Goal: Task Accomplishment & Management: Complete application form

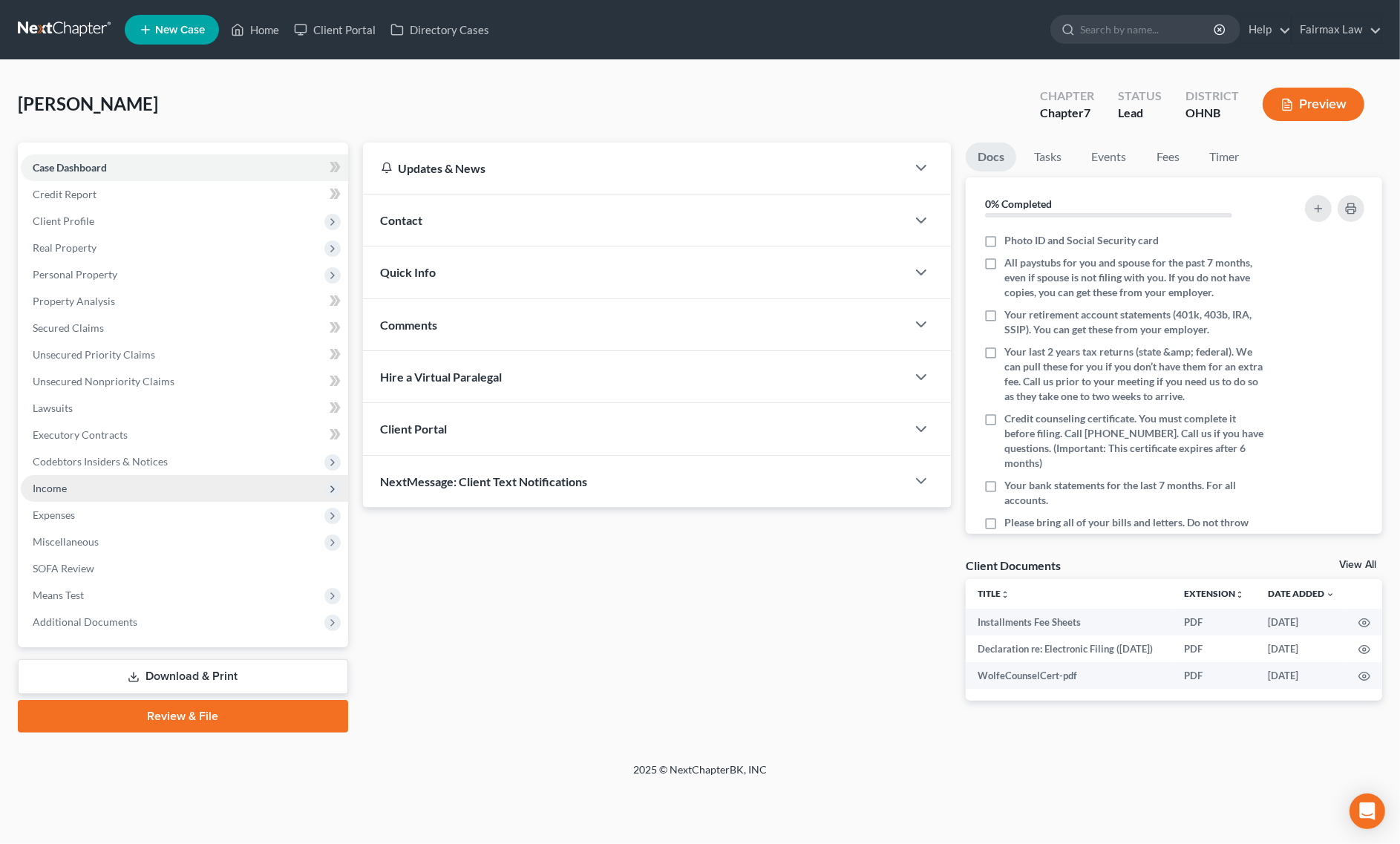
click at [83, 494] on span "Income" at bounding box center [184, 489] width 327 height 27
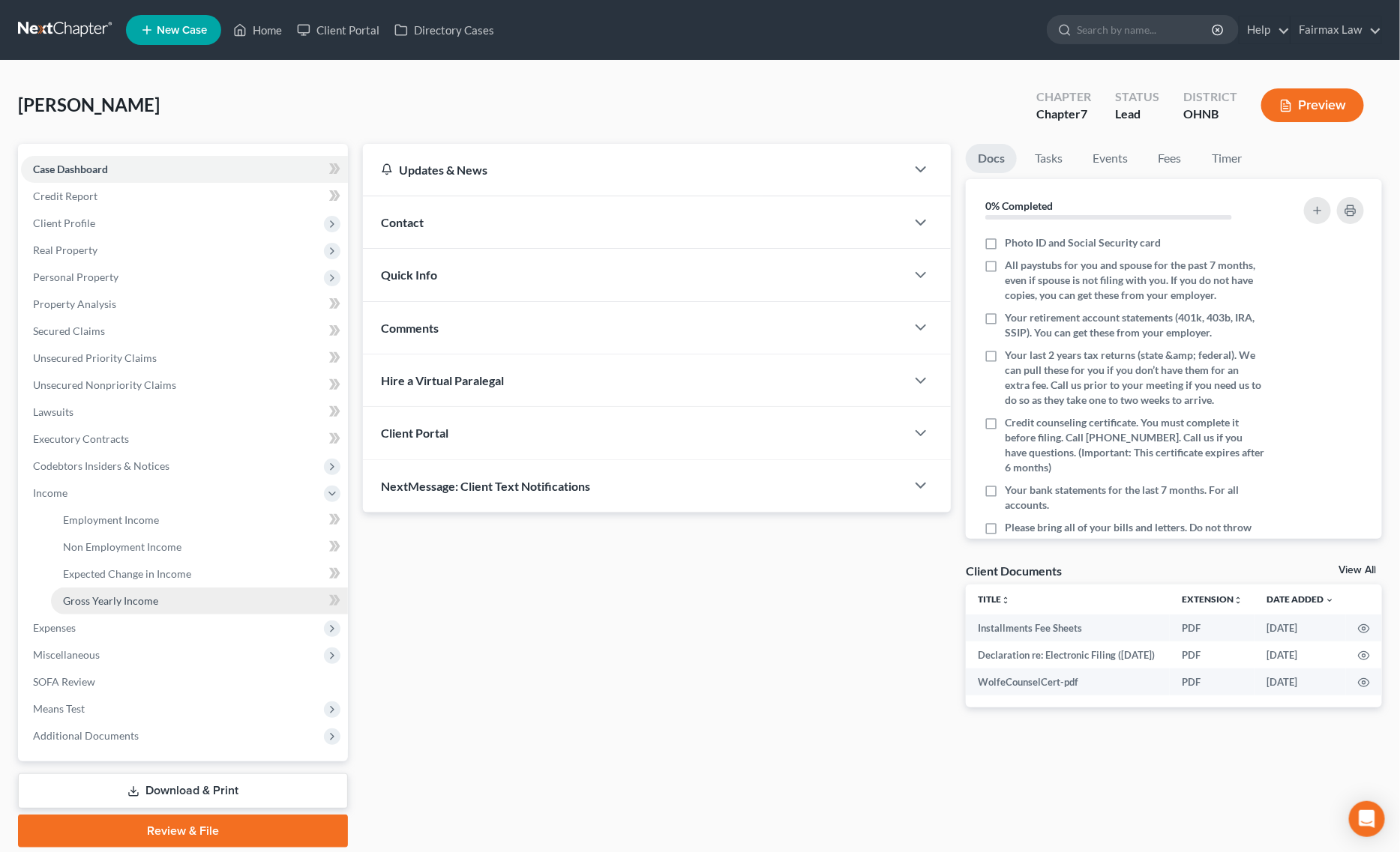
click at [119, 598] on span "Gross Yearly Income" at bounding box center [111, 600] width 96 height 13
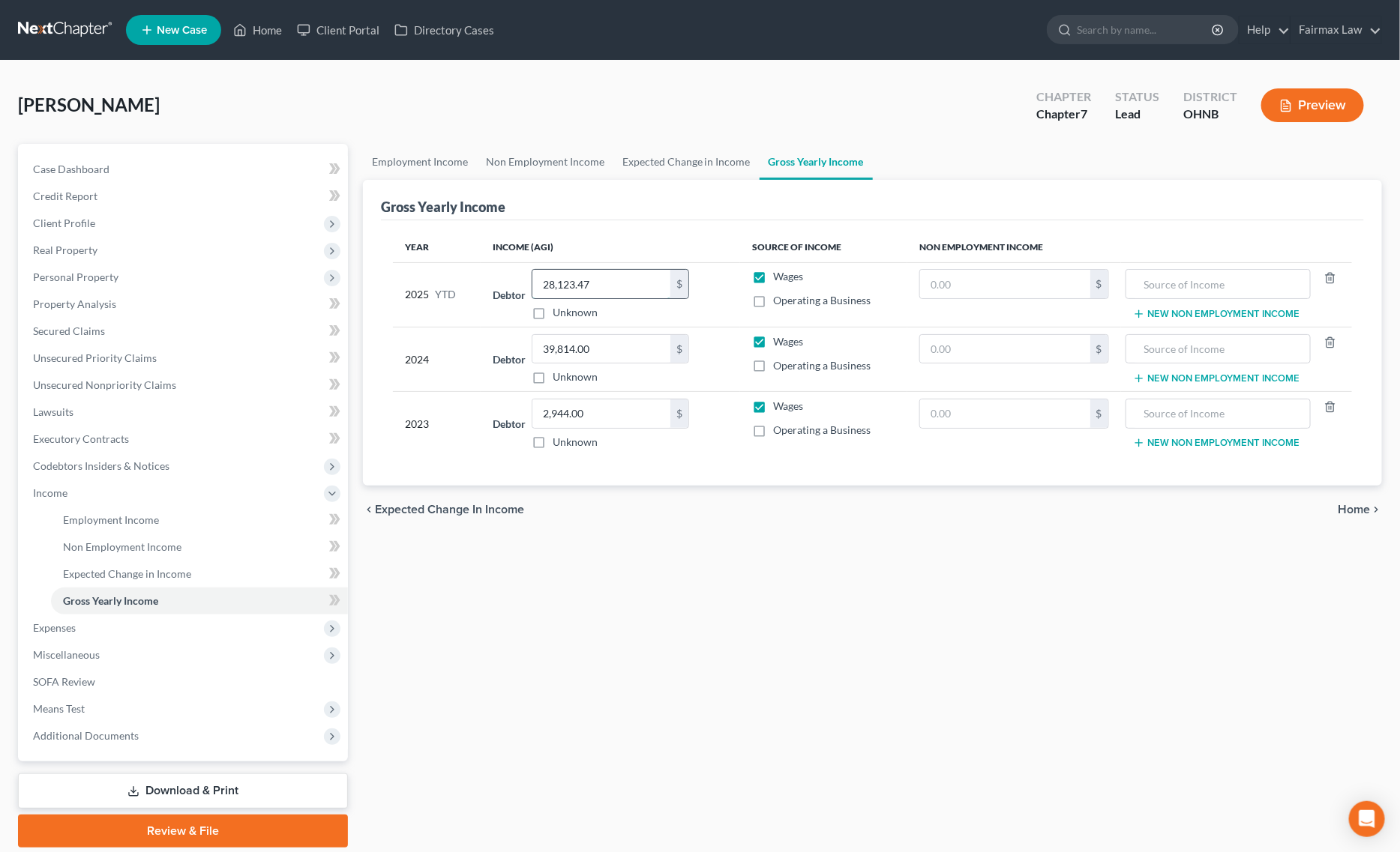
click at [643, 282] on input "28,123.47" at bounding box center [601, 283] width 138 height 28
paste input "33,192.32"
type input "33,192.32"
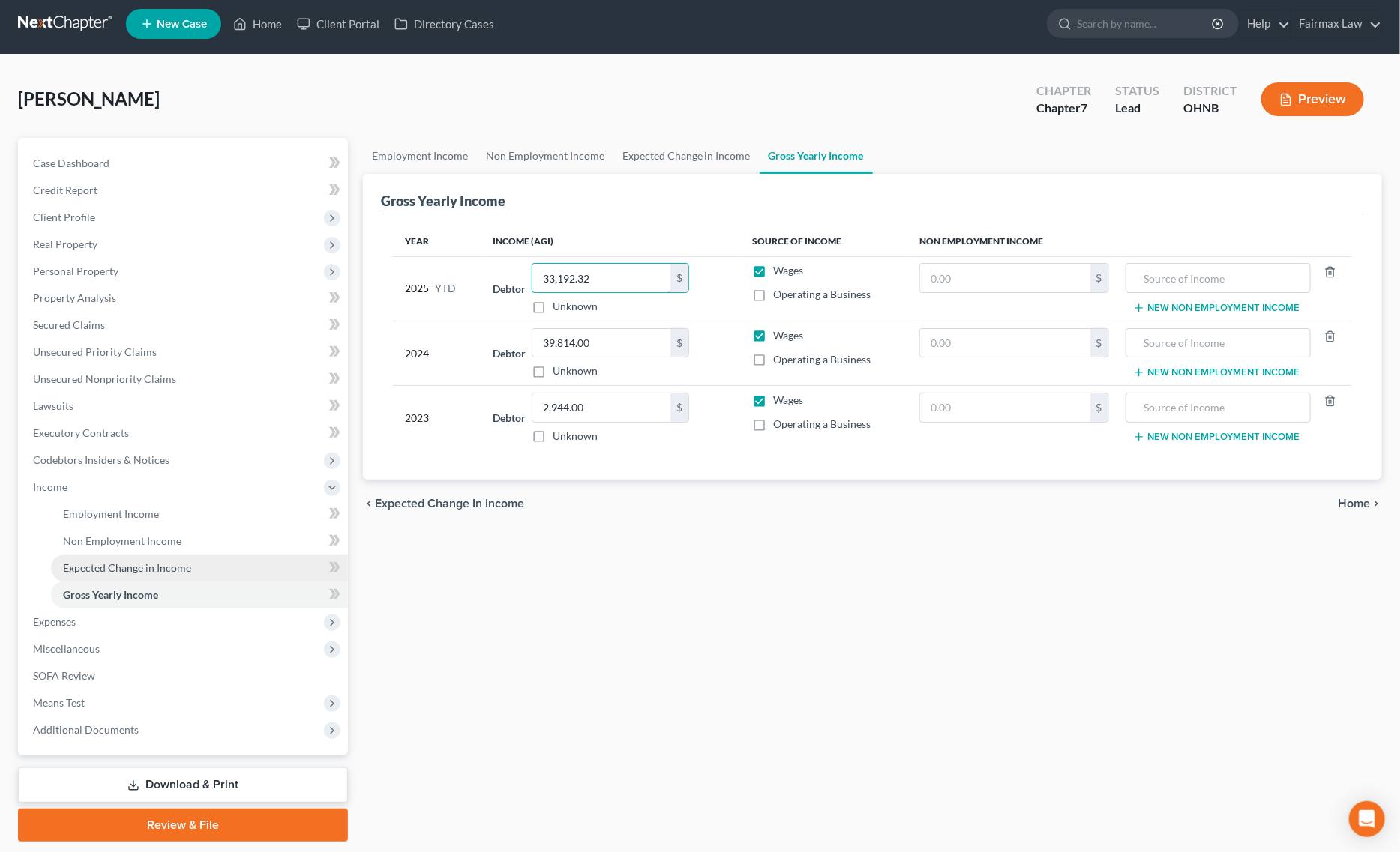
scroll to position [50, 0]
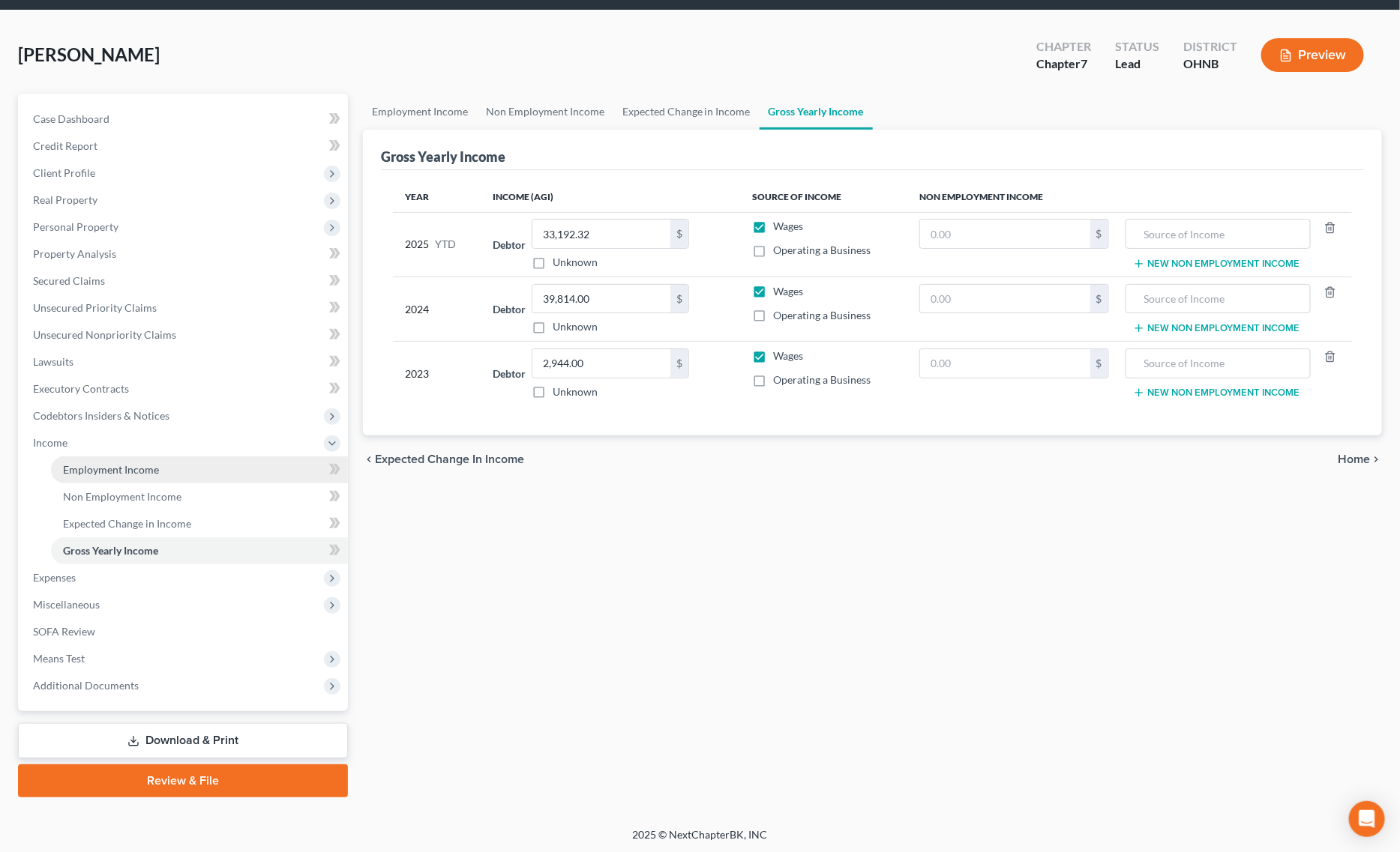
click at [158, 470] on link "Employment Income" at bounding box center [200, 470] width 297 height 27
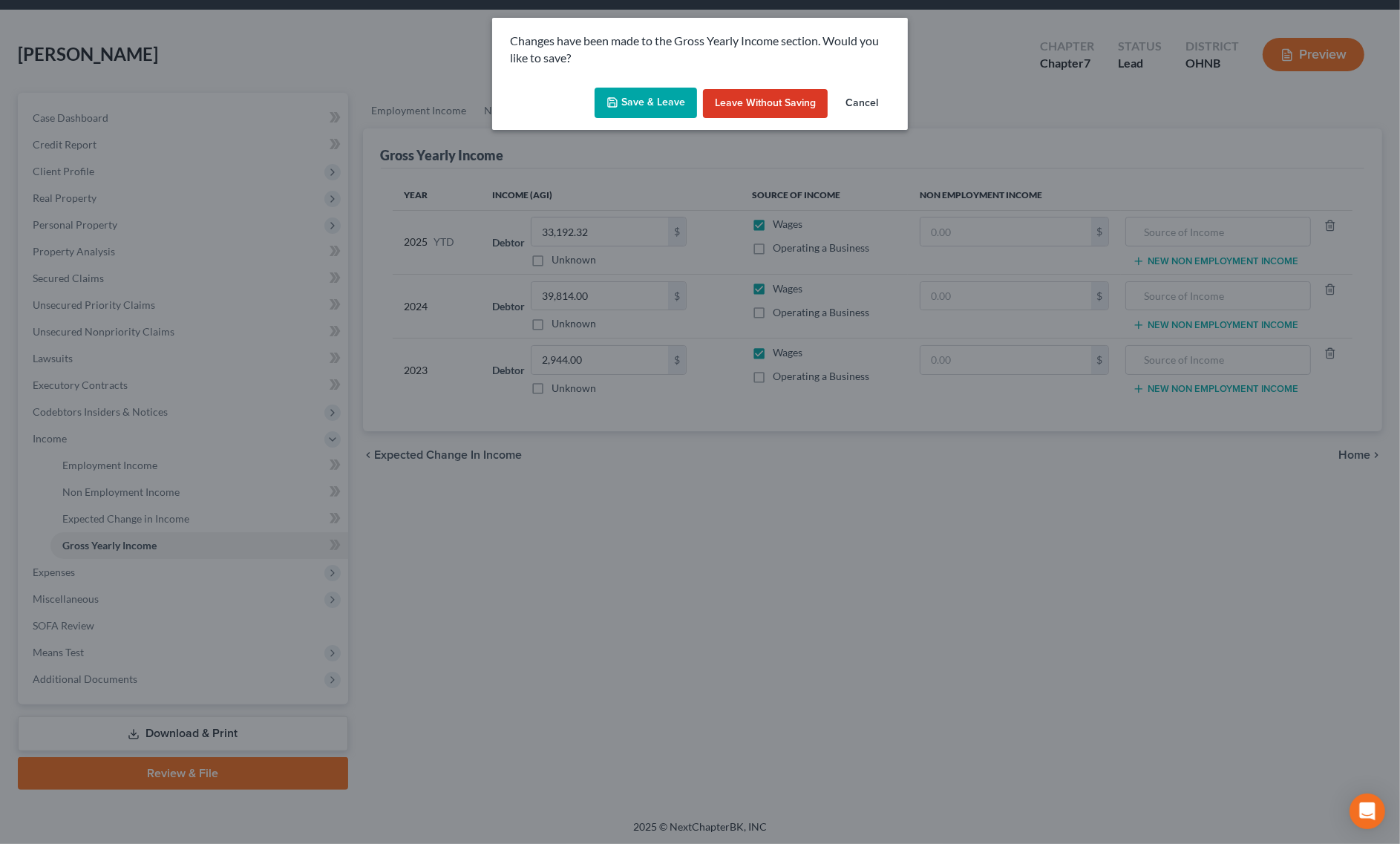
click at [674, 97] on button "Save & Leave" at bounding box center [645, 103] width 102 height 31
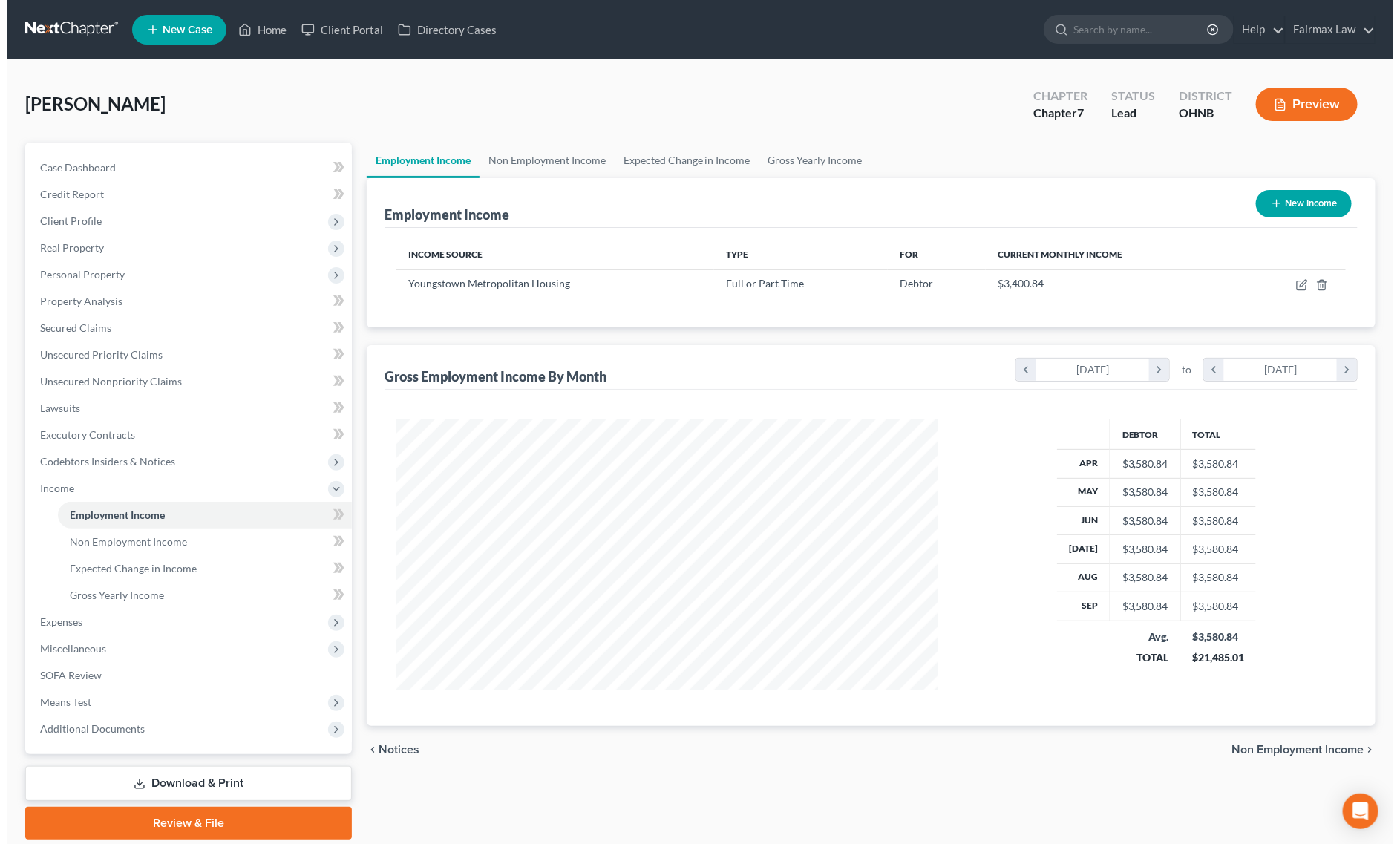
scroll to position [271, 571]
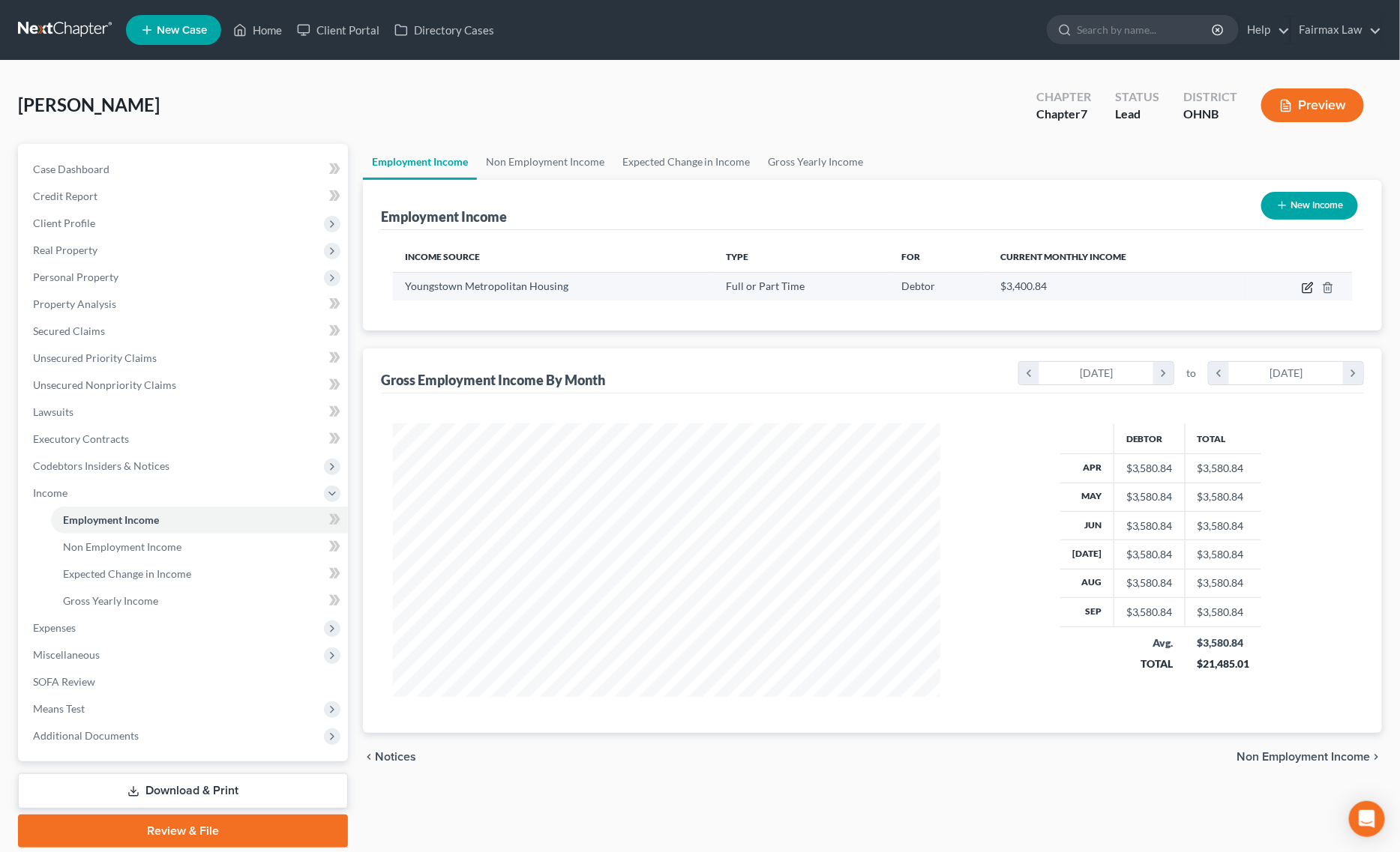
click at [1306, 286] on icon "button" at bounding box center [1308, 288] width 12 height 12
select select "0"
select select "36"
select select "2"
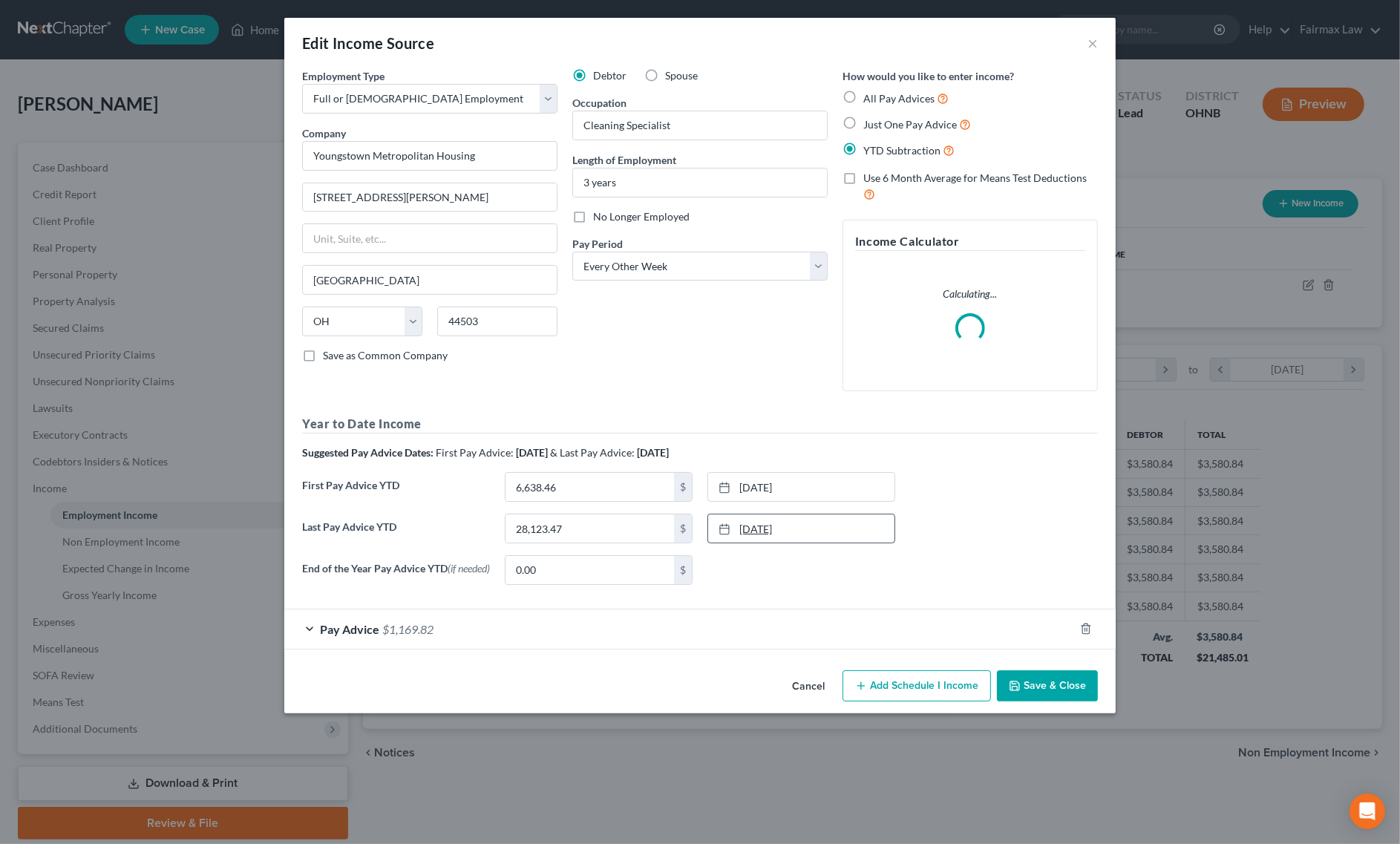
click at [830, 533] on link "[DATE]" at bounding box center [801, 528] width 186 height 28
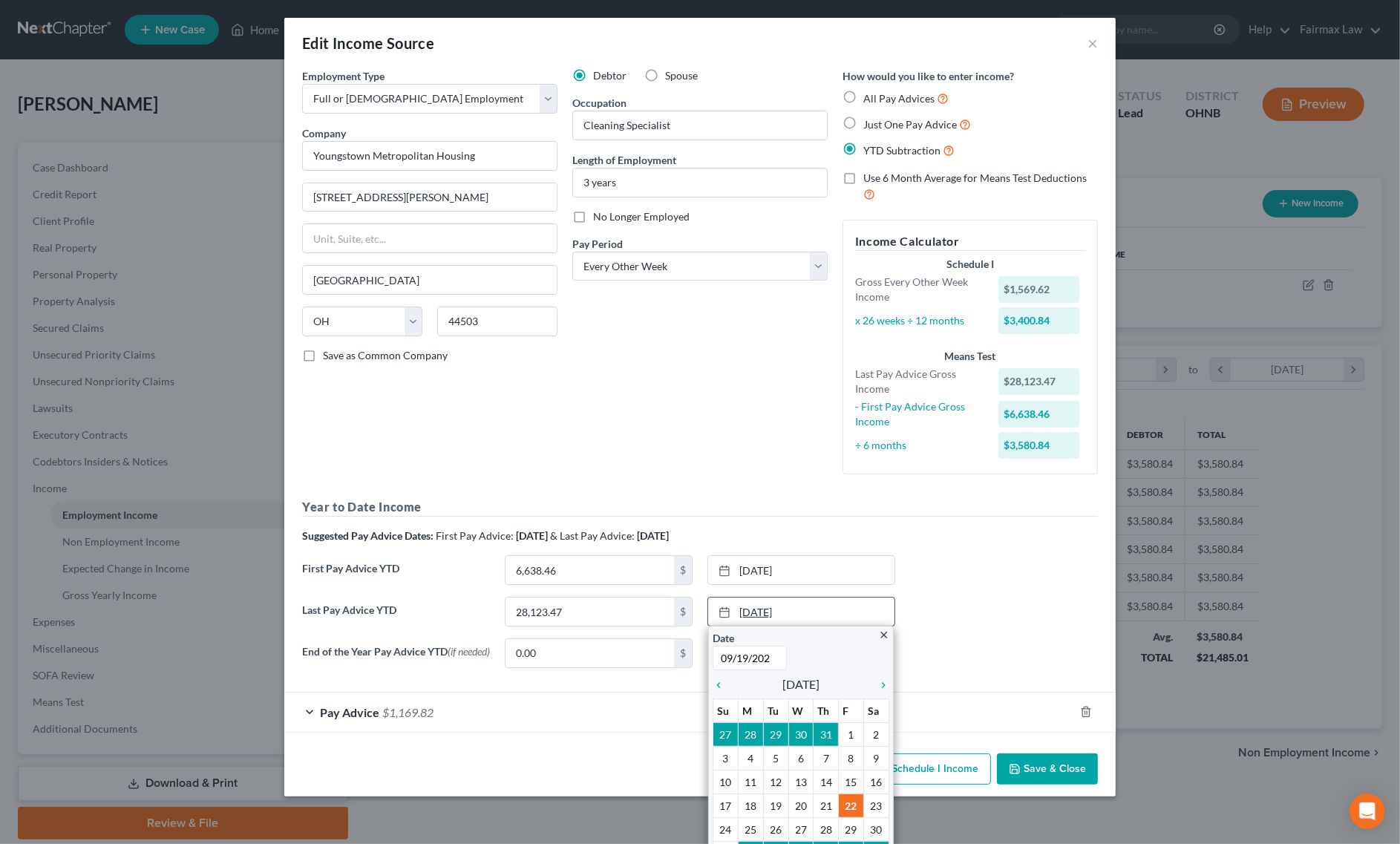
type input "09/19/2025"
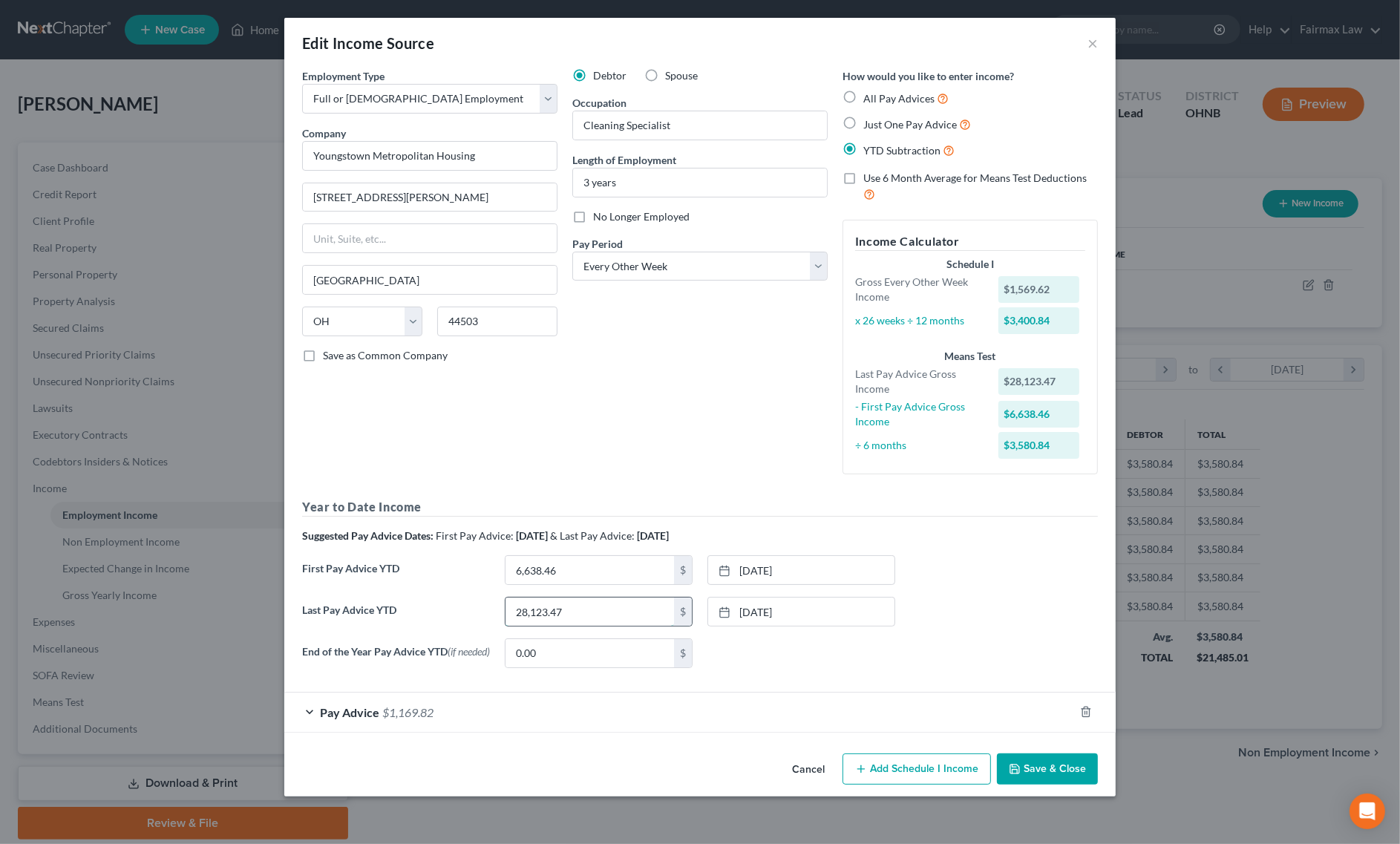
click at [587, 606] on input "28,123.47" at bounding box center [589, 611] width 168 height 28
paste input "31 442 70"
click at [547, 611] on input "3,144,270" at bounding box center [589, 611] width 168 height 28
click at [550, 613] on input "3,144,270" at bounding box center [589, 611] width 168 height 28
type input "31,442.70"
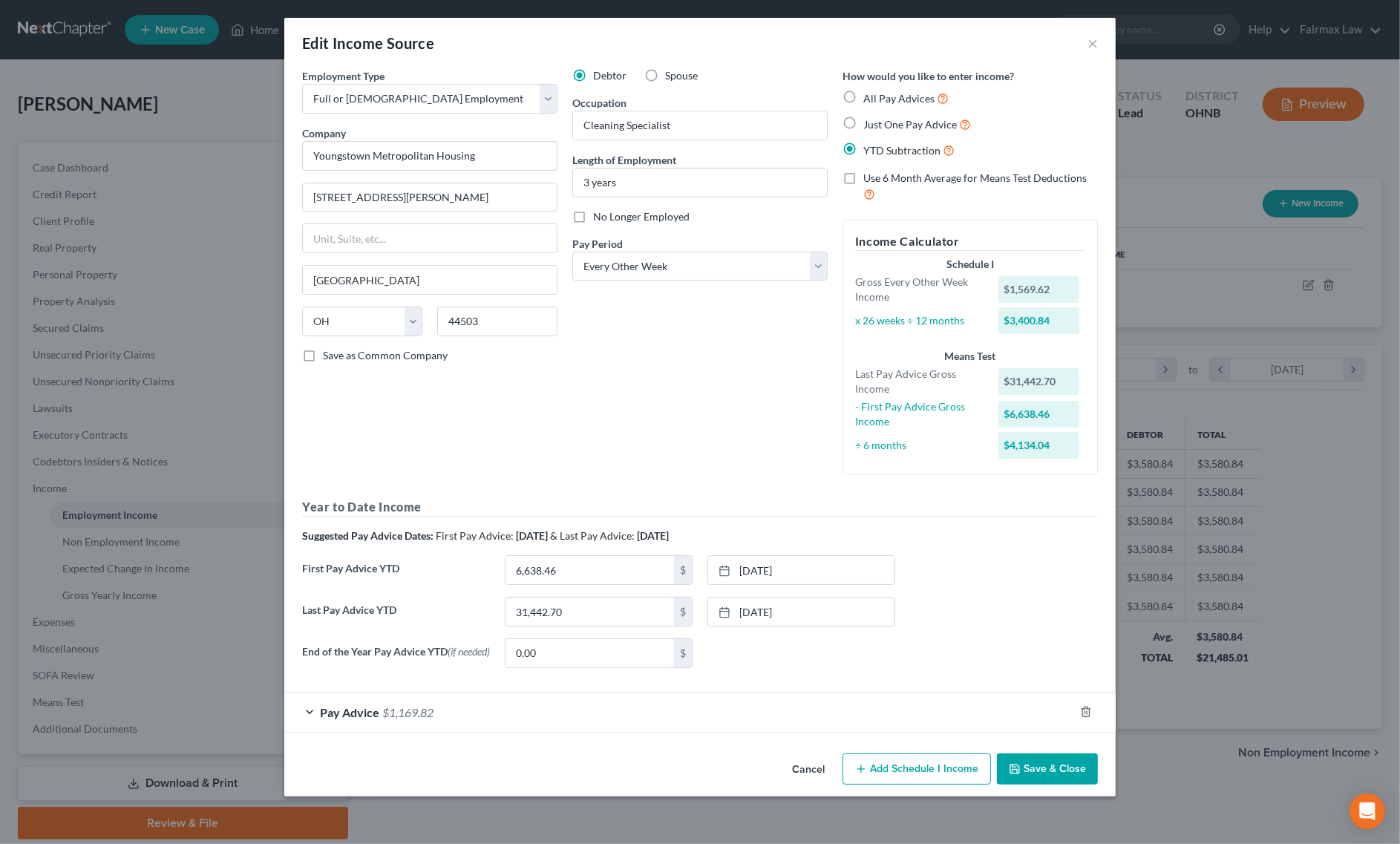
click at [421, 720] on span "$1,169.82" at bounding box center [407, 712] width 52 height 14
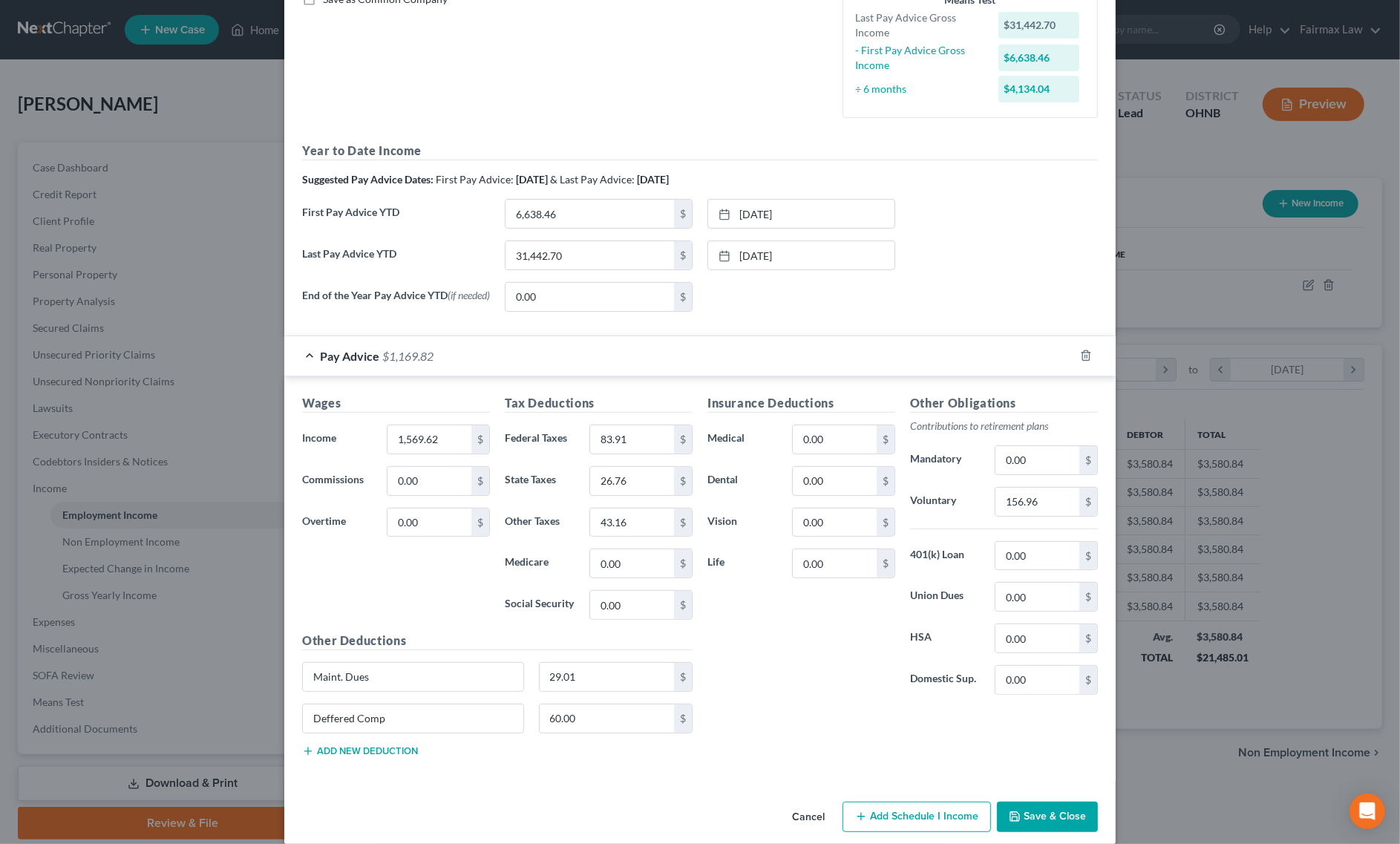
scroll to position [382, 0]
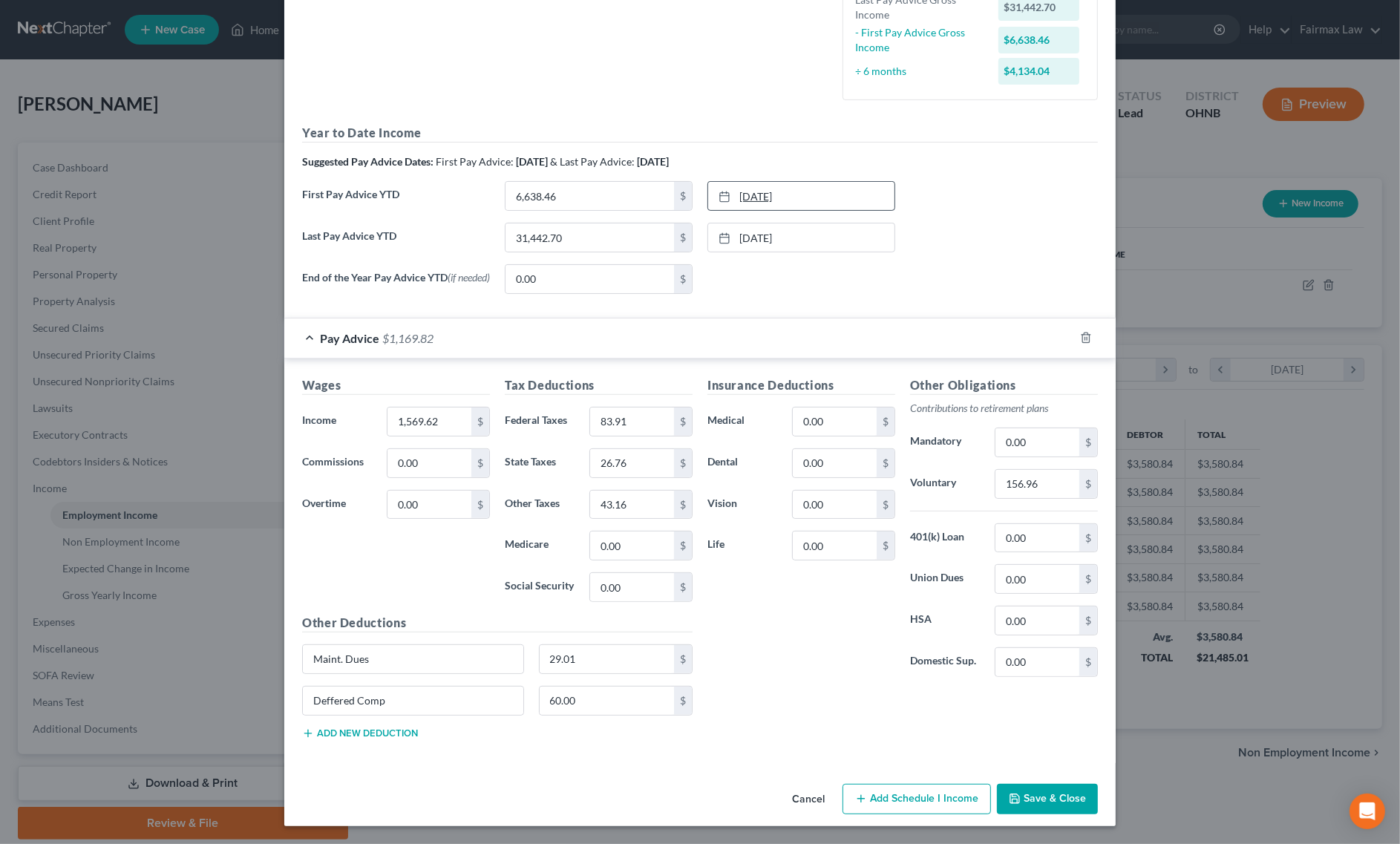
click at [758, 182] on link "3/7/2025" at bounding box center [801, 195] width 186 height 28
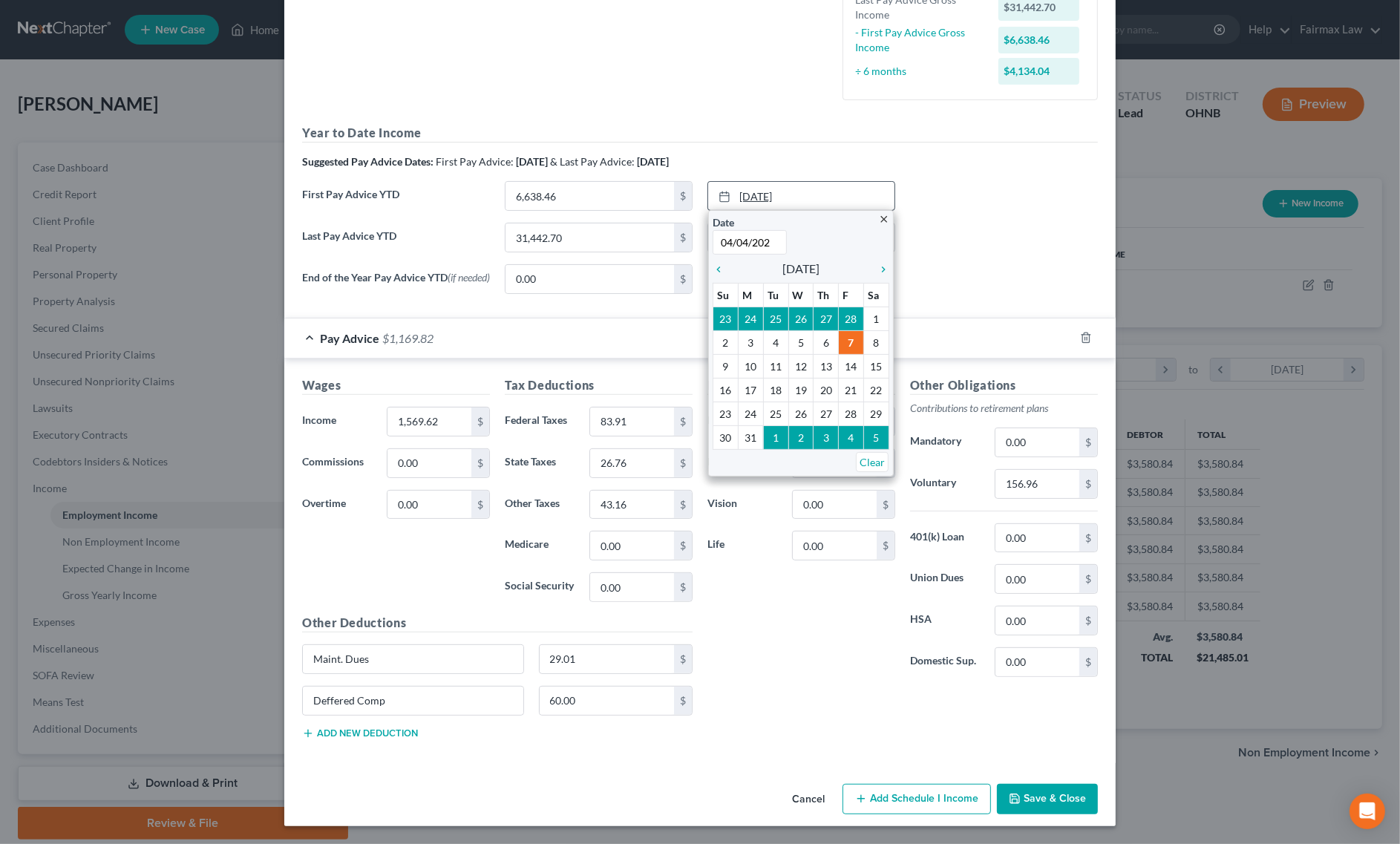
type input "04/04/2025"
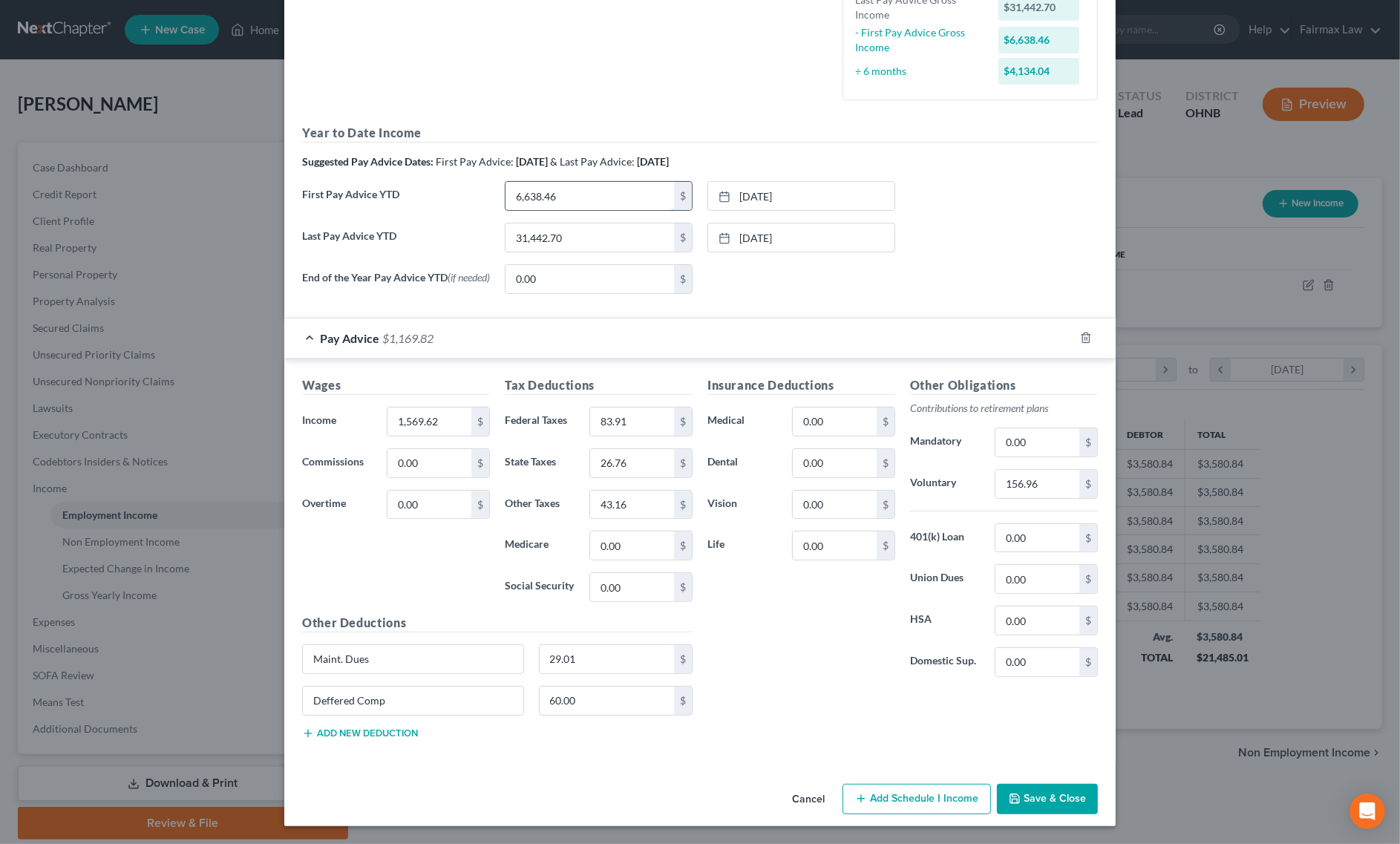
click at [558, 183] on input "6,638.46" at bounding box center [589, 195] width 168 height 28
type input "9,957.69"
click at [1023, 800] on button "Save & Close" at bounding box center [1047, 799] width 101 height 31
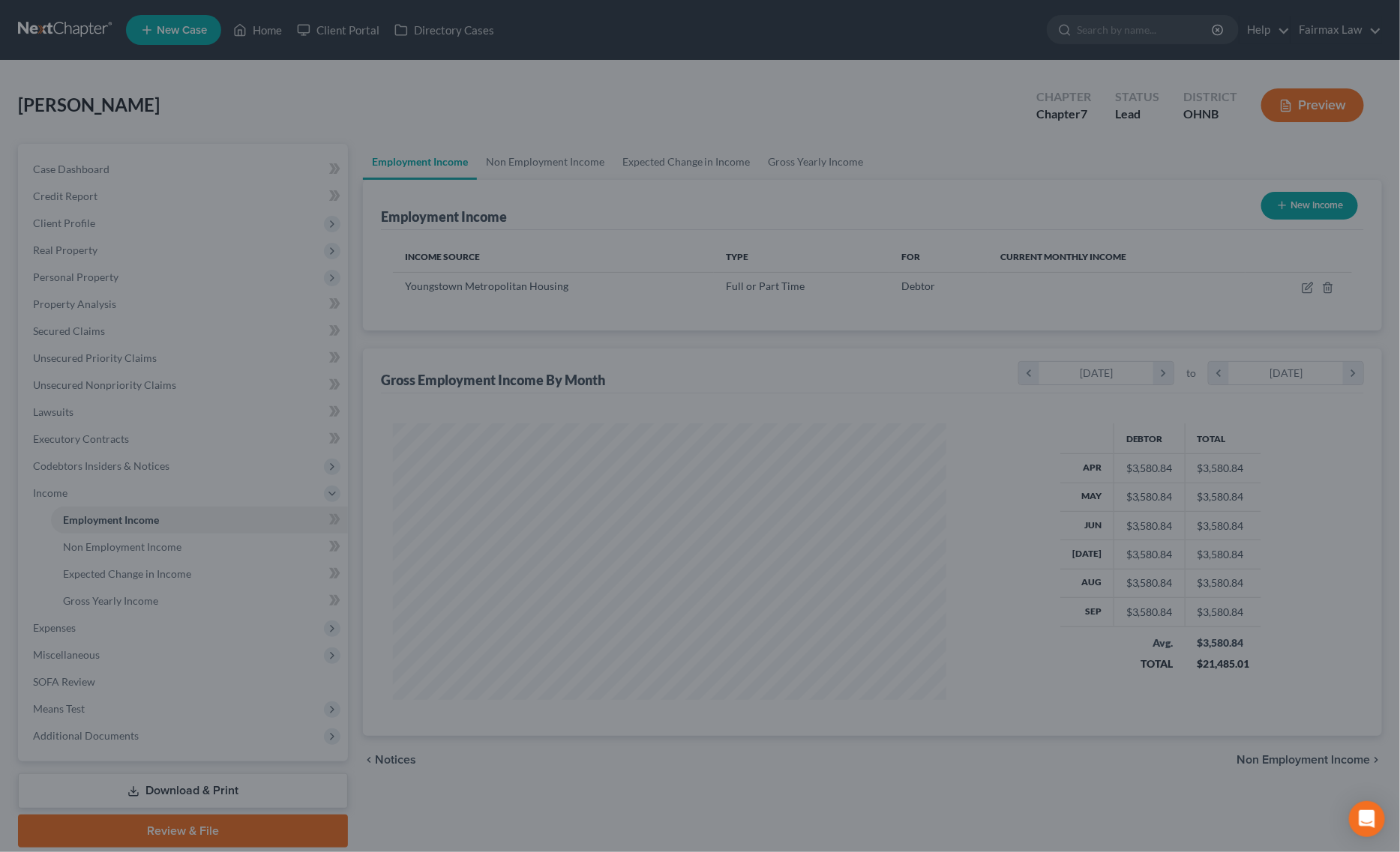
scroll to position [749253, 749363]
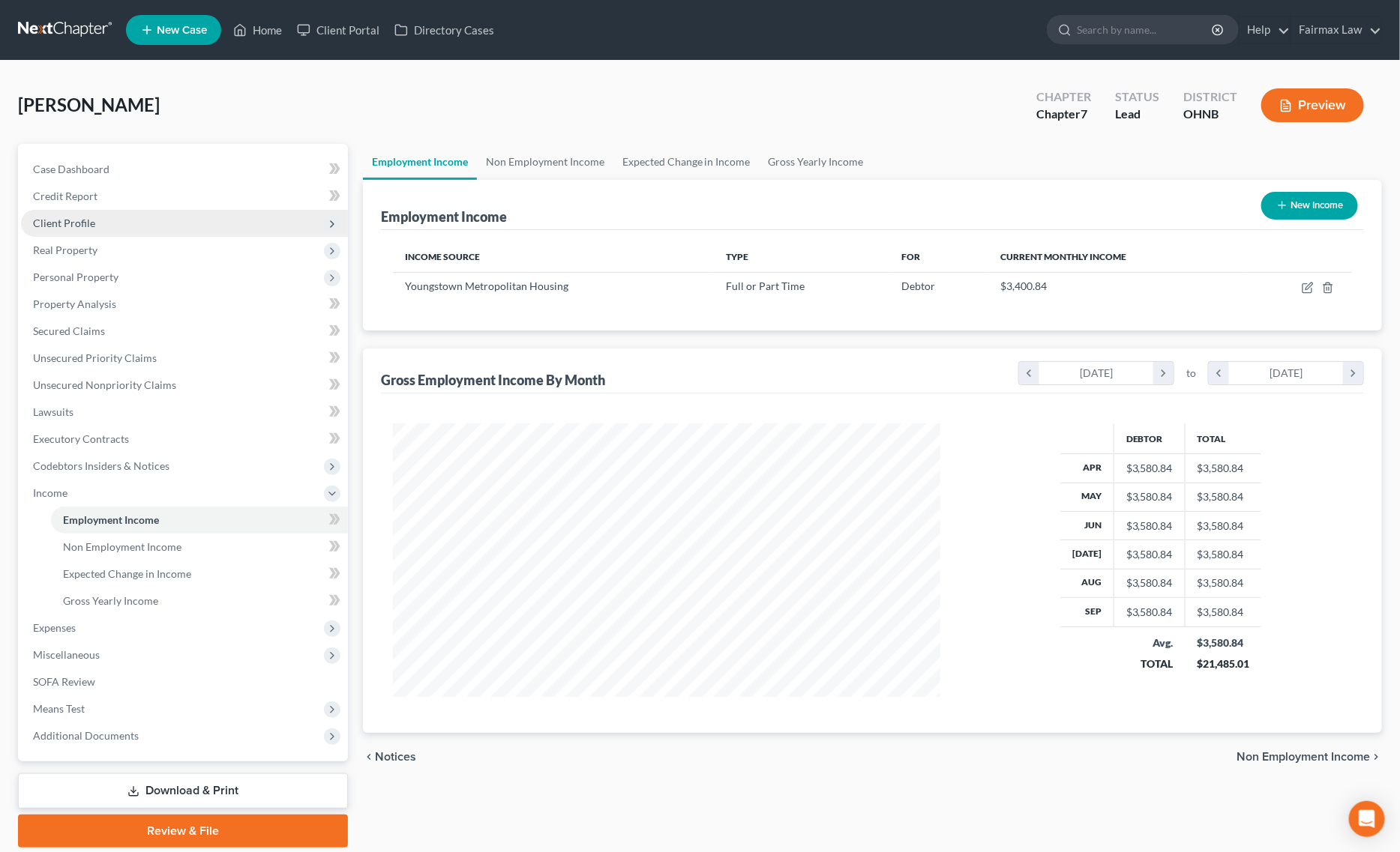
click at [161, 226] on span "Client Profile" at bounding box center [185, 224] width 327 height 27
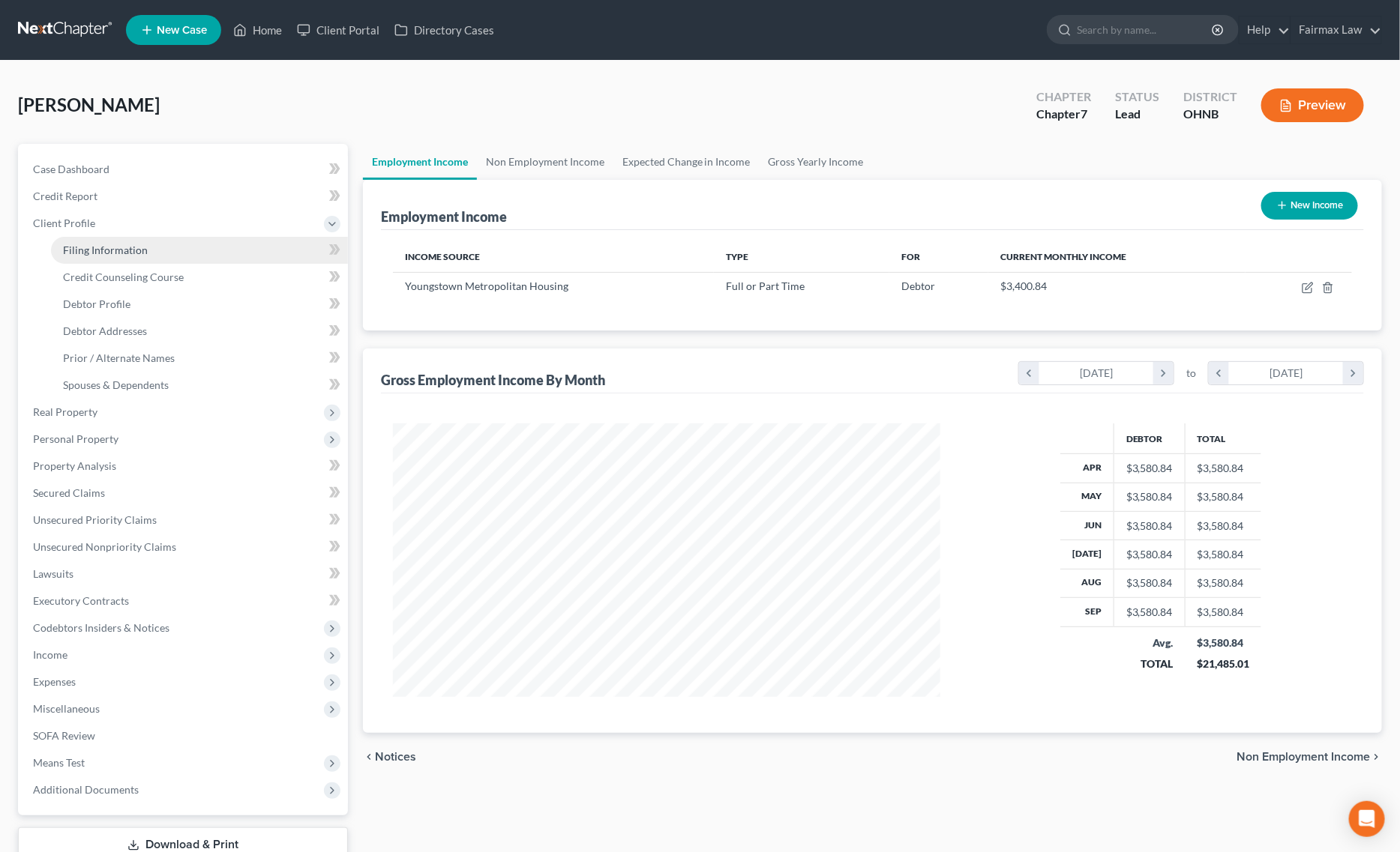
click at [152, 259] on link "Filing Information" at bounding box center [200, 250] width 297 height 27
select select "1"
select select "0"
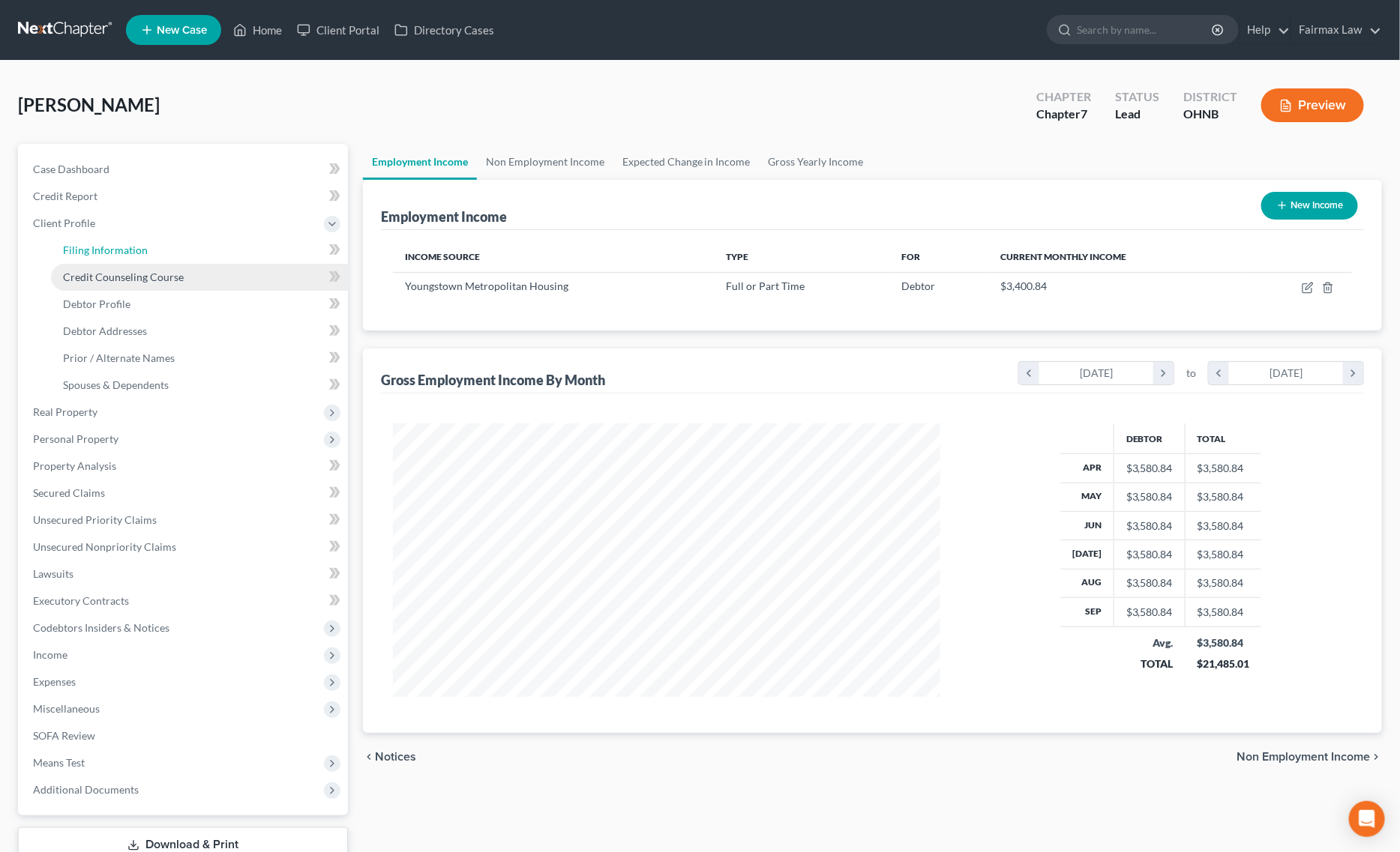
select select "36"
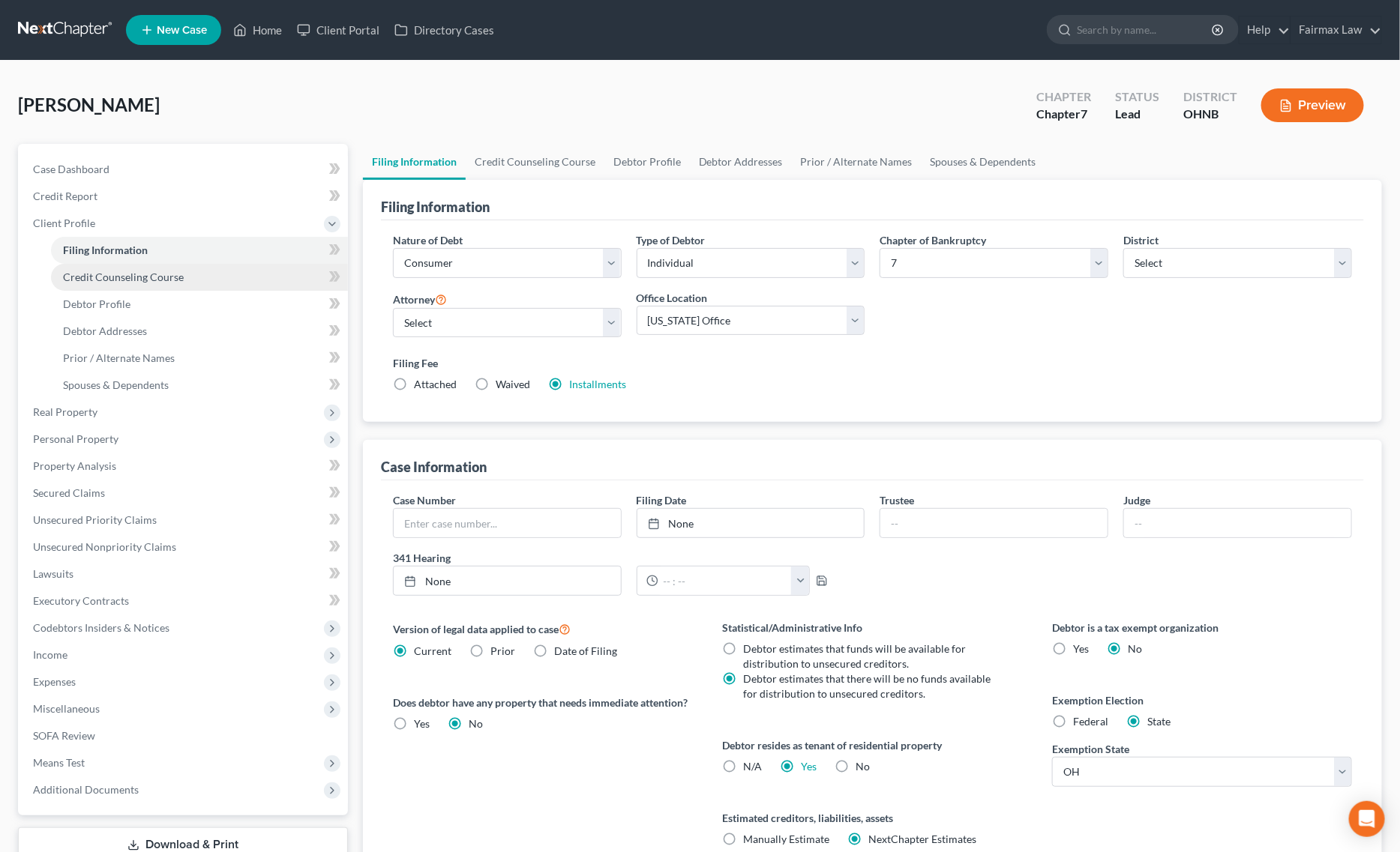
click at [150, 281] on span "Credit Counseling Course" at bounding box center [123, 277] width 120 height 13
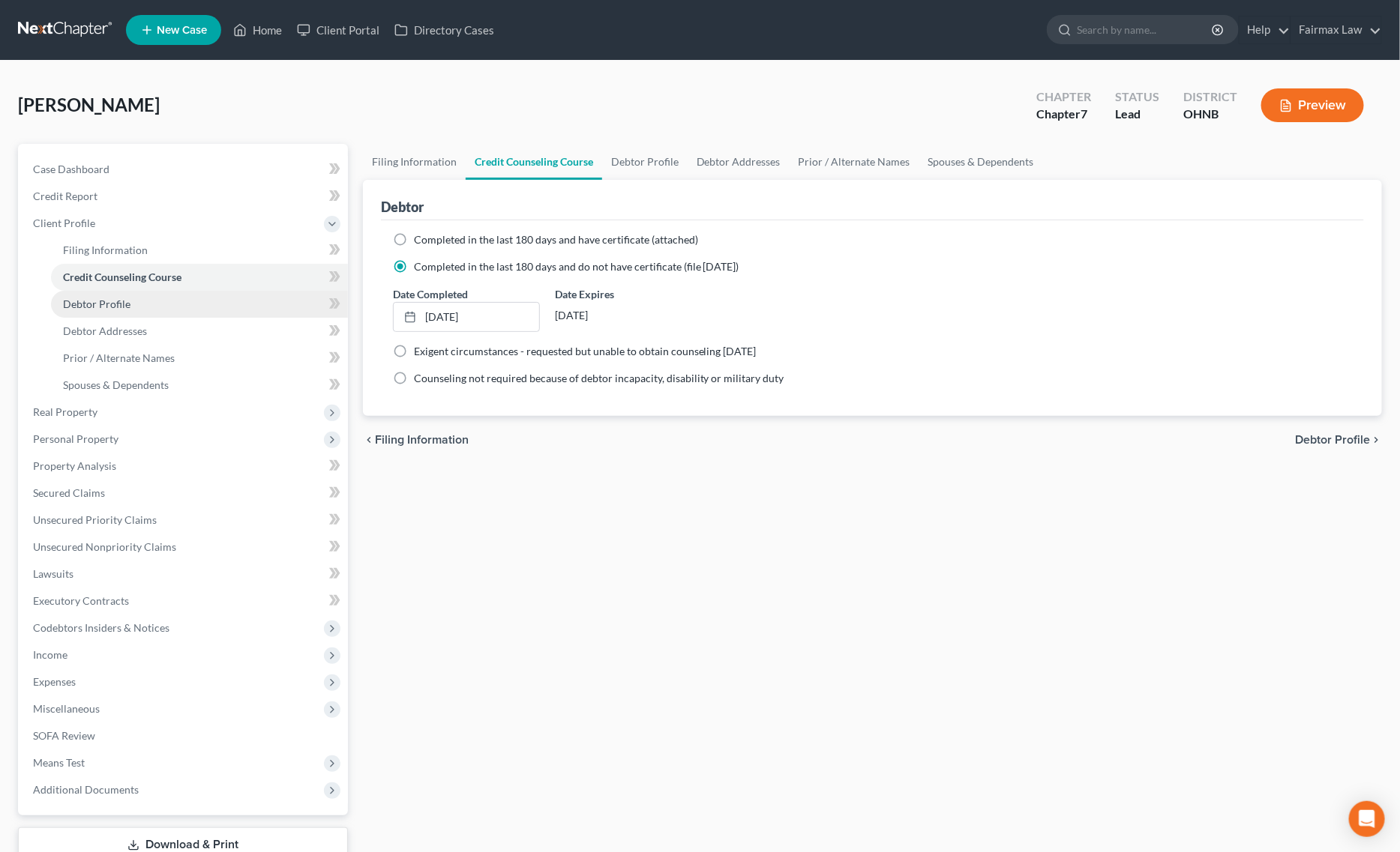
click at [119, 304] on span "Debtor Profile" at bounding box center [97, 304] width 67 height 13
select select "0"
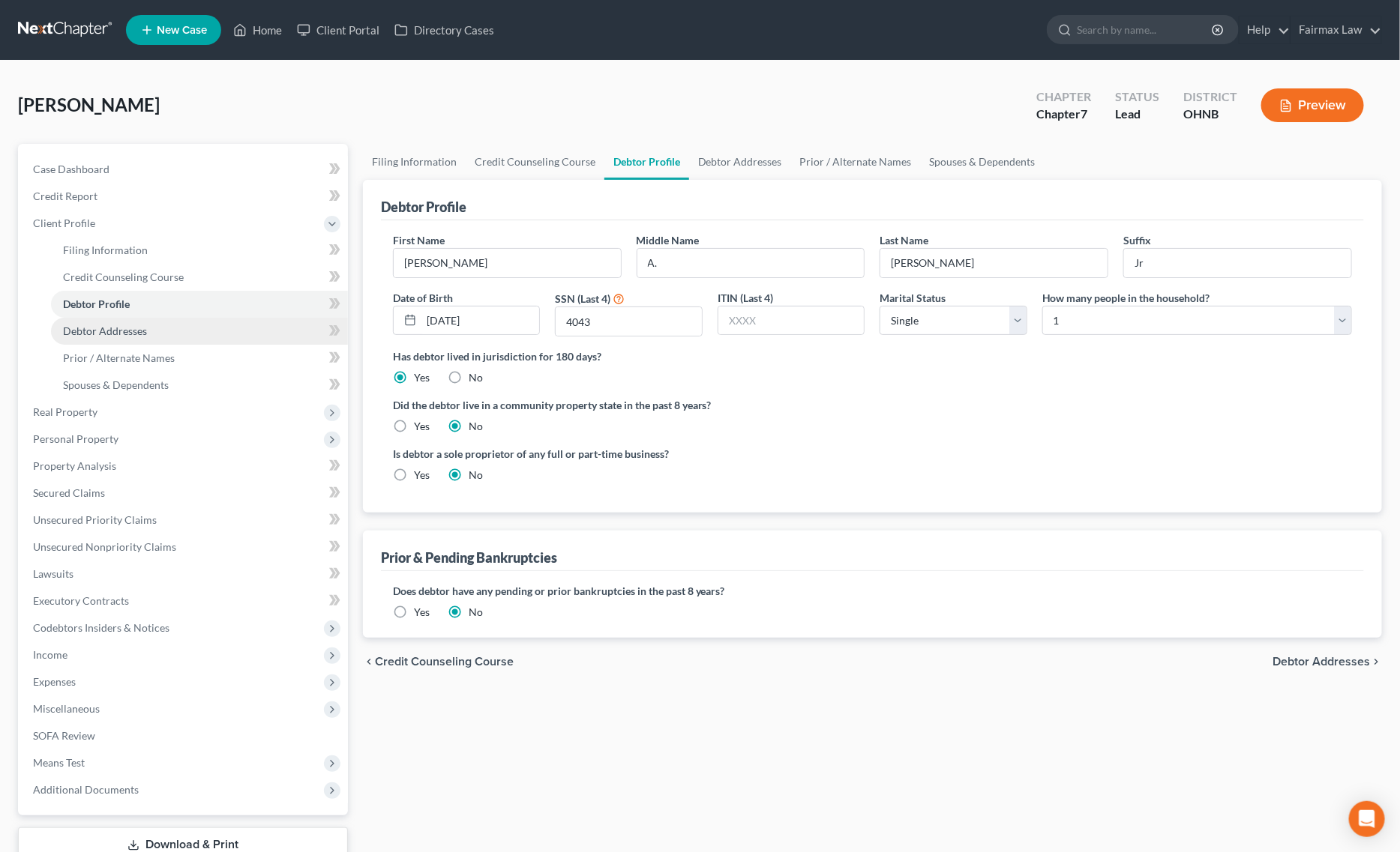
click at [114, 327] on span "Debtor Addresses" at bounding box center [105, 330] width 84 height 13
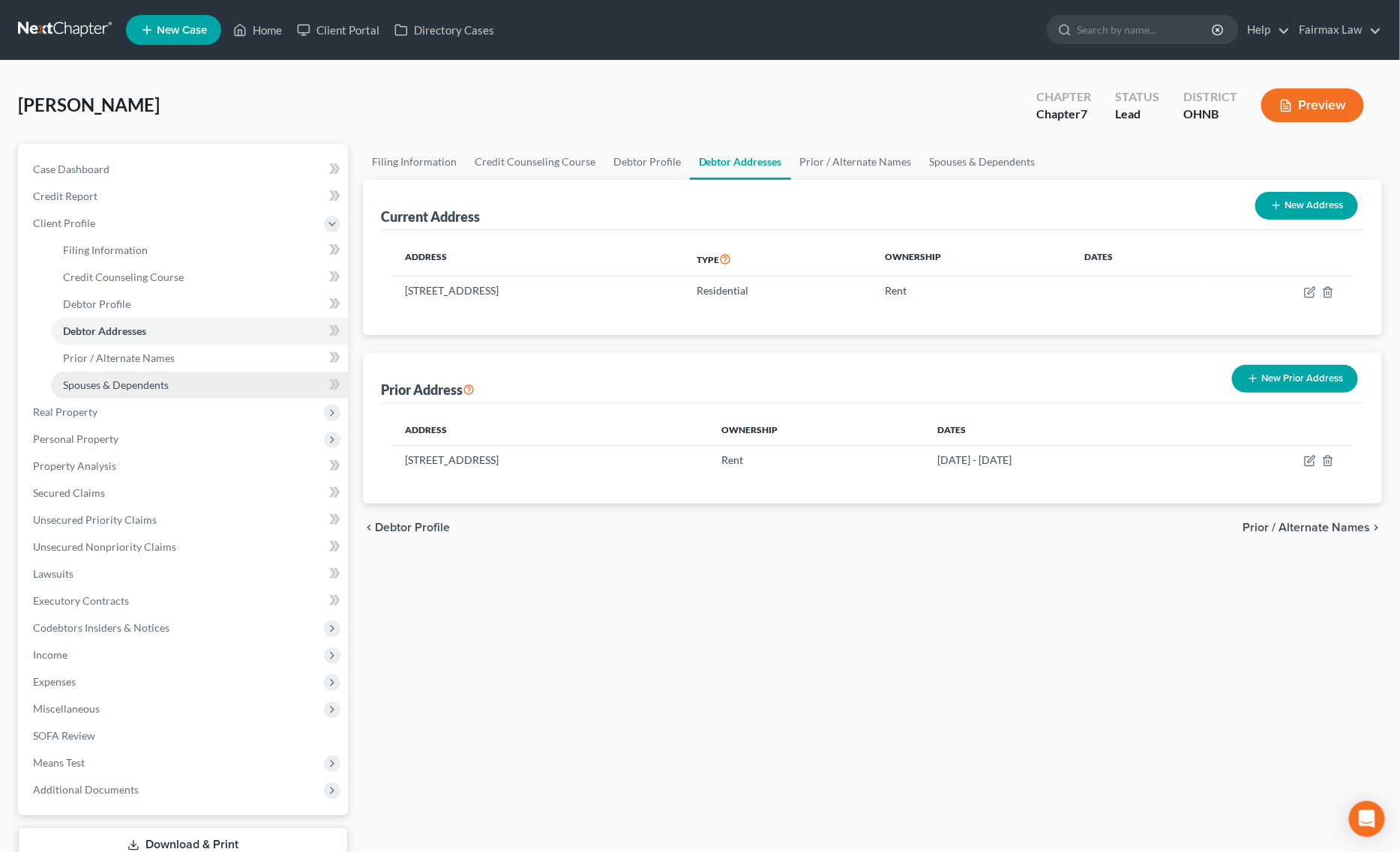
click at [129, 380] on span "Spouses & Dependents" at bounding box center [116, 384] width 106 height 13
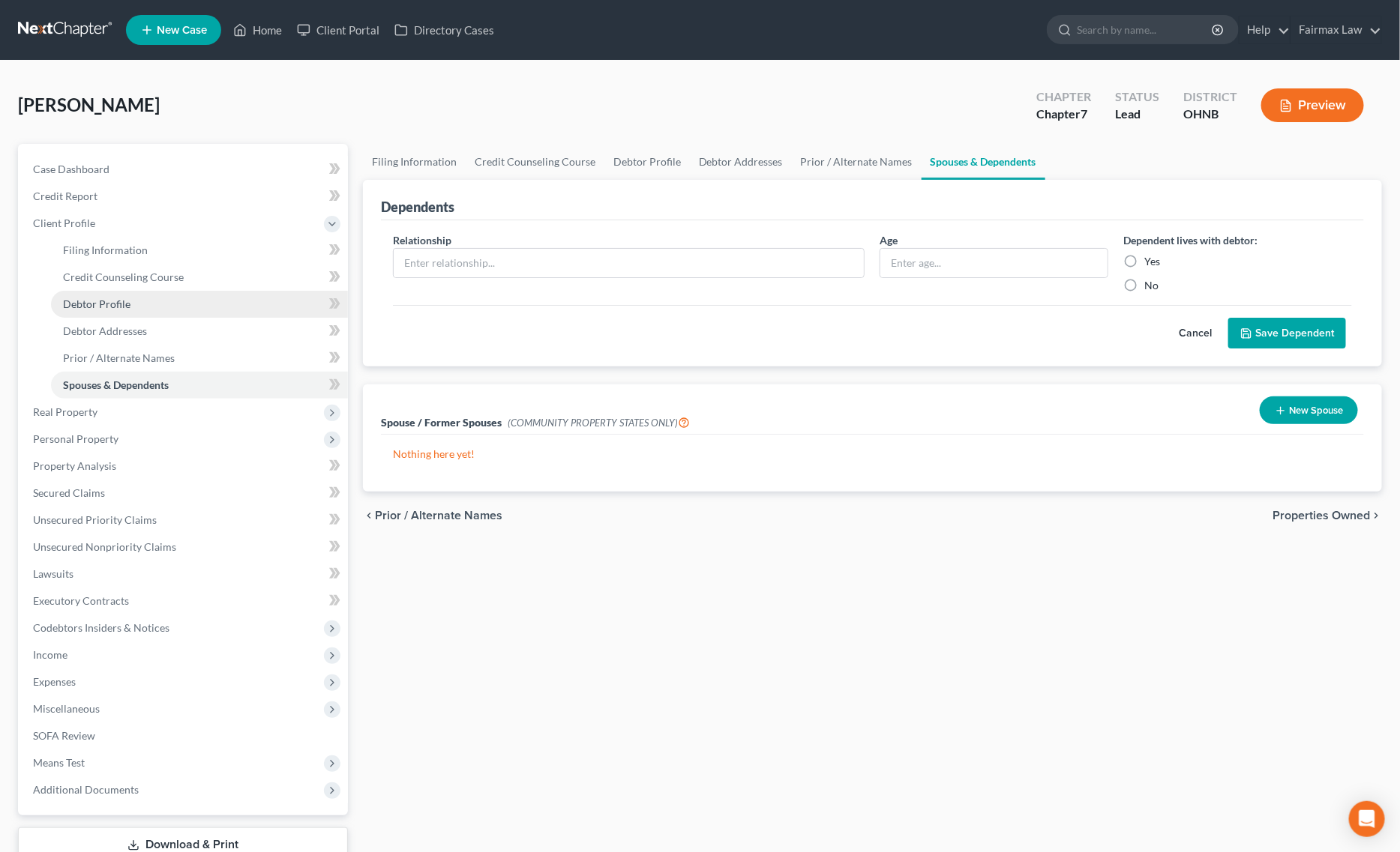
click at [103, 305] on span "Debtor Profile" at bounding box center [97, 304] width 67 height 13
select select "0"
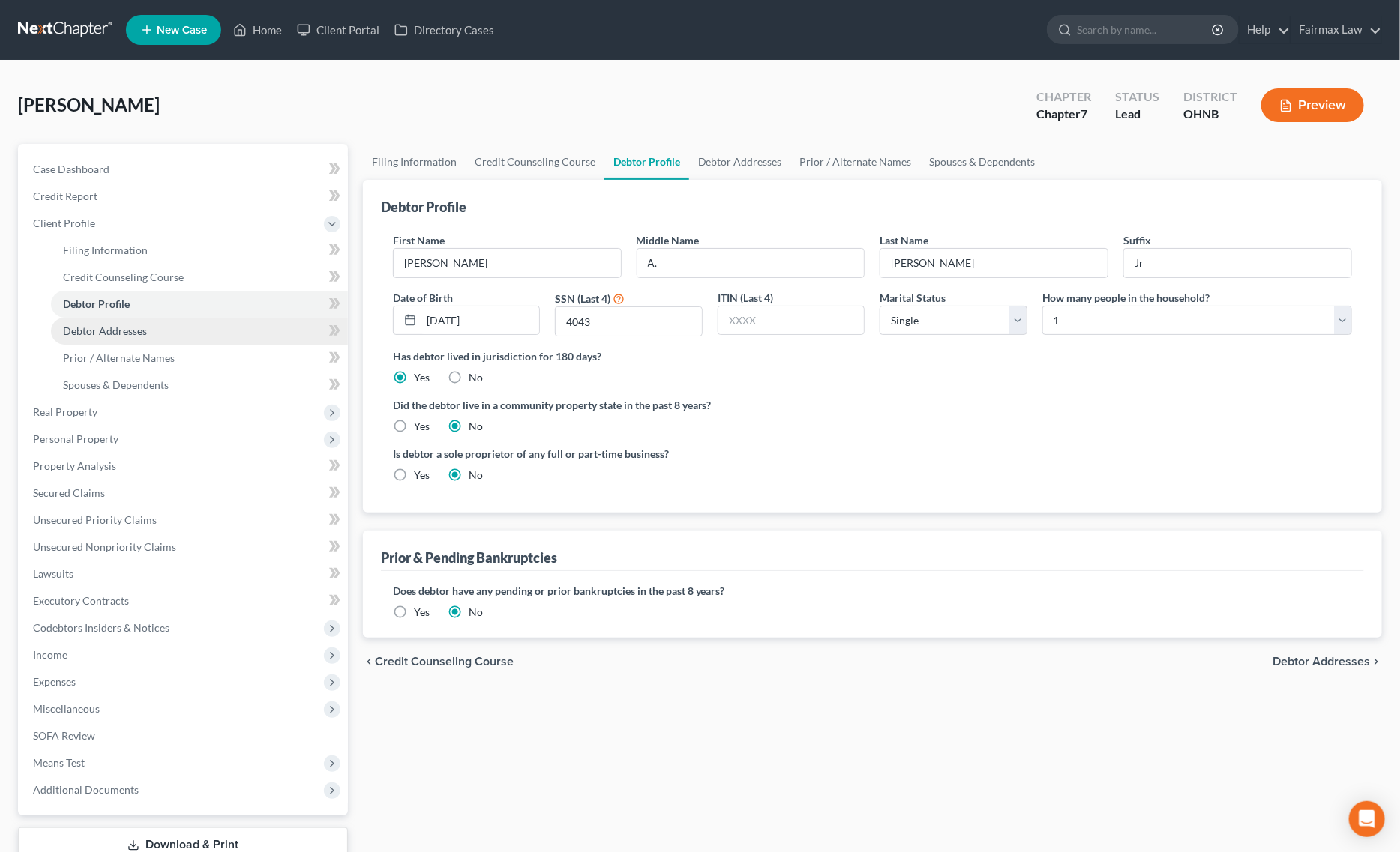
click at [147, 336] on link "Debtor Addresses" at bounding box center [200, 331] width 297 height 27
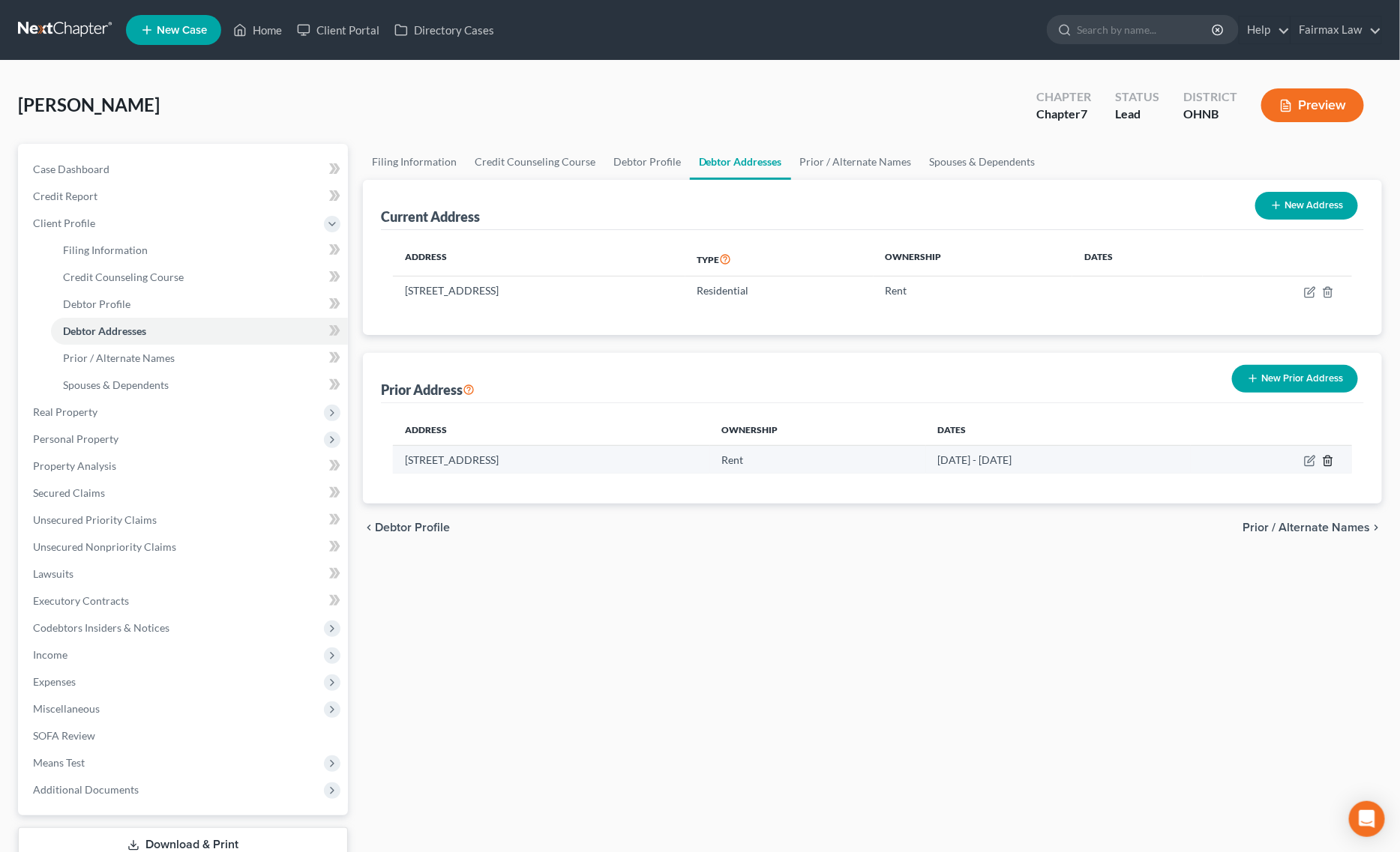
click at [1326, 464] on icon "button" at bounding box center [1328, 461] width 12 height 12
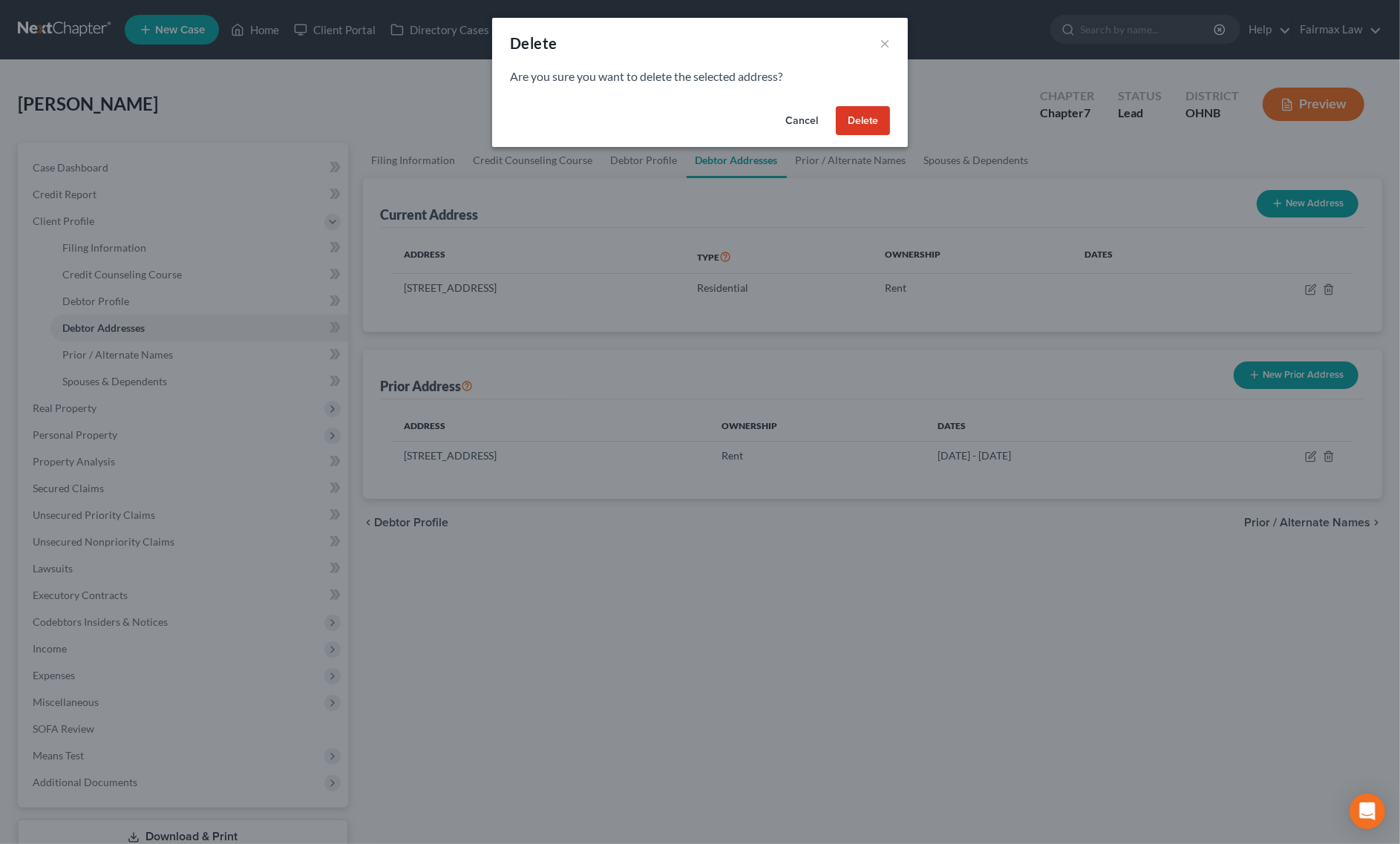
click at [854, 128] on button "Delete" at bounding box center [863, 121] width 54 height 30
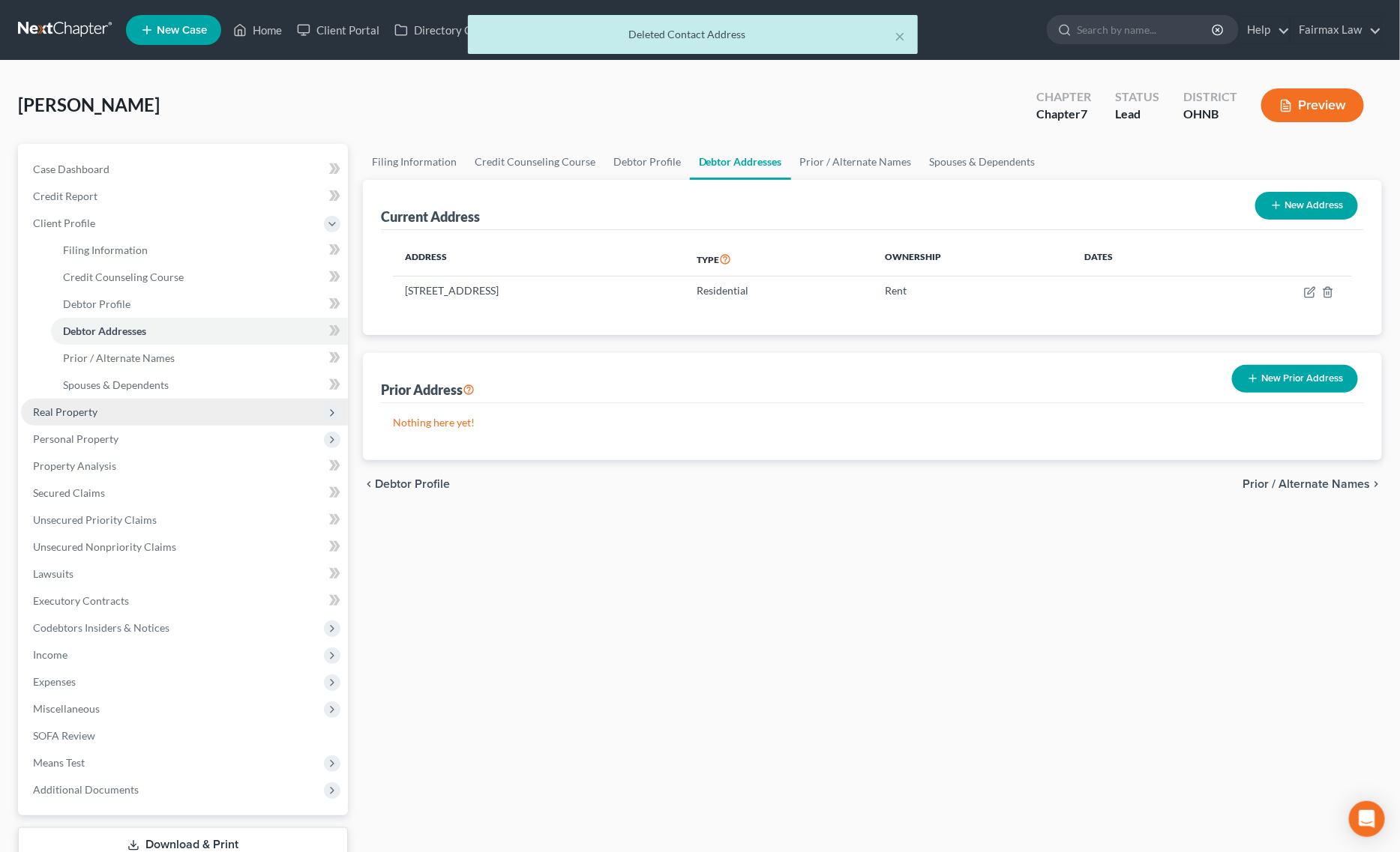
click at [116, 408] on span "Real Property" at bounding box center [185, 412] width 327 height 27
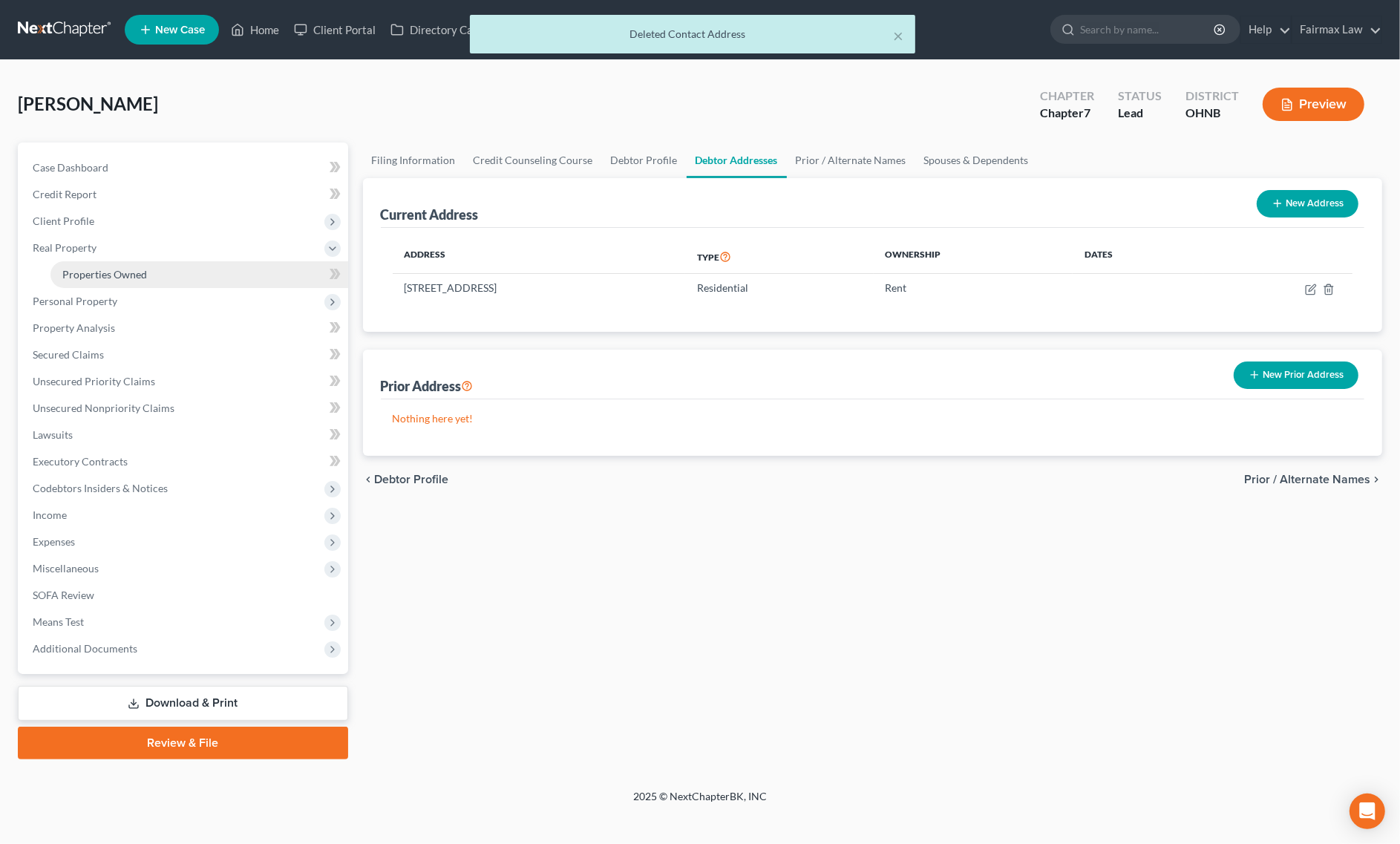
click at [131, 275] on span "Properties Owned" at bounding box center [105, 274] width 85 height 13
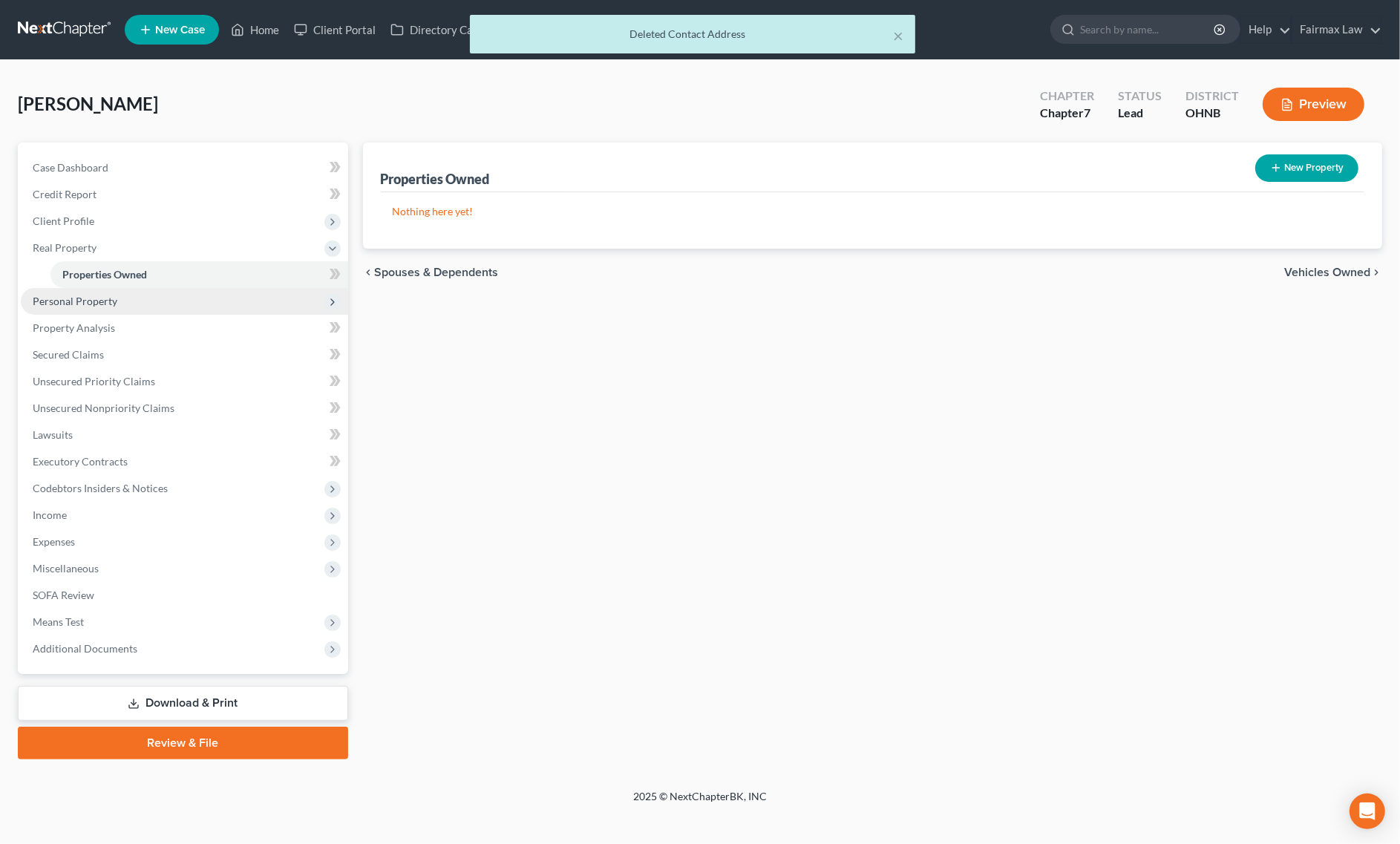
click at [112, 307] on span "Personal Property" at bounding box center [184, 302] width 327 height 27
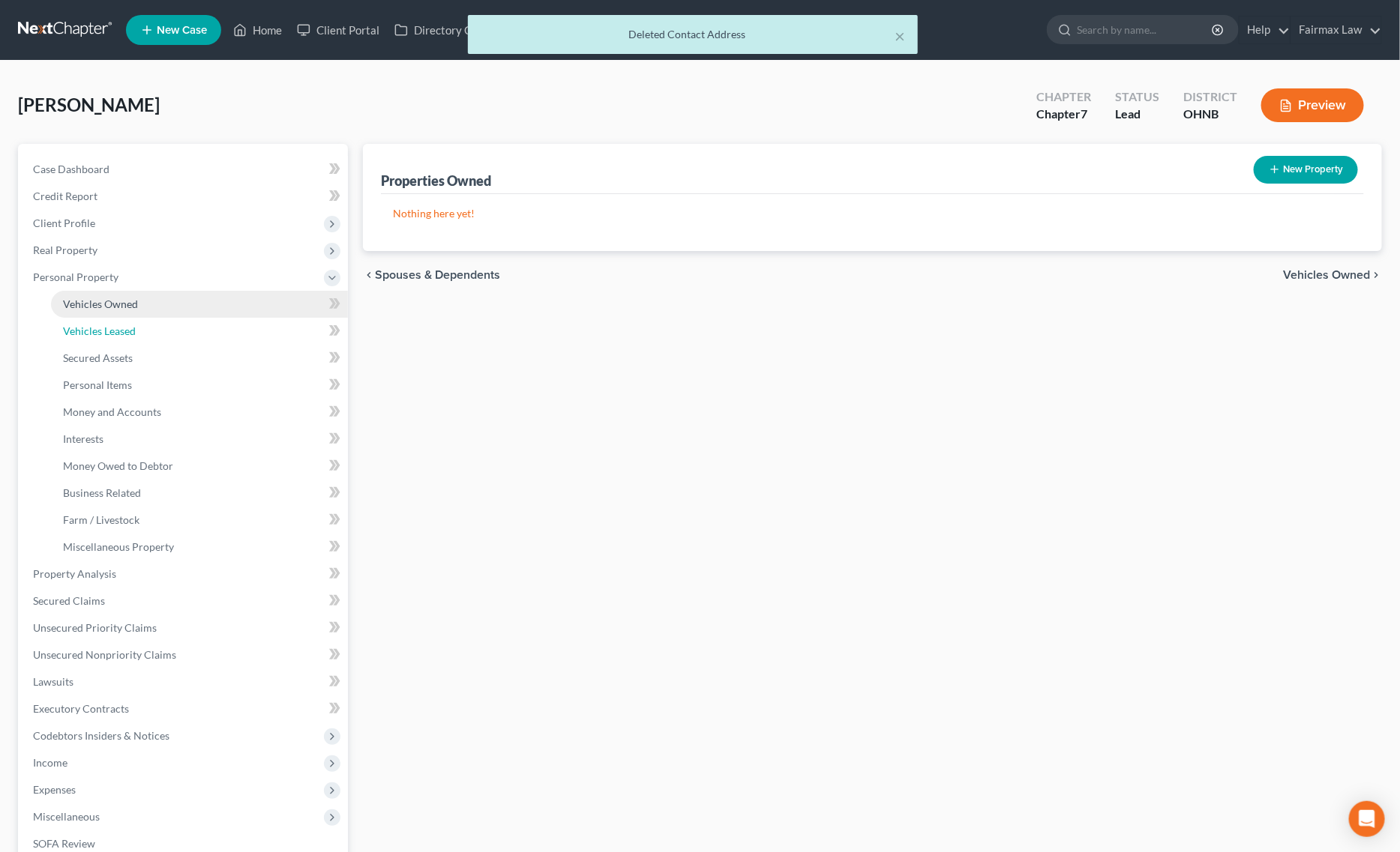
click at [135, 331] on span "Vehicles Leased" at bounding box center [99, 330] width 73 height 13
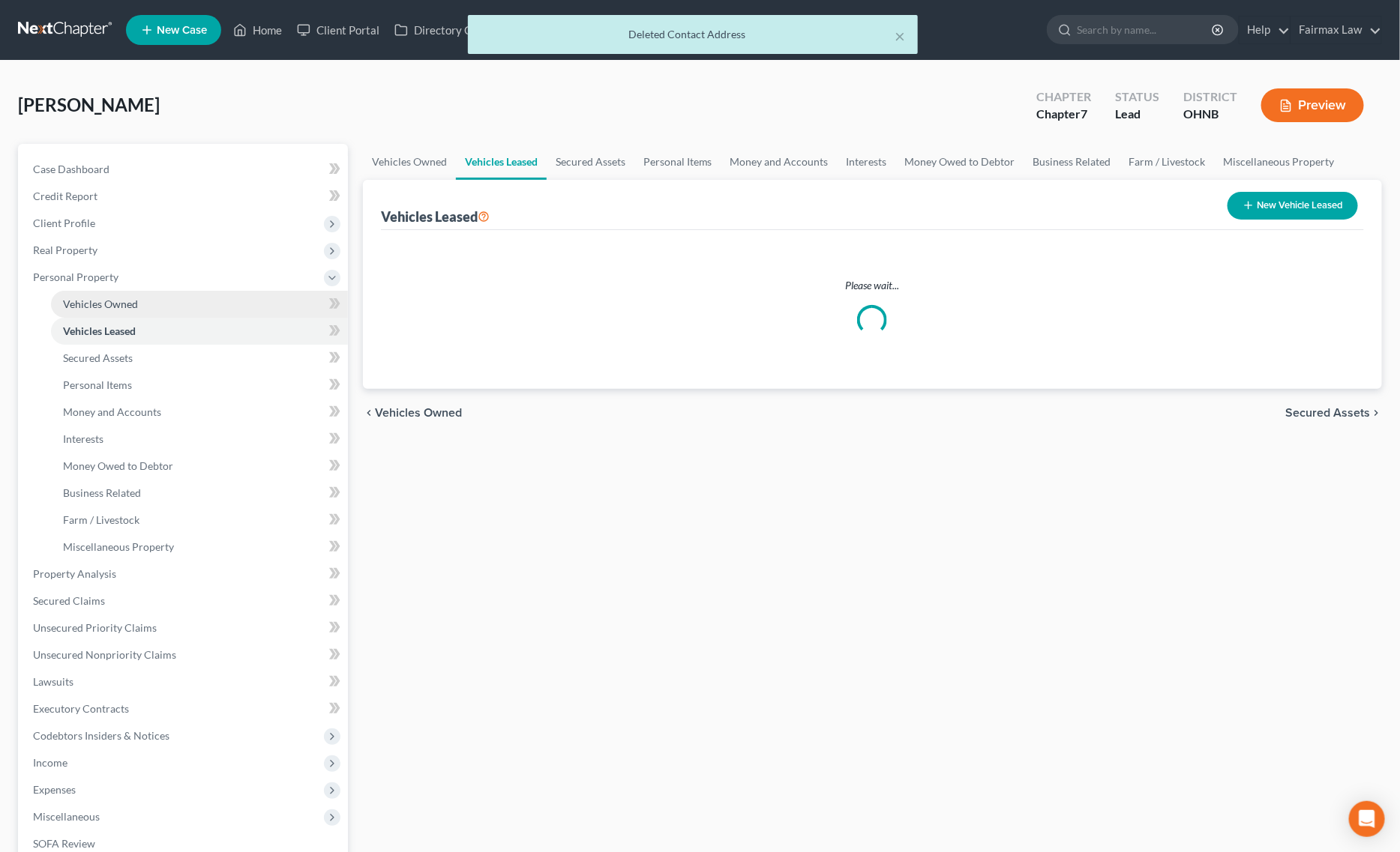
click at [141, 310] on link "Vehicles Owned" at bounding box center [200, 305] width 297 height 27
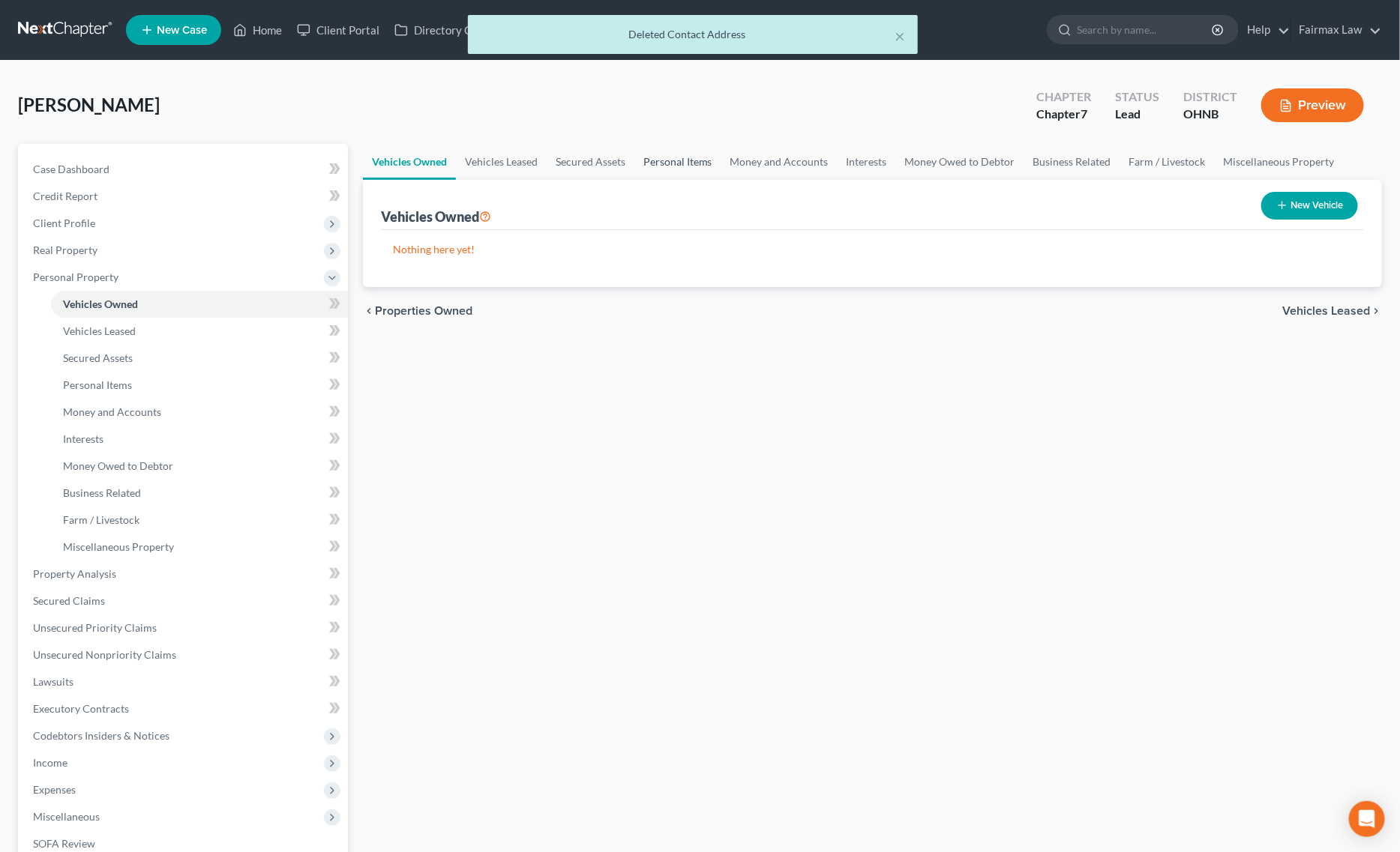
click at [686, 149] on link "Personal Items" at bounding box center [678, 162] width 87 height 36
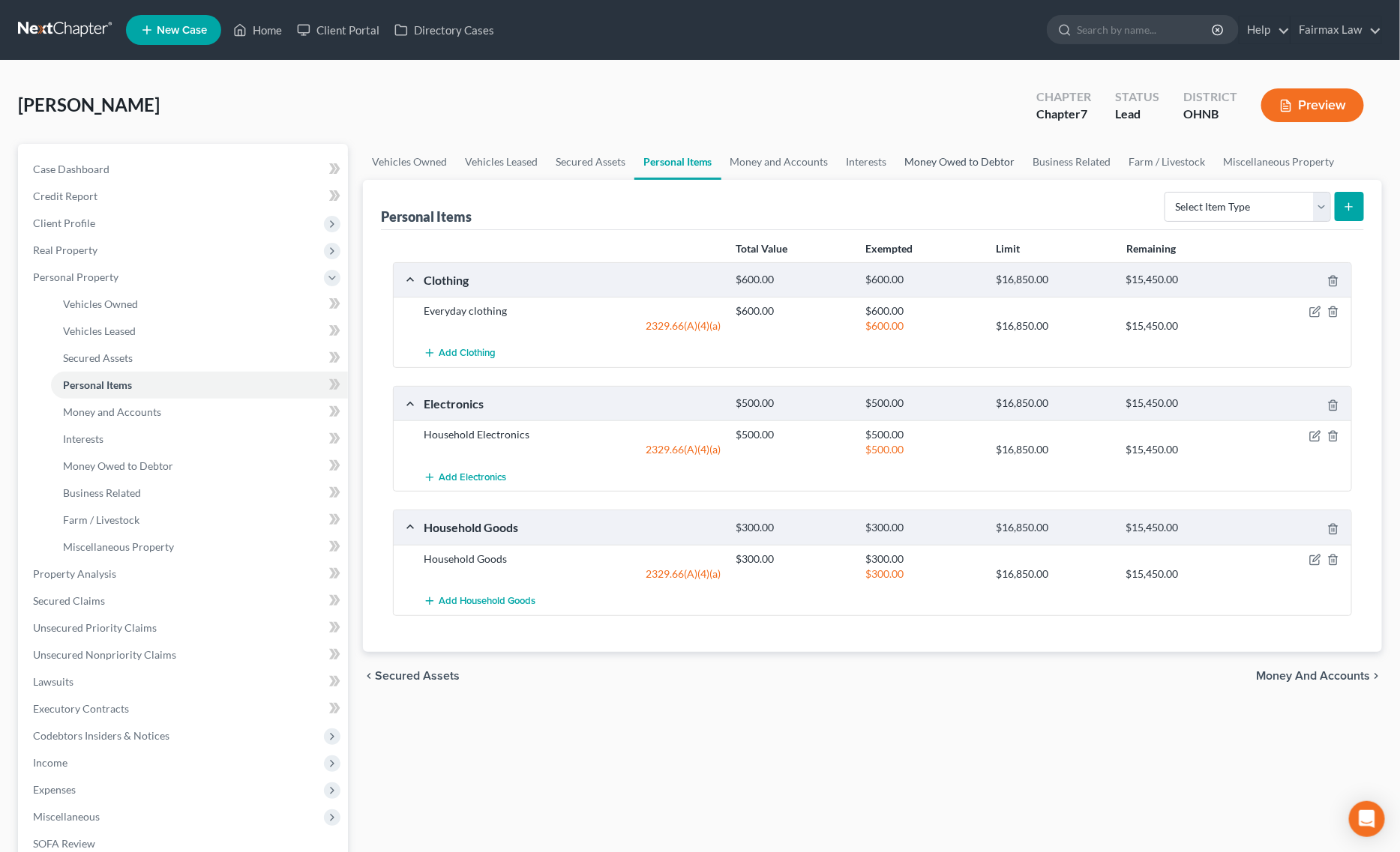
click at [940, 165] on link "Money Owed to Debtor" at bounding box center [960, 162] width 128 height 36
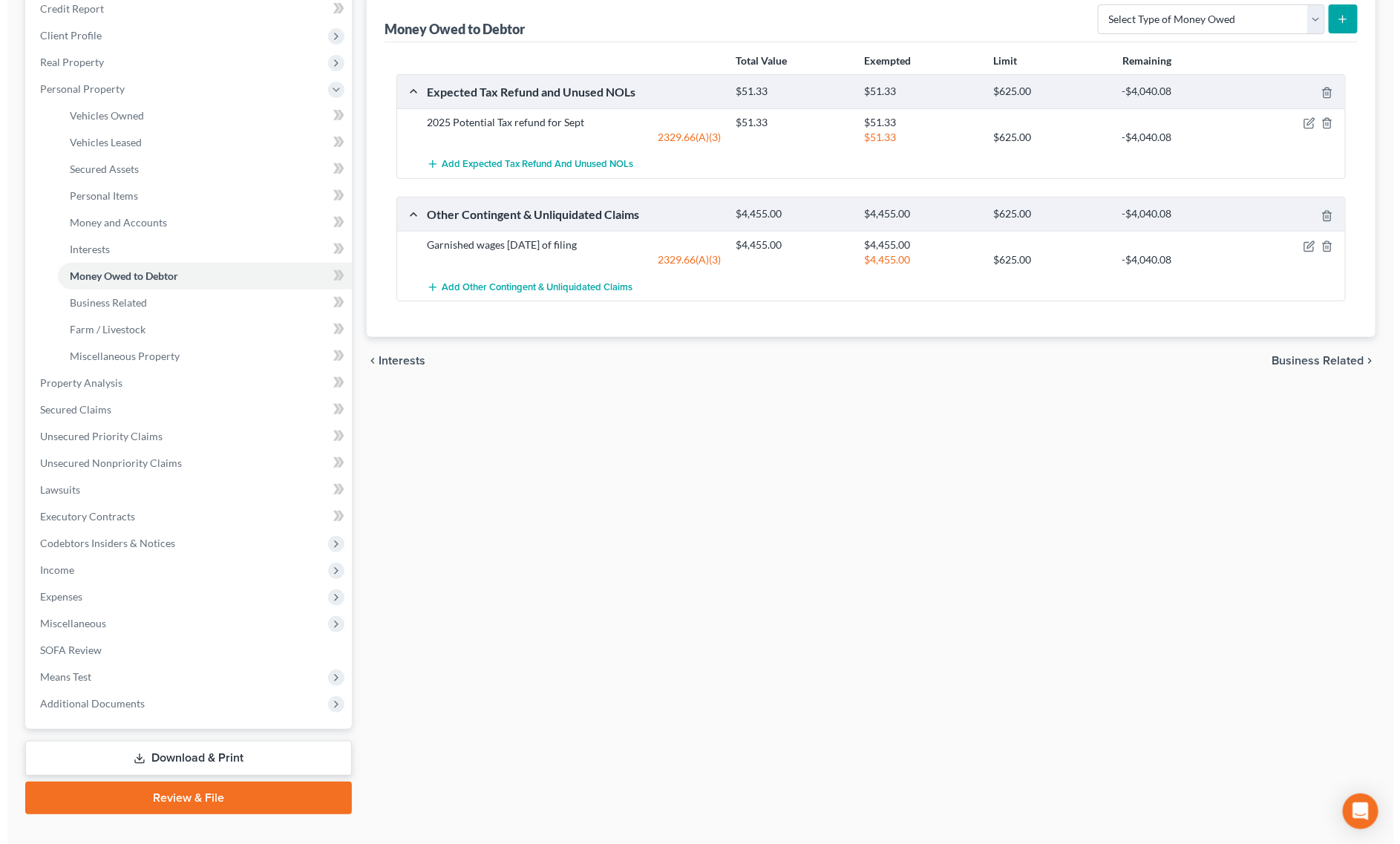
scroll to position [93, 0]
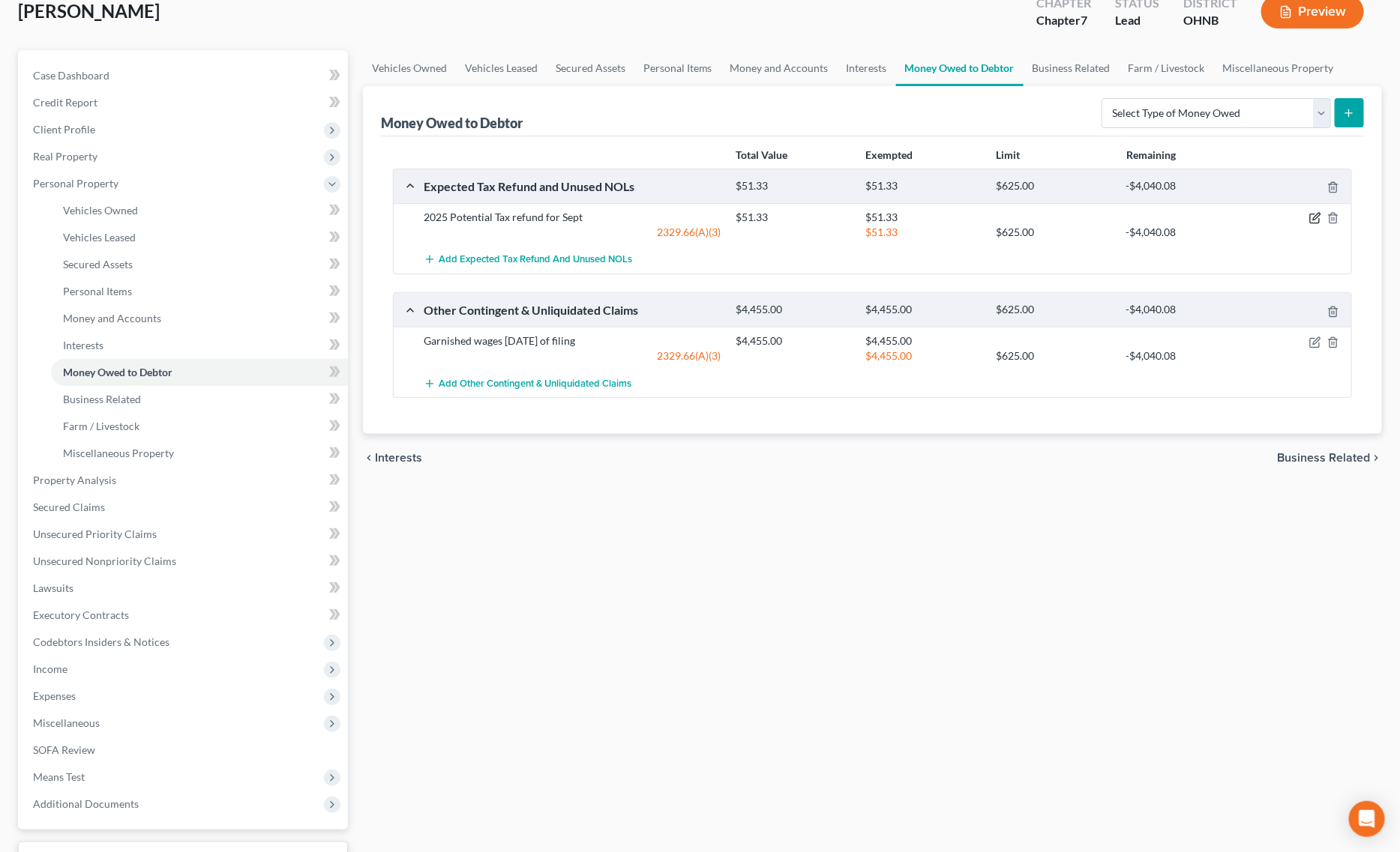
click at [1311, 219] on icon "button" at bounding box center [1315, 218] width 12 height 12
select select "0"
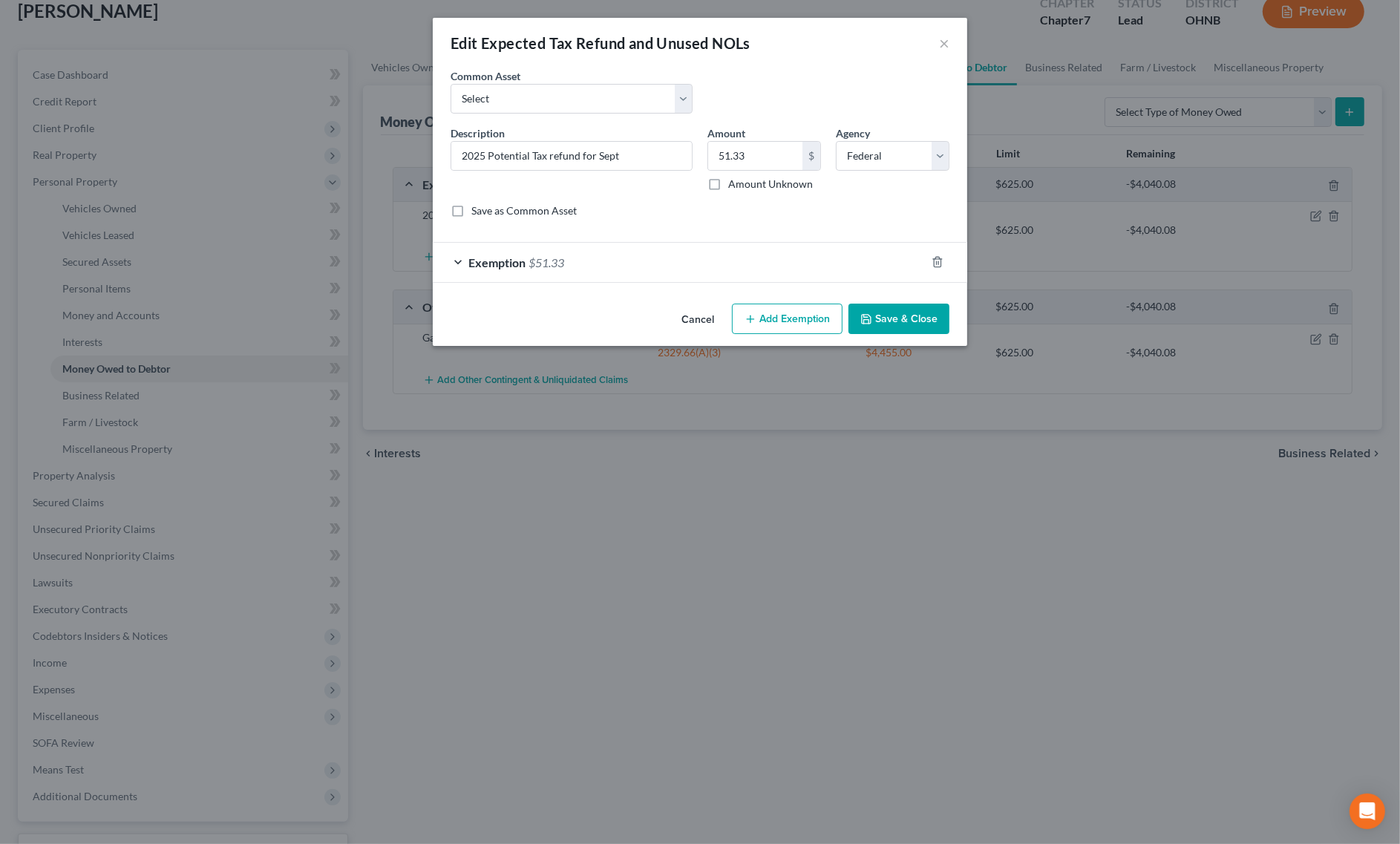
click at [642, 140] on div "Description * 2025 Potential Tax refund for Sept" at bounding box center [571, 158] width 257 height 66
click at [642, 157] on input "2025 Potential Tax refund for Sept" at bounding box center [571, 156] width 240 height 28
type input "2025 Potential Tax refund for Oct"
click at [907, 317] on button "Save & Close" at bounding box center [899, 319] width 101 height 31
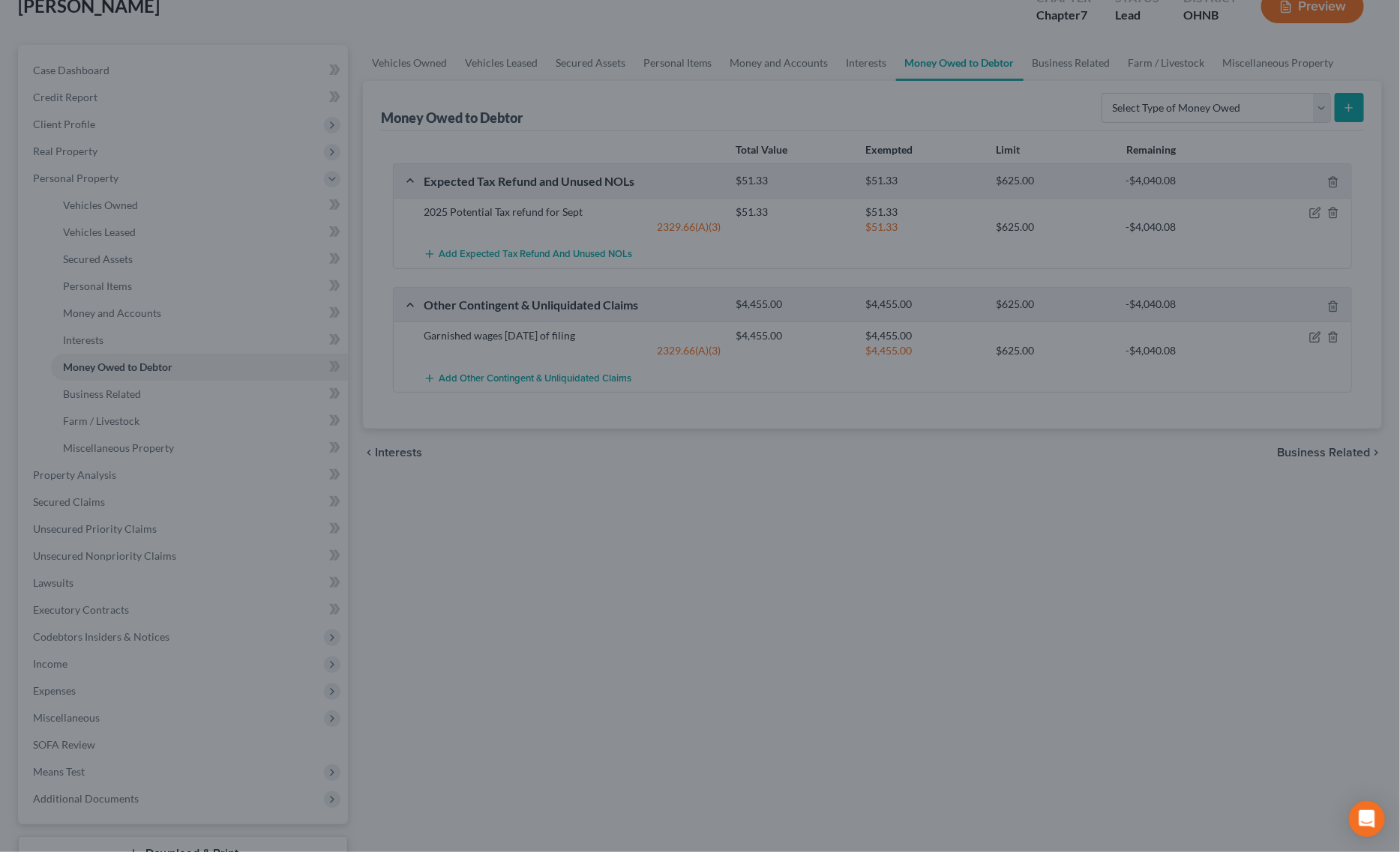
scroll to position [212, 0]
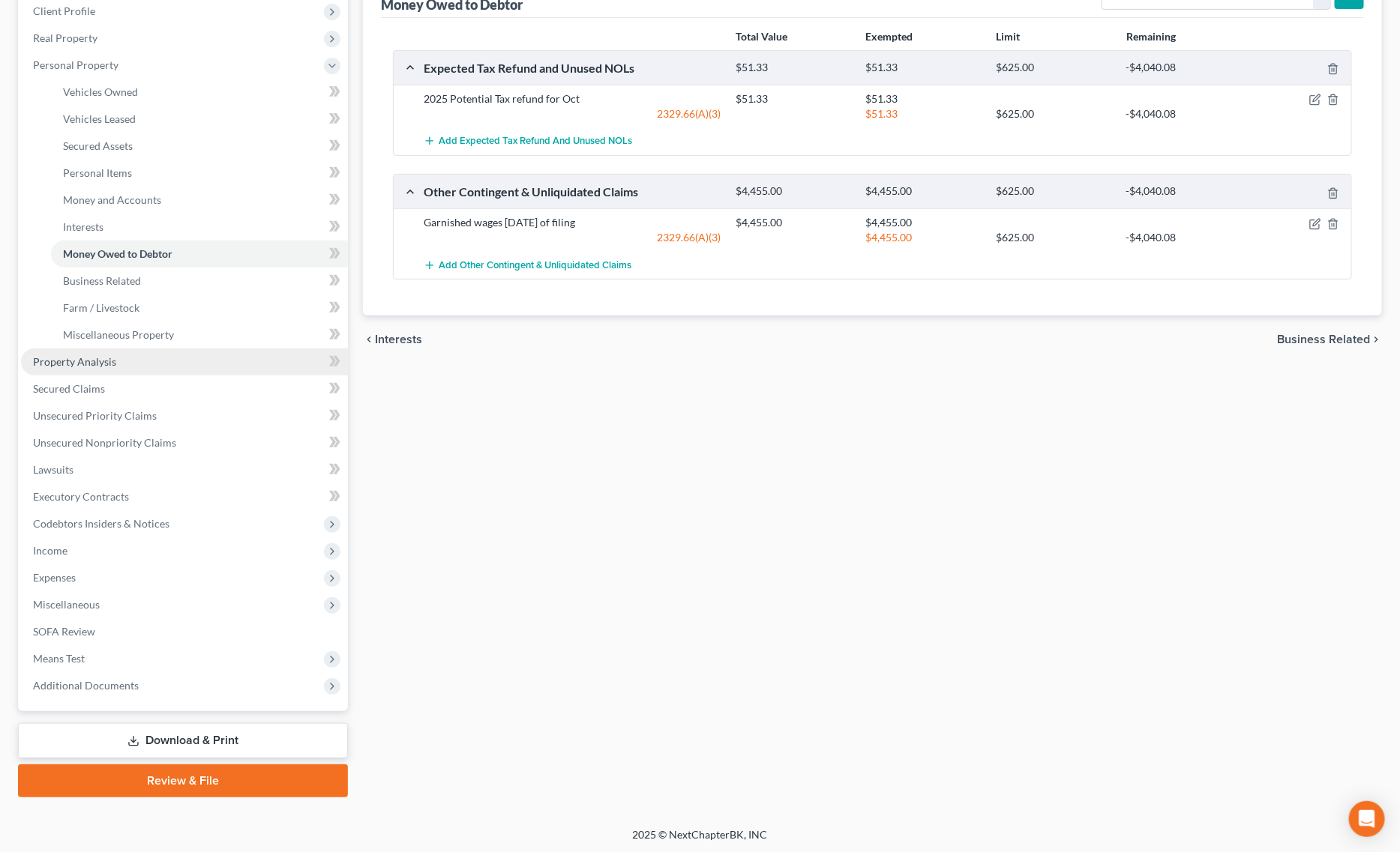
click at [128, 361] on link "Property Analysis" at bounding box center [185, 362] width 327 height 27
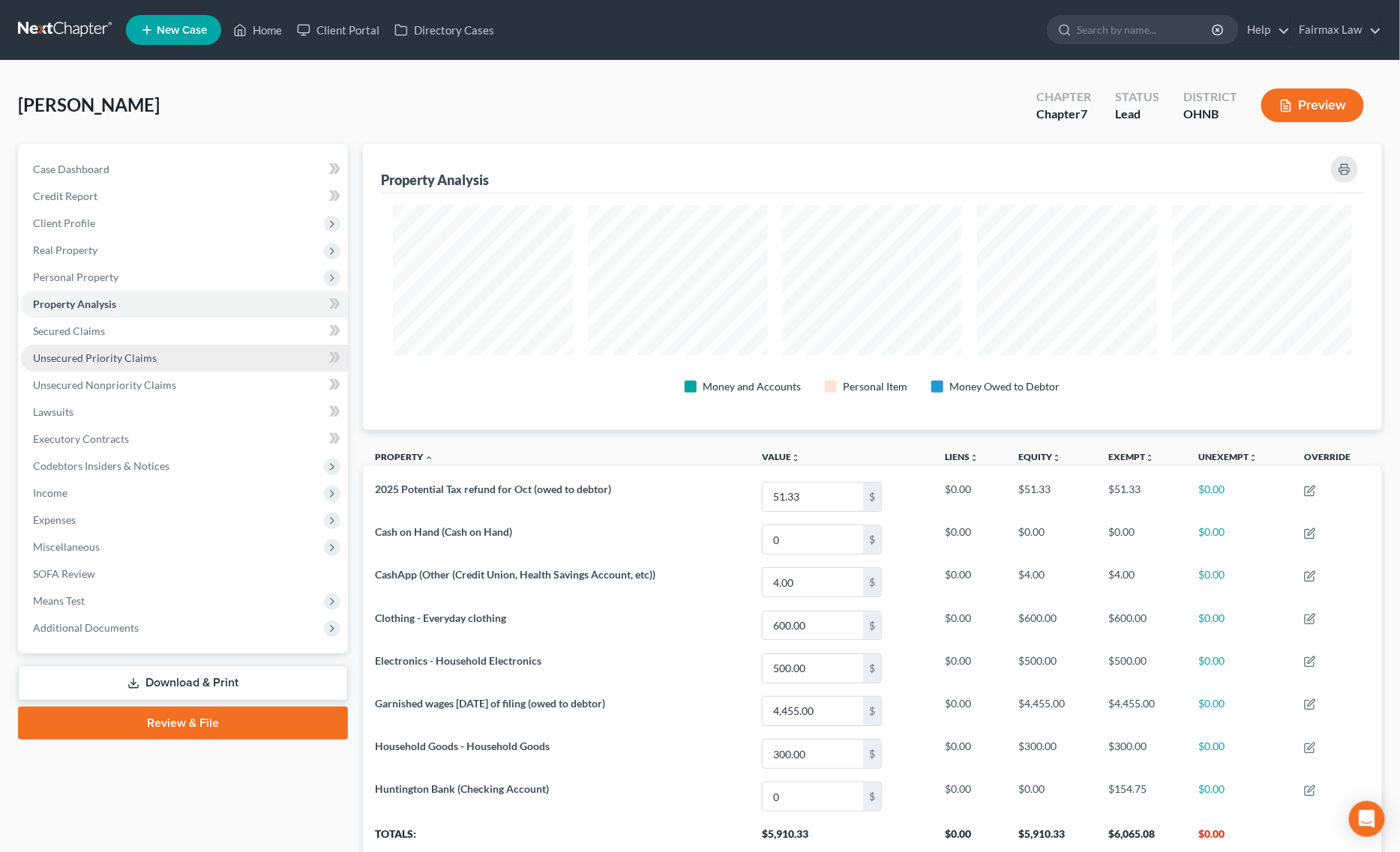
click at [135, 352] on span "Unsecured Priority Claims" at bounding box center [95, 358] width 124 height 13
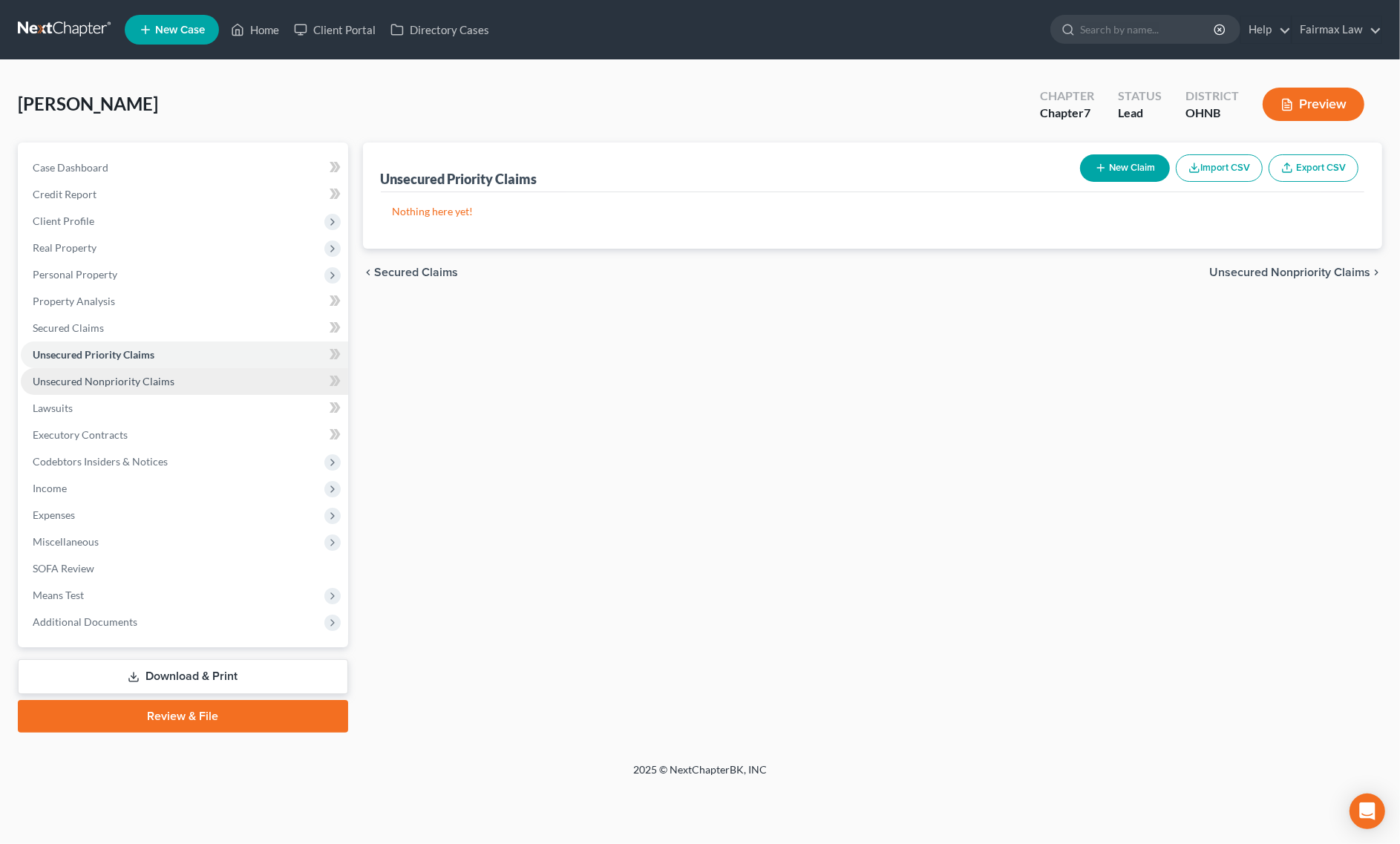
click at [130, 377] on span "Unsecured Nonpriority Claims" at bounding box center [104, 381] width 142 height 13
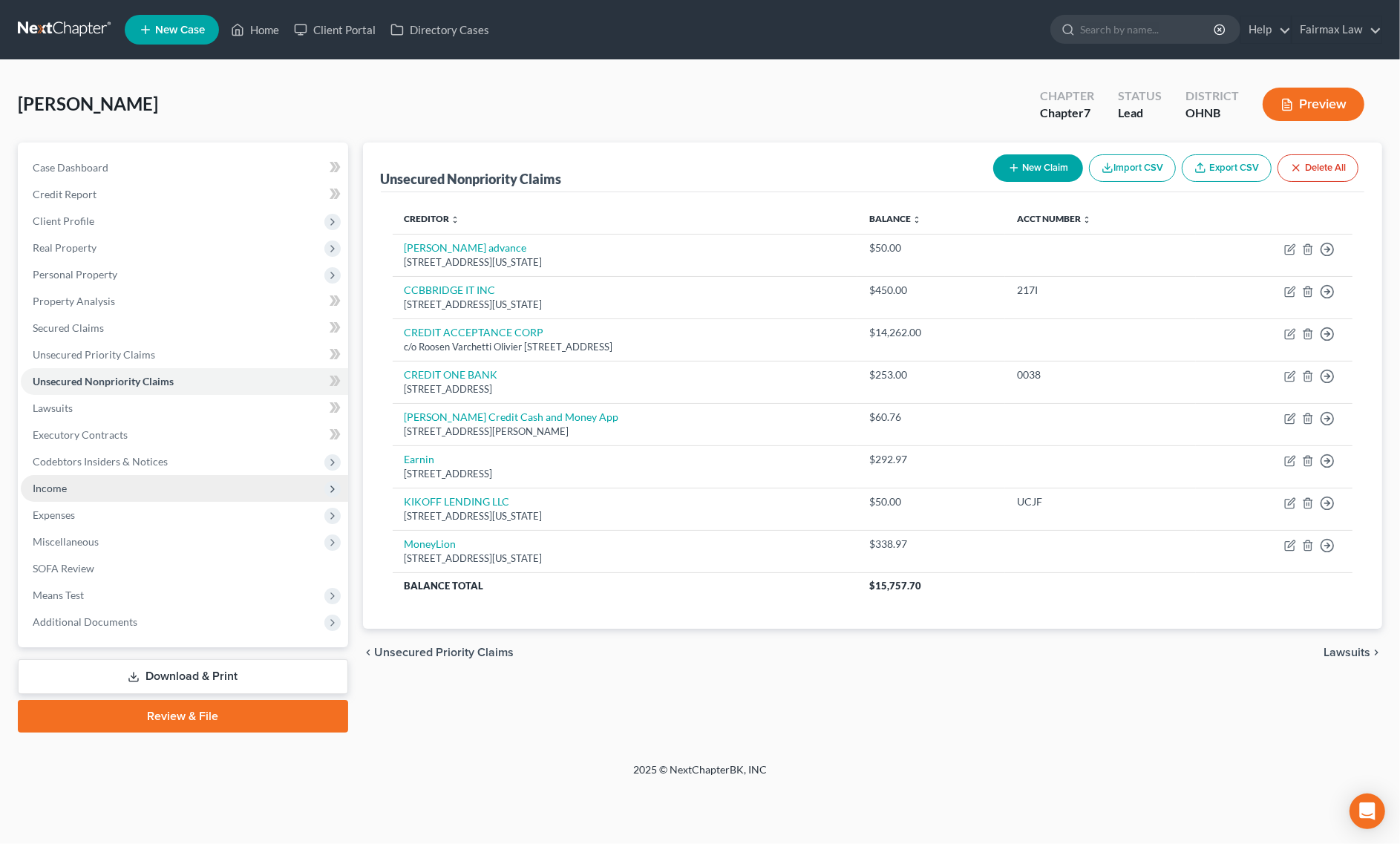
click at [95, 485] on span "Income" at bounding box center [184, 489] width 327 height 27
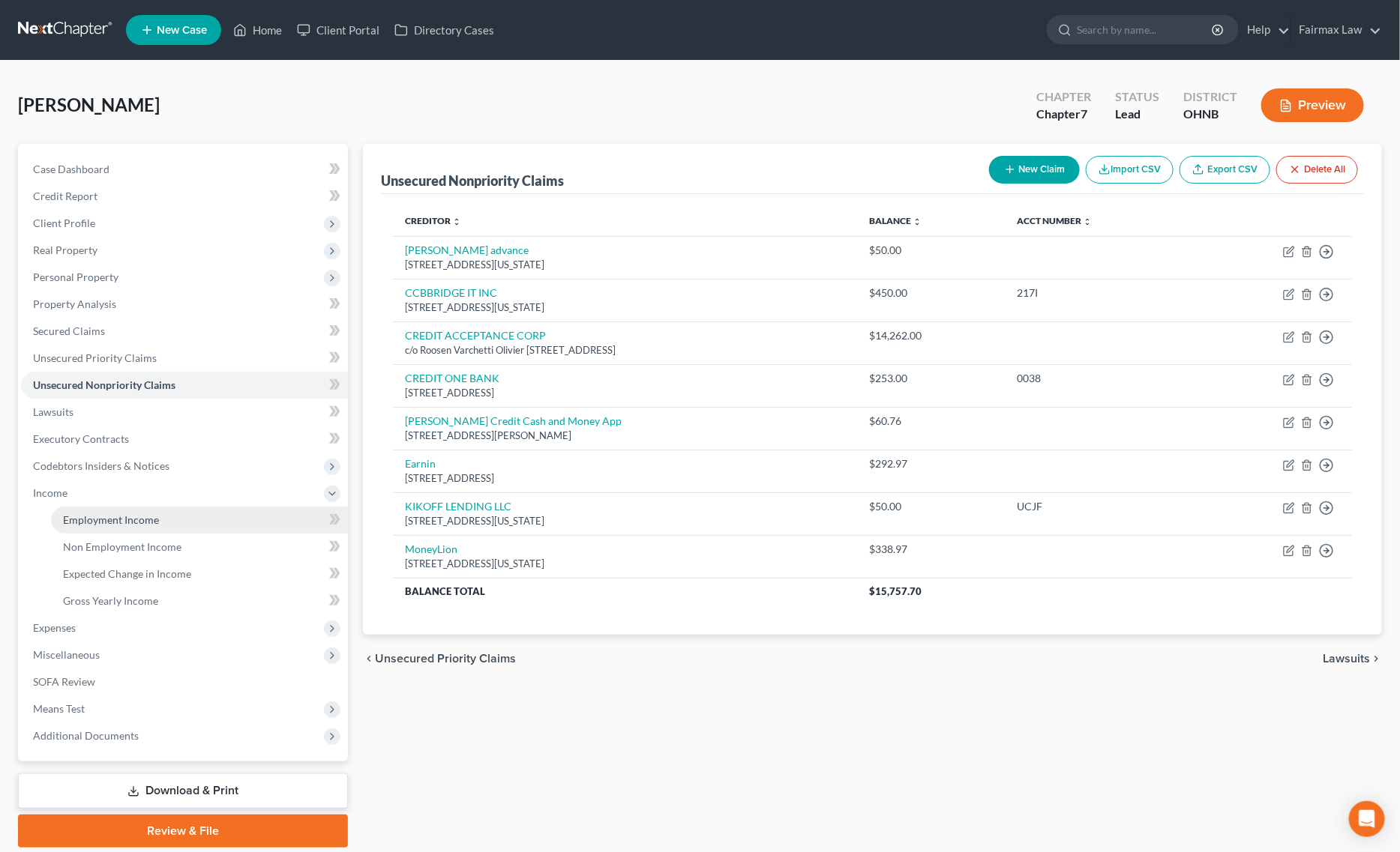
click at [111, 513] on span "Employment Income" at bounding box center [111, 519] width 96 height 13
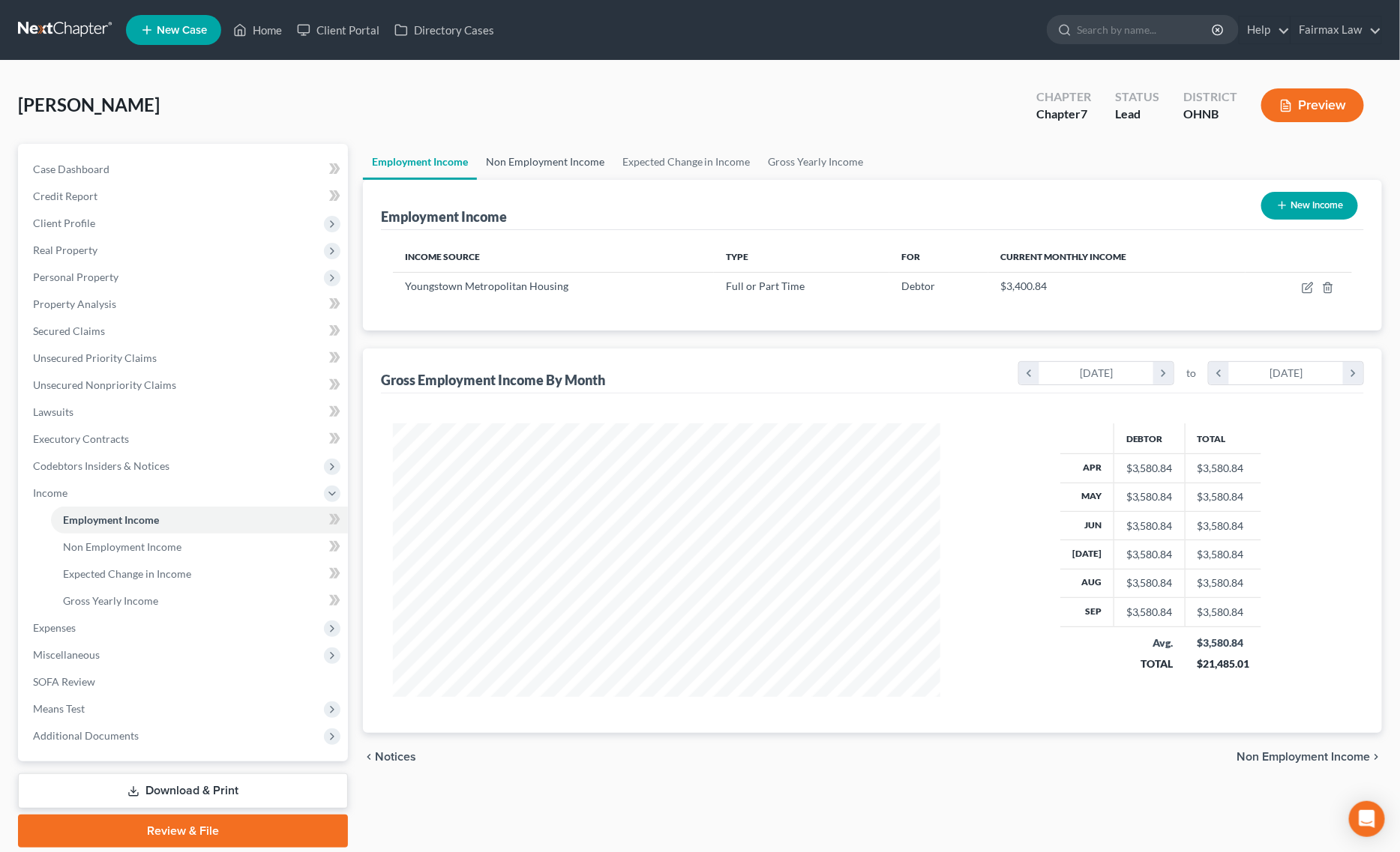
scroll to position [273, 577]
click at [545, 154] on link "Non Employment Income" at bounding box center [545, 162] width 137 height 36
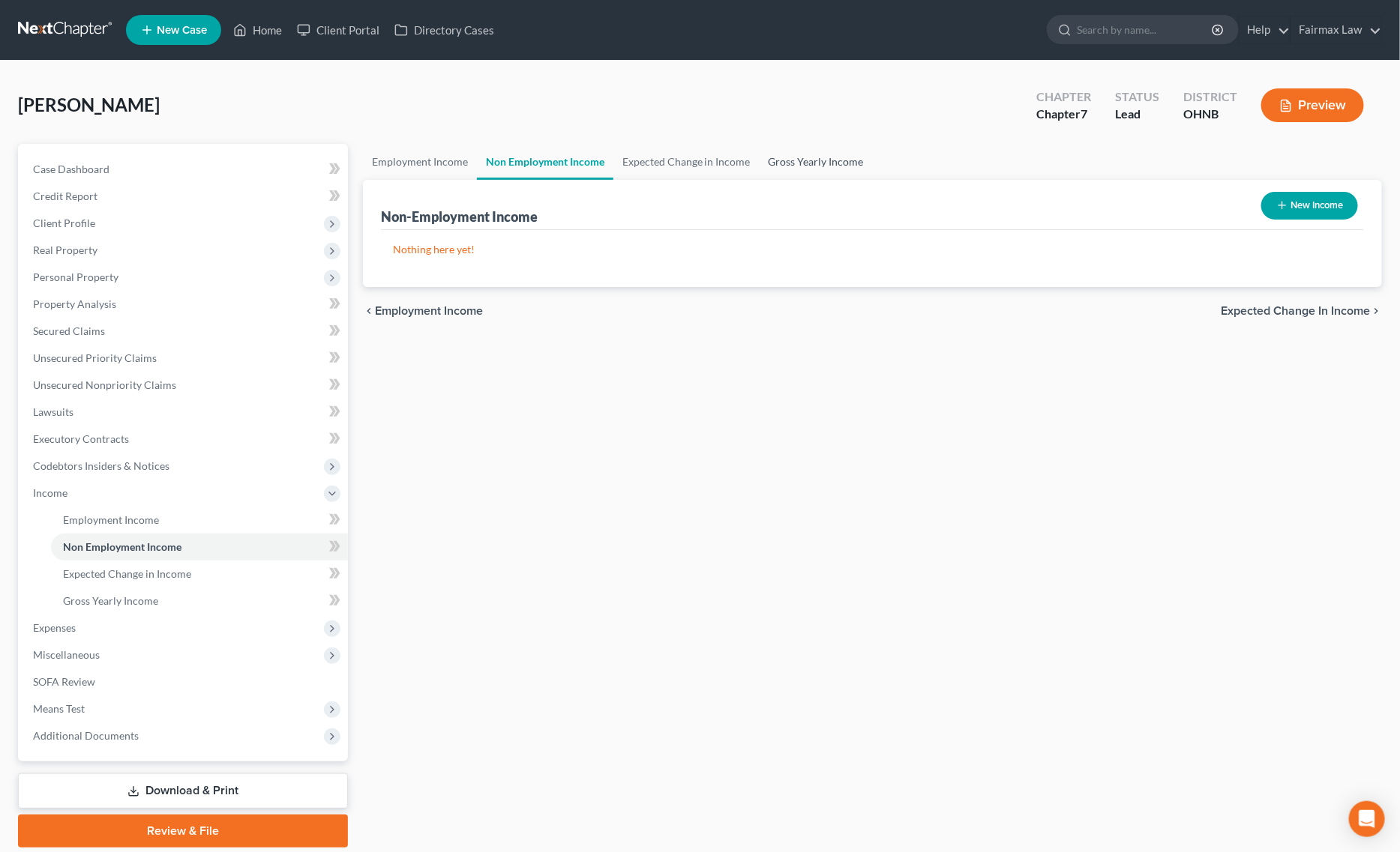
click at [833, 162] on link "Gross Yearly Income" at bounding box center [816, 162] width 114 height 36
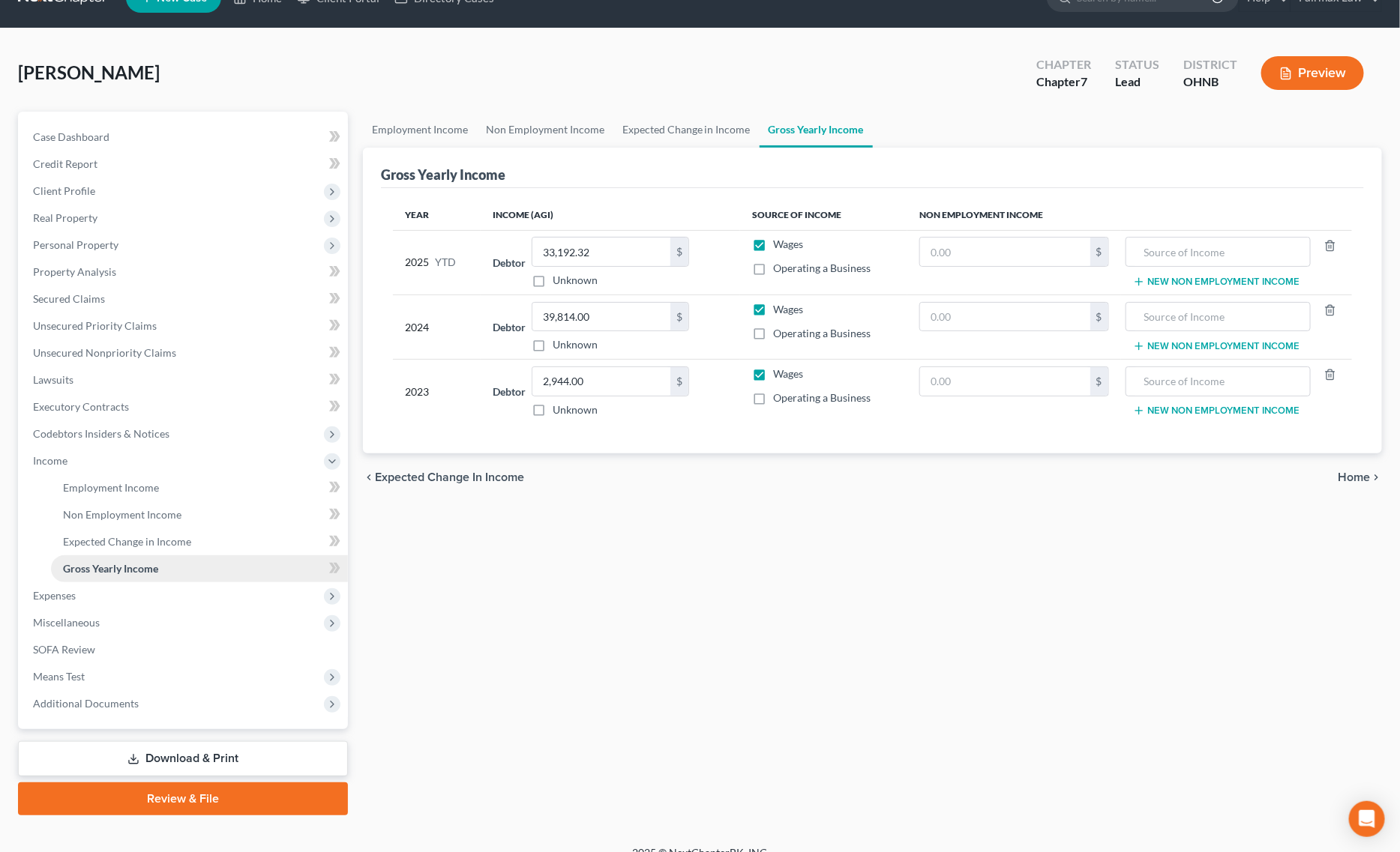
scroll to position [50, 0]
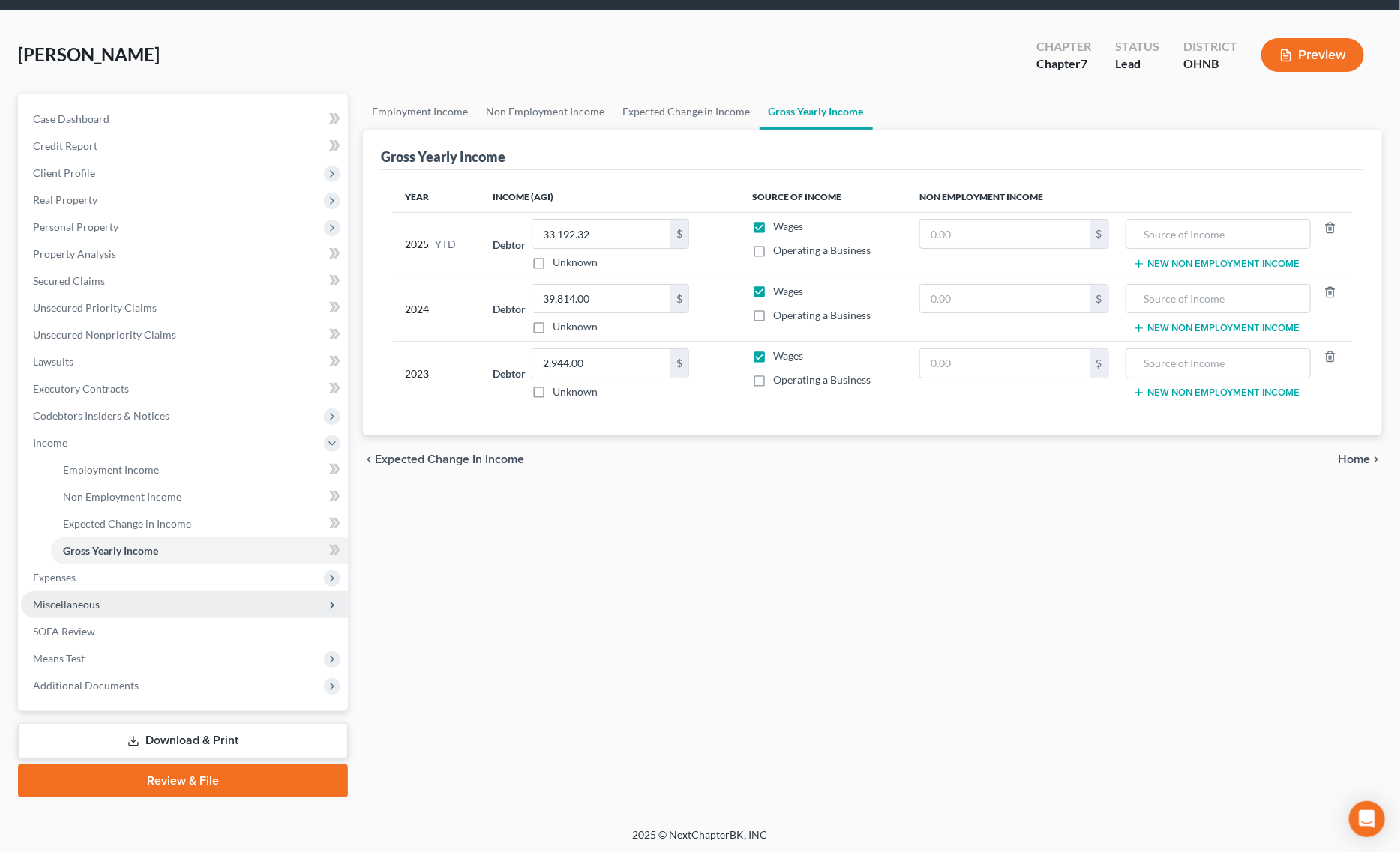
click at [132, 611] on span "Miscellaneous" at bounding box center [185, 605] width 327 height 27
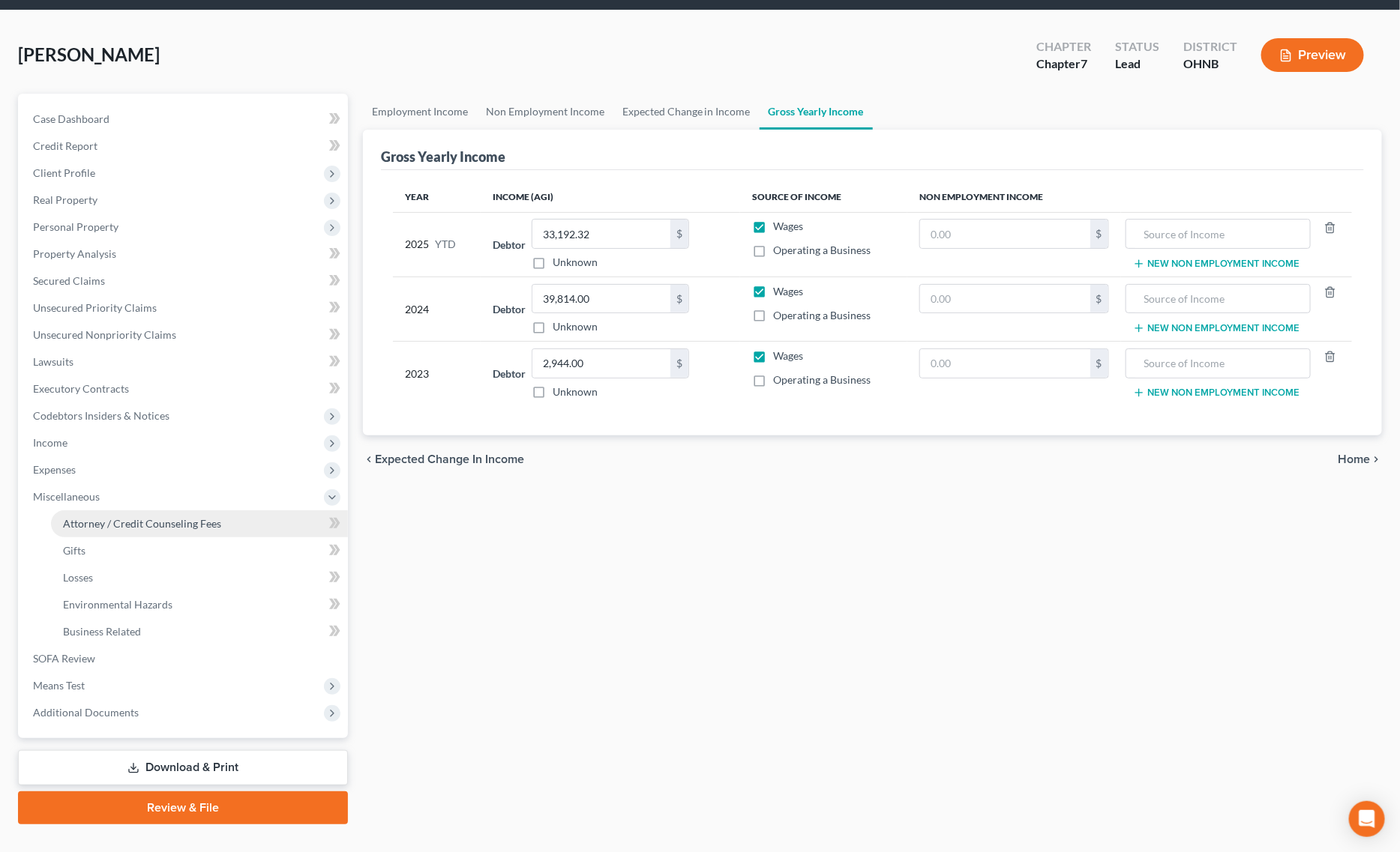
click at [167, 525] on span "Attorney / Credit Counseling Fees" at bounding box center [142, 523] width 158 height 13
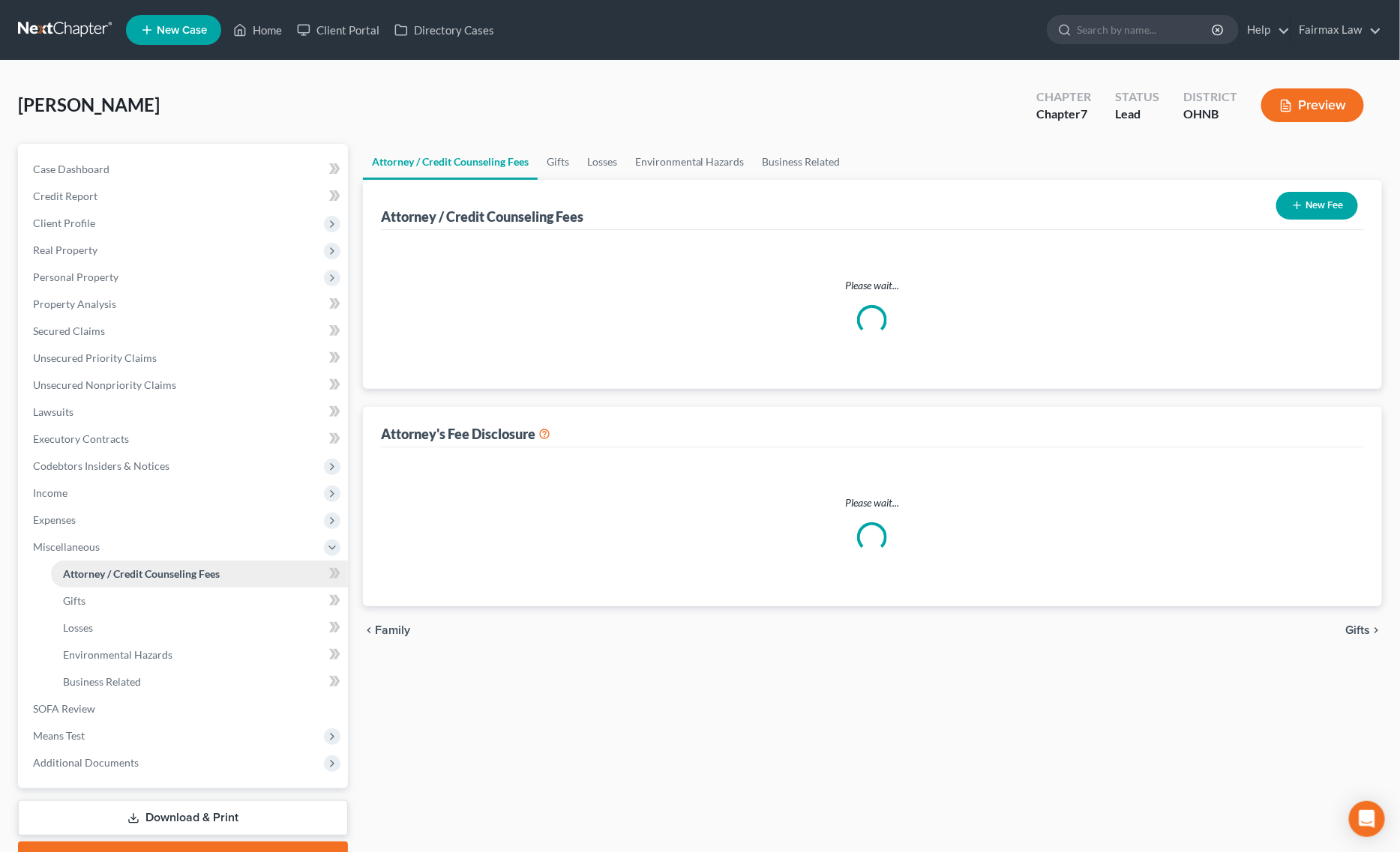
select select "5"
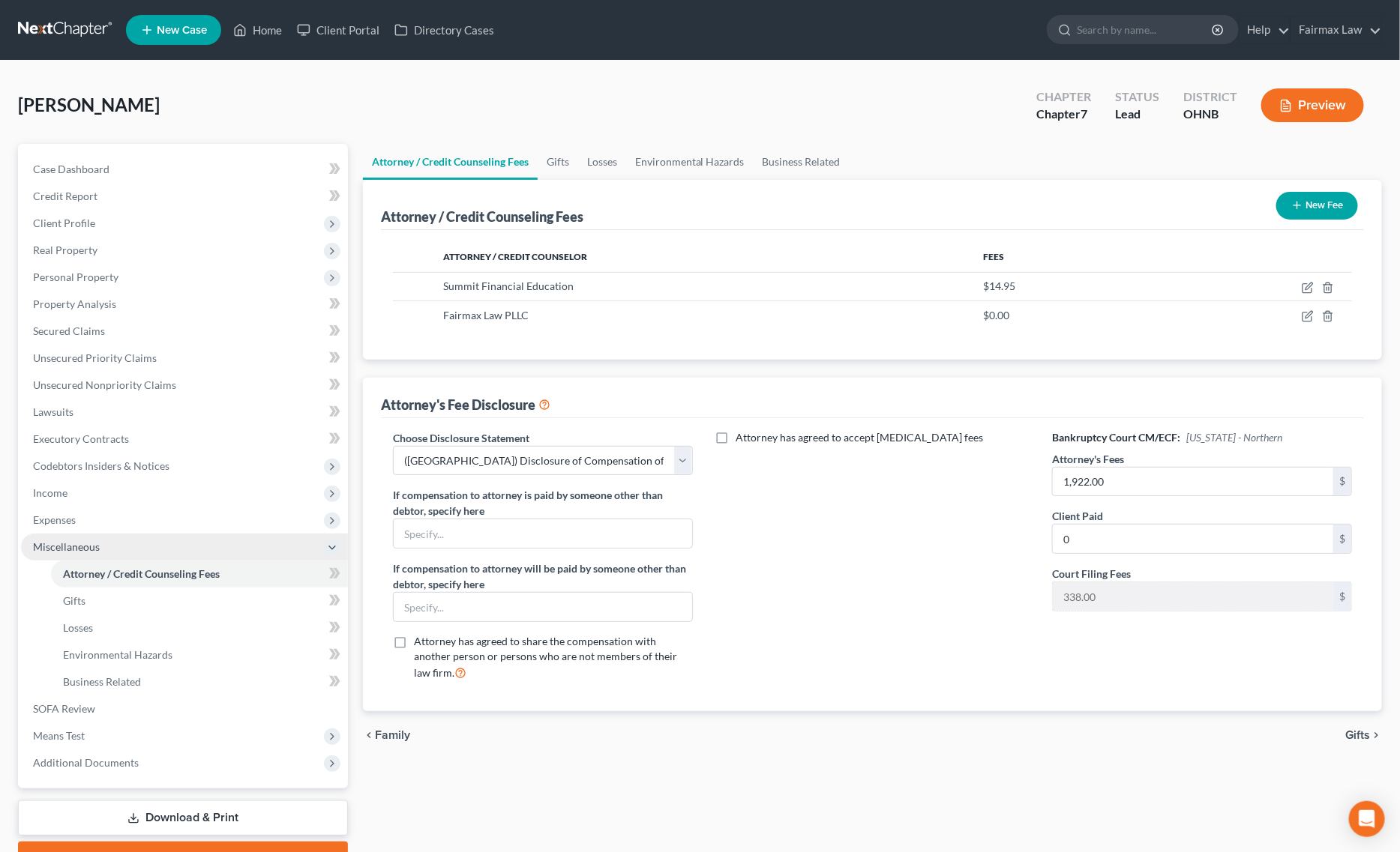
scroll to position [77, 0]
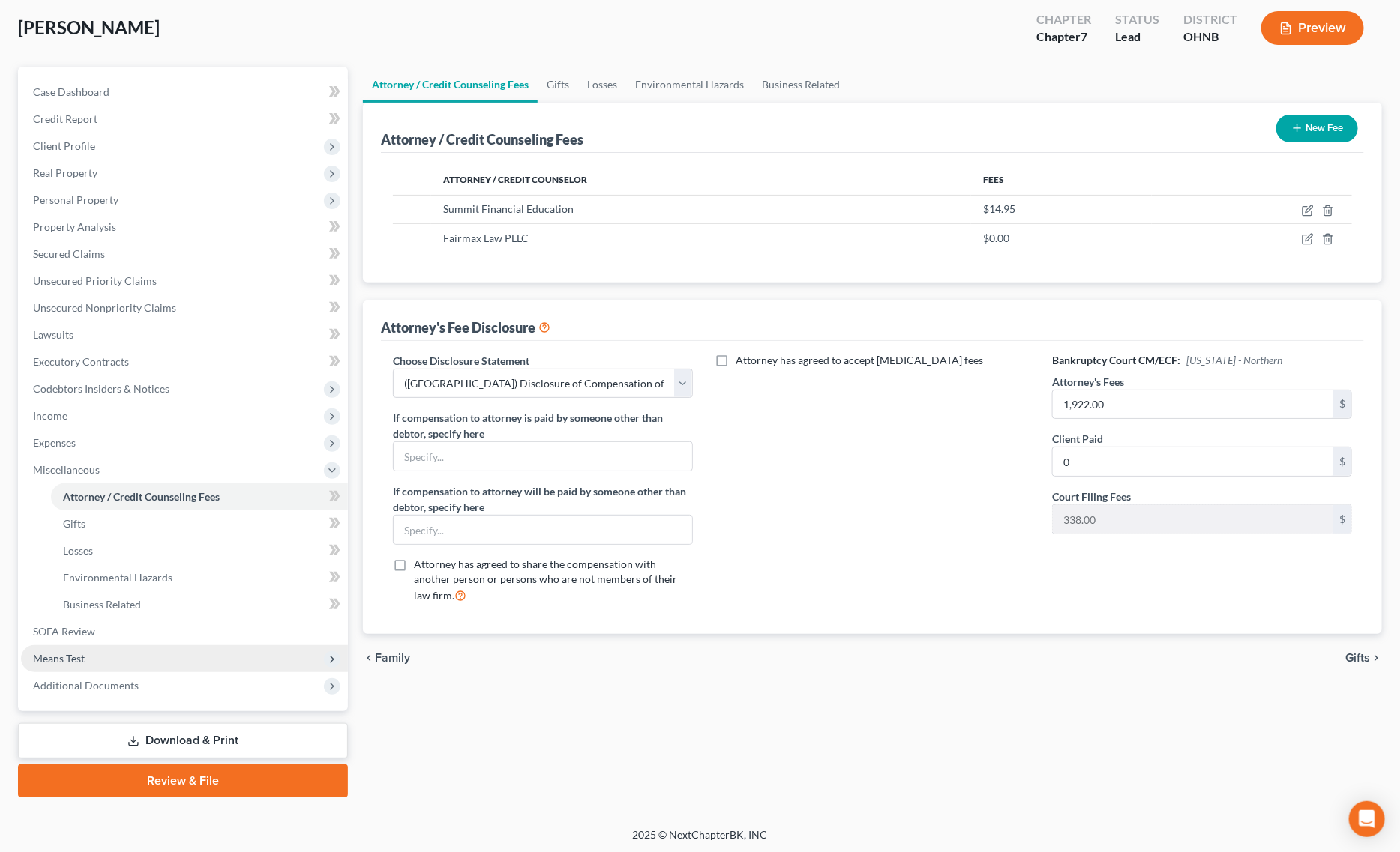
click at [91, 656] on span "Means Test" at bounding box center [185, 659] width 327 height 27
click at [154, 653] on span "Calculation and Presumption" at bounding box center [132, 658] width 137 height 13
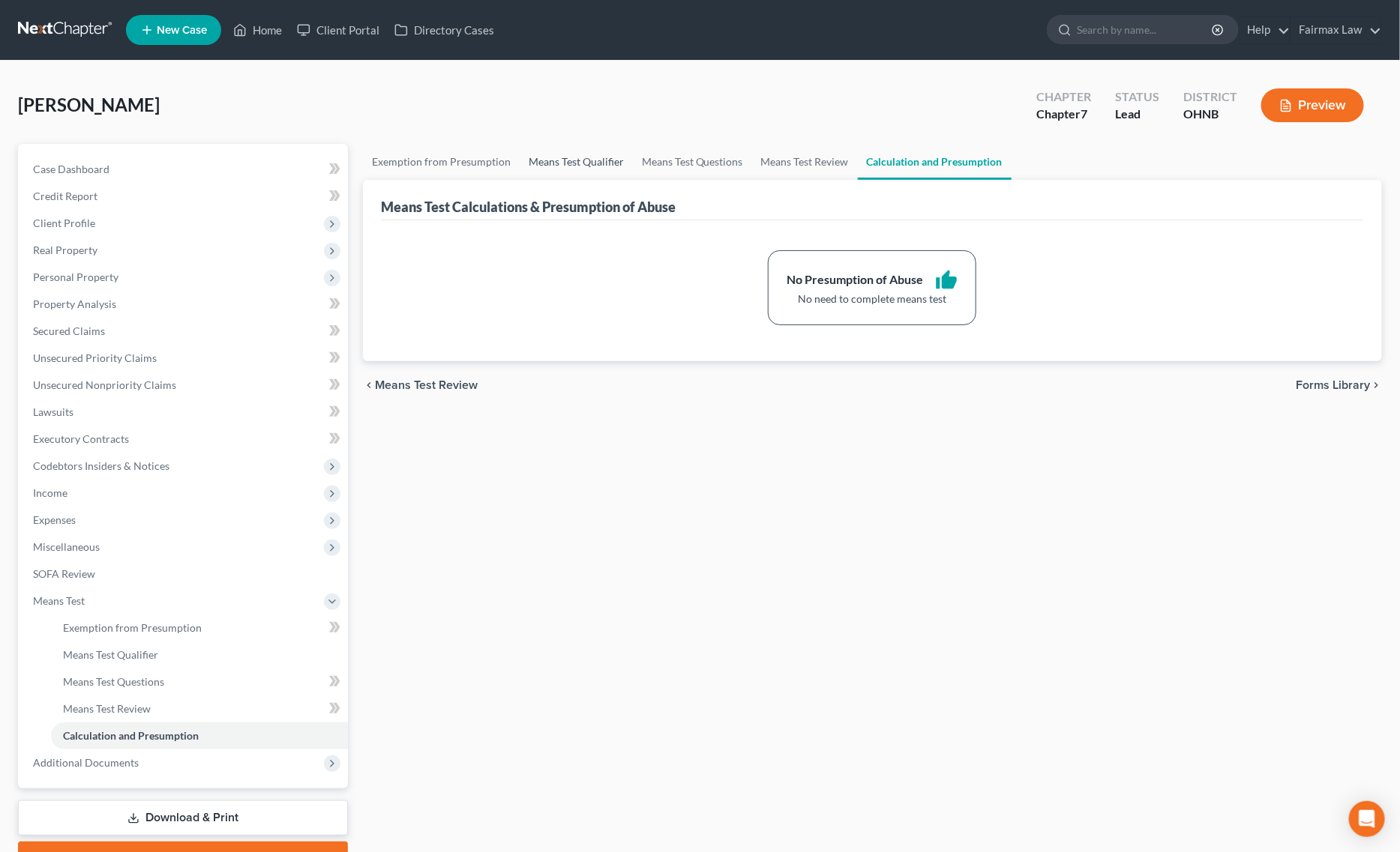
drag, startPoint x: 583, startPoint y: 161, endPoint x: 486, endPoint y: 160, distance: 97.0
click at [581, 161] on link "Means Test Qualifier" at bounding box center [576, 162] width 114 height 36
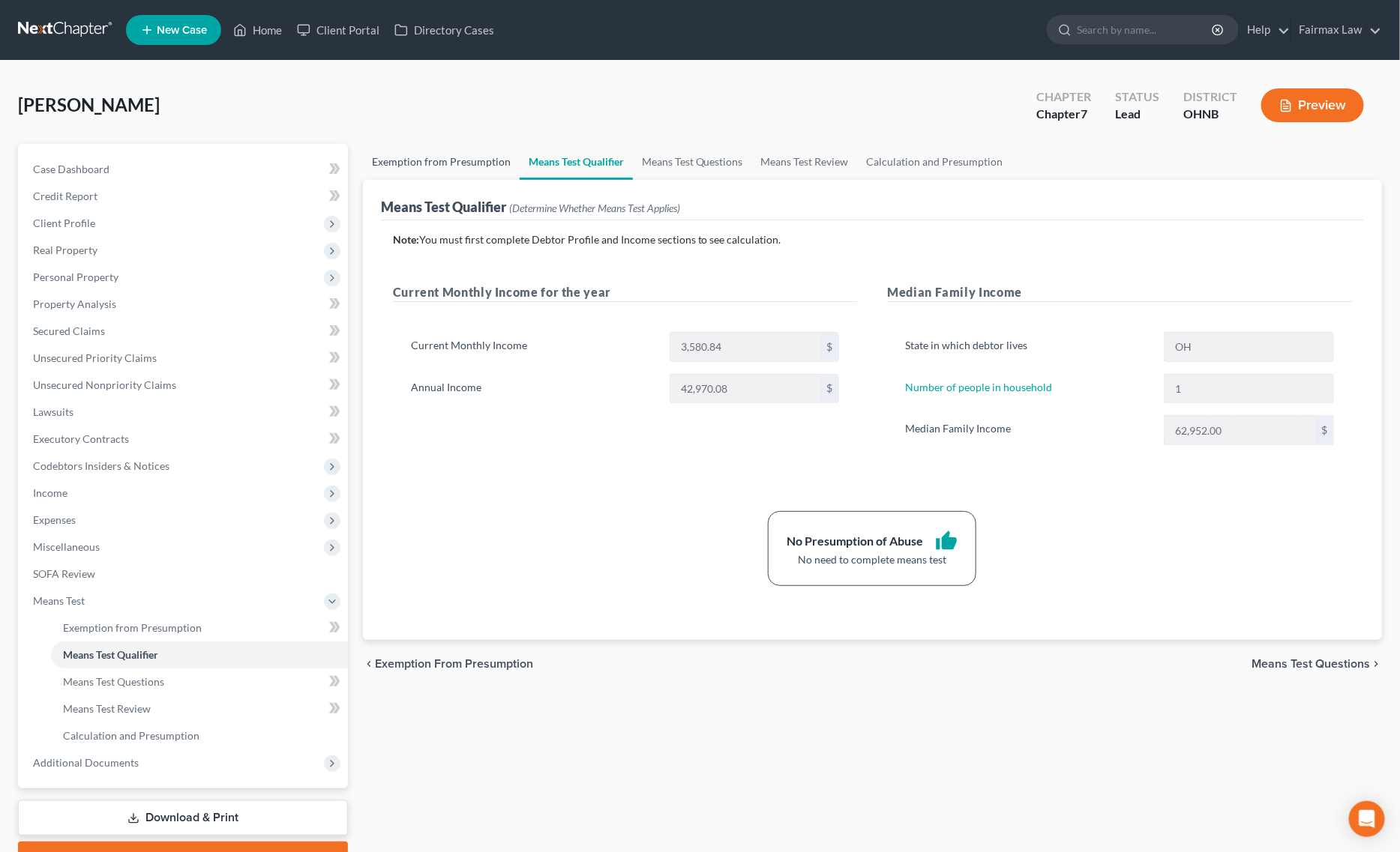
click at [443, 155] on link "Exemption from Presumption" at bounding box center [441, 162] width 156 height 36
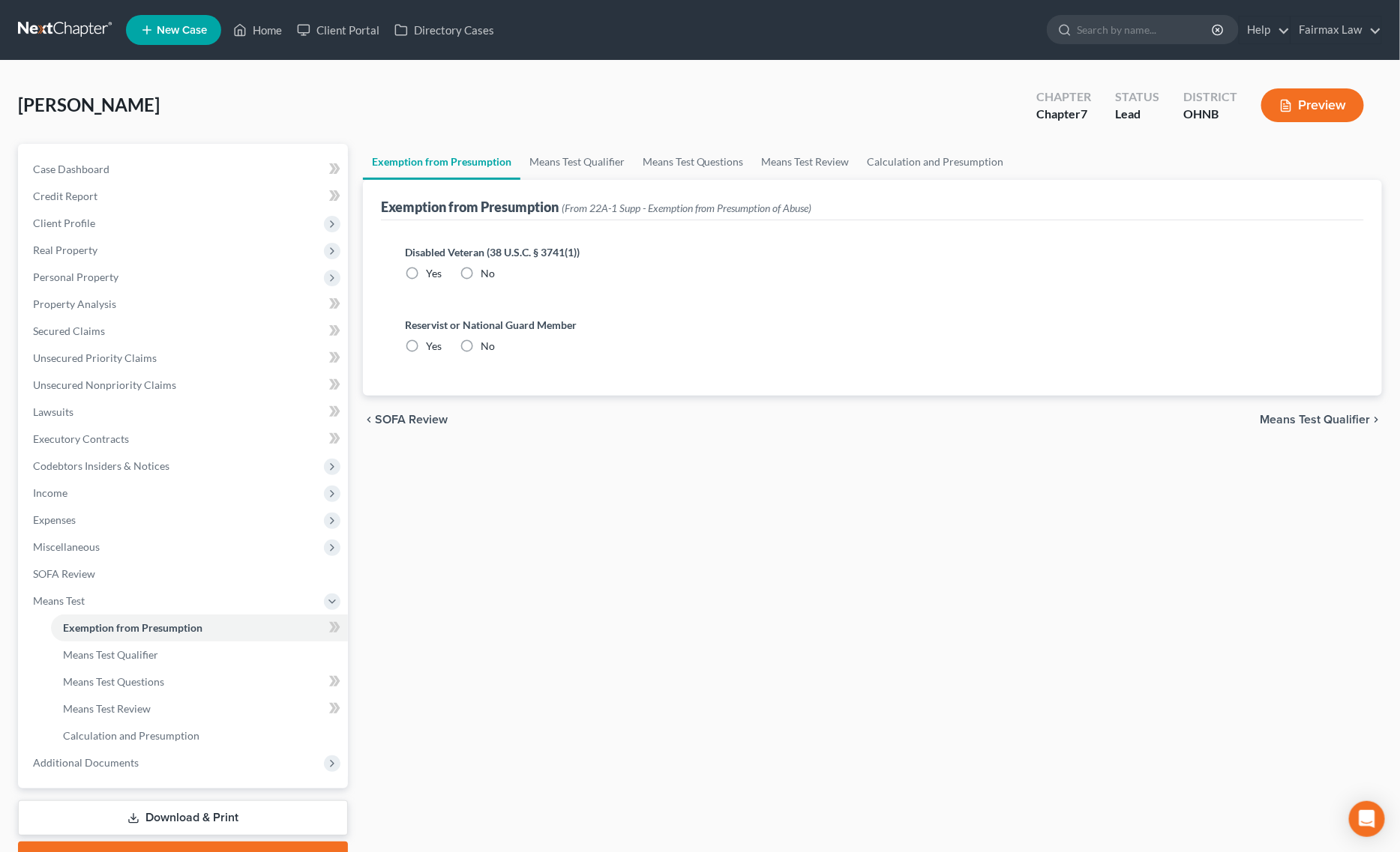
radio input "true"
click at [136, 765] on span "Additional Documents" at bounding box center [185, 763] width 327 height 27
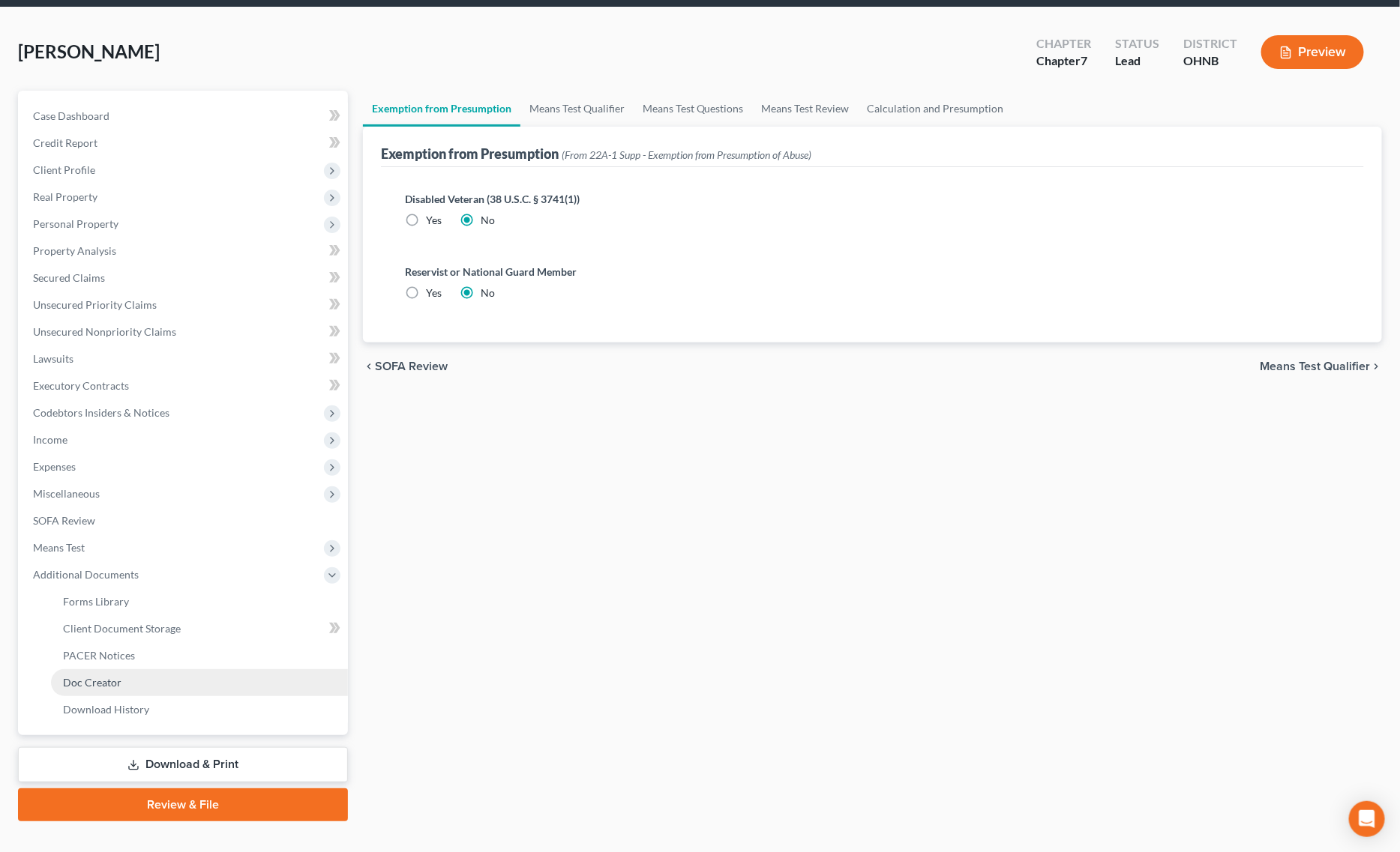
scroll to position [77, 0]
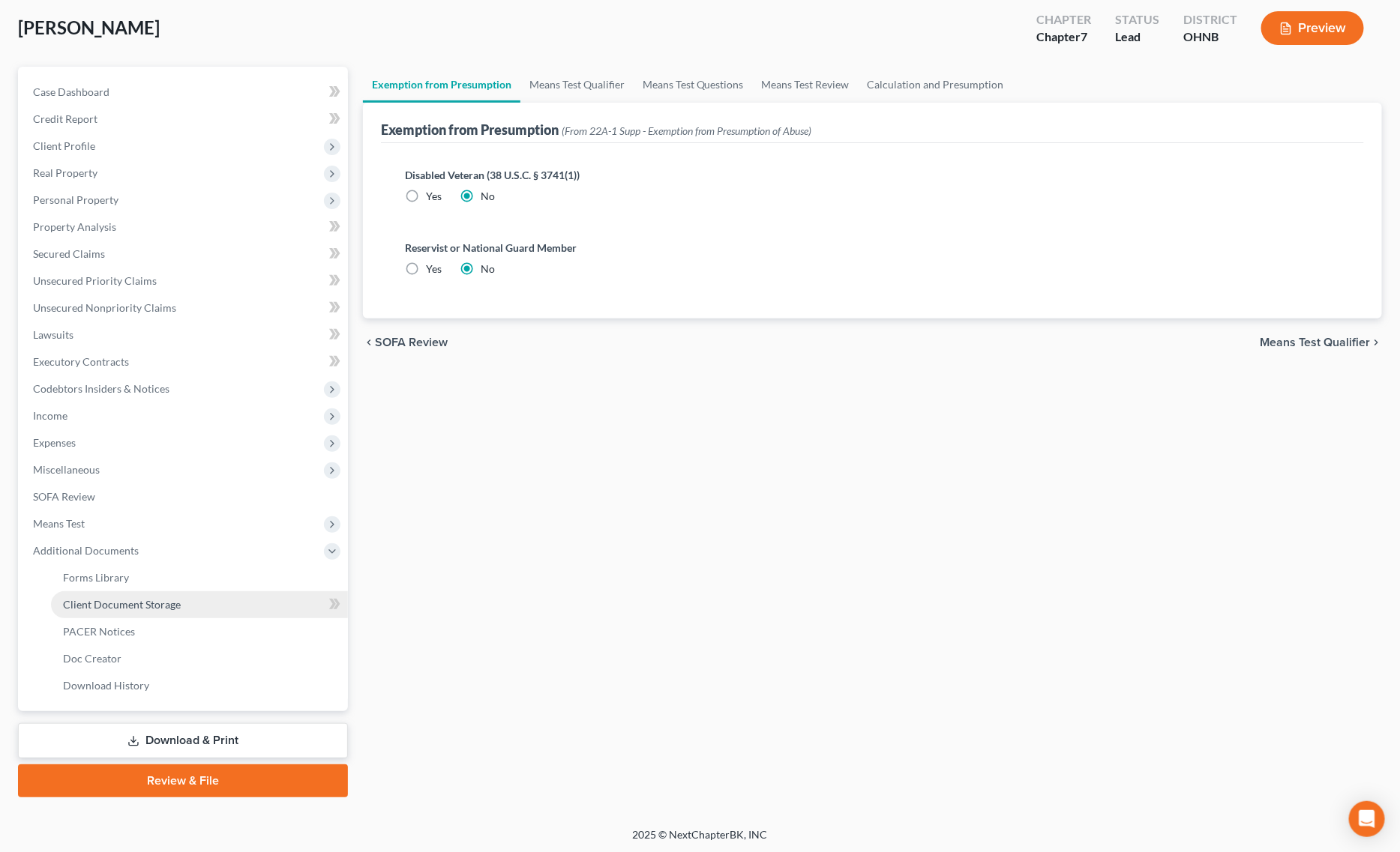
click at [201, 607] on link "Client Document Storage" at bounding box center [200, 605] width 297 height 27
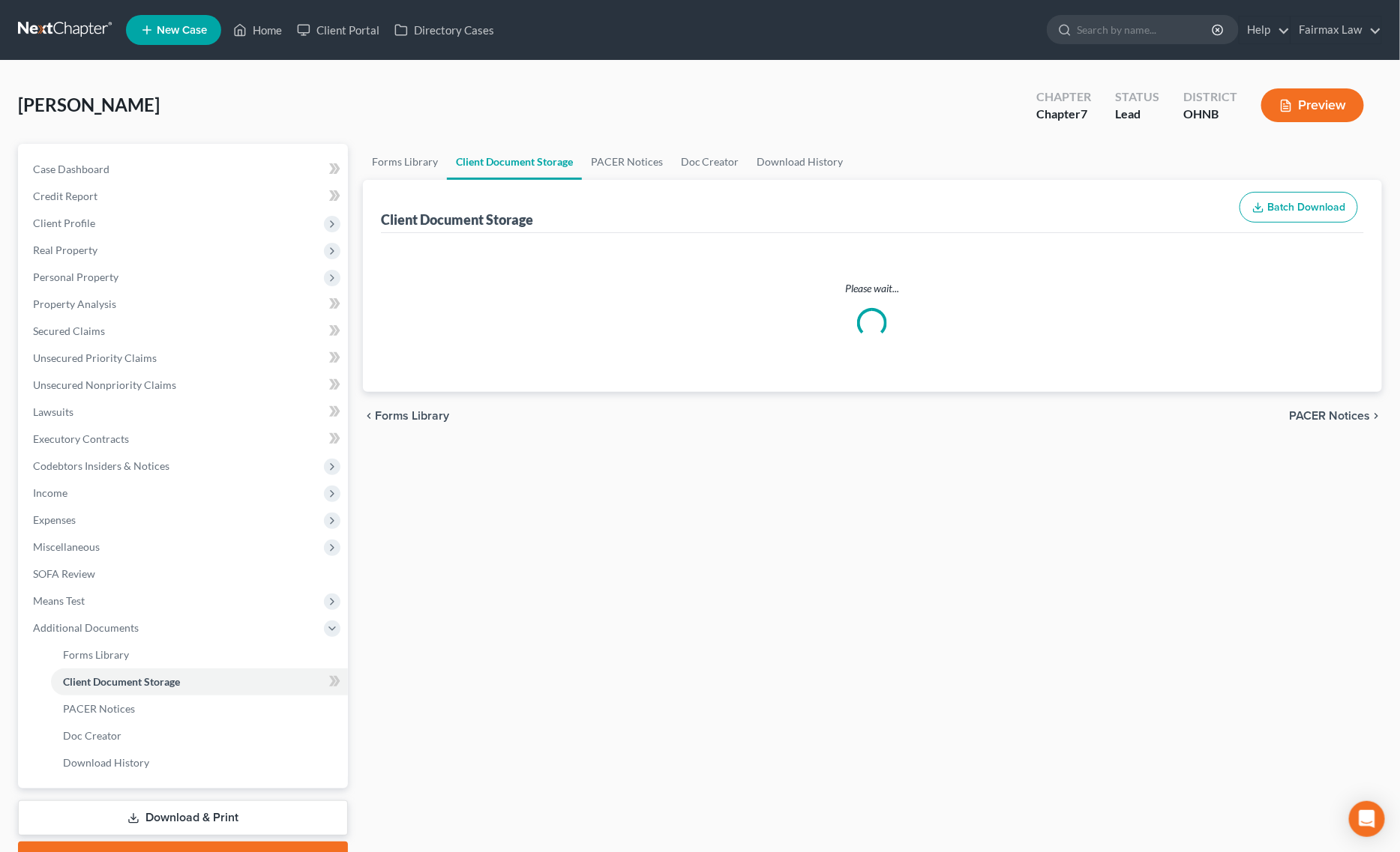
select select "5"
select select "16"
select select "24"
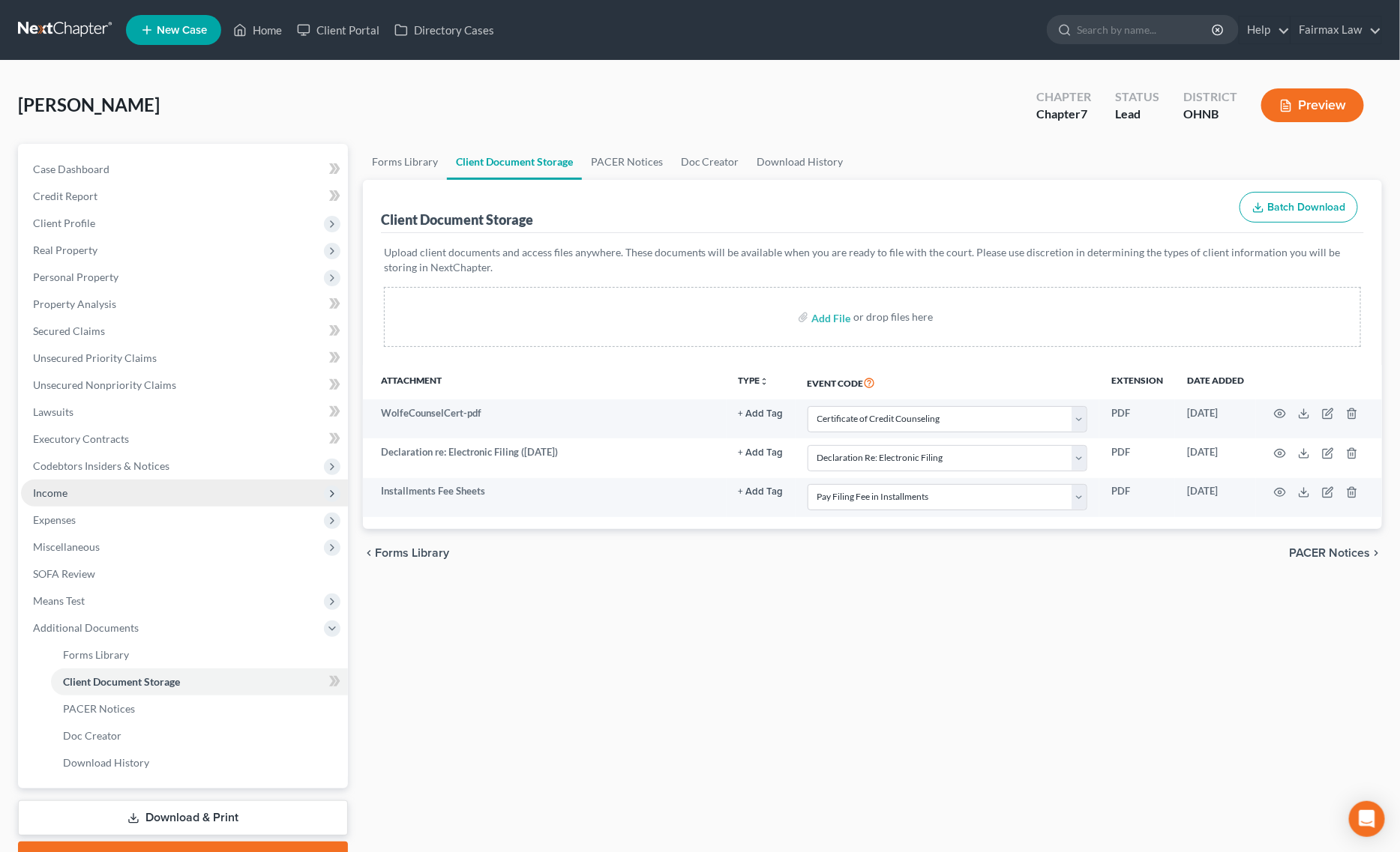
click at [103, 499] on span "Income" at bounding box center [185, 493] width 327 height 27
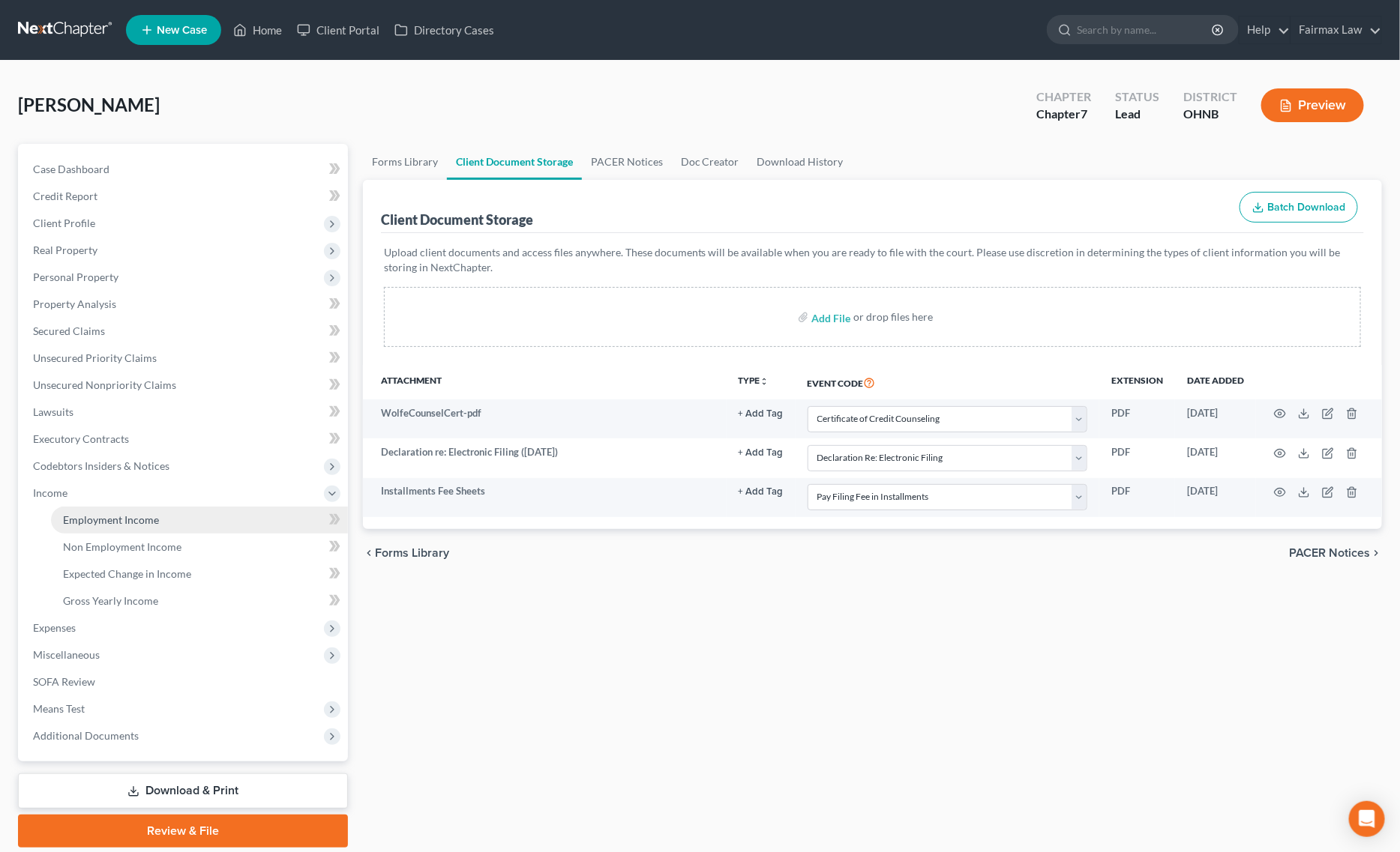
click at [108, 513] on span "Employment Income" at bounding box center [111, 519] width 96 height 13
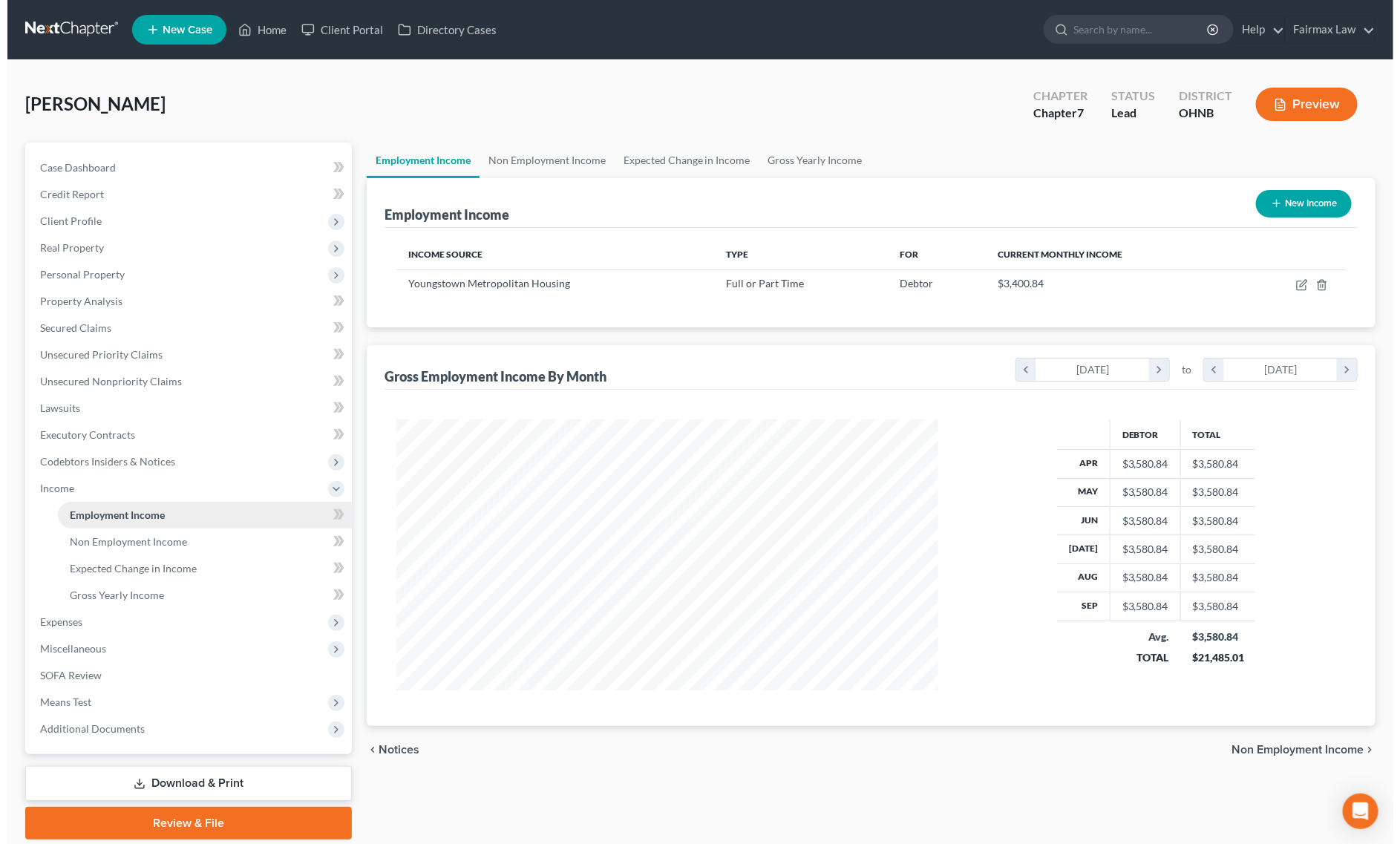
scroll to position [271, 571]
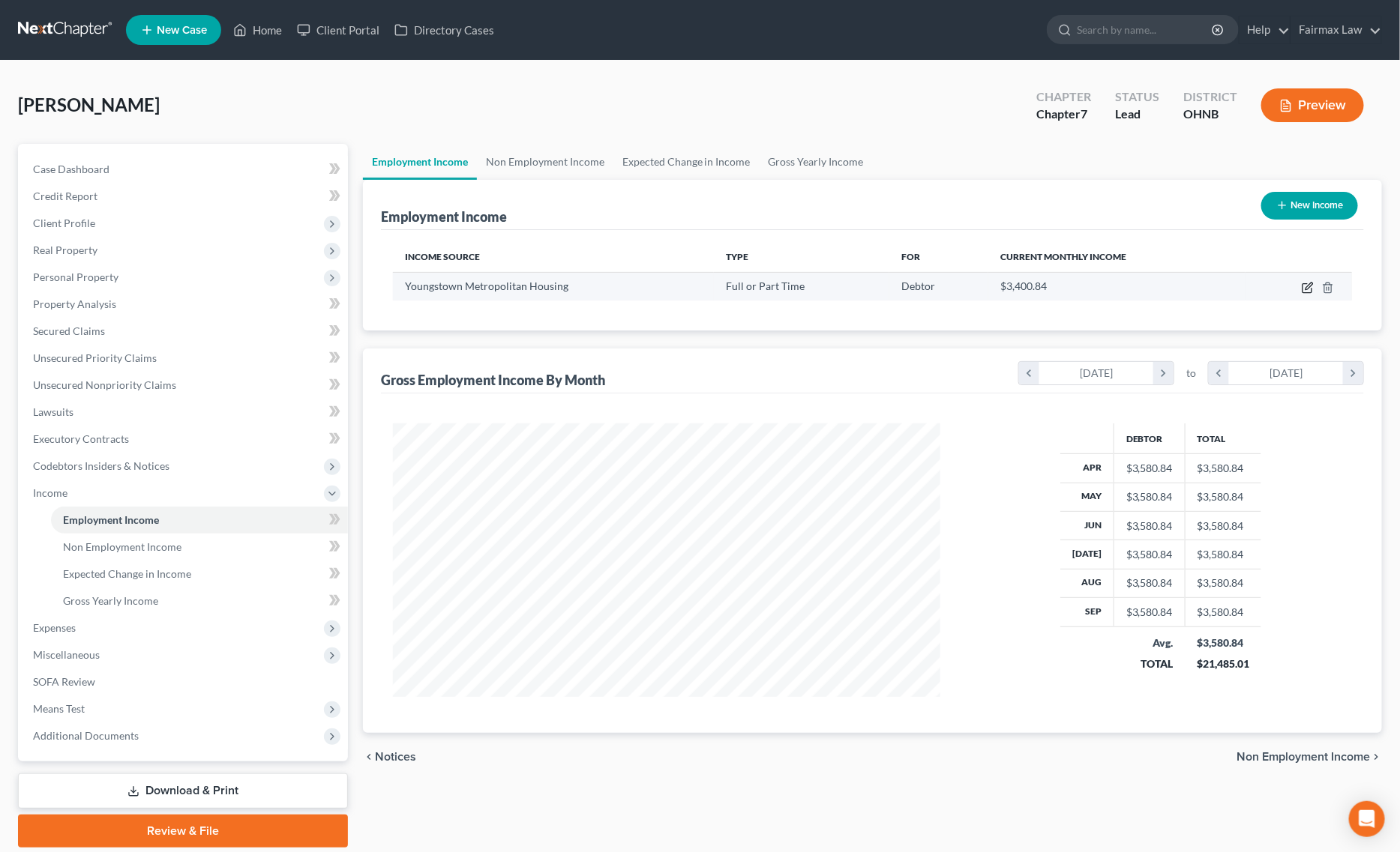
click at [1302, 289] on icon "button" at bounding box center [1308, 288] width 12 height 12
select select "0"
select select "36"
select select "2"
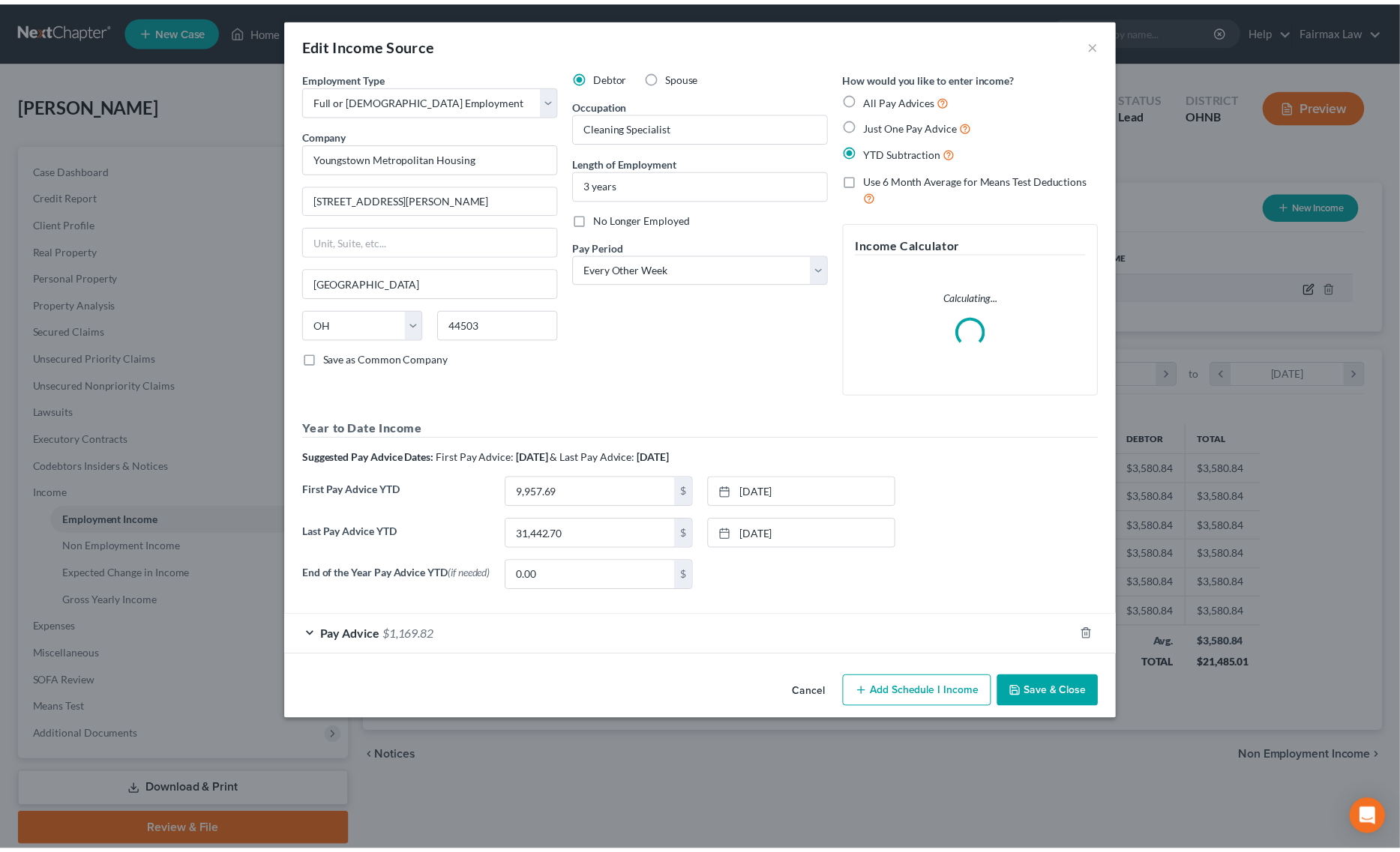
scroll to position [276, 583]
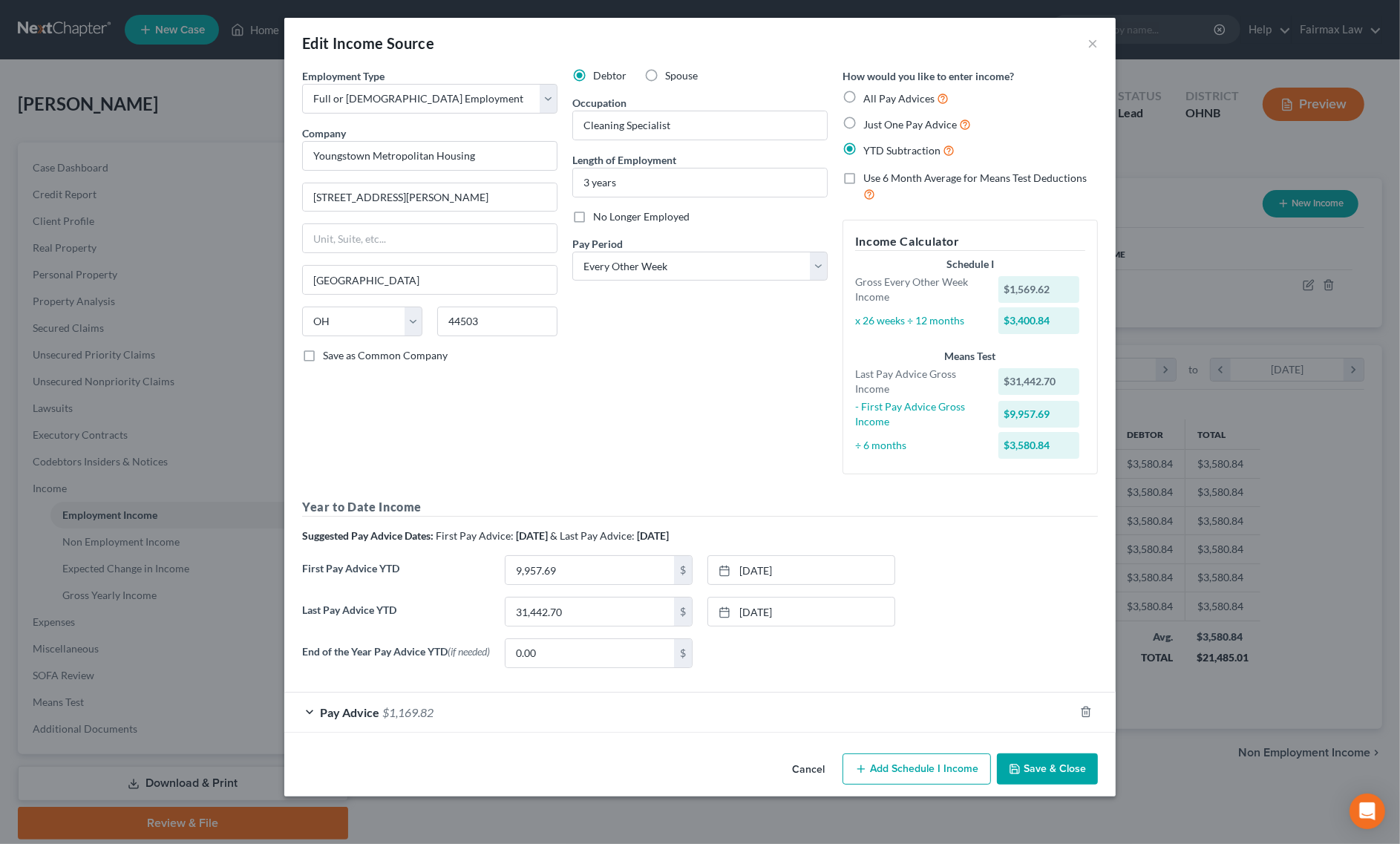
click at [1054, 775] on button "Save & Close" at bounding box center [1047, 769] width 101 height 31
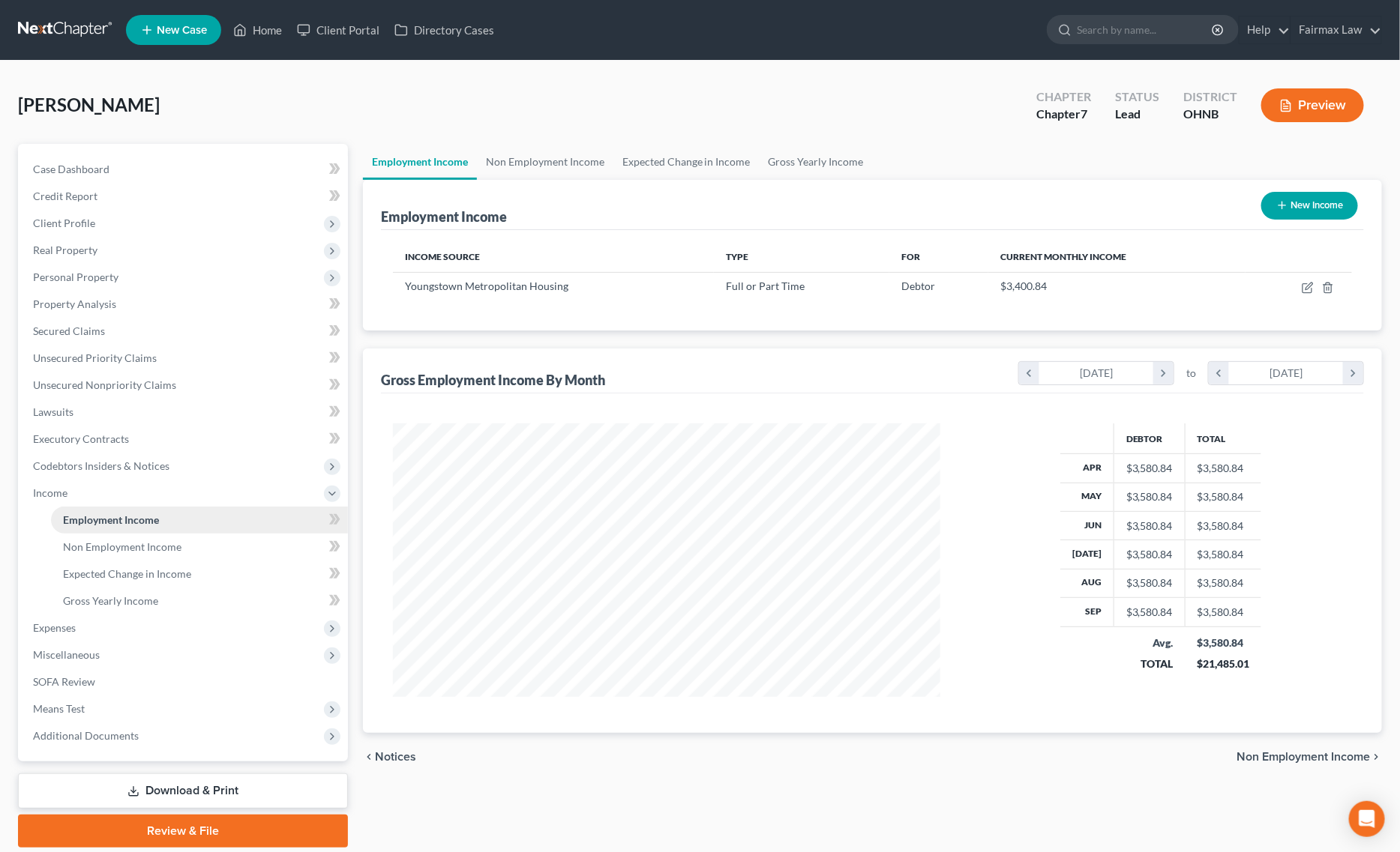
scroll to position [50, 0]
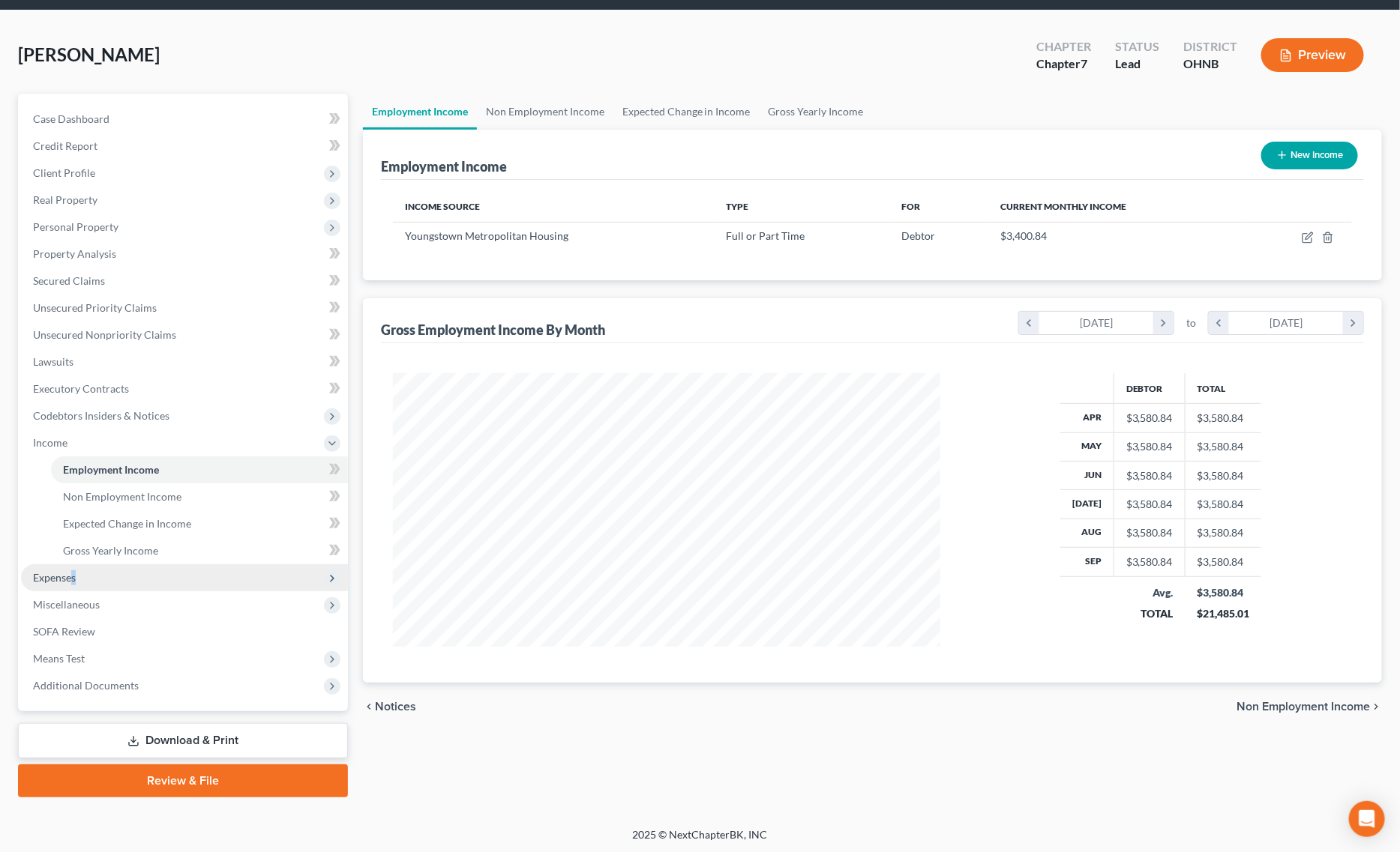
drag, startPoint x: 73, startPoint y: 566, endPoint x: 89, endPoint y: 564, distance: 16.1
click at [76, 566] on span "Expenses" at bounding box center [185, 578] width 327 height 27
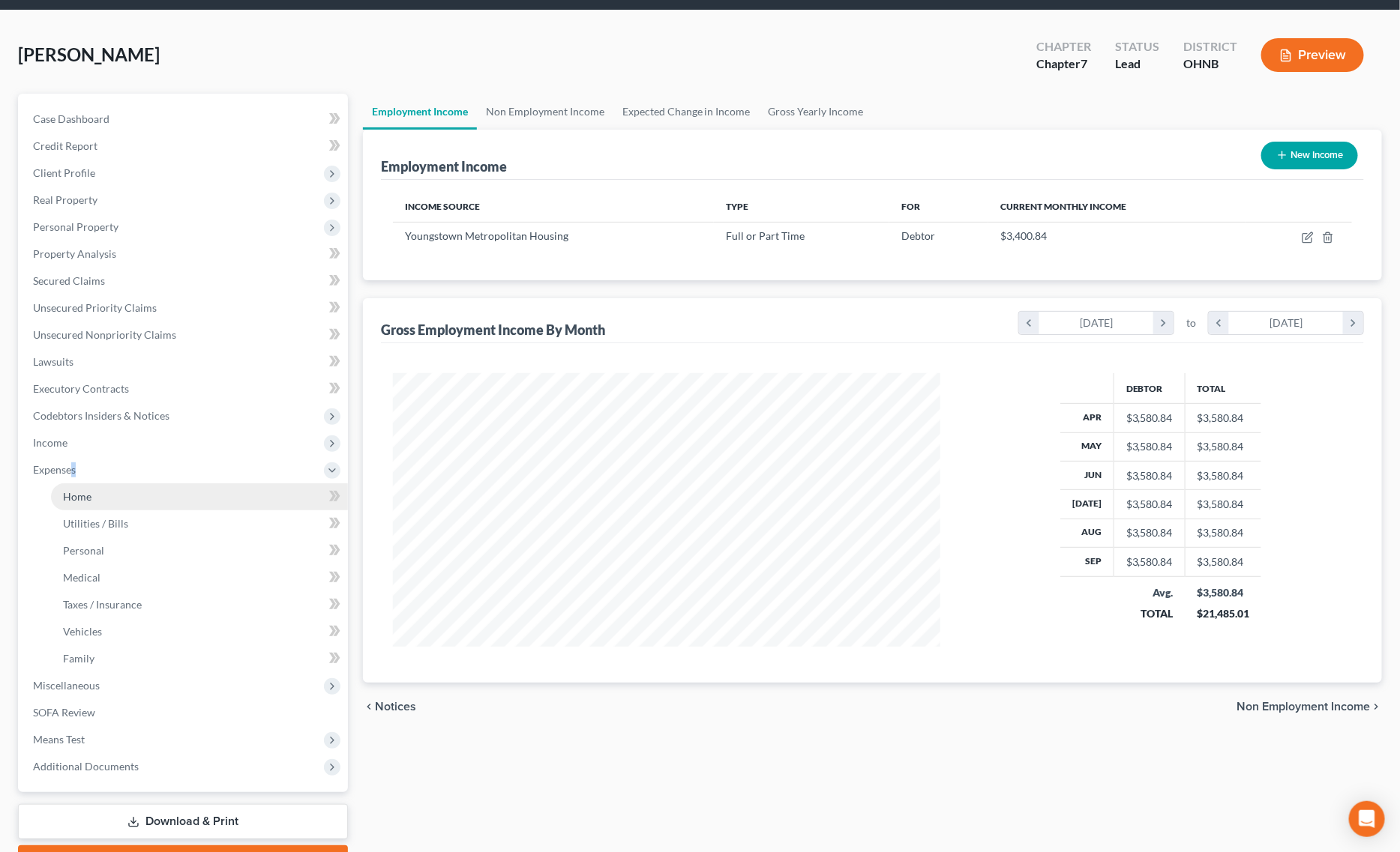
click at [108, 493] on link "Home" at bounding box center [200, 497] width 297 height 27
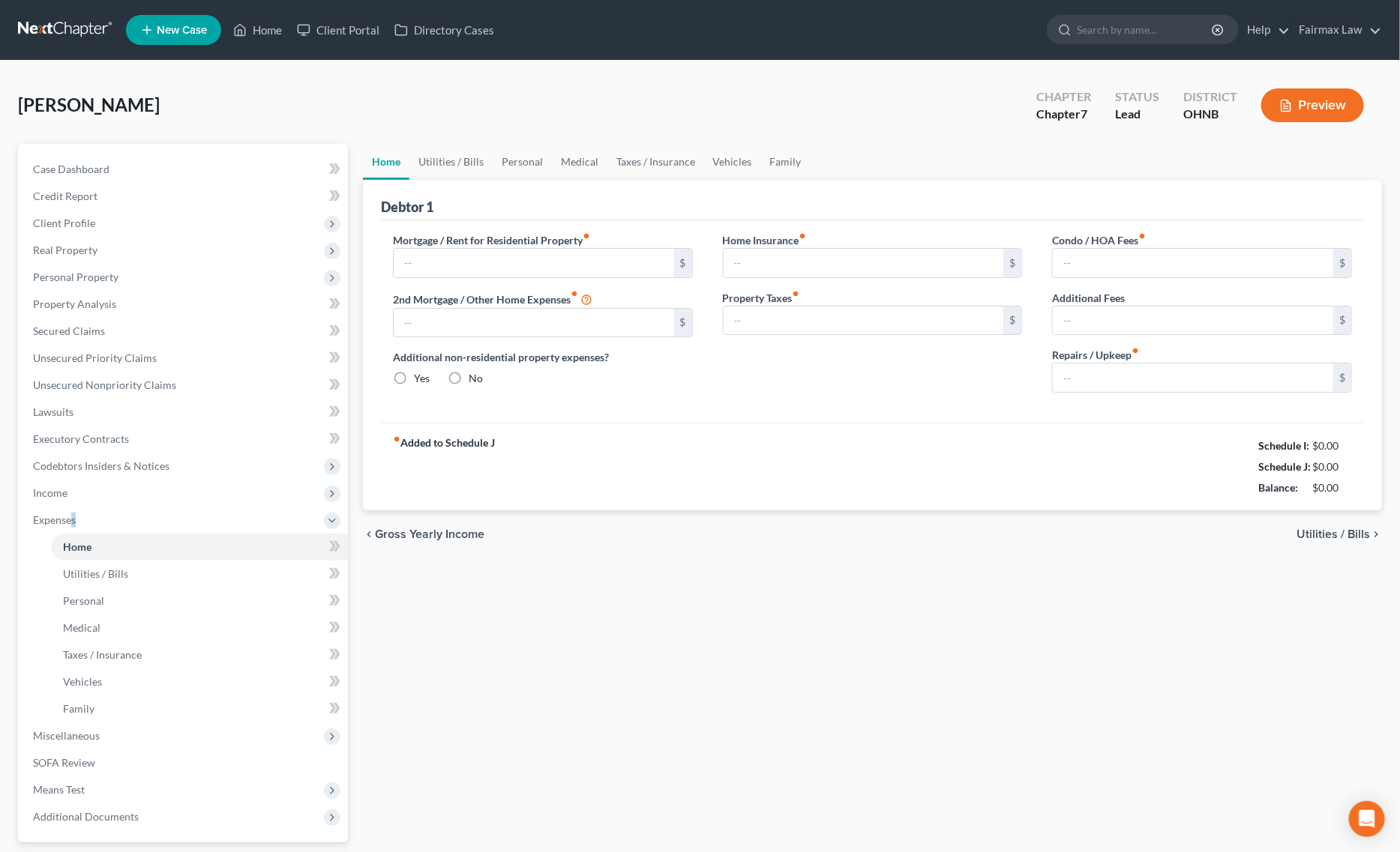
type input "900.00"
type input "0.00"
radio input "true"
type input "9.00"
type input "0.00"
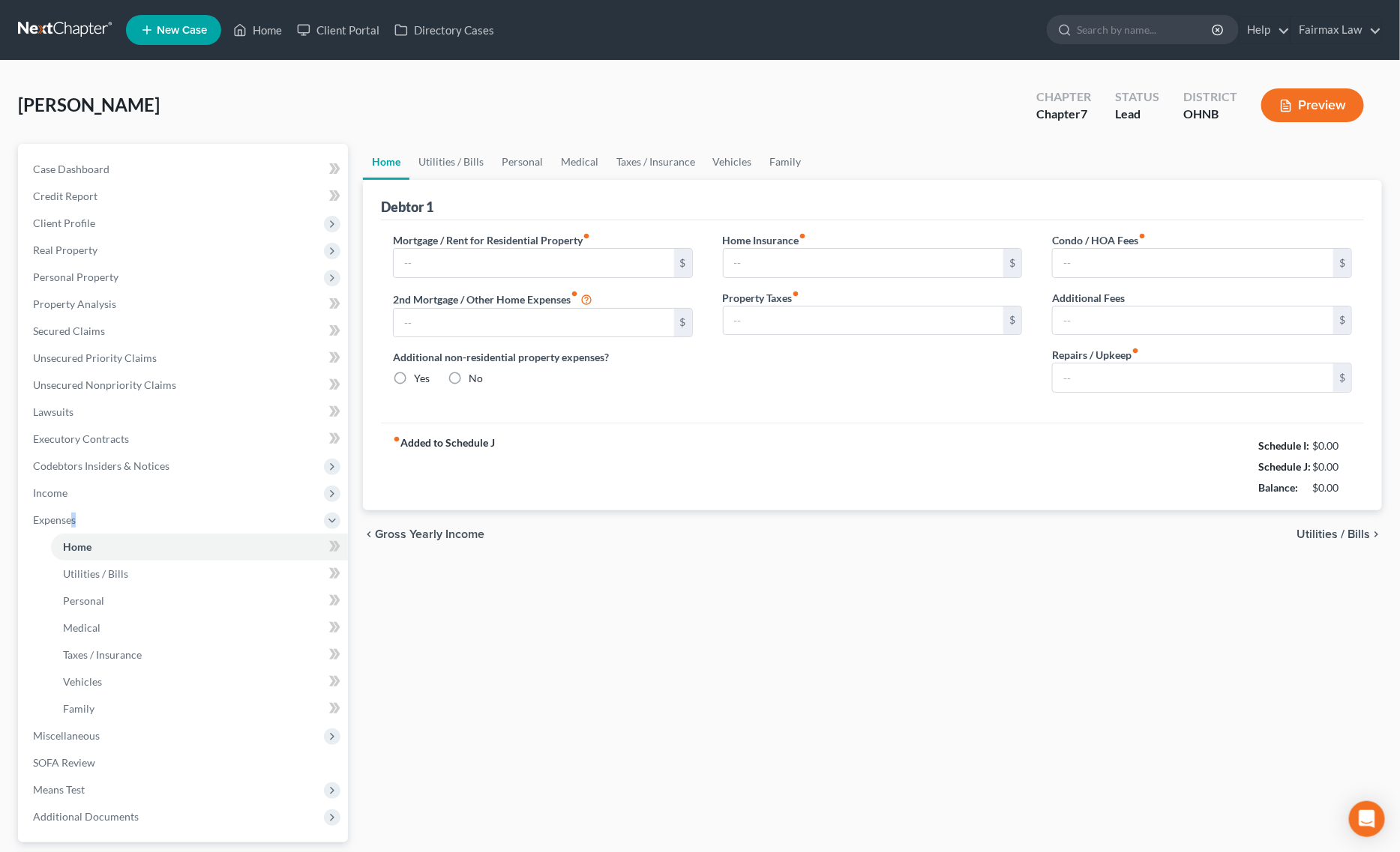
type input "0.00"
drag, startPoint x: 1235, startPoint y: 447, endPoint x: 1343, endPoint y: 483, distance: 113.8
click at [1343, 483] on div "Schedule I: $2,534.61 Schedule J: $2,514.00 Balance: $20.61" at bounding box center [1295, 467] width 114 height 63
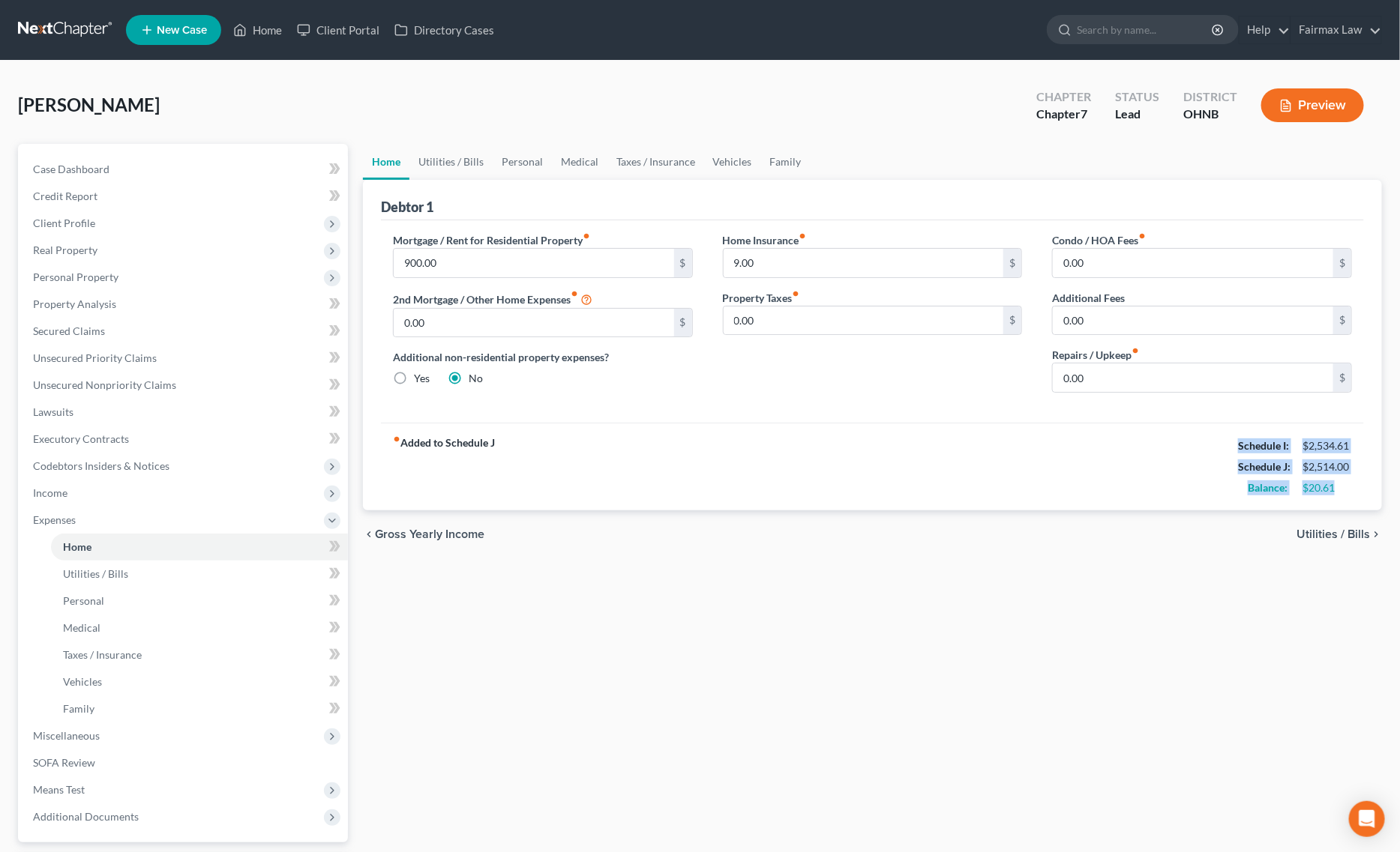
copy div "Schedule I: $2,534.61 Schedule J: $2,514.00 Balance: $20.61"
click at [259, 25] on link "Home" at bounding box center [257, 30] width 64 height 27
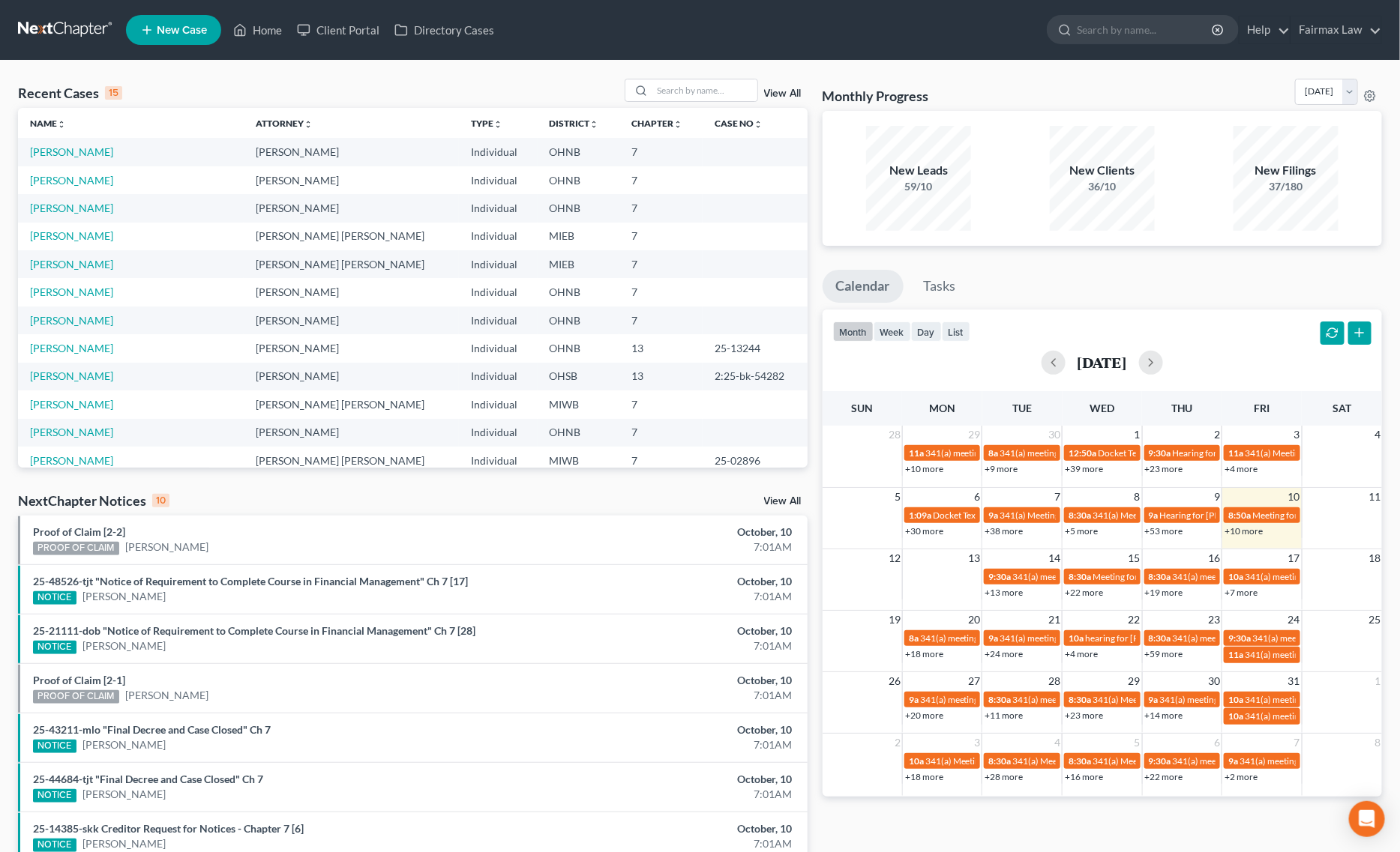
click at [185, 30] on span "New Case" at bounding box center [181, 30] width 50 height 11
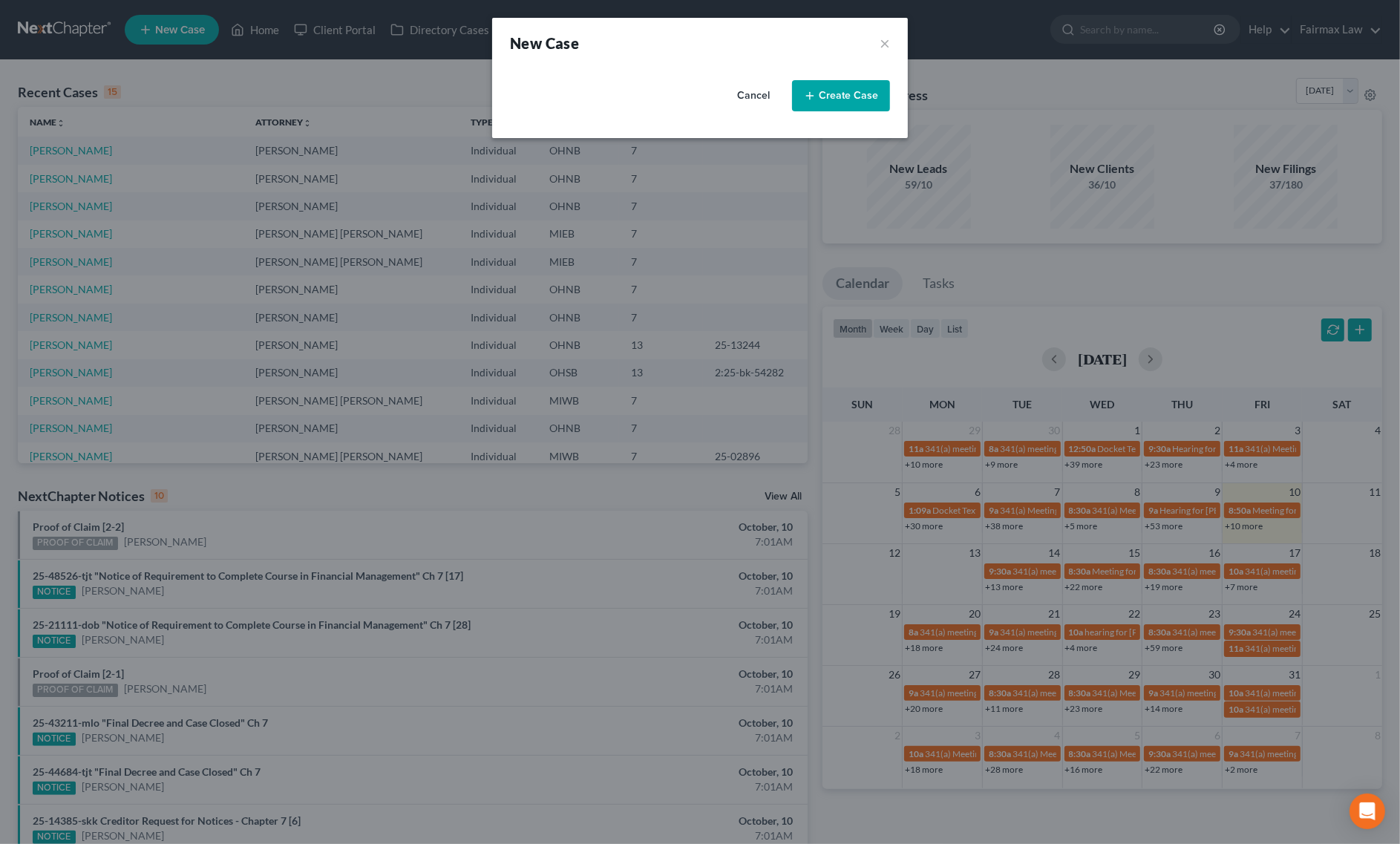
select select "40"
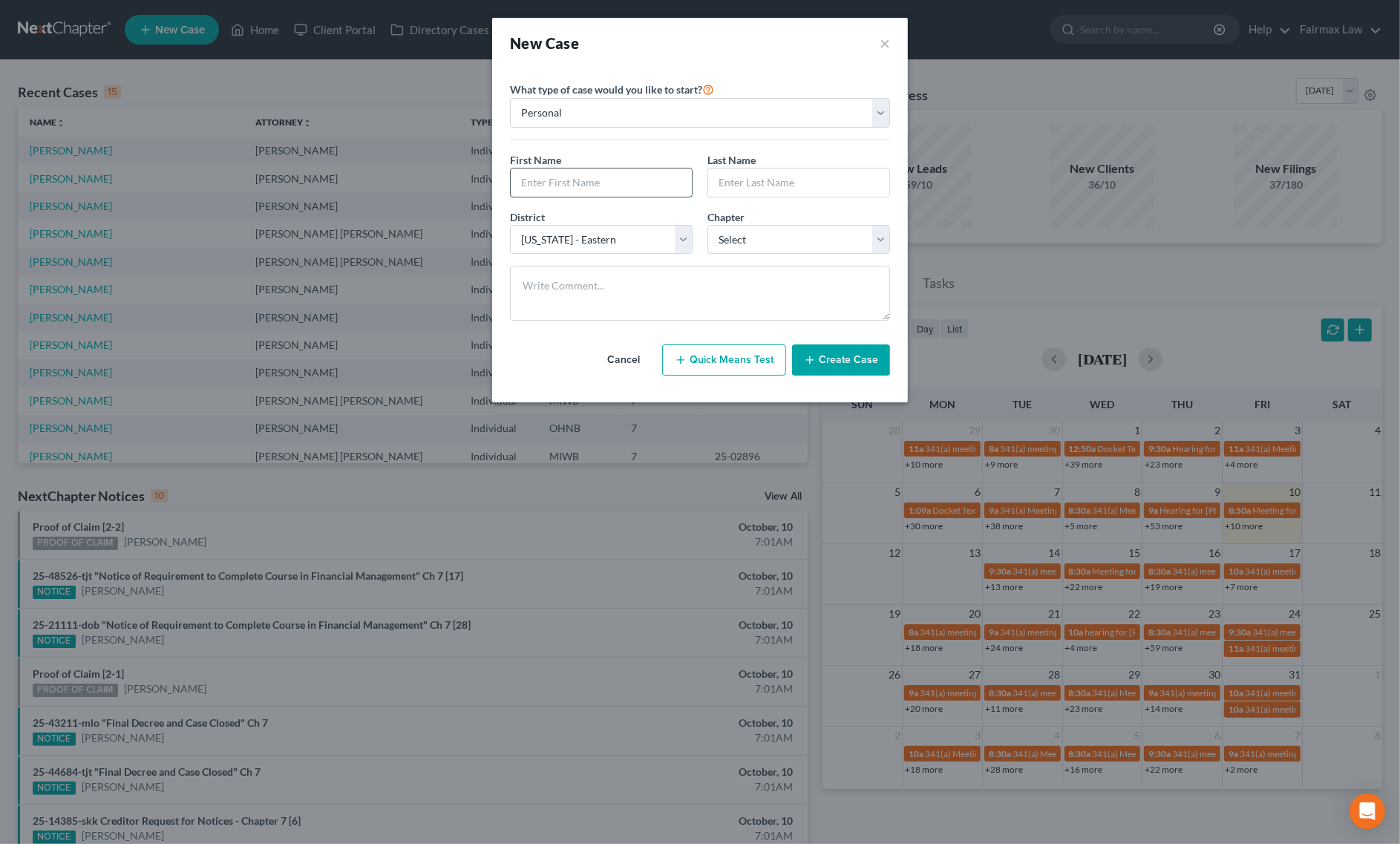
click at [581, 174] on input "text" at bounding box center [601, 182] width 181 height 28
type input "l"
type input "Lauren Kinnie"
click at [806, 182] on input "text" at bounding box center [799, 182] width 181 height 28
drag, startPoint x: 555, startPoint y: 180, endPoint x: 617, endPoint y: 186, distance: 62.3
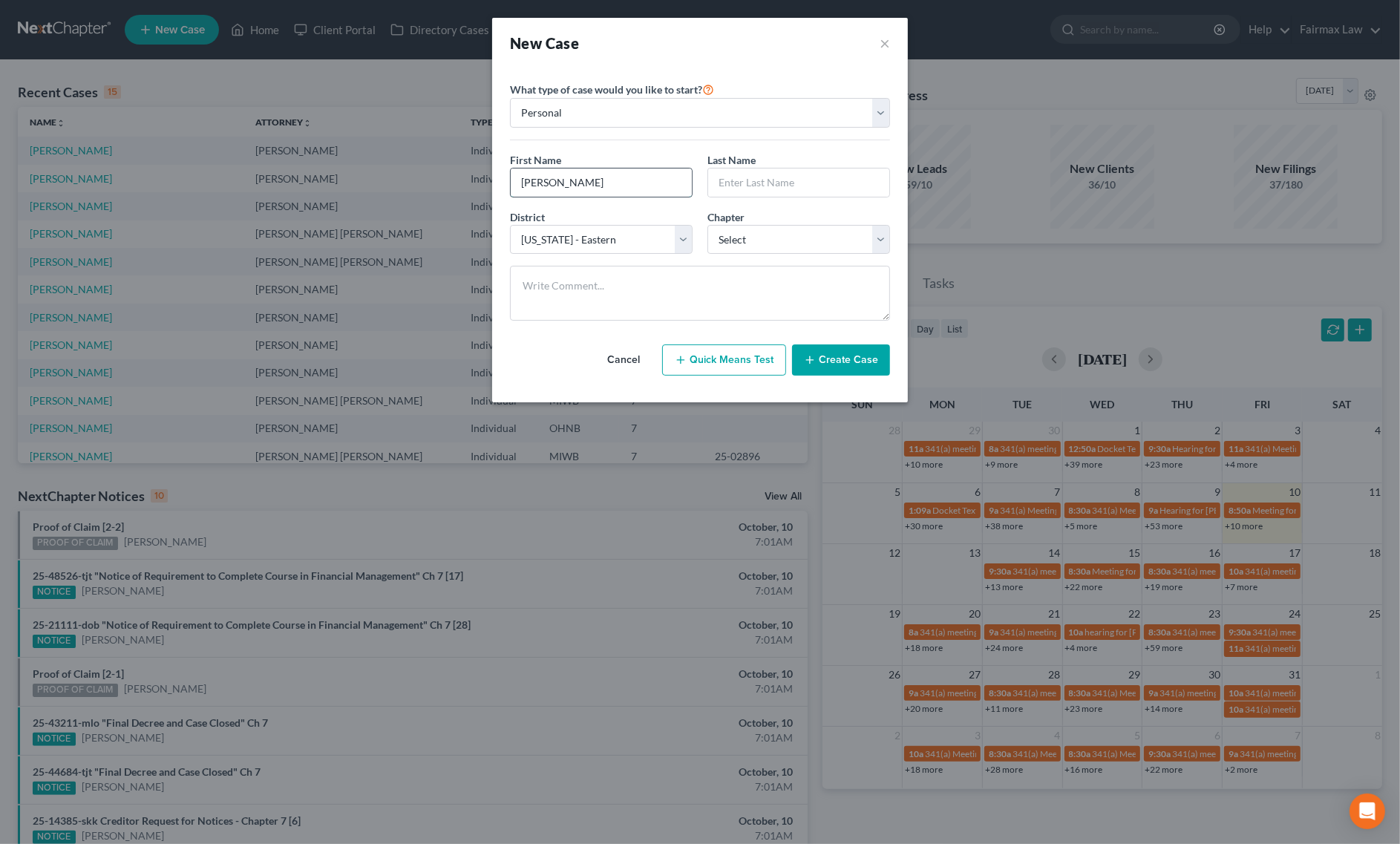
click at [617, 186] on input "Lauren Kinnie" at bounding box center [601, 182] width 181 height 28
click at [753, 187] on input "text" at bounding box center [799, 182] width 181 height 28
paste input "Kinnie"
type input "Kinnie"
drag, startPoint x: 566, startPoint y: 183, endPoint x: 649, endPoint y: 184, distance: 83.0
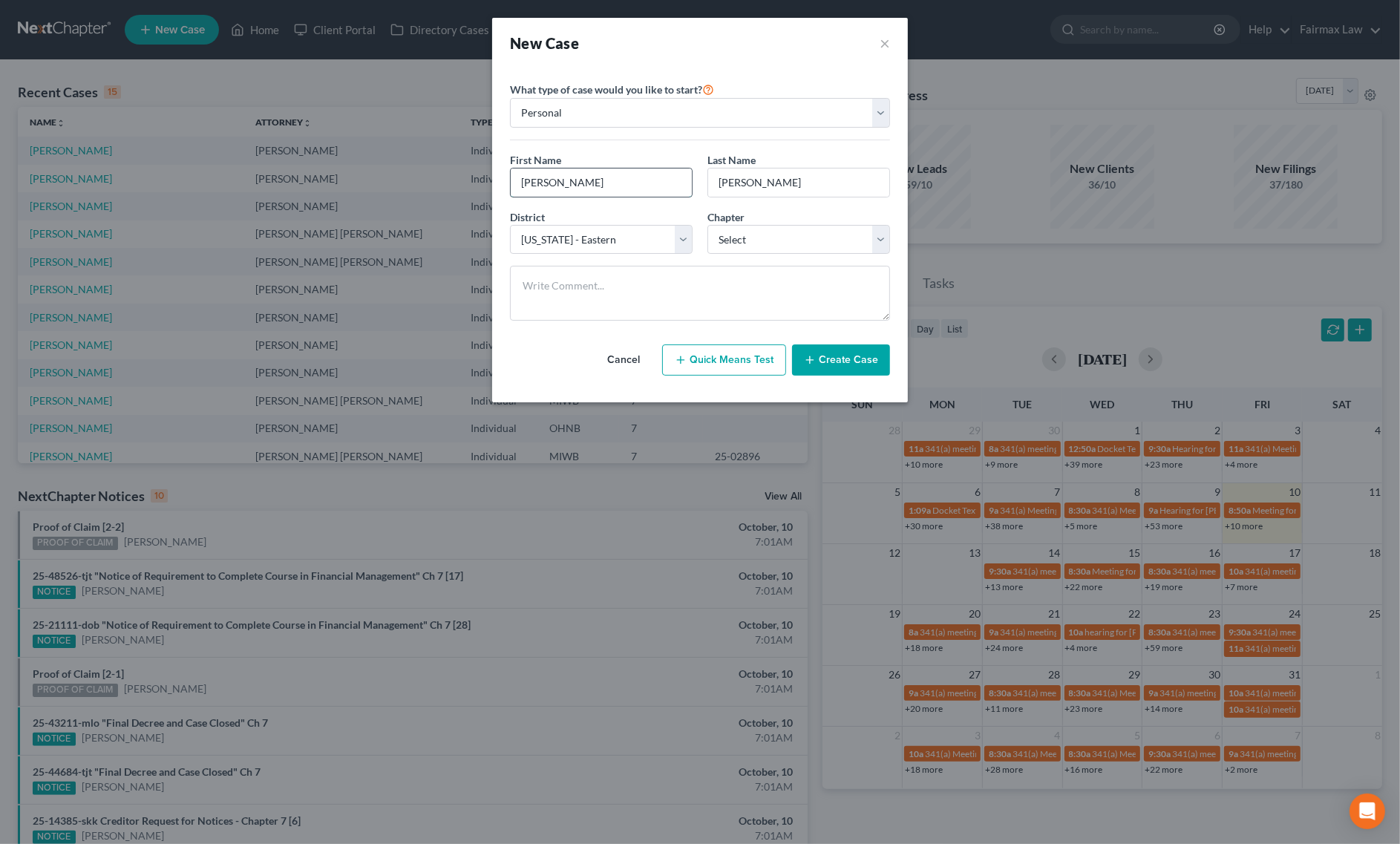
click at [649, 184] on input "Lauren Kinnie" at bounding box center [601, 182] width 181 height 28
type input "Lauren"
click at [773, 260] on div "District * Select Alabama - Middle Alabama - Northern Alabama - Southern Alaska…" at bounding box center [699, 238] width 395 height 58
click at [773, 246] on select "Select 7 11 12 13" at bounding box center [799, 239] width 183 height 30
select select "0"
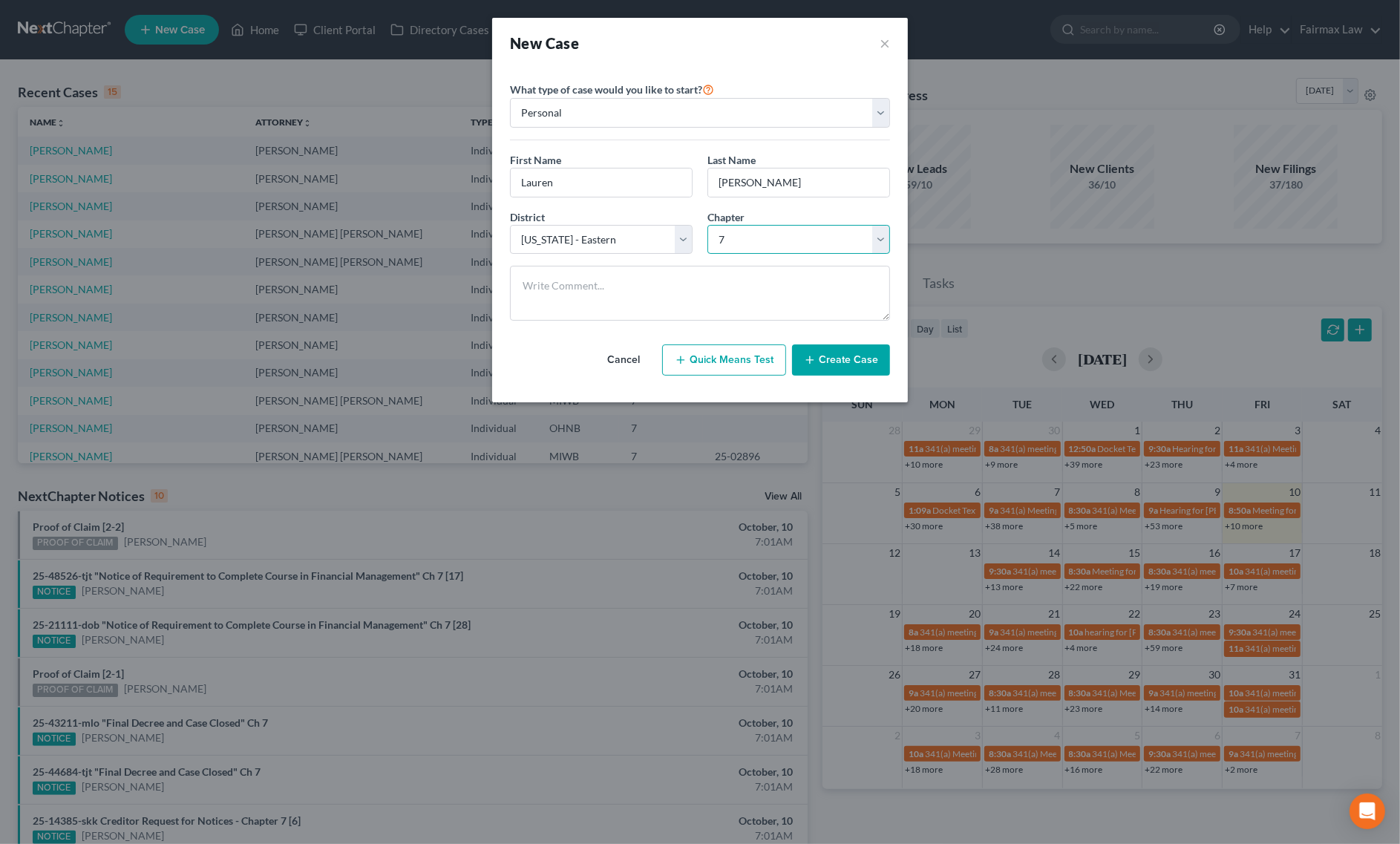
click at [708, 225] on select "Select 7 11 12 13" at bounding box center [799, 239] width 183 height 30
click at [843, 359] on button "Create Case" at bounding box center [841, 359] width 98 height 31
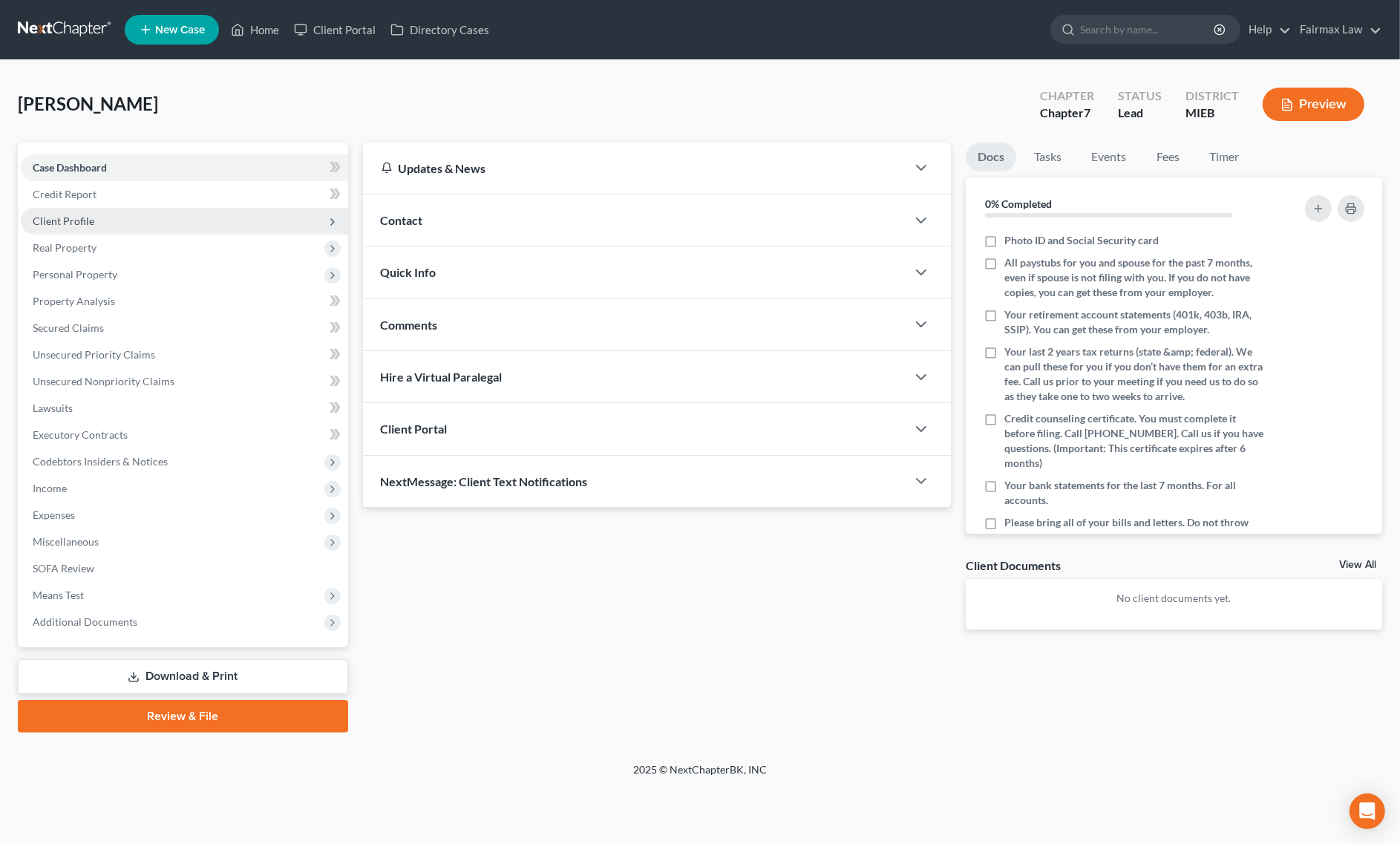
click at [150, 224] on span "Client Profile" at bounding box center [184, 222] width 327 height 27
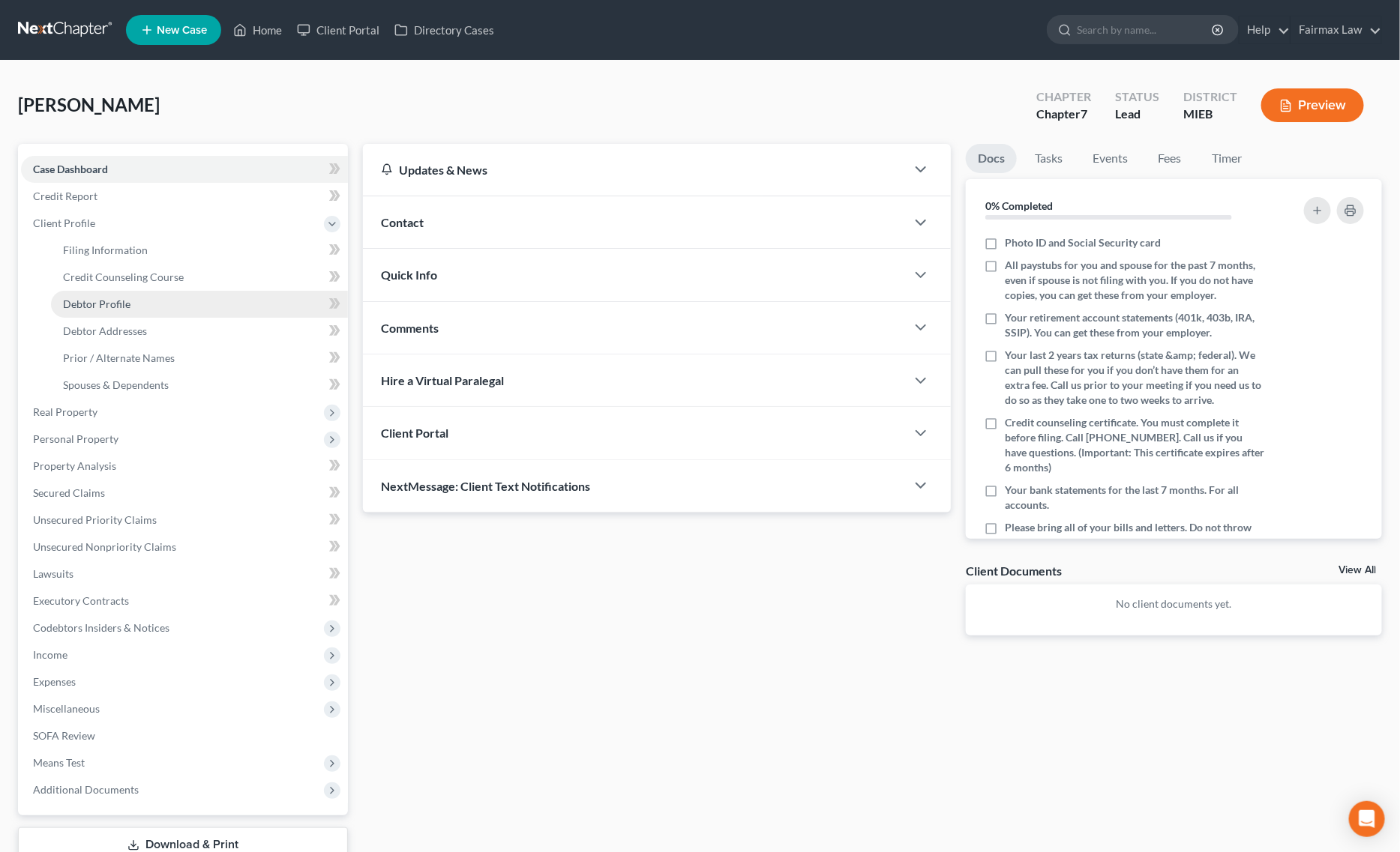
click at [138, 312] on link "Debtor Profile" at bounding box center [200, 305] width 297 height 27
select select "0"
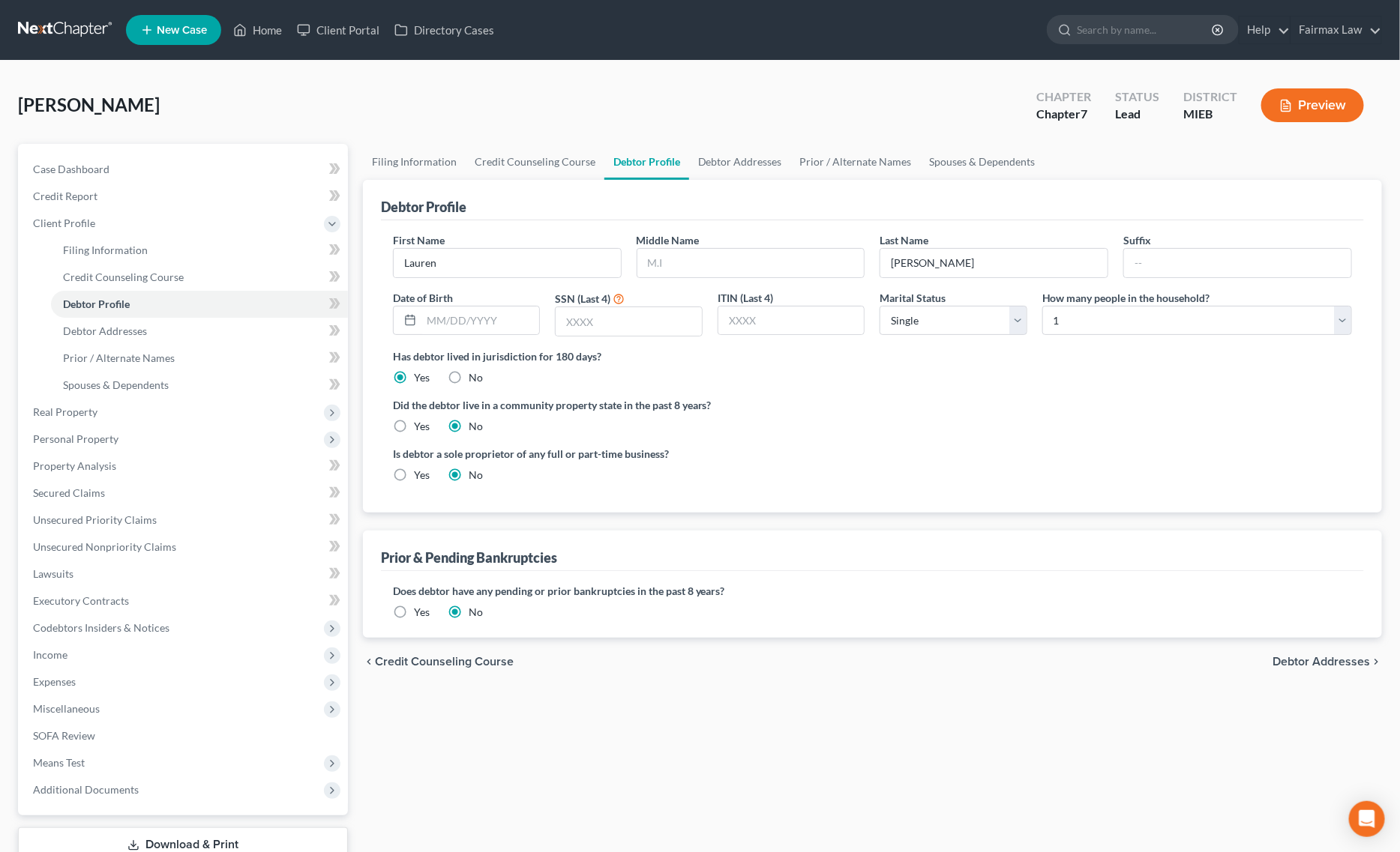
click at [329, 90] on div "Kinnie, Lauren Upgraded Chapter Chapter 7 Status Lead District MIEB Preview" at bounding box center [700, 111] width 1364 height 65
select select "0"
click at [124, 643] on span "Income" at bounding box center [185, 656] width 327 height 27
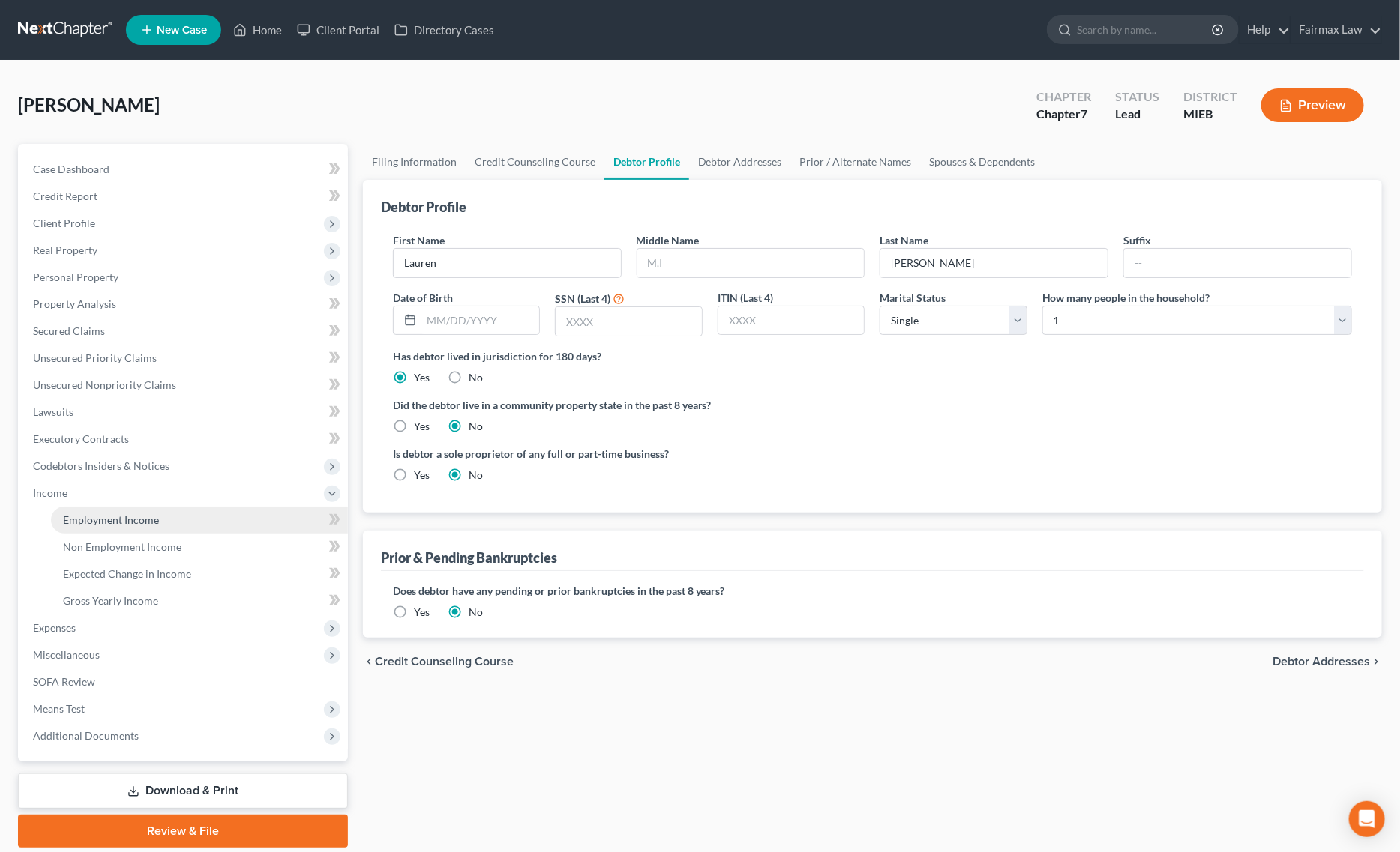
click at [173, 526] on link "Employment Income" at bounding box center [200, 521] width 297 height 27
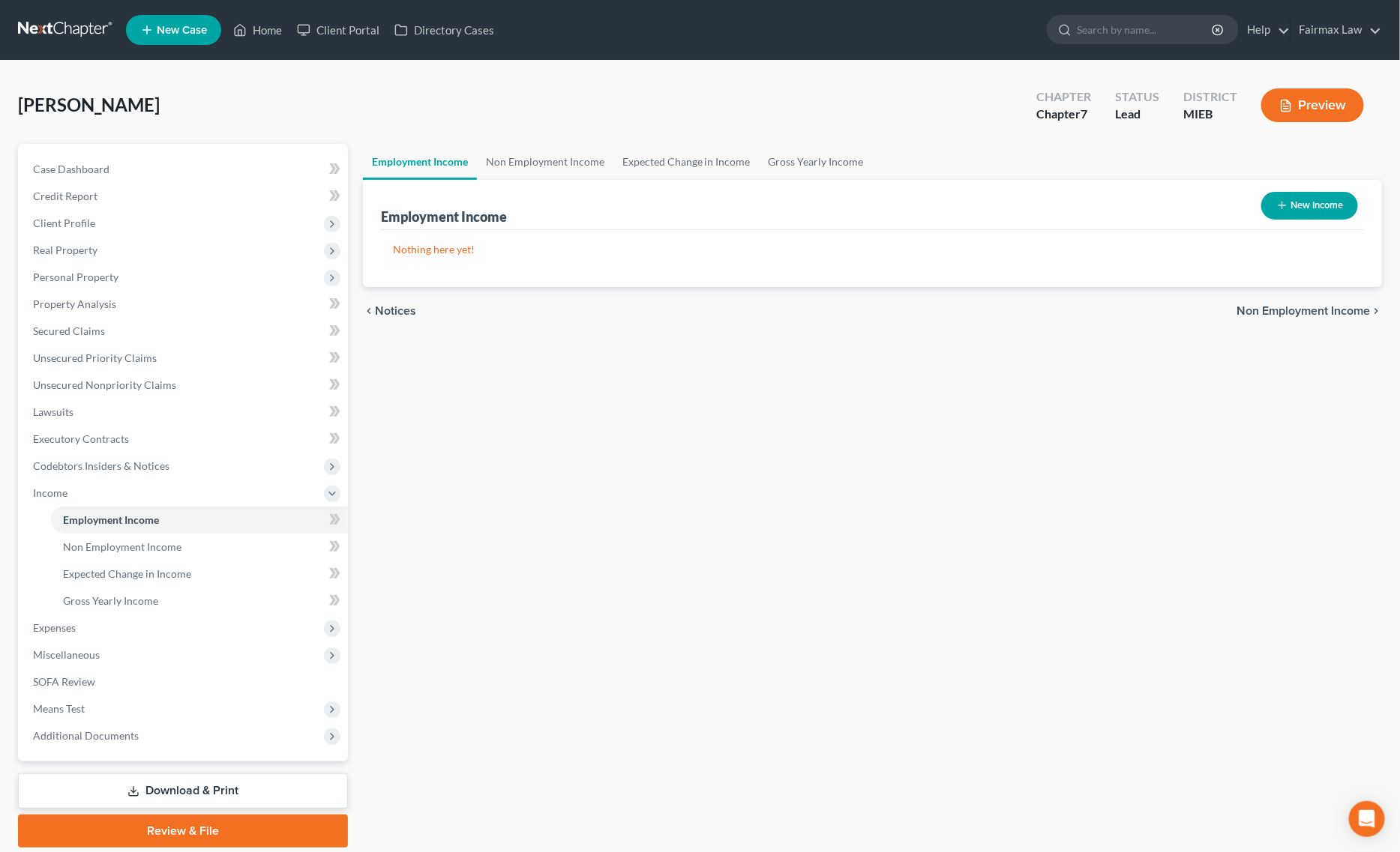
click at [1317, 204] on button "New Income" at bounding box center [1309, 206] width 97 height 27
select select "0"
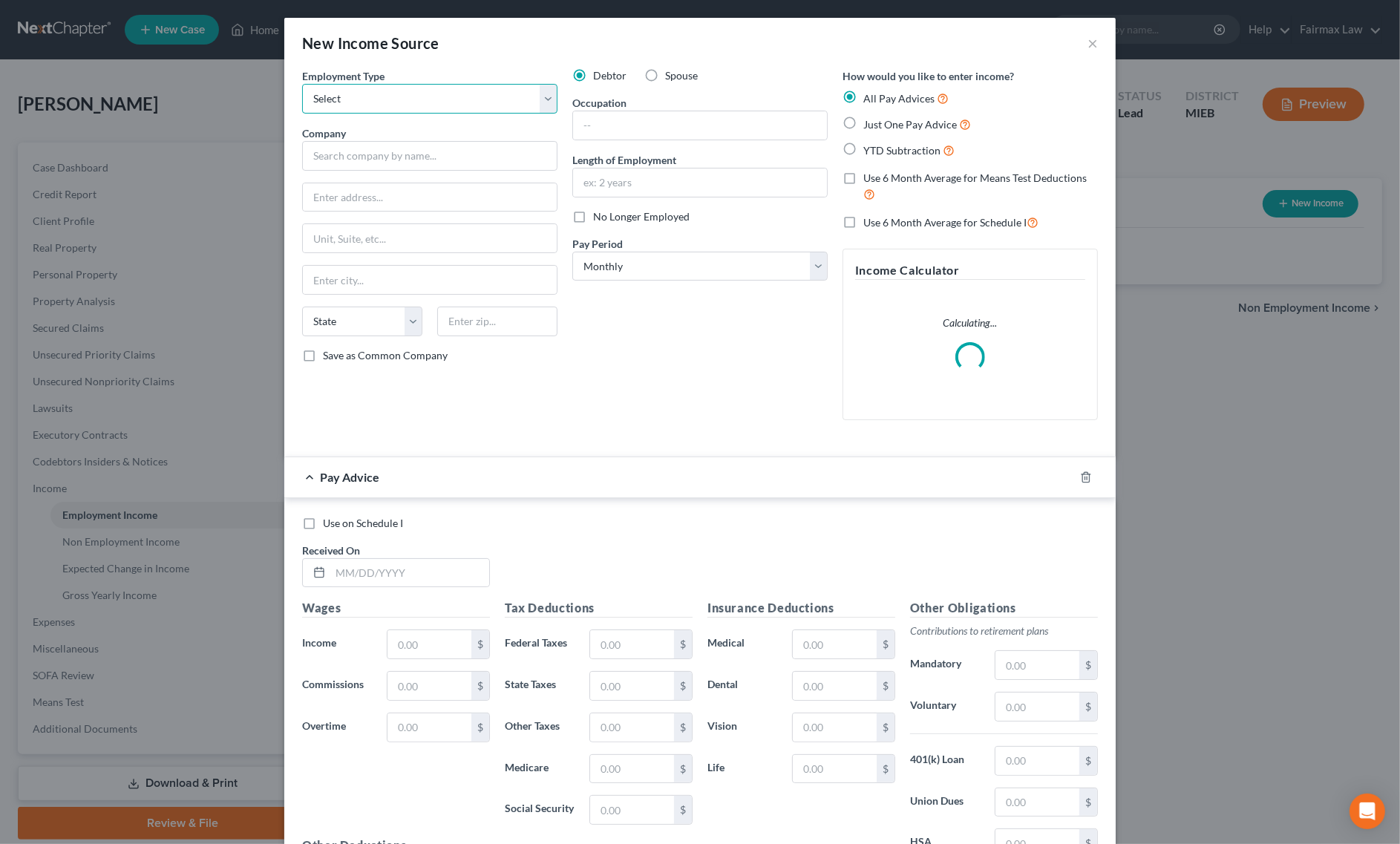
drag, startPoint x: 489, startPoint y: 98, endPoint x: 484, endPoint y: 109, distance: 12.1
click at [489, 98] on select "Select Full or Part Time Employment Self Employment" at bounding box center [429, 98] width 255 height 30
select select "0"
click at [302, 84] on select "Select Full or Part Time Employment Self Employment" at bounding box center [429, 98] width 255 height 30
click at [453, 157] on input "text" at bounding box center [429, 156] width 255 height 30
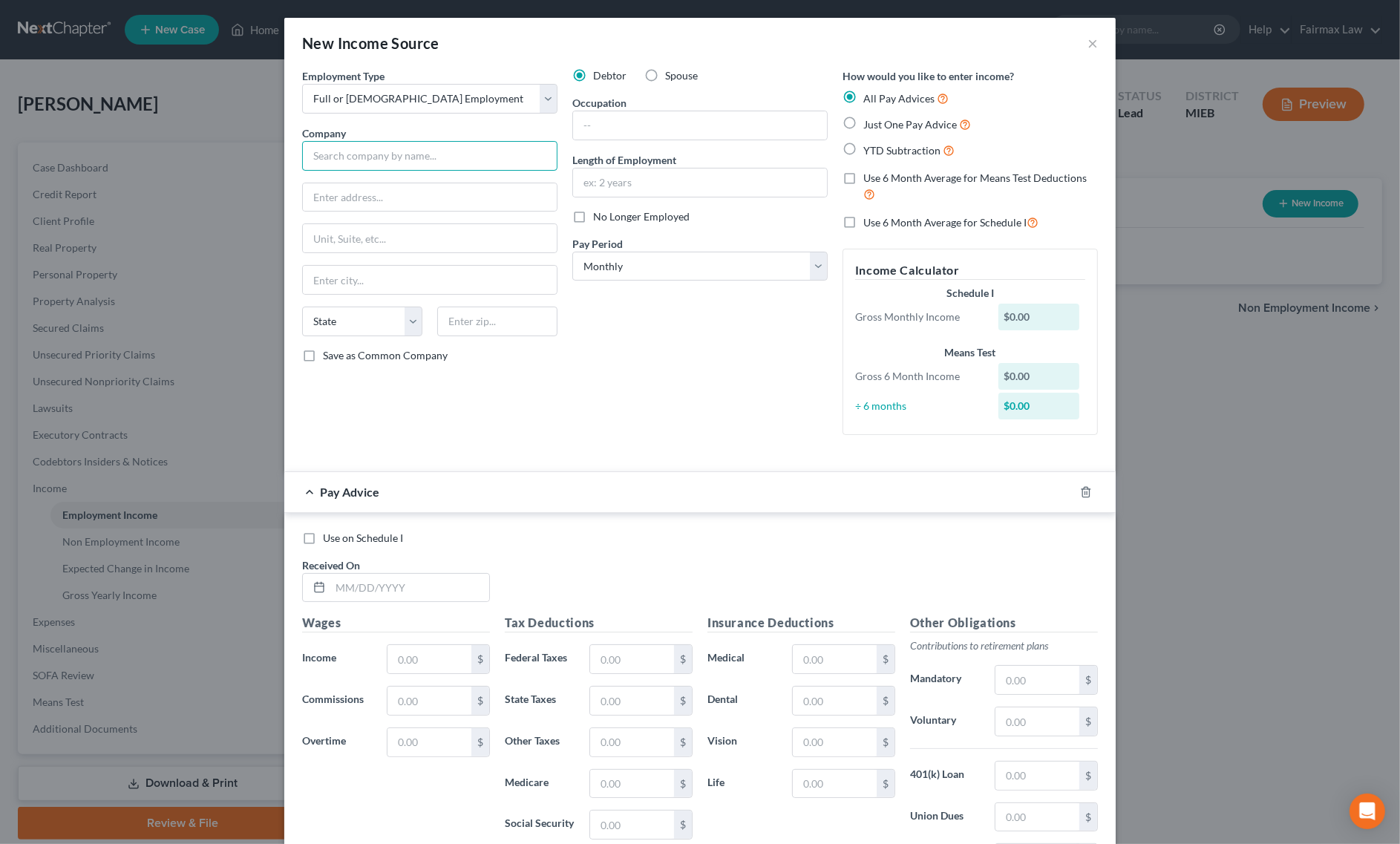
type input "d"
type input "Diamonds Dave Inc"
click at [455, 200] on input "text" at bounding box center [429, 197] width 254 height 28
type input "416 S Broadway"
click at [433, 269] on input "text" at bounding box center [429, 279] width 254 height 28
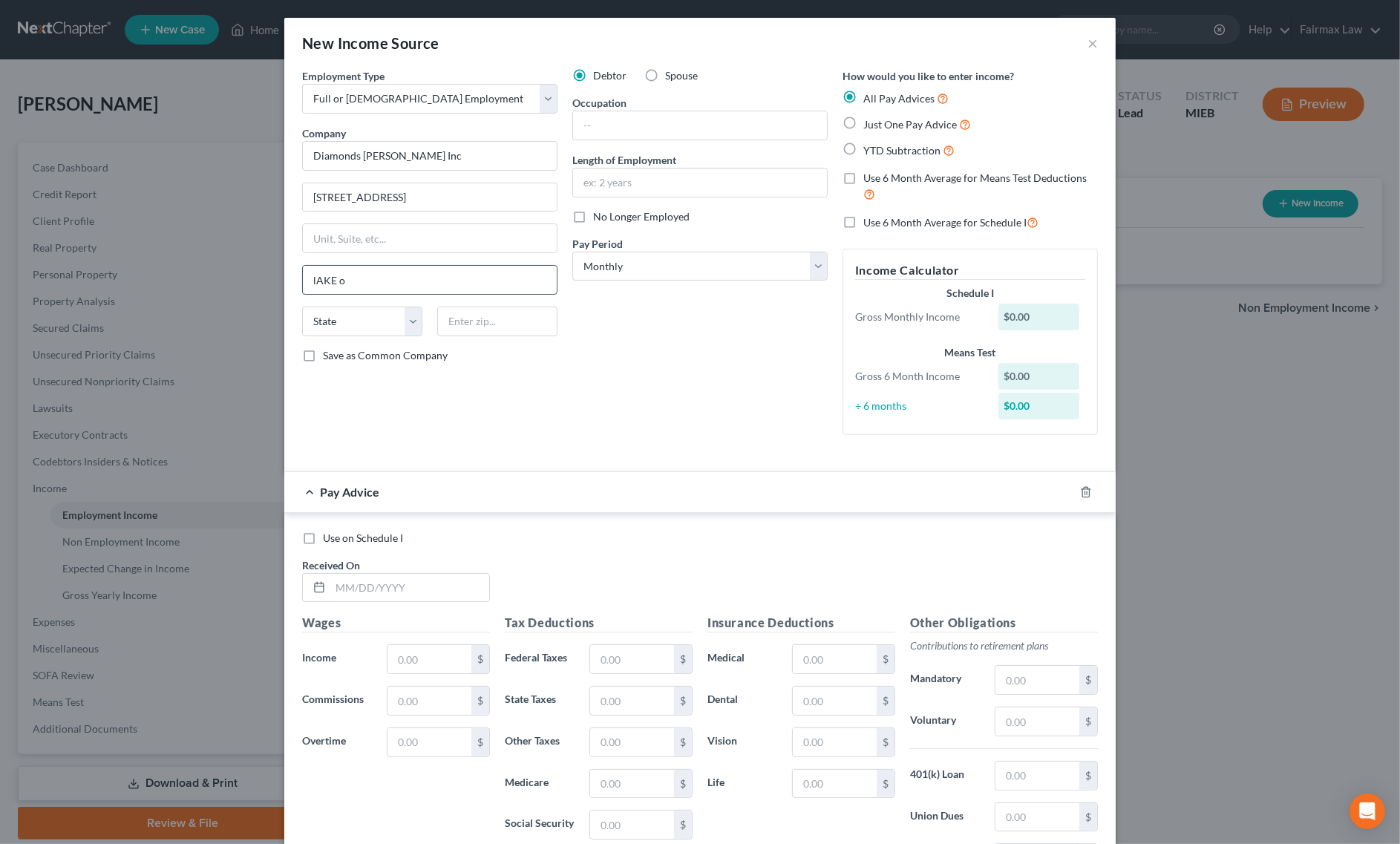
type input "Lake Orion"
click at [369, 321] on select "State AL AK AR AZ CA CO CT DE DC FL GA GU HI ID IL IN IA KS KY LA ME MD MA MI M…" at bounding box center [362, 321] width 120 height 30
select select "23"
click at [302, 308] on select "State AL AK AR AZ CA CO CT DE DC FL GA GU HI ID IL IN IA KS KY LA ME MD MA MI M…" at bounding box center [362, 321] width 120 height 30
click at [465, 320] on input "text" at bounding box center [497, 321] width 120 height 30
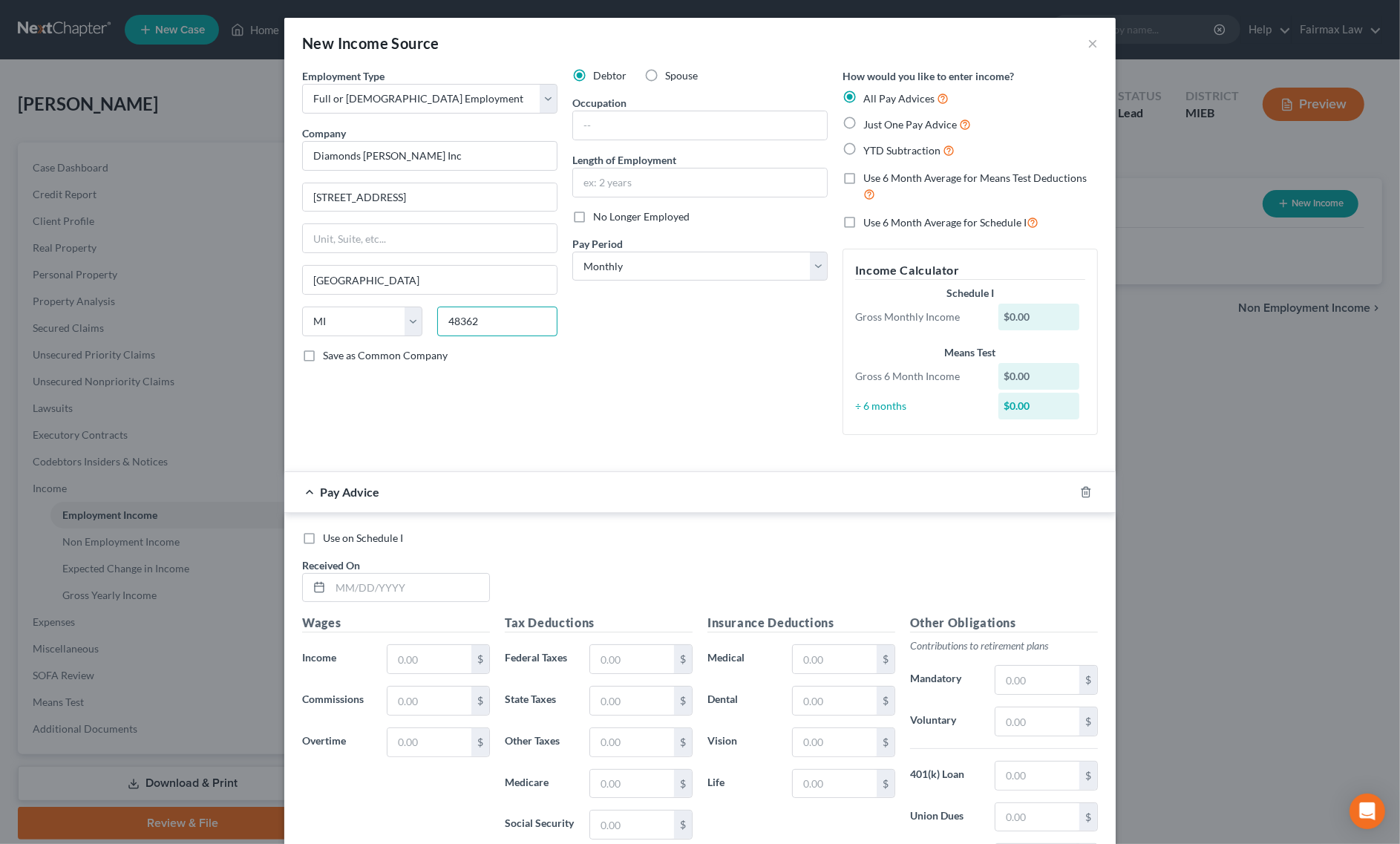
type input "48362"
click at [618, 176] on input "text" at bounding box center [700, 182] width 254 height 28
paste input "Since 08/22/2022"
type input "Since 08/22/2022"
click at [631, 134] on input "text" at bounding box center [700, 125] width 254 height 28
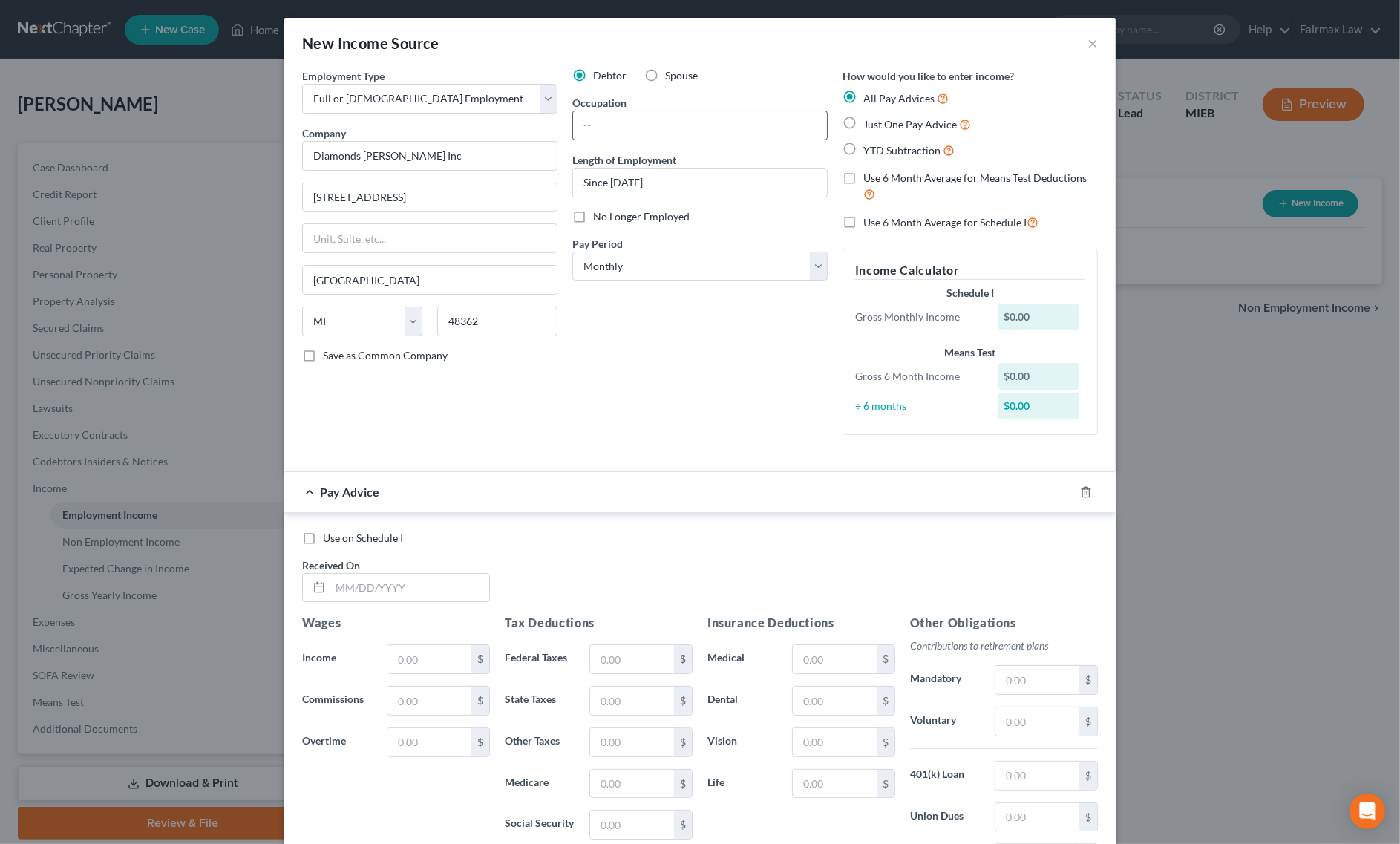
paste input "Assistant manager"
click at [625, 131] on input "Assistant manager" at bounding box center [700, 125] width 254 height 28
type input "Assistant Manager"
click at [863, 143] on label "YTD Subtraction" at bounding box center [909, 151] width 91 height 17
click at [869, 143] on input "YTD Subtraction" at bounding box center [873, 146] width 9 height 9
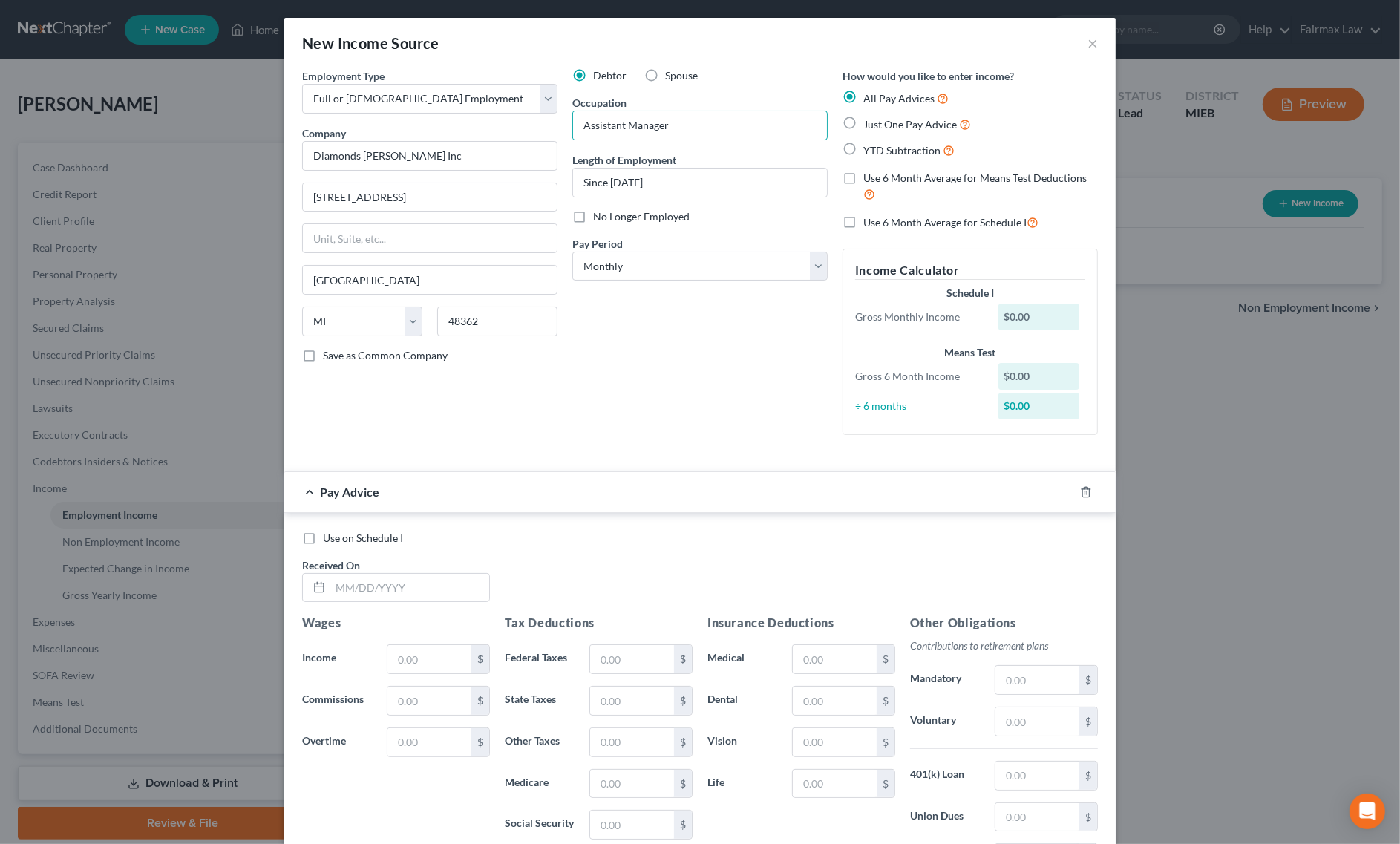
radio input "true"
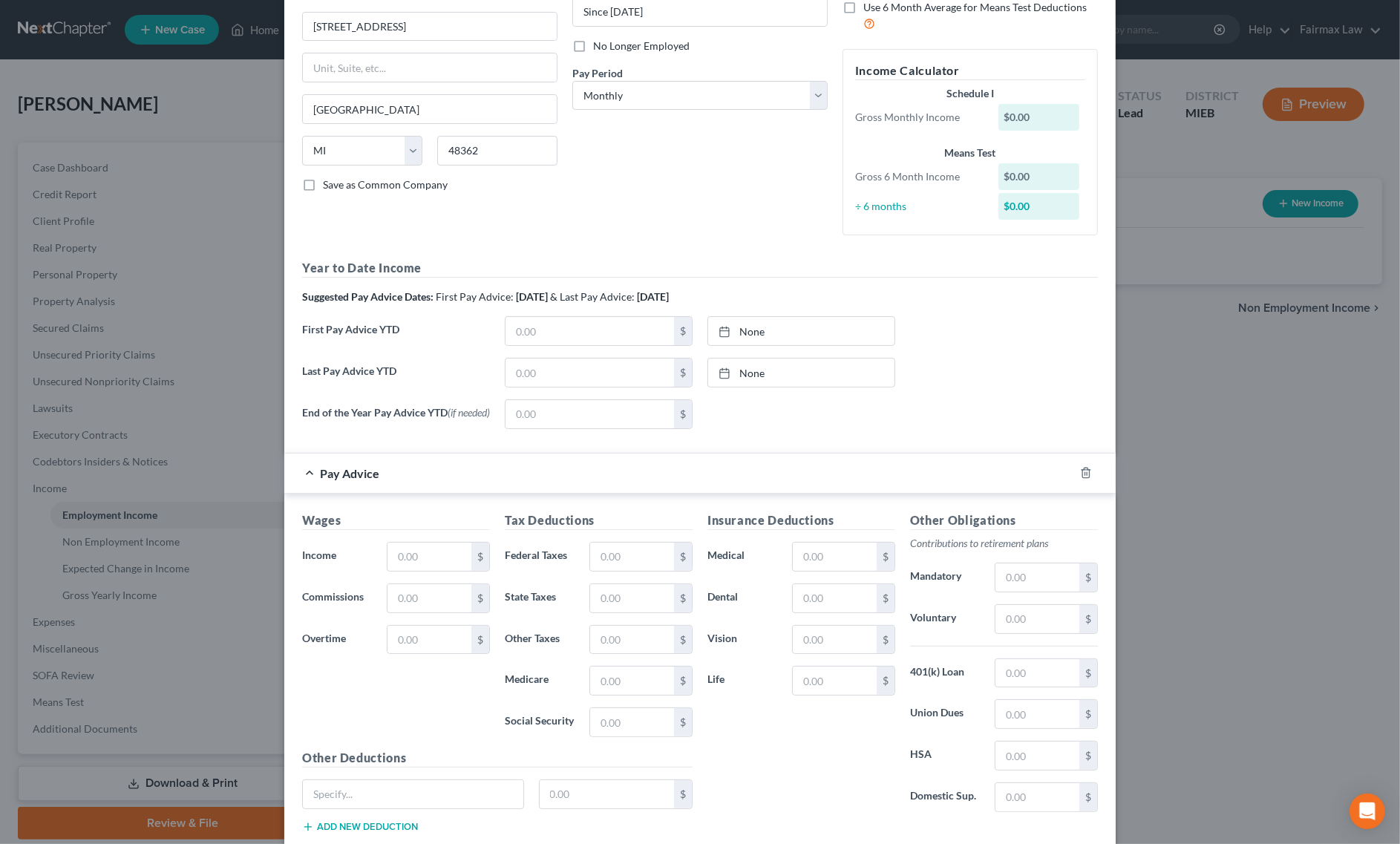
scroll to position [271, 0]
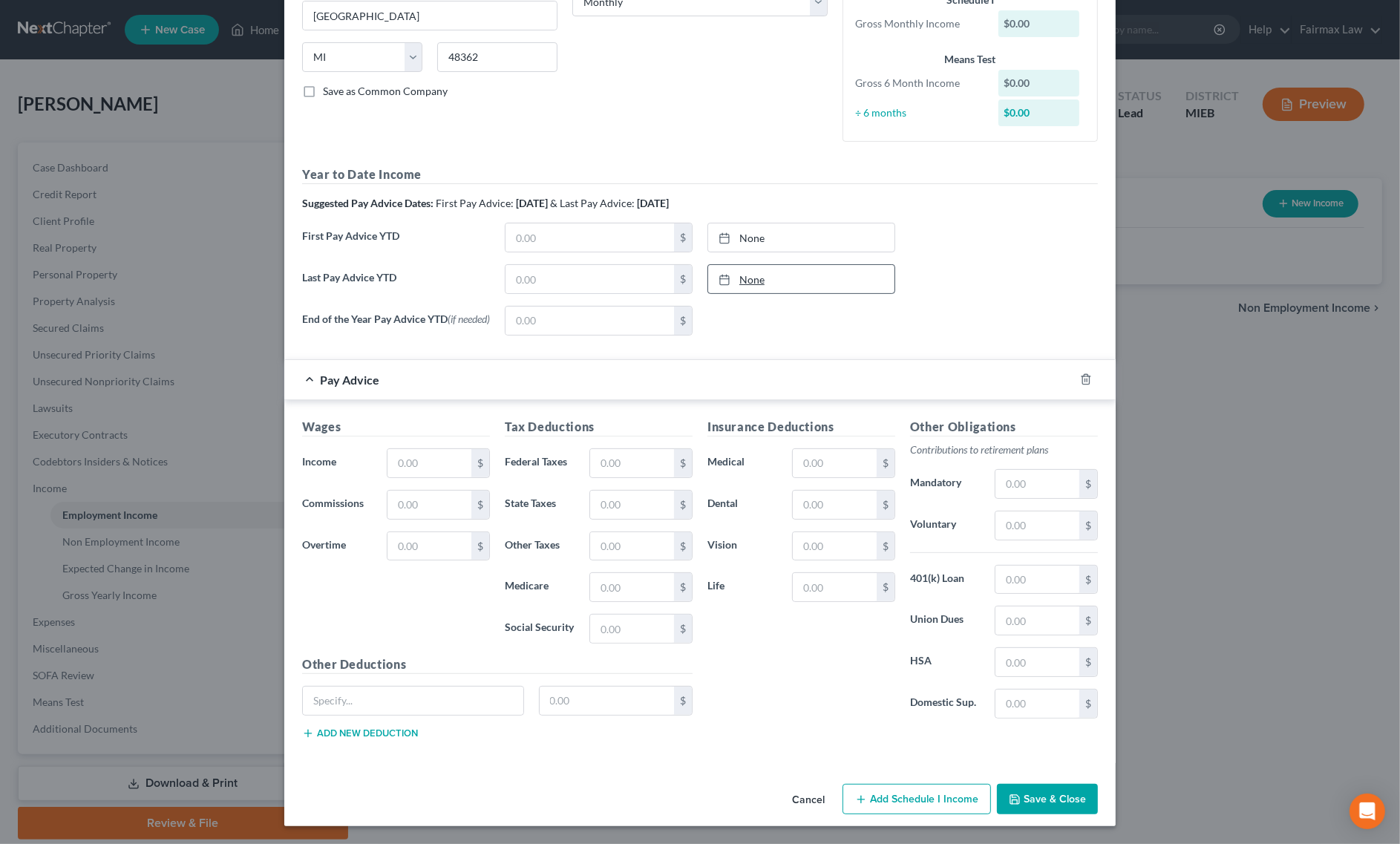
click at [796, 268] on link "None" at bounding box center [801, 278] width 186 height 28
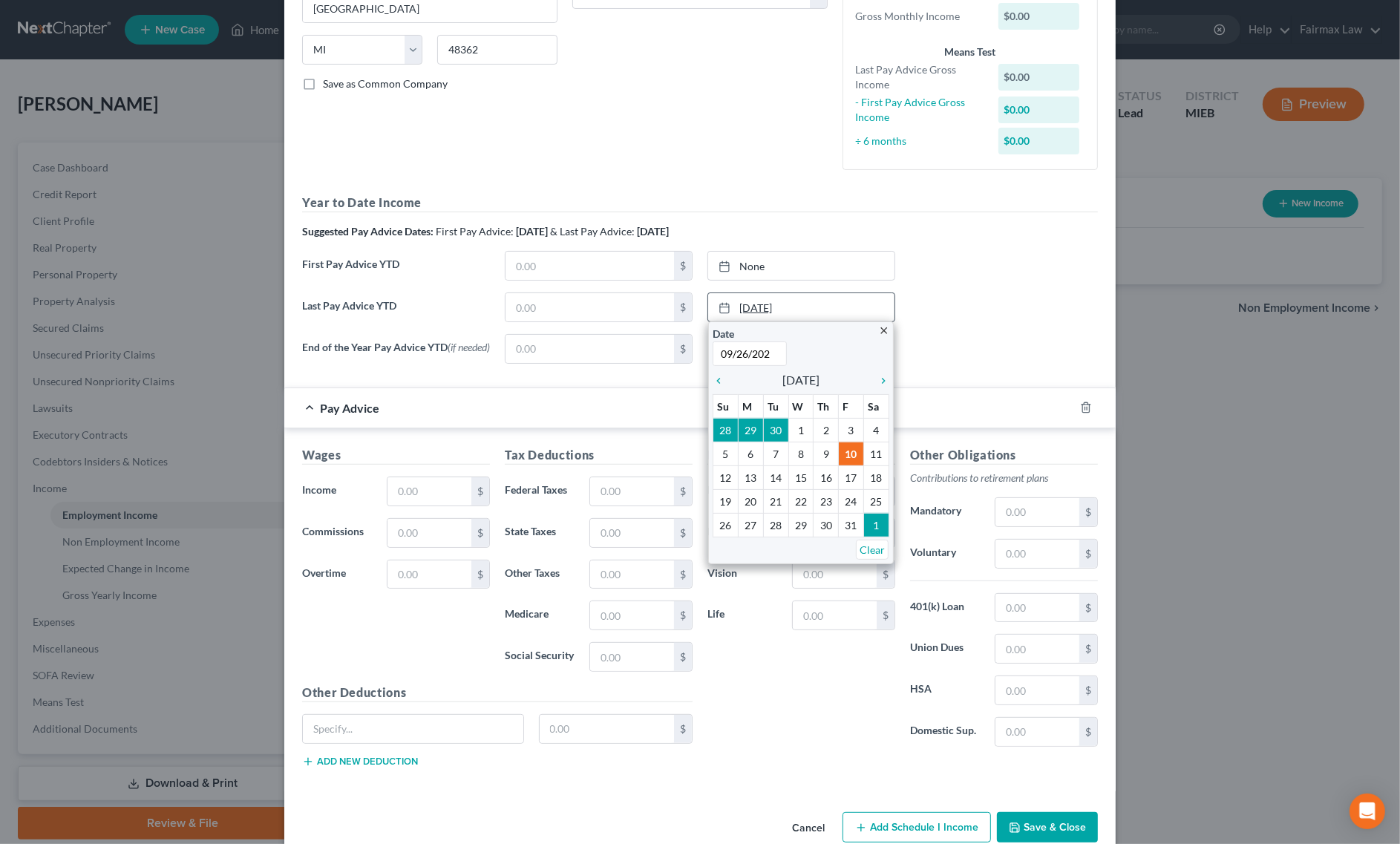
type input "09/26/2025"
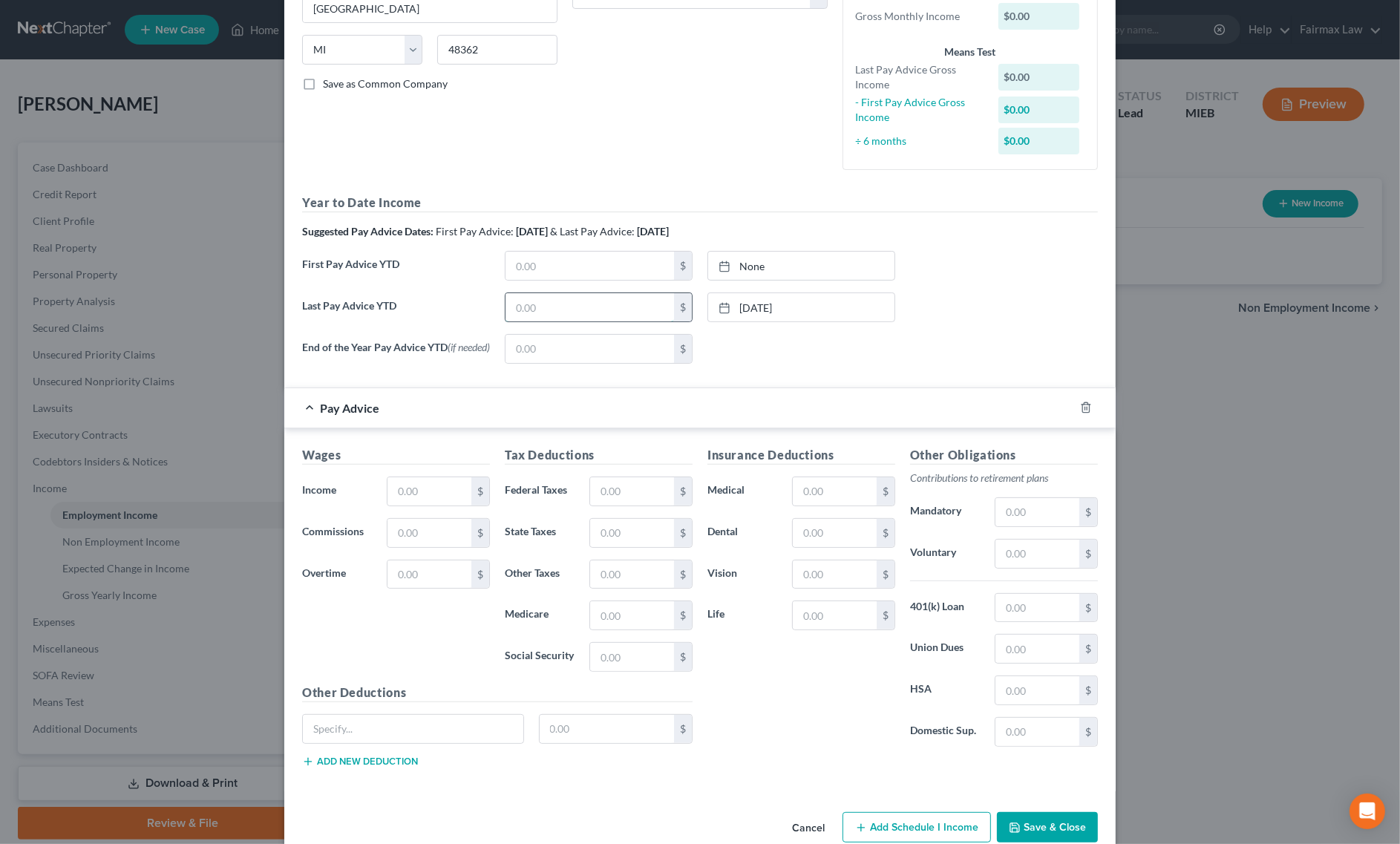
click at [539, 310] on input "text" at bounding box center [589, 307] width 168 height 28
type input "28,140.66"
click at [788, 259] on link "None" at bounding box center [801, 266] width 186 height 28
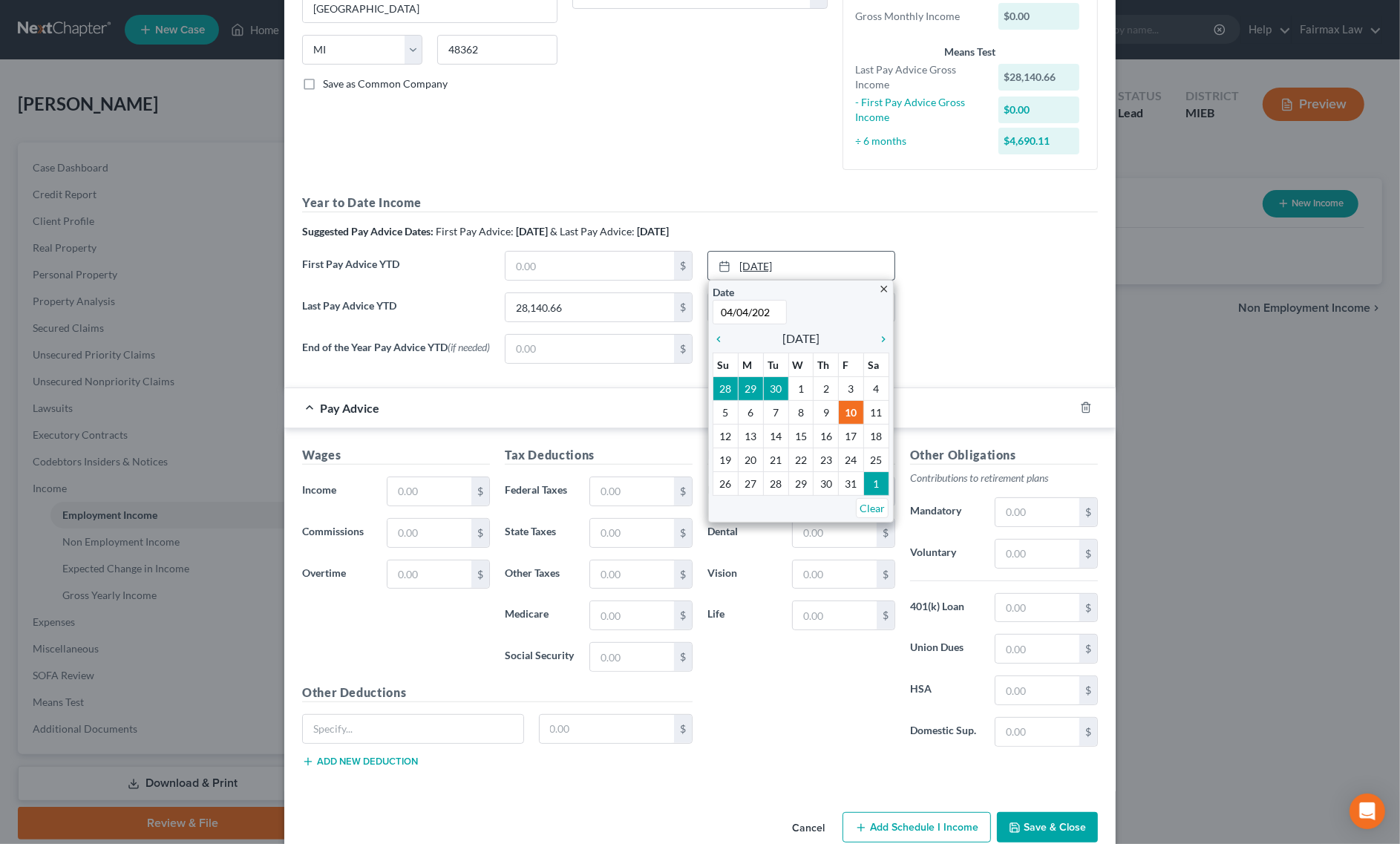
type input "04/04/2025"
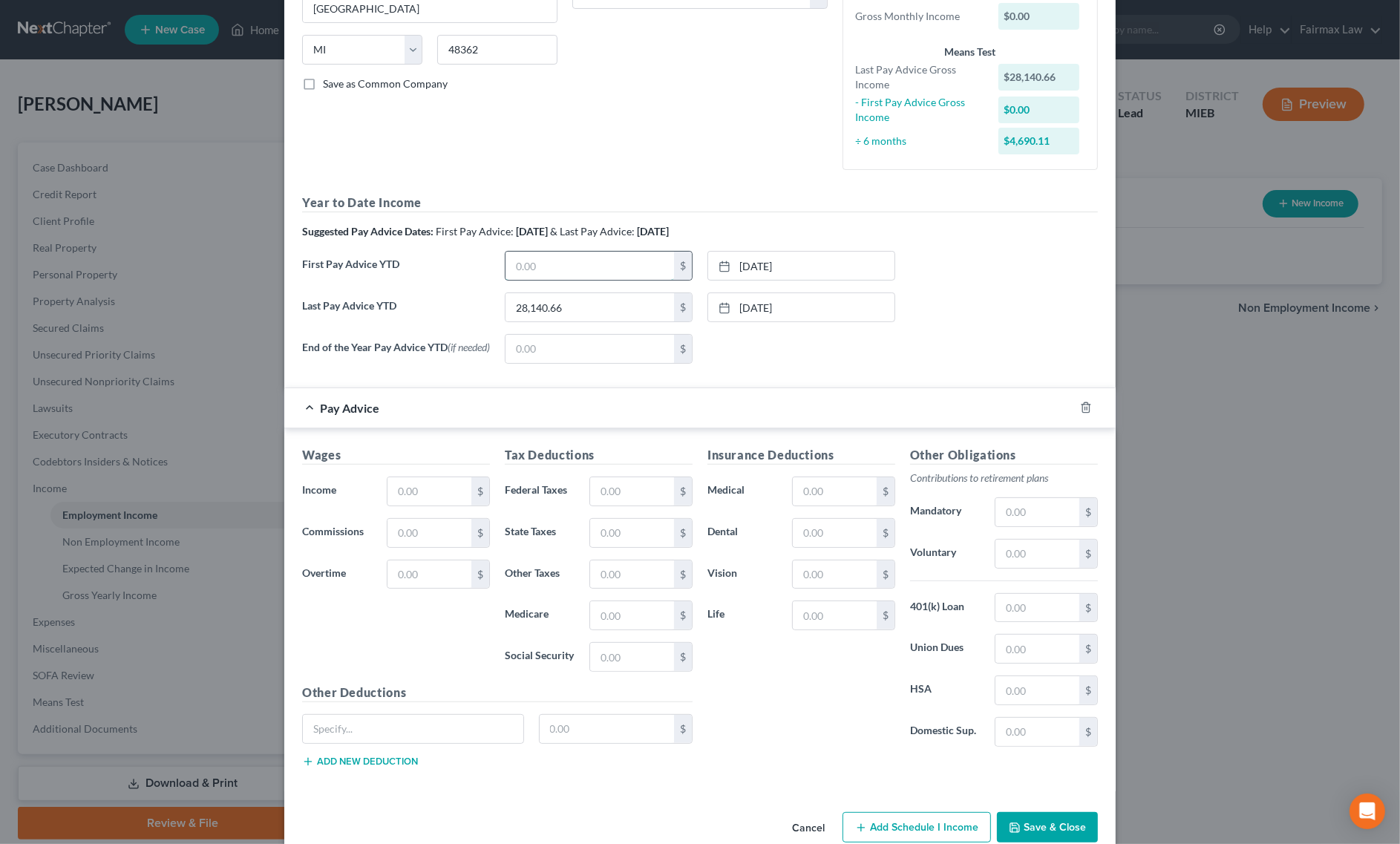
click at [581, 279] on input "text" at bounding box center [589, 266] width 168 height 28
type input "7,817.26"
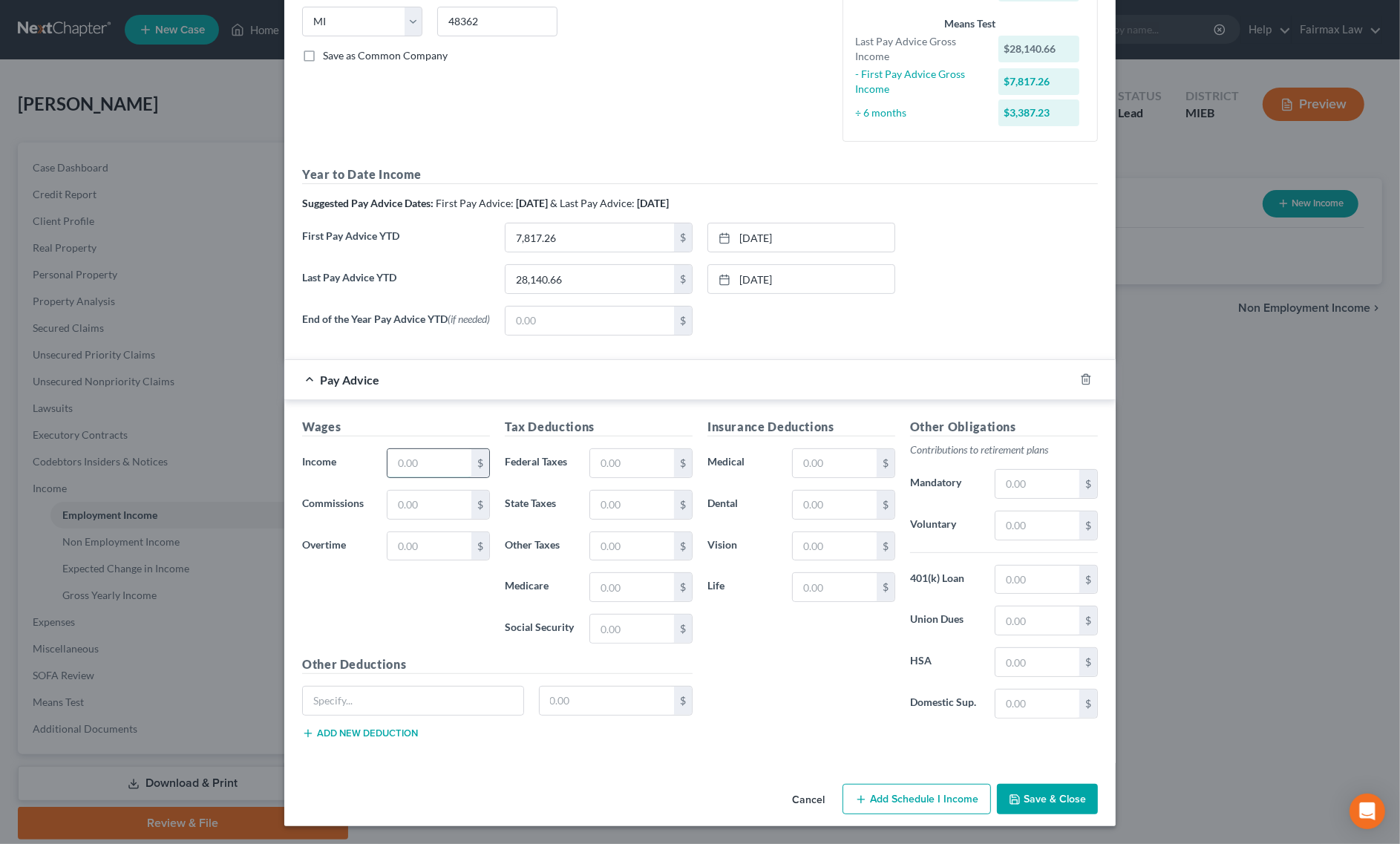
click at [414, 459] on input "text" at bounding box center [429, 463] width 84 height 28
type input "800.00"
click at [623, 628] on input "text" at bounding box center [632, 628] width 84 height 28
type input "49.60"
click at [602, 590] on input "text" at bounding box center [632, 587] width 84 height 28
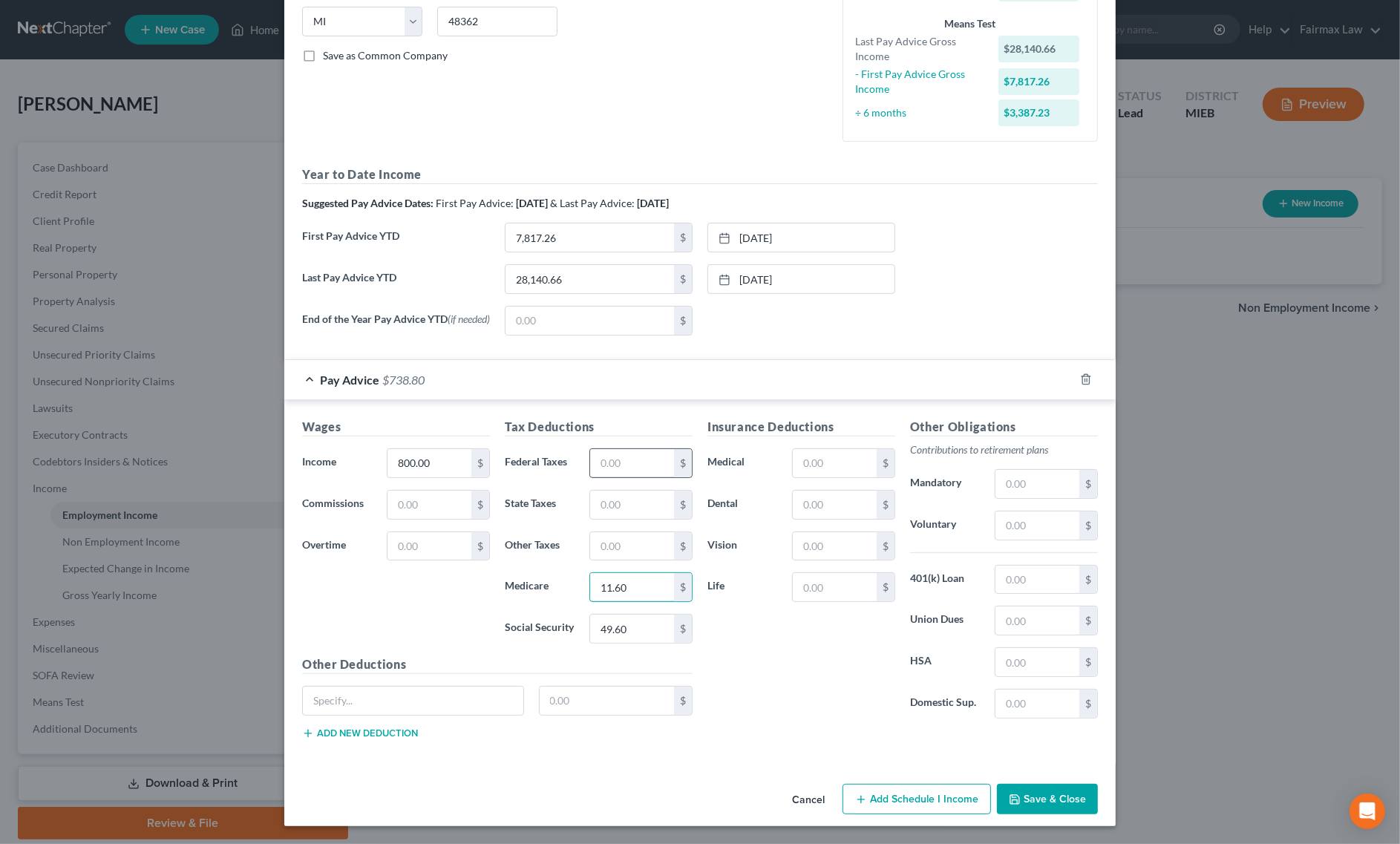
type input "11.60"
click at [654, 470] on input "text" at bounding box center [632, 463] width 84 height 28
type input "56.80"
click at [632, 502] on input "text" at bounding box center [632, 504] width 84 height 28
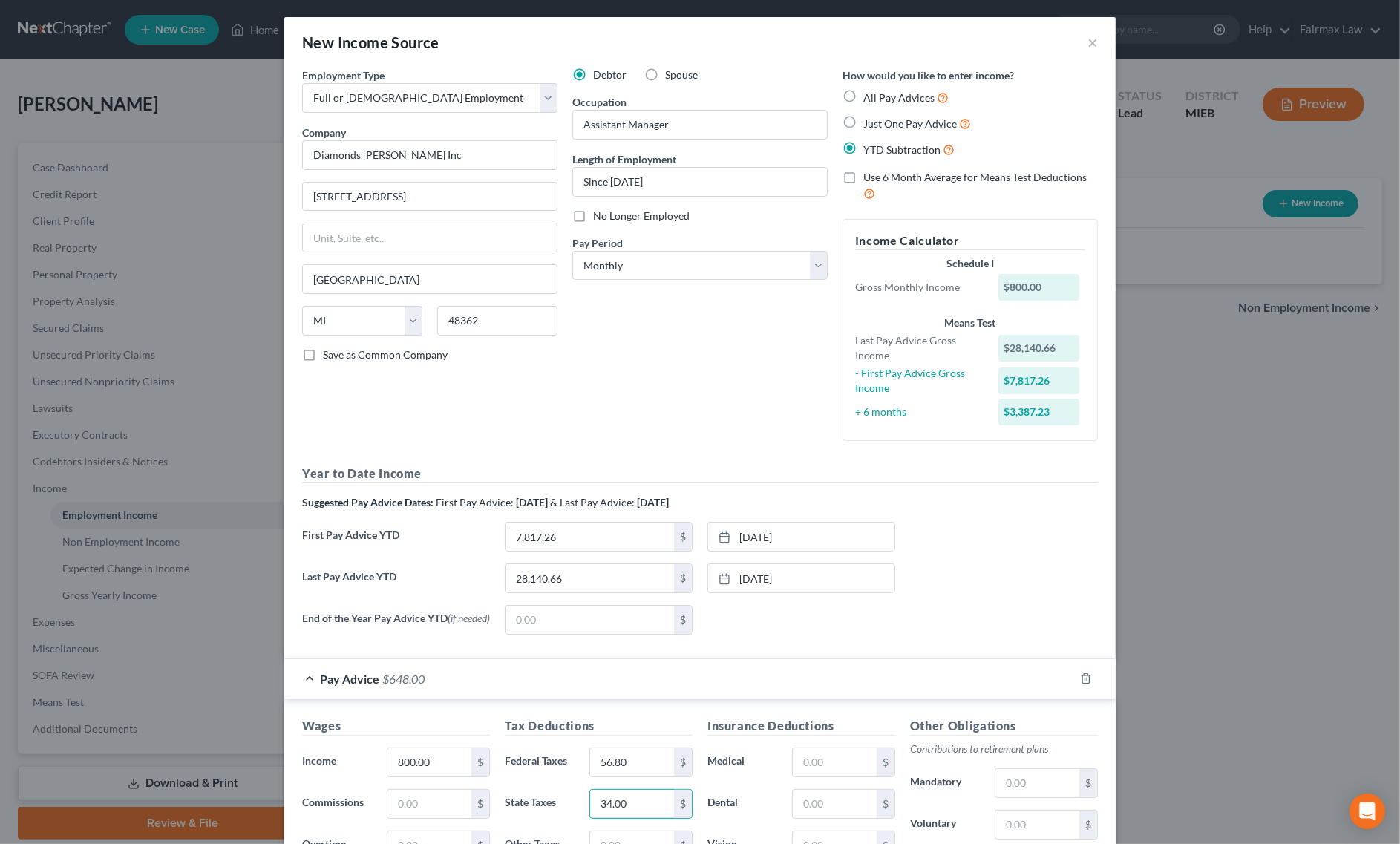
scroll to position [0, 0]
type input "34.00"
click at [674, 256] on select "Select Monthly Twice Monthly Every Other Week Weekly" at bounding box center [700, 266] width 255 height 30
select select "3"
click at [572, 252] on select "Select Monthly Twice Monthly Every Other Week Weekly" at bounding box center [700, 266] width 255 height 30
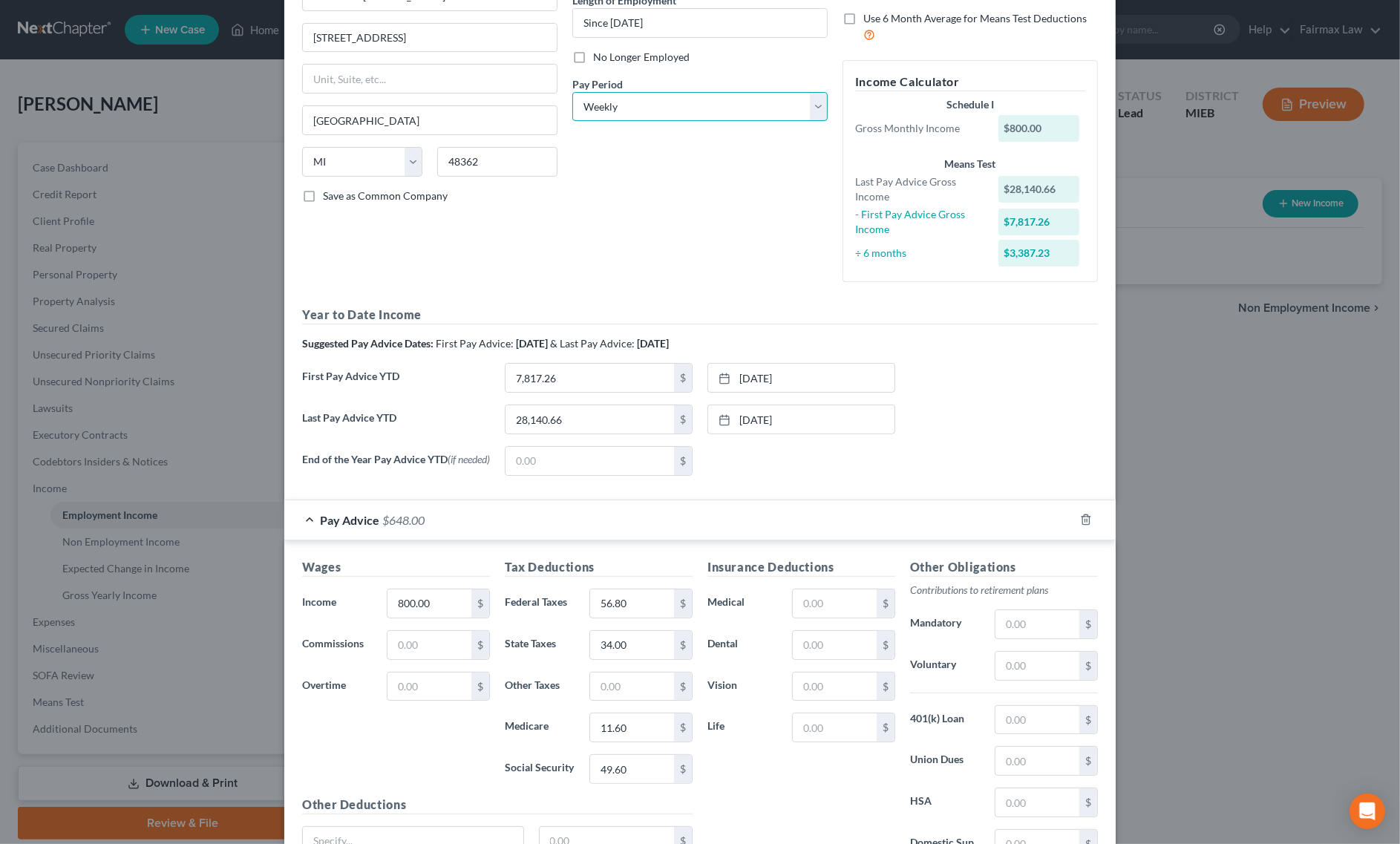
scroll to position [307, 0]
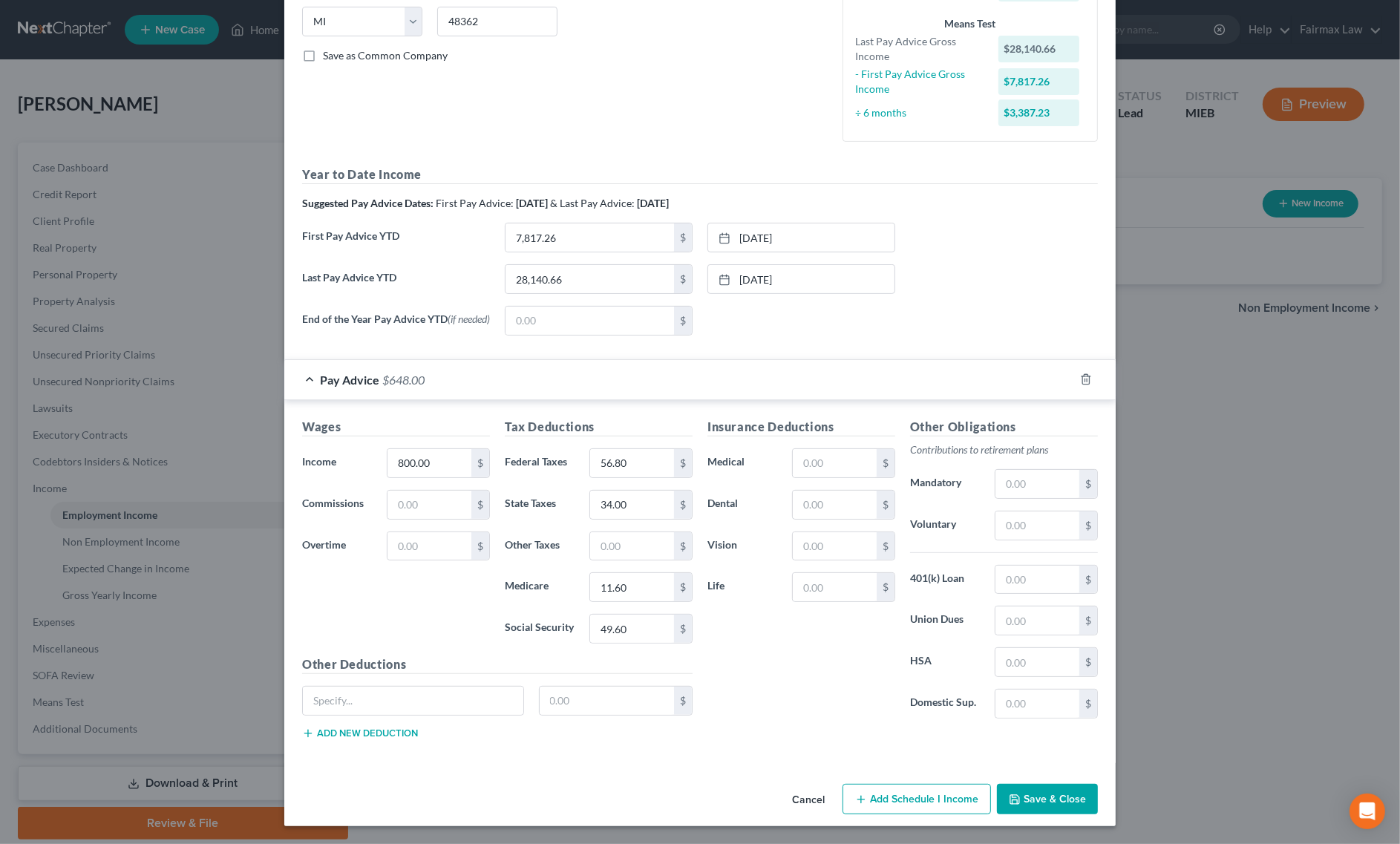
click at [1025, 785] on button "Save & Close" at bounding box center [1047, 799] width 101 height 31
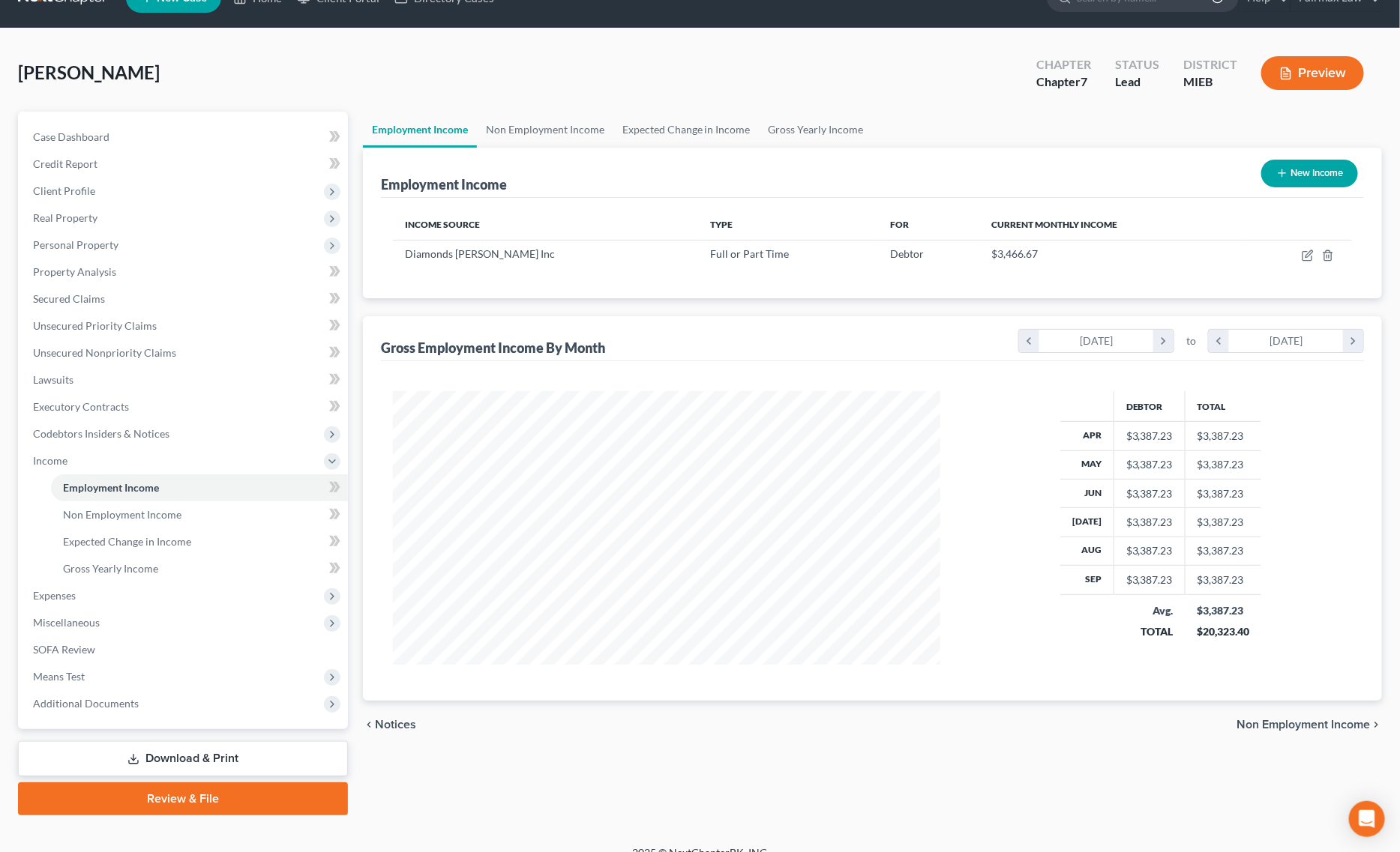
scroll to position [50, 0]
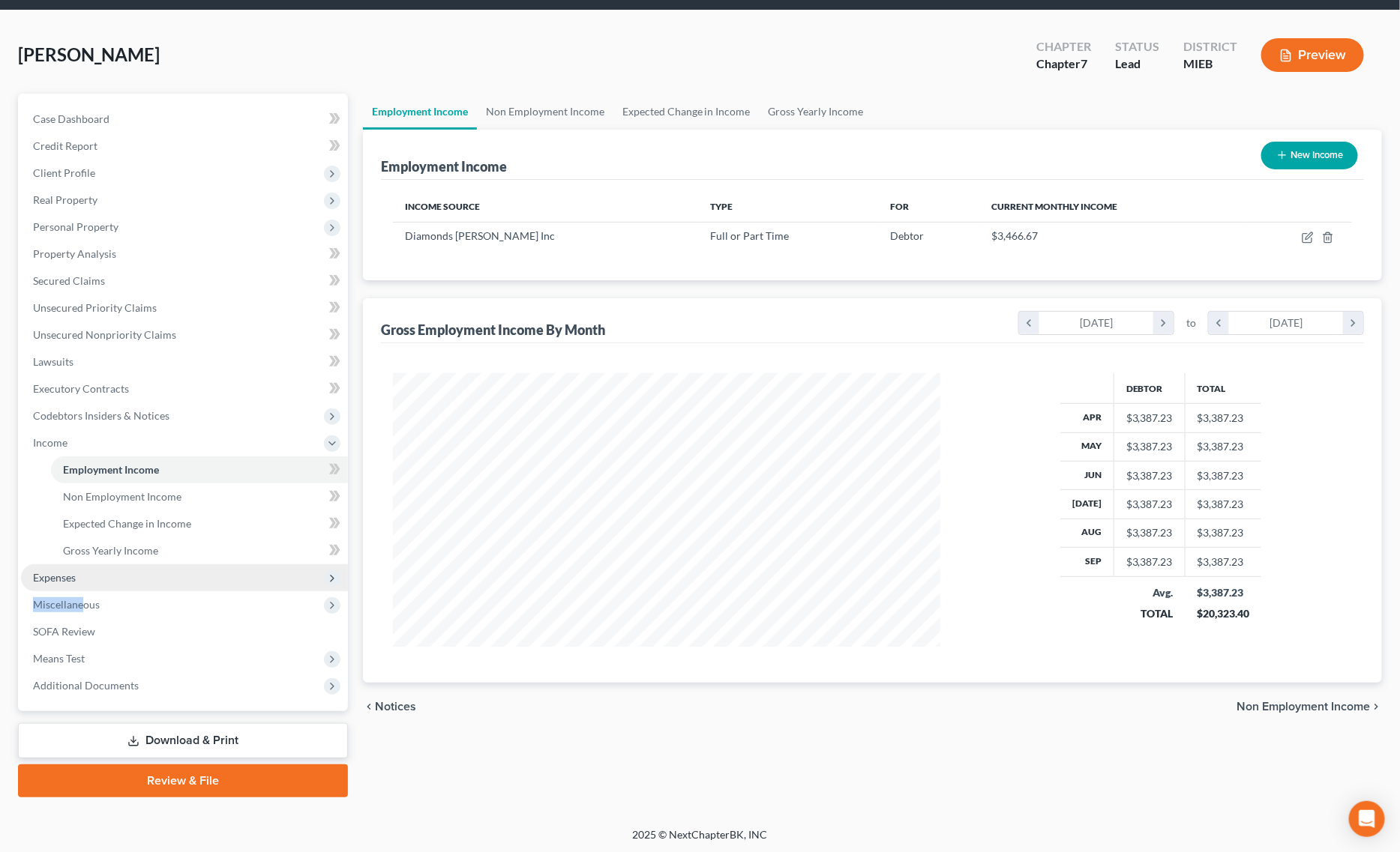
drag, startPoint x: 83, startPoint y: 589, endPoint x: 86, endPoint y: 581, distance: 8.5
click at [86, 581] on ul "Case Dashboard Payments Invoices Payments Payments Credit Report Client Profile" at bounding box center [185, 402] width 327 height 593
click at [95, 575] on span "Expenses" at bounding box center [185, 578] width 327 height 27
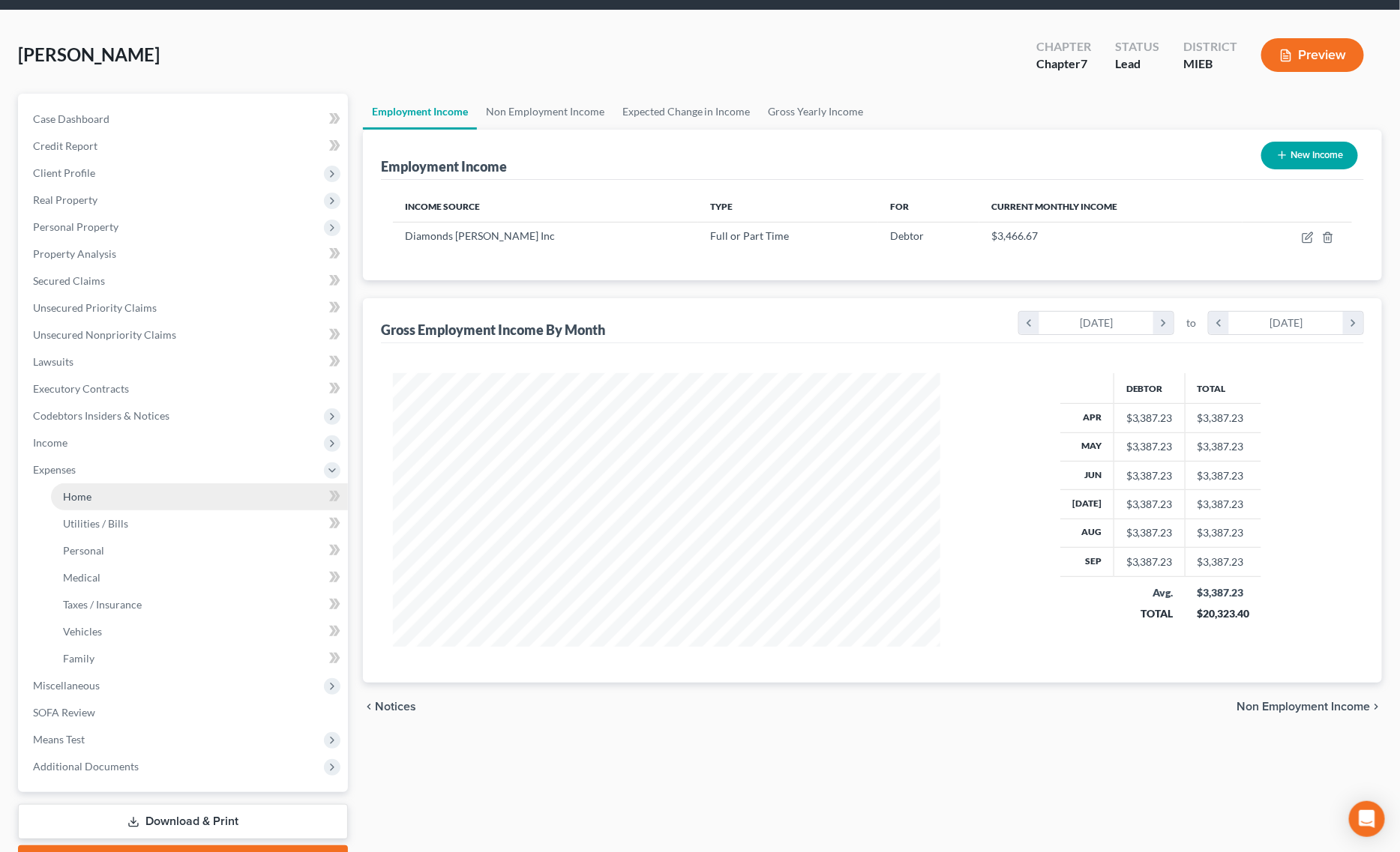
click at [103, 499] on link "Home" at bounding box center [200, 497] width 297 height 27
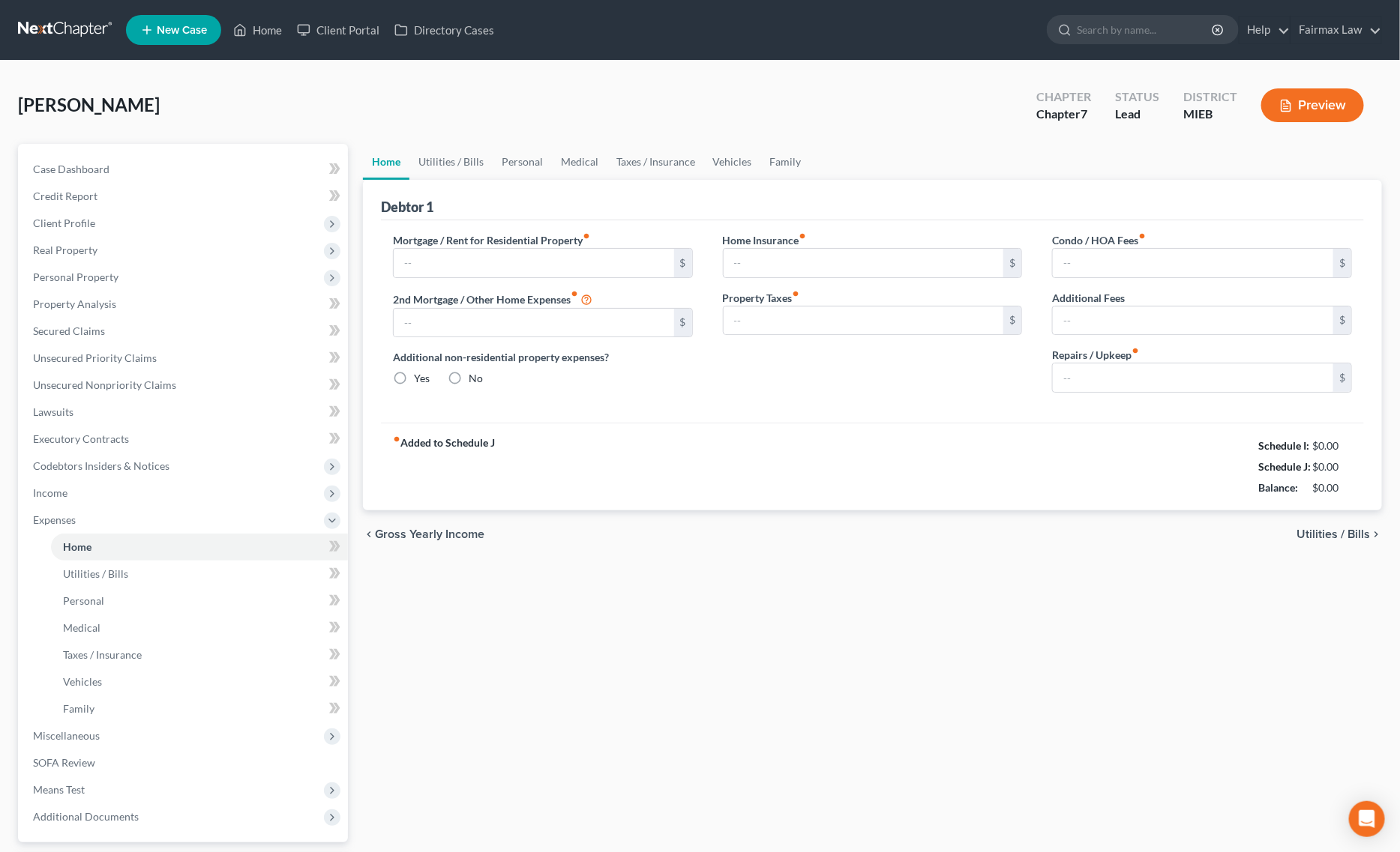
type input "0.00"
radio input "true"
type input "0.00"
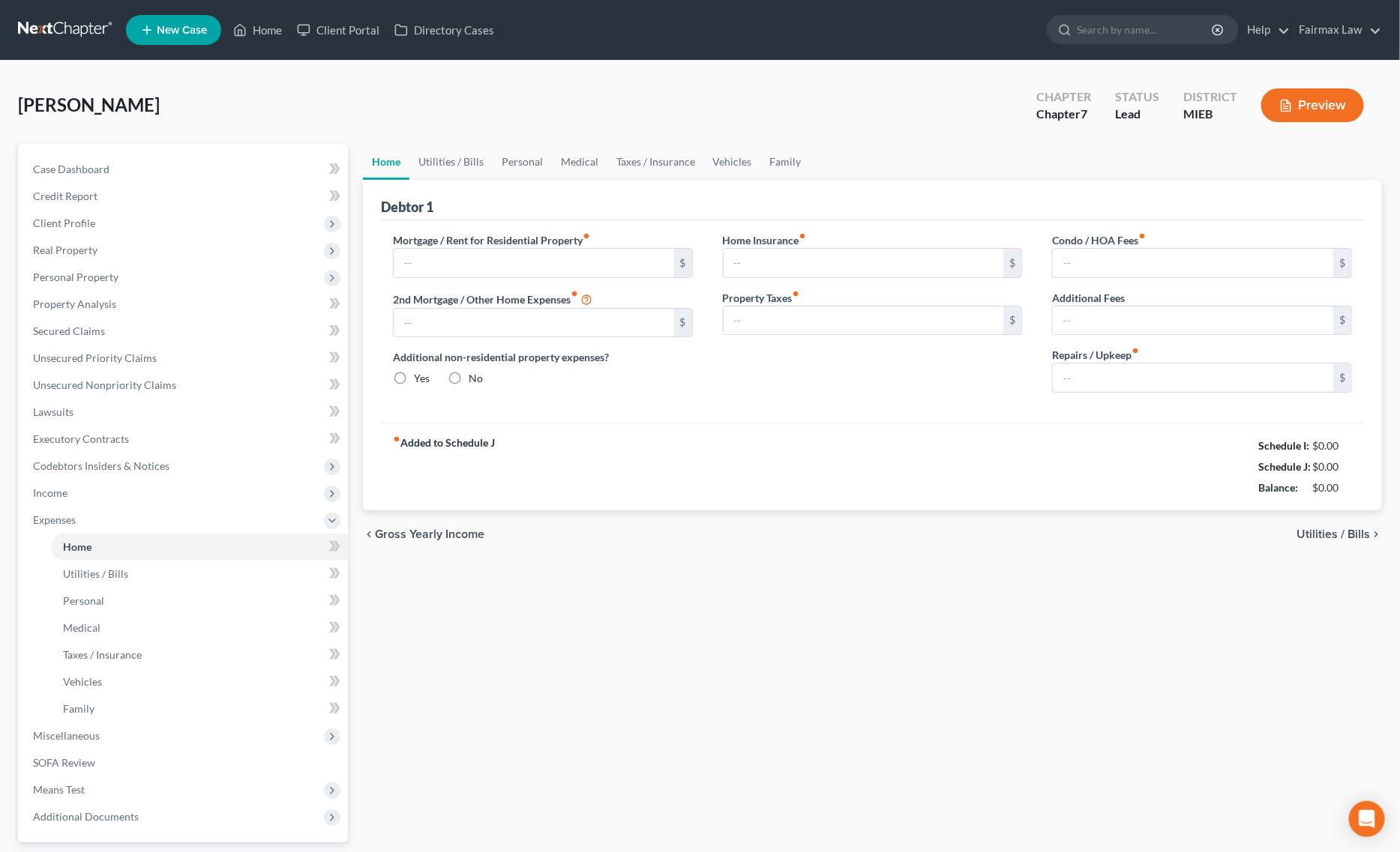
type input "0.00"
click at [726, 152] on link "Vehicles" at bounding box center [732, 162] width 57 height 36
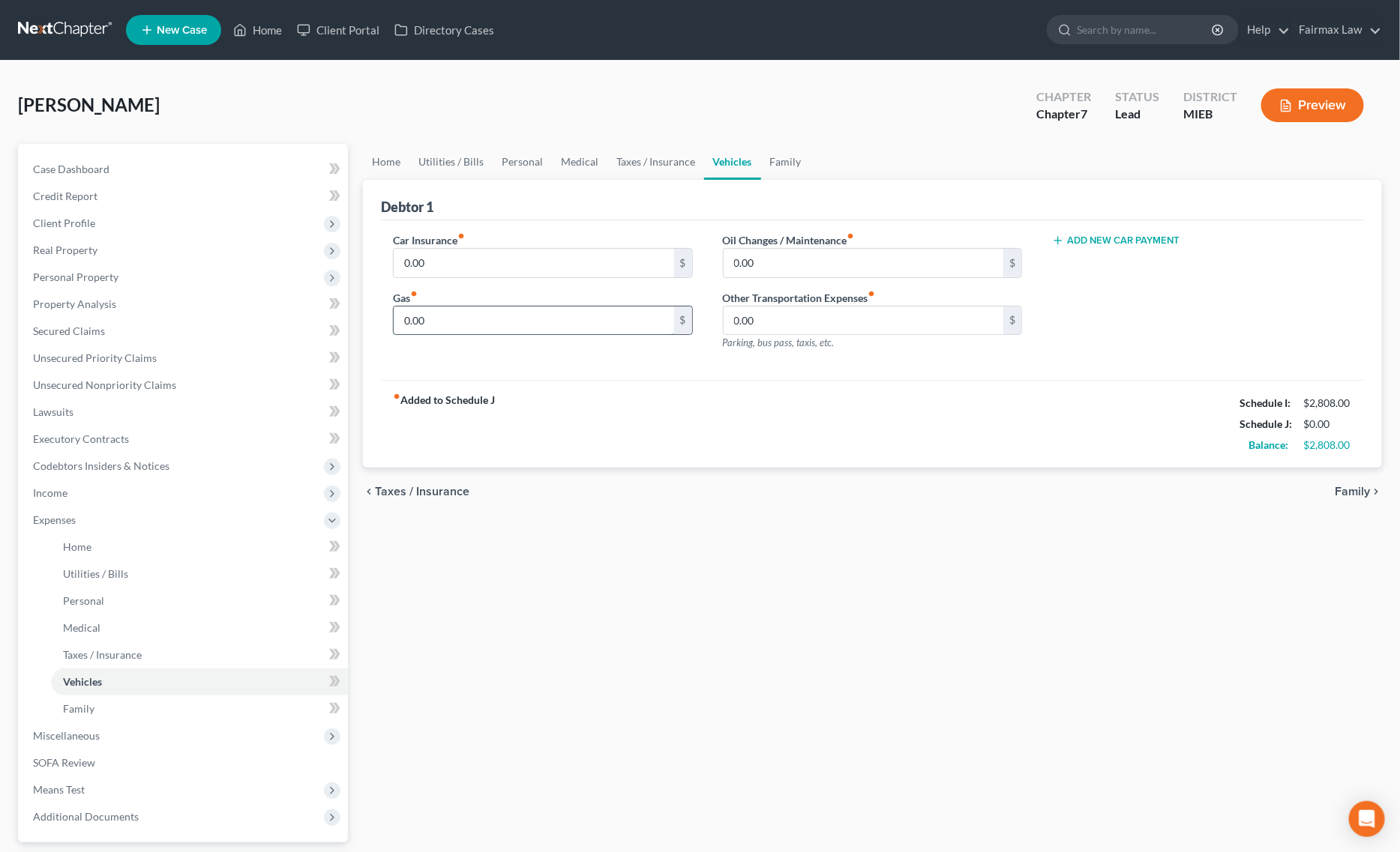
click at [495, 313] on input "0.00" at bounding box center [534, 320] width 280 height 28
paste input "452"
type input "452.00"
click at [496, 158] on link "Personal" at bounding box center [522, 162] width 59 height 36
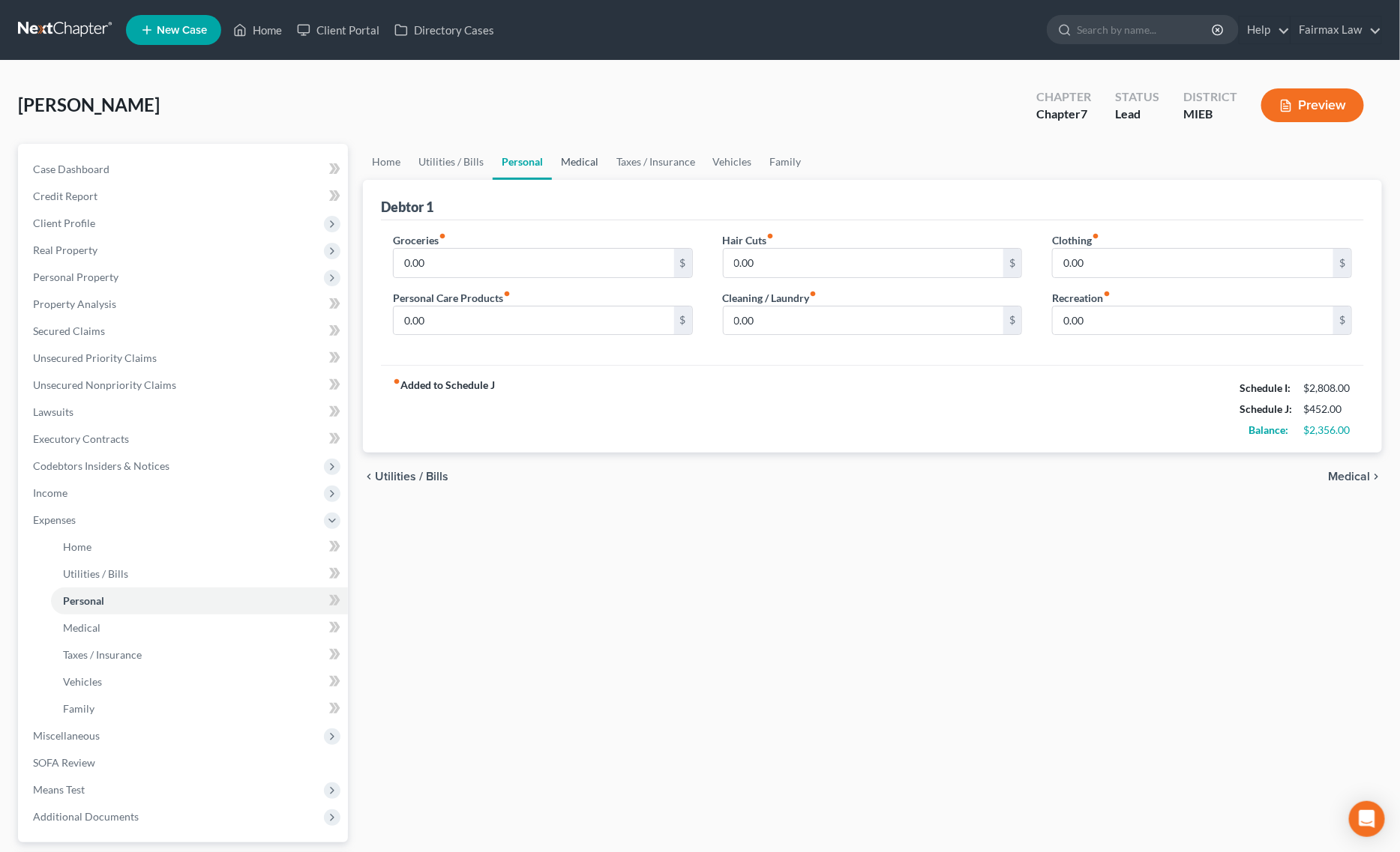
click at [563, 155] on link "Medical" at bounding box center [579, 162] width 56 height 36
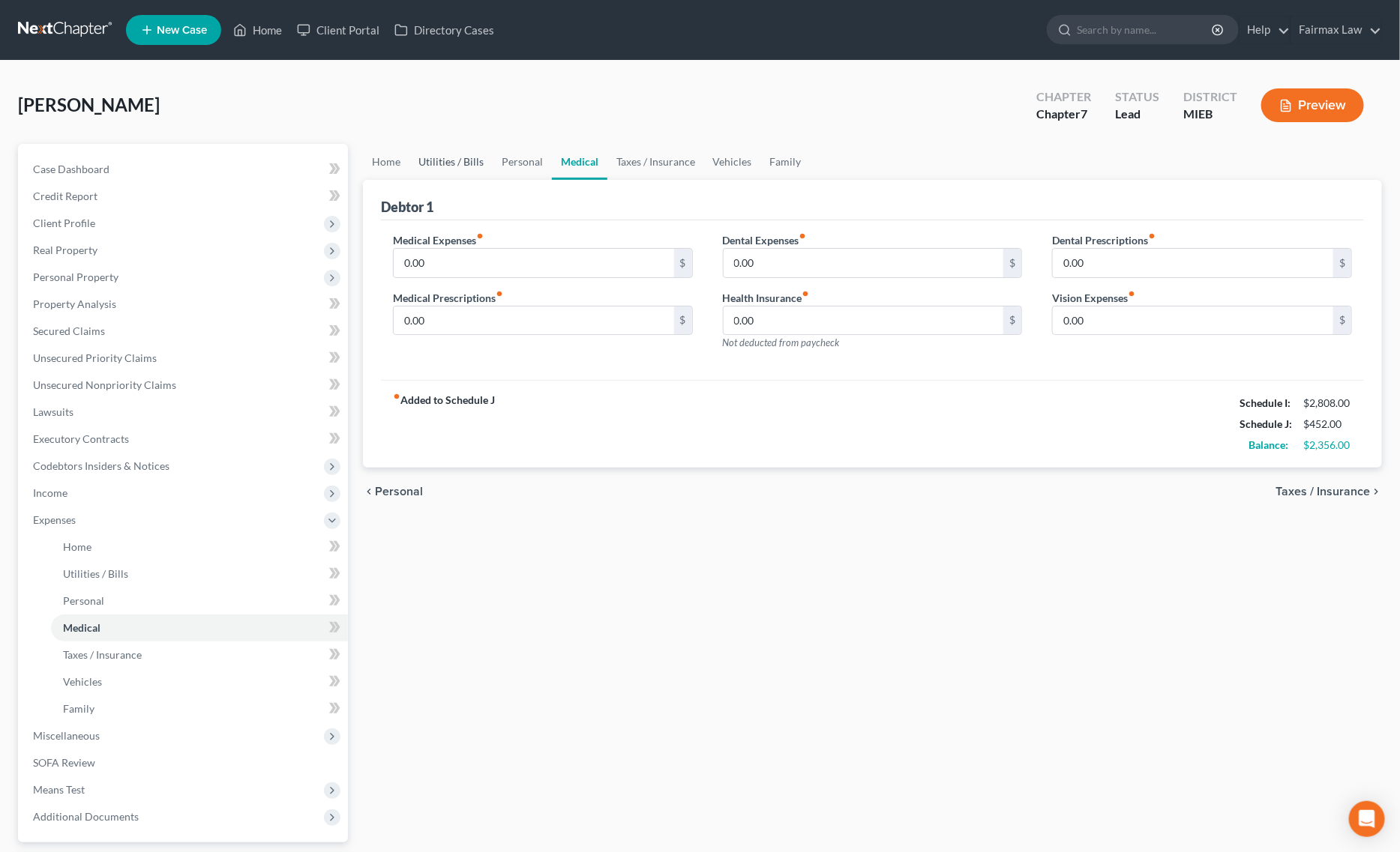
click at [456, 152] on link "Utilities / Bills" at bounding box center [450, 162] width 83 height 36
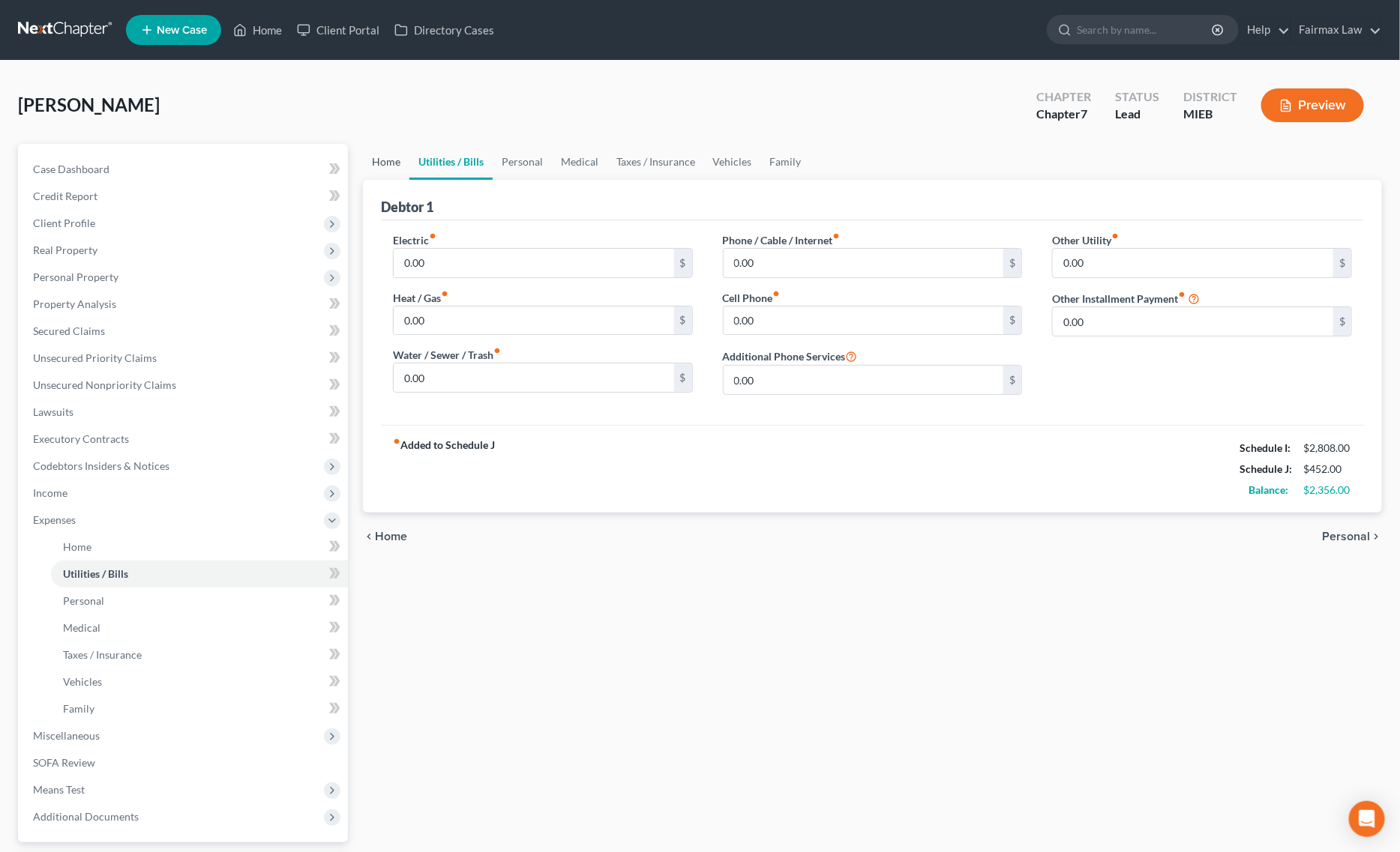
click at [395, 144] on link "Home" at bounding box center [386, 162] width 46 height 36
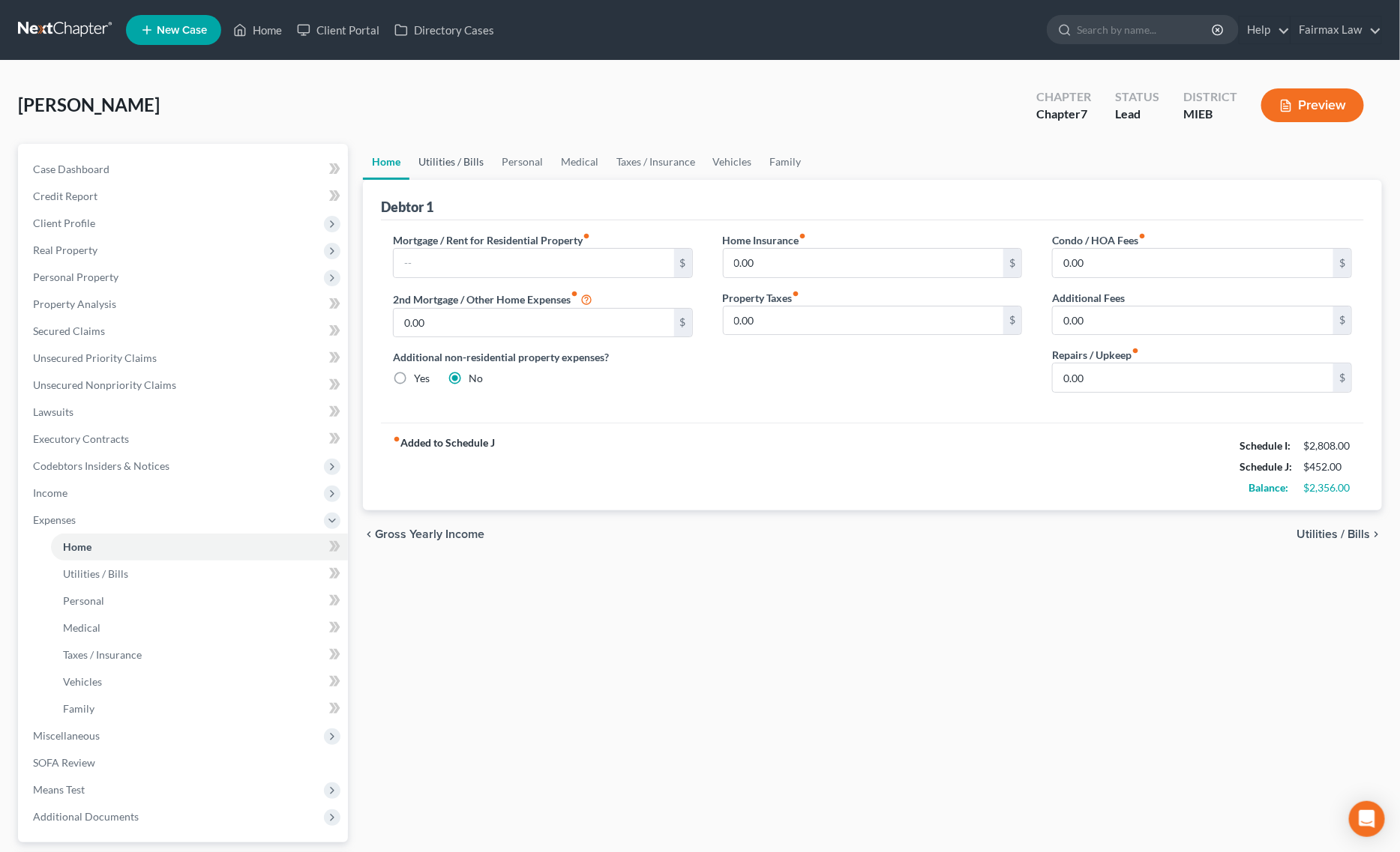
click at [470, 150] on link "Utilities / Bills" at bounding box center [450, 162] width 83 height 36
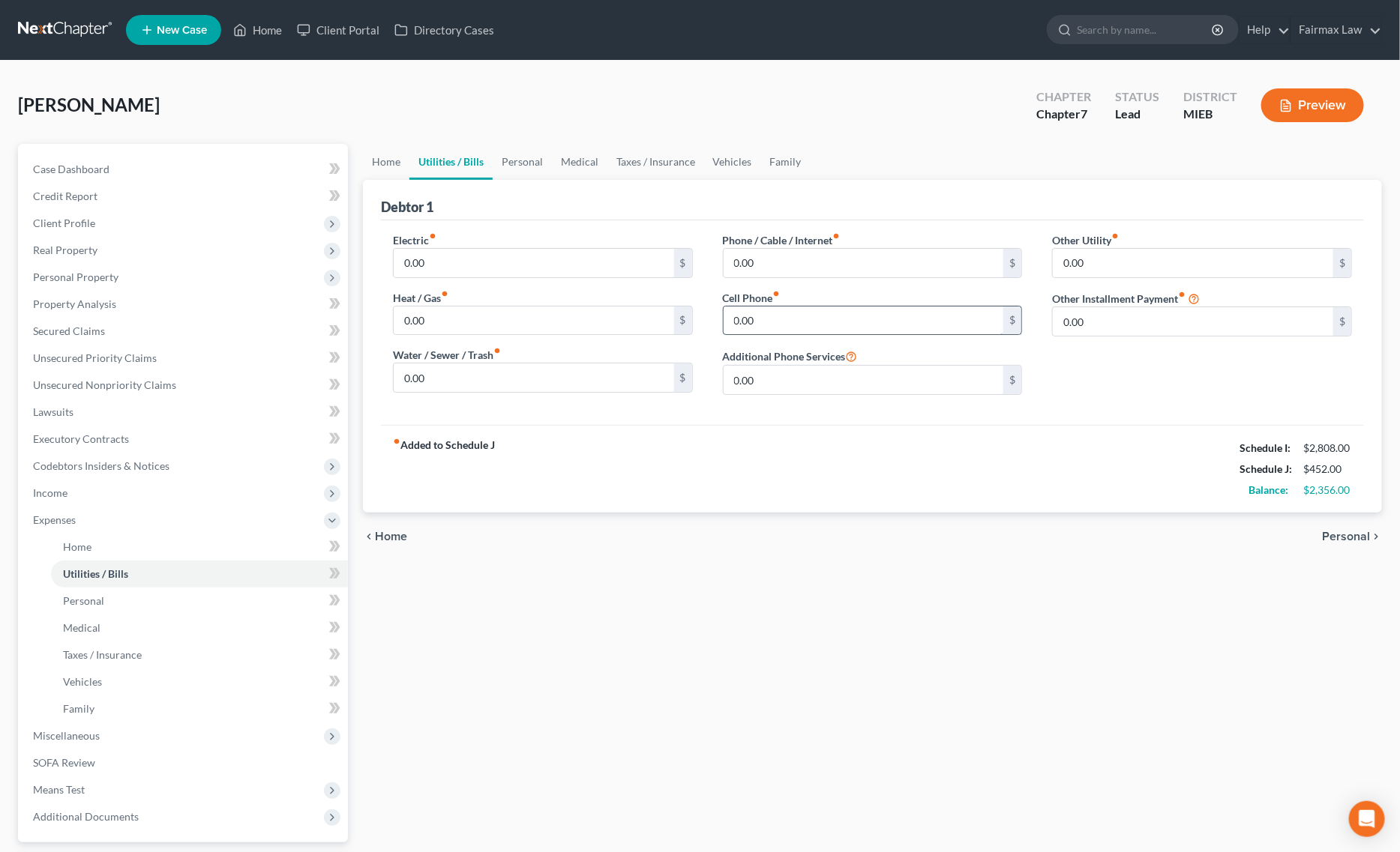
click at [825, 317] on input "0.00" at bounding box center [864, 320] width 280 height 28
paste input "20"
type input "200.00"
click at [527, 167] on link "Personal" at bounding box center [522, 162] width 59 height 36
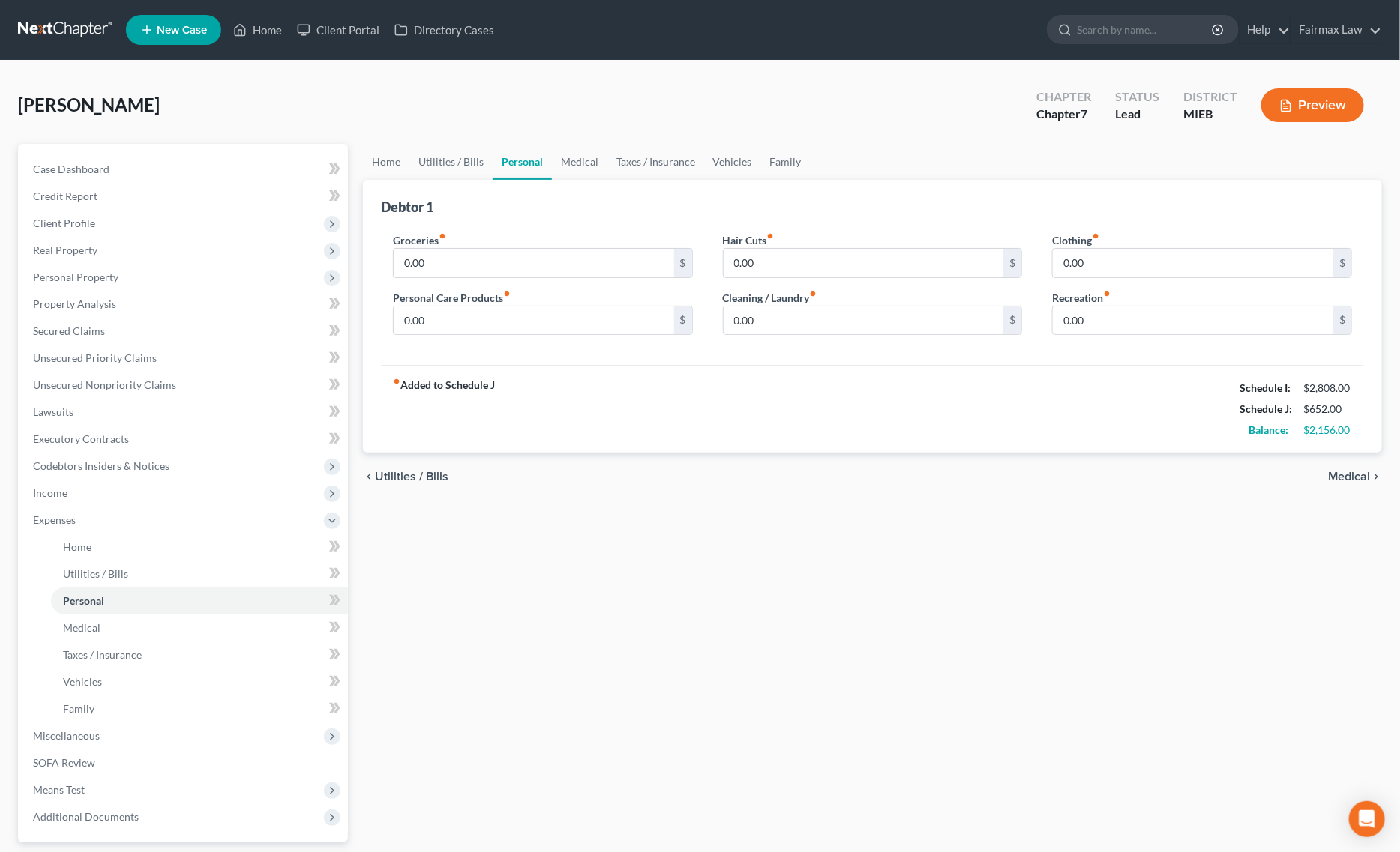
click at [483, 244] on div "Groceries fiber_manual_record 0.00 $" at bounding box center [542, 255] width 300 height 46
click at [477, 256] on input "0.00" at bounding box center [534, 262] width 280 height 28
type input "300.00"
click at [848, 327] on input "0.00" at bounding box center [864, 320] width 280 height 28
paste input "5"
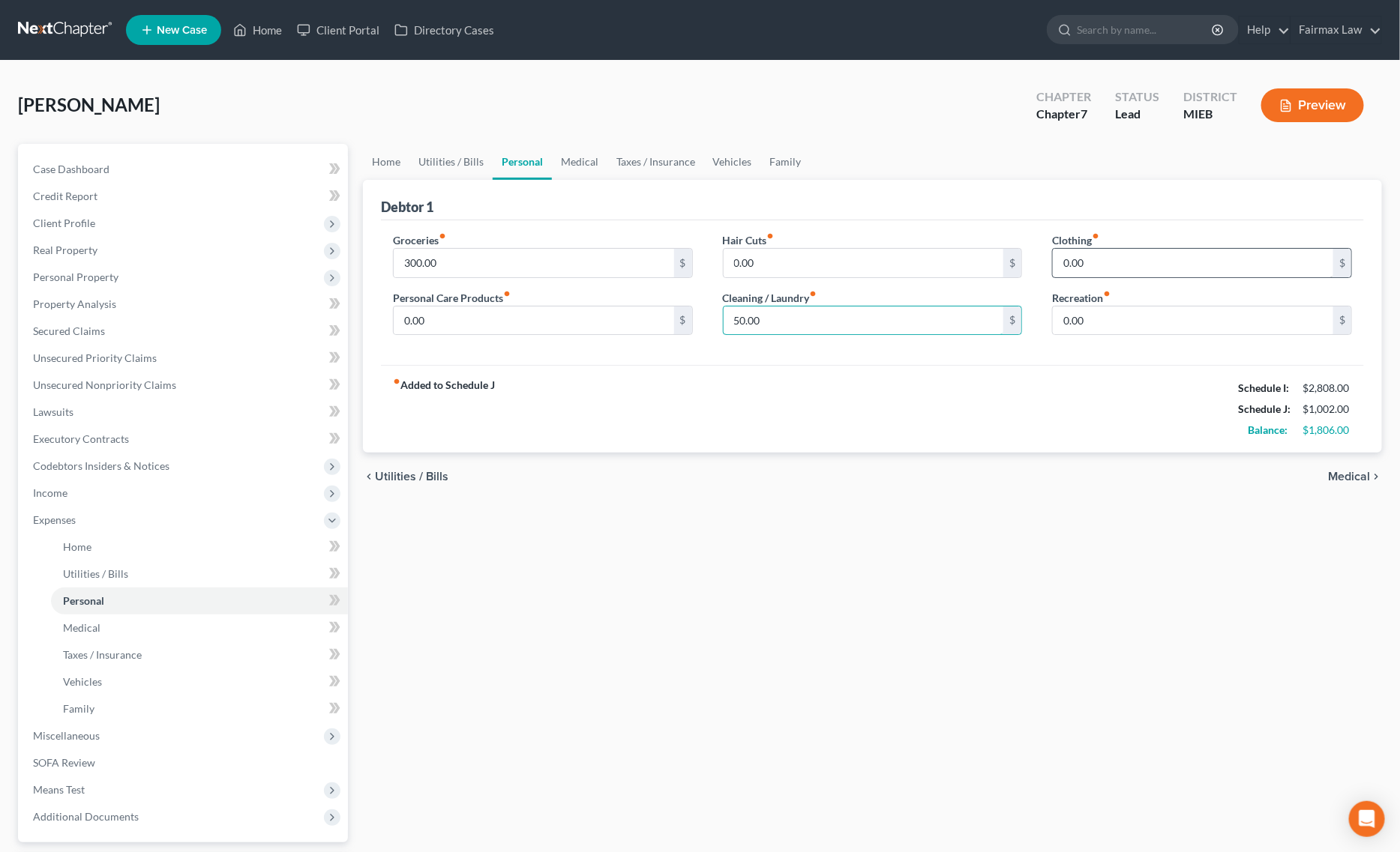
type input "50.00"
click at [1089, 260] on input "0.00" at bounding box center [1193, 262] width 280 height 28
type input "150.00"
click at [777, 163] on link "Family" at bounding box center [786, 162] width 50 height 36
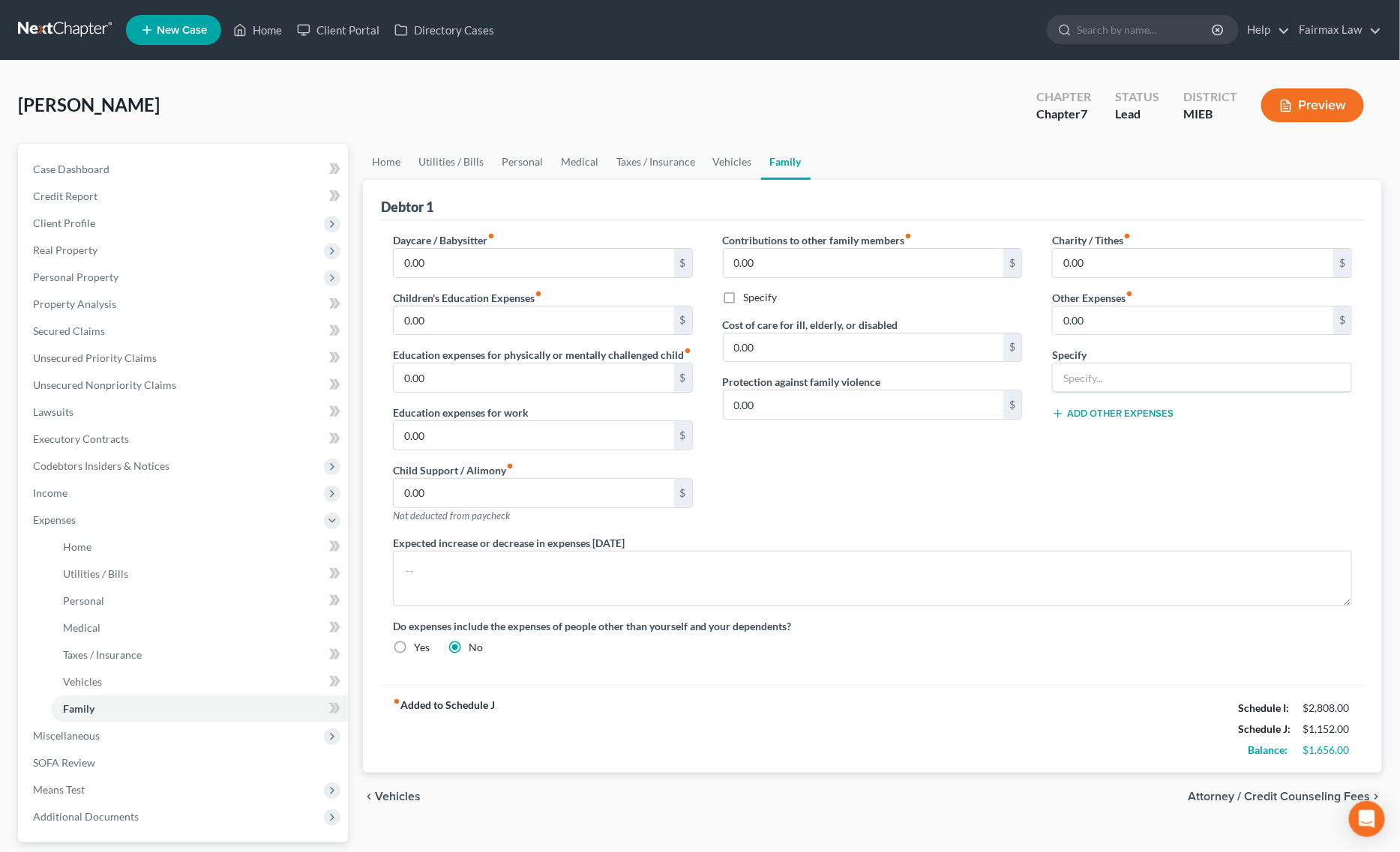
drag, startPoint x: 1080, startPoint y: 379, endPoint x: 1137, endPoint y: 406, distance: 63.1
click at [1080, 379] on input "text" at bounding box center [1202, 377] width 298 height 28
click at [1115, 324] on input "0.00" at bounding box center [1193, 320] width 280 height 28
type input "180.00"
click at [1108, 417] on button "Add Other Expenses" at bounding box center [1113, 414] width 121 height 12
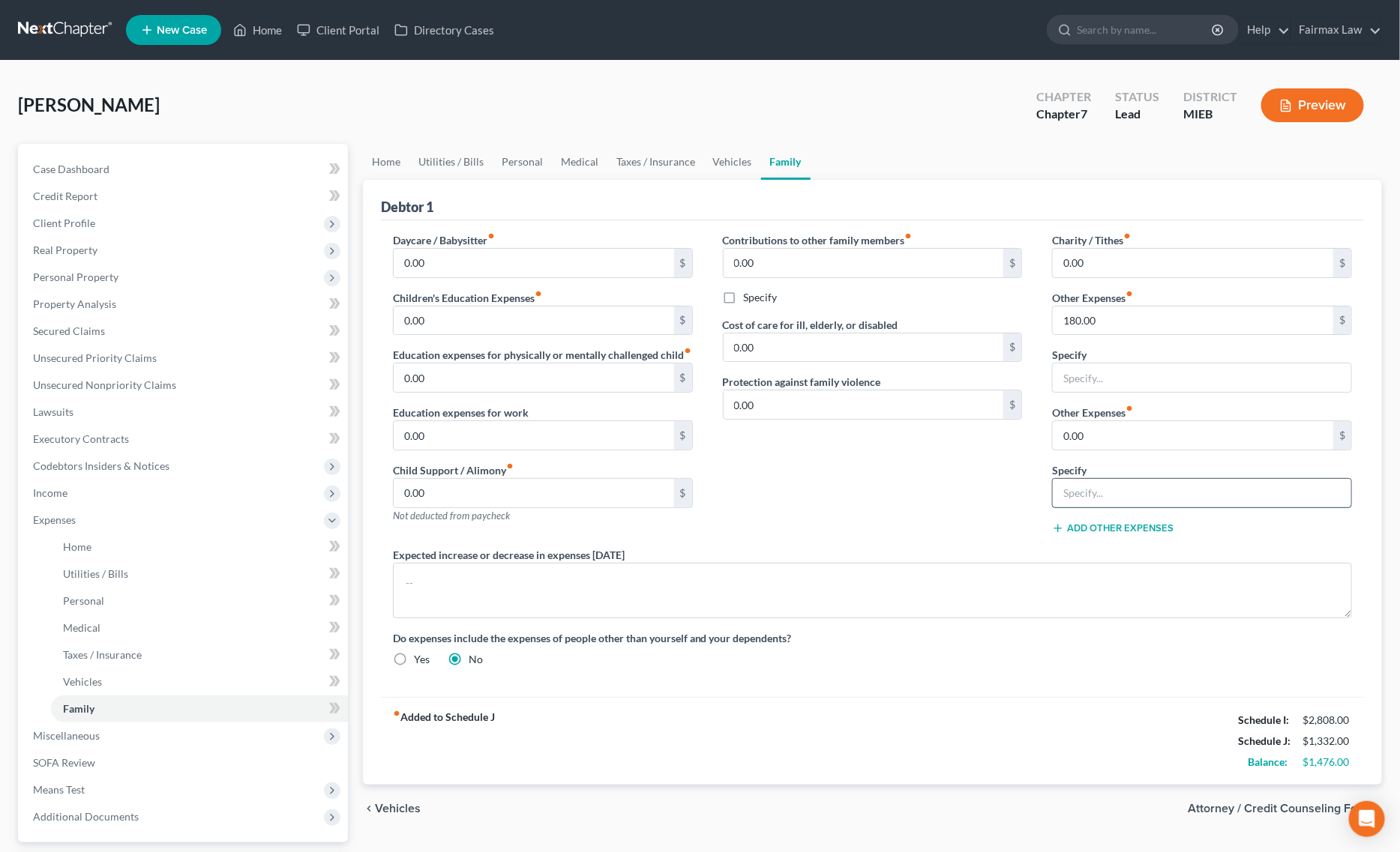
drag, startPoint x: 1156, startPoint y: 493, endPoint x: 1172, endPoint y: 499, distance: 17.1
click at [1156, 493] on input "text" at bounding box center [1202, 493] width 298 height 28
type input "Pets"
click at [1148, 436] on input "0.00" at bounding box center [1193, 435] width 280 height 28
type input "6"
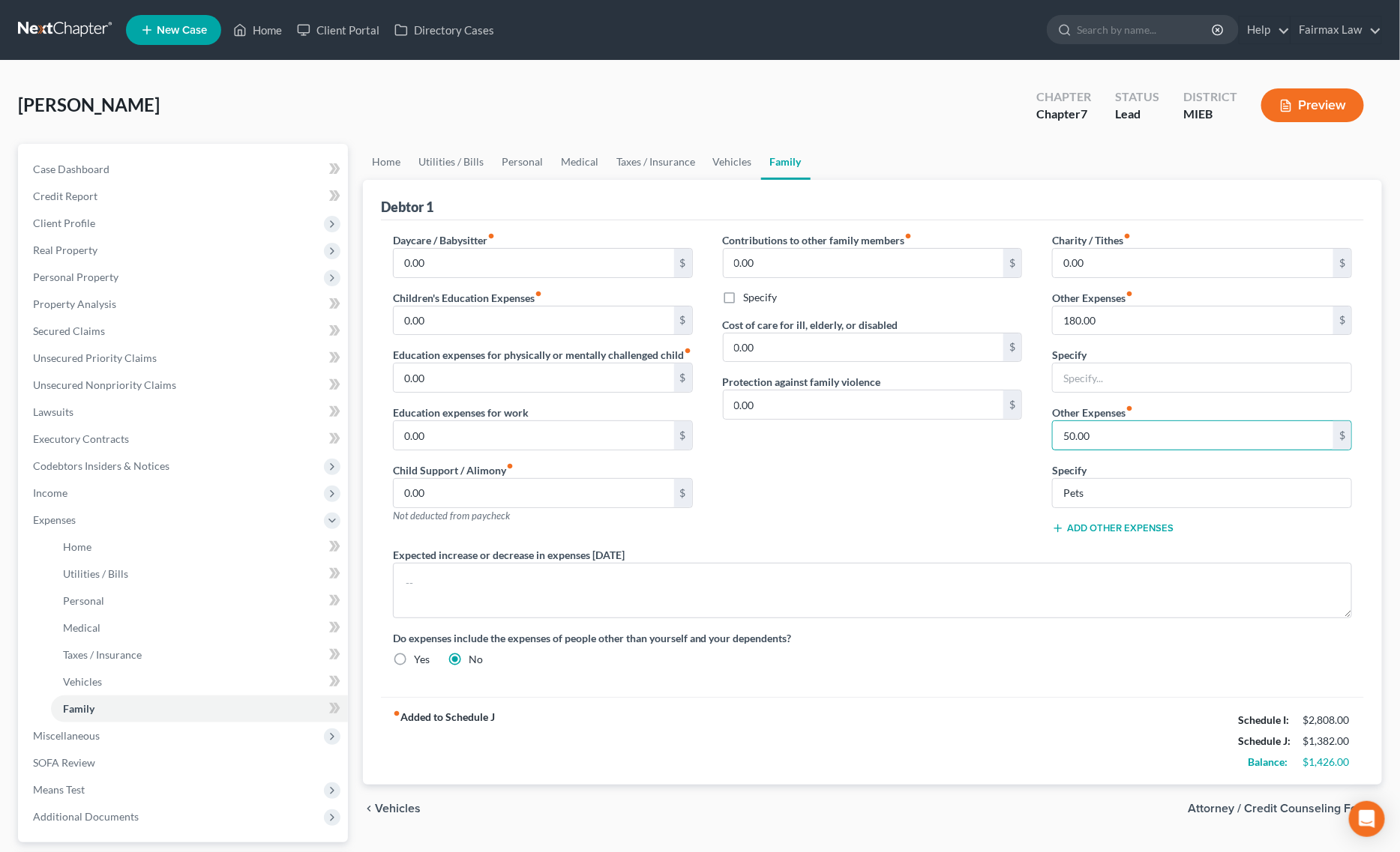
type input "50.00"
click at [726, 157] on link "Vehicles" at bounding box center [732, 162] width 57 height 36
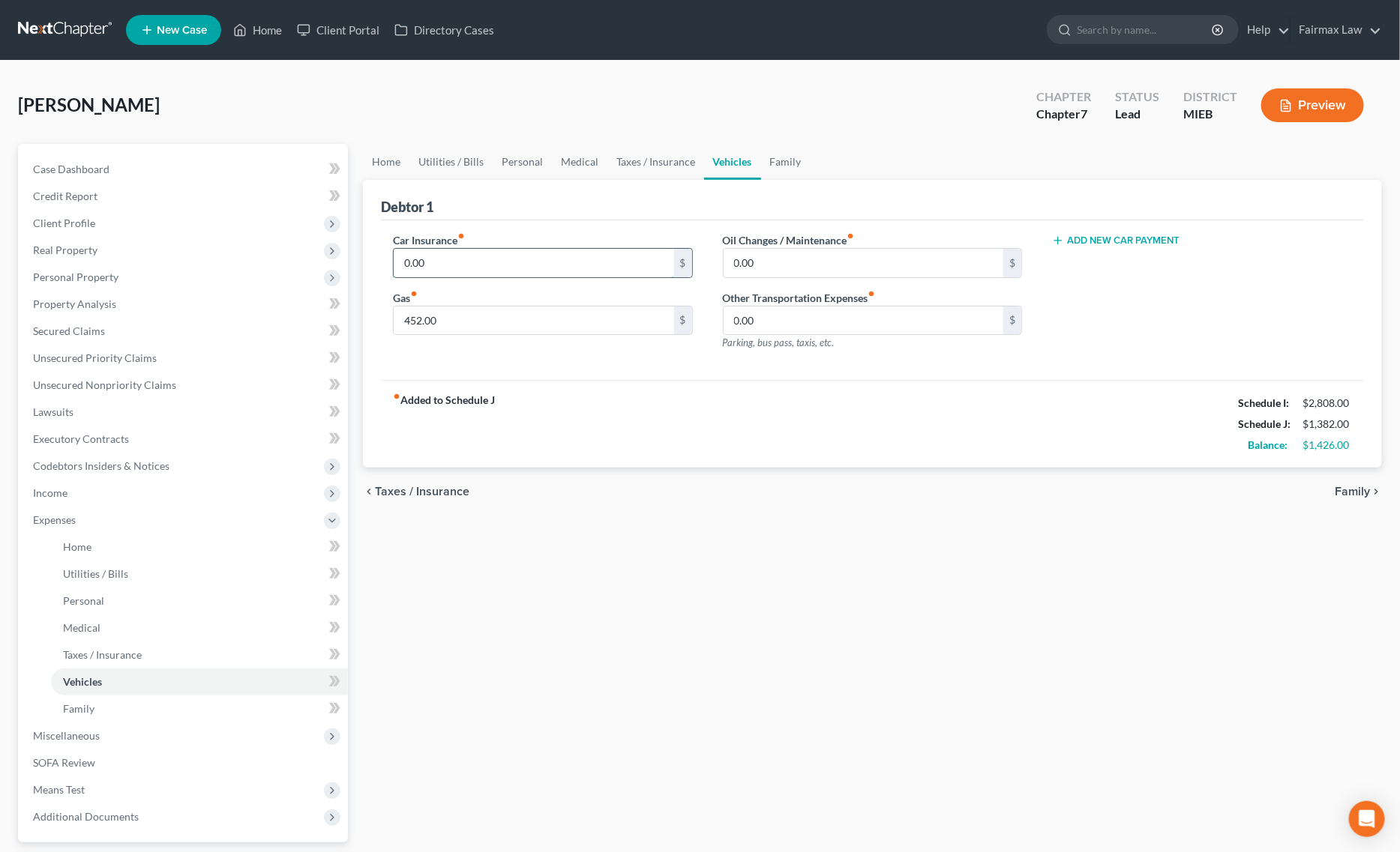
click at [544, 268] on input "0.00" at bounding box center [534, 262] width 280 height 28
paste input "237."
type input "237.00"
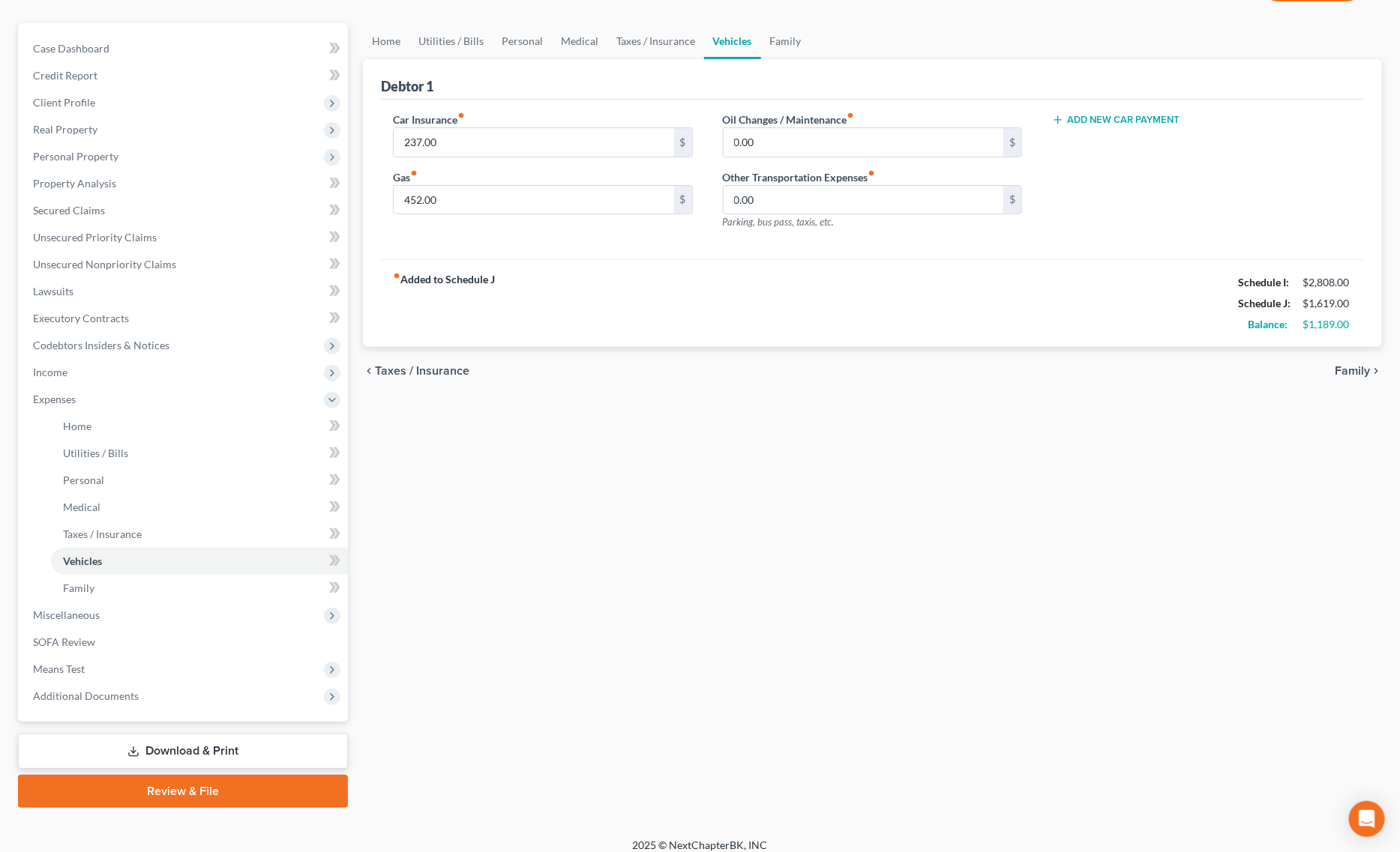
scroll to position [132, 0]
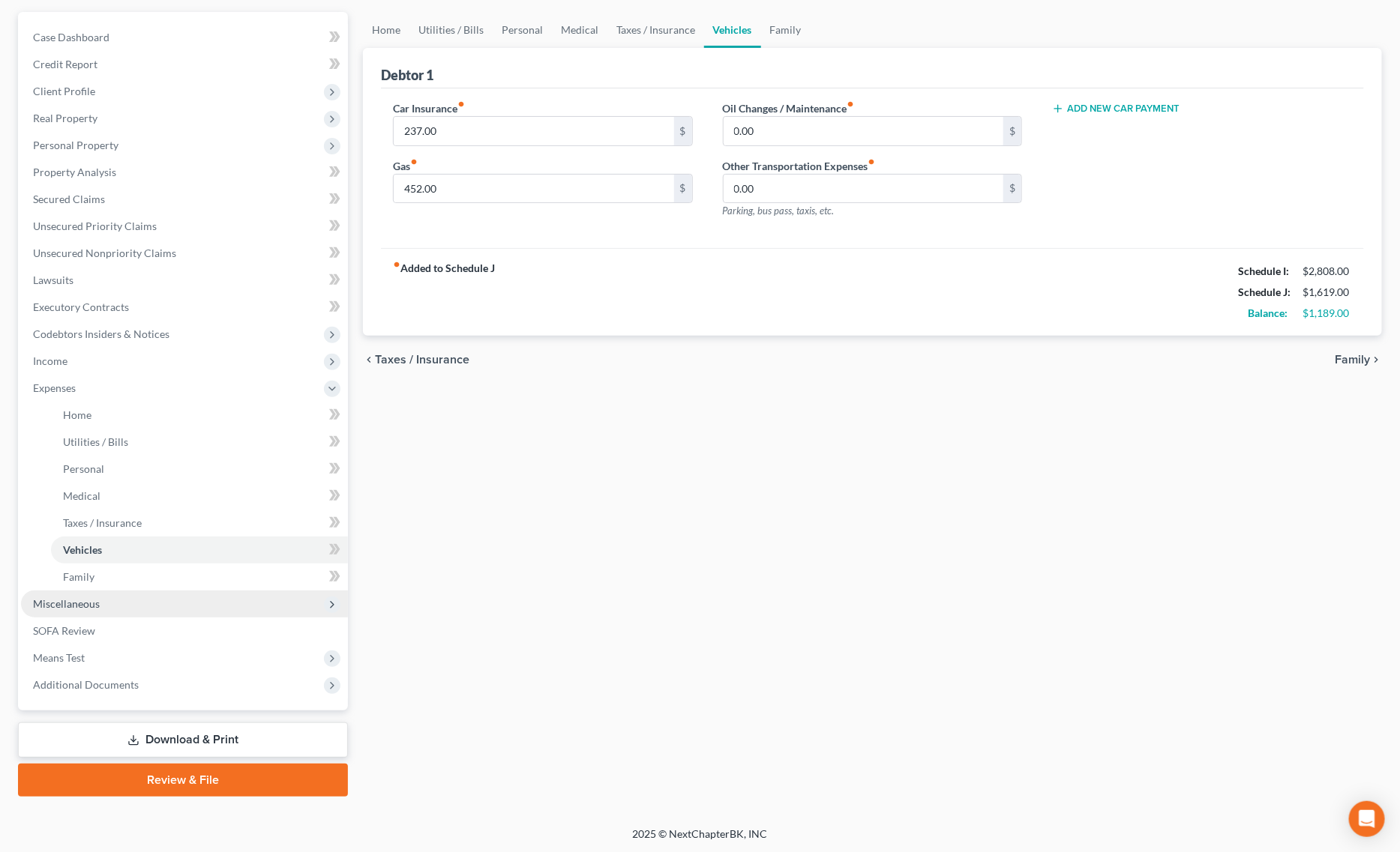
click at [87, 604] on span "Miscellaneous" at bounding box center [67, 604] width 67 height 13
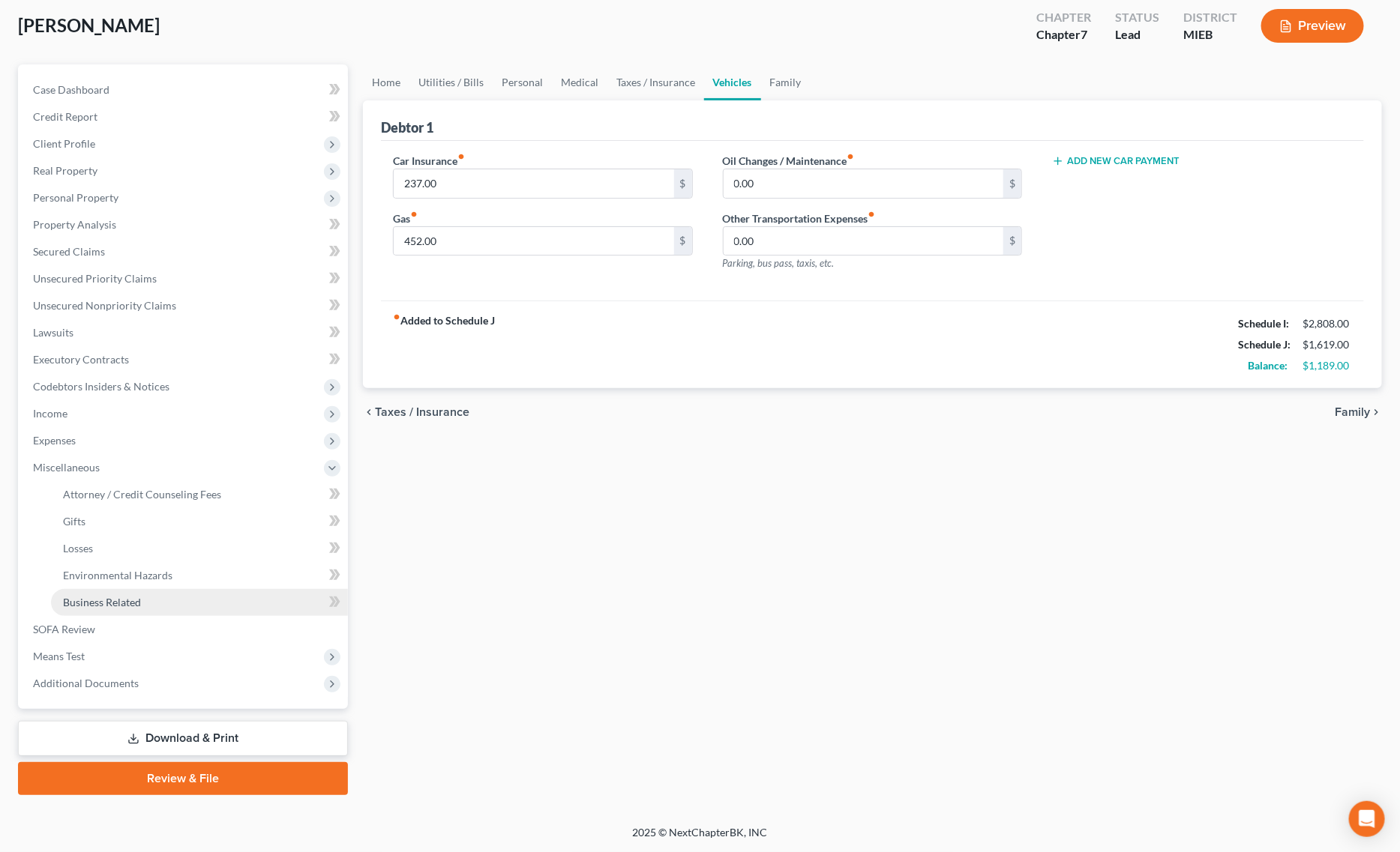
scroll to position [77, 0]
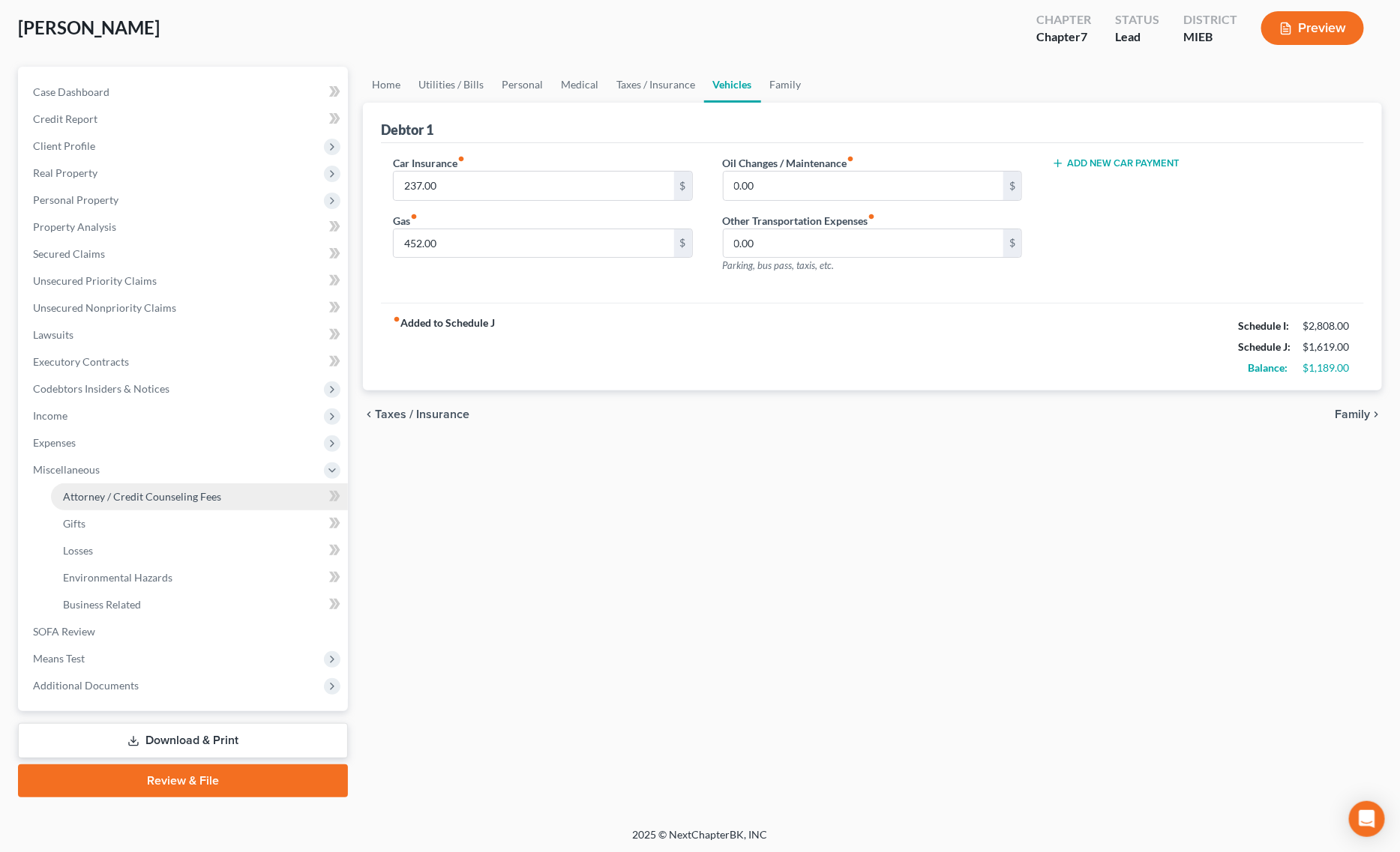
click at [155, 499] on span "Attorney / Credit Counseling Fees" at bounding box center [142, 496] width 158 height 13
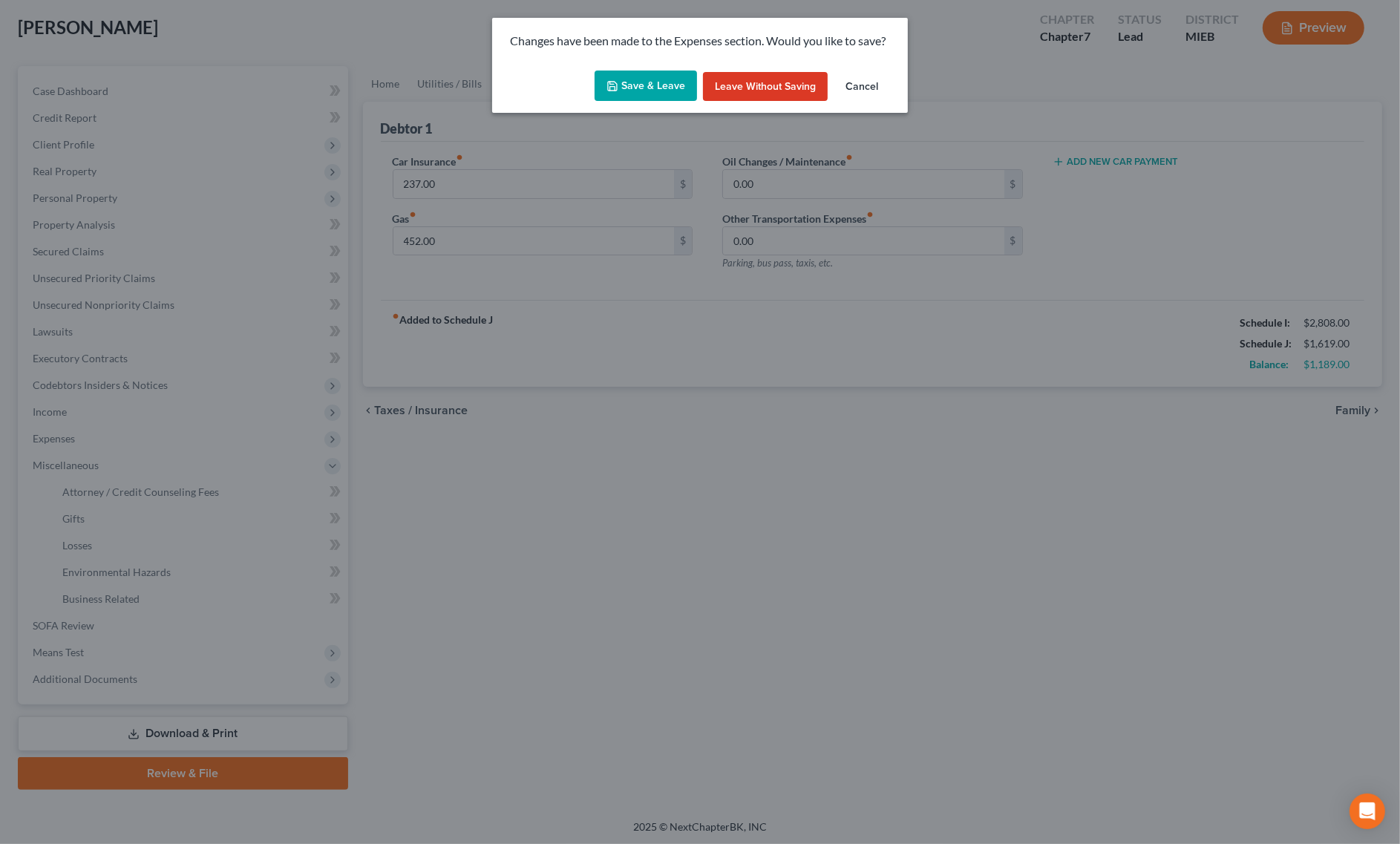
click at [643, 84] on button "Save & Leave" at bounding box center [645, 85] width 102 height 31
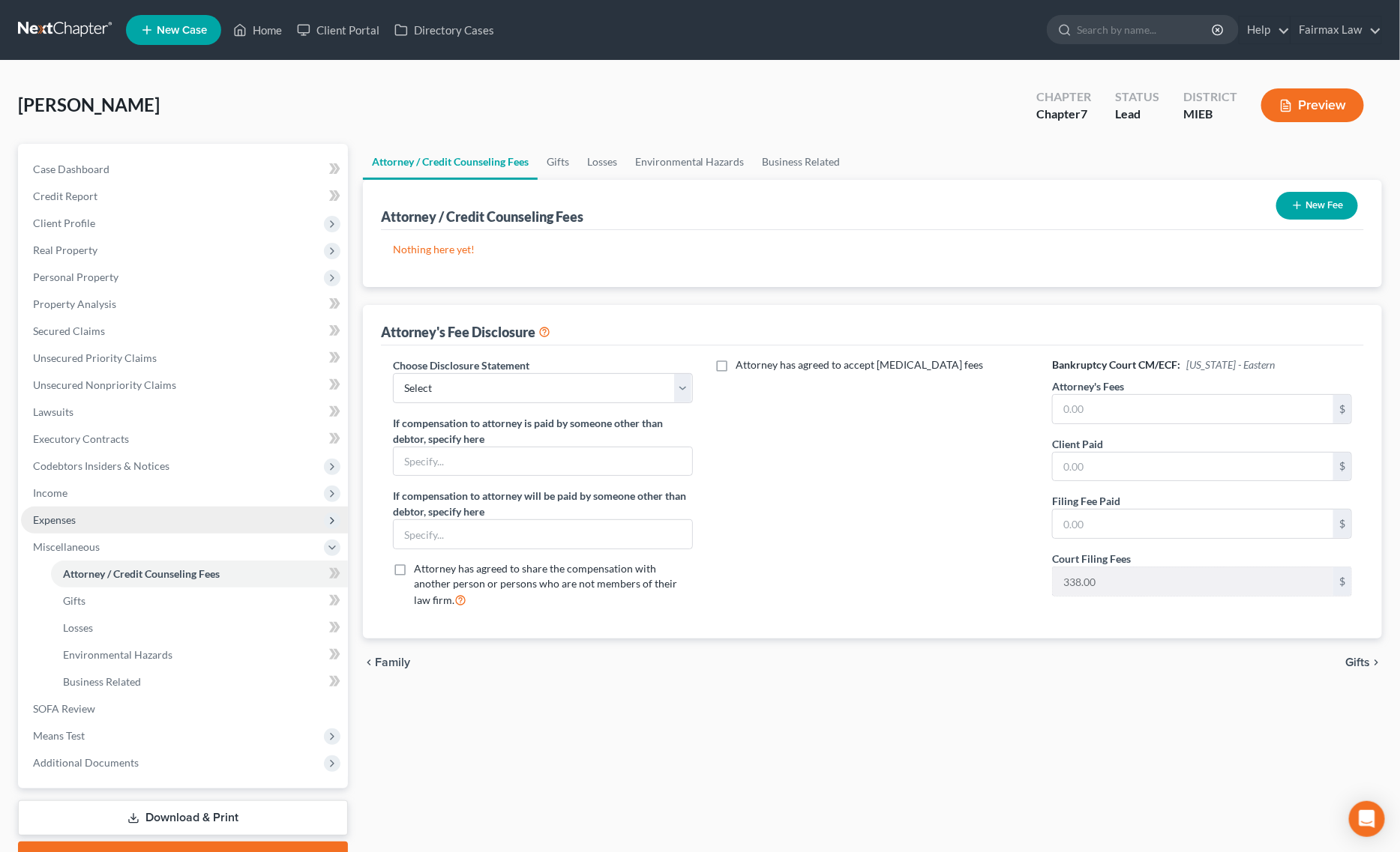
click at [108, 507] on span "Expenses" at bounding box center [185, 521] width 327 height 27
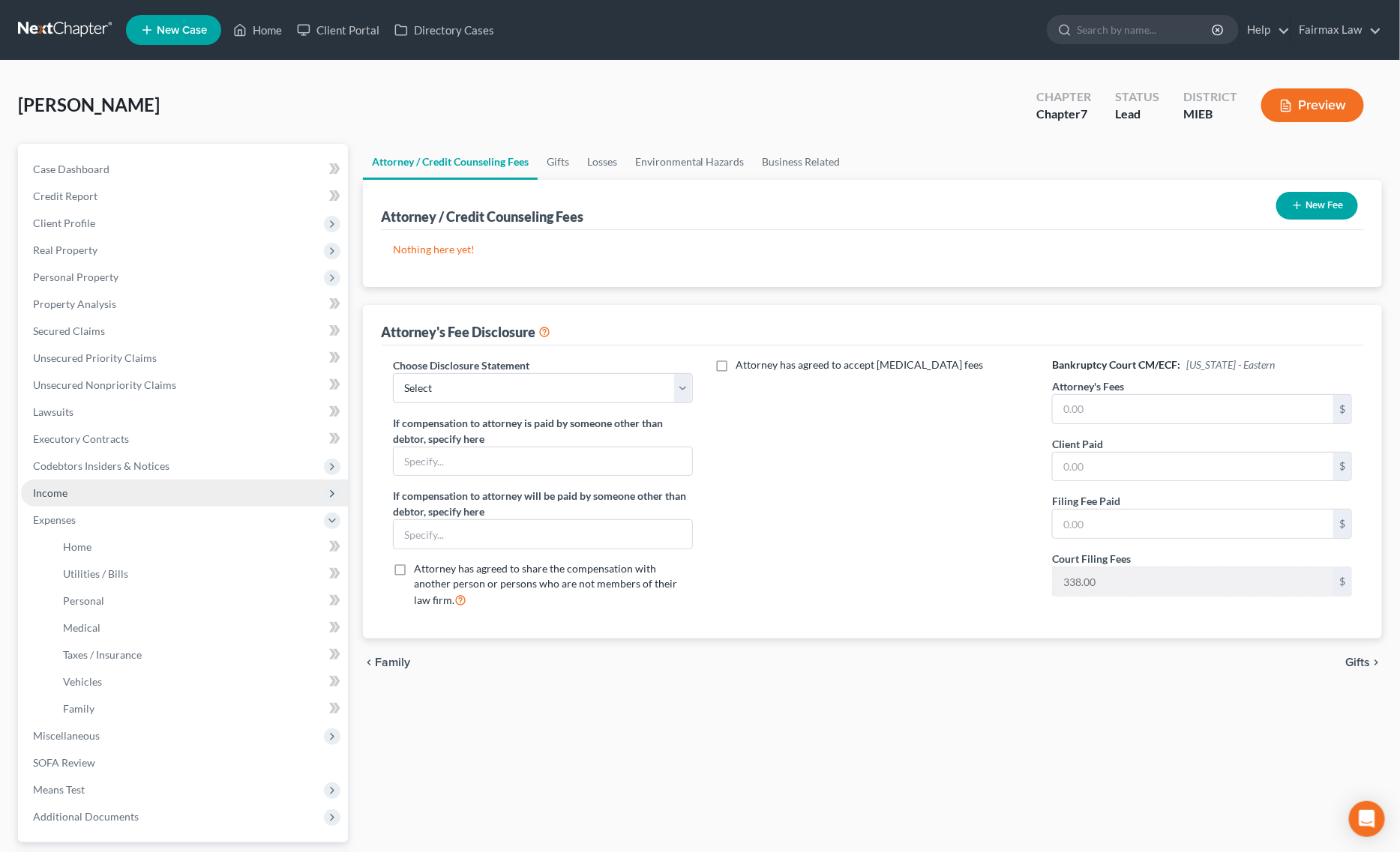
click at [114, 491] on span "Income" at bounding box center [185, 493] width 327 height 27
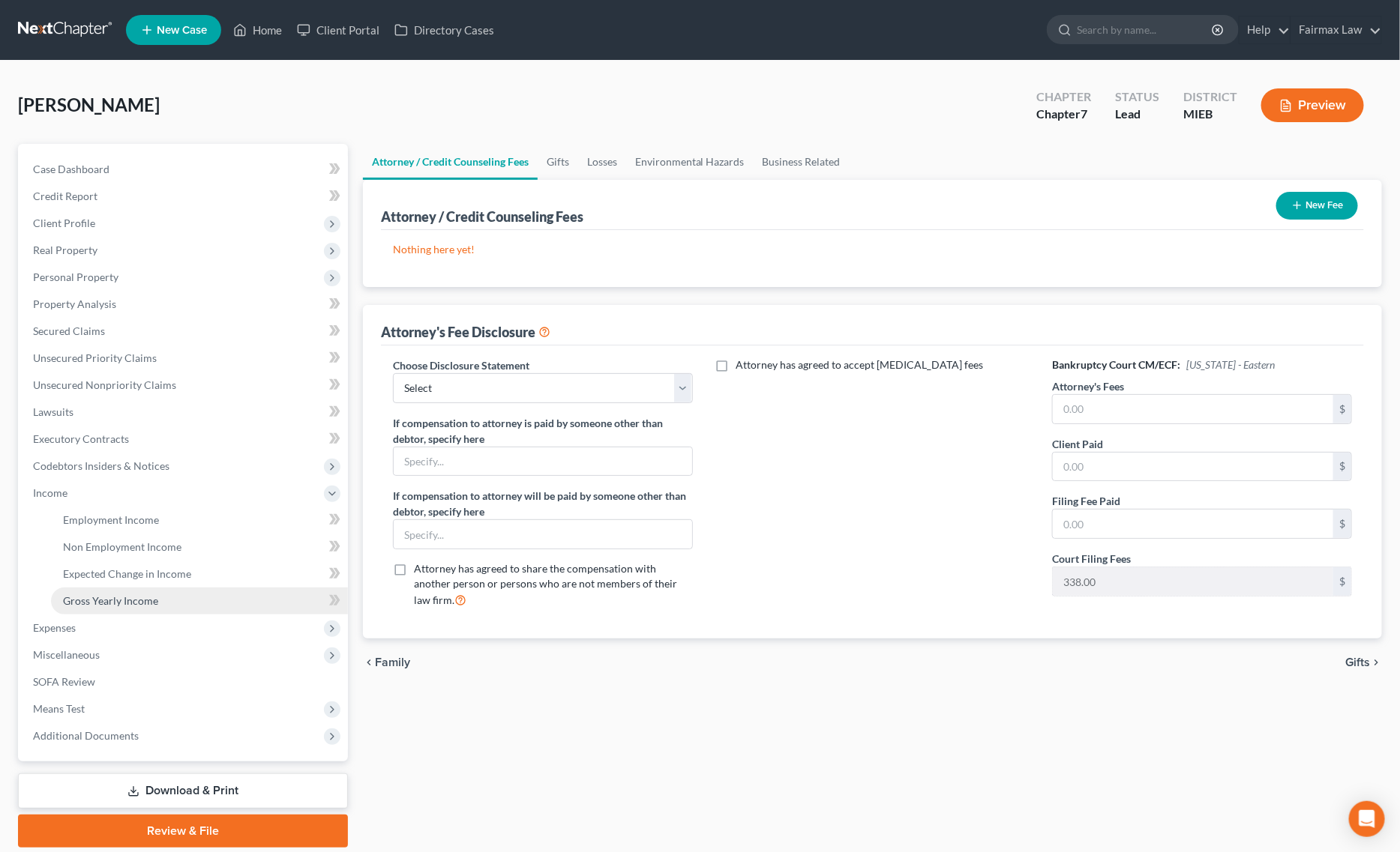
click at [158, 590] on link "Gross Yearly Income" at bounding box center [200, 601] width 297 height 27
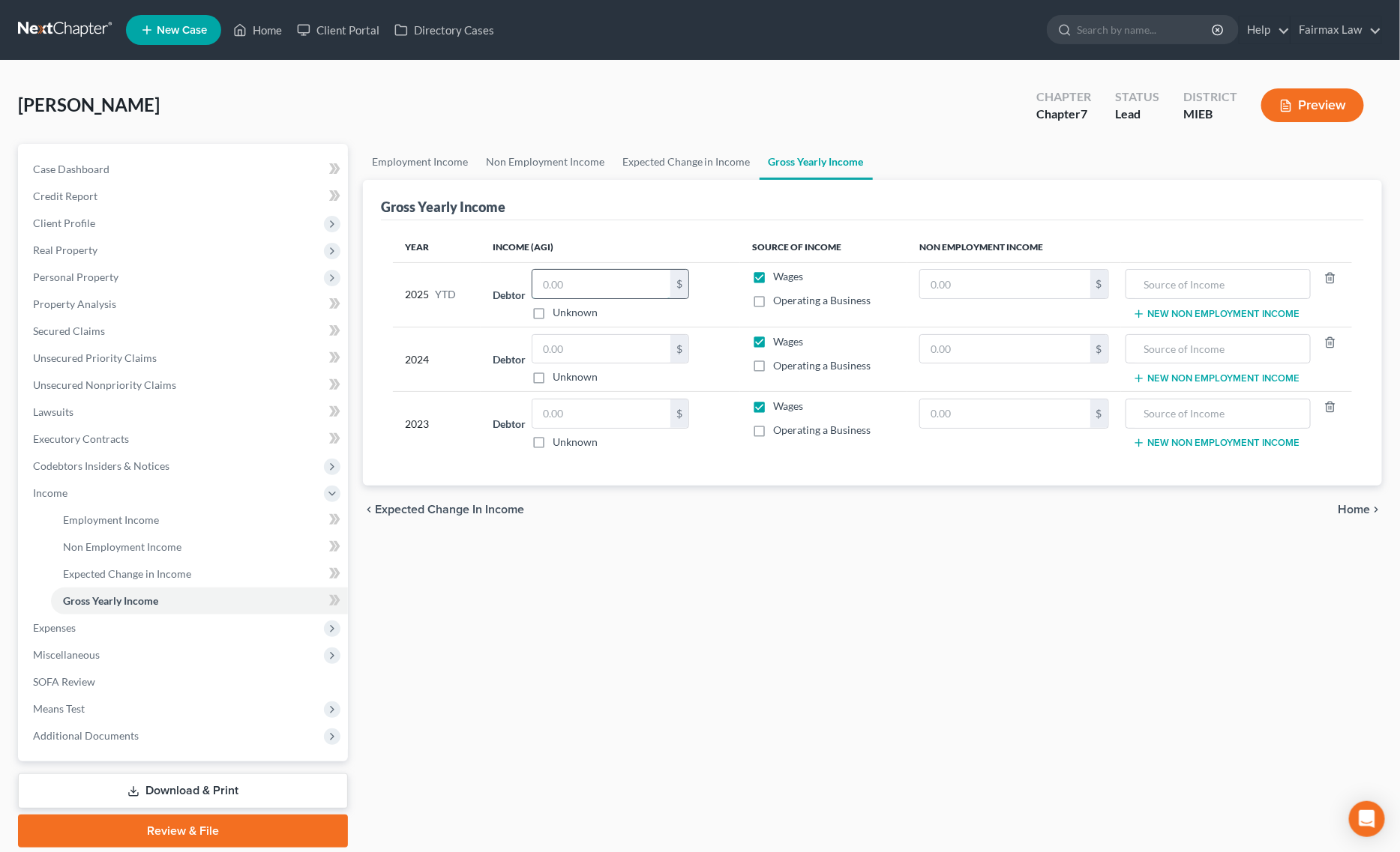
click at [610, 282] on input "text" at bounding box center [601, 283] width 138 height 28
paste input "28140.66"
type input "28,140.66"
click at [563, 417] on input "text" at bounding box center [601, 413] width 138 height 28
type input "8,978.00"
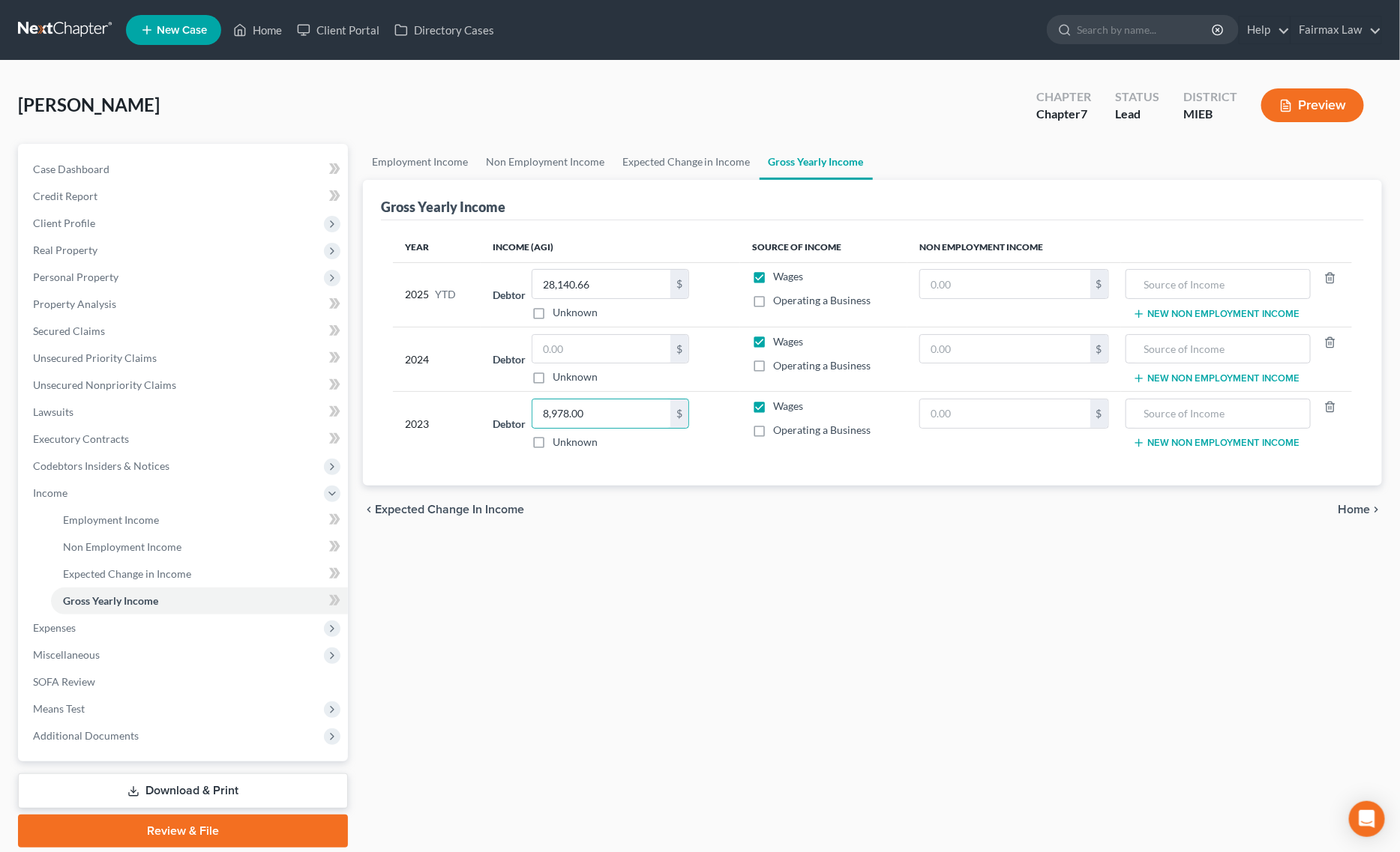
click at [669, 560] on div "Employment Income Non Employment Income Expected Change in Income Gross Yearly …" at bounding box center [872, 496] width 1034 height 703
click at [595, 361] on input "text" at bounding box center [601, 348] width 138 height 28
type input "0.00"
click at [128, 544] on span "Non Employment Income" at bounding box center [122, 546] width 119 height 13
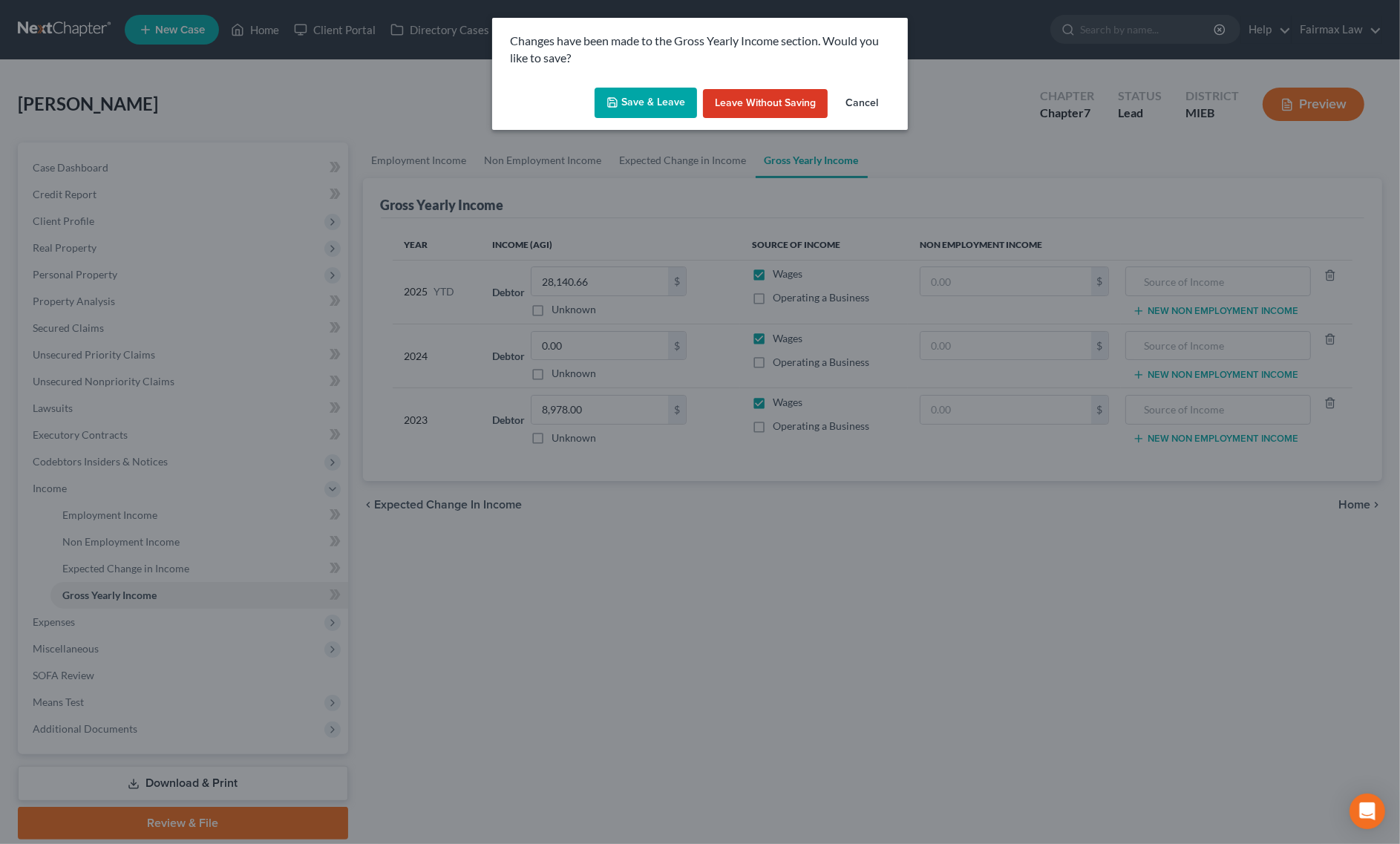
click at [628, 104] on button "Save & Leave" at bounding box center [645, 103] width 102 height 31
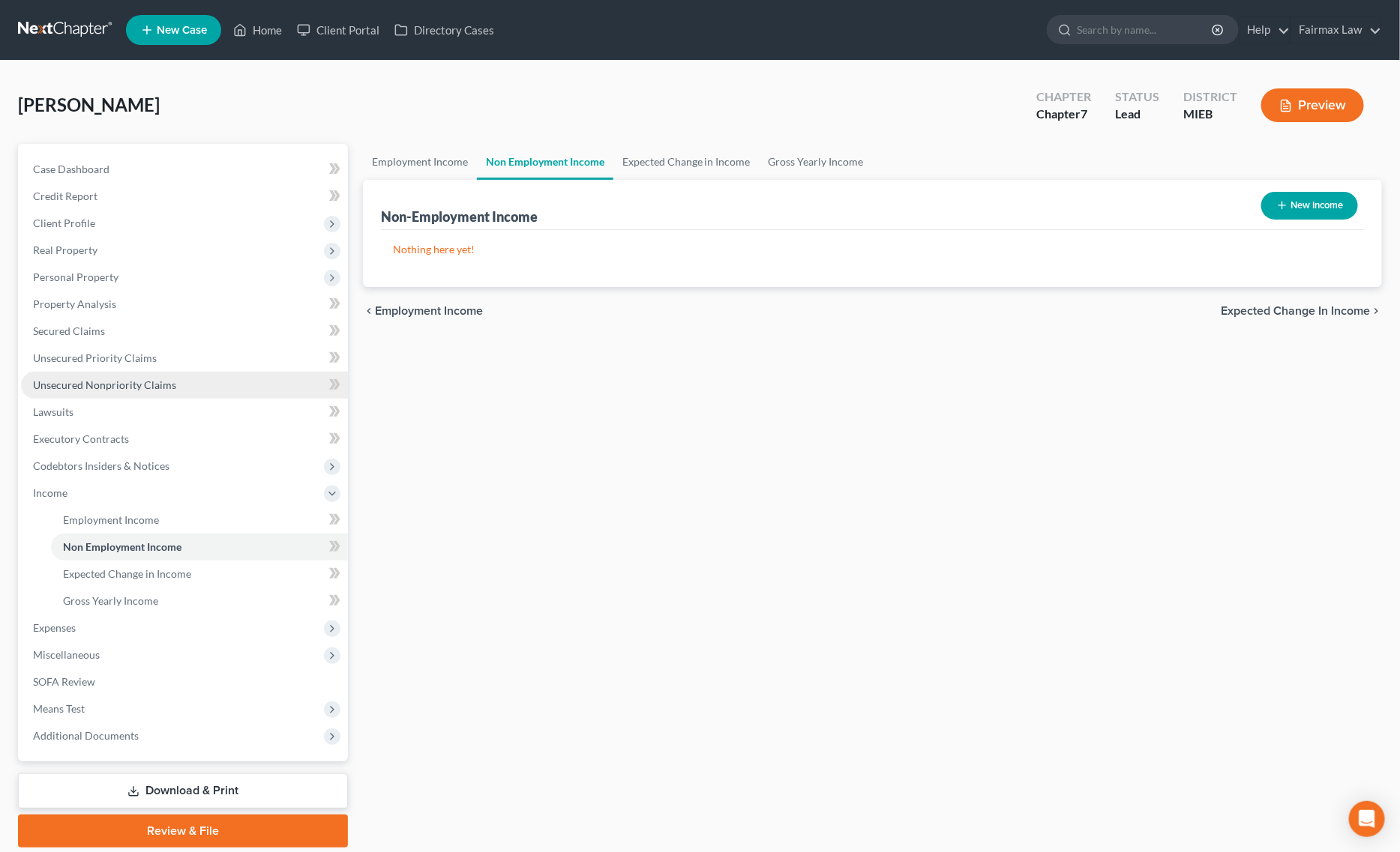
click at [163, 384] on span "Unsecured Nonpriority Claims" at bounding box center [105, 384] width 144 height 13
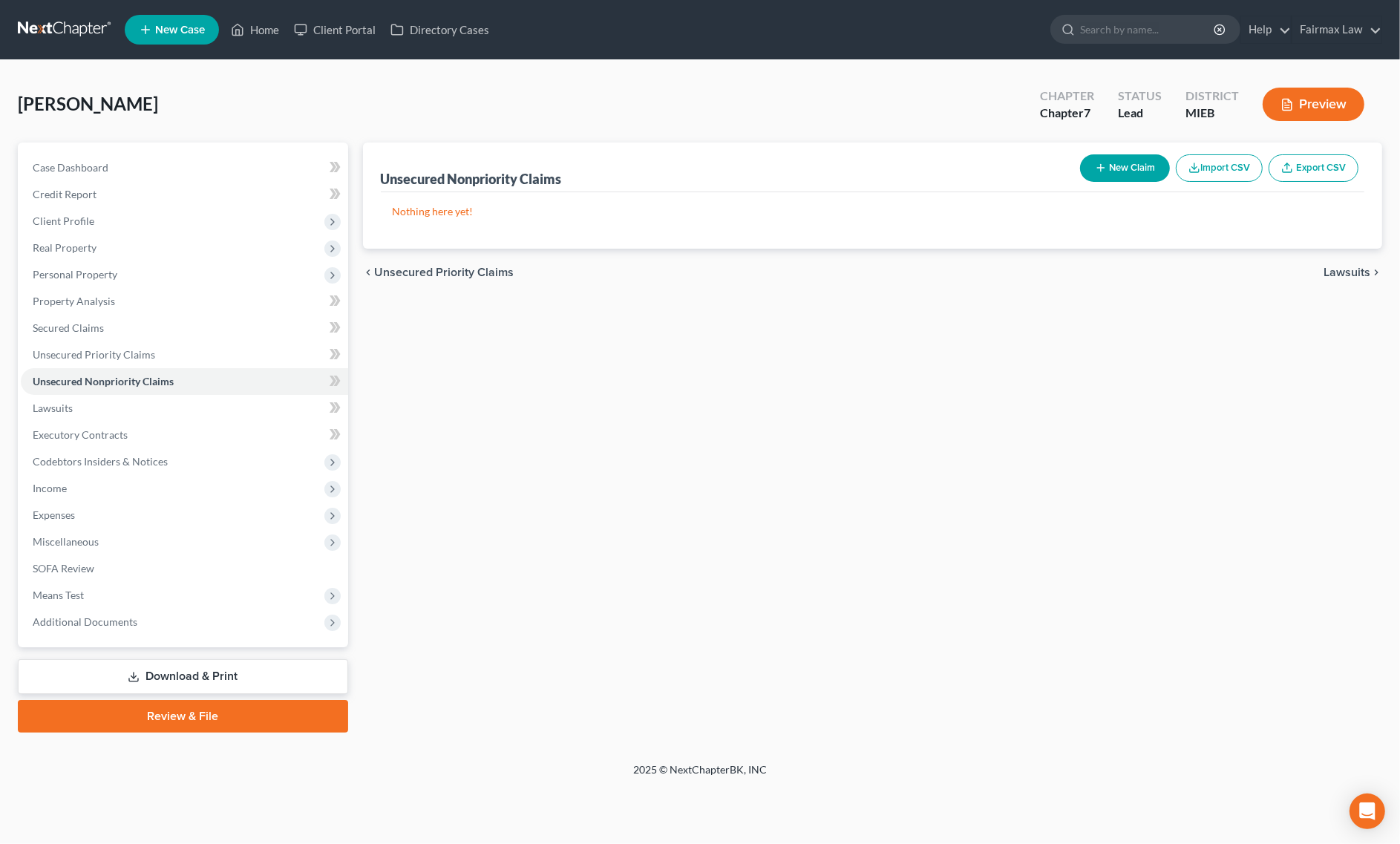
click at [1219, 167] on button "Import CSV" at bounding box center [1219, 168] width 87 height 27
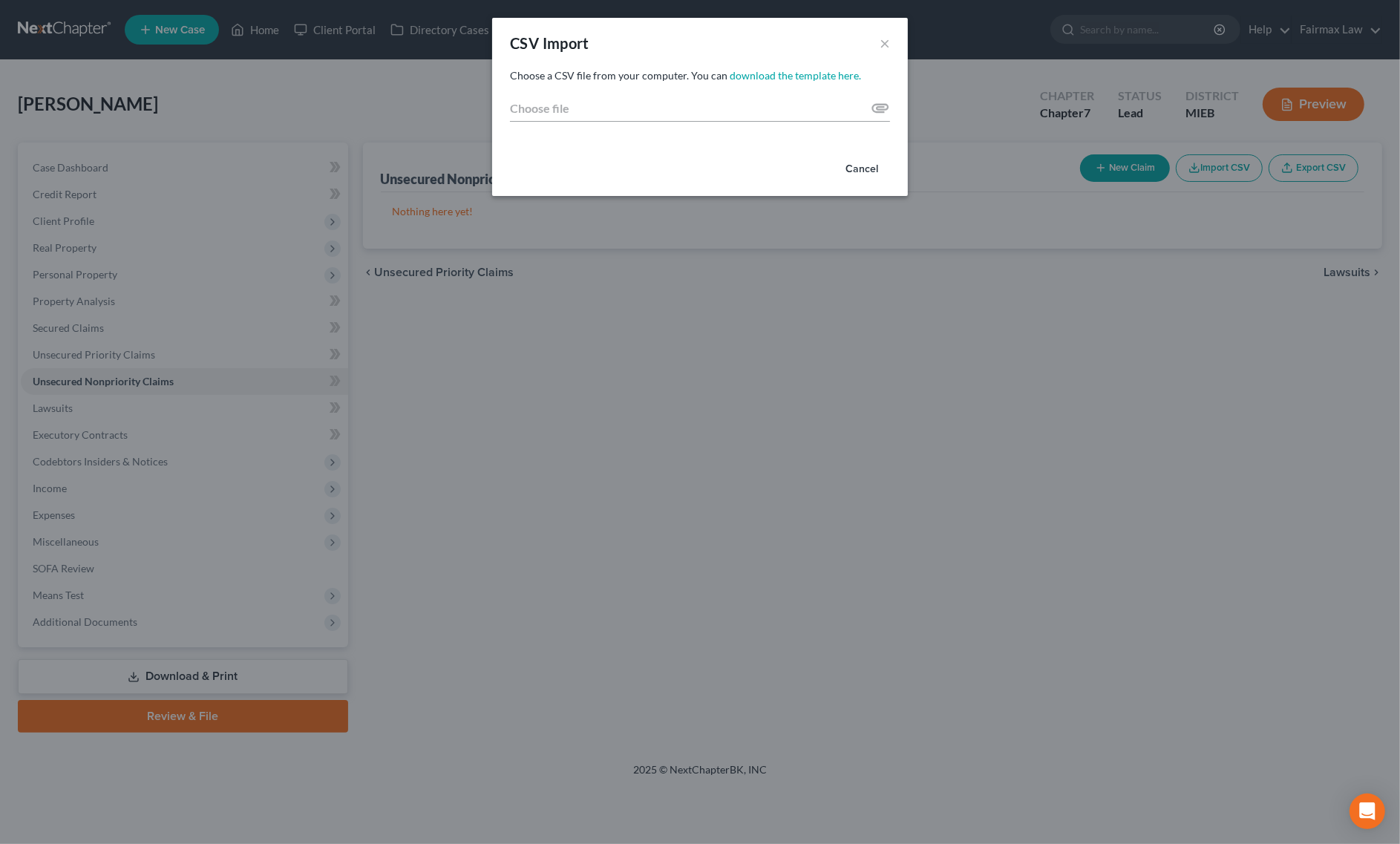
type input "C:\fakepath\2025 - 2025-10-10T072400.541.csv"
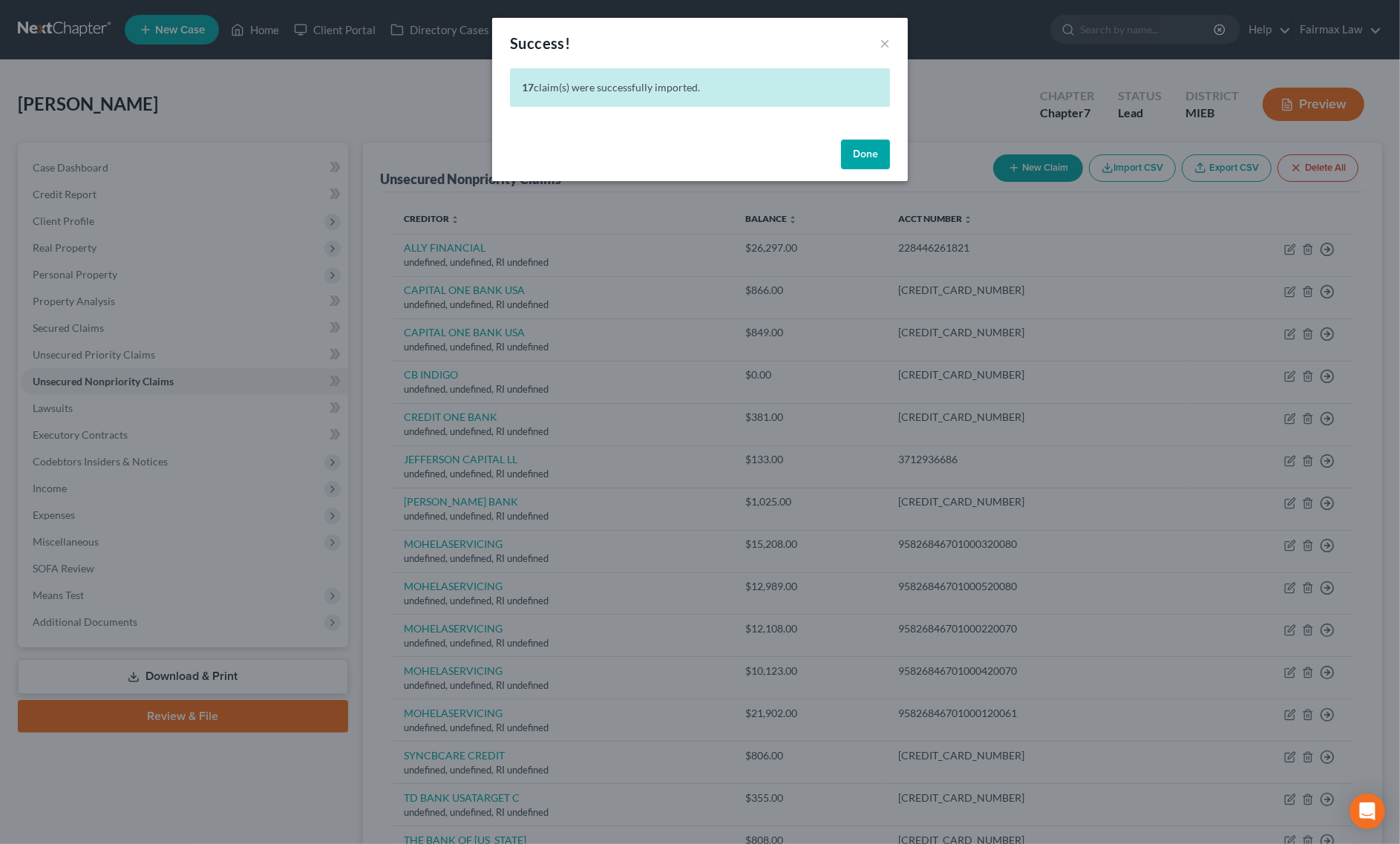
click at [867, 157] on button "Done" at bounding box center [866, 154] width 49 height 30
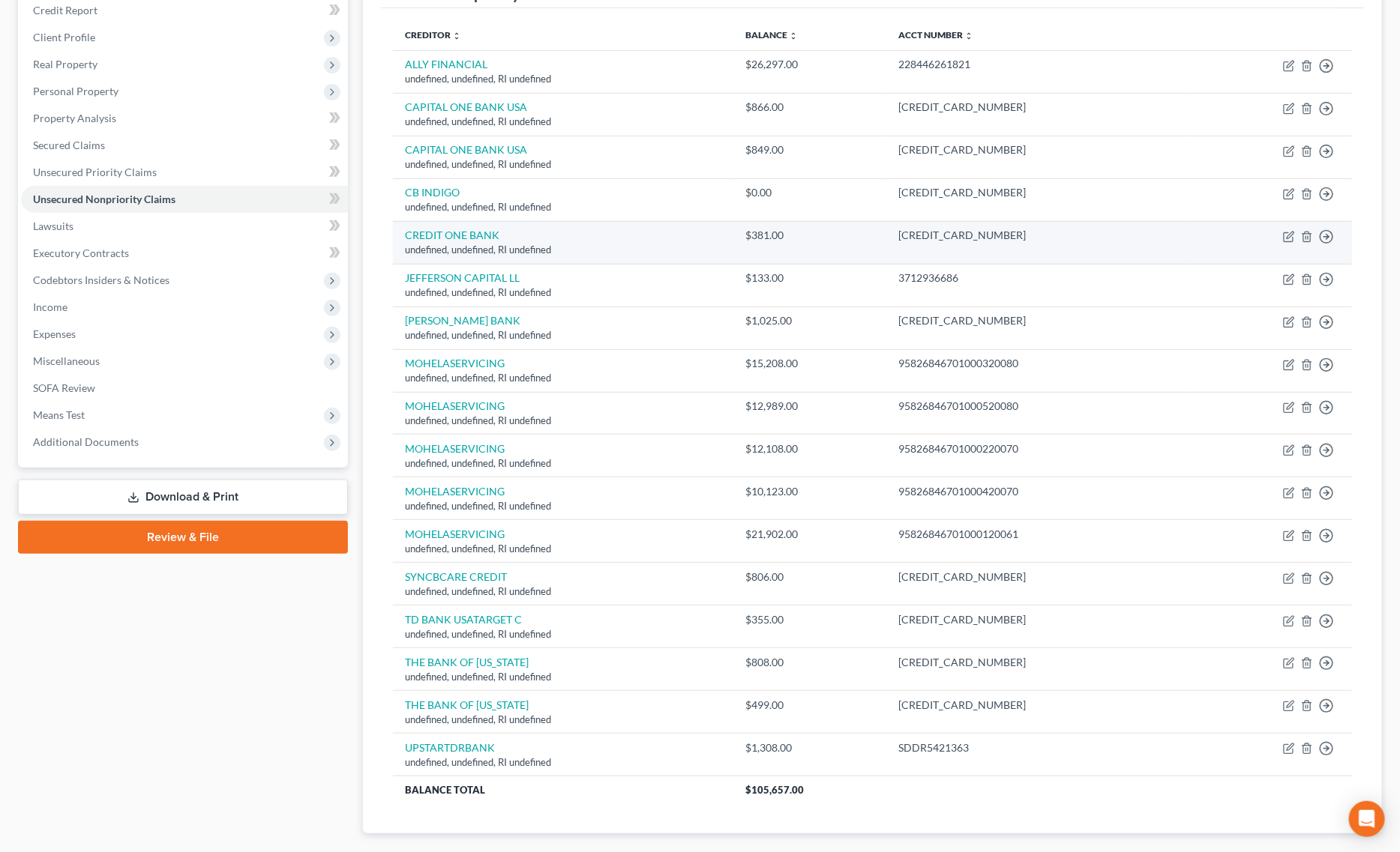
scroll to position [187, 0]
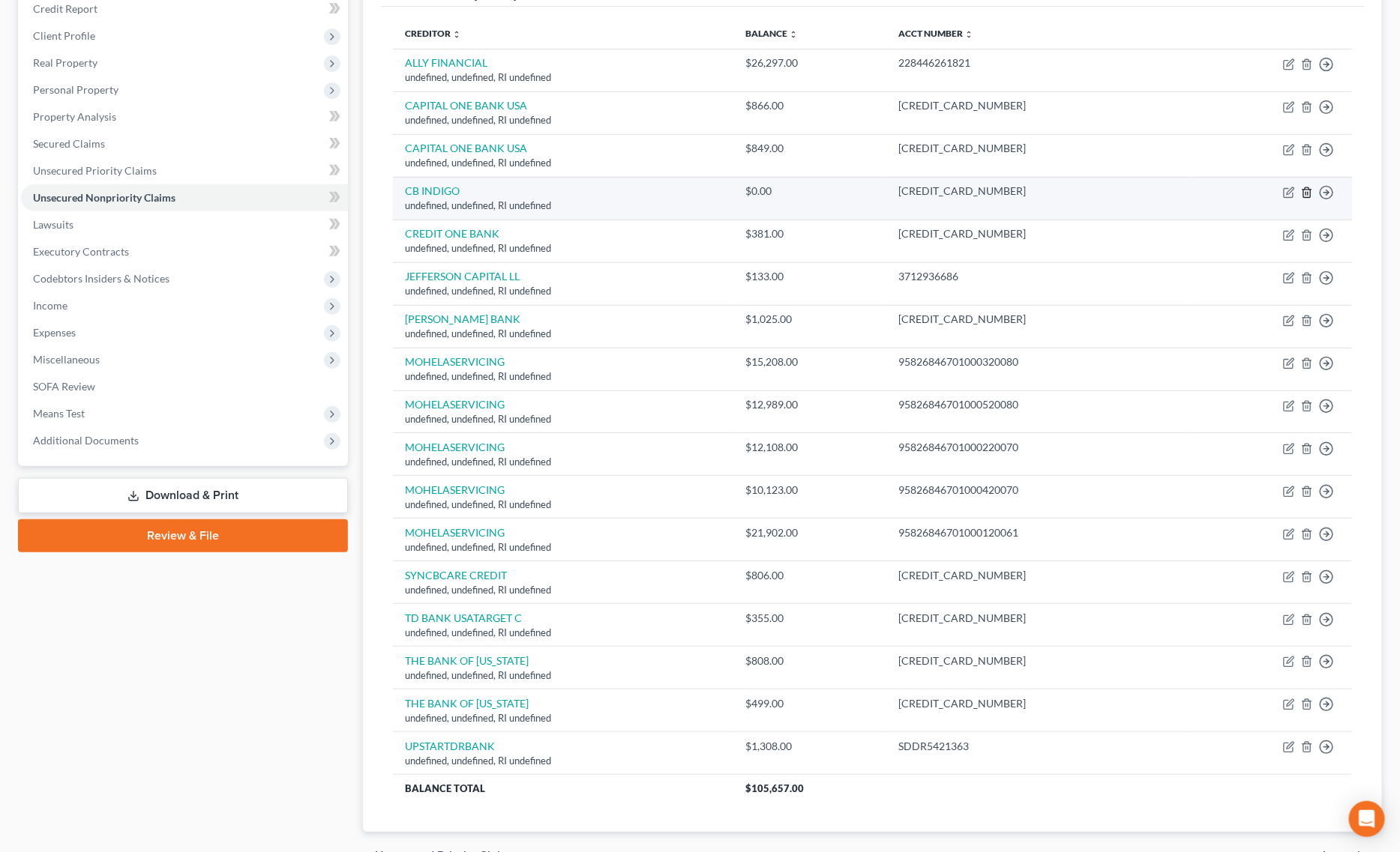
click at [1306, 195] on line "button" at bounding box center [1306, 194] width 0 height 3
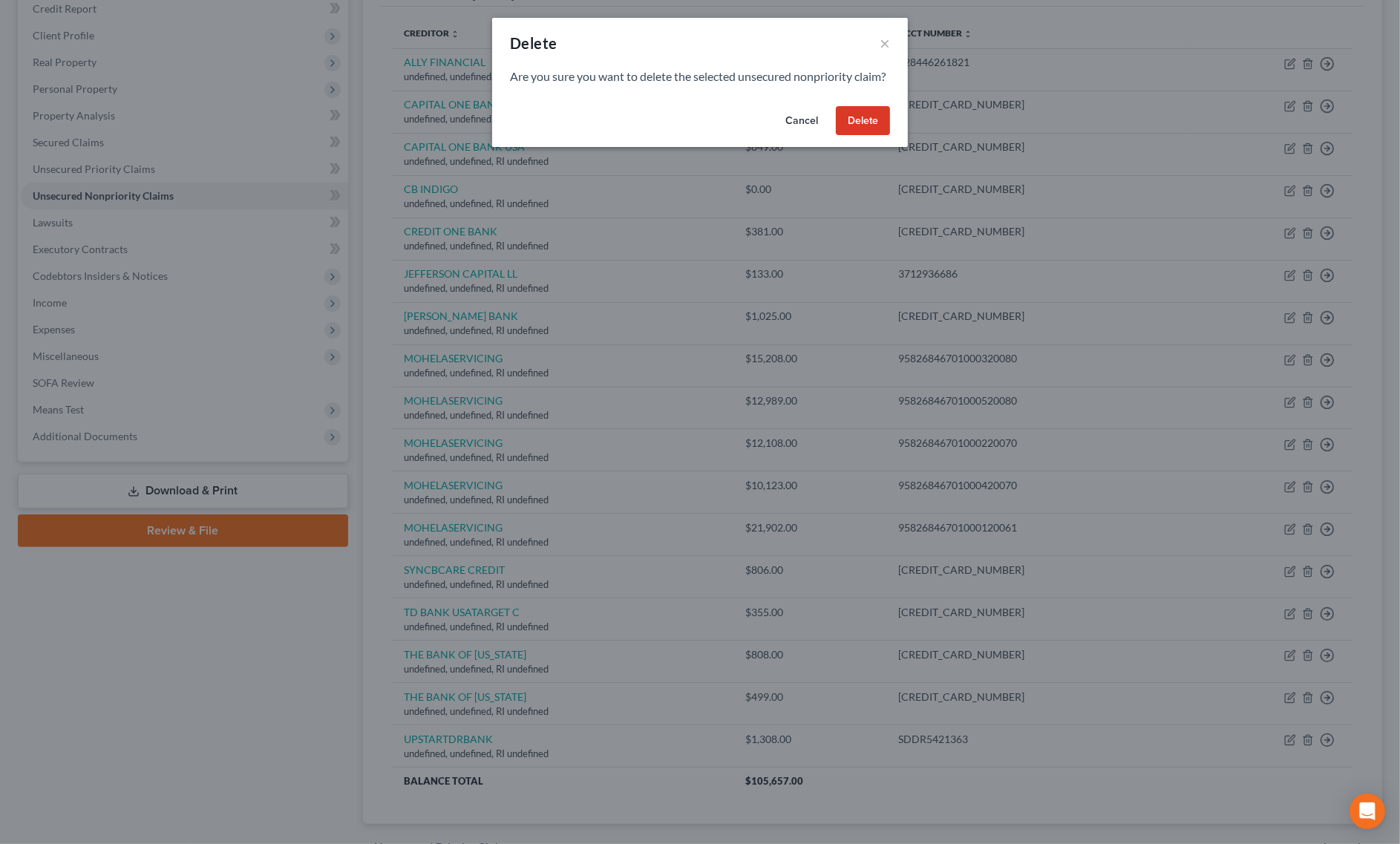
click at [868, 136] on button "Delete" at bounding box center [863, 121] width 54 height 30
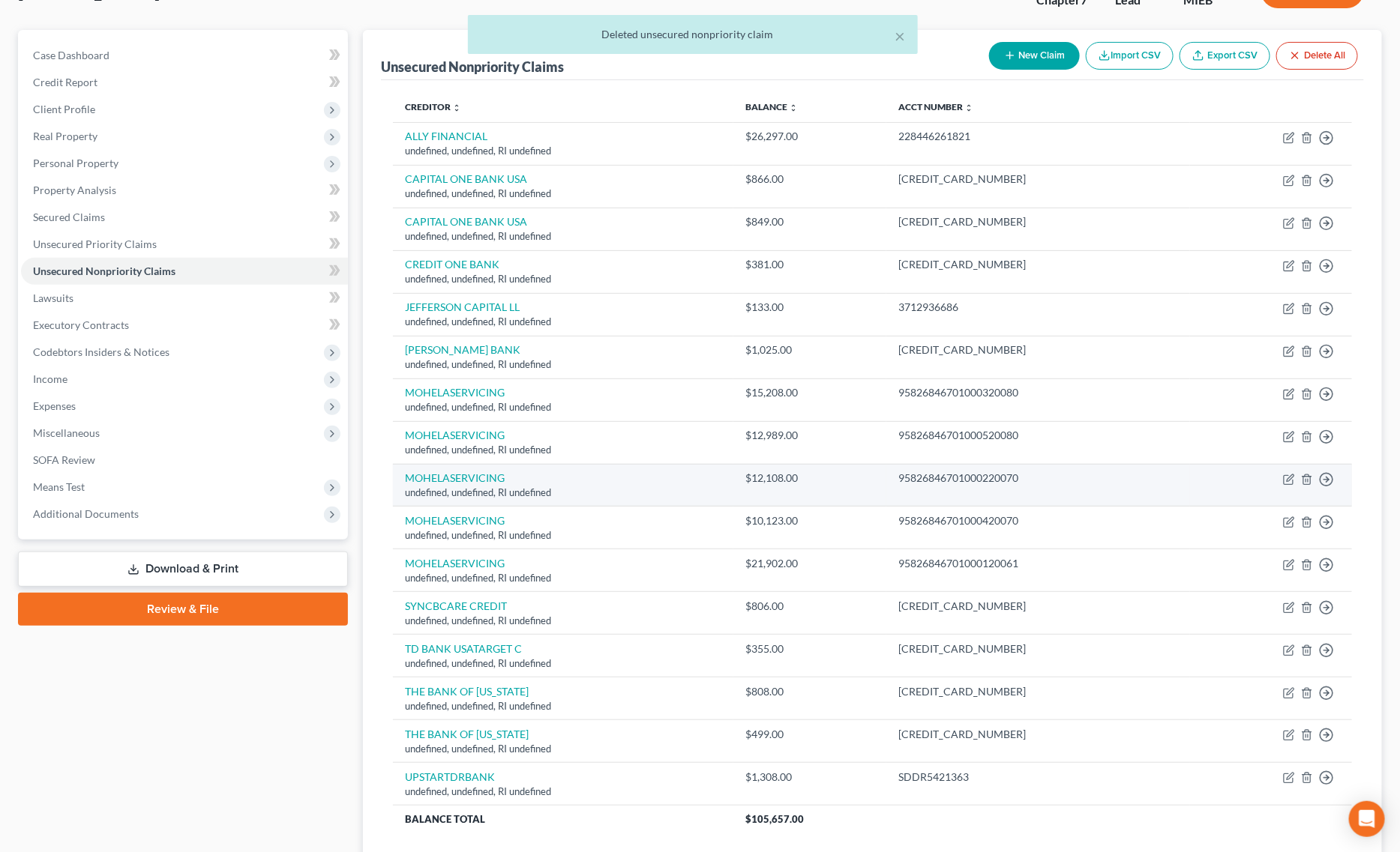
scroll to position [0, 0]
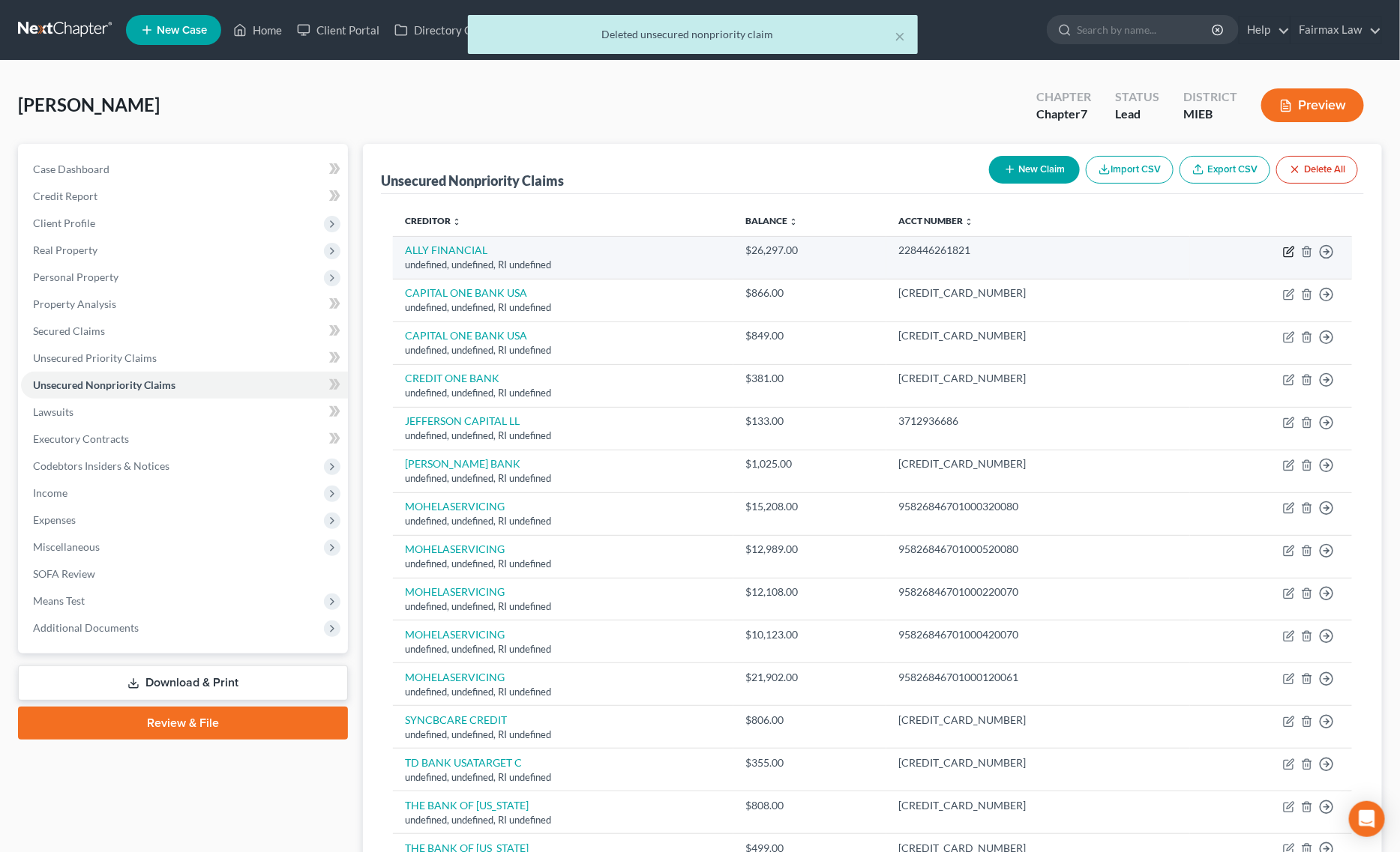
click at [1290, 249] on icon "button" at bounding box center [1291, 250] width 7 height 7
select select "41"
select select "14"
select select "0"
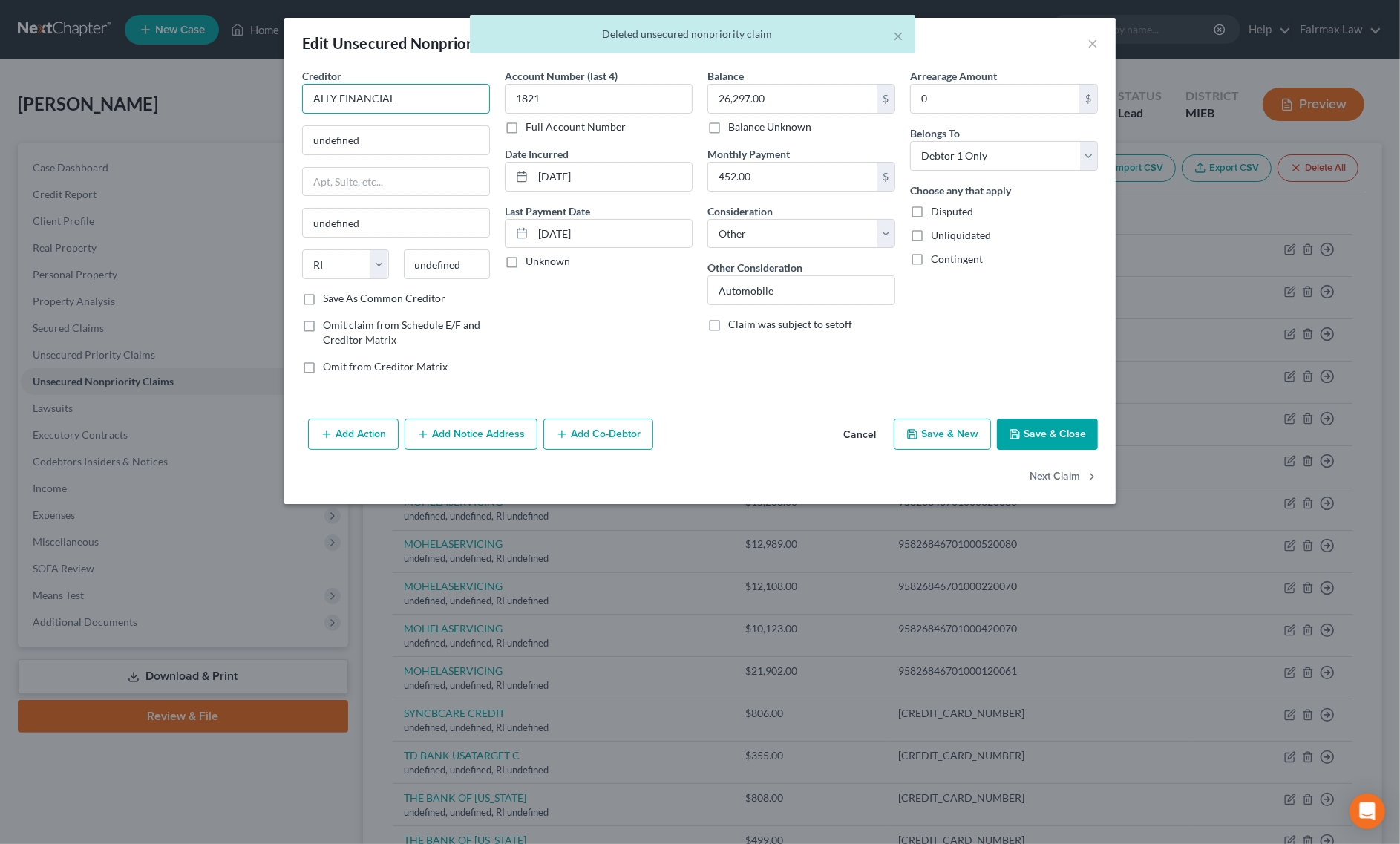
click at [476, 101] on input "ALLY FINANCIAL" at bounding box center [396, 98] width 188 height 30
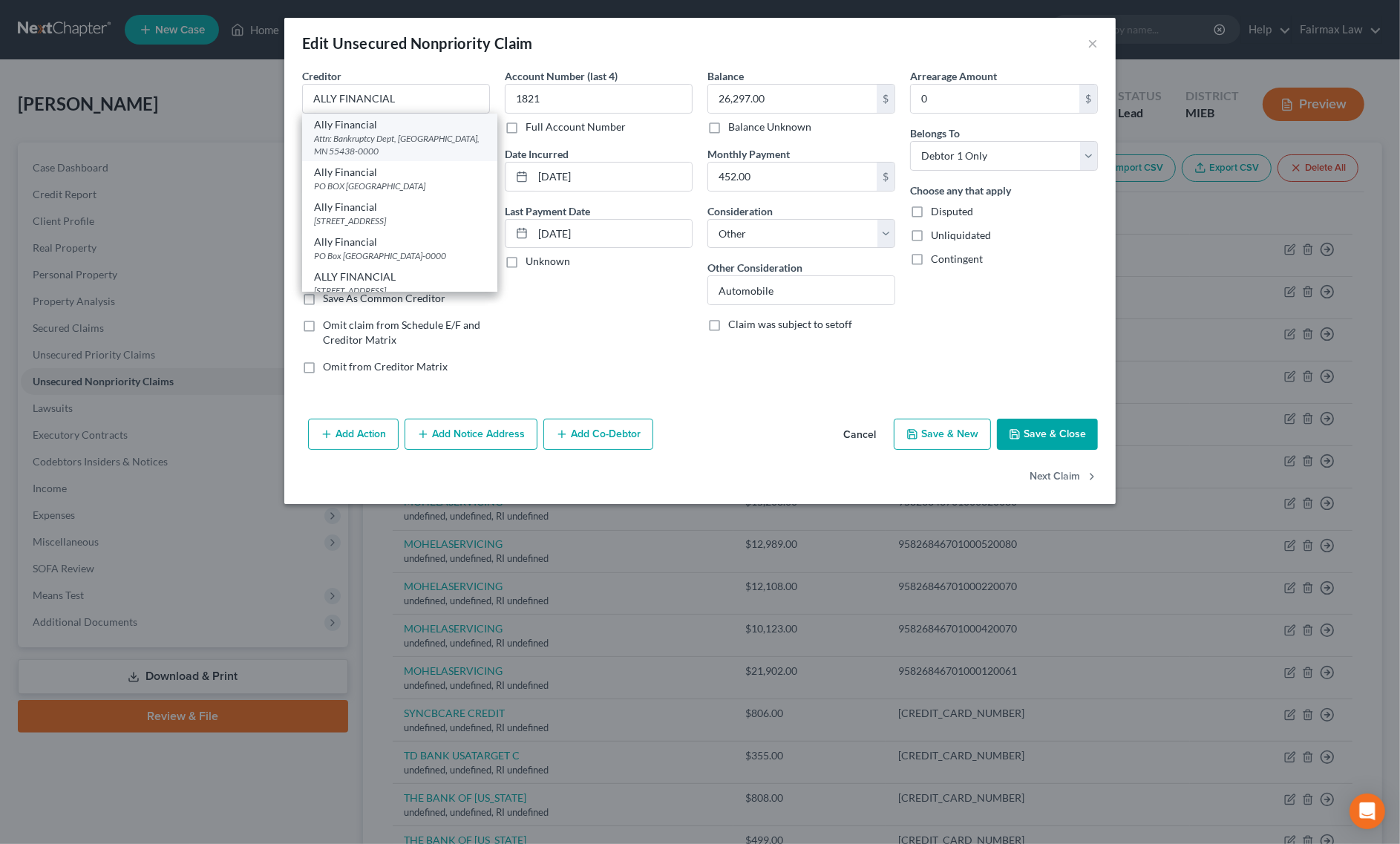
click at [369, 132] on div "Attn: Bankruptcy Dept, Bloomington, MN 55438-0000" at bounding box center [399, 145] width 172 height 25
type input "Ally Financial"
type input "Attn: Bankruptcy Dept"
type input "Bloomington"
select select "24"
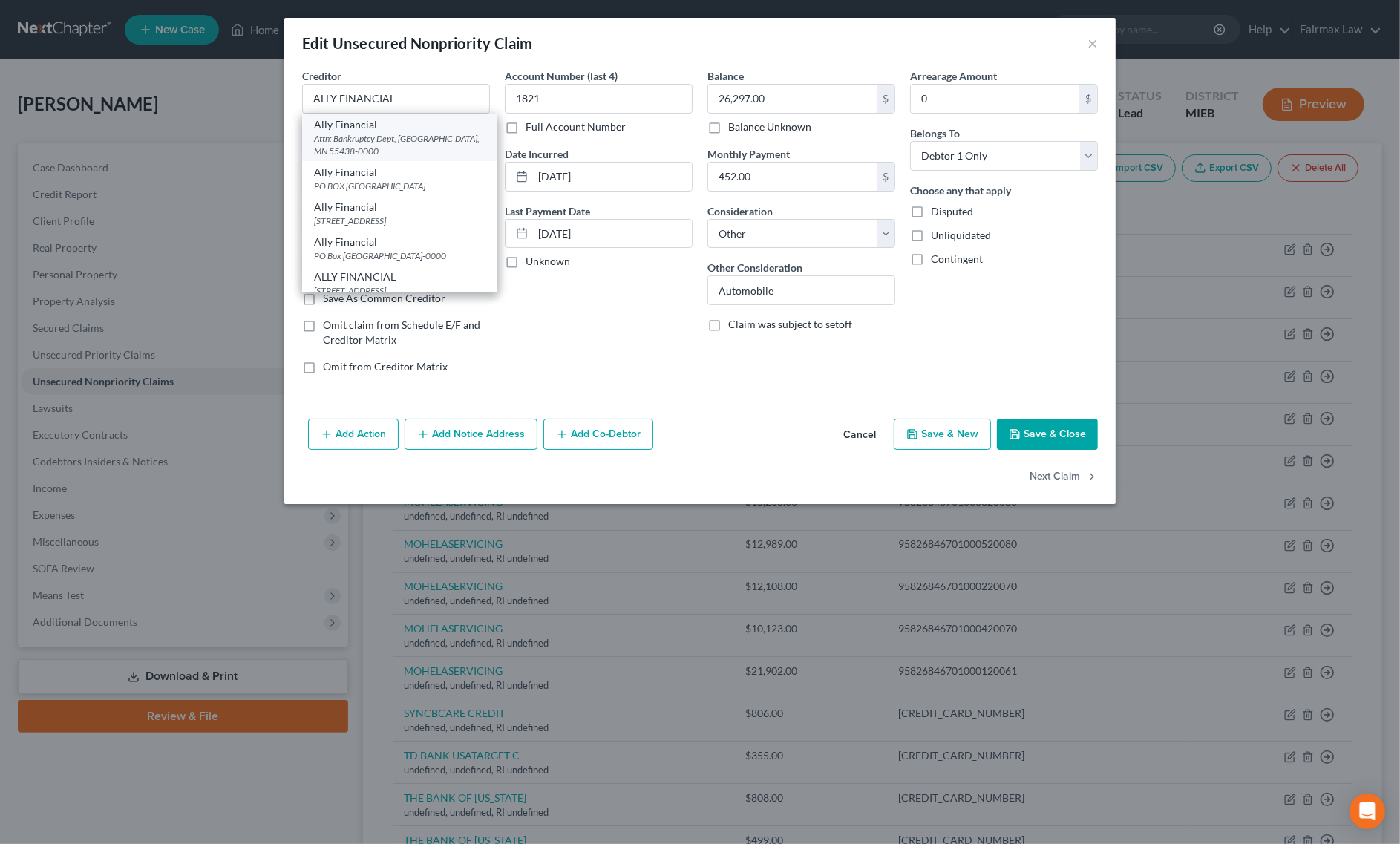
type input "55438-0000"
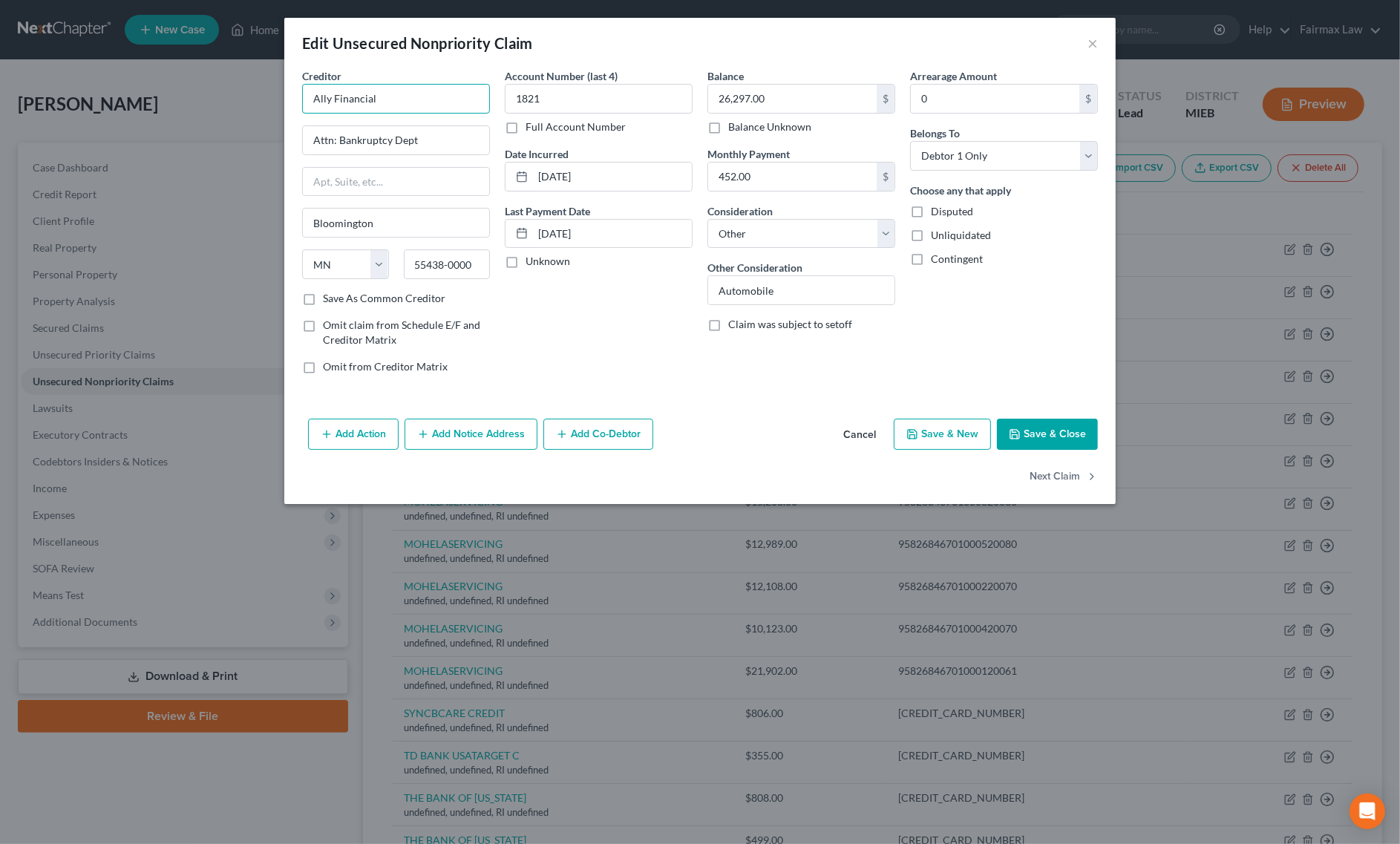
drag, startPoint x: 417, startPoint y: 105, endPoint x: 86, endPoint y: 71, distance: 332.7
click at [88, 71] on div "Edit Unsecured Nonpriority Claim × Creditor * Ally Financial Attn: Bankruptcy D…" at bounding box center [700, 422] width 1400 height 844
type input "ALLY FINANCIAL"
click at [1067, 442] on button "Save & Close" at bounding box center [1047, 434] width 101 height 31
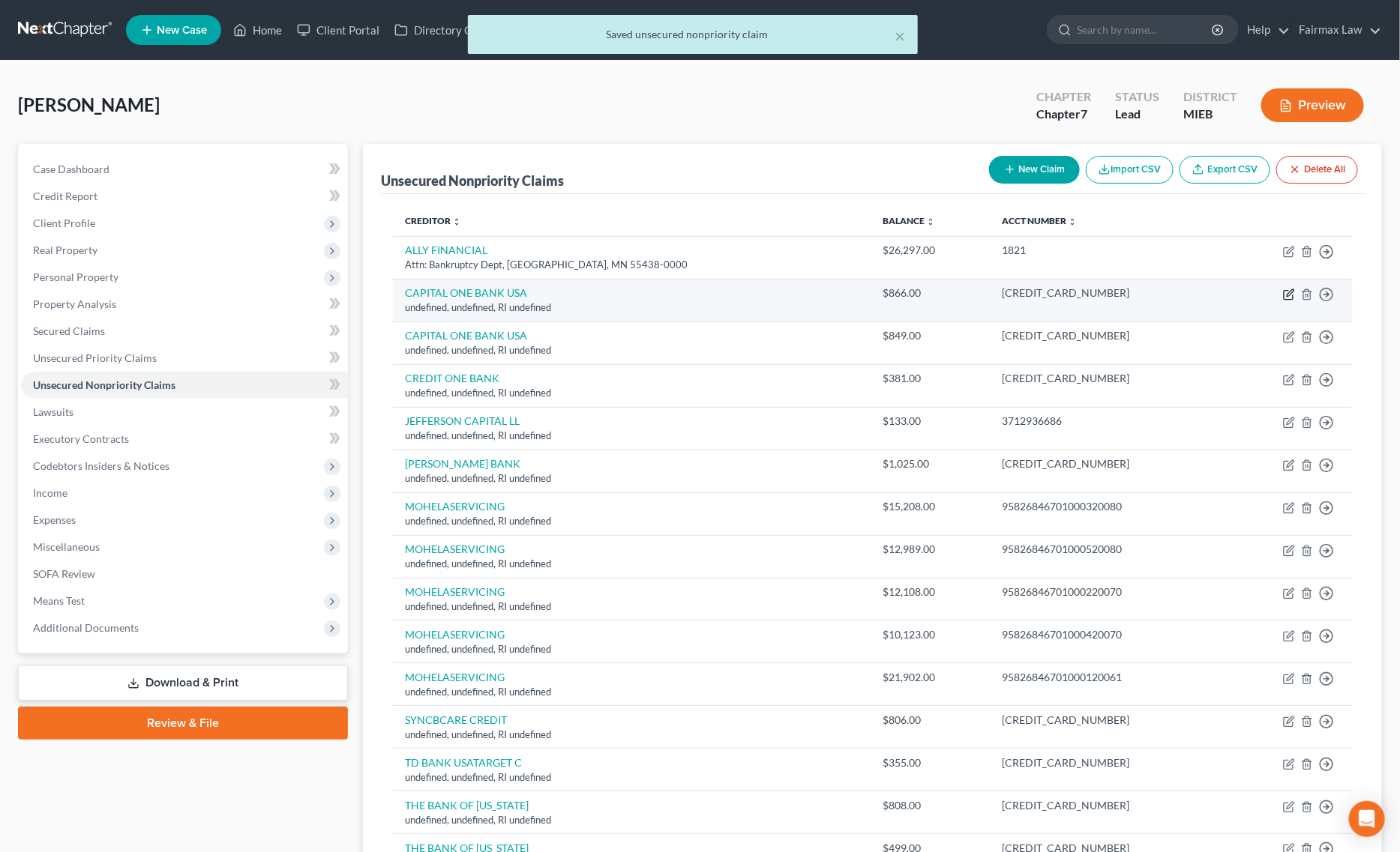
click at [1284, 294] on icon "button" at bounding box center [1288, 295] width 9 height 9
select select "41"
select select "14"
select select "0"
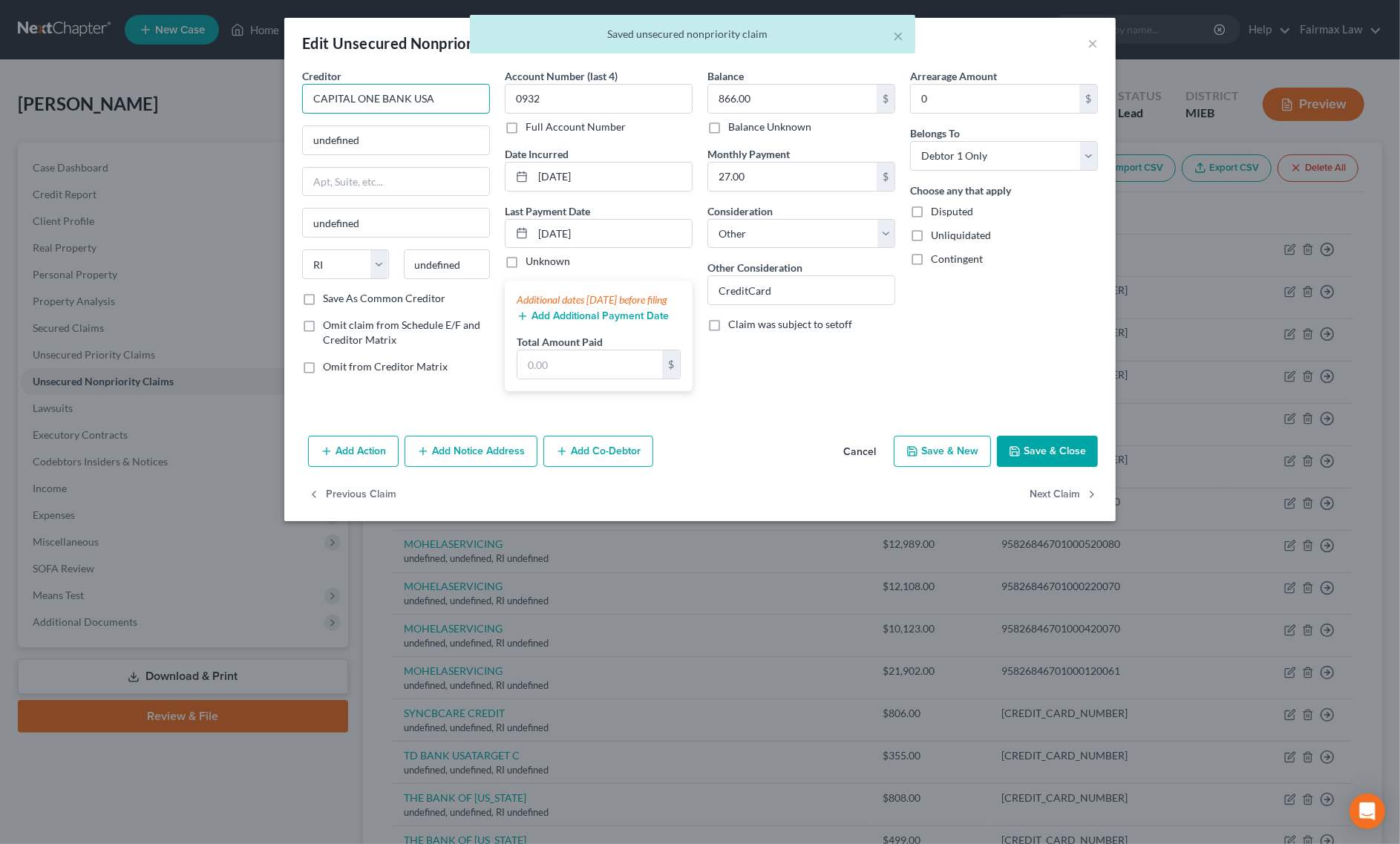
drag, startPoint x: 442, startPoint y: 104, endPoint x: -5, endPoint y: 104, distance: 447.0
click at [0, 104] on html "Home New Case Client Portal Directory Cases Fairmax Law ron@fairmaxlaw.com My A…" at bounding box center [700, 535] width 1400 height 1071
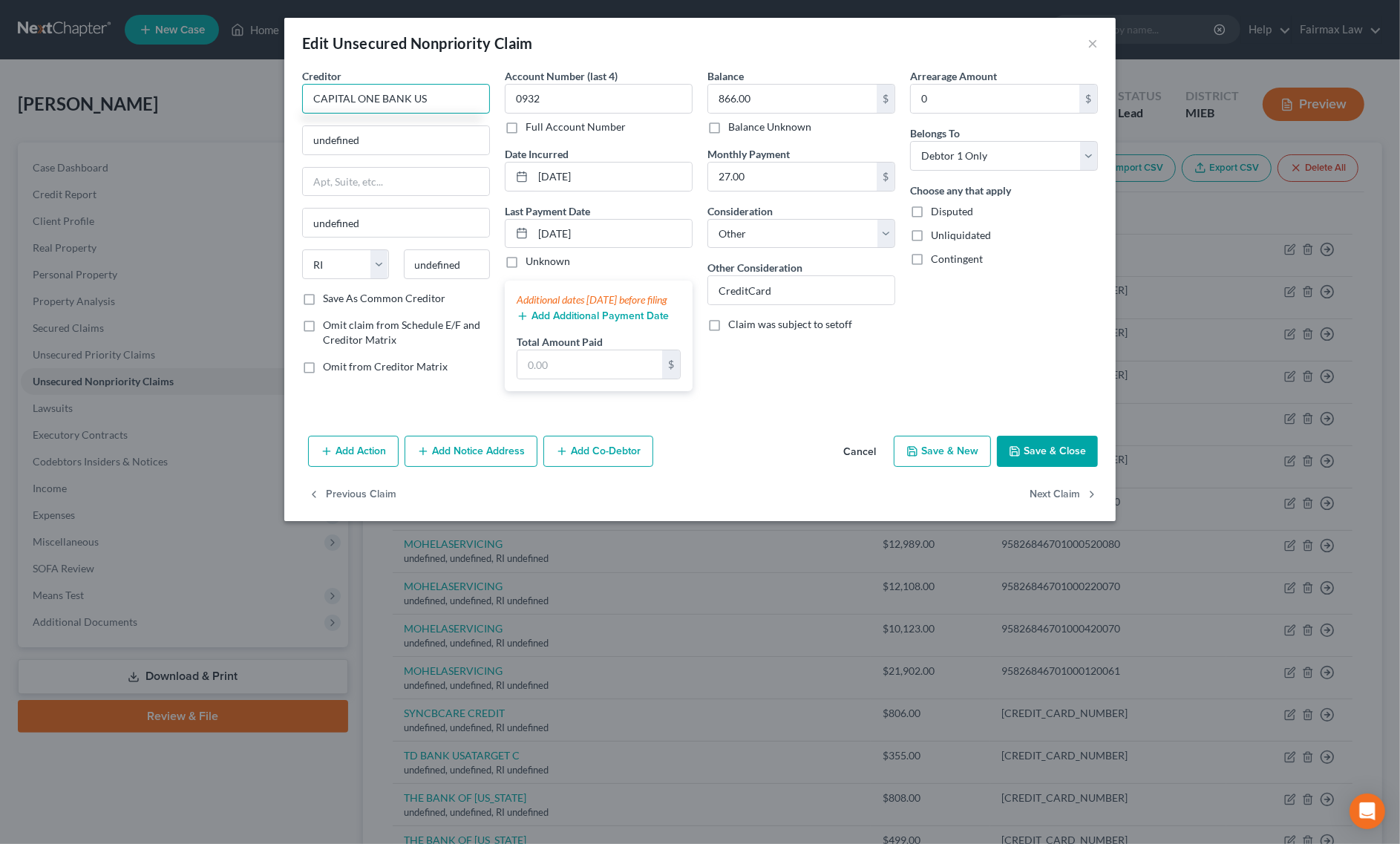
type input "CAPITAL ONE BANK USA"
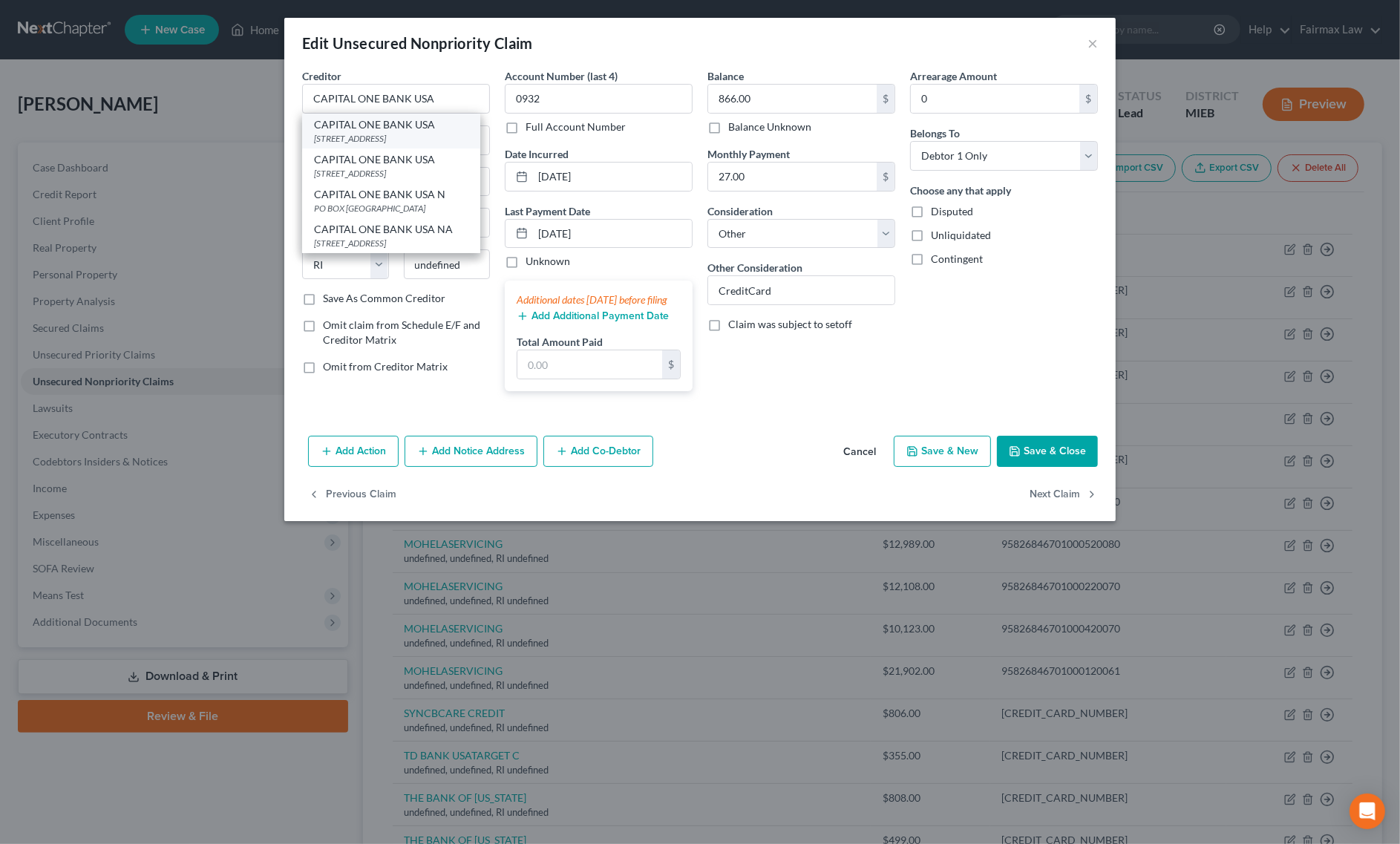
click at [360, 130] on div "CAPITAL ONE BANK USA" at bounding box center [391, 125] width 155 height 15
type input "PO BOX 31293"
type input "Salt Lake City"
select select "46"
type input "84131"
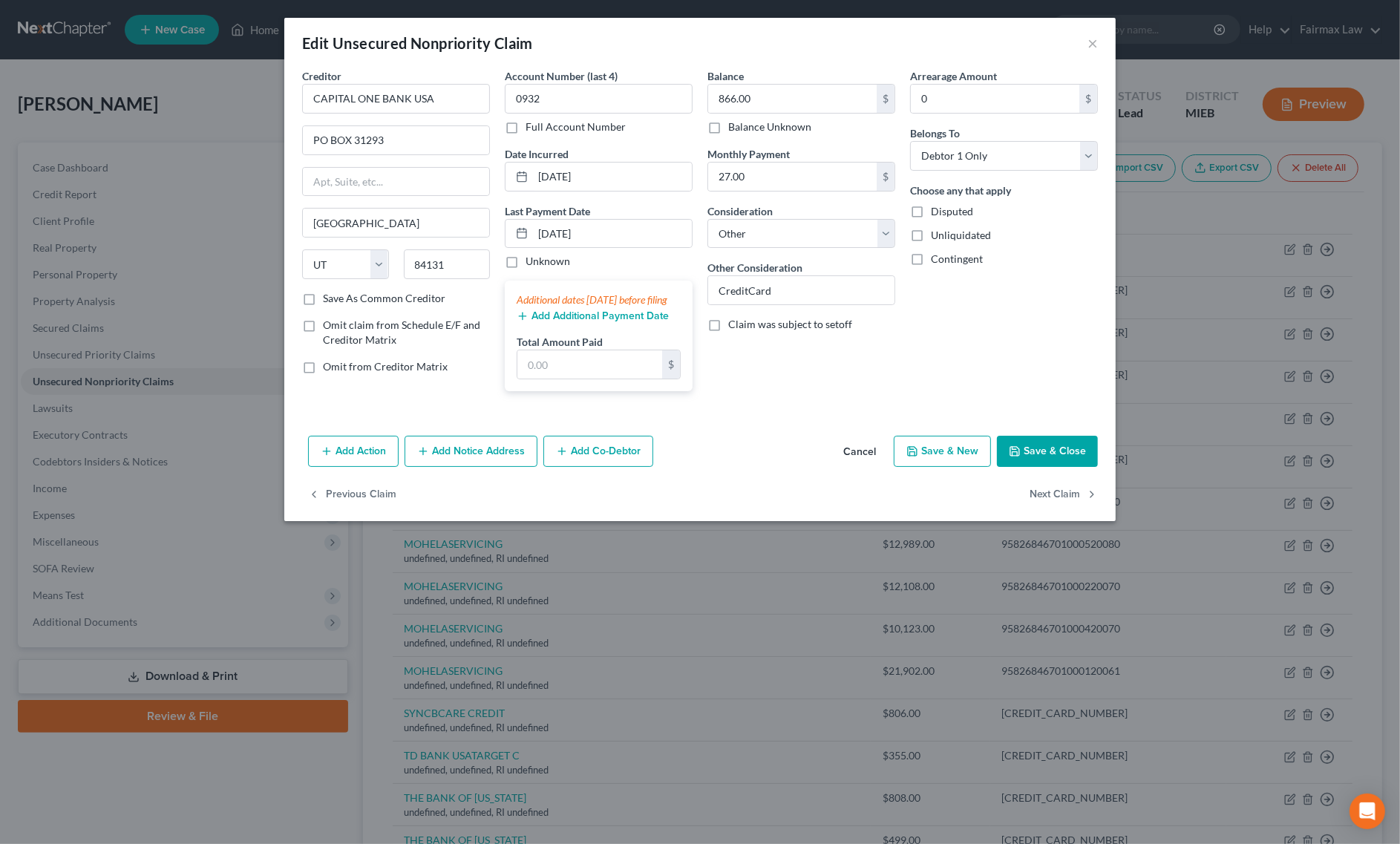
click at [1051, 467] on button "Save & Close" at bounding box center [1047, 451] width 101 height 31
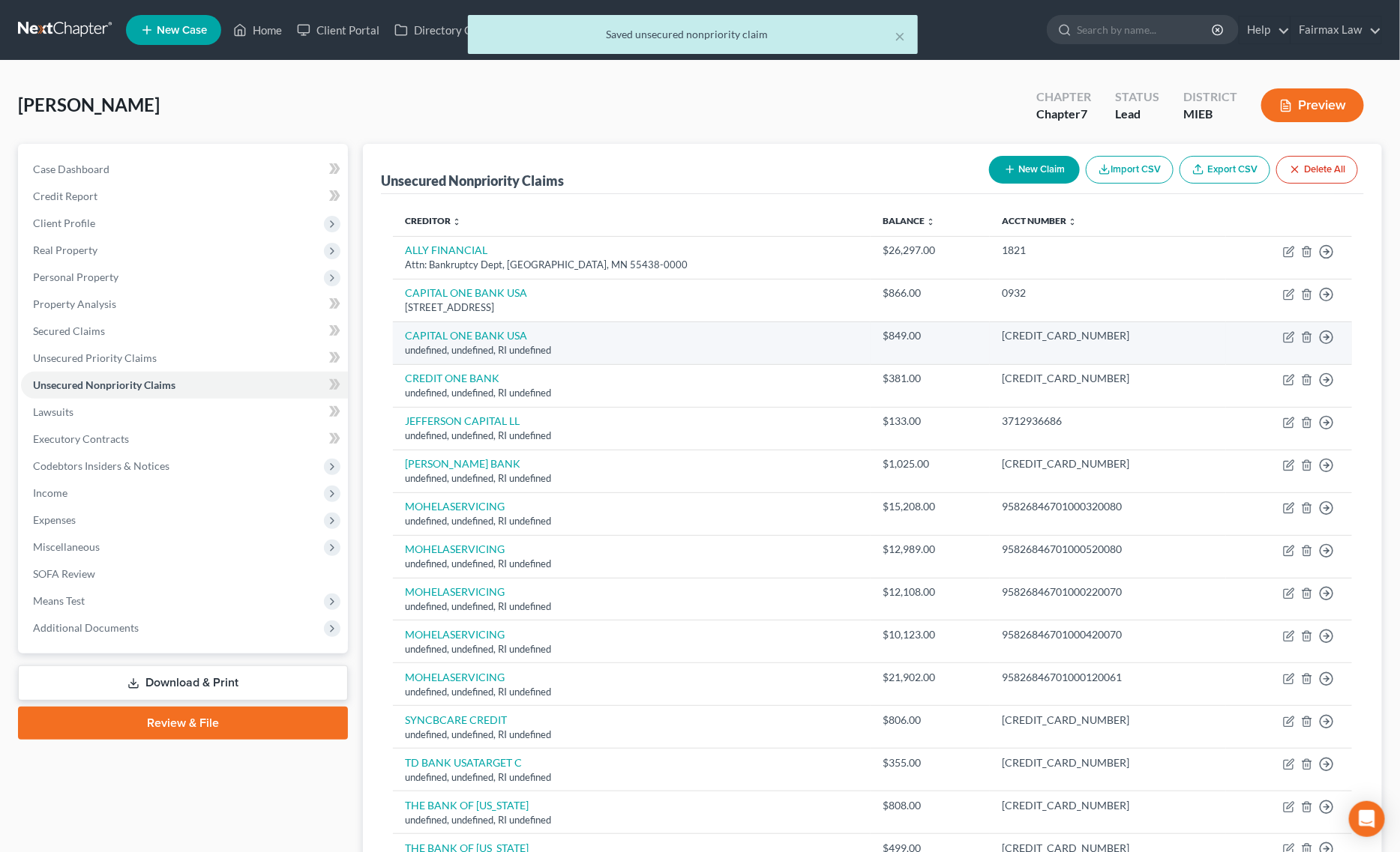
click at [1282, 335] on td "Move to D Move to E Move to G Move to Notice Only" at bounding box center [1288, 343] width 126 height 43
click at [1291, 341] on icon "button" at bounding box center [1289, 337] width 12 height 12
select select "41"
select select "14"
select select "0"
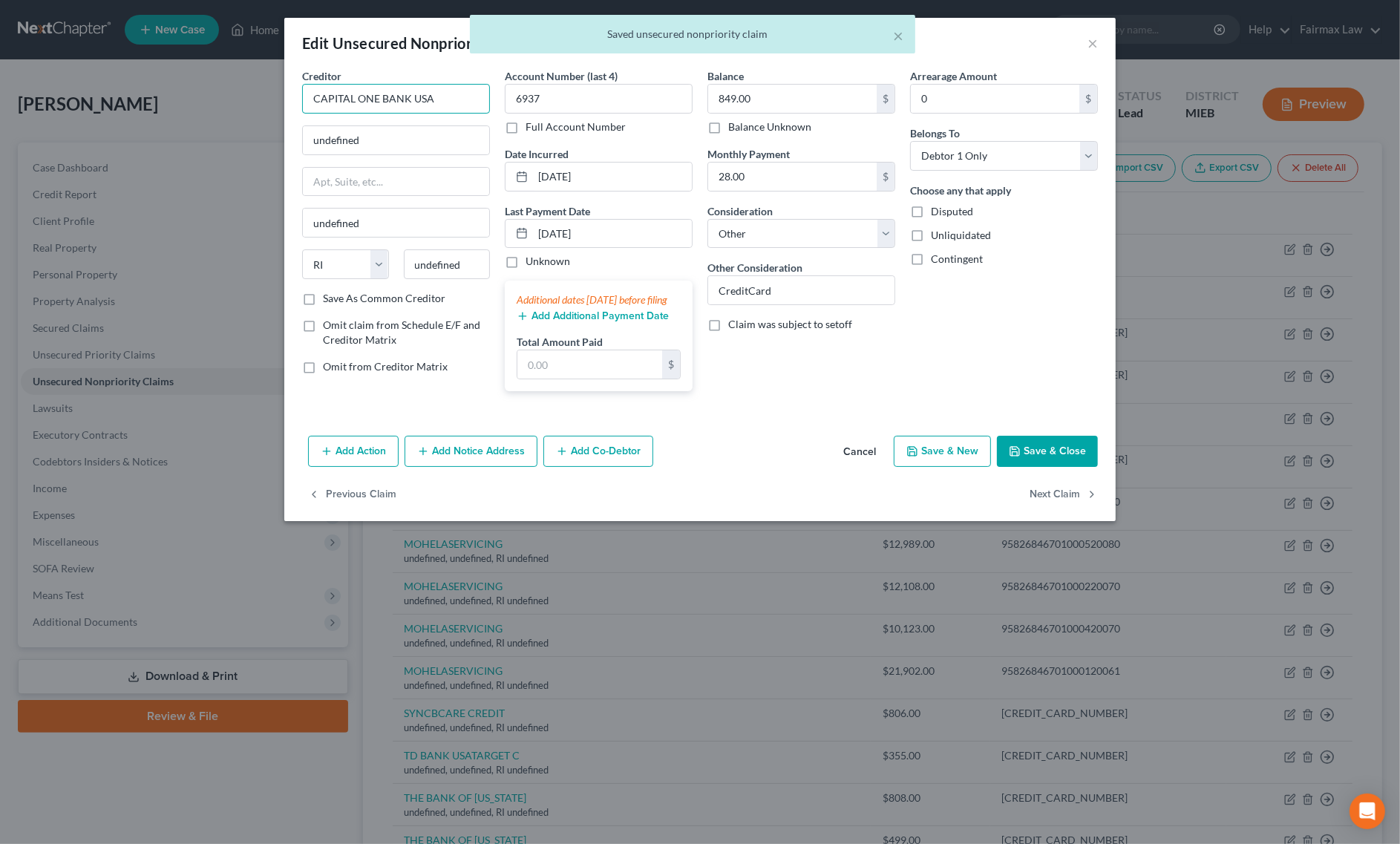
drag, startPoint x: 441, startPoint y: 94, endPoint x: 358, endPoint y: 110, distance: 84.5
click at [358, 110] on input "CAPITAL ONE BANK USA" at bounding box center [396, 98] width 188 height 30
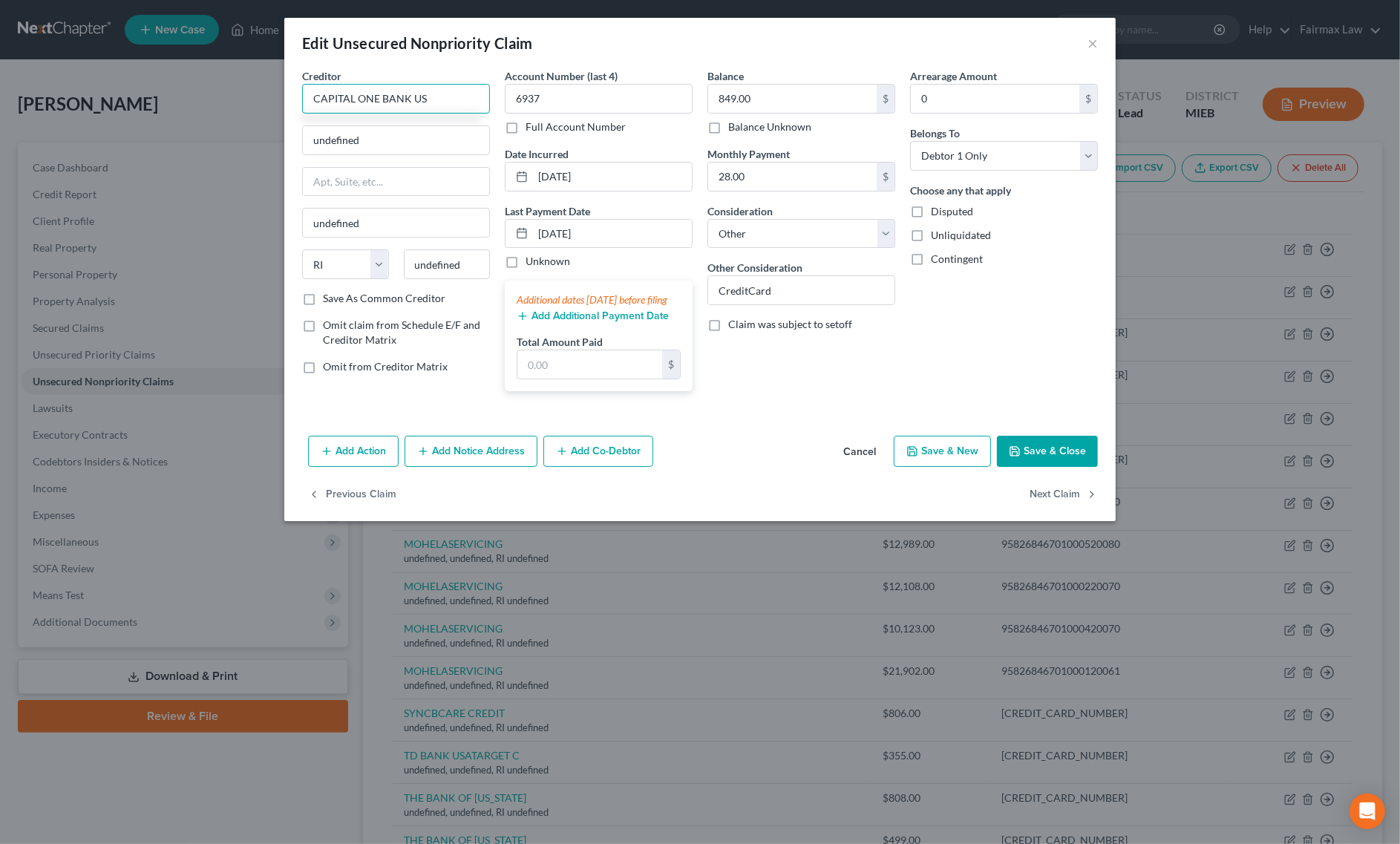
type input "CAPITAL ONE BANK USA"
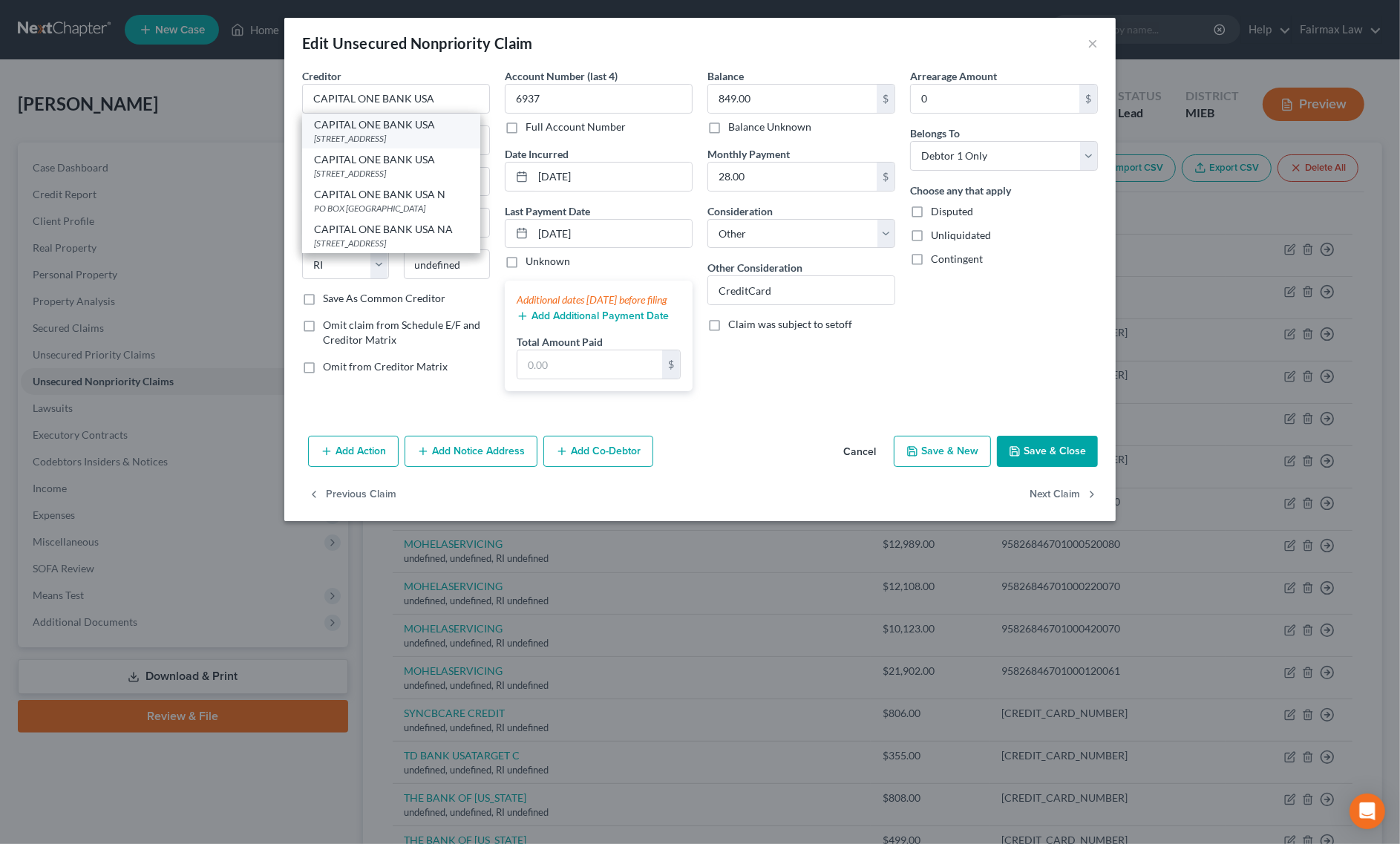
click at [356, 121] on div "CAPITAL ONE BANK USA" at bounding box center [391, 125] width 155 height 15
type input "PO BOX 31293"
type input "Salt Lake City"
select select "46"
type input "84131"
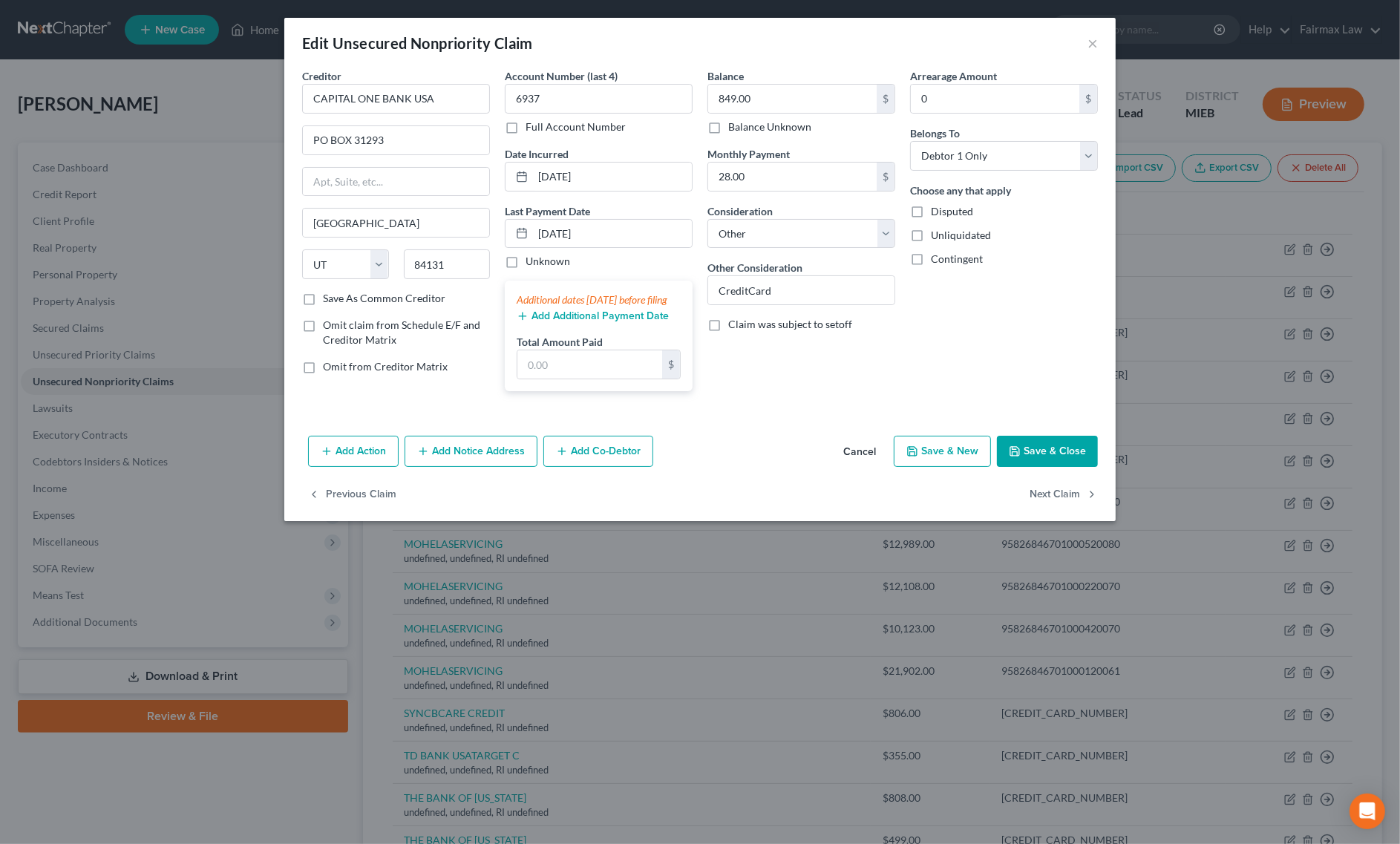
click at [1012, 454] on button "Save & Close" at bounding box center [1047, 451] width 101 height 31
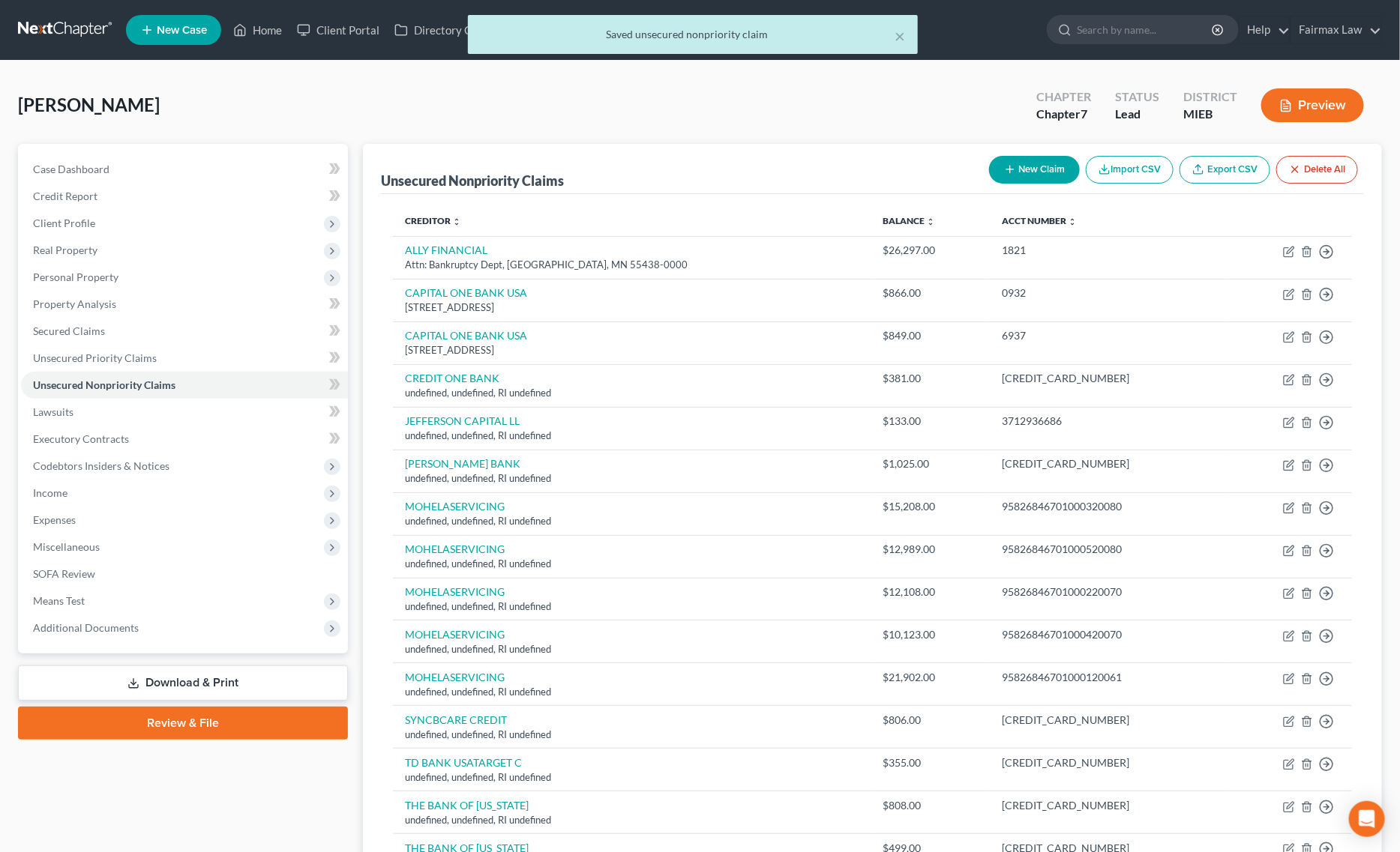
scroll to position [94, 0]
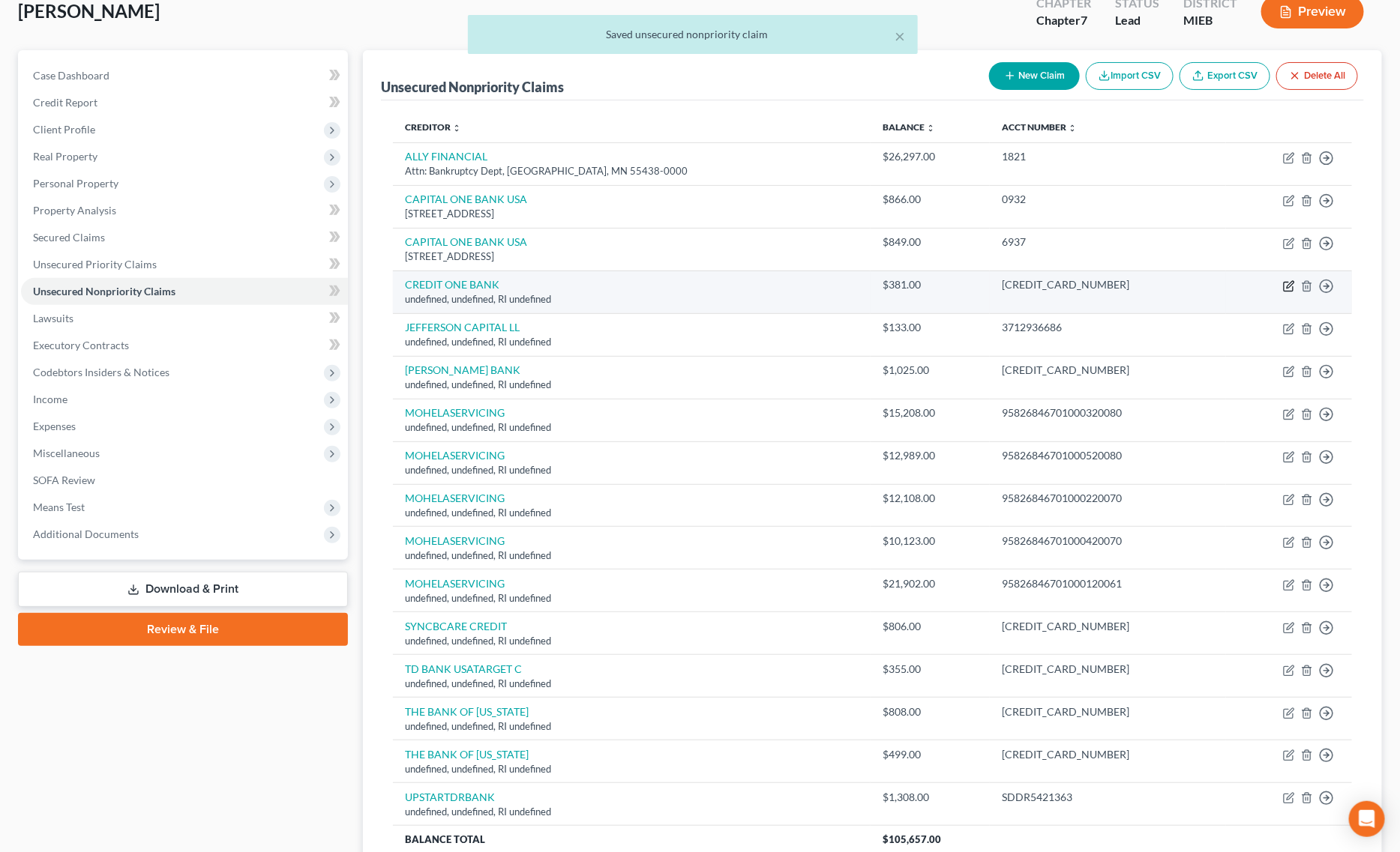
click at [1284, 287] on icon "button" at bounding box center [1288, 286] width 9 height 9
select select "41"
select select "14"
select select "0"
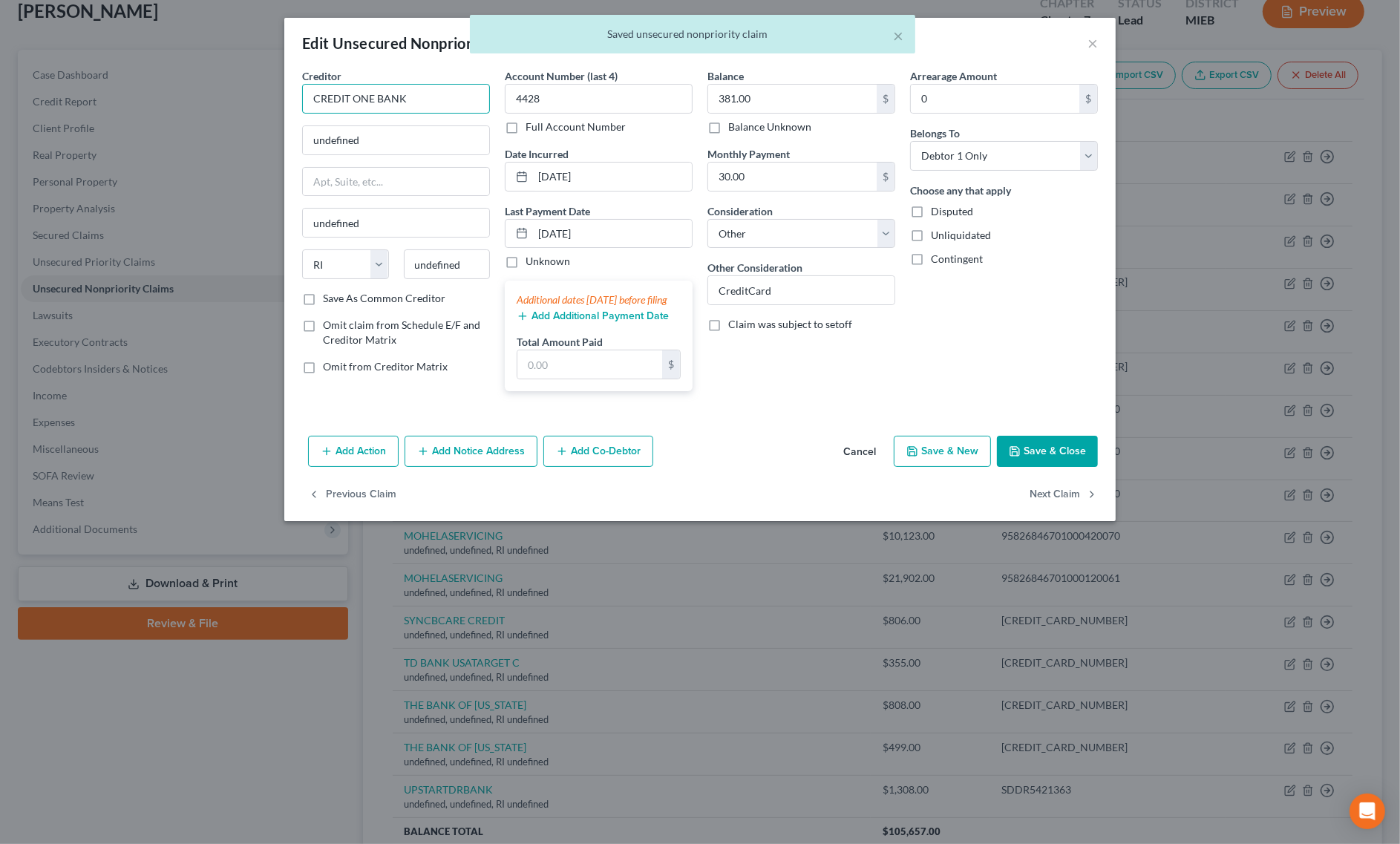
drag, startPoint x: 458, startPoint y: 96, endPoint x: 354, endPoint y: 101, distance: 104.1
click at [354, 101] on input "CREDIT ONE BANK" at bounding box center [396, 98] width 188 height 30
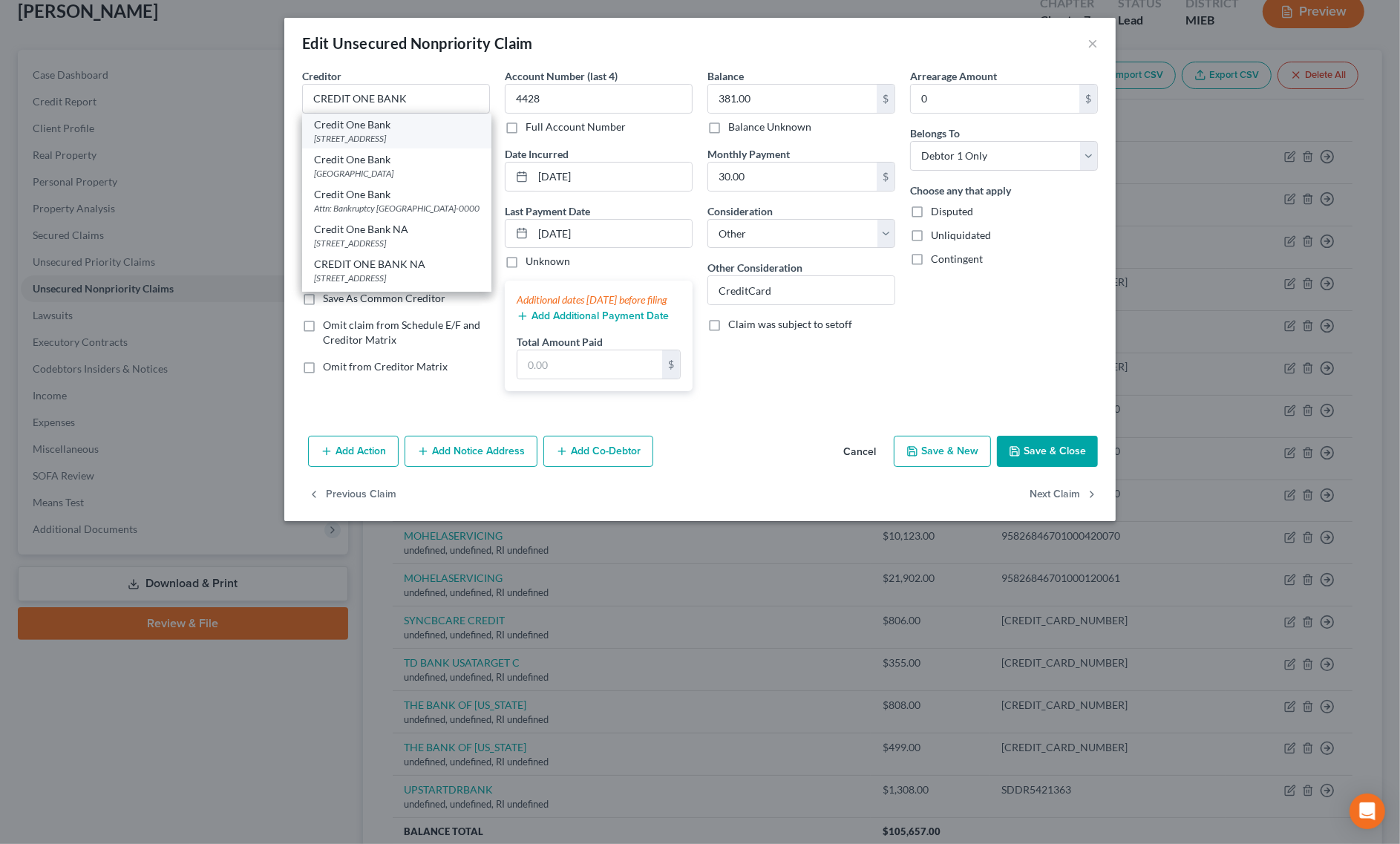
click at [357, 129] on div "Credit One Bank" at bounding box center [396, 125] width 166 height 15
type input "Credit One Bank"
type input "PO Box 98873"
type input "Las Vegas"
select select "31"
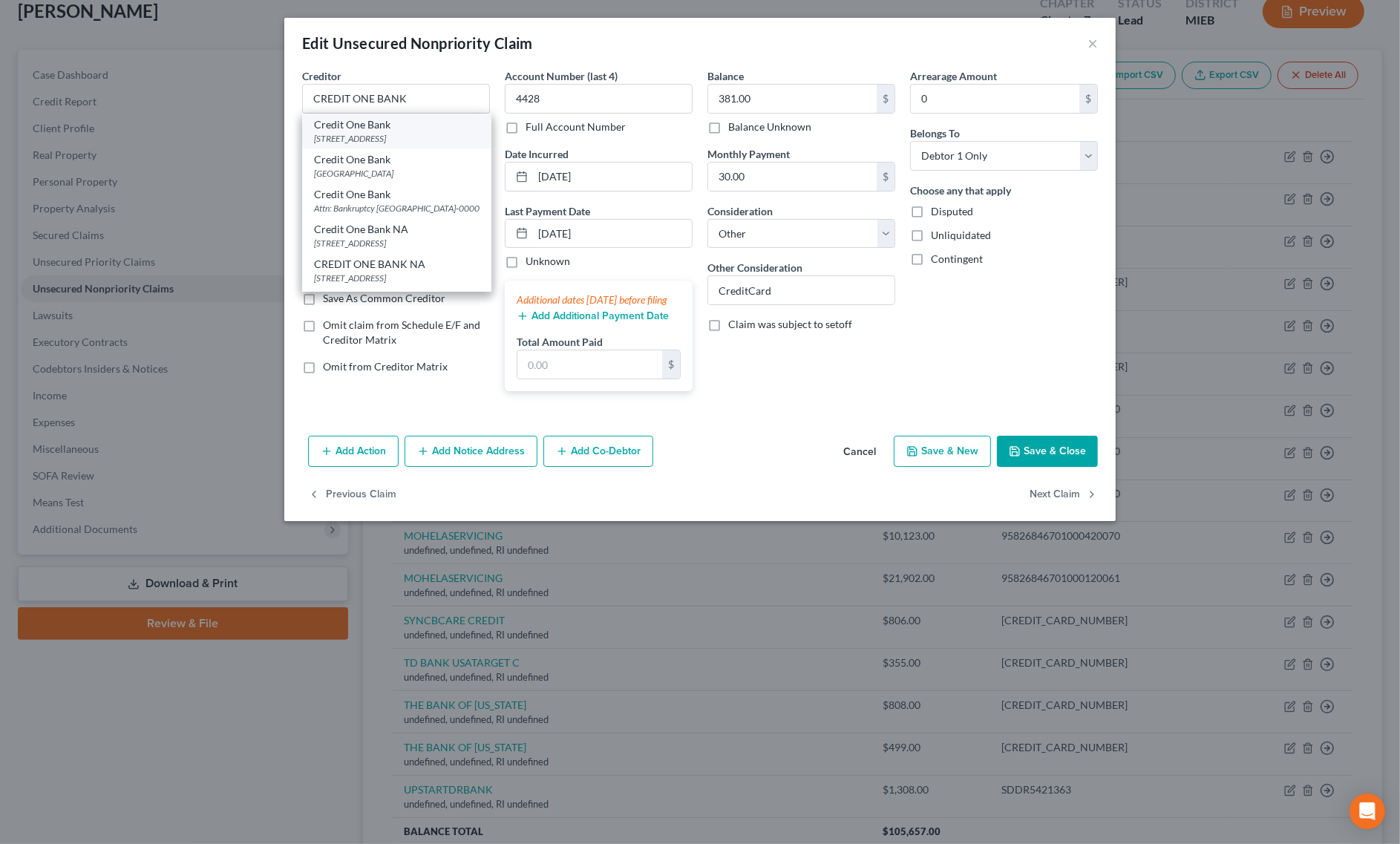
type input "89193"
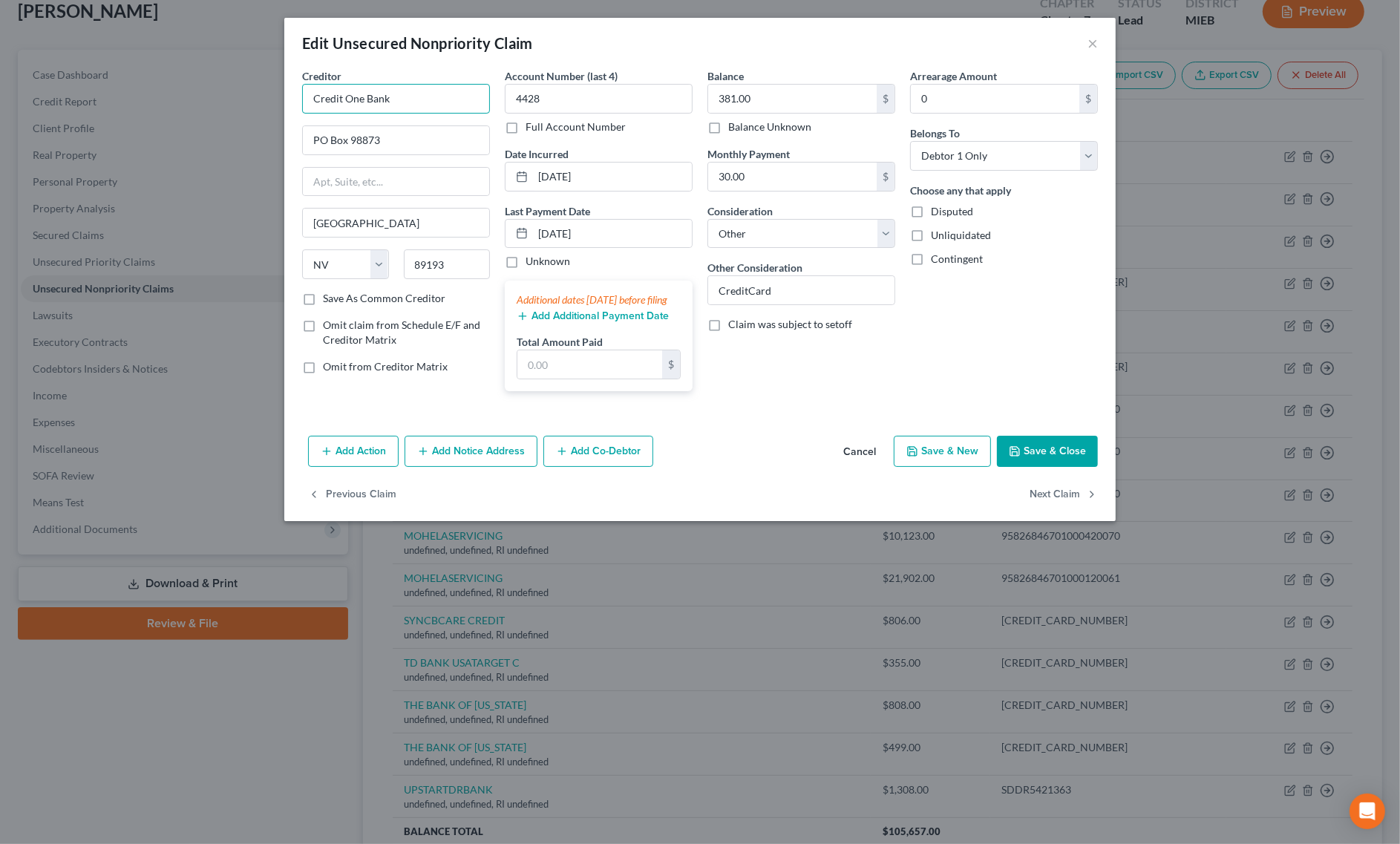
drag, startPoint x: 432, startPoint y: 102, endPoint x: 235, endPoint y: 80, distance: 198.2
click at [235, 80] on div "Edit Unsecured Nonpriority Claim × Creditor * Credit One Bank PO Box 98873 Las …" at bounding box center [700, 422] width 1400 height 844
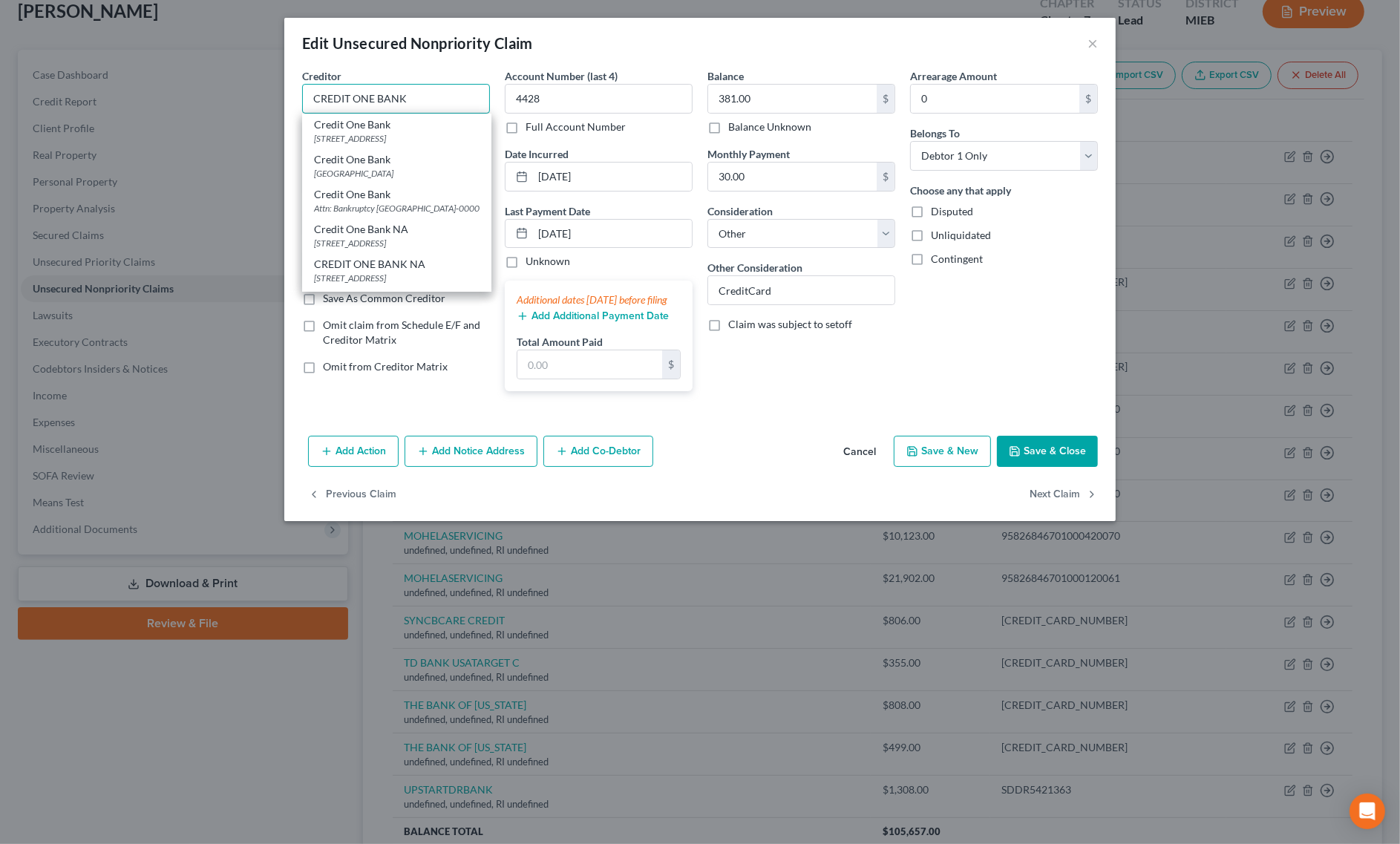
type input "CREDIT ONE BANK"
click at [1021, 458] on button "Save & Close" at bounding box center [1047, 451] width 101 height 31
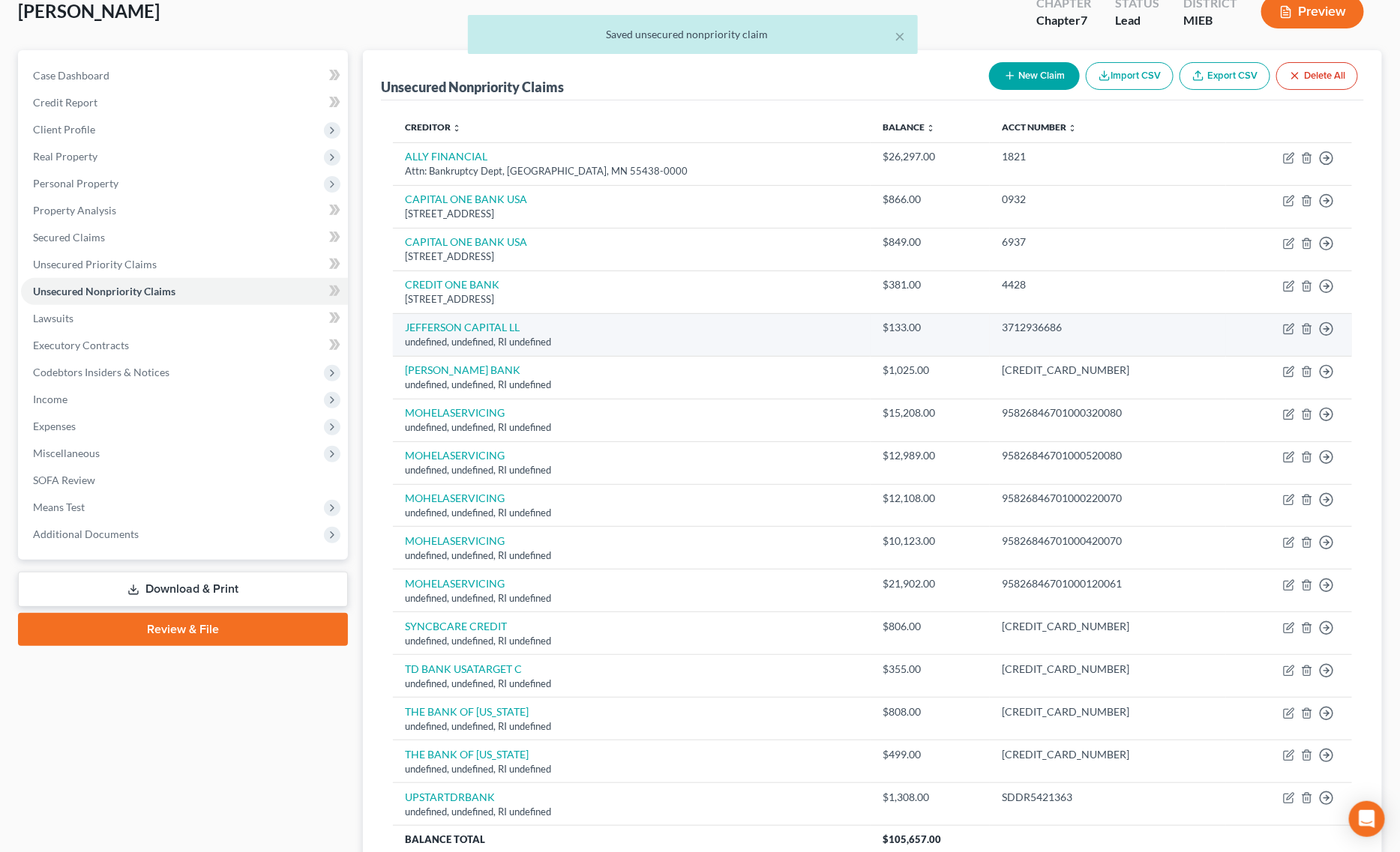
click at [1282, 334] on td "Move to D Move to E Move to G Move to Notice Only" at bounding box center [1288, 335] width 126 height 43
click at [1287, 329] on icon "button" at bounding box center [1289, 329] width 12 height 12
select select "41"
select select "14"
select select "0"
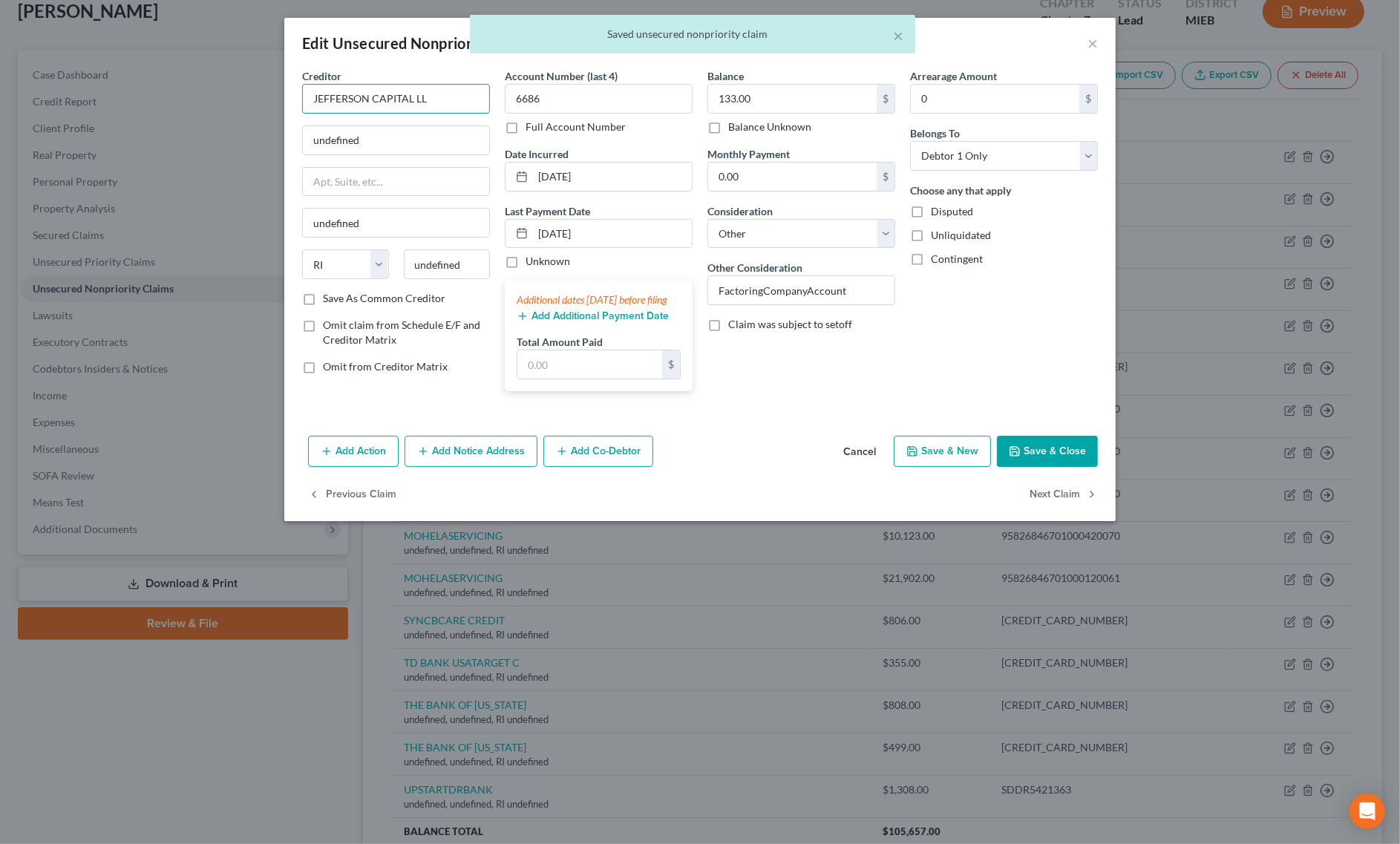
click at [462, 93] on input "JEFFERSON CAPITAL LL" at bounding box center [396, 98] width 188 height 30
type input "JEFFERSON CAPITAL LLC"
click at [393, 135] on div "16 McLeland Road Saint Cloud, Saint Cloud, MN 56303" at bounding box center [391, 138] width 155 height 13
type input "16 McLeland Road Saint Cloud"
type input "Saint Cloud"
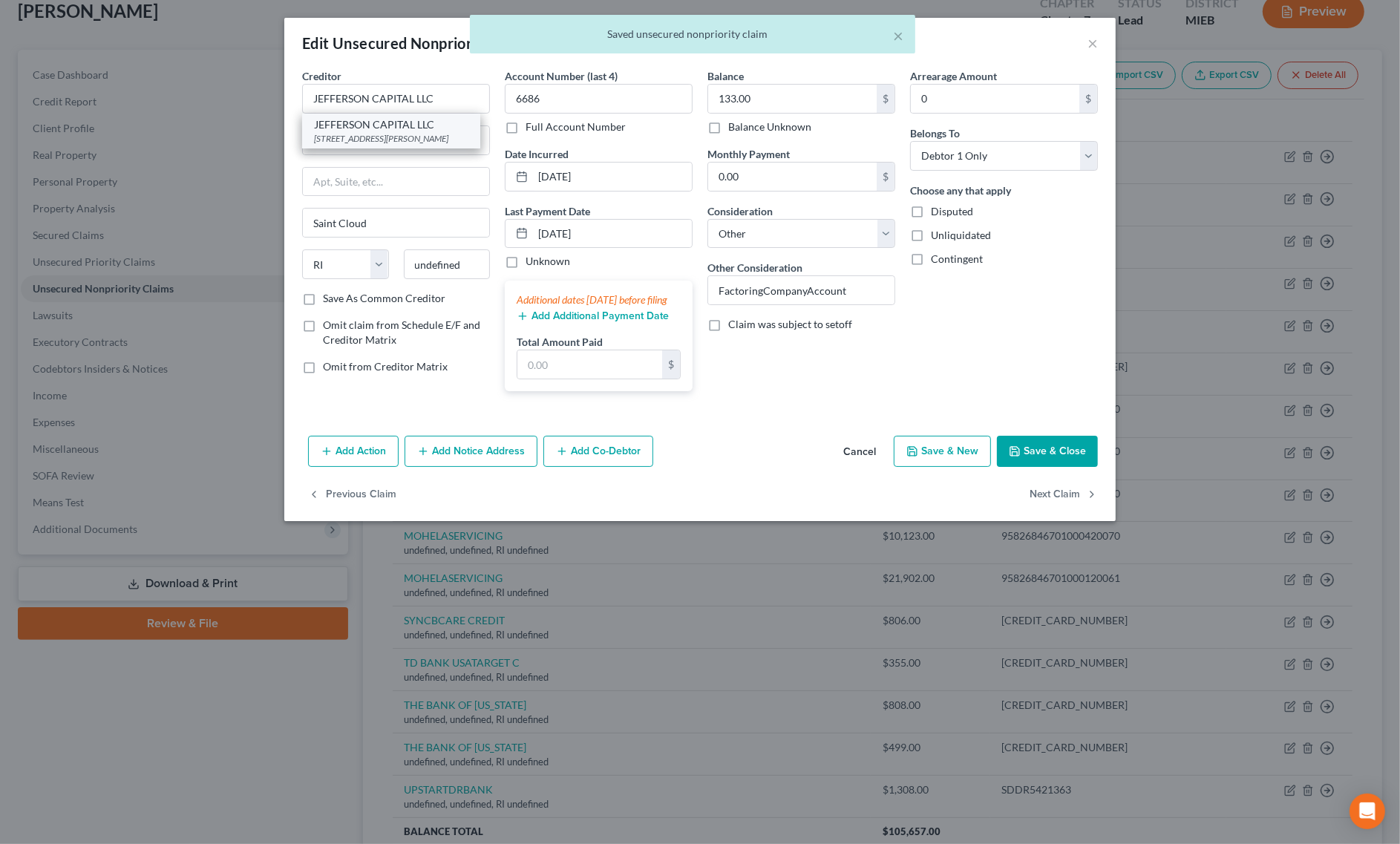
select select "24"
type input "56303"
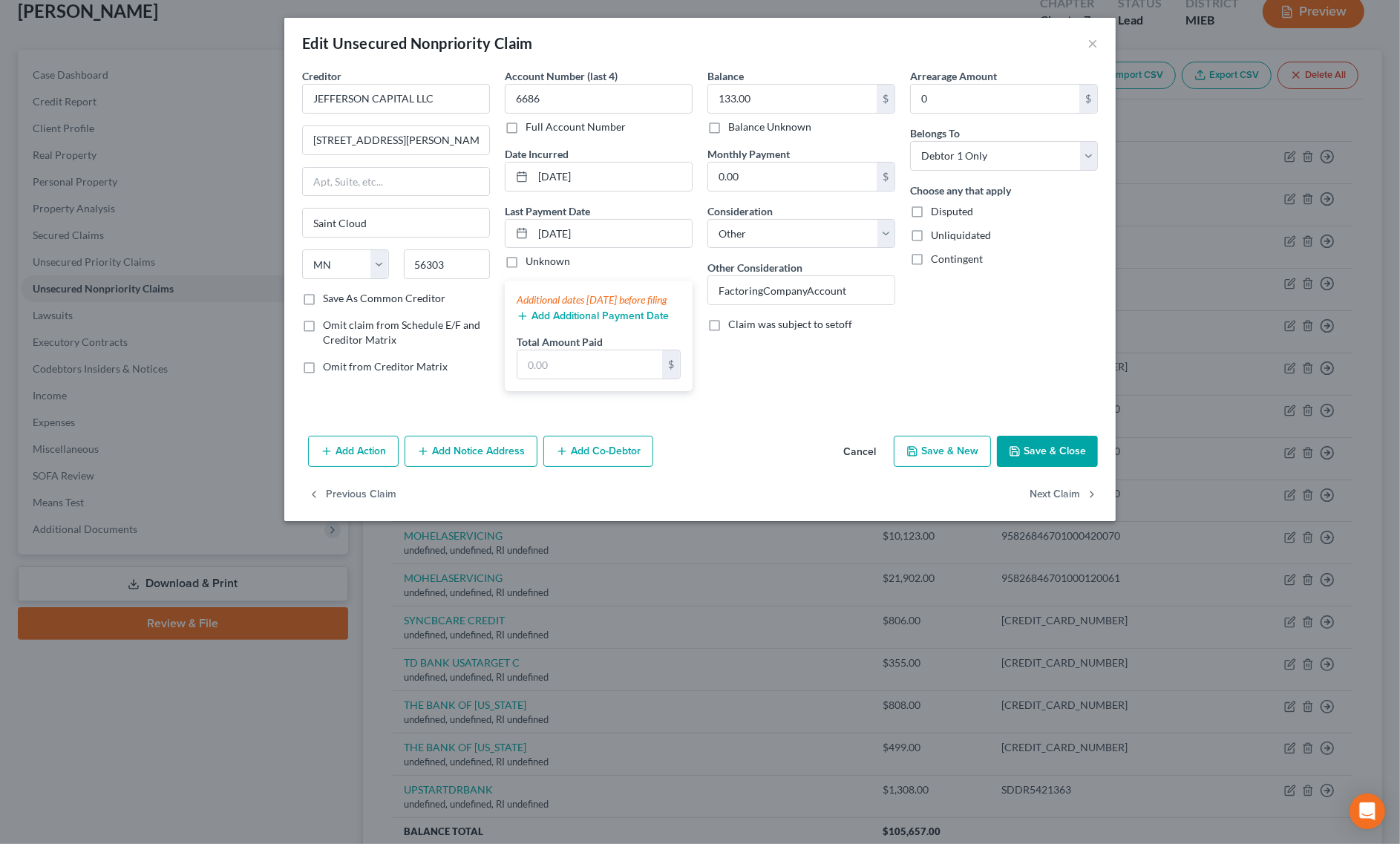
click at [1033, 467] on button "Save & Close" at bounding box center [1047, 451] width 101 height 31
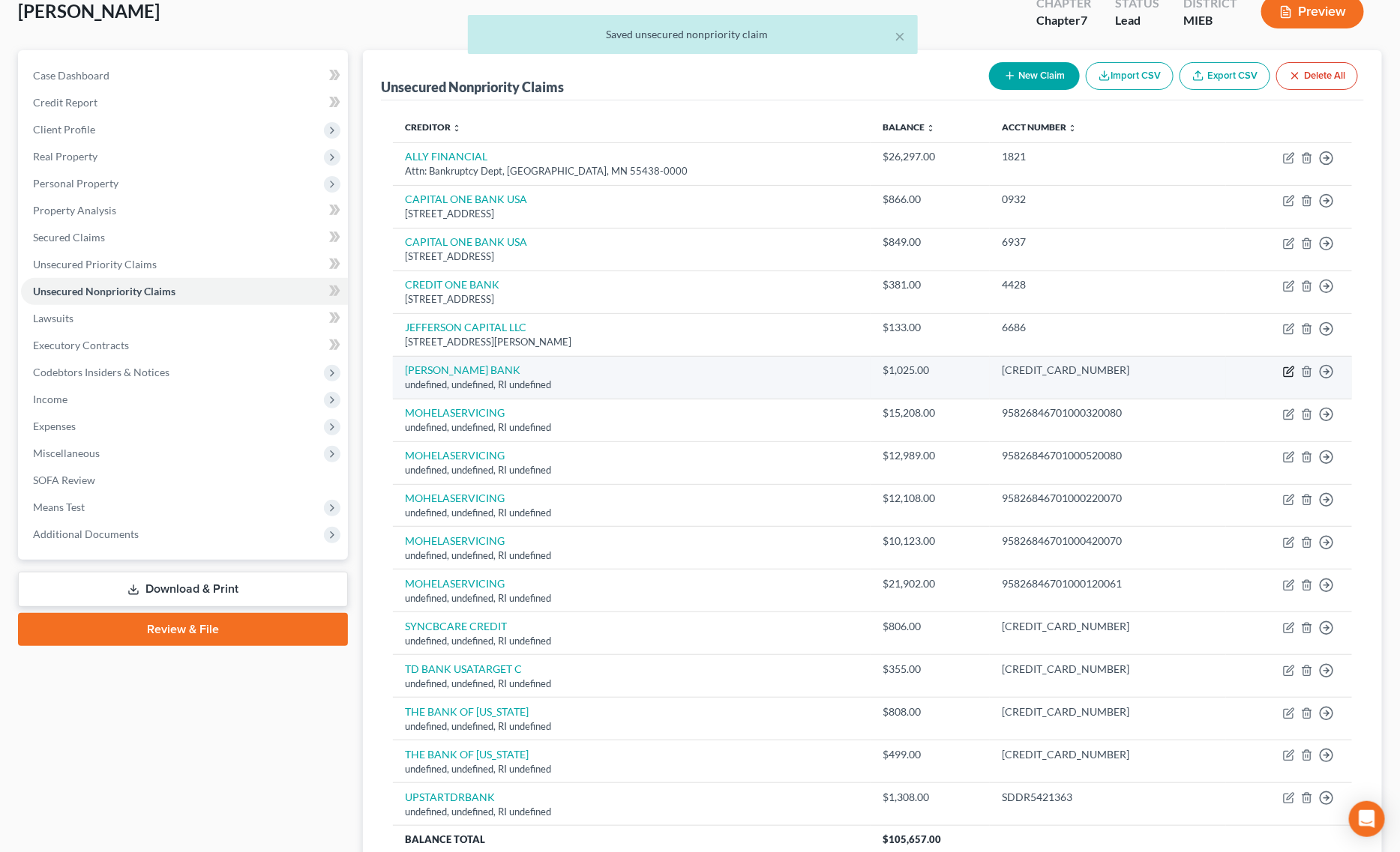
click at [1291, 371] on icon "button" at bounding box center [1289, 371] width 12 height 12
select select "41"
select select "14"
select select "0"
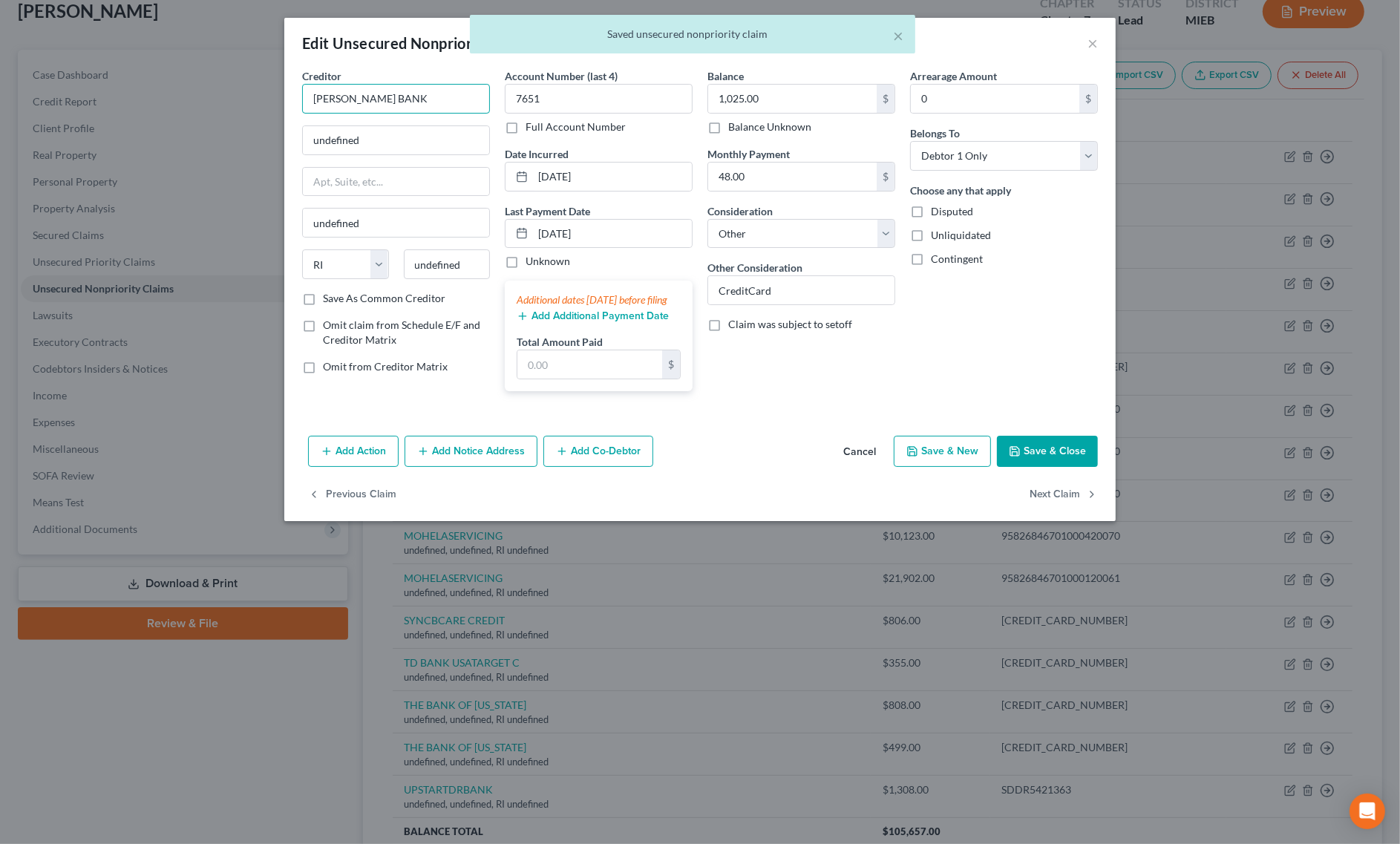
click at [416, 97] on input "MERRICK BANK" at bounding box center [396, 98] width 188 height 30
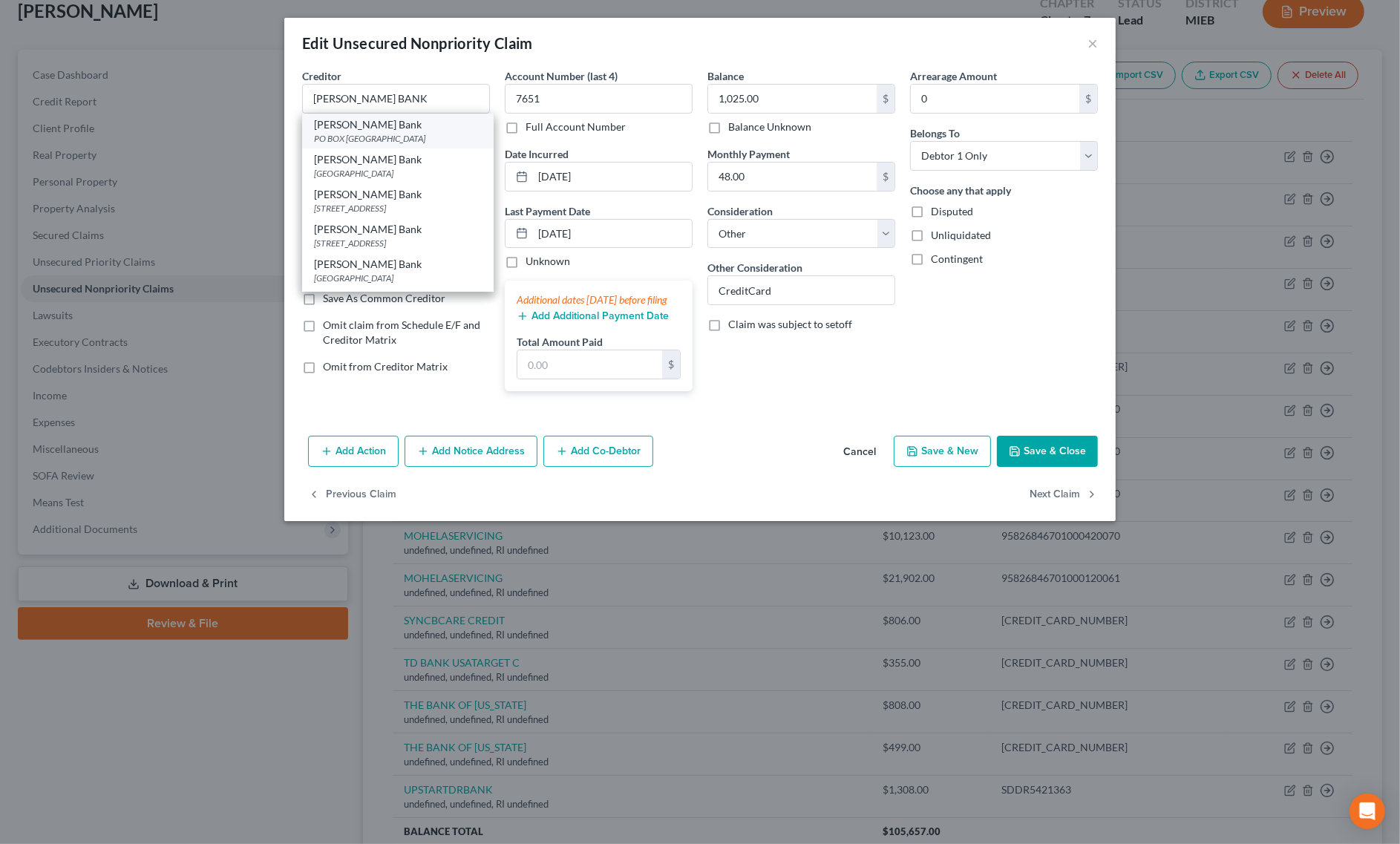
click at [383, 128] on div "Merrick Bank" at bounding box center [397, 125] width 167 height 15
type input "Merrick Bank"
type input "PO BOX 660702"
type input "Dallas"
select select "45"
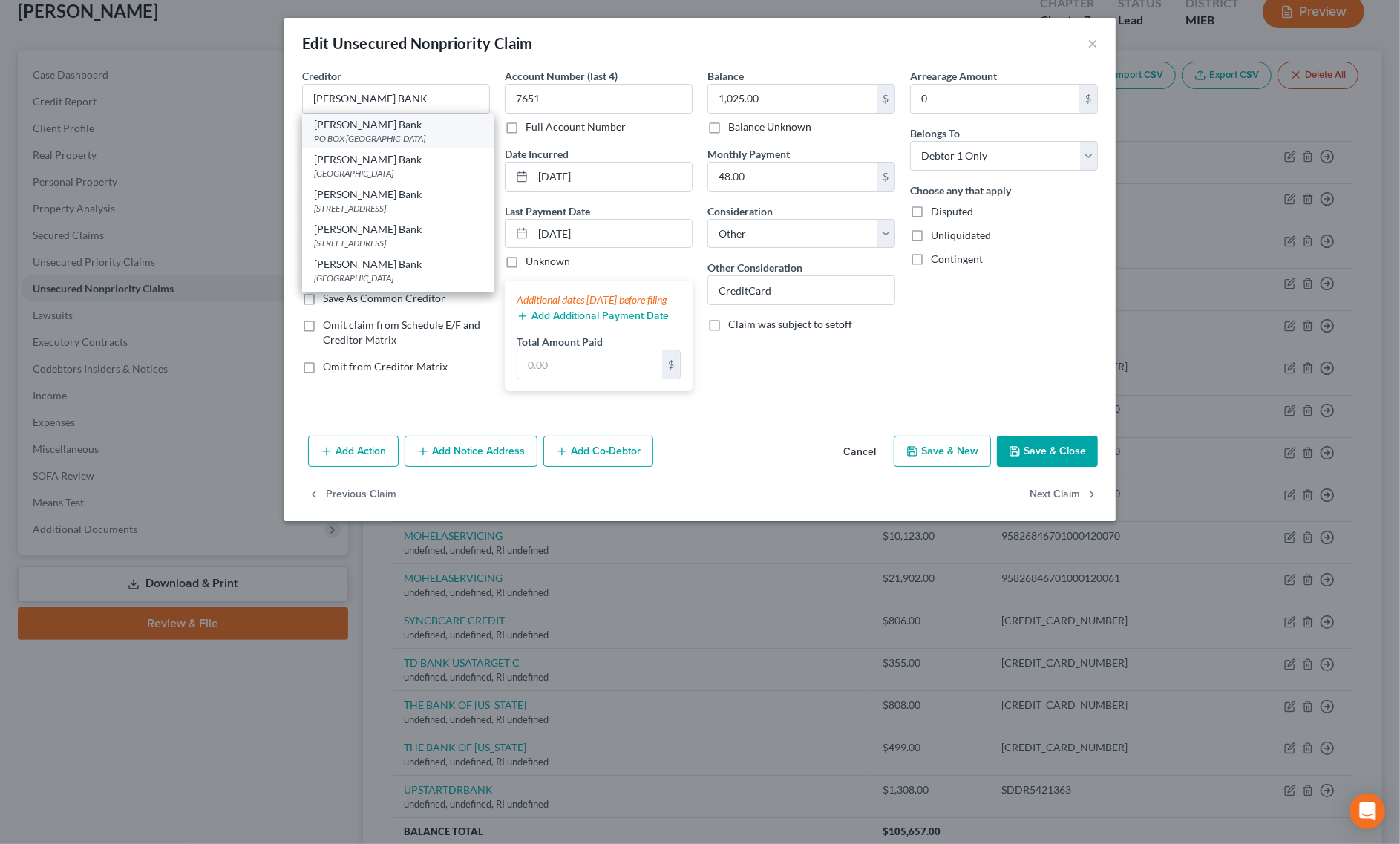
type input "75266"
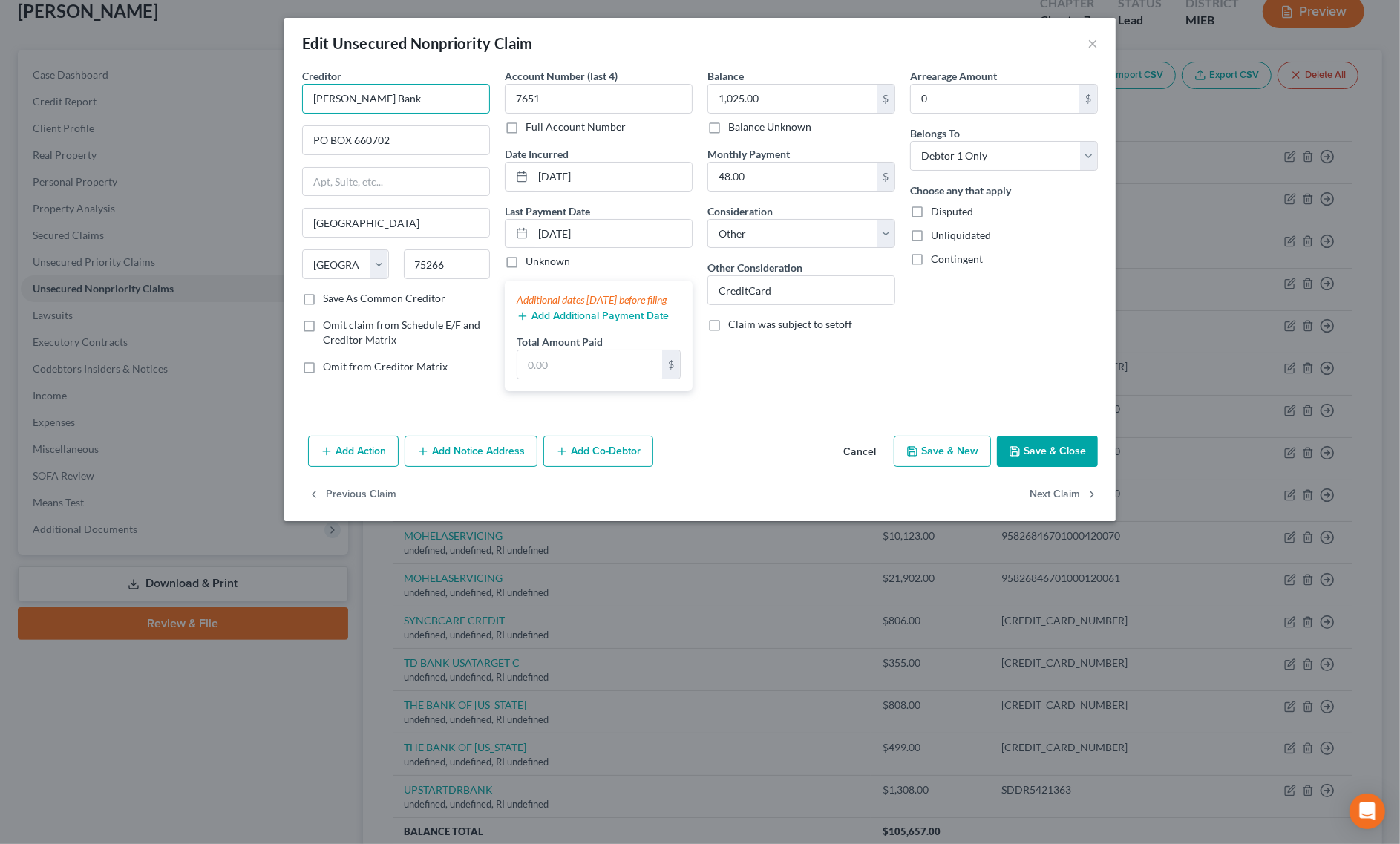
drag, startPoint x: 425, startPoint y: 105, endPoint x: 150, endPoint y: 105, distance: 275.0
click at [149, 105] on div "Edit Unsecured Nonpriority Claim × Creditor * Merrick Bank PO BOX 660702 Dallas…" at bounding box center [700, 422] width 1400 height 844
type input "MERRICK BANK"
click at [1041, 467] on button "Save & Close" at bounding box center [1047, 451] width 101 height 31
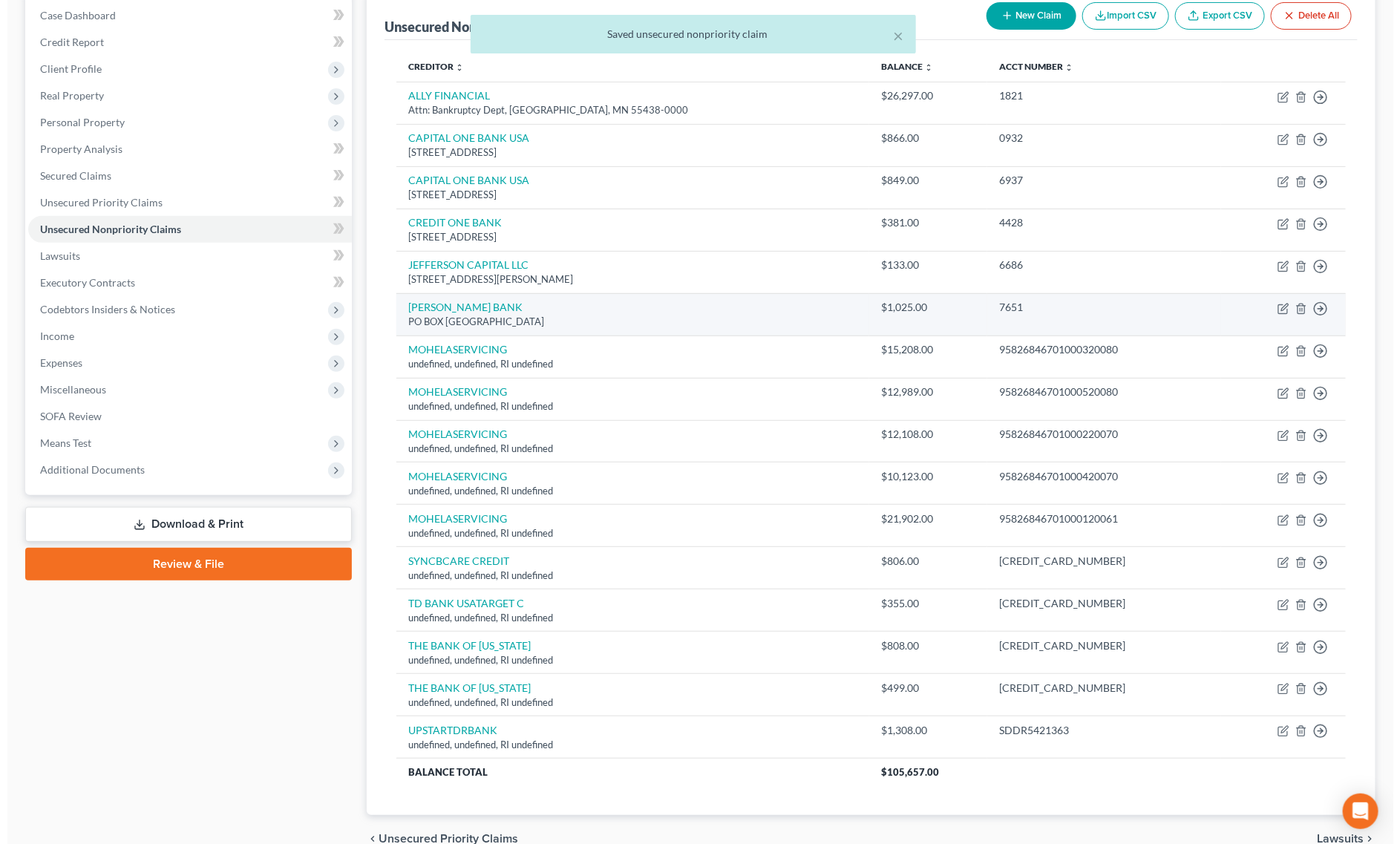
scroll to position [185, 0]
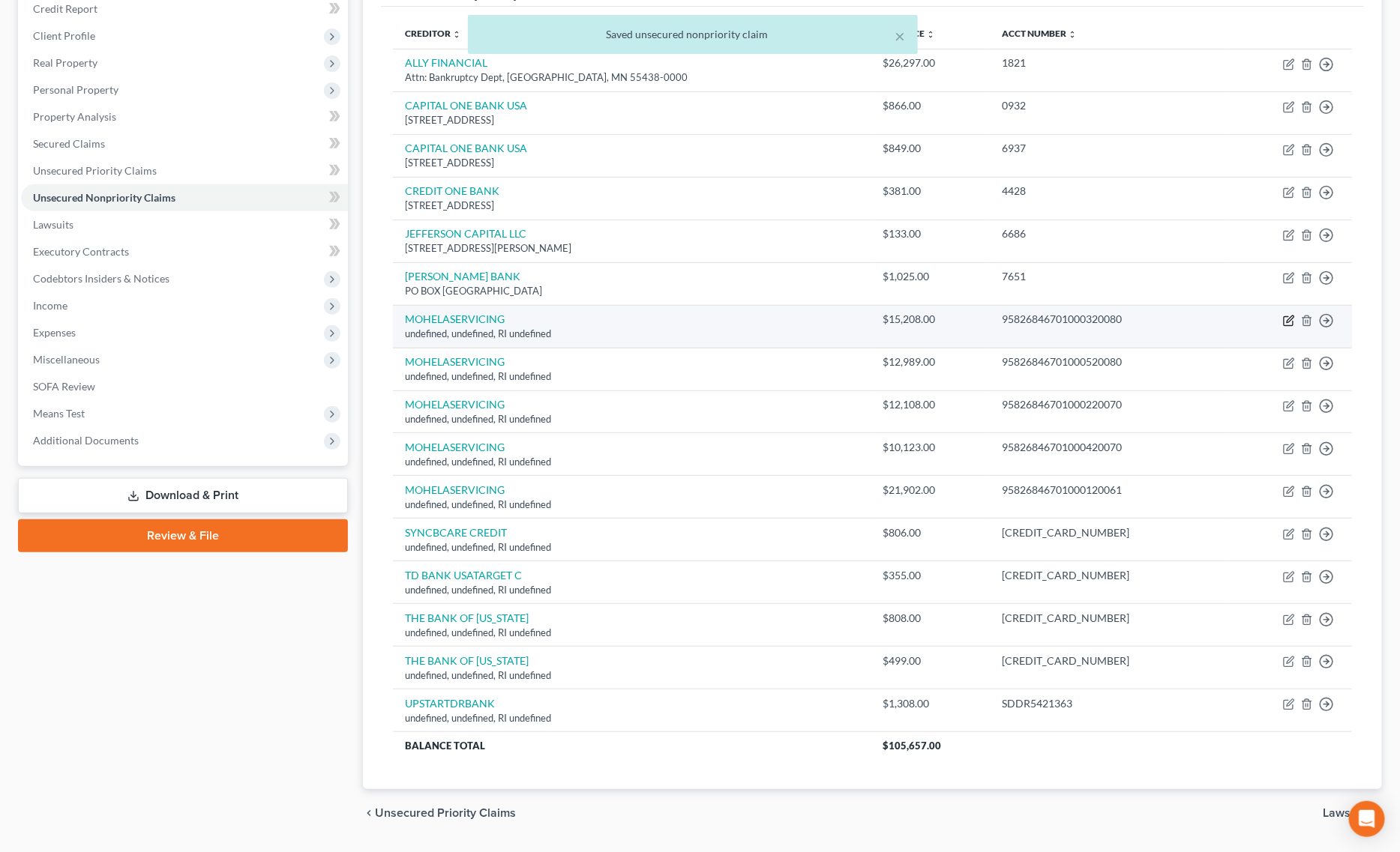
click at [1292, 324] on icon "button" at bounding box center [1289, 321] width 12 height 12
select select "41"
select select "14"
select select "0"
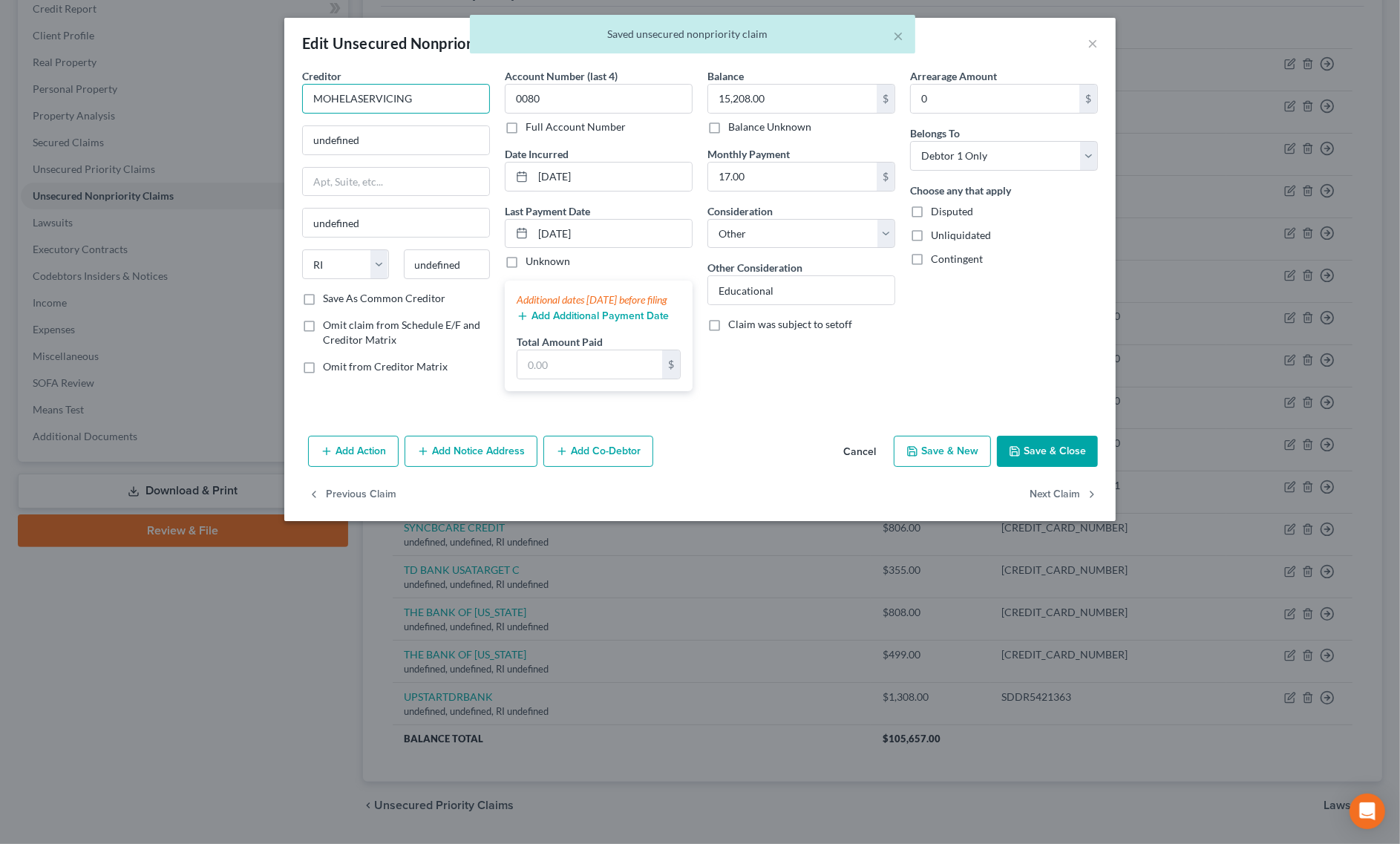
click at [357, 102] on input "MOHELASERVICING" at bounding box center [396, 98] width 188 height 30
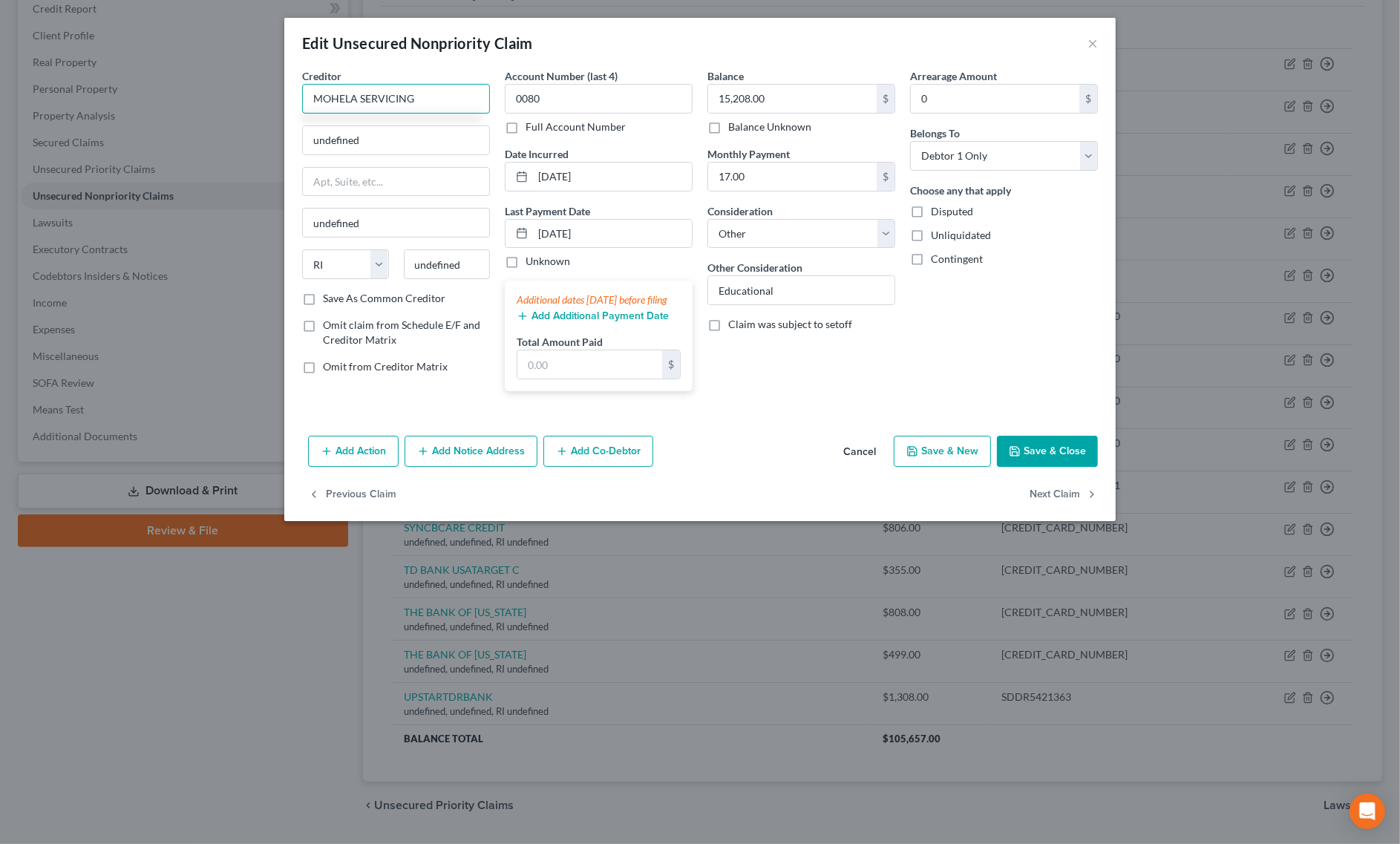
drag, startPoint x: 447, startPoint y: 101, endPoint x: 219, endPoint y: 101, distance: 228.0
click at [228, 102] on div "Edit Unsecured Nonpriority Claim × Creditor * MOHELA SERVICING undefined undefi…" at bounding box center [700, 422] width 1400 height 844
type input "MOHELA SERVICING"
drag, startPoint x: 399, startPoint y: 147, endPoint x: 193, endPoint y: 151, distance: 206.0
click at [198, 151] on div "Edit Unsecured Nonpriority Claim × Creditor * MOHELA SERVICING undefined undefi…" at bounding box center [700, 422] width 1400 height 844
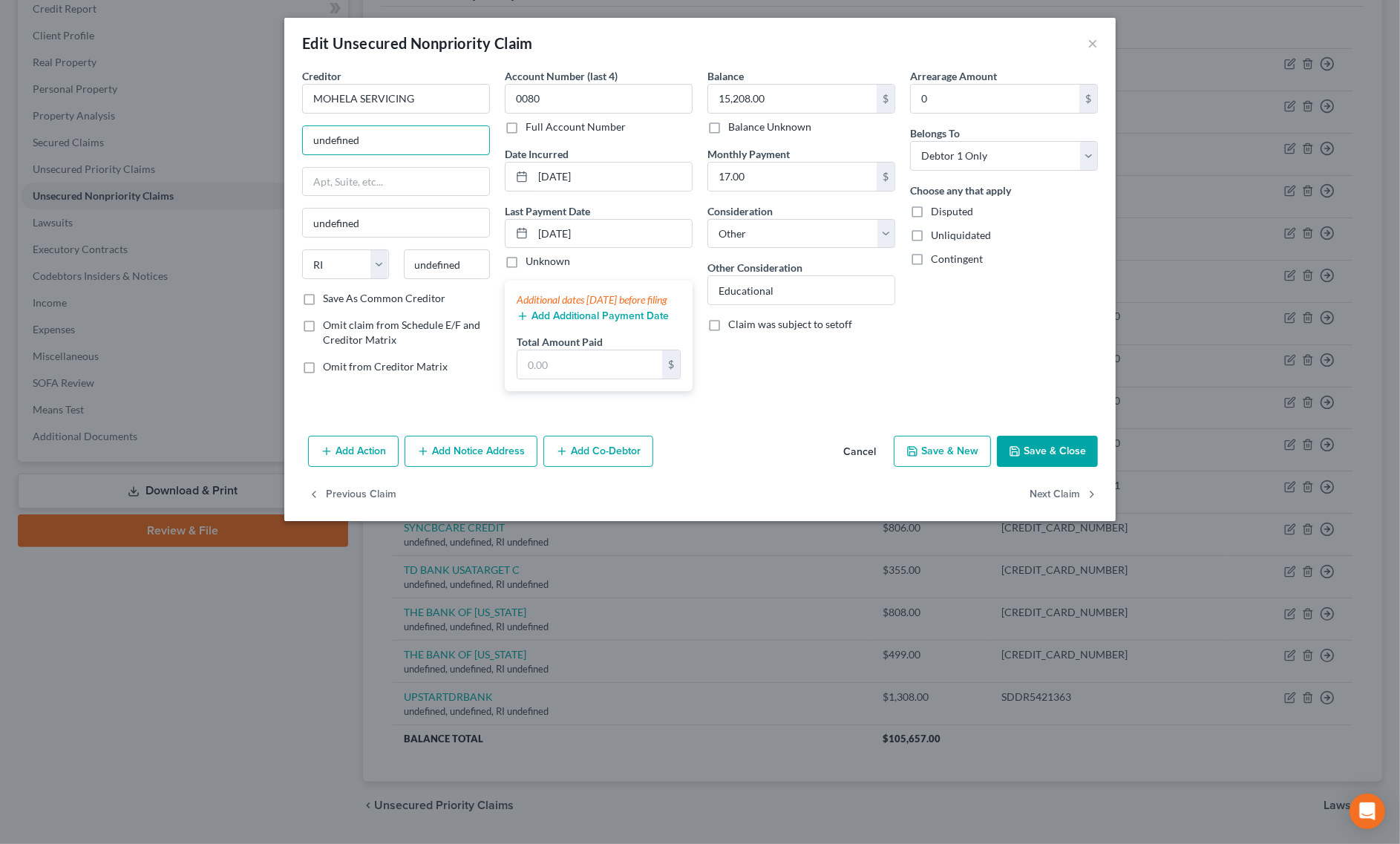
paste input "P.O. Box 790453 St. Louis, MO 63179-0453"
drag, startPoint x: 421, startPoint y: 138, endPoint x: 450, endPoint y: 137, distance: 29.0
click at [450, 137] on input "P.O. Box 790453 St. Louis, MO 63179-0453" at bounding box center [396, 140] width 186 height 28
type input "P.O. Box 790453 St. Louis, MO 63179-0453"
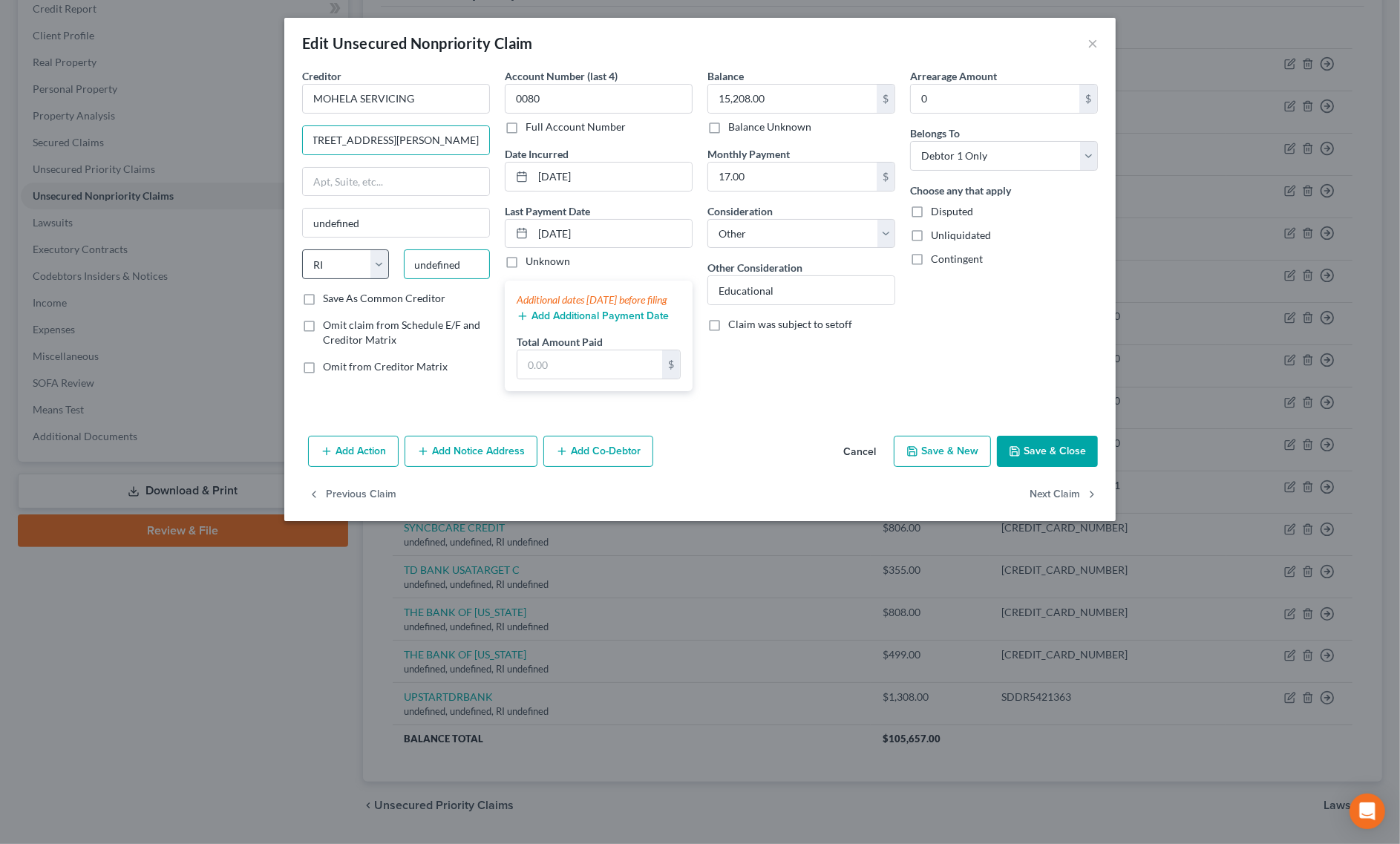
scroll to position [0, 0]
drag, startPoint x: 461, startPoint y: 257, endPoint x: 347, endPoint y: 257, distance: 114.0
click at [347, 257] on div "State AL AK AR AZ CA CO CT DE DC FL GA GU HI ID IL IN IA KS KY LA ME MD MA MI M…" at bounding box center [396, 270] width 203 height 41
paste input "63179"
type input "63179"
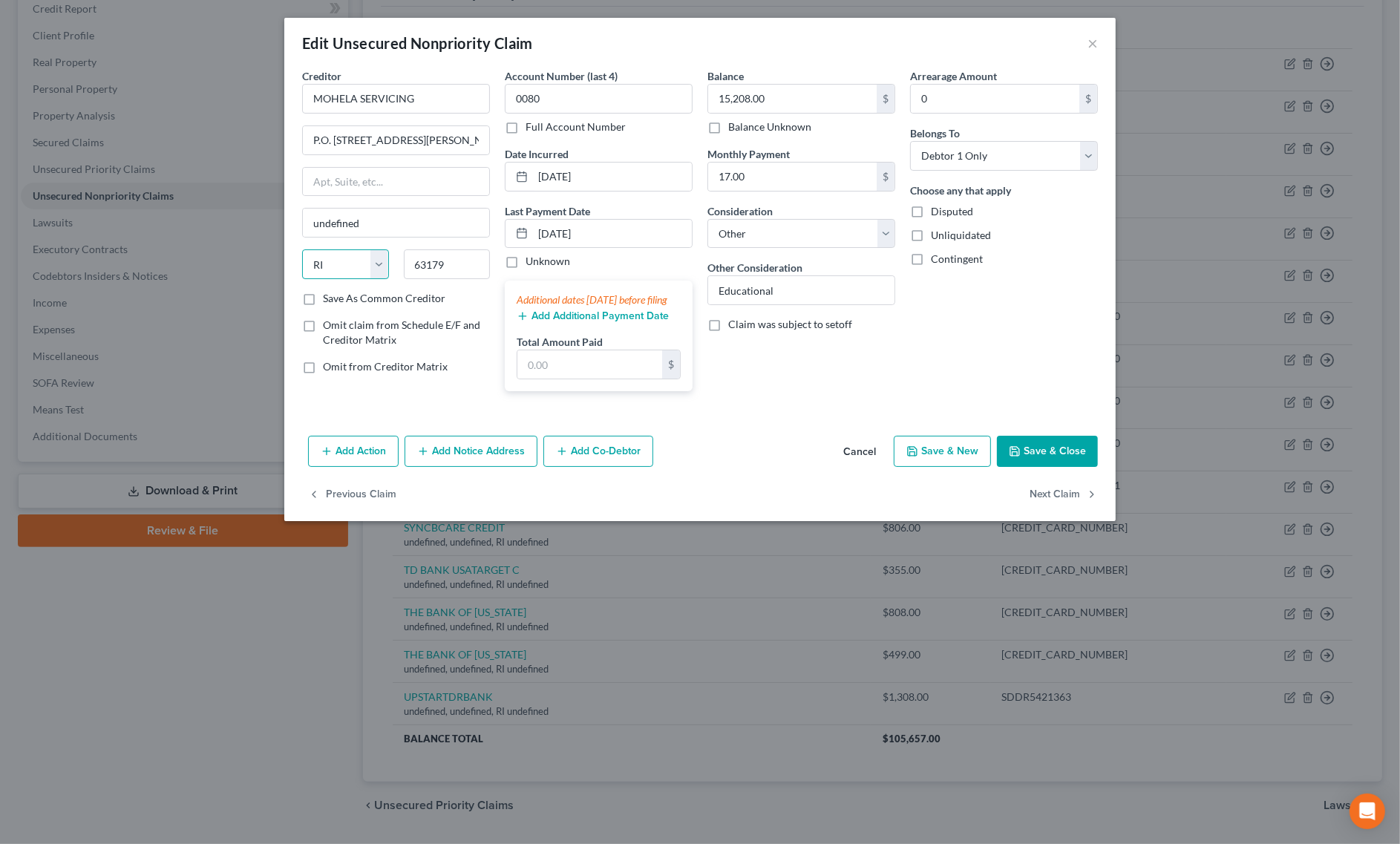
click at [349, 270] on select "State AL AK AR AZ CA CO CT DE DC FL GA GU HI ID IL IN IA KS KY LA ME MD MA MI M…" at bounding box center [345, 264] width 87 height 30
type input "Saint Louis"
select select "26"
click at [302, 251] on select "State AL AK AR AZ CA CO CT DE DC FL GA GU HI ID IL IN IA KS KY LA ME MD MA MI M…" at bounding box center [345, 264] width 87 height 30
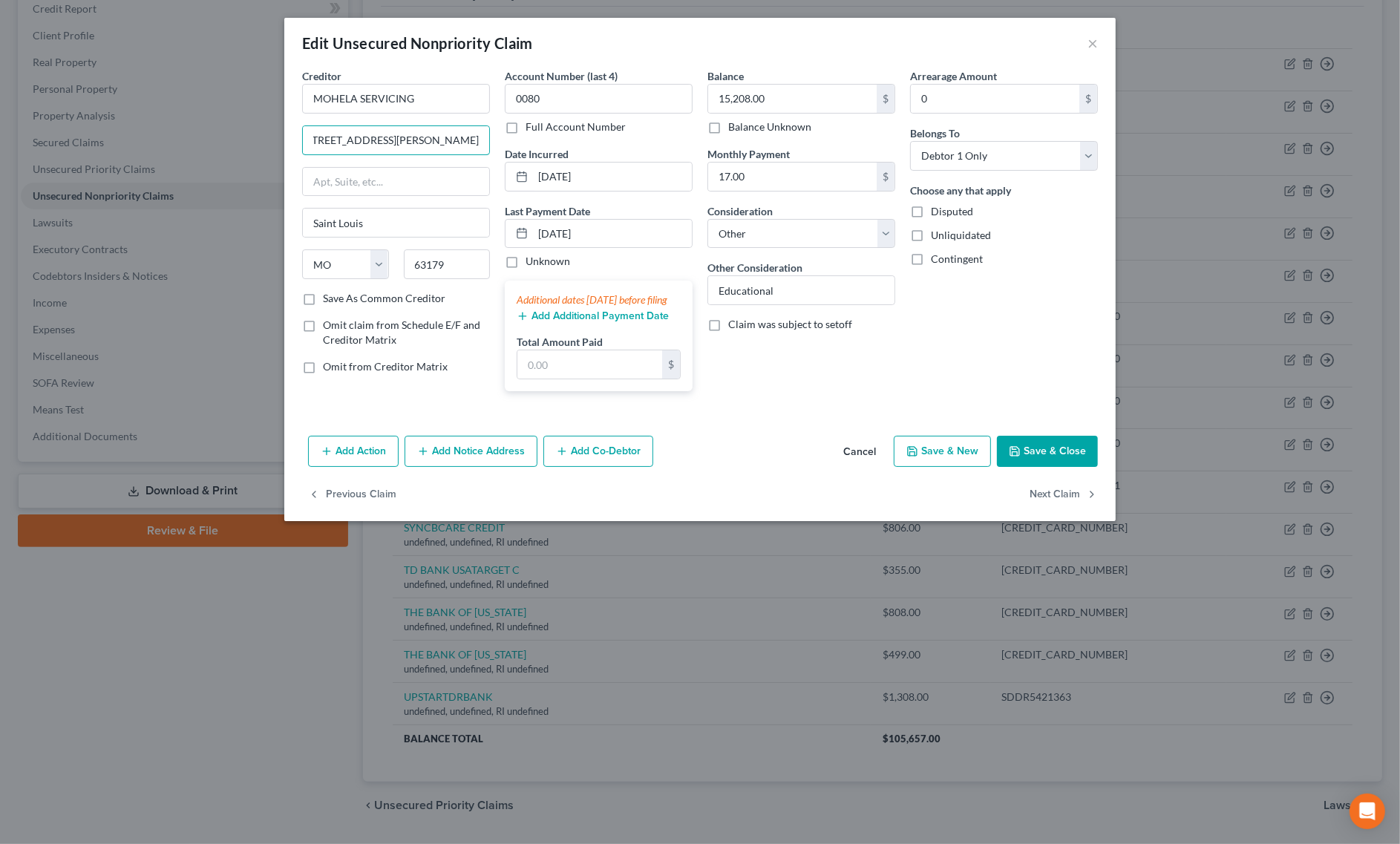
drag, startPoint x: 391, startPoint y: 143, endPoint x: 562, endPoint y: 141, distance: 171.0
click at [562, 141] on div "Creditor * MOHELA SERVICING P.O. Box 790453 St. Louis, MO 63179-0453 Saint Loui…" at bounding box center [700, 236] width 811 height 335
type input "P.O. Box 790453"
click at [1042, 466] on button "Save & Close" at bounding box center [1047, 451] width 101 height 31
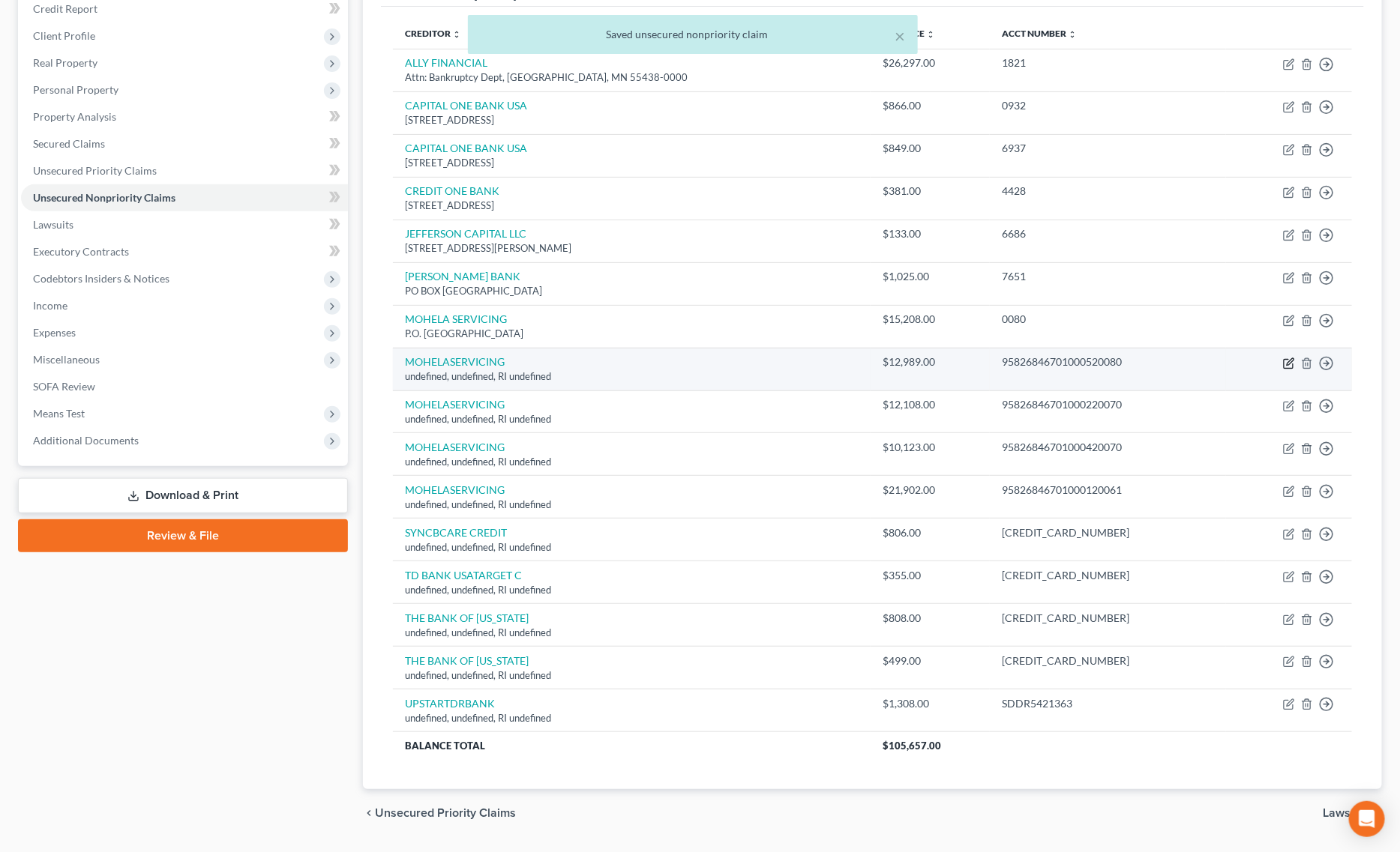
click at [1288, 365] on icon "button" at bounding box center [1289, 364] width 12 height 12
select select "41"
select select "14"
select select "0"
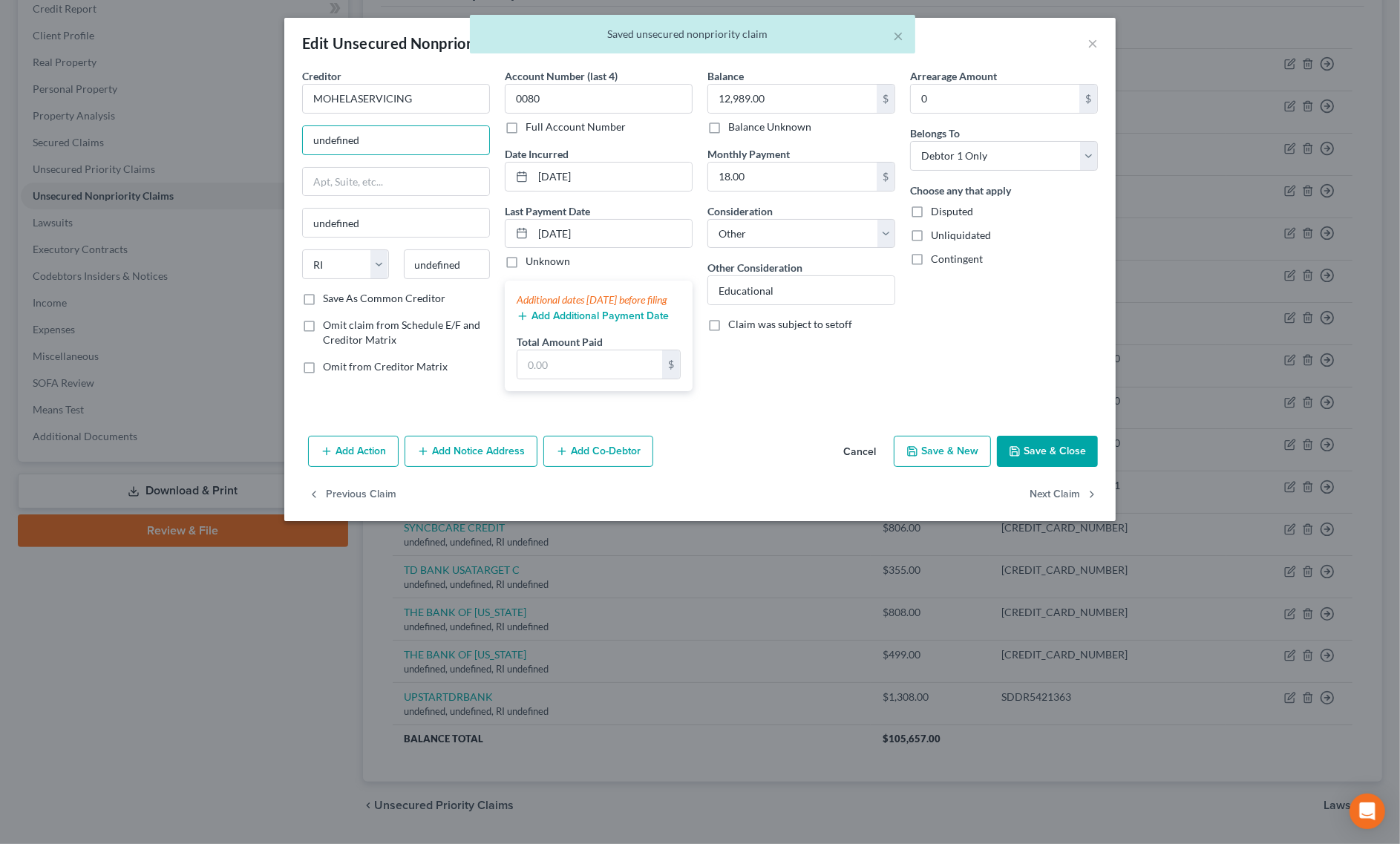
drag, startPoint x: 429, startPoint y: 134, endPoint x: 80, endPoint y: 140, distance: 349.1
click at [80, 140] on div "Edit Unsecured Nonpriority Claim × Creditor * MOHELASERVICING undefined undefin…" at bounding box center [700, 422] width 1400 height 844
paste input "63179"
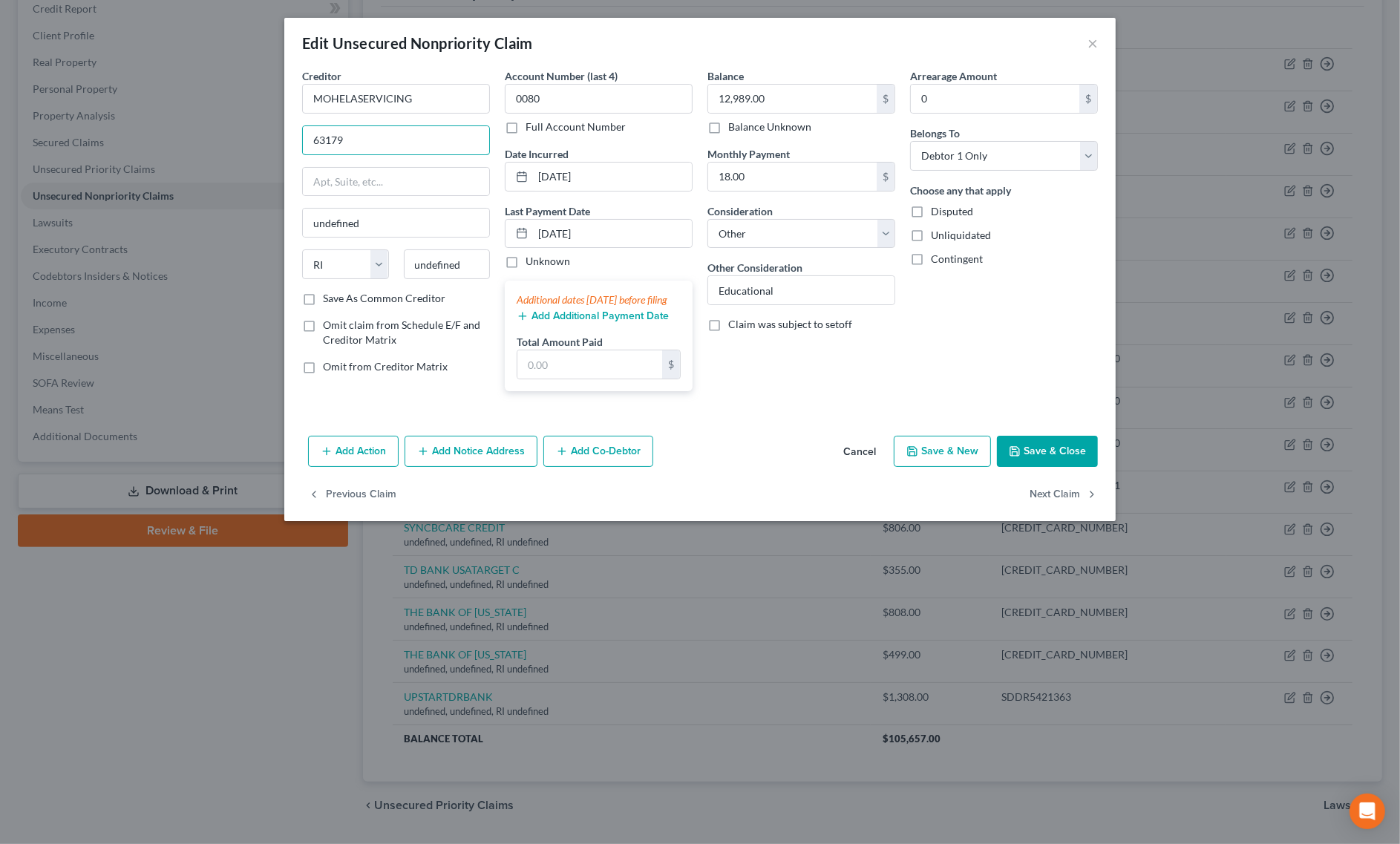
drag, startPoint x: 451, startPoint y: 128, endPoint x: 172, endPoint y: 128, distance: 279.0
click at [172, 128] on div "Edit Unsecured Nonpriority Claim × Creditor * MOHELASERVICING 63179 undefined S…" at bounding box center [700, 422] width 1400 height 844
paste input "P.O. Box 790453 St. Louis, MO 63179-0453"
drag, startPoint x: 419, startPoint y: 135, endPoint x: 451, endPoint y: 136, distance: 32.0
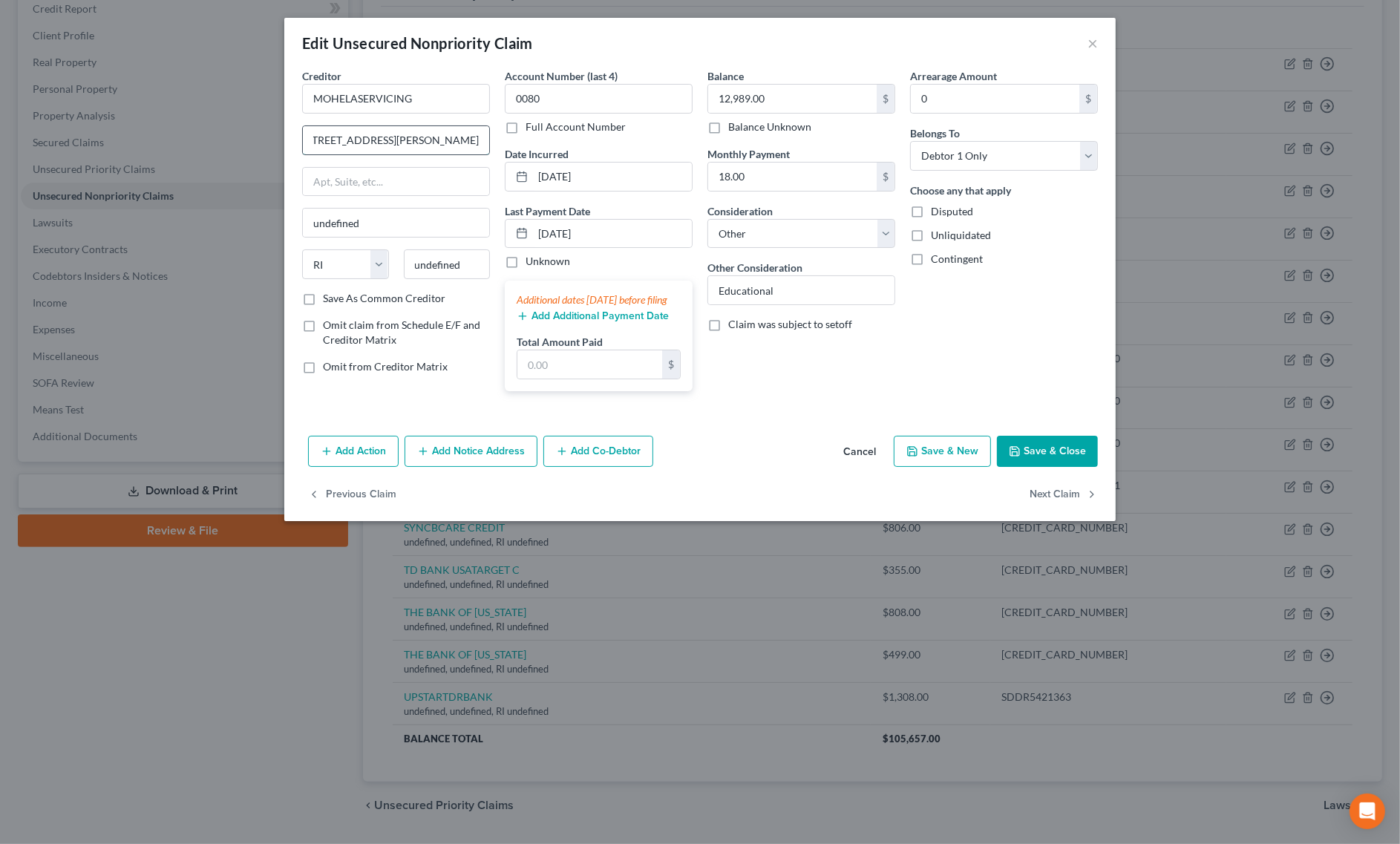
click at [451, 136] on input "P.O. Box 790453 St. Louis, MO 63179-0453" at bounding box center [396, 140] width 186 height 28
type input "P.O. Box 790453 St. Louis, MO 63179-0453"
click at [379, 270] on div "State AL AK AR AZ CA CO CT DE DC FL GA GU HI ID IL IN IA KS KY LA ME MD MA MI M…" at bounding box center [396, 270] width 203 height 41
paste input "63179"
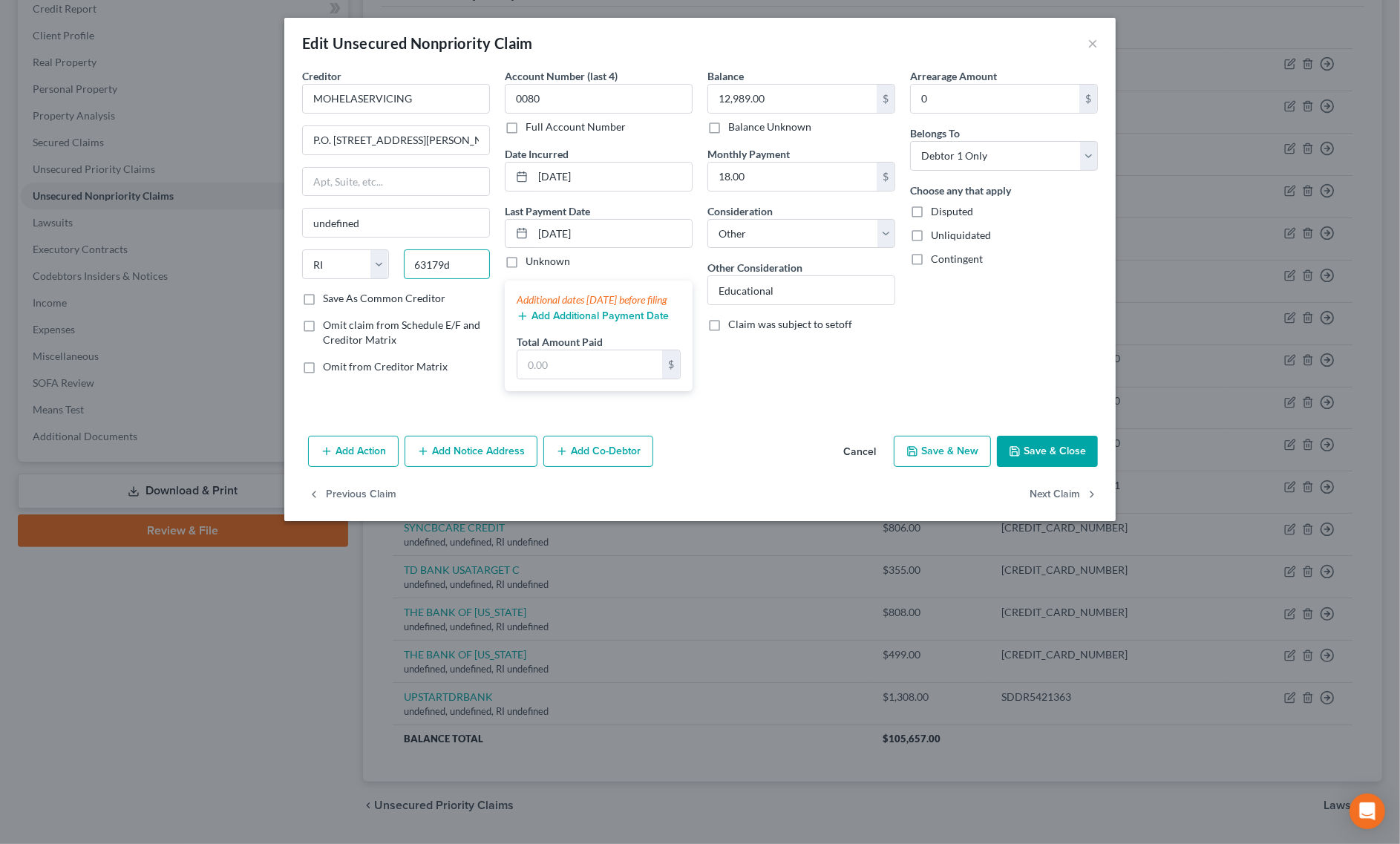
click at [462, 273] on input "63179d" at bounding box center [447, 264] width 87 height 30
type input "63179"
click at [350, 271] on select "State AL AK AR AZ CA CO CT DE DC FL GA GU HI ID IL IN IA KS KY LA ME MD MA MI M…" at bounding box center [345, 264] width 87 height 30
type input "Saint Louis"
select select "26"
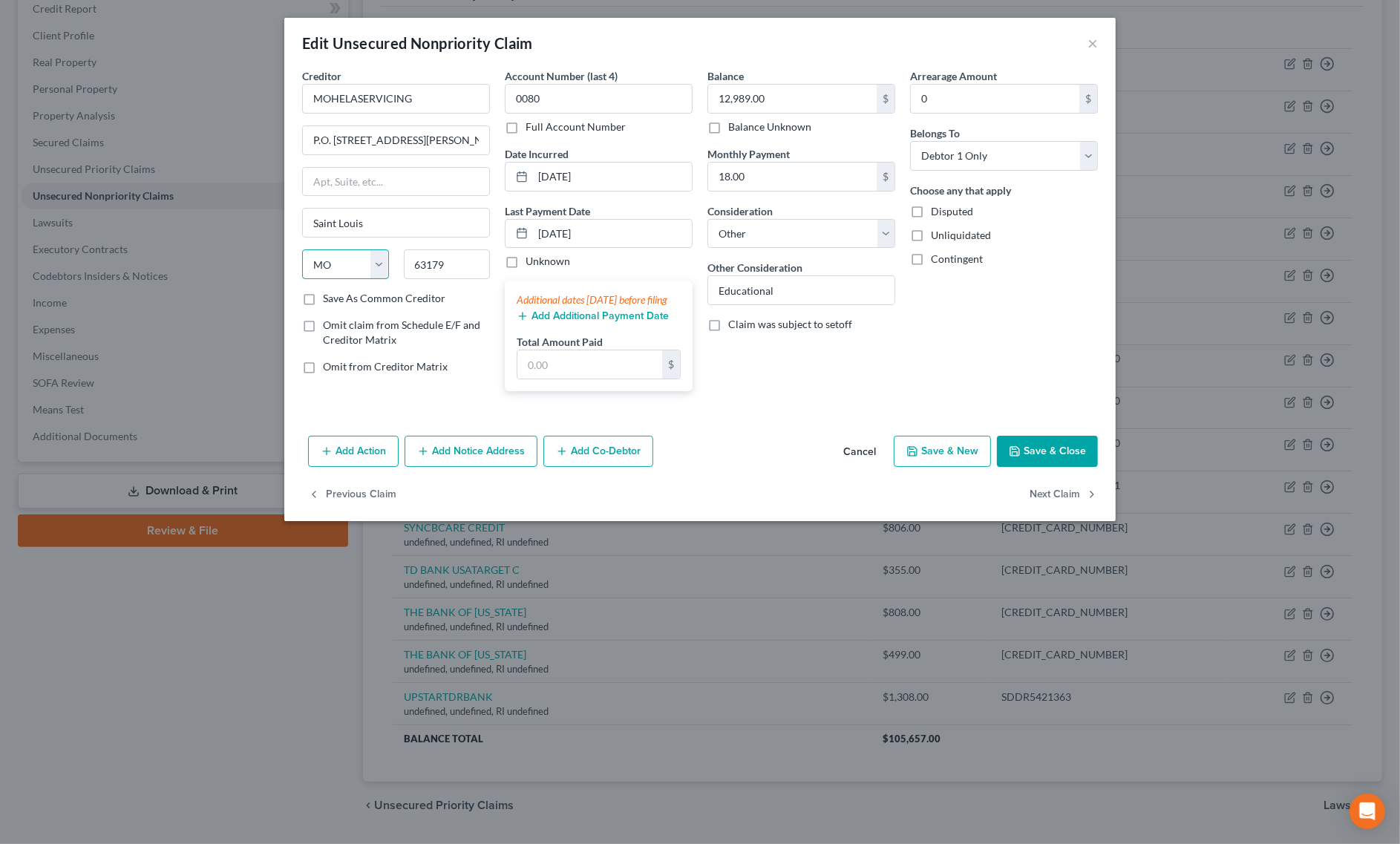
click at [302, 251] on select "State AL AK AR AZ CA CO CT DE DC FL GA GU HI ID IL IN IA KS KY LA ME MD MA MI M…" at bounding box center [345, 264] width 87 height 30
drag, startPoint x: 393, startPoint y: 138, endPoint x: 532, endPoint y: 140, distance: 139.0
click at [532, 140] on div "Creditor * MOHELASERVICING P.O. Box 790453 St. Louis, MO 63179-0453 Saint Louis…" at bounding box center [700, 236] width 811 height 335
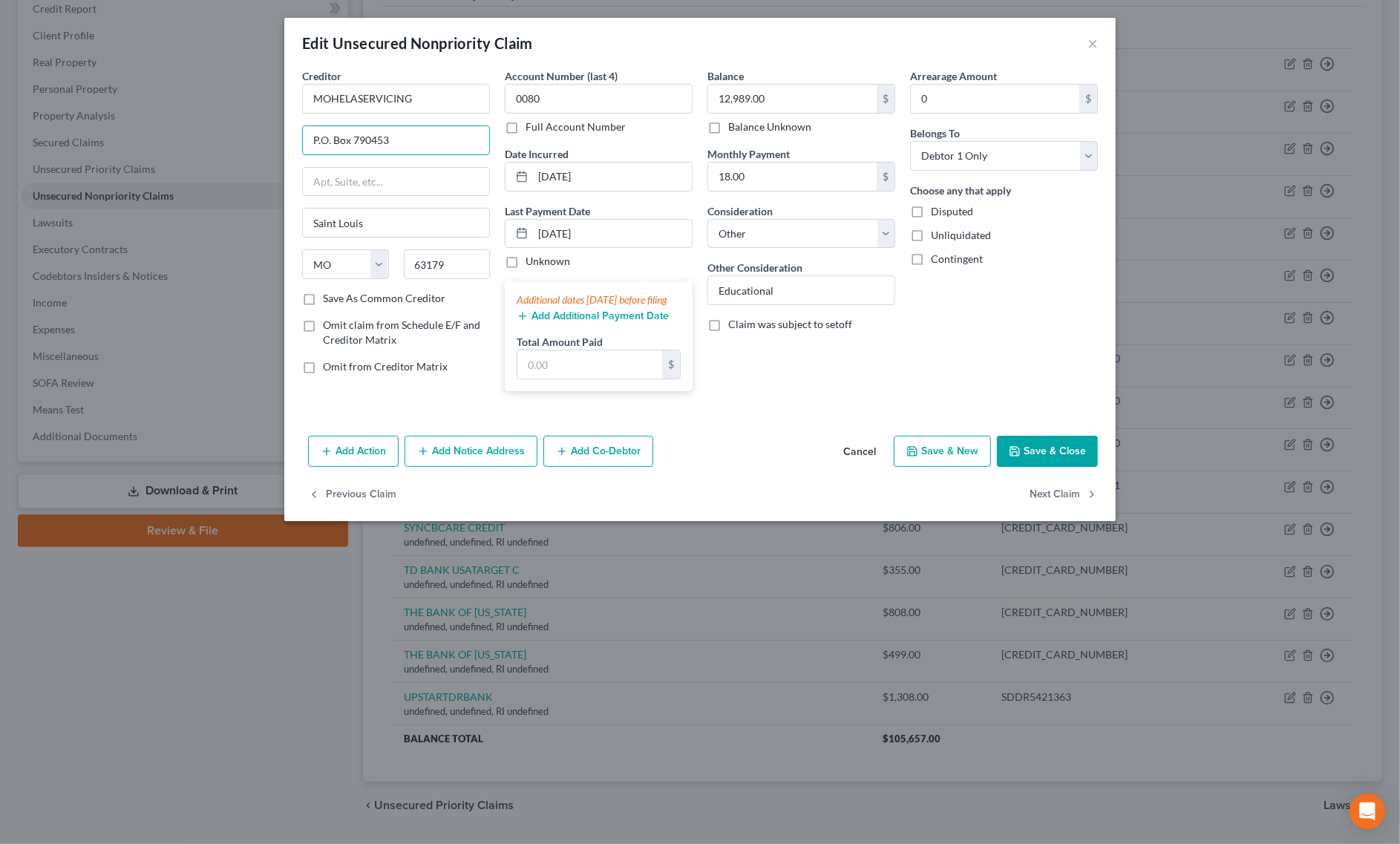
type input "P.O. Box 790453"
click at [1052, 465] on button "Save & Close" at bounding box center [1047, 451] width 101 height 31
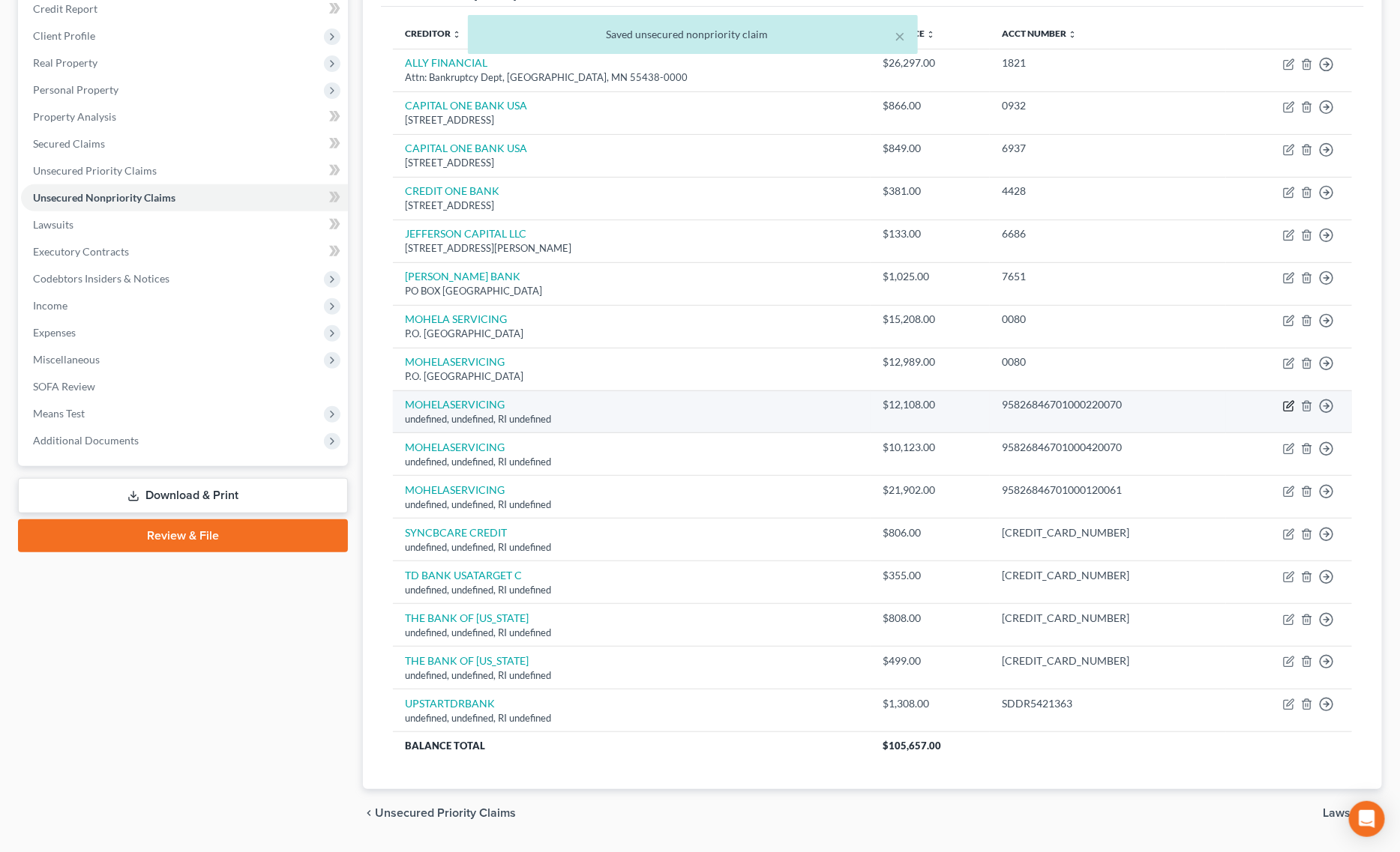
click at [1287, 403] on icon "button" at bounding box center [1288, 406] width 9 height 9
select select "41"
select select "14"
select select "0"
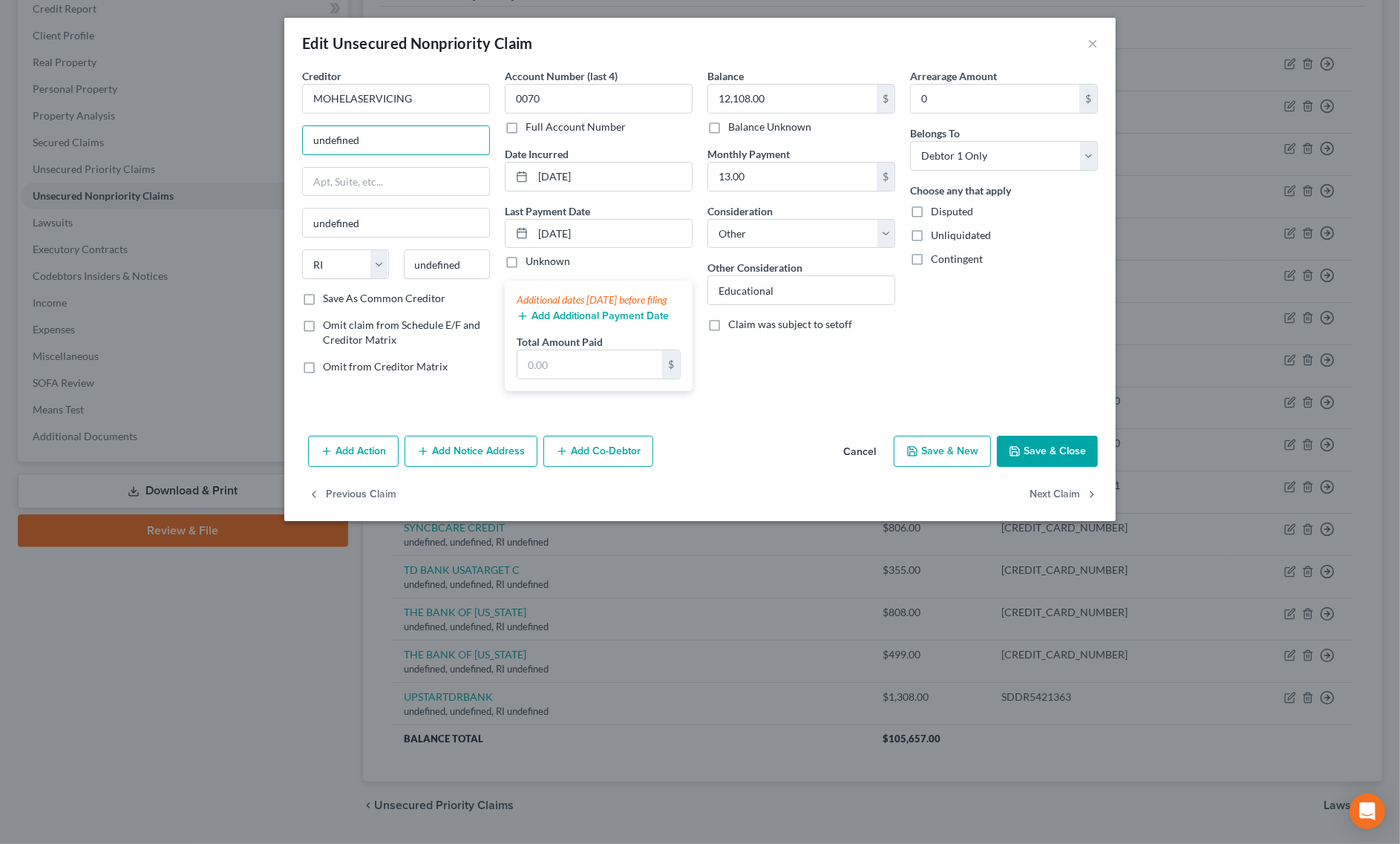
drag, startPoint x: 441, startPoint y: 134, endPoint x: 139, endPoint y: 134, distance: 302.0
click at [139, 134] on div "Edit Unsecured Nonpriority Claim × Creditor * MOHELASERVICING undefined undefin…" at bounding box center [700, 422] width 1400 height 844
paste input "P.O. Box 790453 St. Louis, MO 63179-0453"
drag, startPoint x: 424, startPoint y: 139, endPoint x: 451, endPoint y: 138, distance: 27.0
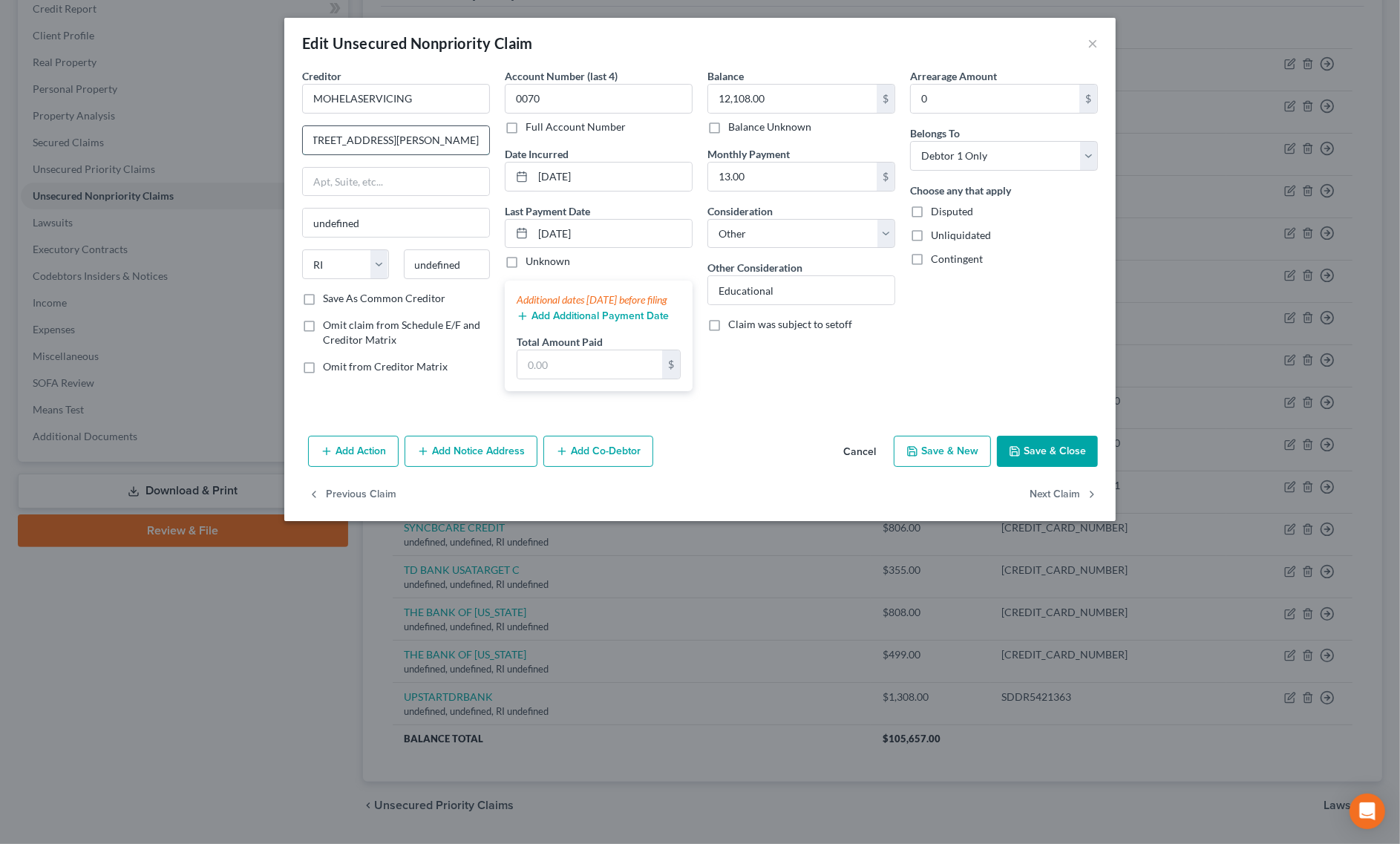
click at [451, 138] on input "P.O. Box 790453 St. Louis, MO 63179-0453" at bounding box center [396, 140] width 186 height 28
type input "P.O. Box 790453 St. Louis, MO 63179-0453"
drag, startPoint x: 433, startPoint y: 272, endPoint x: 321, endPoint y: 272, distance: 112.0
click at [321, 272] on div "State AL AK AR AZ CA CO CT DE DC FL GA GU HI ID IL IN IA KS KY LA ME MD MA MI M…" at bounding box center [396, 270] width 203 height 41
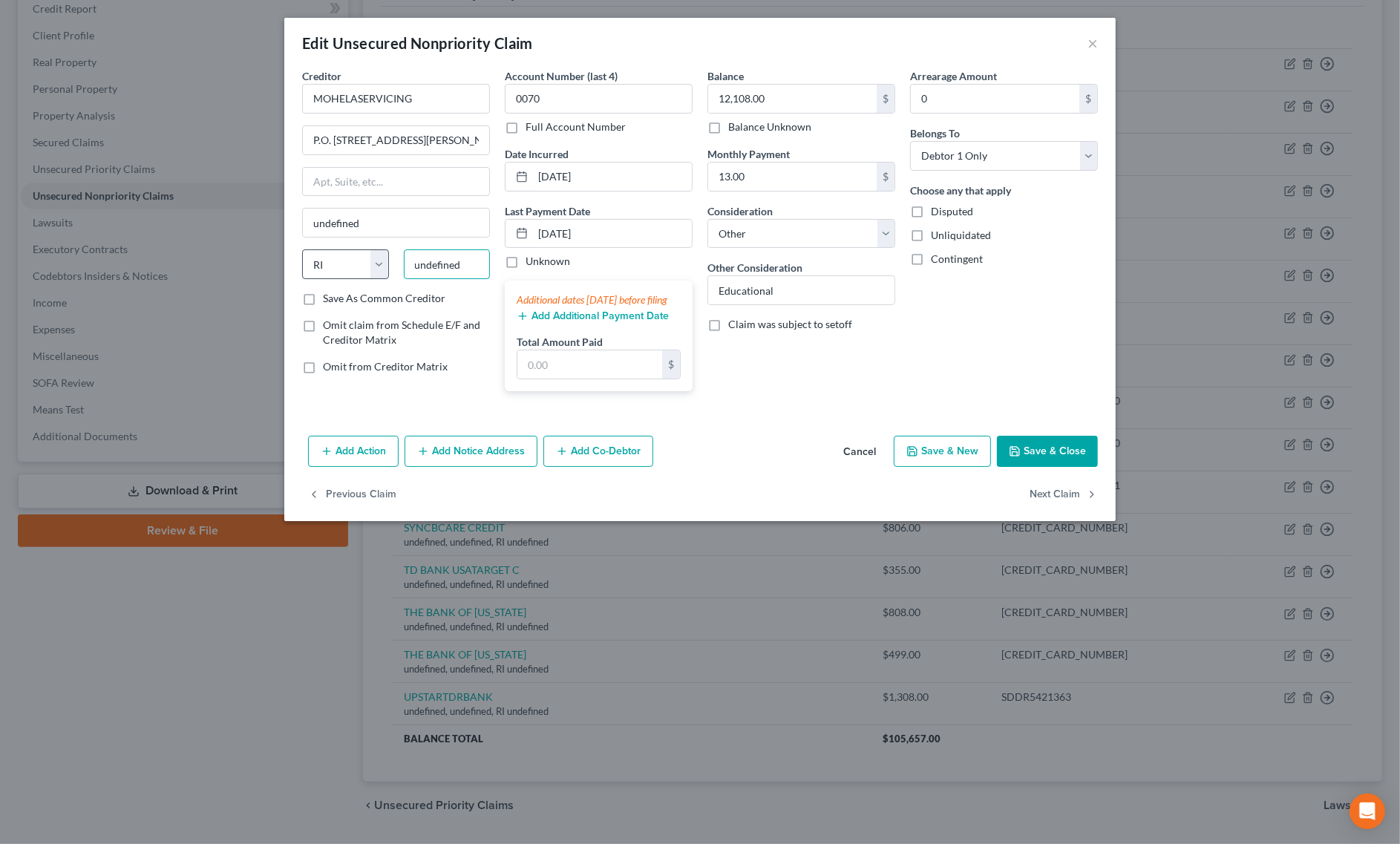
paste input "63179"
type input "63179"
click at [353, 264] on select "State AL AK AR AZ CA CO CT DE DC FL GA GU HI ID IL IN IA KS KY LA ME MD MA MI M…" at bounding box center [345, 264] width 87 height 30
type input "Saint Louis"
select select "26"
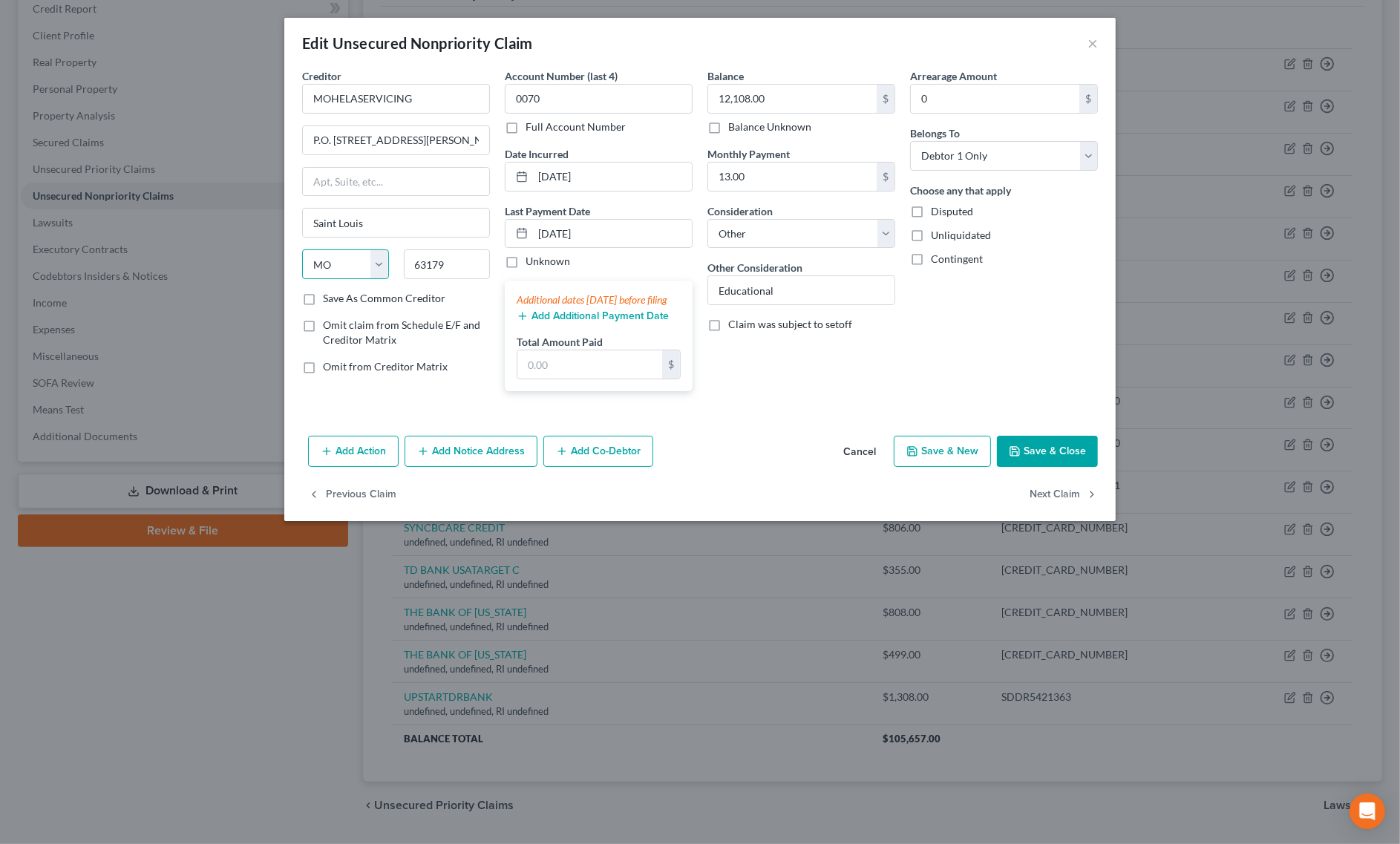
click at [302, 251] on select "State AL AK AR AZ CA CO CT DE DC FL GA GU HI ID IL IN IA KS KY LA ME MD MA MI M…" at bounding box center [345, 264] width 87 height 30
drag, startPoint x: 388, startPoint y: 139, endPoint x: 571, endPoint y: 142, distance: 183.0
click at [571, 142] on div "Creditor * MOHELASERVICING P.O. Box 790453 St. Louis, MO 63179-0453 Saint Louis…" at bounding box center [700, 236] width 811 height 335
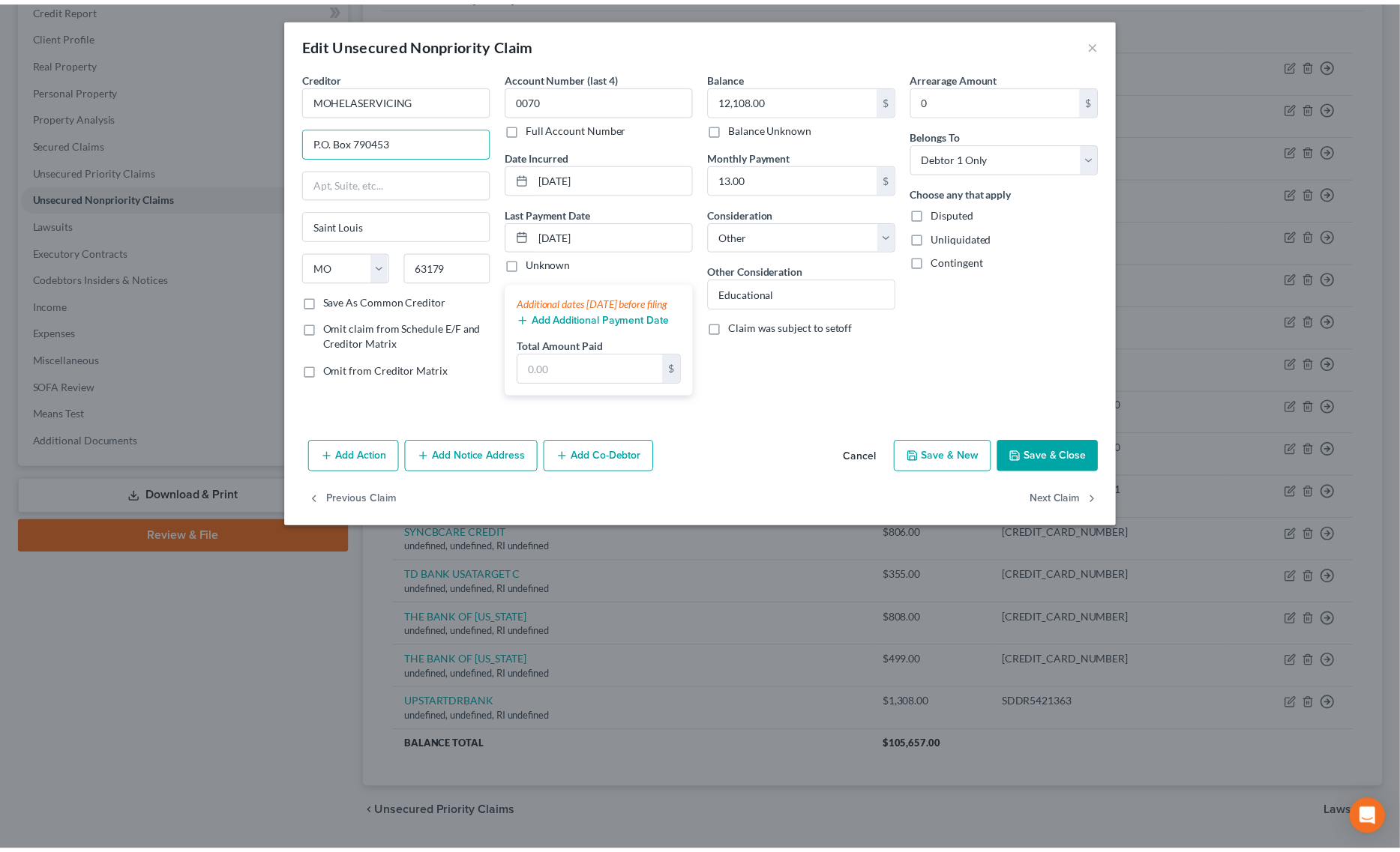
scroll to position [0, 0]
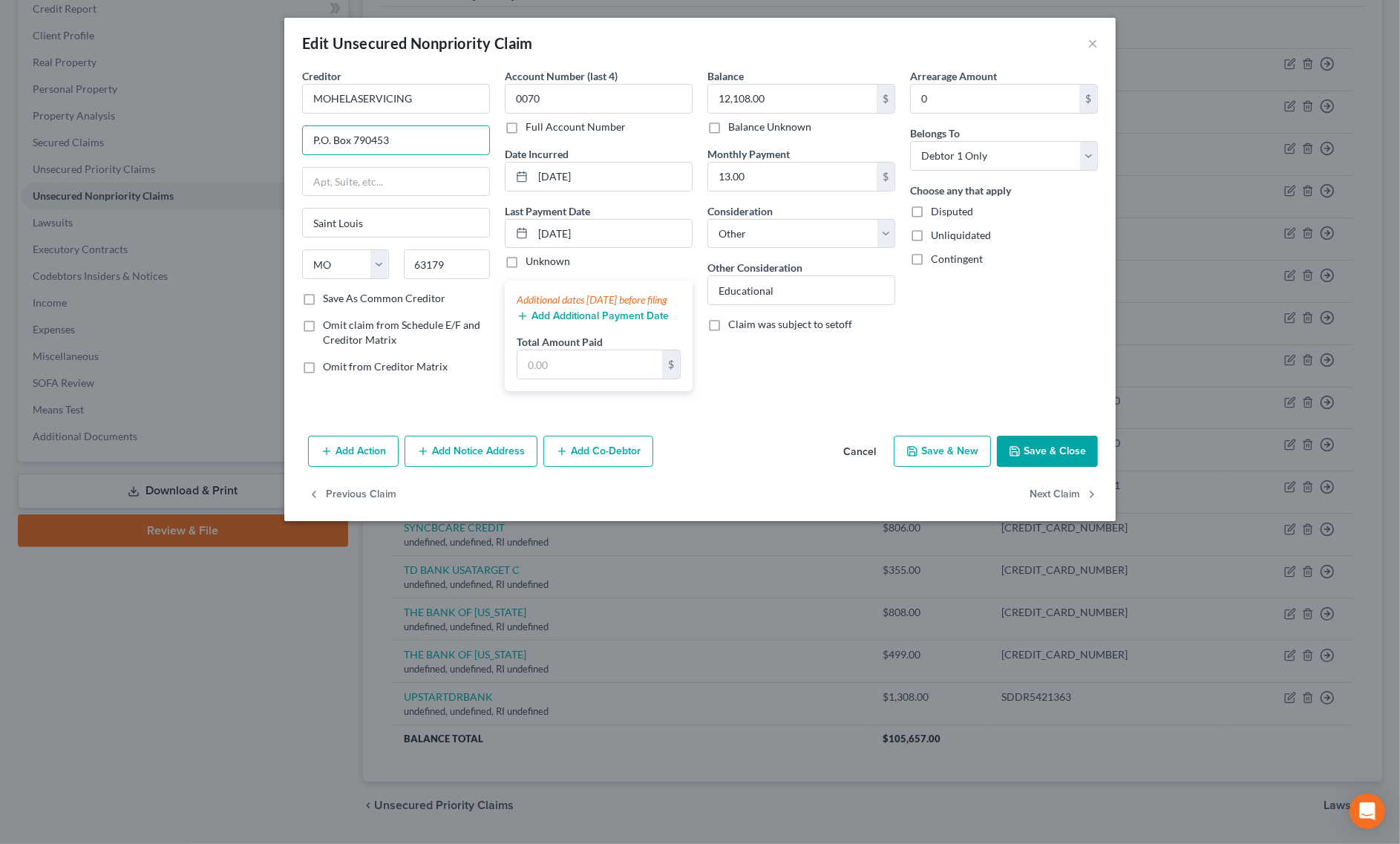
type input "P.O. Box 790453"
click at [1014, 460] on button "Save & Close" at bounding box center [1047, 451] width 101 height 31
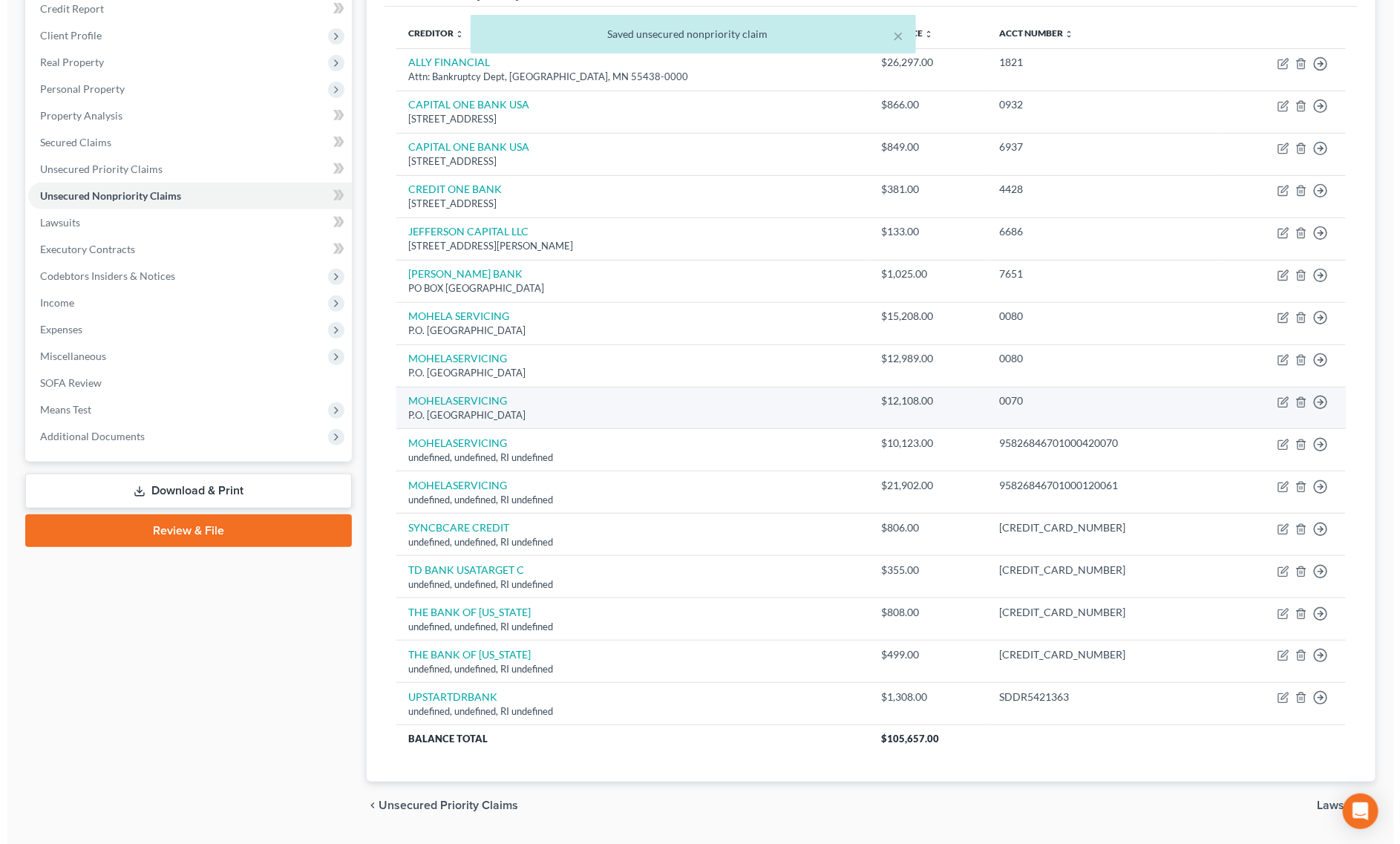
scroll to position [230, 0]
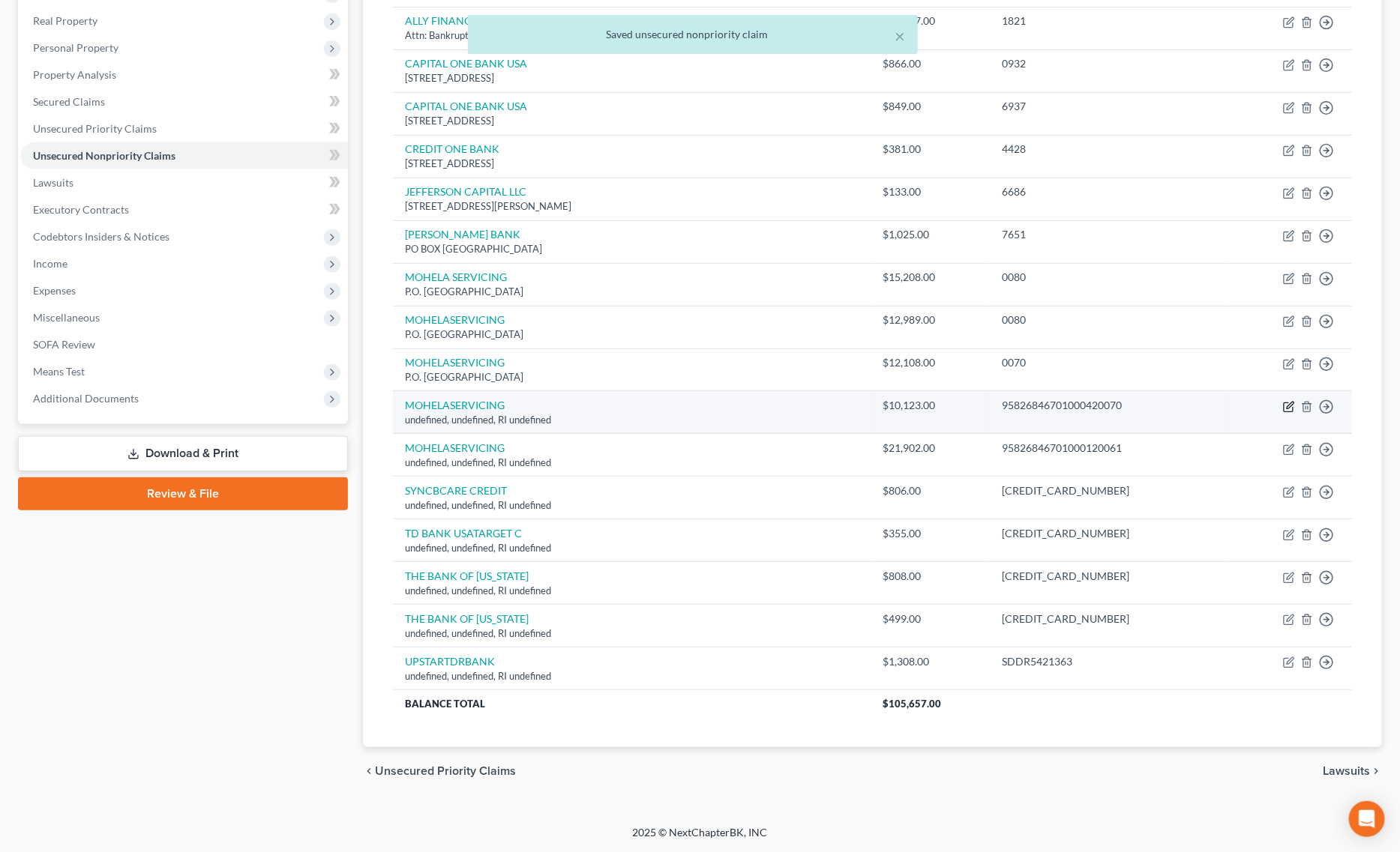
click at [1290, 402] on icon "button" at bounding box center [1289, 407] width 12 height 12
select select "41"
select select "14"
select select "0"
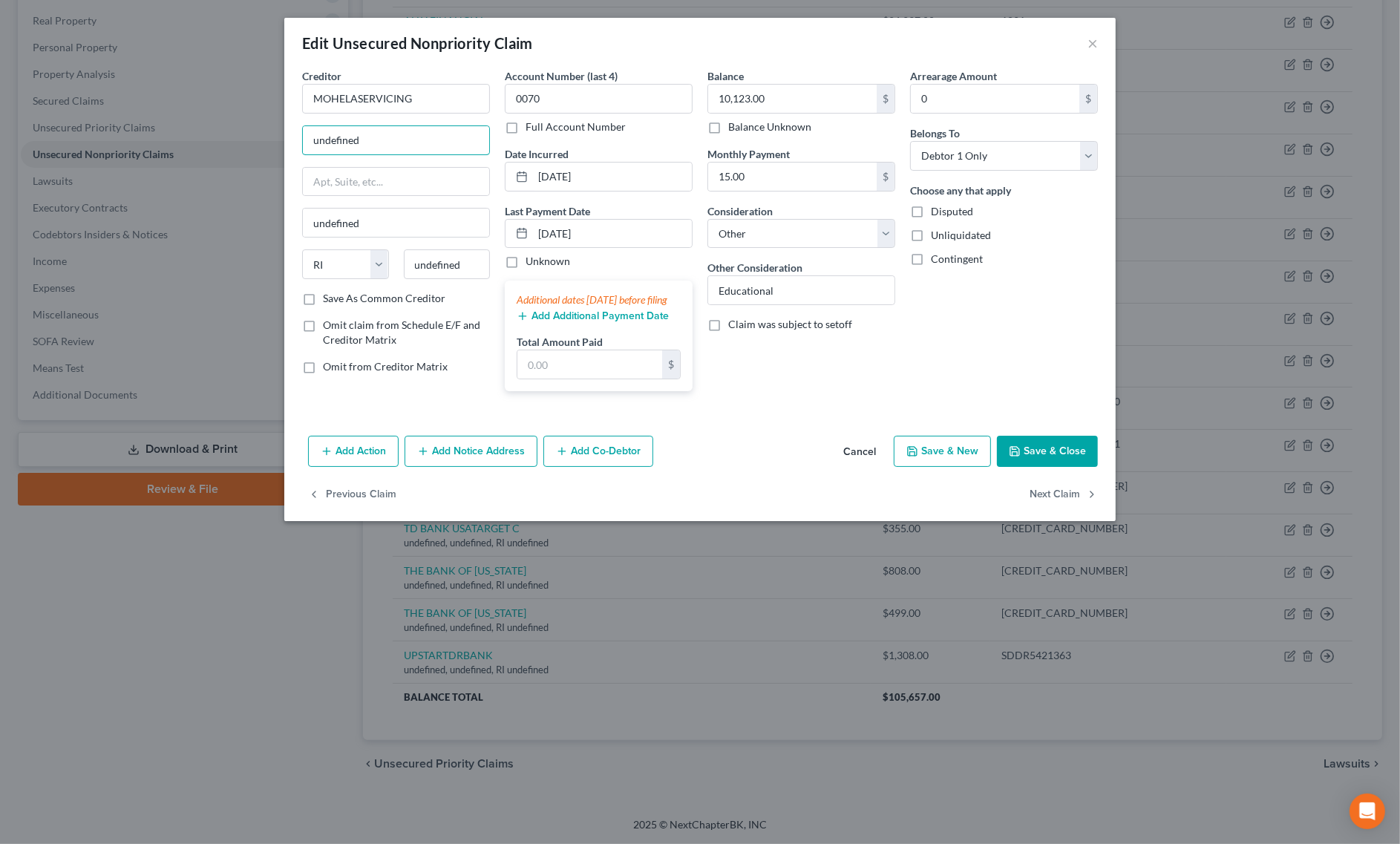
drag, startPoint x: 379, startPoint y: 145, endPoint x: 256, endPoint y: 141, distance: 123.1
click at [260, 141] on div "Edit Unsecured Nonpriority Claim × Creditor * MOHELASERVICING undefined undefin…" at bounding box center [700, 422] width 1400 height 844
paste input "P.O. Box 790453 St. Louis, MO 63179-0453"
drag, startPoint x: 421, startPoint y: 142, endPoint x: 449, endPoint y: 145, distance: 28.2
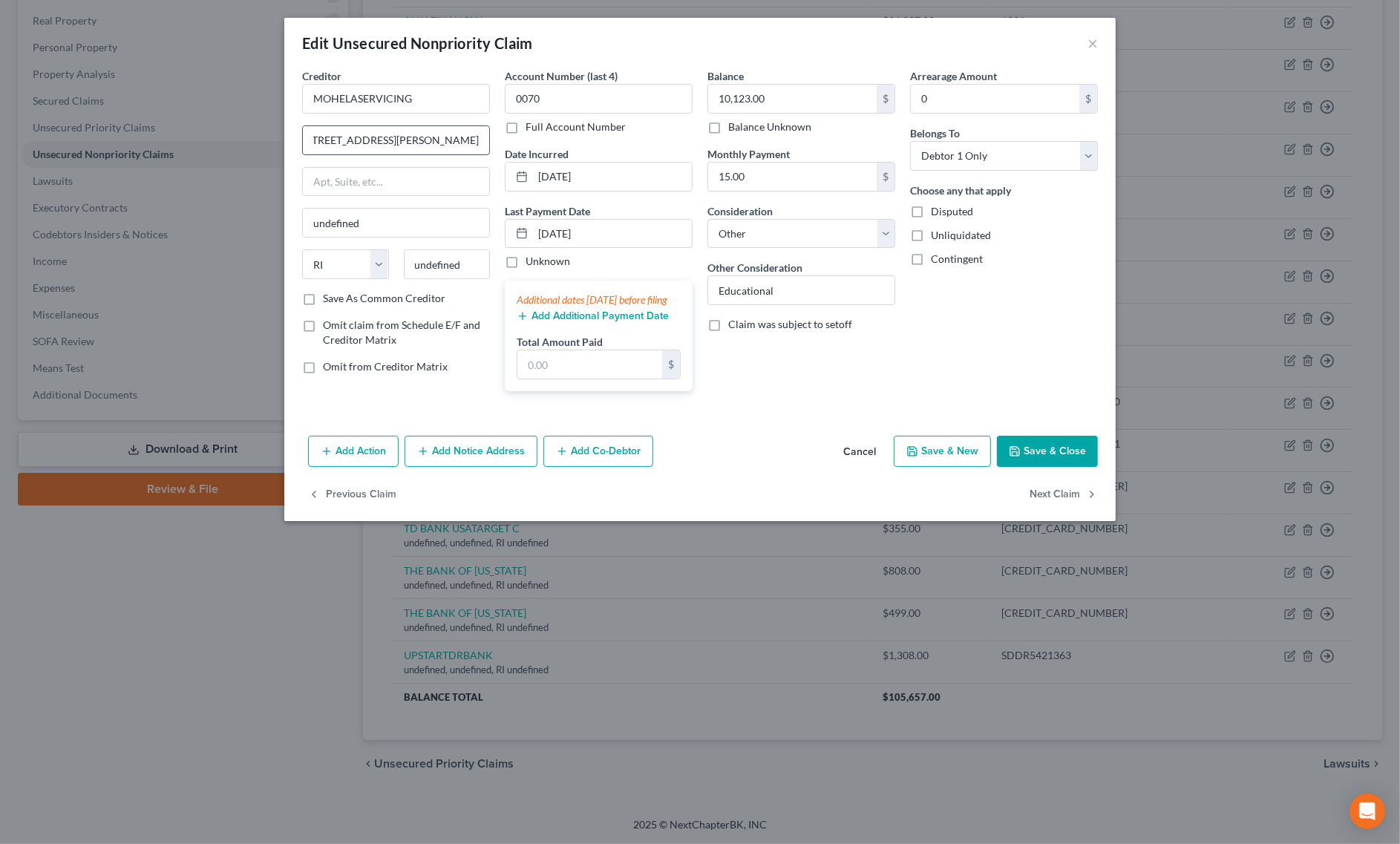
click at [449, 145] on input "P.O. Box 790453 St. Louis, MO 63179-0453" at bounding box center [396, 140] width 186 height 28
type input "P.O. Box 790453 St. Louis, MO 63179-0453"
drag, startPoint x: 478, startPoint y: 268, endPoint x: 336, endPoint y: 269, distance: 142.0
click at [336, 269] on div "State AL AK AR AZ CA CO CT DE DC FL GA GU HI ID IL IN IA KS KY LA ME MD MA MI M…" at bounding box center [396, 270] width 203 height 41
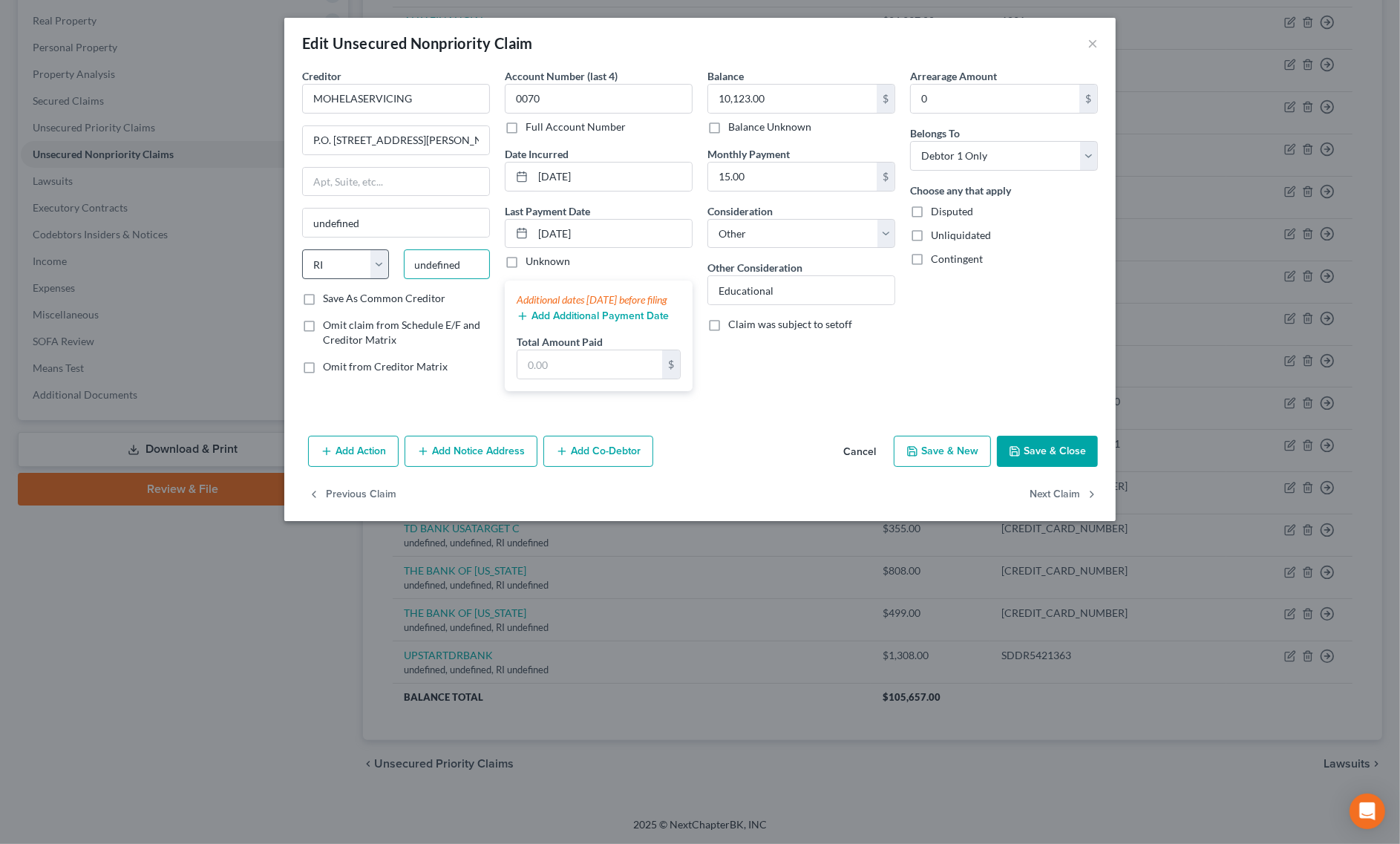
paste input "63179"
type input "63179"
click at [334, 273] on select "State AL AK AR AZ CA CO CT DE DC FL GA GU HI ID IL IN IA KS KY LA ME MD MA MI M…" at bounding box center [345, 264] width 87 height 30
type input "Saint Louis"
select select "26"
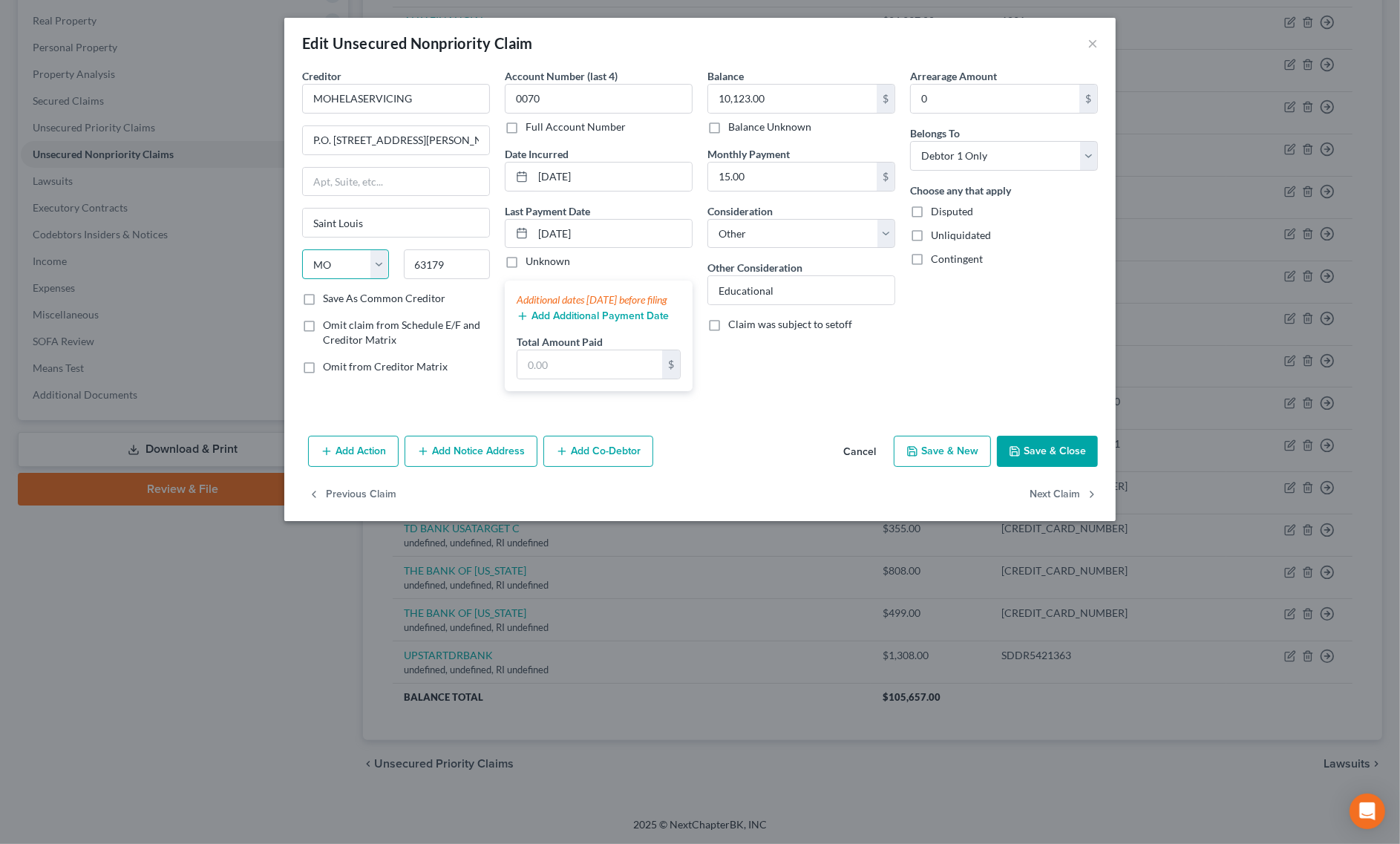
click at [302, 251] on select "State AL AK AR AZ CA CO CT DE DC FL GA GU HI ID IL IN IA KS KY LA ME MD MA MI M…" at bounding box center [345, 264] width 87 height 30
drag, startPoint x: 392, startPoint y: 141, endPoint x: 542, endPoint y: 146, distance: 150.1
click at [539, 145] on div "Creditor * MOHELASERVICING P.O. Box 790453 St. Louis, MO 63179-0453 Saint Louis…" at bounding box center [700, 236] width 811 height 335
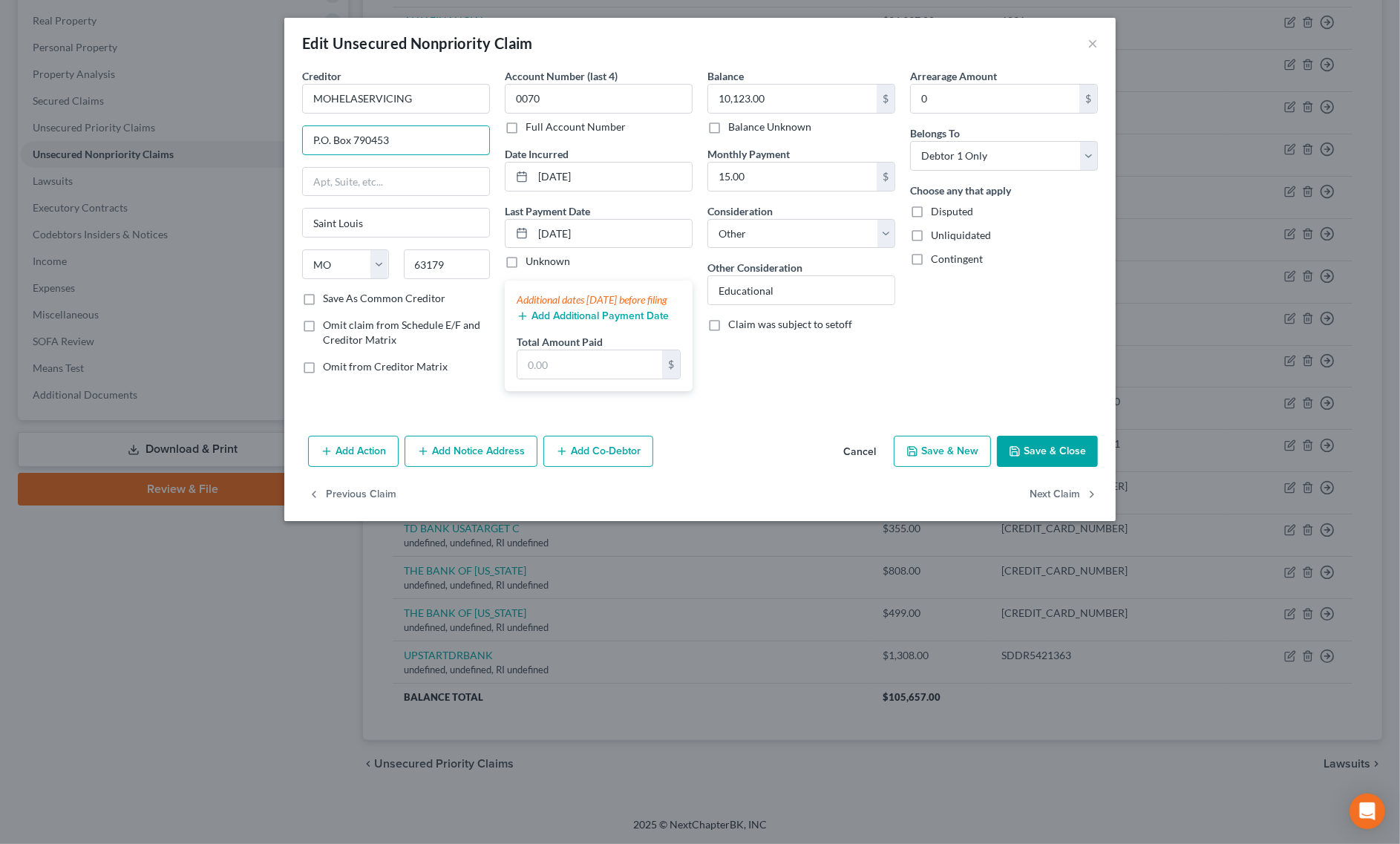
type input "P.O. Box 790453"
click at [1063, 463] on button "Save & Close" at bounding box center [1047, 451] width 101 height 31
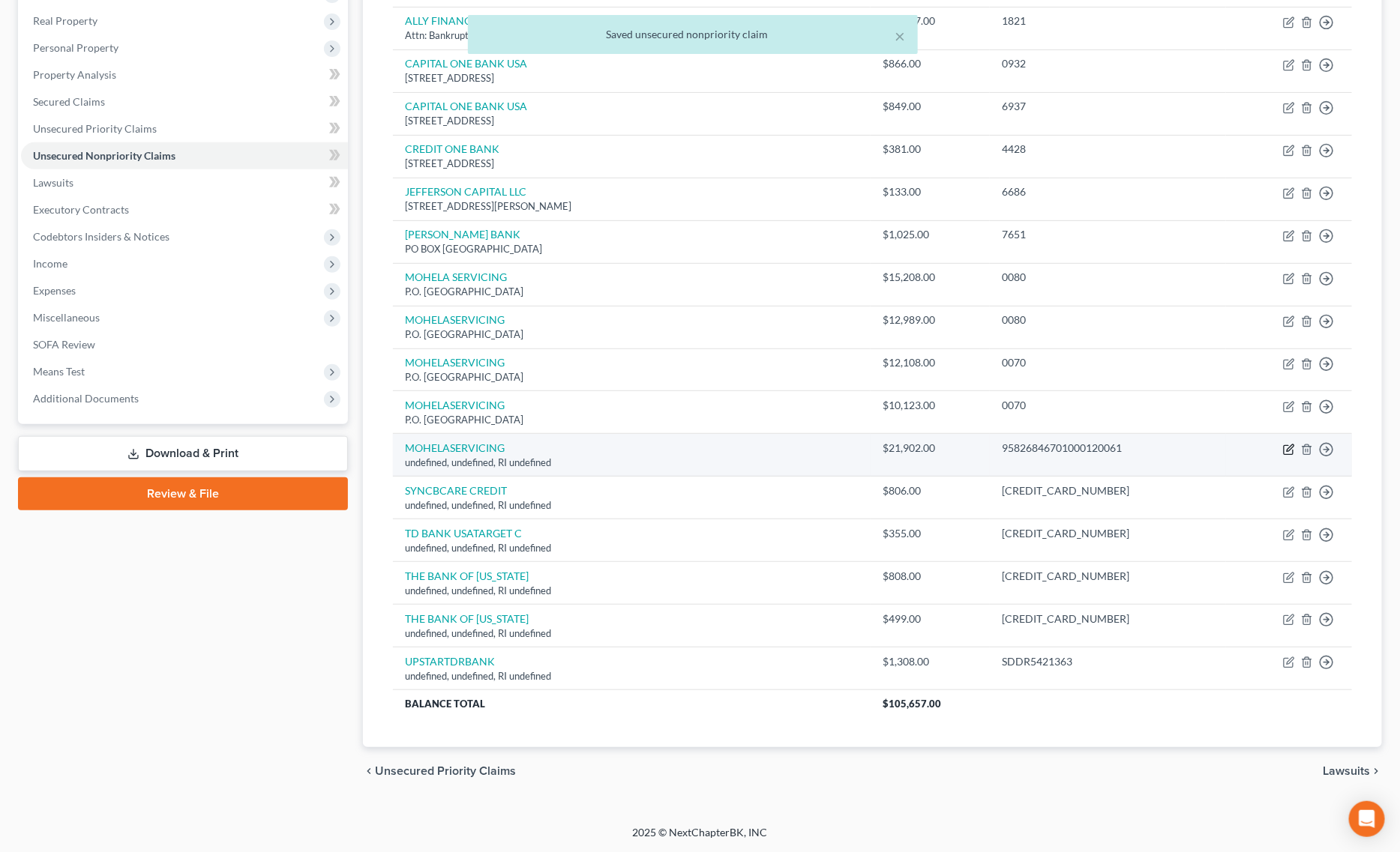
click at [1288, 447] on icon "button" at bounding box center [1291, 448] width 7 height 7
select select "41"
select select "14"
select select "0"
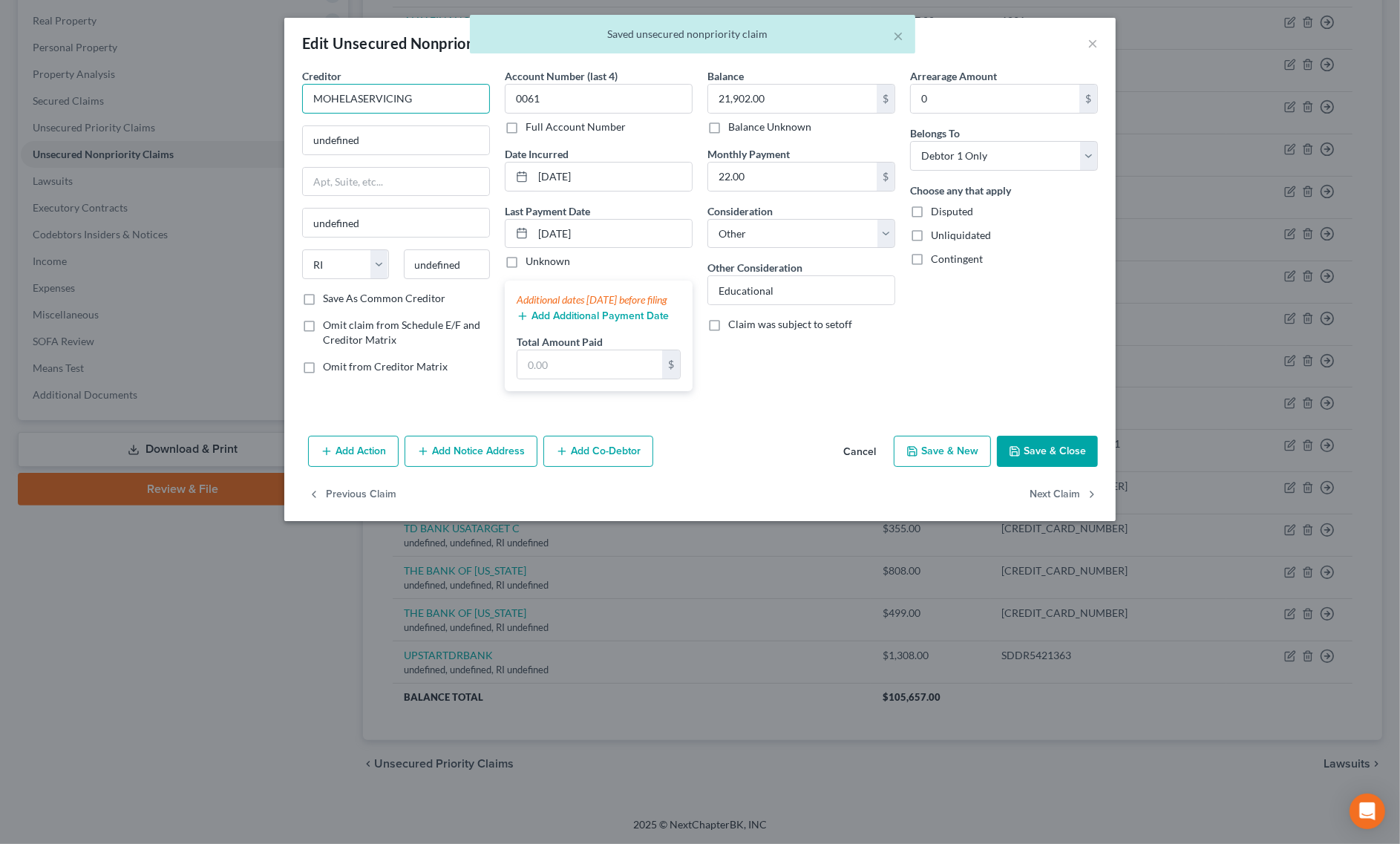
click at [356, 91] on input "MOHELASERVICING" at bounding box center [396, 98] width 188 height 30
type input "MOHELA SERVICING"
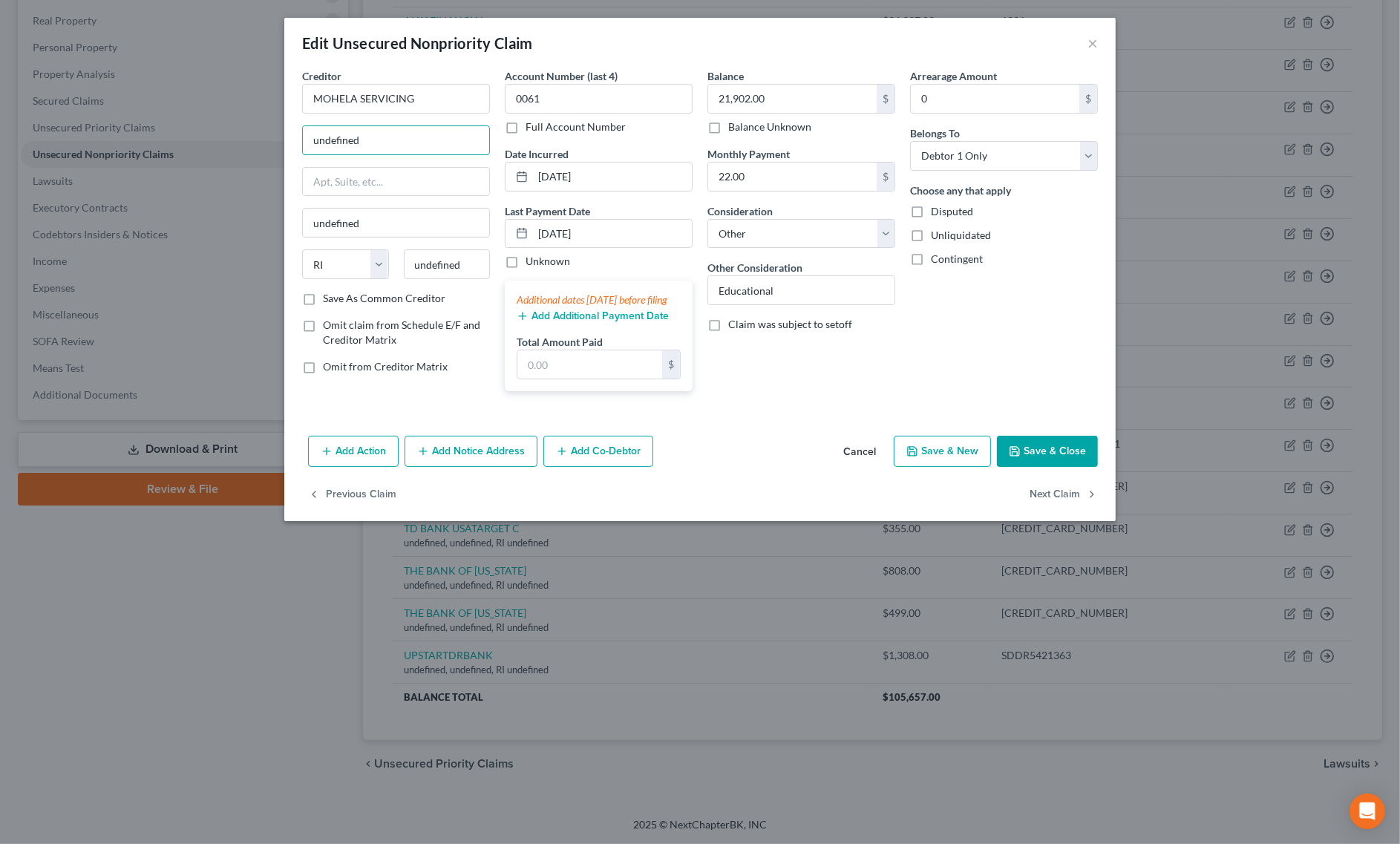
drag, startPoint x: 375, startPoint y: 145, endPoint x: 267, endPoint y: 145, distance: 108.0
click at [268, 145] on div "Edit Unsecured Nonpriority Claim × Creditor * MOHELA SERVICING undefined undefi…" at bounding box center [700, 422] width 1400 height 844
paste input "P.O. Box 790453 St. Louis, MO 63179-0453"
drag, startPoint x: 419, startPoint y: 140, endPoint x: 449, endPoint y: 138, distance: 30.1
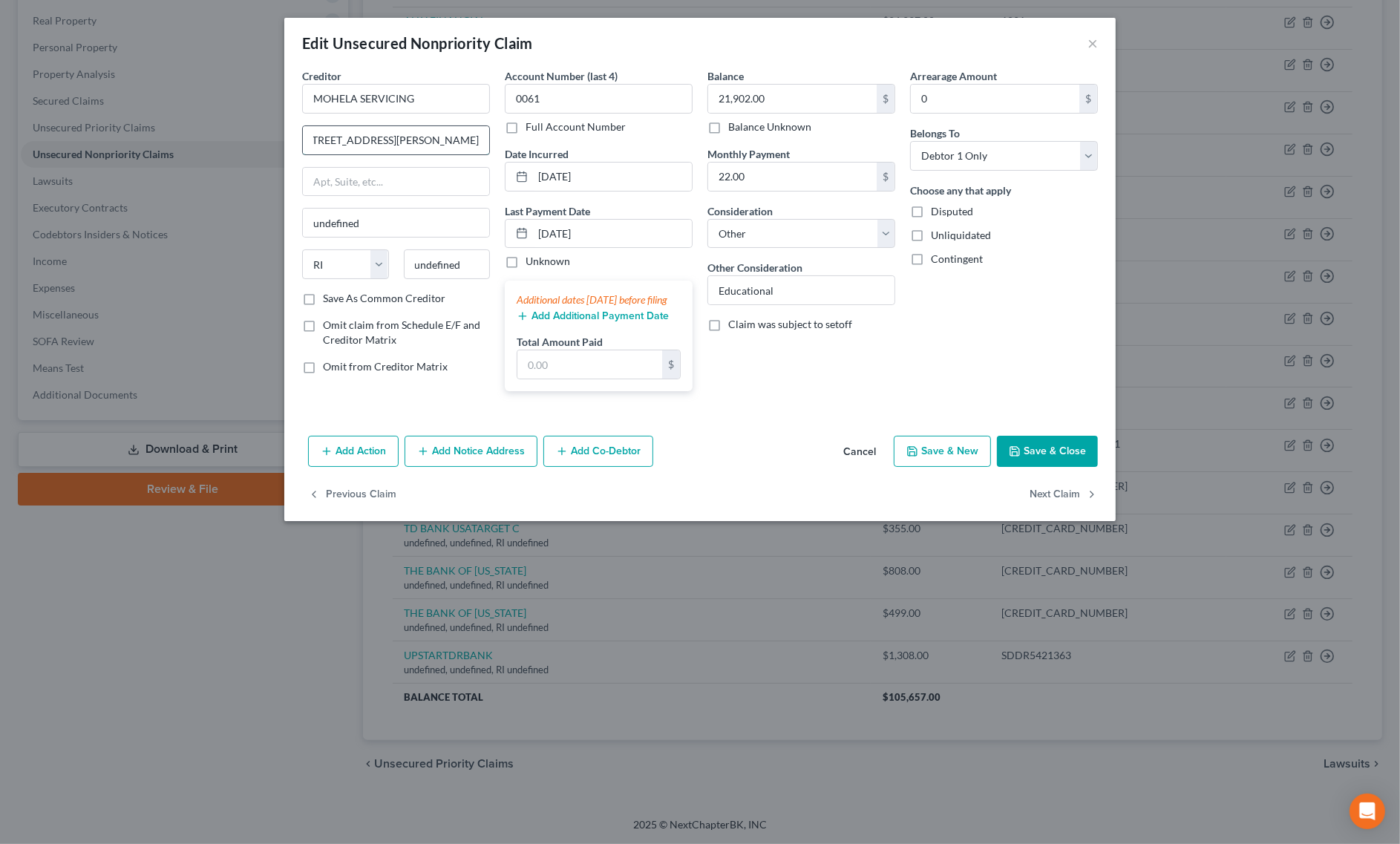
click at [449, 138] on input "P.O. Box 790453 St. Louis, MO 63179-0453" at bounding box center [396, 140] width 186 height 28
type input "P.O. Box 790453 St. Louis, MO 63179-0453"
drag, startPoint x: 469, startPoint y: 260, endPoint x: 392, endPoint y: 265, distance: 77.2
click at [396, 265] on div "undefined" at bounding box center [447, 264] width 101 height 30
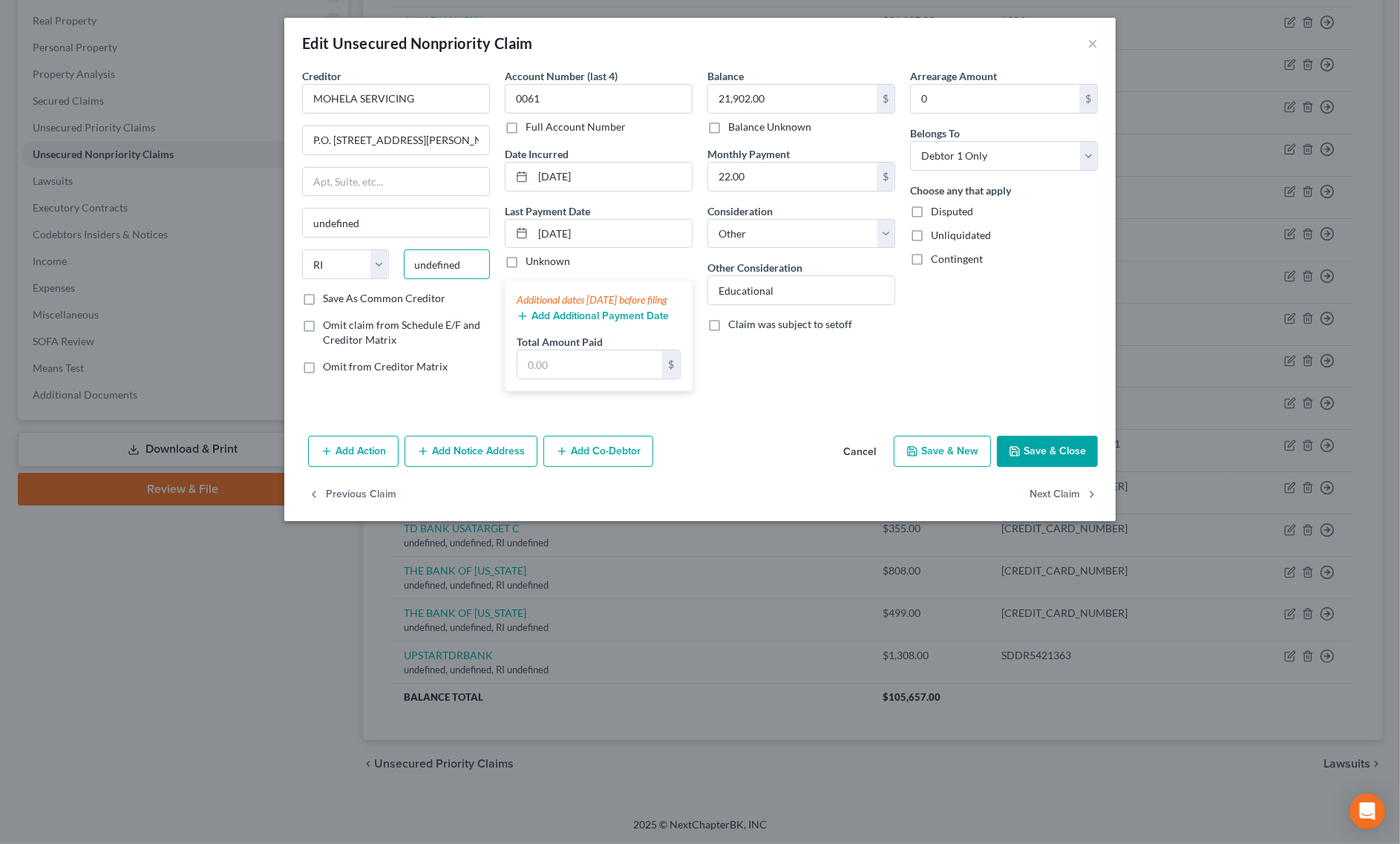
paste input "63179"
type input "63179"
click at [325, 261] on select "State AL AK AR AZ CA CO CT DE DC FL GA GU HI ID IL IN IA KS KY LA ME MD MA MI M…" at bounding box center [345, 264] width 87 height 30
type input "Saint Louis"
select select "26"
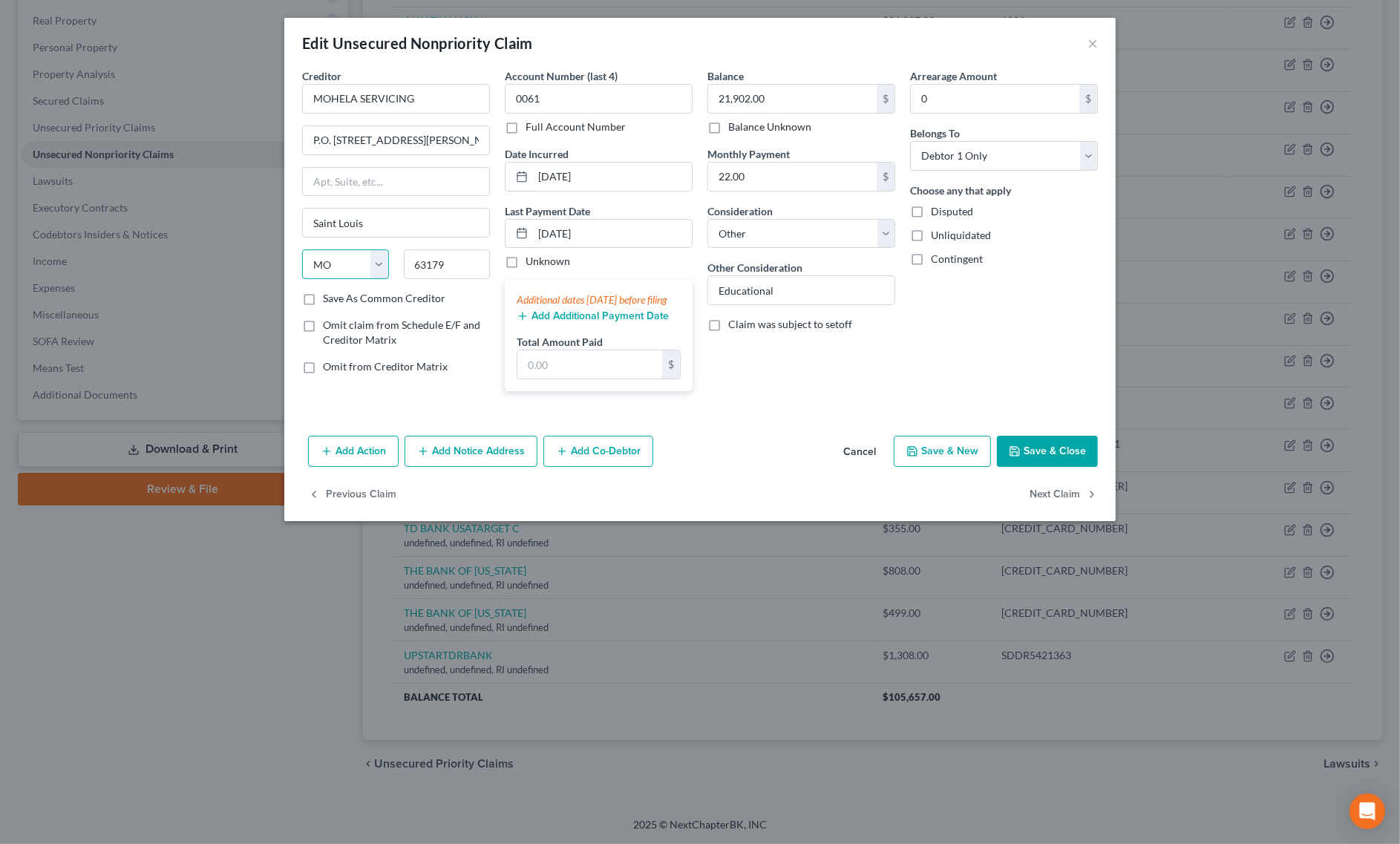
click at [302, 251] on select "State AL AK AR AZ CA CO CT DE DC FL GA GU HI ID IL IN IA KS KY LA ME MD MA MI M…" at bounding box center [345, 264] width 87 height 30
drag, startPoint x: 386, startPoint y: 140, endPoint x: 517, endPoint y: 138, distance: 131.0
click at [517, 138] on div "Creditor * MOHELA SERVICING P.O. Box 790453 St. Louis, MO 63179-0453 Saint Loui…" at bounding box center [700, 236] width 811 height 335
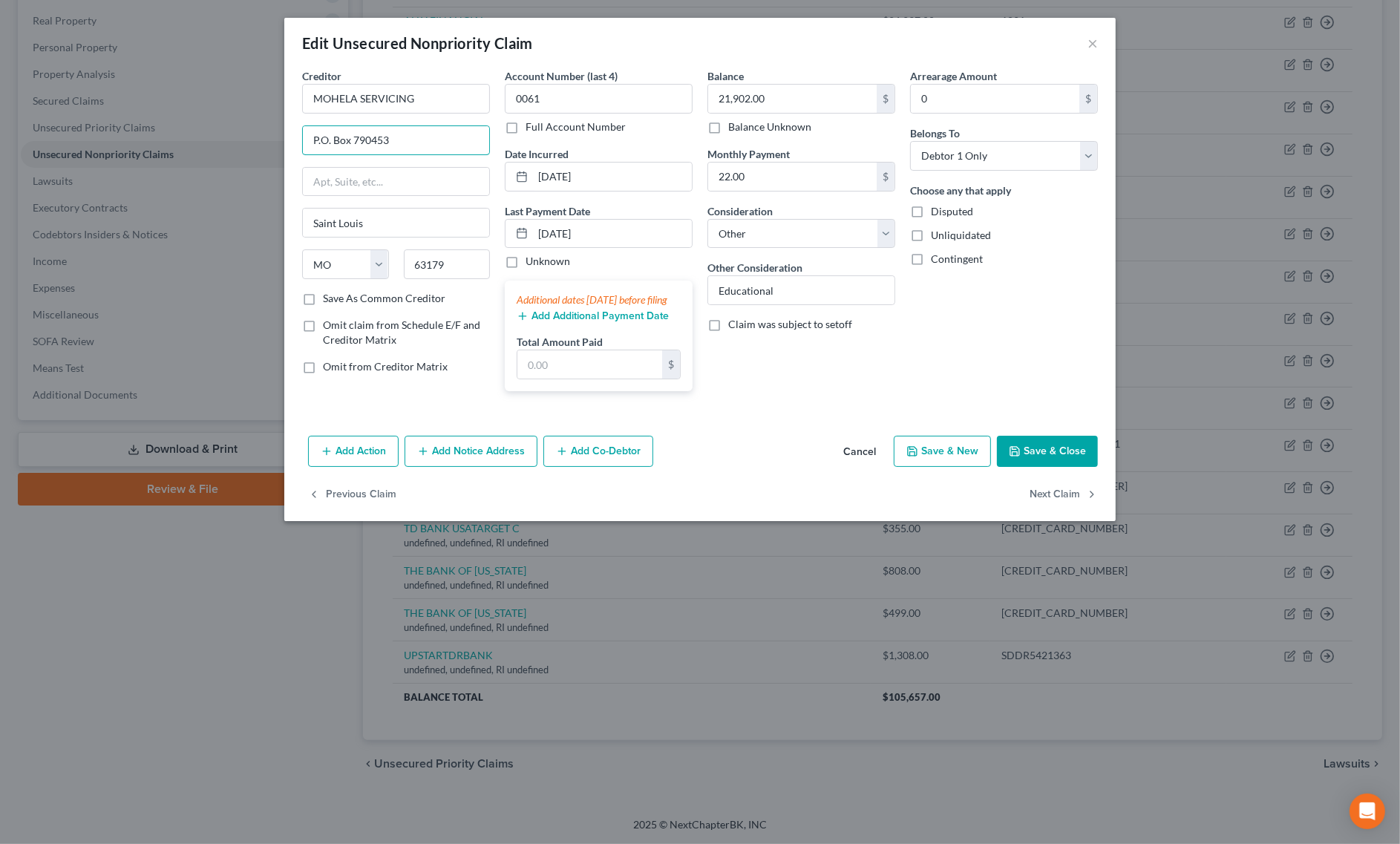
type input "P.O. Box 790453"
click at [1031, 458] on button "Save & Close" at bounding box center [1047, 451] width 101 height 31
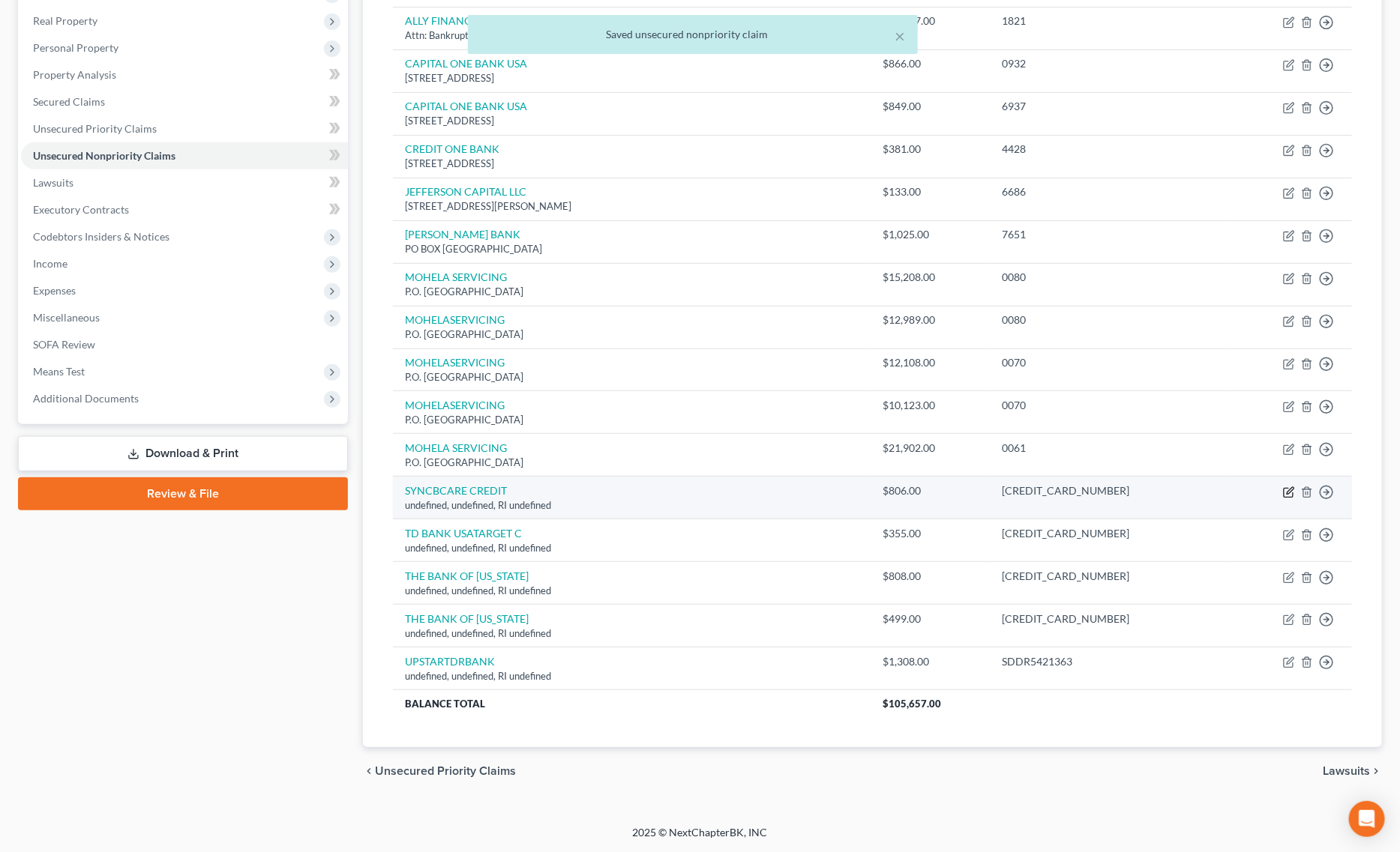
click at [1283, 488] on icon "button" at bounding box center [1289, 493] width 12 height 12
select select "41"
select select "14"
select select "0"
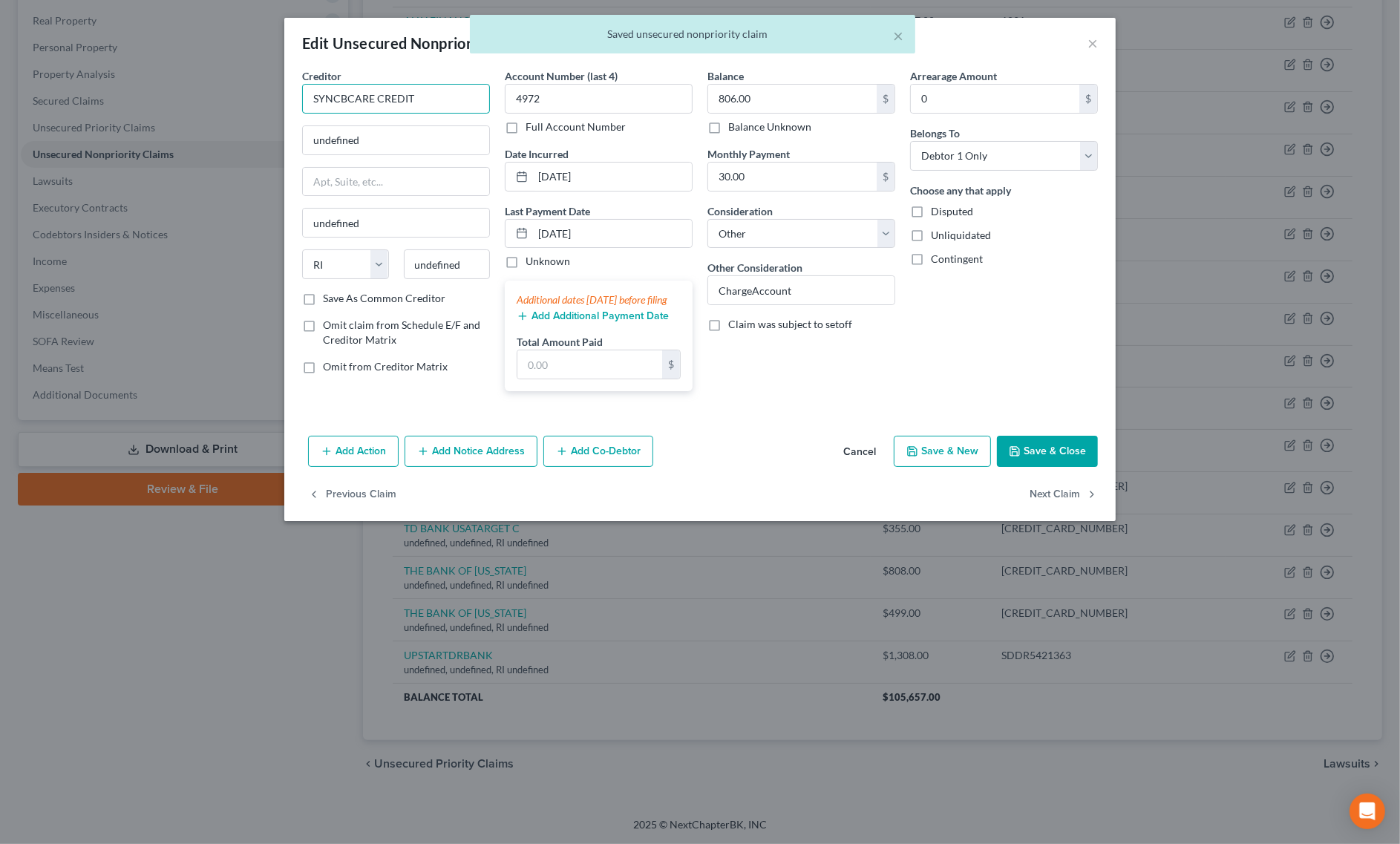
drag, startPoint x: 447, startPoint y: 112, endPoint x: 101, endPoint y: 69, distance: 348.7
click at [120, 78] on div "Edit Unsecured Nonpriority Claim × Creditor * SYNCBCARE CREDIT undefined undefi…" at bounding box center [700, 422] width 1400 height 844
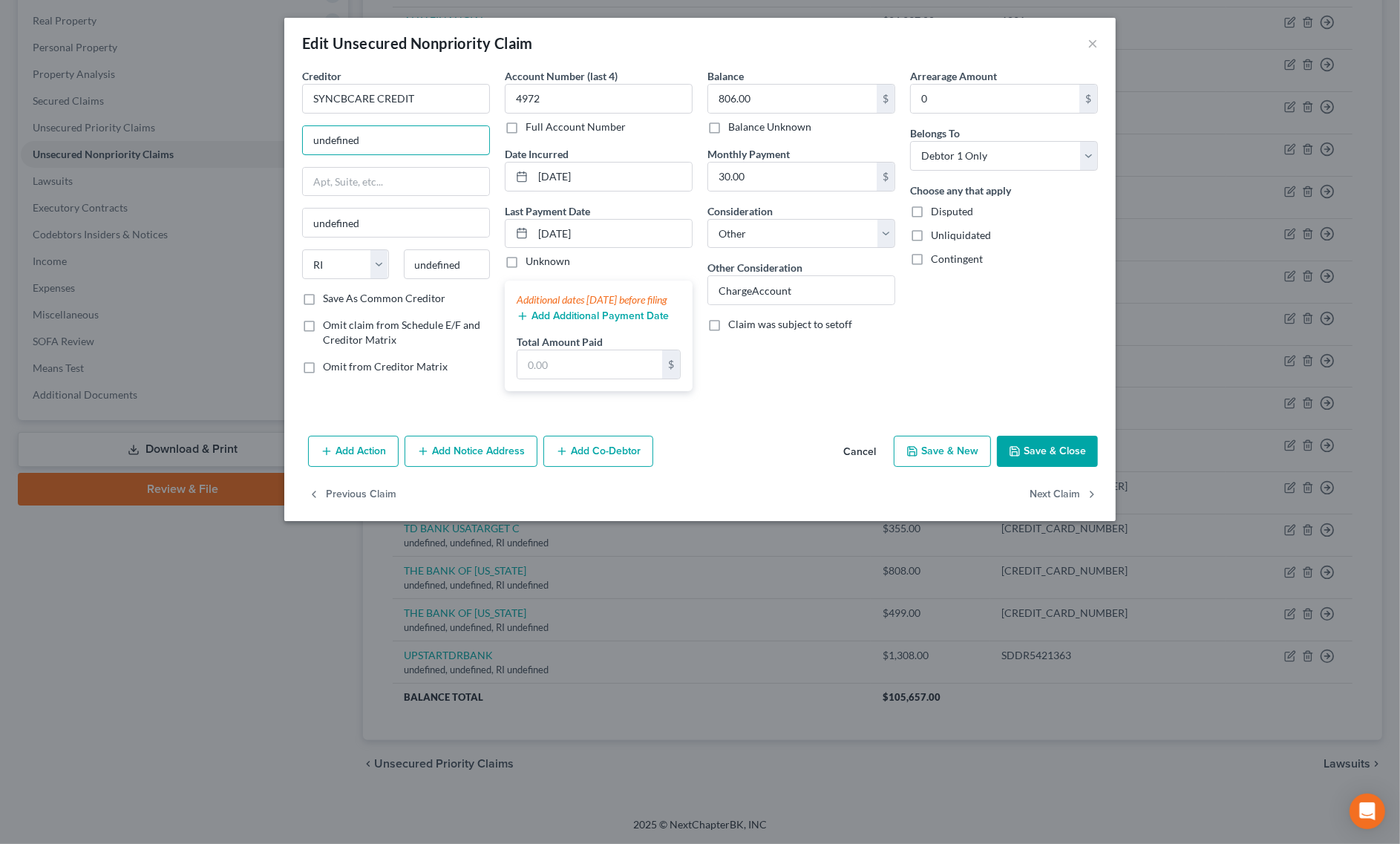
drag, startPoint x: 412, startPoint y: 138, endPoint x: 210, endPoint y: 143, distance: 202.1
click at [225, 142] on div "Edit Unsecured Nonpriority Claim × Creditor * SYNCBCARE CREDIT undefined undefi…" at bounding box center [700, 422] width 1400 height 844
paste input "PO Box 71715, Philadelphia, PA 19176-1715"
drag, startPoint x: 422, startPoint y: 142, endPoint x: 450, endPoint y: 140, distance: 28.1
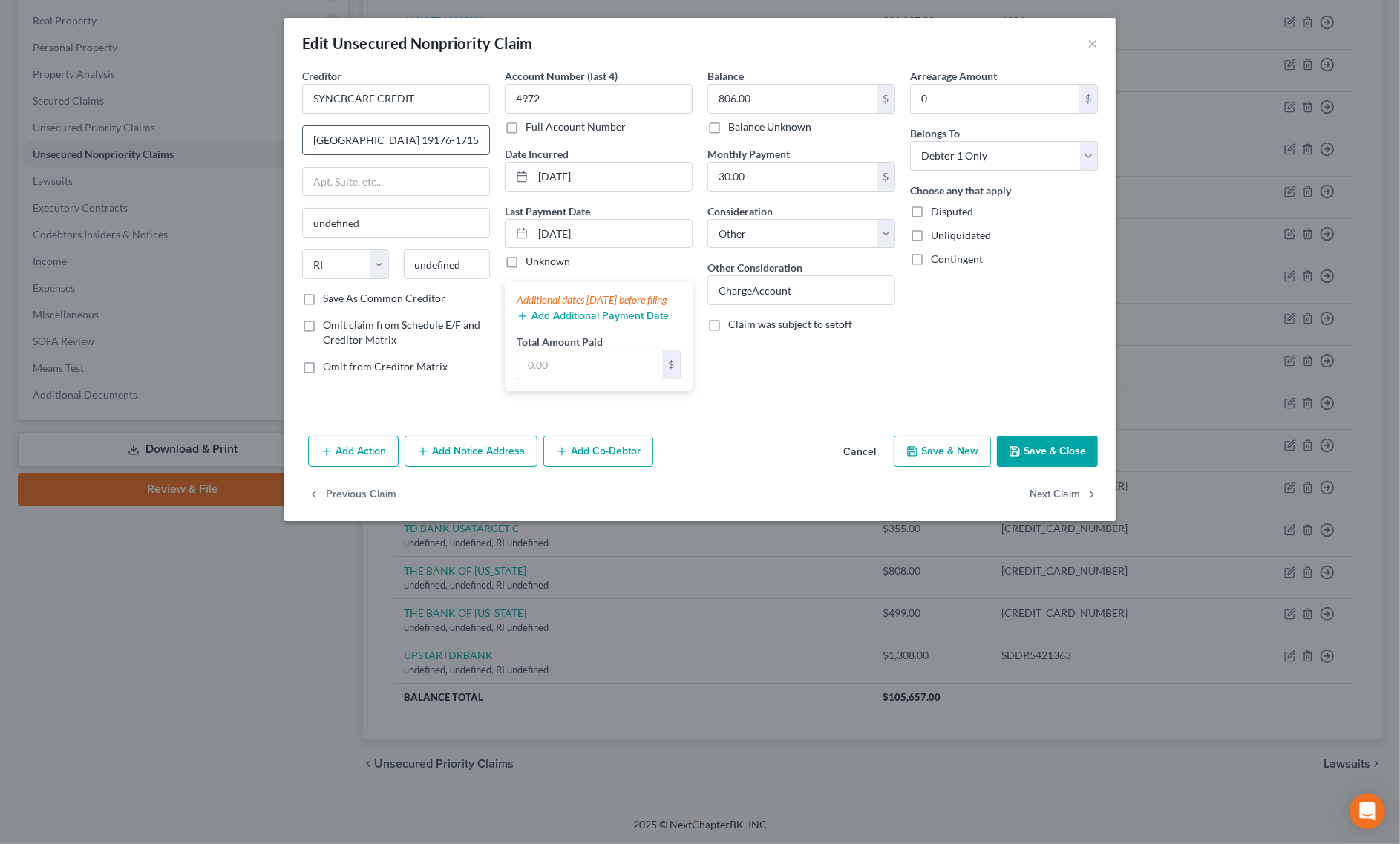
click at [450, 140] on input "PO Box 71715, Philadelphia, PA 19176-1715" at bounding box center [396, 140] width 186 height 28
type input "PO Box 71715, Philadelphia, PA 19176-1715"
drag, startPoint x: 466, startPoint y: 270, endPoint x: 343, endPoint y: 269, distance: 123.0
click at [343, 269] on div "State AL AK AR AZ CA CO CT DE DC FL GA GU HI ID IL IN IA KS KY LA ME MD MA MI M…" at bounding box center [396, 270] width 203 height 41
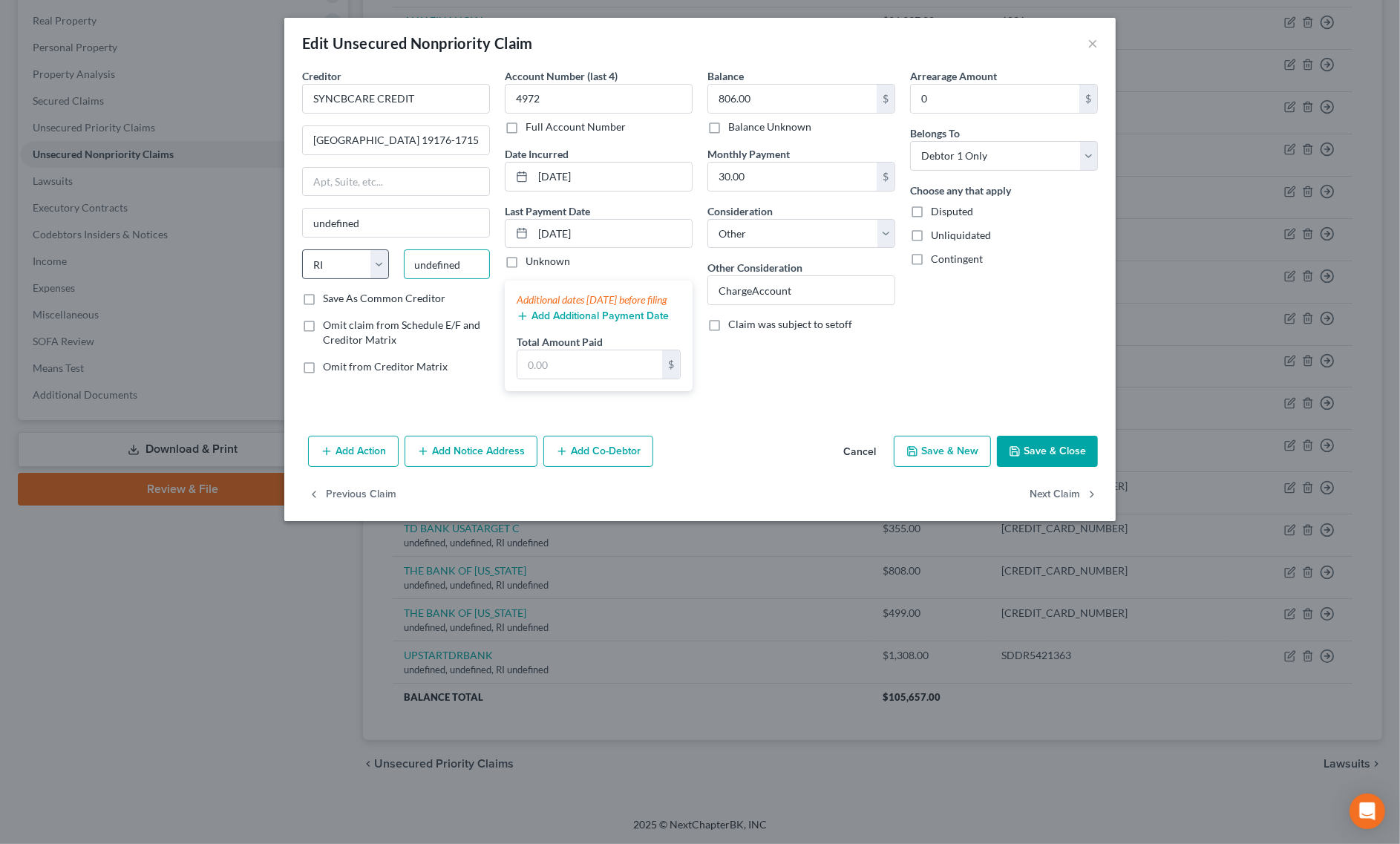
paste input "19176"
type input "19176"
click at [342, 267] on select "State AL AK AR AZ CA CO CT DE DC FL GA GU HI ID IL IN IA KS KY LA ME MD MA MI M…" at bounding box center [345, 264] width 87 height 30
select select "39"
click at [302, 251] on select "State AL AK AR AZ CA CO CT DE DC FL GA GU HI ID IL IN IA KS KY LA ME MD MA MI M…" at bounding box center [345, 264] width 87 height 30
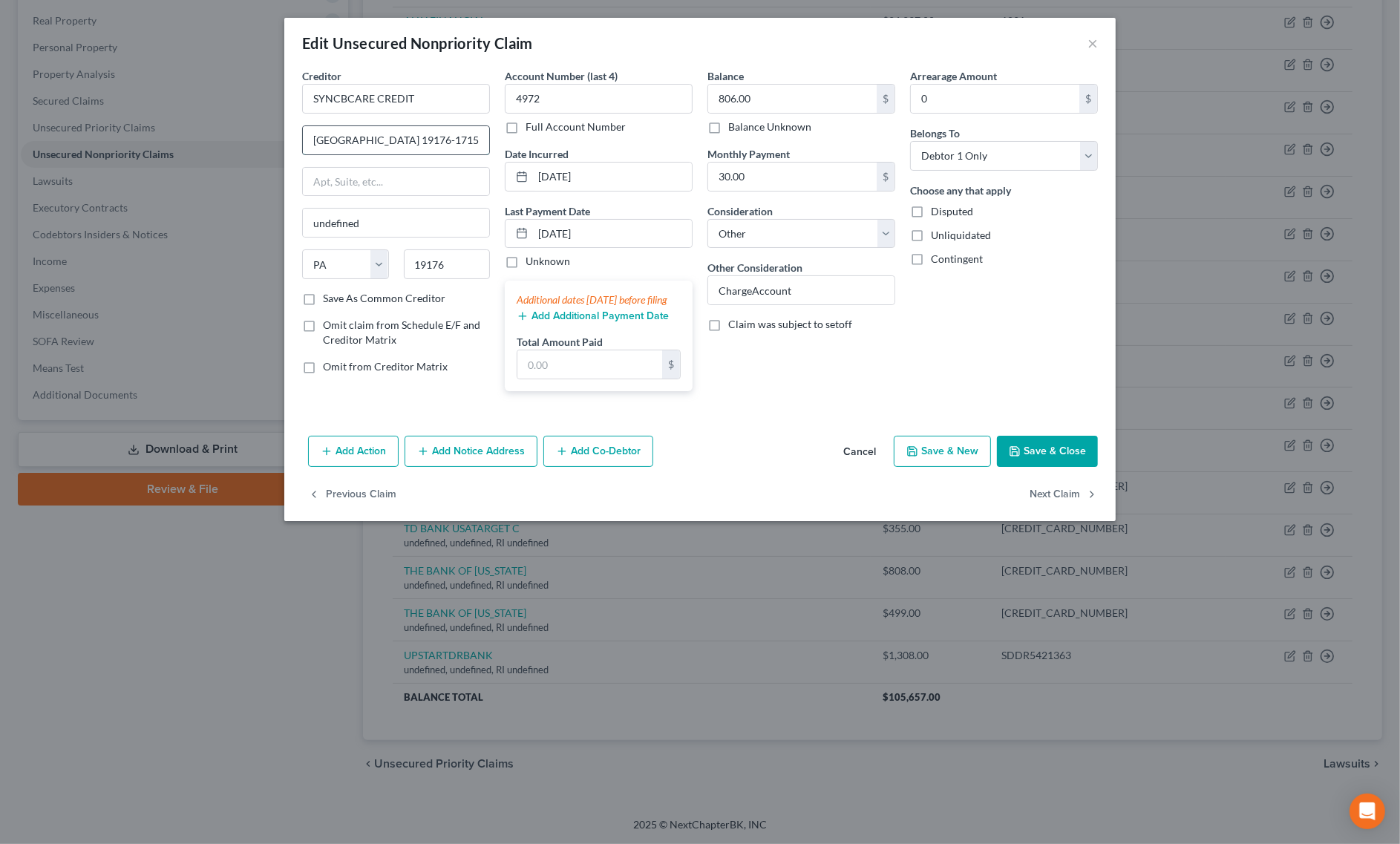
drag, startPoint x: 380, startPoint y: 141, endPoint x: 440, endPoint y: 145, distance: 60.1
click at [440, 145] on input "PO Box 71715, Philadelphia, PA 19176-1715" at bounding box center [396, 140] width 186 height 28
drag, startPoint x: 397, startPoint y: 216, endPoint x: 212, endPoint y: 224, distance: 185.2
click at [212, 224] on div "Edit Unsecured Nonpriority Claim × Creditor * SYNCBCARE CREDIT PO Box 71715, Ph…" at bounding box center [700, 422] width 1400 height 844
paste input ", Philadelphia"
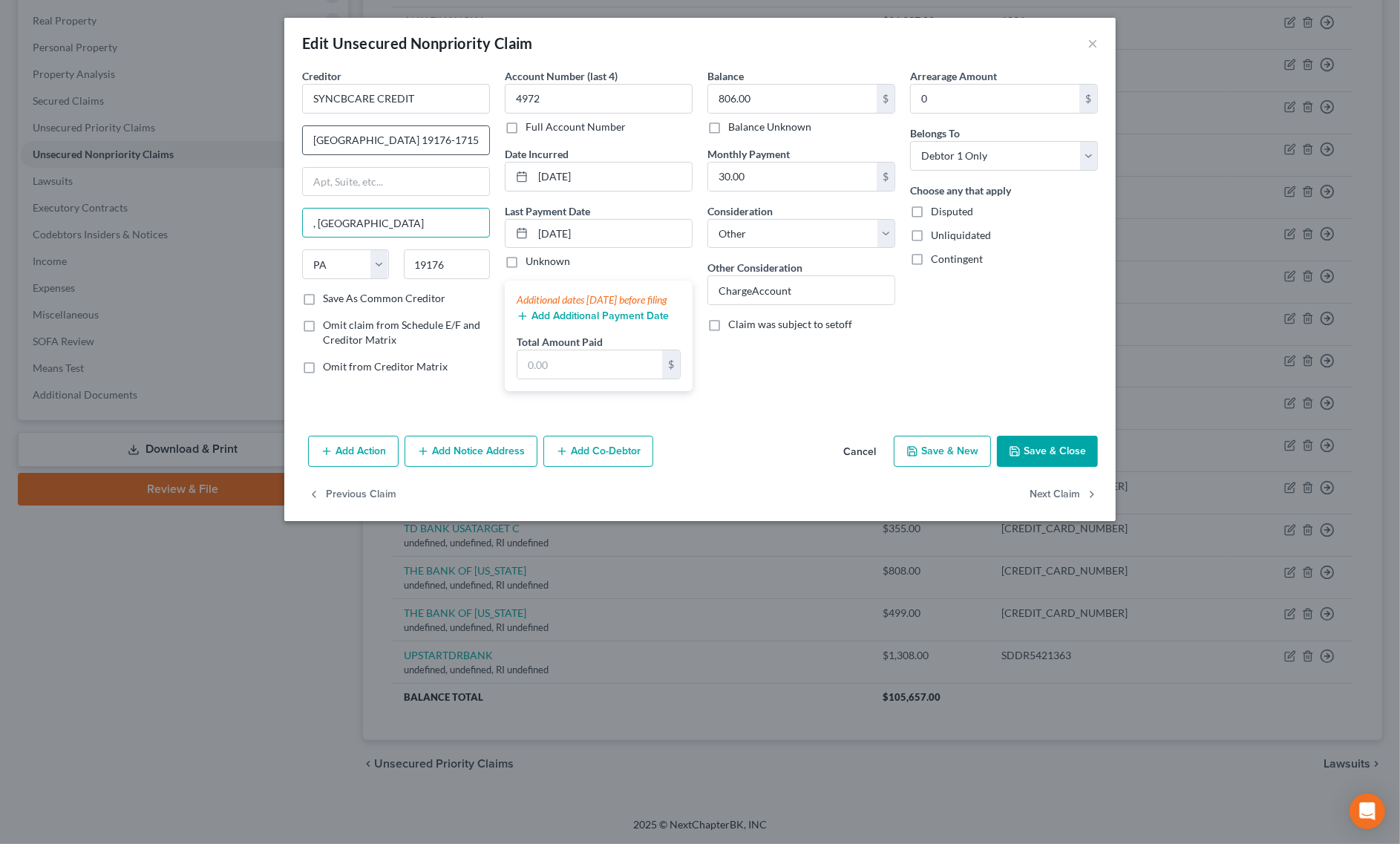
type input ", Philadelphia"
drag, startPoint x: 377, startPoint y: 139, endPoint x: 599, endPoint y: 135, distance: 222.0
click at [599, 135] on div "Creditor * SYNCBCARE CREDIT PO Box 71715, Philadelphia, PA 19176-1715 , Philade…" at bounding box center [700, 236] width 811 height 335
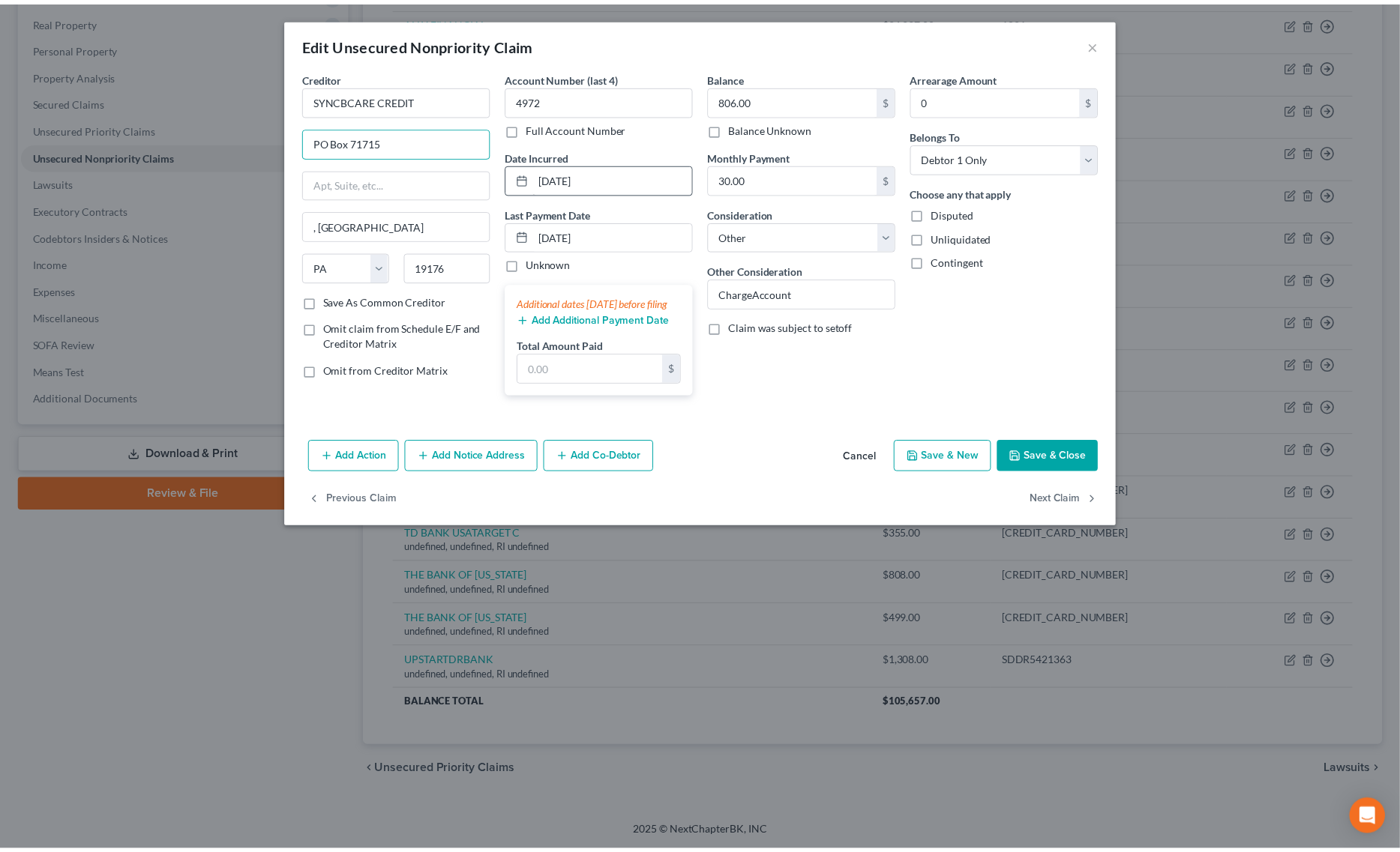
scroll to position [0, 0]
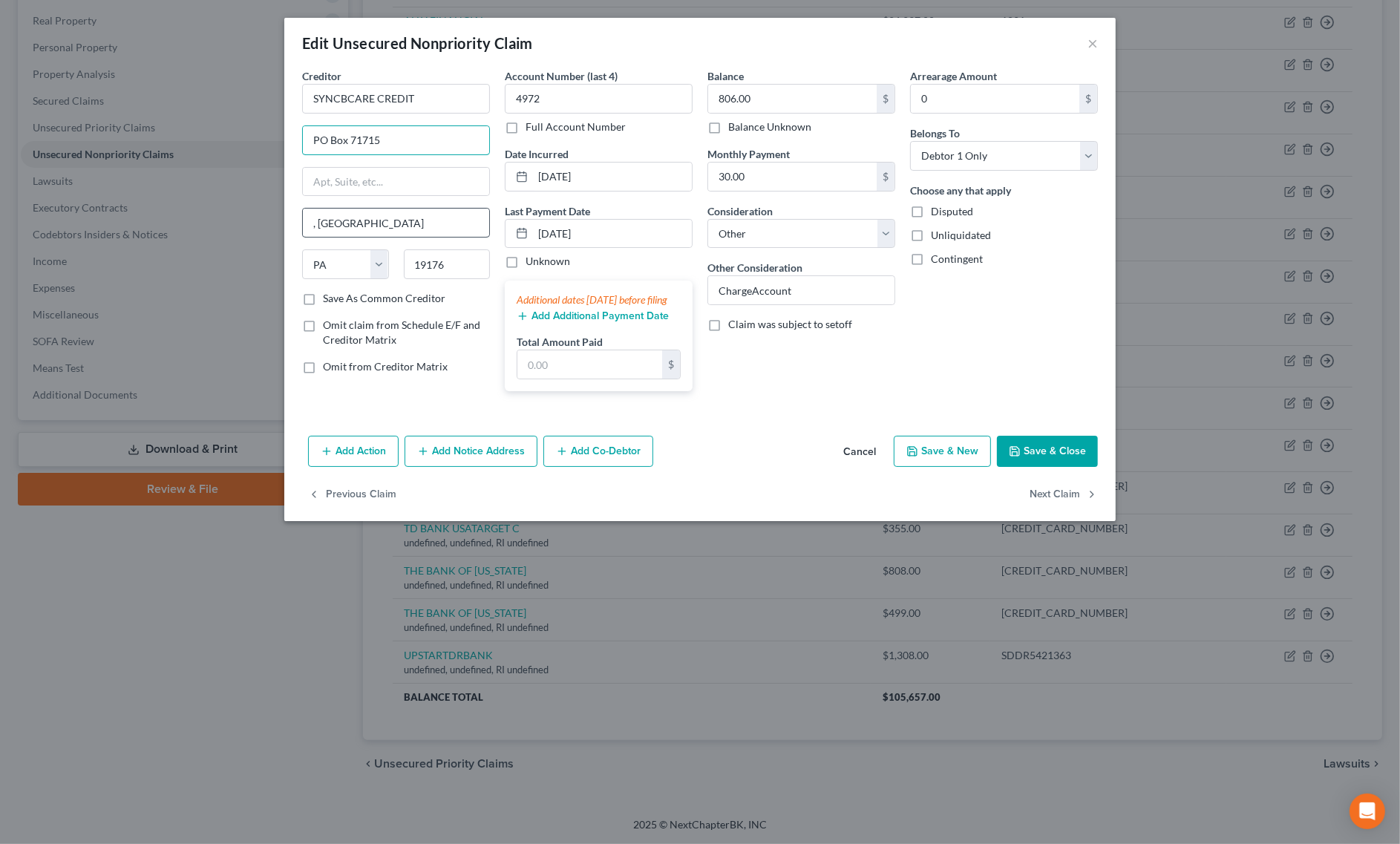
type input "PO Box 71715"
click at [320, 227] on input ", Philadelphia" at bounding box center [396, 222] width 186 height 28
click at [315, 227] on input ", Philadelphia" at bounding box center [396, 222] width 186 height 28
click at [320, 225] on input ", Philadelphia" at bounding box center [396, 222] width 186 height 28
type input "Philadelphia"
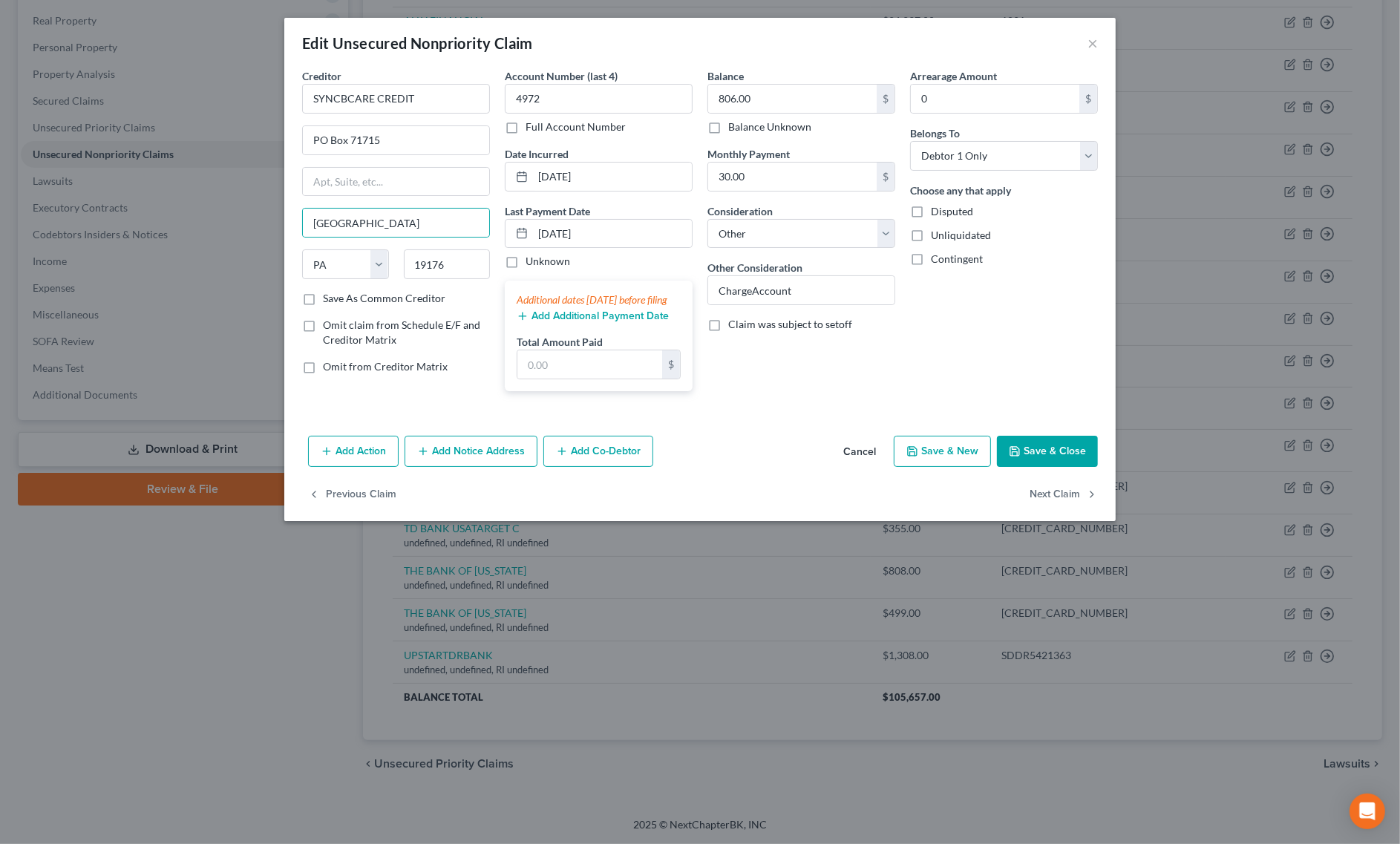
click at [1015, 450] on div "Add Action Add Notice Address Add Co-Debtor Cancel Save & New Save & Close" at bounding box center [699, 454] width 831 height 49
click at [1014, 458] on icon "button" at bounding box center [1014, 452] width 12 height 12
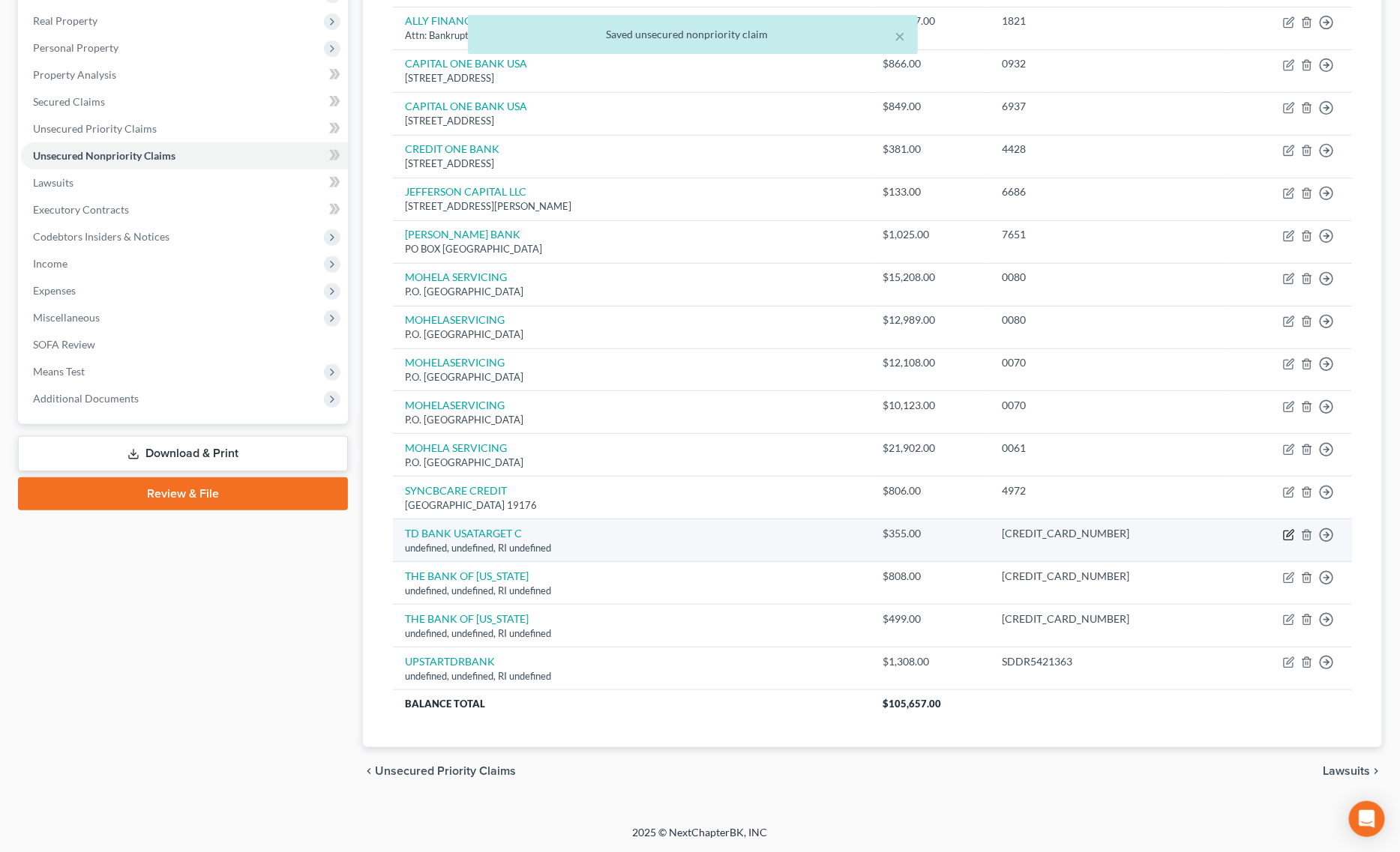
click at [1288, 532] on icon "button" at bounding box center [1289, 535] width 12 height 12
select select "41"
select select "14"
select select "0"
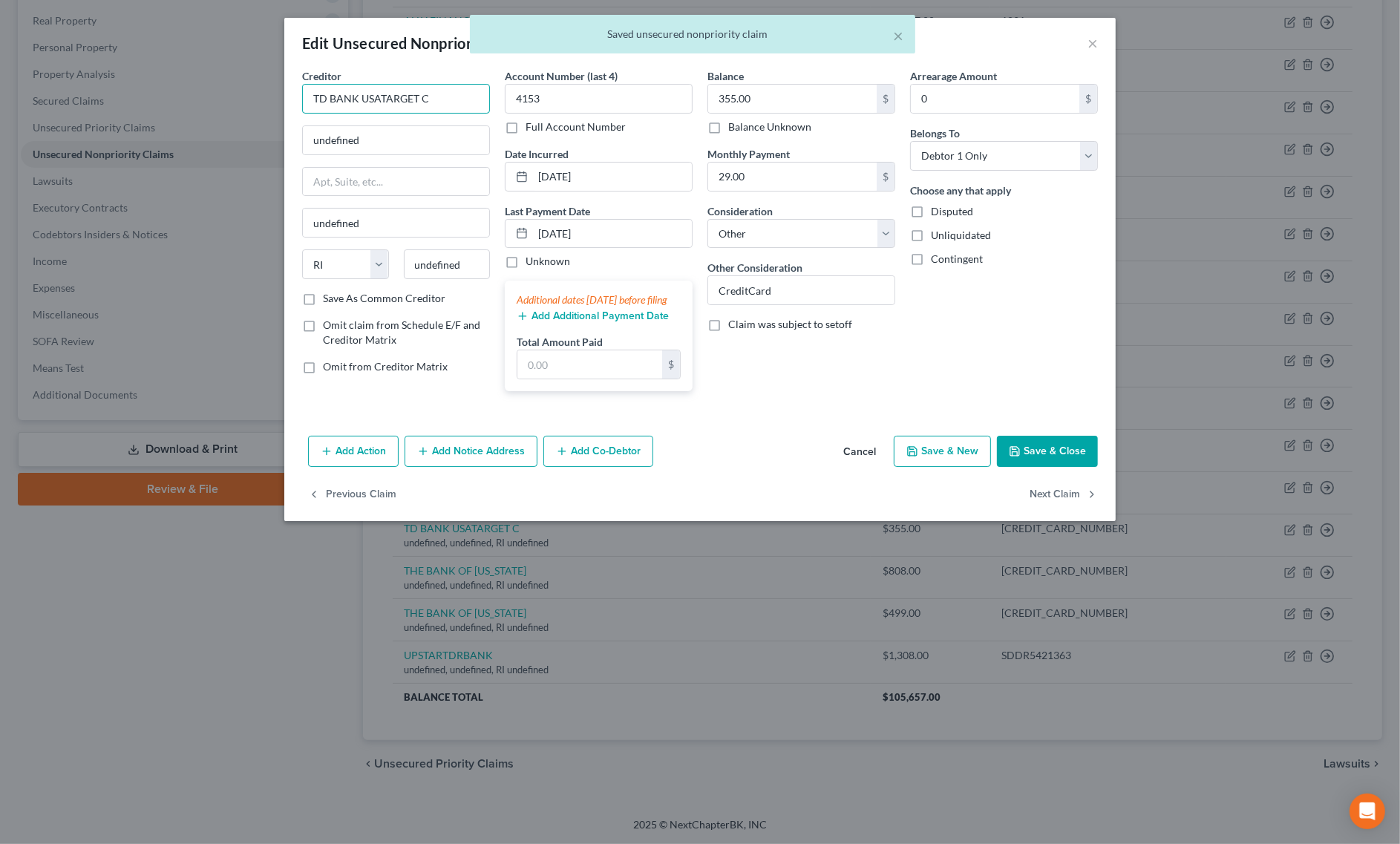
click at [379, 98] on input "TD BANK USATARGET C" at bounding box center [396, 98] width 188 height 30
drag, startPoint x: 440, startPoint y: 99, endPoint x: 210, endPoint y: 99, distance: 230.0
click at [210, 99] on div "Edit Unsecured Nonpriority Claim × Creditor * TD BANK USA TARGET C undefined un…" at bounding box center [700, 422] width 1400 height 844
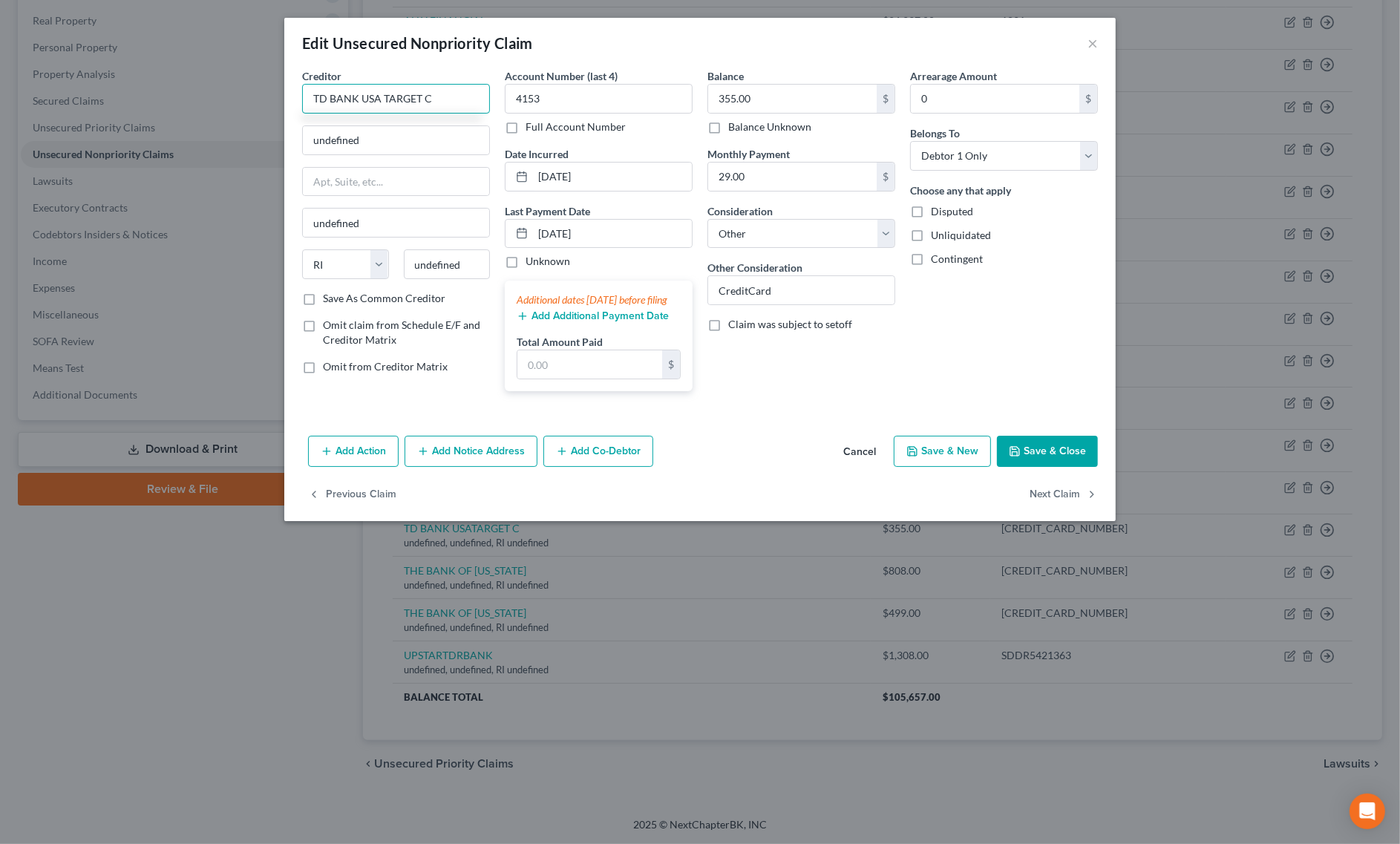
type input "TD BANK USA TARGET C"
drag, startPoint x: 394, startPoint y: 149, endPoint x: 57, endPoint y: 123, distance: 338.0
click at [57, 123] on div "Edit Unsecured Nonpriority Claim × Creditor * TD BANK USA TARGET C undefined un…" at bounding box center [700, 422] width 1400 height 844
paste input "P.O. Box 660170 Dallas, TX 75266"
drag, startPoint x: 438, startPoint y: 131, endPoint x: 500, endPoint y: 141, distance: 62.8
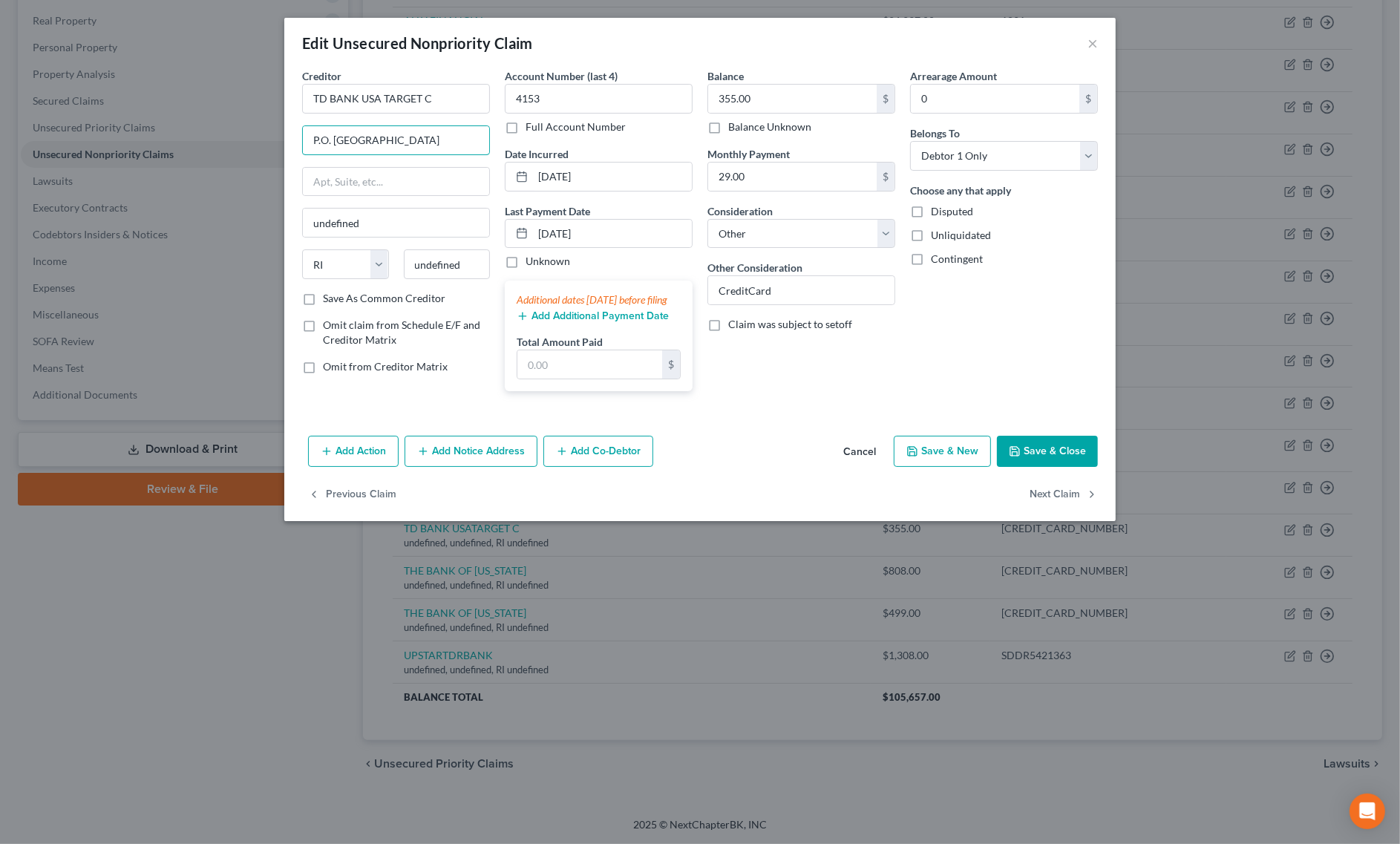
click at [499, 132] on div "Creditor * TD BANK USA TARGET C P.O. Box 660170 Dallas, TX 75266 undefined Stat…" at bounding box center [700, 236] width 811 height 335
type input "P.O. Box 660170 Dallas, TX 75266"
drag, startPoint x: 468, startPoint y: 266, endPoint x: 301, endPoint y: 256, distance: 167.3
click at [301, 256] on div "State AL AK AR AZ CA CO CT DE DC FL GA GU HI ID IL IN IA KS KY LA ME MD MA MI M…" at bounding box center [396, 270] width 203 height 41
paste input "75266"
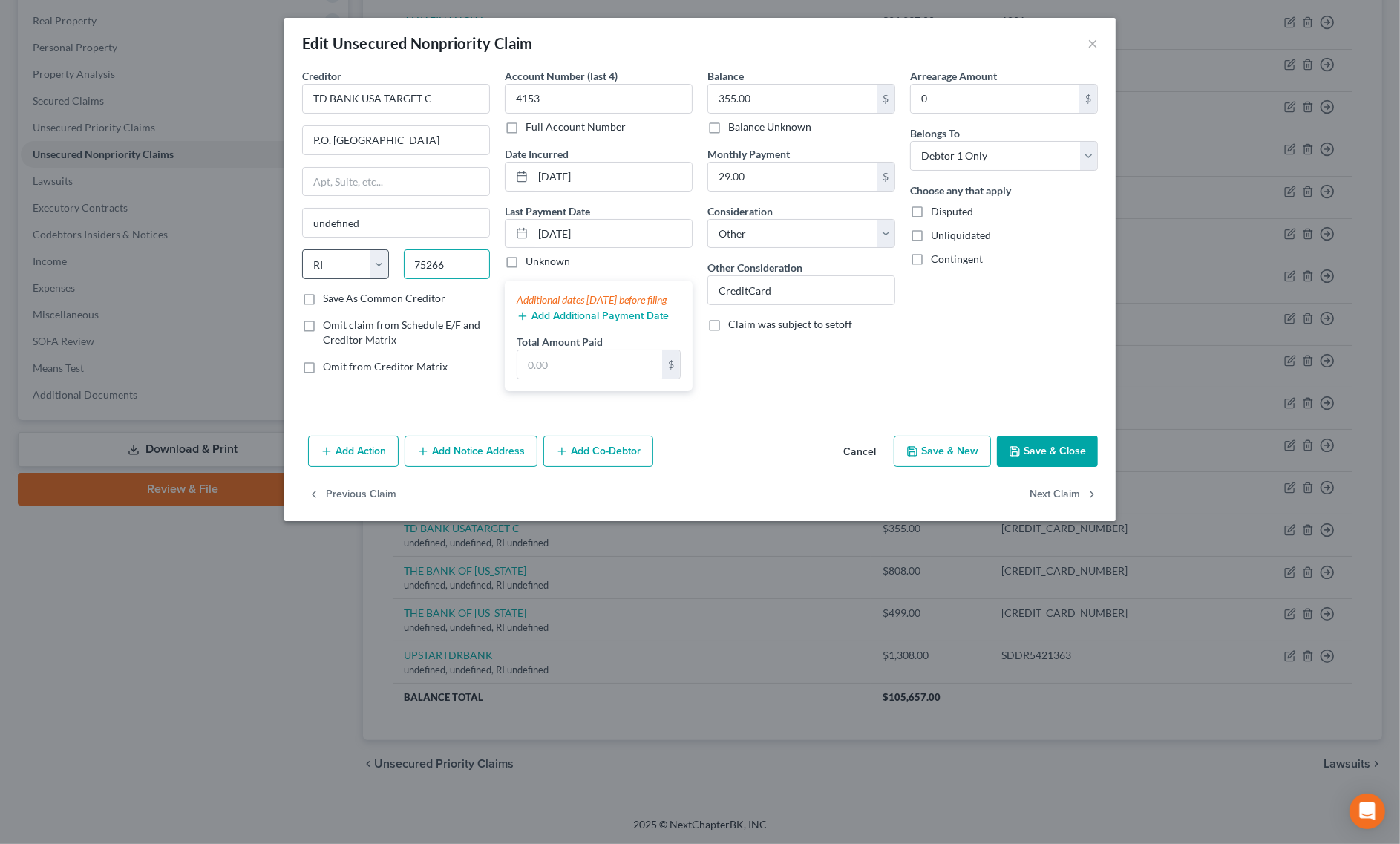
type input "75266"
click at [336, 266] on select "State AL AK AR AZ CA CO CT DE DC FL GA GU HI ID IL IN IA KS KY LA ME MD MA MI M…" at bounding box center [345, 264] width 87 height 30
type input "Dallas"
select select "45"
click at [302, 251] on select "State AL AK AR AZ CA CO CT DE DC FL GA GU HI ID IL IN IA KS KY LA ME MD MA MI M…" at bounding box center [345, 264] width 87 height 30
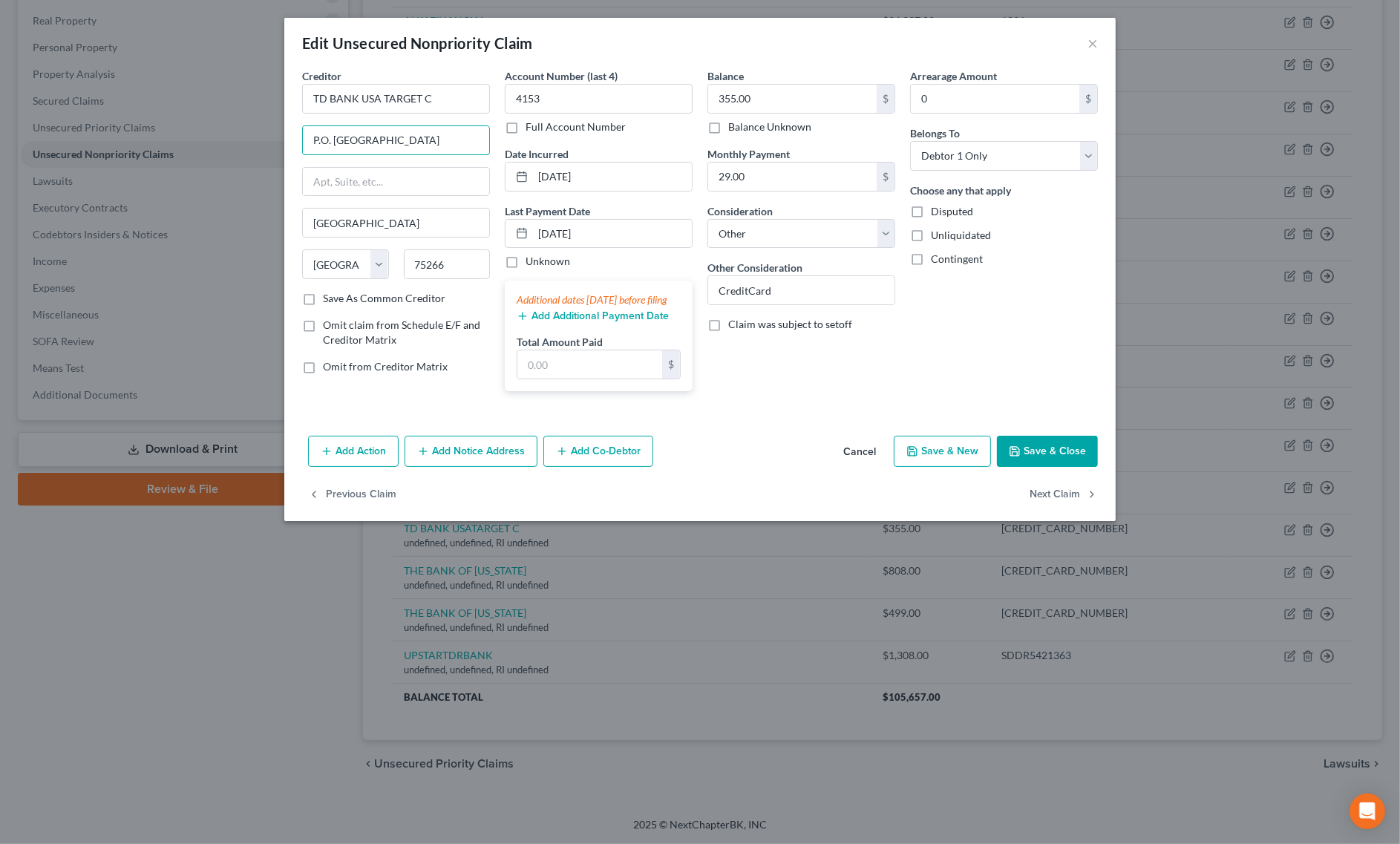
drag, startPoint x: 393, startPoint y: 143, endPoint x: 520, endPoint y: 145, distance: 127.0
click at [520, 145] on div "Creditor * TD BANK USA TARGET C P.O. Box 660170 Dallas, TX 75266 Dallas State A…" at bounding box center [700, 236] width 811 height 335
type input "P.O. Box 660170"
click at [1025, 454] on button "Save & Close" at bounding box center [1047, 451] width 101 height 31
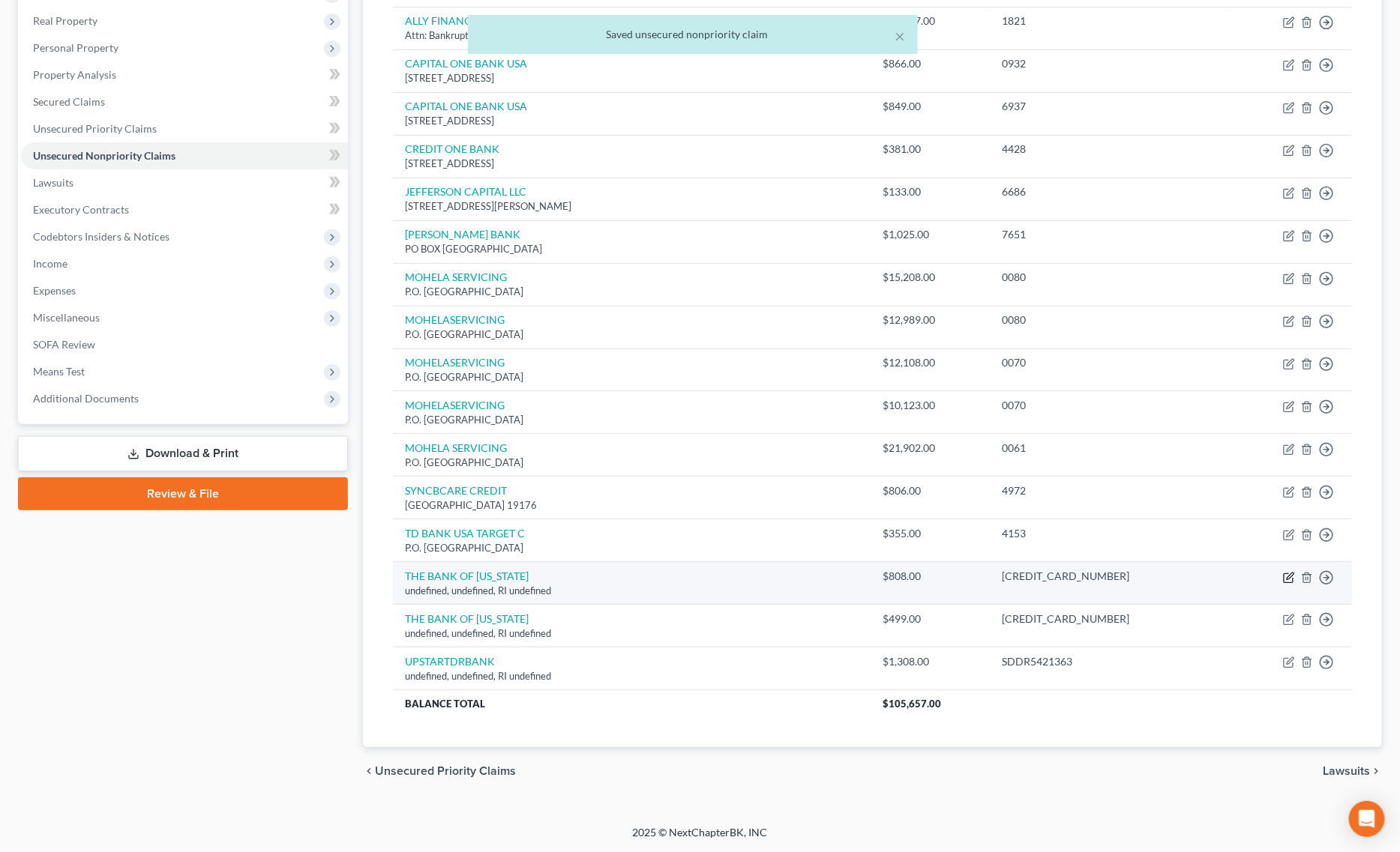
click at [1283, 572] on icon "button" at bounding box center [1289, 578] width 12 height 12
select select "41"
select select "14"
select select "0"
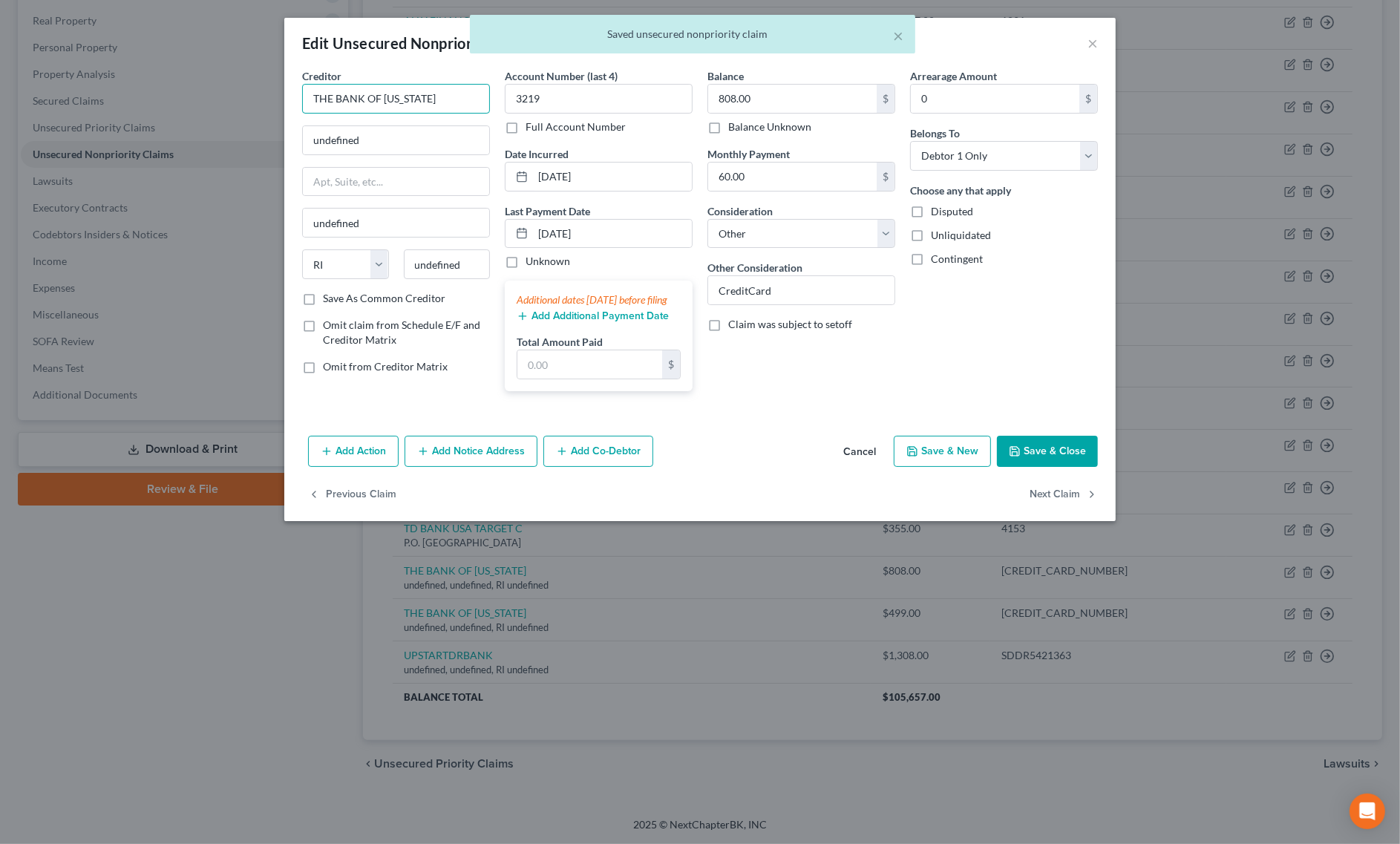
click at [488, 94] on input "THE BANK OF MISSOURI" at bounding box center [396, 98] width 188 height 30
type input "THE BANK OF MISSOURI"
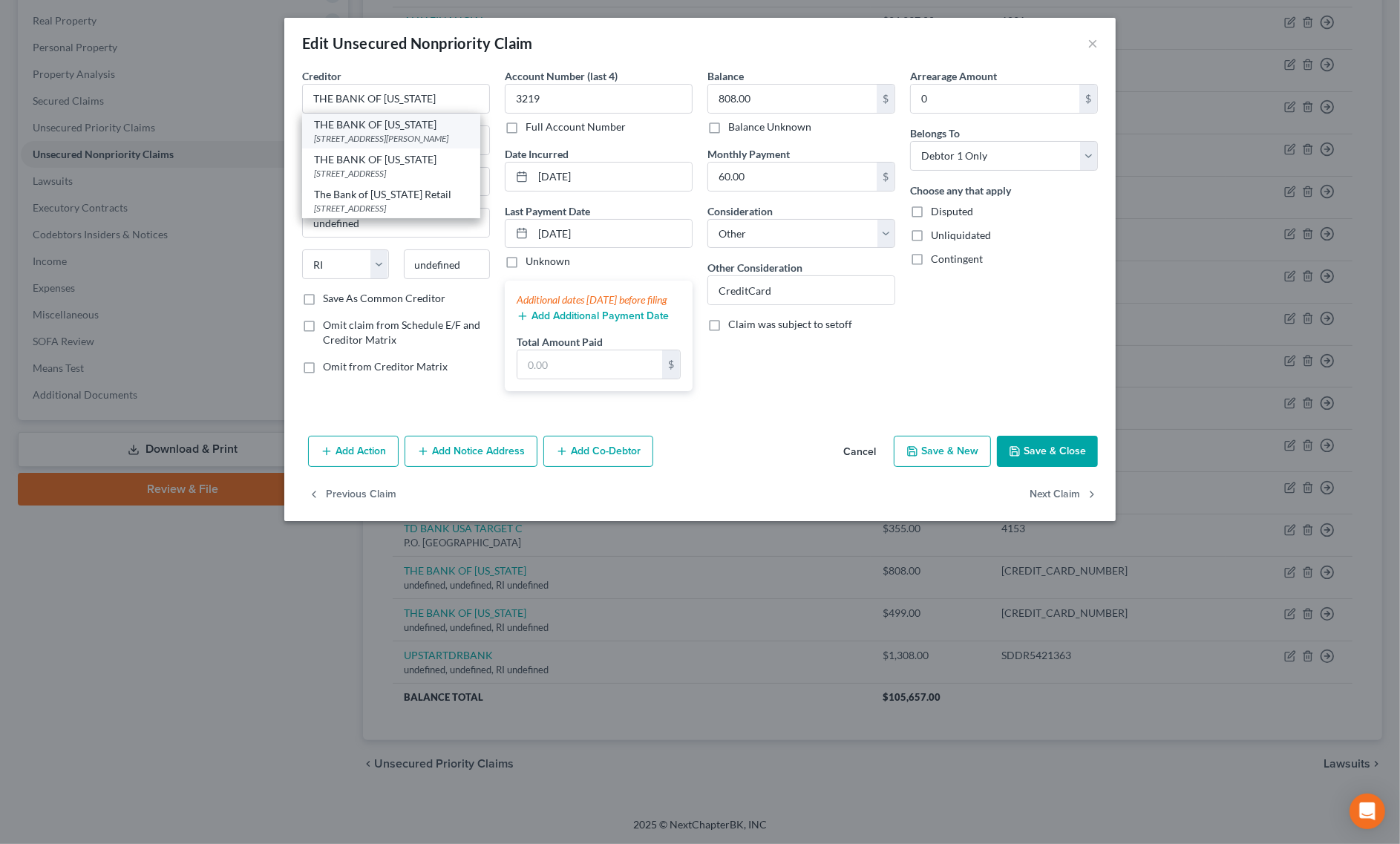
click at [408, 131] on div "THE BANK OF MISSOURI" at bounding box center [391, 125] width 155 height 15
type input "PO BOX 400"
type input "Dixon"
select select "26"
type input "65459"
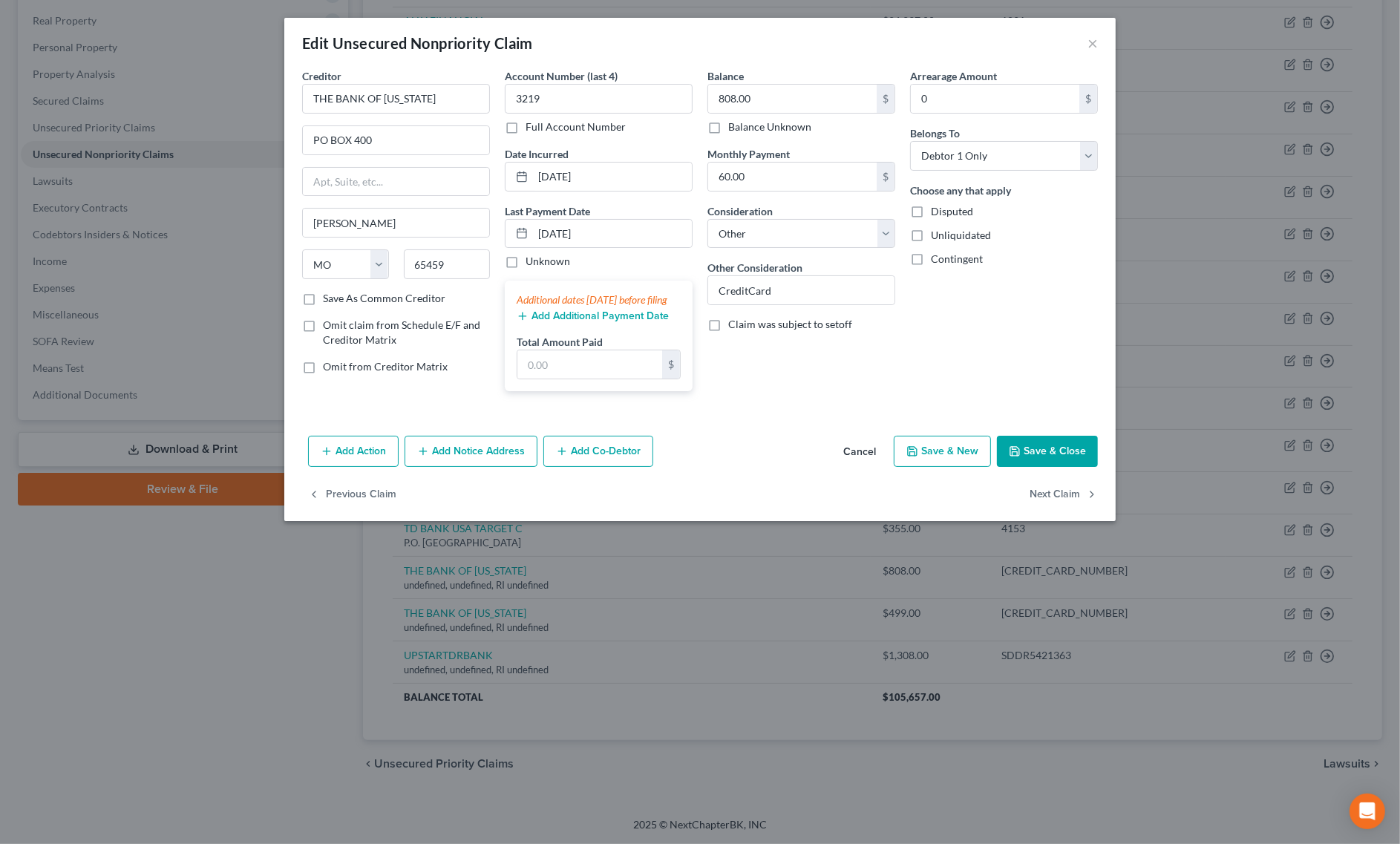
click at [1048, 467] on button "Save & Close" at bounding box center [1047, 451] width 101 height 31
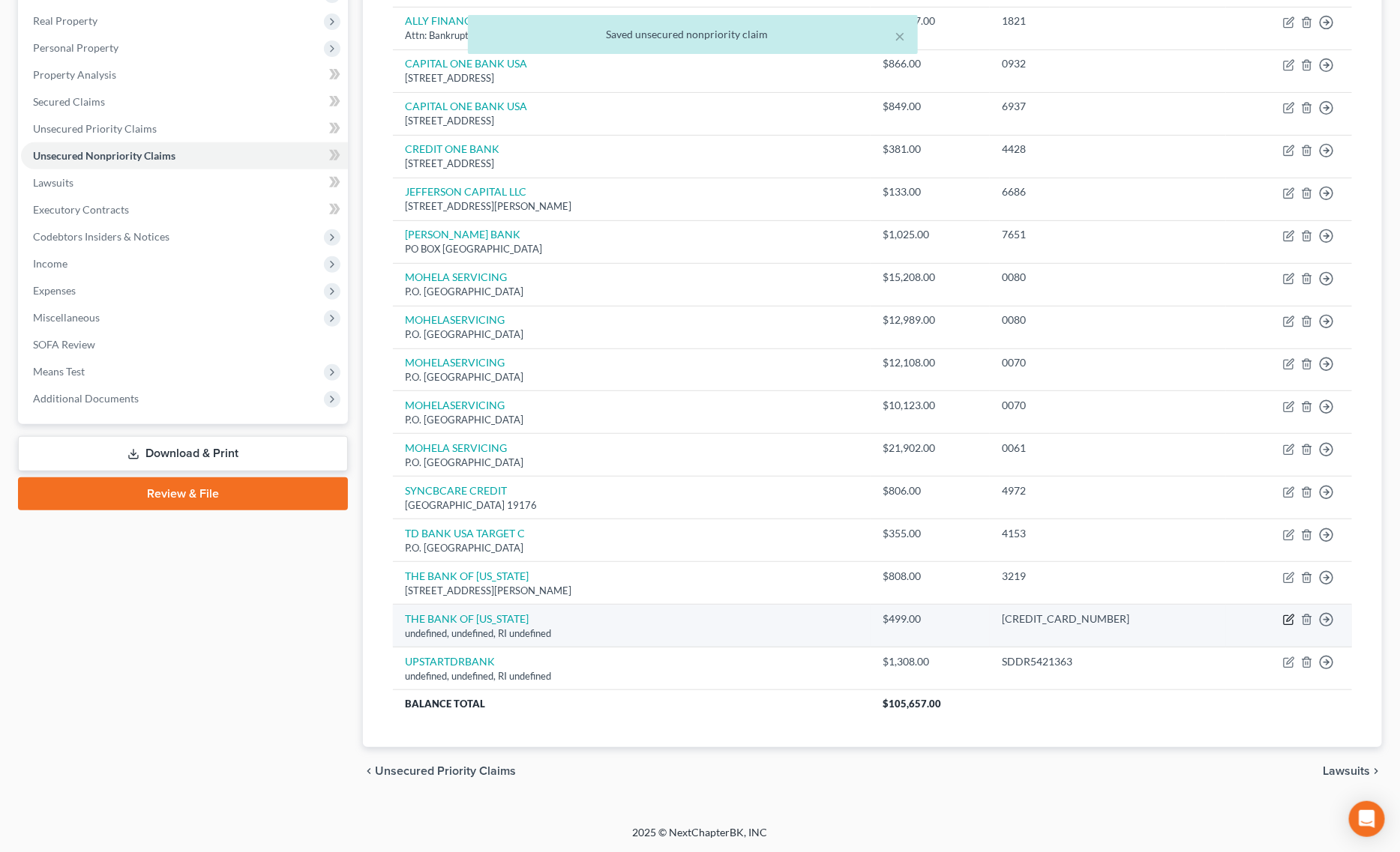
click at [1287, 622] on icon "button" at bounding box center [1291, 619] width 7 height 7
select select "41"
select select "14"
select select "0"
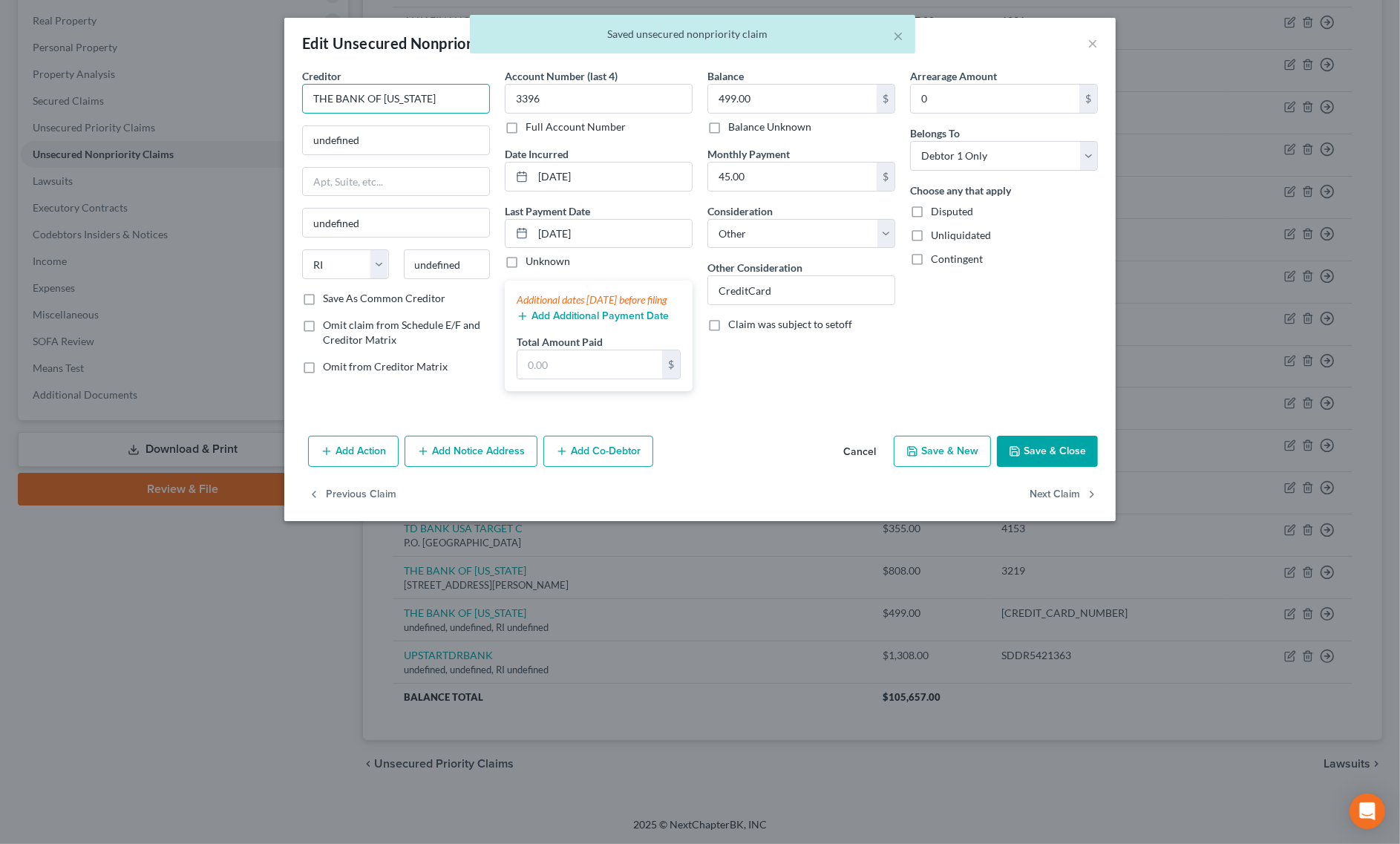
click at [447, 102] on input "THE BANK OF MISSOURI" at bounding box center [396, 98] width 188 height 30
type input "THE BANK OF MISSOURI"
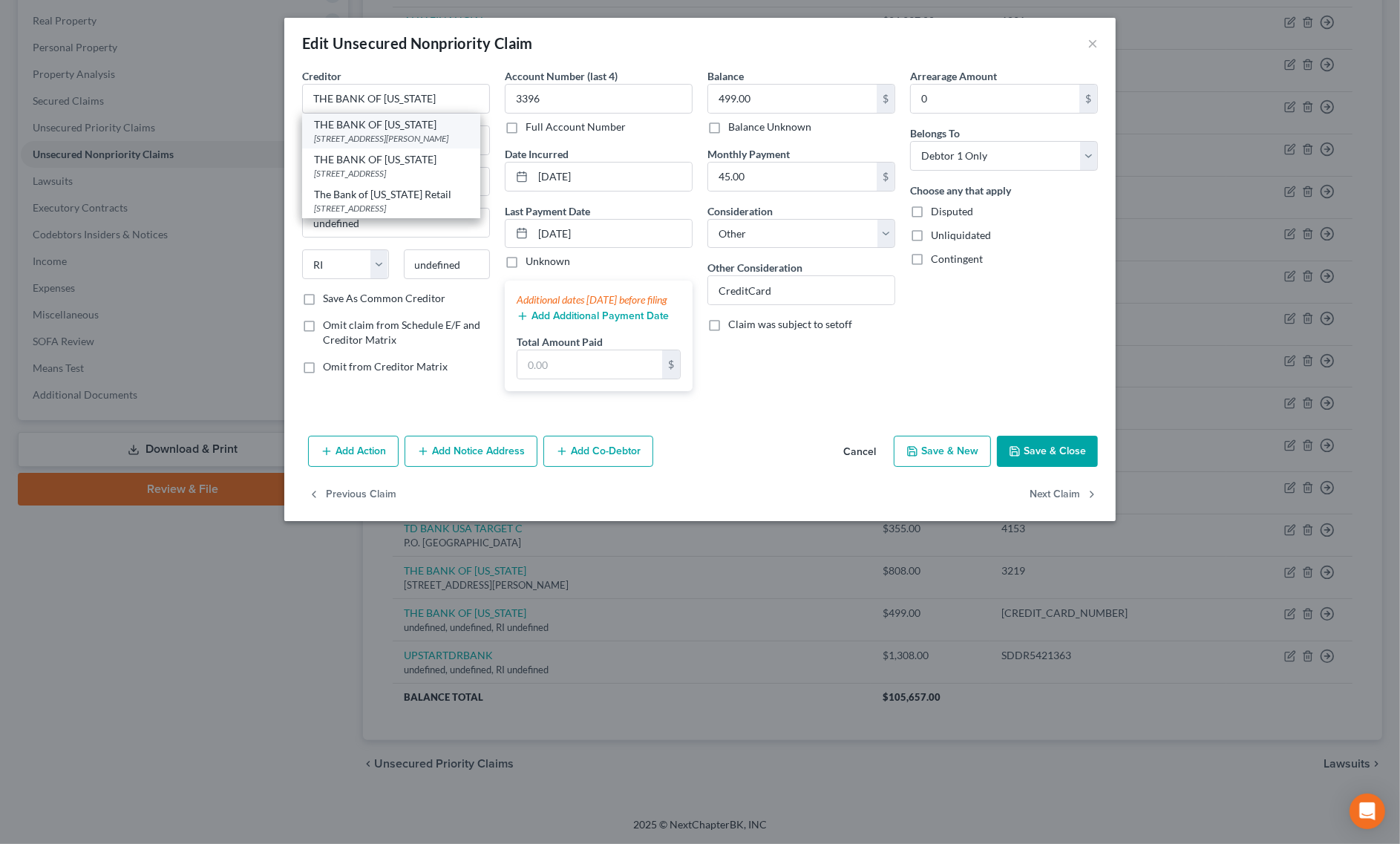
click at [372, 130] on div "THE BANK OF MISSOURI" at bounding box center [391, 125] width 155 height 15
type input "PO BOX 400"
type input "Dixon"
select select "26"
type input "65459"
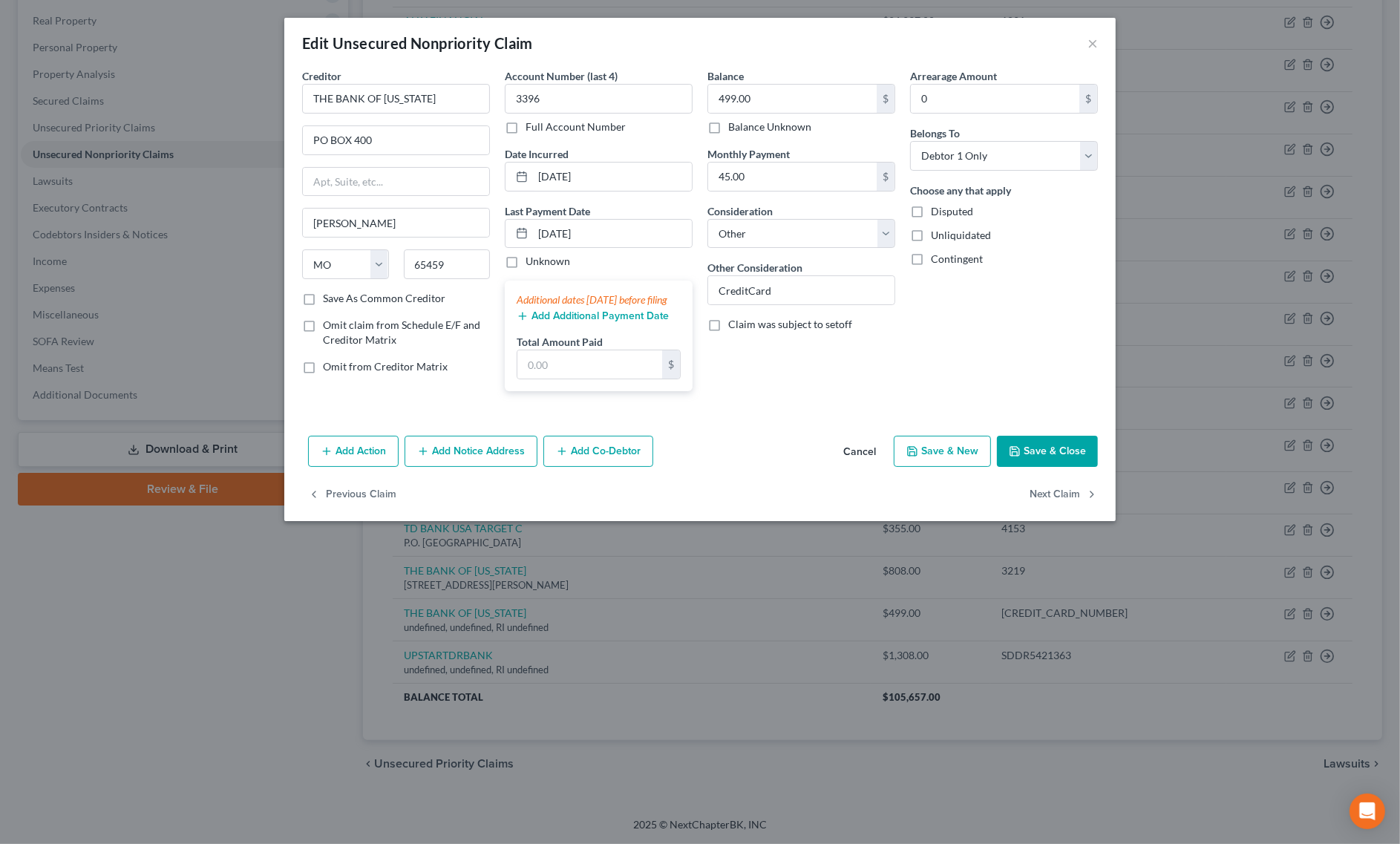
click at [1036, 467] on button "Save & Close" at bounding box center [1047, 451] width 101 height 31
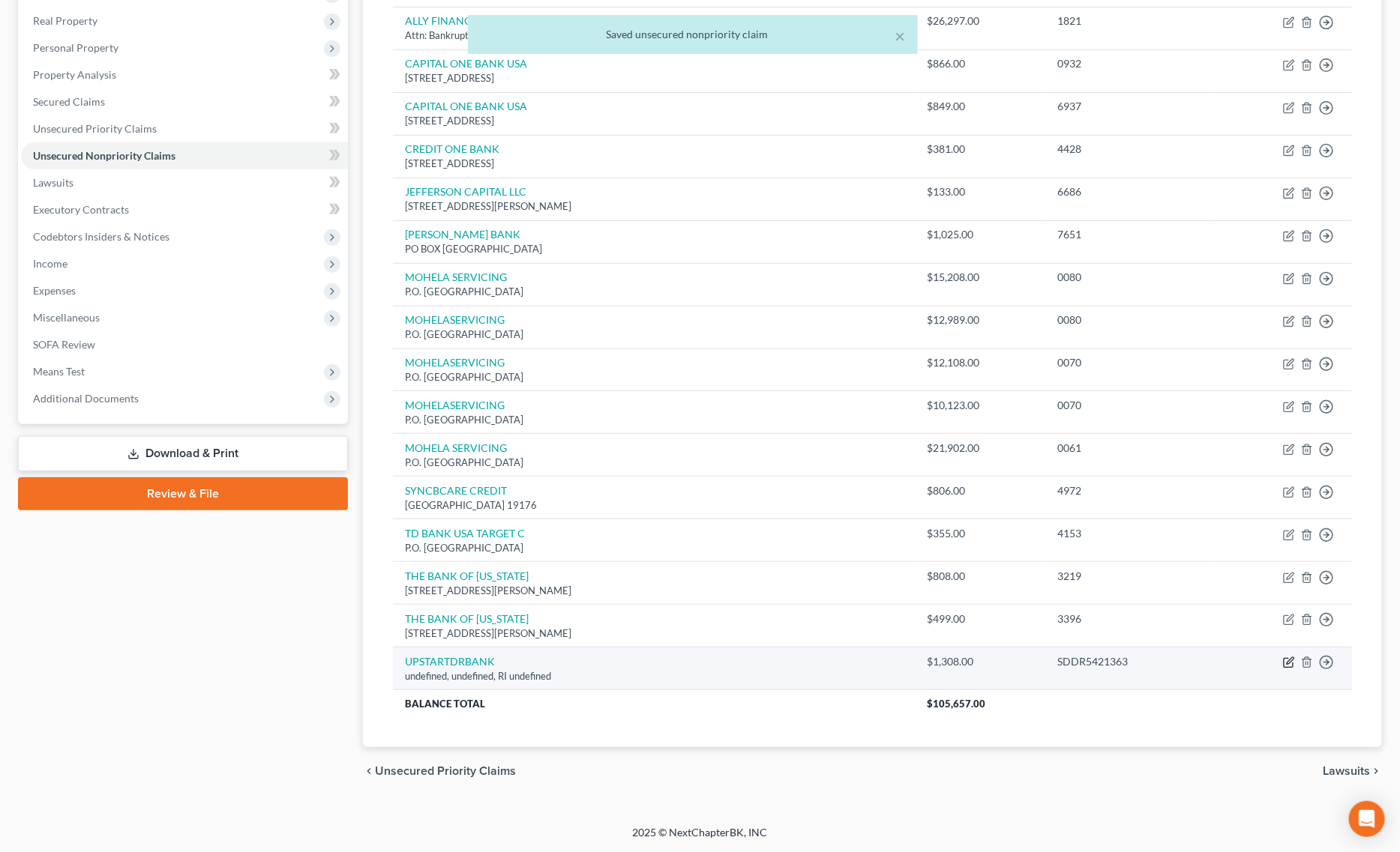
click at [1292, 660] on icon "button" at bounding box center [1289, 662] width 12 height 12
select select "41"
select select "14"
select select "0"
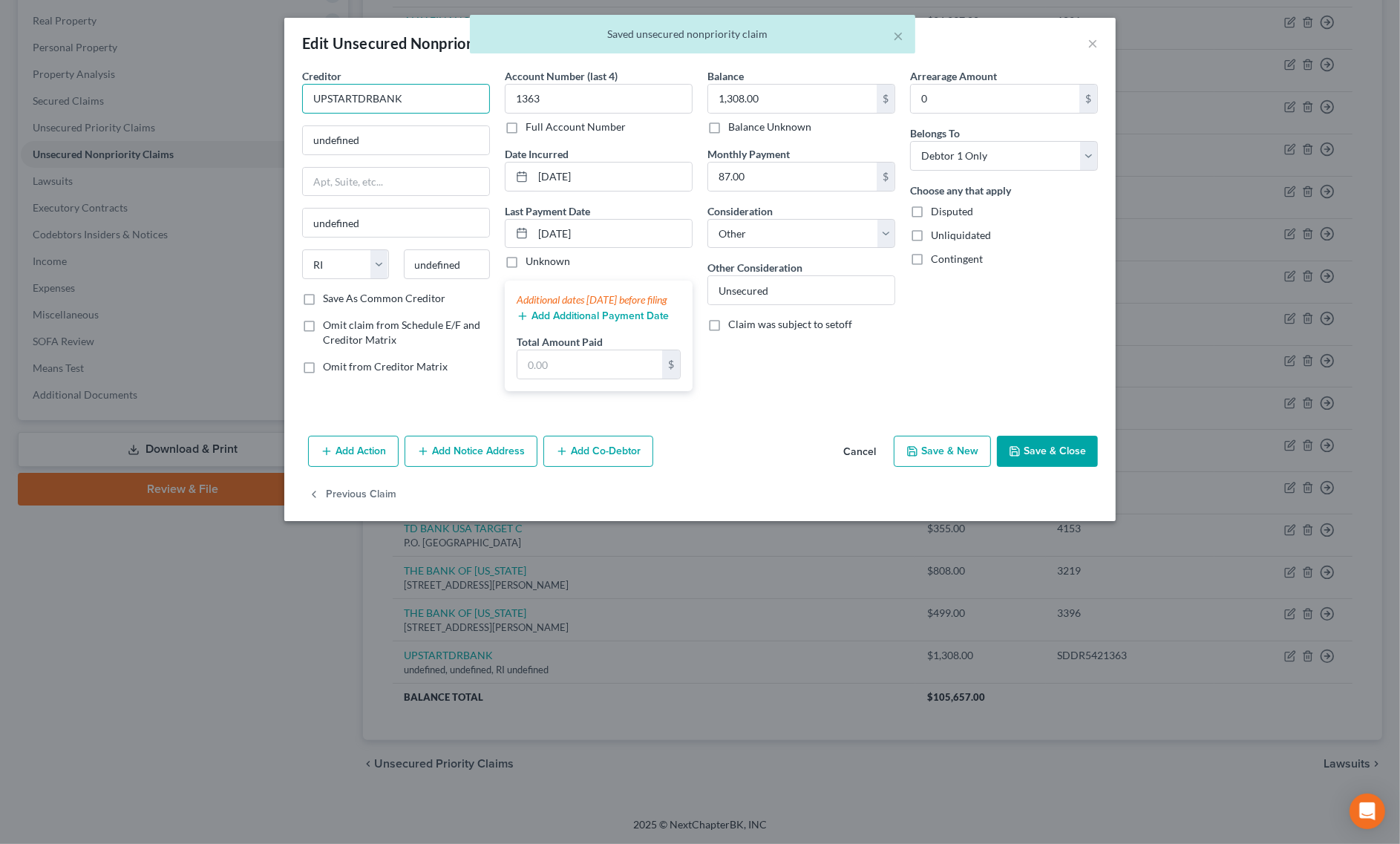
click at [353, 102] on input "UPSTARTDRBANK" at bounding box center [396, 98] width 188 height 30
click at [357, 102] on input "UPSTARTDRBANK" at bounding box center [396, 98] width 188 height 30
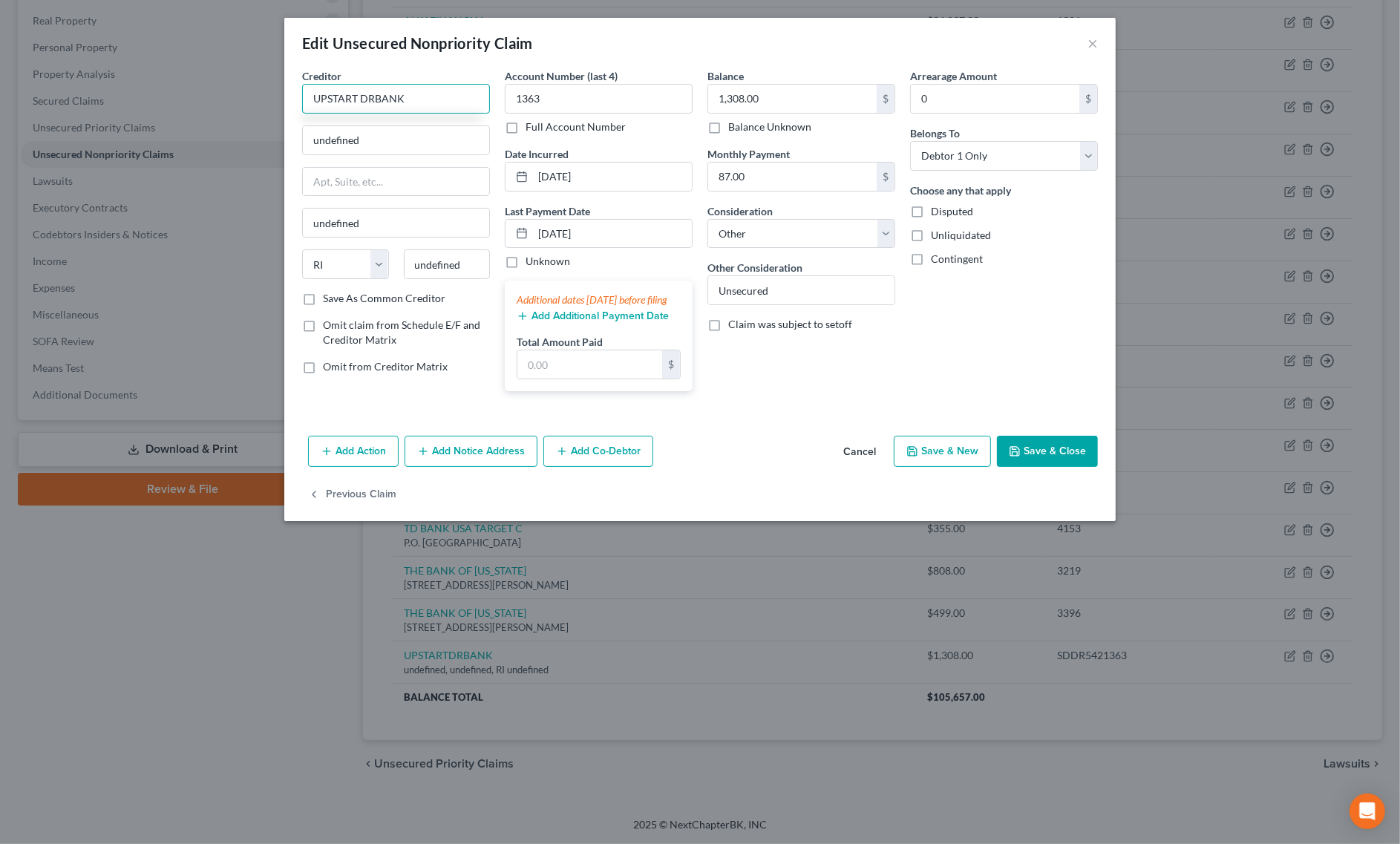
drag, startPoint x: 421, startPoint y: 99, endPoint x: 199, endPoint y: 67, distance: 224.3
click at [199, 67] on div "Edit Unsecured Nonpriority Claim × Creditor * UPSTART DRBANK undefined undefine…" at bounding box center [700, 422] width 1400 height 844
type input "UPSTART DRBANK"
drag, startPoint x: 399, startPoint y: 131, endPoint x: 177, endPoint y: 139, distance: 222.1
click at [177, 139] on div "Edit Unsecured Nonpriority Claim × Creditor * UPSTART DRBANK undefined undefine…" at bounding box center [700, 422] width 1400 height 844
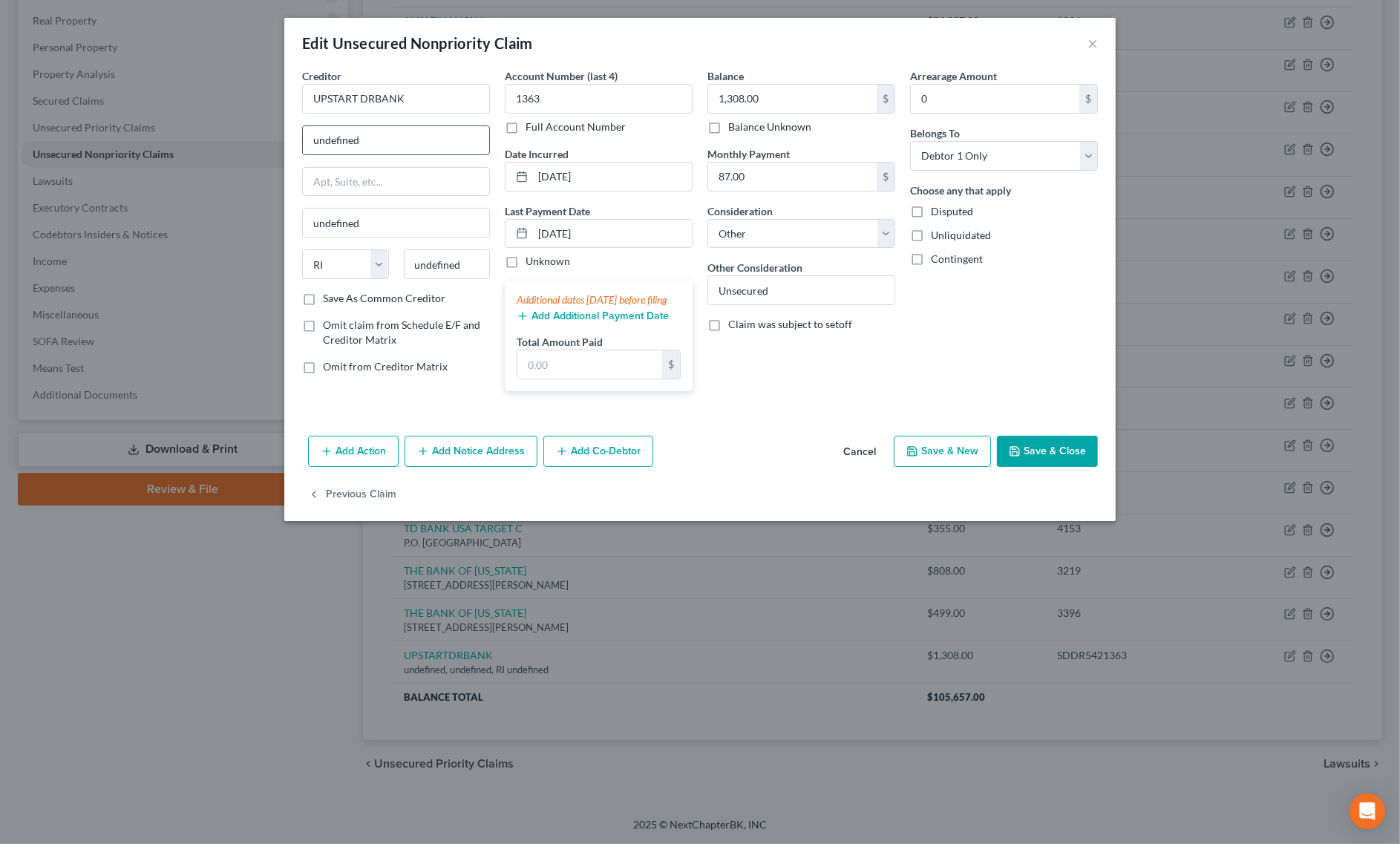
paste input "P.O. Box 1503, San Carlos, CA 94070"
drag, startPoint x: 451, startPoint y: 138, endPoint x: 533, endPoint y: 150, distance: 82.9
click at [540, 138] on div "Creditor * UPSTART DRBANK P.O. Box 1503, San Carlos, CA 94070 undefined State A…" at bounding box center [700, 236] width 811 height 335
type input "P.O. Box 1503, San Carlos, CA 94070"
drag, startPoint x: 462, startPoint y: 261, endPoint x: 362, endPoint y: 266, distance: 100.1
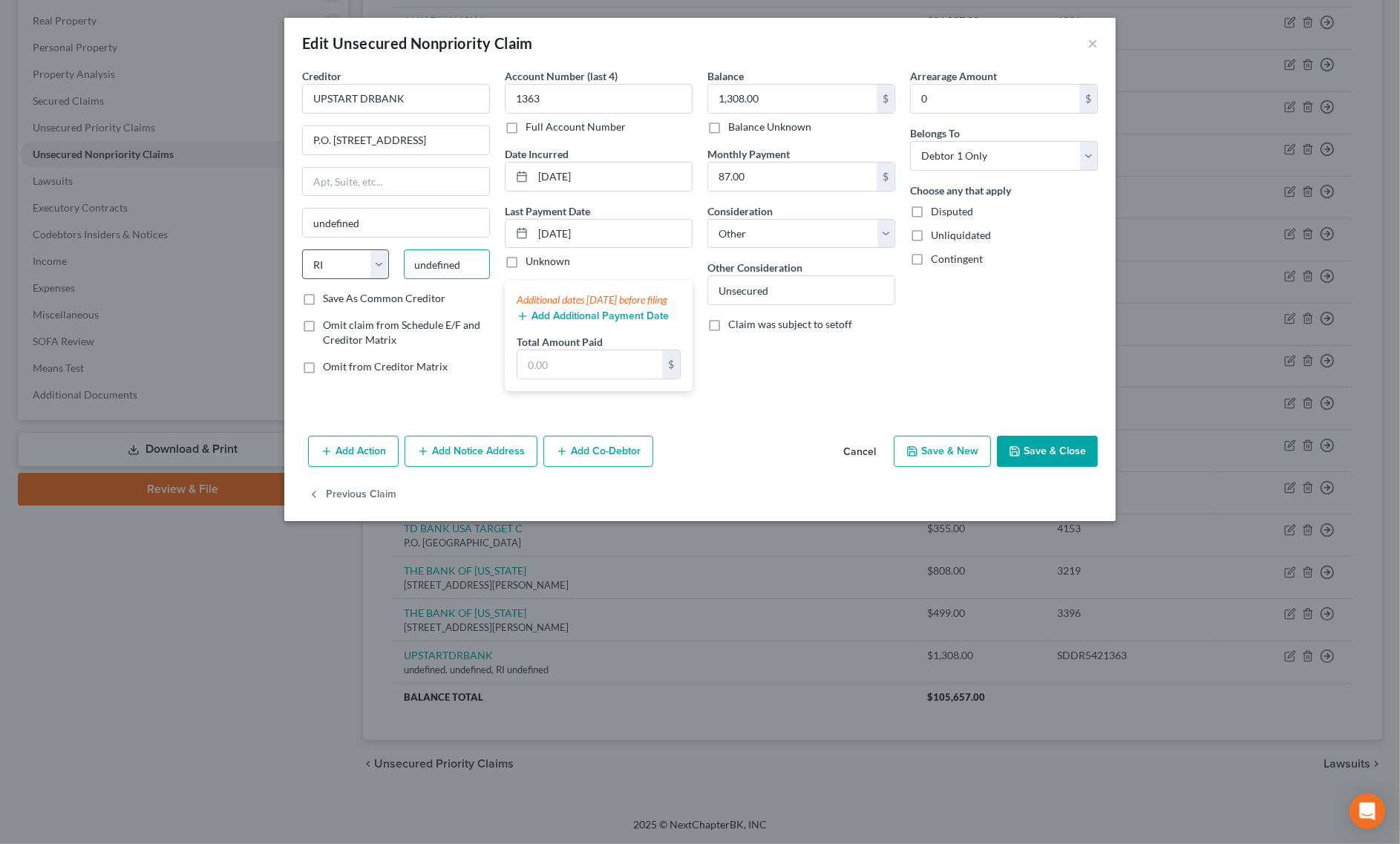
click at [362, 266] on div "State AL AK AR AZ CA CO CT DE DC FL GA GU HI ID IL IN IA KS KY LA ME MD MA MI M…" at bounding box center [396, 270] width 203 height 41
paste input "94070"
type input "94070"
click at [343, 265] on select "State AL AK AR AZ CA CO CT DE DC FL GA GU HI ID IL IN IA KS KY LA ME MD MA MI M…" at bounding box center [345, 264] width 87 height 30
type input "San Carlos"
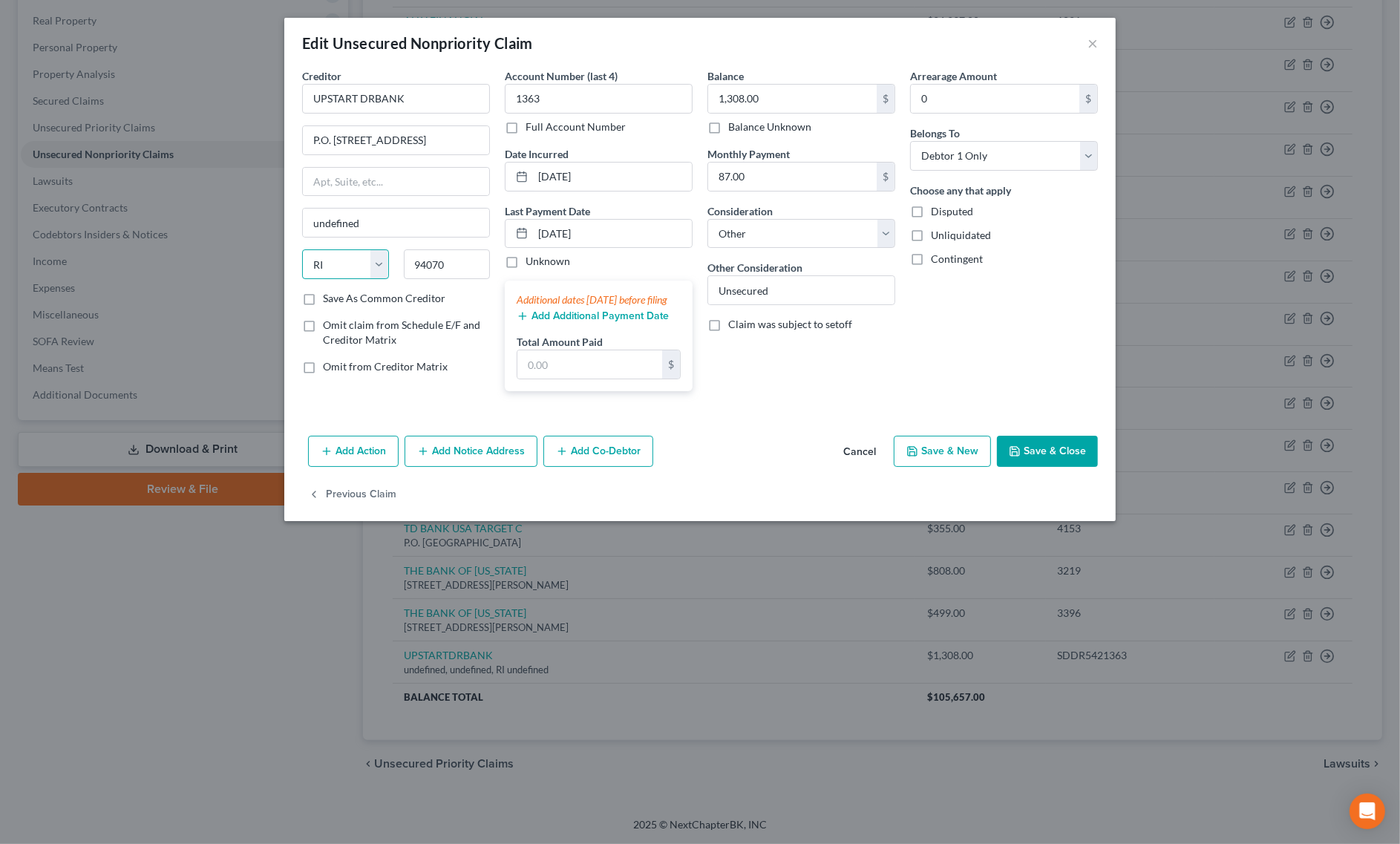
select select "4"
click at [302, 251] on select "State AL AK AR AZ CA CO CT DE DC FL GA GU HI ID IL IN IA KS KY LA ME MD MA MI M…" at bounding box center [345, 264] width 87 height 30
drag, startPoint x: 380, startPoint y: 142, endPoint x: 526, endPoint y: 141, distance: 146.0
click at [526, 141] on div "Creditor * UPSTART DRBANK P.O. Box 1503, San Carlos, CA 94070 San Carlos State …" at bounding box center [700, 236] width 811 height 335
type input "P.O. Box 1503"
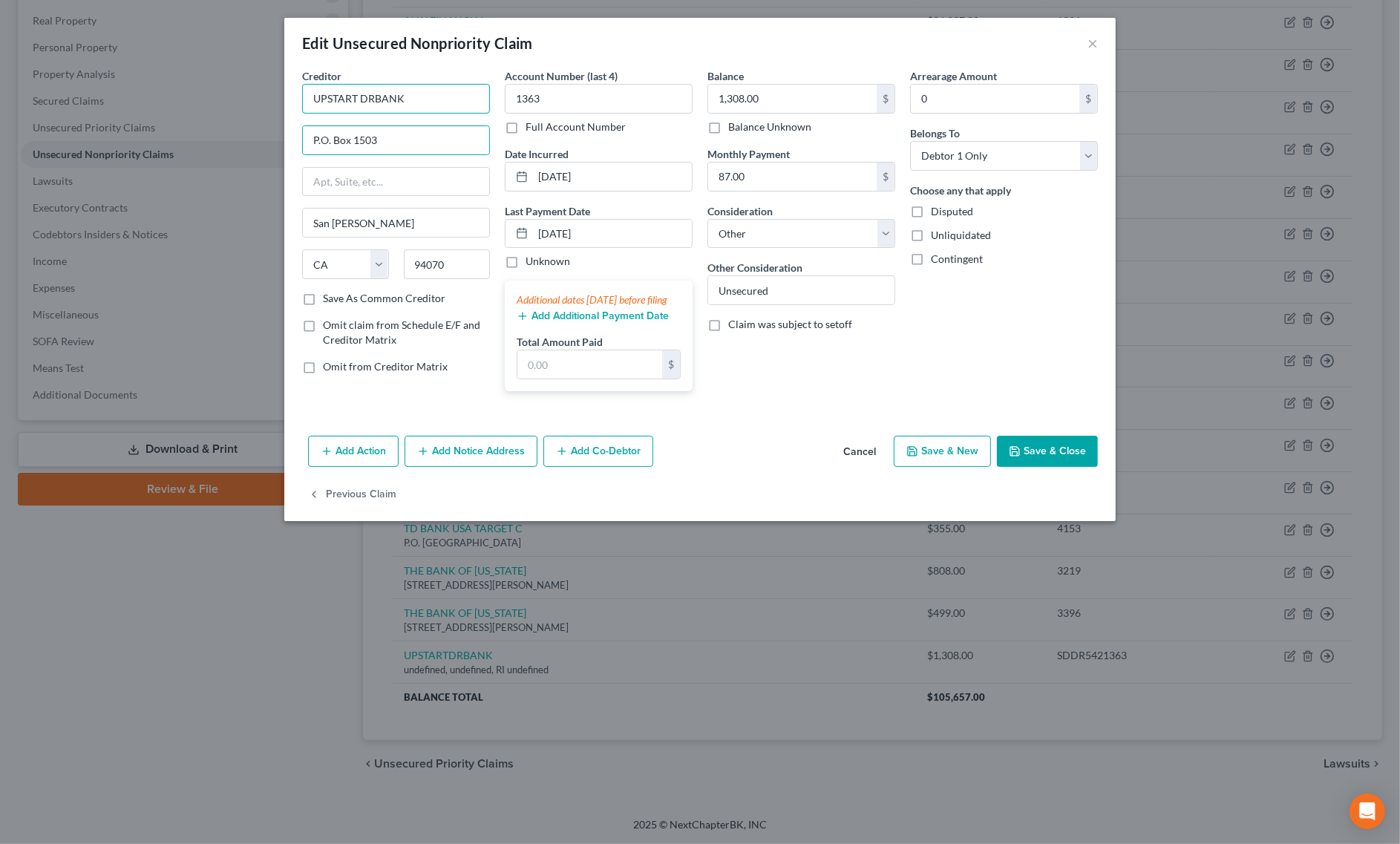
click at [373, 101] on input "UPSTART DRBANK" at bounding box center [396, 98] width 188 height 30
type input "UPSTART DR BANK"
click at [1047, 465] on button "Save & Close" at bounding box center [1047, 451] width 101 height 31
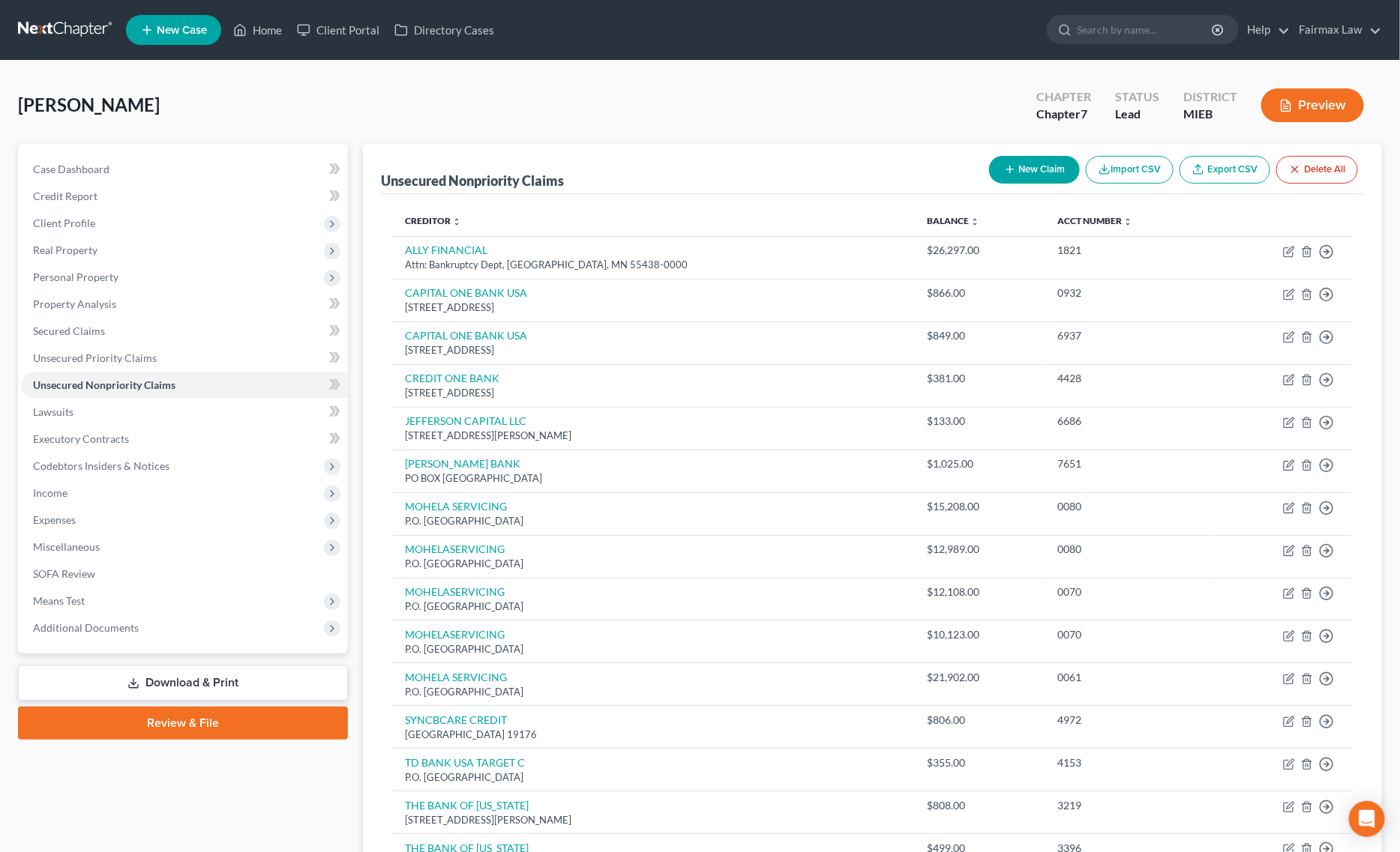
click at [1041, 163] on button "New Claim" at bounding box center [1034, 170] width 91 height 27
select select "0"
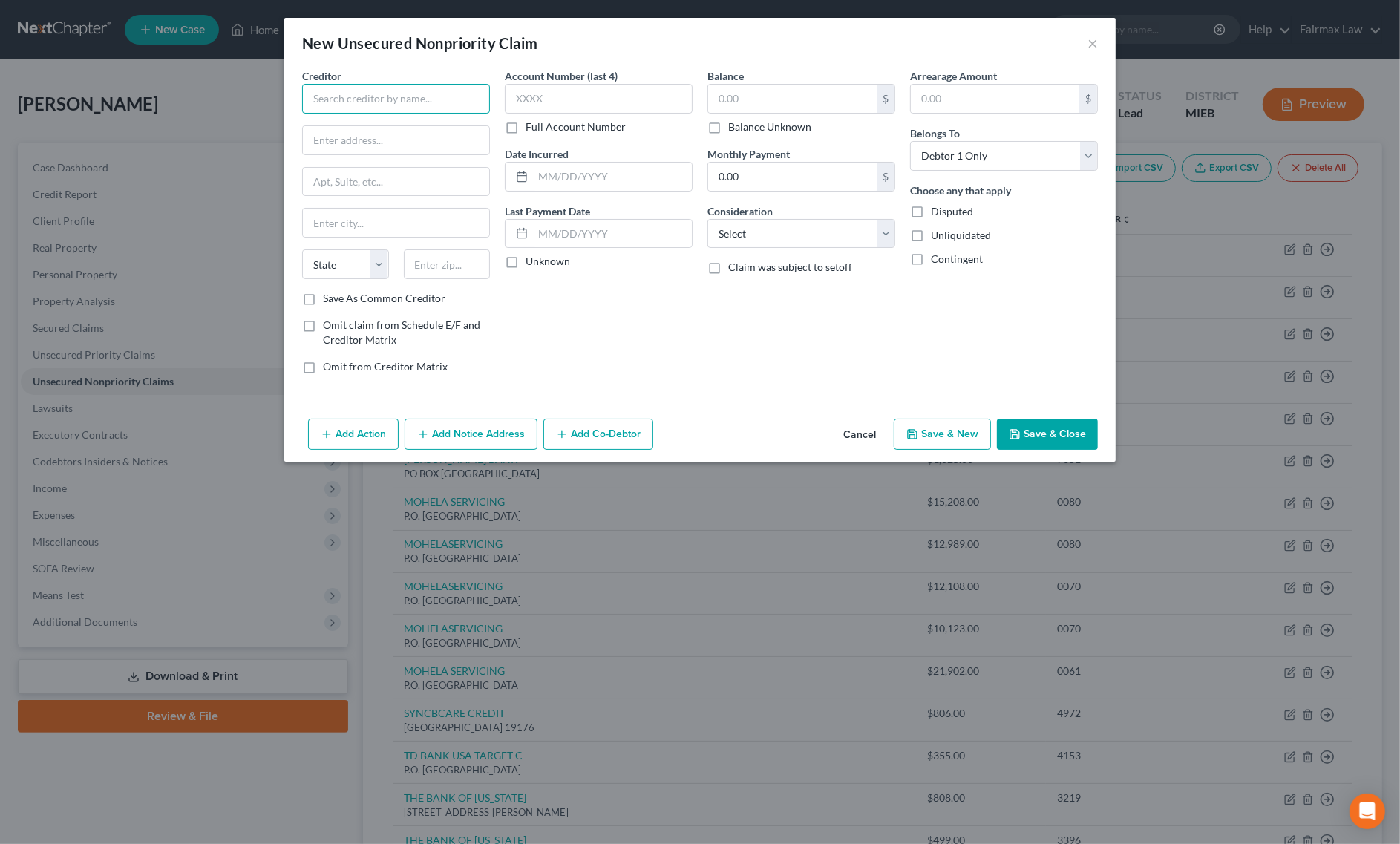
click at [413, 101] on input "text" at bounding box center [396, 98] width 188 height 30
type input "a"
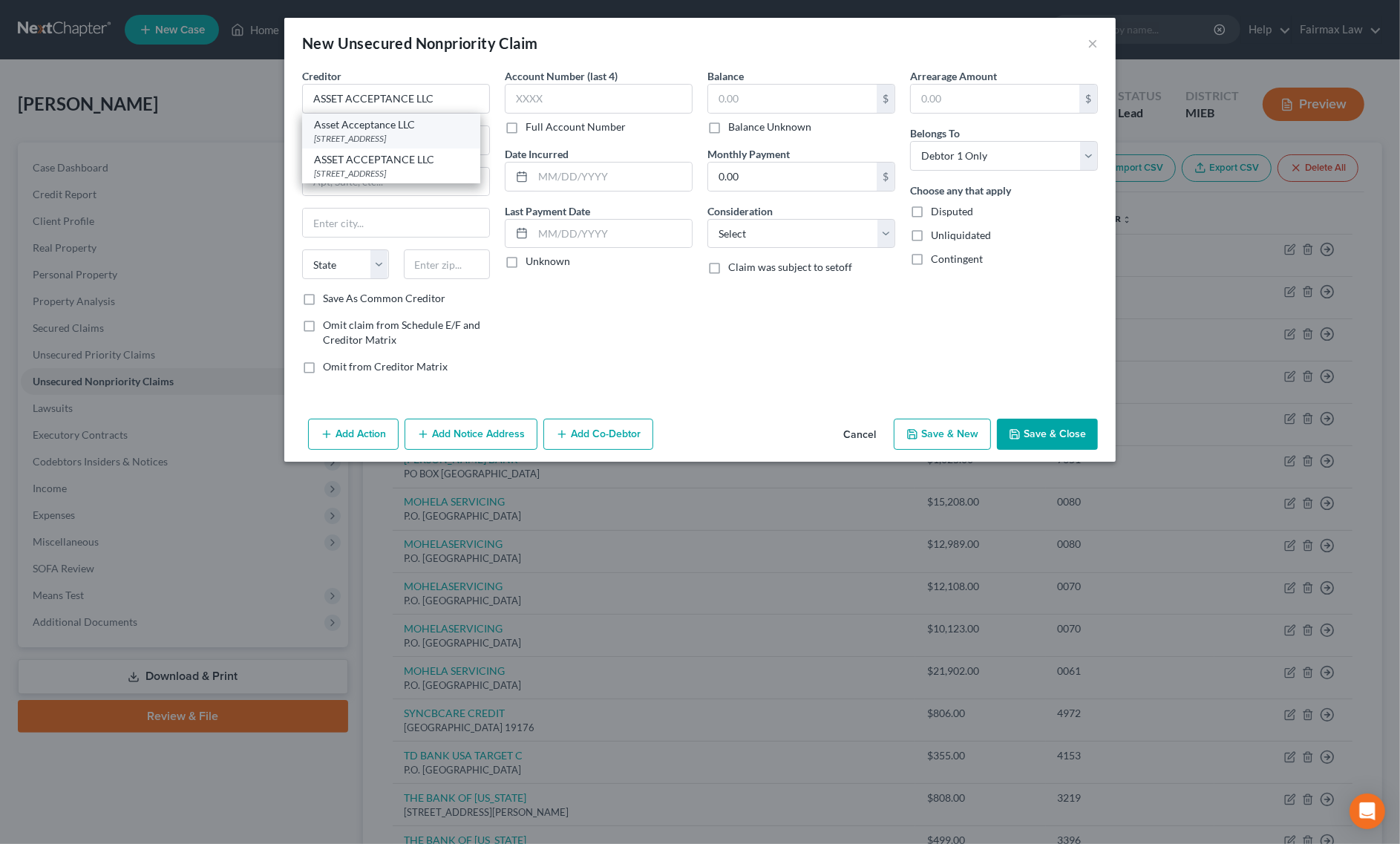
click at [380, 136] on div "600 W Resource Dr,, Independence, OH 44131" at bounding box center [391, 138] width 155 height 13
type input "Asset Acceptance LLC"
type input "600 W Resource Dr,"
type input "Independence"
select select "36"
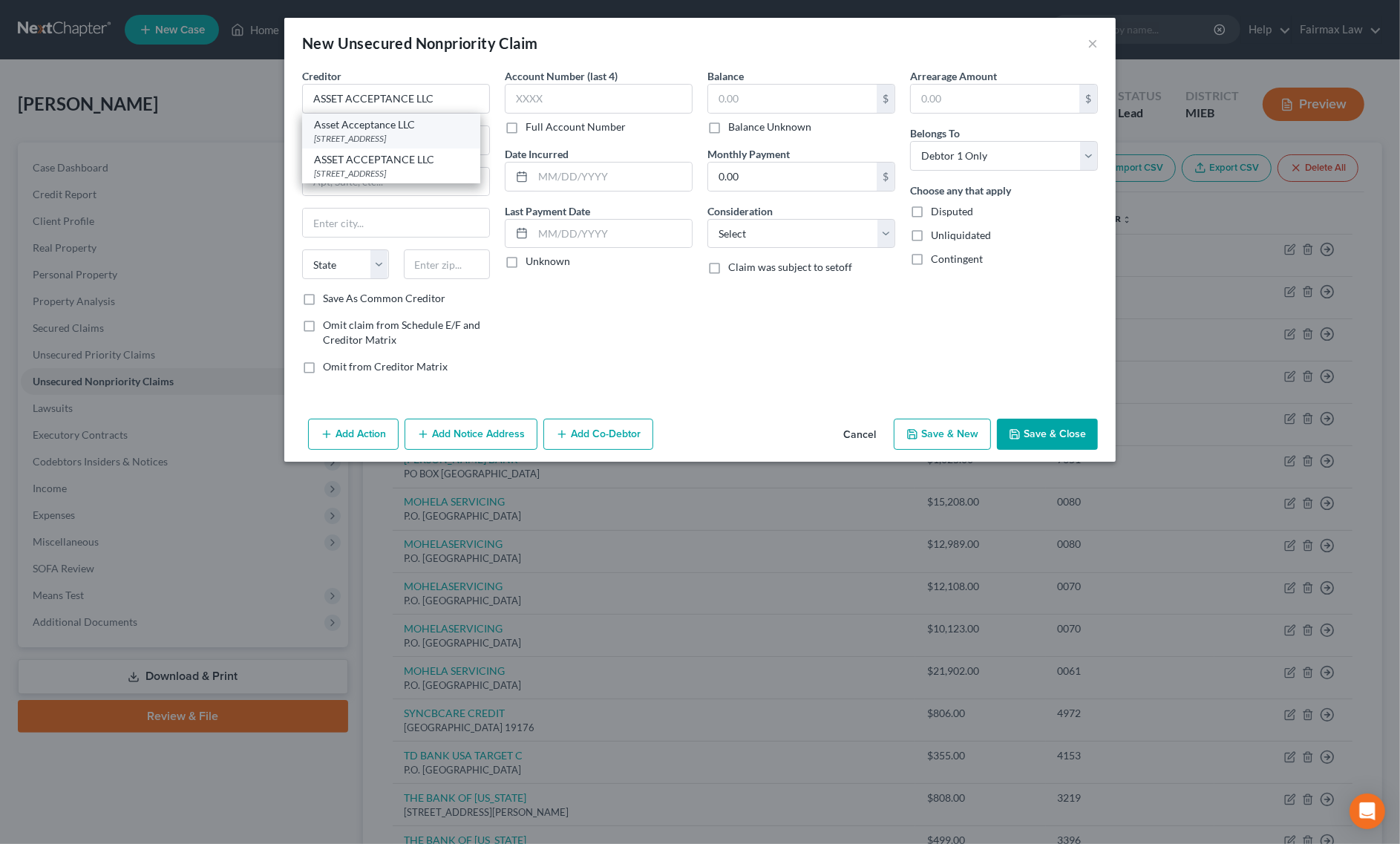
type input "44131"
drag, startPoint x: 420, startPoint y: 101, endPoint x: 156, endPoint y: 101, distance: 264.0
click at [160, 101] on div "New Unsecured Nonpriority Claim × Creditor * Asset Acceptance LLC 600 W Resourc…" at bounding box center [700, 422] width 1400 height 844
type input "ASSET ACCEPTANCE LLC"
click at [785, 233] on select "Select Cable / Satellite Services Collection Agency Credit Card Debt Debt Couns…" at bounding box center [801, 233] width 188 height 30
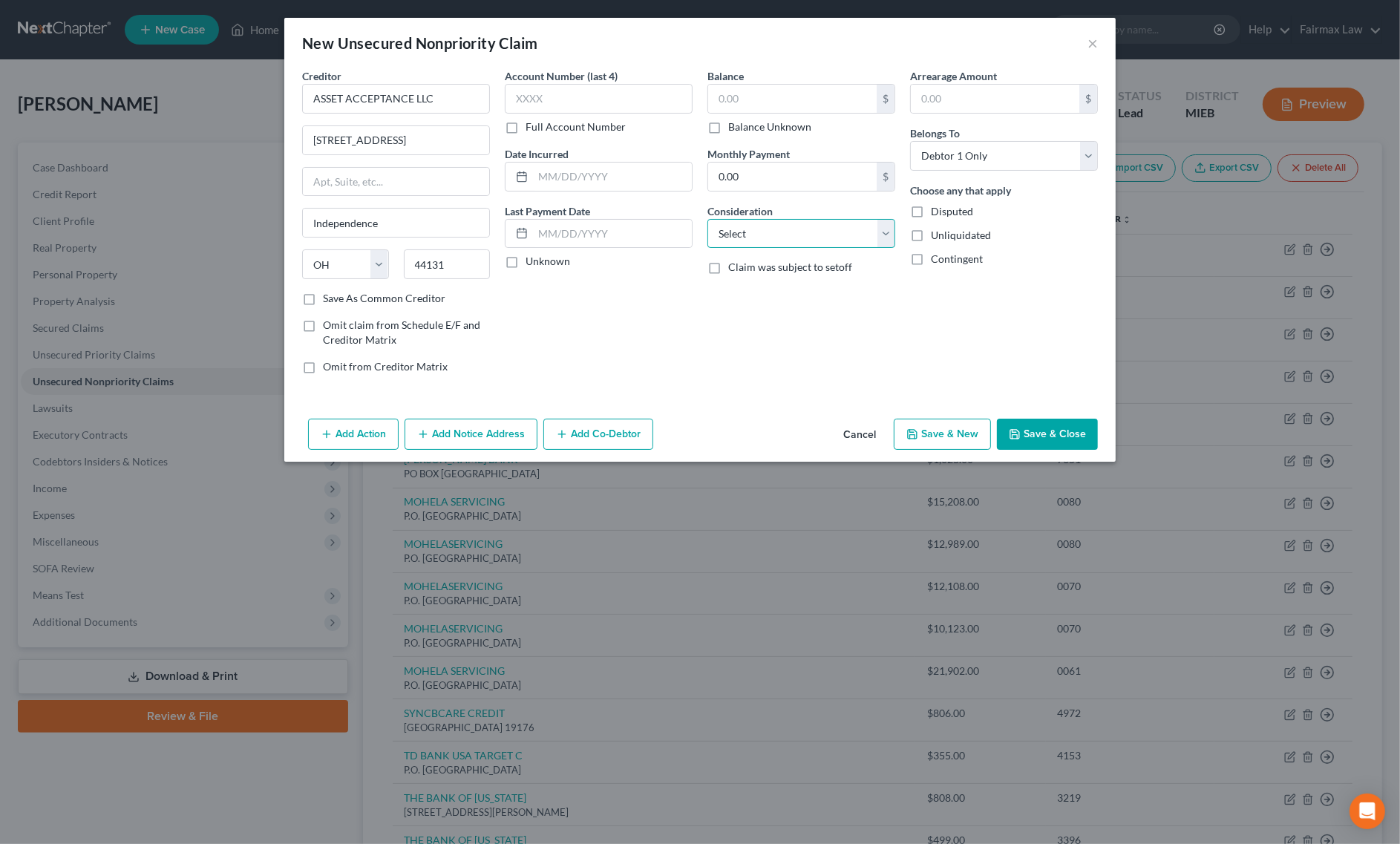
select select "14"
click at [708, 219] on select "Select Cable / Satellite Services Collection Agency Credit Card Debt Debt Couns…" at bounding box center [801, 233] width 188 height 30
click at [792, 290] on input "text" at bounding box center [801, 290] width 186 height 28
type input "g"
type input "Garnishment"
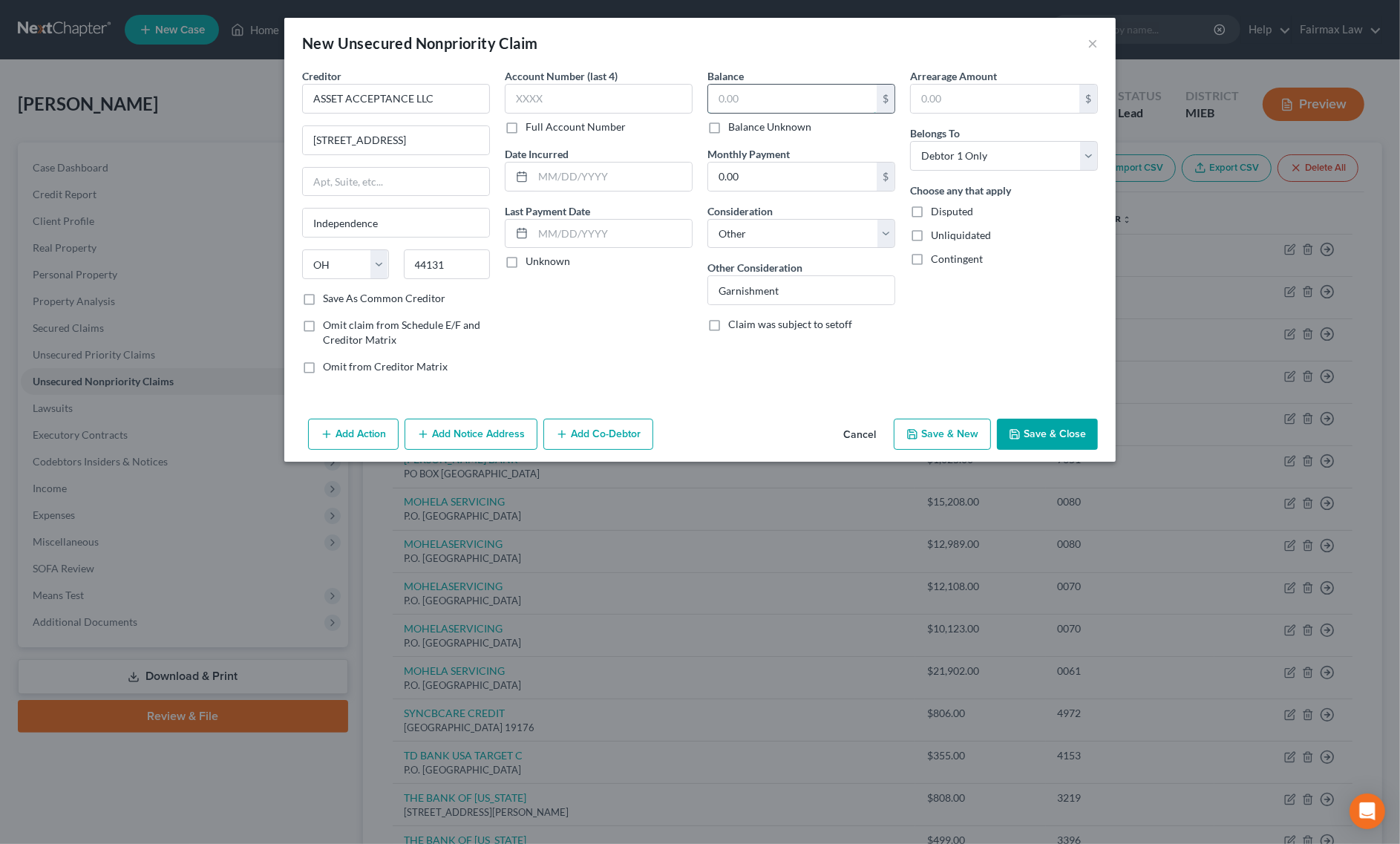
click at [807, 108] on input "text" at bounding box center [792, 98] width 168 height 28
paste input "2833"
type input "2,833"
click at [345, 458] on div "Add Action Add Notice Address Add Co-Debtor Cancel Save & New Save & Close" at bounding box center [699, 437] width 831 height 49
click at [353, 429] on button "Add Action" at bounding box center [353, 434] width 90 height 31
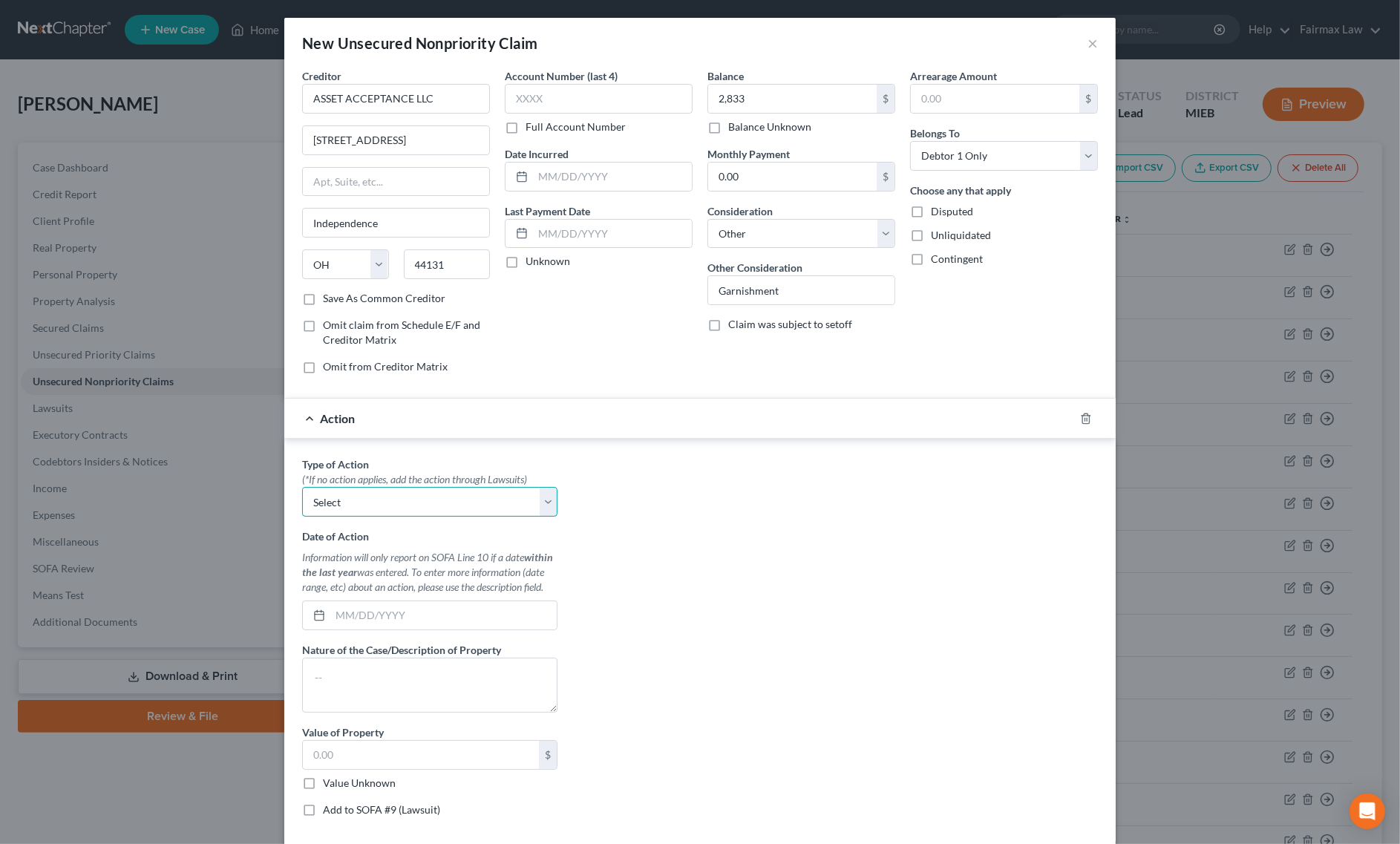
click at [402, 511] on select "Select Repossession Garnishment Foreclosure Personal Injury Attached, Seized, O…" at bounding box center [429, 501] width 255 height 30
select select "1"
click at [302, 490] on select "Select Repossession Garnishment Foreclosure Personal Injury Attached, Seized, O…" at bounding box center [429, 501] width 255 height 30
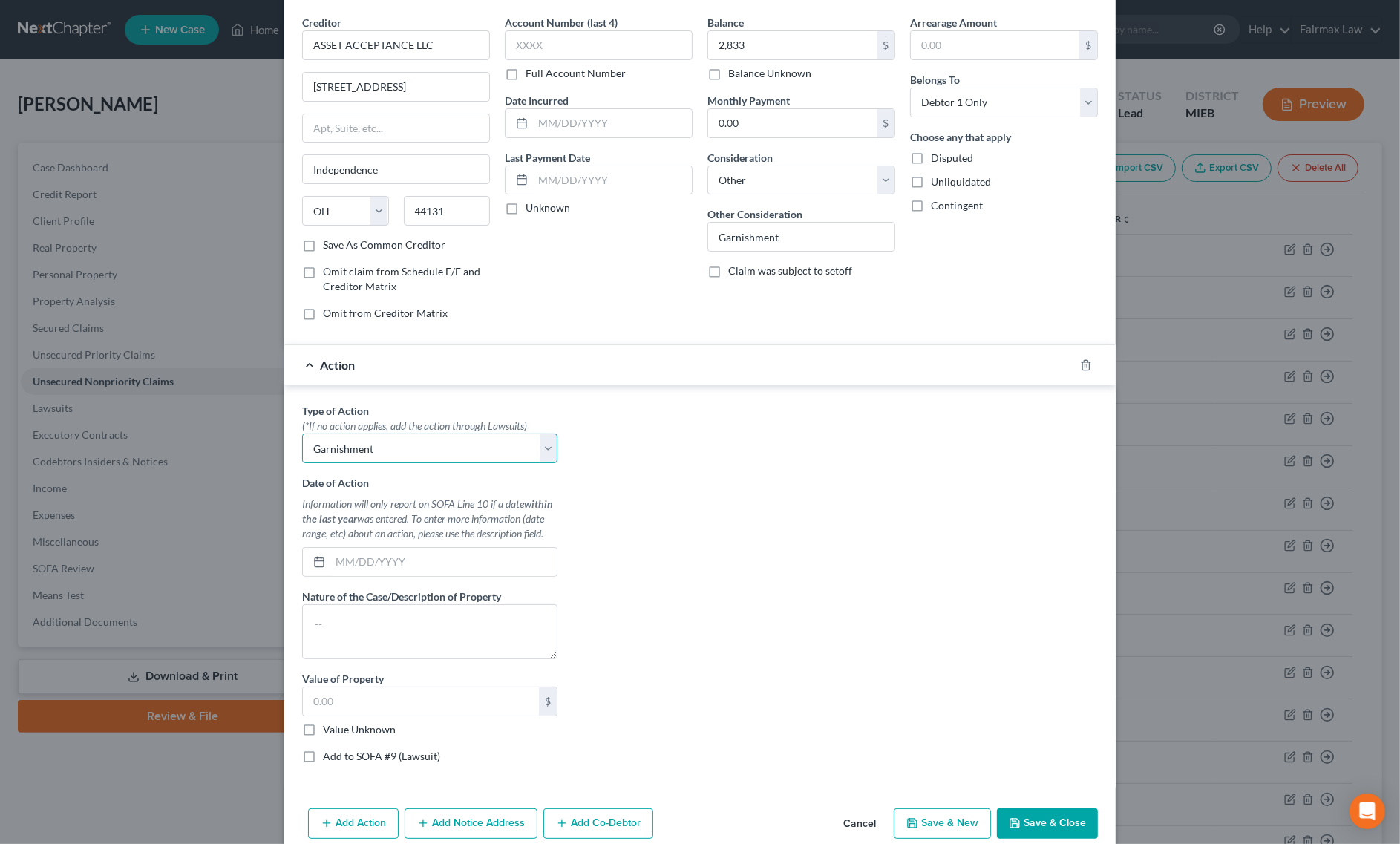
scroll to position [82, 0]
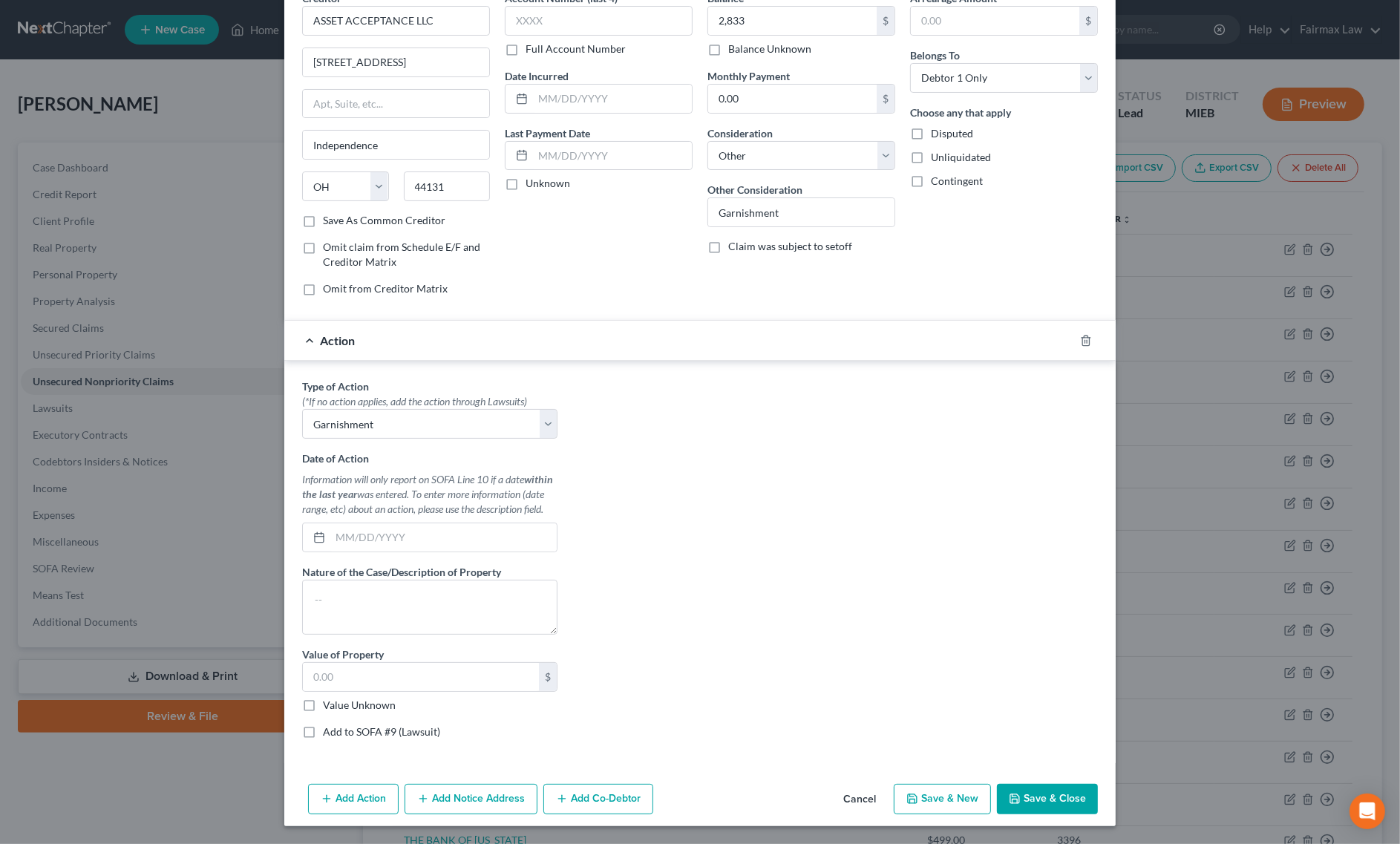
click at [323, 709] on label "Value Unknown" at bounding box center [359, 705] width 73 height 15
click at [329, 708] on input "Value Unknown" at bounding box center [333, 702] width 9 height 9
checkbox input "true"
type input "0.00"
click at [323, 728] on label "Add to SOFA #9 (Lawsuit)" at bounding box center [381, 732] width 118 height 15
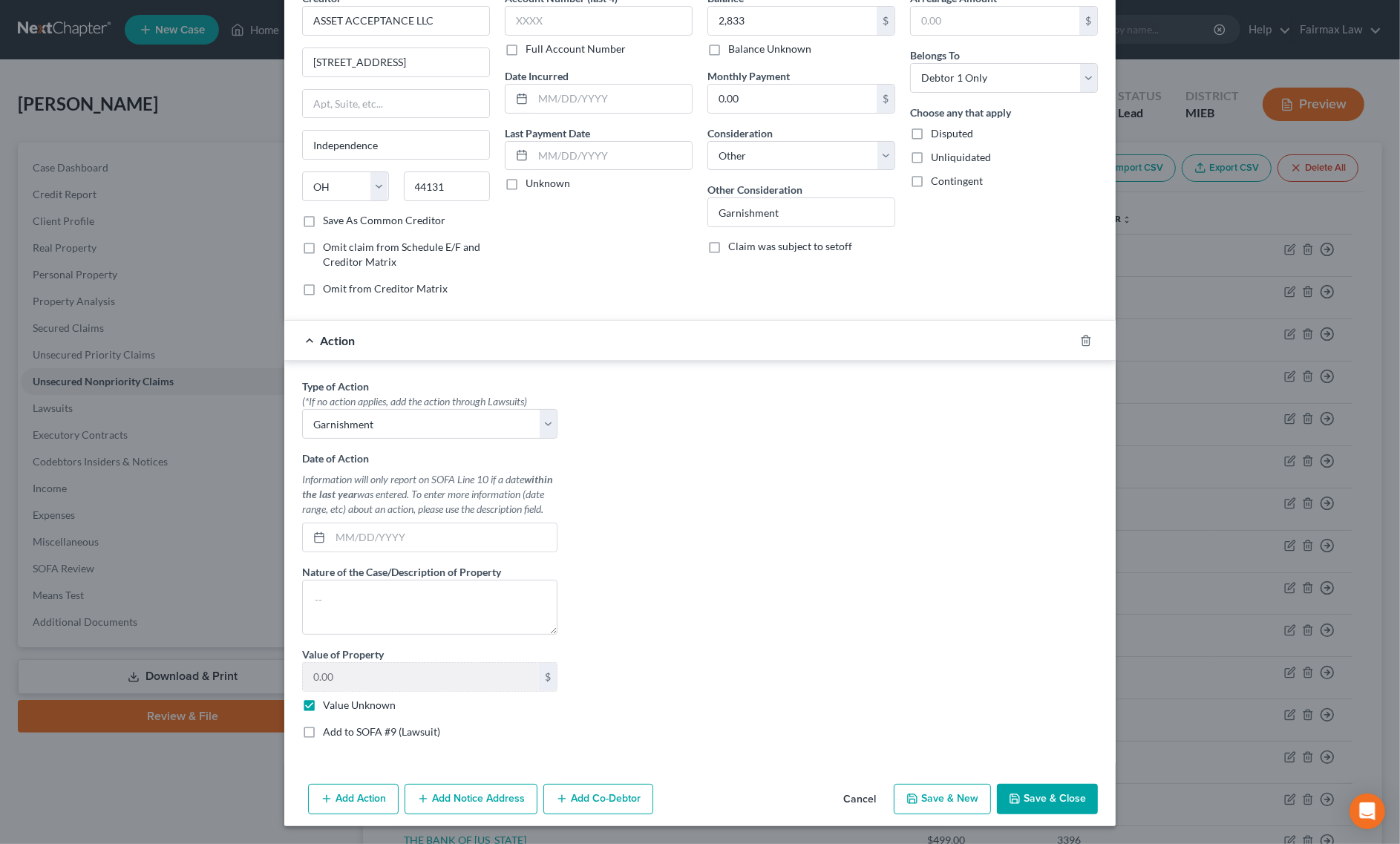
click at [329, 728] on input "Add to SOFA #9 (Lawsuit)" at bounding box center [333, 729] width 9 height 9
checkbox input "true"
select select "0"
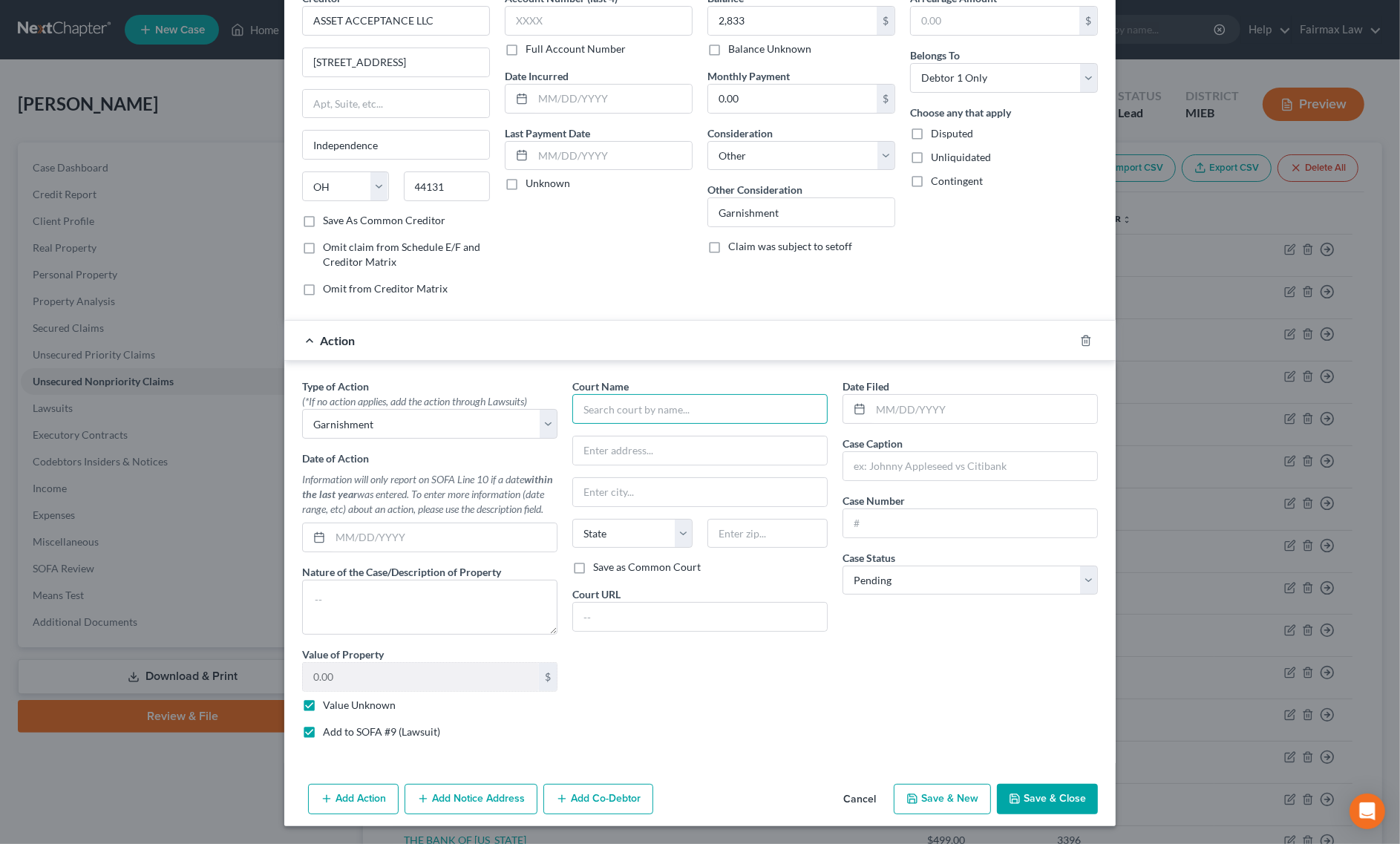
click at [678, 412] on input "text" at bounding box center [700, 408] width 255 height 30
click at [640, 431] on div "71A District Court" at bounding box center [661, 436] width 155 height 15
type input "71A District Court"
type input "255 Clay St,"
click at [472, 793] on button "Add Notice Address" at bounding box center [470, 799] width 133 height 31
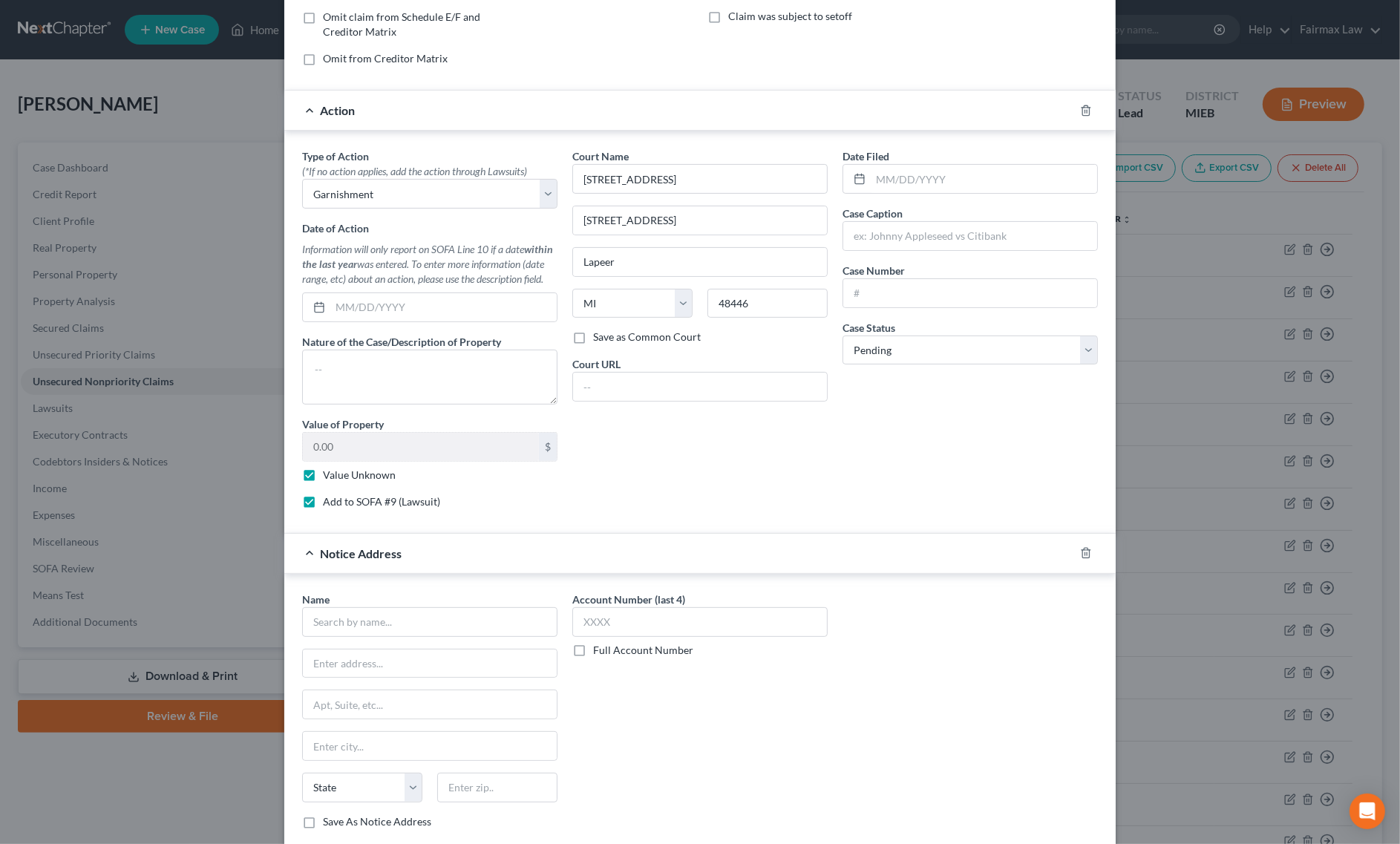
scroll to position [403, 0]
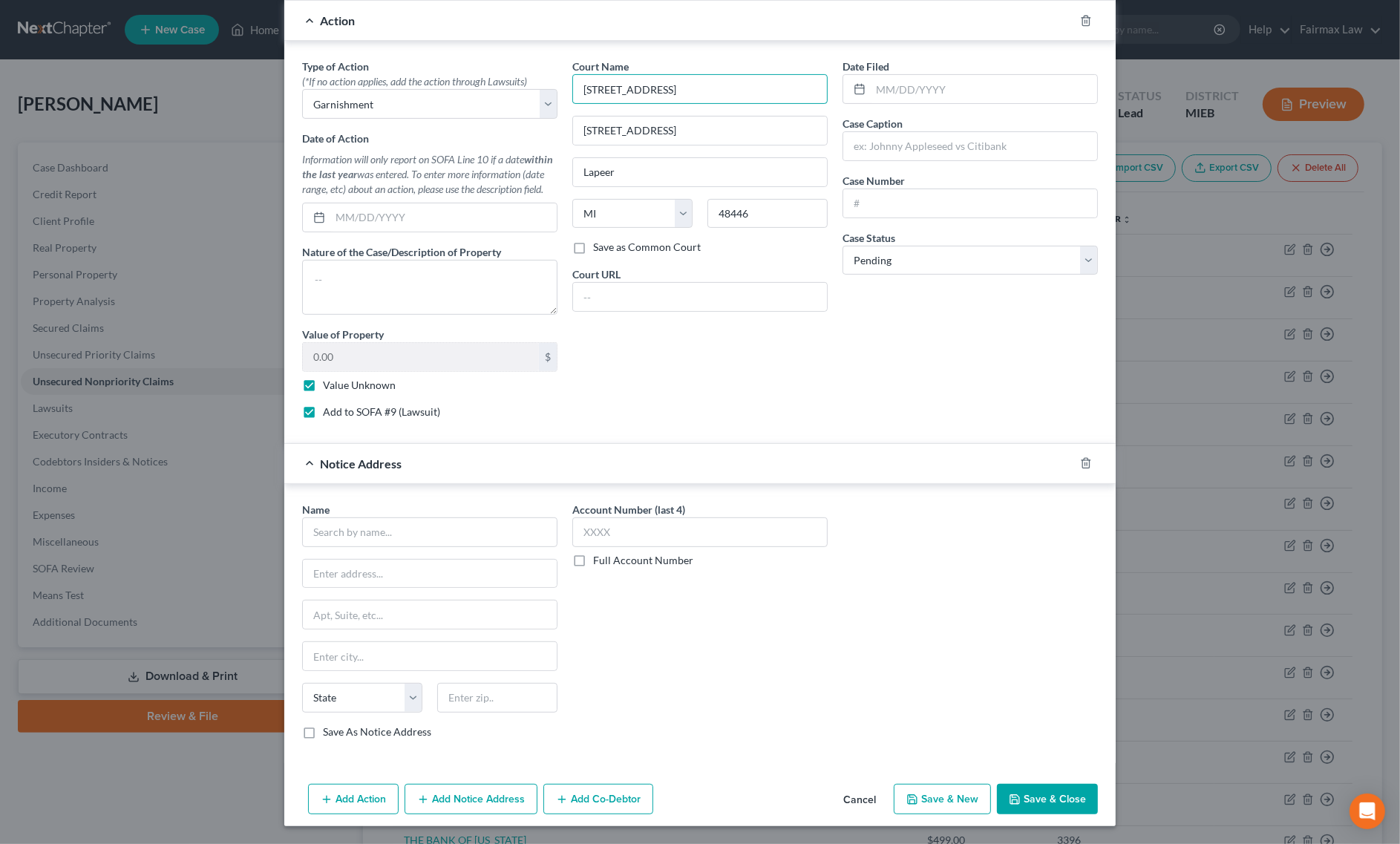
drag, startPoint x: 731, startPoint y: 94, endPoint x: 514, endPoint y: 120, distance: 218.6
click at [520, 113] on div "Type of Action * (*If no action applies, add the action through Lawsuits) Selec…" at bounding box center [700, 244] width 811 height 372
click at [417, 543] on input "text" at bounding box center [429, 532] width 255 height 30
paste input "71A District Court"
drag, startPoint x: 705, startPoint y: 98, endPoint x: 677, endPoint y: 108, distance: 29.7
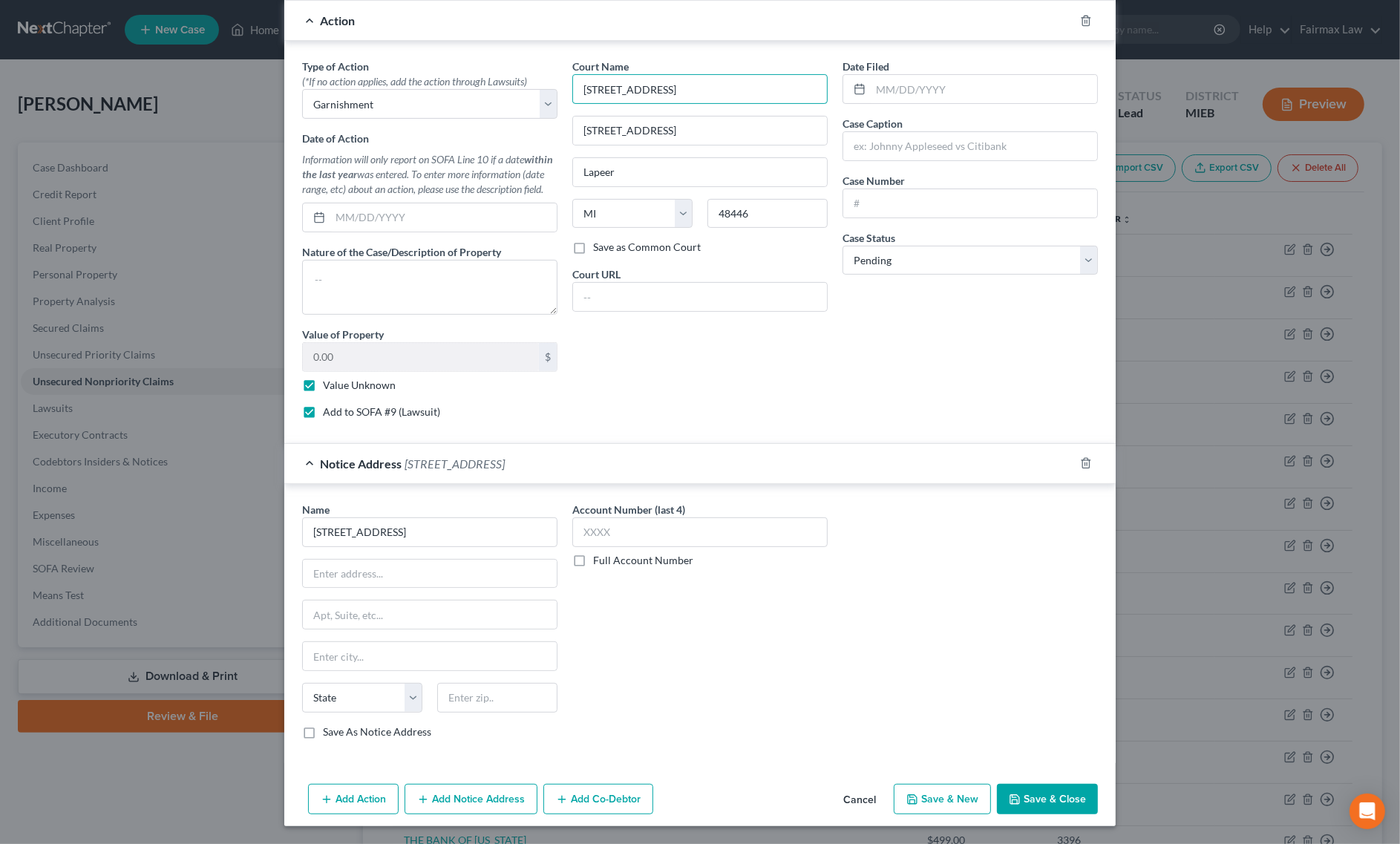
click at [677, 108] on div "Court Name * 71A District Court 255 Clay St, Lapeer State AL AK AR AZ CA CO CT …" at bounding box center [700, 244] width 271 height 372
drag, startPoint x: 666, startPoint y: 138, endPoint x: 425, endPoint y: 167, distance: 242.7
click at [427, 167] on div "Type of Action * (*If no action applies, add the action through Lawsuits) Selec…" at bounding box center [700, 244] width 811 height 372
click at [376, 579] on input "text" at bounding box center [429, 573] width 254 height 28
paste input "255 Clay St,"
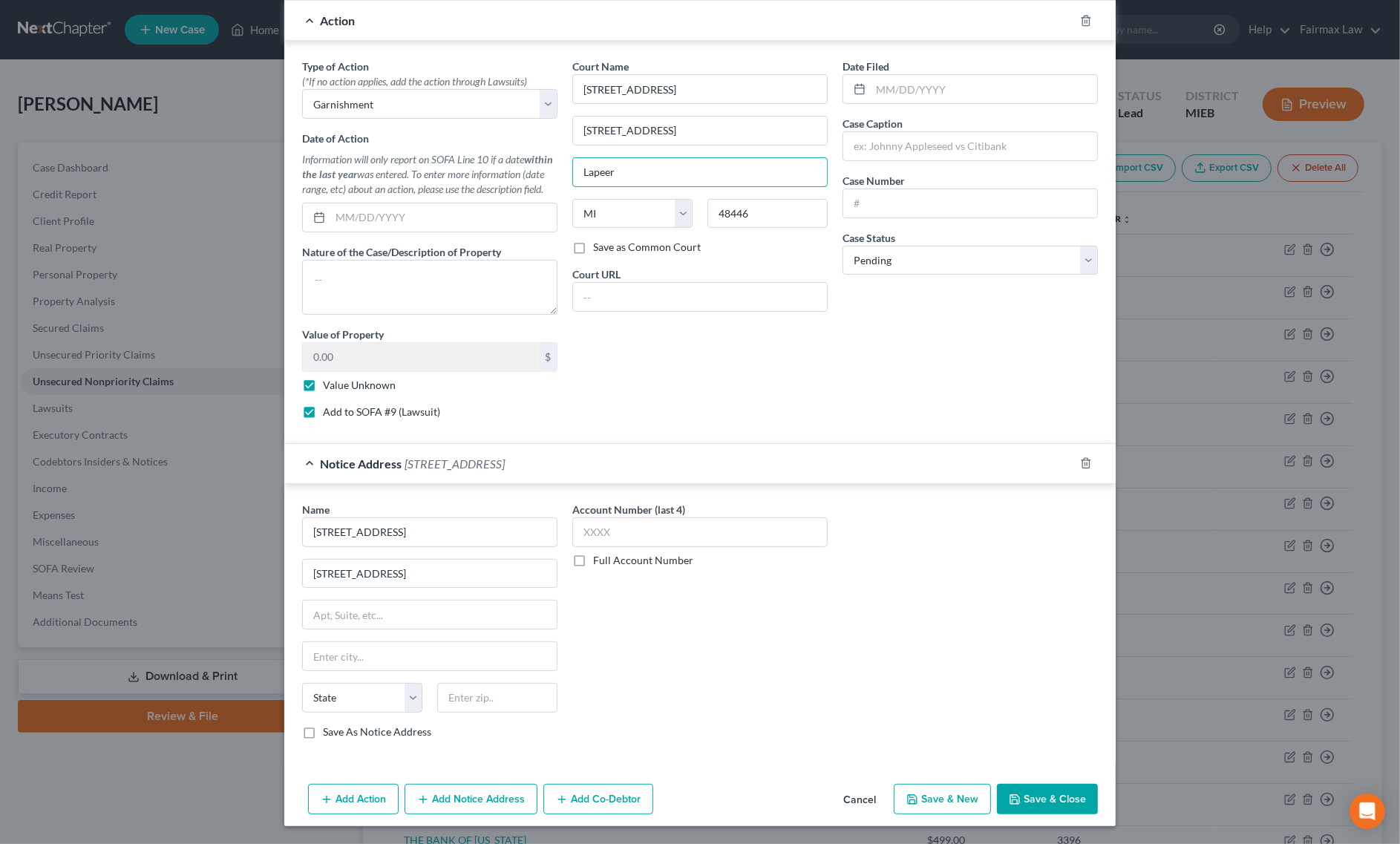
drag, startPoint x: 661, startPoint y: 158, endPoint x: 234, endPoint y: 236, distance: 434.1
click at [427, 199] on div "Type of Action * (*If no action applies, add the action through Lawsuits) Selec…" at bounding box center [700, 244] width 811 height 372
click at [374, 652] on input "text" at bounding box center [429, 655] width 254 height 28
paste input "Lapeer"
click at [354, 697] on select "State AL AK AR AZ CA CO CT DE DC FL GA GU HI ID IL IN IA KS KY LA ME MD MA MI M…" at bounding box center [362, 698] width 120 height 30
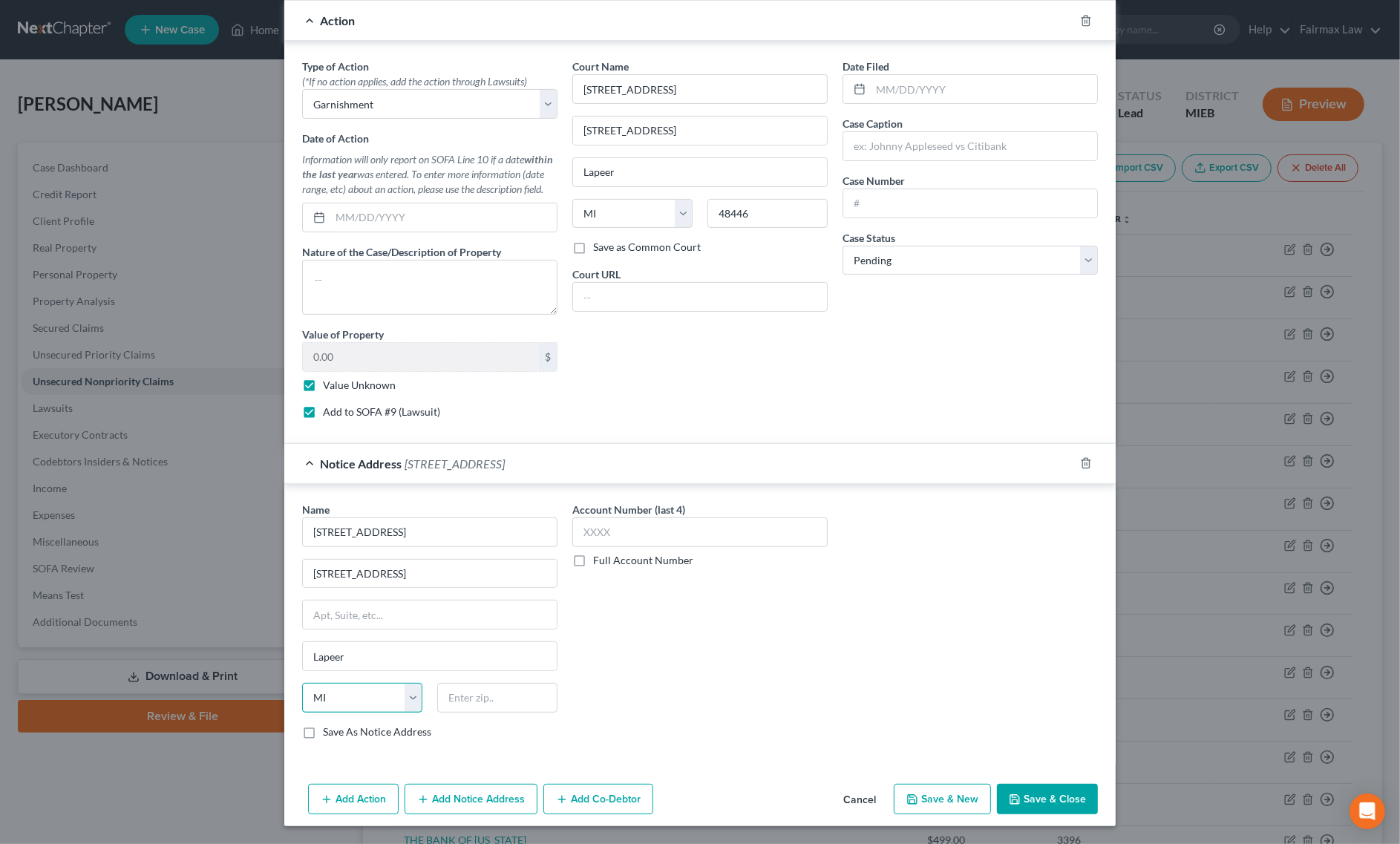
click at [302, 683] on select "State AL AK AR AZ CA CO CT DE DC FL GA GU HI ID IL IN IA KS KY LA ME MD MA MI M…" at bounding box center [362, 698] width 120 height 30
drag, startPoint x: 769, startPoint y: 216, endPoint x: 431, endPoint y: 250, distance: 339.7
click at [535, 216] on div "Type of Action * (*If no action applies, add the action through Lawsuits) Selec…" at bounding box center [700, 244] width 811 height 372
click at [475, 699] on input "text" at bounding box center [497, 698] width 120 height 30
paste input "48446"
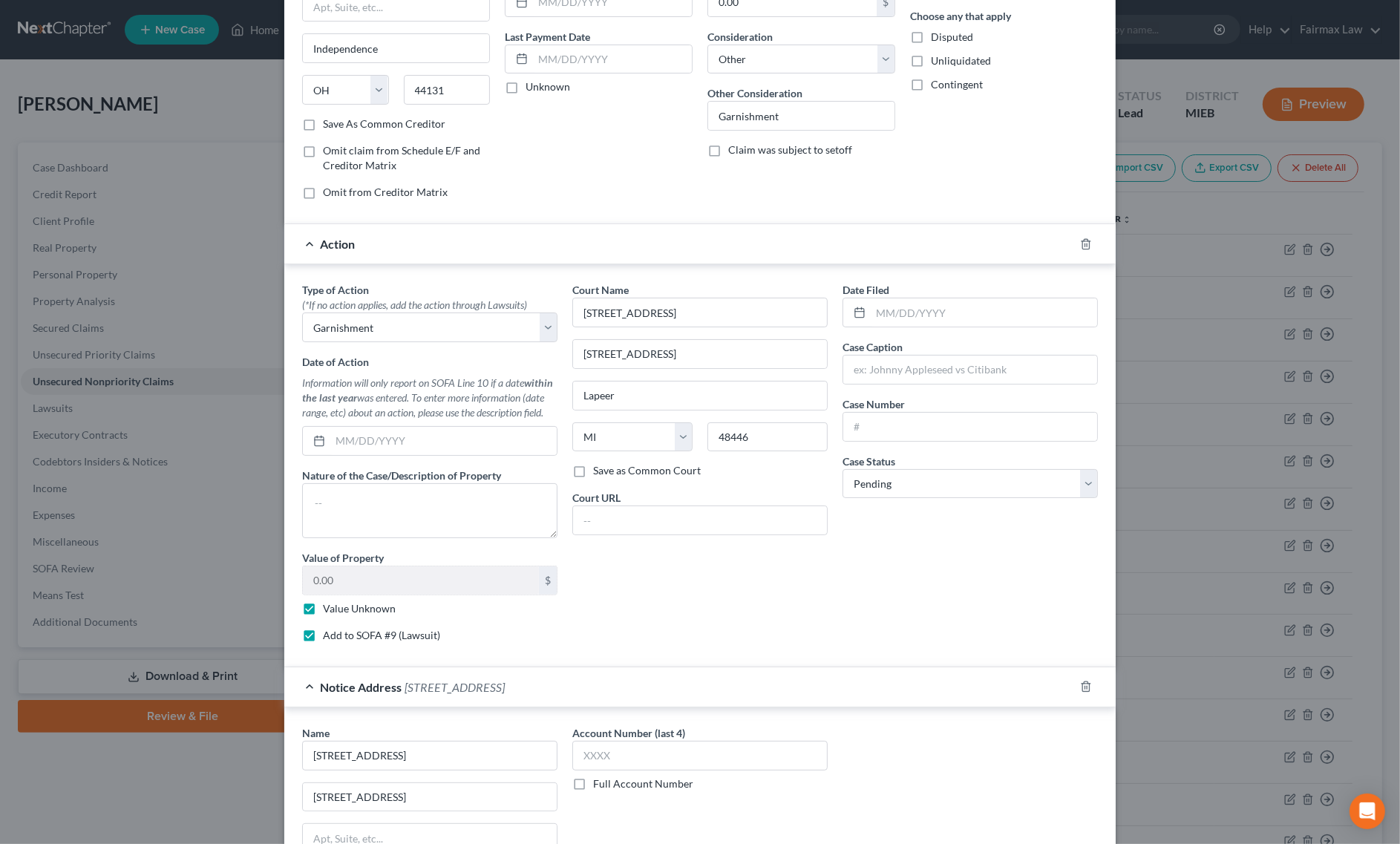
scroll to position [0, 0]
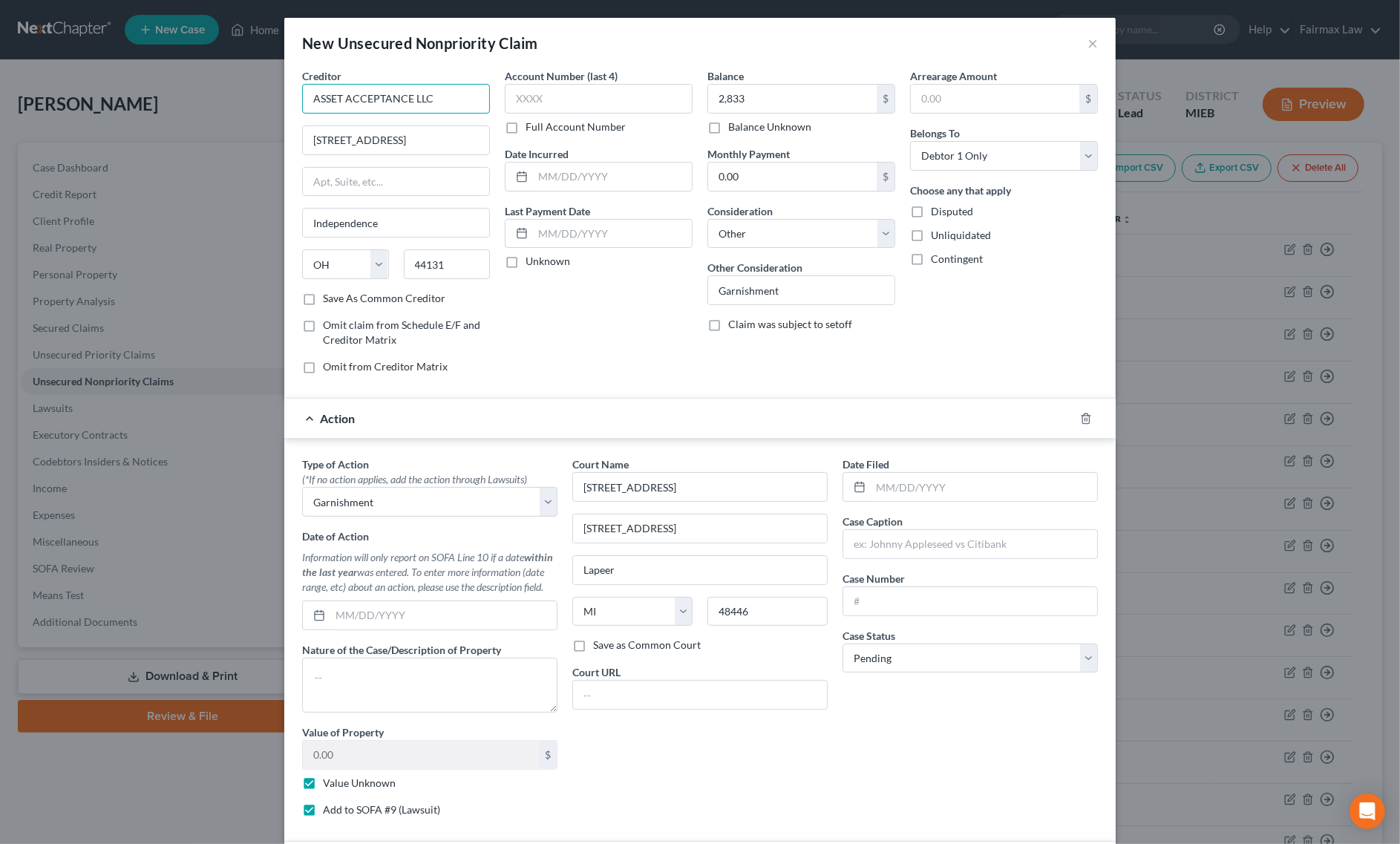
drag, startPoint x: 443, startPoint y: 105, endPoint x: 102, endPoint y: 121, distance: 341.4
click at [105, 123] on div "New Unsecured Nonpriority Claim × Creditor * ASSET ACCEPTANCE LLC 600 W Resourc…" at bounding box center [700, 422] width 1400 height 844
click at [880, 534] on input "text" at bounding box center [970, 544] width 254 height 28
paste input "ASSET ACCEPTANCE LLC"
click at [1011, 598] on input "text" at bounding box center [970, 600] width 254 height 28
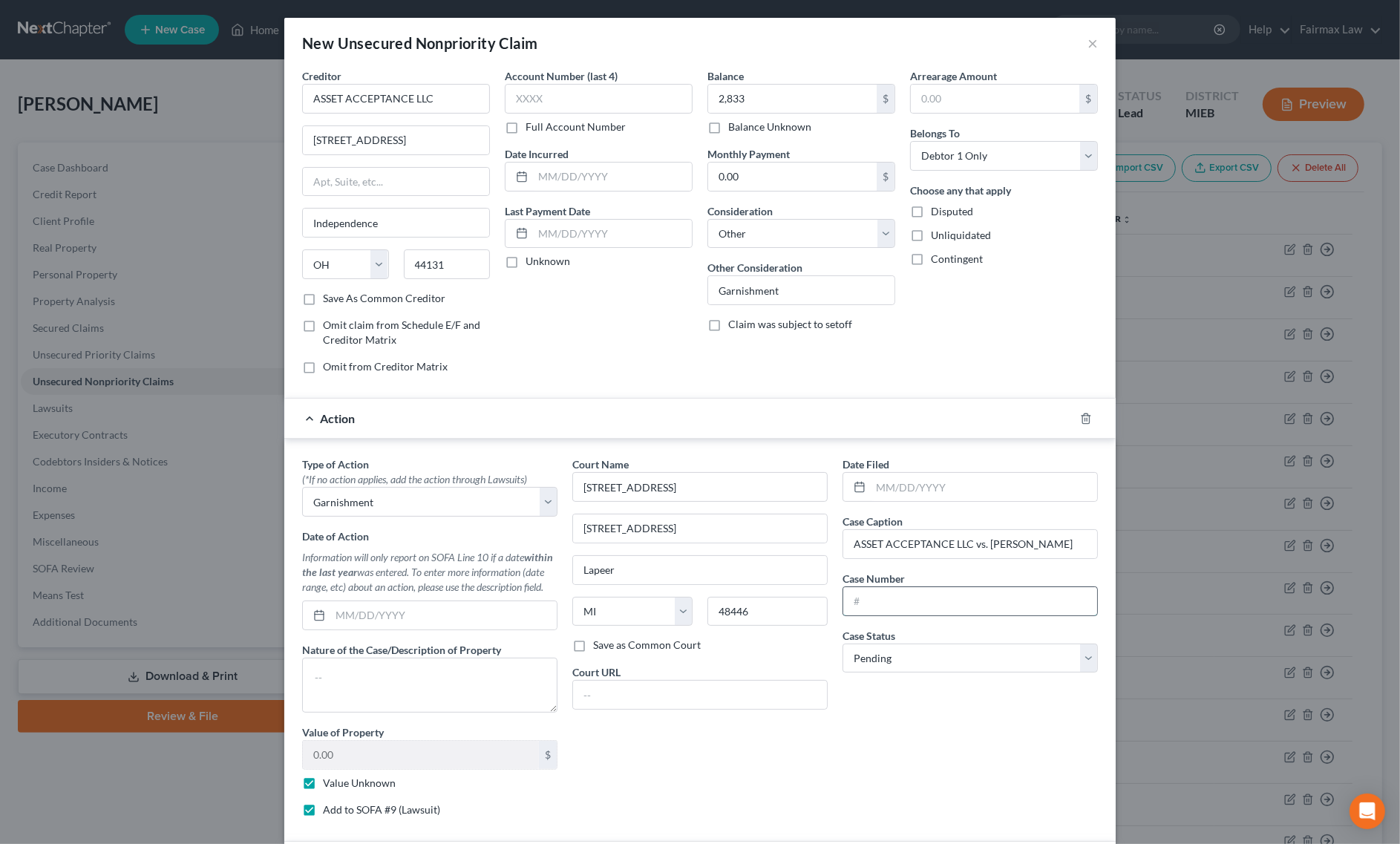
paste input "090272GC"
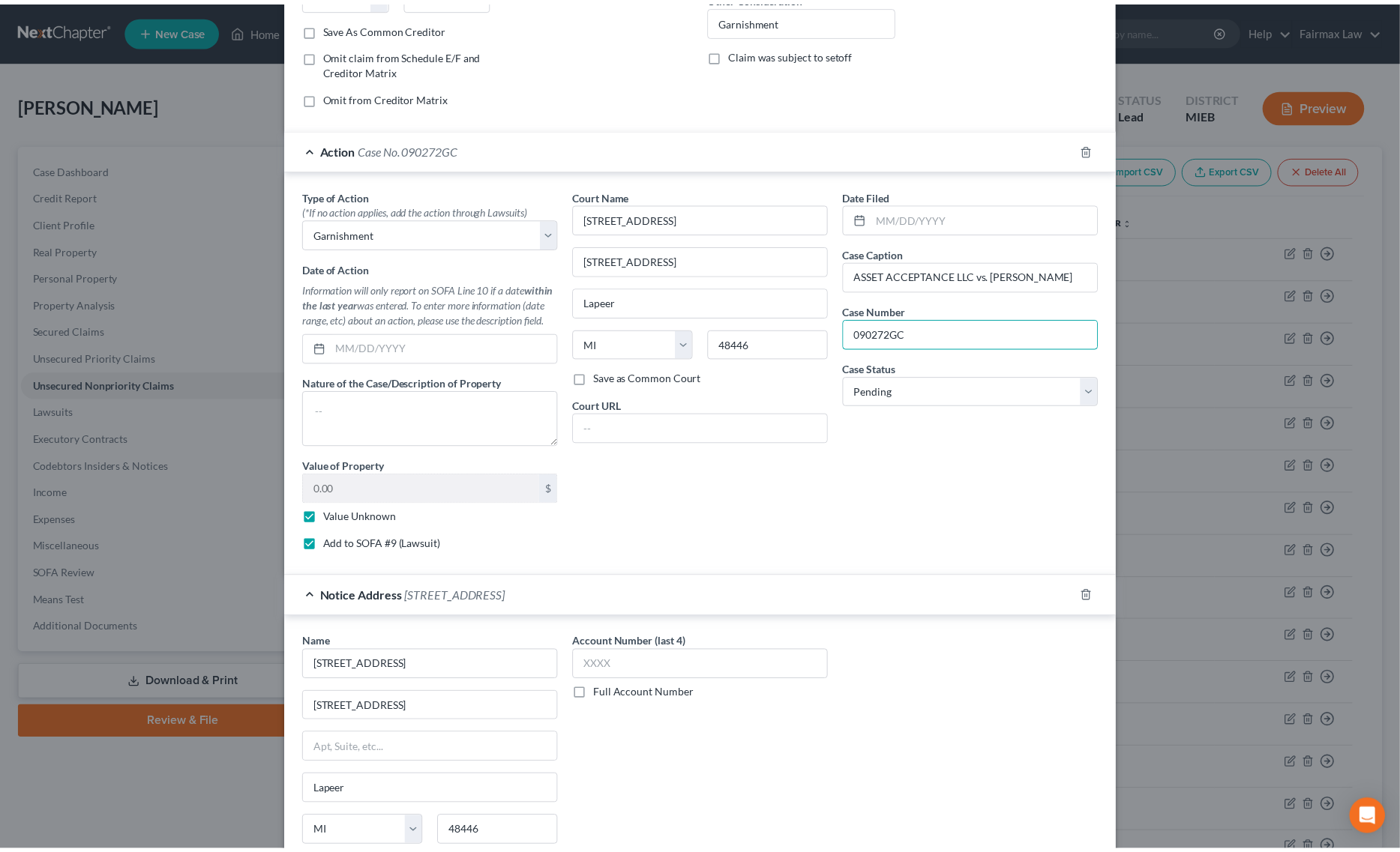
scroll to position [407, 0]
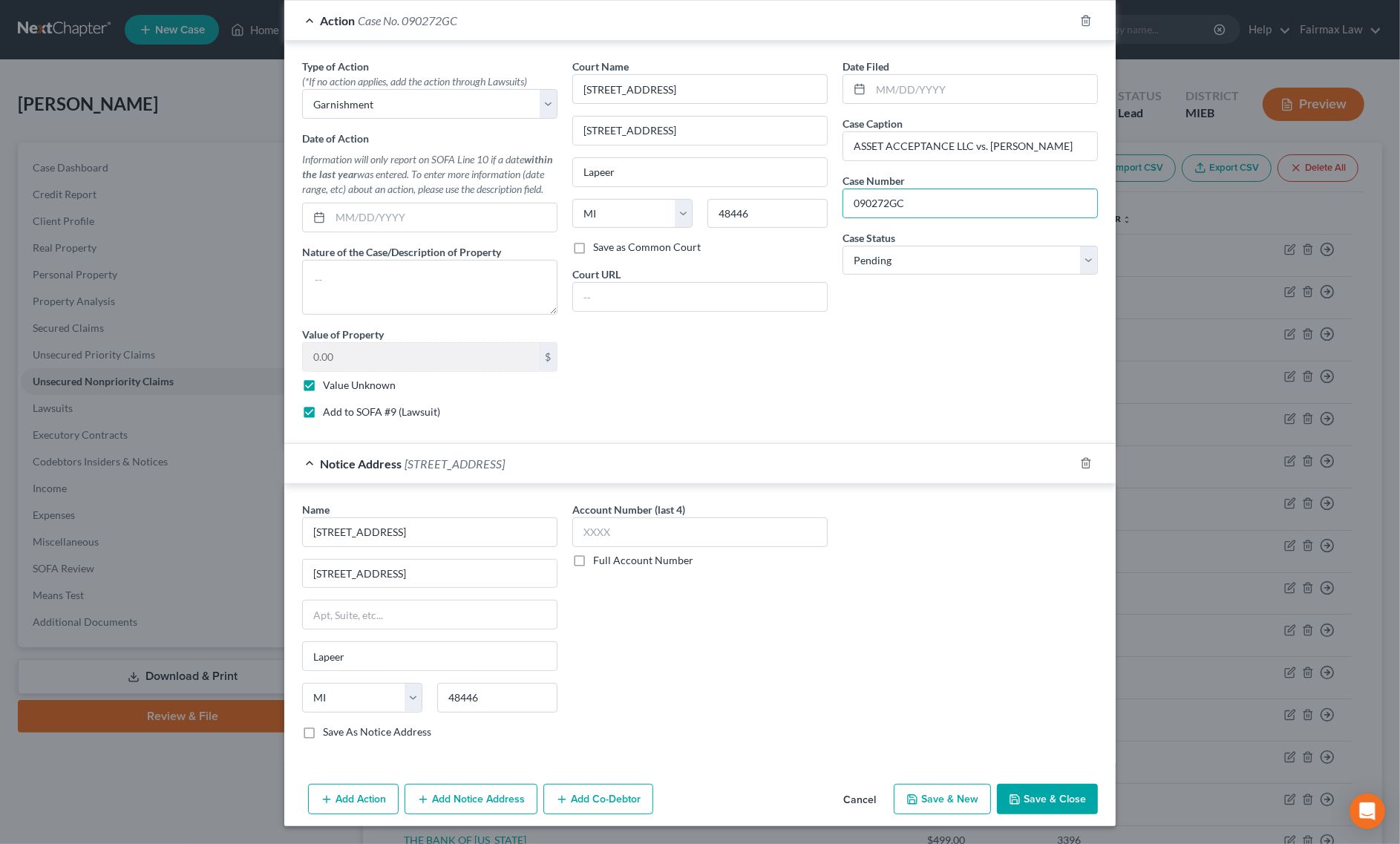
click at [1019, 806] on button "Save & Close" at bounding box center [1047, 799] width 101 height 31
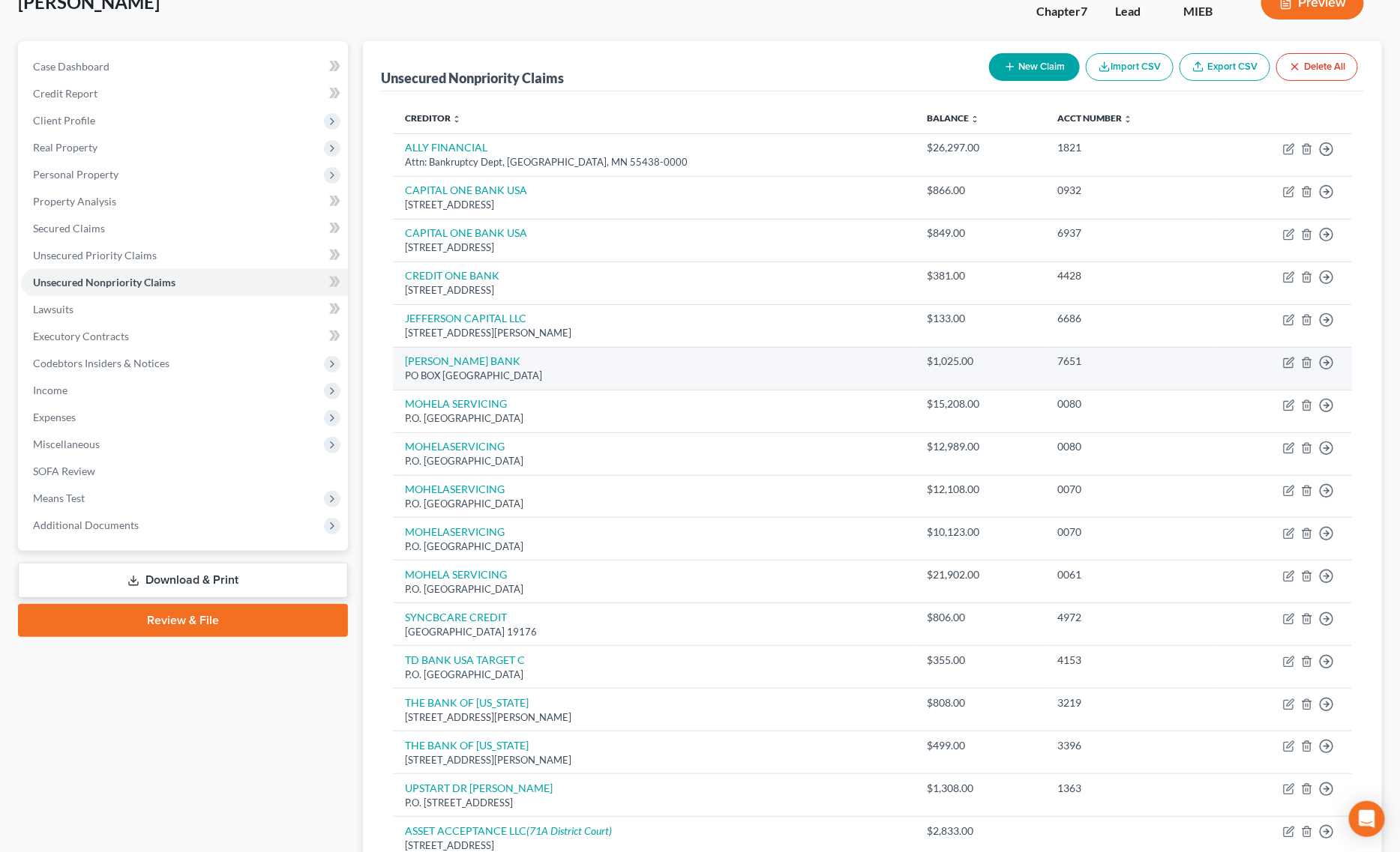
scroll to position [0, 0]
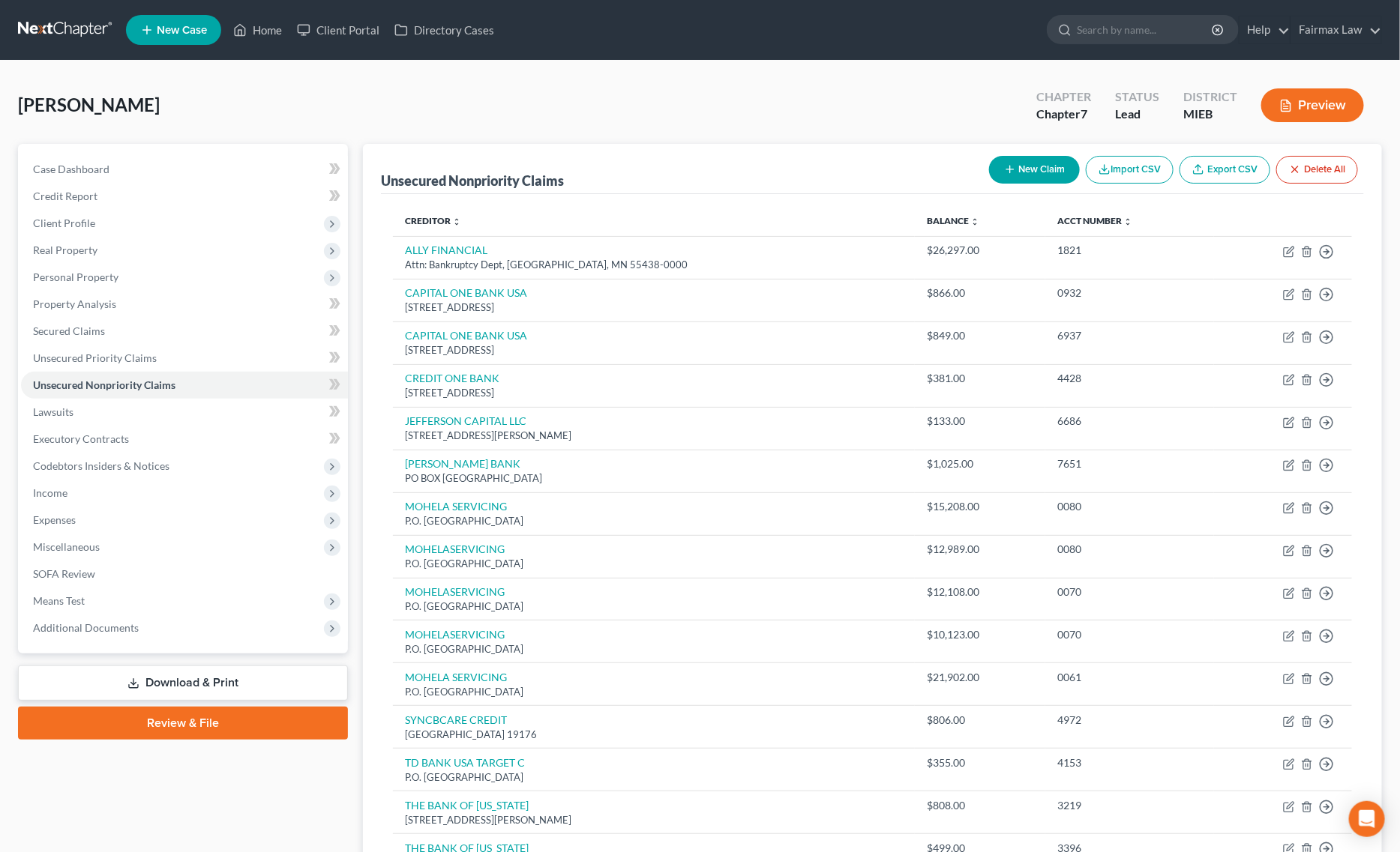
click at [699, 106] on div "Kinnie, Lauren Upgraded Chapter Chapter 7 Status Lead District MIEB Preview" at bounding box center [700, 111] width 1364 height 65
click at [1013, 167] on button "New Claim" at bounding box center [1034, 170] width 91 height 27
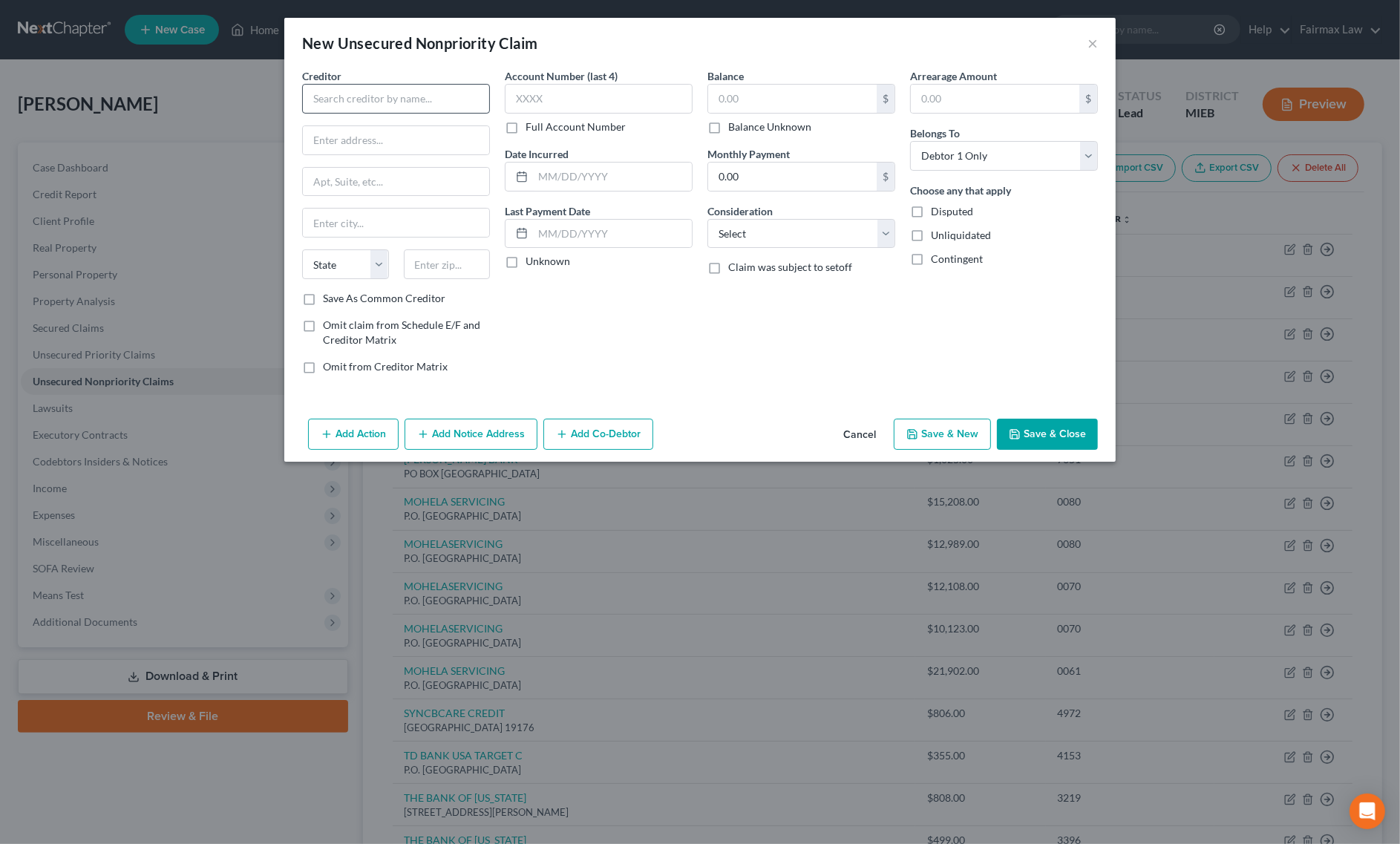
drag, startPoint x: 430, startPoint y: 79, endPoint x: 431, endPoint y: 89, distance: 10.0
click at [430, 82] on div "Creditor *" at bounding box center [396, 91] width 188 height 46
click at [435, 93] on input "text" at bounding box center [396, 98] width 188 height 30
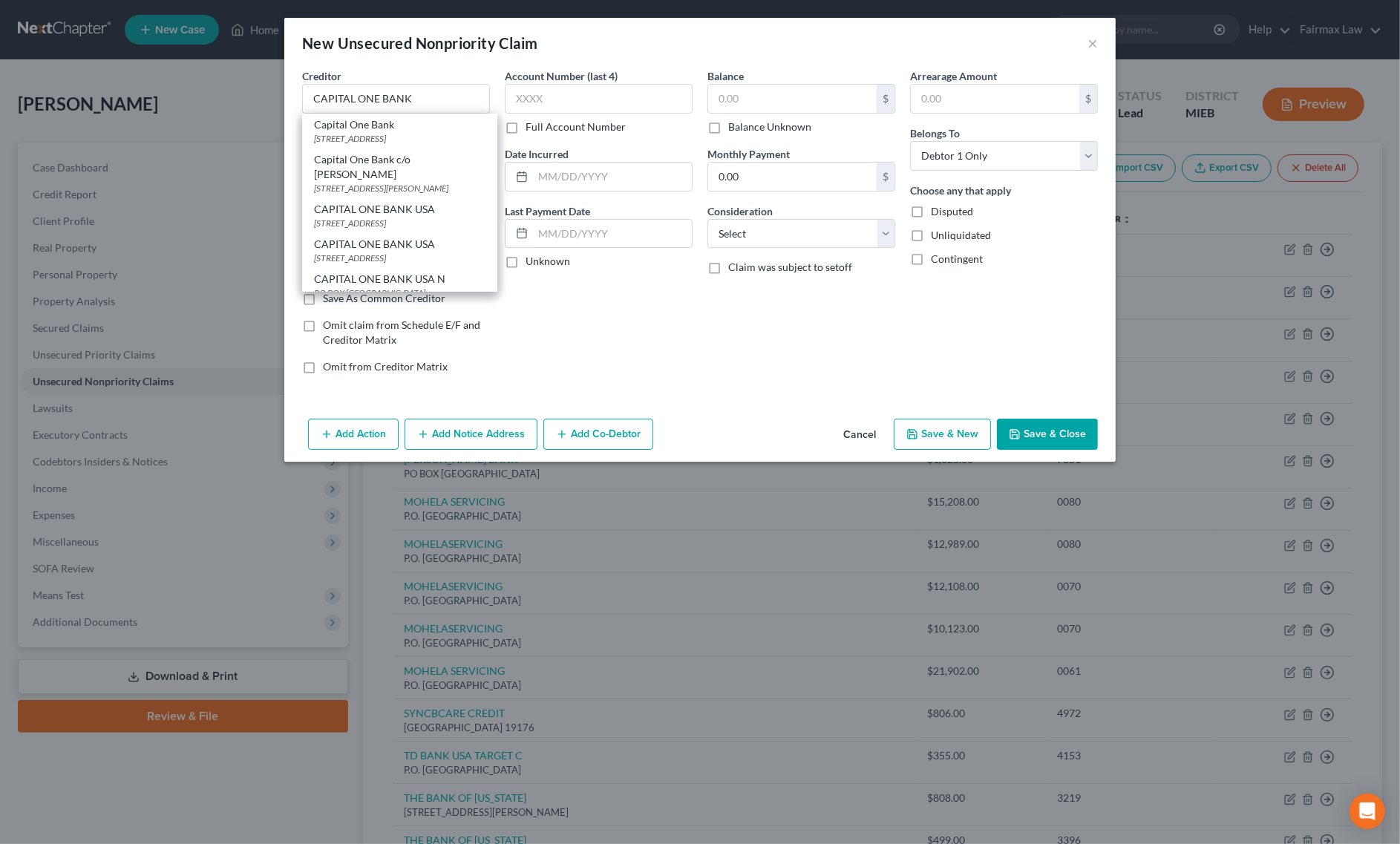
click at [384, 123] on div "Capital One Bank" at bounding box center [399, 125] width 172 height 15
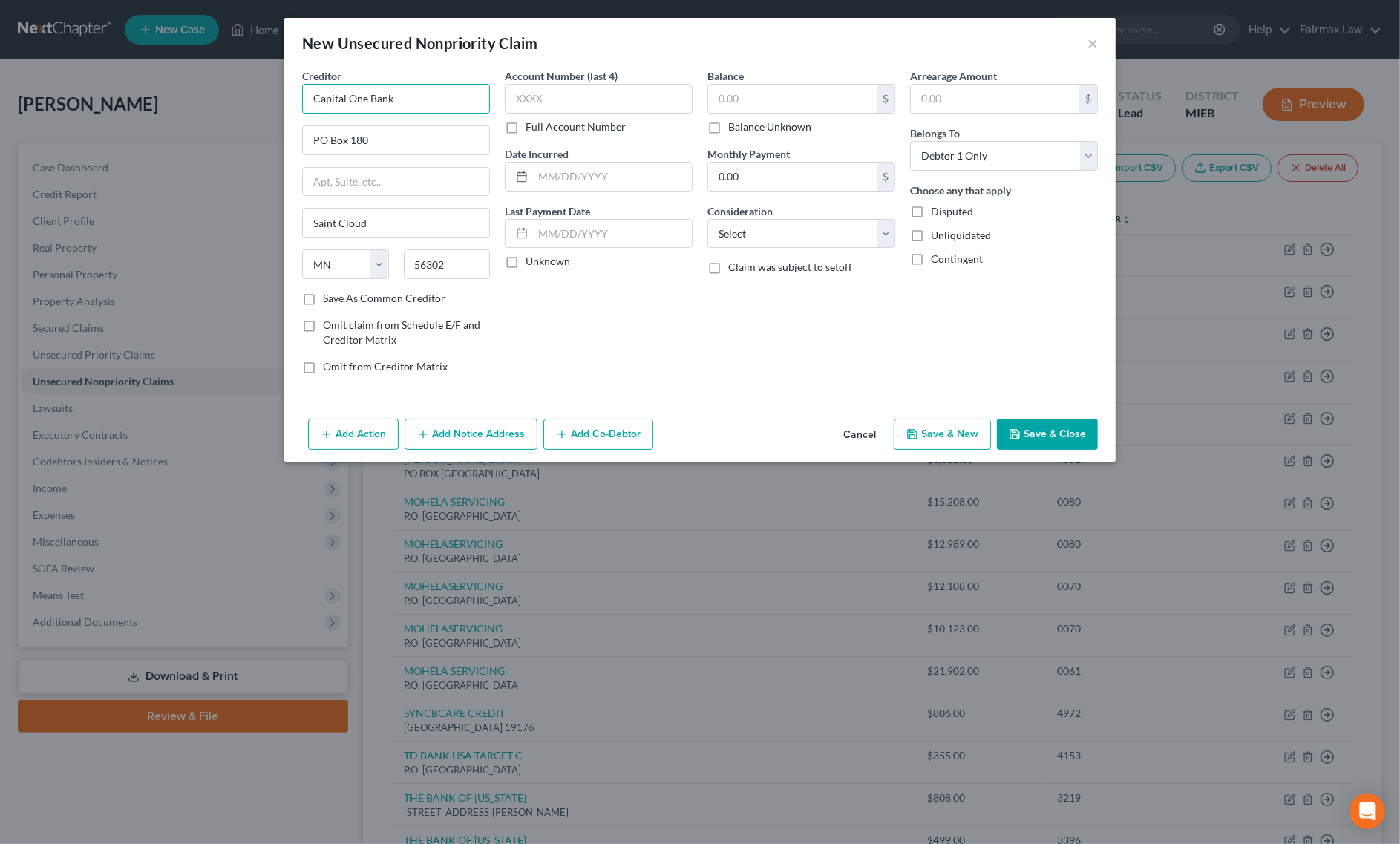
drag, startPoint x: 455, startPoint y: 101, endPoint x: 150, endPoint y: 95, distance: 305.1
click at [154, 95] on div "New Unsecured Nonpriority Claim × Creditor * Capital One Bank PO Box 180 Saint …" at bounding box center [700, 422] width 1400 height 844
click at [781, 238] on select "Select Cable / Satellite Services Collection Agency Credit Card Debt Debt Couns…" at bounding box center [801, 233] width 188 height 30
click at [708, 219] on select "Select Cable / Satellite Services Collection Agency Credit Card Debt Debt Couns…" at bounding box center [801, 233] width 188 height 30
click at [800, 106] on input "text" at bounding box center [792, 98] width 168 height 28
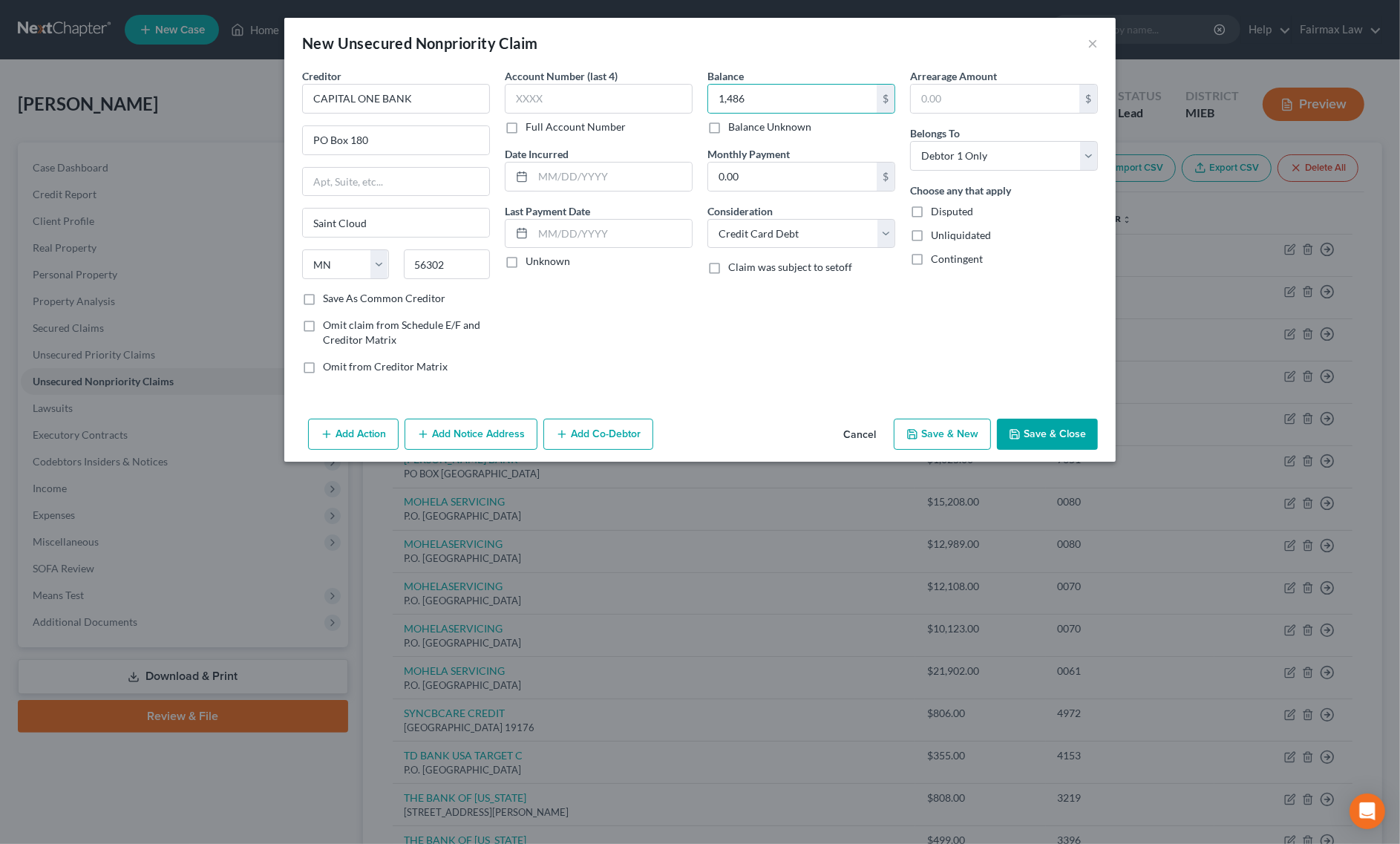
click at [349, 435] on button "Add Action" at bounding box center [353, 434] width 90 height 31
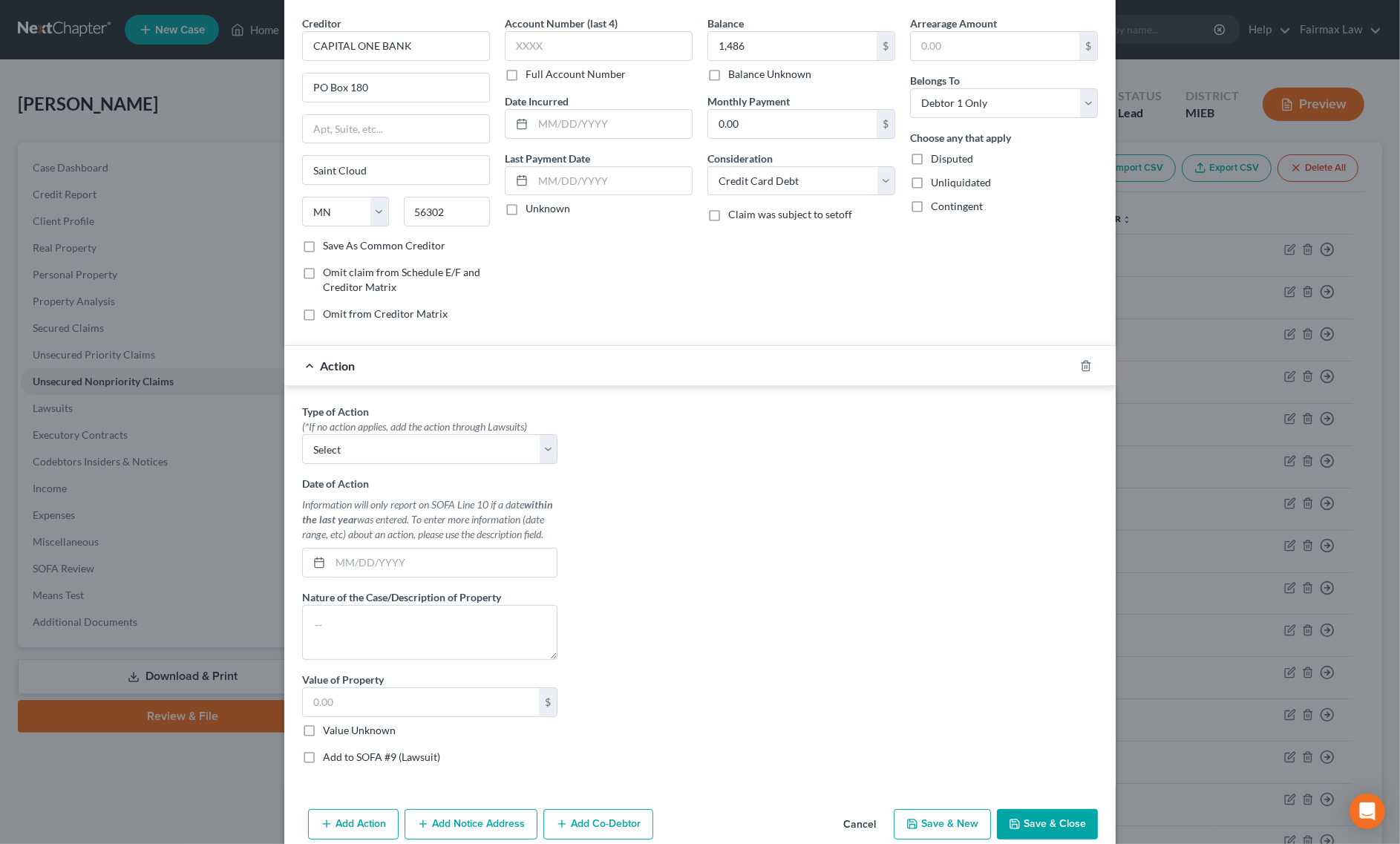
scroll to position [82, 0]
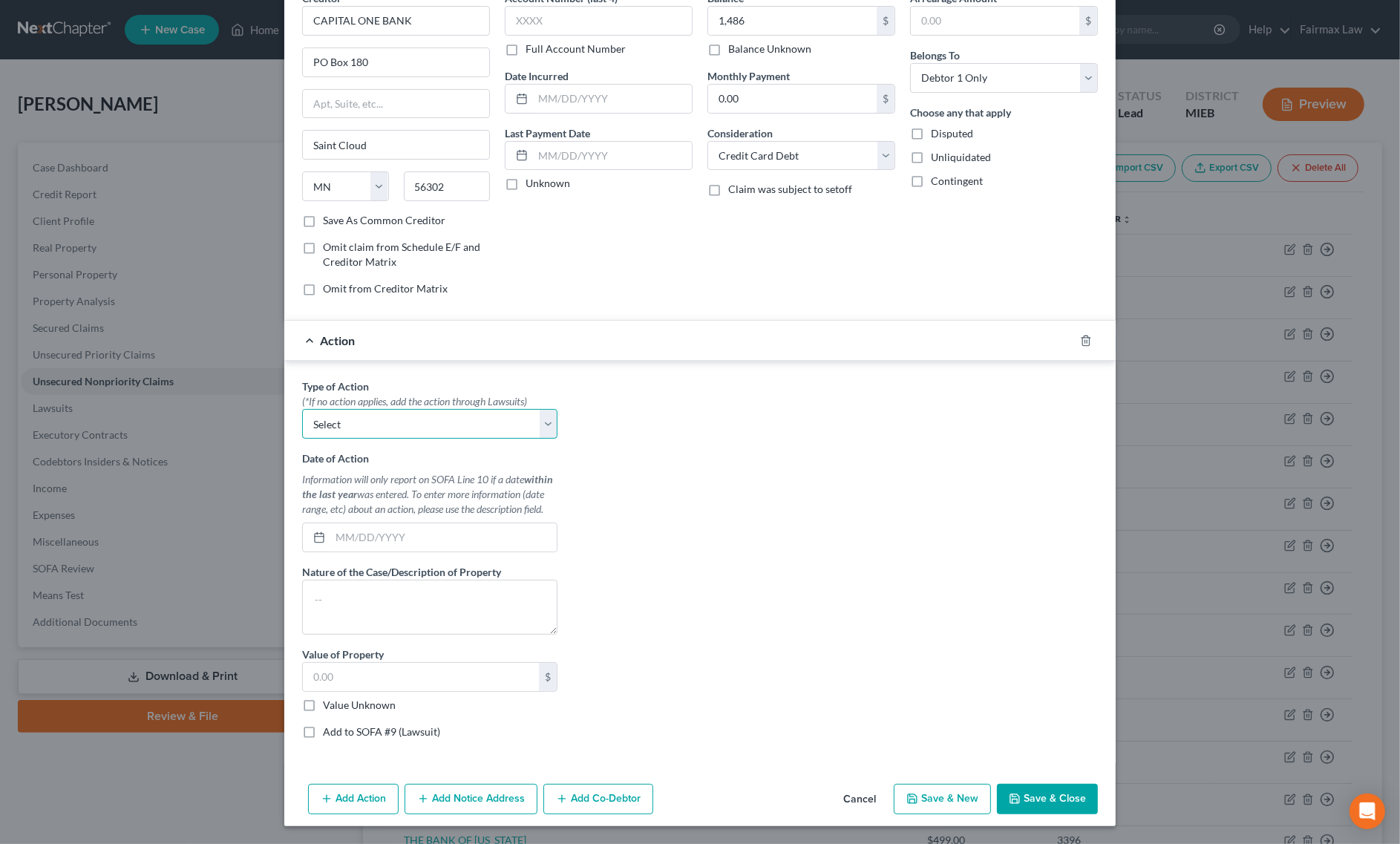
click at [417, 409] on select "Select Repossession Garnishment Foreclosure Personal Injury Attached, Seized, O…" at bounding box center [429, 424] width 255 height 30
click at [302, 409] on select "Select Repossession Garnishment Foreclosure Personal Injury Attached, Seized, O…" at bounding box center [429, 424] width 255 height 30
click at [323, 708] on label "Value Unknown" at bounding box center [359, 705] width 73 height 15
click at [329, 708] on input "Value Unknown" at bounding box center [333, 702] width 9 height 9
click at [323, 726] on label "Add to SOFA #9 (Lawsuit)" at bounding box center [381, 732] width 118 height 15
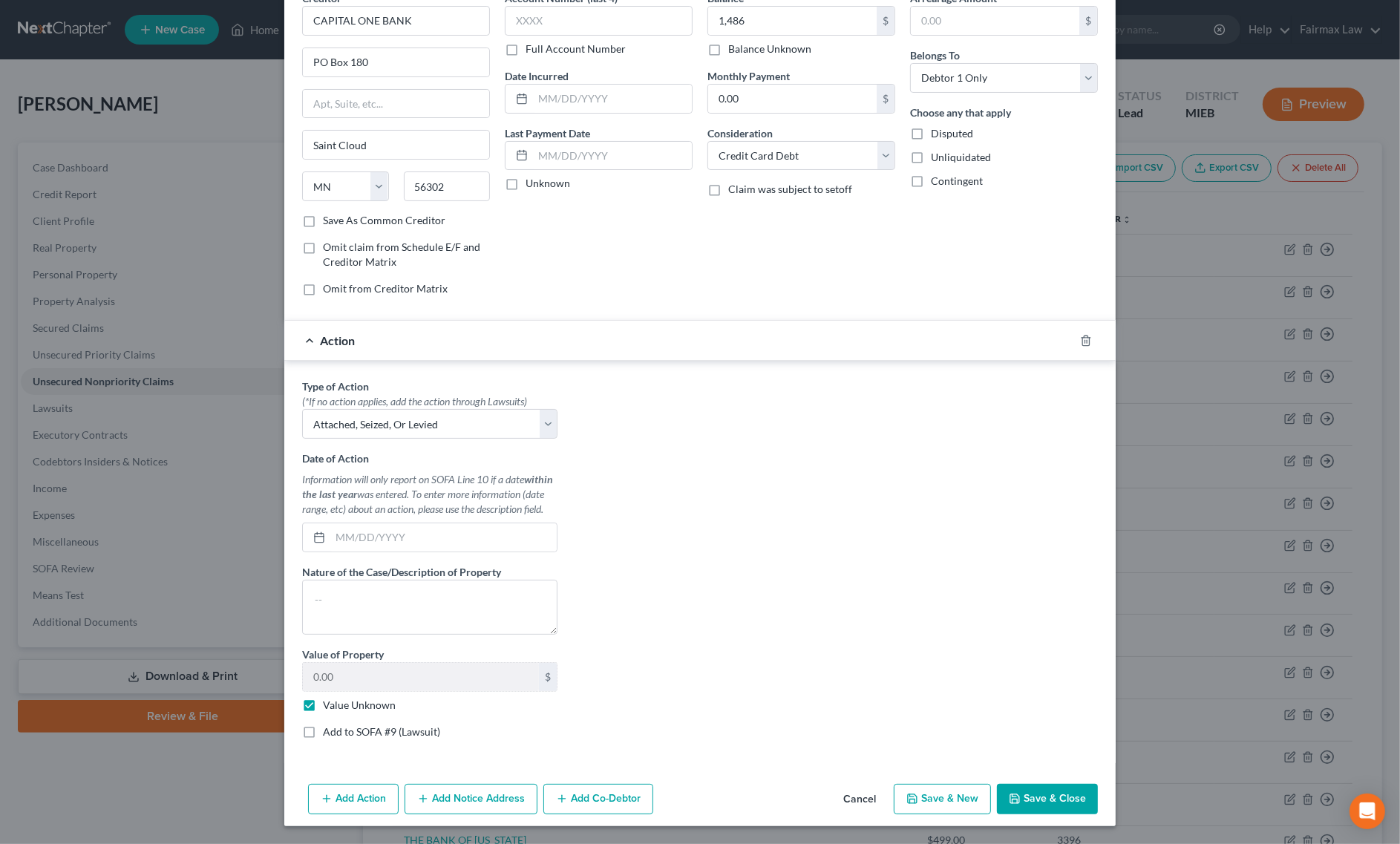
click at [329, 726] on input "Add to SOFA #9 (Lawsuit)" at bounding box center [333, 729] width 9 height 9
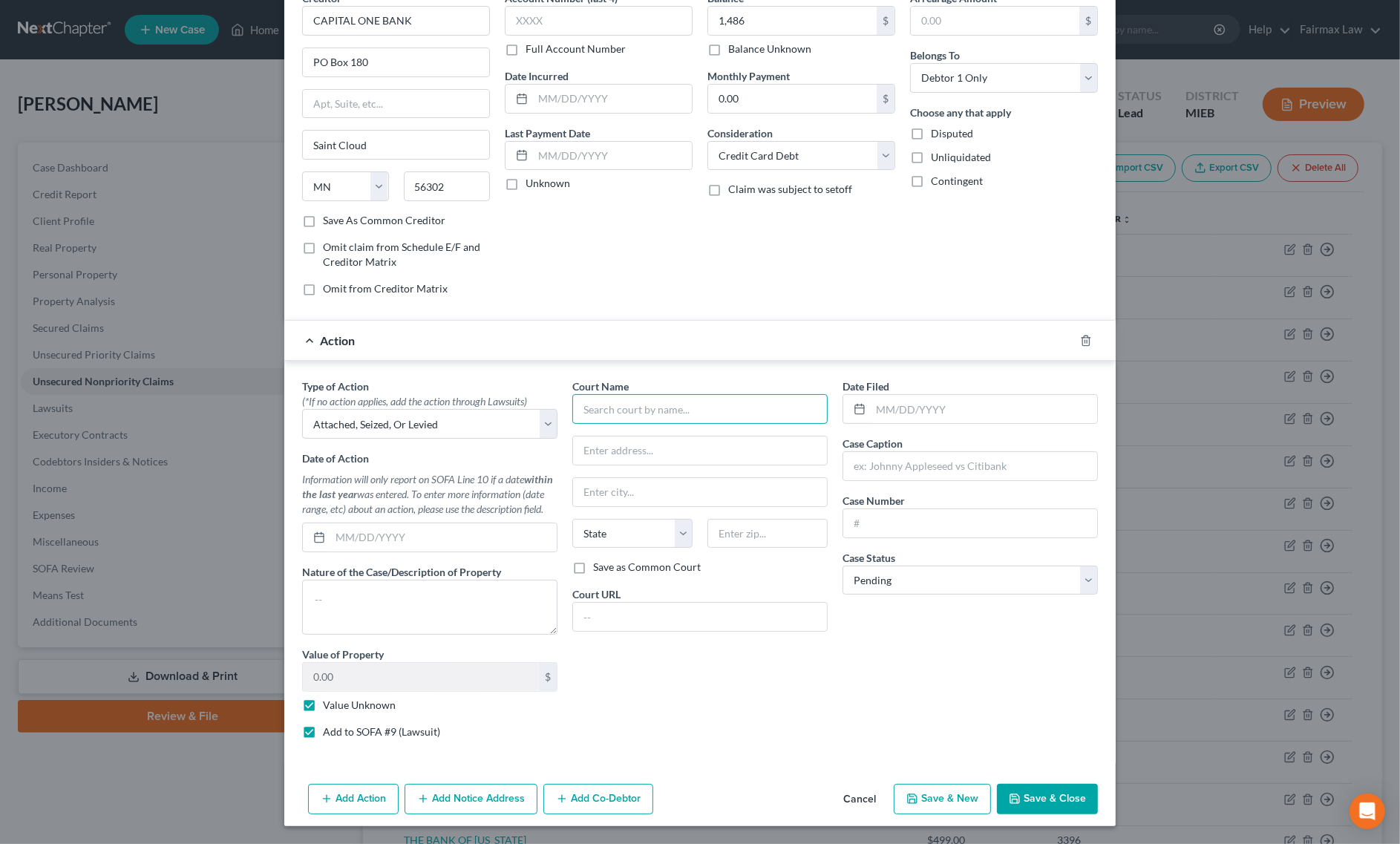
click at [661, 405] on input "text" at bounding box center [700, 408] width 255 height 30
click at [605, 436] on div "71A District Court" at bounding box center [661, 436] width 155 height 15
click at [435, 798] on button "Add Notice Address" at bounding box center [470, 799] width 133 height 31
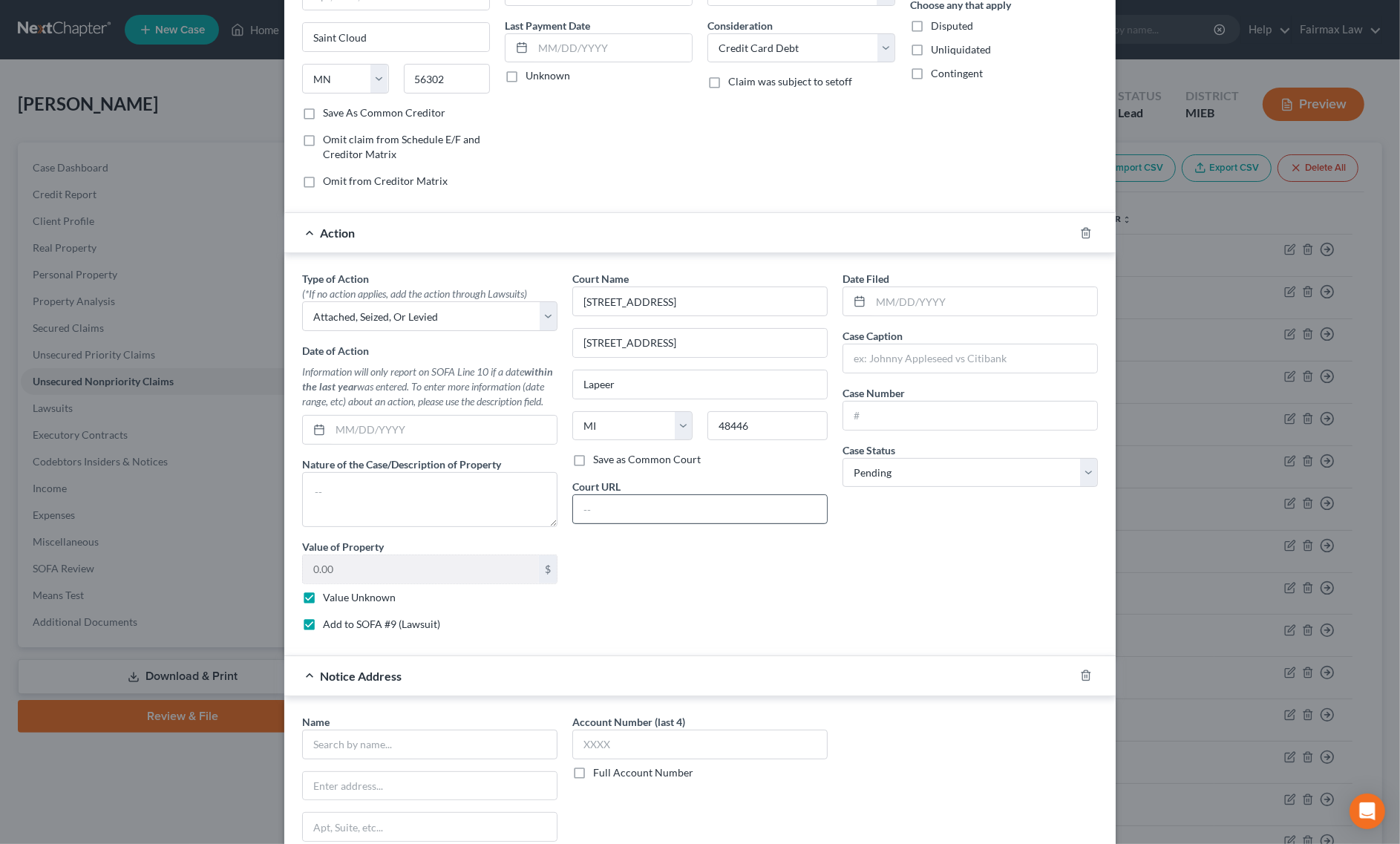
scroll to position [403, 0]
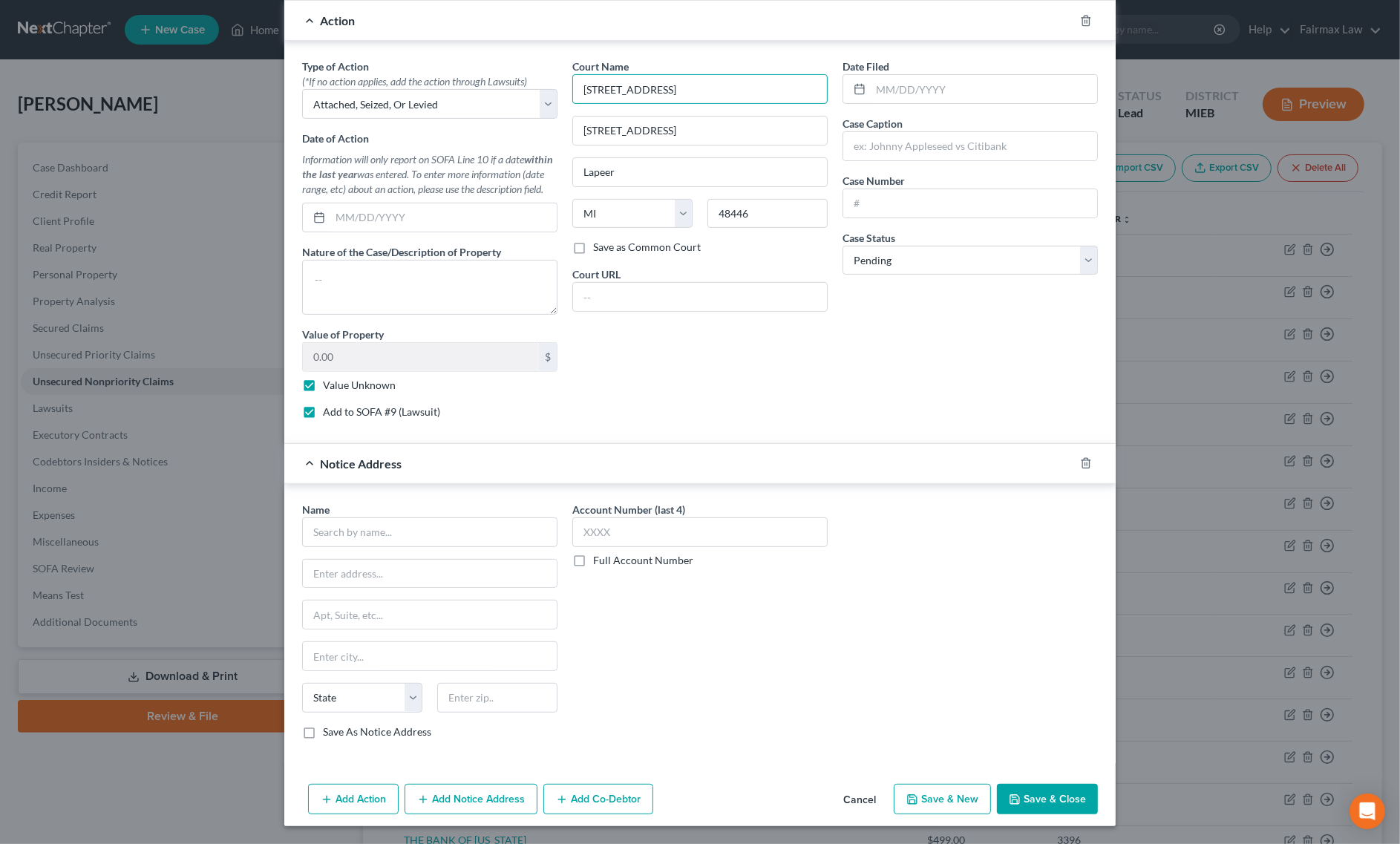
drag, startPoint x: 724, startPoint y: 93, endPoint x: 205, endPoint y: 118, distance: 519.6
click at [265, 109] on div "New Unsecured Nonpriority Claim × Creditor * CAPITAL ONE BANK PO Box 180 Saint …" at bounding box center [700, 422] width 1400 height 844
click at [380, 531] on input "text" at bounding box center [429, 532] width 255 height 30
paste input "71A District Court"
drag, startPoint x: 689, startPoint y: 129, endPoint x: 184, endPoint y: 165, distance: 506.3
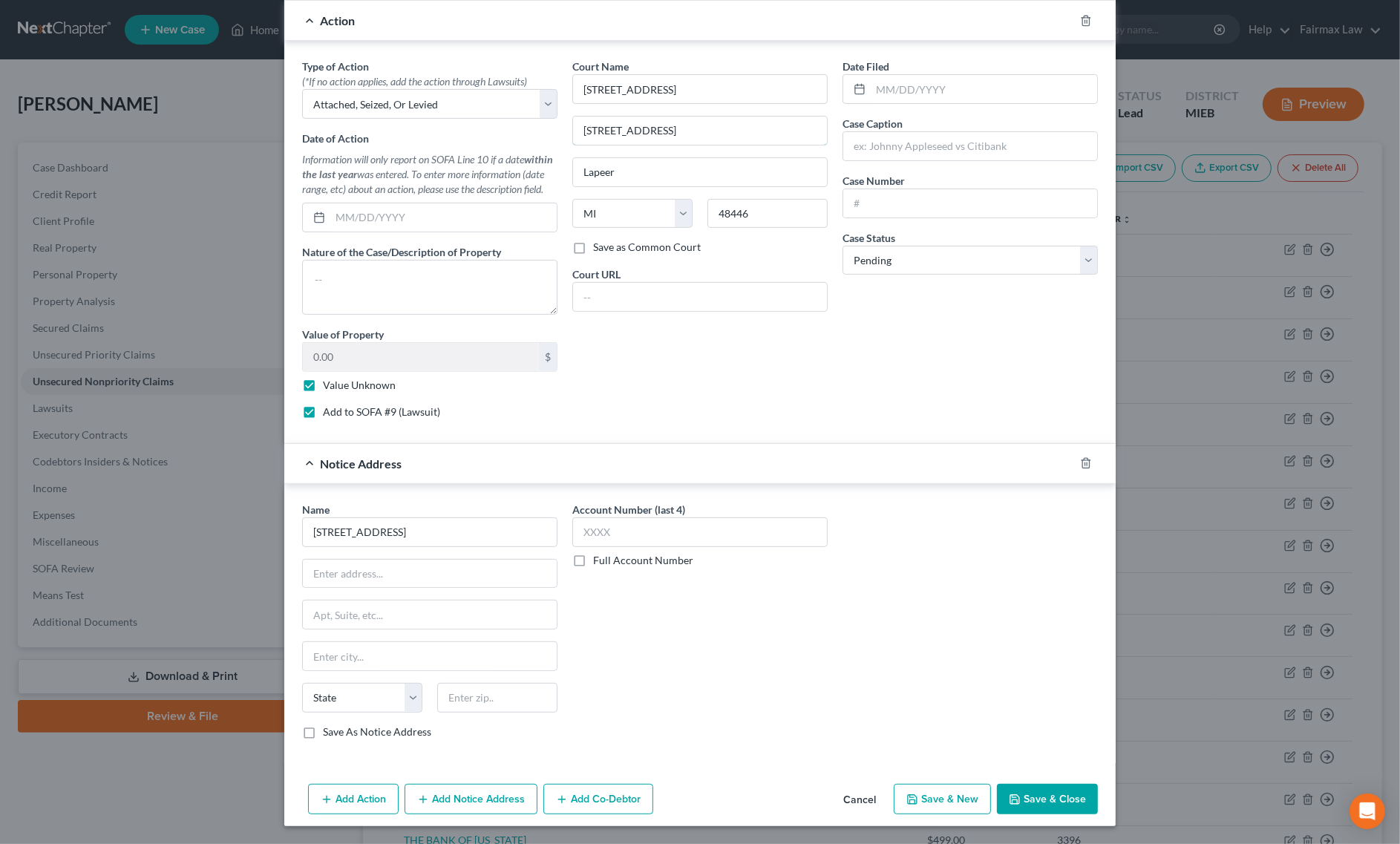
click at [268, 149] on div "New Unsecured Nonpriority Claim × Creditor * CAPITAL ONE BANK PO Box 180 Saint …" at bounding box center [700, 422] width 1400 height 844
click at [366, 579] on input "text" at bounding box center [429, 573] width 254 height 28
paste input "255 Clay St,"
drag, startPoint x: 621, startPoint y: 172, endPoint x: 115, endPoint y: 236, distance: 510.0
click at [302, 210] on div "Type of Action * (*If no action applies, add the action through Lawsuits) Selec…" at bounding box center [700, 244] width 811 height 372
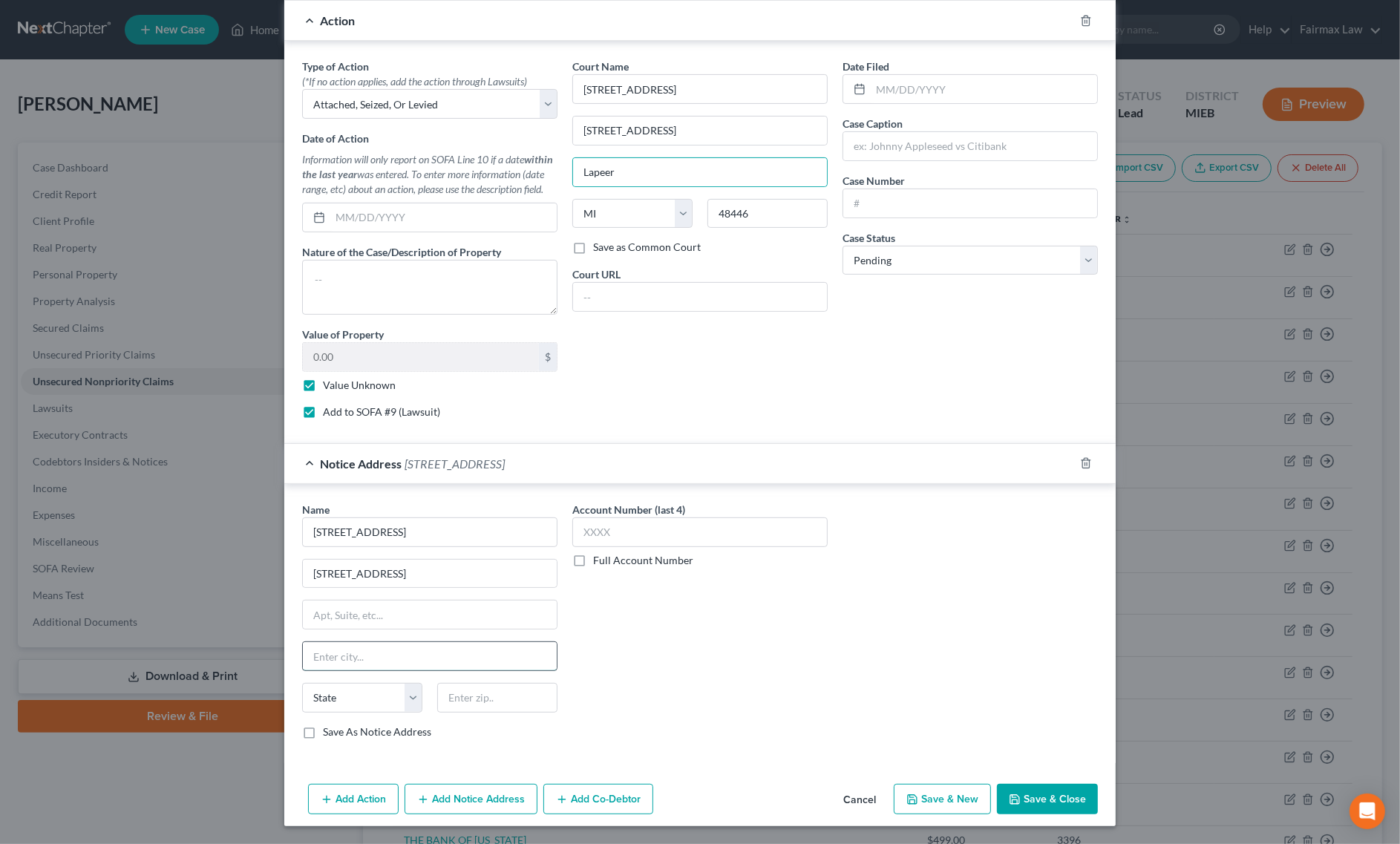
click at [394, 665] on input "text" at bounding box center [429, 655] width 254 height 28
paste input "Lapeer"
click at [364, 692] on select "State AL AK AR AZ CA CO CT DE DC FL GA GU HI ID IL IN IA KS KY LA ME MD MA MI M…" at bounding box center [362, 698] width 120 height 30
click at [302, 683] on select "State AL AK AR AZ CA CO CT DE DC FL GA GU HI ID IL IN IA KS KY LA ME MD MA MI M…" at bounding box center [362, 698] width 120 height 30
drag, startPoint x: 776, startPoint y: 214, endPoint x: 506, endPoint y: 267, distance: 275.2
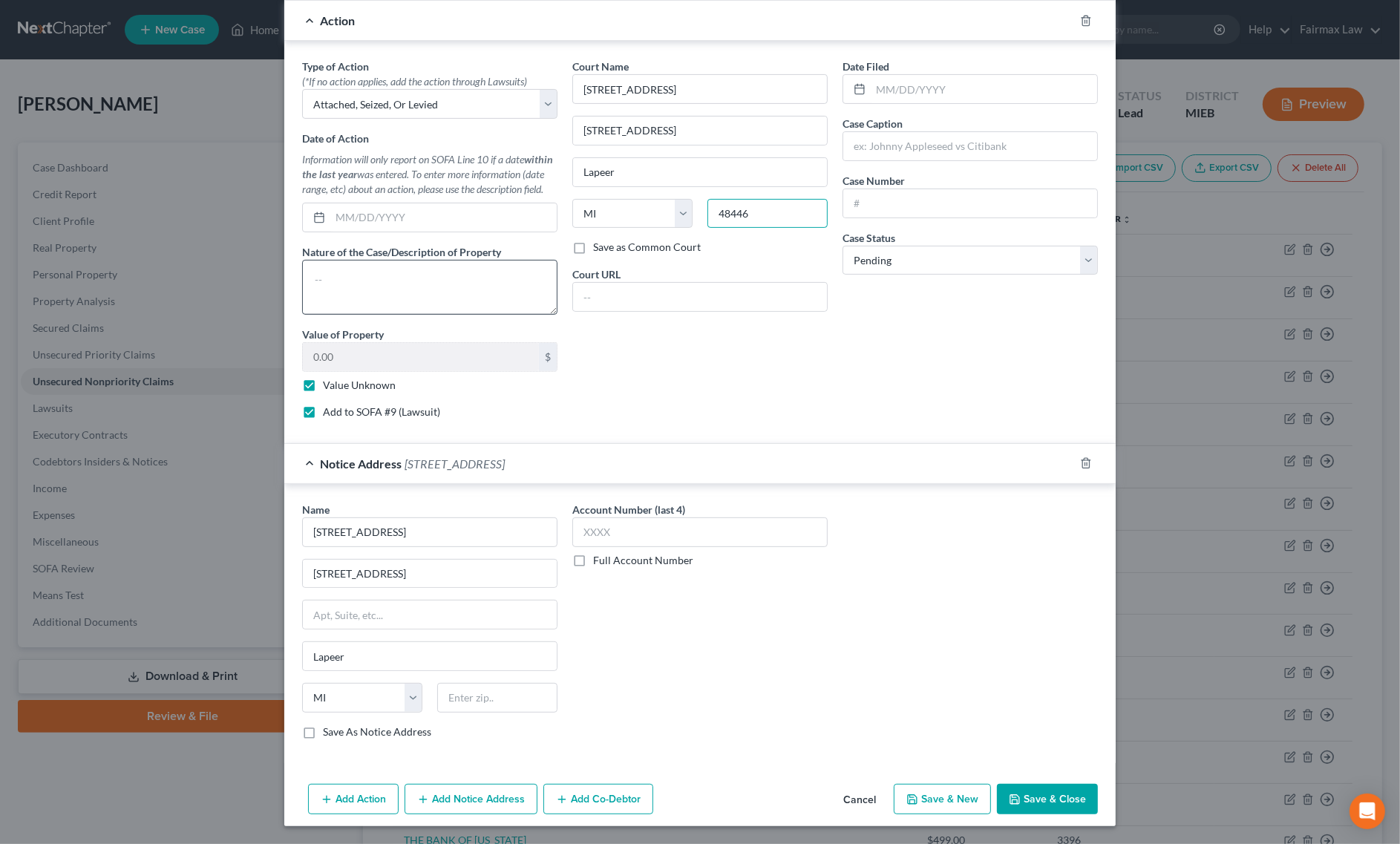
click at [565, 242] on div "Court Name * 71A District Court 255 Clay St, Lapeer State AL AK AR AZ CA CO CT …" at bounding box center [700, 244] width 271 height 372
click at [520, 691] on input "text" at bounding box center [497, 698] width 120 height 30
paste input "48446"
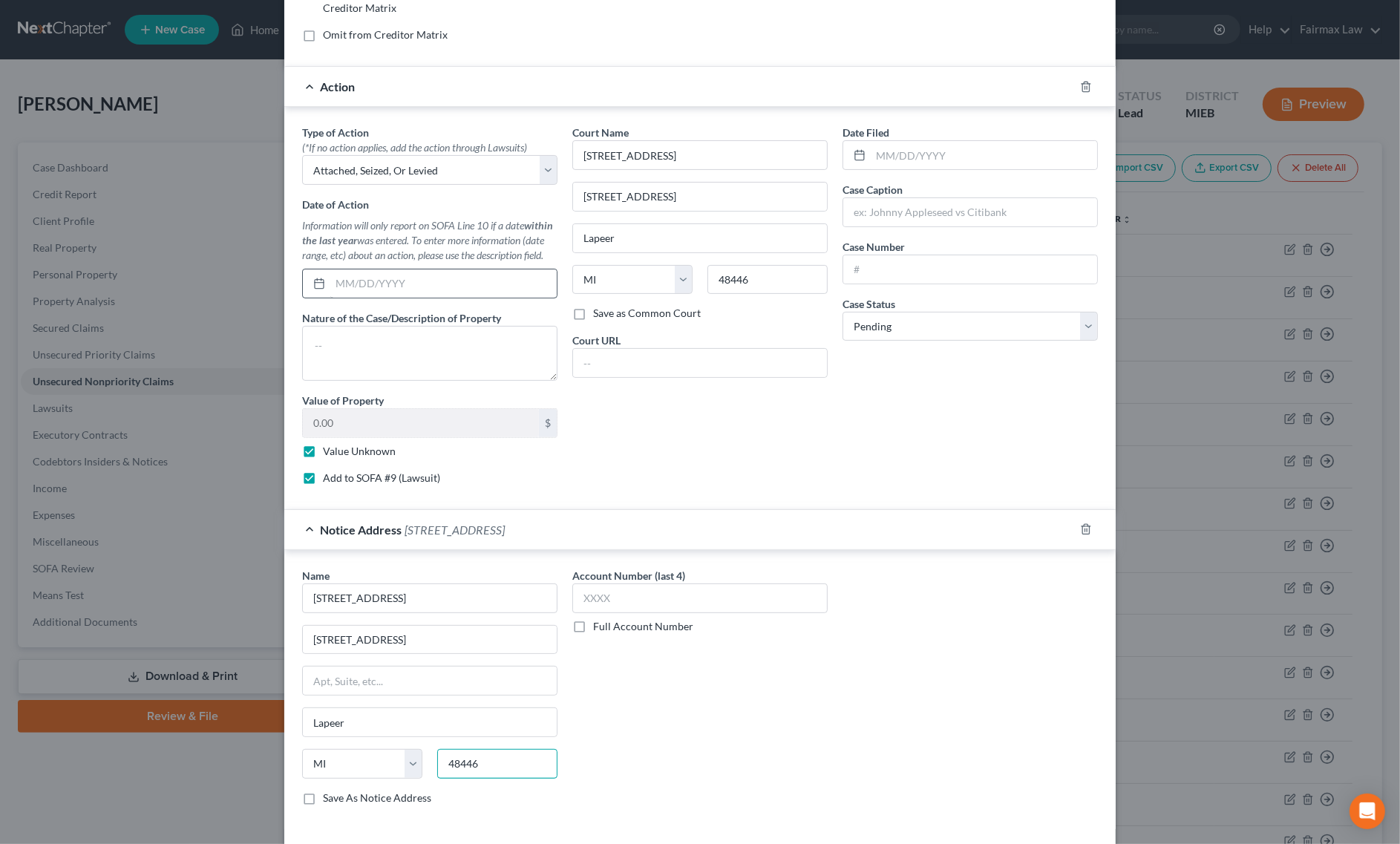
scroll to position [0, 0]
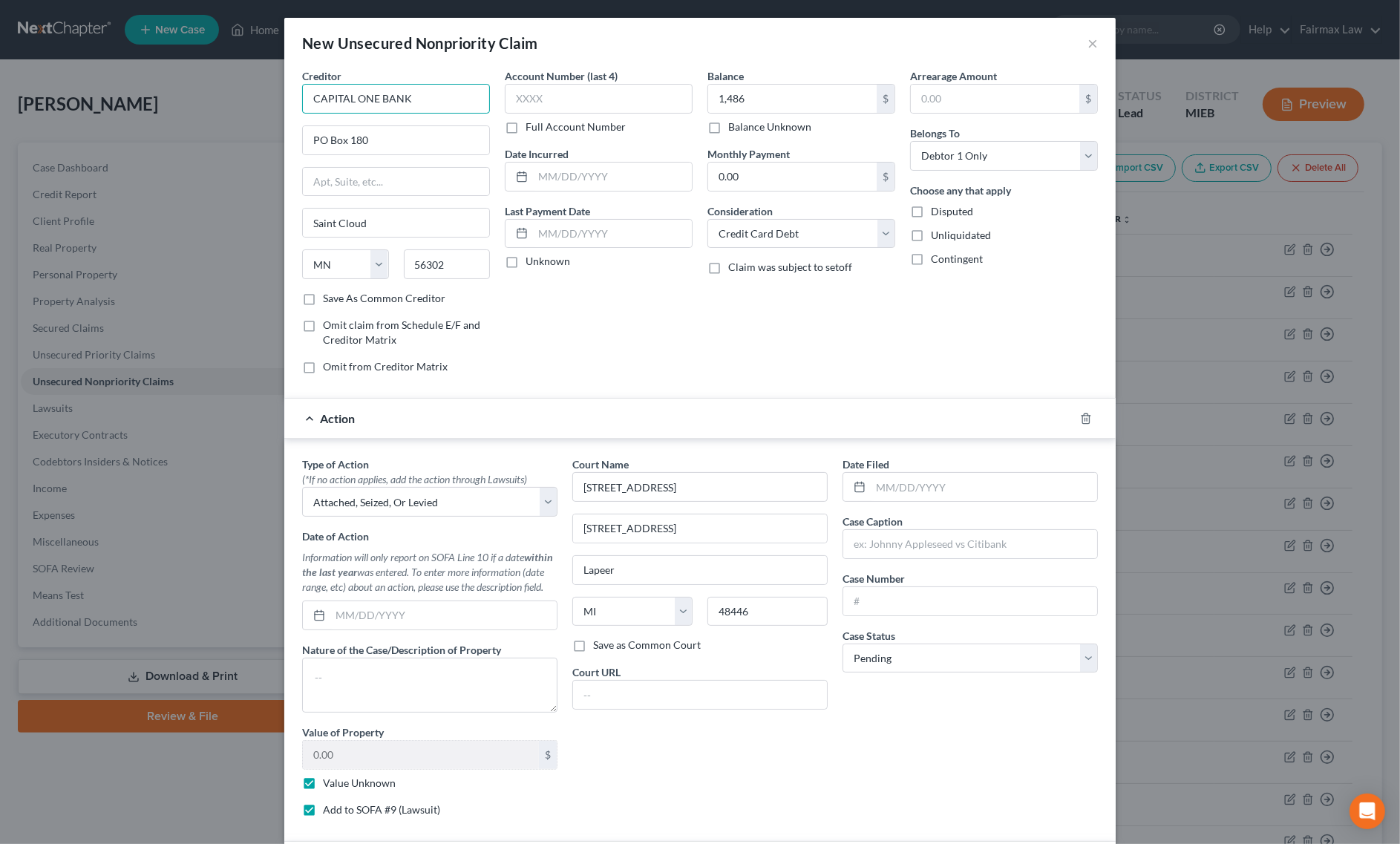
drag, startPoint x: 412, startPoint y: 104, endPoint x: 145, endPoint y: 102, distance: 267.0
click at [154, 102] on div "New Unsecured Nonpriority Claim × Creditor * CAPITAL ONE BANK PO Box 180 Saint …" at bounding box center [700, 422] width 1400 height 844
click at [925, 539] on input "text" at bounding box center [970, 544] width 254 height 28
paste input "CAPITAL ONE BANK"
click at [952, 606] on input "text" at bounding box center [970, 600] width 254 height 28
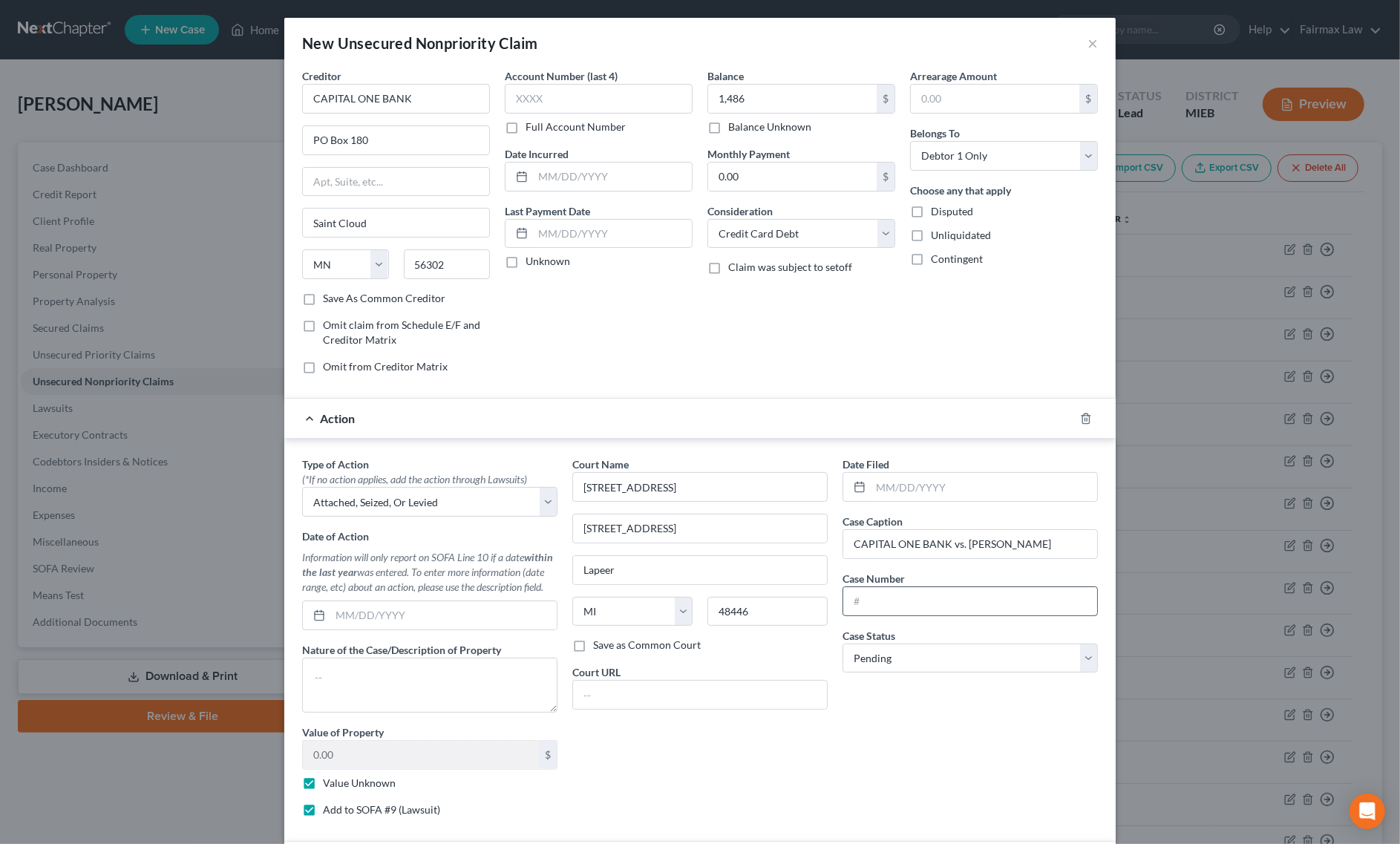
paste input "080722GC"
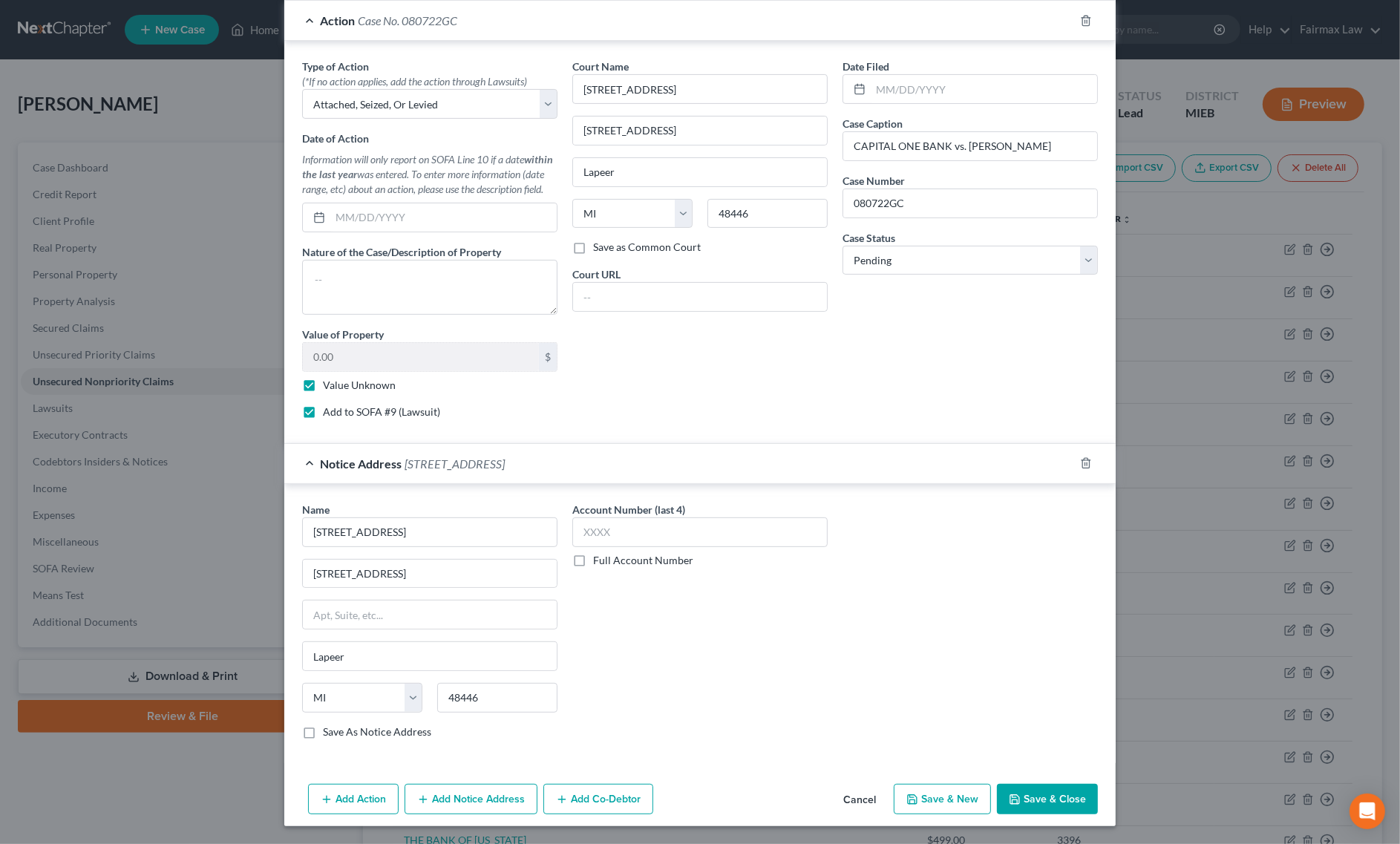
click at [965, 788] on button "Save & New" at bounding box center [942, 799] width 97 height 31
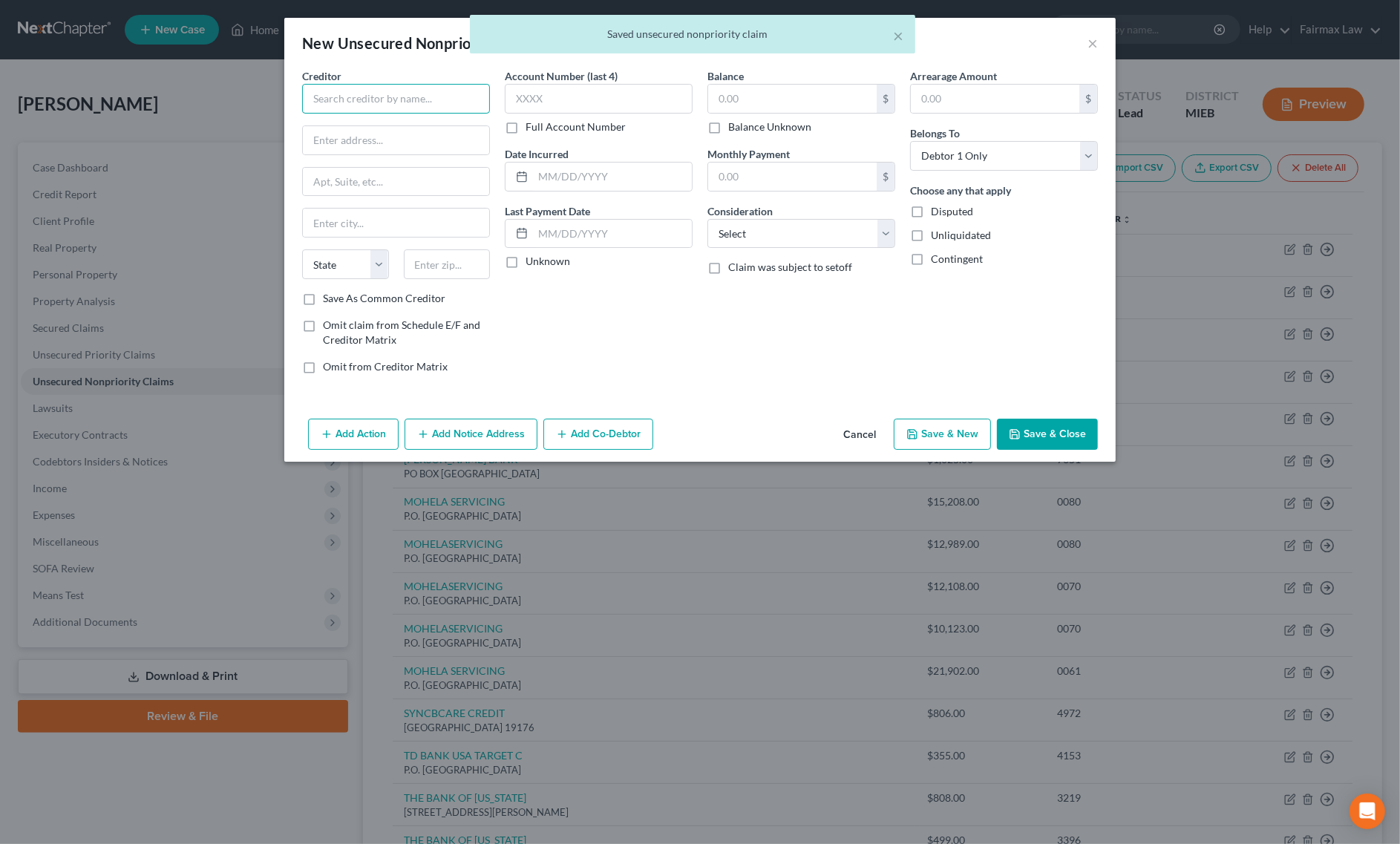
click at [460, 95] on input "text" at bounding box center [396, 98] width 188 height 30
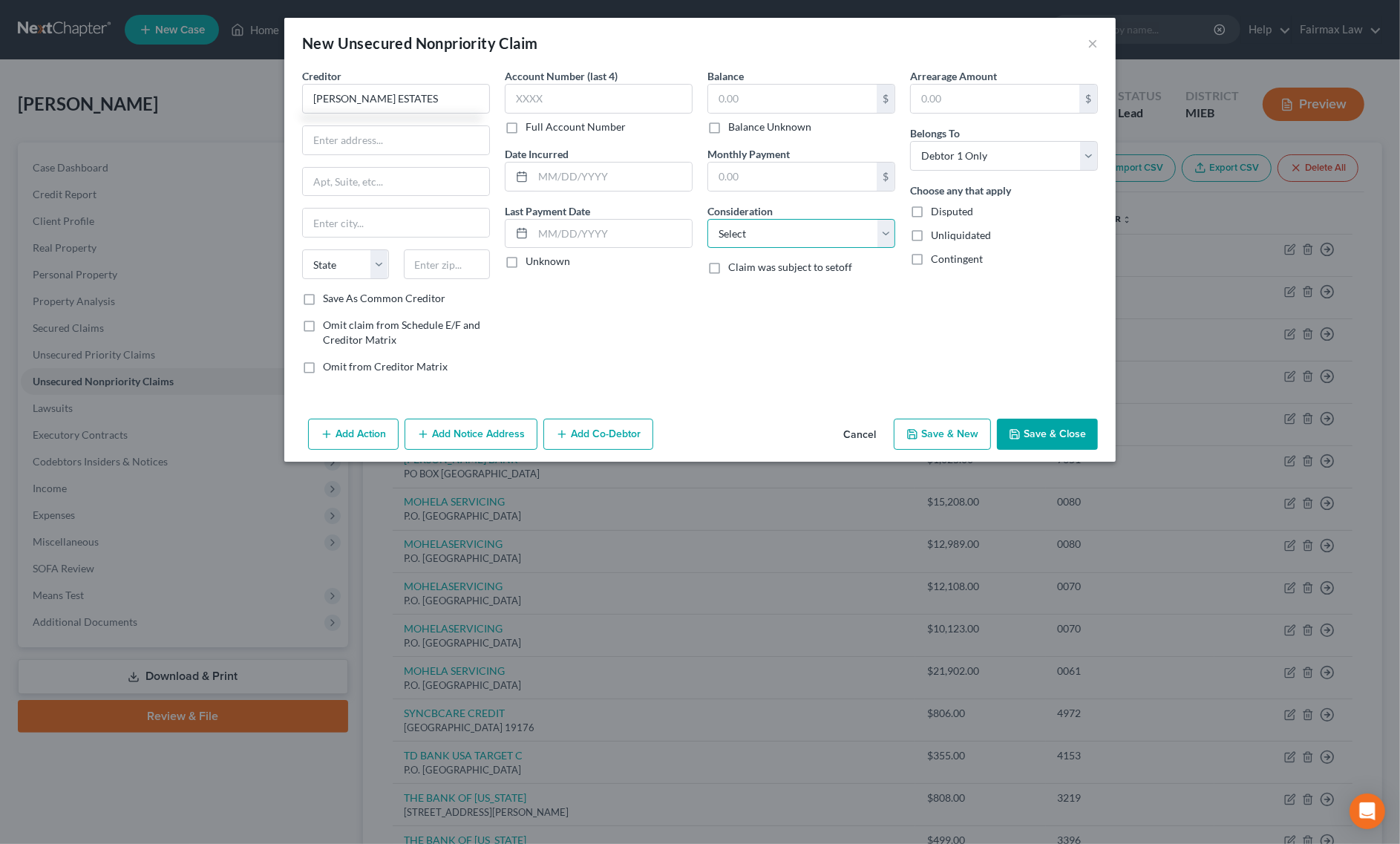
click at [774, 234] on select "Select Cable / Satellite Services Collection Agency Credit Card Debt Debt Couns…" at bounding box center [801, 233] width 188 height 30
click at [708, 219] on select "Select Cable / Satellite Services Collection Agency Credit Card Debt Debt Couns…" at bounding box center [801, 233] width 188 height 30
click at [802, 288] on input "text" at bounding box center [801, 290] width 186 height 28
click at [728, 128] on label "Balance Unknown" at bounding box center [769, 127] width 83 height 15
click at [734, 128] on input "Balance Unknown" at bounding box center [738, 123] width 9 height 9
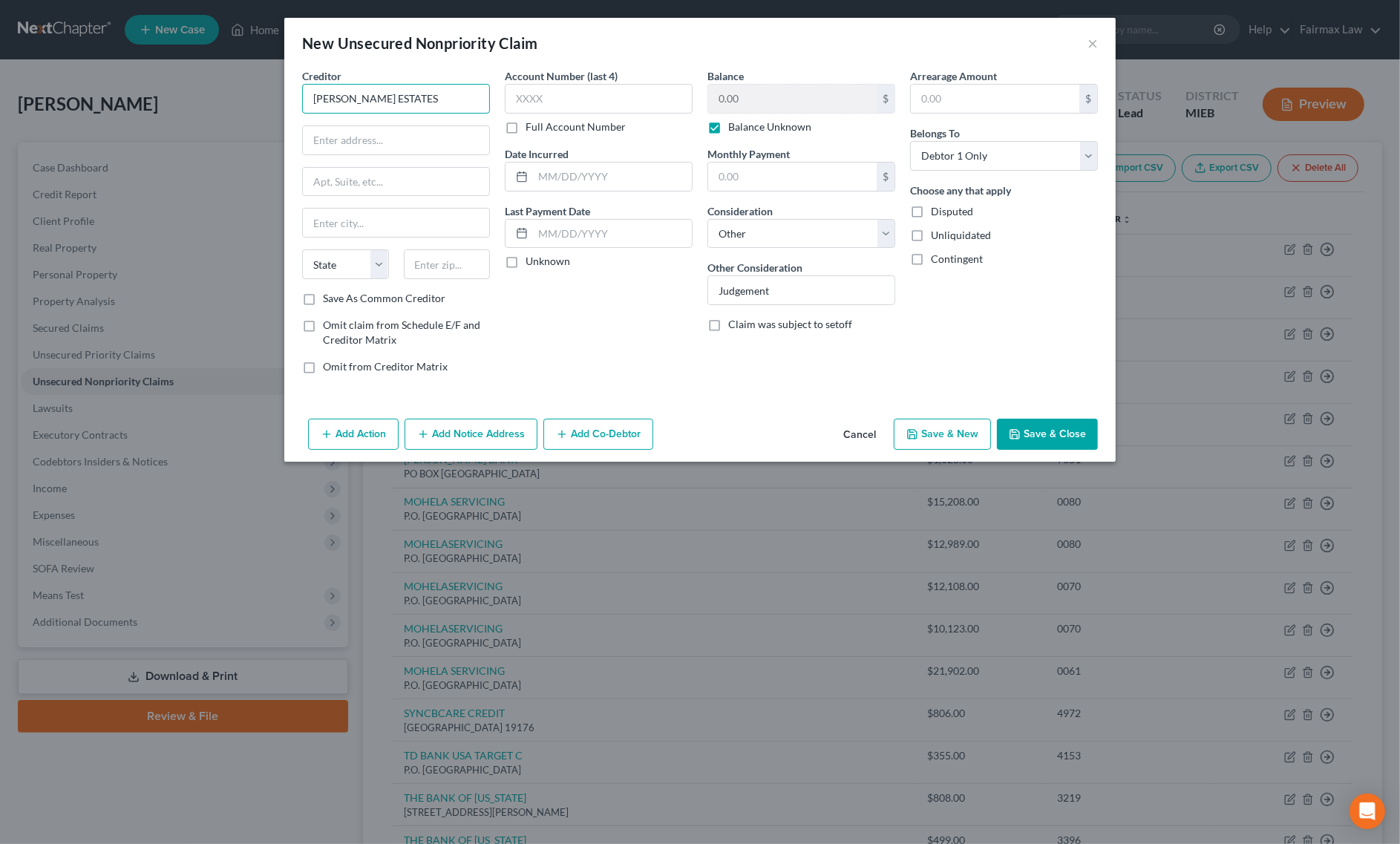
drag, startPoint x: 451, startPoint y: 107, endPoint x: 130, endPoint y: 123, distance: 321.4
click at [138, 123] on div "New Unsecured Nonpriority Claim × Creditor * TURRILL ESTATES State AL AK AR AZ …" at bounding box center [700, 422] width 1400 height 844
click at [428, 137] on input "text" at bounding box center [396, 140] width 186 height 28
paste input "1844 Raleigh Ave #18, Lapeer, MI 48446"
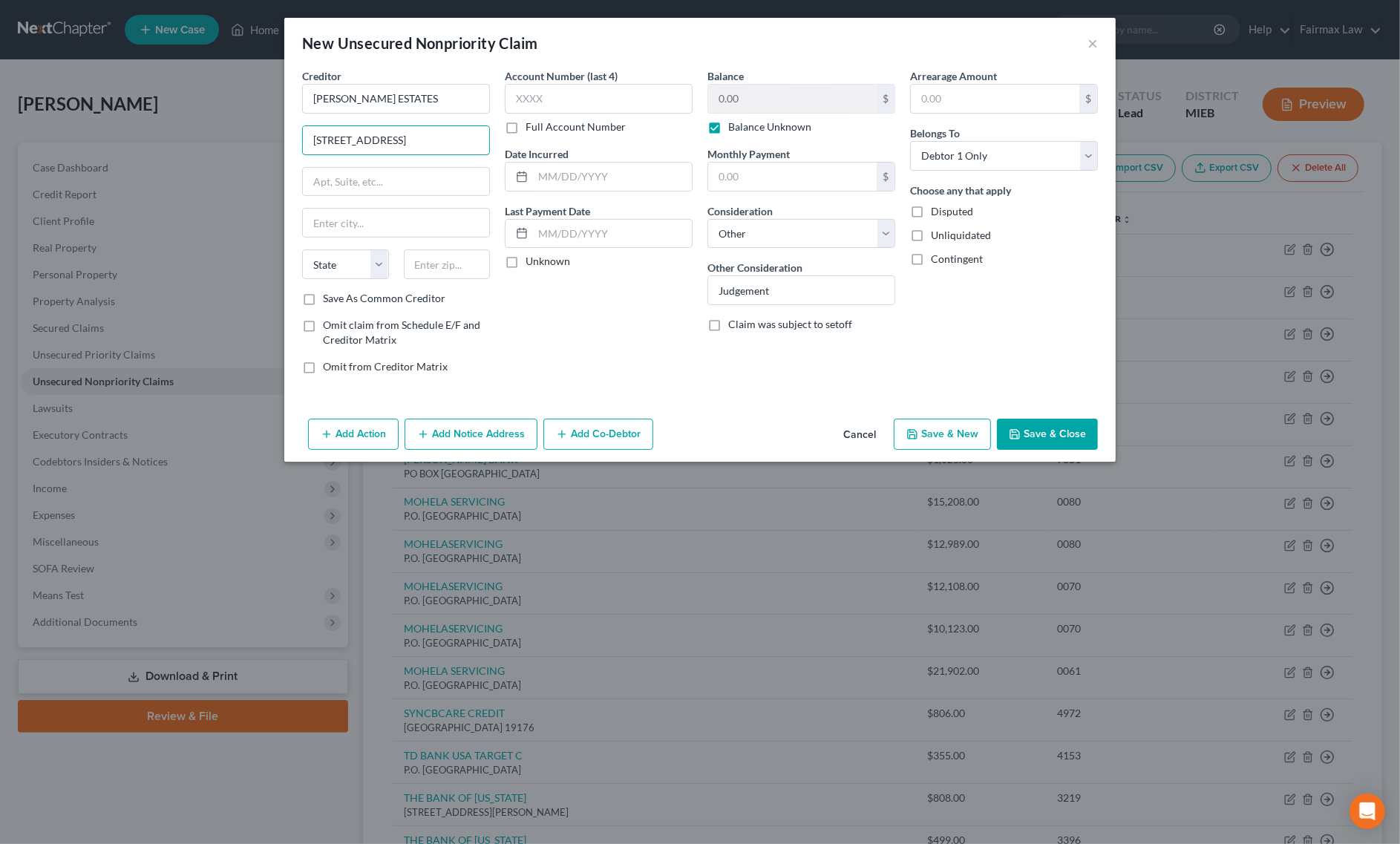
drag, startPoint x: 449, startPoint y: 145, endPoint x: 495, endPoint y: 145, distance: 46.0
click at [495, 145] on div "Creditor * TURRILL ESTATES 1844 Raleigh Ave #18, Lapeer, MI 48446 State AL AK A…" at bounding box center [396, 227] width 203 height 318
click at [442, 277] on input "text" at bounding box center [447, 264] width 87 height 30
paste input "48446"
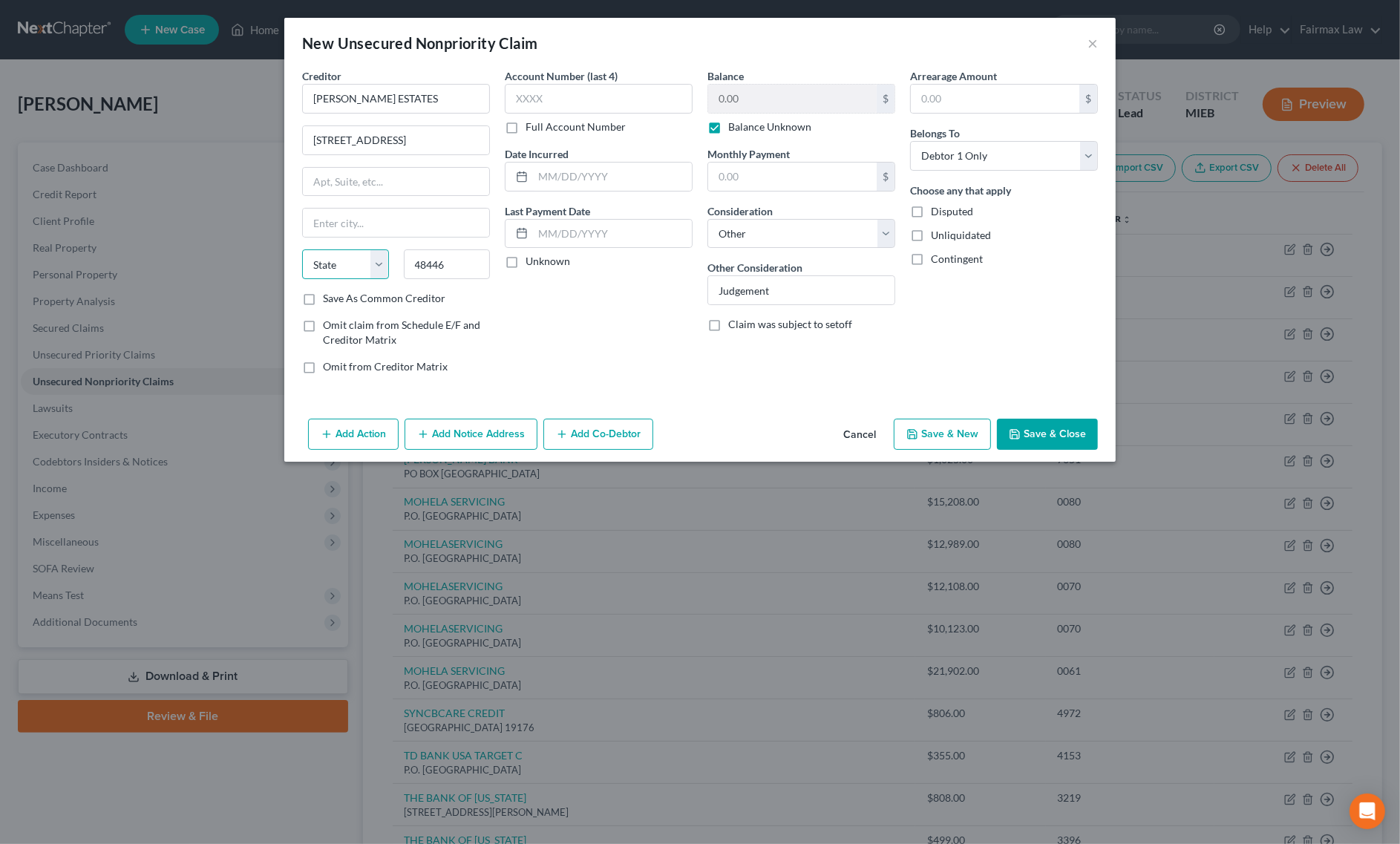
click at [321, 277] on select "State AL AK AR AZ CA CO CT DE DC FL GA GU HI ID IL IN IA KS KY LA ME MD MA MI M…" at bounding box center [345, 264] width 87 height 30
click at [302, 251] on select "State AL AK AR AZ CA CO CT DE DC FL GA GU HI ID IL IN IA KS KY LA ME MD MA MI M…" at bounding box center [345, 264] width 87 height 30
drag, startPoint x: 414, startPoint y: 141, endPoint x: 585, endPoint y: 143, distance: 171.0
click at [585, 143] on div "Creditor * TURRILL ESTATES 1844 Raleigh Ave #18, Lapeer, MI 48446 Lapeer State …" at bounding box center [700, 227] width 811 height 318
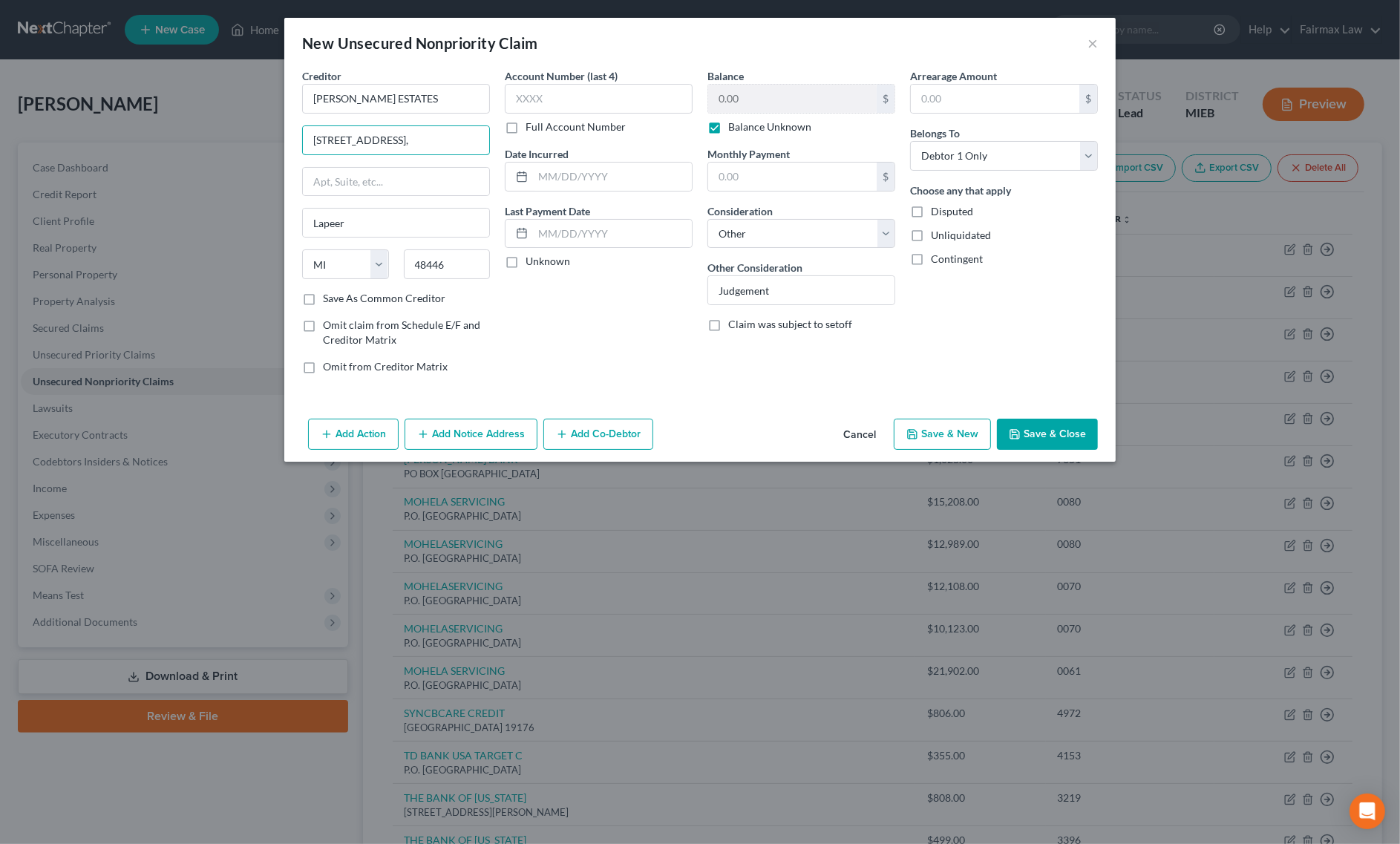
scroll to position [0, 0]
click at [369, 431] on button "Add Action" at bounding box center [353, 434] width 90 height 31
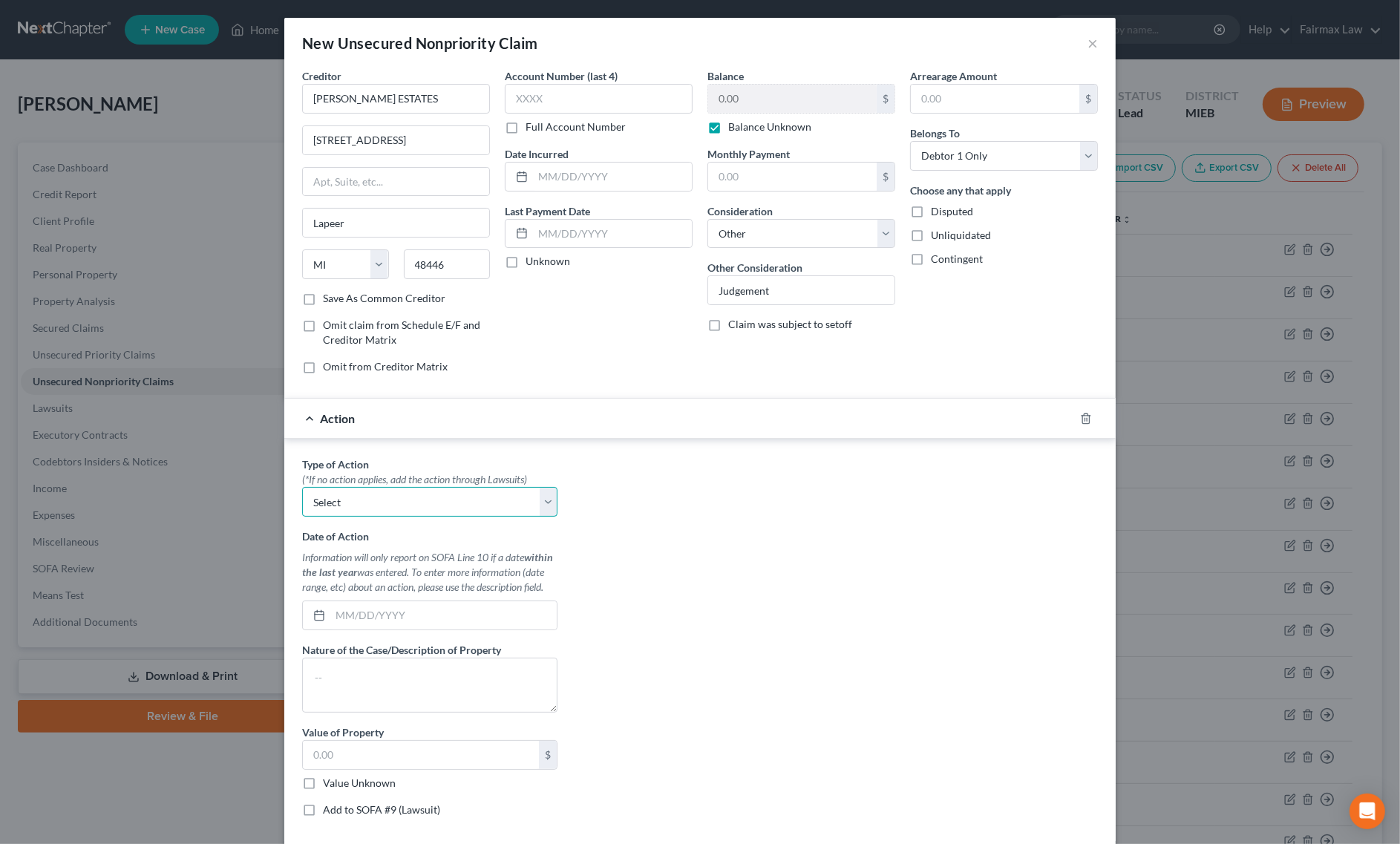
click at [401, 496] on select "Select Repossession Garnishment Foreclosure Personal Injury Attached, Seized, O…" at bounding box center [429, 501] width 255 height 30
click at [302, 490] on select "Select Repossession Garnishment Foreclosure Personal Injury Attached, Seized, O…" at bounding box center [429, 501] width 255 height 30
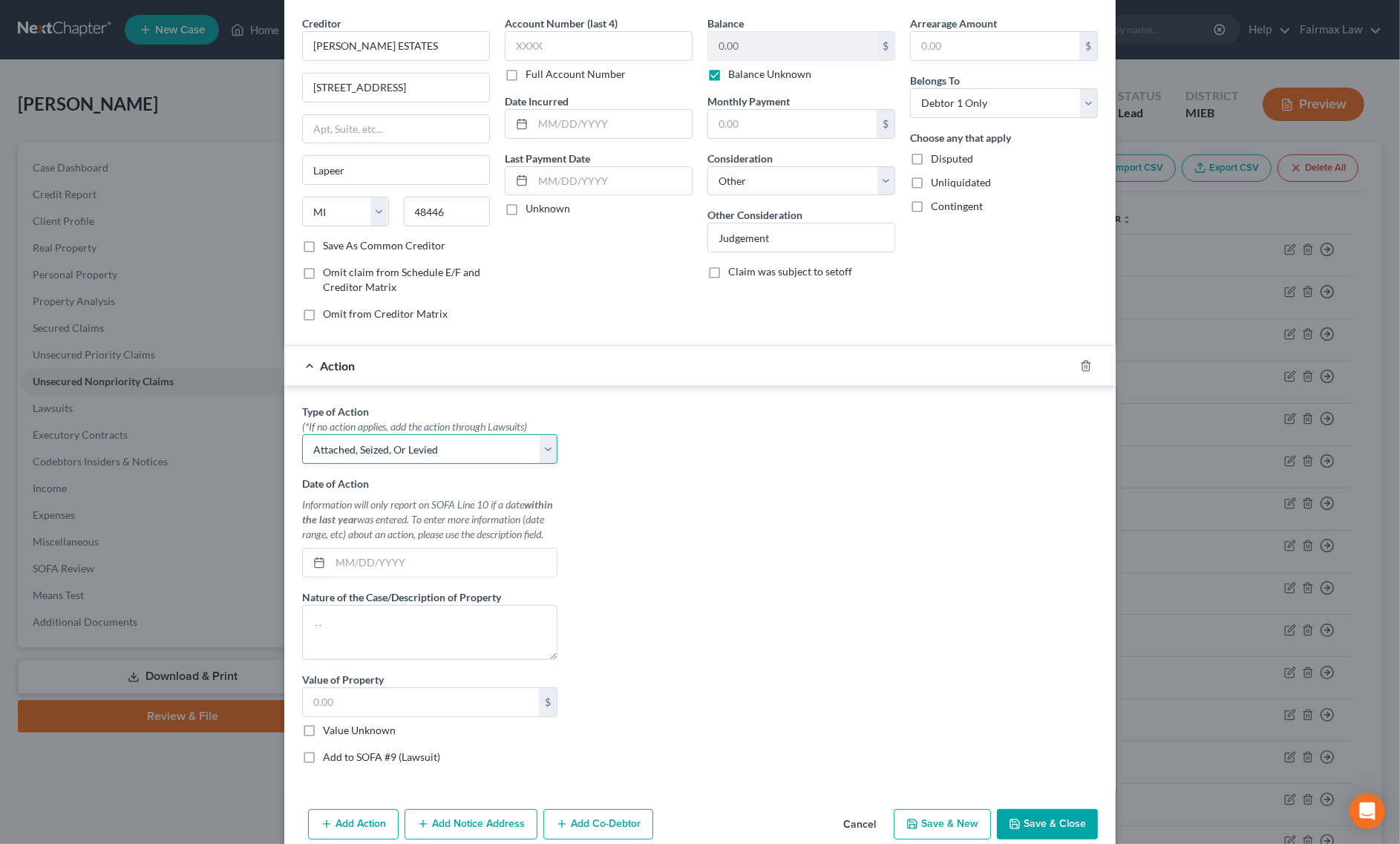
scroll to position [82, 0]
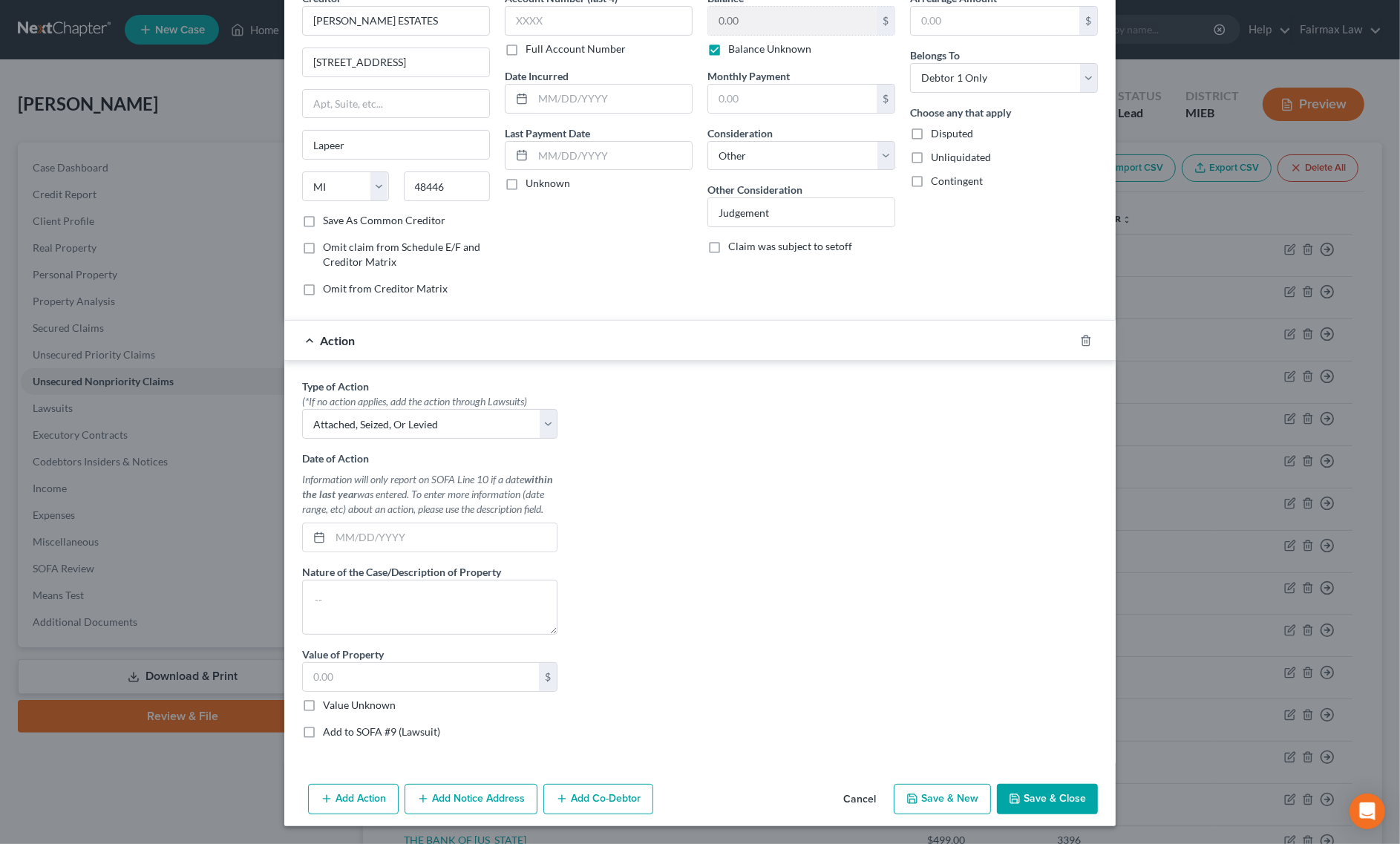
click at [323, 703] on label "Value Unknown" at bounding box center [359, 705] width 73 height 15
click at [329, 703] on input "Value Unknown" at bounding box center [333, 702] width 9 height 9
click at [323, 728] on label "Add to SOFA #9 (Lawsuit)" at bounding box center [381, 732] width 118 height 15
click at [329, 728] on input "Add to SOFA #9 (Lawsuit)" at bounding box center [333, 729] width 9 height 9
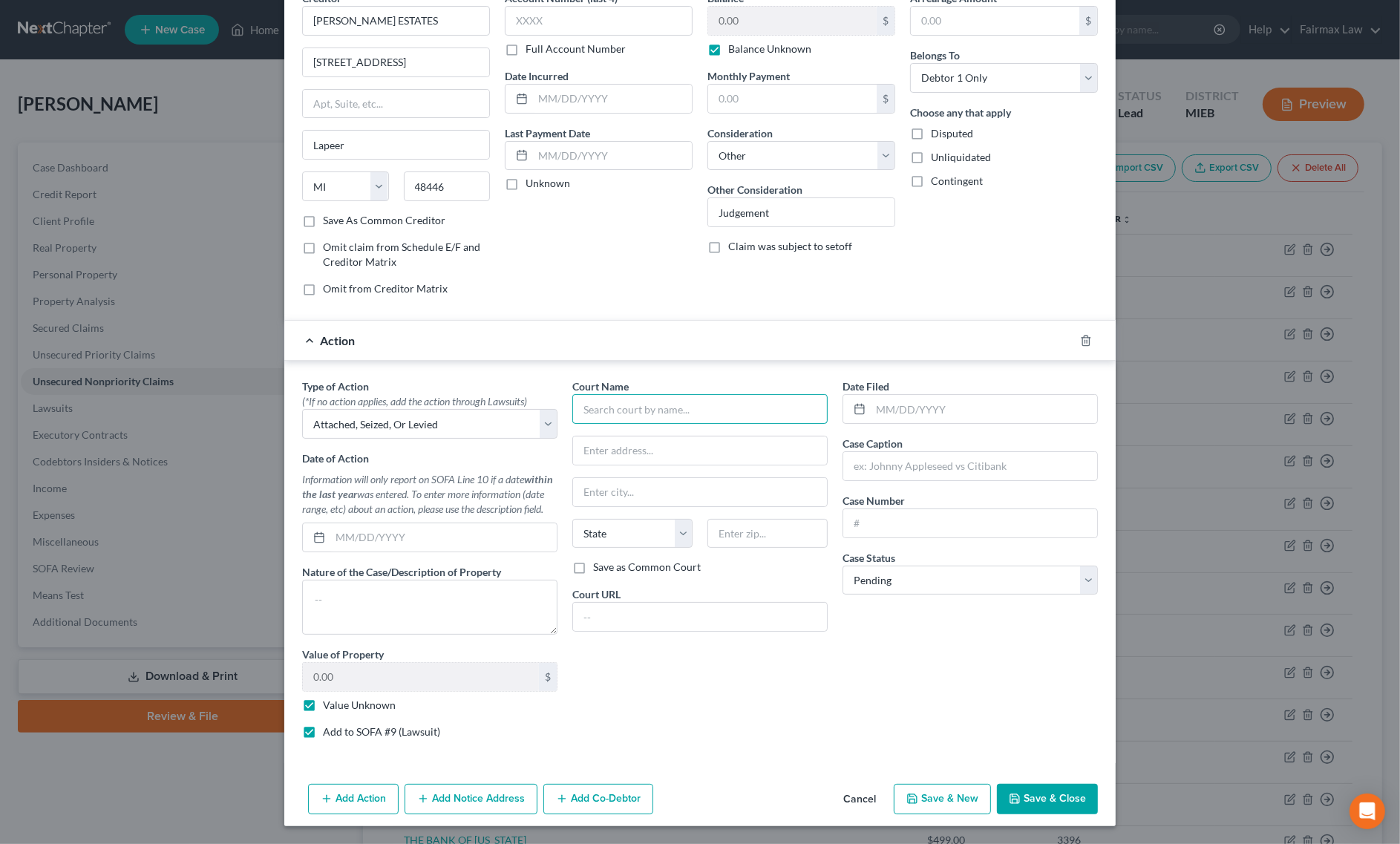
click at [666, 406] on input "text" at bounding box center [700, 408] width 255 height 30
click at [615, 439] on div "71A District Court" at bounding box center [661, 436] width 155 height 15
click at [461, 800] on button "Add Notice Address" at bounding box center [470, 799] width 133 height 31
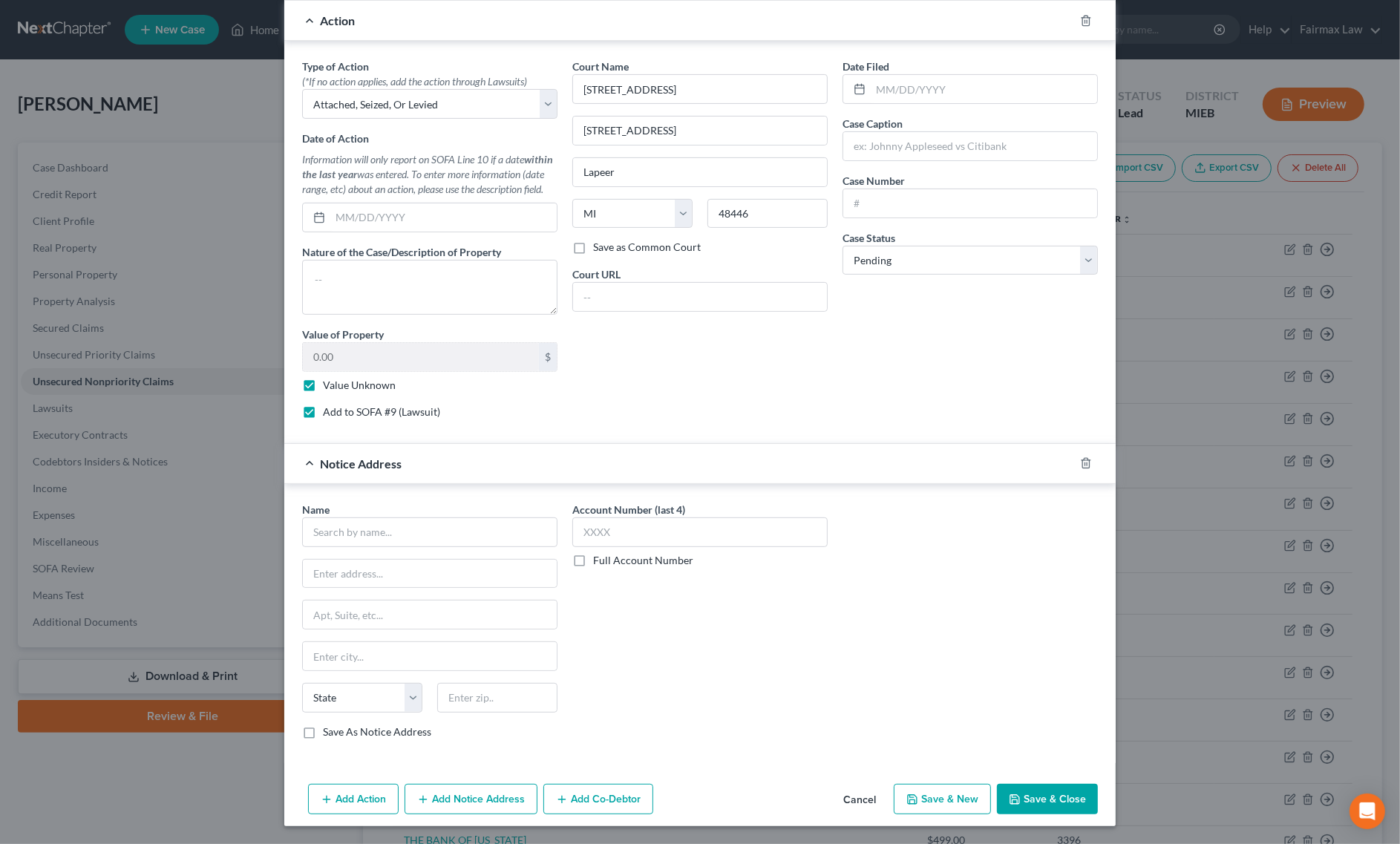
scroll to position [403, 0]
drag, startPoint x: 725, startPoint y: 85, endPoint x: 362, endPoint y: 145, distance: 367.9
click at [531, 109] on div "Type of Action * (*If no action applies, add the action through Lawsuits) Selec…" at bounding box center [700, 244] width 811 height 372
click at [412, 531] on input "text" at bounding box center [429, 532] width 255 height 30
paste input "71A District Court"
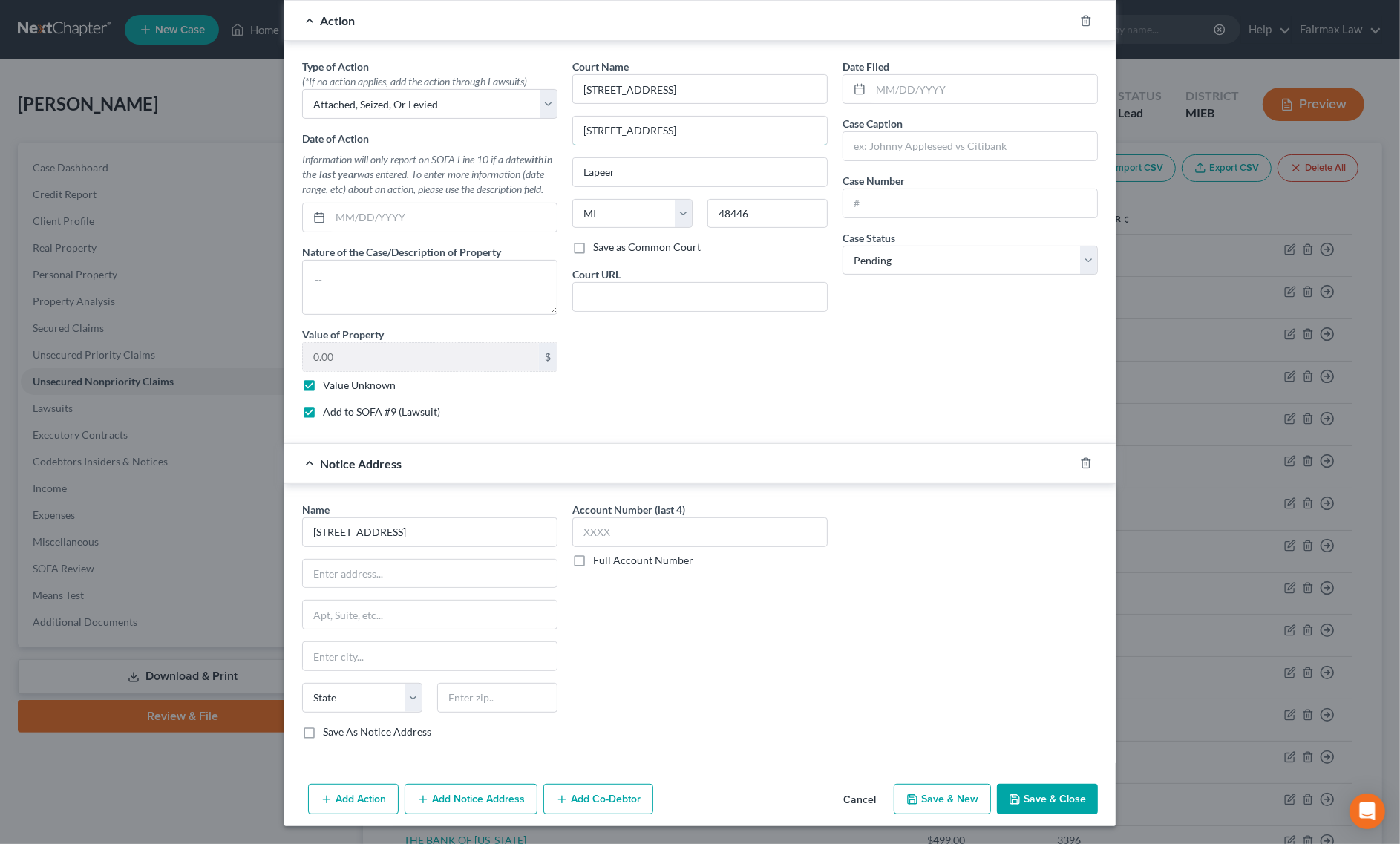
drag, startPoint x: 687, startPoint y: 117, endPoint x: 316, endPoint y: 176, distance: 375.7
click at [364, 160] on div "Type of Action * (*If no action applies, add the action through Lawsuits) Selec…" at bounding box center [700, 244] width 811 height 372
click at [417, 567] on input "text" at bounding box center [429, 573] width 254 height 28
paste input "255 Clay St,"
drag, startPoint x: 655, startPoint y: 169, endPoint x: 335, endPoint y: 198, distance: 321.3
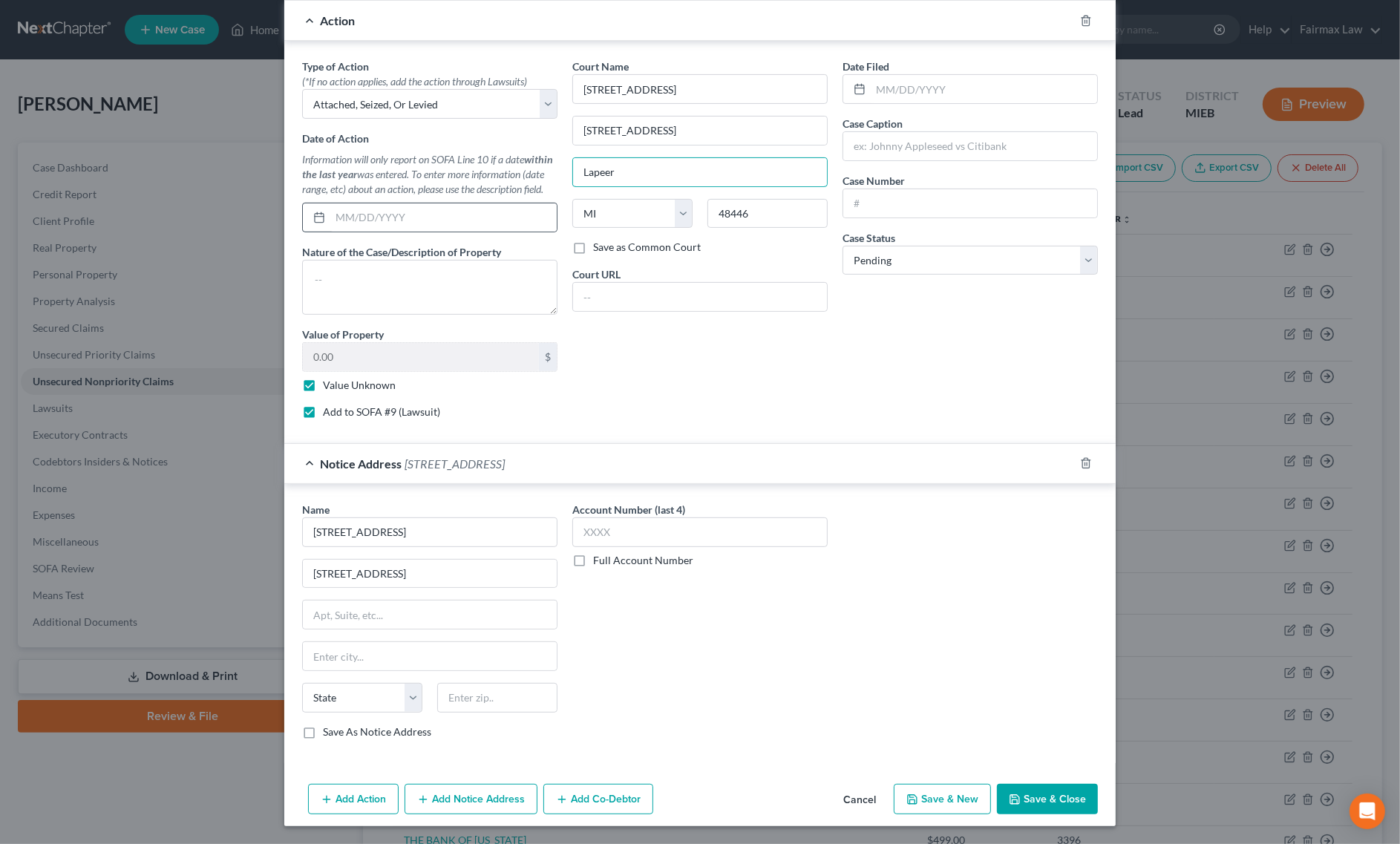
click at [336, 188] on div "Type of Action * (*If no action applies, add the action through Lawsuits) Selec…" at bounding box center [700, 244] width 811 height 372
click at [380, 655] on input "text" at bounding box center [429, 655] width 254 height 28
paste input "Lapeer"
click at [365, 688] on select "State AL AK AR AZ CA CO CT DE DC FL GA GU HI ID IL IN IA KS KY LA ME MD MA MI M…" at bounding box center [362, 698] width 120 height 30
click at [302, 683] on select "State AL AK AR AZ CA CO CT DE DC FL GA GU HI ID IL IN IA KS KY LA ME MD MA MI M…" at bounding box center [362, 698] width 120 height 30
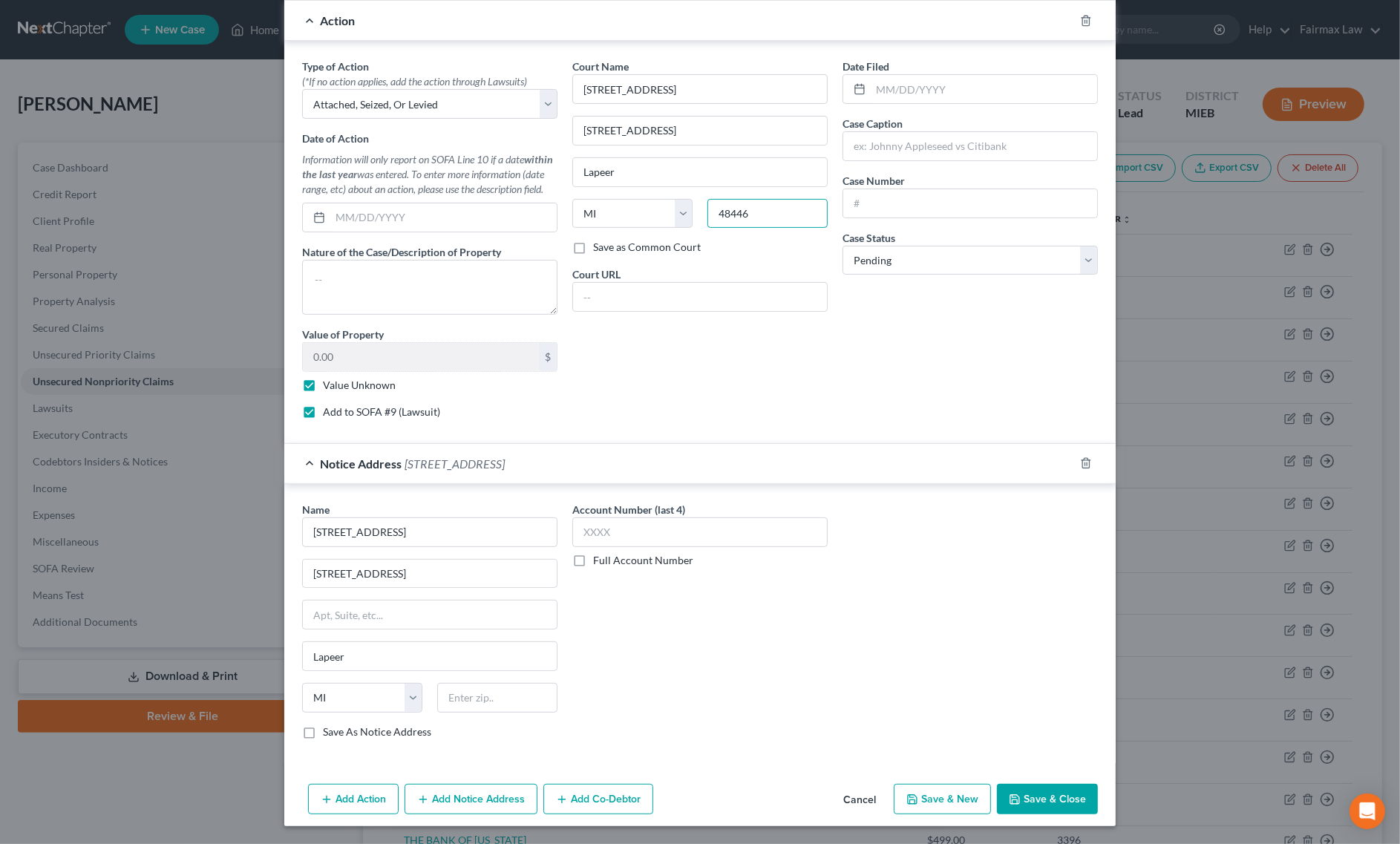
drag, startPoint x: 796, startPoint y: 206, endPoint x: 556, endPoint y: 255, distance: 245.0
click at [628, 234] on div "State AL AK AR AZ CA CO CT DE DC FL GA GU HI ID IL IN IA KS KY LA ME MD MA MI M…" at bounding box center [700, 219] width 271 height 41
click at [472, 717] on div "State AL AK AR AZ CA CO CT DE DC FL GA GU HI ID IL IN IA KS KY LA ME MD MA MI M…" at bounding box center [430, 704] width 271 height 41
paste input "48446"
click at [472, 706] on input "text" at bounding box center [497, 698] width 120 height 30
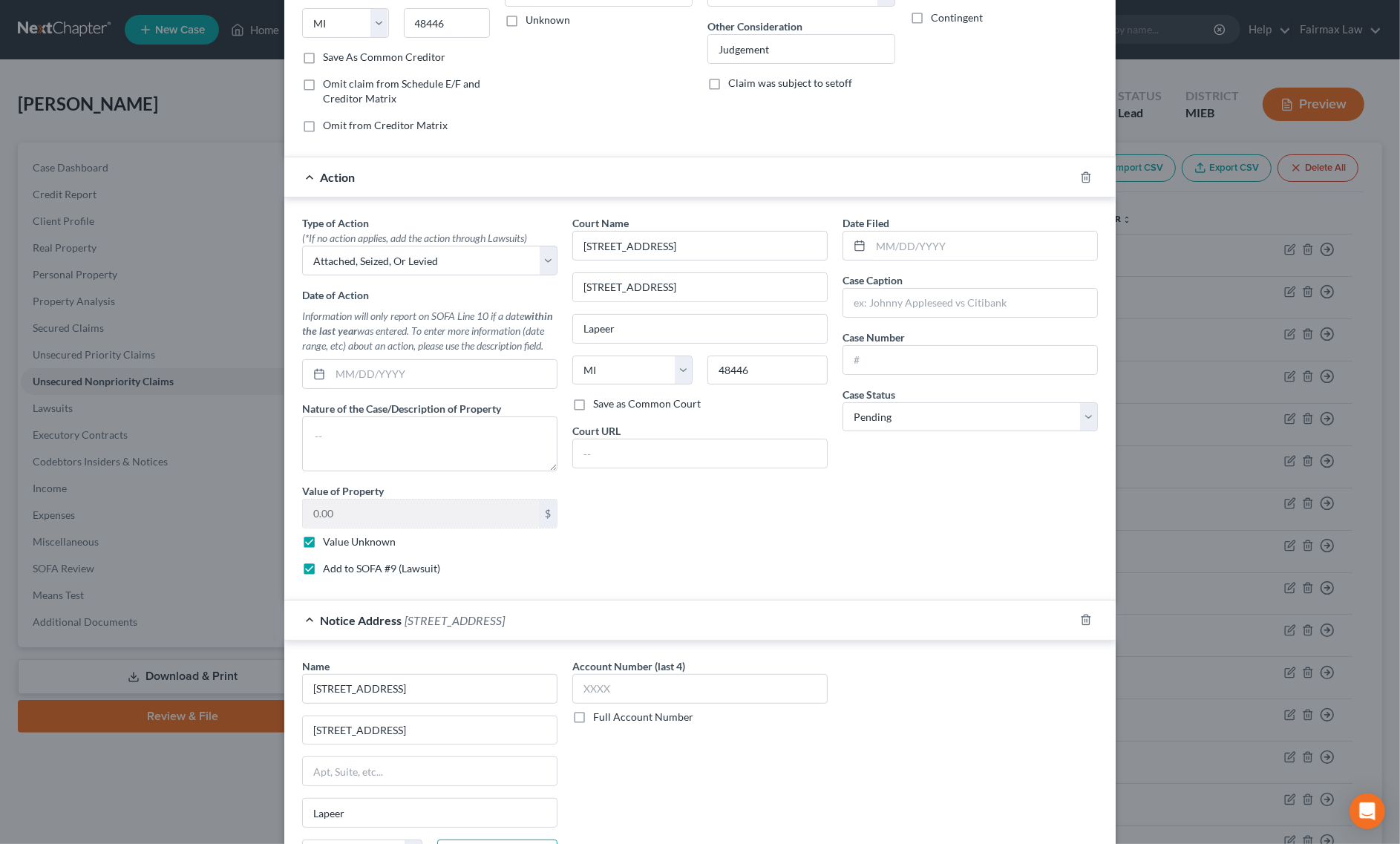
scroll to position [0, 0]
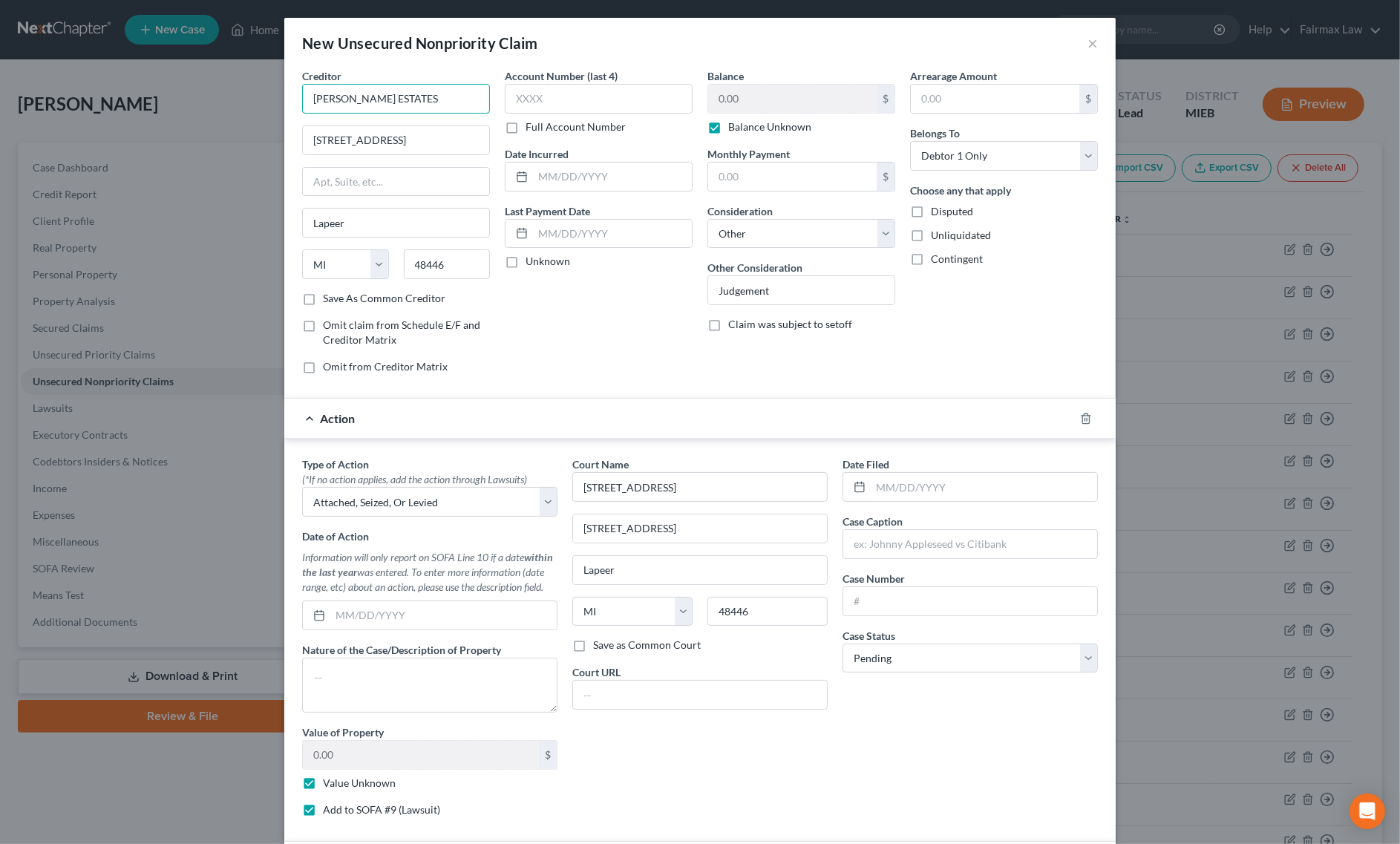
drag, startPoint x: 450, startPoint y: 93, endPoint x: 68, endPoint y: 139, distance: 384.8
click at [136, 128] on div "New Unsecured Nonpriority Claim × Creditor * TURRILL ESTATES 1844 Raleigh Ave #…" at bounding box center [700, 422] width 1400 height 844
click at [1012, 558] on input "text" at bounding box center [970, 544] width 254 height 28
paste input "TURRILL ESTATES"
click at [976, 603] on input "text" at bounding box center [970, 600] width 254 height 28
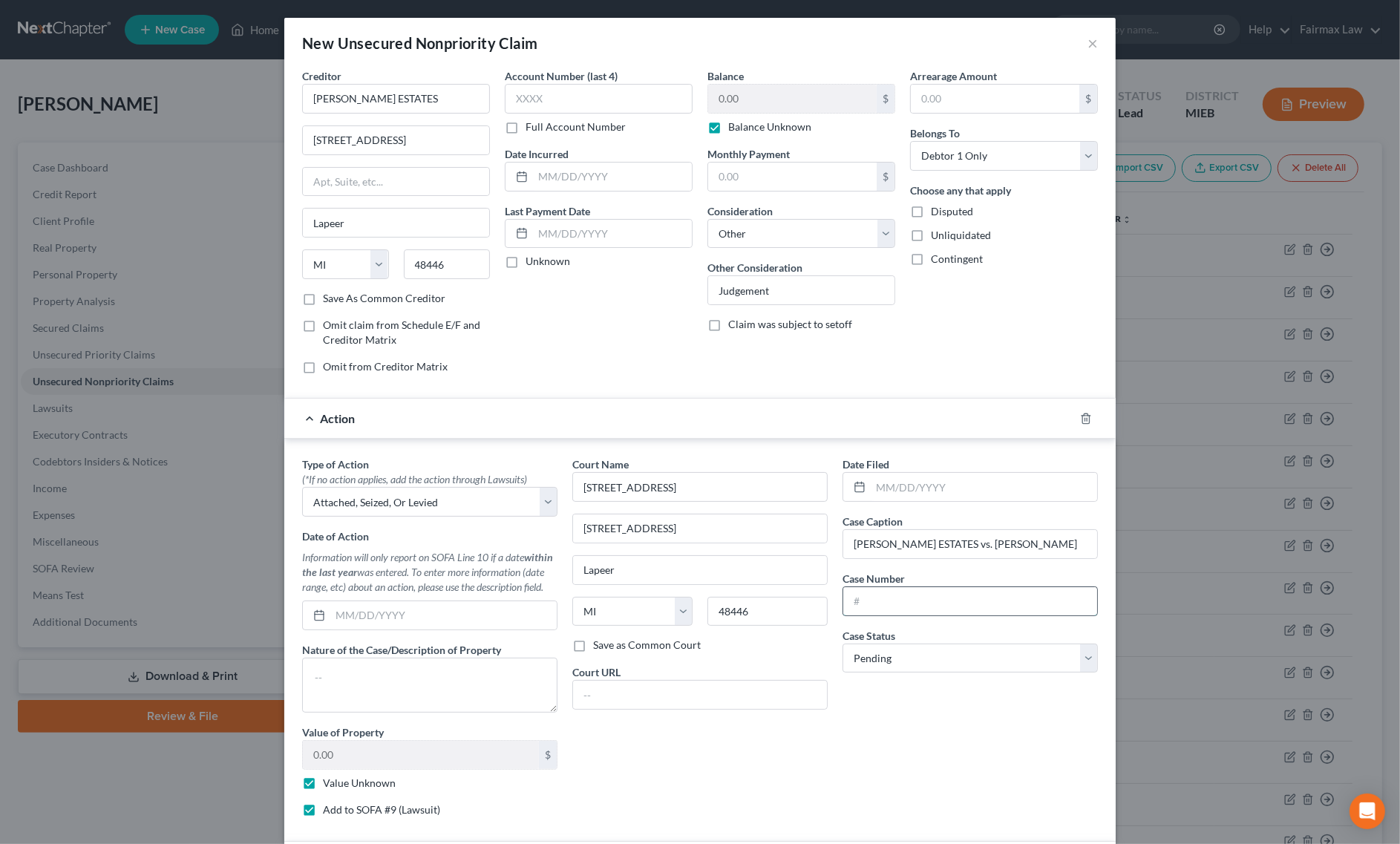
paste input "050918LT"
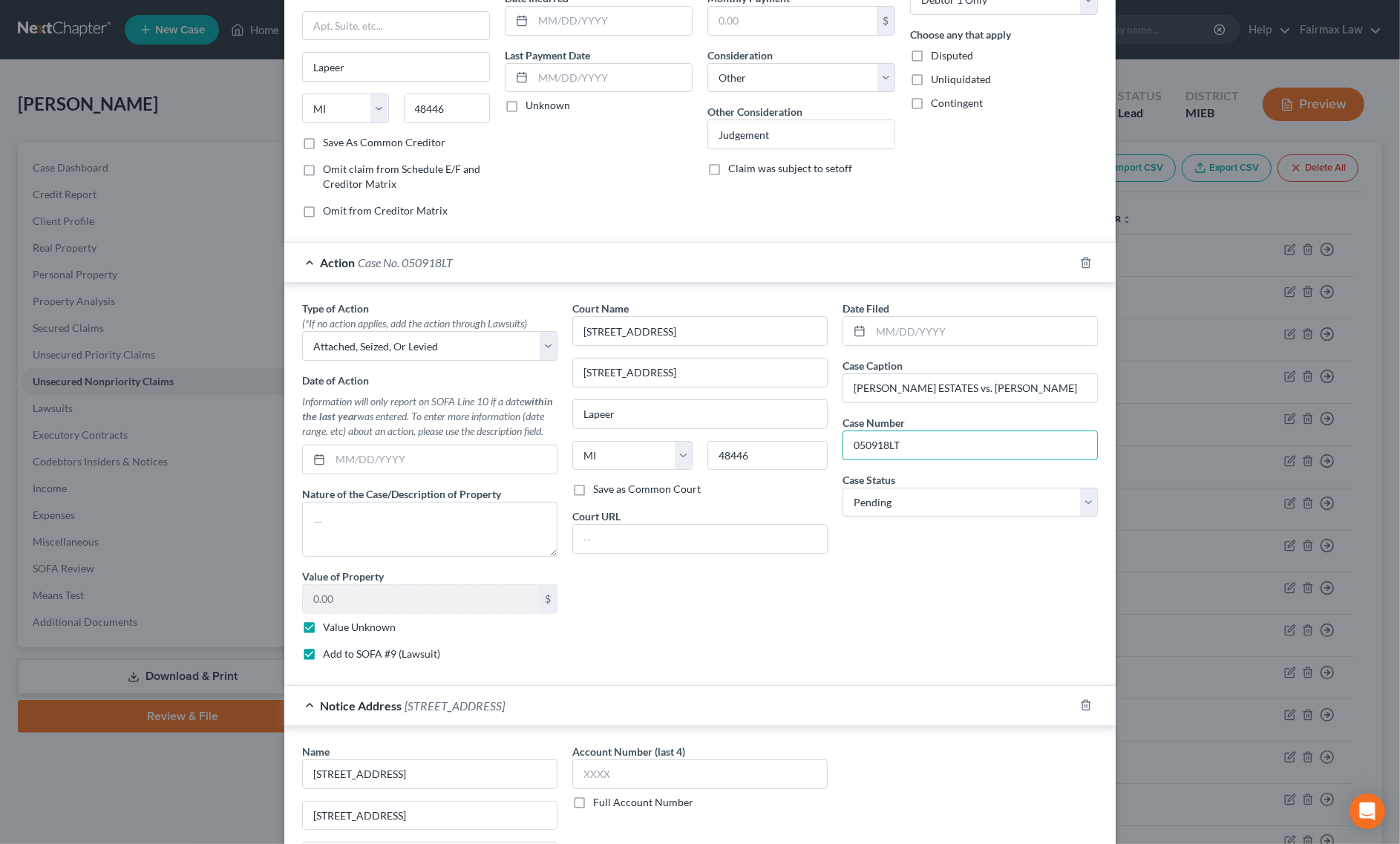
scroll to position [403, 0]
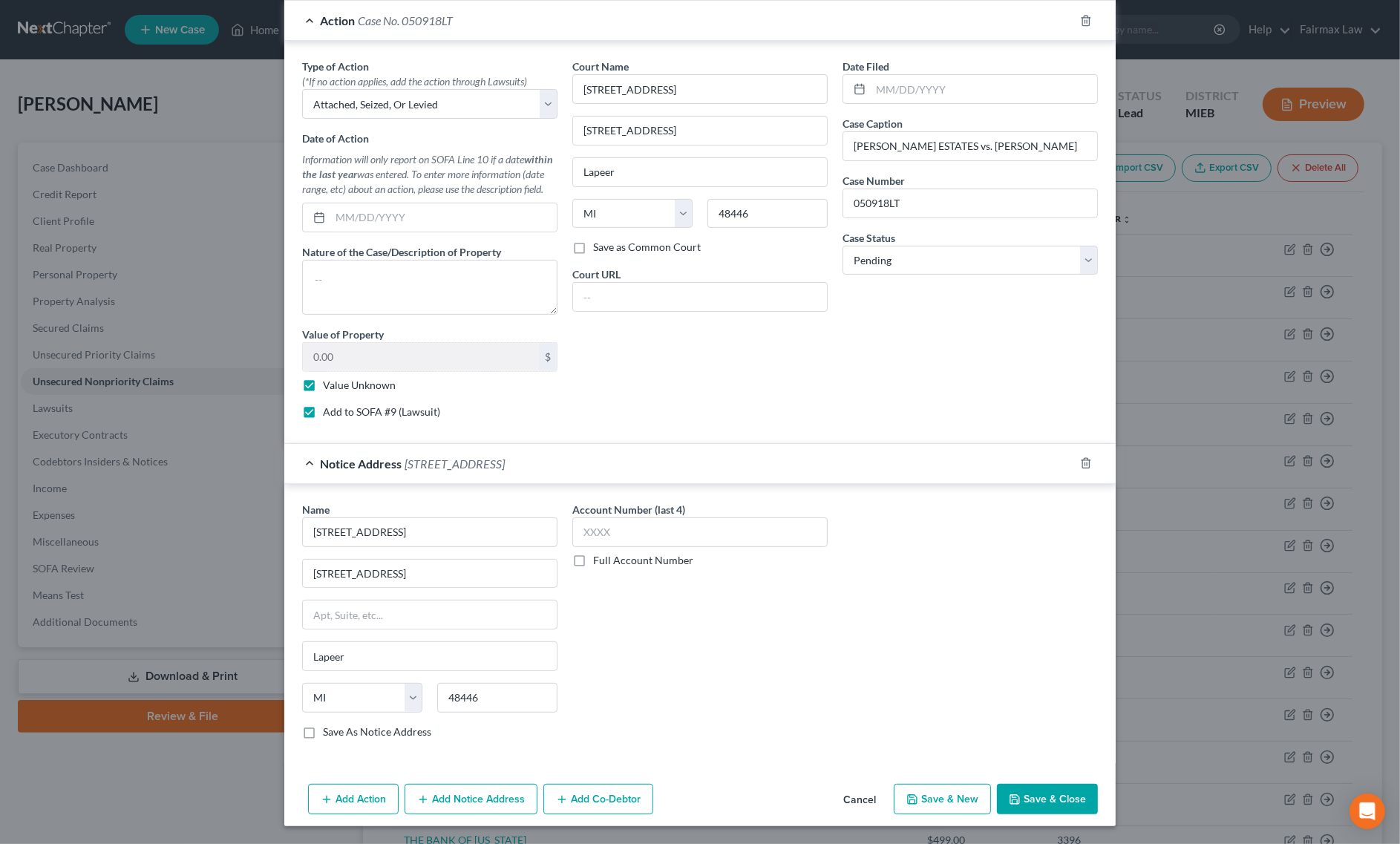
click at [1037, 800] on button "Save & Close" at bounding box center [1047, 799] width 101 height 31
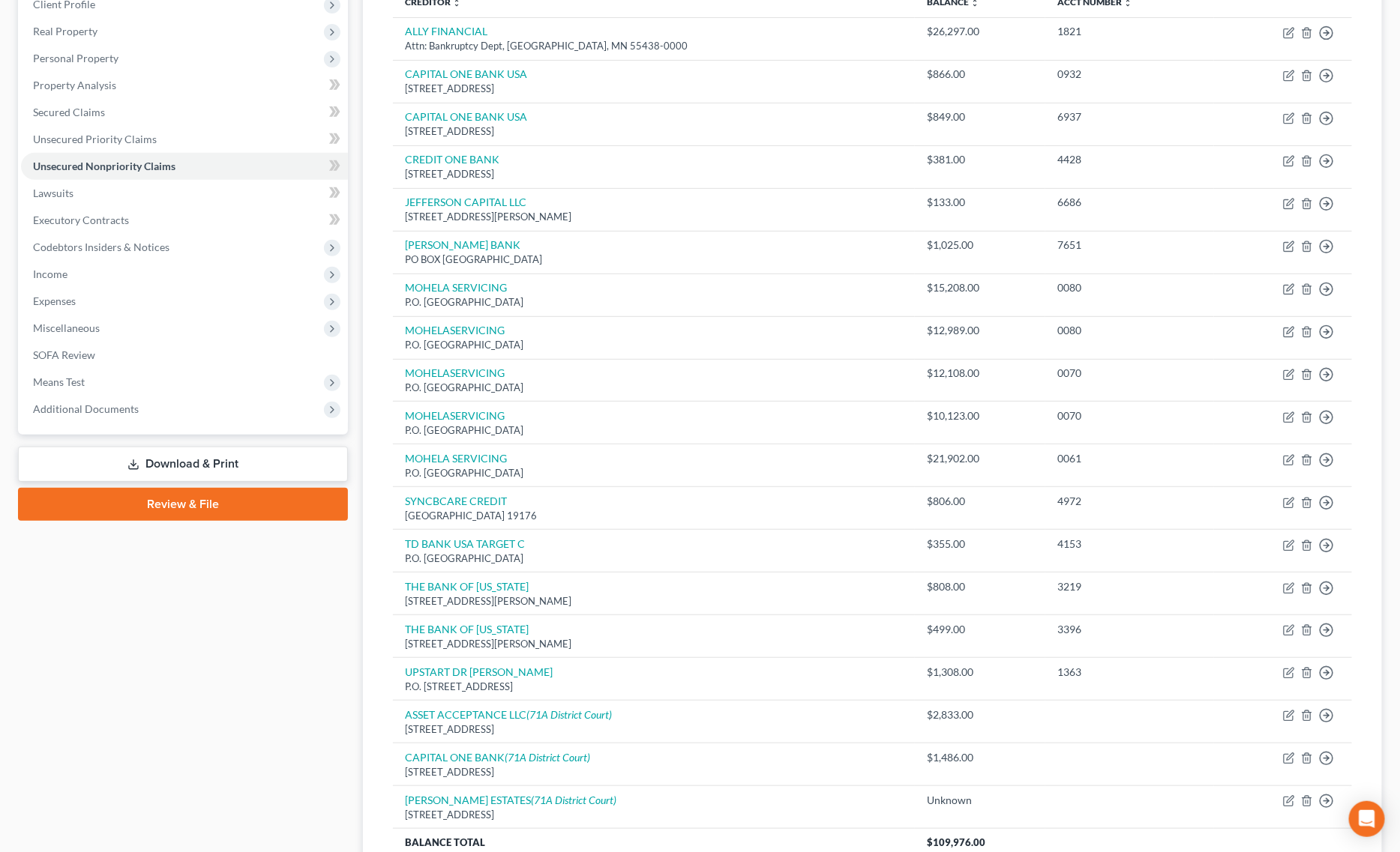
scroll to position [360, 0]
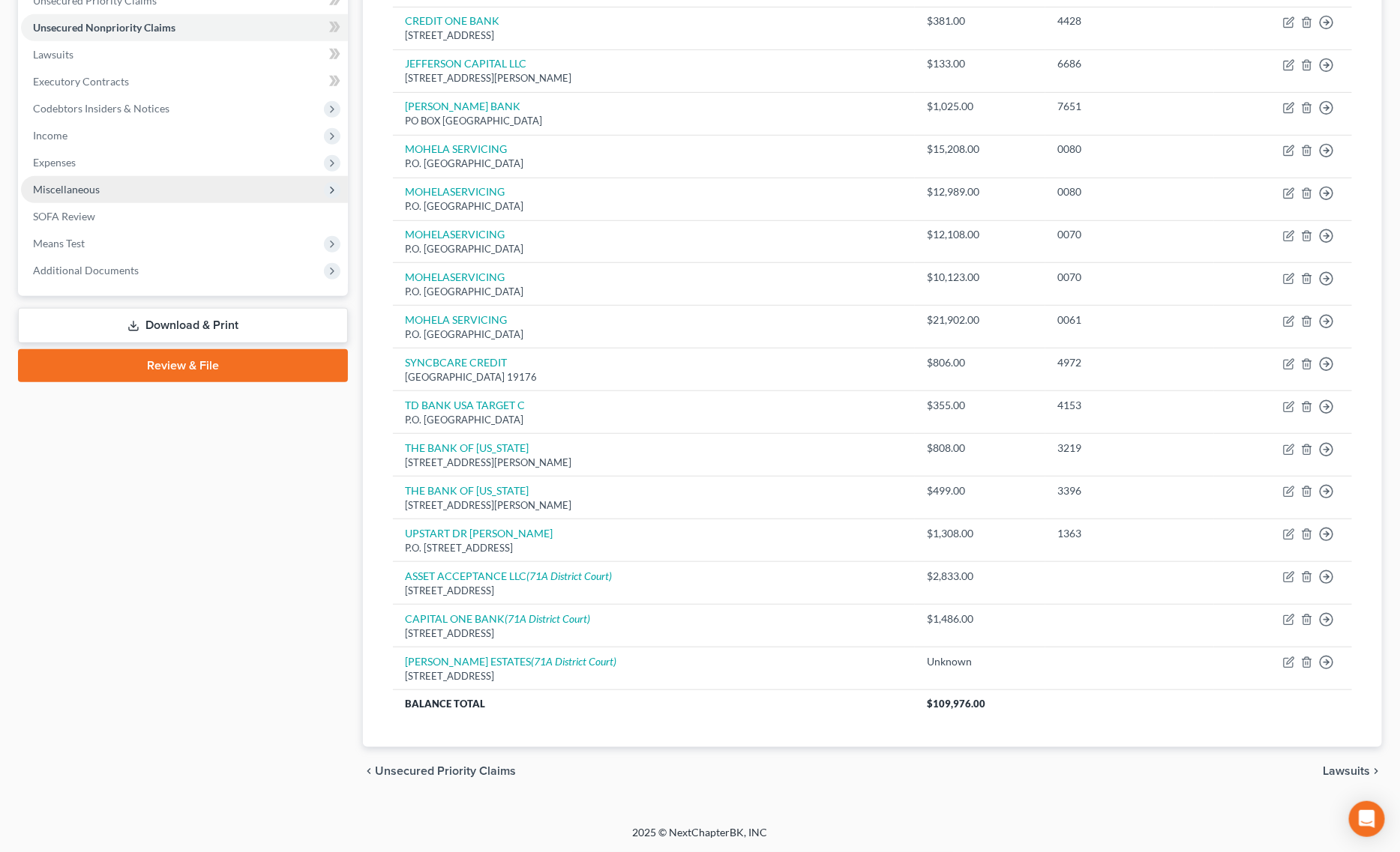
click at [122, 182] on span "Miscellaneous" at bounding box center [185, 190] width 327 height 27
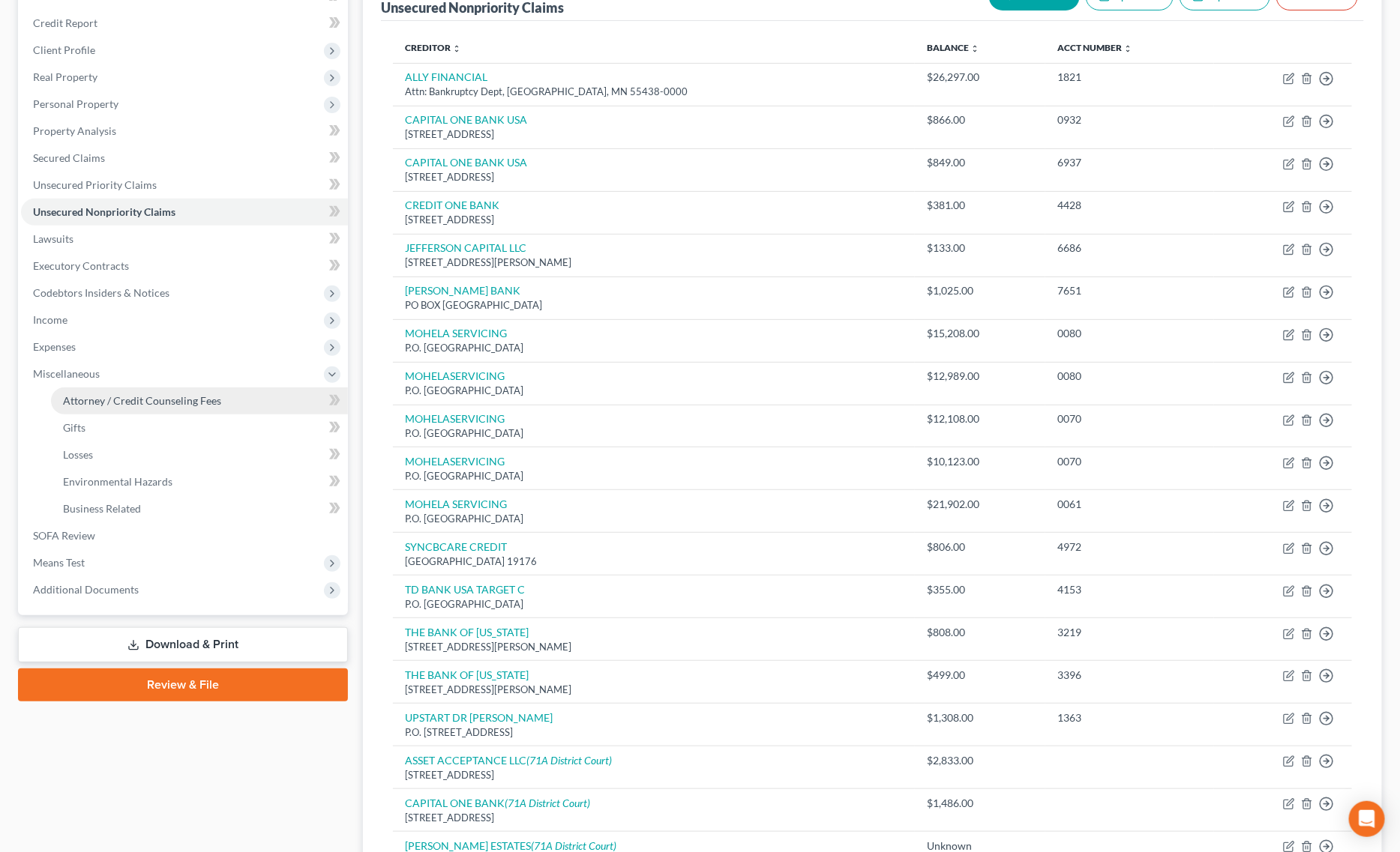
click at [169, 394] on span "Attorney / Credit Counseling Fees" at bounding box center [142, 400] width 158 height 13
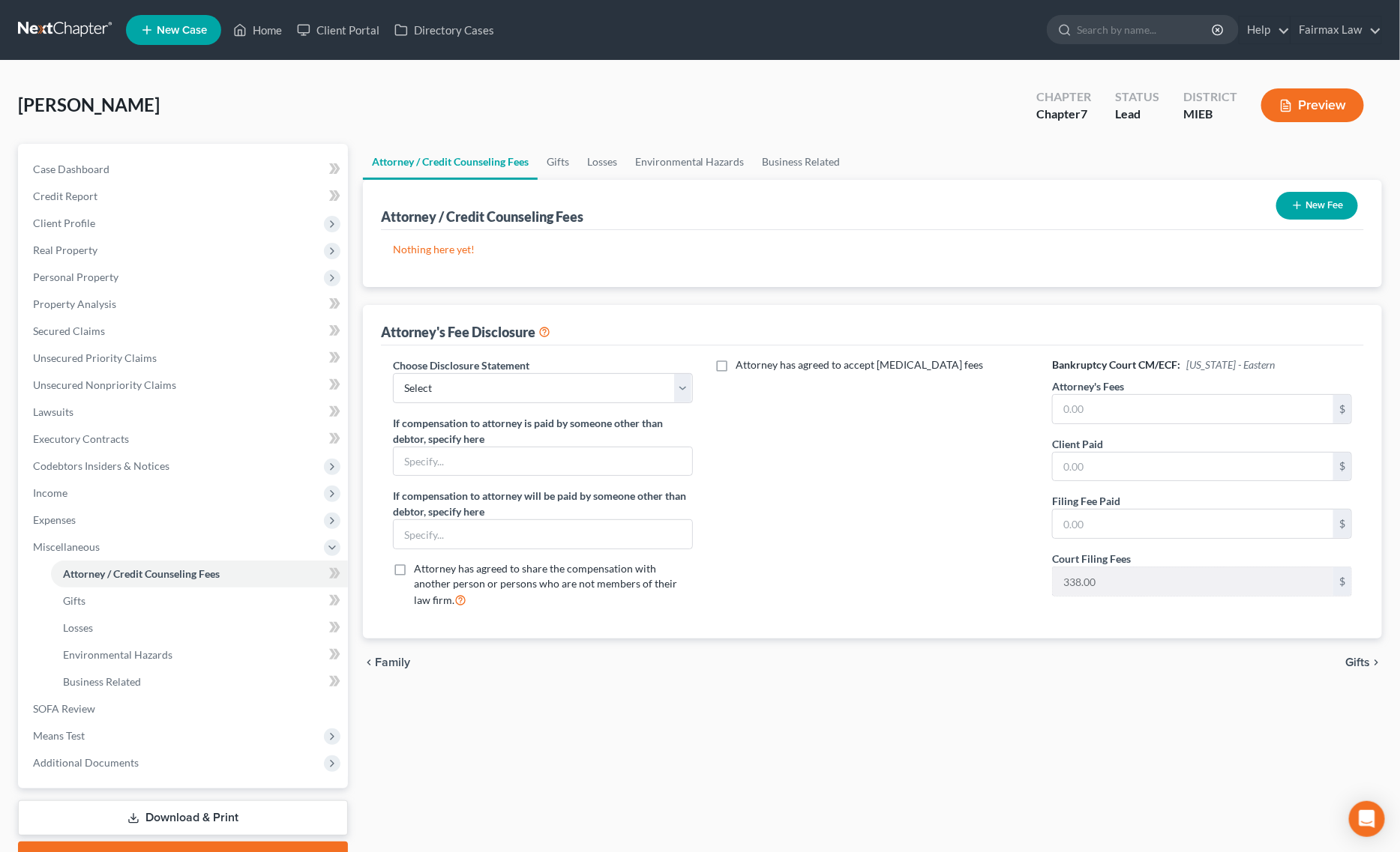
click at [1336, 200] on button "New Fee" at bounding box center [1317, 206] width 82 height 27
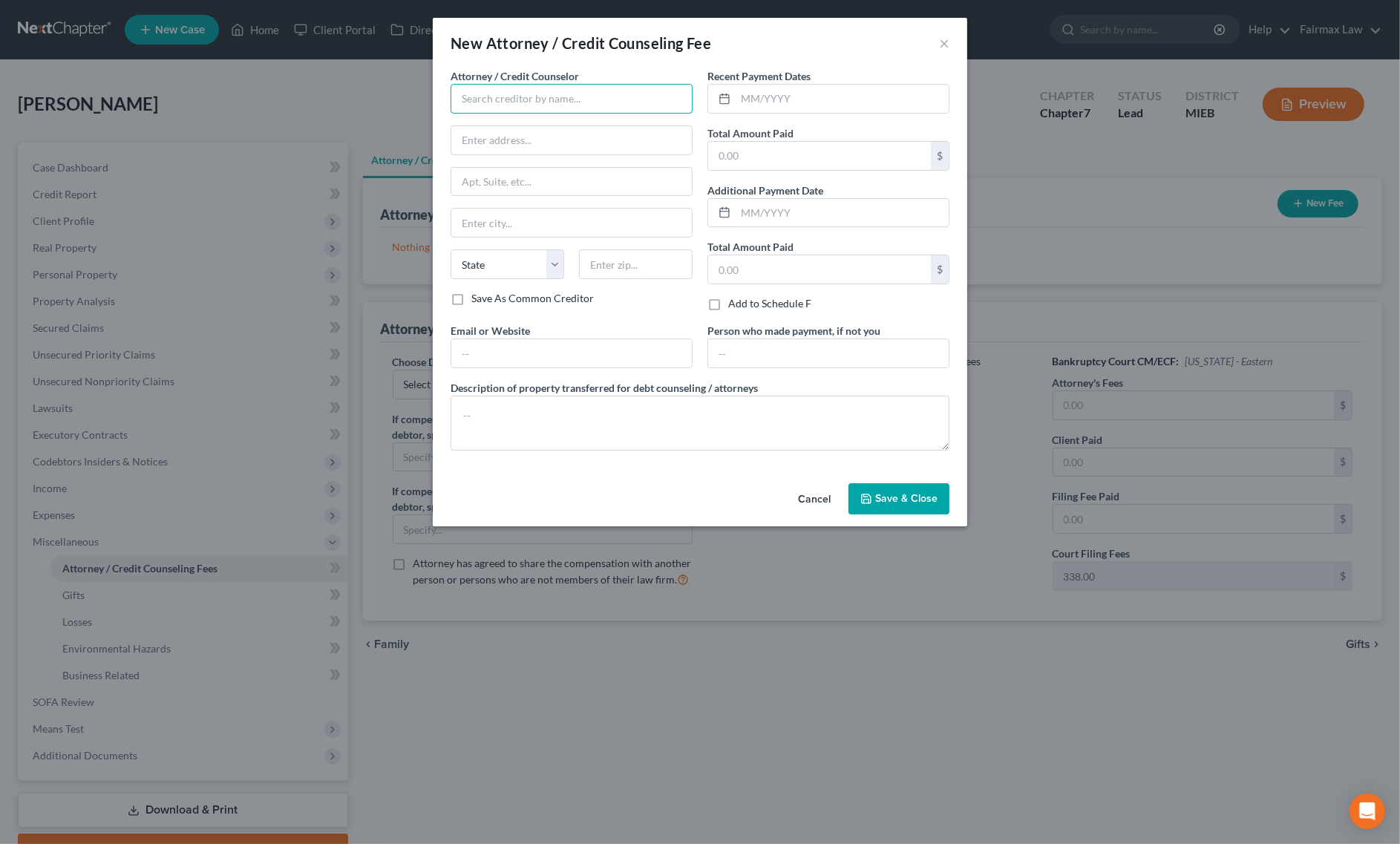
click at [537, 104] on input "text" at bounding box center [571, 98] width 242 height 30
click at [539, 123] on div "Summit Financial Education" at bounding box center [539, 125] width 155 height 15
click at [610, 446] on textarea at bounding box center [700, 423] width 499 height 55
click at [785, 156] on input "text" at bounding box center [819, 156] width 222 height 28
click at [788, 106] on input "text" at bounding box center [842, 98] width 213 height 28
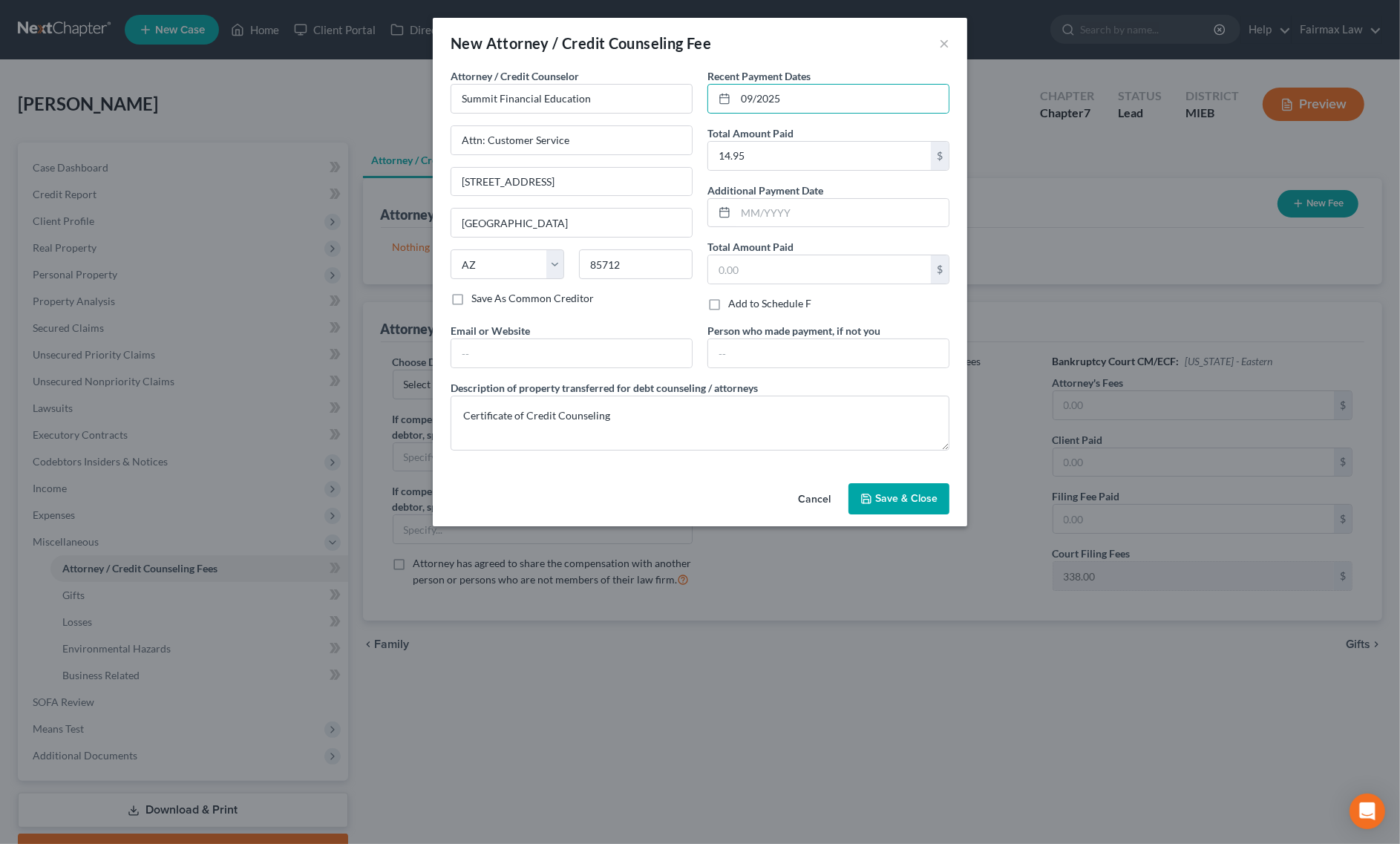
click at [871, 505] on icon "button" at bounding box center [867, 499] width 12 height 12
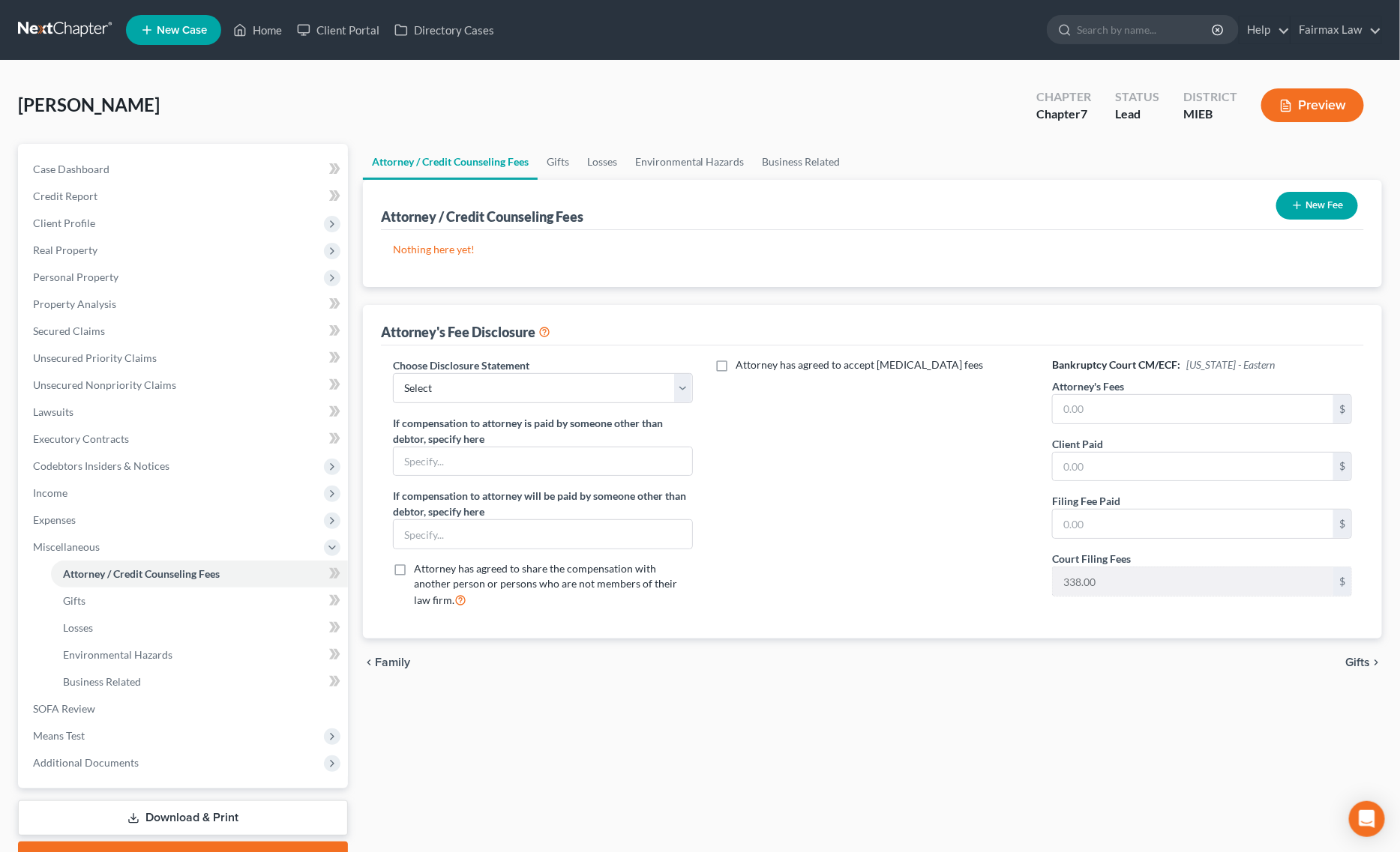
click at [1330, 202] on button "New Fee" at bounding box center [1317, 206] width 82 height 27
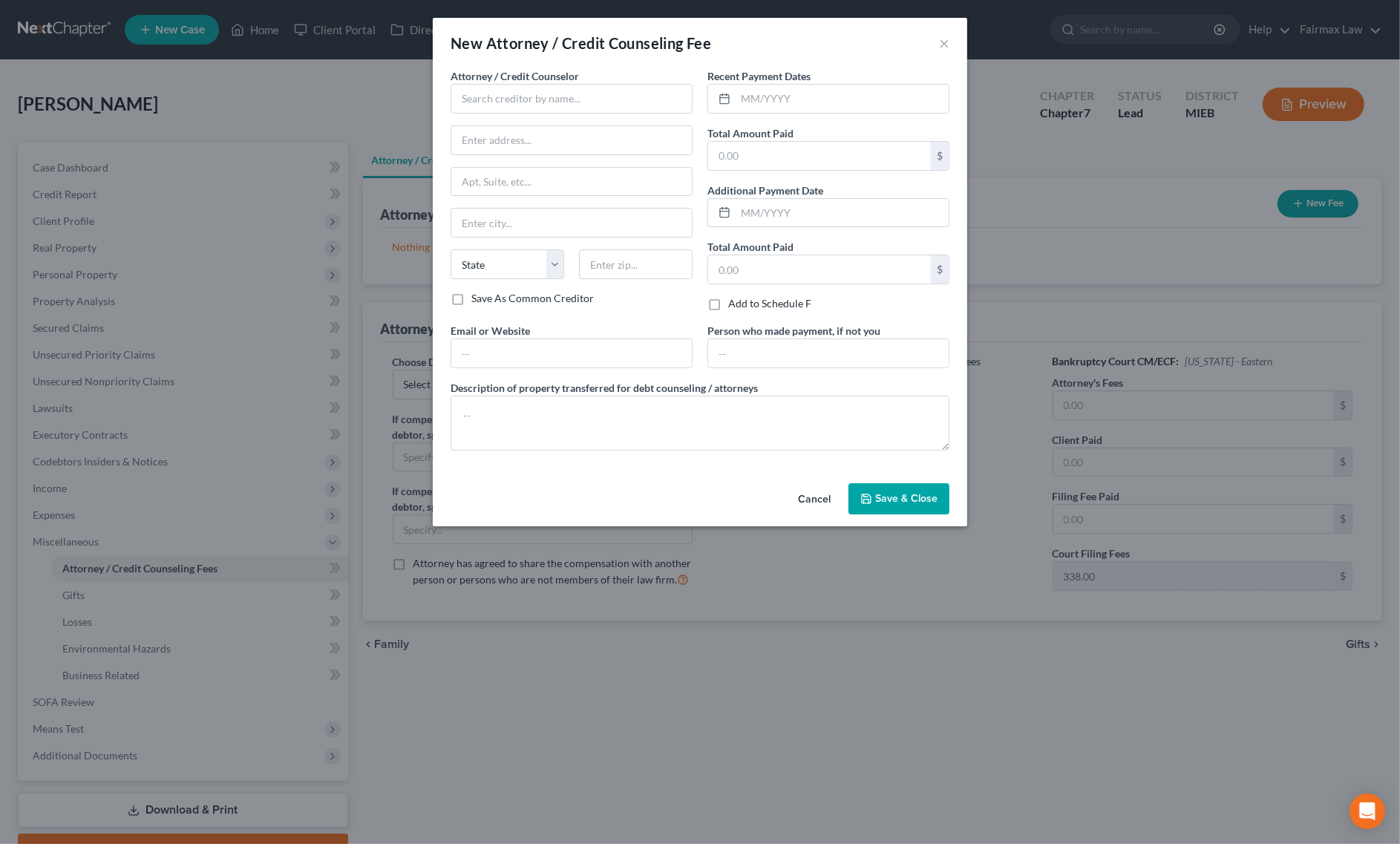
click at [661, 116] on div "Attorney / Credit Counselor * State AL AK AR AZ CA CO CT DE DC FL GA GU HI ID I…" at bounding box center [571, 179] width 242 height 222
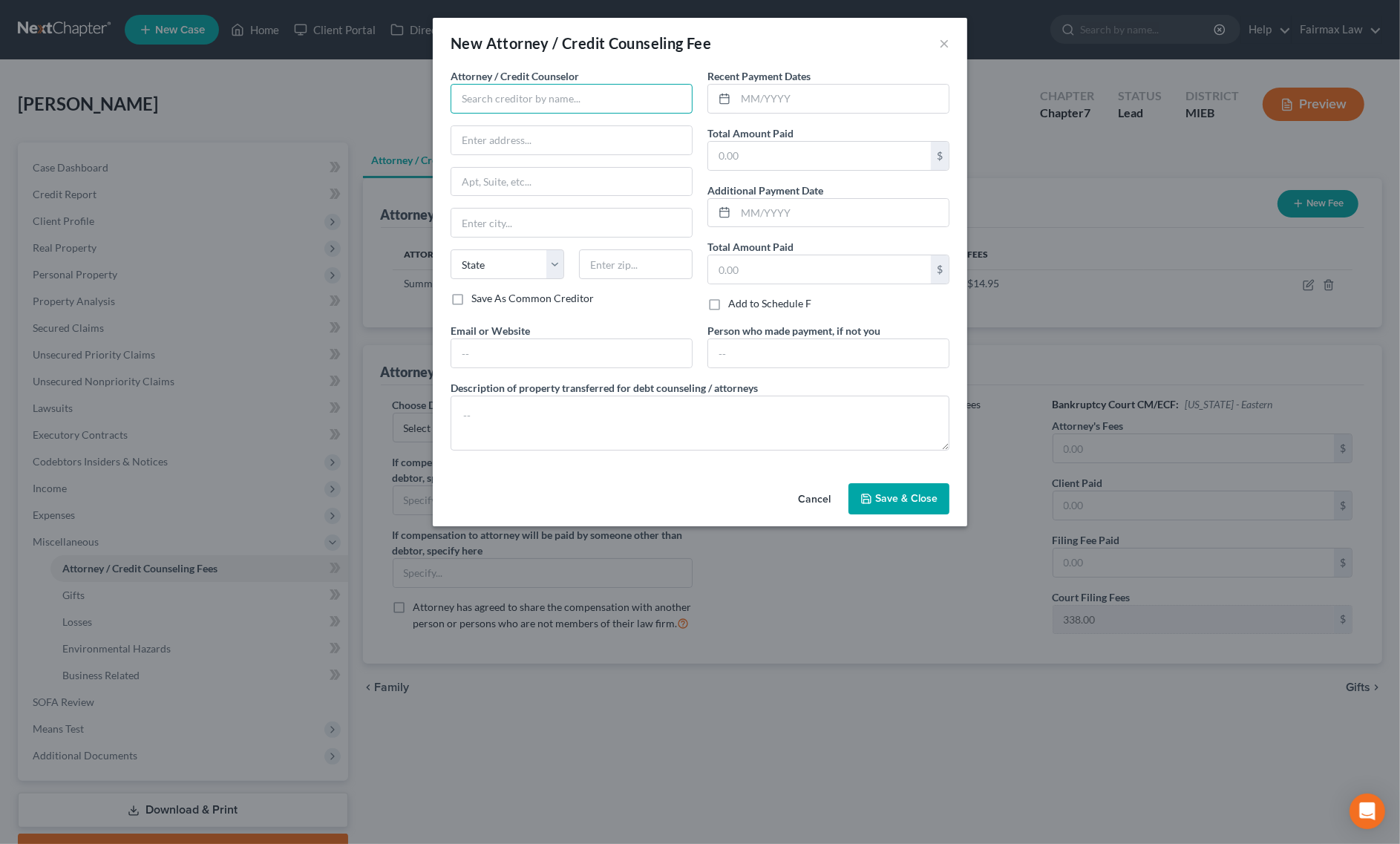
click at [661, 101] on input "text" at bounding box center [571, 98] width 242 height 30
click at [527, 124] on div "Fairmax Law PLLC" at bounding box center [539, 125] width 155 height 15
click at [587, 102] on input "Fairmax Law PLLC" at bounding box center [571, 98] width 242 height 30
click at [531, 145] on div "Fairmax Law PLLC" at bounding box center [539, 147] width 155 height 15
click at [740, 150] on input "text" at bounding box center [819, 156] width 222 height 28
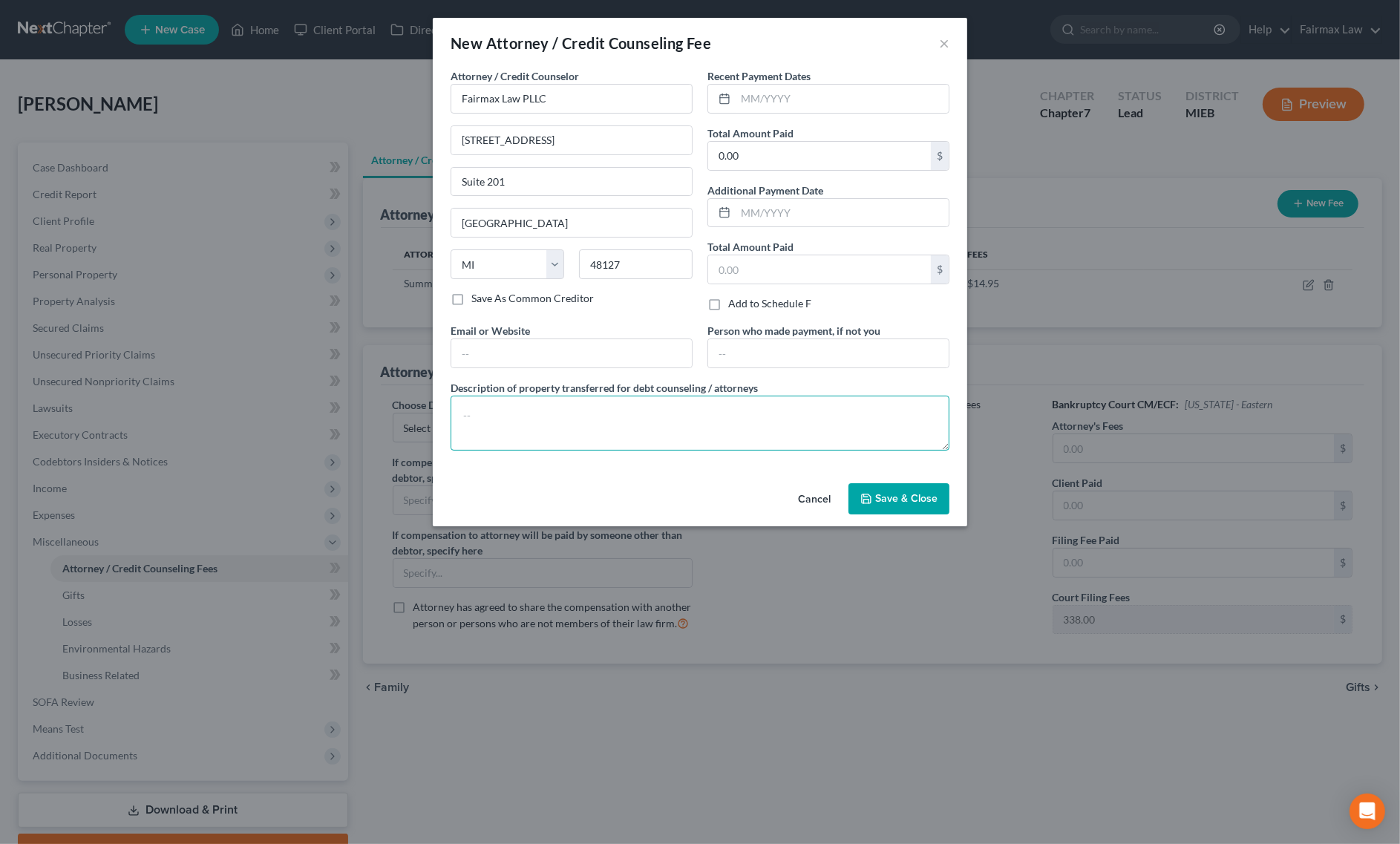
click at [602, 433] on textarea at bounding box center [700, 423] width 499 height 55
paste textarea "Due to the debtor’s limited monthly budget surplus, they are unable to reasonab…"
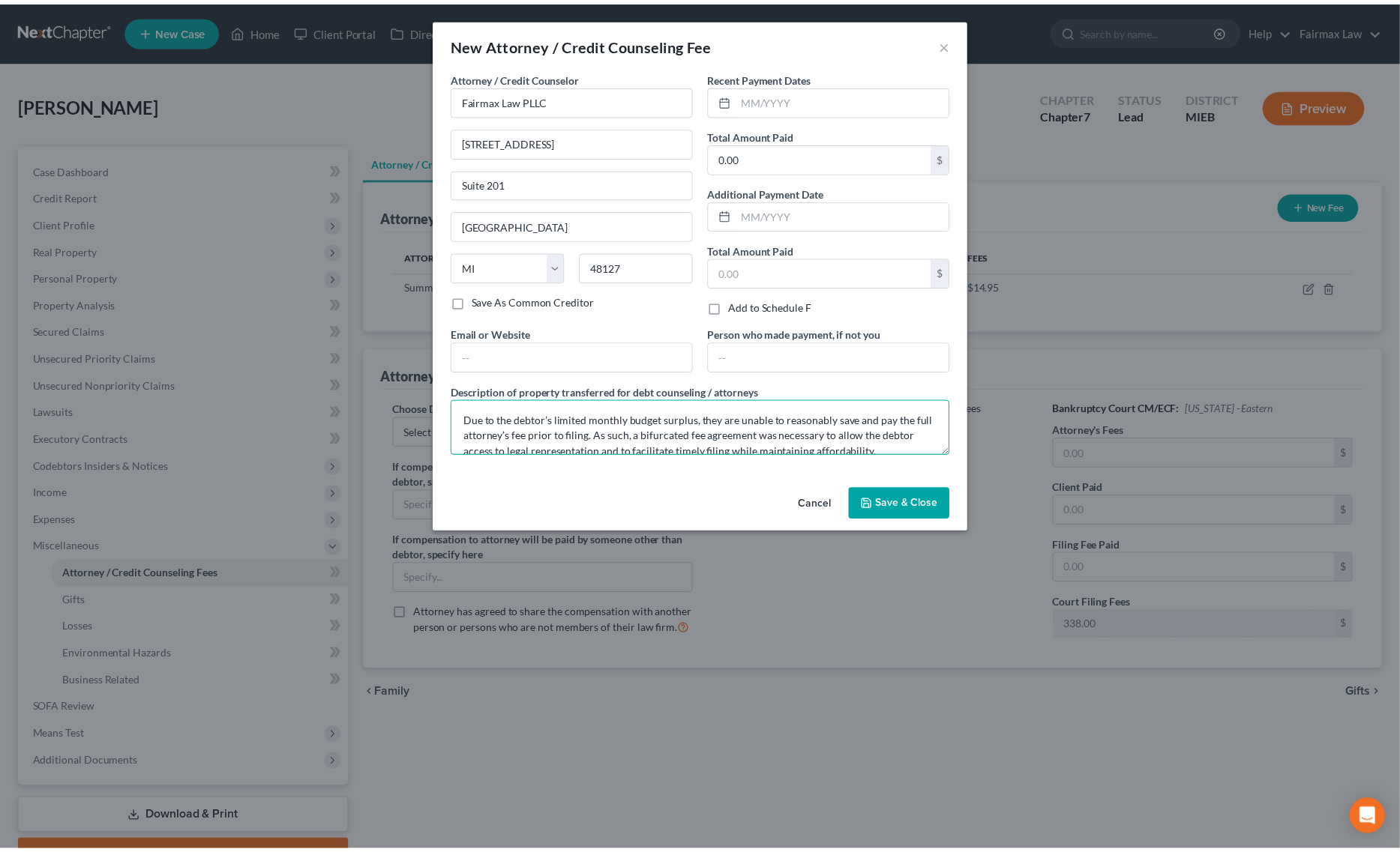
scroll to position [65, 0]
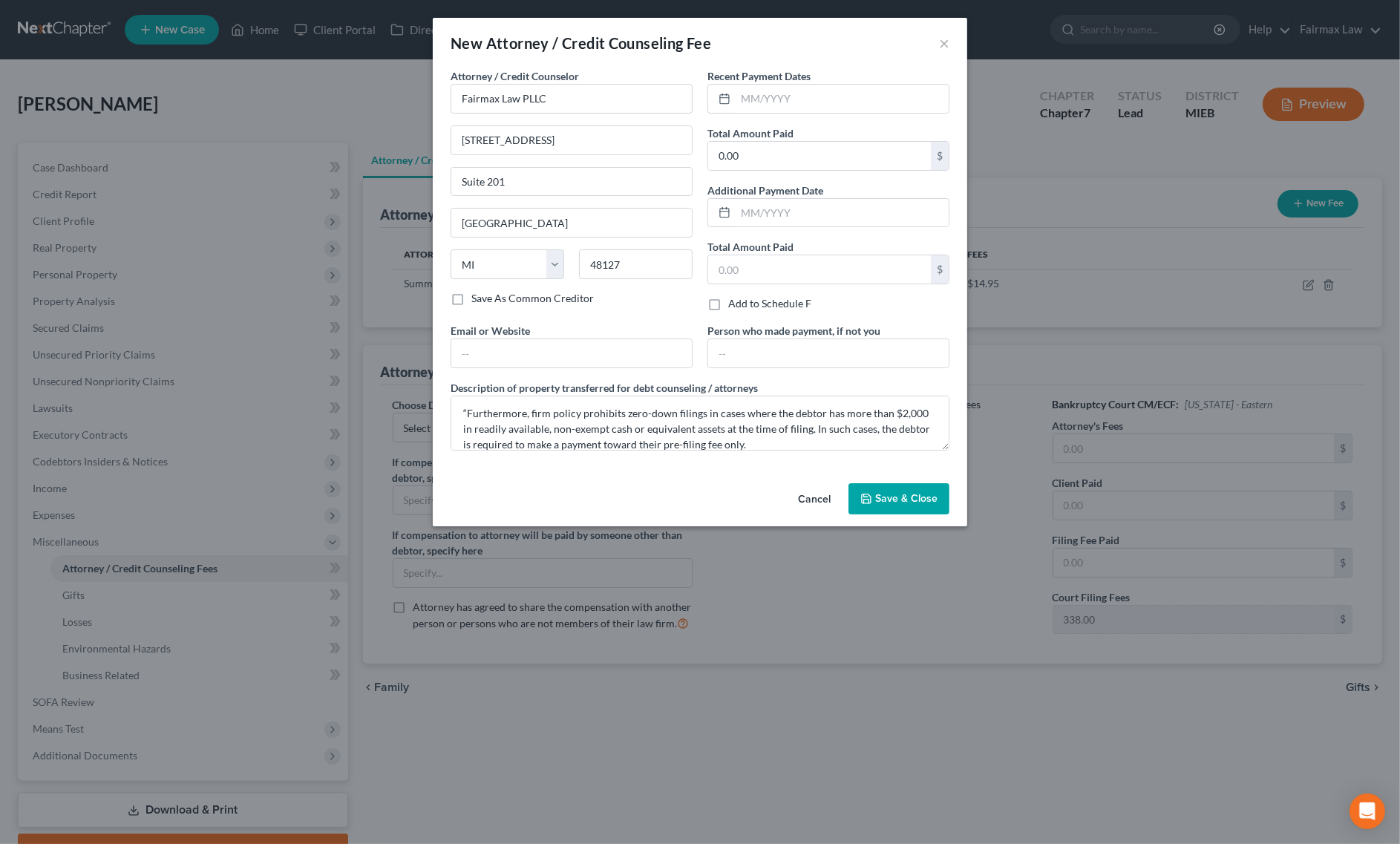
click at [927, 499] on span "Save & Close" at bounding box center [906, 498] width 63 height 13
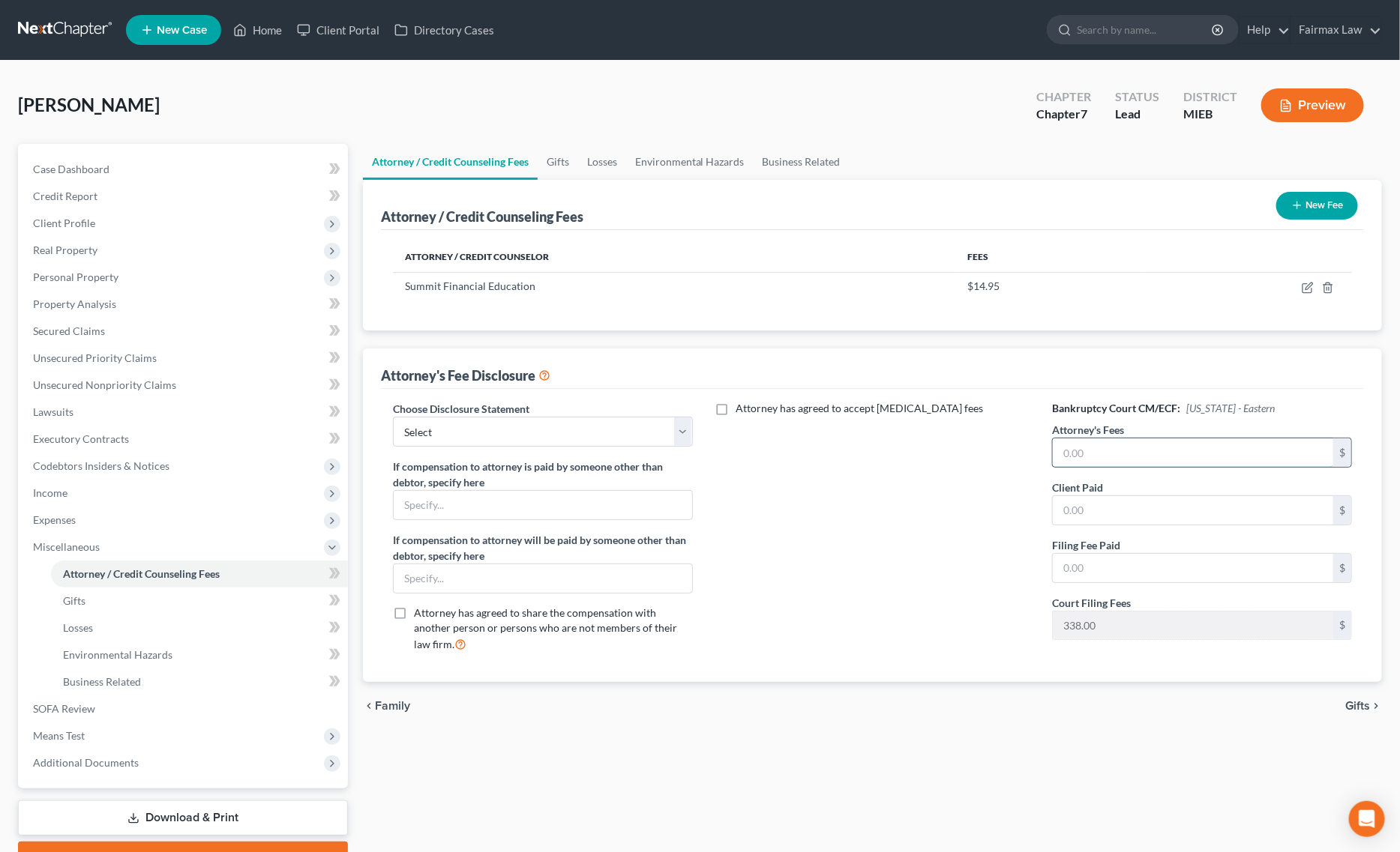
click at [1150, 463] on input "text" at bounding box center [1193, 452] width 280 height 28
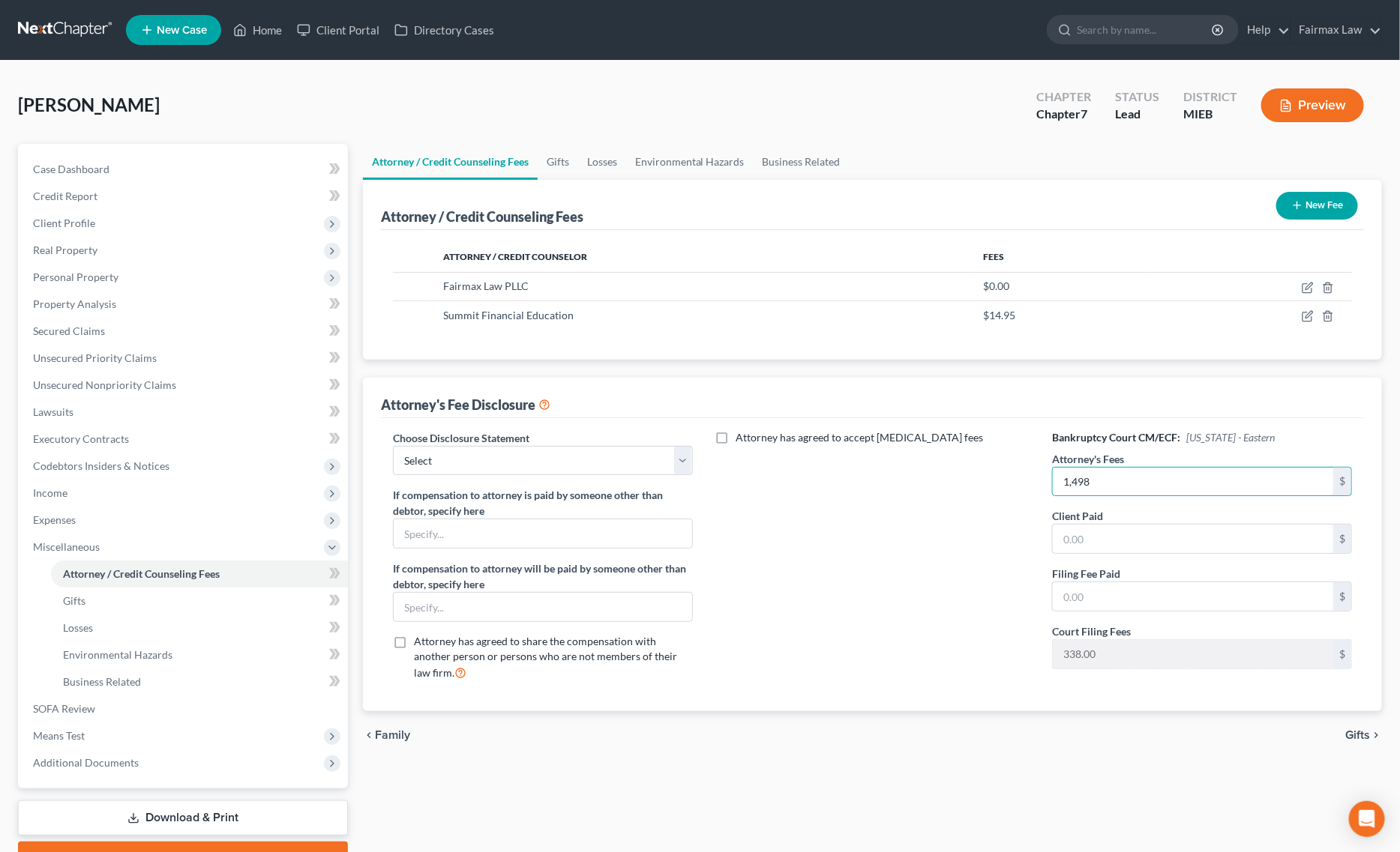
click at [1152, 556] on div "Bankruptcy Court CM/ECF: Michigan - Eastern Attorney's Fees 1,498 $ Client Paid…" at bounding box center [1202, 562] width 330 height 263
click at [1153, 542] on input "text" at bounding box center [1193, 539] width 280 height 28
click at [1142, 592] on input "text" at bounding box center [1193, 596] width 280 height 28
click at [583, 463] on select "Select WDMI - Chapter 13 - Disclosure of Attorney Compensation OHNB & MIWB Disc…" at bounding box center [542, 460] width 300 height 30
click at [393, 446] on select "Select WDMI - Chapter 13 - Disclosure of Attorney Compensation OHNB & MIWB Disc…" at bounding box center [542, 460] width 300 height 30
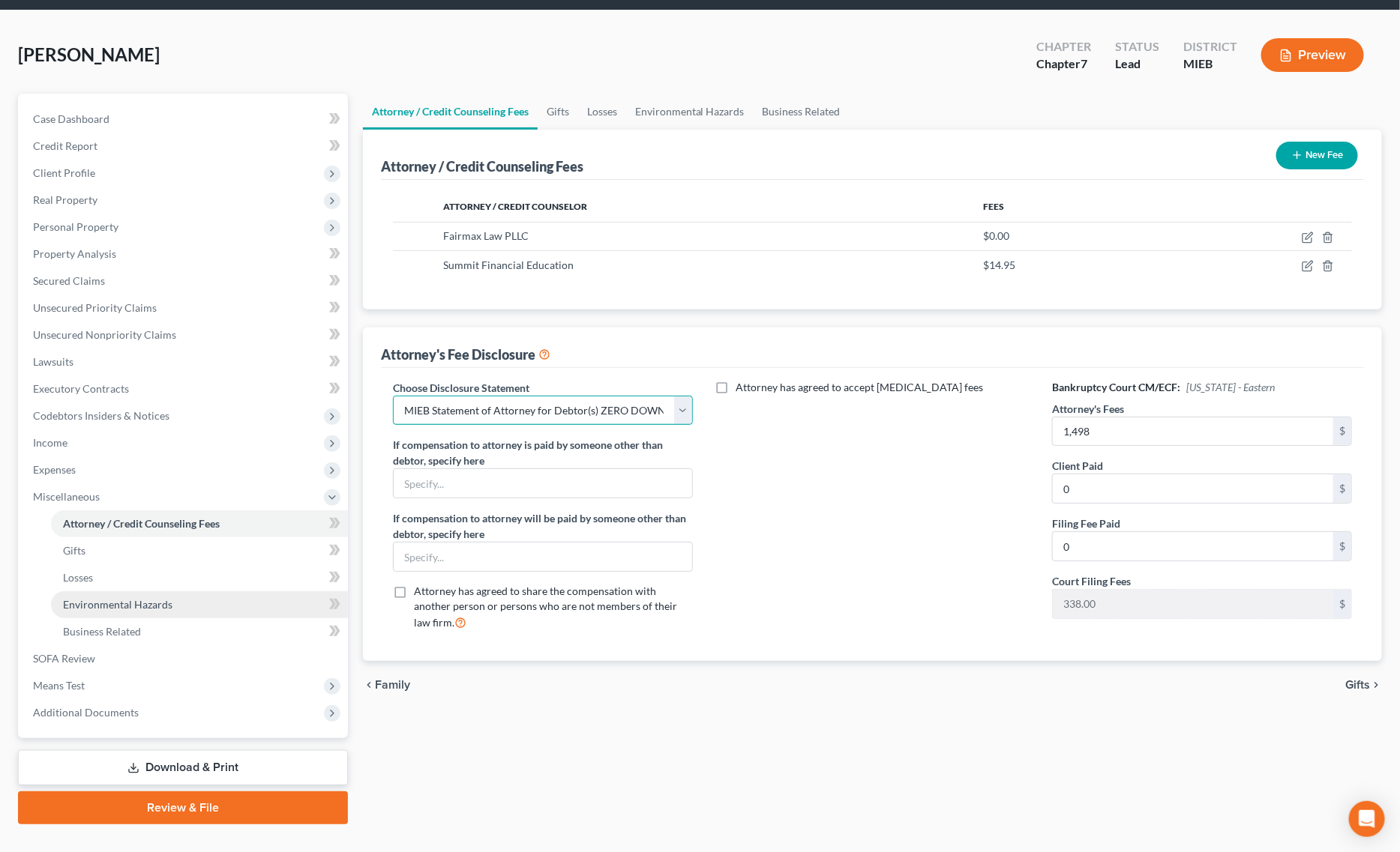
scroll to position [77, 0]
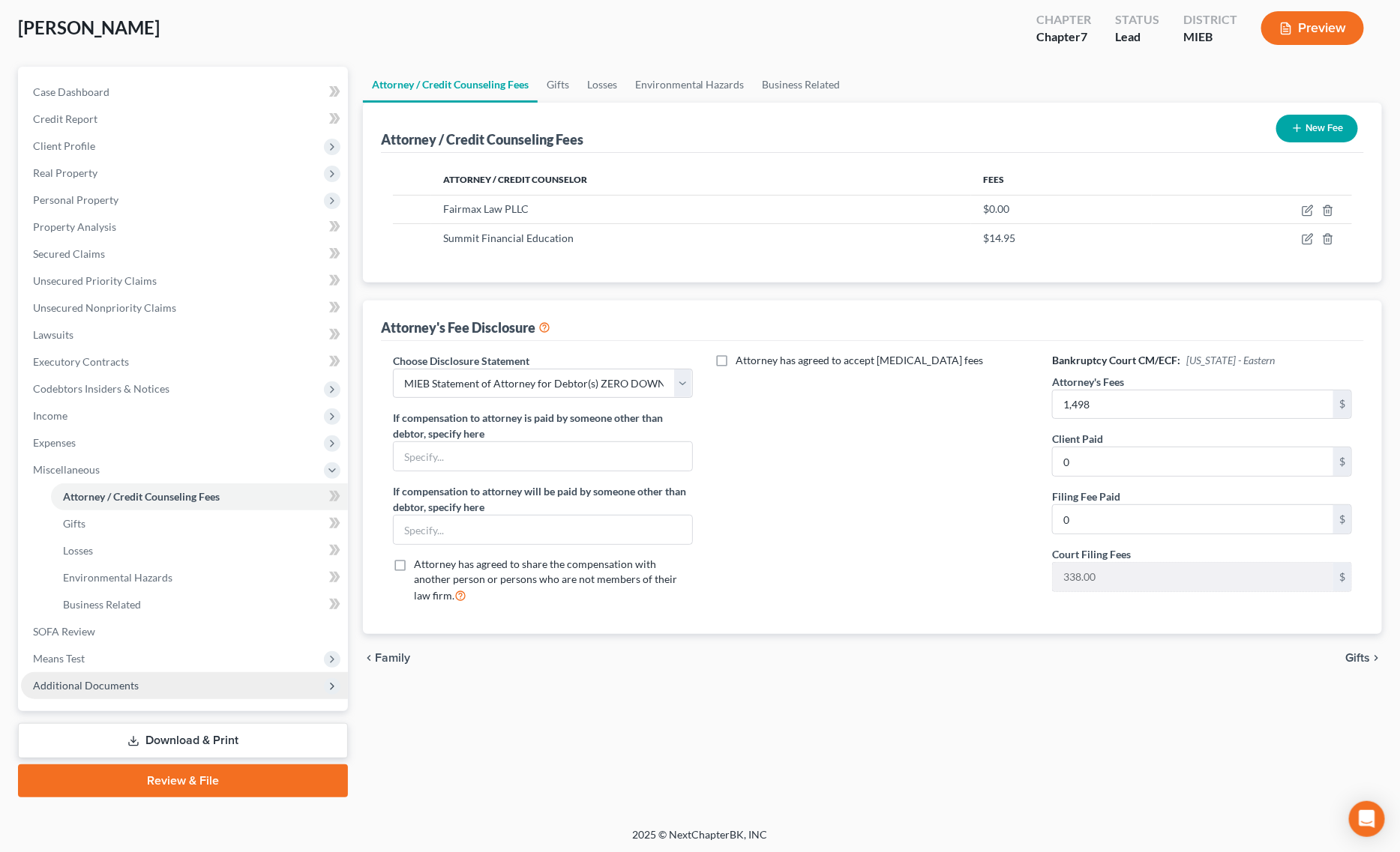
click at [138, 686] on span "Additional Documents" at bounding box center [185, 686] width 327 height 27
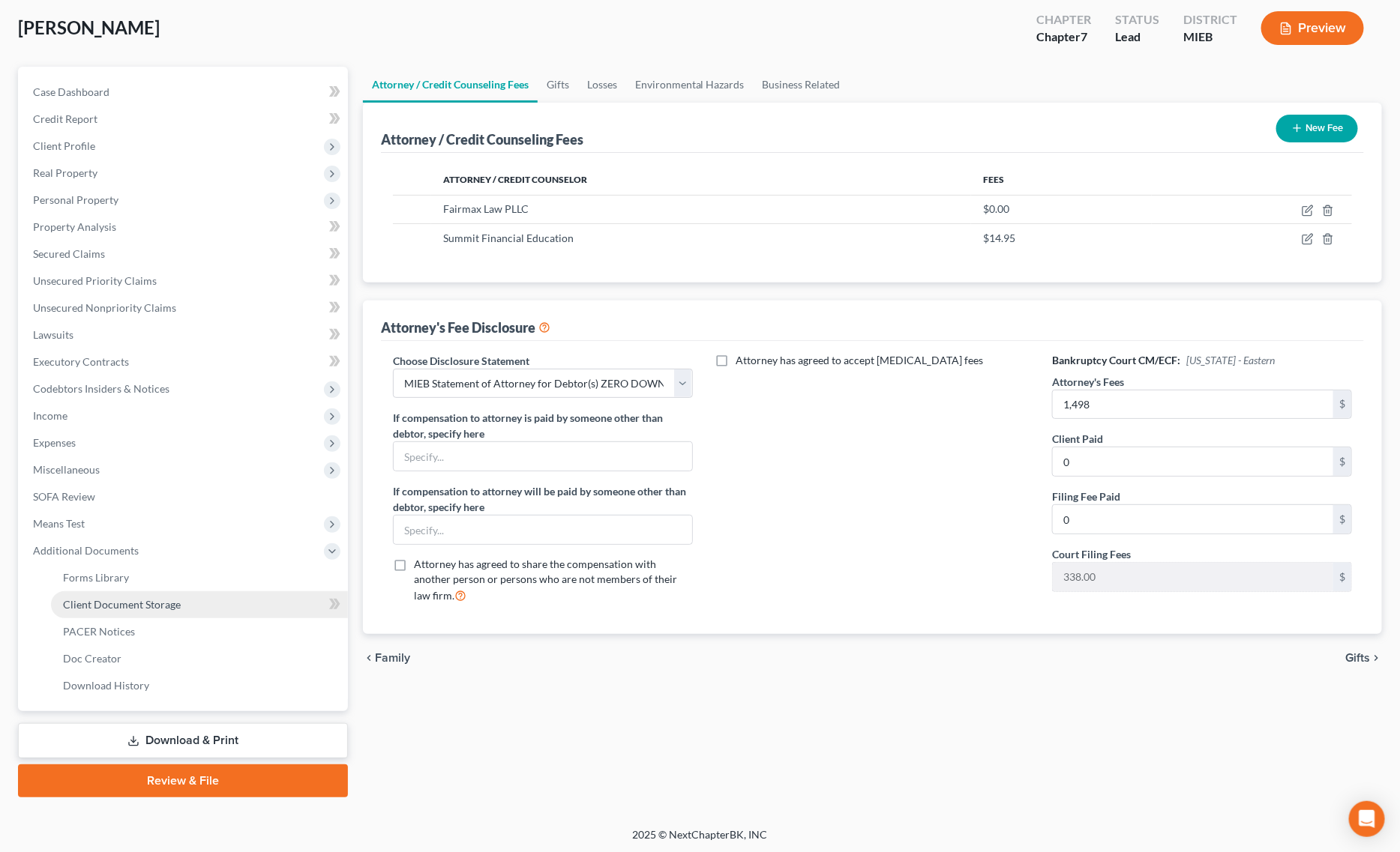
click at [188, 605] on link "Client Document Storage" at bounding box center [200, 605] width 297 height 27
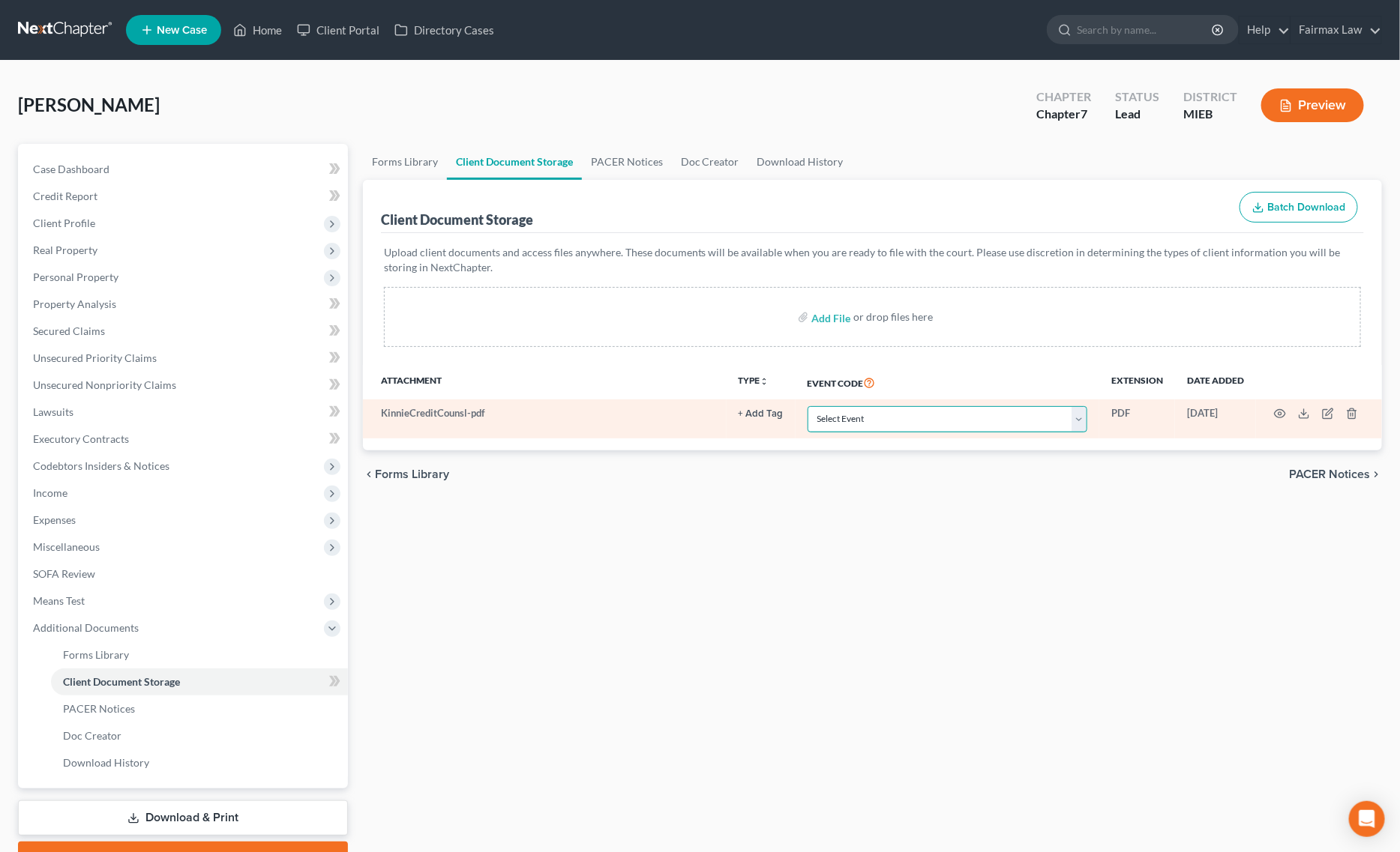
click at [852, 427] on select "Select Event 20 Largest Unsecured Creditors Amended Chapter 11 Plan Amended Cha…" at bounding box center [947, 419] width 279 height 26
click at [808, 406] on select "Select Event 20 Largest Unsecured Creditors Amended Chapter 11 Plan Amended Cha…" at bounding box center [947, 419] width 279 height 26
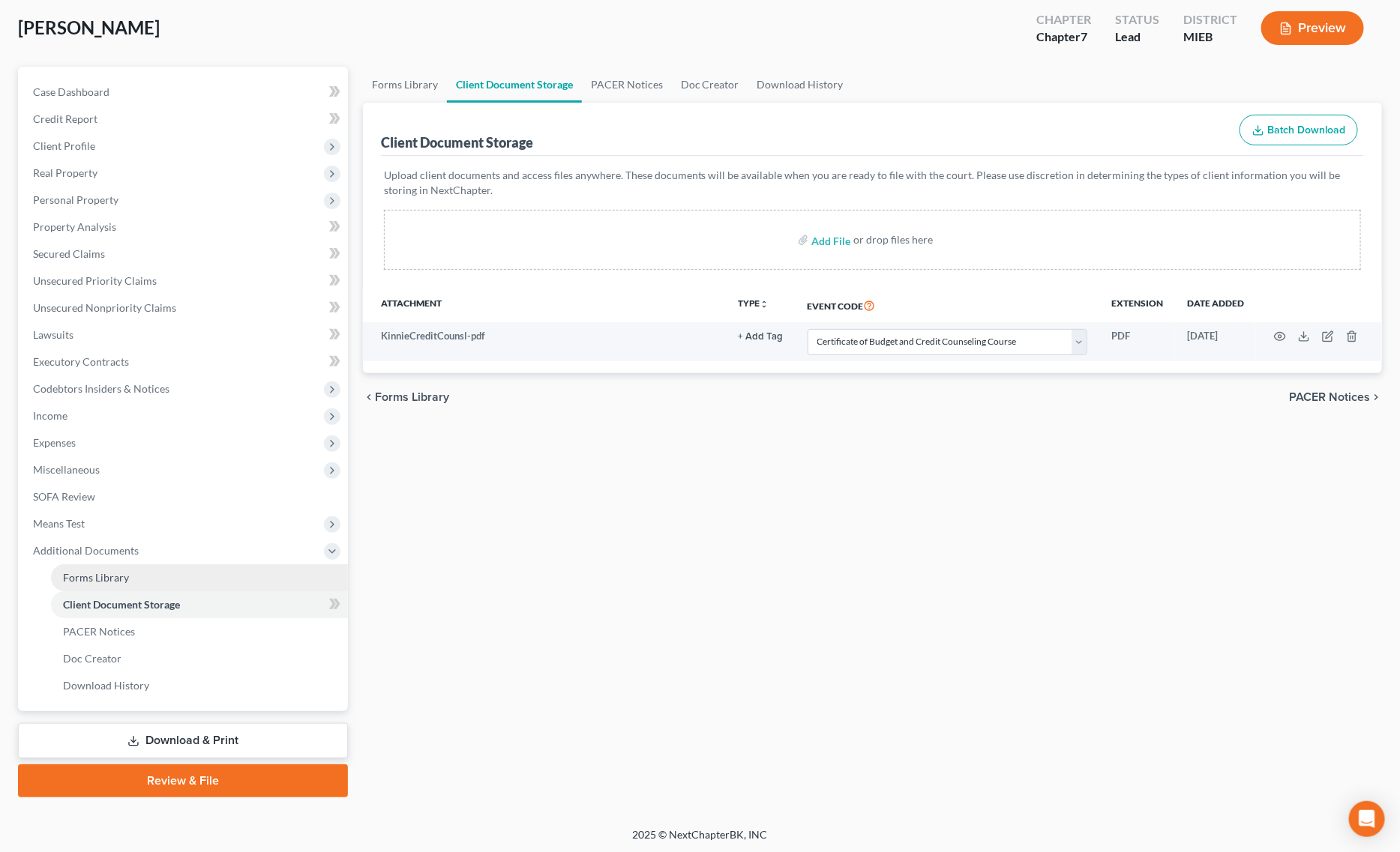
click at [126, 585] on link "Forms Library" at bounding box center [200, 578] width 297 height 27
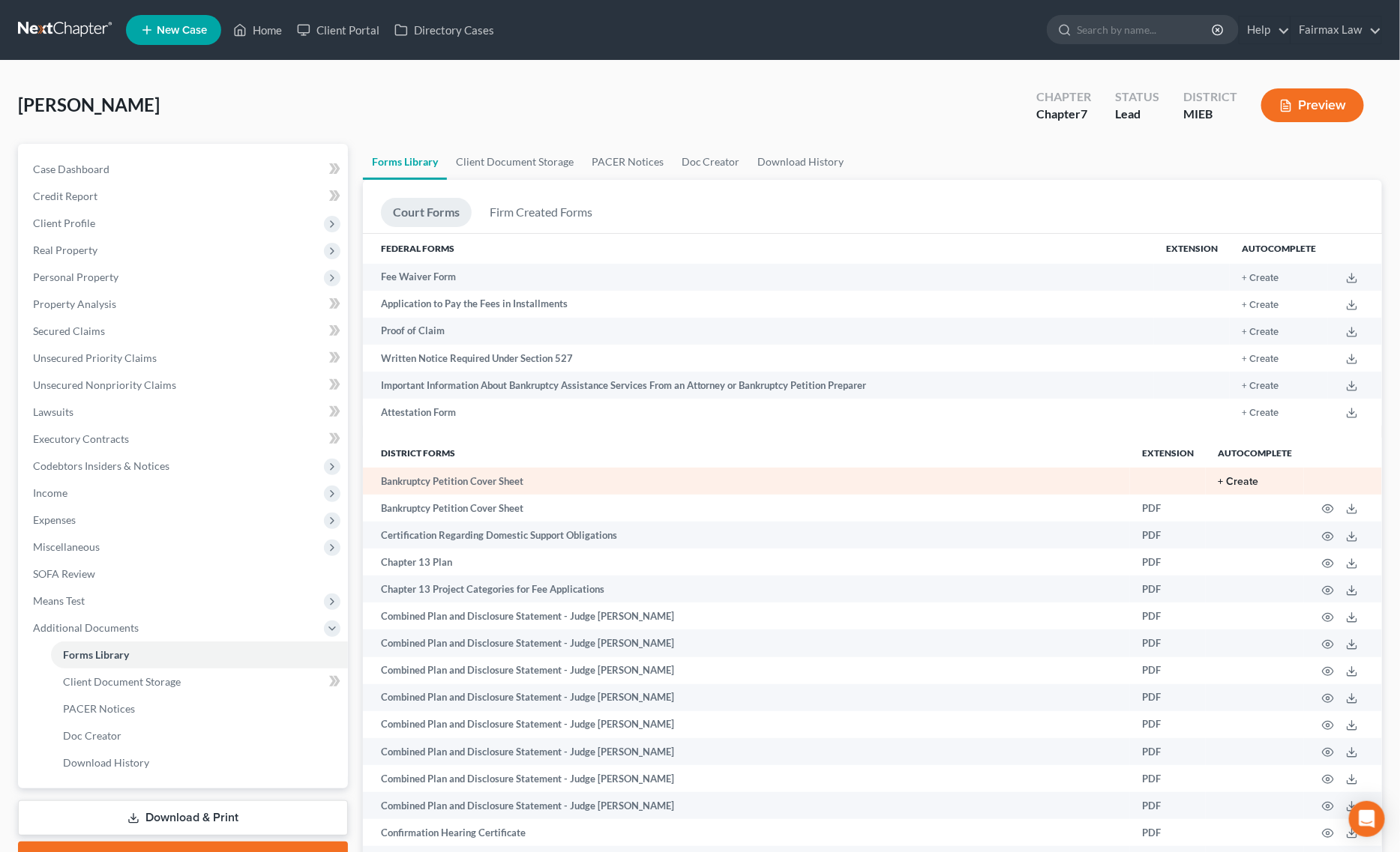
click at [1245, 482] on button "+ Create" at bounding box center [1238, 481] width 40 height 10
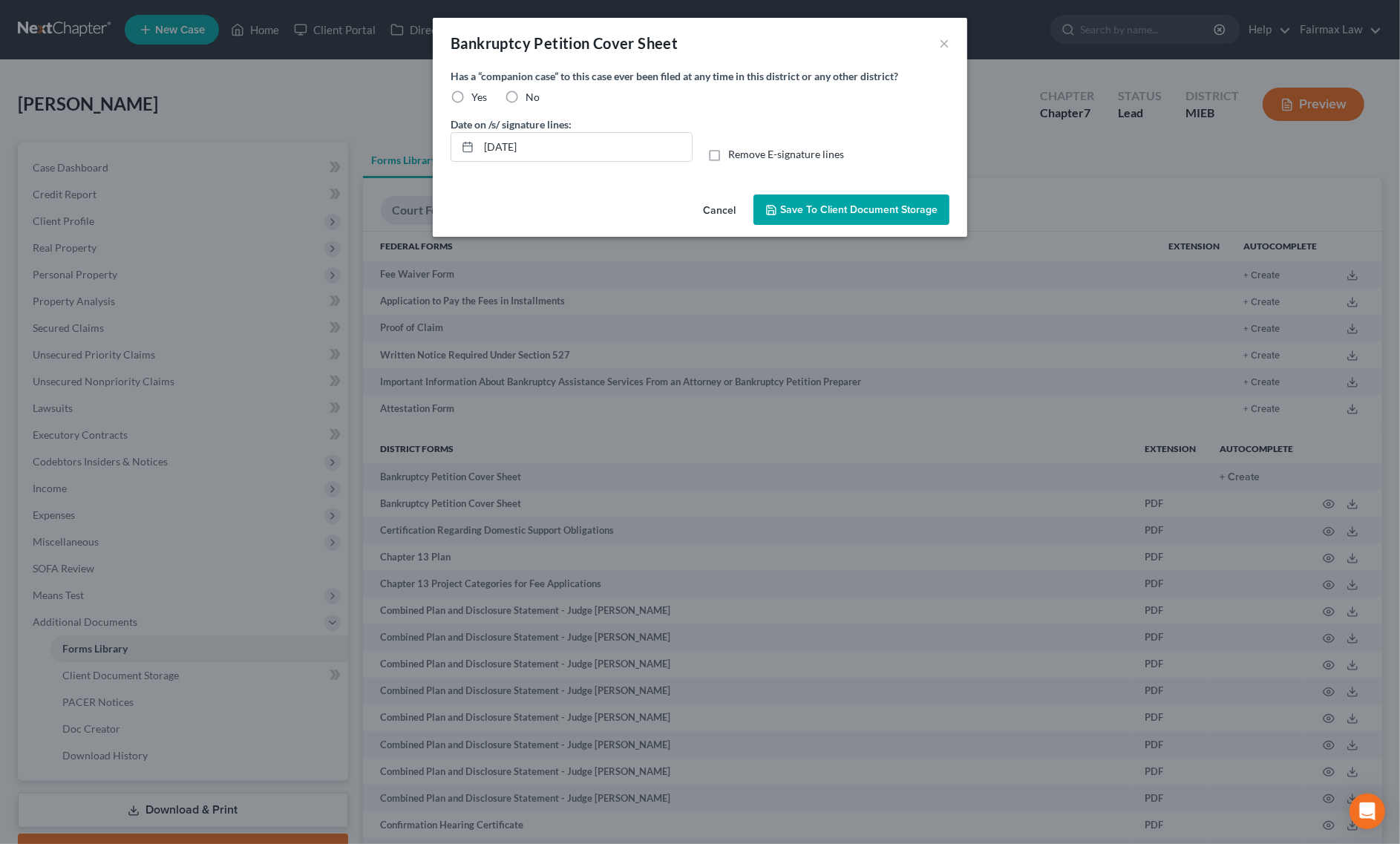
click at [900, 211] on span "Save to Client Document Storage" at bounding box center [859, 210] width 157 height 13
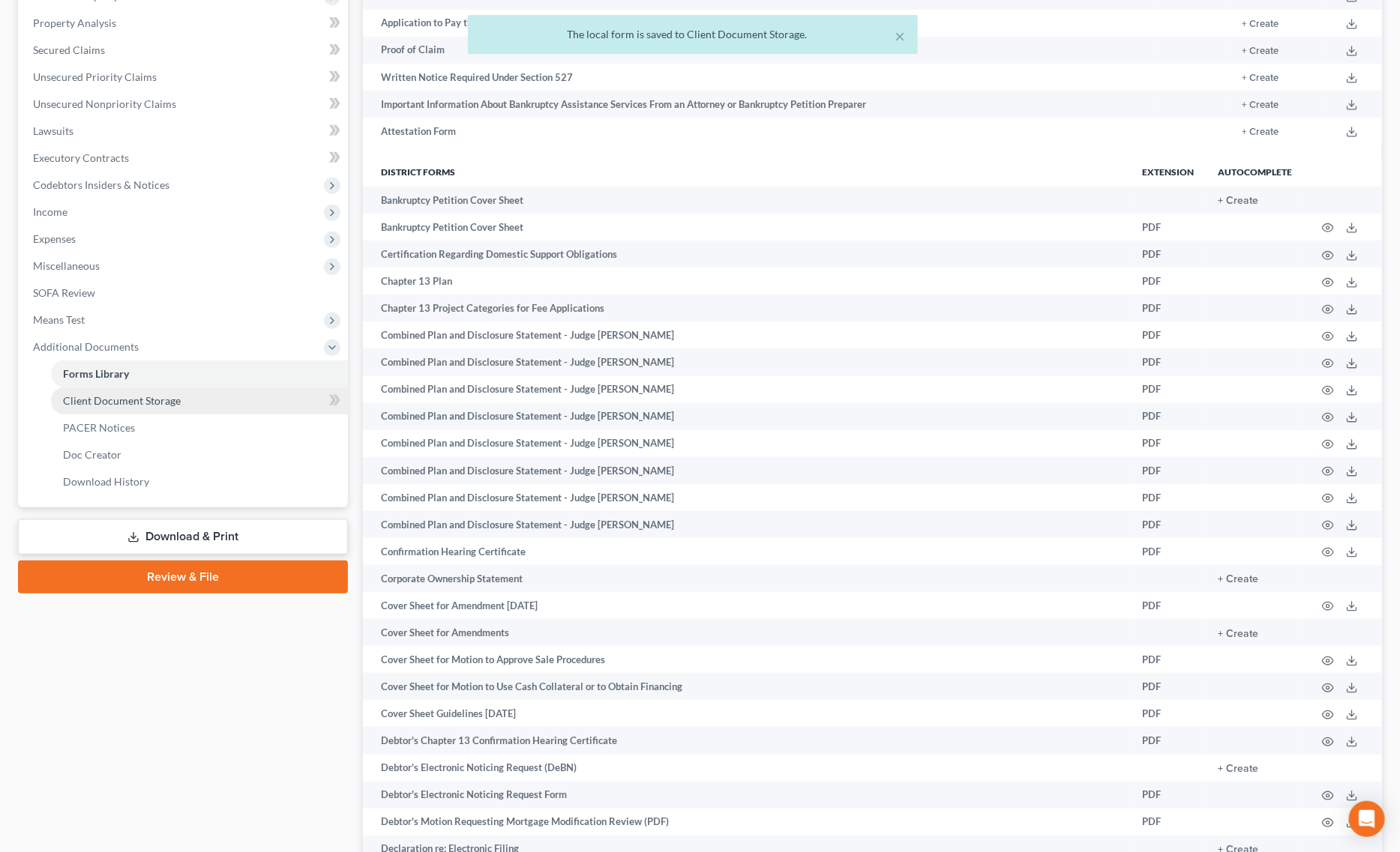
click at [150, 406] on link "Client Document Storage" at bounding box center [200, 401] width 297 height 27
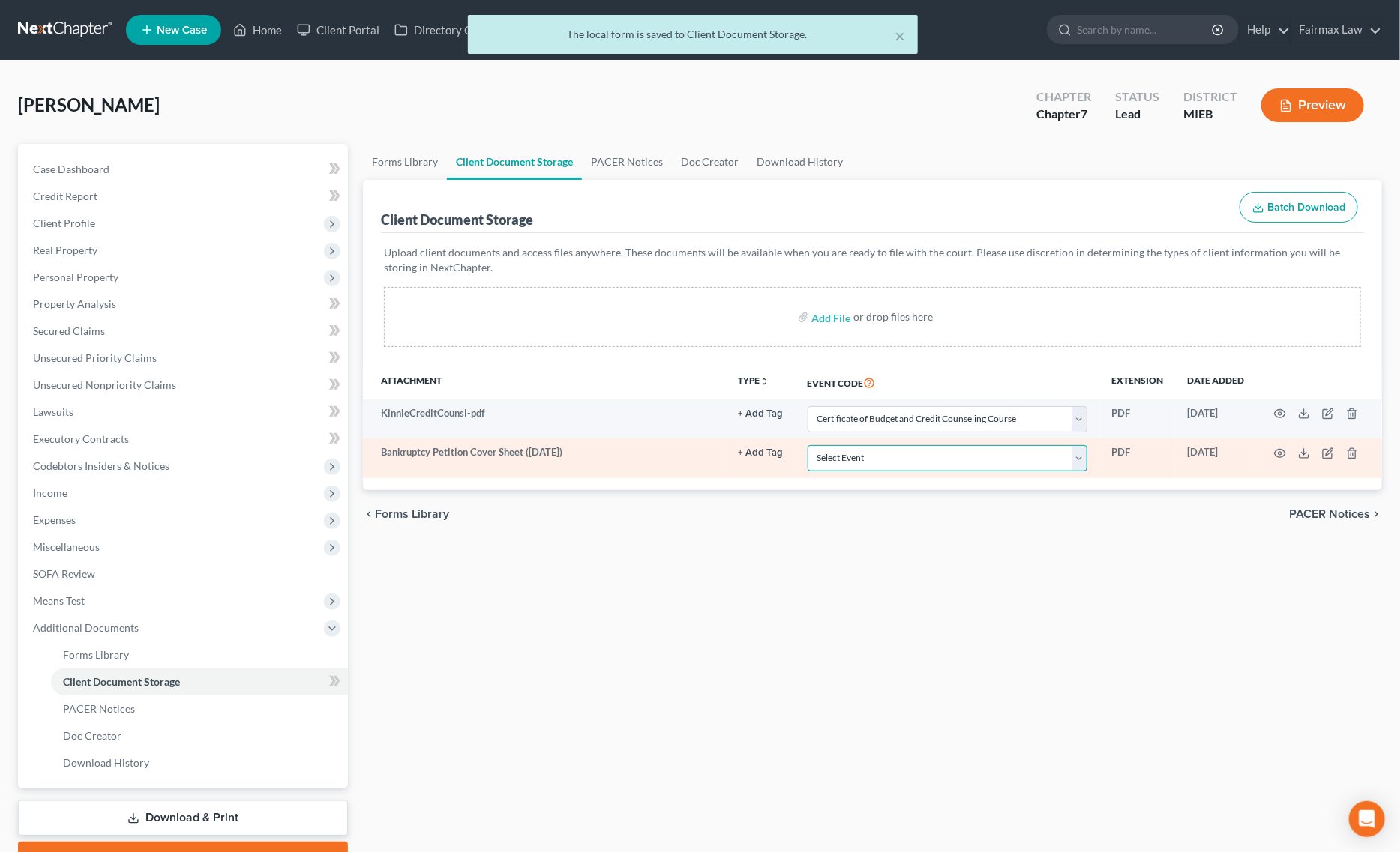
click at [955, 453] on select "Select Event 20 Largest Unsecured Creditors Amended Chapter 11 Plan Amended Cha…" at bounding box center [947, 458] width 279 height 26
click at [808, 446] on select "Select Event 20 Largest Unsecured Creditors Amended Chapter 11 Plan Amended Cha…" at bounding box center [947, 458] width 279 height 26
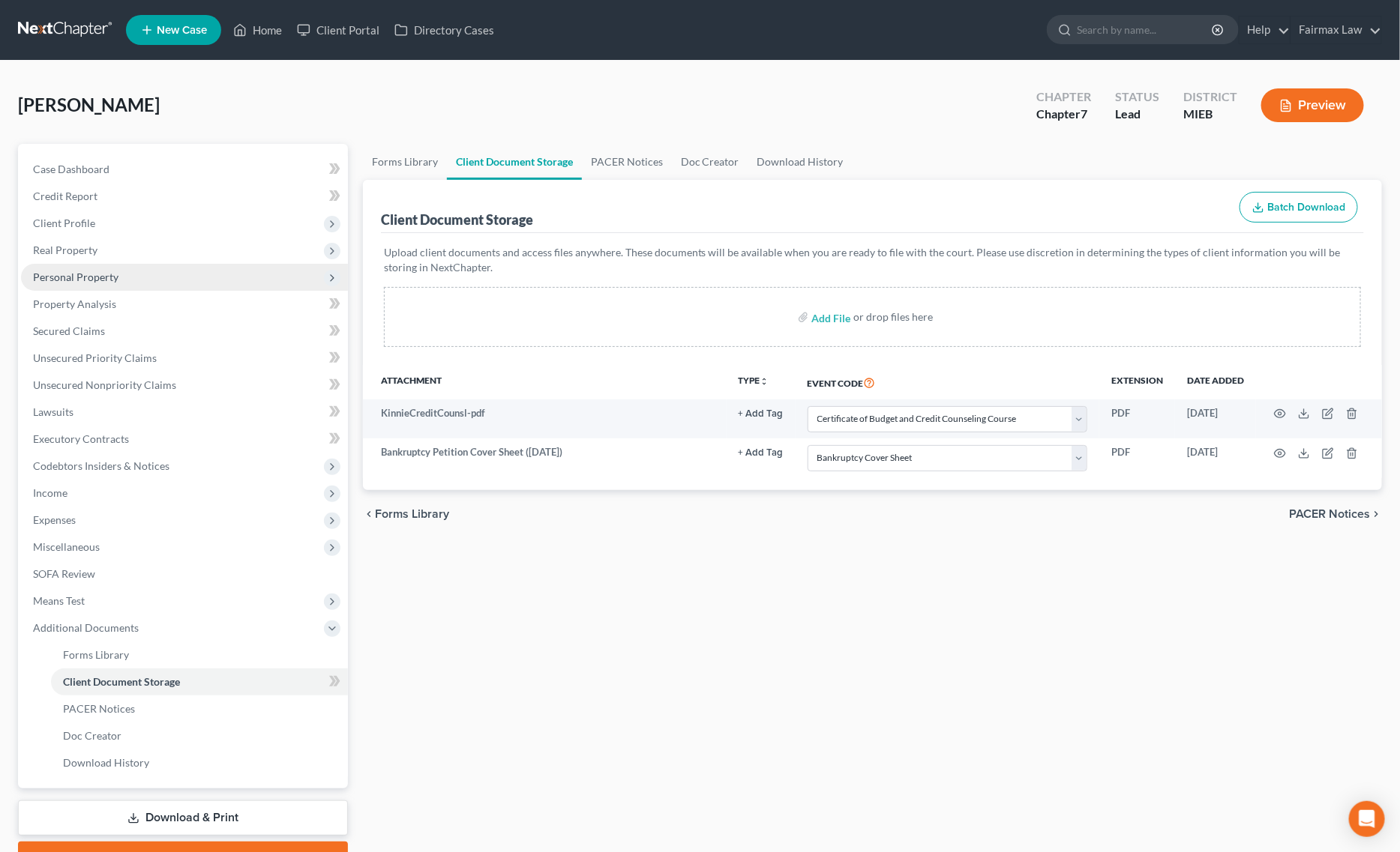
click at [125, 275] on span "Personal Property" at bounding box center [185, 277] width 327 height 27
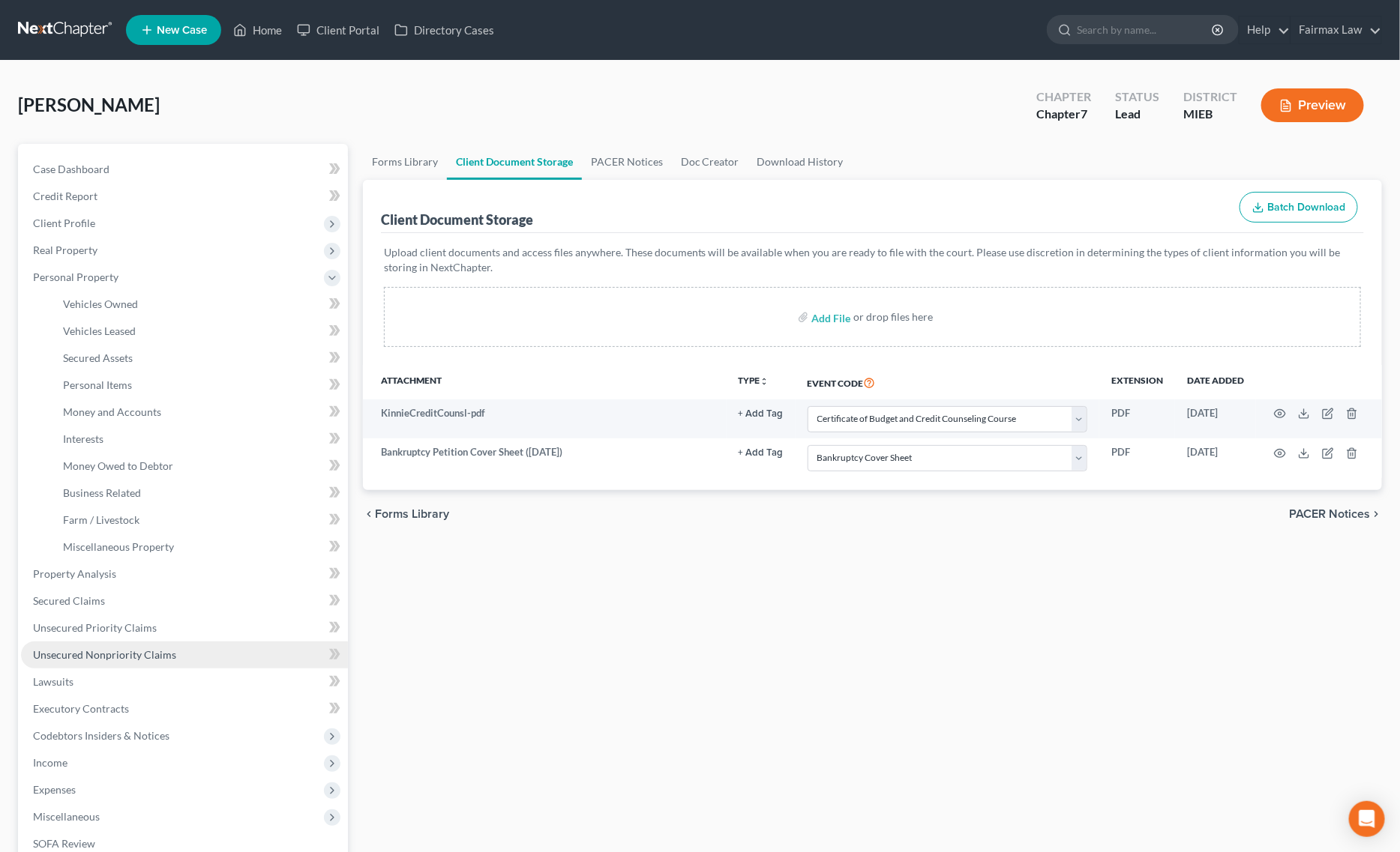
click at [150, 660] on link "Unsecured Nonpriority Claims" at bounding box center [185, 656] width 327 height 27
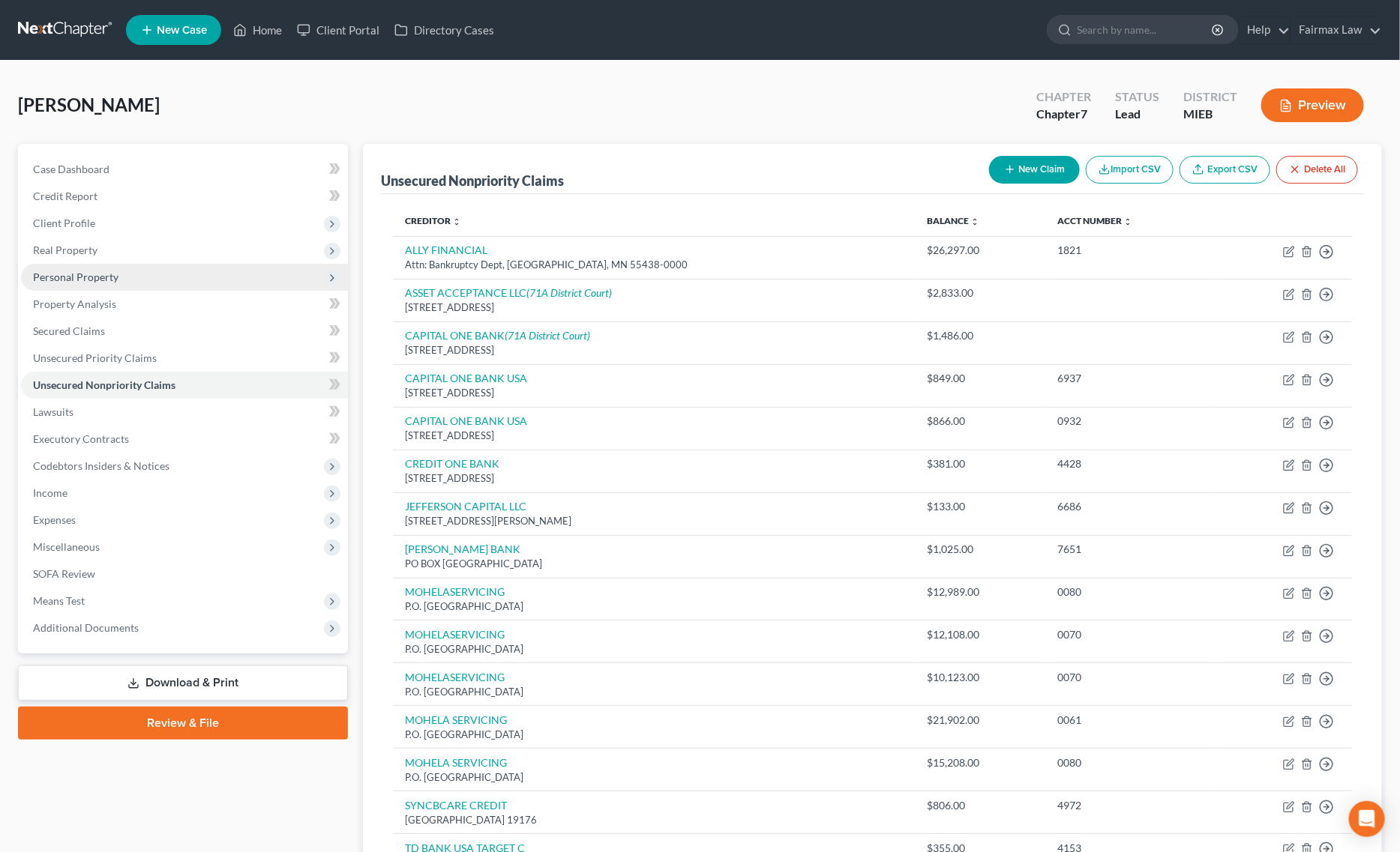
click at [148, 287] on span "Personal Property" at bounding box center [185, 277] width 327 height 27
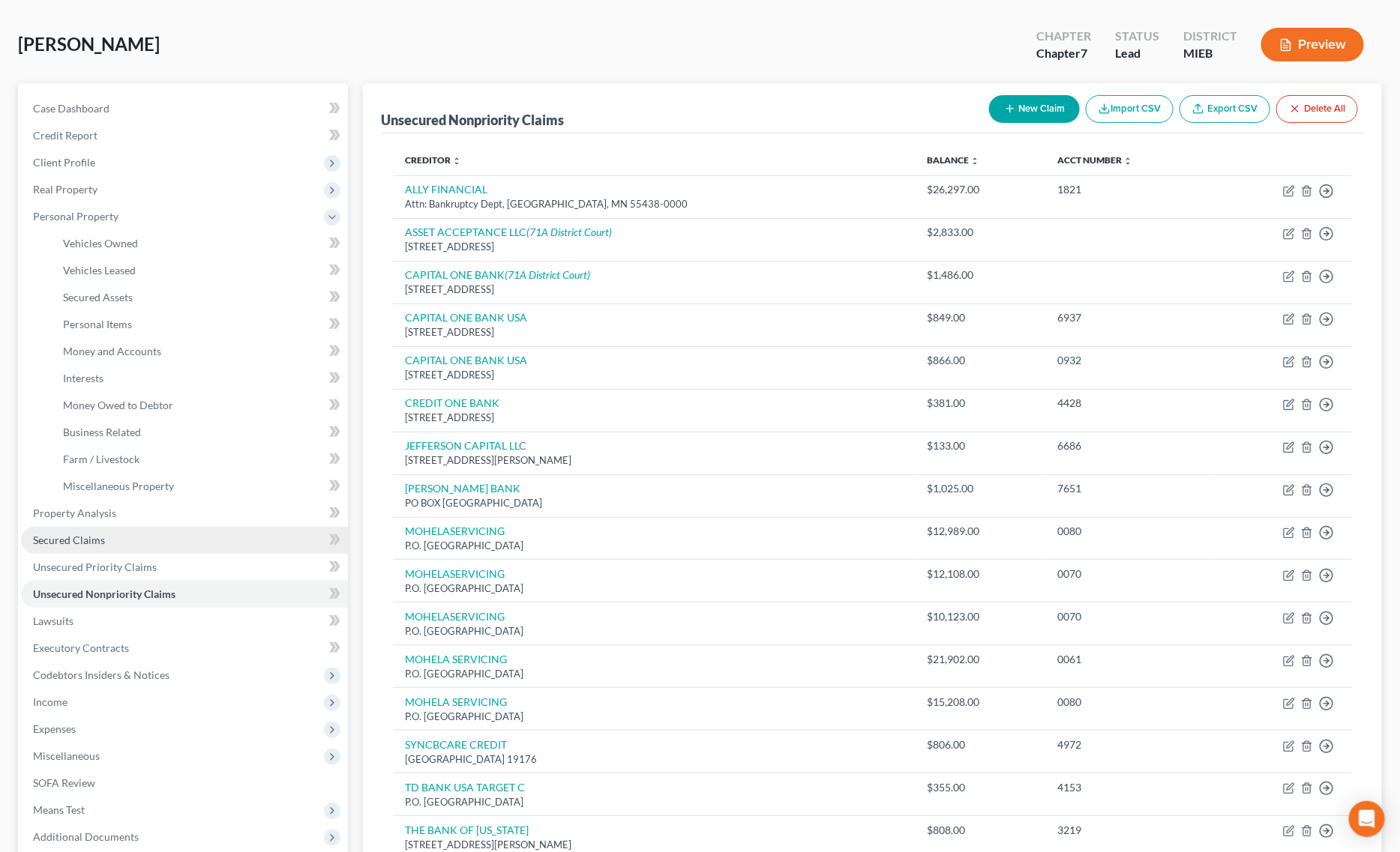
scroll to position [94, 0]
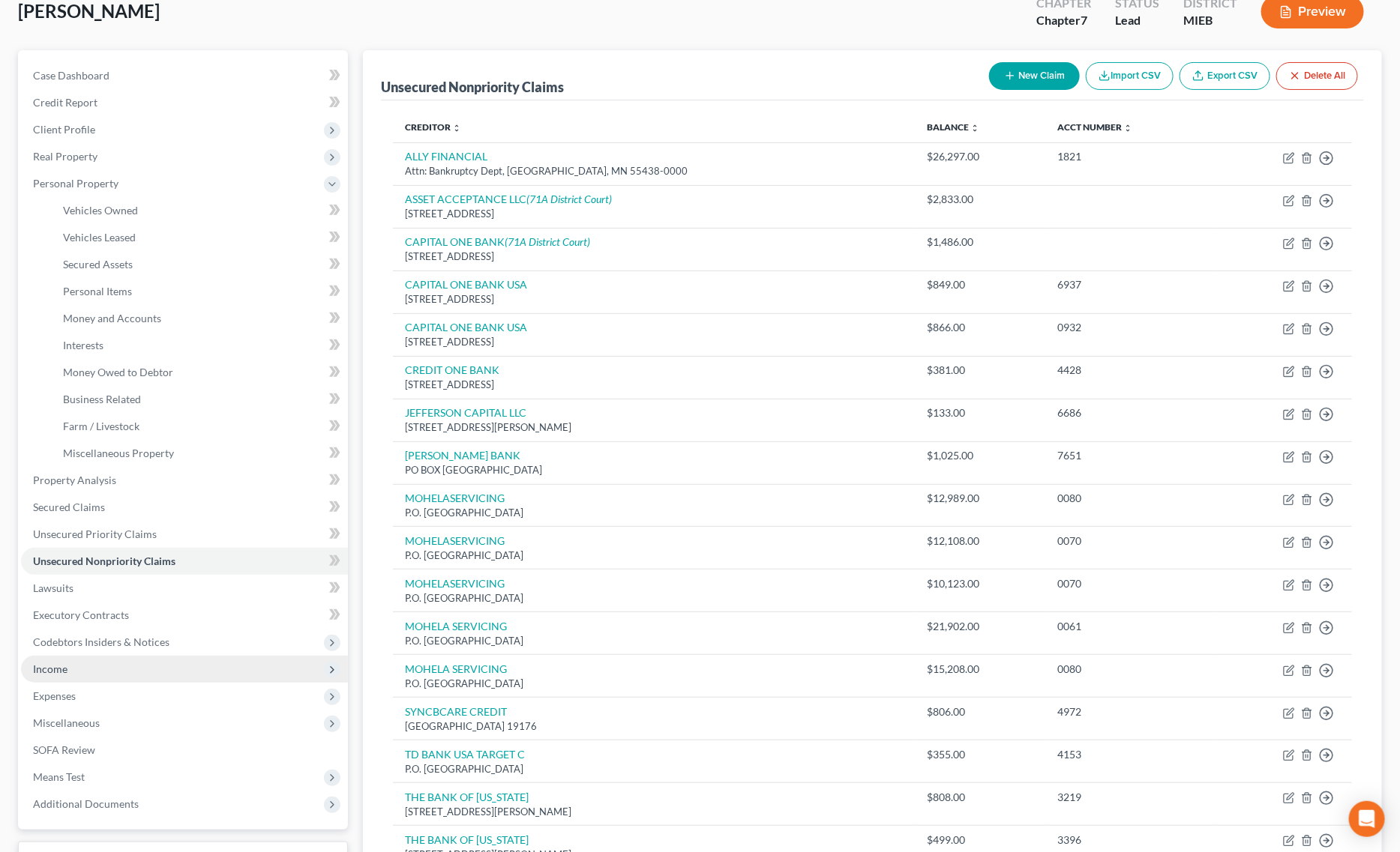
click at [45, 675] on span "Income" at bounding box center [185, 669] width 327 height 27
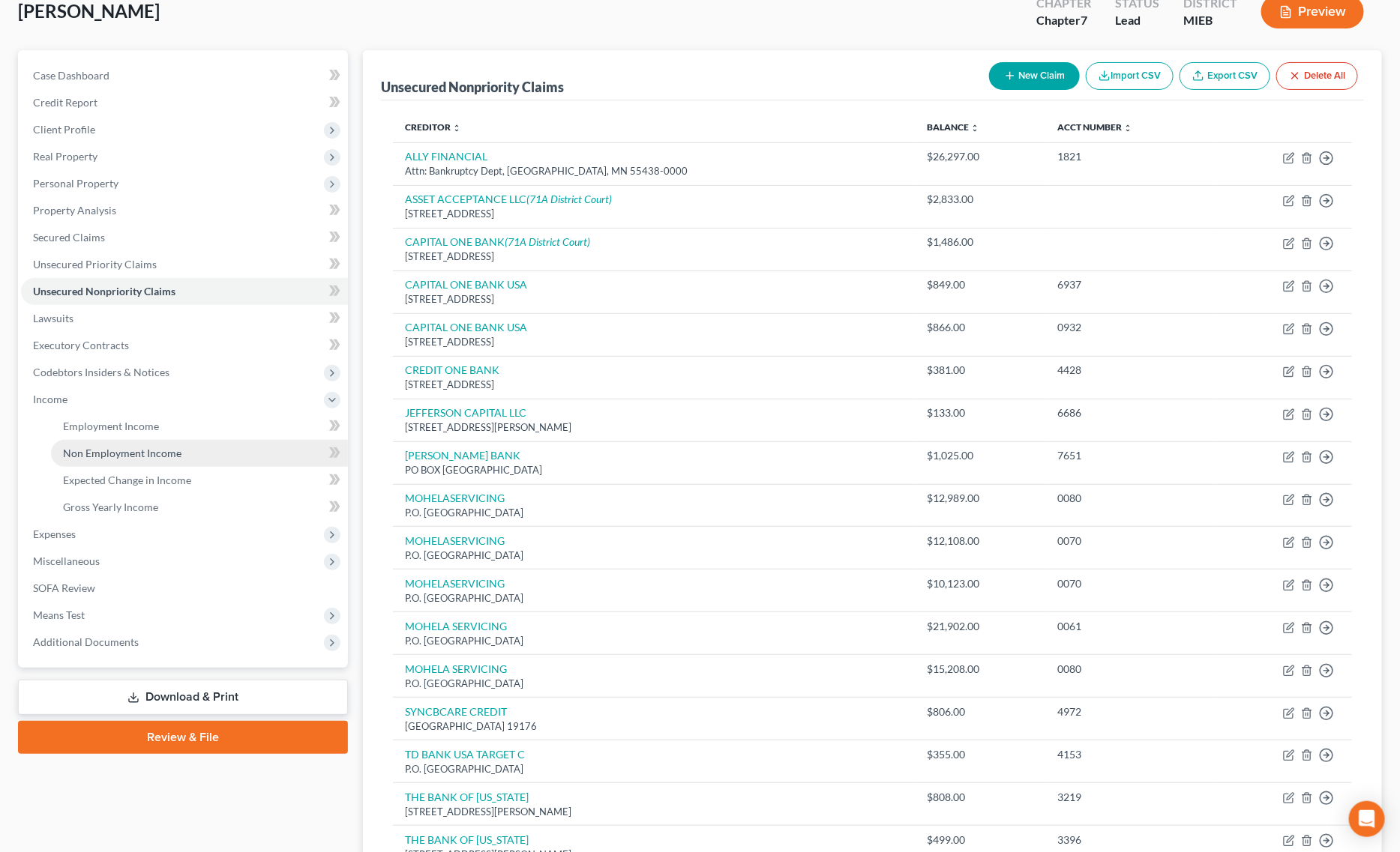
click at [125, 453] on span "Non Employment Income" at bounding box center [122, 452] width 119 height 13
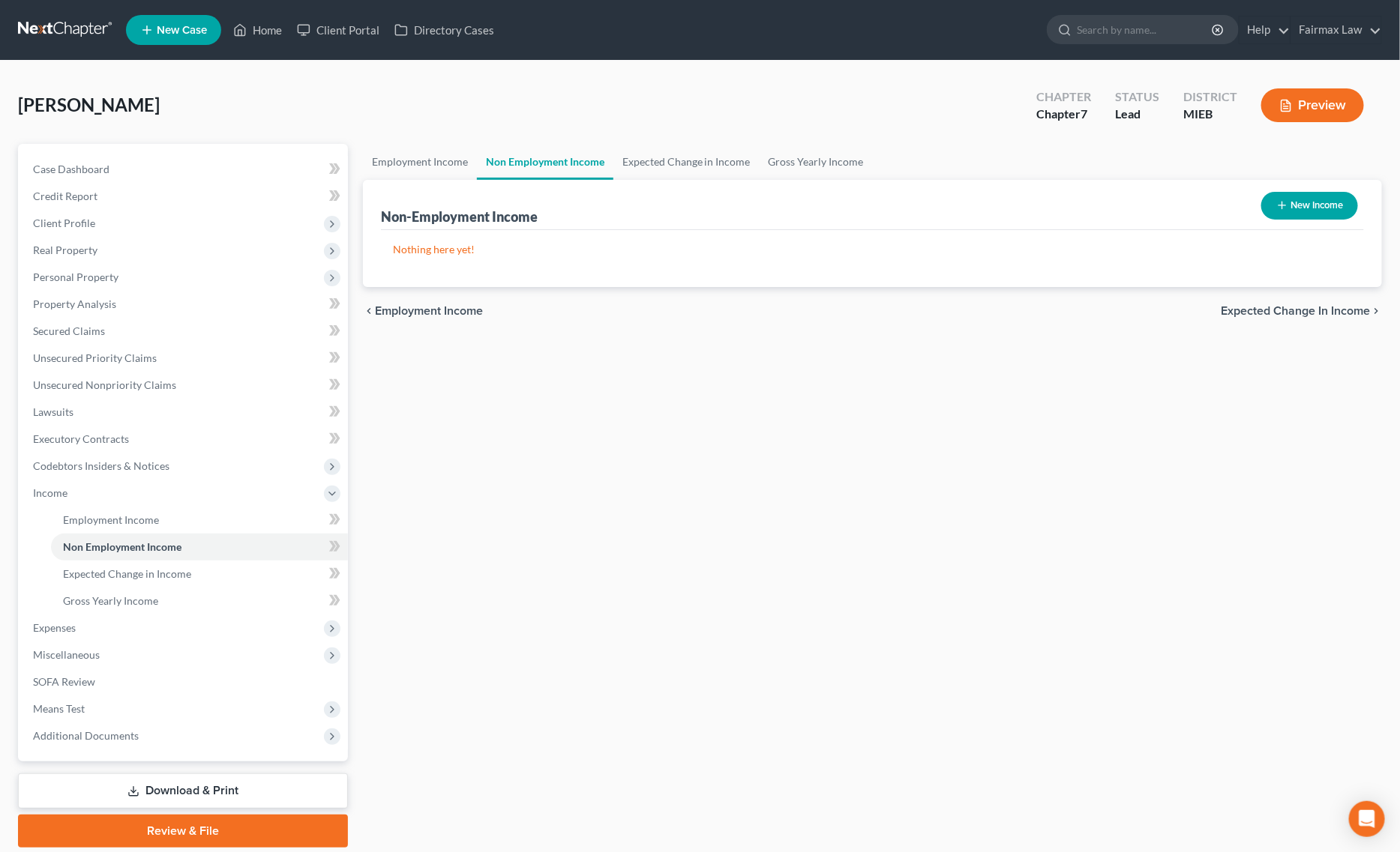
click at [1333, 207] on button "New Income" at bounding box center [1309, 206] width 97 height 27
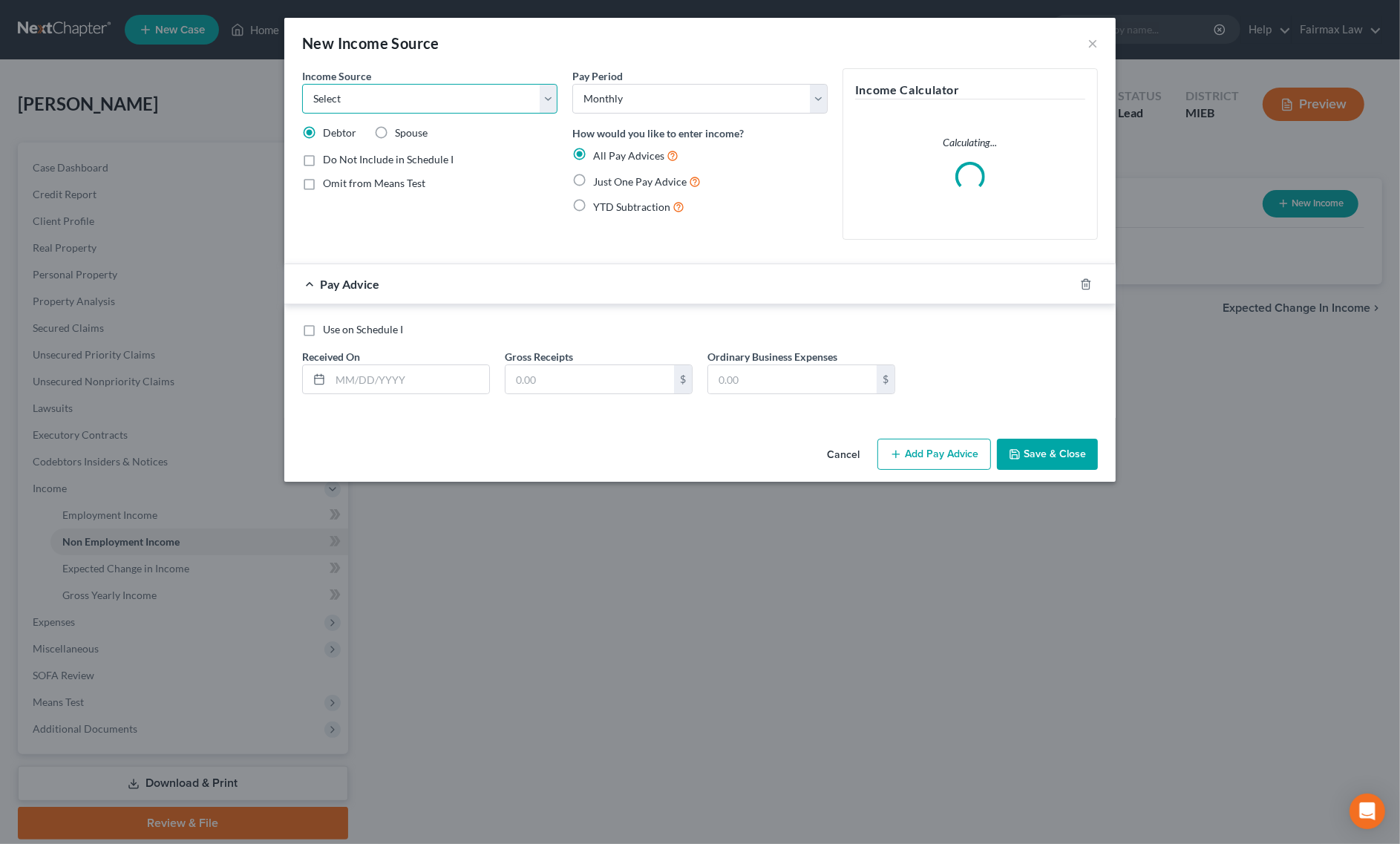
click at [483, 96] on select "Select Unemployment Disability (from employer) Pension Retirement Social Securi…" at bounding box center [429, 98] width 255 height 30
click at [302, 84] on select "Select Unemployment Disability (from employer) Pension Retirement Social Securi…" at bounding box center [429, 98] width 255 height 30
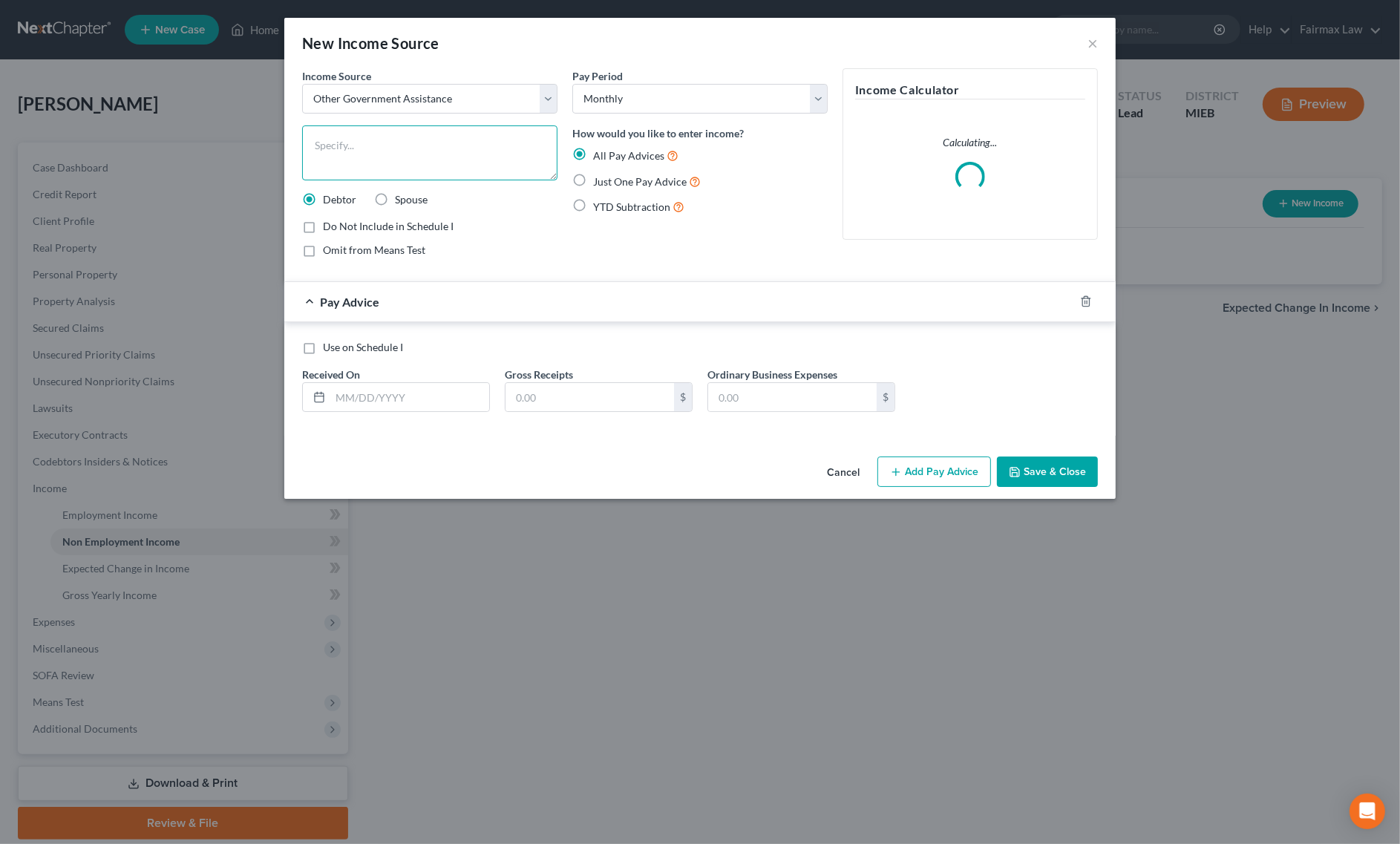
click at [404, 173] on textarea at bounding box center [429, 152] width 255 height 55
click at [593, 184] on label "Just One Pay Advice" at bounding box center [646, 182] width 107 height 17
click at [599, 183] on input "Just One Pay Advice" at bounding box center [604, 178] width 9 height 9
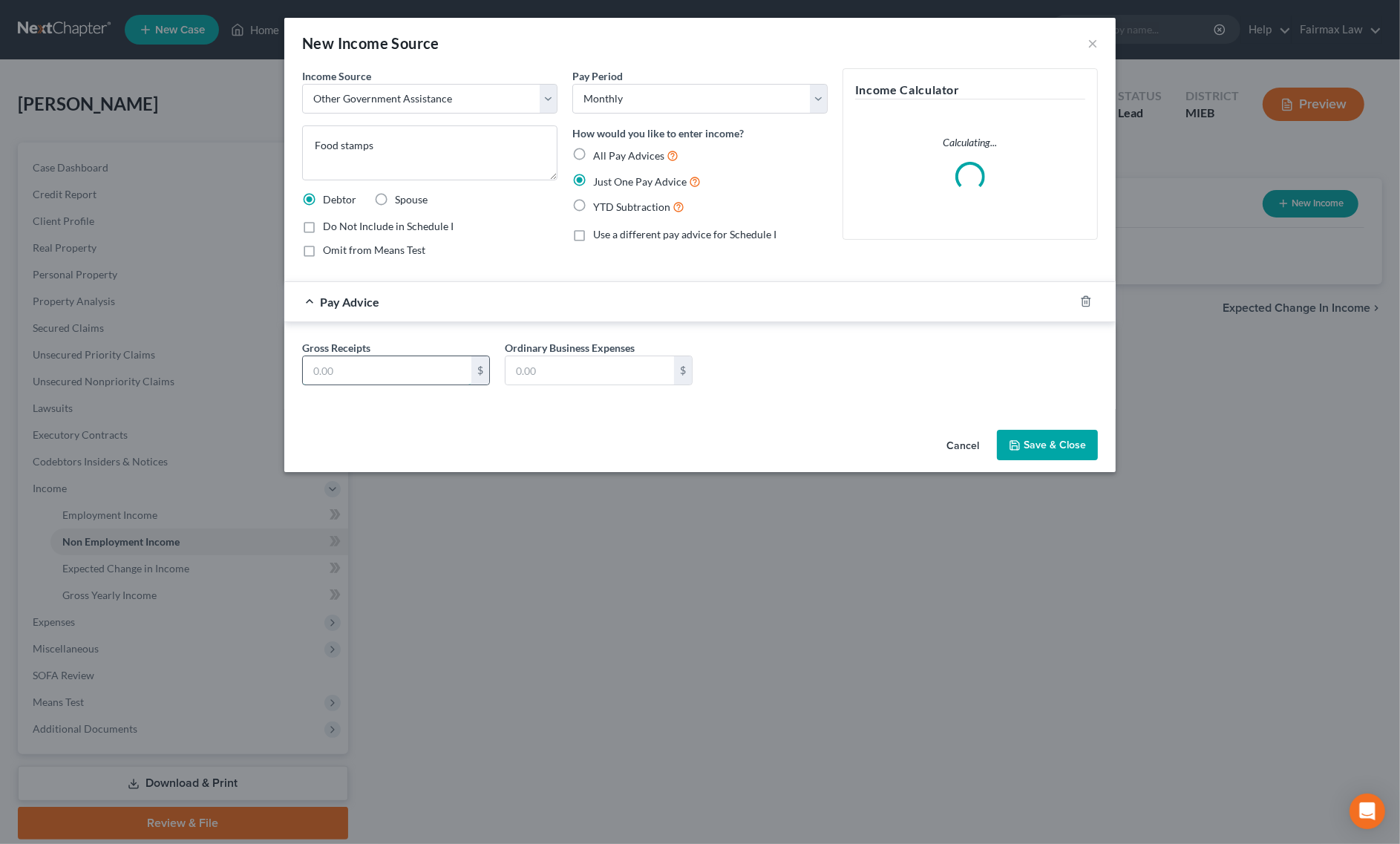
click at [373, 381] on input "text" at bounding box center [386, 370] width 168 height 28
click at [1067, 443] on button "Save & Close" at bounding box center [1047, 445] width 101 height 31
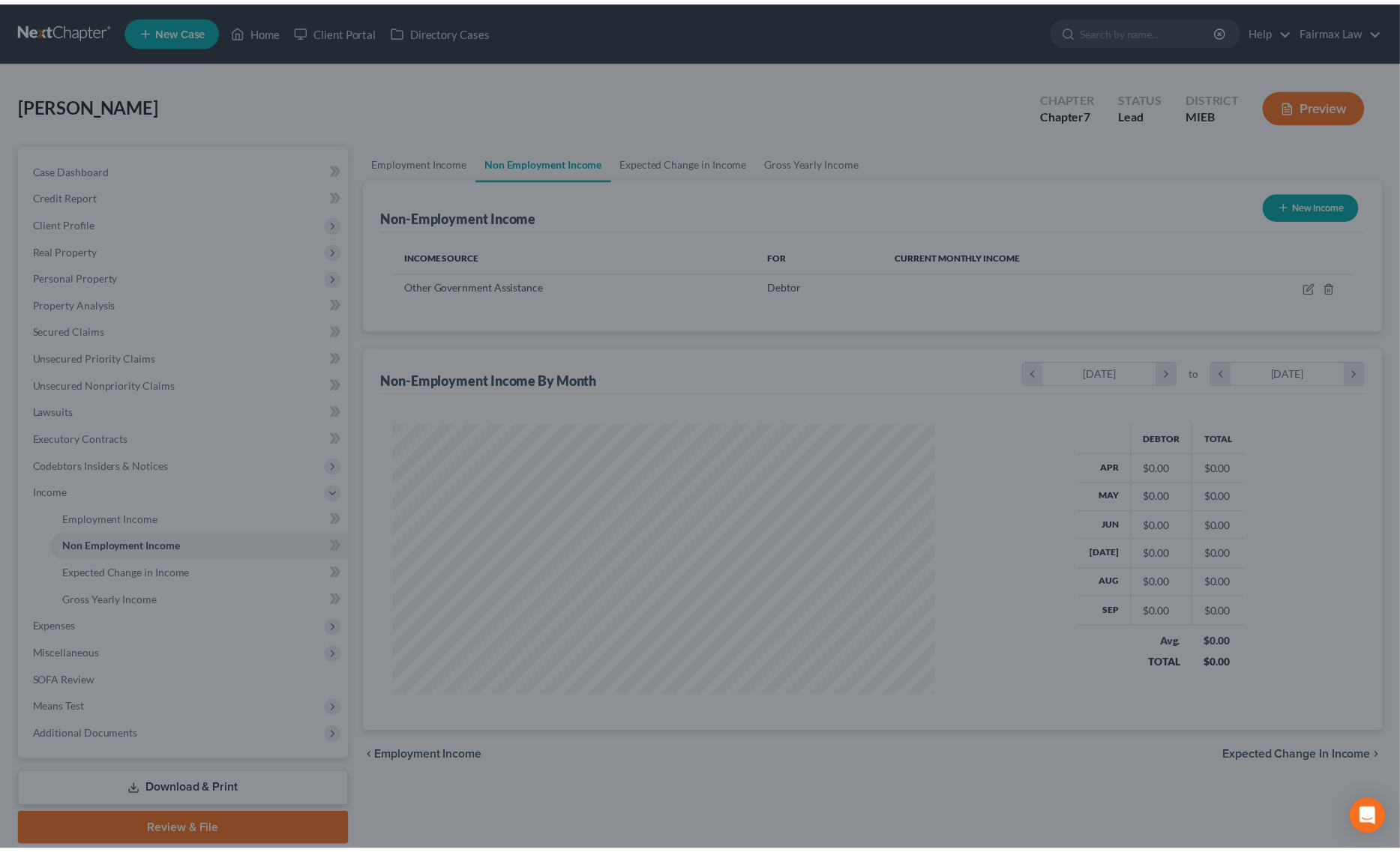
scroll to position [749253, 749363]
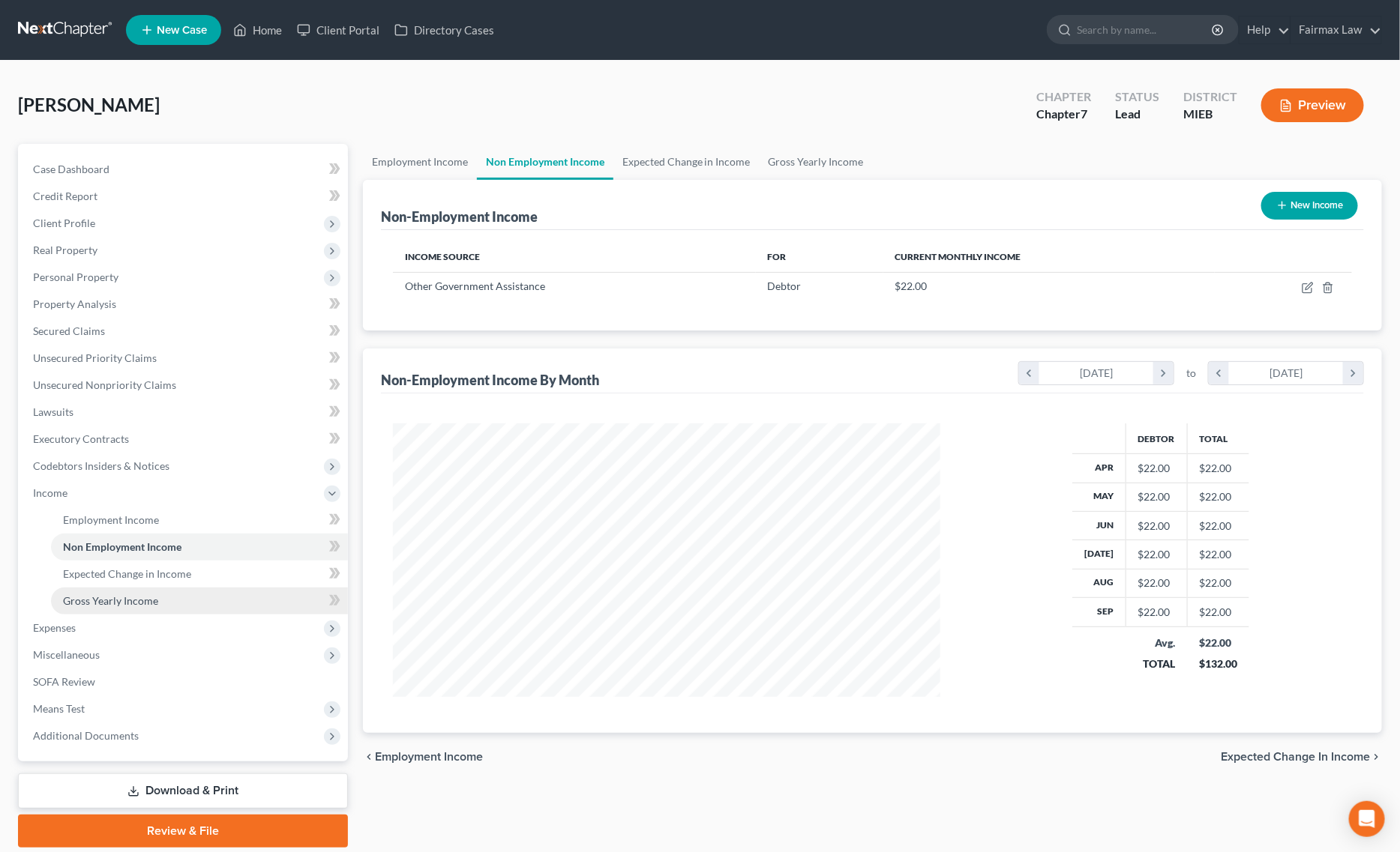
click at [163, 592] on link "Gross Yearly Income" at bounding box center [200, 601] width 297 height 27
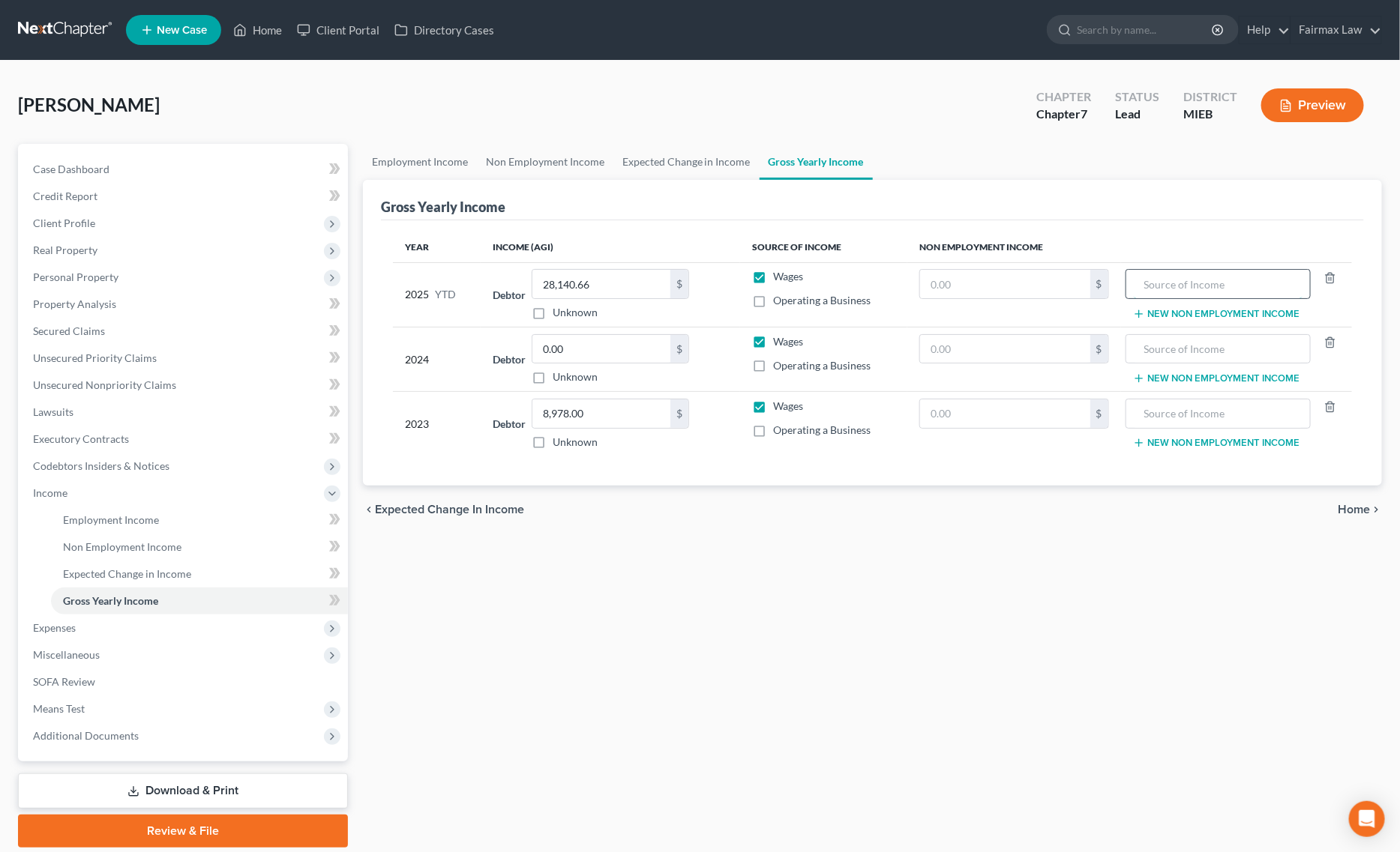
click at [1210, 297] on input "text" at bounding box center [1218, 283] width 169 height 28
click at [1066, 289] on input "text" at bounding box center [1005, 283] width 170 height 28
click at [119, 569] on span "Expected Change in Income" at bounding box center [127, 574] width 128 height 13
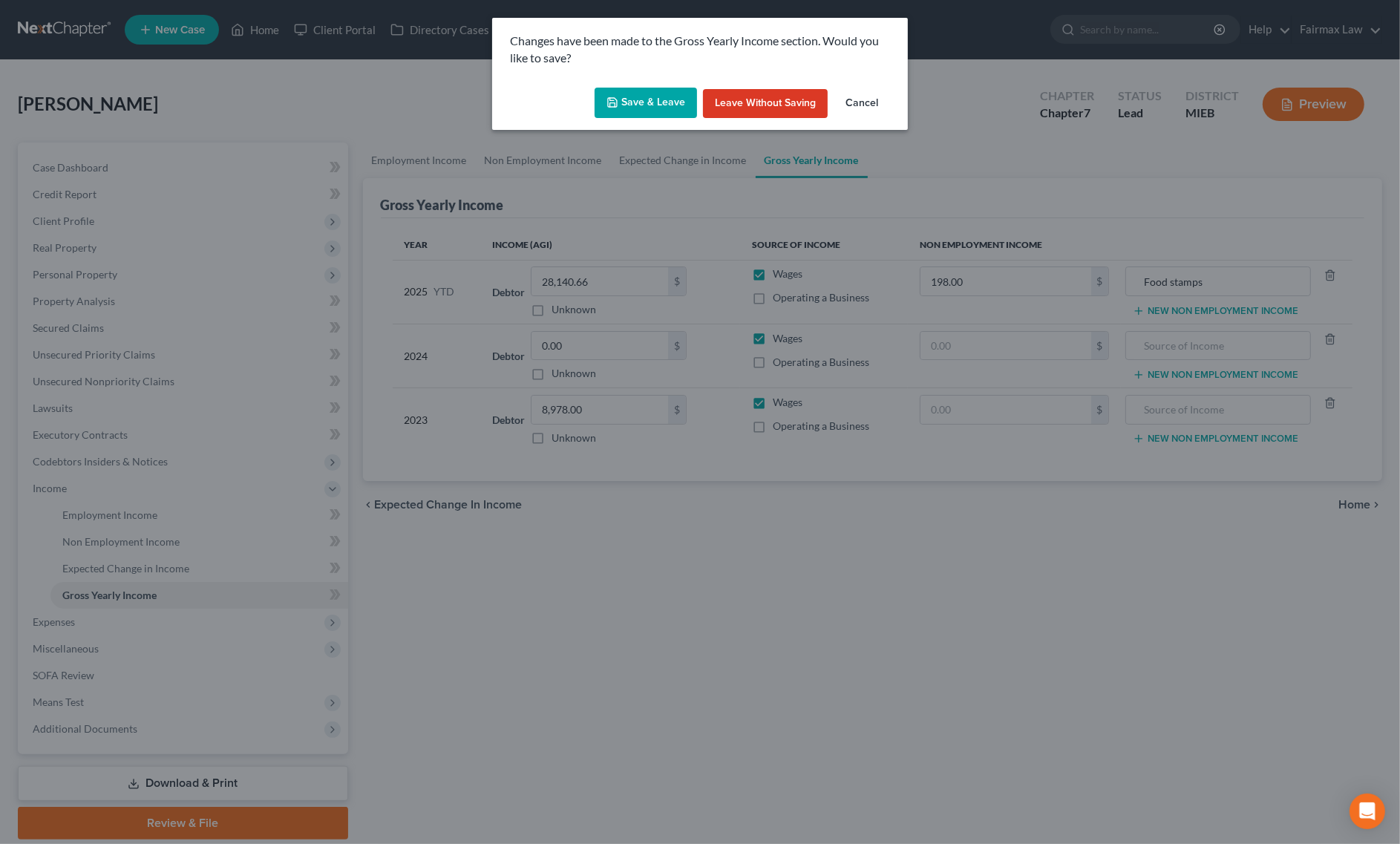
click at [628, 101] on button "Save & Leave" at bounding box center [645, 103] width 102 height 31
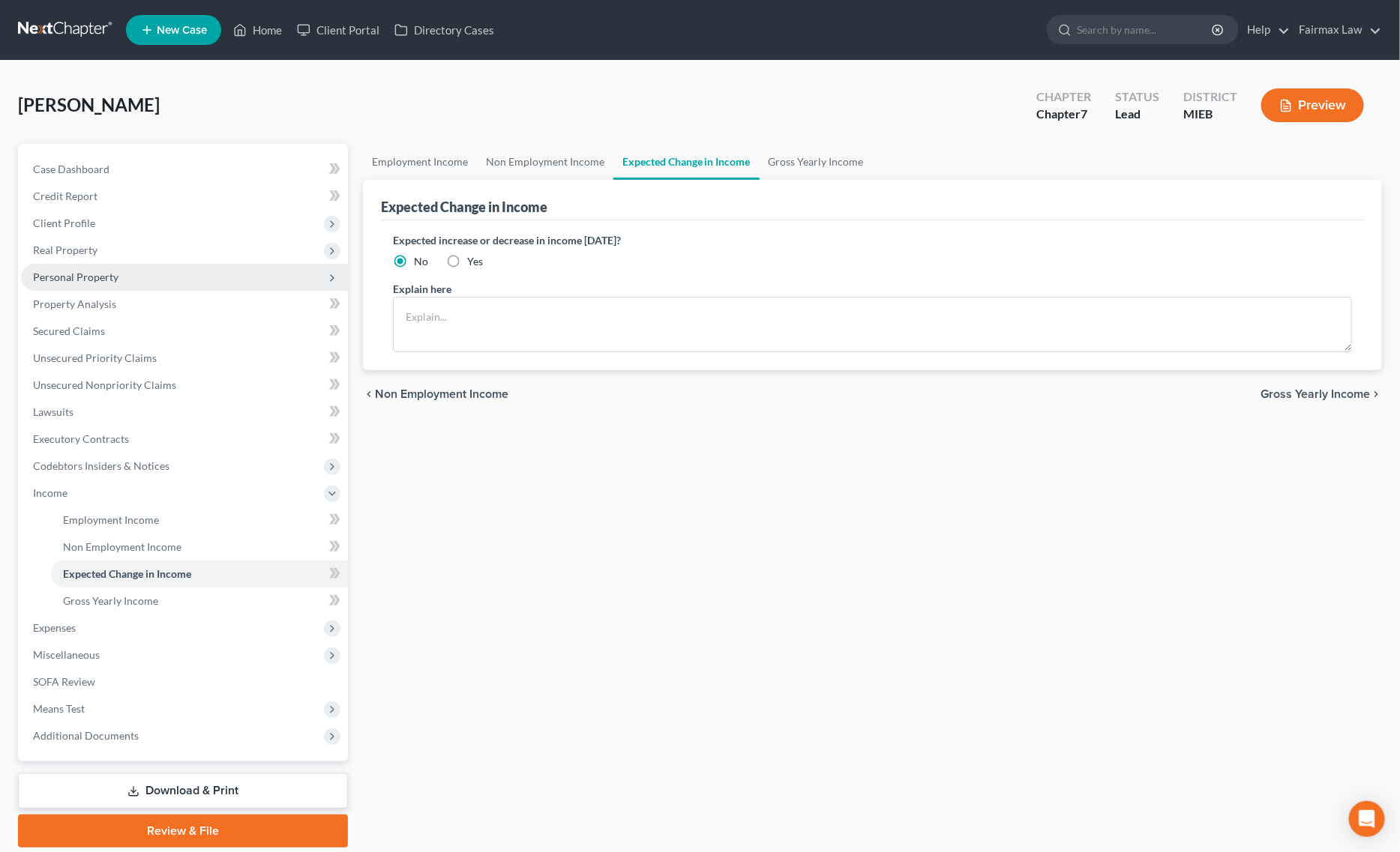
click at [120, 273] on span "Personal Property" at bounding box center [185, 277] width 327 height 27
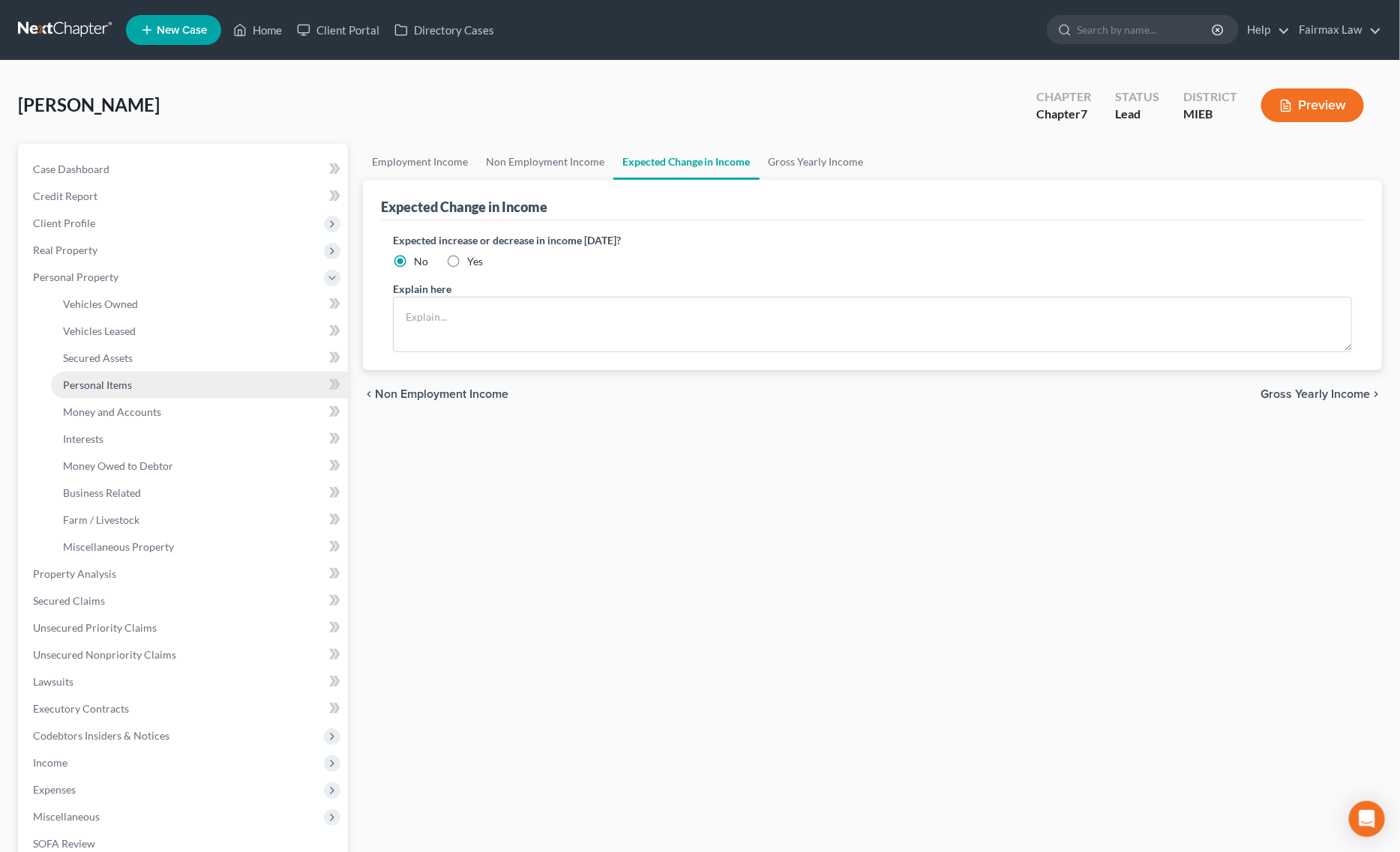
click at [122, 387] on span "Personal Items" at bounding box center [97, 384] width 69 height 13
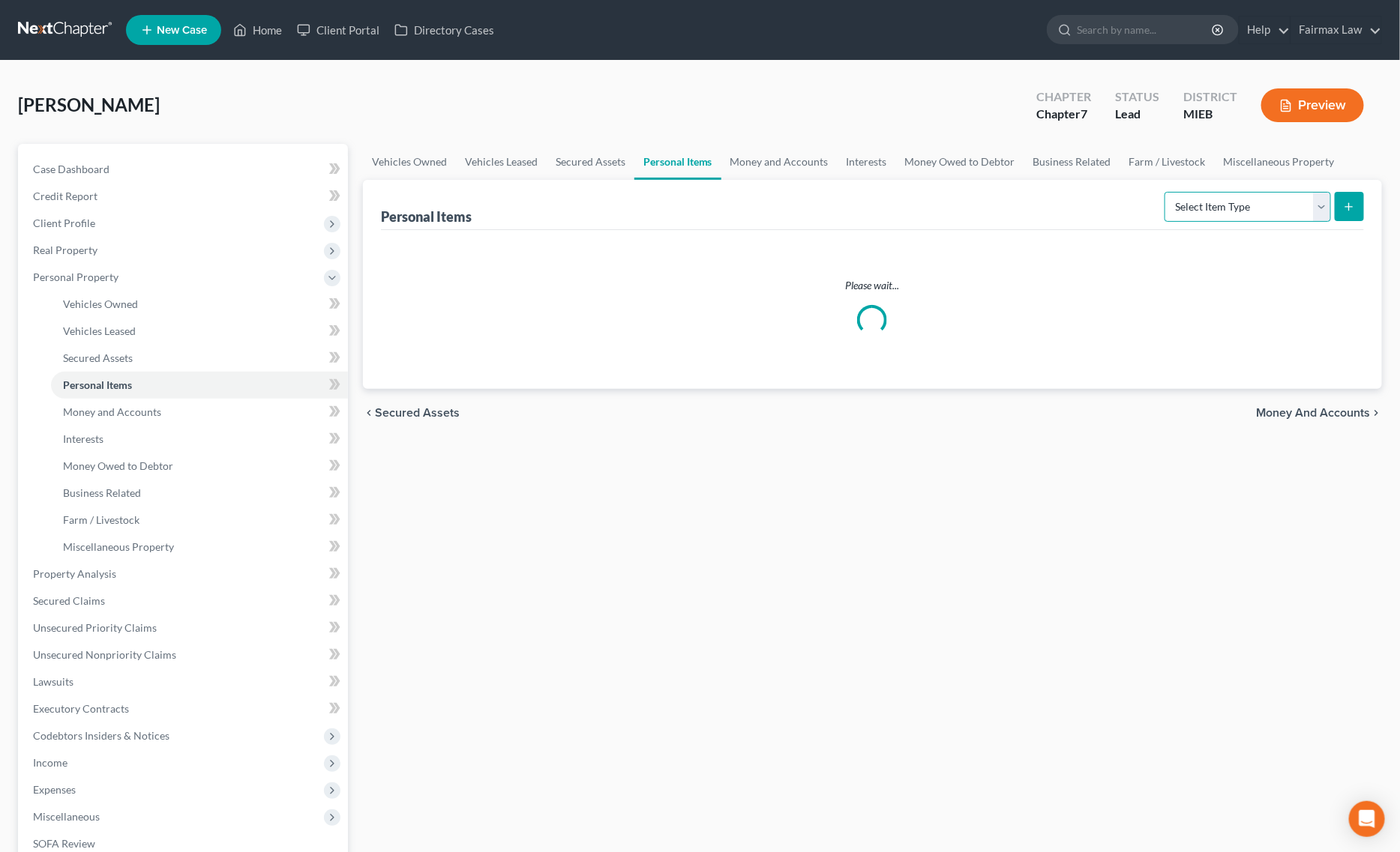
click at [1208, 208] on select "Select Item Type Clothing Collectibles Of Value Electronics Firearms Household …" at bounding box center [1247, 207] width 167 height 30
click at [1166, 192] on select "Select Item Type Clothing Collectibles Of Value Electronics Firearms Household …" at bounding box center [1247, 207] width 167 height 30
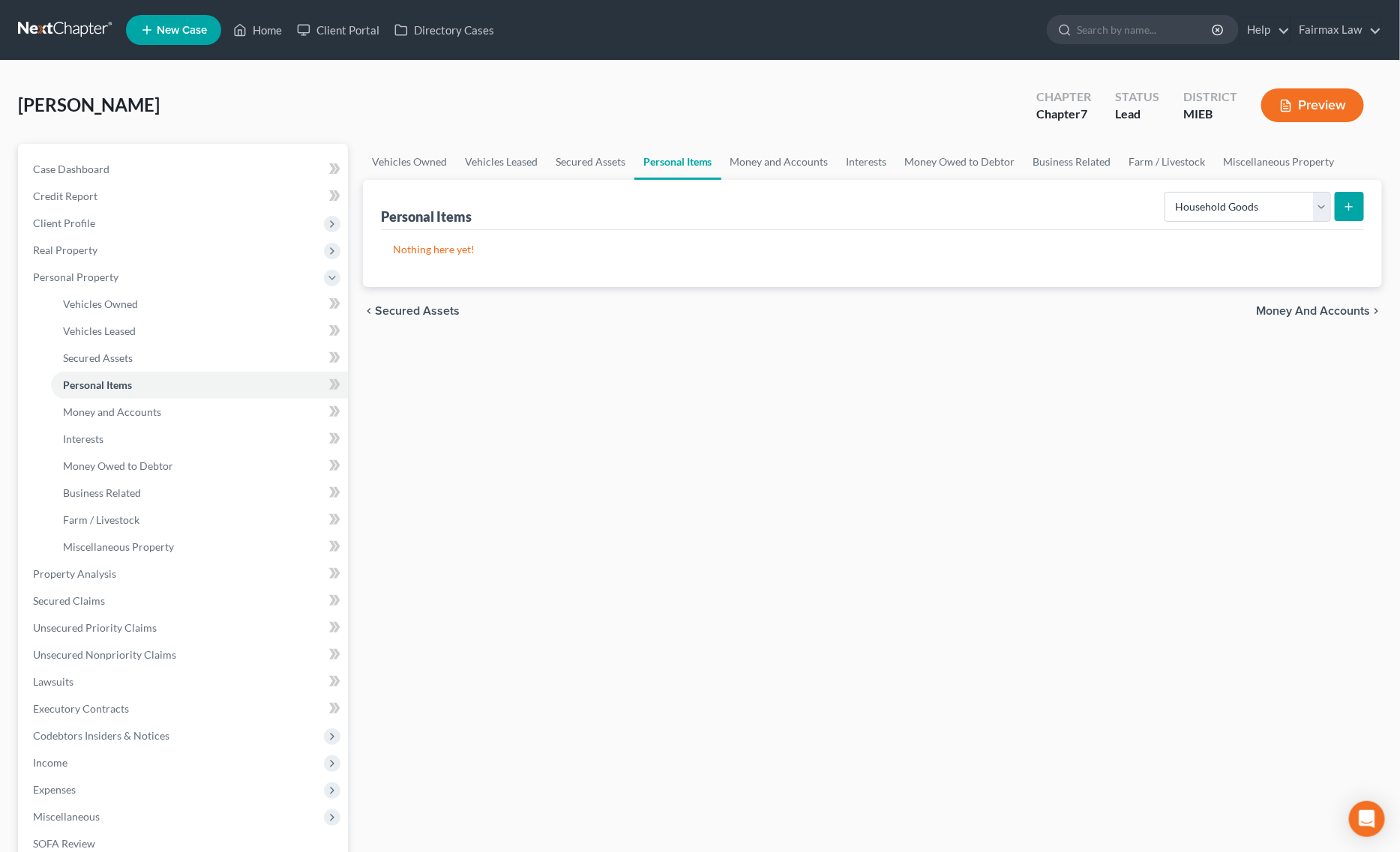
click at [1344, 210] on icon "submit" at bounding box center [1349, 207] width 12 height 12
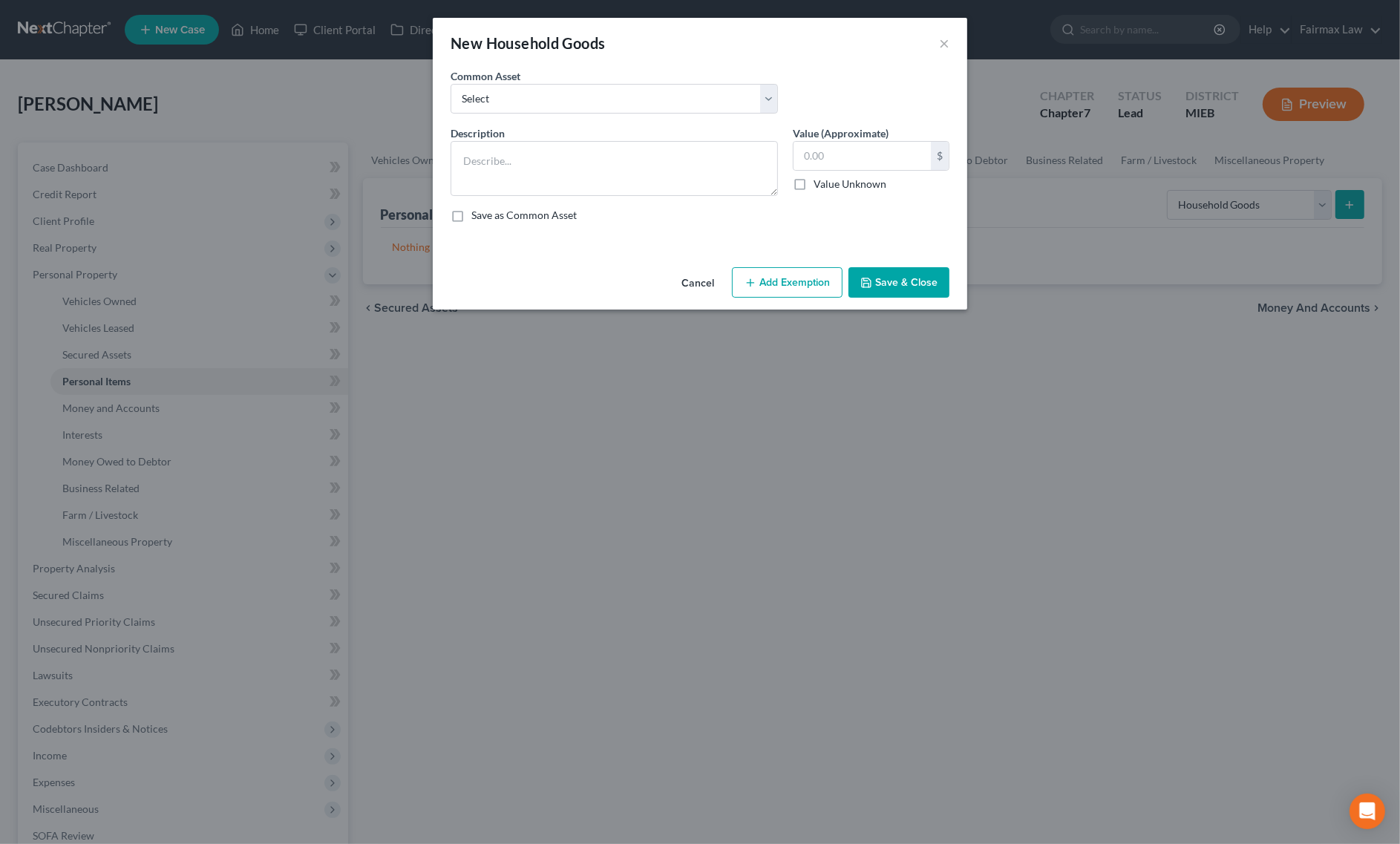
click at [513, 82] on label "Common Asset" at bounding box center [485, 76] width 70 height 15
click at [517, 93] on select "Select Common household furnishings, appliances, and decor Common household fur…" at bounding box center [614, 98] width 327 height 30
click at [451, 84] on select "Select Common household furnishings, appliances, and decor Common household fur…" at bounding box center [614, 98] width 327 height 30
click at [517, 95] on select "Select Common household furnishings, appliances, and decor Common household fur…" at bounding box center [614, 98] width 327 height 30
click at [451, 84] on select "Select Common household furnishings, appliances, and decor Common household fur…" at bounding box center [614, 98] width 327 height 30
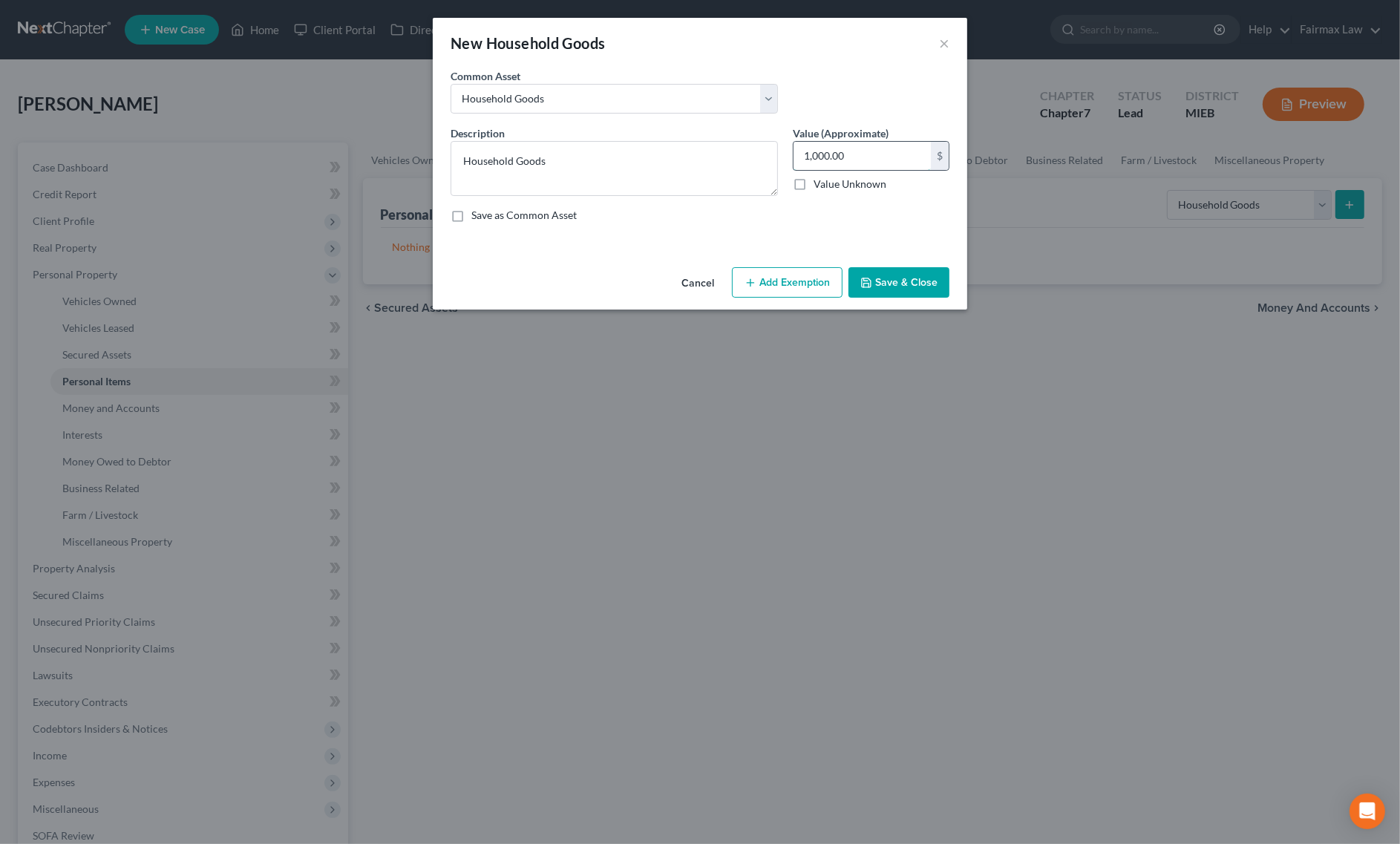
click at [868, 161] on input "1,000.00" at bounding box center [862, 156] width 137 height 28
click at [807, 266] on div "Cancel Add Exemption Save & Close" at bounding box center [700, 286] width 534 height 49
click at [798, 284] on button "Add Exemption" at bounding box center [787, 282] width 111 height 31
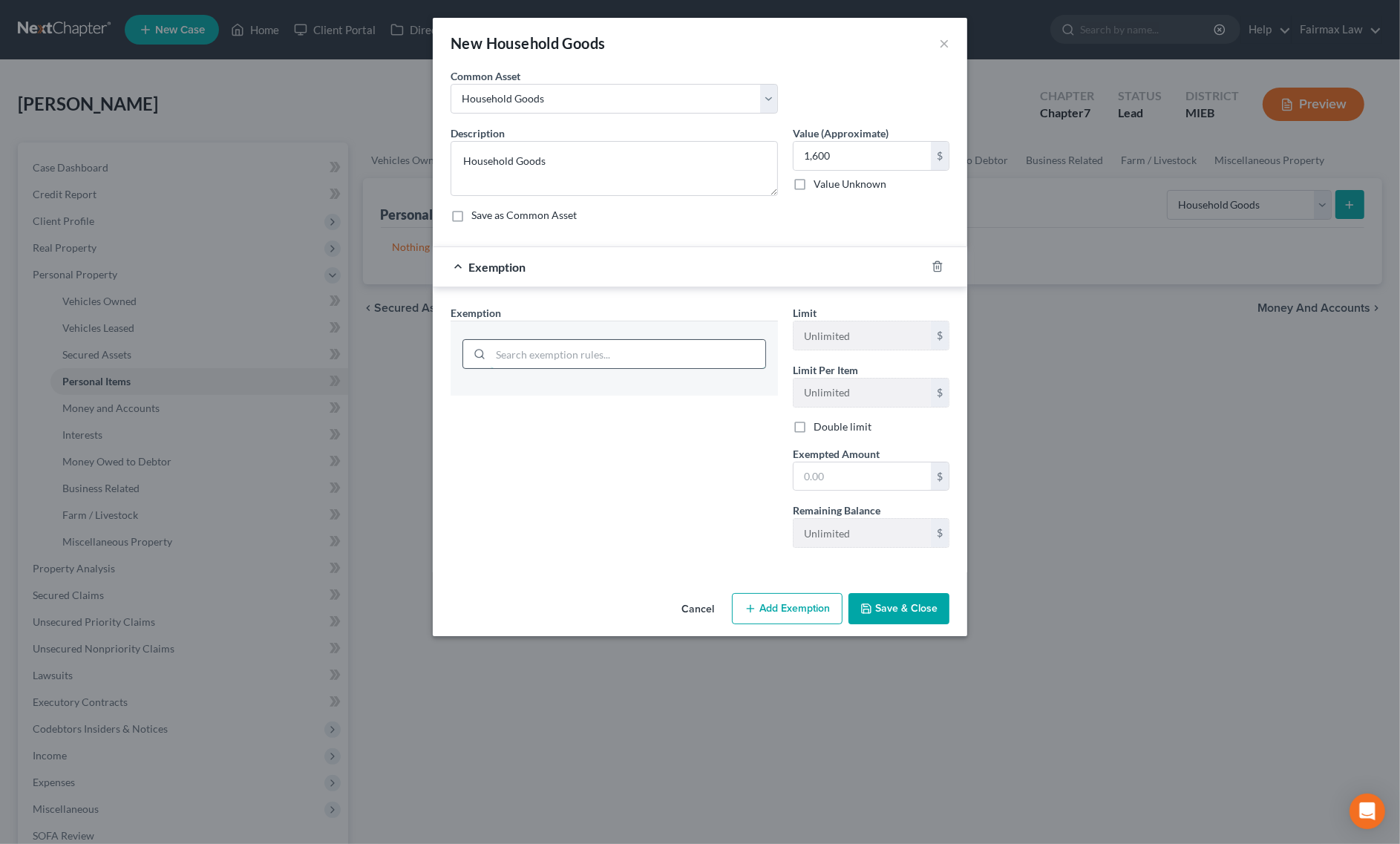
click at [660, 365] on input "search" at bounding box center [627, 353] width 275 height 28
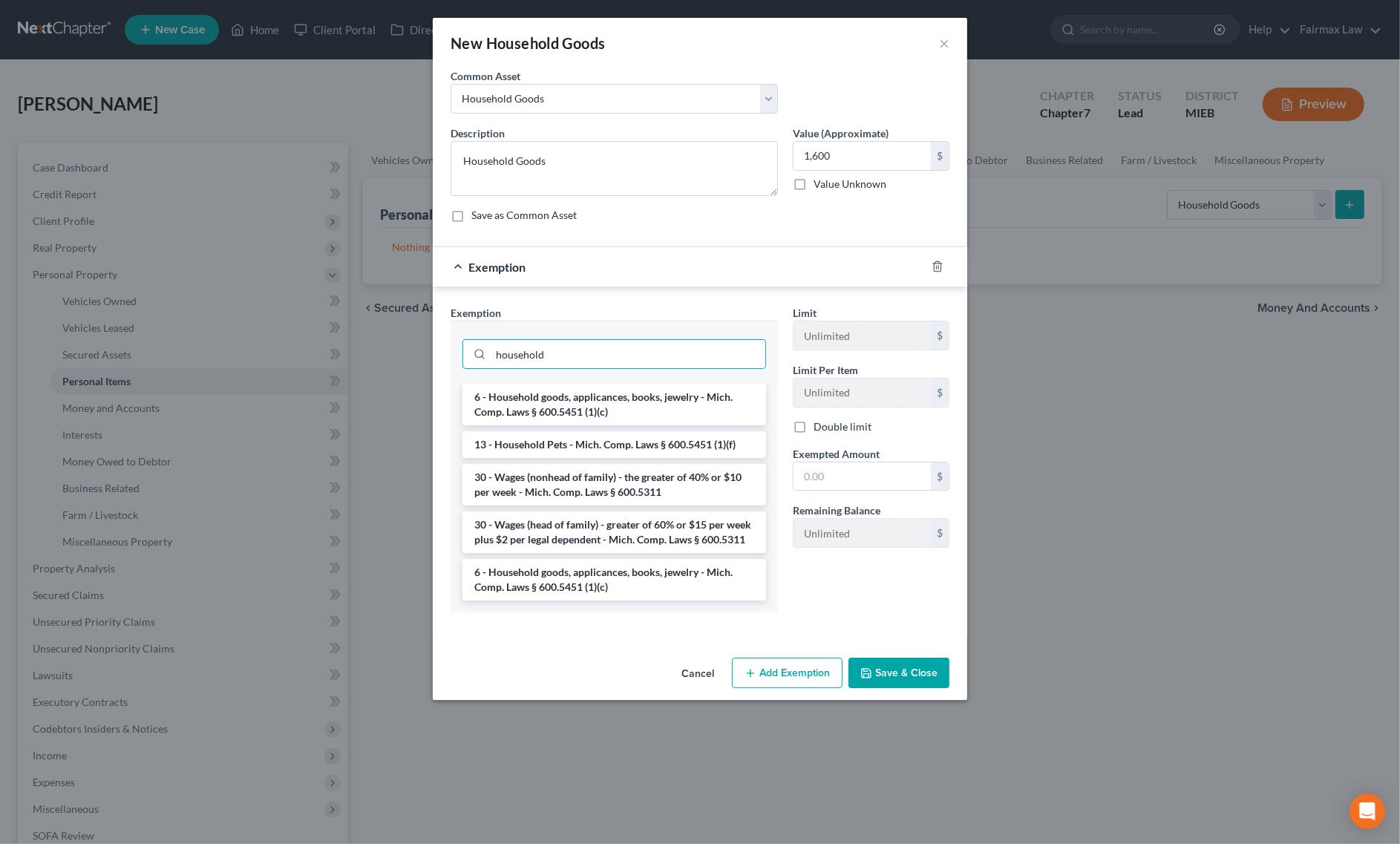
click at [717, 689] on button "Cancel" at bounding box center [697, 674] width 57 height 30
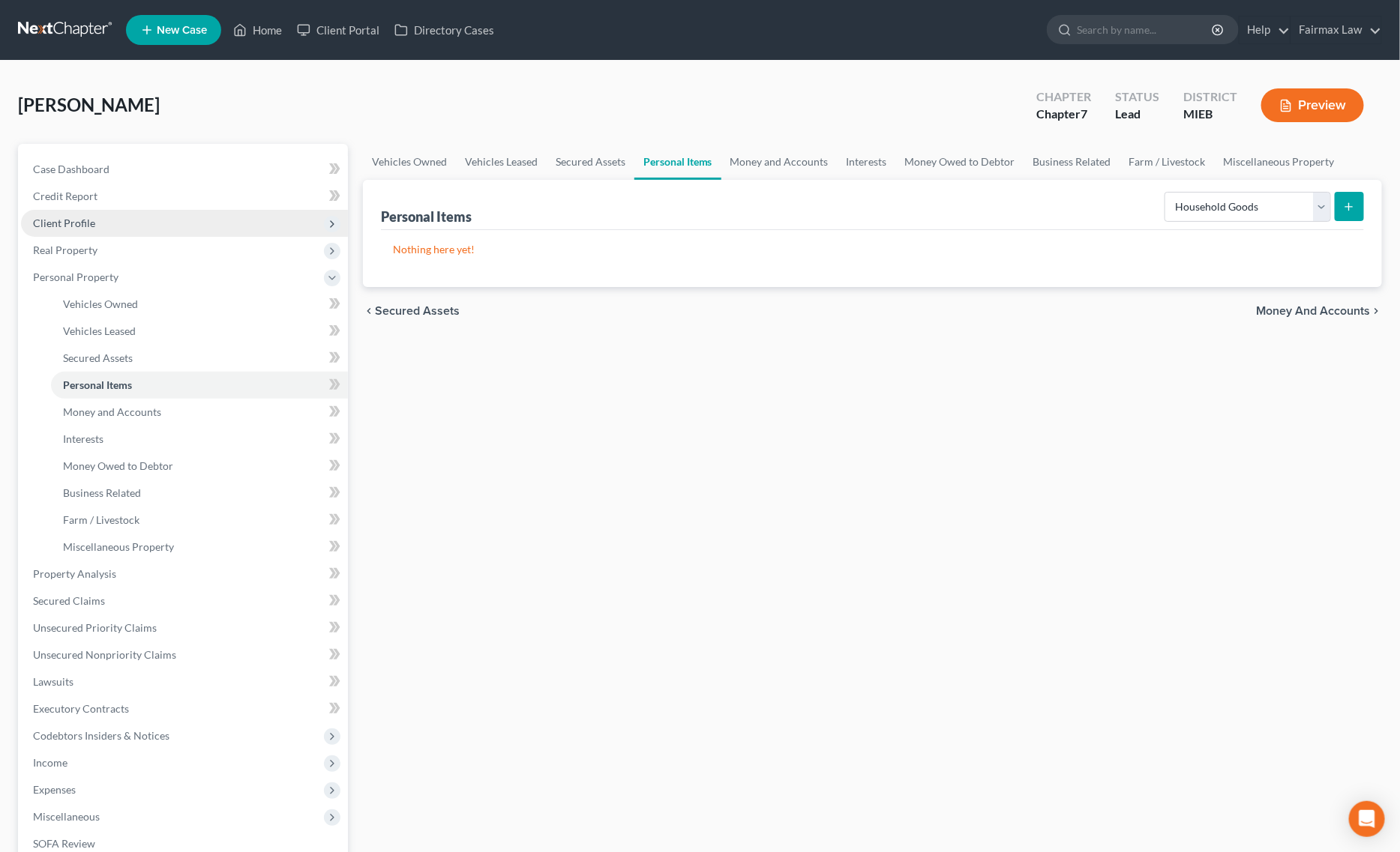
click at [163, 224] on span "Client Profile" at bounding box center [185, 224] width 327 height 27
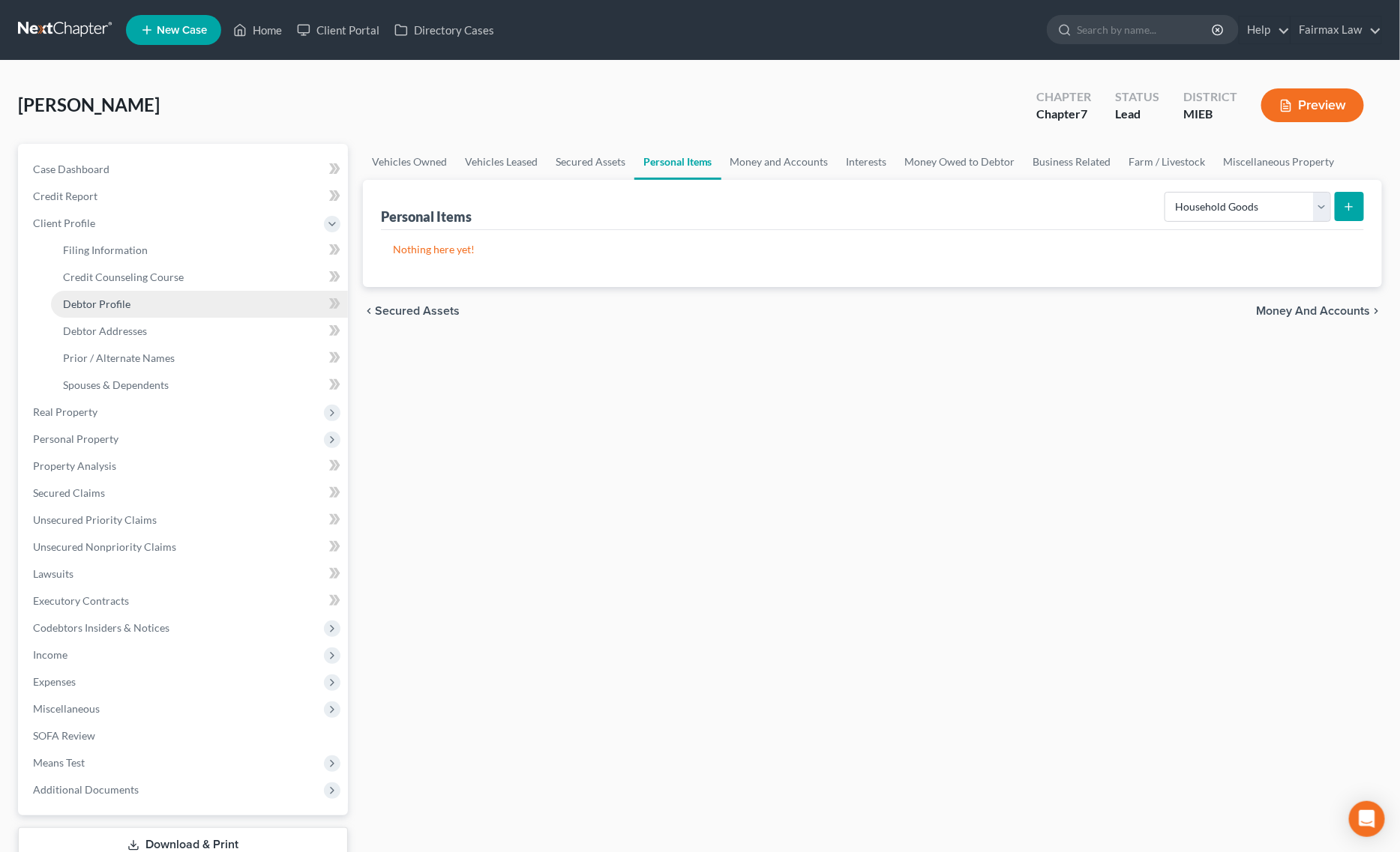
click at [133, 305] on link "Debtor Profile" at bounding box center [200, 305] width 297 height 27
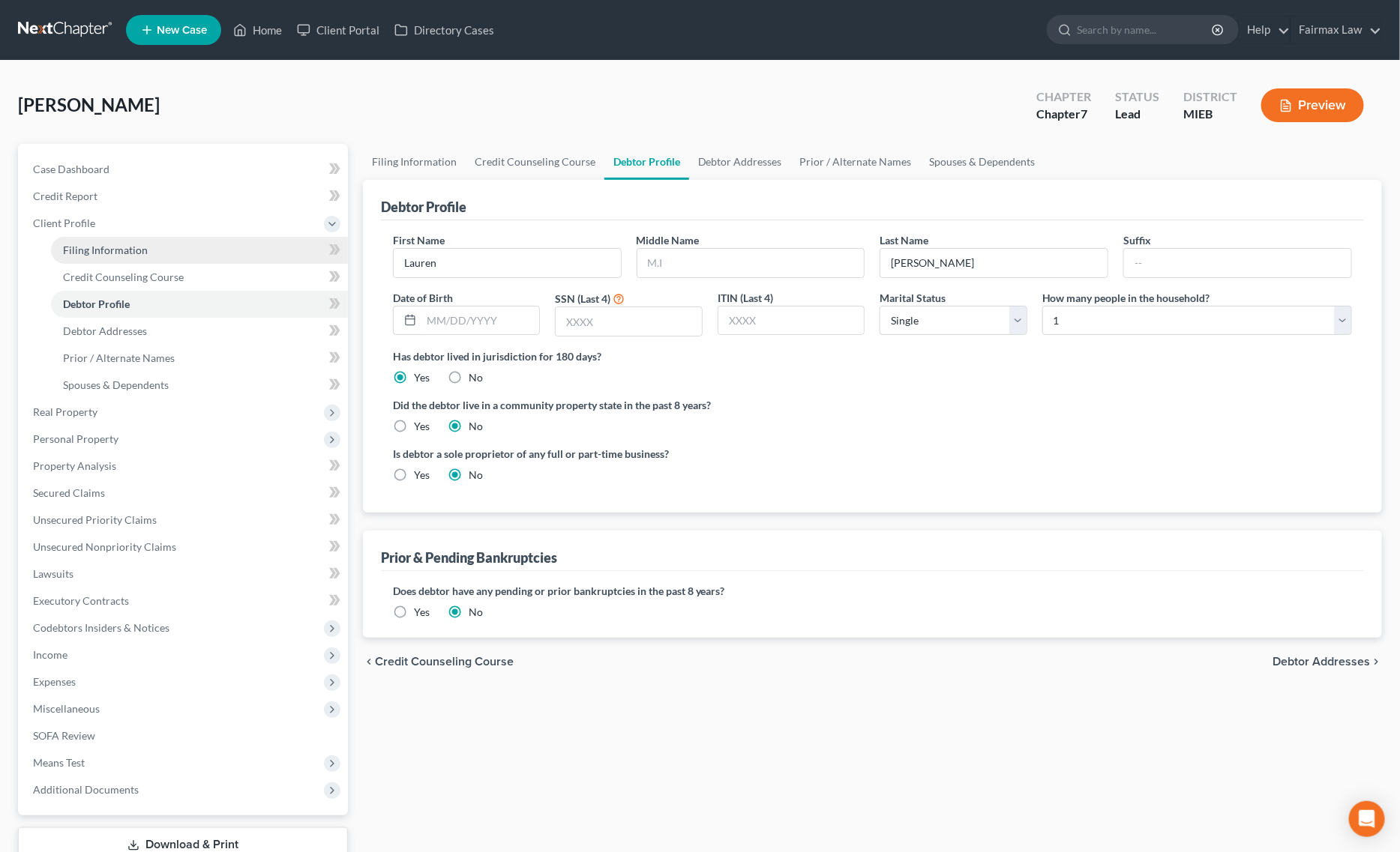
click at [141, 256] on link "Filing Information" at bounding box center [200, 250] width 297 height 27
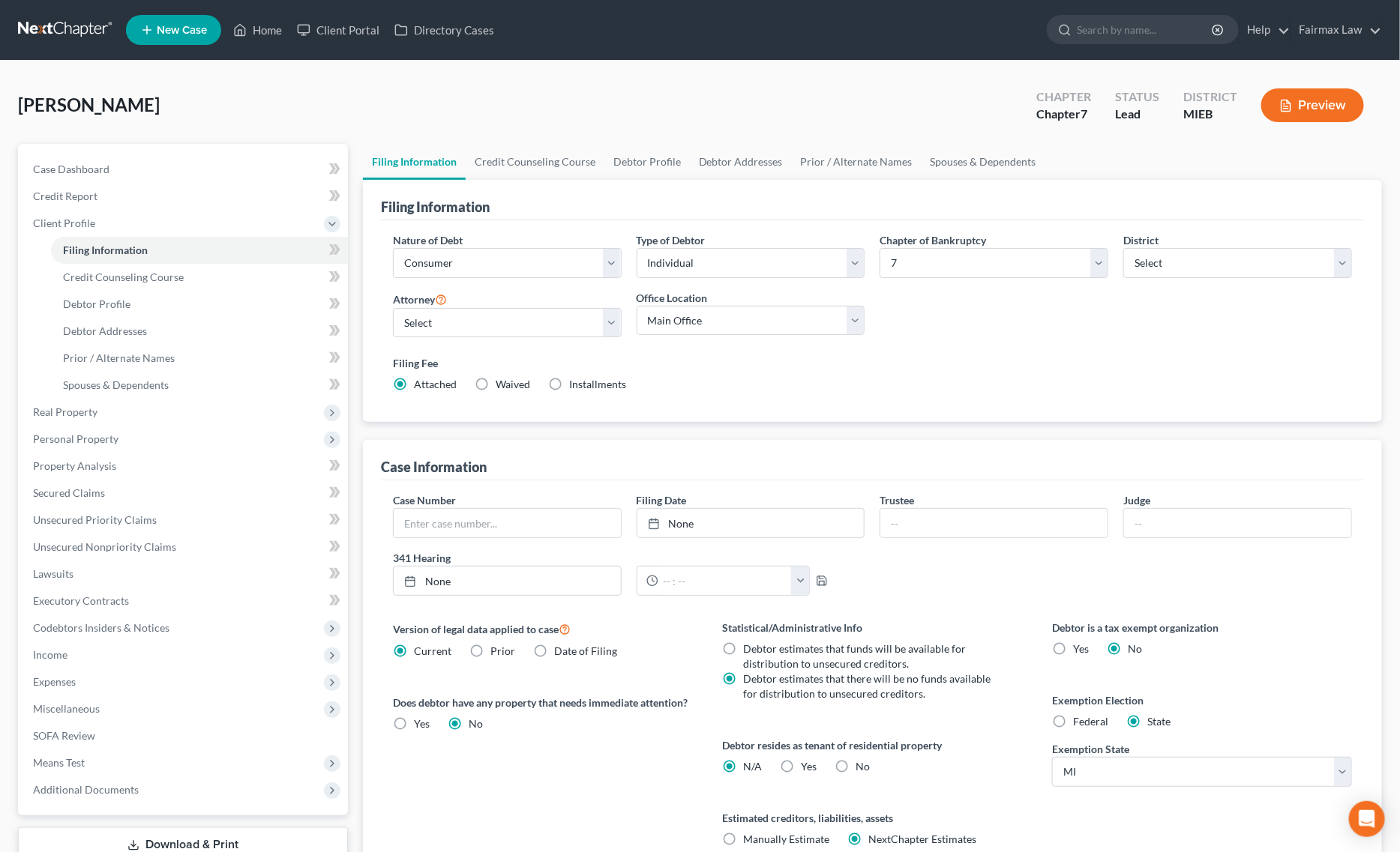
click at [1073, 721] on label "Federal" at bounding box center [1090, 722] width 35 height 15
click at [1079, 721] on input "Federal" at bounding box center [1083, 719] width 9 height 9
click at [103, 442] on span "Personal Property" at bounding box center [76, 439] width 85 height 13
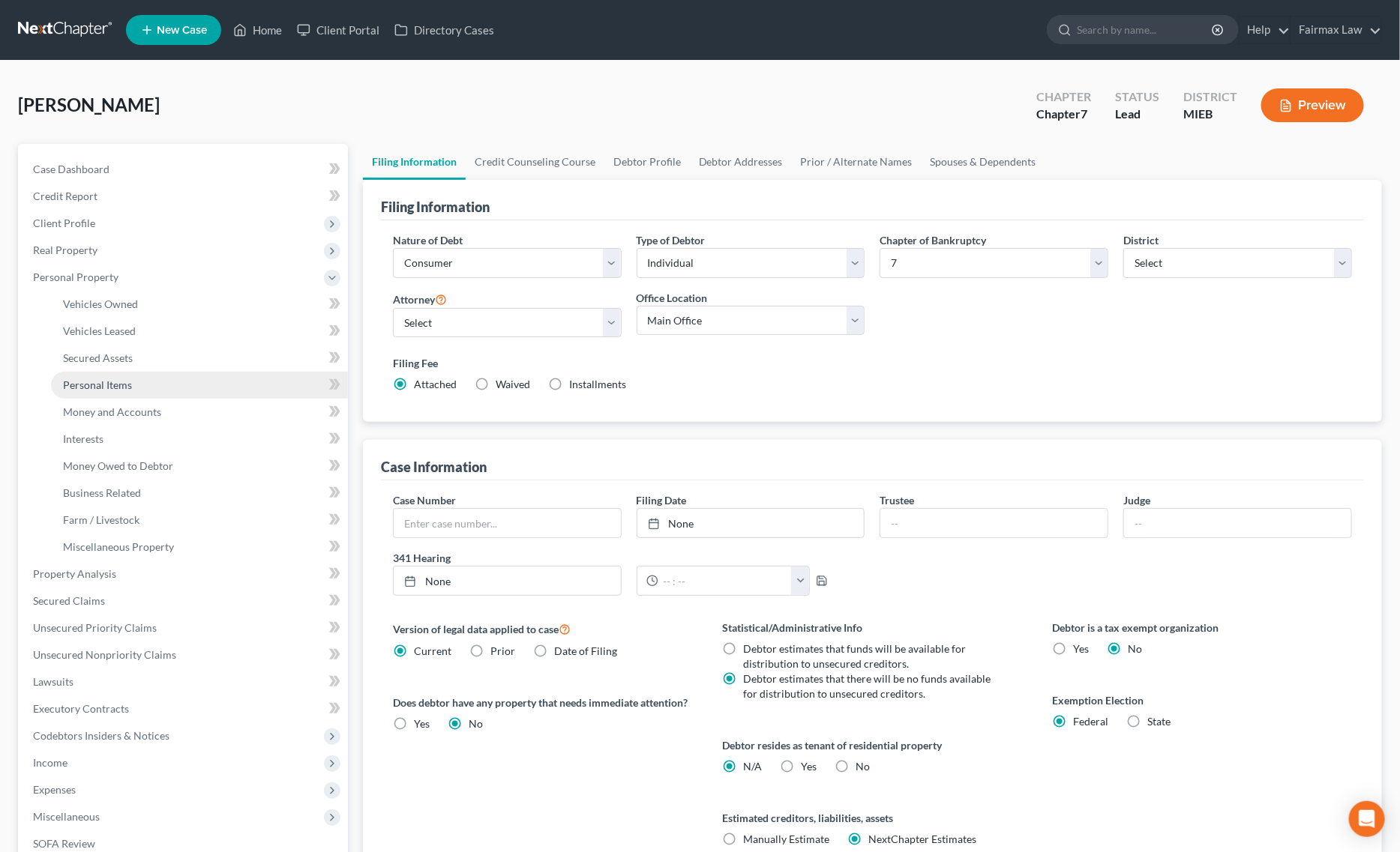
click at [144, 382] on link "Personal Items" at bounding box center [200, 385] width 297 height 27
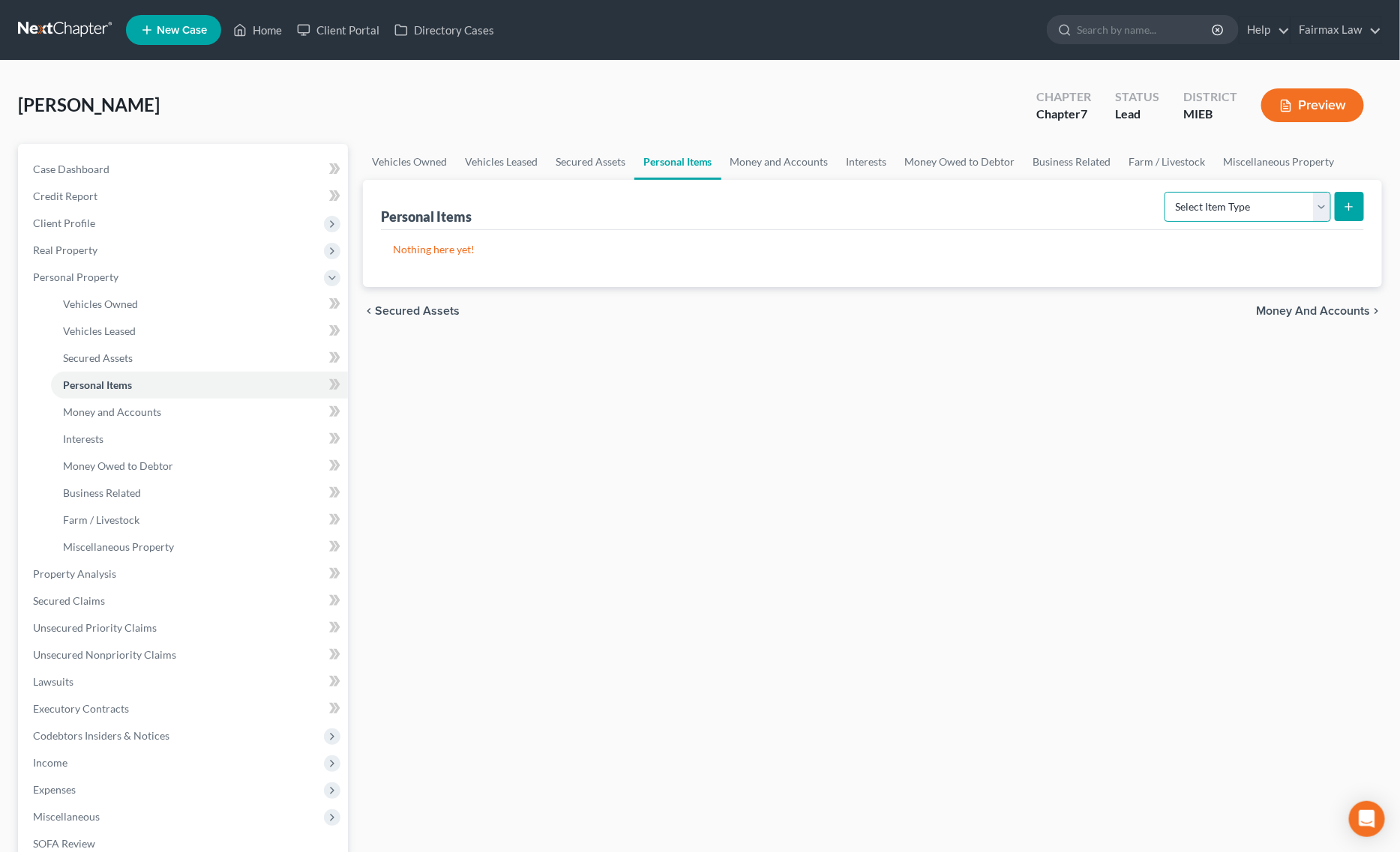
click at [1275, 208] on select "Select Item Type Clothing Collectibles Of Value Electronics Firearms Household …" at bounding box center [1247, 207] width 167 height 30
click at [1166, 192] on select "Select Item Type Clothing Collectibles Of Value Electronics Firearms Household …" at bounding box center [1247, 207] width 167 height 30
click at [1350, 211] on icon "submit" at bounding box center [1349, 207] width 12 height 12
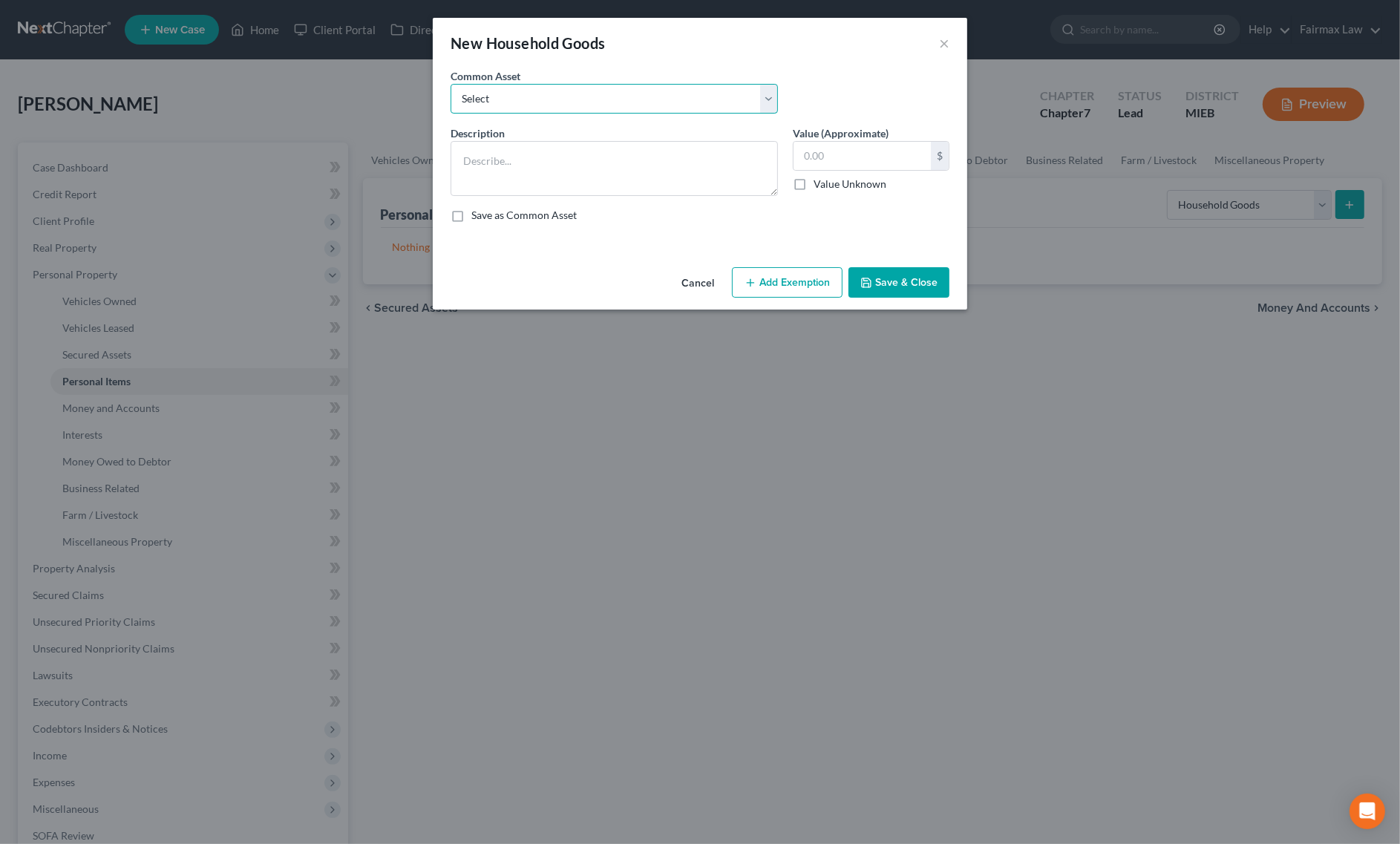
click at [573, 91] on select "Select Common household furnishings, appliances, and decor Common household fur…" at bounding box center [614, 98] width 327 height 30
click at [451, 84] on select "Select Common household furnishings, appliances, and decor Common household fur…" at bounding box center [614, 98] width 327 height 30
click at [843, 163] on input "1,000.00" at bounding box center [862, 156] width 137 height 28
click at [812, 277] on button "Add Exemption" at bounding box center [787, 282] width 111 height 31
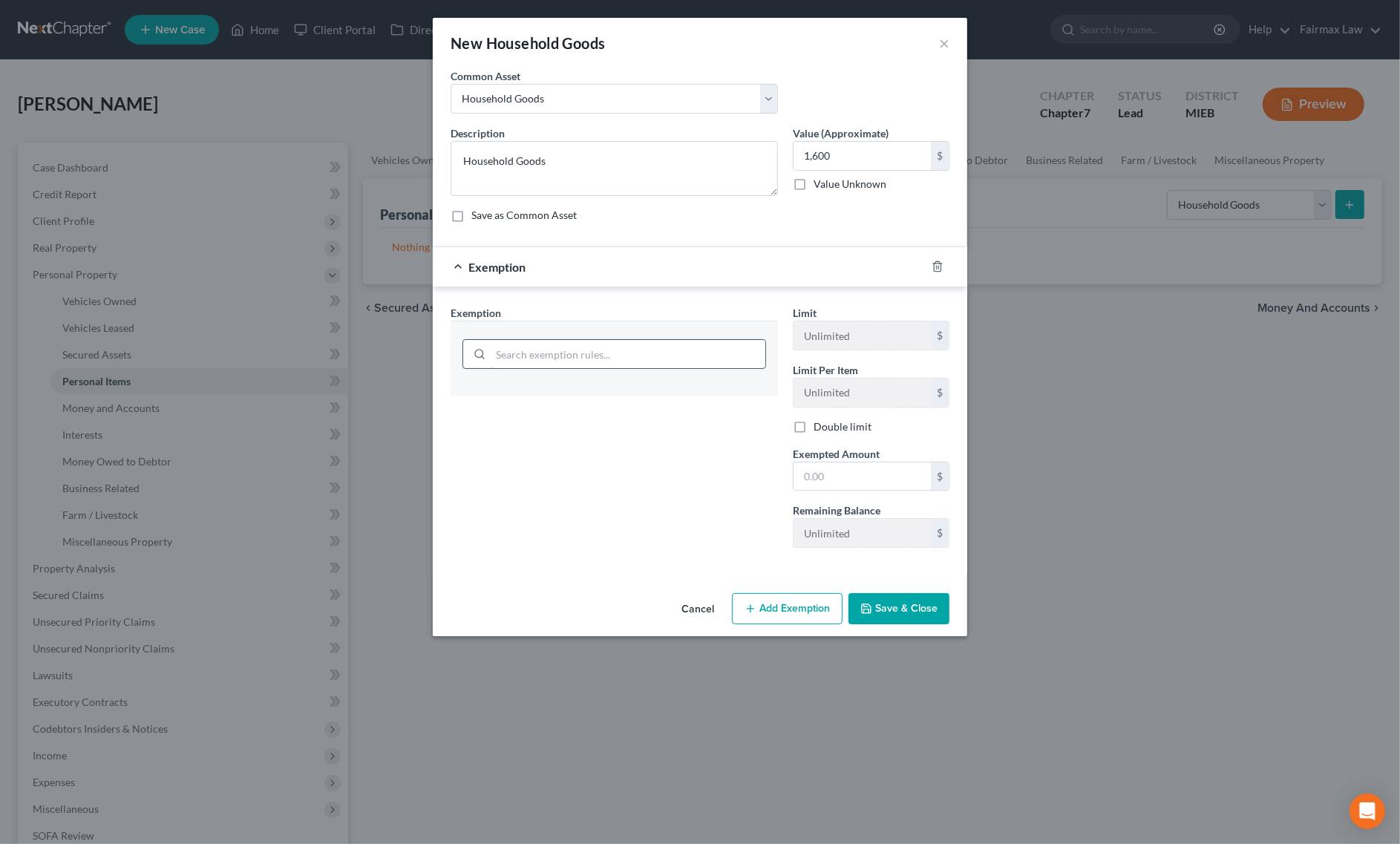
click at [660, 343] on input "search" at bounding box center [627, 353] width 275 height 28
click at [670, 404] on li "6 - Household Goods and Furnishings - 11 USC § 522(d)(3)" at bounding box center [614, 397] width 304 height 27
click at [902, 164] on input "1,600" at bounding box center [862, 156] width 137 height 28
drag, startPoint x: 883, startPoint y: 476, endPoint x: 874, endPoint y: 480, distance: 9.8
click at [883, 476] on input "text" at bounding box center [862, 476] width 137 height 28
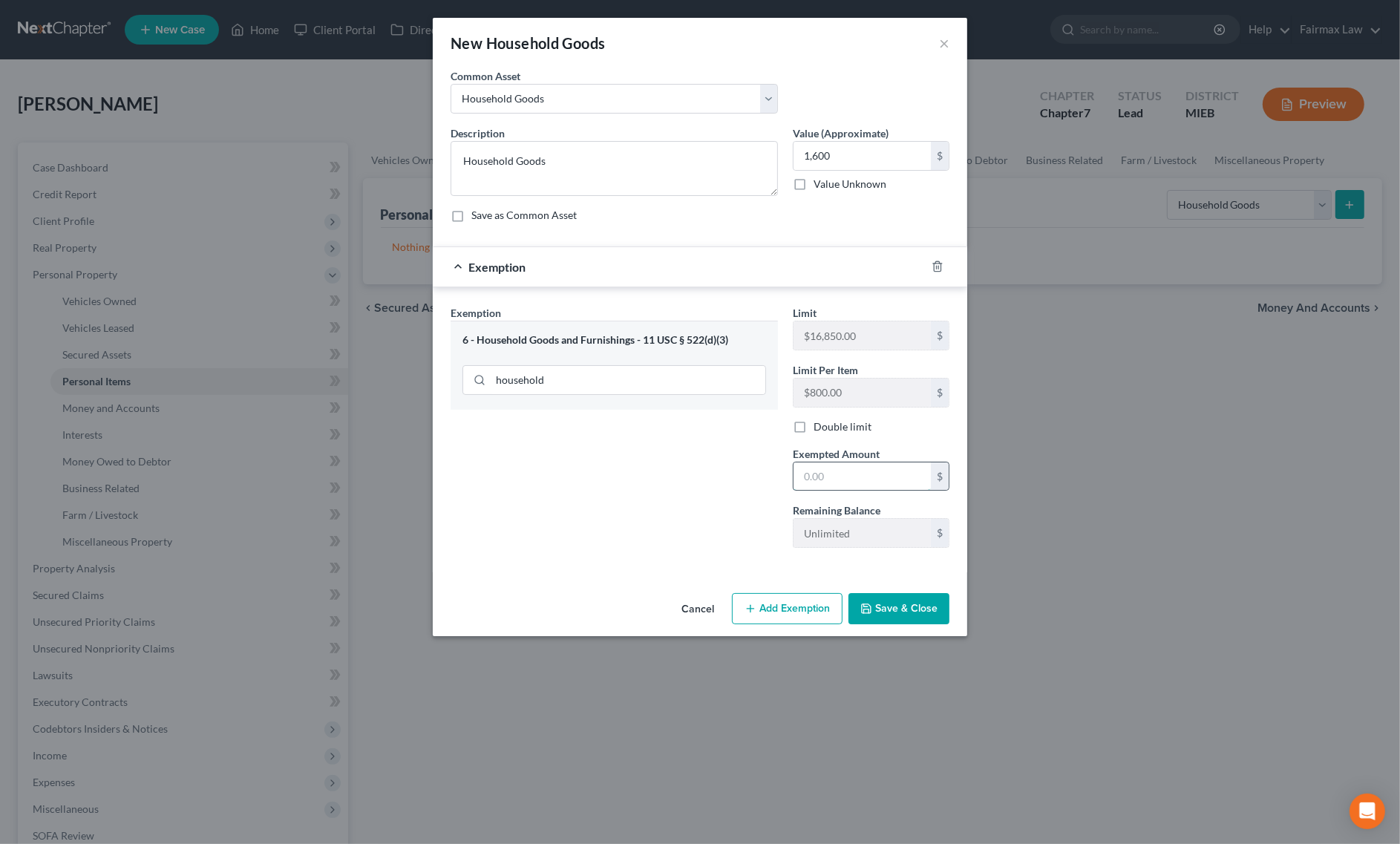
paste input "1,600"
click at [686, 485] on div "Exemption Set must be selected for CA. Exemption * 6 - Household Goods and Furn…" at bounding box center [614, 432] width 342 height 255
click at [868, 600] on button "Save & Close" at bounding box center [899, 608] width 101 height 31
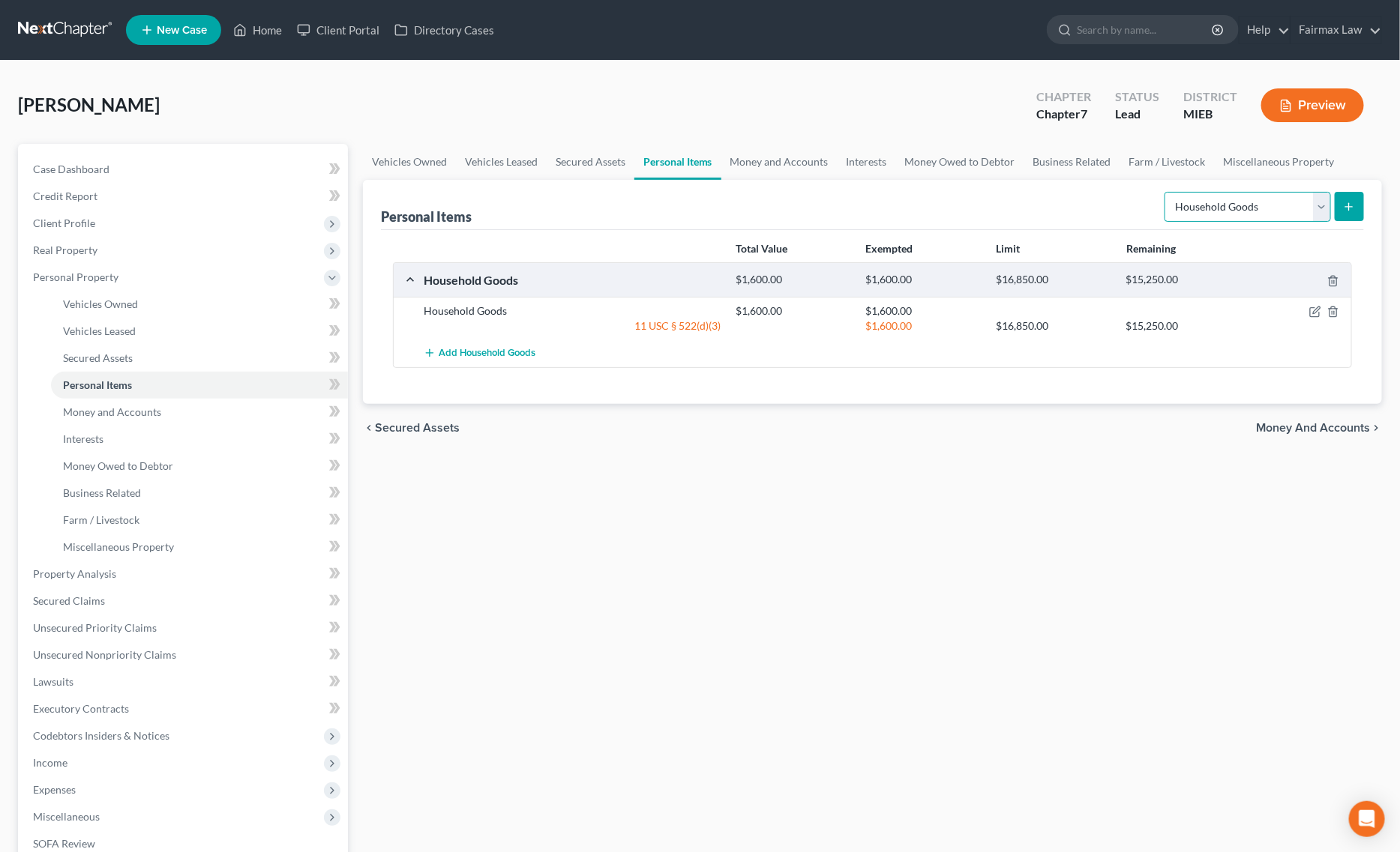
click at [1194, 204] on select "Select Item Type Clothing Collectibles Of Value Electronics Firearms Household …" at bounding box center [1247, 207] width 167 height 30
click at [1166, 192] on select "Select Item Type Clothing Collectibles Of Value Electronics Firearms Household …" at bounding box center [1247, 207] width 167 height 30
click at [1350, 203] on icon "submit" at bounding box center [1349, 207] width 12 height 12
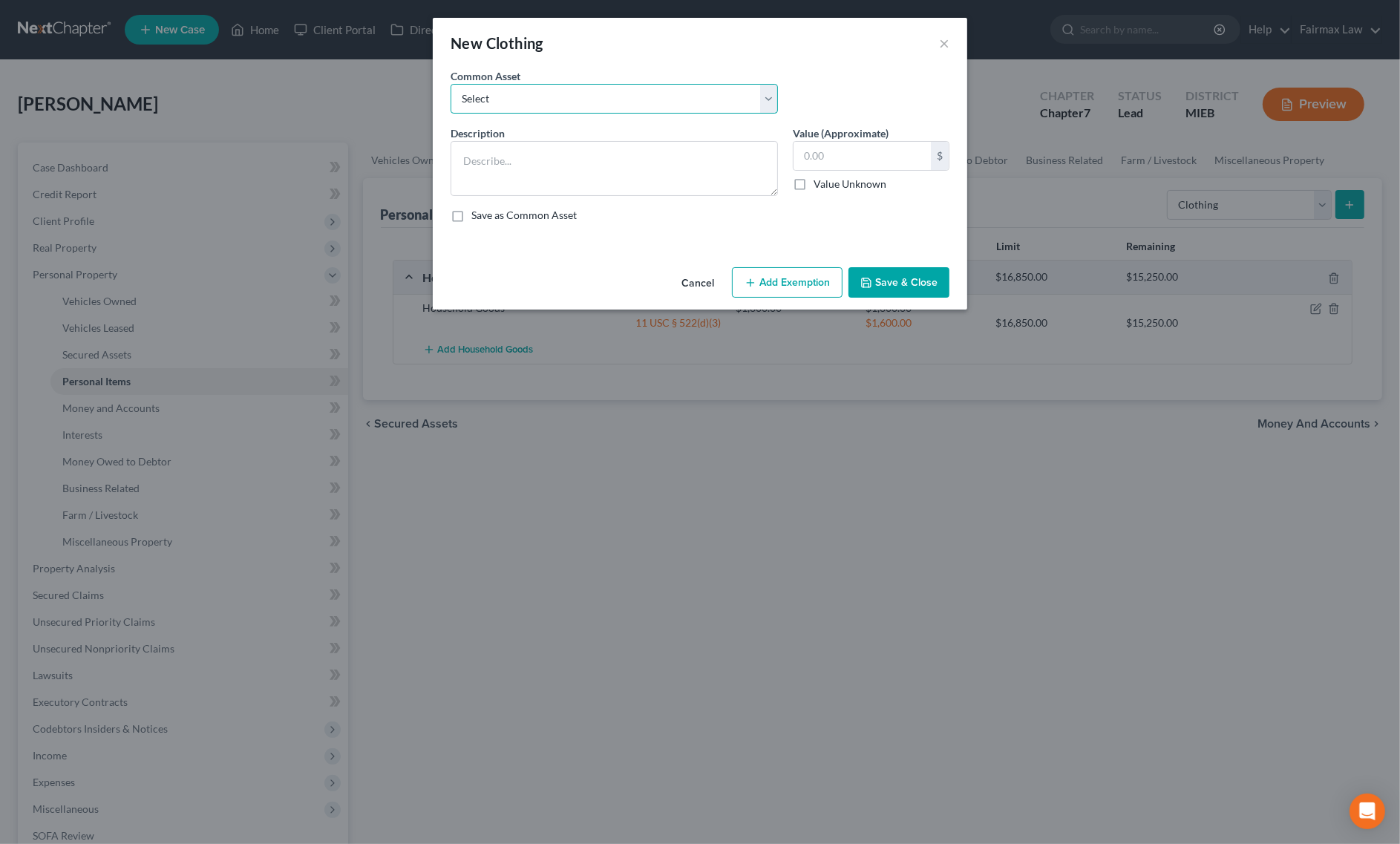
click at [650, 98] on select "Select Common clothing Common clothing Common clothing Everyday clothing Profes…" at bounding box center [614, 98] width 327 height 30
click at [451, 84] on select "Select Common clothing Common clothing Common clothing Everyday clothing Profes…" at bounding box center [614, 98] width 327 height 30
click at [823, 162] on input "1,000.00" at bounding box center [862, 156] width 137 height 28
click at [794, 289] on button "Add Exemption" at bounding box center [787, 282] width 111 height 31
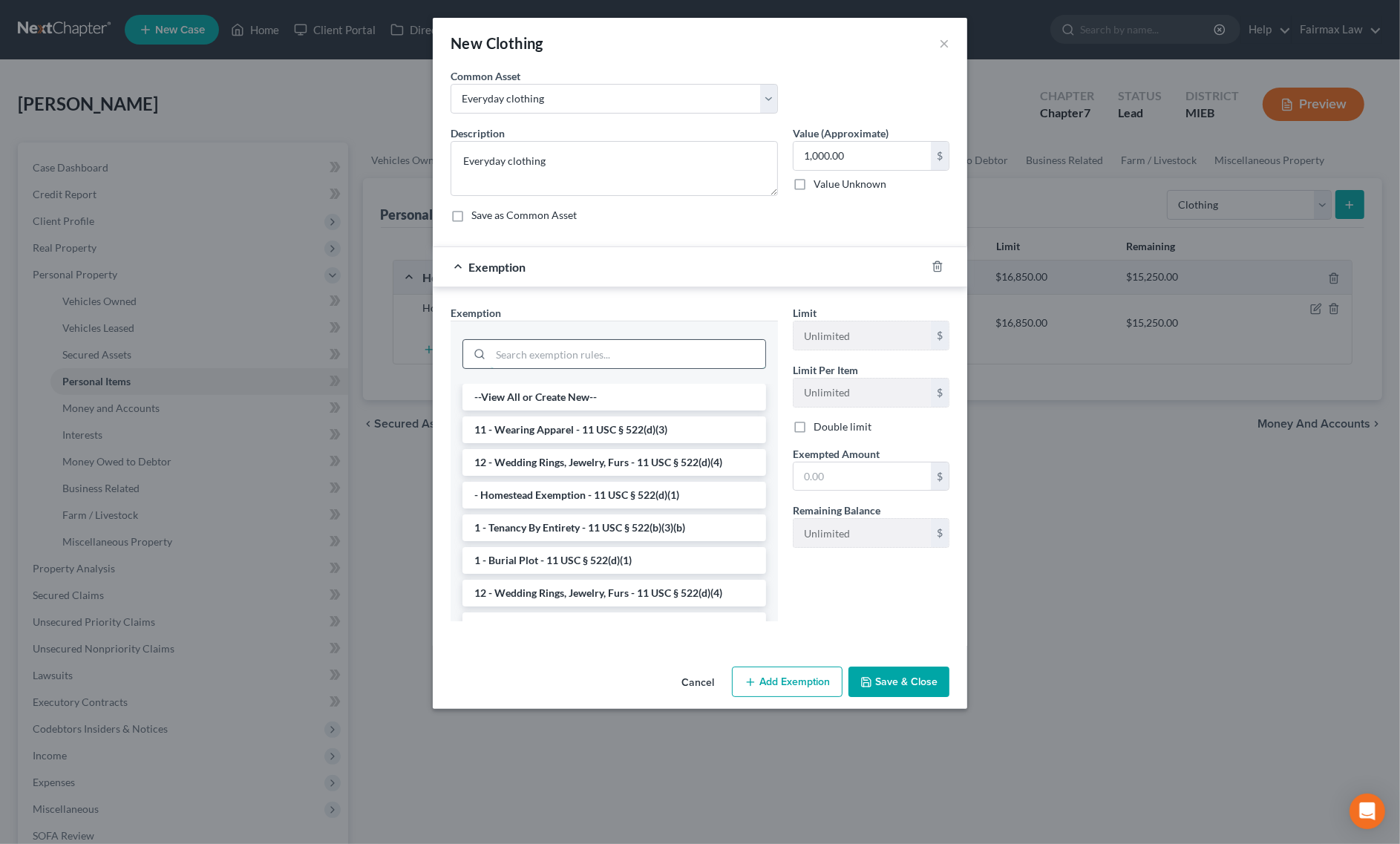
click at [613, 350] on input "search" at bounding box center [627, 353] width 275 height 28
click at [592, 427] on li "11 - Wearing Apparel - 11 USC § 522(d)(3)" at bounding box center [614, 430] width 304 height 27
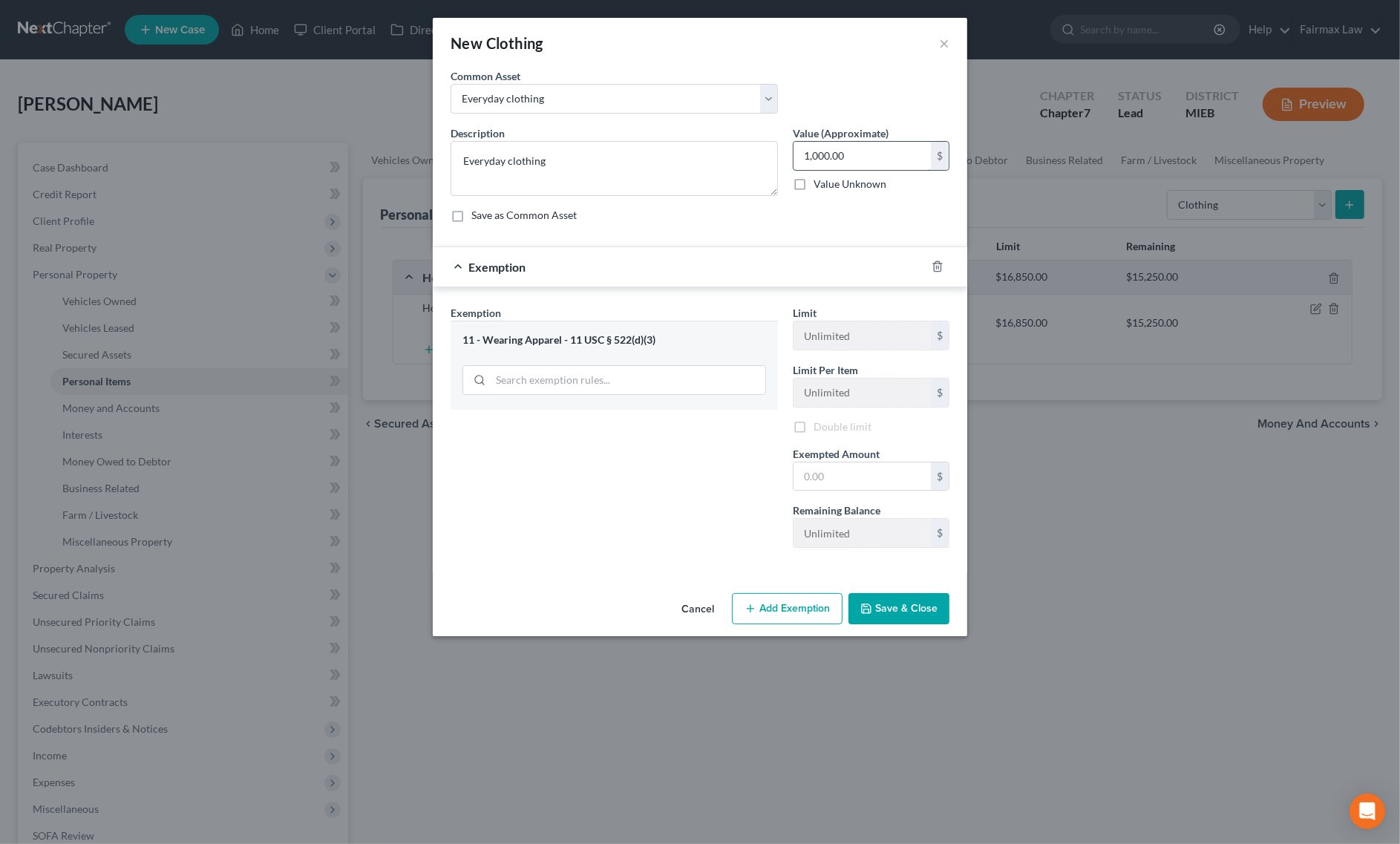
click at [910, 147] on input "1,000.00" at bounding box center [862, 156] width 137 height 28
click at [855, 491] on input "text" at bounding box center [862, 476] width 137 height 28
paste input "1,000.00"
click at [626, 491] on div "Exemption Set must be selected for CA. Exemption * 11 - Wearing Apparel - 11 US…" at bounding box center [614, 432] width 342 height 255
click at [868, 622] on button "Save & Close" at bounding box center [899, 608] width 101 height 31
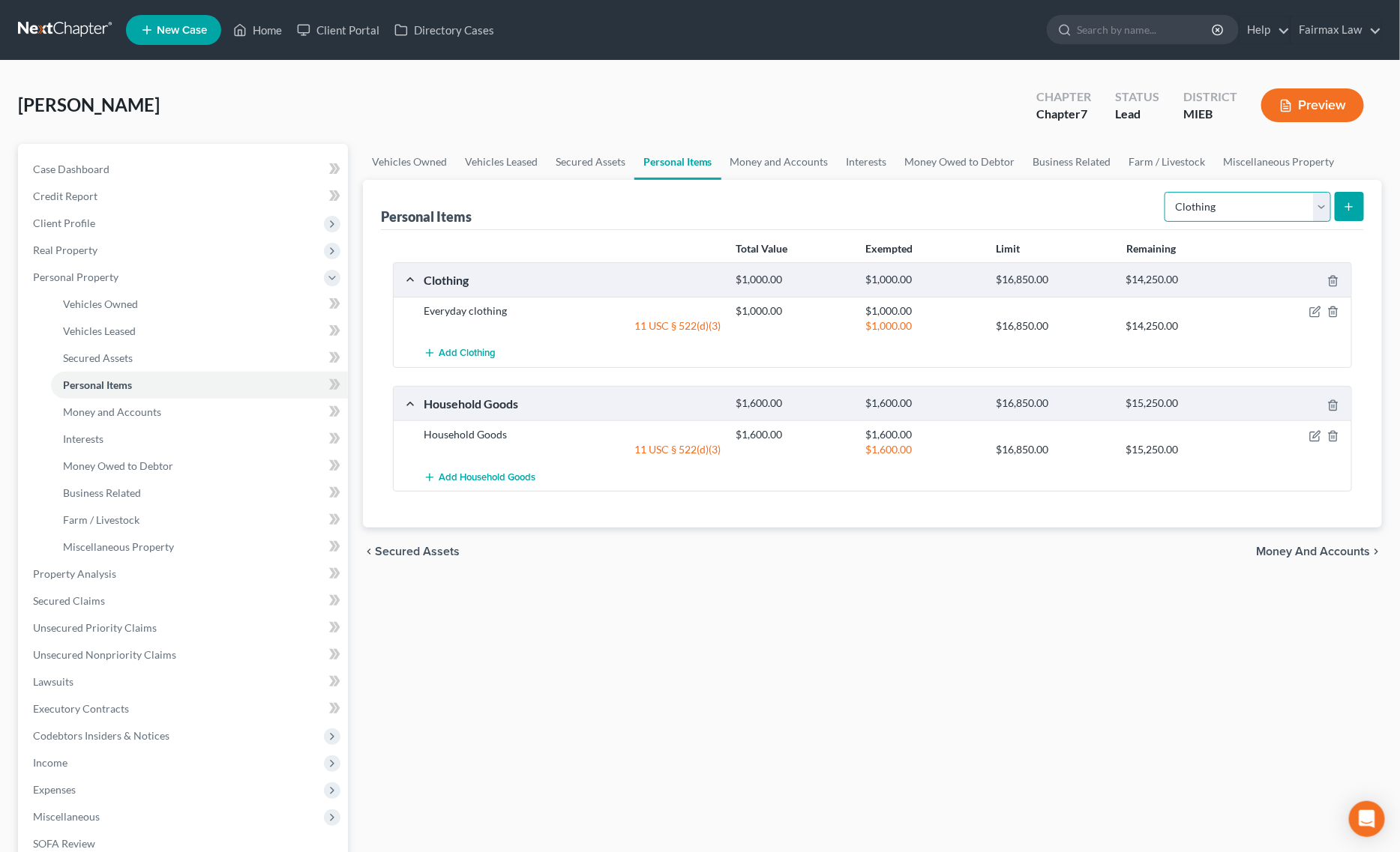
click at [1213, 205] on select "Select Item Type Clothing Collectibles Of Value Electronics Firearms Household …" at bounding box center [1247, 207] width 167 height 30
click at [1166, 192] on select "Select Item Type Clothing Collectibles Of Value Electronics Firearms Household …" at bounding box center [1247, 207] width 167 height 30
click at [1341, 202] on button "submit" at bounding box center [1350, 207] width 29 height 29
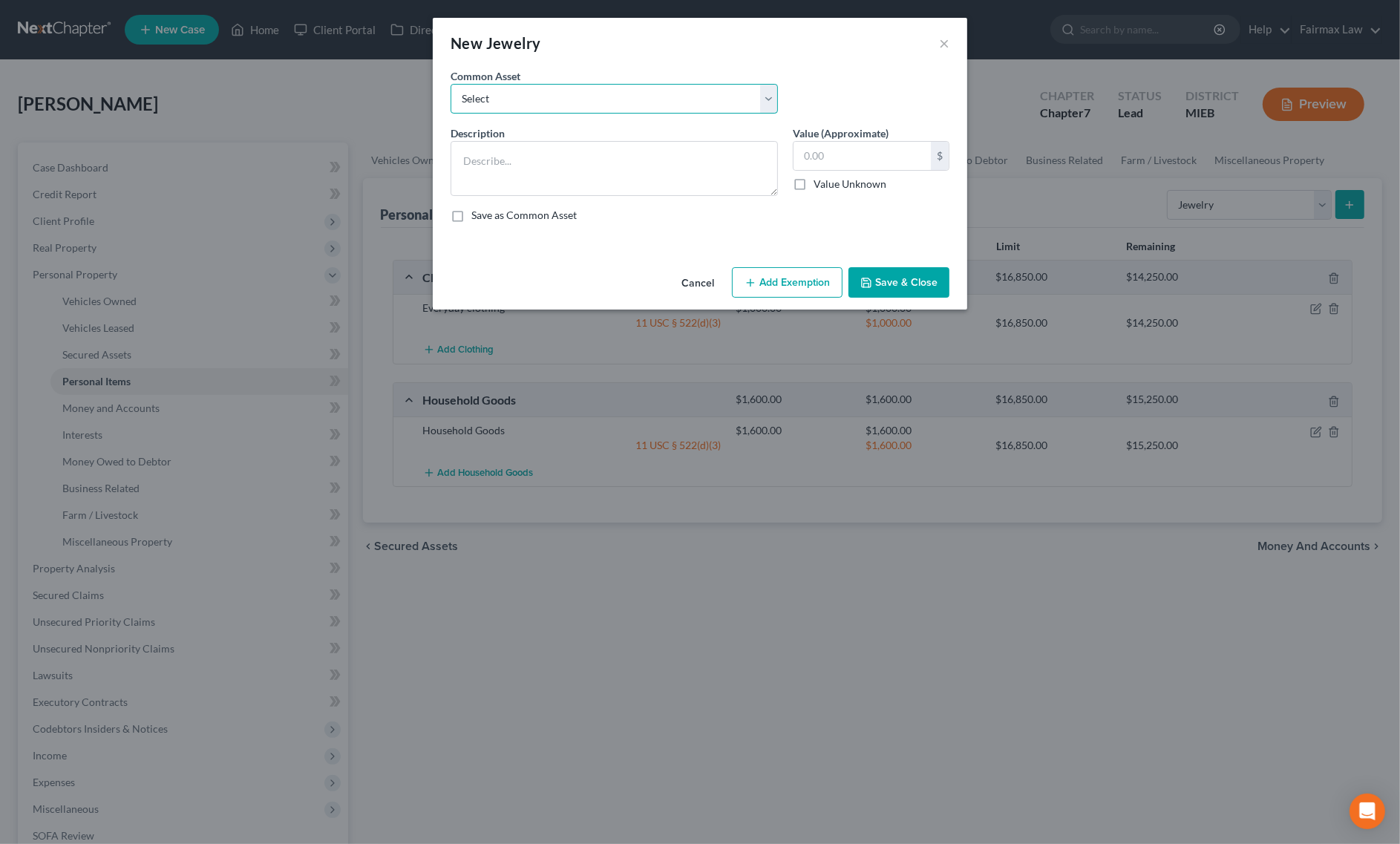
click at [505, 104] on select "Select Jewelry Wedding bands Costume Jewelry Watch Wedding ring and costume jew…" at bounding box center [614, 98] width 327 height 30
click at [451, 84] on select "Select Jewelry Wedding bands Costume Jewelry Watch Wedding ring and costume jew…" at bounding box center [614, 98] width 327 height 30
click at [807, 156] on input "100.00" at bounding box center [862, 156] width 137 height 28
click at [820, 273] on button "Add Exemption" at bounding box center [787, 282] width 111 height 31
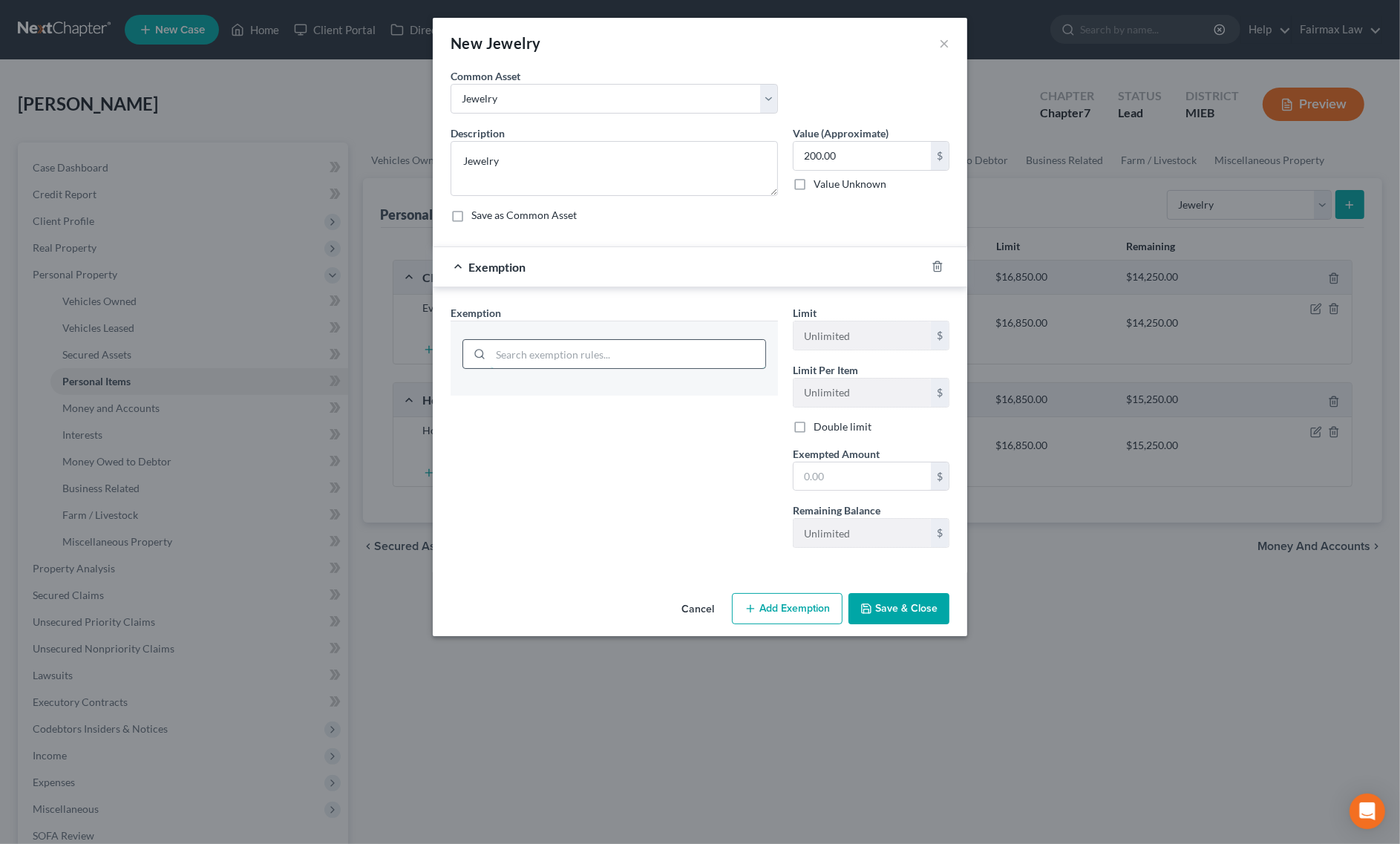
click at [623, 359] on input "search" at bounding box center [627, 353] width 275 height 28
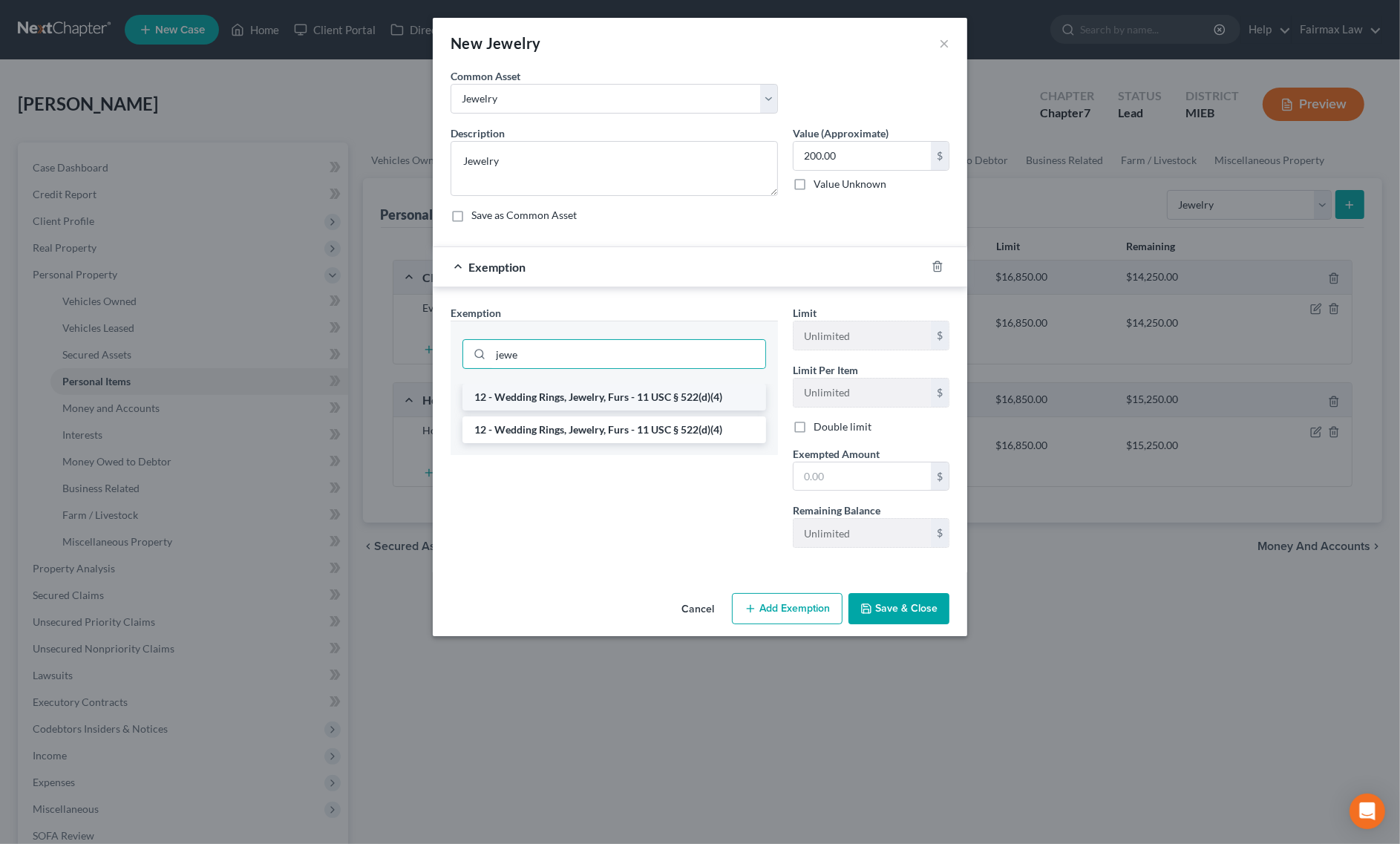
click at [607, 397] on li "12 - Wedding Rings, Jewelry, Furs - 11 USC § 522(d)(4)" at bounding box center [614, 397] width 304 height 27
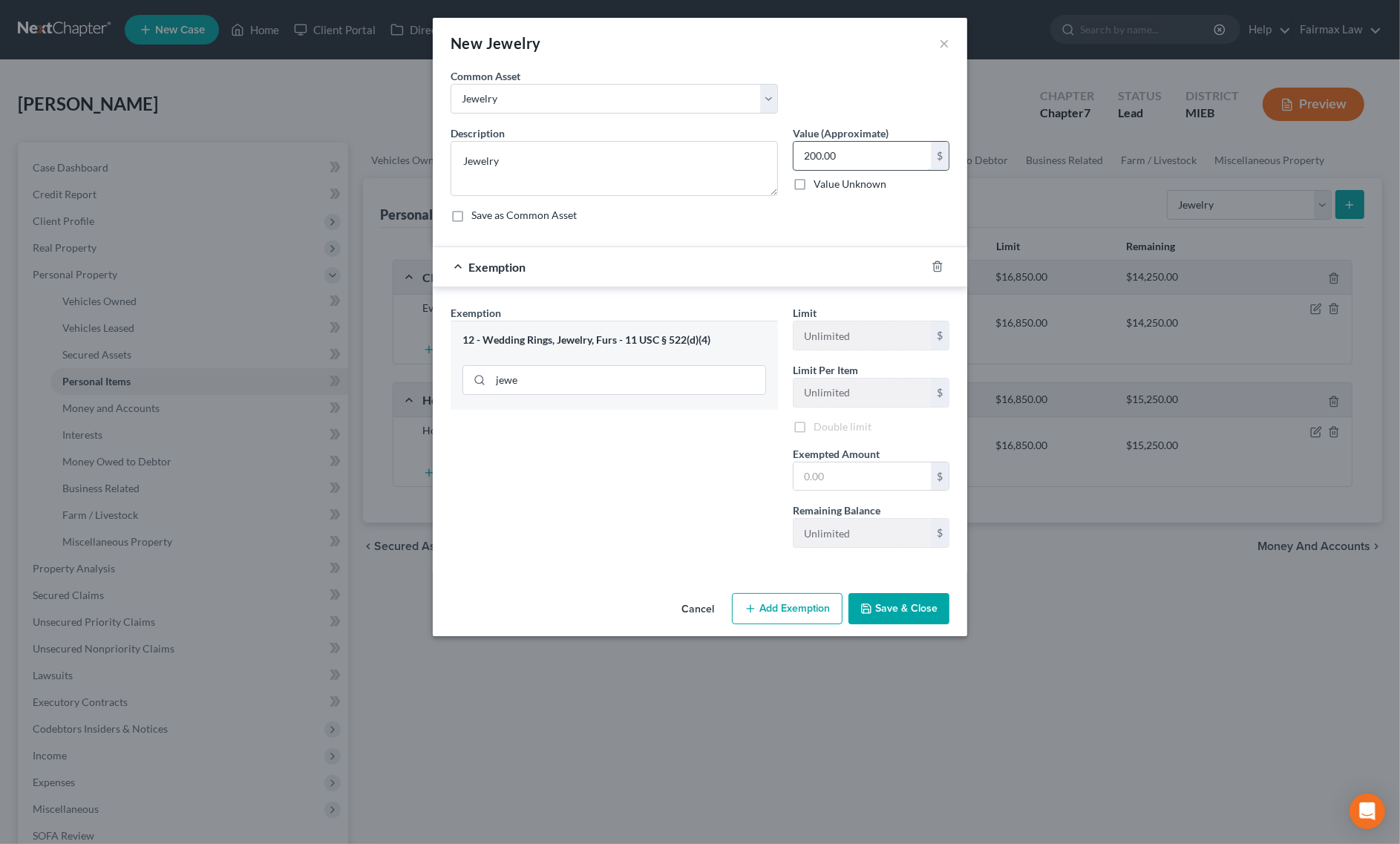
click at [829, 149] on input "200.00" at bounding box center [862, 156] width 137 height 28
click at [825, 473] on input "text" at bounding box center [862, 476] width 137 height 28
paste input "200.00"
click at [697, 484] on div "Exemption Set must be selected for CA. Exemption * 12 - Wedding Rings, Jewelry,…" at bounding box center [614, 432] width 342 height 255
drag, startPoint x: 897, startPoint y: 613, endPoint x: 941, endPoint y: 622, distance: 44.9
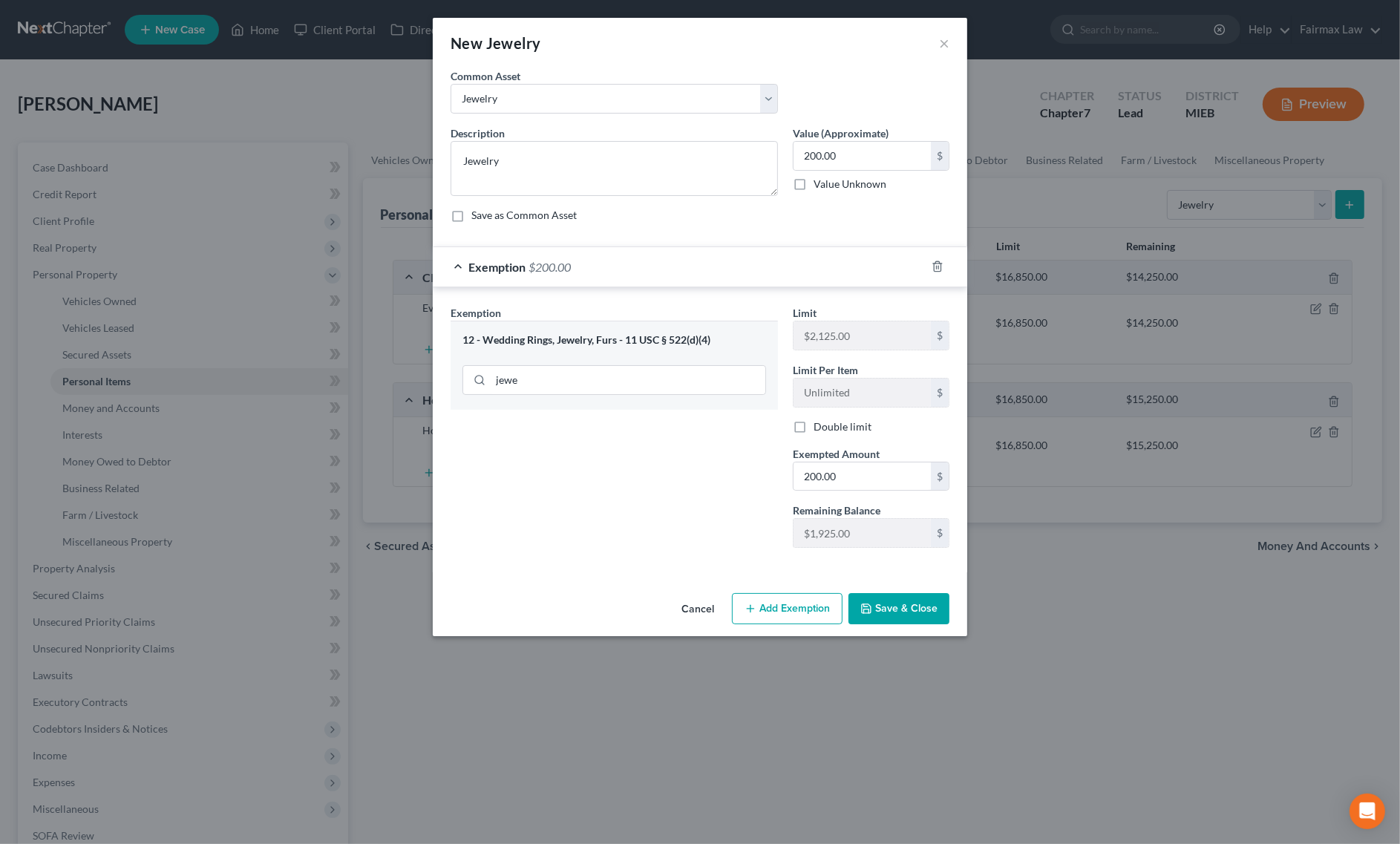
click at [900, 613] on button "Save & Close" at bounding box center [899, 608] width 101 height 31
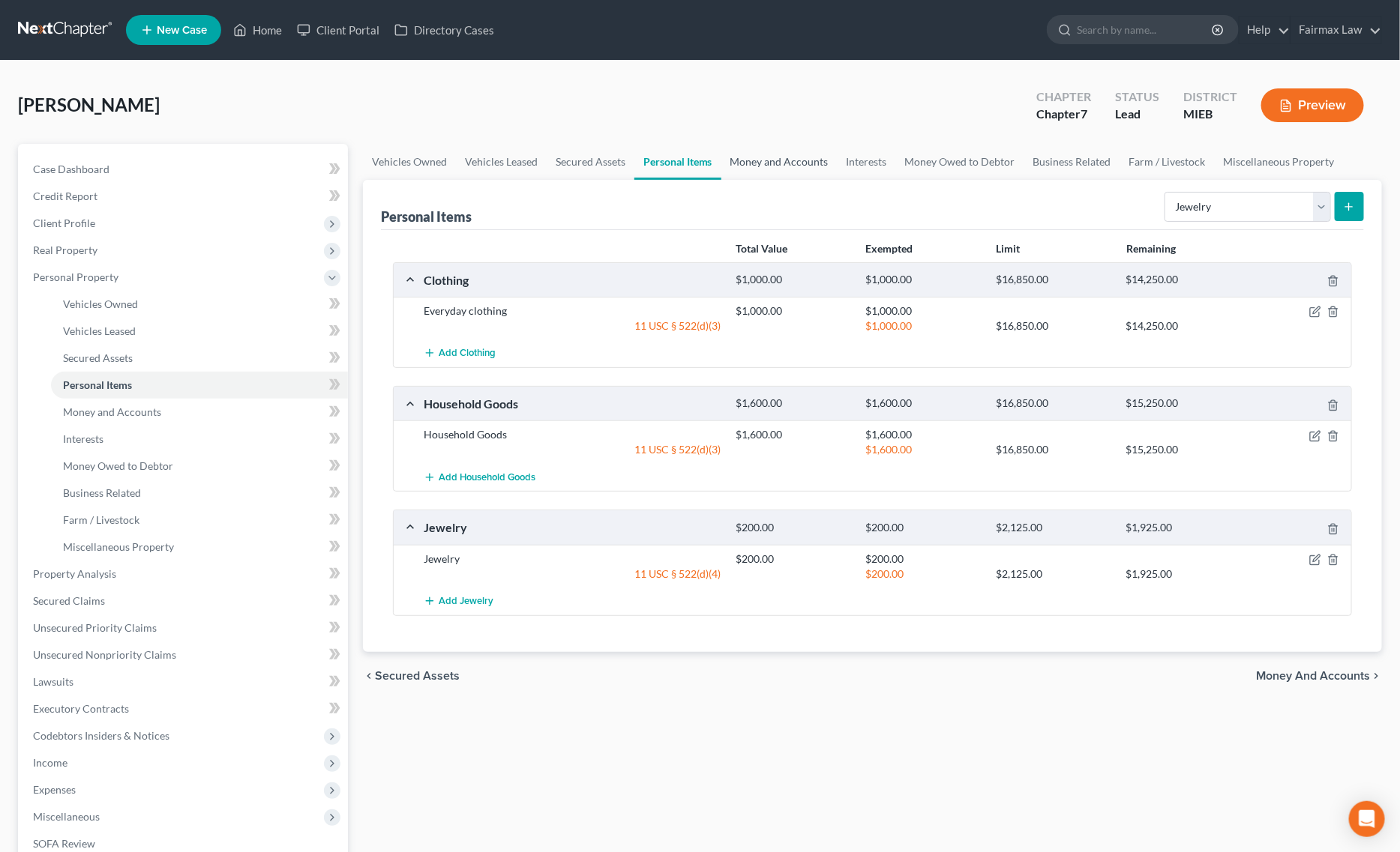
click at [785, 154] on link "Money and Accounts" at bounding box center [780, 162] width 116 height 36
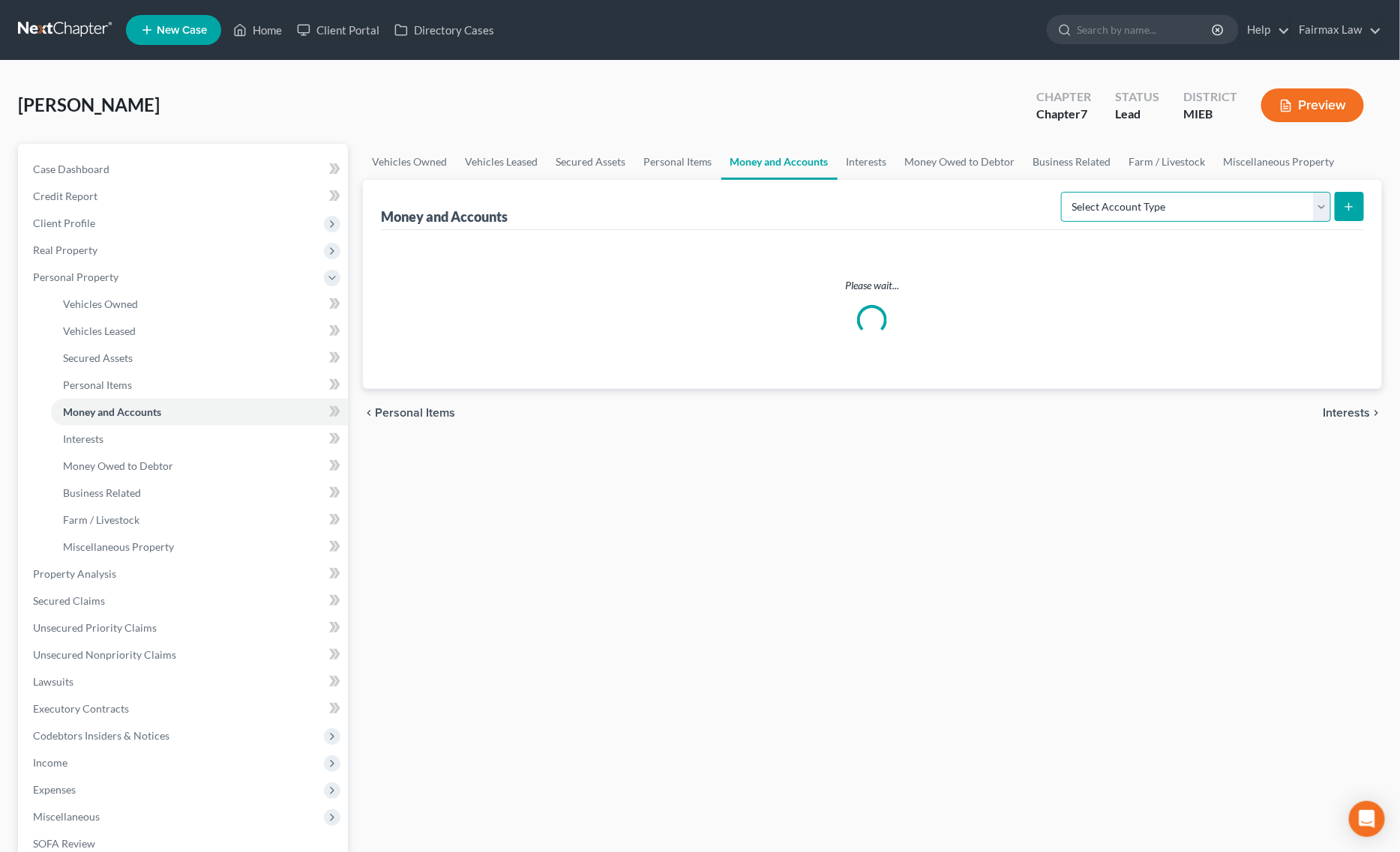
click at [1200, 197] on select "Select Account Type Brokerage Cash on Hand Certificates of Deposit Checking Acc…" at bounding box center [1196, 207] width 270 height 30
click at [1064, 192] on select "Select Account Type Brokerage Cash on Hand Certificates of Deposit Checking Acc…" at bounding box center [1196, 207] width 270 height 30
click at [1344, 201] on icon "submit" at bounding box center [1349, 207] width 12 height 12
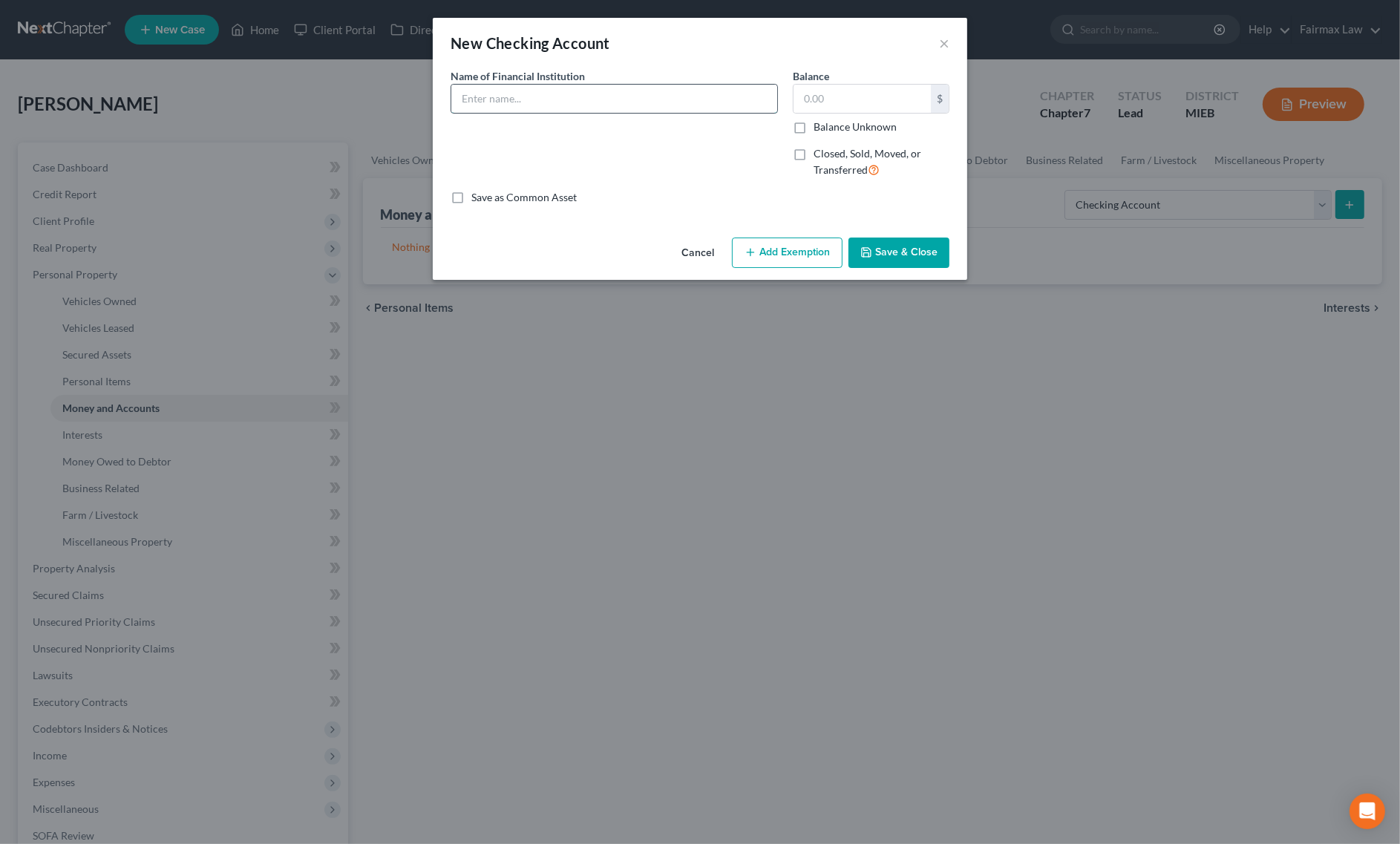
click at [603, 107] on input "text" at bounding box center [614, 98] width 325 height 28
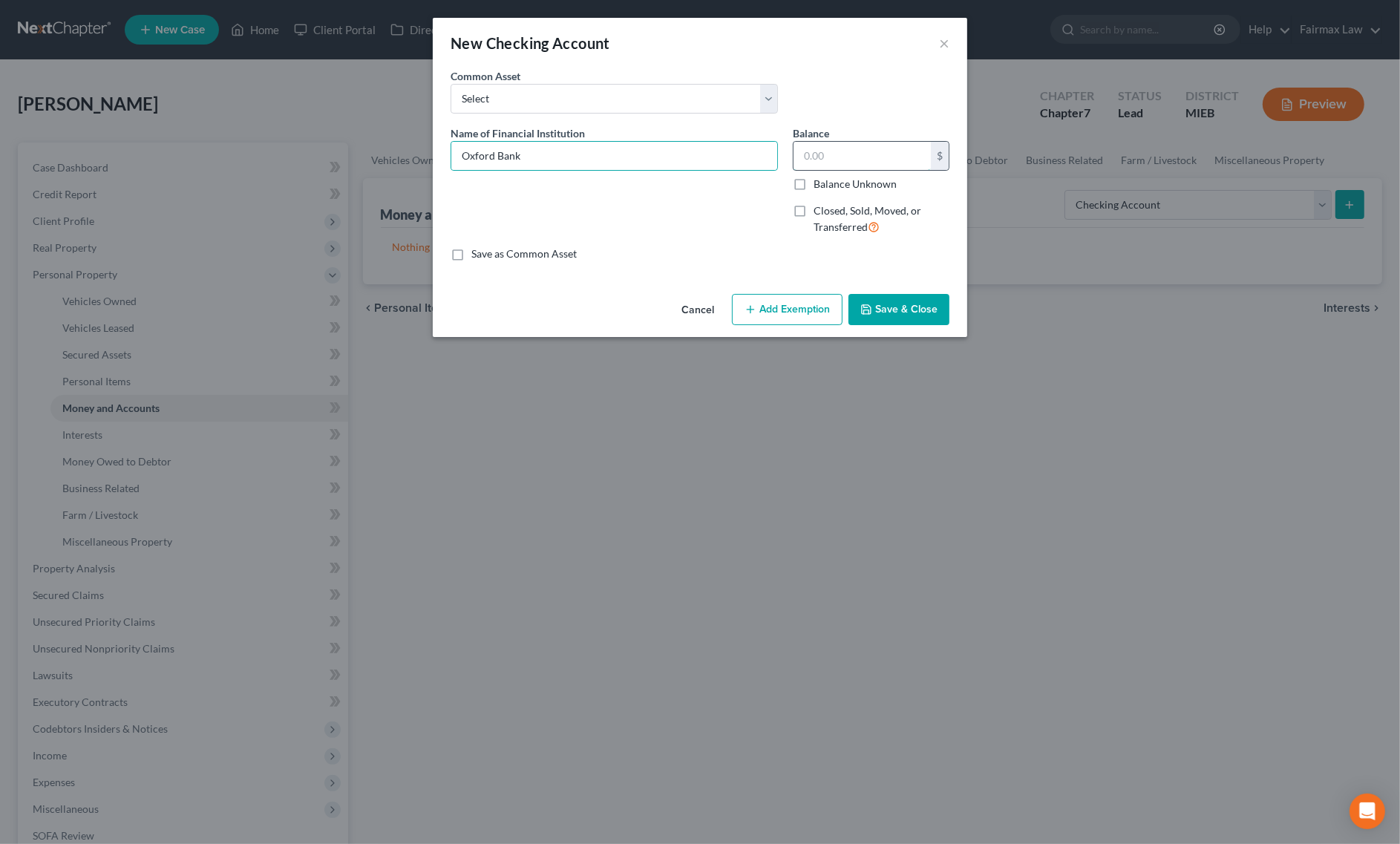
click at [895, 154] on input "text" at bounding box center [862, 156] width 137 height 28
click at [783, 295] on button "Add Exemption" at bounding box center [787, 310] width 111 height 31
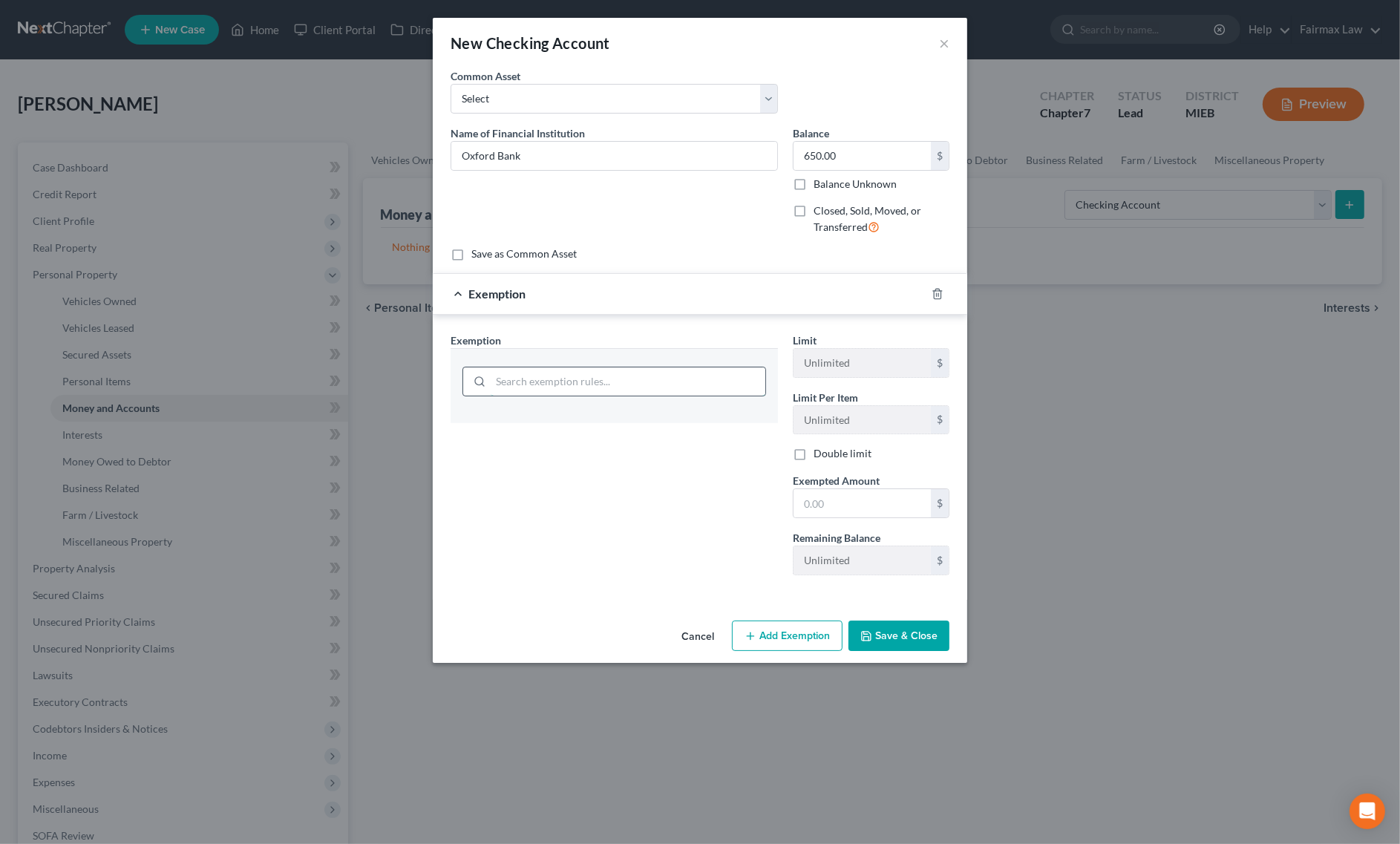
click at [599, 376] on input "search" at bounding box center [627, 381] width 275 height 28
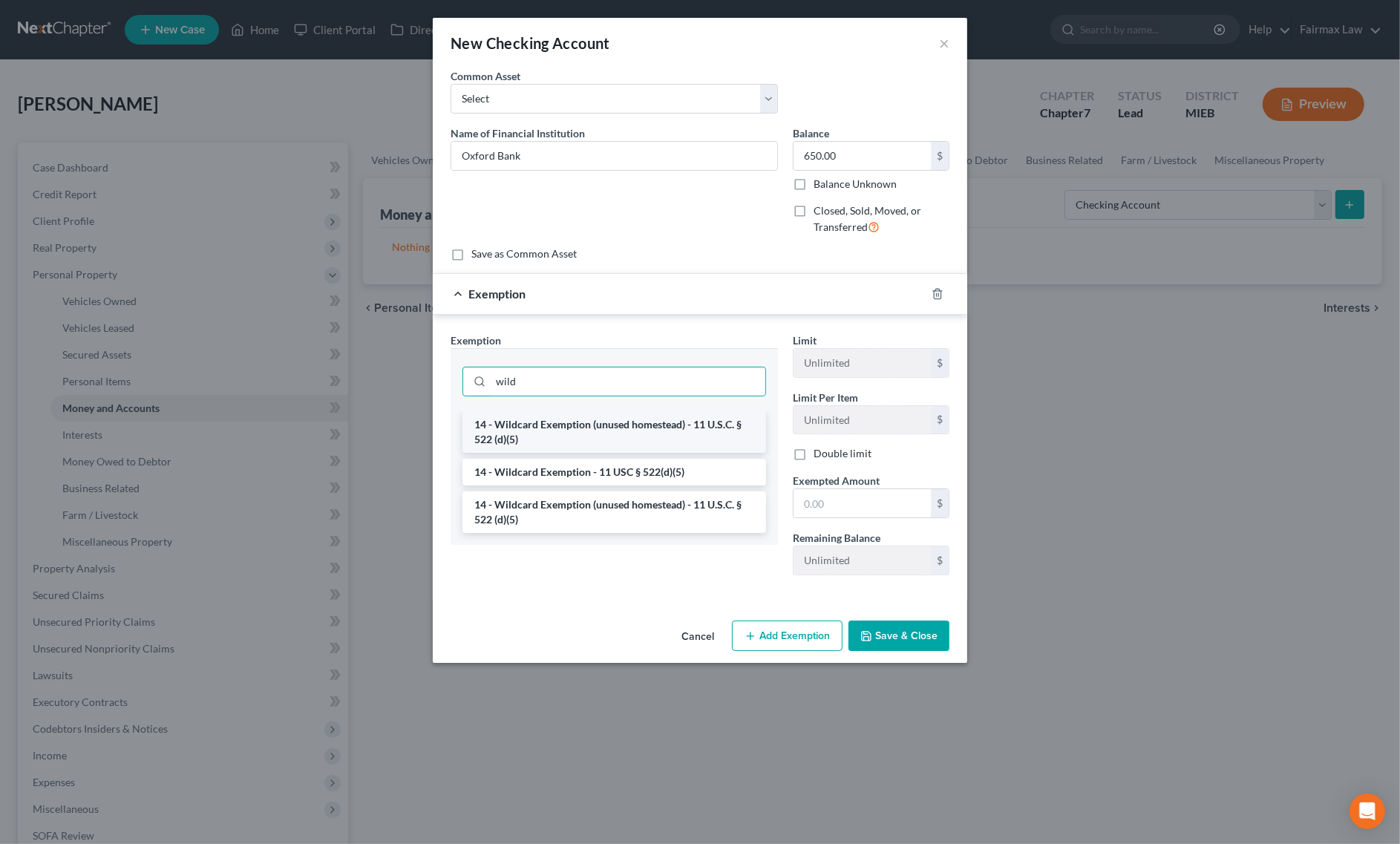
click at [599, 441] on li "14 - Wildcard Exemption (unused homestead) - 11 U.S.C. § 522 (d)(5)" at bounding box center [614, 431] width 304 height 41
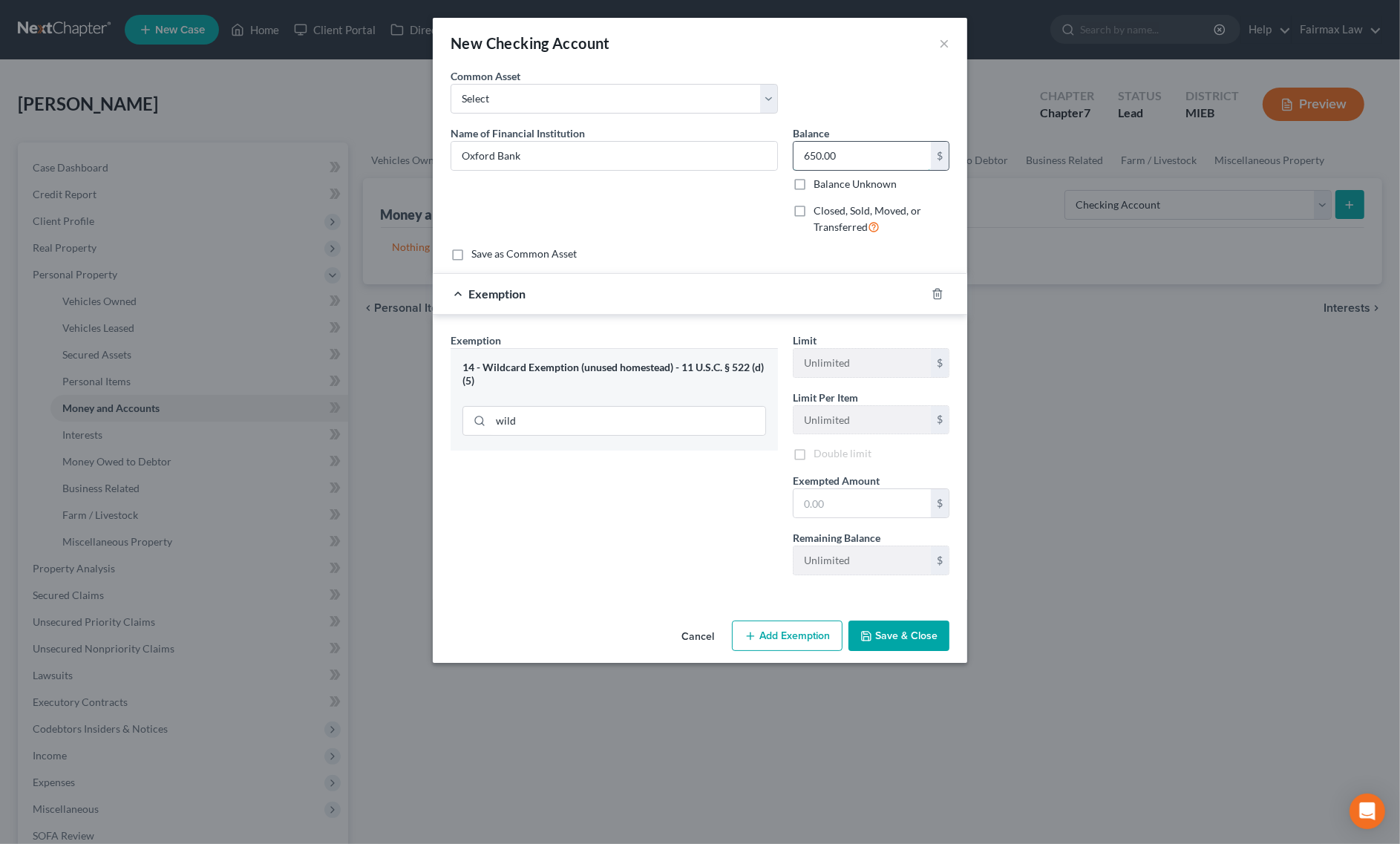
click at [872, 154] on input "650.00" at bounding box center [862, 156] width 137 height 28
click at [852, 507] on input "text" at bounding box center [862, 503] width 137 height 28
paste input "650.00"
drag, startPoint x: 698, startPoint y: 518, endPoint x: 703, endPoint y: 524, distance: 7.8
click at [698, 518] on div "Exemption Set must be selected for CA. Exemption * 14 - Wildcard Exemption (unu…" at bounding box center [614, 459] width 342 height 255
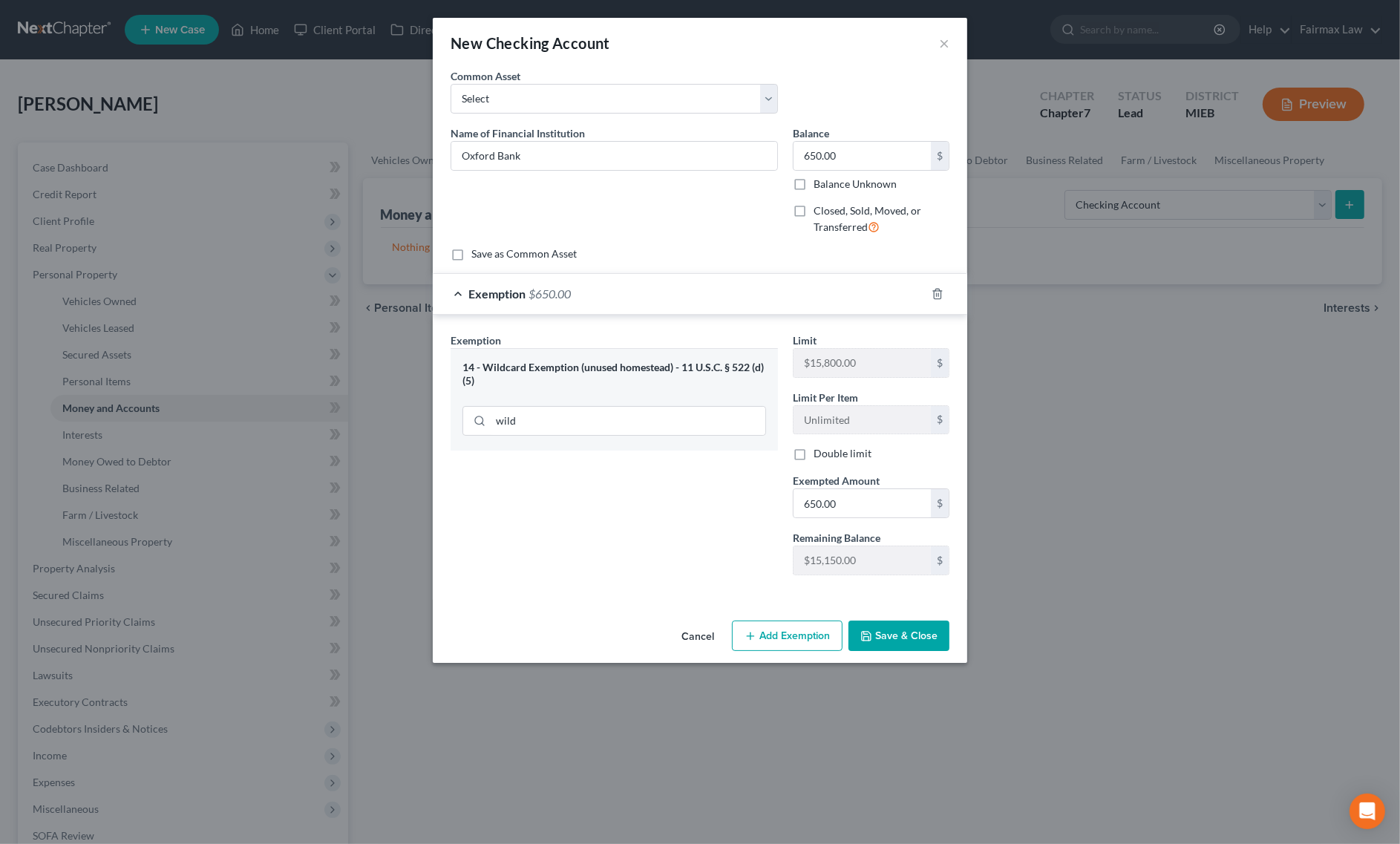
click at [935, 640] on button "Save & Close" at bounding box center [899, 636] width 101 height 31
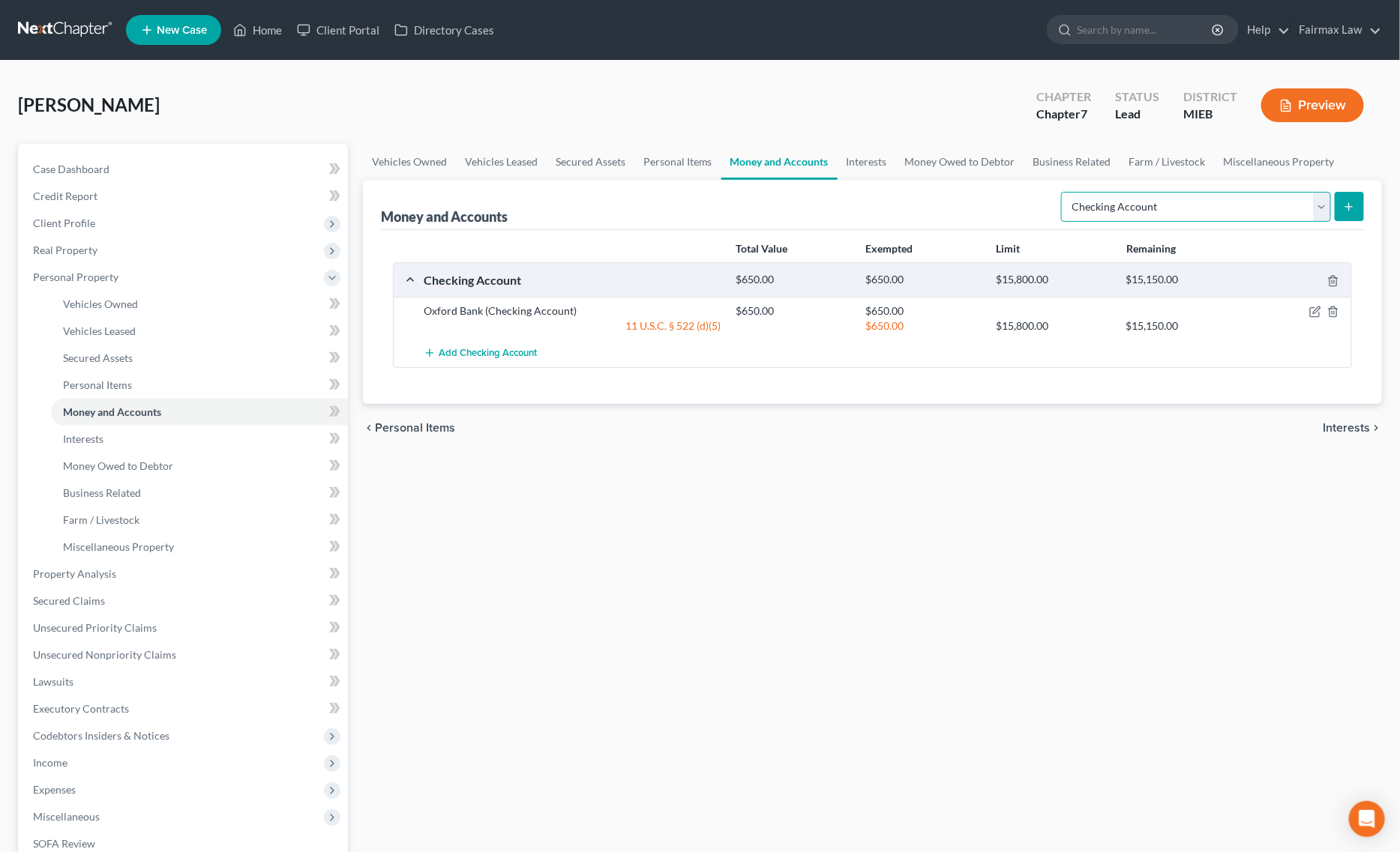
click at [1133, 212] on select "Select Account Type Brokerage Cash on Hand Certificates of Deposit Checking Acc…" at bounding box center [1196, 207] width 270 height 30
click at [1064, 192] on select "Select Account Type Brokerage Cash on Hand Certificates of Deposit Checking Acc…" at bounding box center [1196, 207] width 270 height 30
click at [1354, 208] on icon "submit" at bounding box center [1349, 207] width 12 height 12
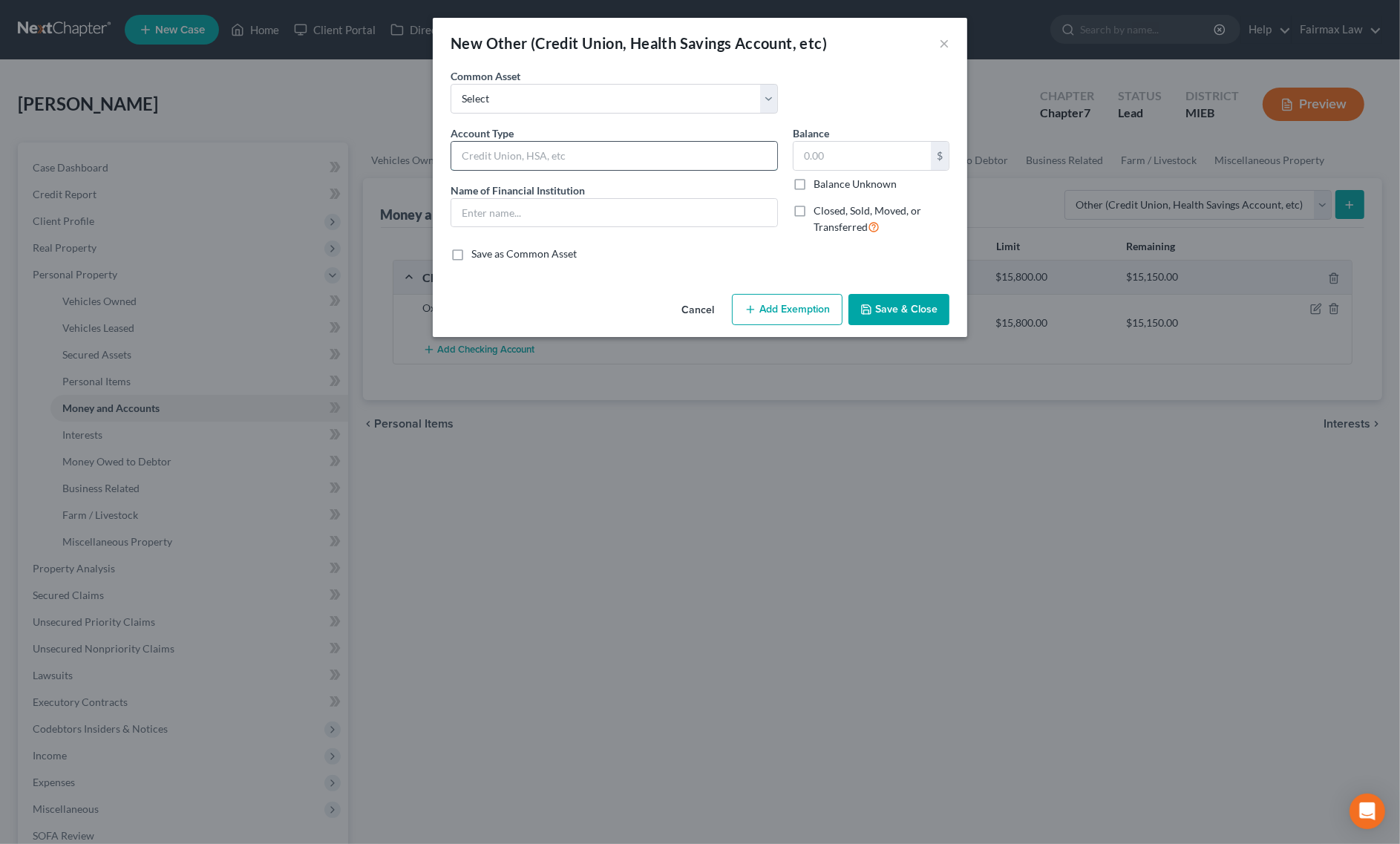
click at [555, 153] on input "text" at bounding box center [614, 156] width 325 height 28
drag, startPoint x: 601, startPoint y: 156, endPoint x: 220, endPoint y: 174, distance: 381.4
click at [220, 174] on div "New Other (Credit Union, Health Savings Account, etc) × An exemption set must f…" at bounding box center [700, 422] width 1400 height 844
click at [503, 210] on input "text" at bounding box center [614, 212] width 325 height 28
paste input "Prepaid Debit Card - Cashapp"
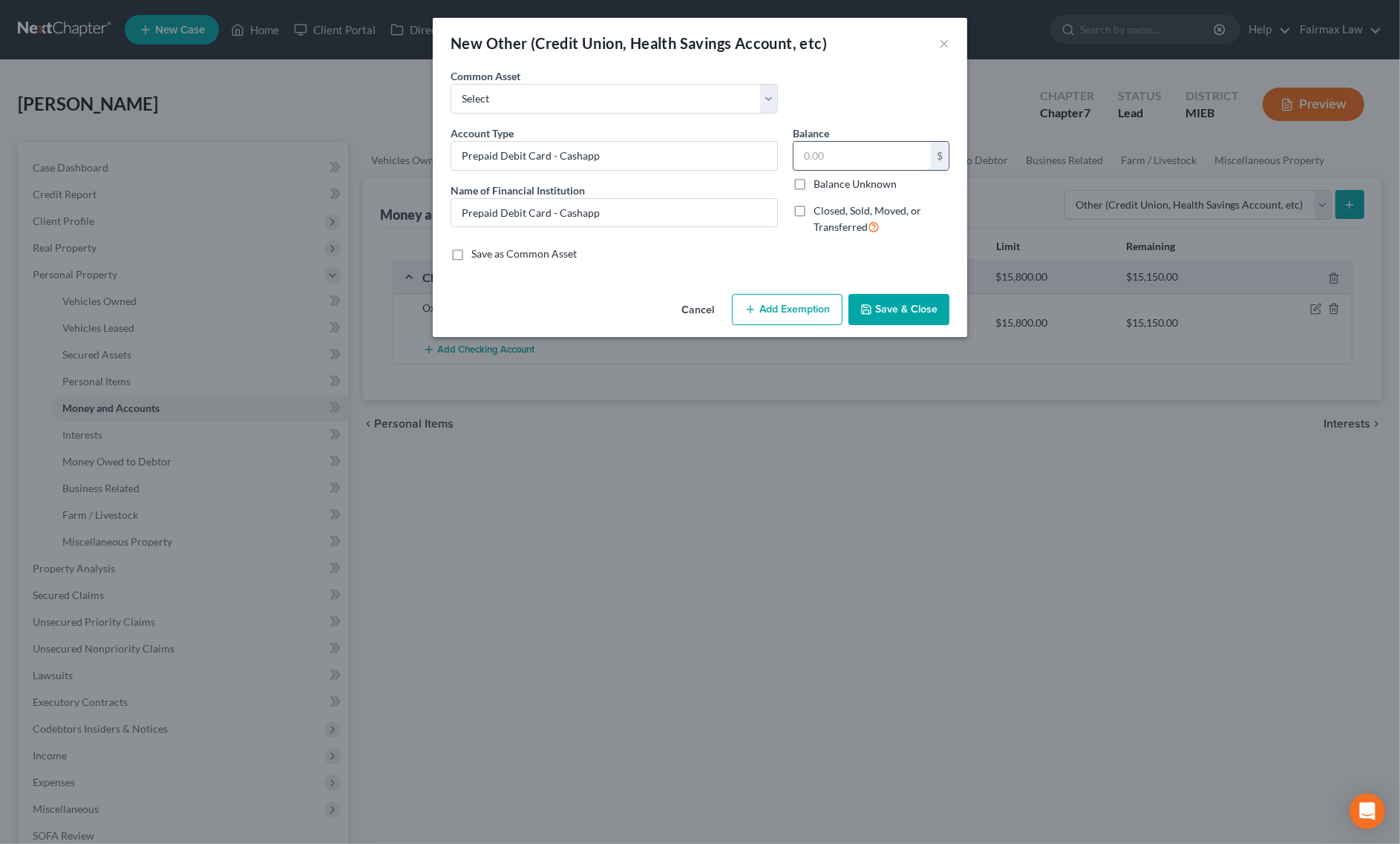
click at [859, 162] on input "text" at bounding box center [862, 156] width 137 height 28
click at [893, 301] on button "Save & Close" at bounding box center [899, 310] width 101 height 31
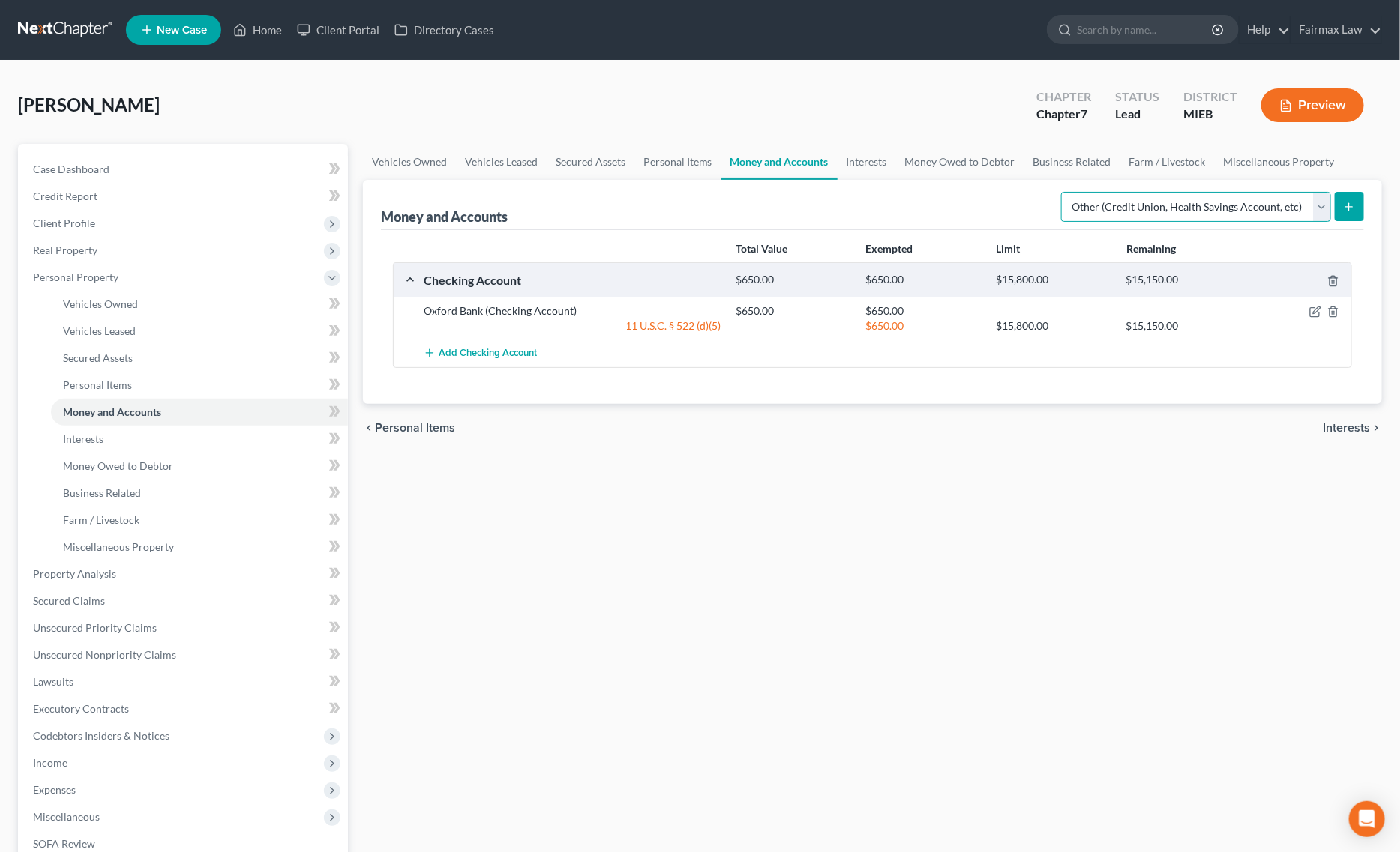
click at [1122, 192] on select "Select Account Type Brokerage Cash on Hand Certificates of Deposit Checking Acc…" at bounding box center [1196, 207] width 270 height 30
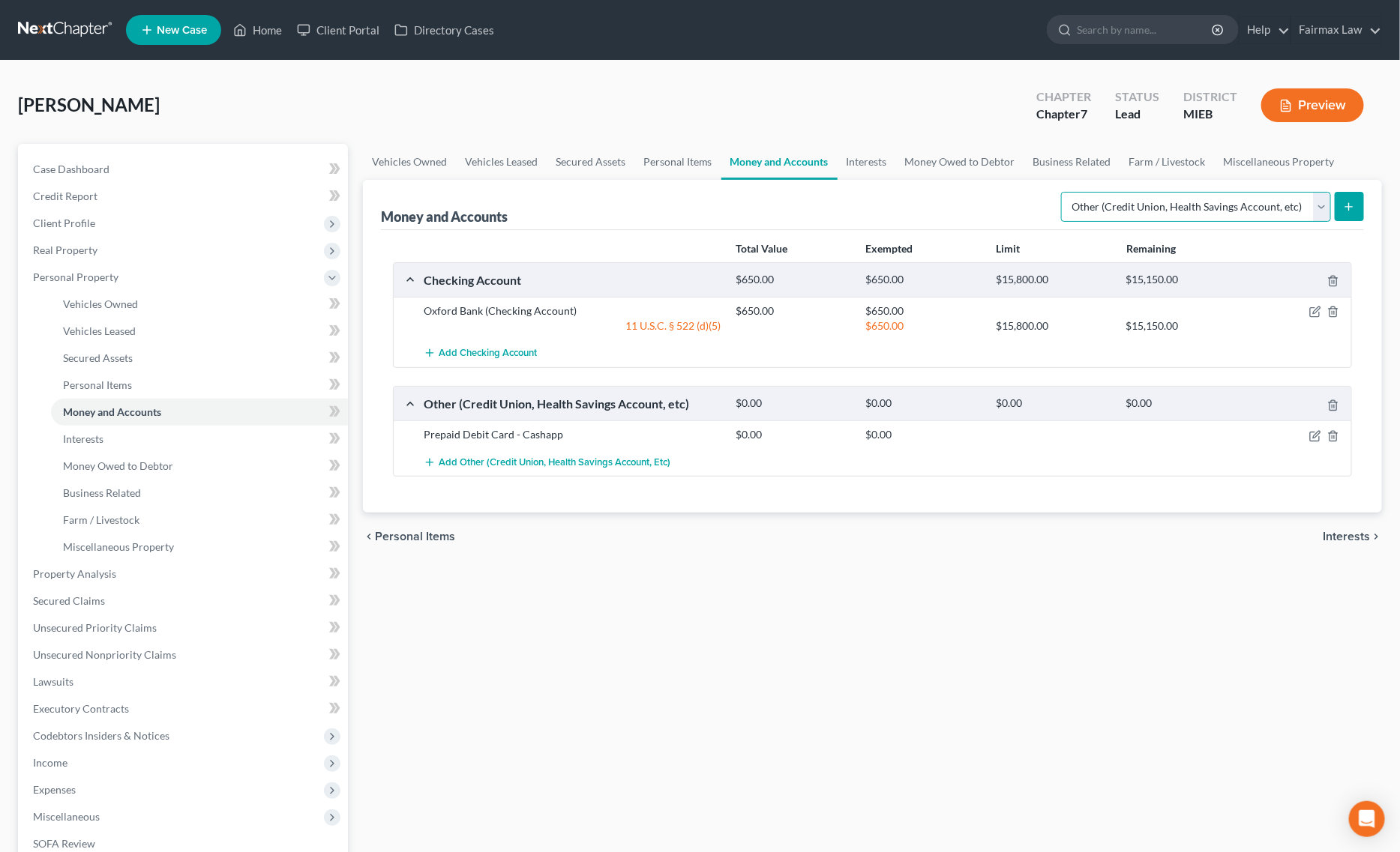
click at [1064, 192] on select "Select Account Type Brokerage Cash on Hand Certificates of Deposit Checking Acc…" at bounding box center [1196, 207] width 270 height 30
click at [1351, 196] on button "submit" at bounding box center [1350, 207] width 29 height 29
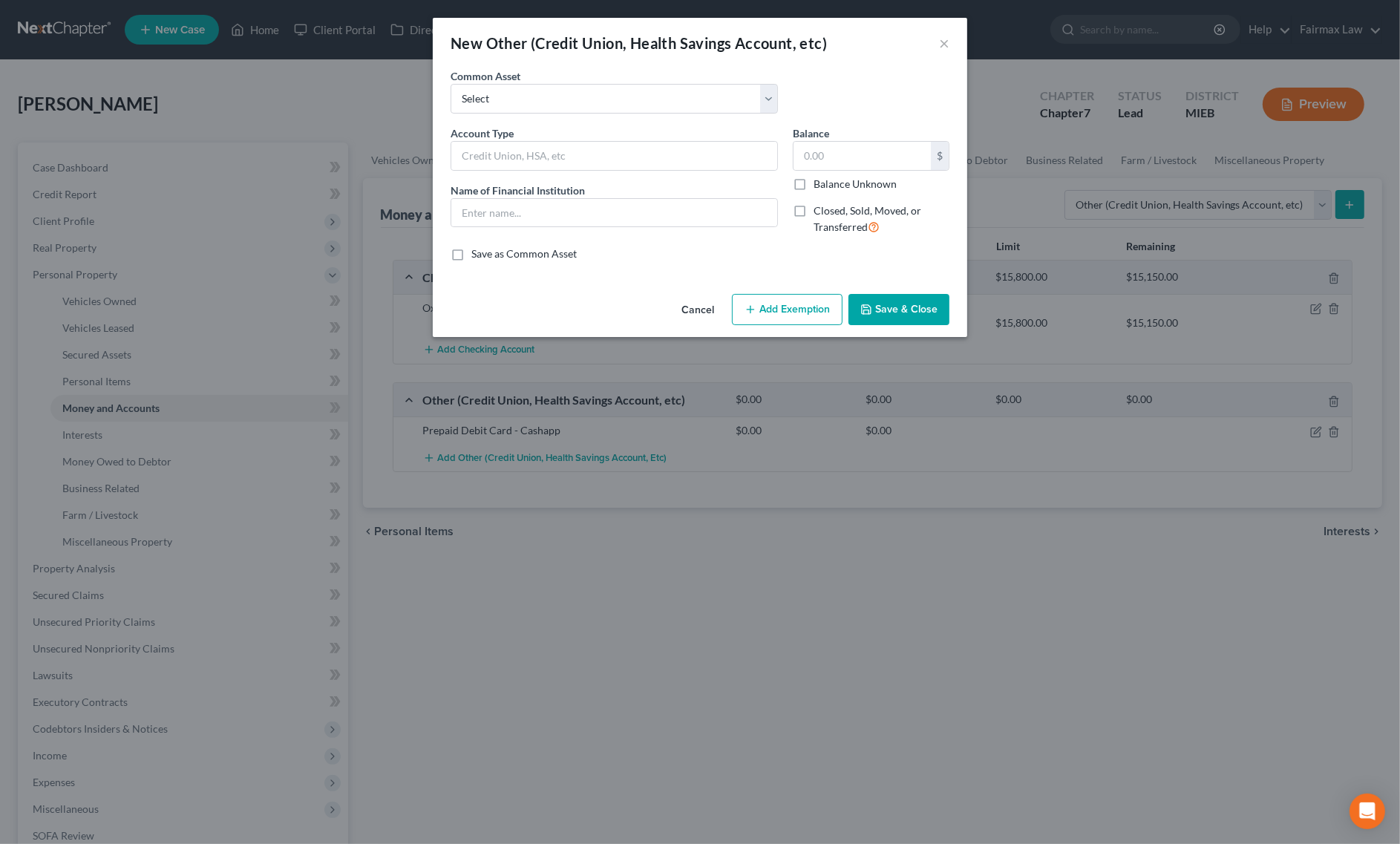
click at [594, 113] on div "Common Asset Select Prepaid Debit Card - Chime Credit Builder Way2Go Prepaid De…" at bounding box center [700, 97] width 514 height 58
click at [574, 145] on input "text" at bounding box center [614, 156] width 325 height 28
drag, startPoint x: 577, startPoint y: 157, endPoint x: 384, endPoint y: 151, distance: 193.1
click at [384, 151] on div "New Other (Credit Union, Health Savings Account, etc) × An exemption set must f…" at bounding box center [700, 422] width 1400 height 844
drag, startPoint x: 542, startPoint y: 153, endPoint x: 287, endPoint y: 153, distance: 255.0
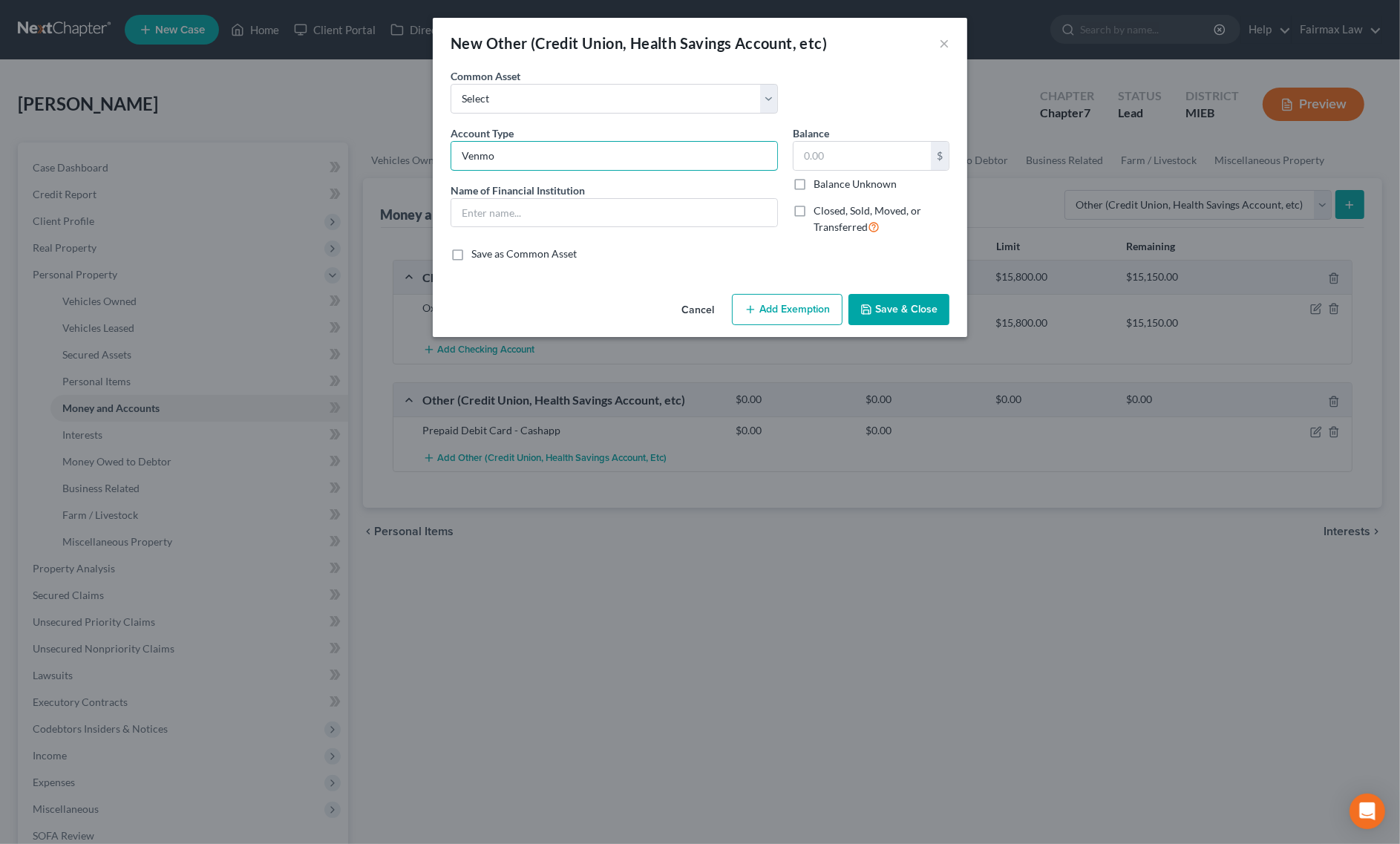
click at [287, 153] on div "New Other (Credit Union, Health Savings Account, etc) × An exemption set must f…" at bounding box center [700, 422] width 1400 height 844
click at [495, 227] on input "text" at bounding box center [614, 212] width 325 height 28
paste input "Venmo"
click at [893, 165] on input "text" at bounding box center [862, 156] width 137 height 28
click at [926, 308] on button "Save & Close" at bounding box center [899, 310] width 101 height 31
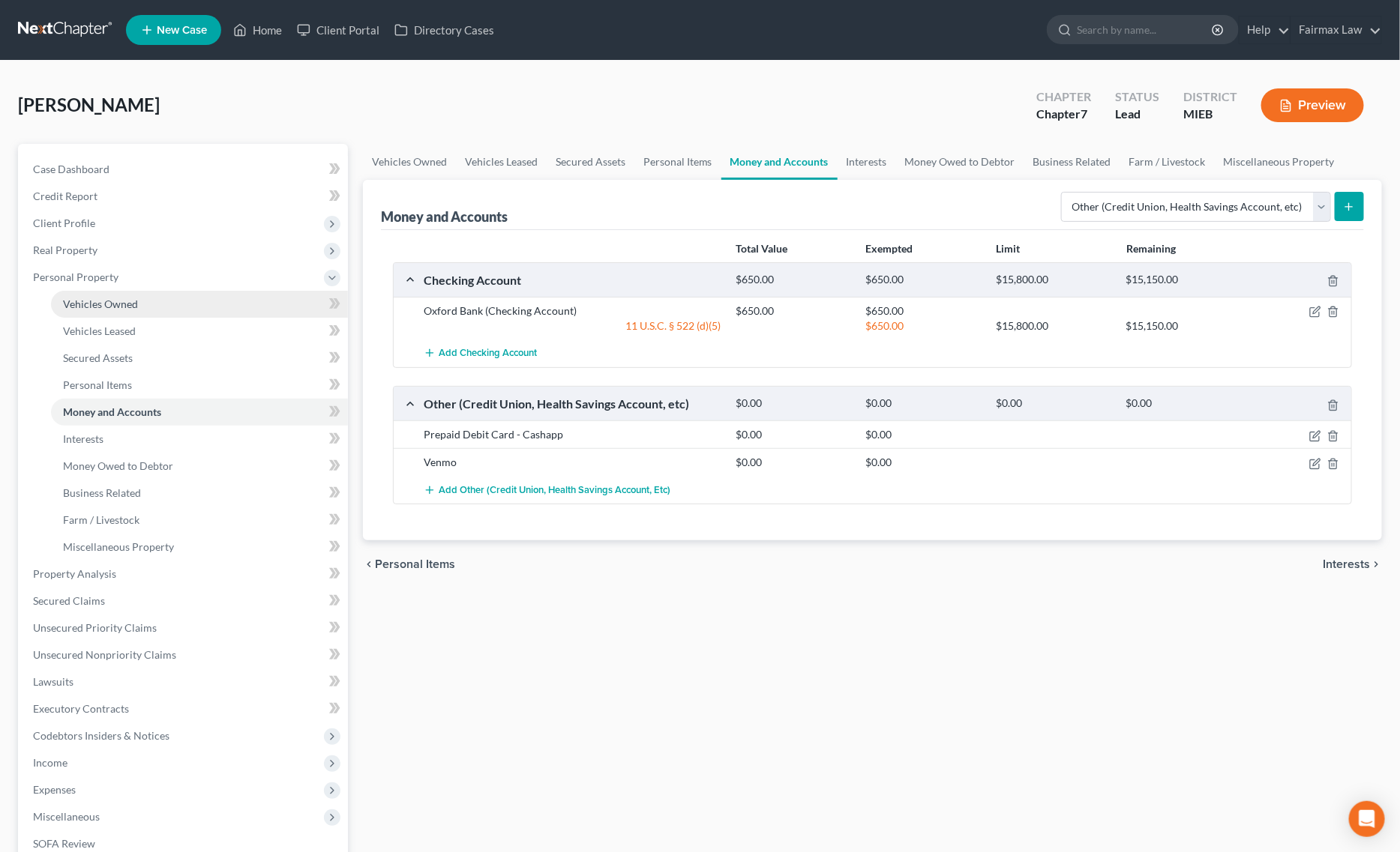
click at [132, 305] on span "Vehicles Owned" at bounding box center [101, 304] width 75 height 13
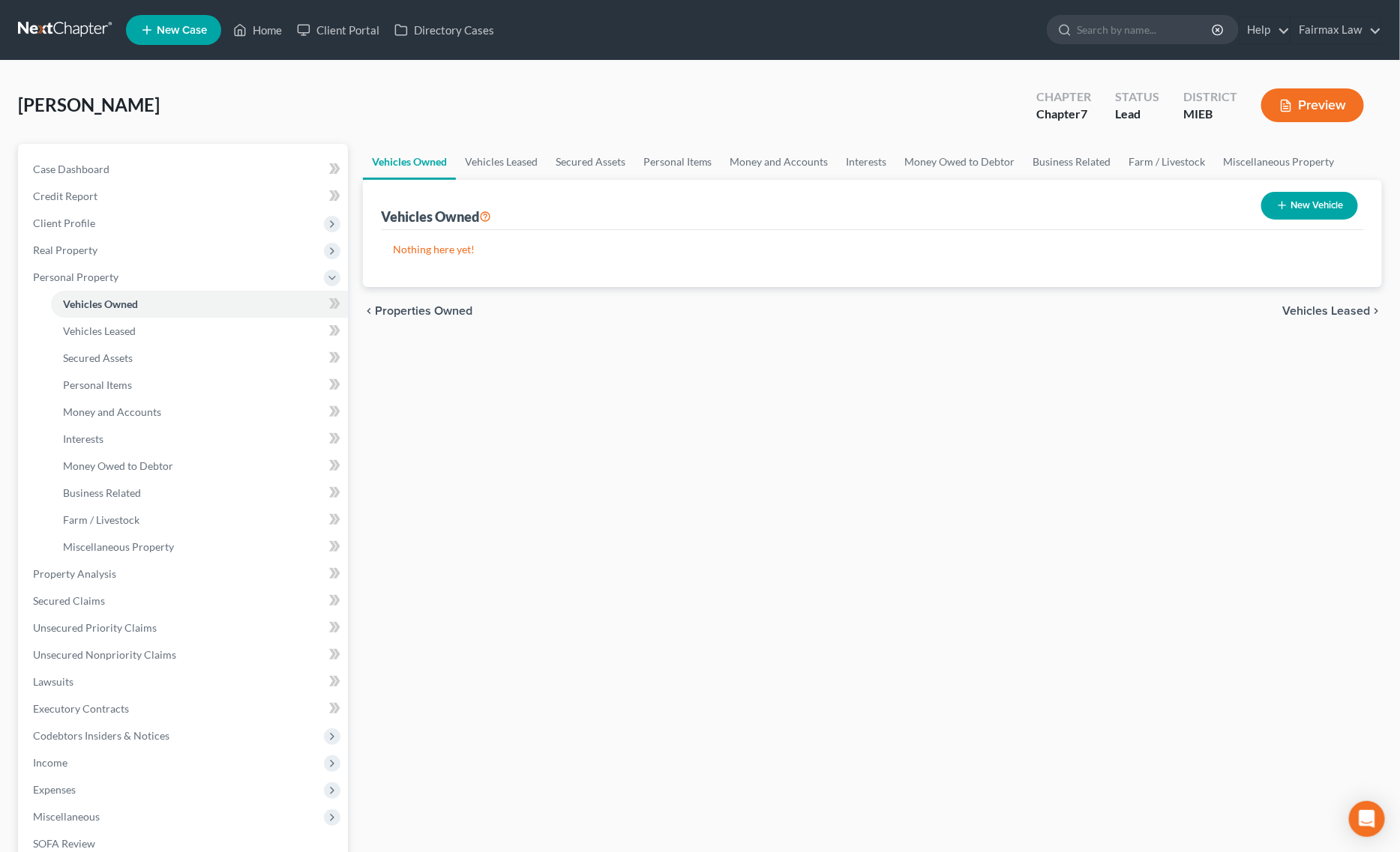
click at [1321, 201] on button "New Vehicle" at bounding box center [1309, 206] width 97 height 27
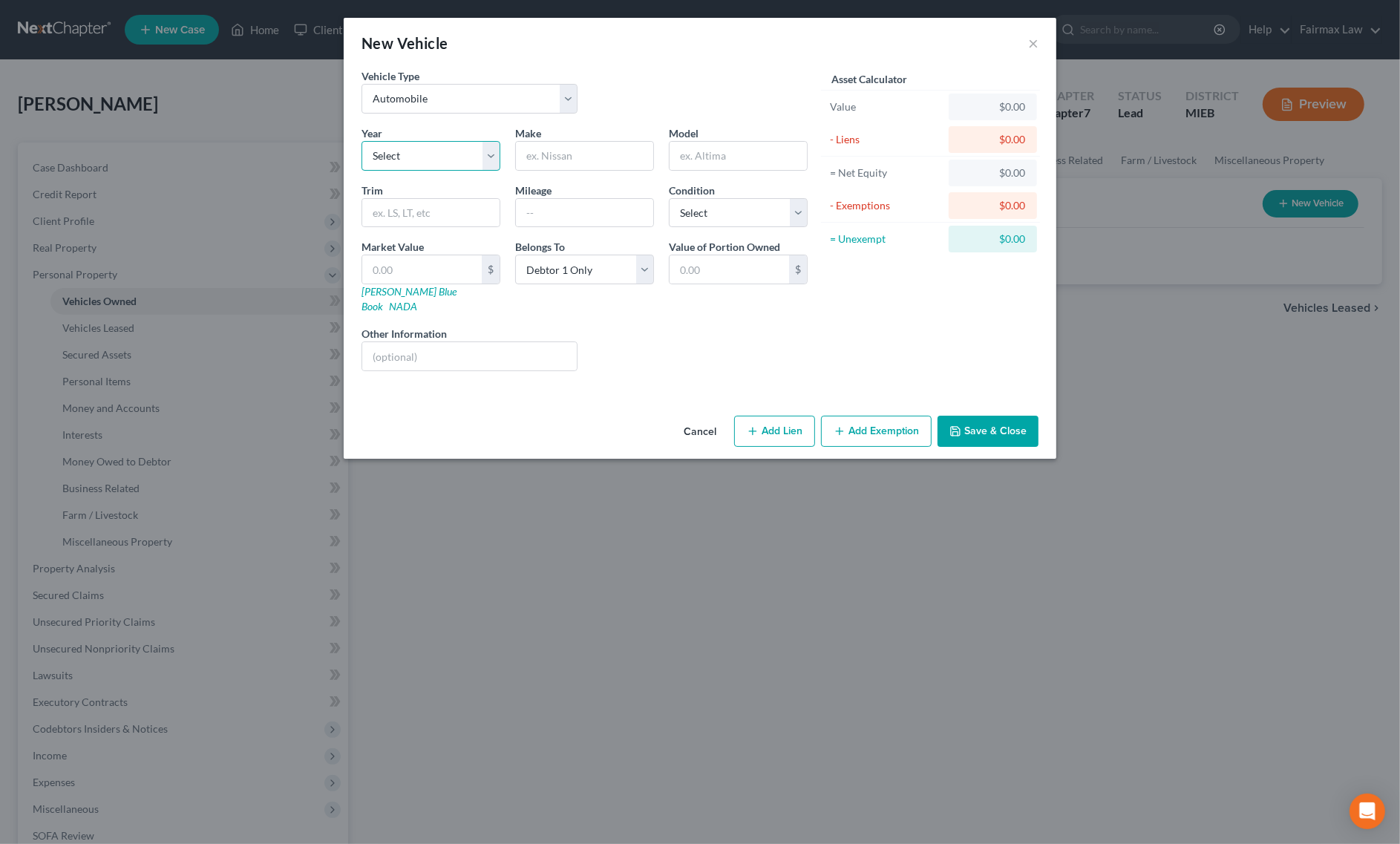
click at [377, 154] on select "Select 2026 2025 2024 2023 2022 2021 2020 2019 2018 2017 2016 2015 2014 2013 20…" at bounding box center [431, 156] width 139 height 30
click at [362, 141] on select "Select 2026 2025 2024 2023 2022 2021 2020 2019 2018 2017 2016 2015 2014 2013 20…" at bounding box center [431, 156] width 139 height 30
click at [612, 167] on input "text" at bounding box center [584, 156] width 137 height 28
click at [736, 162] on input "text" at bounding box center [738, 156] width 137 height 28
click at [695, 212] on select "Select Excellent Very Good Good Fair Poor" at bounding box center [738, 212] width 139 height 30
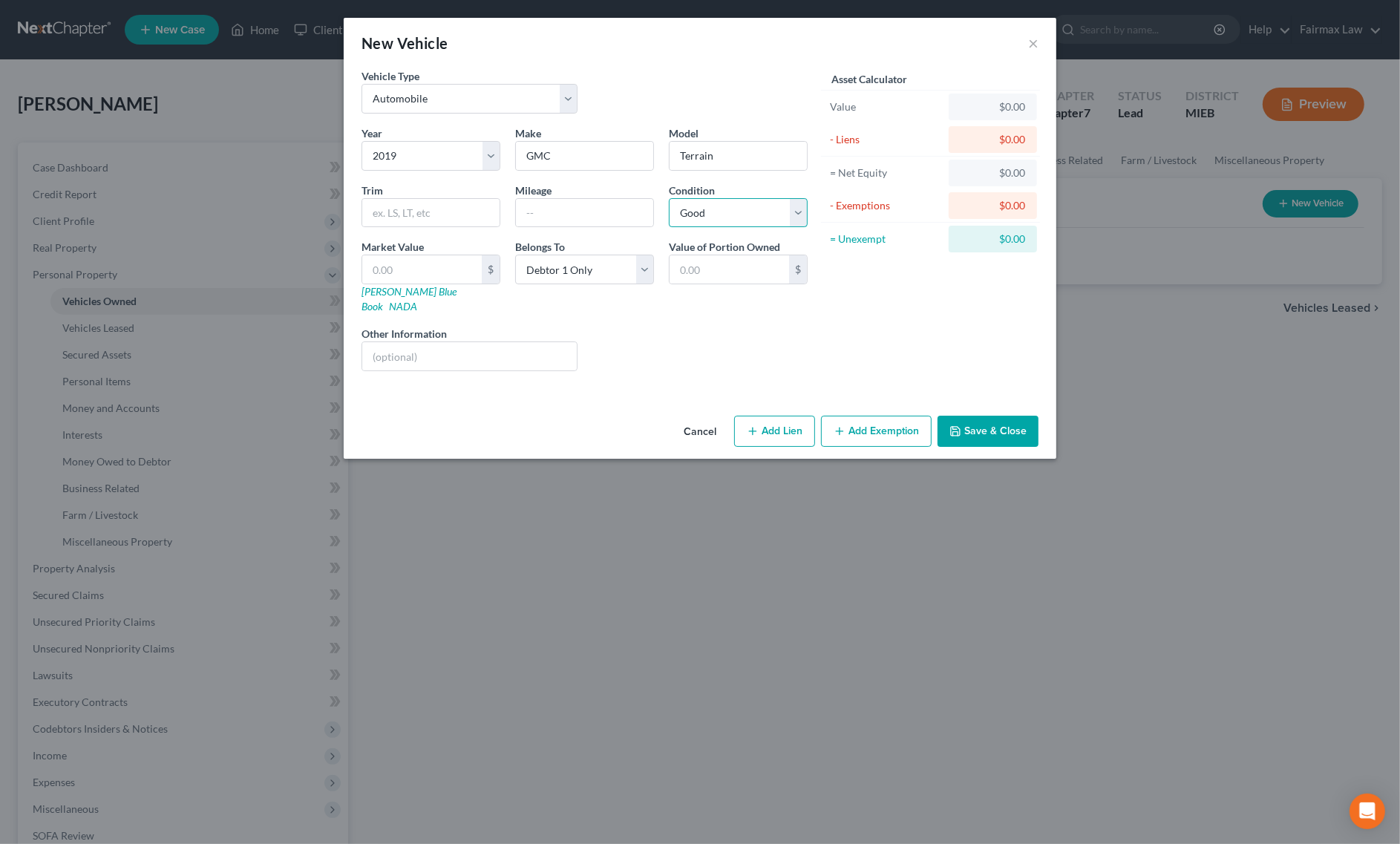
click at [669, 198] on select "Select Excellent Very Good Good Fair Poor" at bounding box center [738, 212] width 139 height 30
click at [588, 224] on input "text" at bounding box center [584, 212] width 137 height 28
paste input "49, 356"
click at [981, 424] on button "Save & Close" at bounding box center [987, 431] width 101 height 31
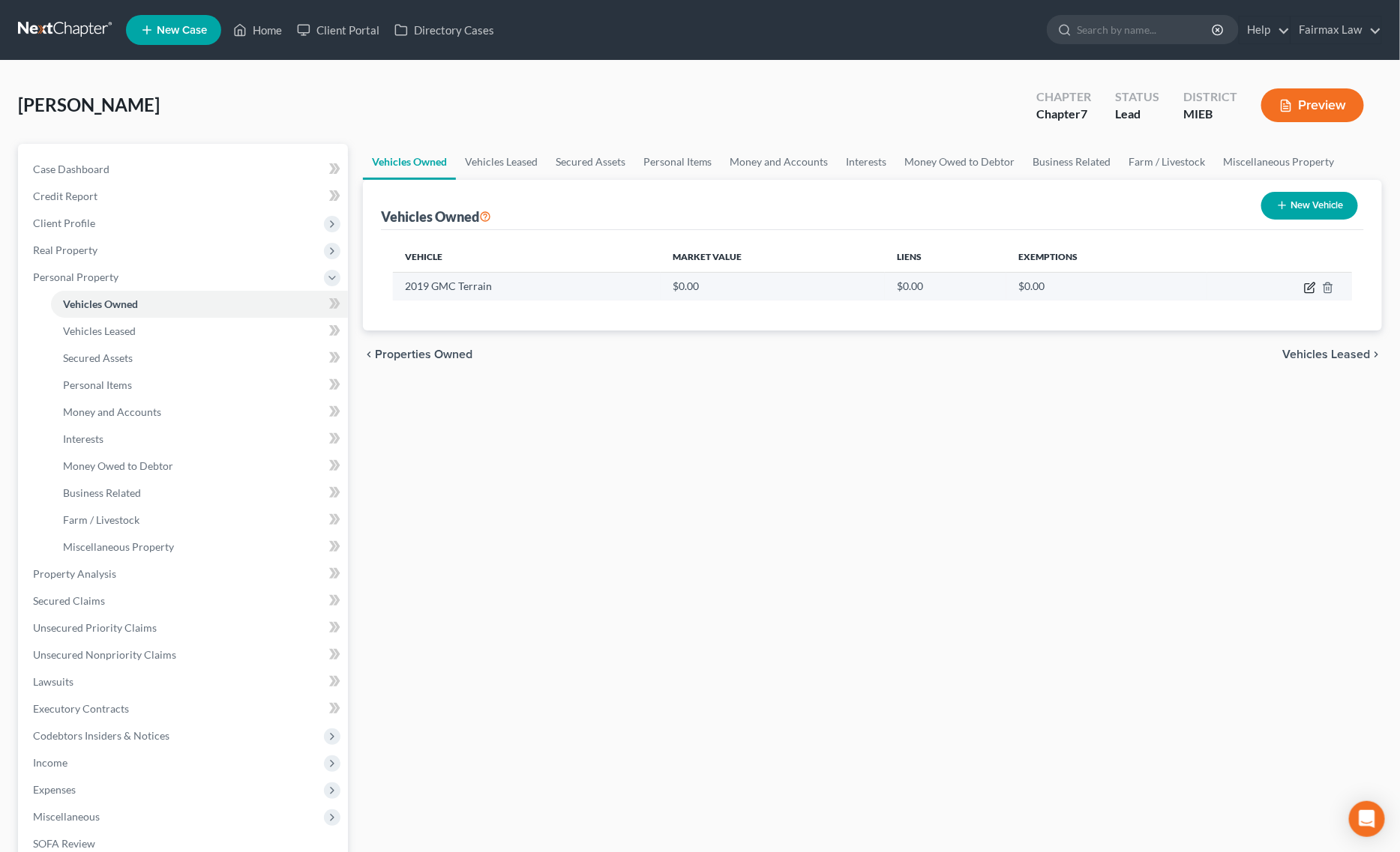
click at [1313, 286] on icon "button" at bounding box center [1310, 288] width 12 height 12
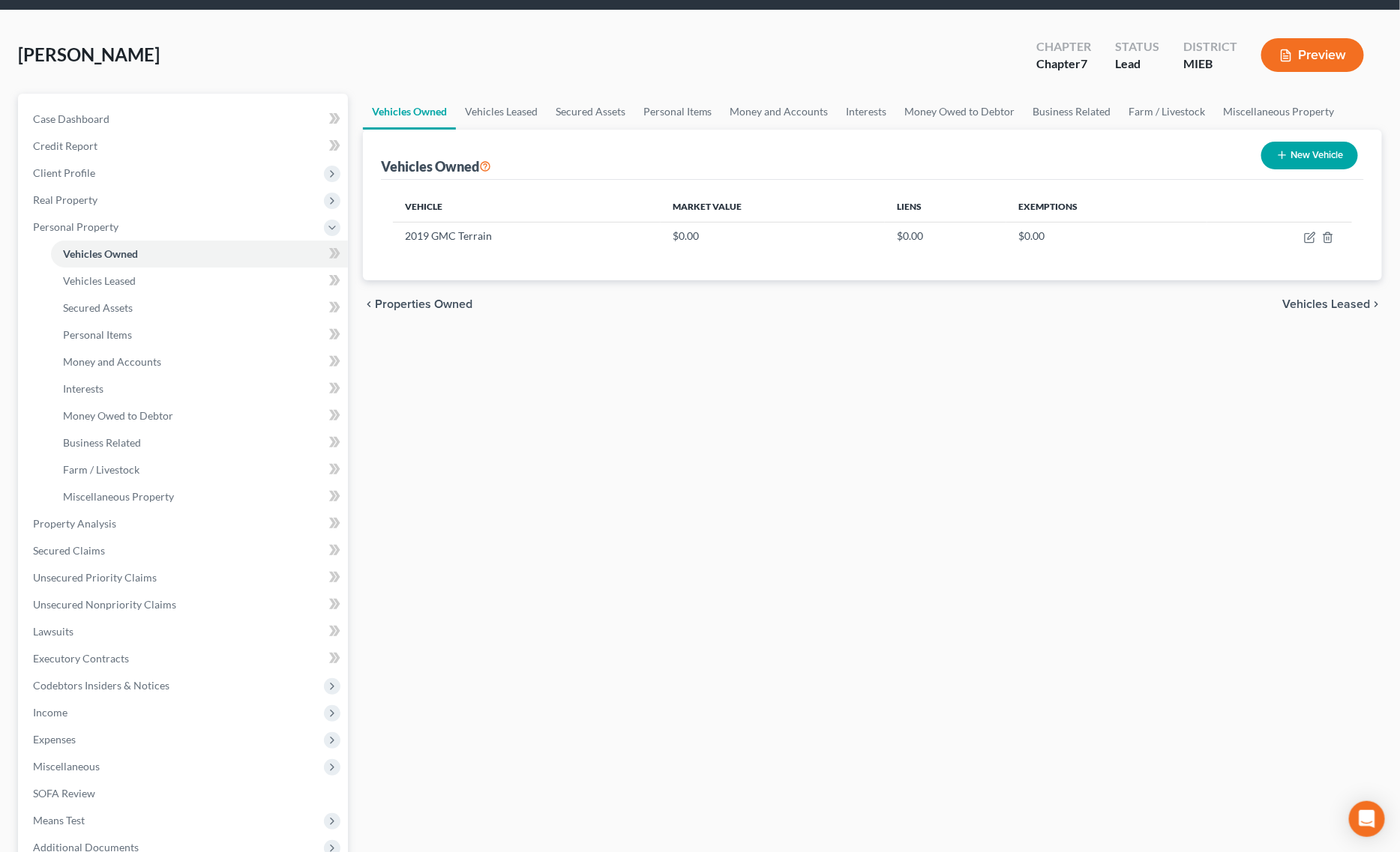
scroll to position [94, 0]
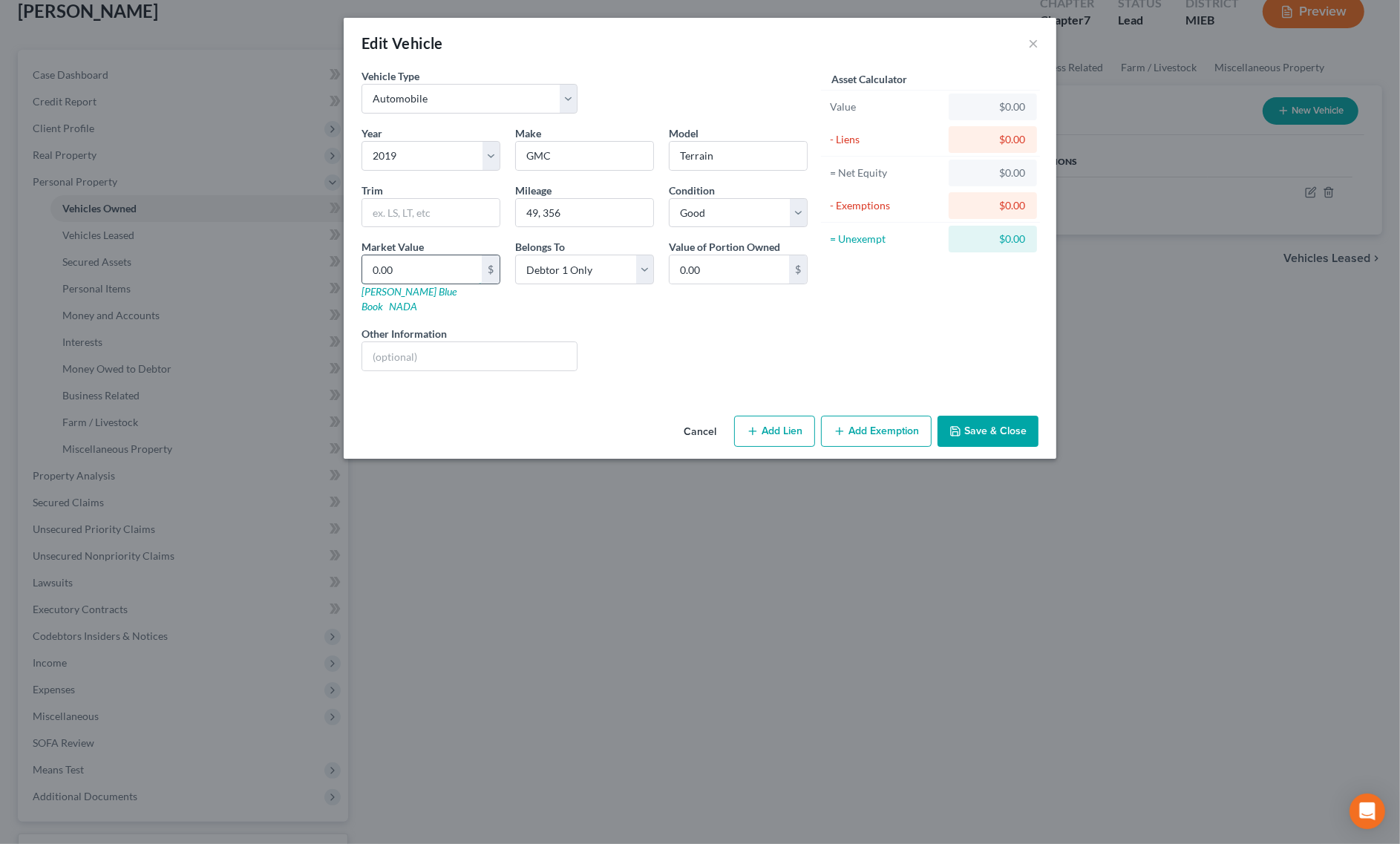
click at [430, 271] on input "0.00" at bounding box center [421, 269] width 119 height 28
click at [393, 273] on input "1,157" at bounding box center [421, 269] width 119 height 28
click at [973, 429] on button "Save & Close" at bounding box center [987, 431] width 101 height 31
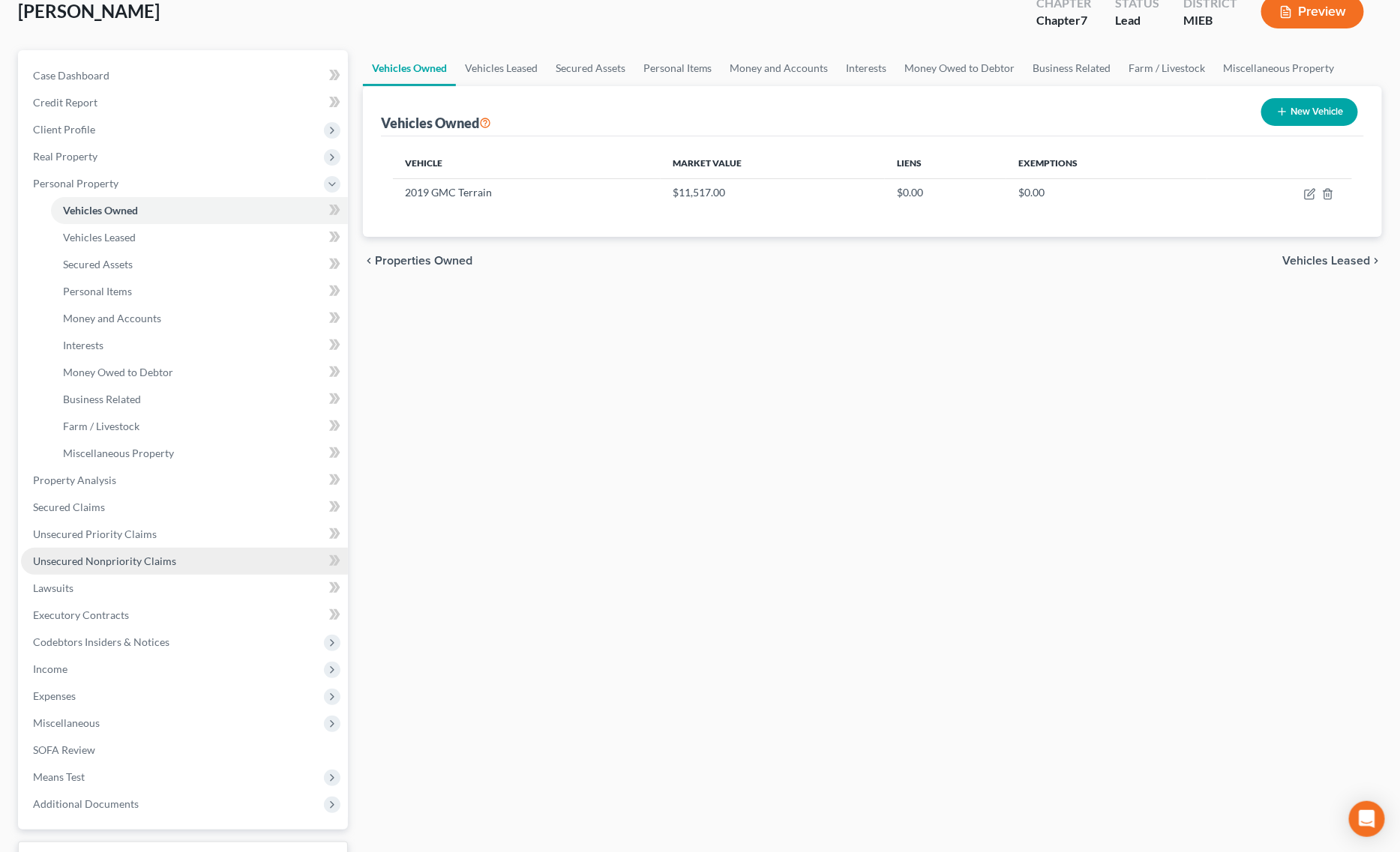
click at [169, 563] on span "Unsecured Nonpriority Claims" at bounding box center [105, 561] width 144 height 13
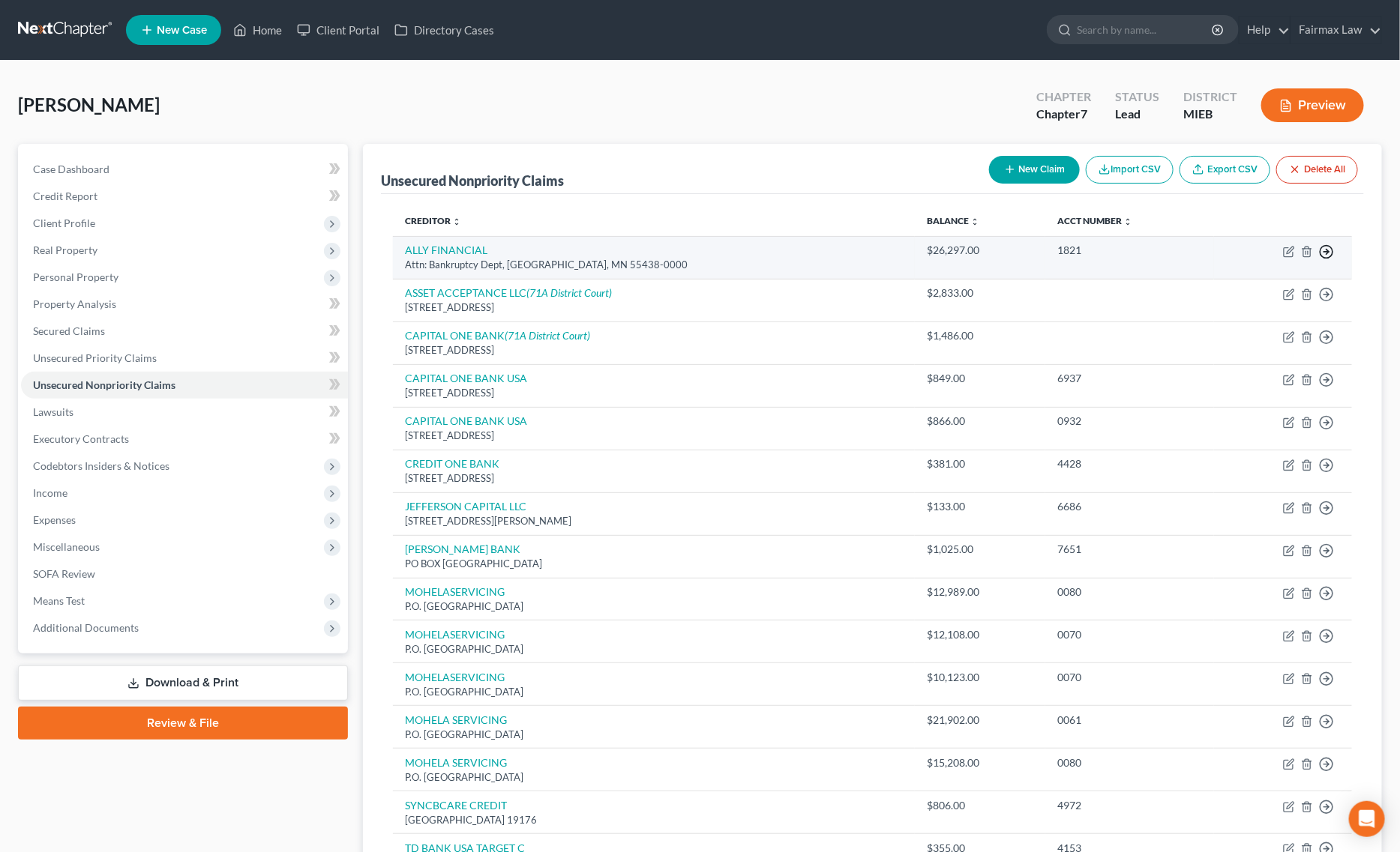
click at [1321, 249] on circle "button" at bounding box center [1327, 252] width 13 height 13
click at [1232, 268] on link "Move to D" at bounding box center [1257, 262] width 126 height 26
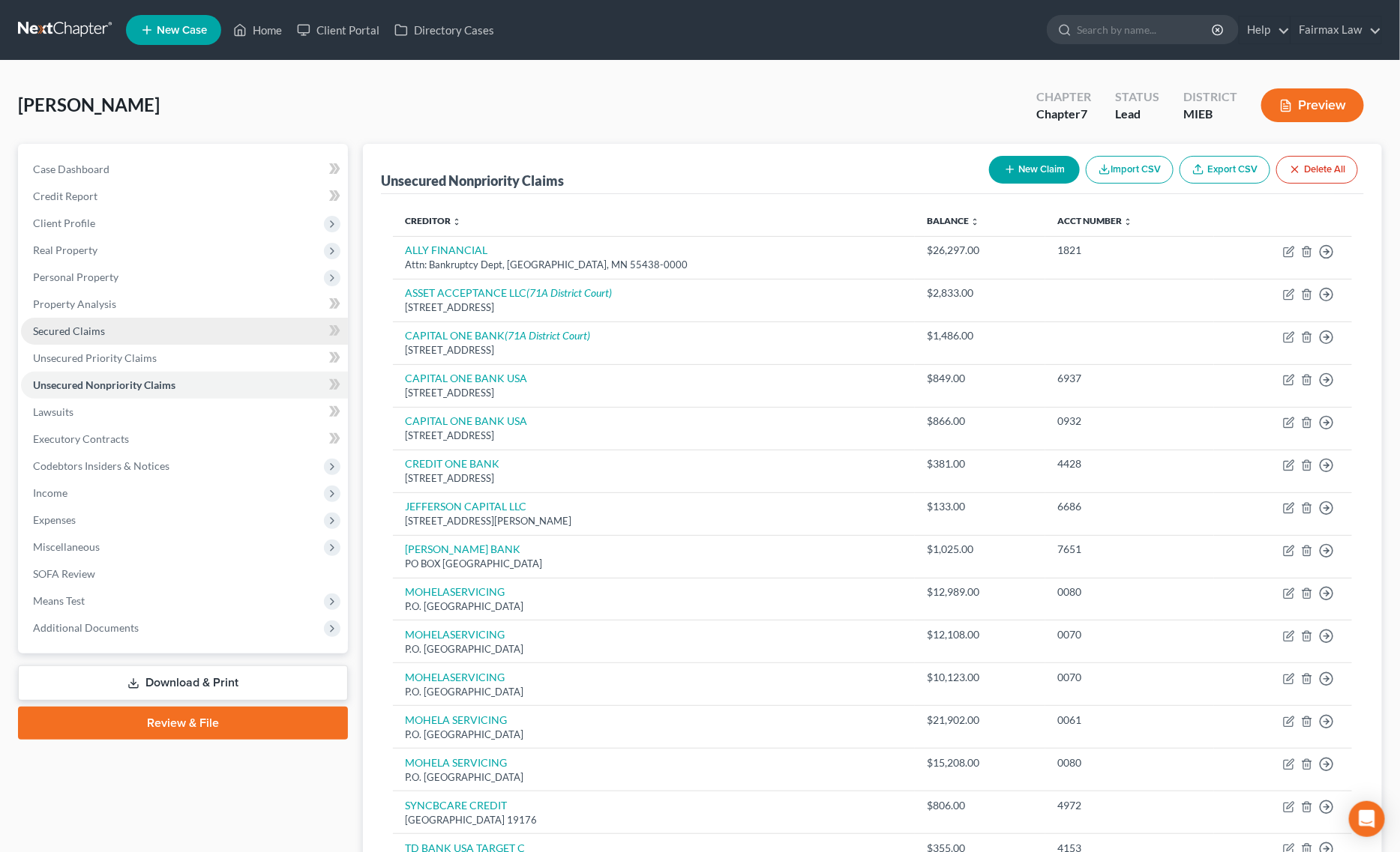
click at [122, 332] on link "Secured Claims" at bounding box center [185, 331] width 327 height 27
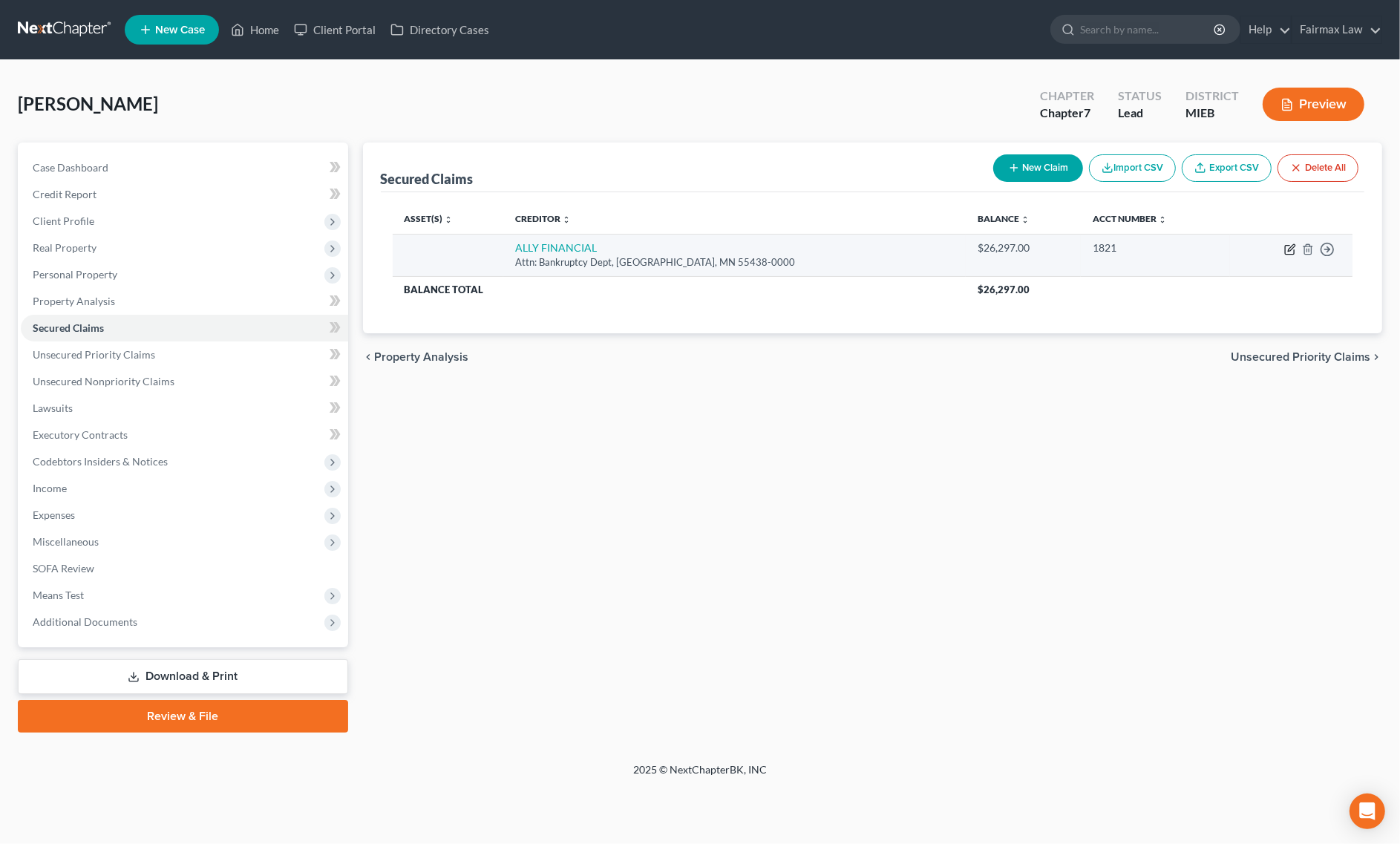
click at [1288, 247] on icon "button" at bounding box center [1290, 249] width 12 height 12
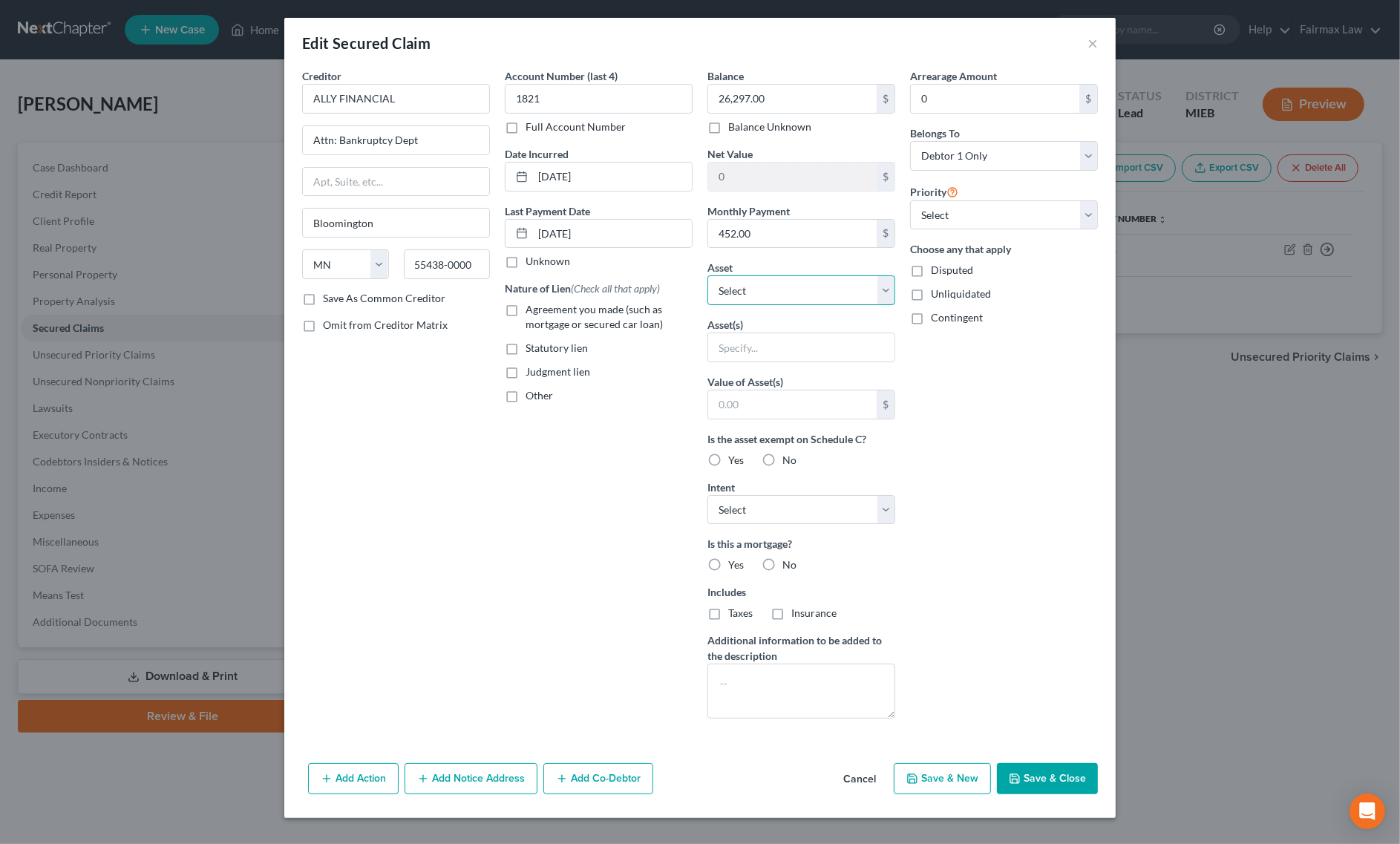
click at [779, 293] on select "Select Other Multiple Assets Household Goods - Household Goods - $1600.0 Clothi…" at bounding box center [801, 290] width 188 height 30
click at [708, 277] on select "Select Other Multiple Assets Household Goods - Household Goods - $1600.0 Clothi…" at bounding box center [801, 290] width 188 height 30
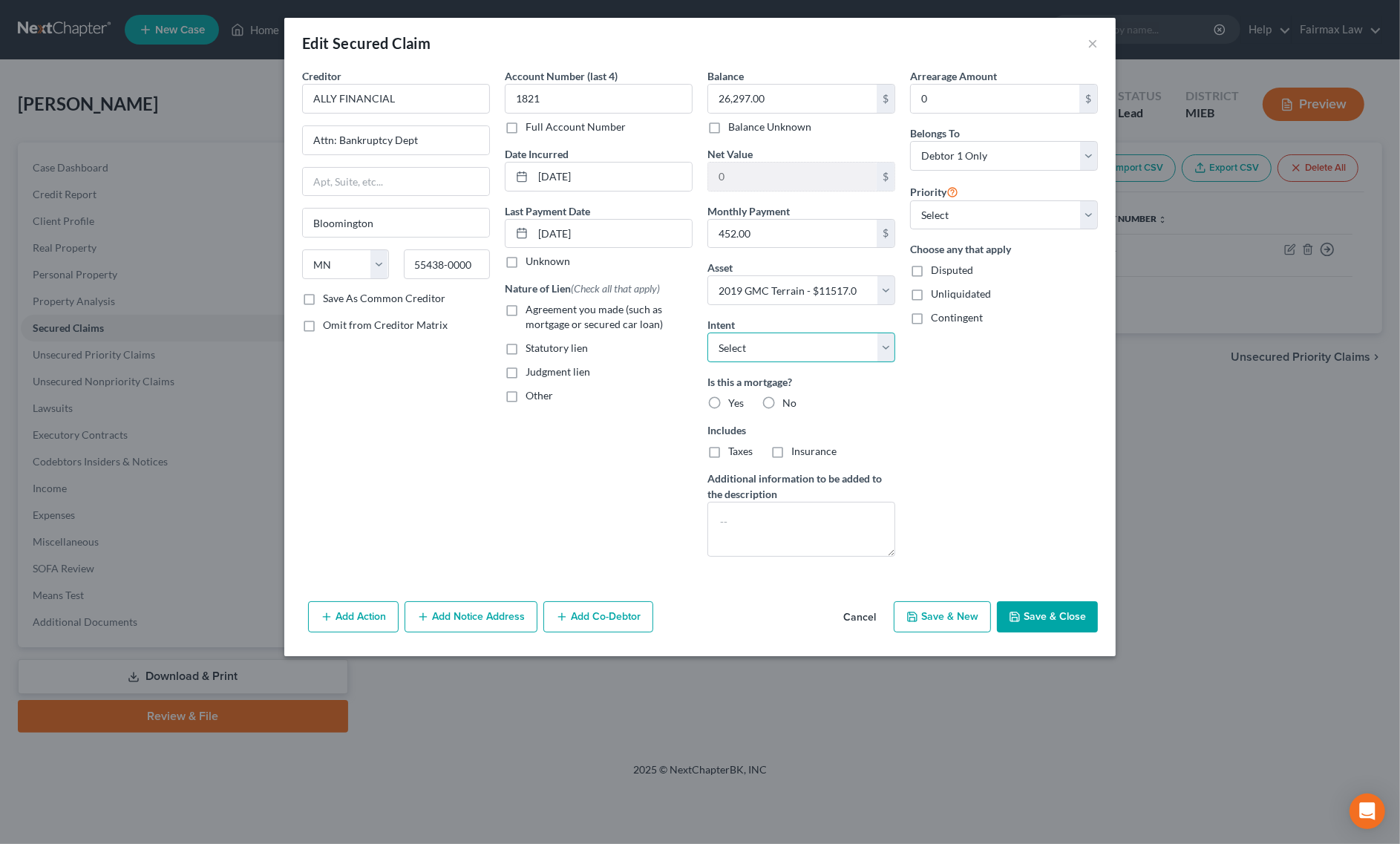
click at [776, 343] on select "Select Surrender Redeem Reaffirm Avoid Other" at bounding box center [801, 347] width 188 height 30
click at [708, 334] on select "Select Surrender Redeem Reaffirm Avoid Other" at bounding box center [801, 347] width 188 height 30
click at [960, 210] on select "Select 1st 2nd 3rd 4th 5th 6th 7th 8th 9th 10th 11th 12th 13th 14th 15th 16th 1…" at bounding box center [1004, 215] width 188 height 30
click at [910, 200] on select "Select 1st 2nd 3rd 4th 5th 6th 7th 8th 9th 10th 11th 12th 13th 14th 15th 16th 1…" at bounding box center [1004, 215] width 188 height 30
click at [1007, 617] on button "Save & Close" at bounding box center [1047, 617] width 101 height 31
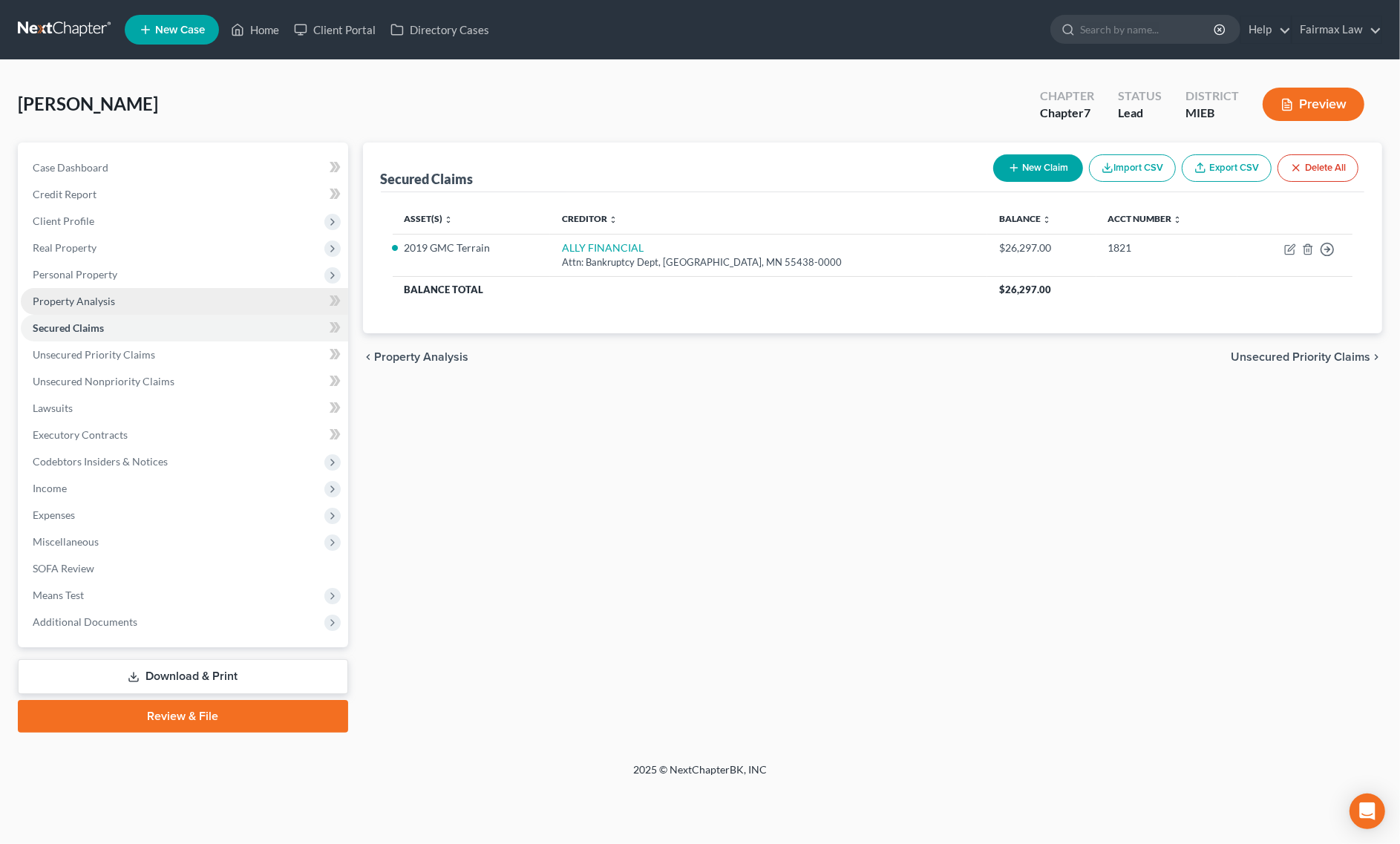
click at [110, 288] on link "Property Analysis" at bounding box center [184, 302] width 327 height 27
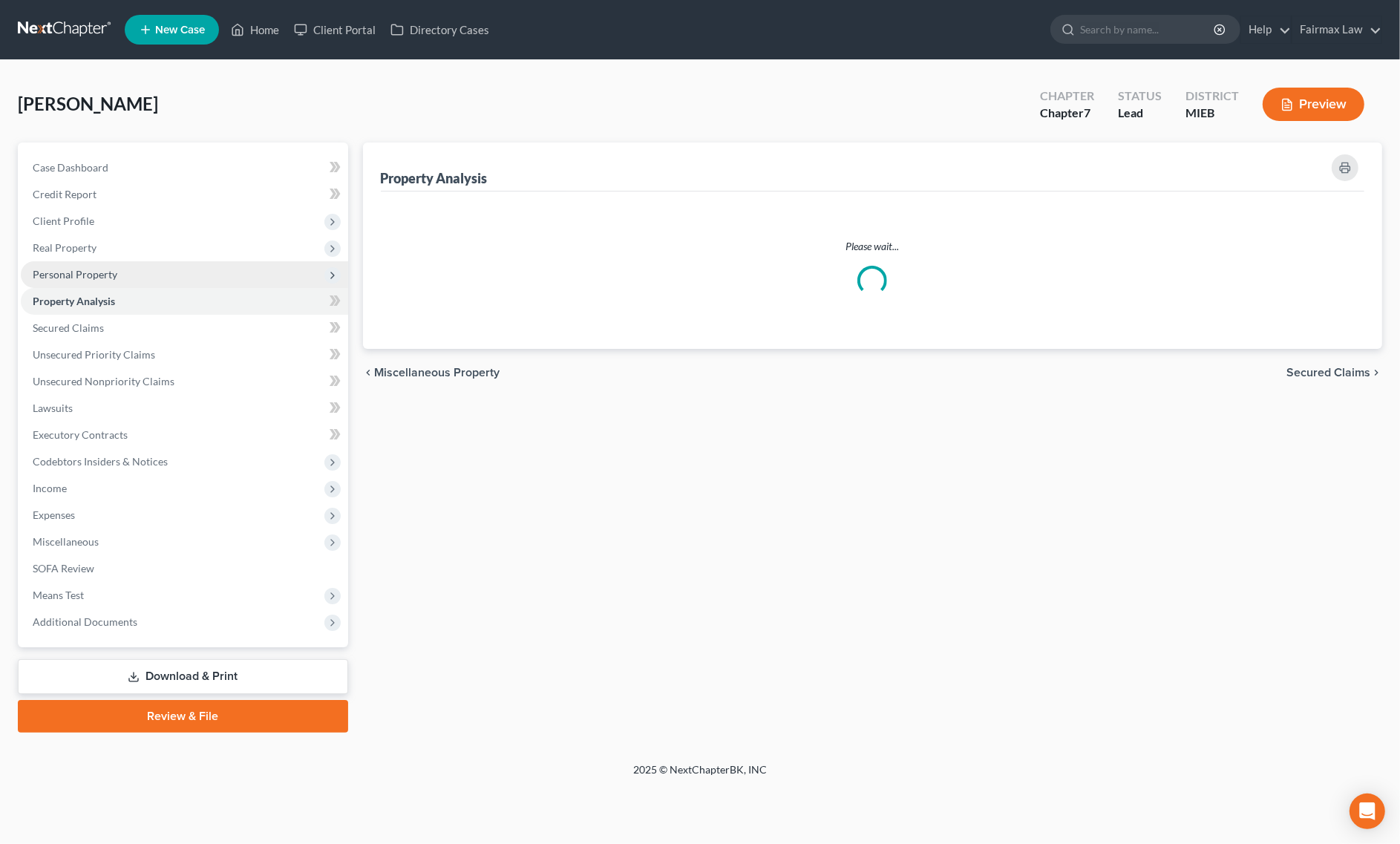
click at [131, 272] on span "Personal Property" at bounding box center [184, 275] width 327 height 27
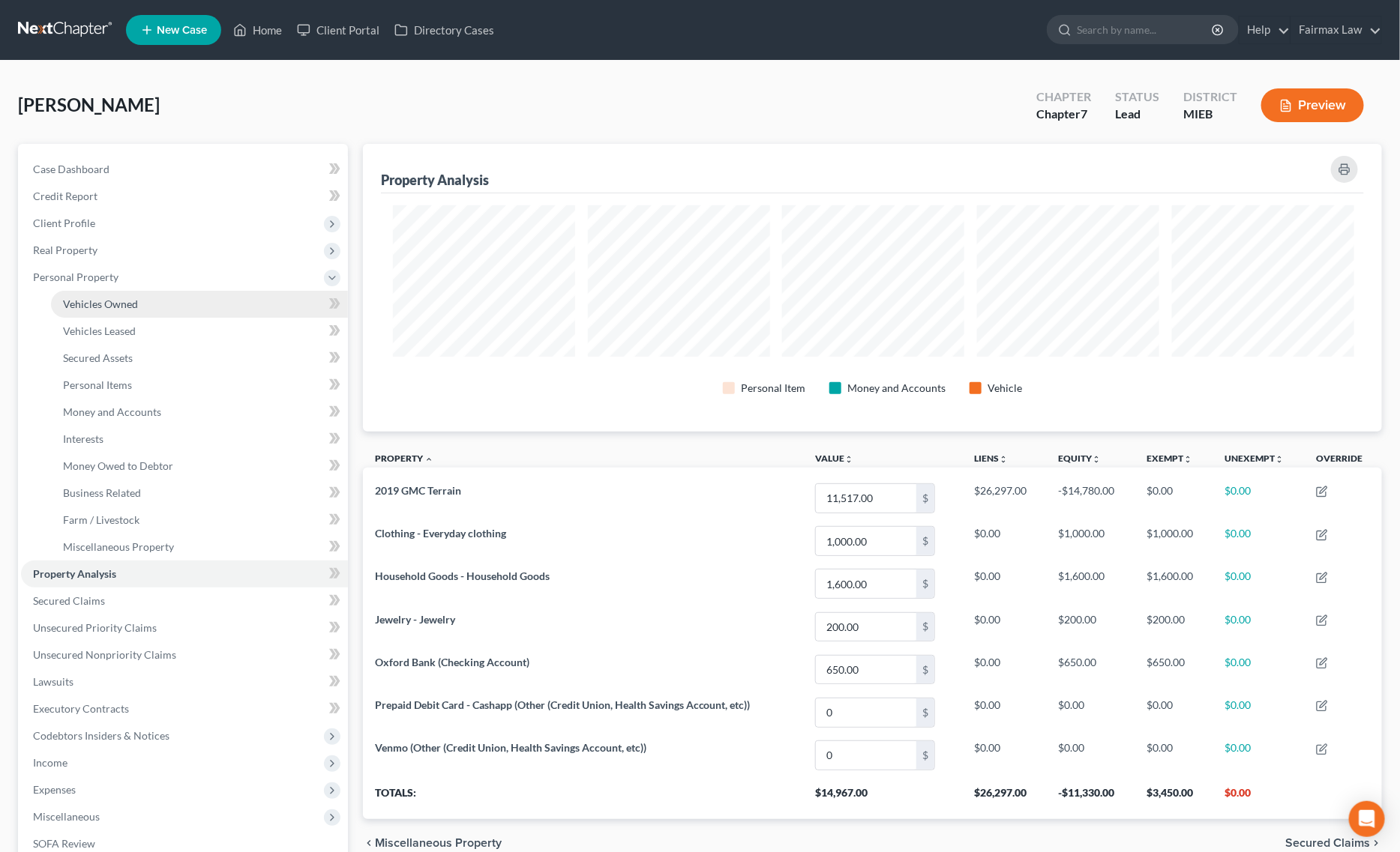
click at [135, 295] on link "Vehicles Owned" at bounding box center [200, 305] width 297 height 27
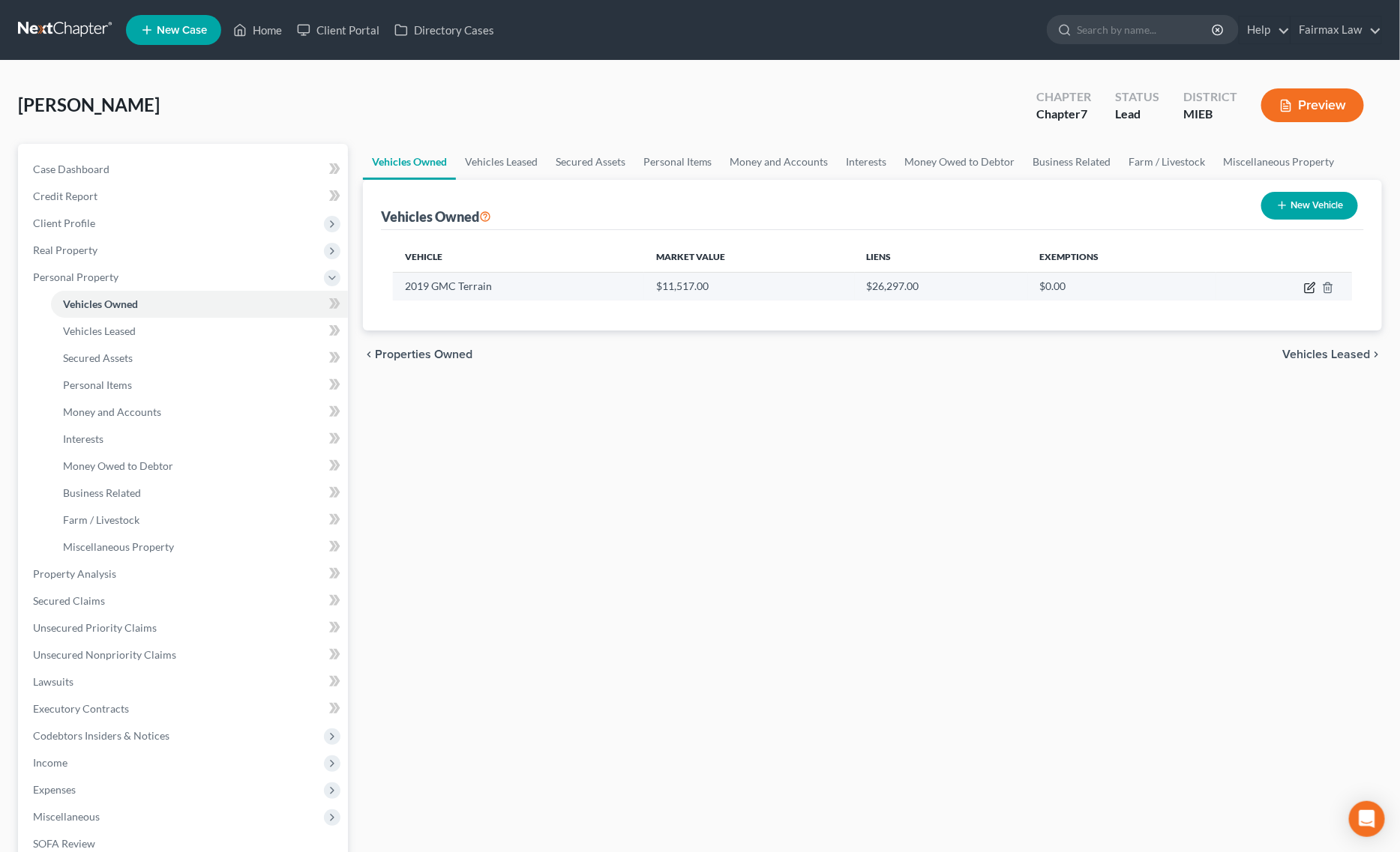
click at [1312, 289] on icon "button" at bounding box center [1310, 288] width 12 height 12
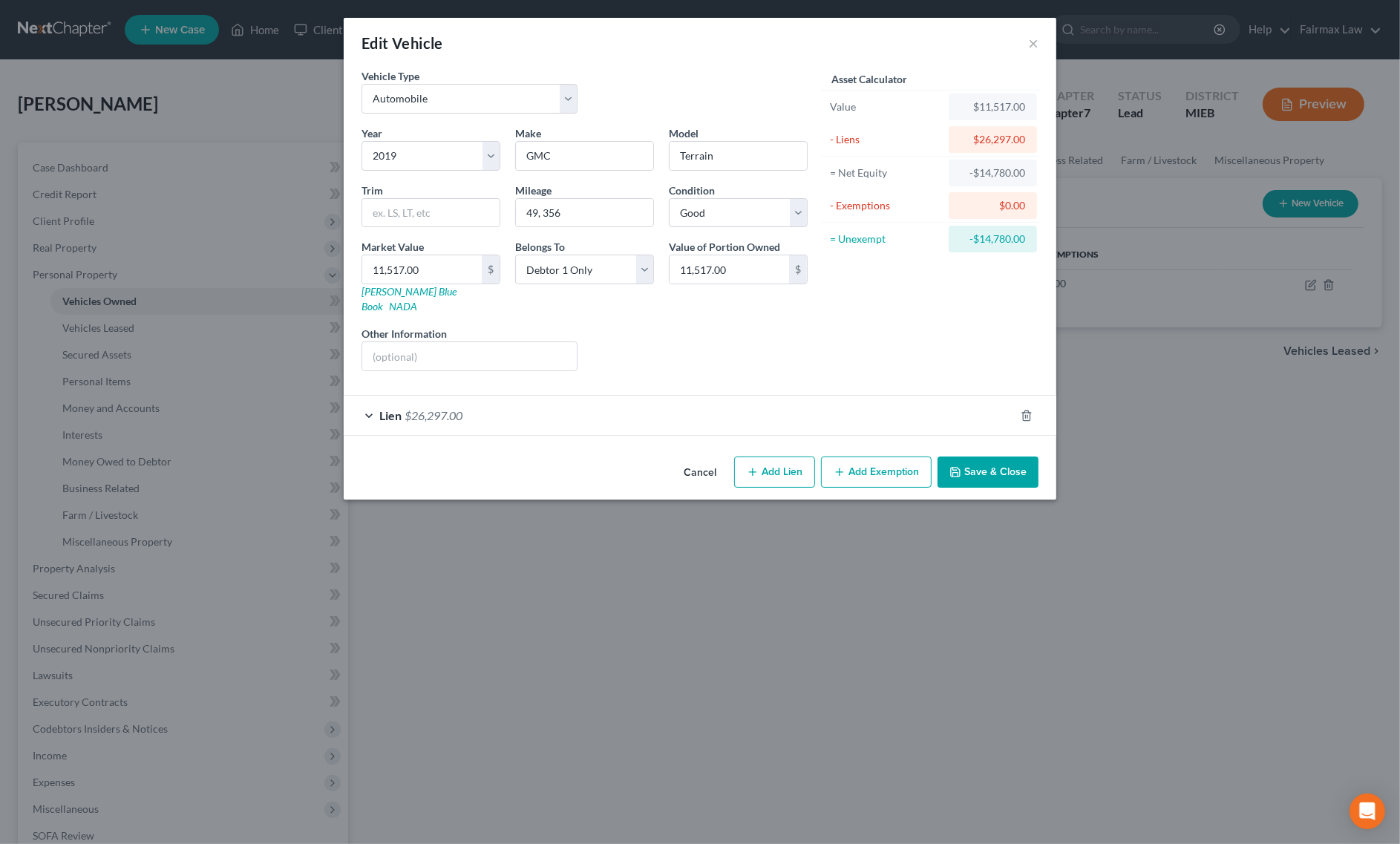
click at [872, 457] on button "Add Exemption" at bounding box center [876, 472] width 111 height 31
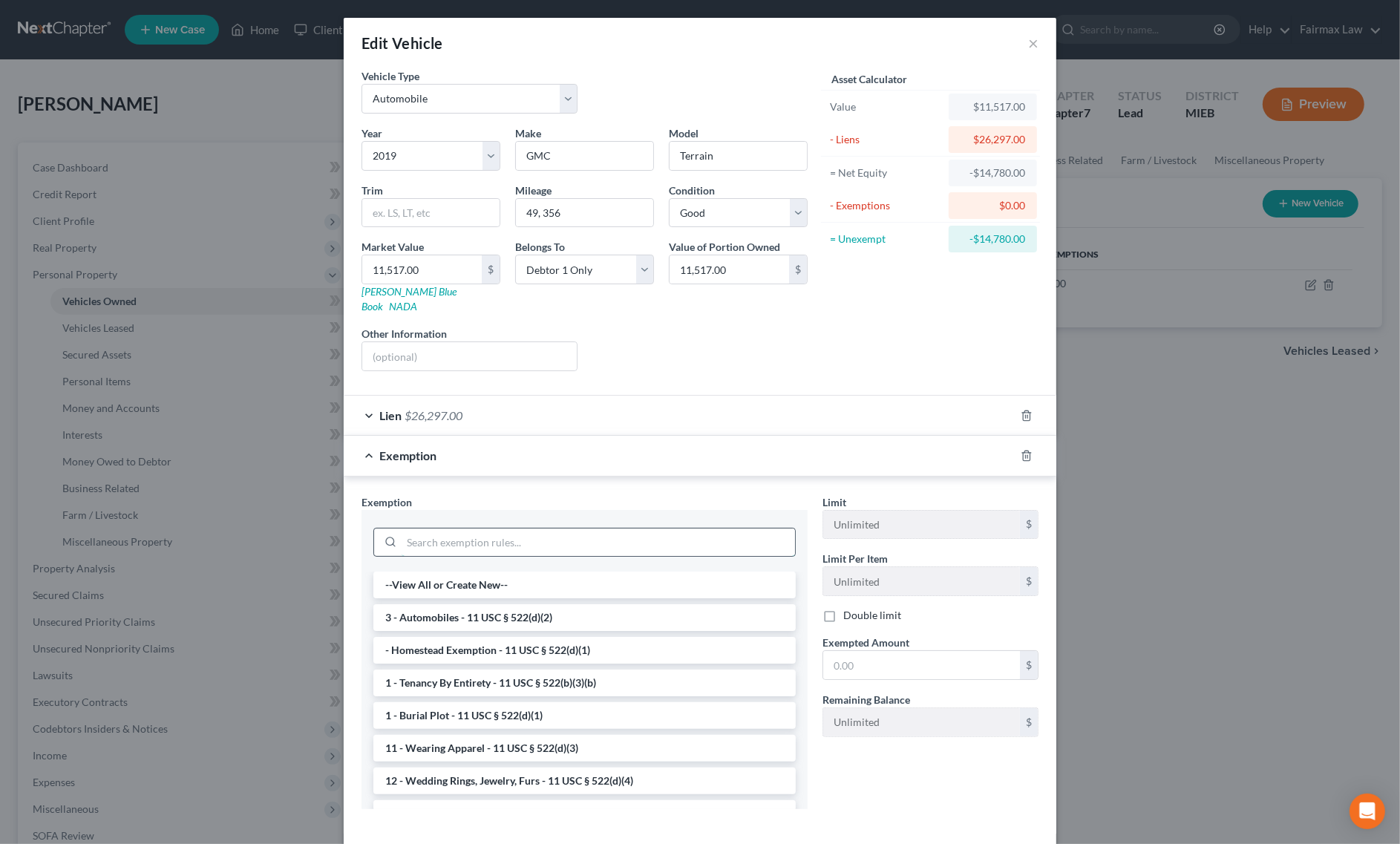
click at [605, 529] on input "search" at bounding box center [598, 542] width 393 height 28
click at [505, 572] on li "3 - Automobiles - 11 USC § 522(d)(2)" at bounding box center [585, 585] width 423 height 27
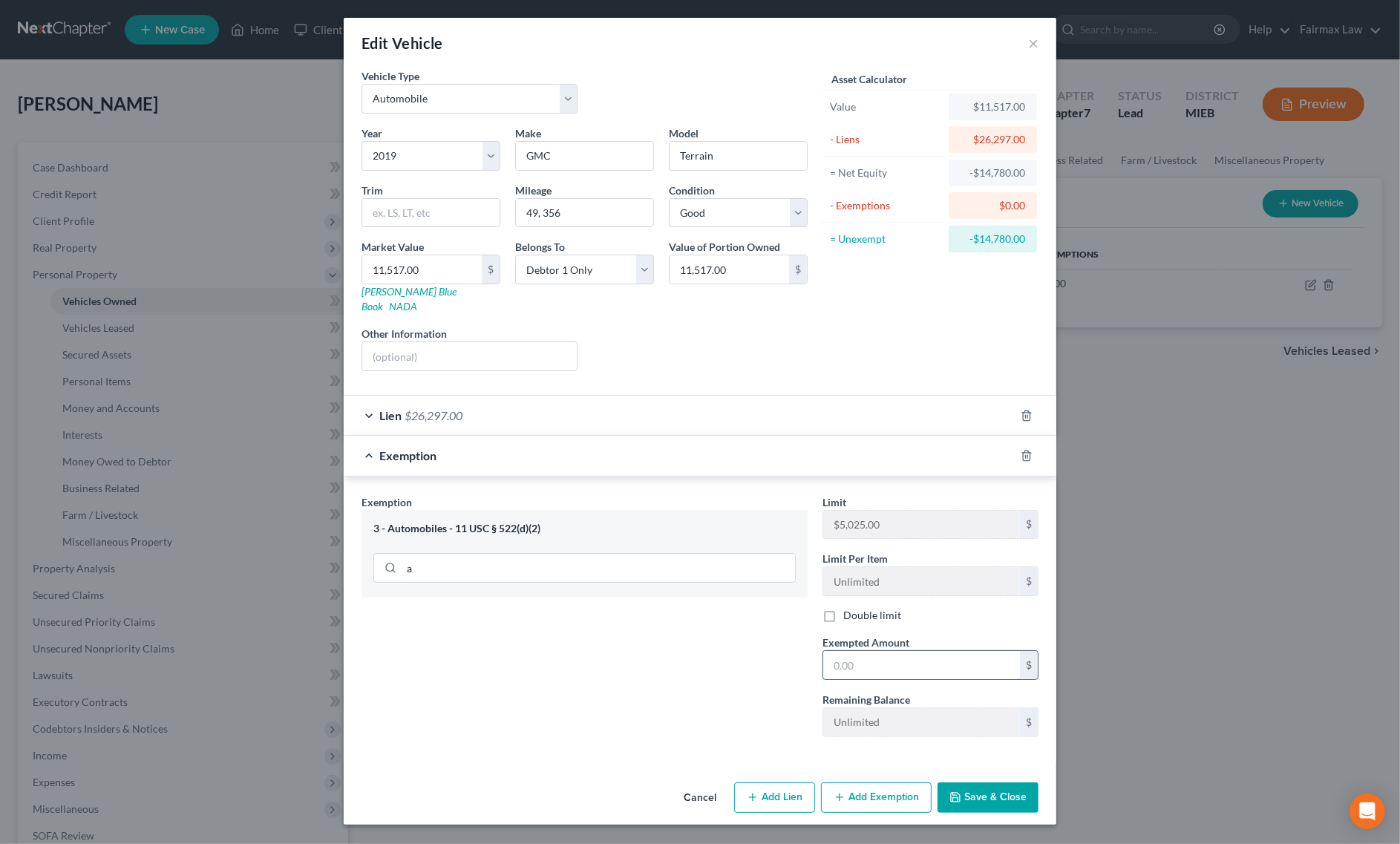
click at [926, 661] on input "text" at bounding box center [921, 665] width 197 height 28
click at [1012, 797] on button "Save & Close" at bounding box center [987, 797] width 101 height 31
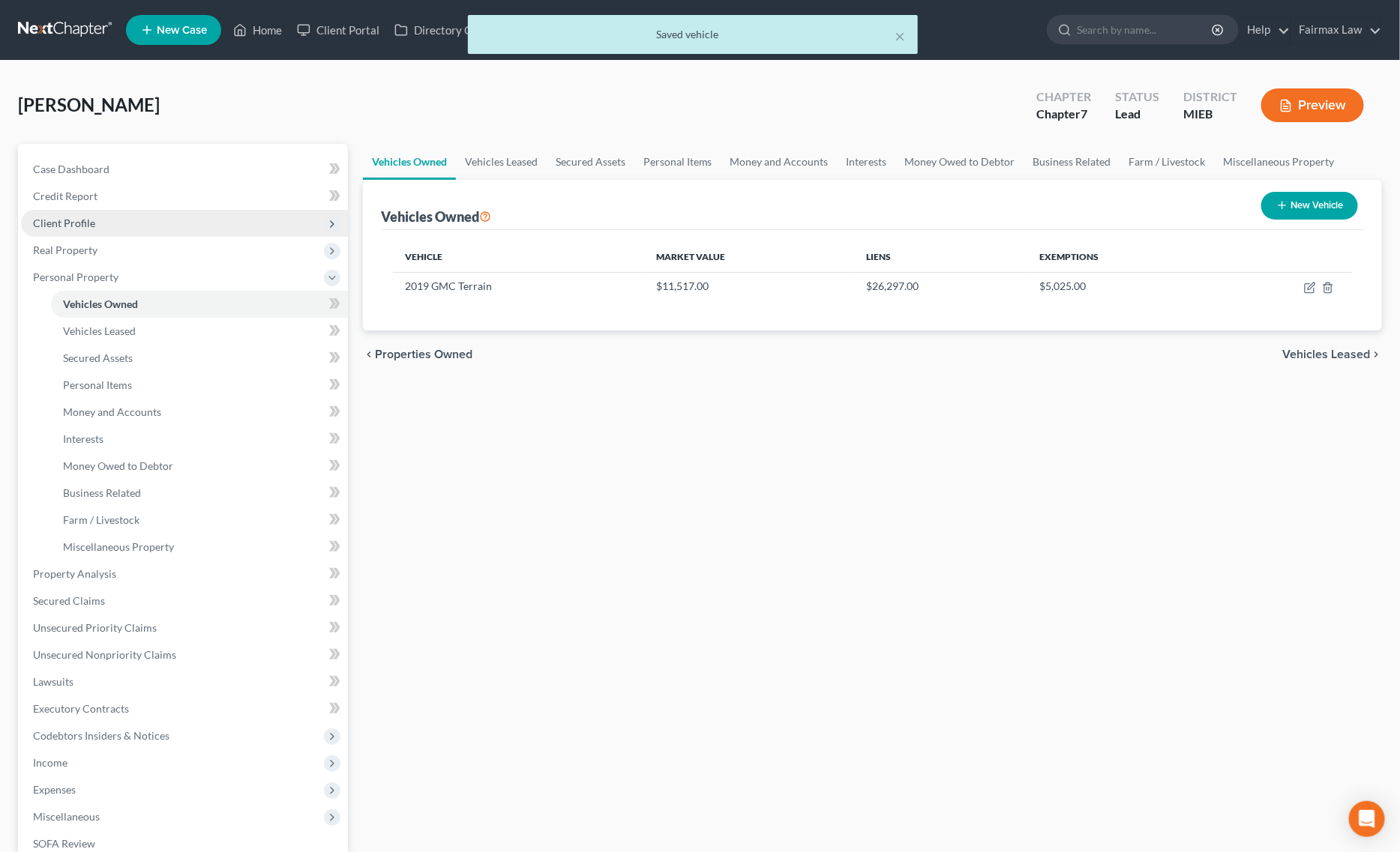
click at [130, 229] on span "Client Profile" at bounding box center [185, 224] width 327 height 27
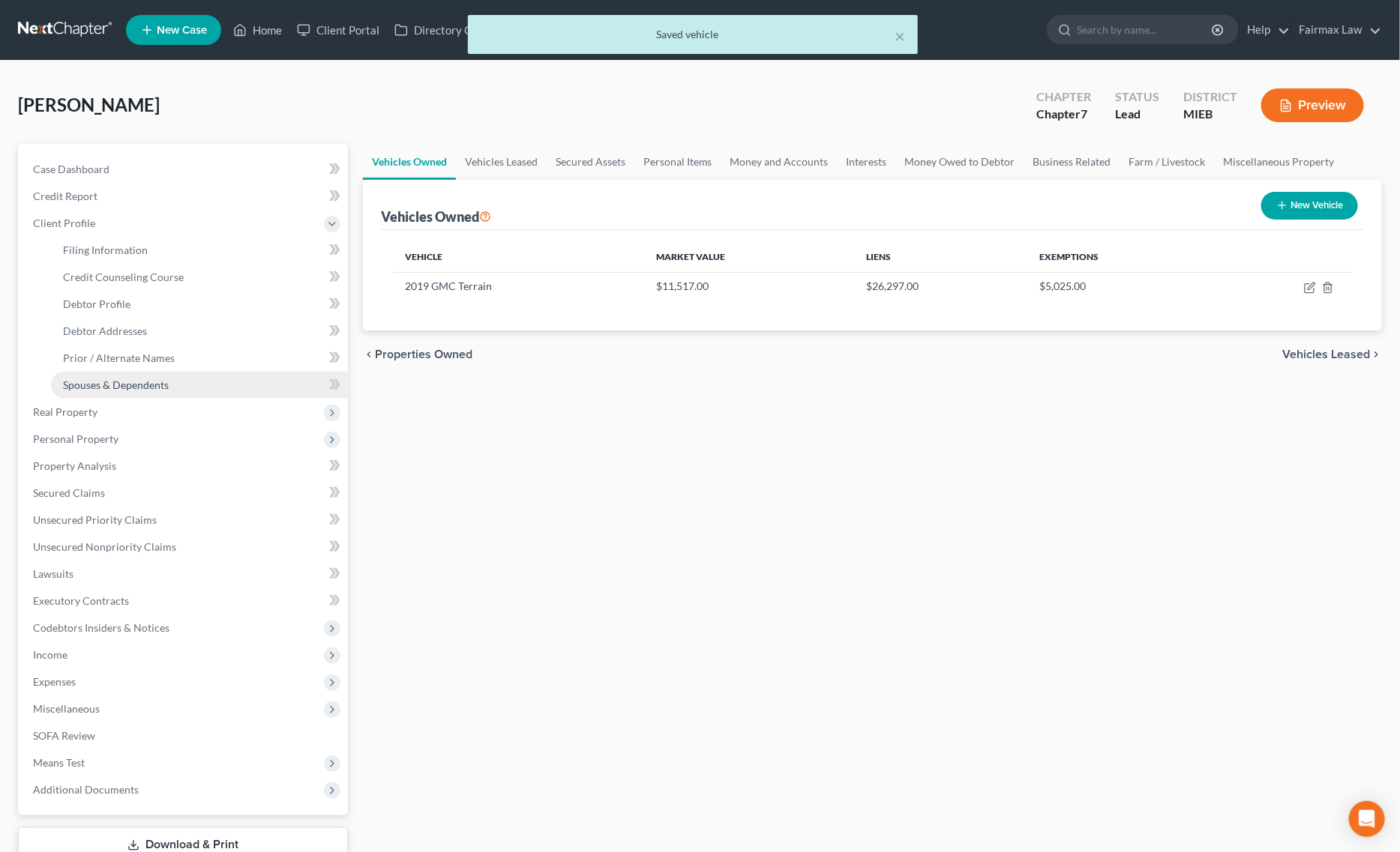
click at [135, 381] on span "Spouses & Dependents" at bounding box center [116, 384] width 106 height 13
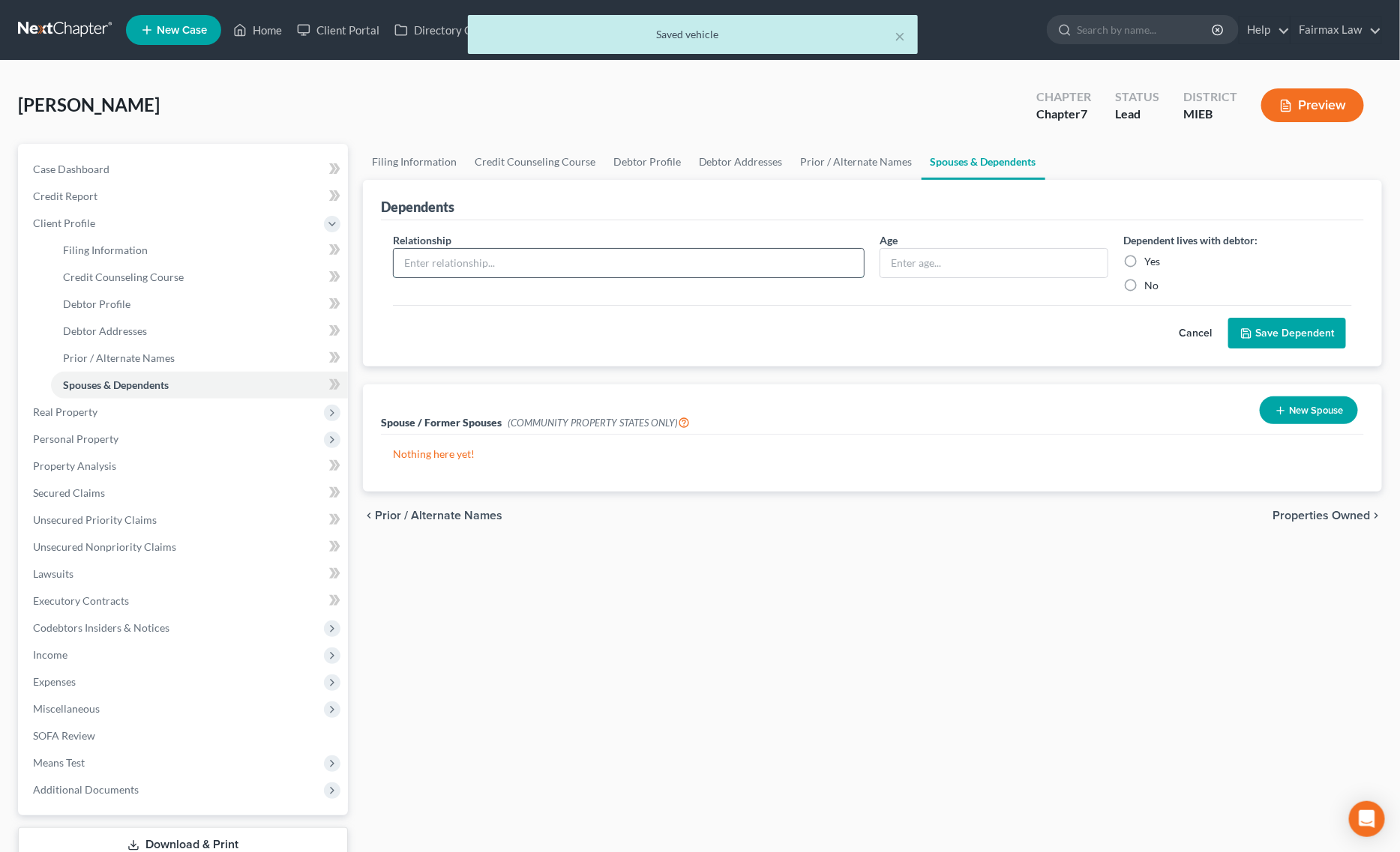
click at [638, 265] on input "text" at bounding box center [629, 262] width 471 height 28
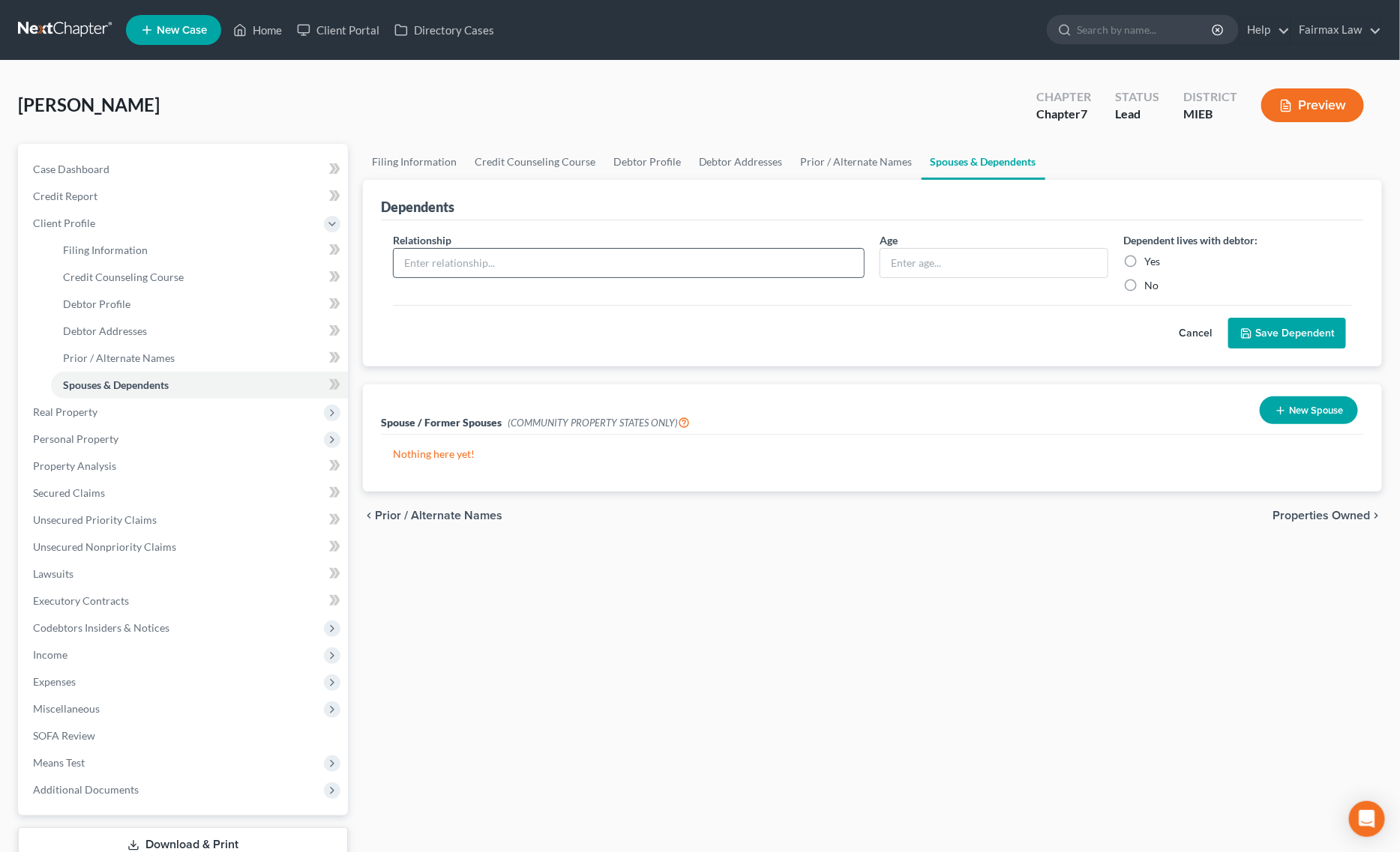
paste input "Son - 15 years old"
drag, startPoint x: 427, startPoint y: 262, endPoint x: 594, endPoint y: 262, distance: 167.0
click at [594, 262] on input "Son - 15 years old" at bounding box center [629, 262] width 471 height 28
click at [977, 256] on input "text" at bounding box center [994, 262] width 227 height 28
paste input "15 years old"
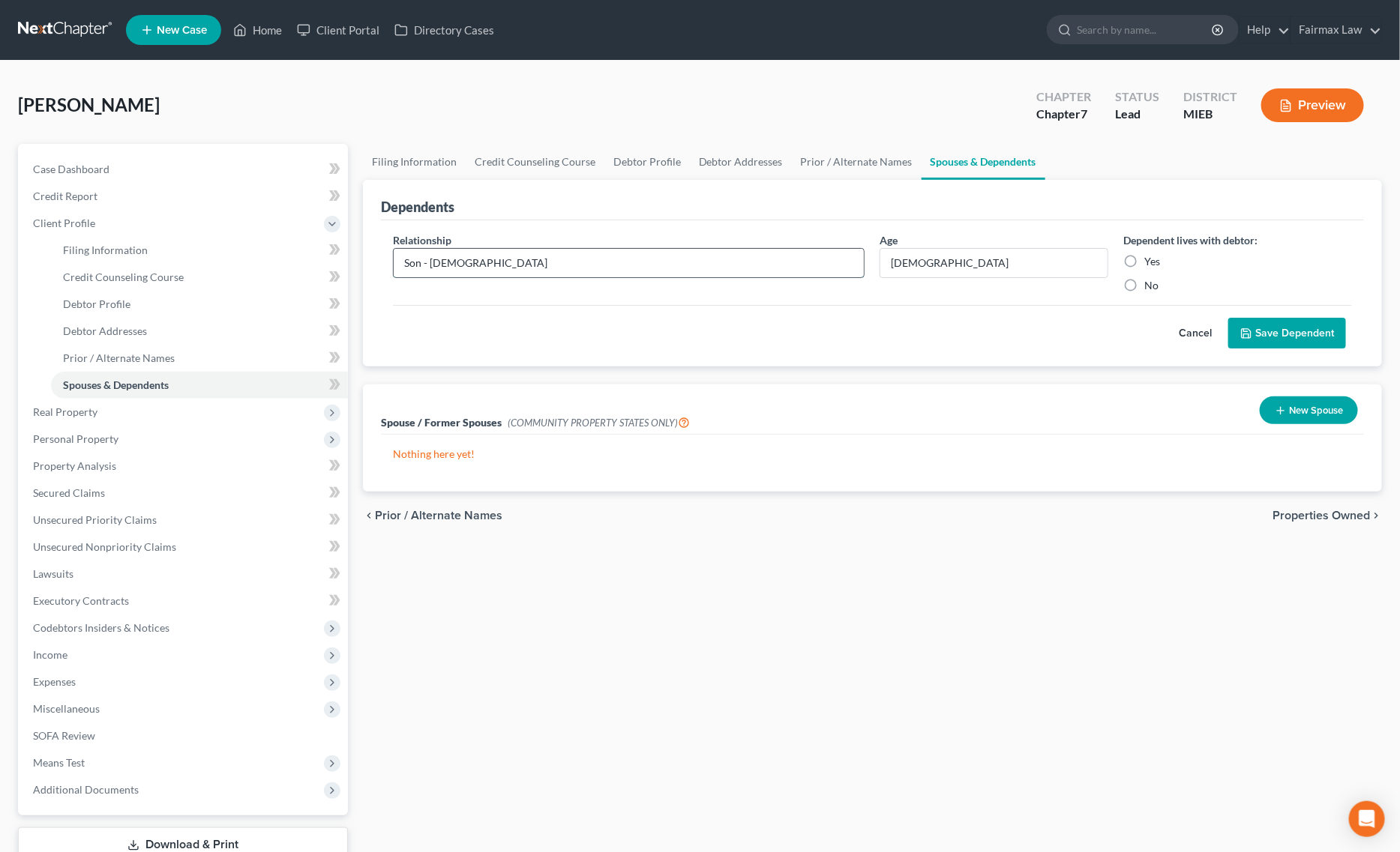
drag, startPoint x: 428, startPoint y: 261, endPoint x: 583, endPoint y: 261, distance: 155.0
click at [583, 261] on input "Son - 15 years old" at bounding box center [629, 262] width 471 height 28
click at [1251, 336] on icon "submit" at bounding box center [1246, 334] width 12 height 12
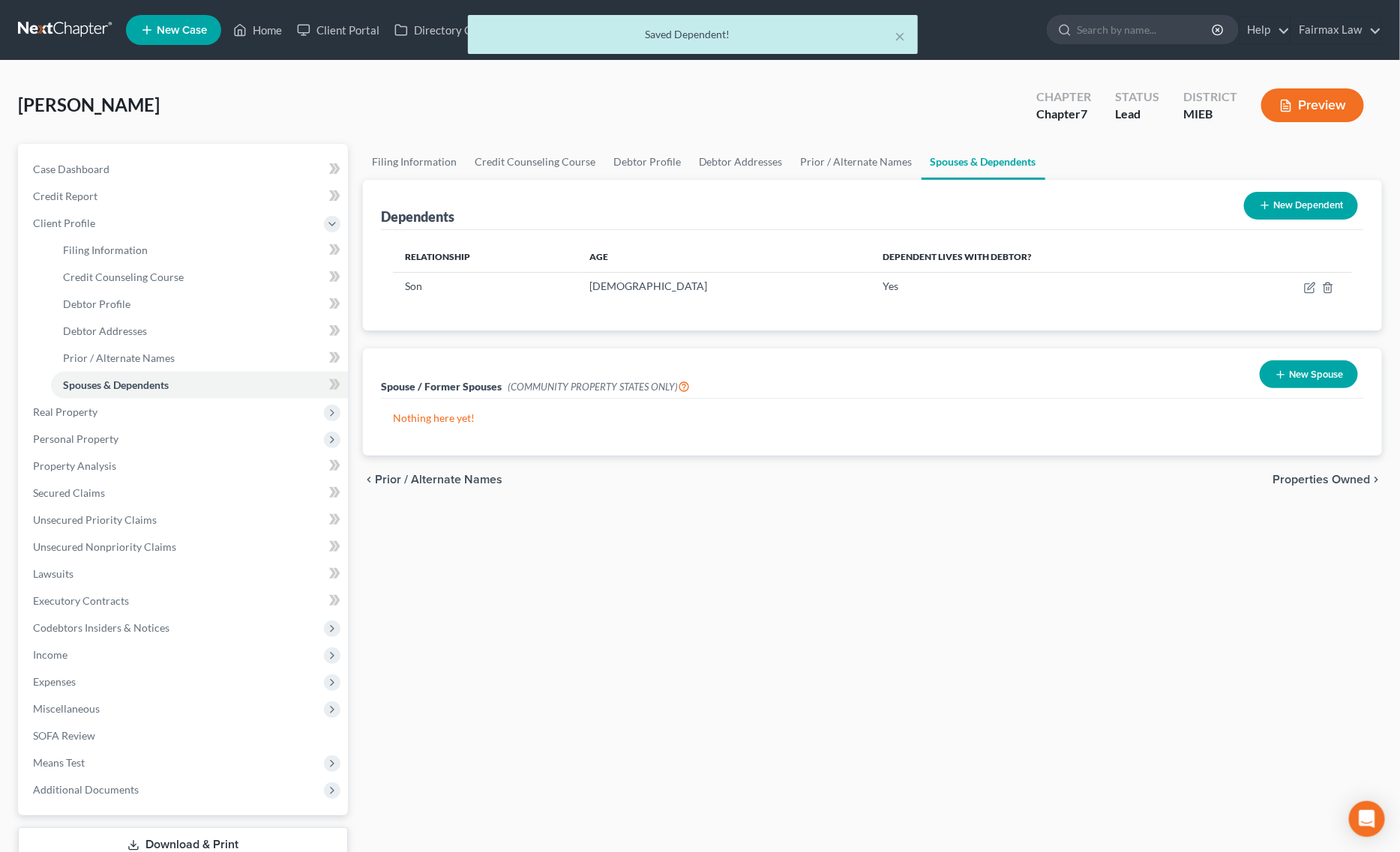
click at [1329, 212] on button "New Dependent" at bounding box center [1301, 206] width 114 height 27
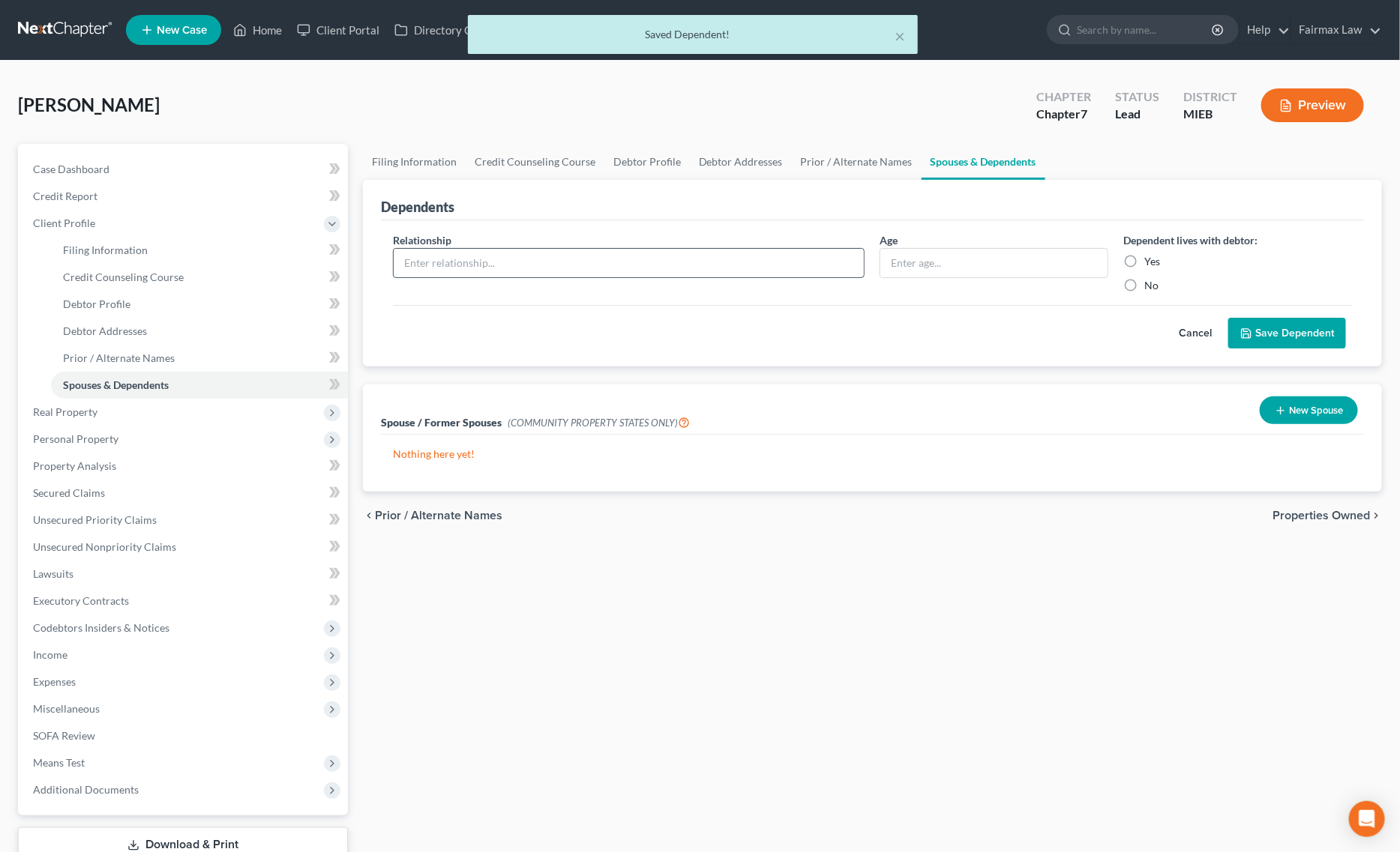
click at [731, 273] on input "text" at bounding box center [629, 262] width 471 height 28
paste input "Daughter - 12 years old"
drag, startPoint x: 458, startPoint y: 260, endPoint x: 571, endPoint y: 260, distance: 113.0
click at [556, 260] on input "Daughter - 12 years old" at bounding box center [629, 262] width 471 height 28
click at [911, 260] on input "text" at bounding box center [994, 262] width 227 height 28
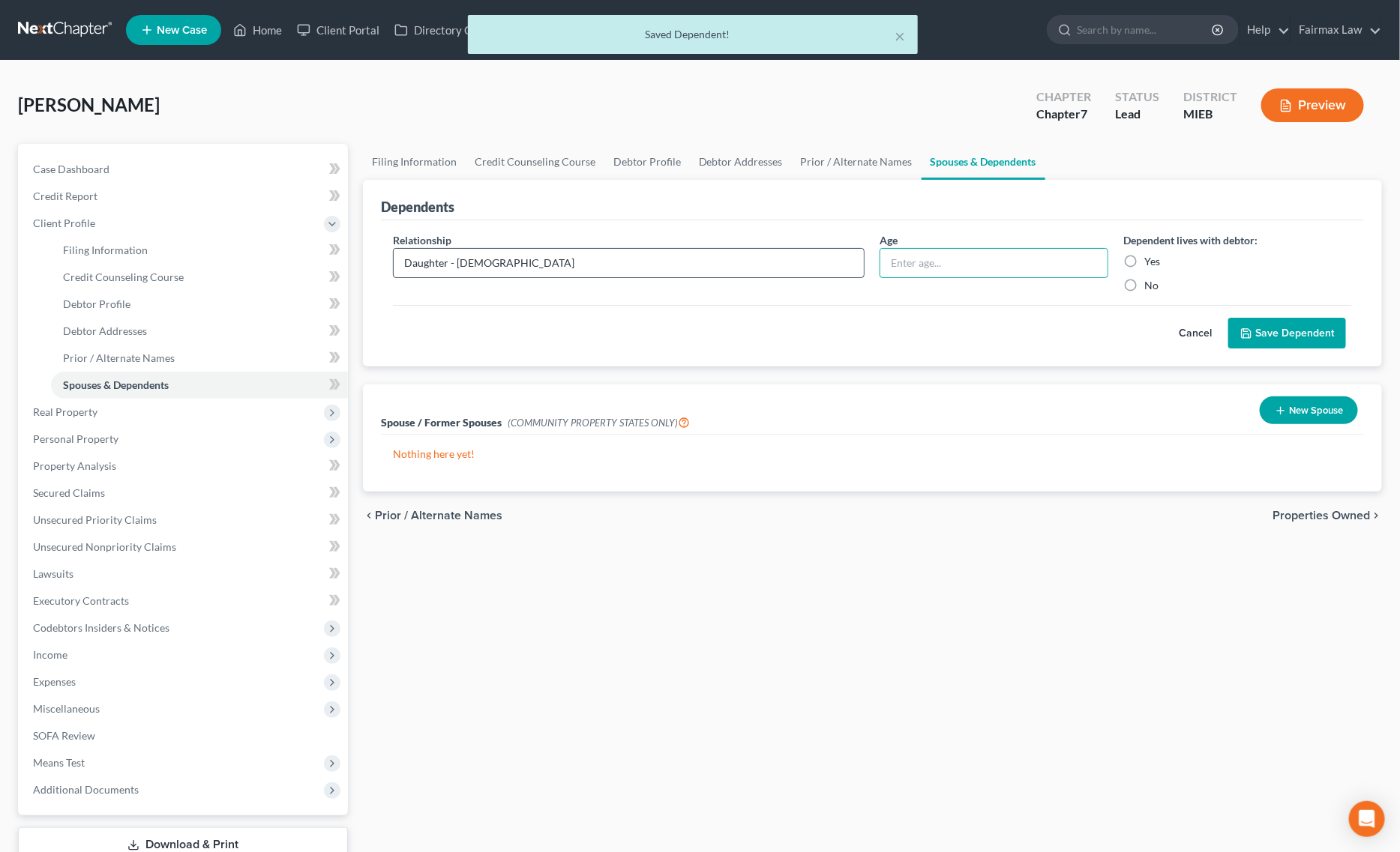
paste input "12 years old"
drag, startPoint x: 448, startPoint y: 267, endPoint x: 619, endPoint y: 265, distance: 171.0
click at [619, 265] on input "Daughter - 12 years old" at bounding box center [629, 262] width 471 height 28
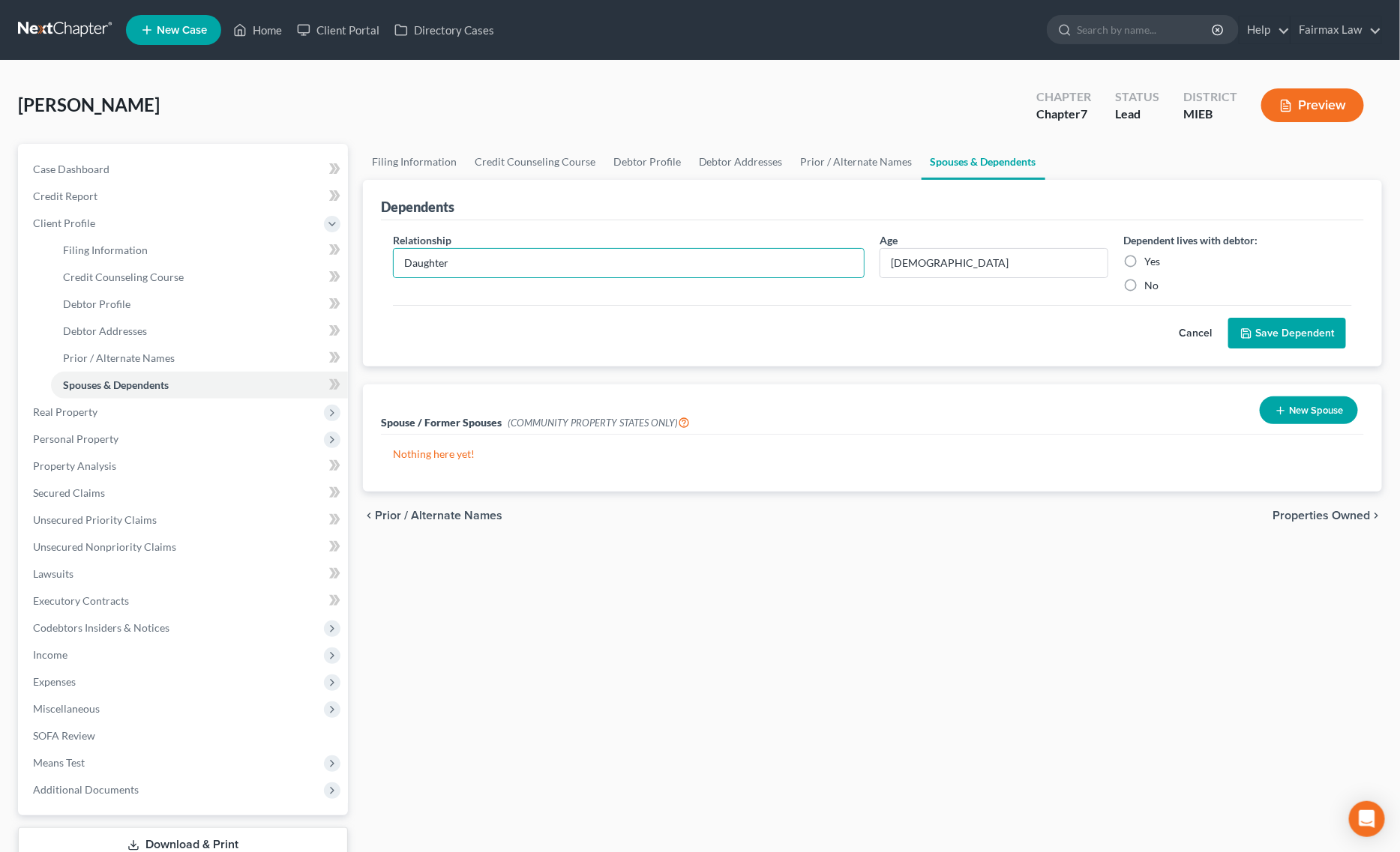
click at [1298, 321] on button "Save Dependent" at bounding box center [1287, 333] width 118 height 32
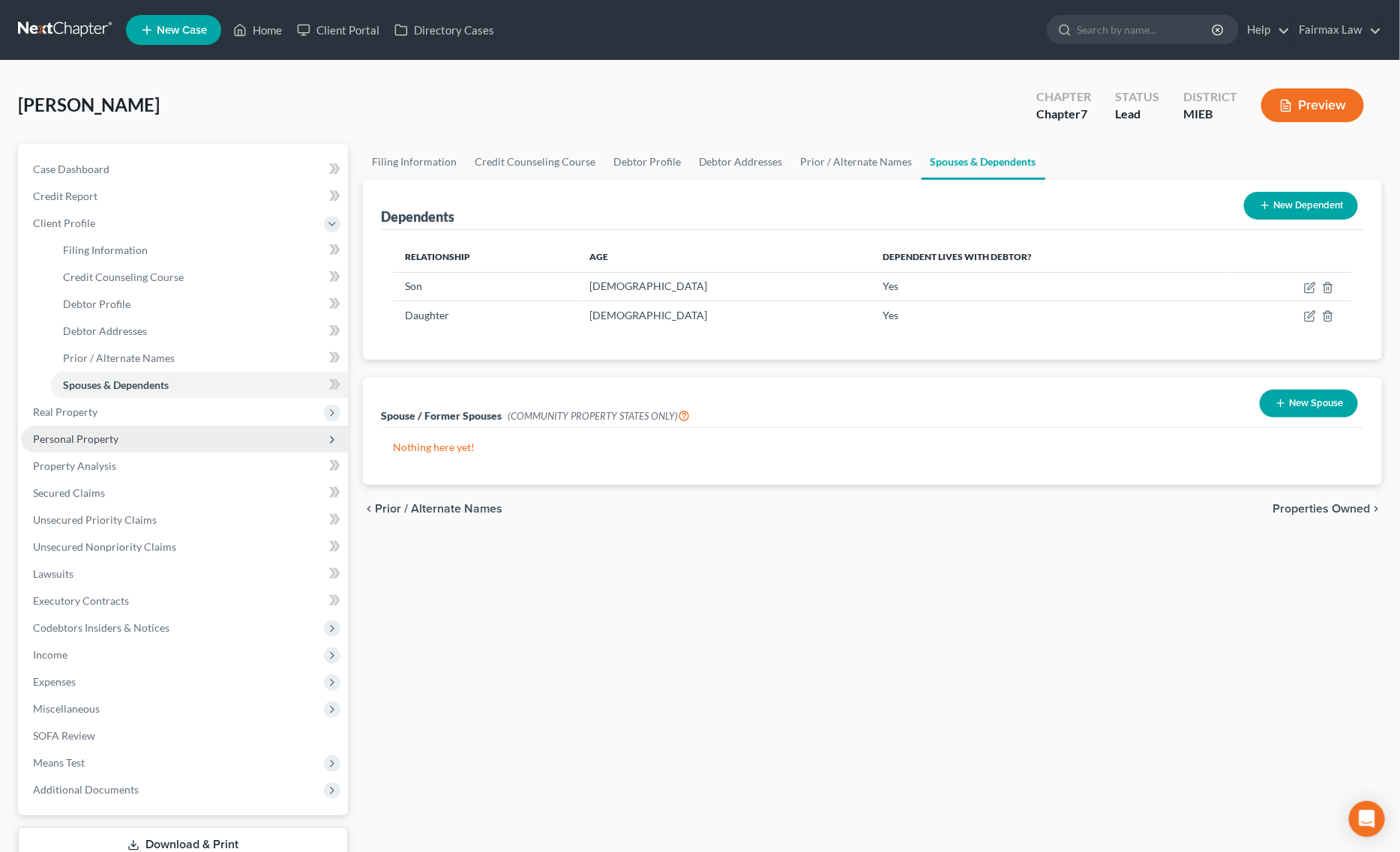
click at [132, 439] on span "Personal Property" at bounding box center [185, 440] width 327 height 27
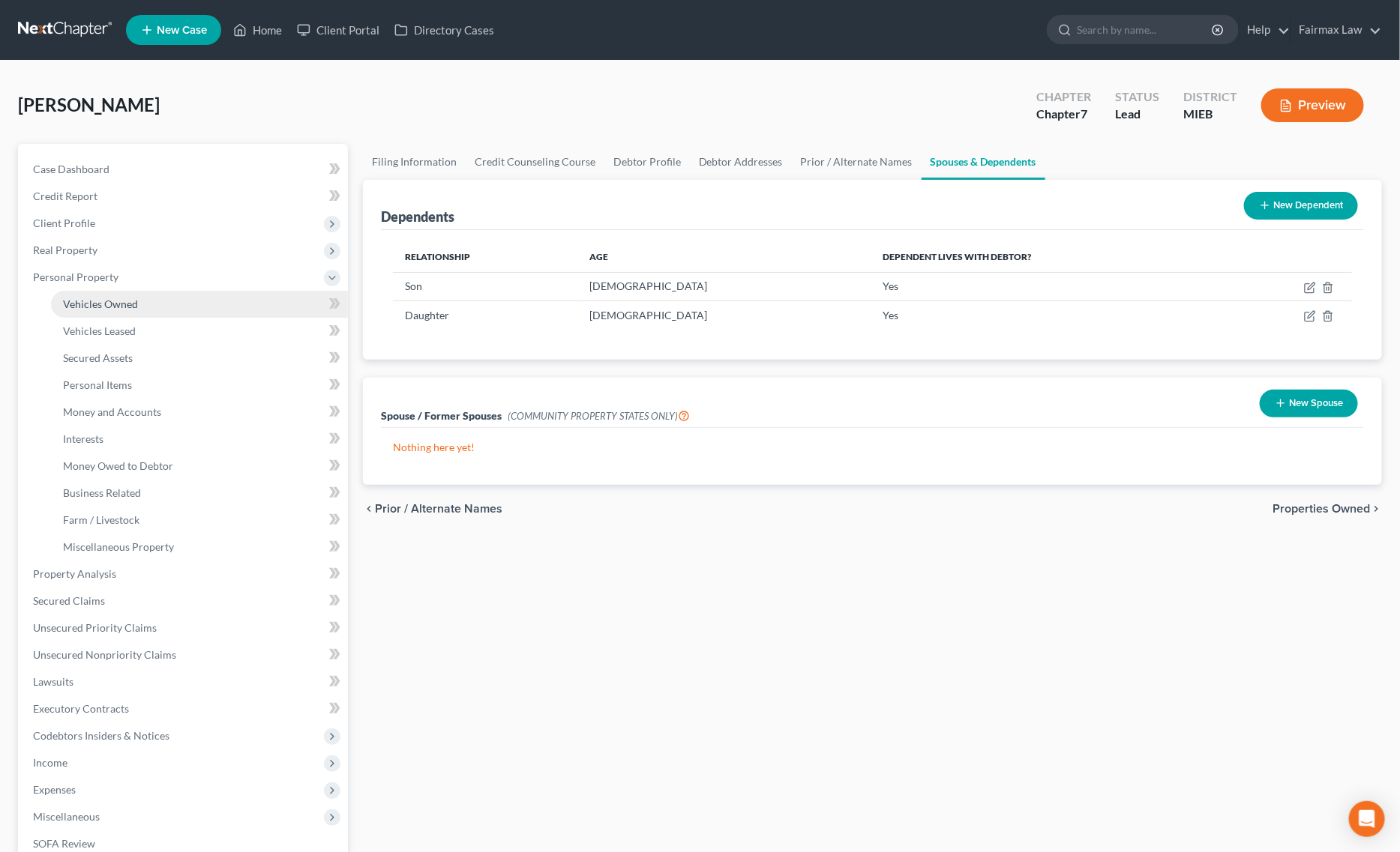
click at [139, 300] on link "Vehicles Owned" at bounding box center [200, 305] width 297 height 27
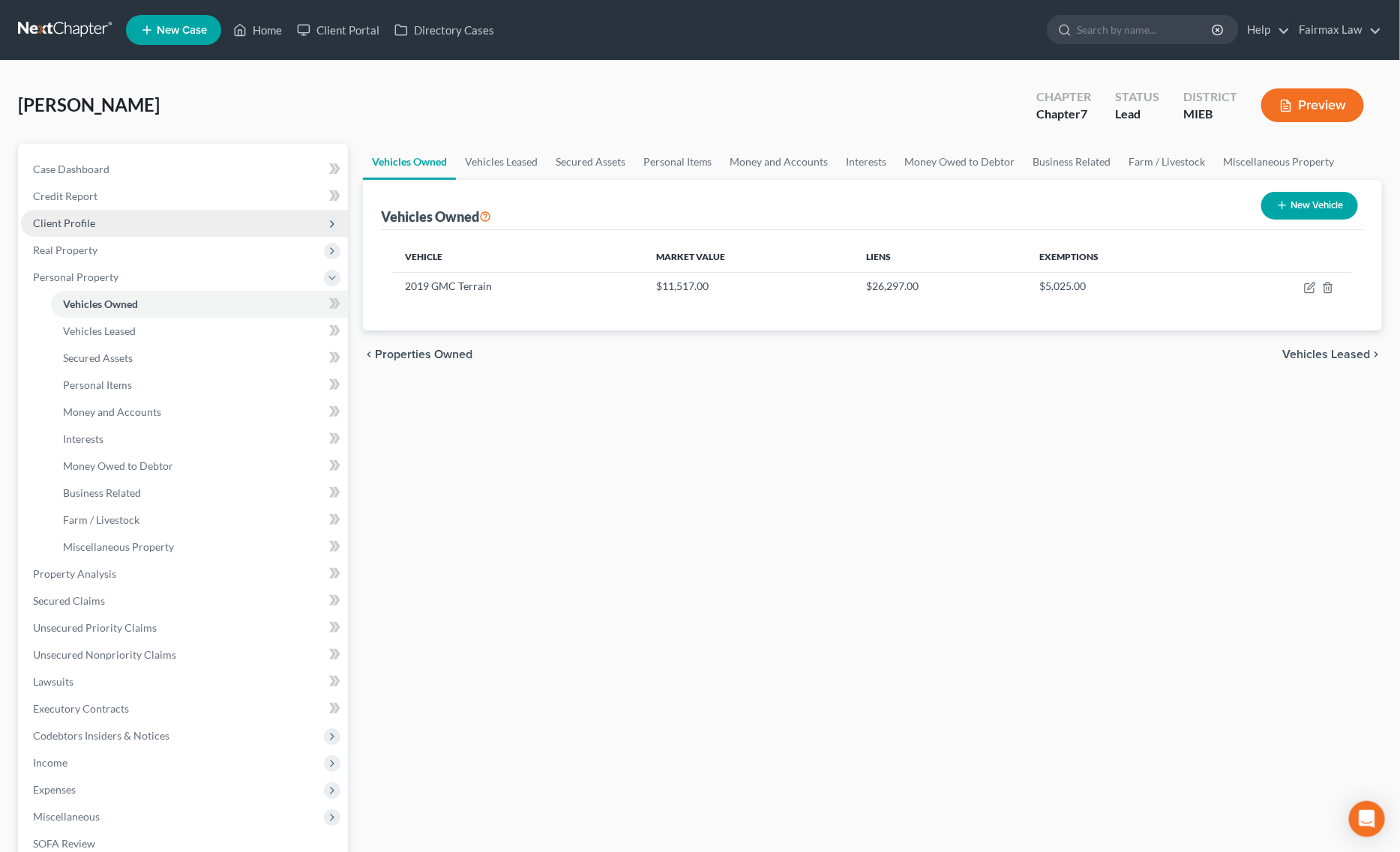
click at [144, 223] on span "Client Profile" at bounding box center [185, 224] width 327 height 27
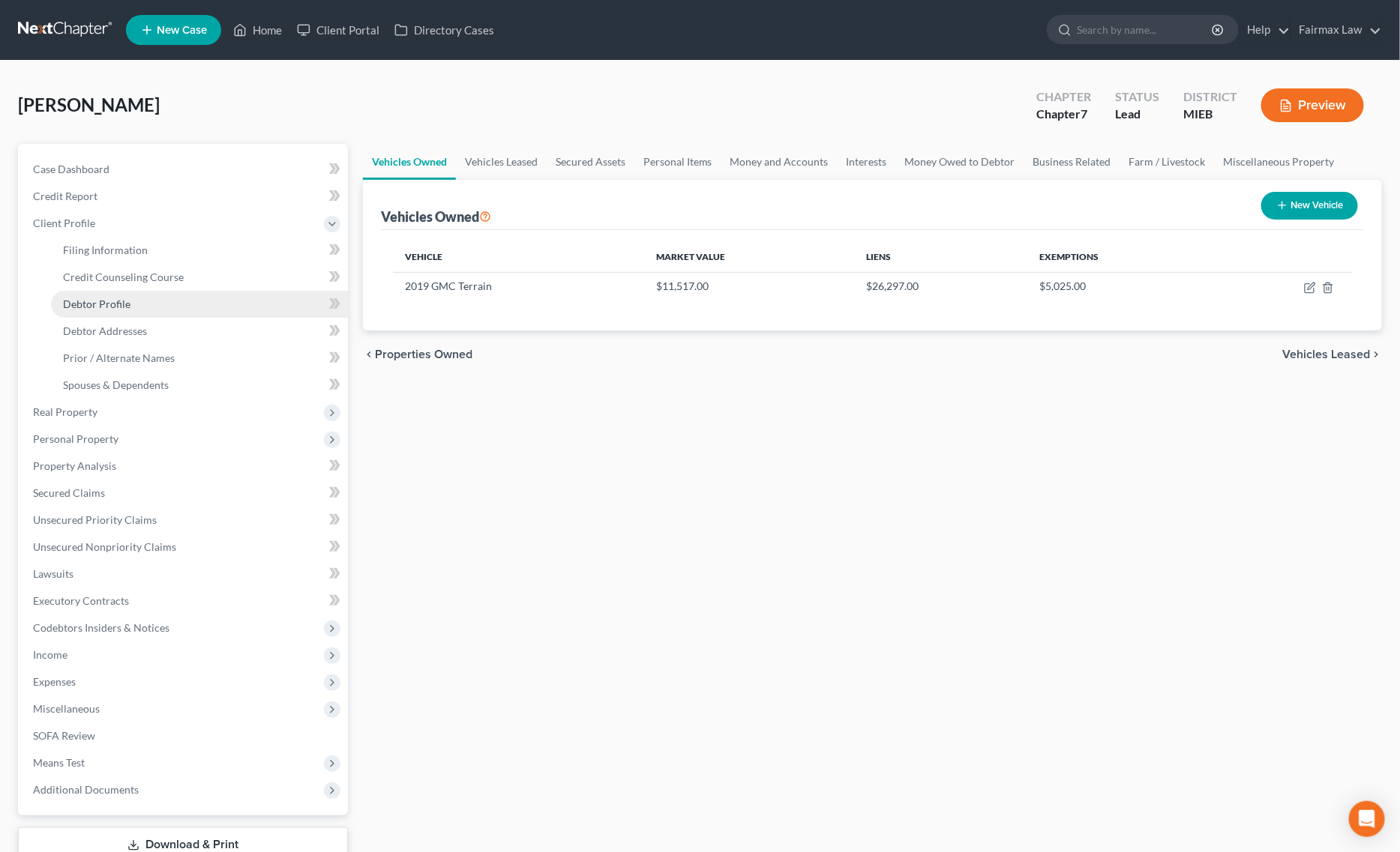
click at [128, 306] on span "Debtor Profile" at bounding box center [97, 304] width 67 height 13
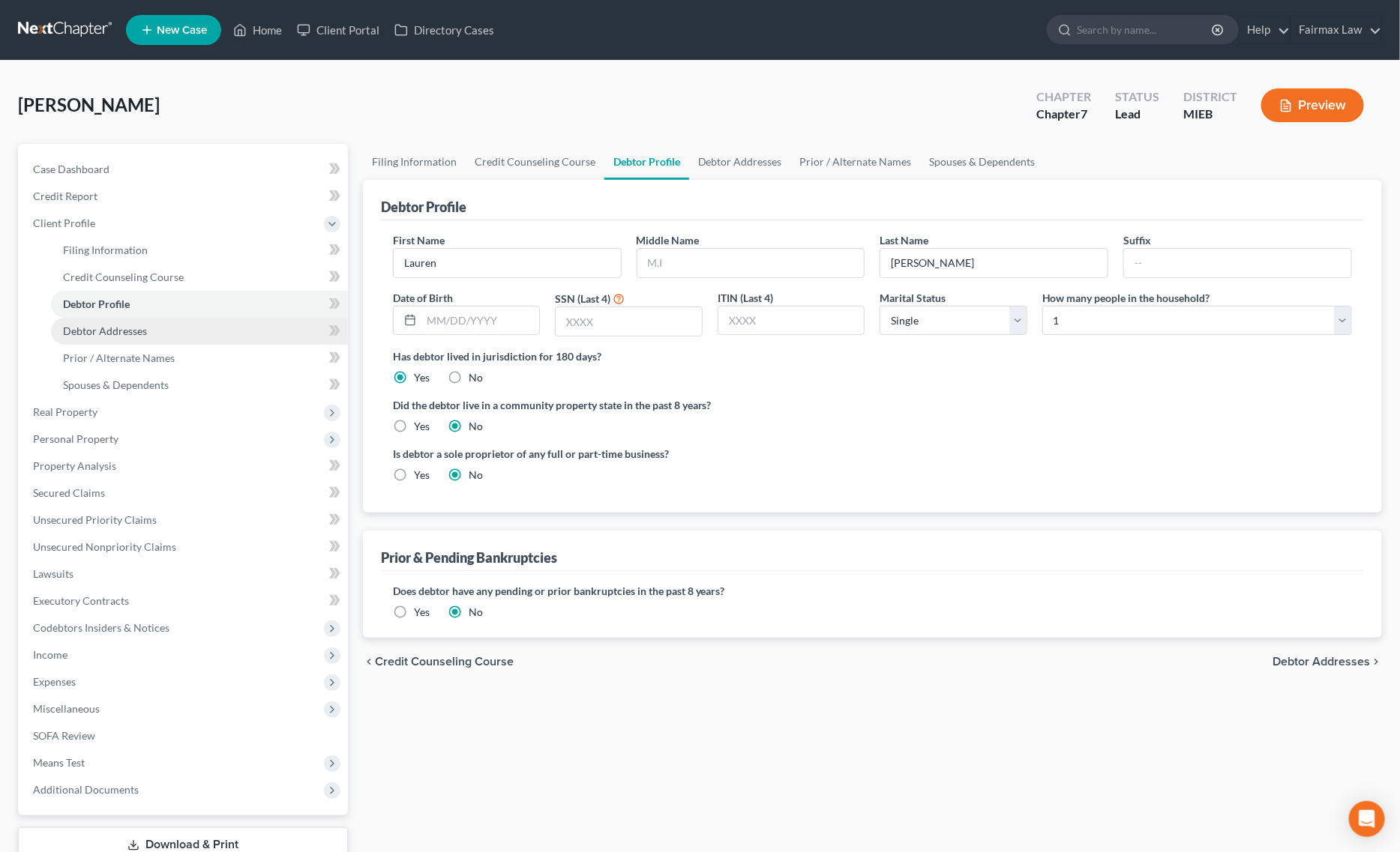
click at [132, 326] on span "Debtor Addresses" at bounding box center [105, 330] width 84 height 13
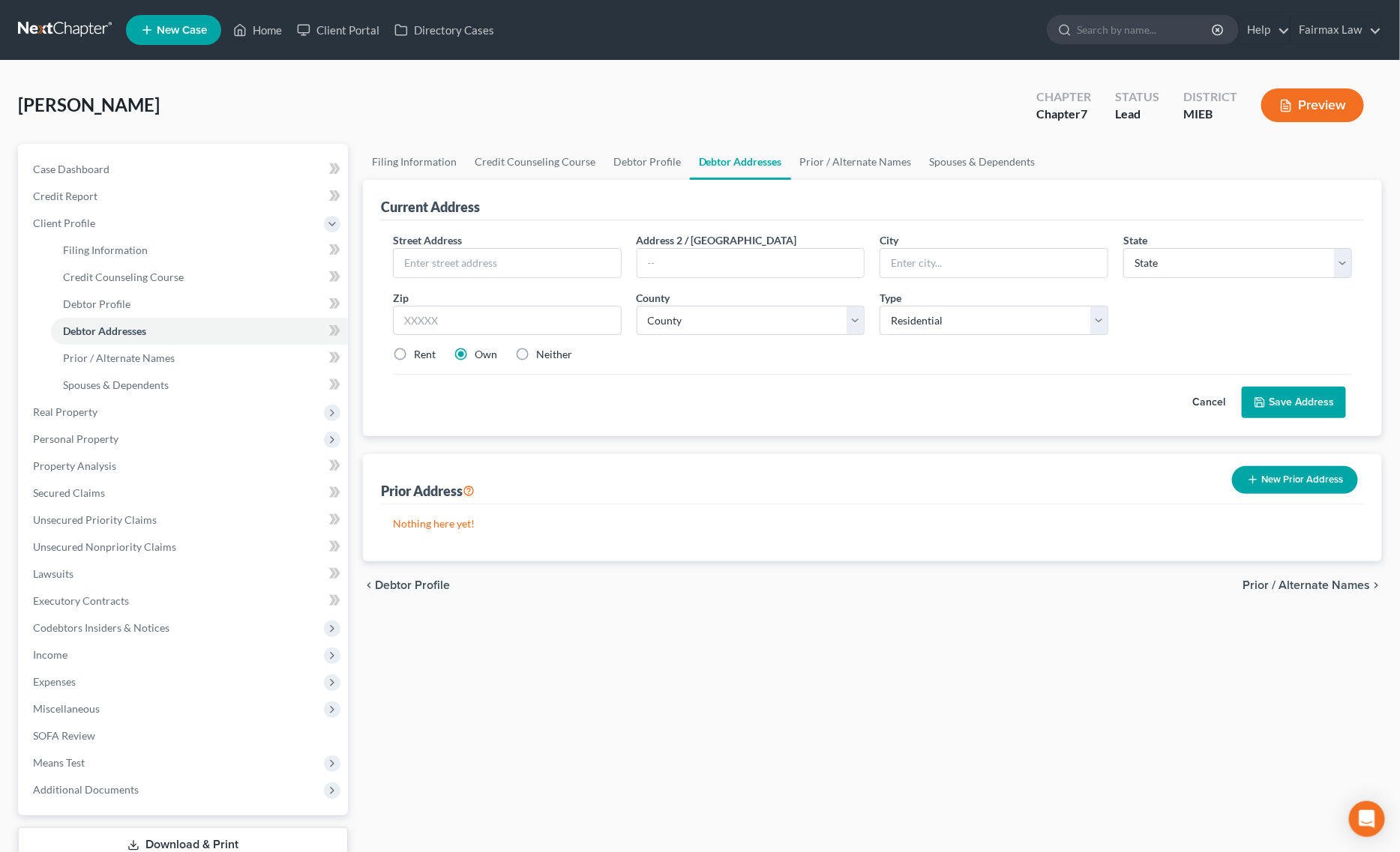
click at [414, 354] on label "Rent" at bounding box center [425, 354] width 21 height 15
click at [420, 354] on input "Rent" at bounding box center [425, 351] width 9 height 9
click at [536, 348] on label "Neither" at bounding box center [554, 354] width 36 height 15
click at [542, 348] on input "Neither" at bounding box center [547, 351] width 9 height 9
click at [515, 335] on div "Zip *" at bounding box center [507, 313] width 243 height 46
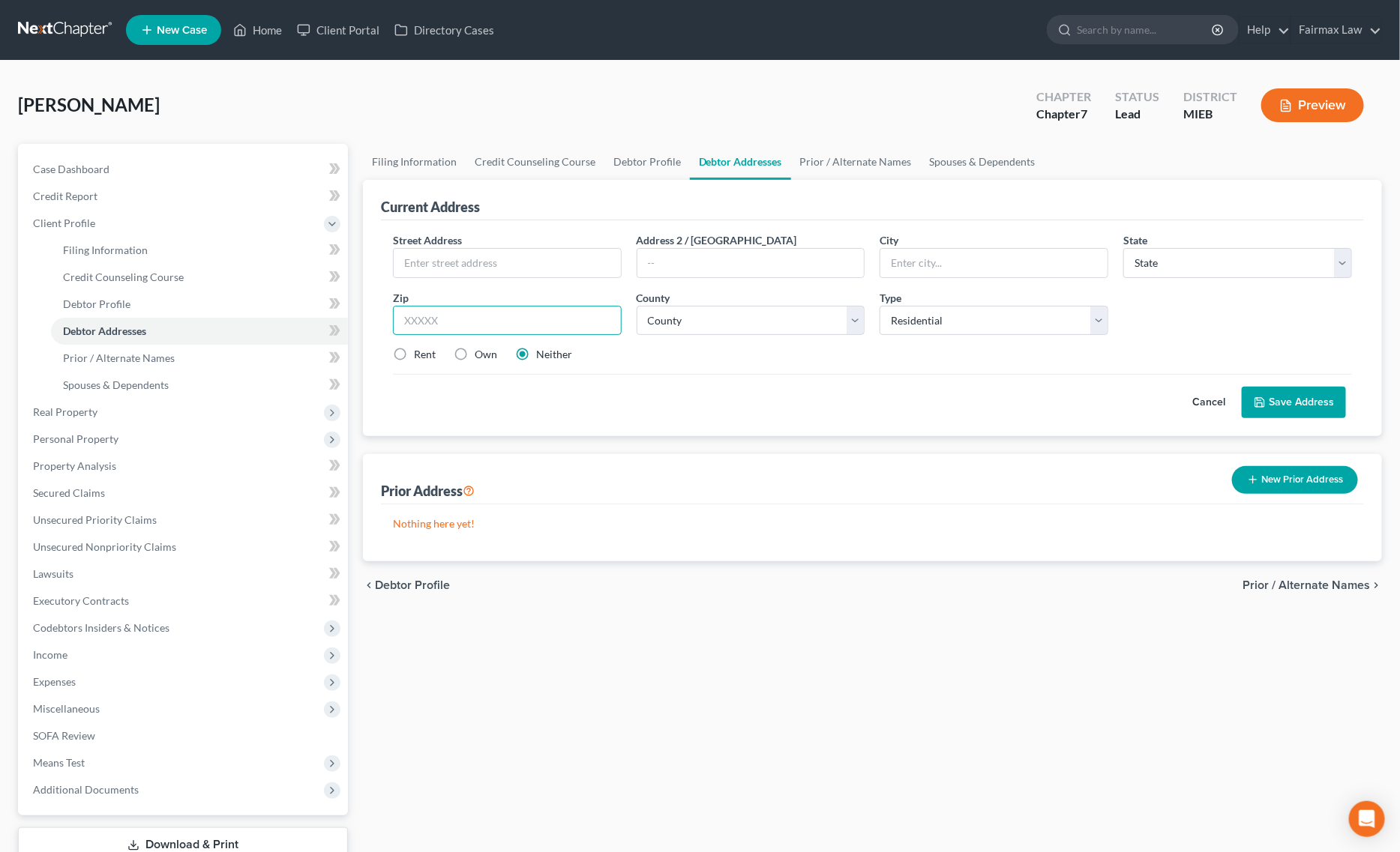
click at [513, 318] on input "text" at bounding box center [507, 320] width 229 height 30
paste input "Lapeer, MI 48446"
drag, startPoint x: 454, startPoint y: 323, endPoint x: 313, endPoint y: 329, distance: 141.1
click at [313, 329] on div "Petition Navigation Case Dashboard Payments Invoices Payments Payments Credit R…" at bounding box center [700, 523] width 1379 height 758
click at [507, 248] on input "text" at bounding box center [507, 262] width 227 height 28
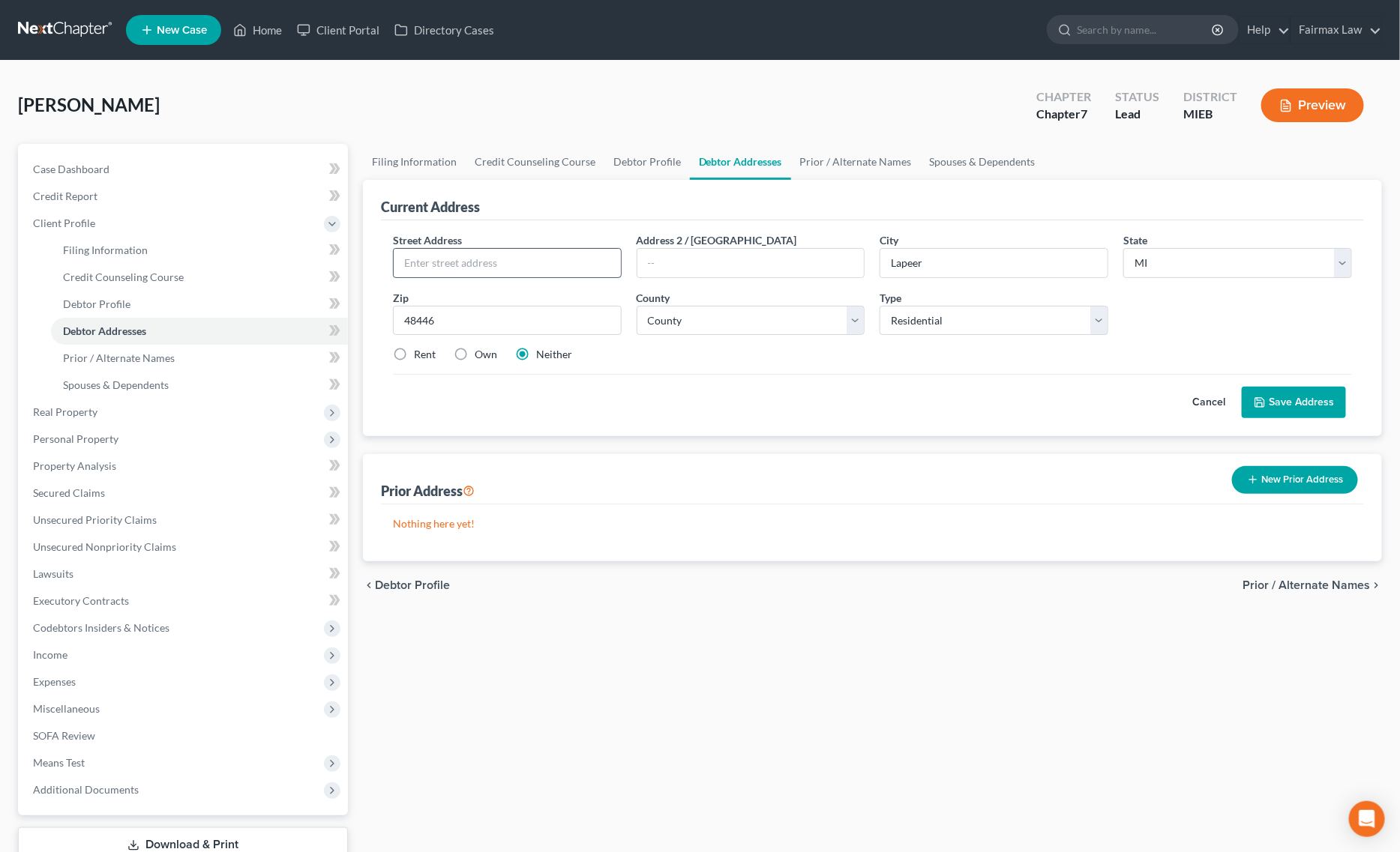
paste input "Lapeer, MI 48446"
drag, startPoint x: 459, startPoint y: 317, endPoint x: 223, endPoint y: 323, distance: 236.1
click at [223, 323] on div "Petition Navigation Case Dashboard Payments Invoices Payments Payments Credit R…" at bounding box center [700, 523] width 1379 height 758
drag, startPoint x: 510, startPoint y: 274, endPoint x: 224, endPoint y: 277, distance: 286.0
click at [232, 277] on div "Petition Navigation Case Dashboard Payments Invoices Payments Payments Credit R…" at bounding box center [700, 523] width 1379 height 758
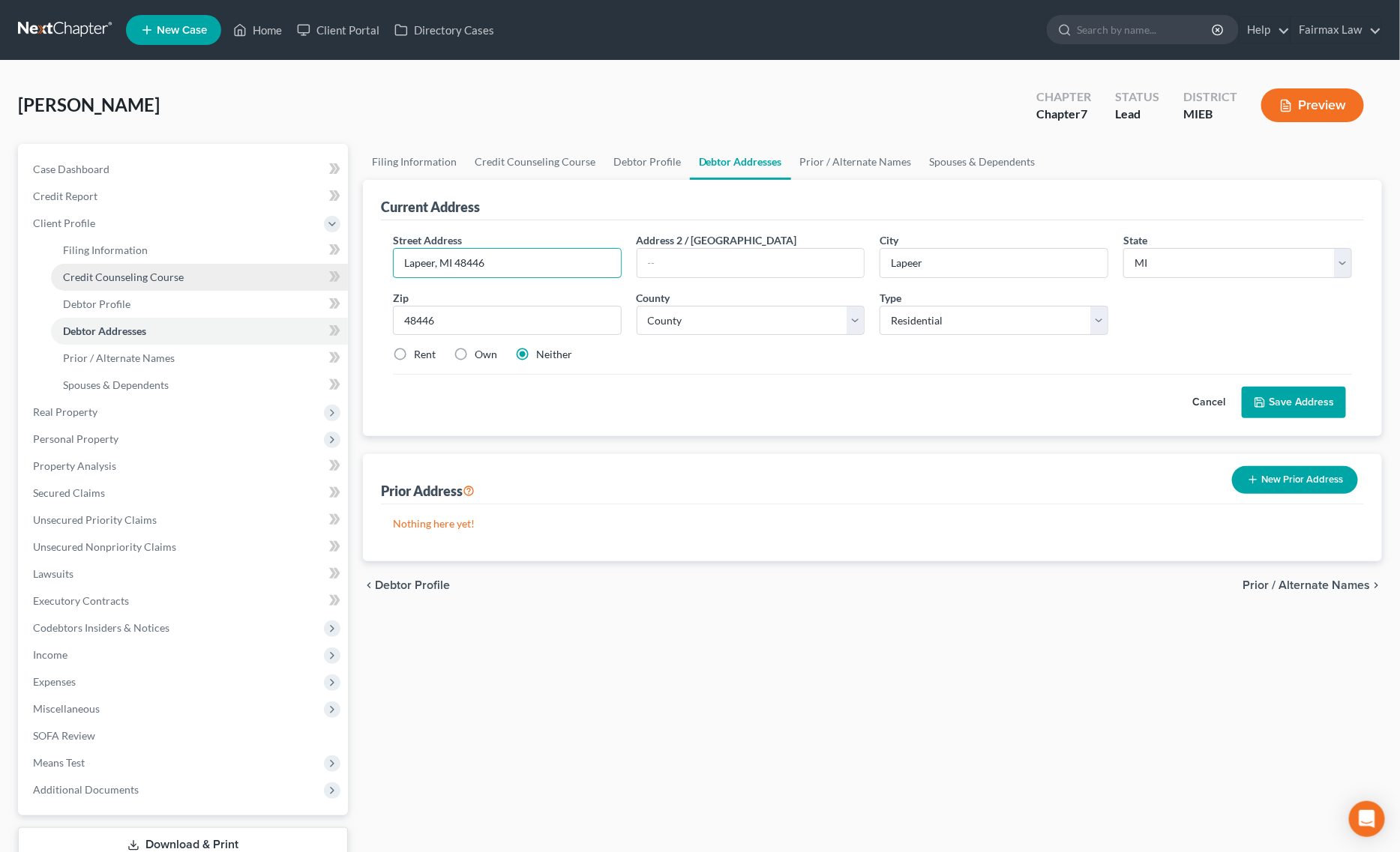
paste input "25 W Hunters Creek Rd"
click at [666, 310] on select "County Alcona County Alger County Allegan County Alpena County Antrim County Ar…" at bounding box center [751, 320] width 229 height 30
click at [636, 306] on select "County Alcona County Alger County Allegan County Alpena County Antrim County Ar…" at bounding box center [751, 320] width 229 height 30
click at [1309, 392] on button "Save Address" at bounding box center [1294, 402] width 104 height 32
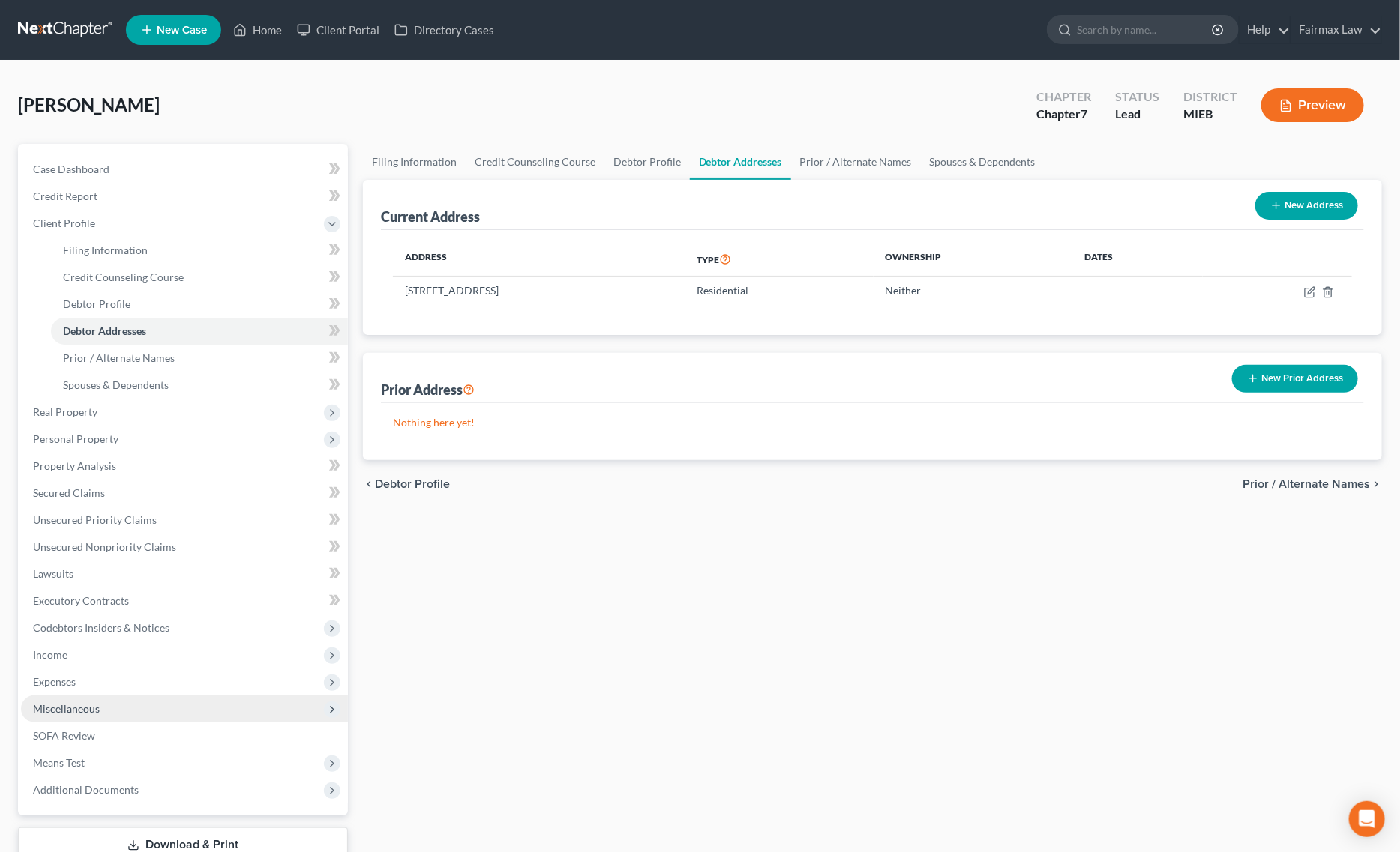
click at [87, 720] on span "Miscellaneous" at bounding box center [185, 709] width 327 height 27
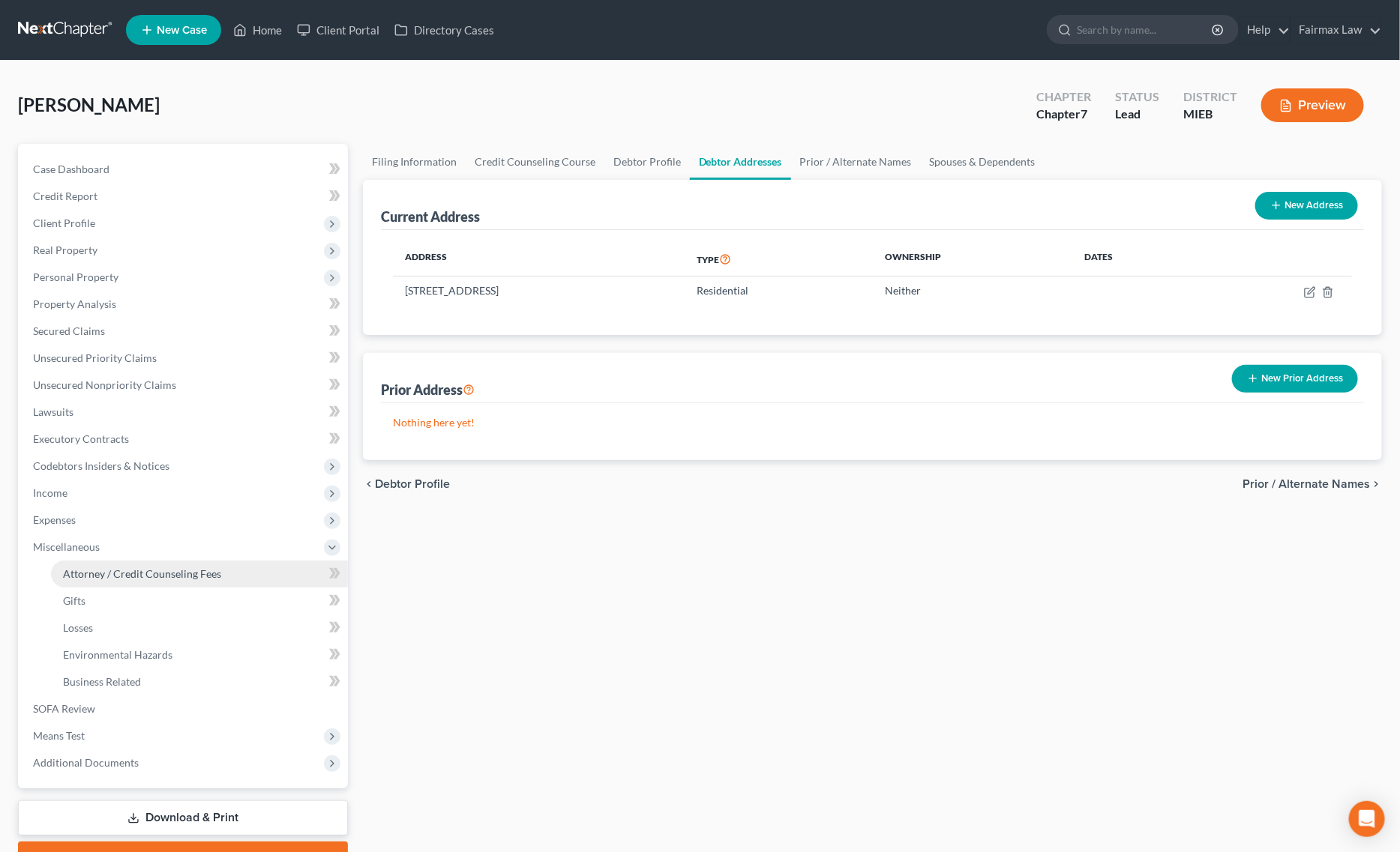
click at [151, 579] on link "Attorney / Credit Counseling Fees" at bounding box center [200, 575] width 297 height 27
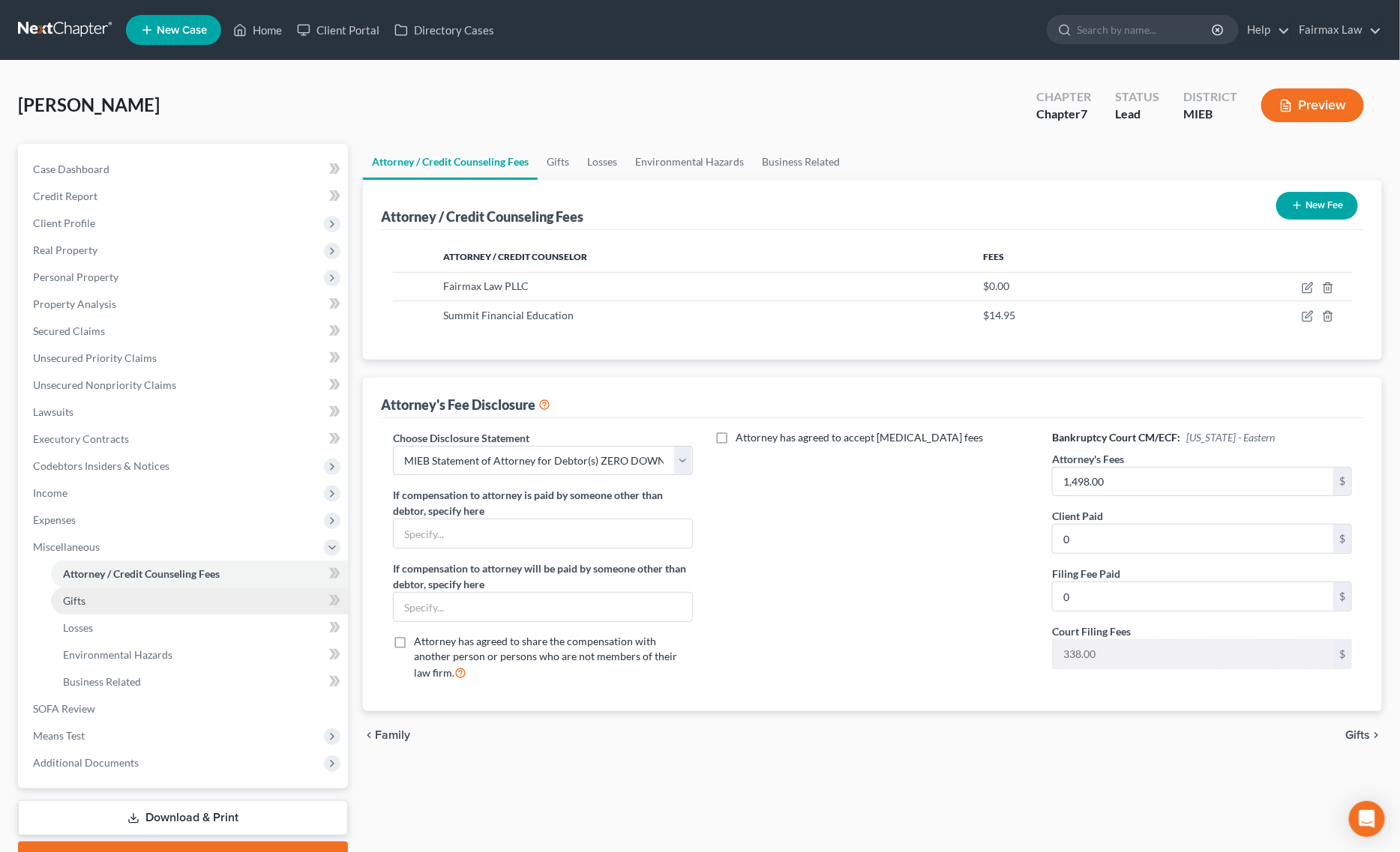
scroll to position [77, 0]
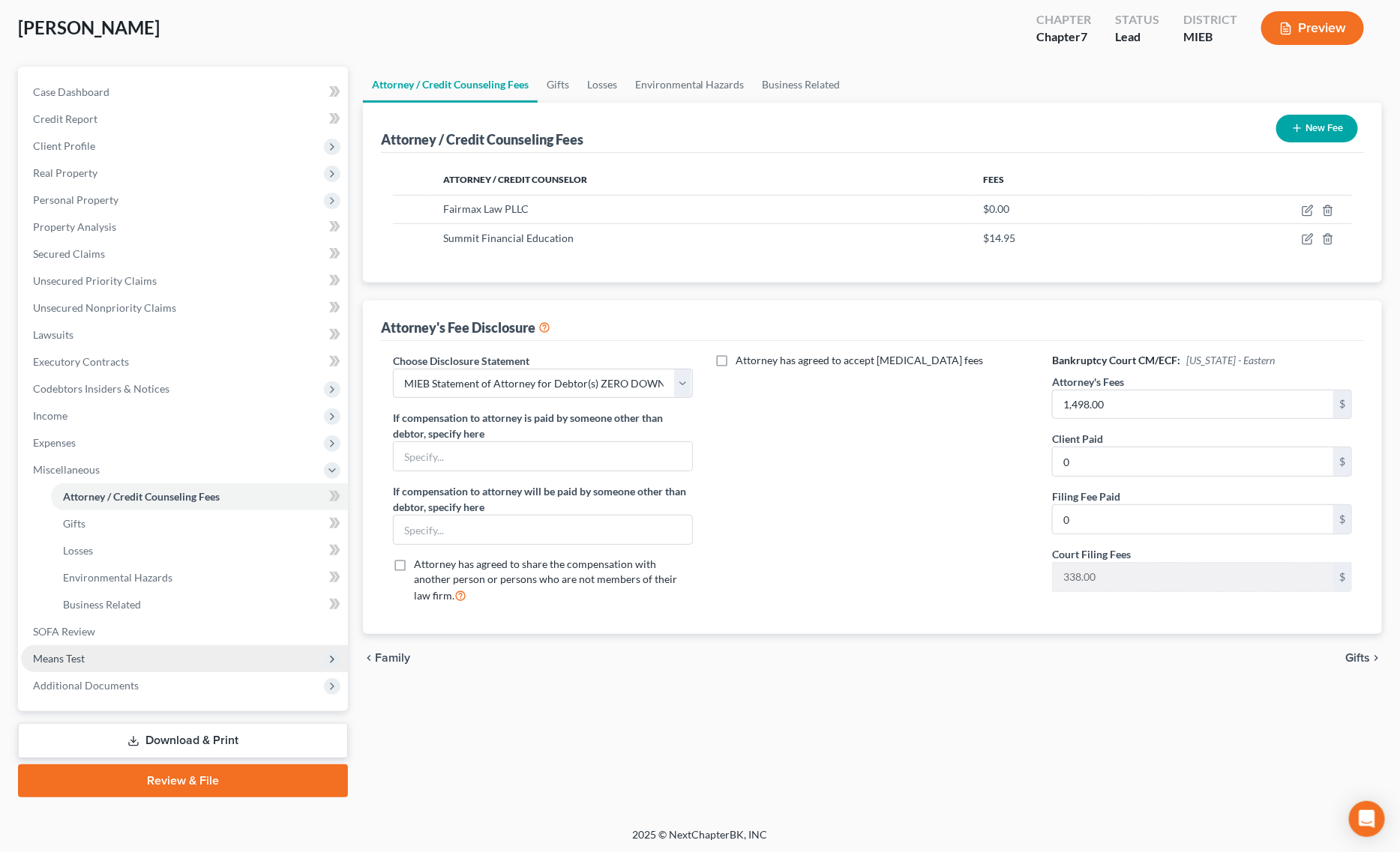
click at [107, 663] on span "Means Test" at bounding box center [185, 659] width 327 height 27
click at [144, 657] on span "Calculation and Presumption" at bounding box center [132, 658] width 137 height 13
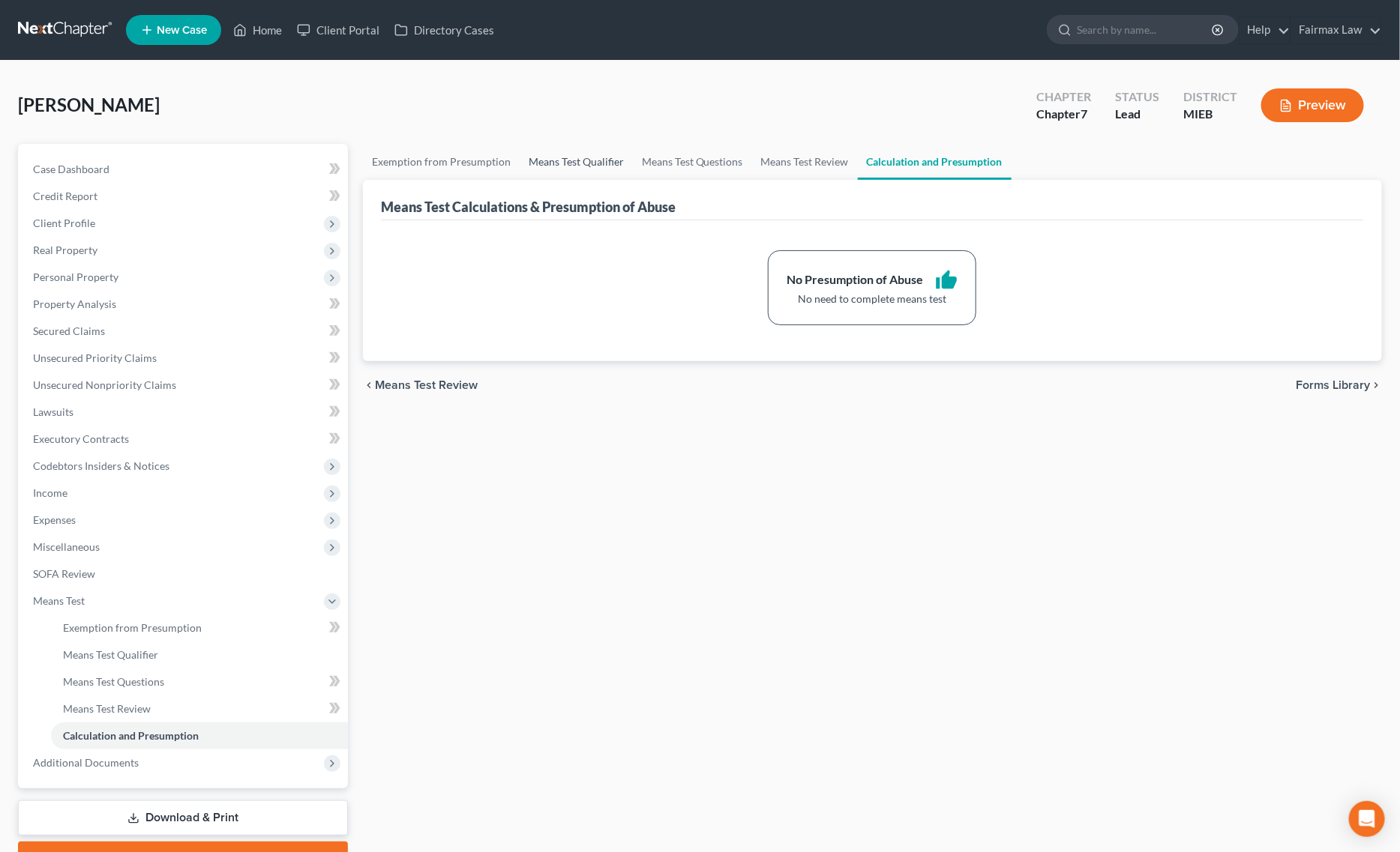
click at [589, 157] on link "Means Test Qualifier" at bounding box center [576, 162] width 114 height 36
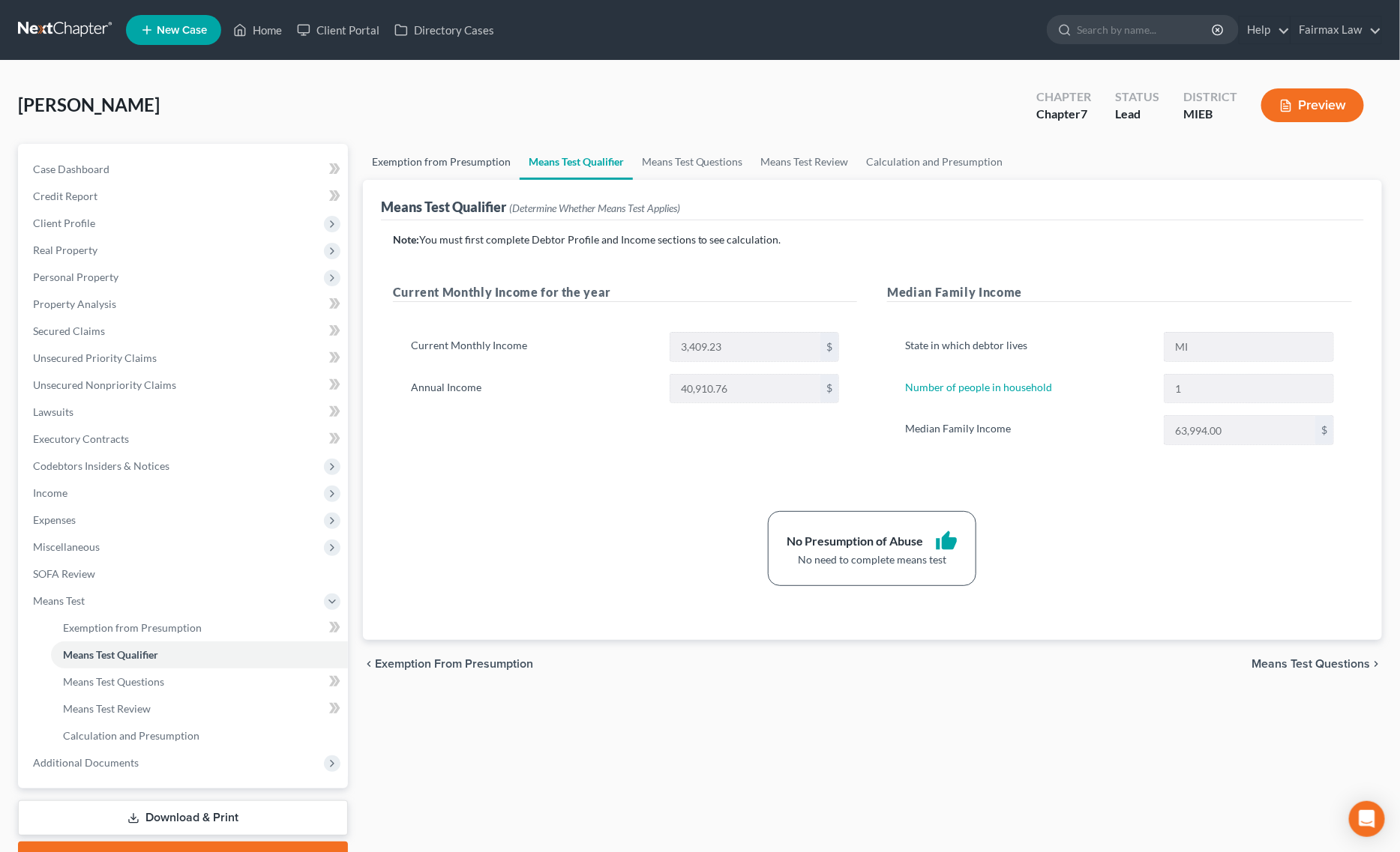
click at [466, 161] on link "Exemption from Presumption" at bounding box center [441, 162] width 156 height 36
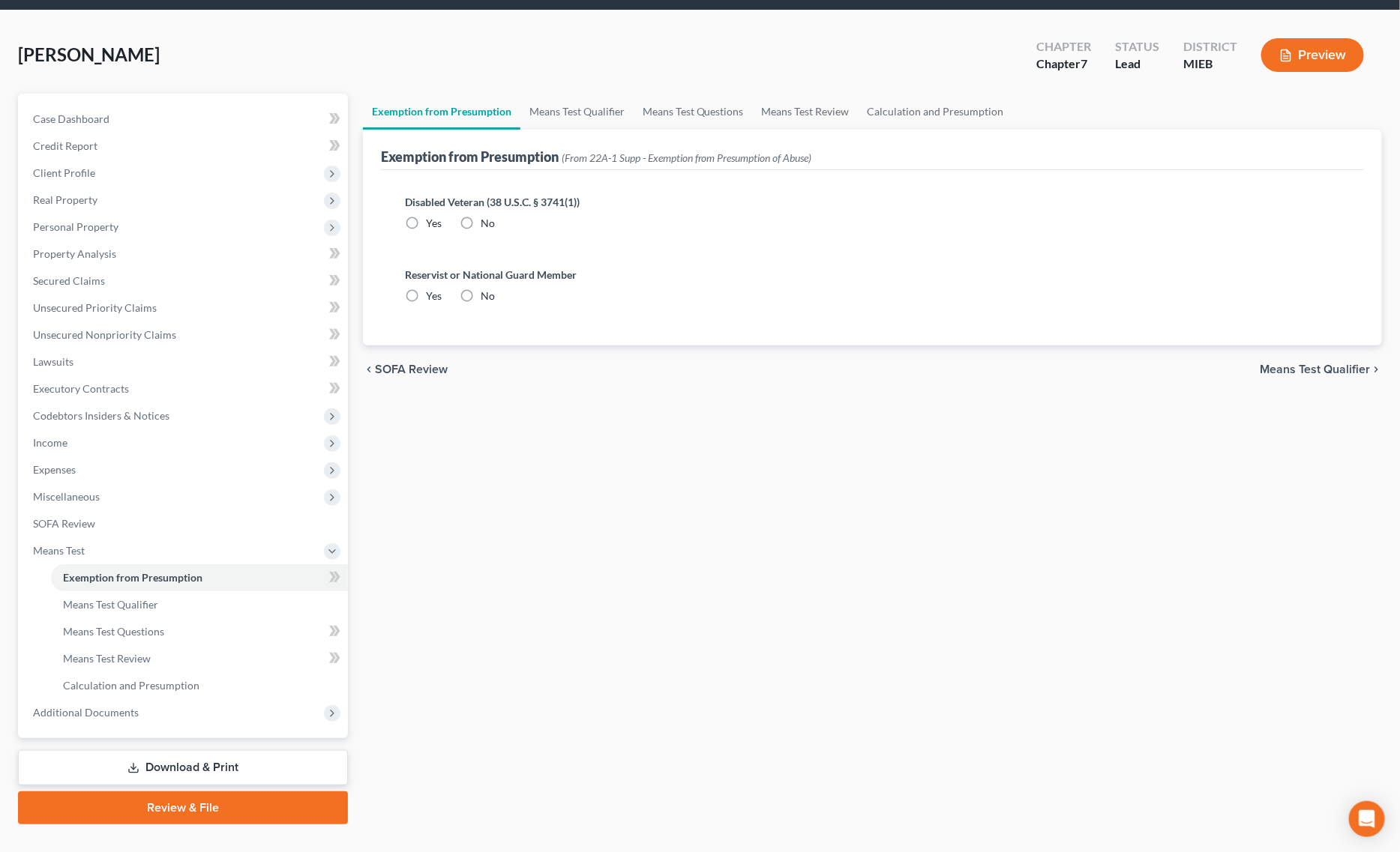
scroll to position [77, 0]
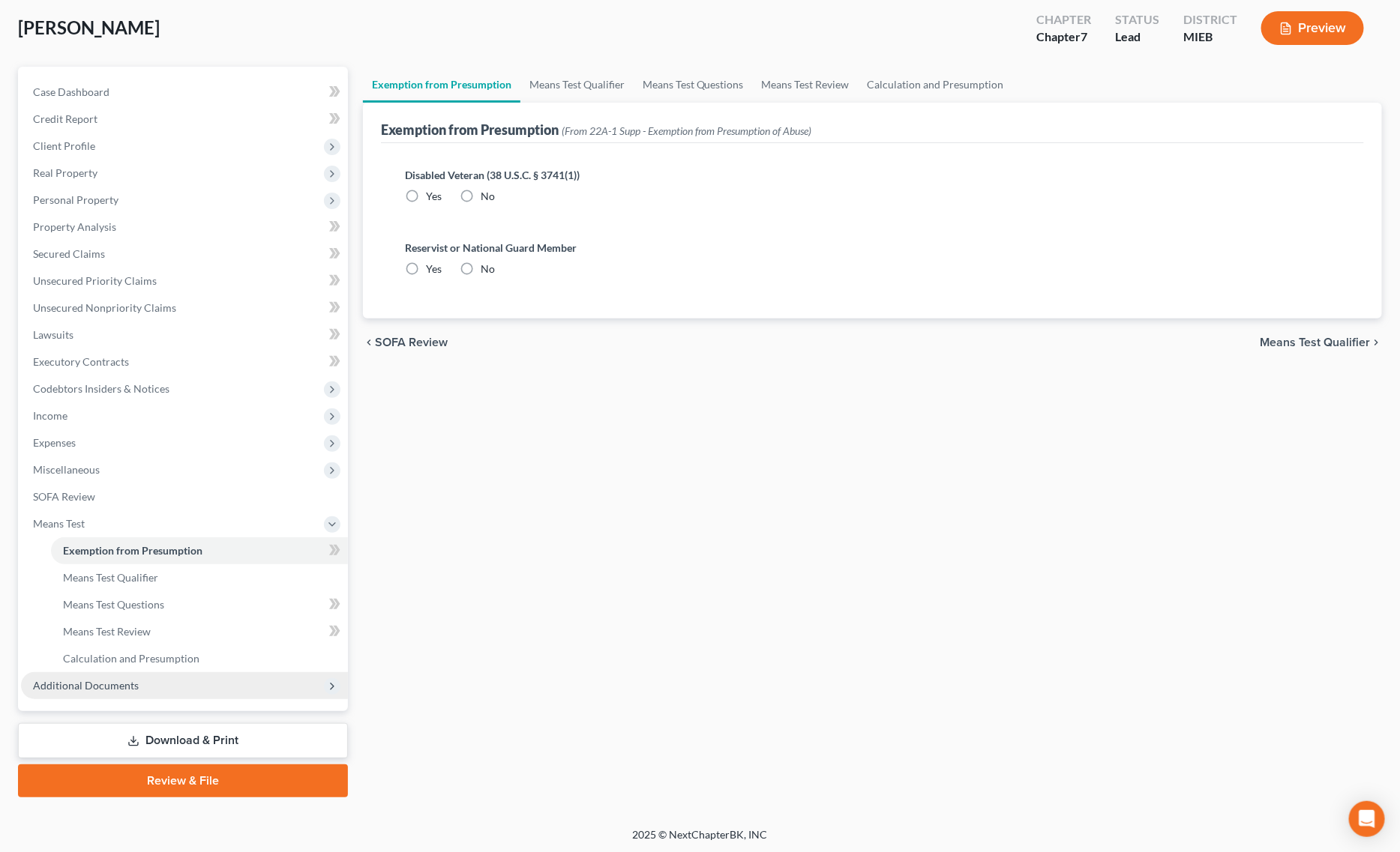
click at [163, 679] on span "Additional Documents" at bounding box center [185, 686] width 327 height 27
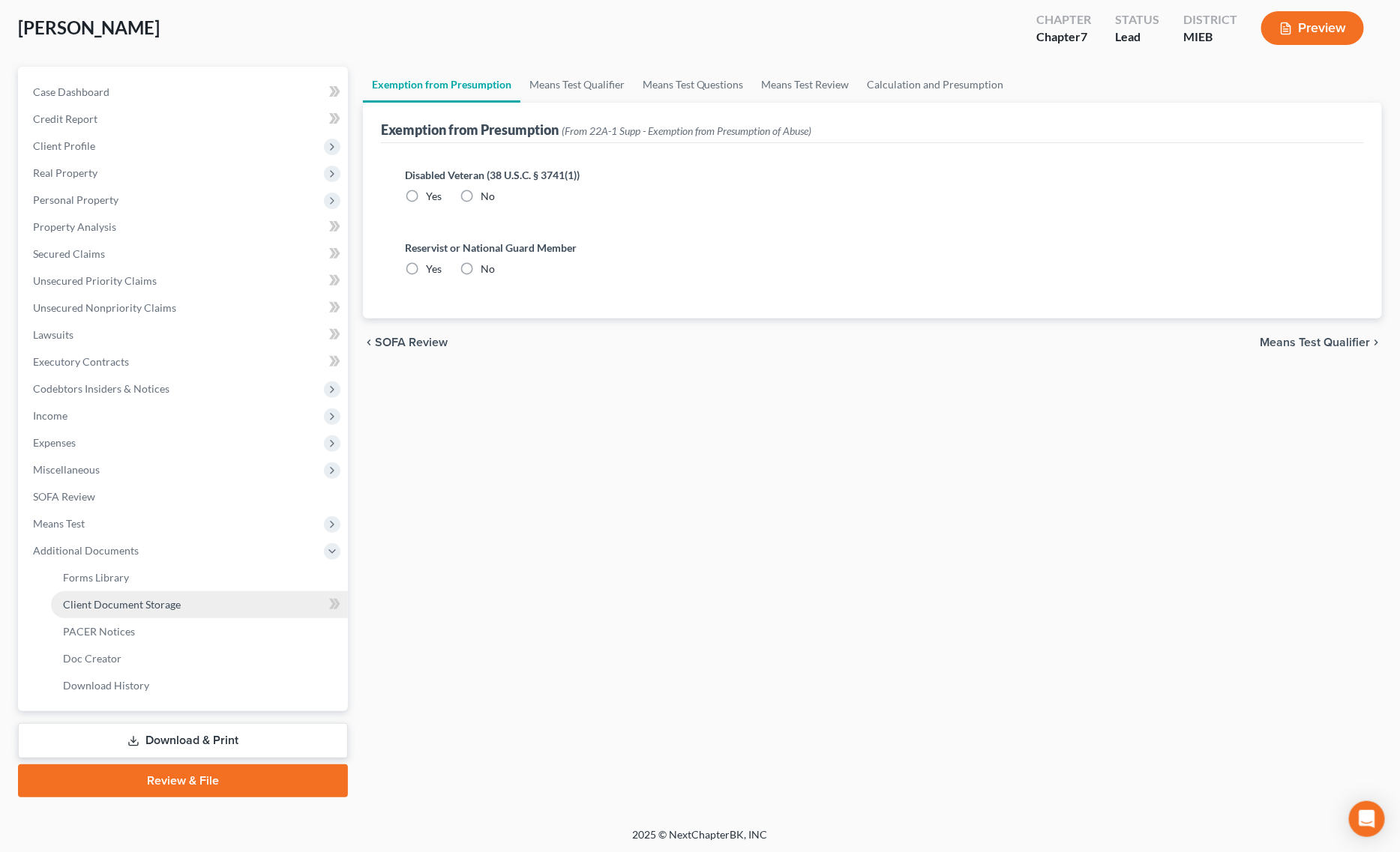
click at [177, 610] on link "Client Document Storage" at bounding box center [200, 605] width 297 height 27
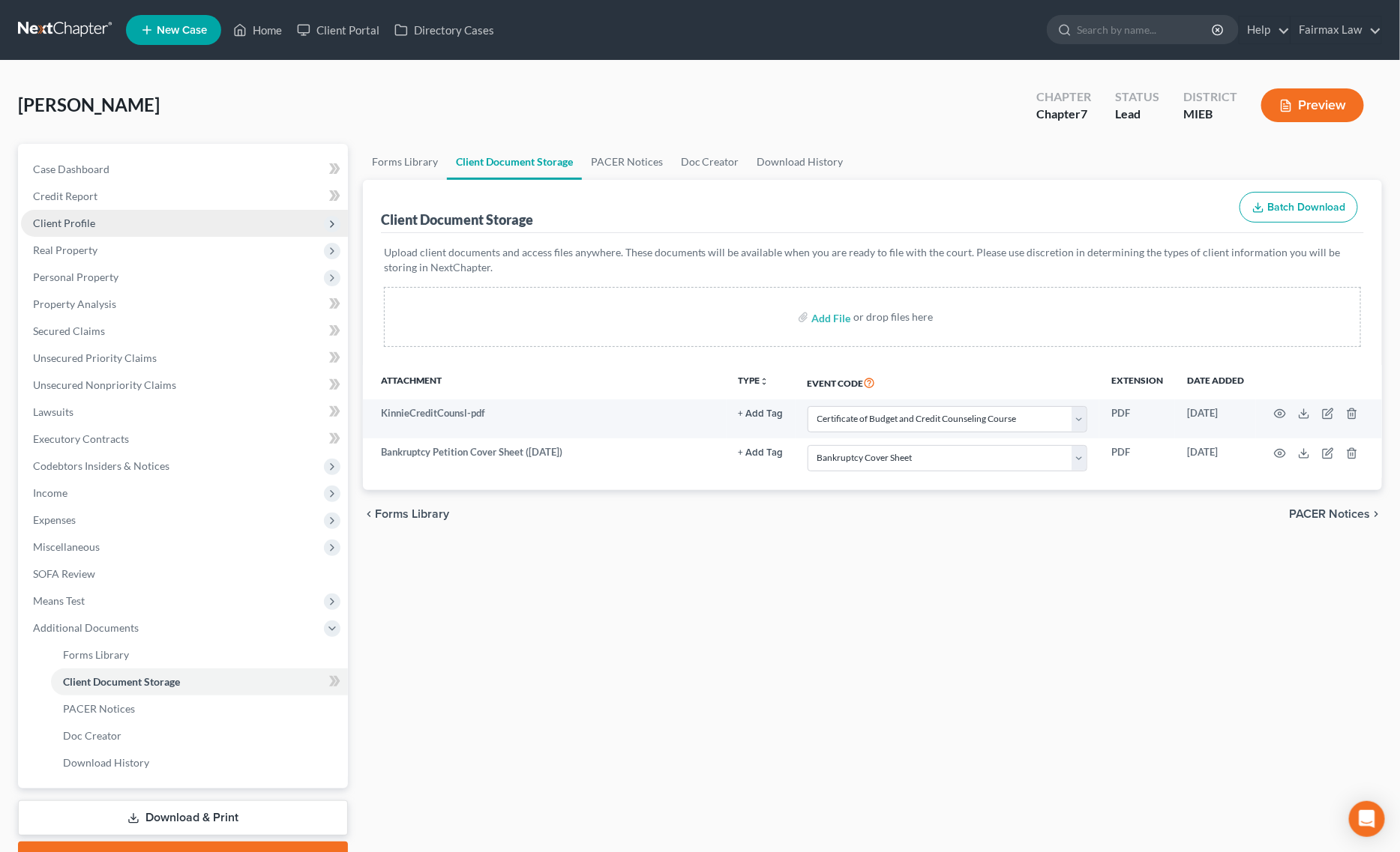
click at [124, 227] on span "Client Profile" at bounding box center [185, 224] width 327 height 27
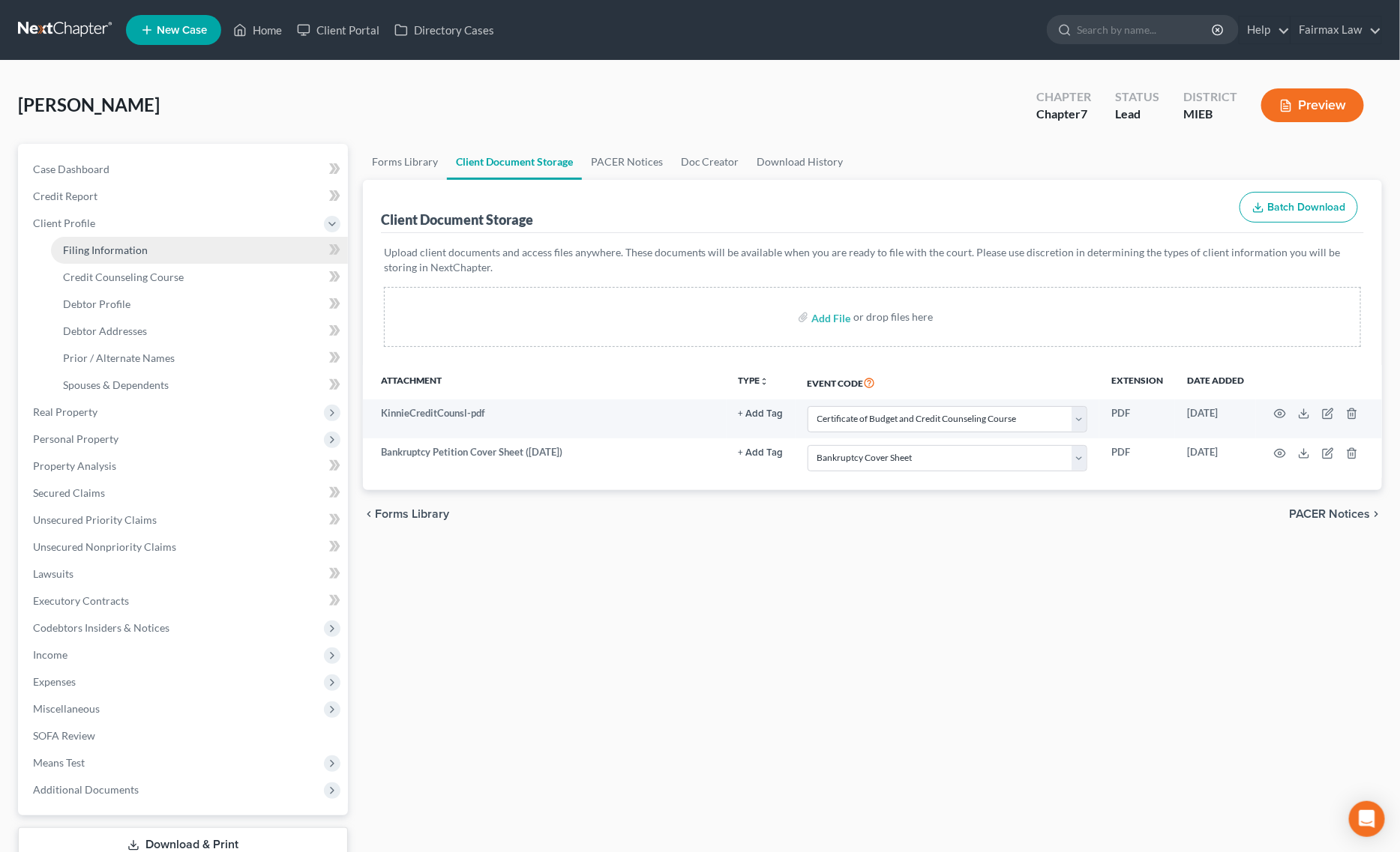
click at [114, 252] on span "Filing Information" at bounding box center [105, 249] width 85 height 13
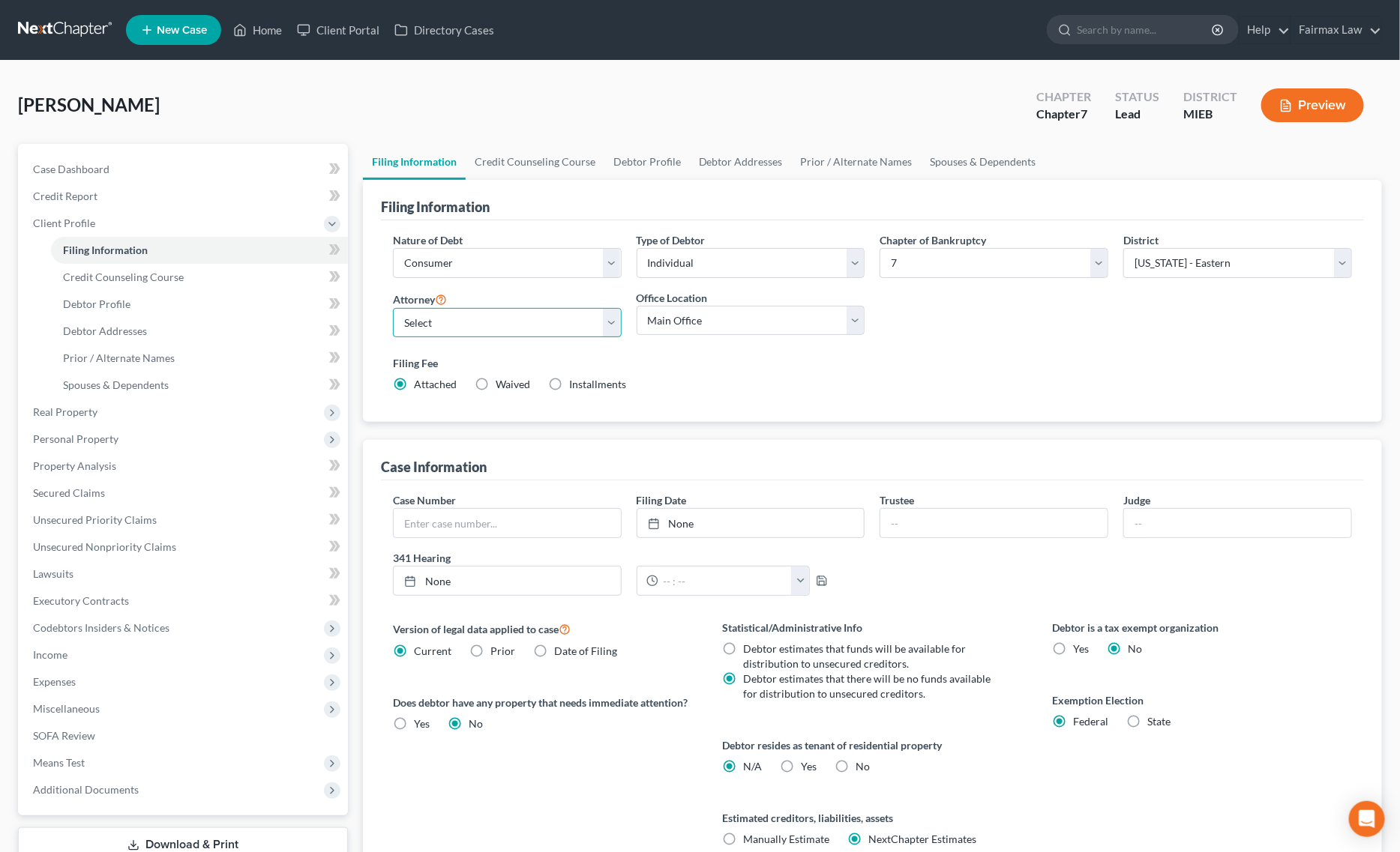
click at [505, 319] on select "Select David Ross Ienna - MIEB David Ross Ienna - OHNB David Ross Ienna - MIWB …" at bounding box center [507, 323] width 229 height 30
click at [393, 308] on select "Select David Ross Ienna - MIEB David Ross Ienna - OHNB David Ross Ienna - MIWB …" at bounding box center [507, 323] width 229 height 30
click at [569, 390] on label "Installments Installments" at bounding box center [597, 385] width 57 height 15
click at [575, 387] on input "Installments Installments" at bounding box center [579, 382] width 9 height 9
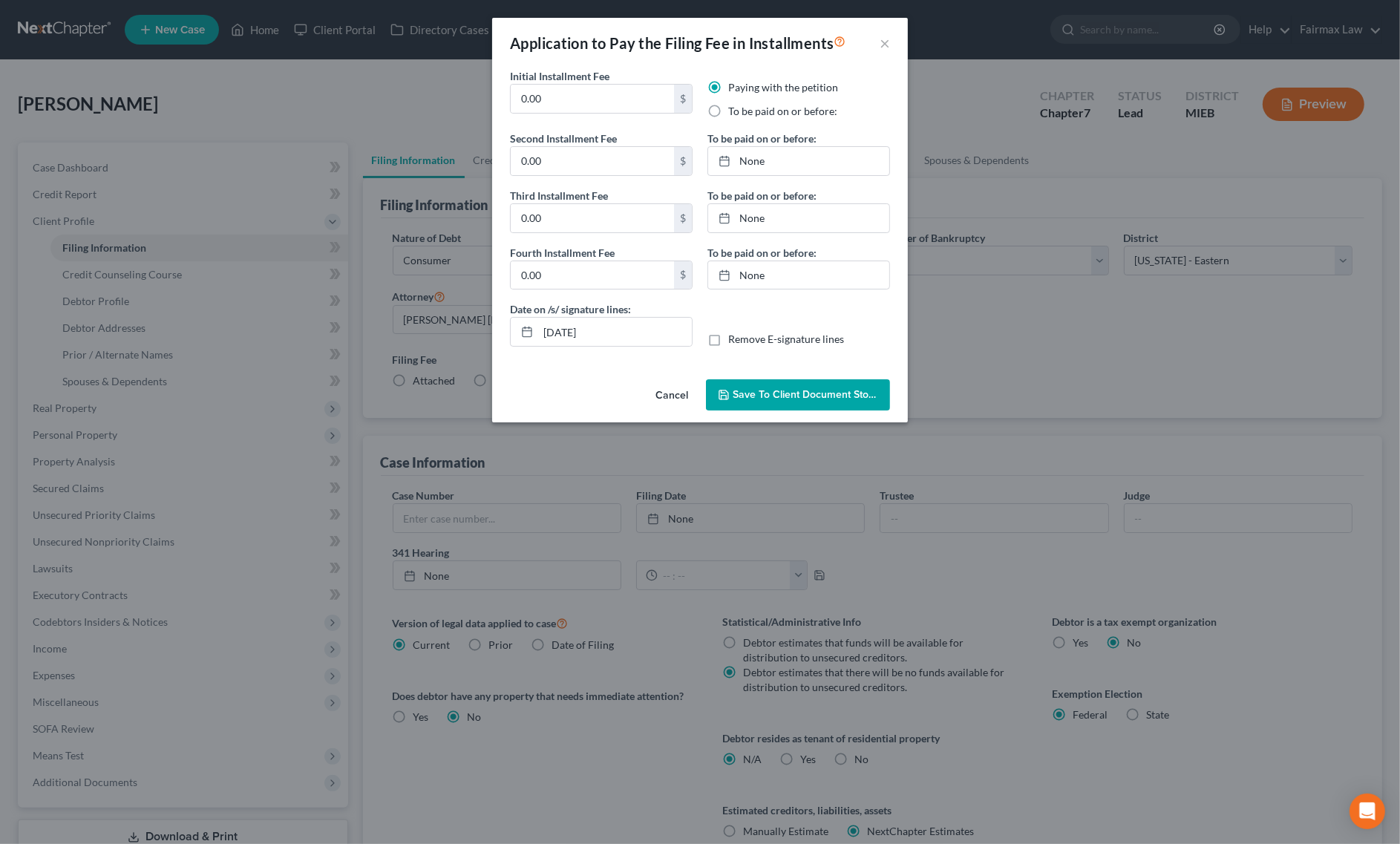
click at [728, 108] on label "To be paid on or before:" at bounding box center [782, 112] width 109 height 15
click at [734, 108] on input "To be paid on or before:" at bounding box center [738, 108] width 9 height 9
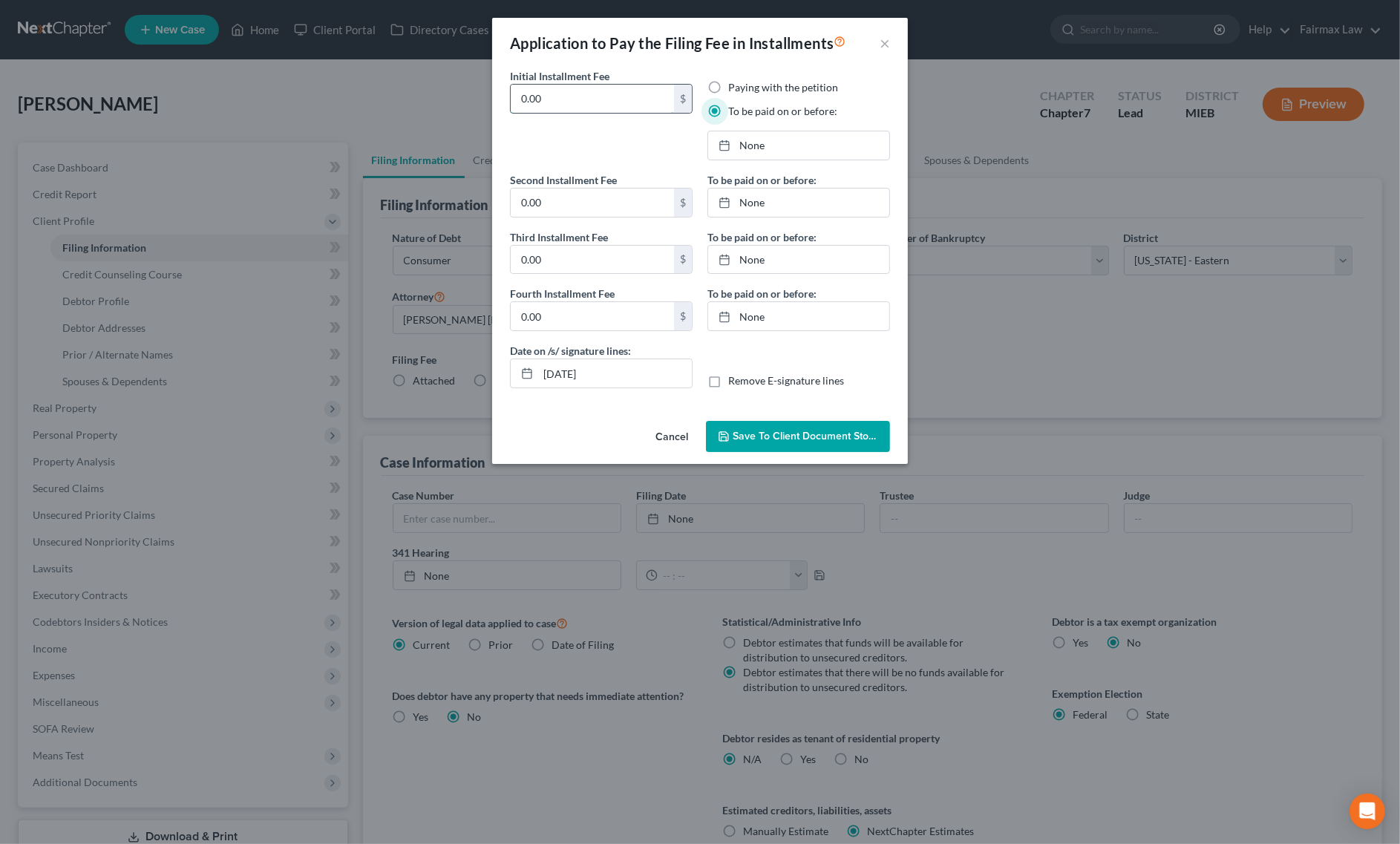
click at [603, 96] on input "0.00" at bounding box center [592, 98] width 163 height 28
drag, startPoint x: 602, startPoint y: 112, endPoint x: 440, endPoint y: 123, distance: 162.4
click at [435, 112] on div "Application to Pay the Filing Fee in Installments × Initial Installment Fee 84.…" at bounding box center [700, 422] width 1400 height 844
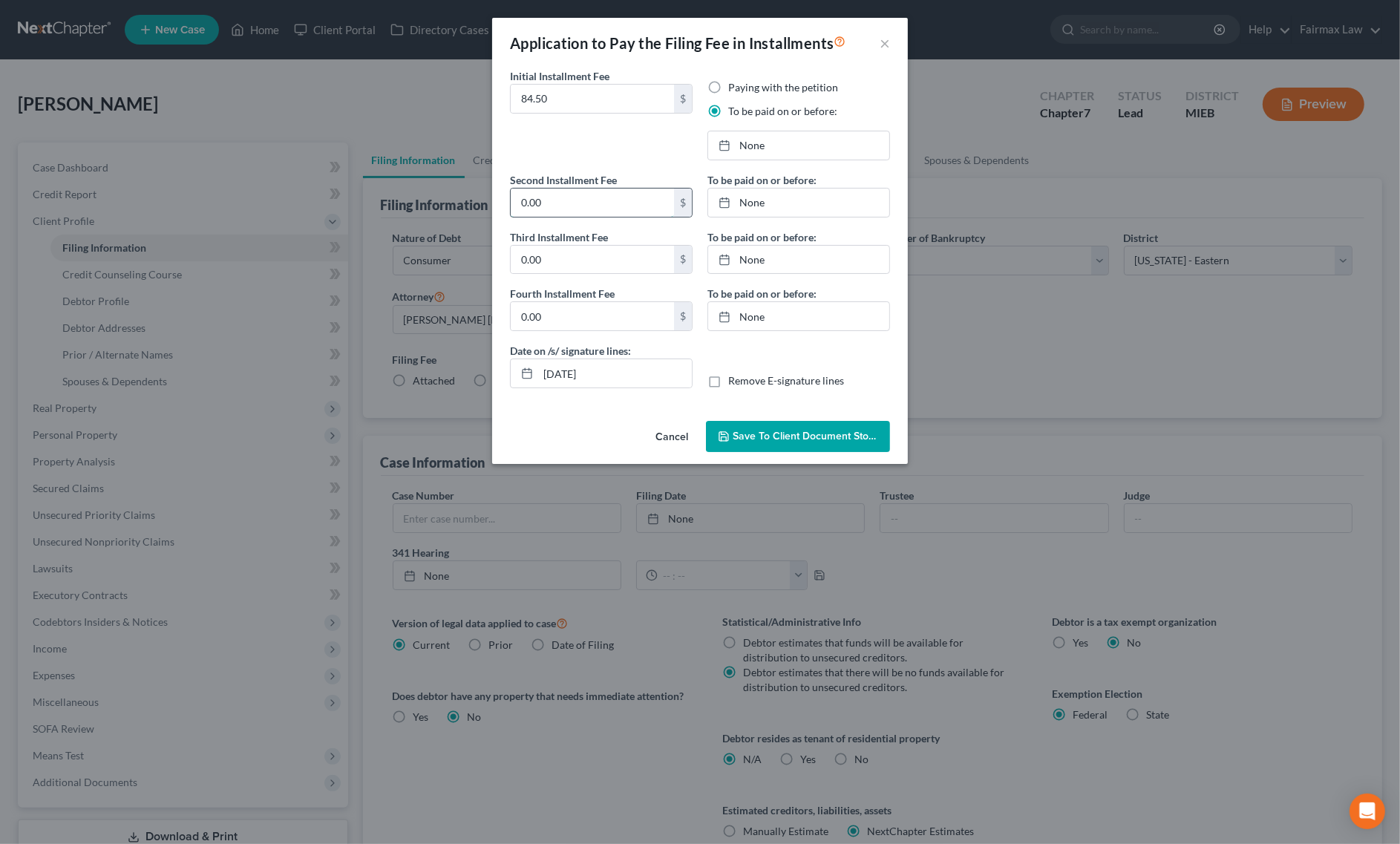
click at [561, 208] on input "0.00" at bounding box center [592, 202] width 163 height 28
drag, startPoint x: 569, startPoint y: 93, endPoint x: 376, endPoint y: 97, distance: 193.0
click at [380, 97] on div "Application to Pay the Filing Fee in Installments × Initial Installment Fee 84.…" at bounding box center [700, 422] width 1400 height 844
click at [596, 198] on input "0.00" at bounding box center [592, 202] width 163 height 28
paste input "84.5"
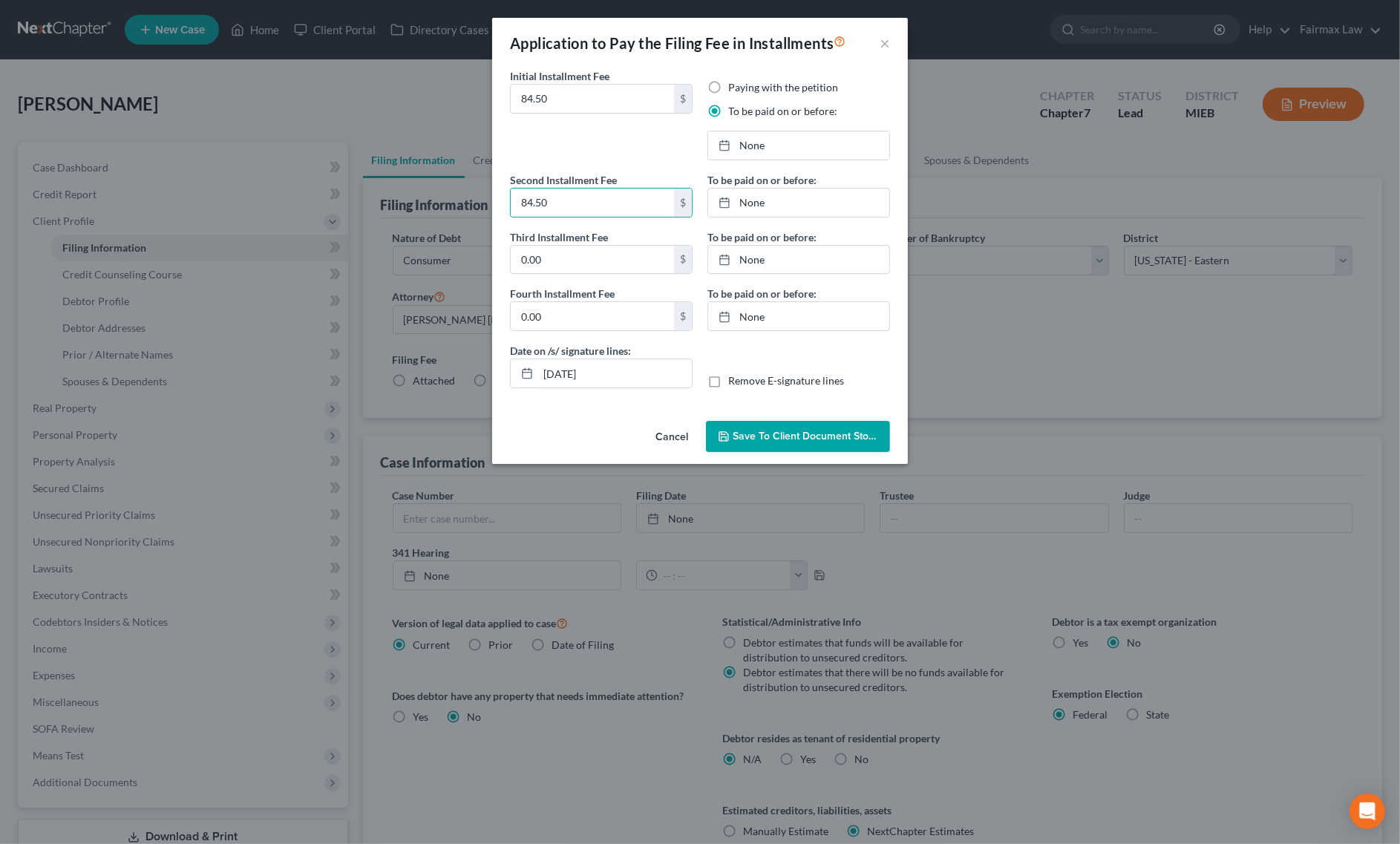
click at [581, 242] on label "Third Installment Fee" at bounding box center [559, 237] width 98 height 15
click at [576, 253] on input "0.00" at bounding box center [592, 260] width 163 height 28
paste input "84.5"
click at [572, 312] on input "0.00" at bounding box center [592, 315] width 163 height 28
paste input "84.5"
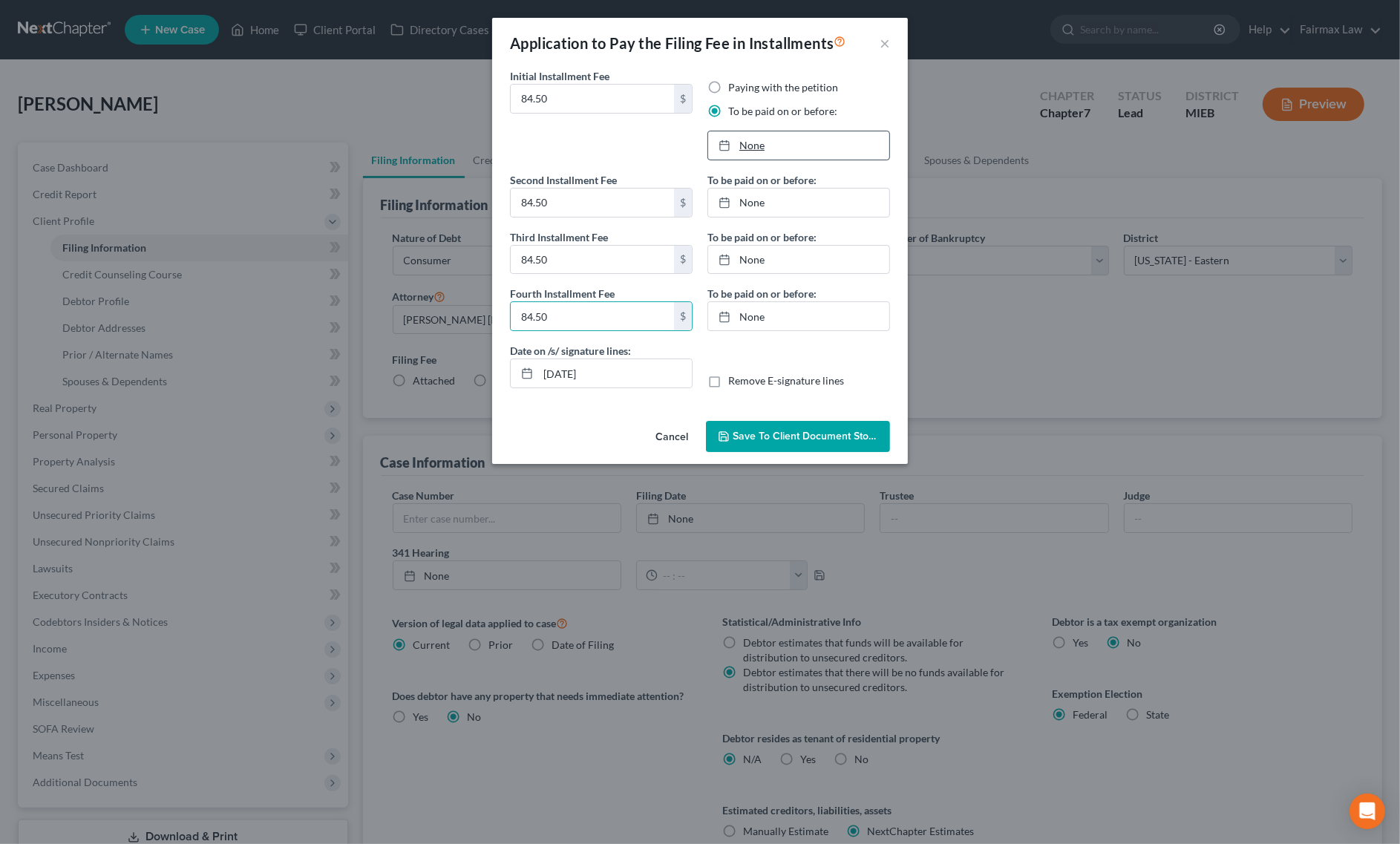
click at [784, 143] on link "None" at bounding box center [799, 145] width 181 height 28
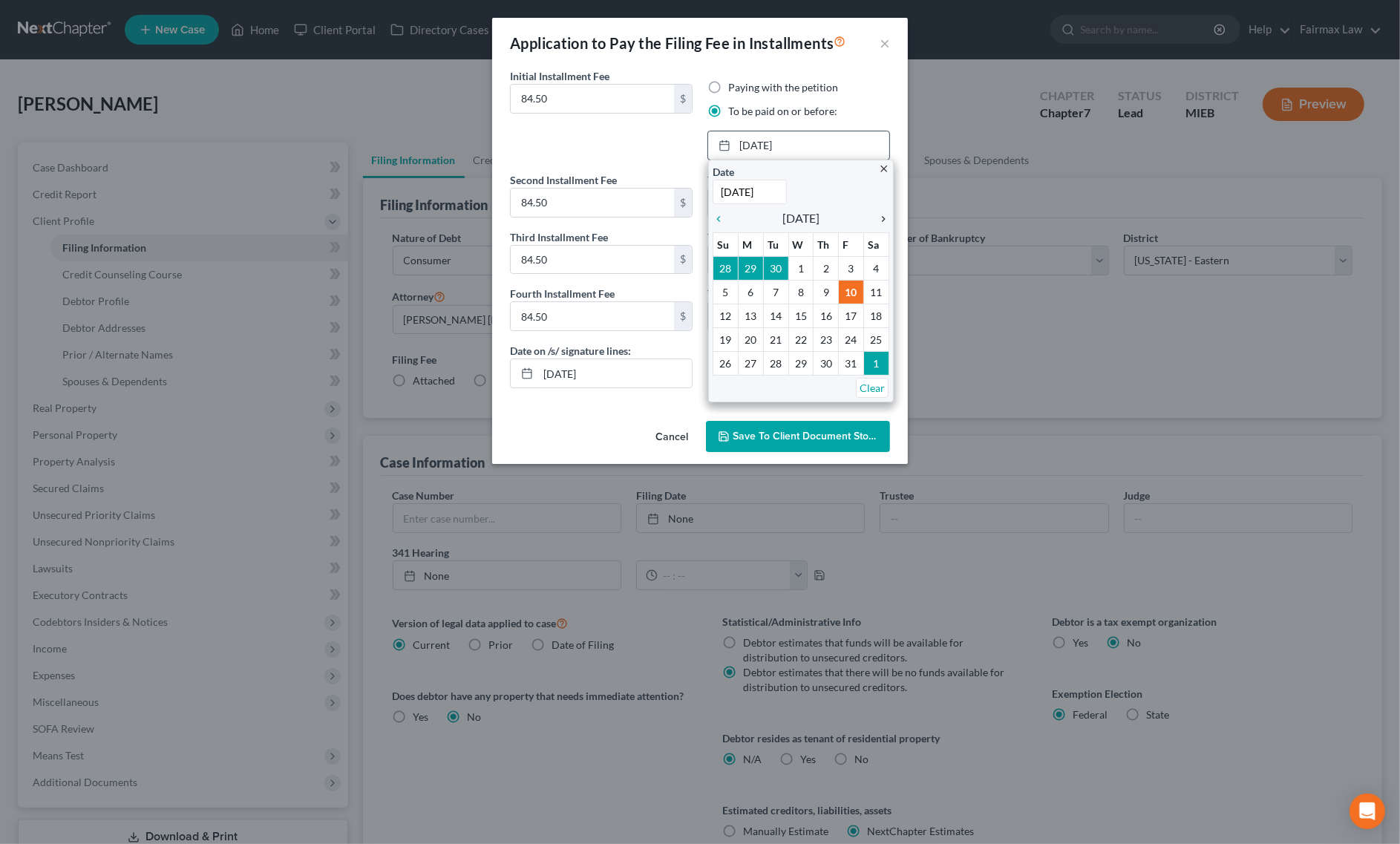
click at [881, 219] on icon "chevron_right" at bounding box center [879, 219] width 19 height 12
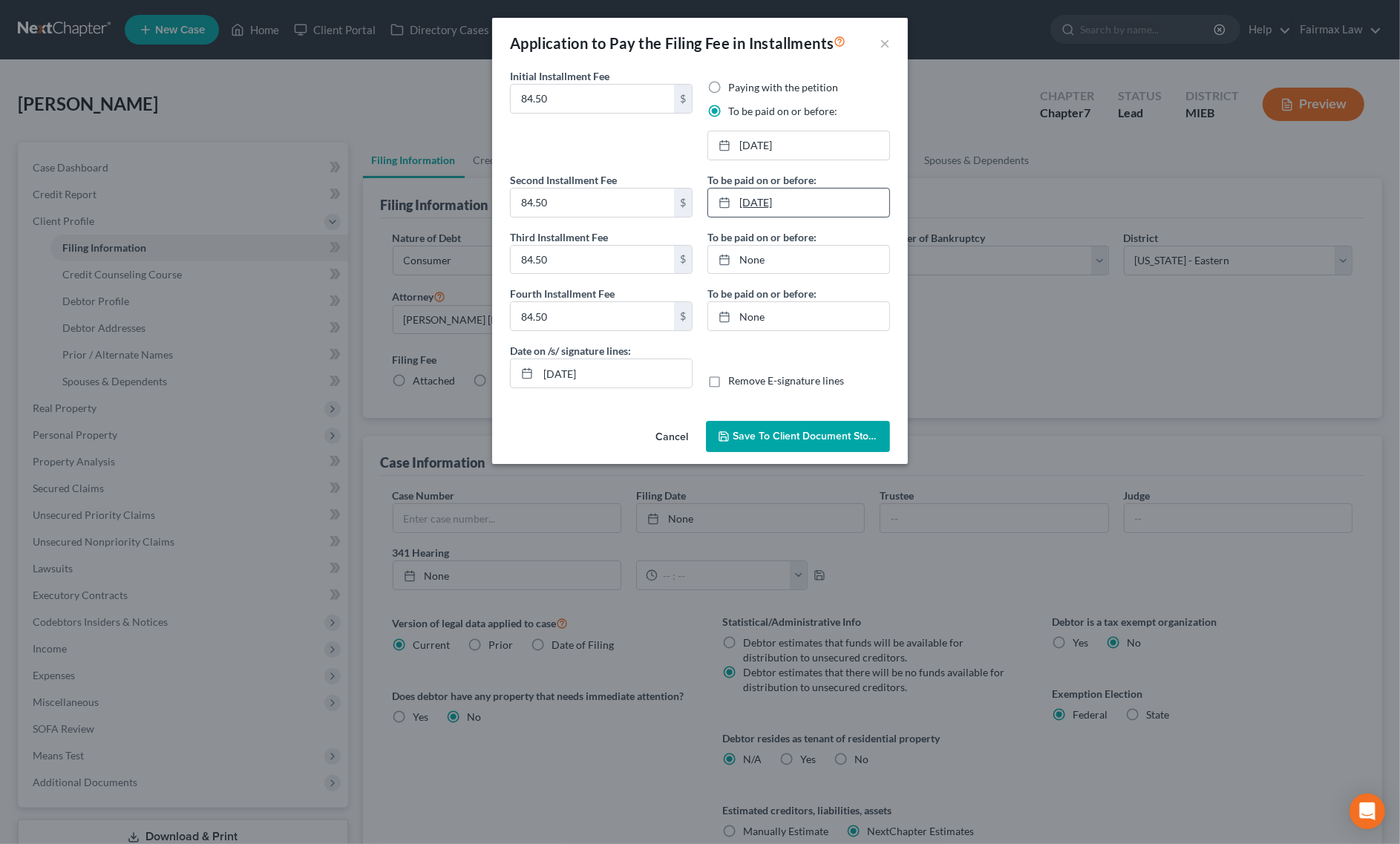
click at [774, 200] on link "10/10/2025" at bounding box center [799, 202] width 181 height 28
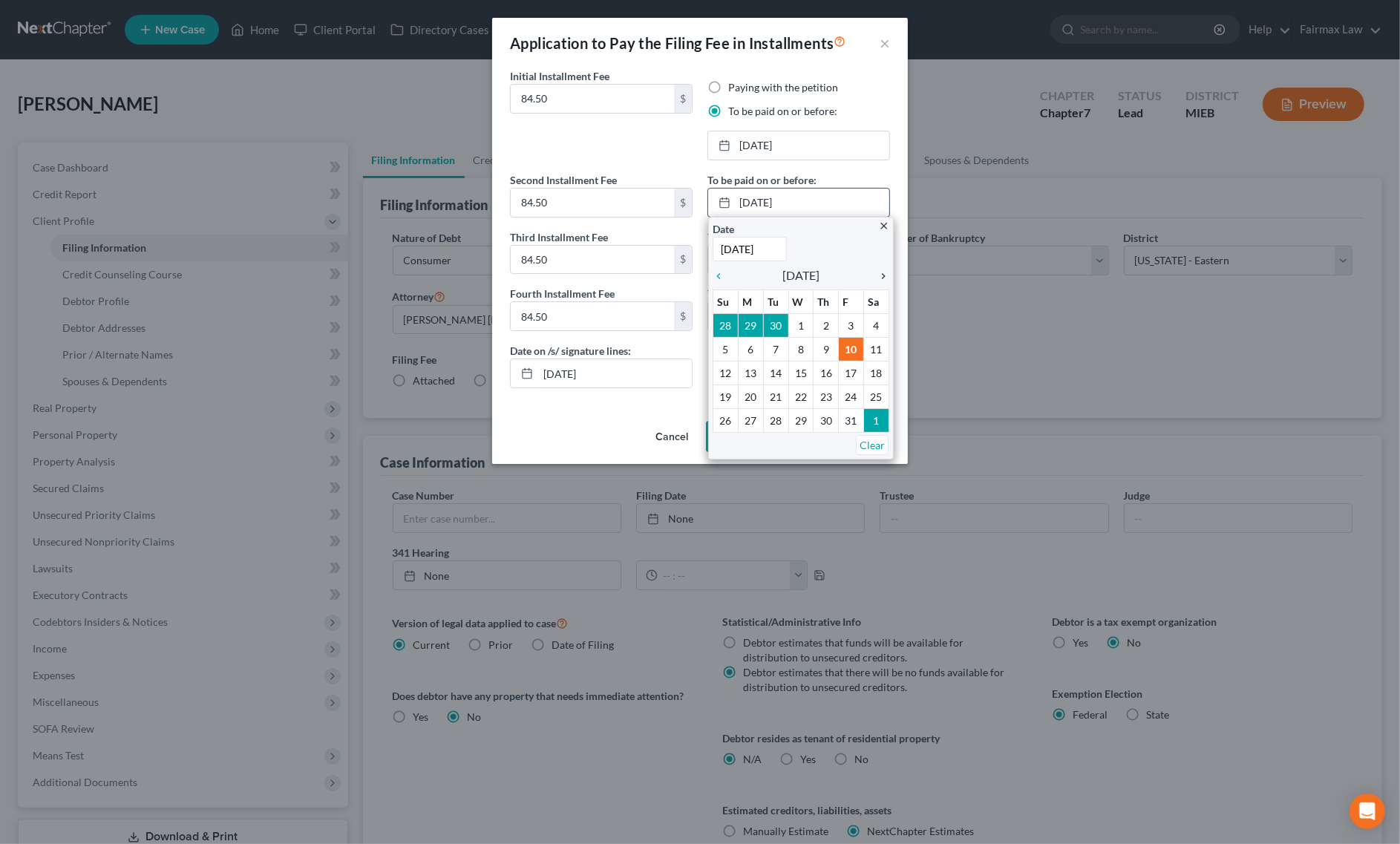
click at [877, 275] on icon "chevron_right" at bounding box center [879, 277] width 19 height 12
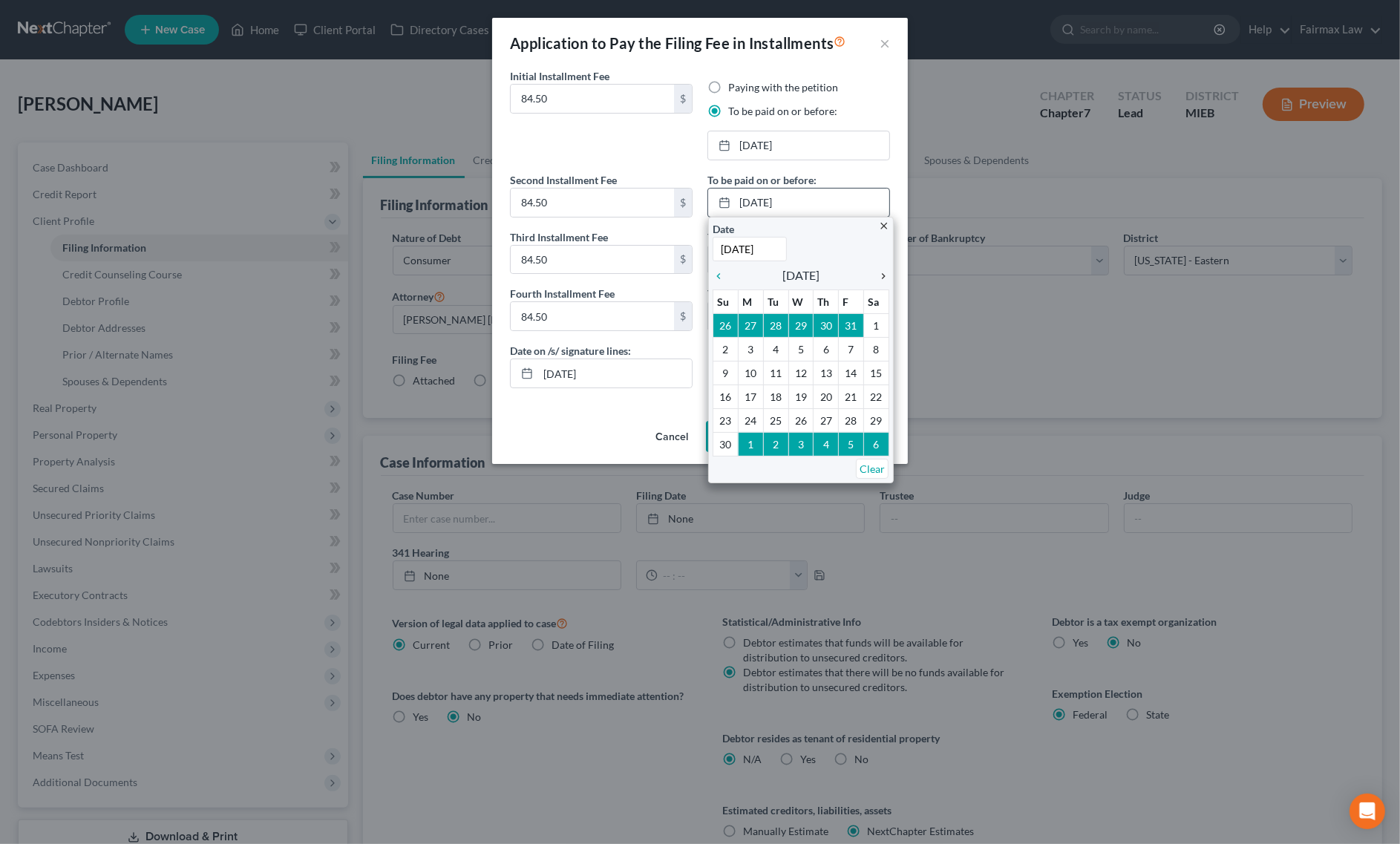
click at [877, 275] on icon "chevron_right" at bounding box center [879, 277] width 19 height 12
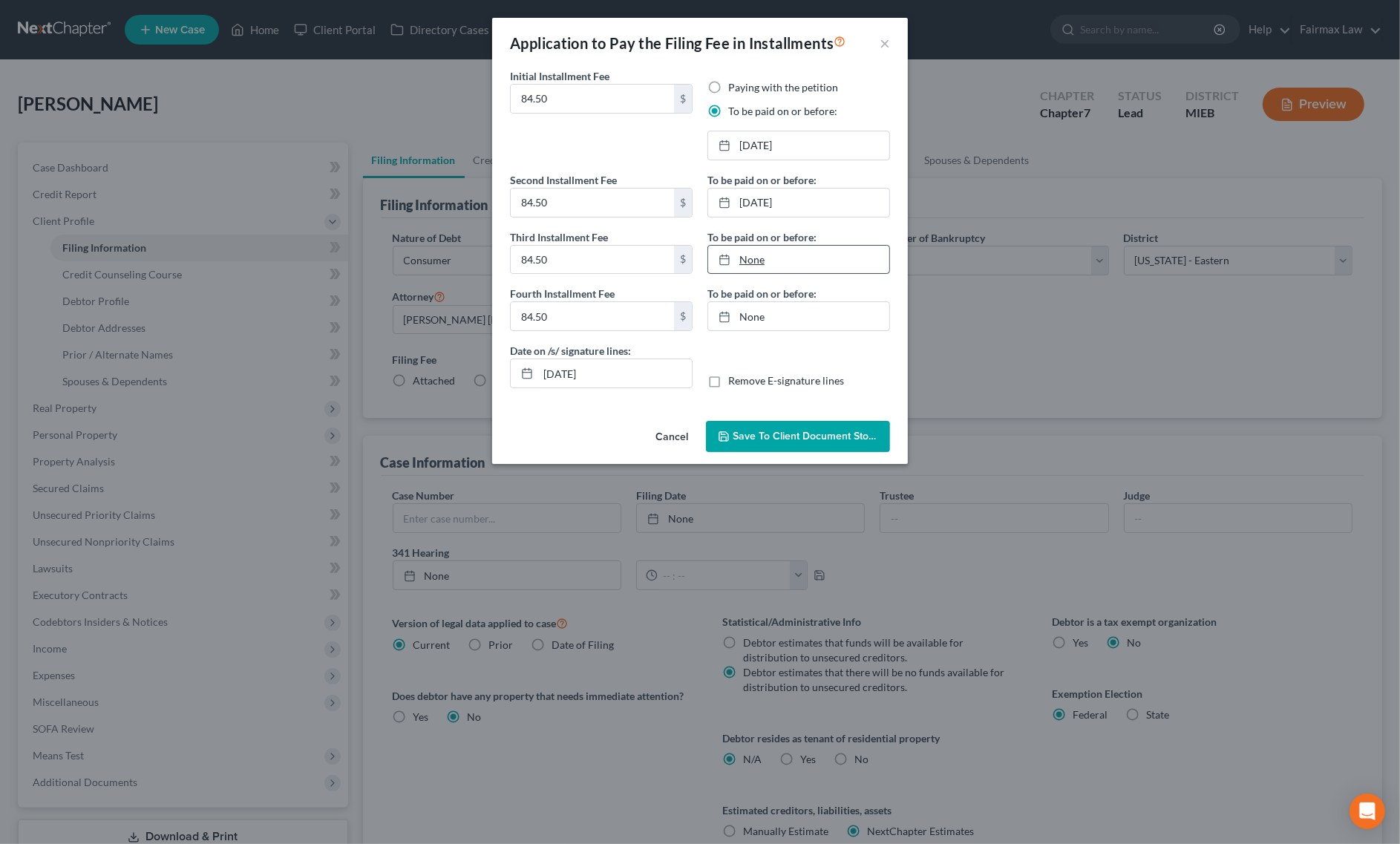
click at [774, 264] on link "None" at bounding box center [799, 260] width 181 height 28
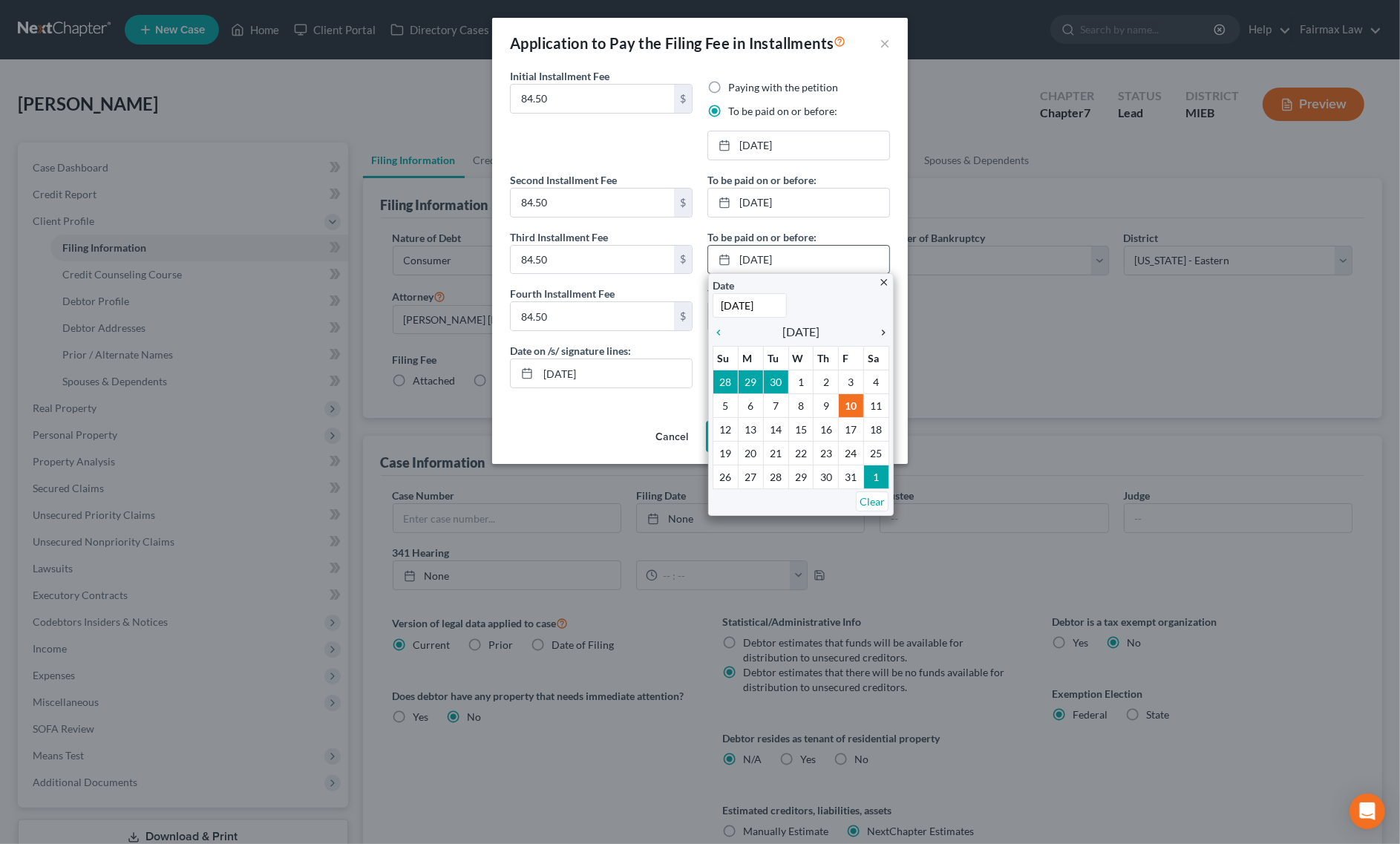
click at [885, 334] on icon "chevron_right" at bounding box center [879, 332] width 19 height 12
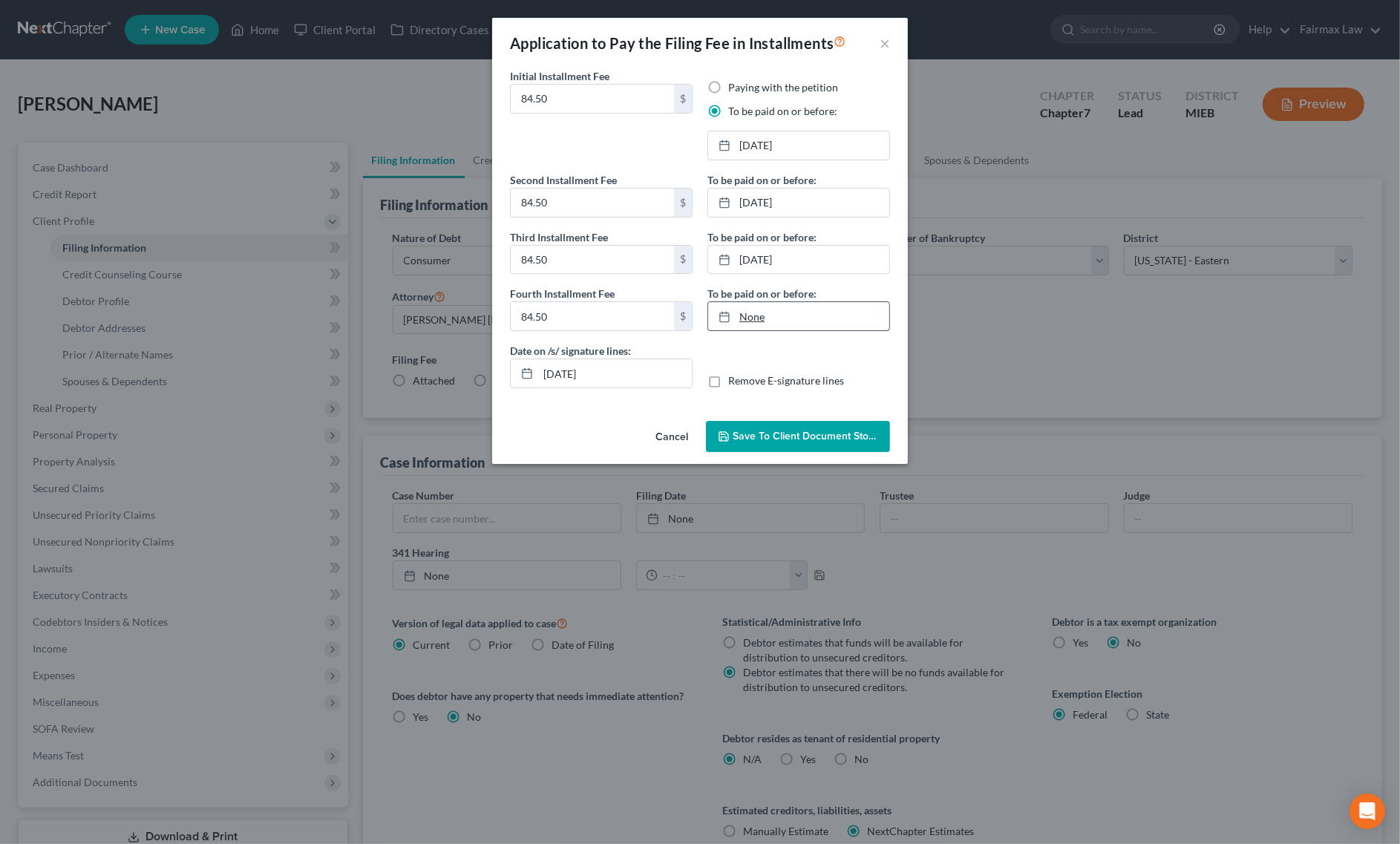
click at [769, 323] on link "None" at bounding box center [799, 315] width 181 height 28
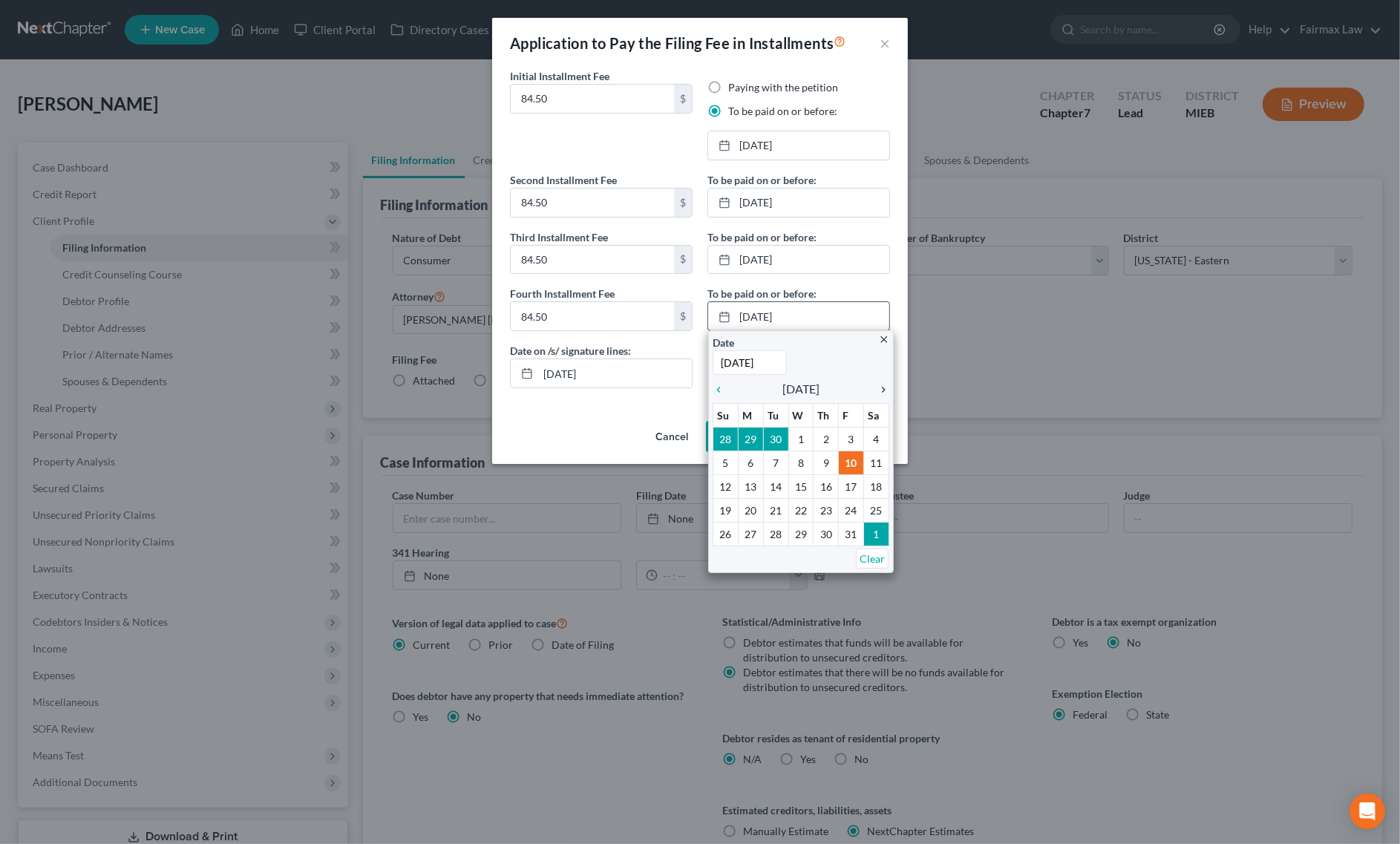
click at [883, 393] on icon "chevron_right" at bounding box center [879, 390] width 19 height 12
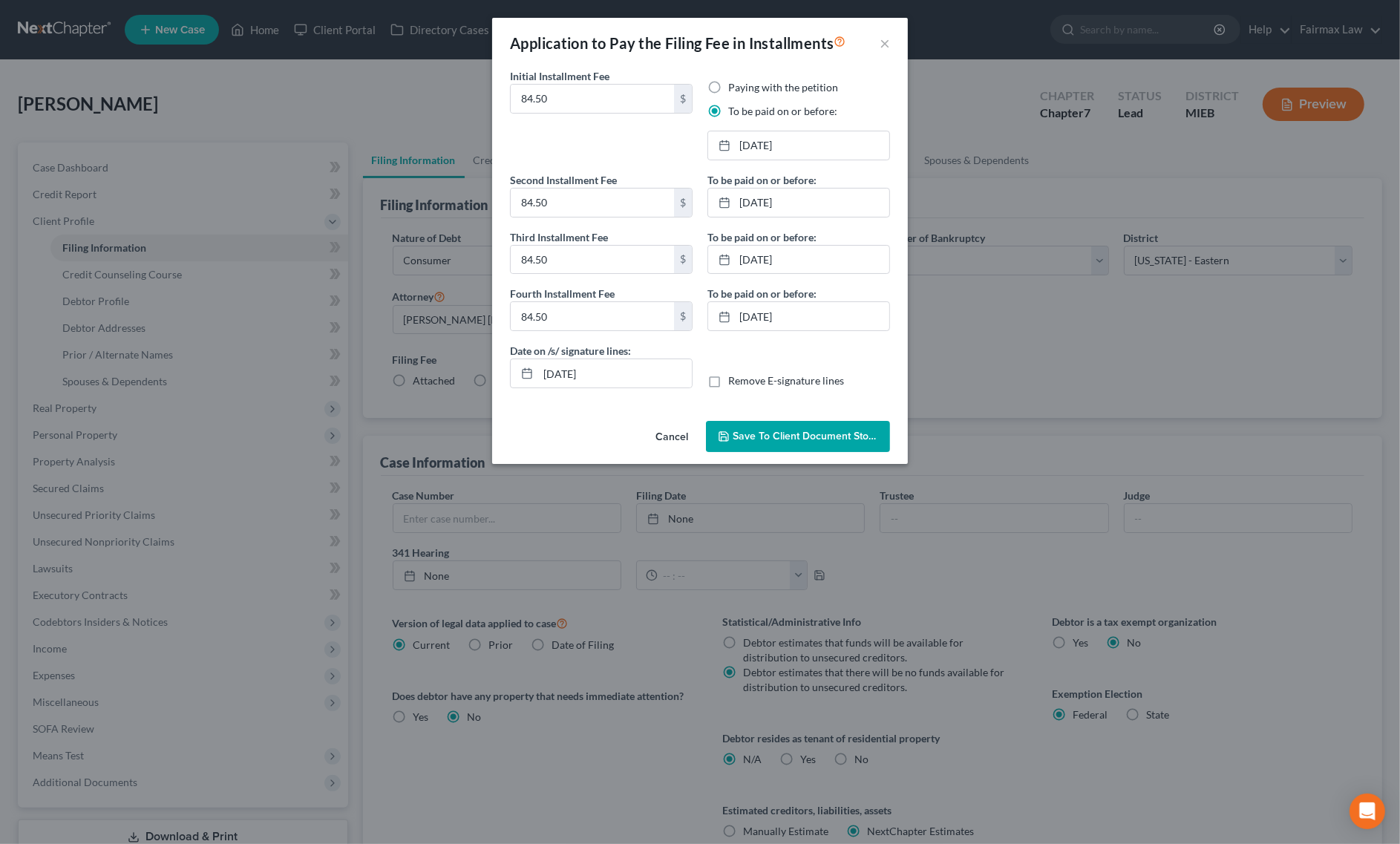
click at [790, 429] on button "Save to Client Document Storage" at bounding box center [798, 436] width 184 height 31
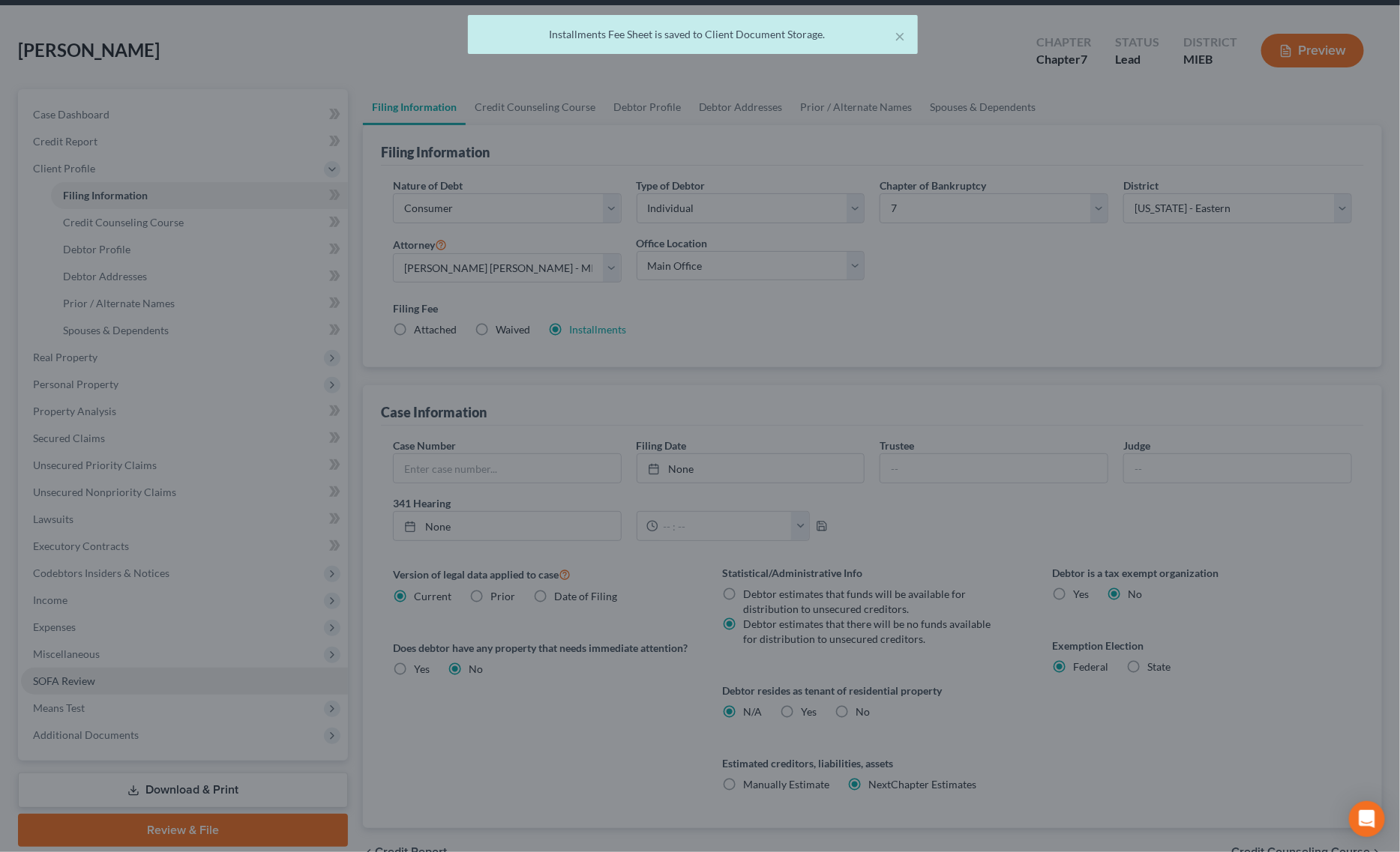
scroll to position [136, 0]
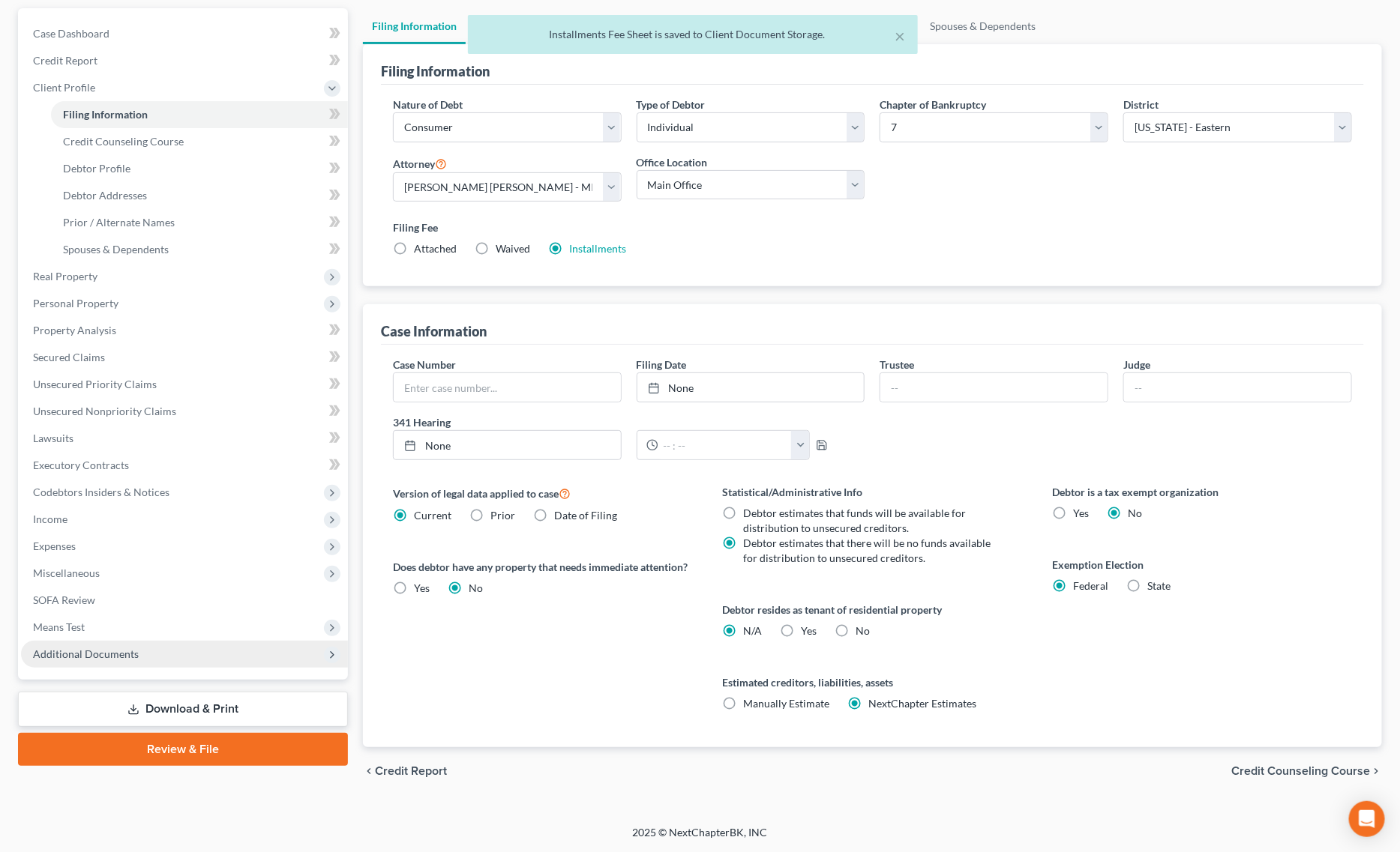
click at [132, 651] on span "Additional Documents" at bounding box center [86, 654] width 106 height 13
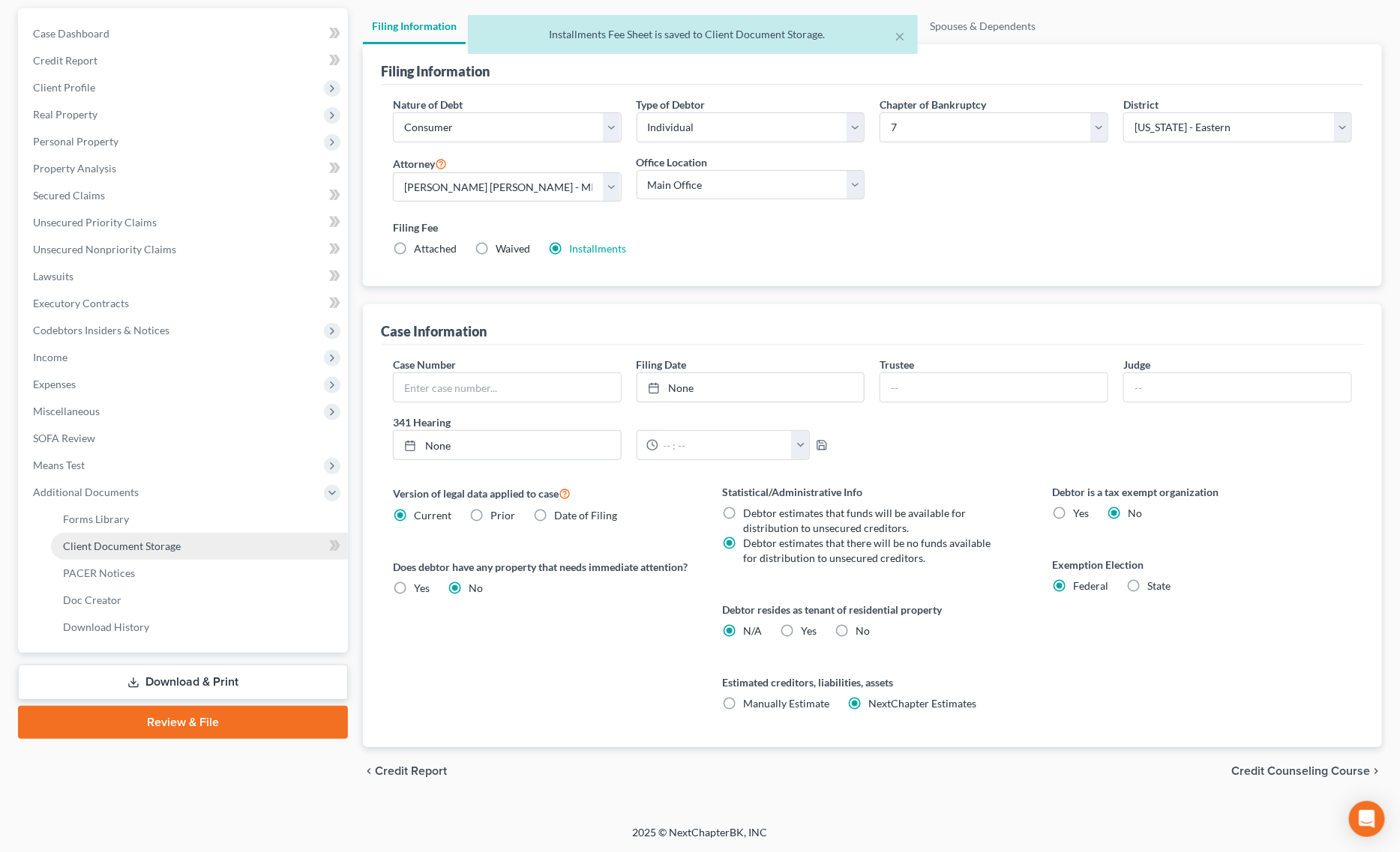
click at [186, 547] on link "Client Document Storage" at bounding box center [200, 546] width 297 height 27
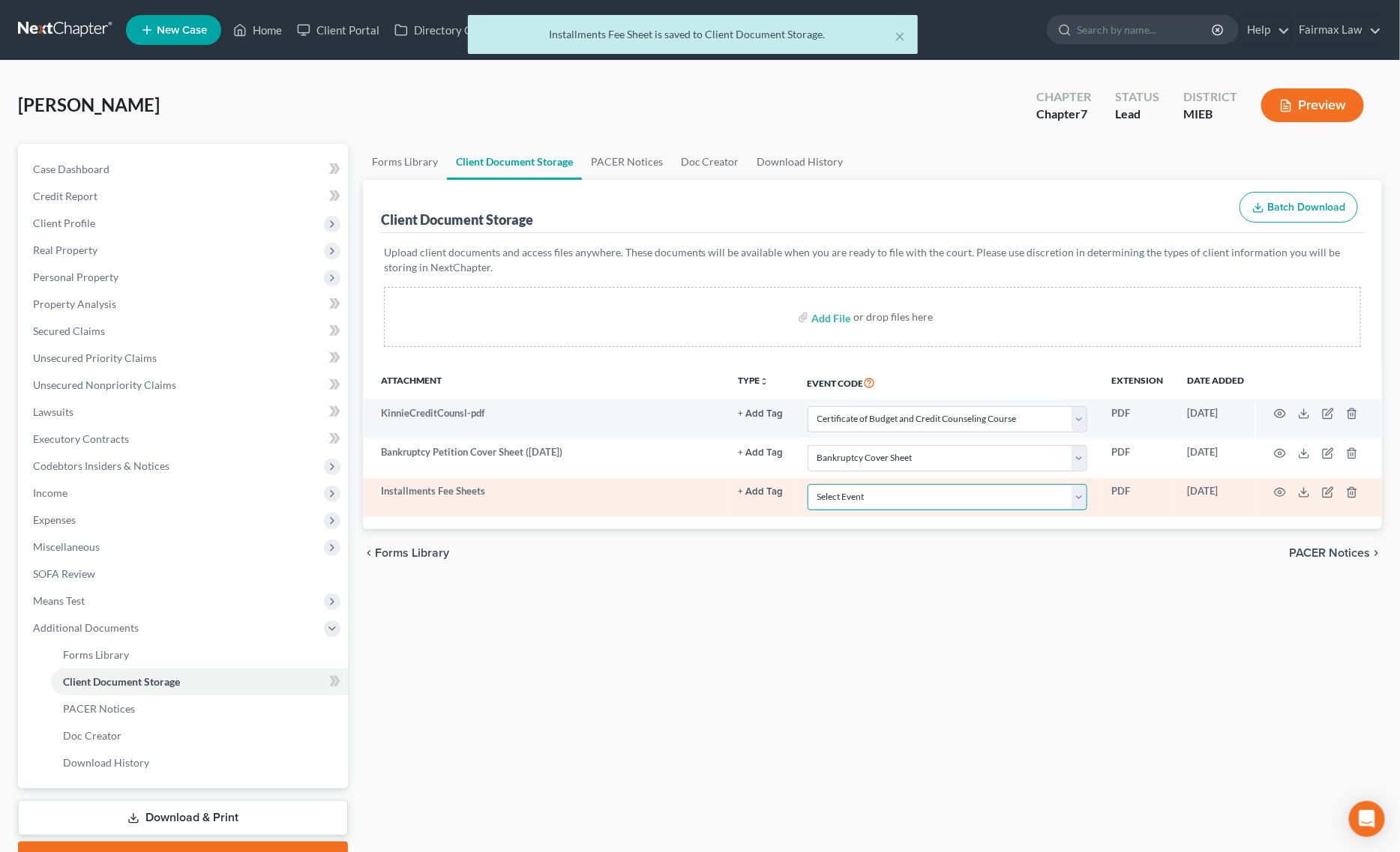
click at [904, 495] on select "Select Event 20 Largest Unsecured Creditors Amended Chapter 11 Plan Amended Cha…" at bounding box center [947, 497] width 279 height 26
click at [904, 499] on select "Select Event 20 Largest Unsecured Creditors Amended Chapter 11 Plan Amended Cha…" at bounding box center [947, 497] width 279 height 26
click at [808, 484] on select "Select Event 20 Largest Unsecured Creditors Amended Chapter 11 Plan Amended Cha…" at bounding box center [947, 497] width 279 height 26
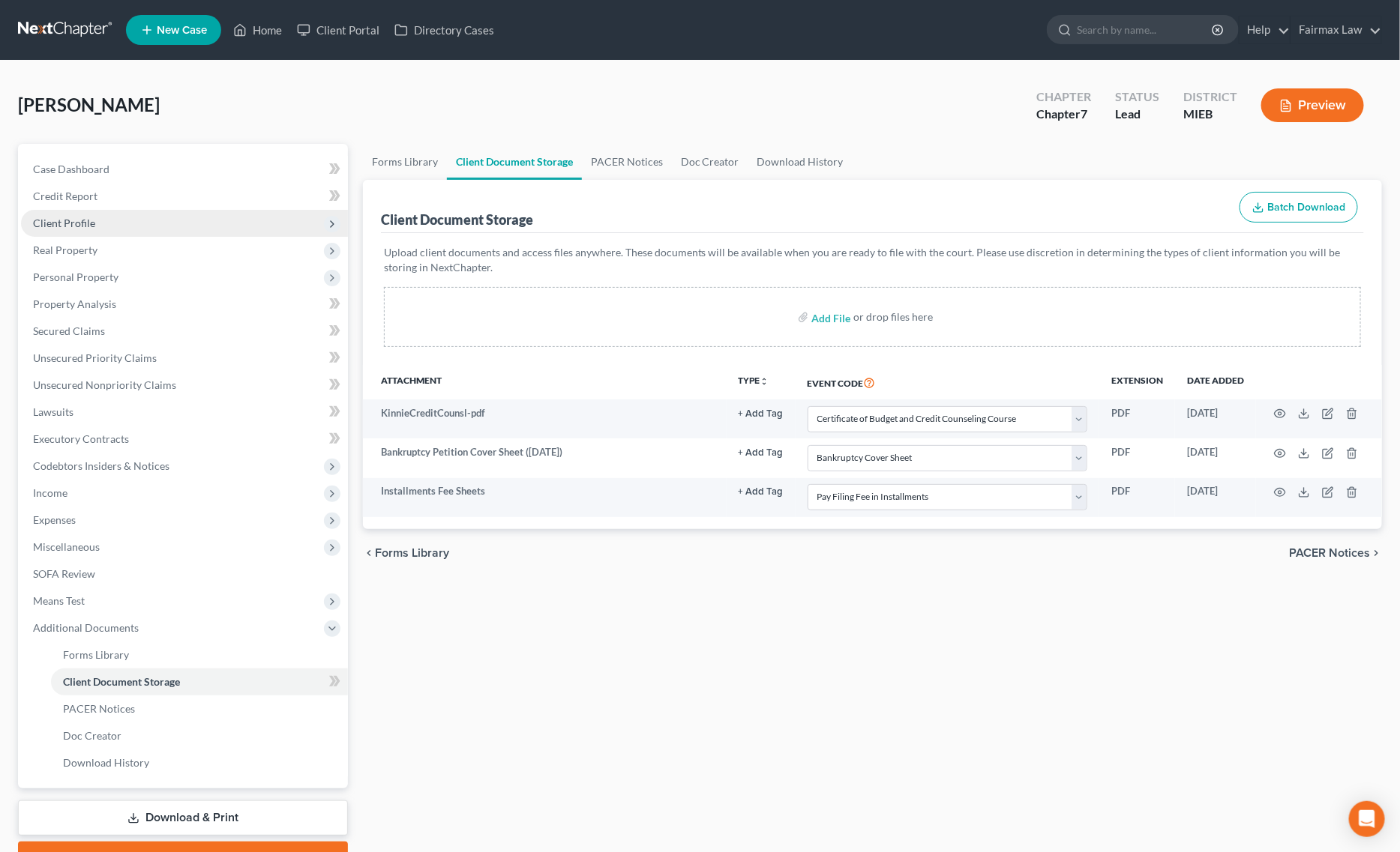
click at [99, 219] on span "Client Profile" at bounding box center [185, 224] width 327 height 27
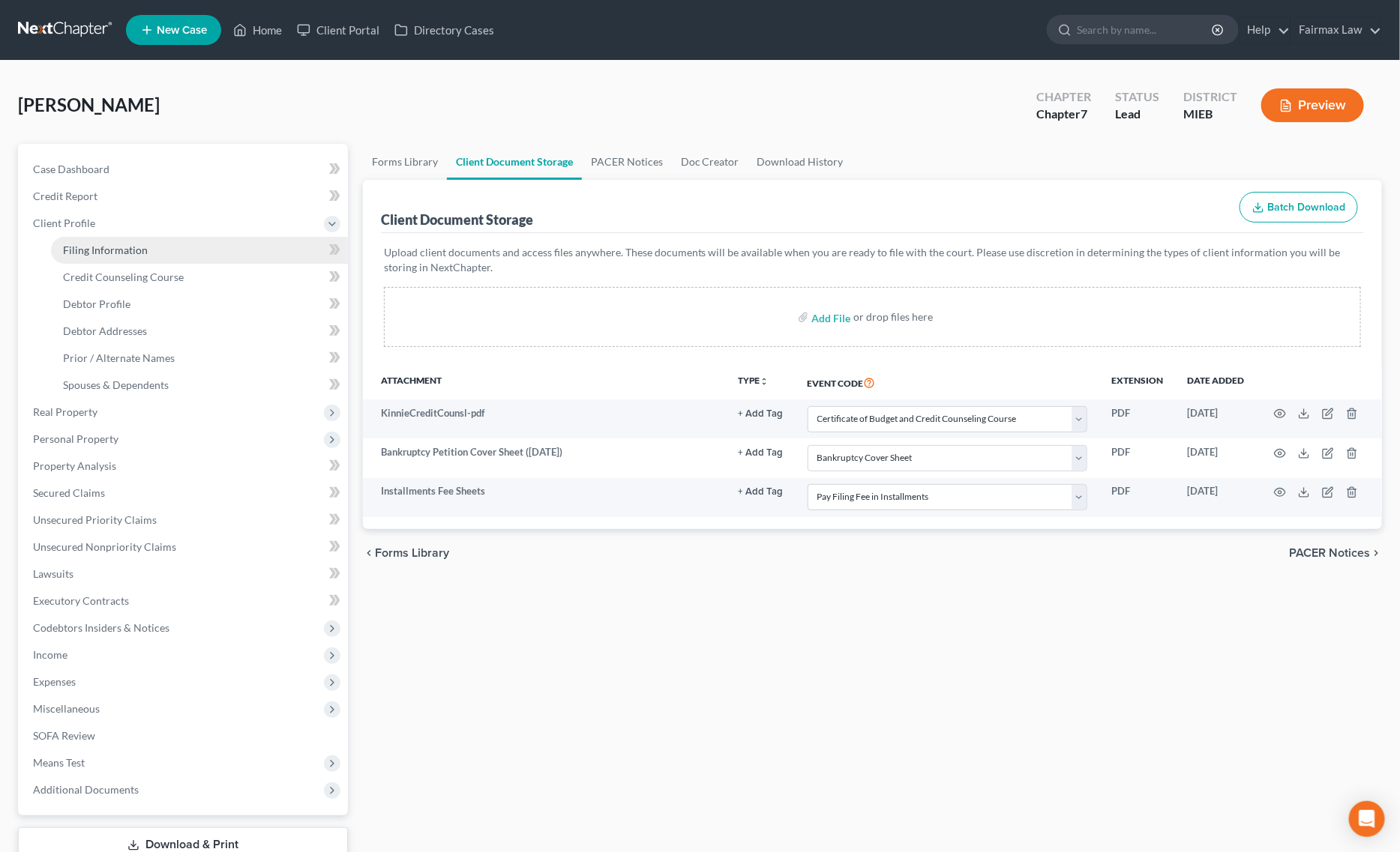
click at [106, 242] on link "Filing Information" at bounding box center [200, 250] width 297 height 27
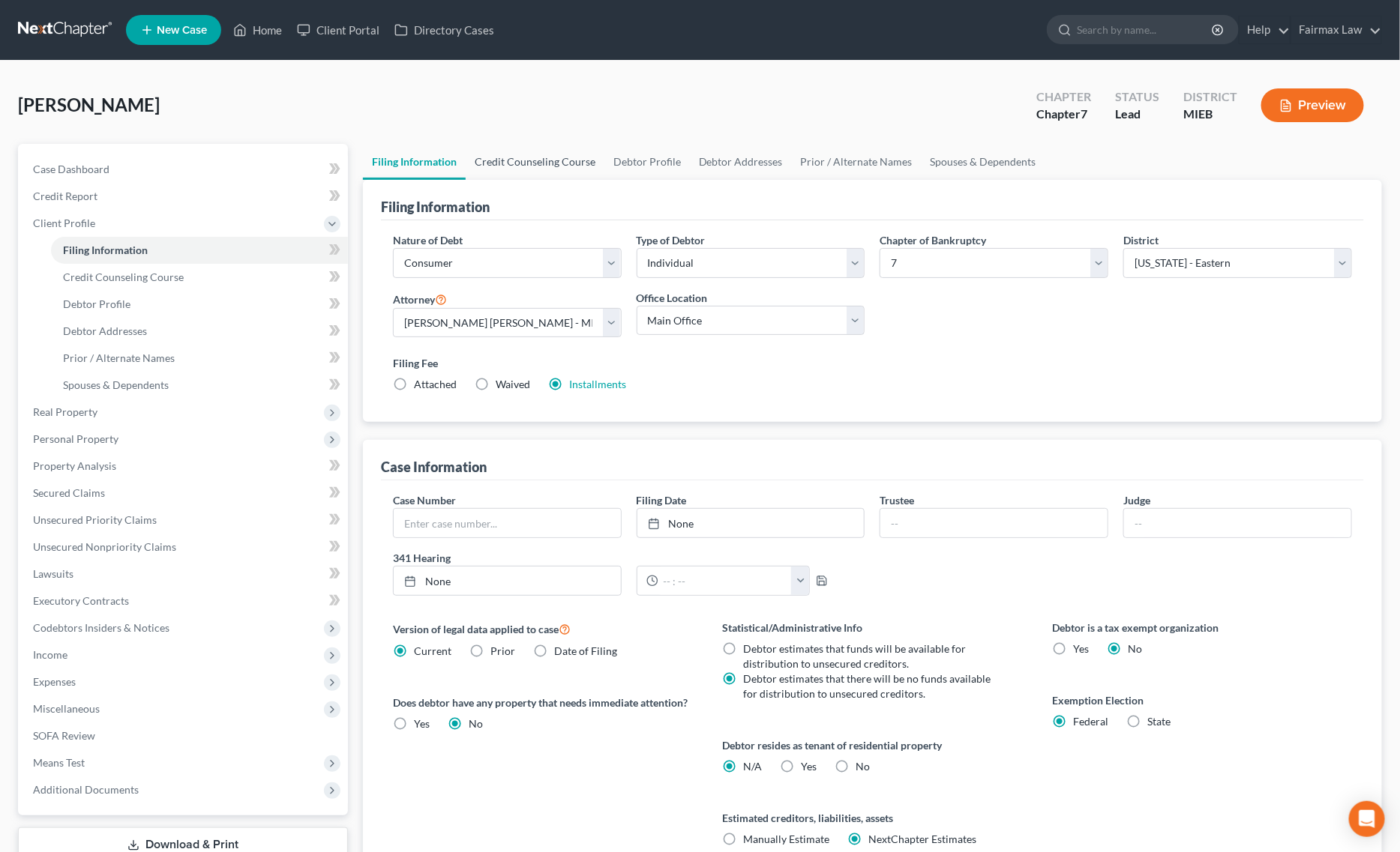
click at [538, 172] on link "Credit Counseling Course" at bounding box center [535, 162] width 138 height 36
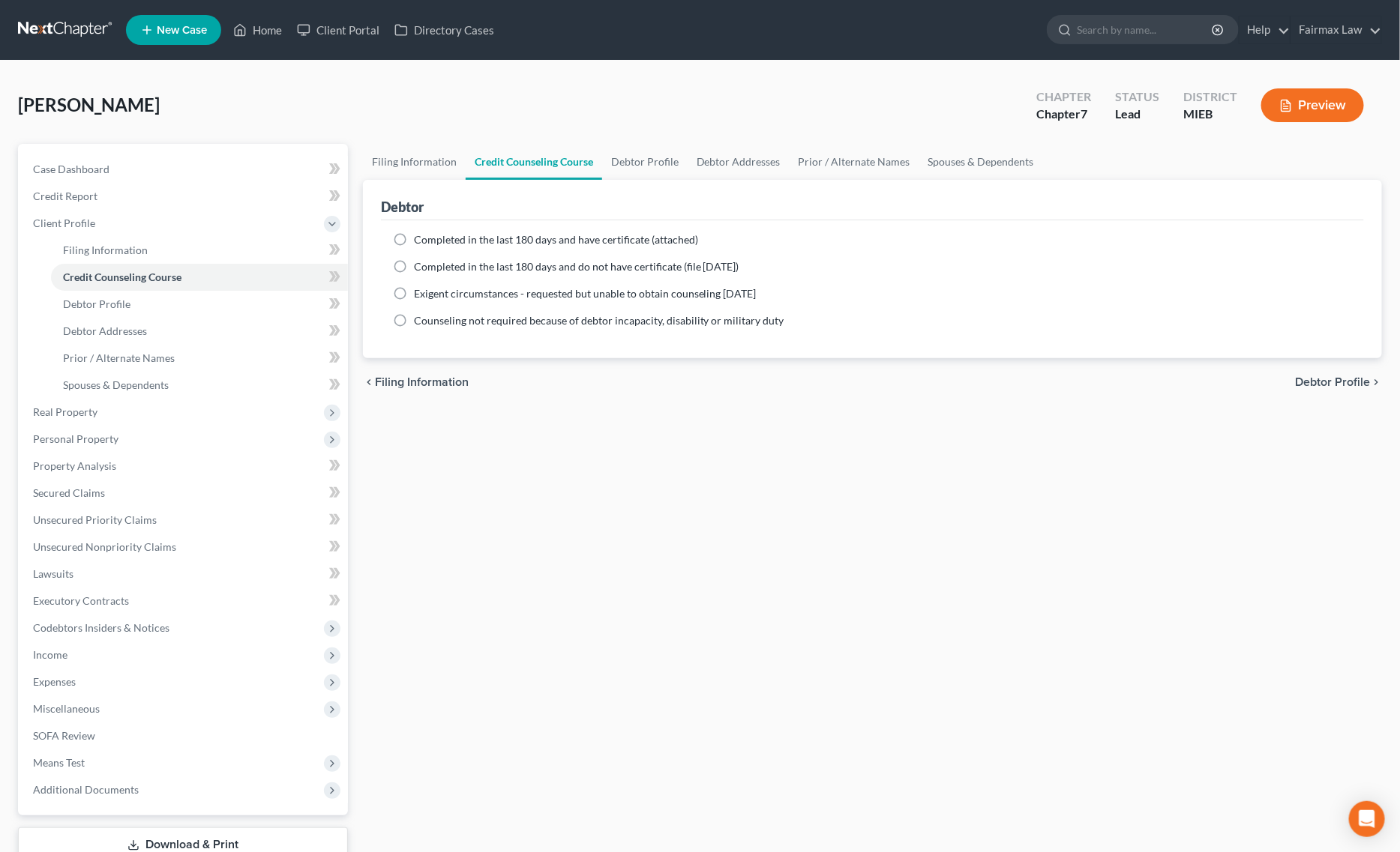
click at [414, 267] on label "Completed in the last 180 days and do not have certificate (file within 14 days)" at bounding box center [577, 267] width 325 height 15
click at [420, 267] on input "Completed in the last 180 days and do not have certificate (file within 14 days)" at bounding box center [425, 264] width 9 height 9
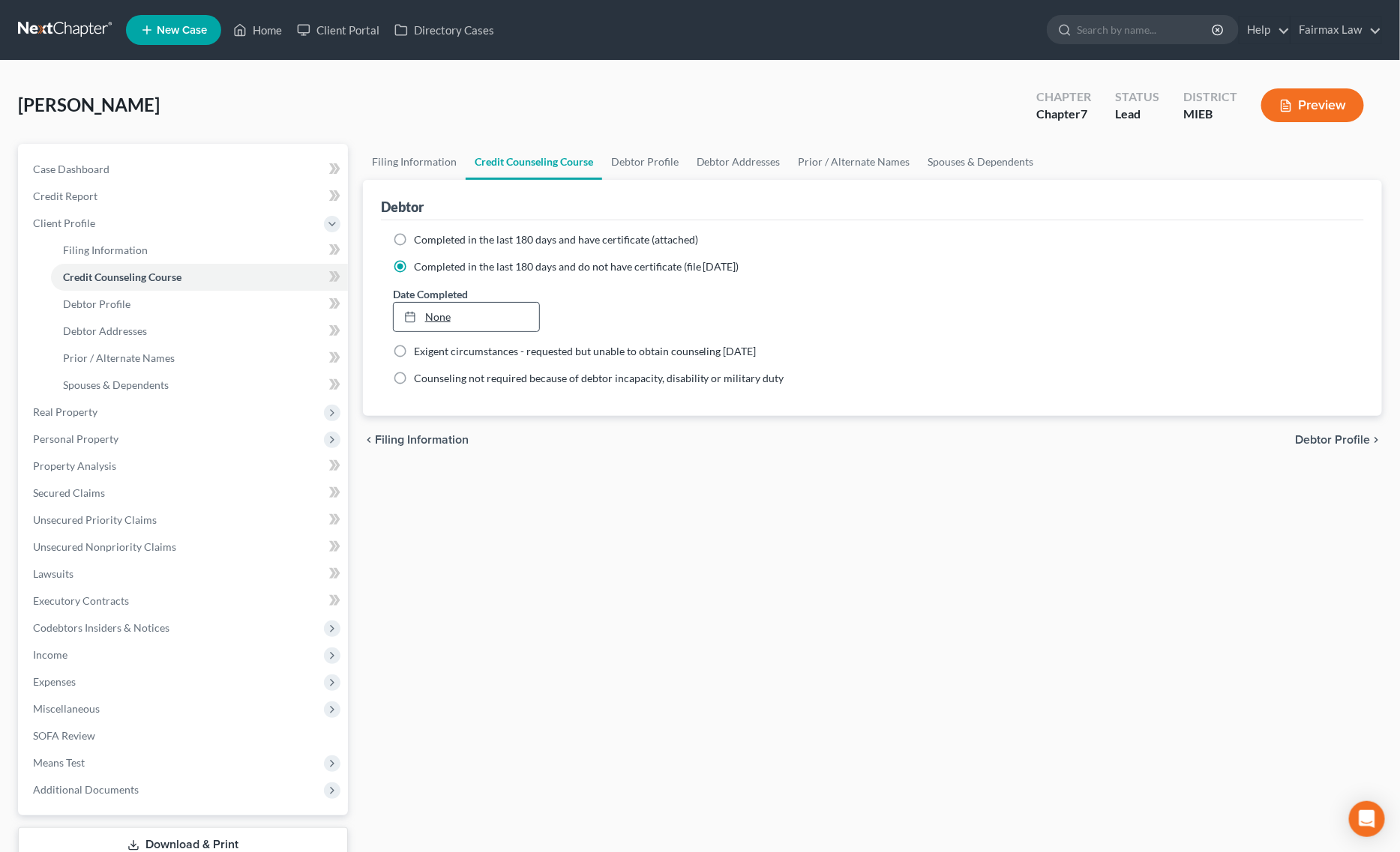
click at [510, 308] on link "None" at bounding box center [466, 317] width 146 height 28
click at [643, 160] on link "Debtor Profile" at bounding box center [645, 162] width 85 height 36
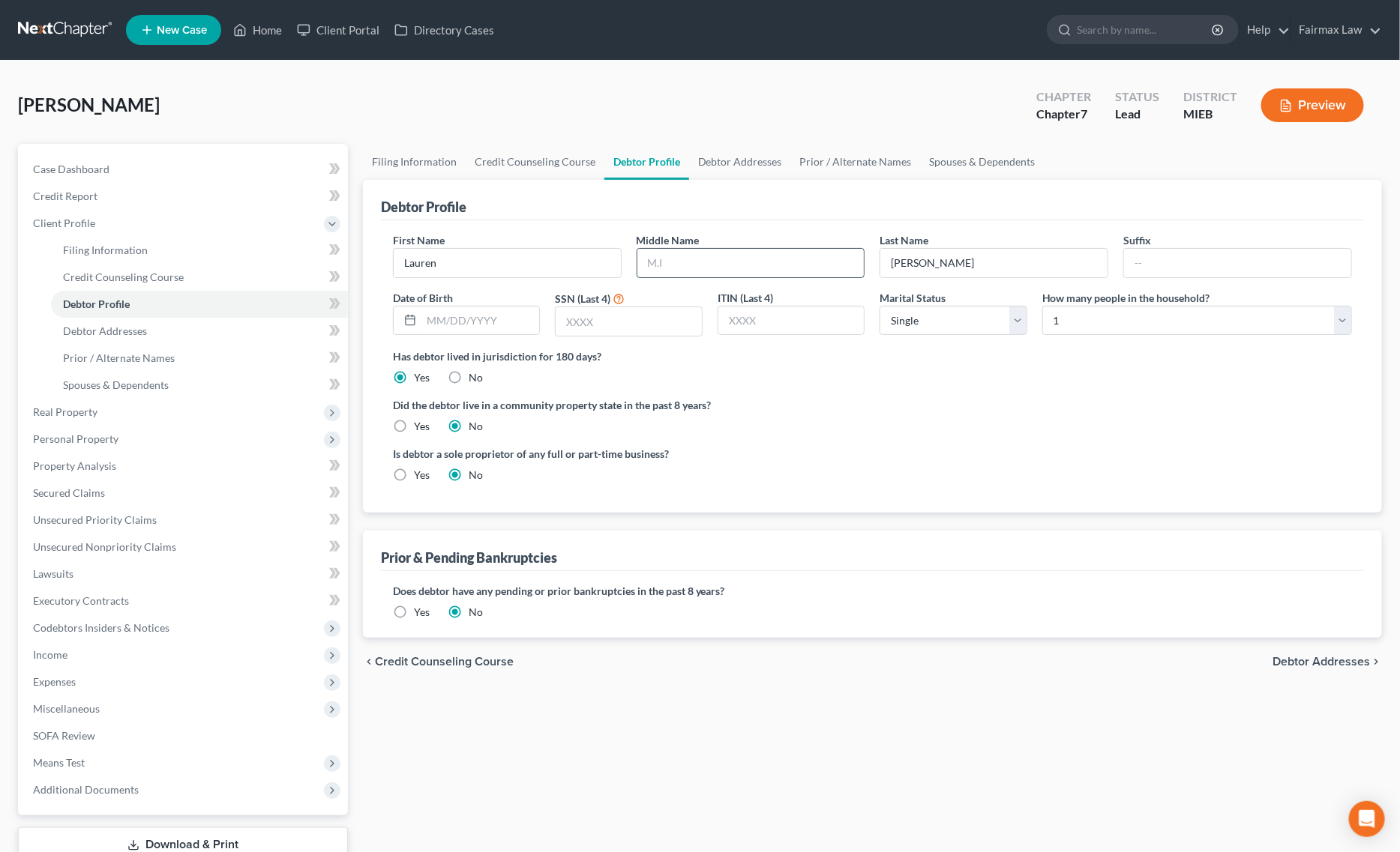
click at [735, 249] on input "text" at bounding box center [751, 262] width 227 height 28
click at [502, 306] on div at bounding box center [466, 320] width 148 height 30
click at [503, 312] on input "text" at bounding box center [480, 320] width 119 height 28
click at [585, 318] on input "text" at bounding box center [629, 321] width 146 height 28
click at [1074, 316] on select "Select 1 2 3 4 5 6 7 8 9 10 11 12 13 14 15 16 17 18 19 20" at bounding box center [1197, 320] width 310 height 30
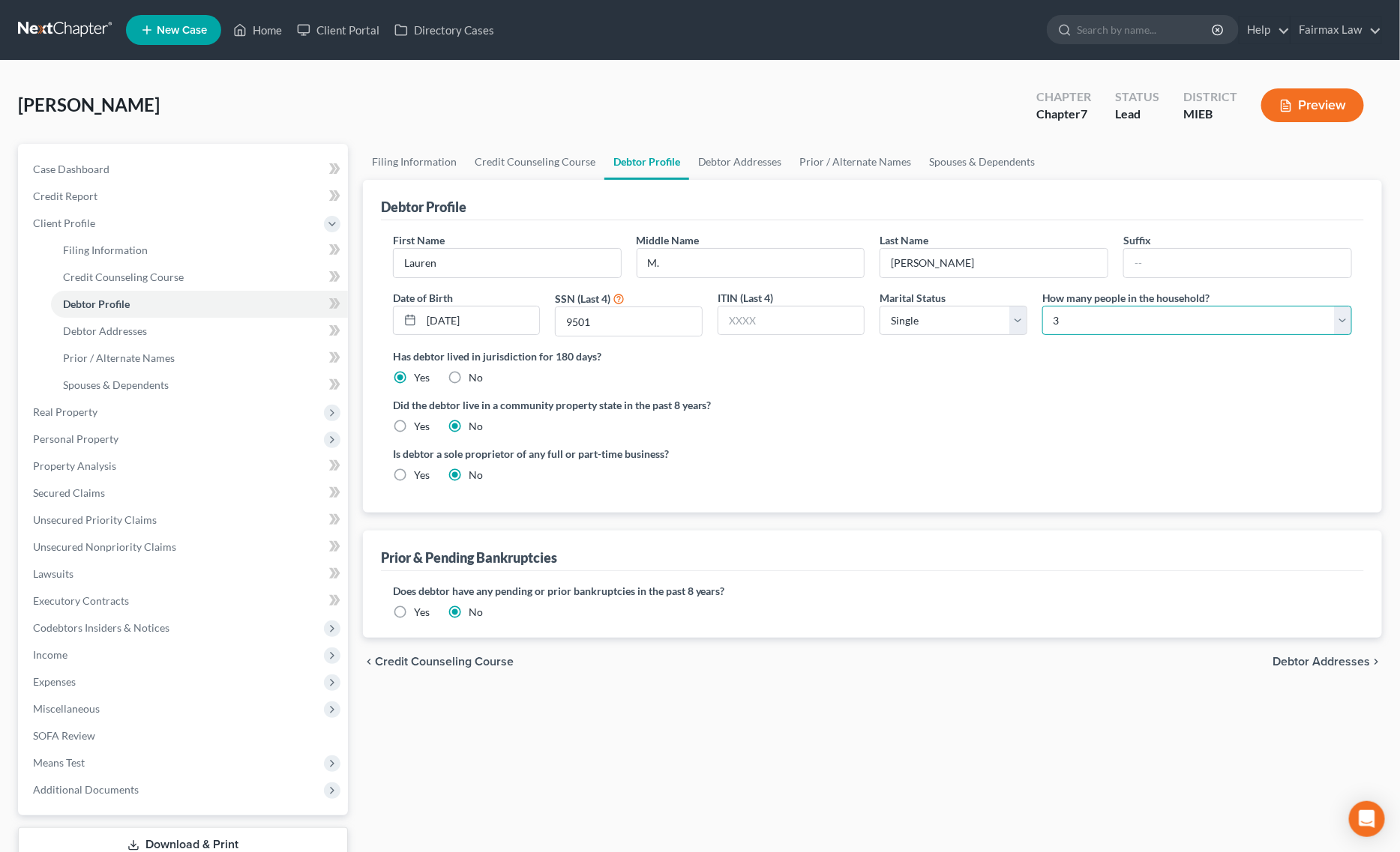
click at [1042, 306] on select "Select 1 2 3 4 5 6 7 8 9 10 11 12 13 14 15 16 17 18 19 20" at bounding box center [1197, 320] width 310 height 30
click at [102, 326] on span "Debtor Addresses" at bounding box center [105, 330] width 84 height 13
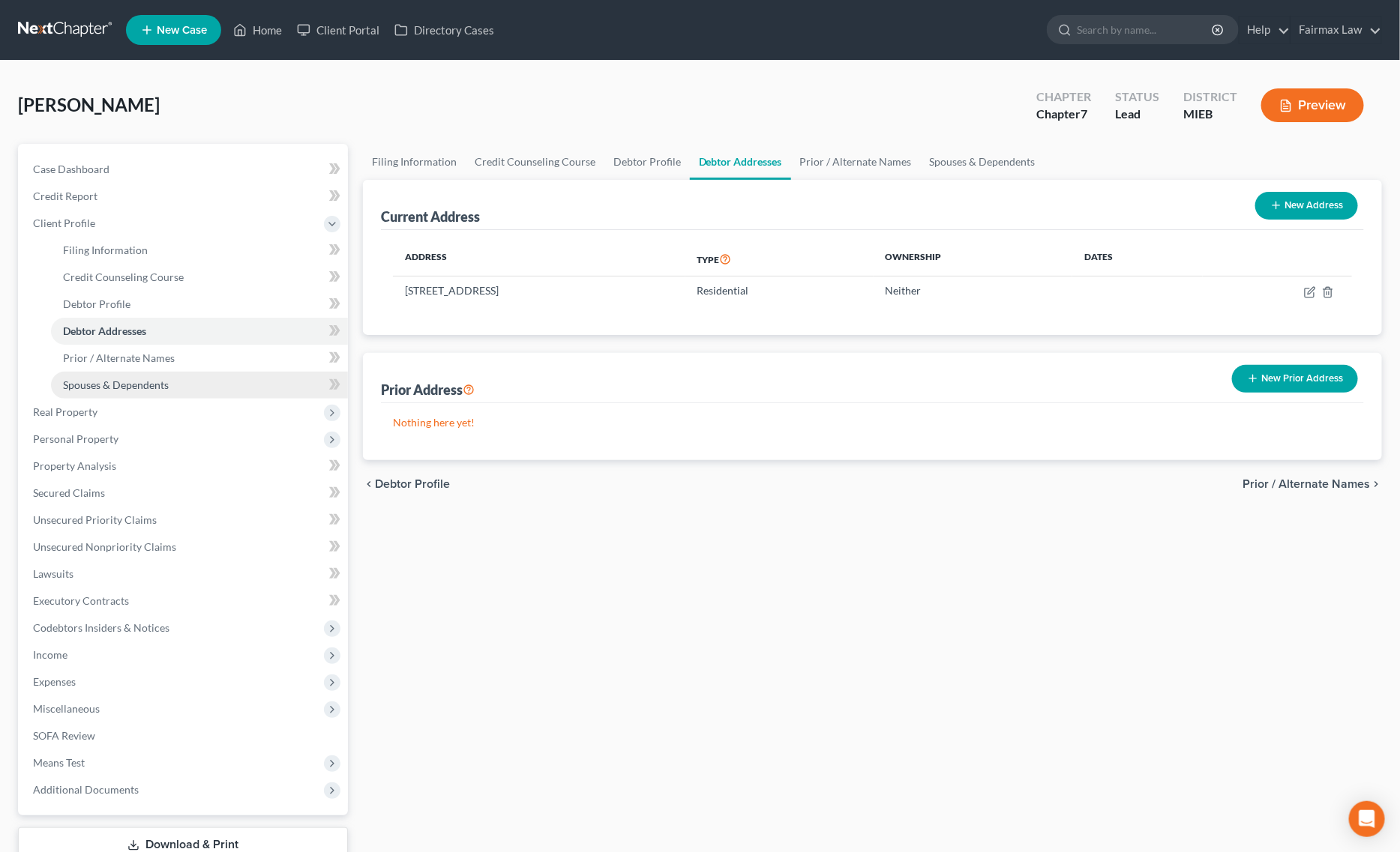
click at [144, 376] on link "Spouses & Dependents" at bounding box center [200, 385] width 297 height 27
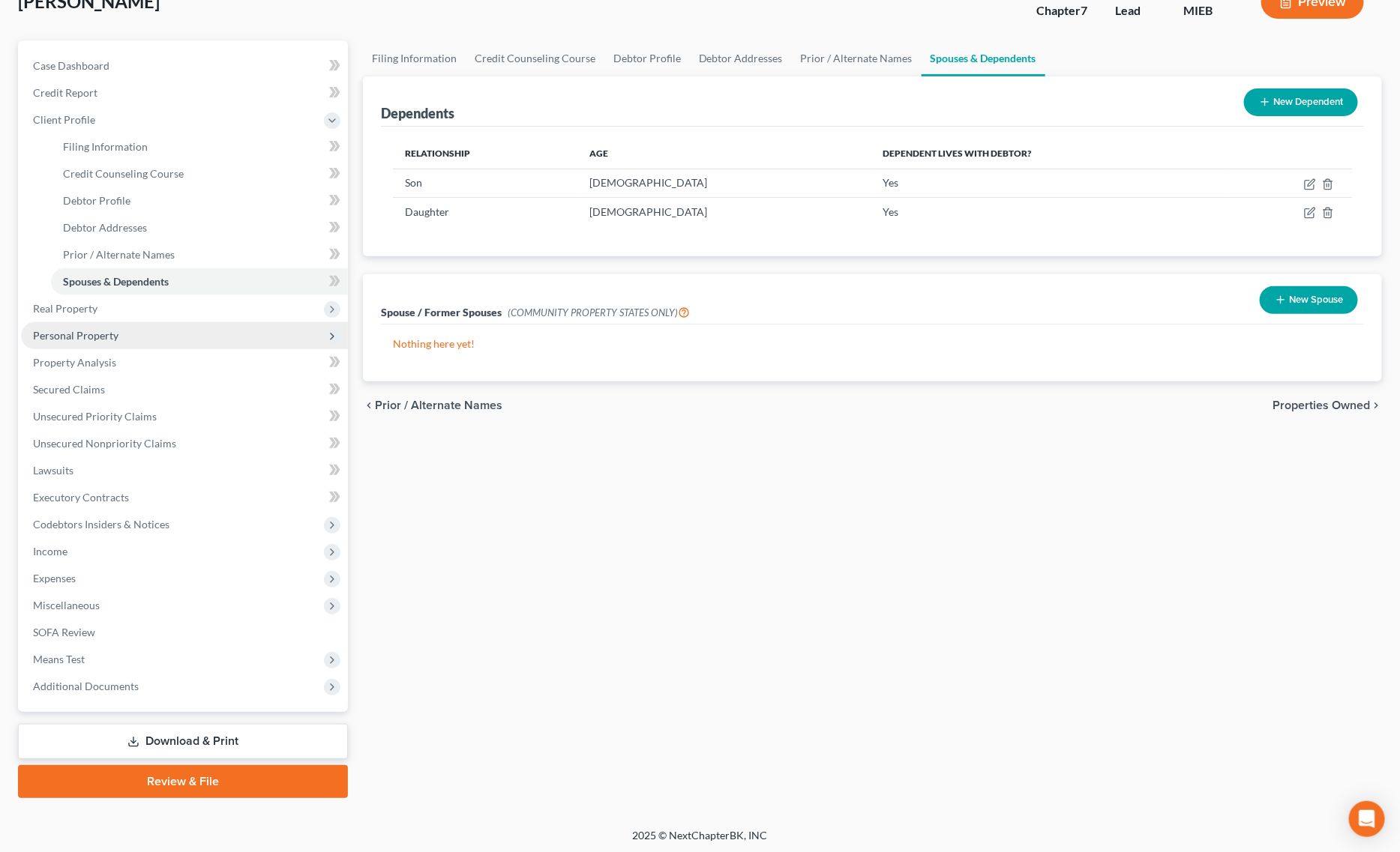
scroll to position [105, 0]
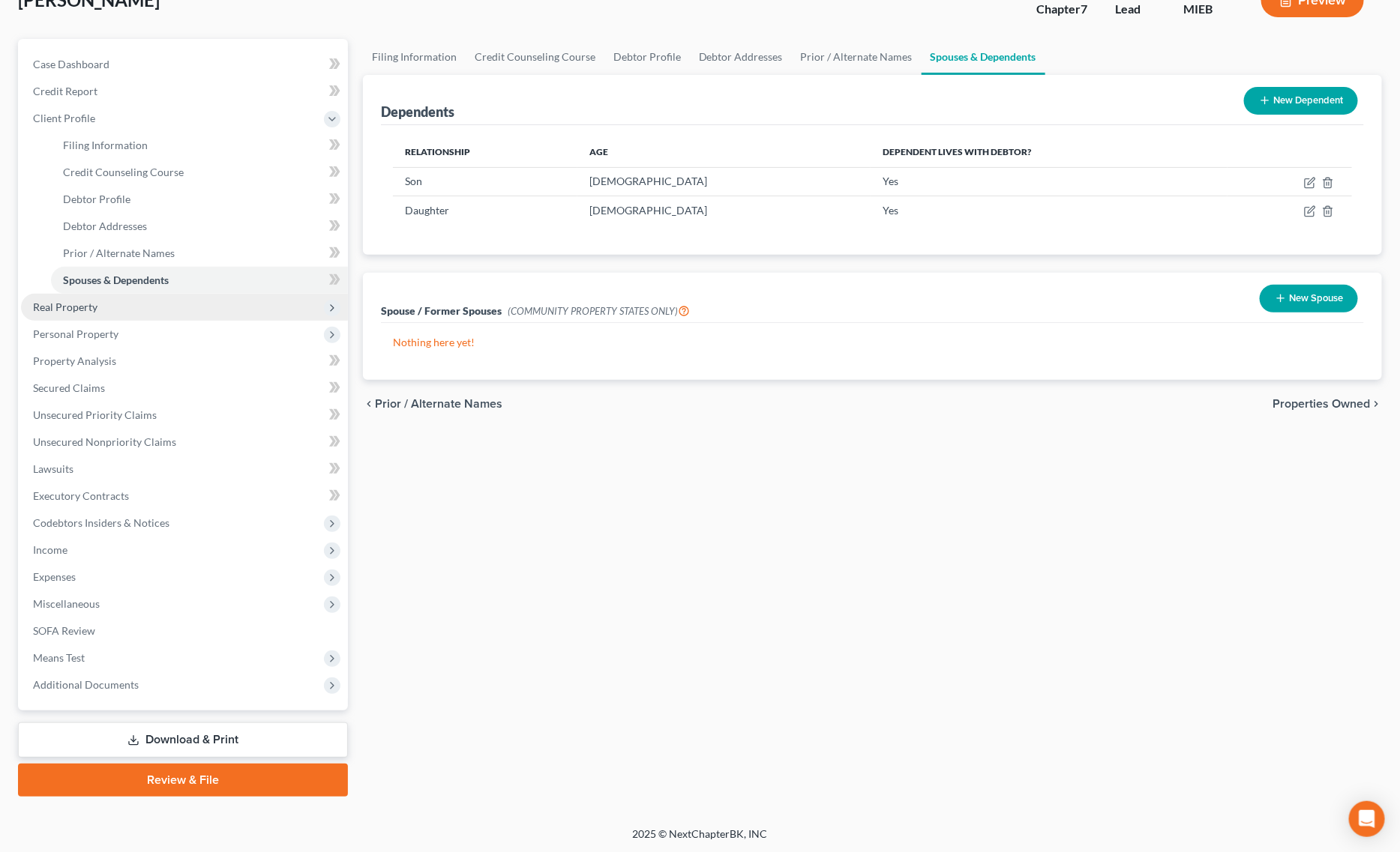
click at [114, 301] on span "Real Property" at bounding box center [185, 307] width 327 height 27
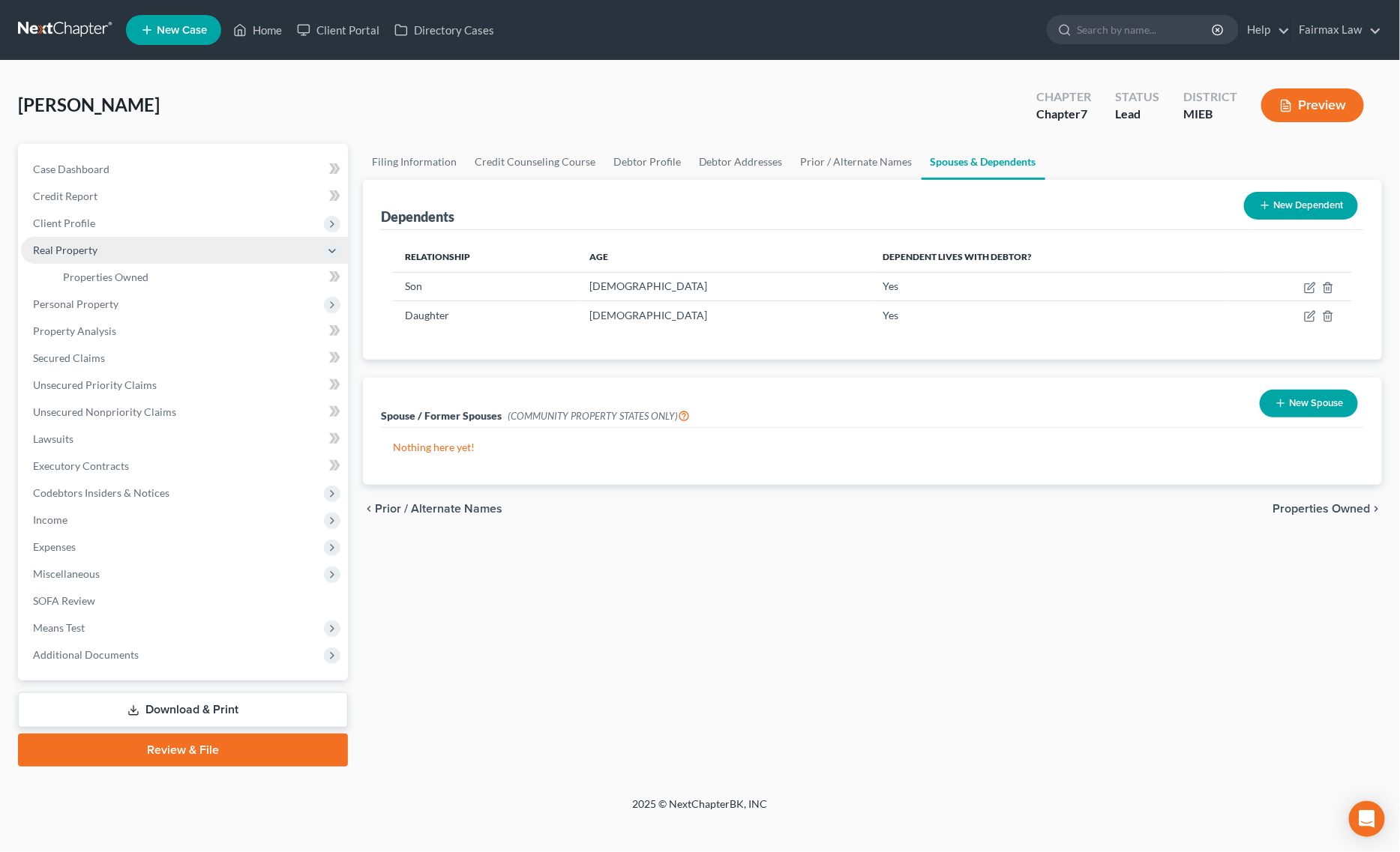
scroll to position [0, 0]
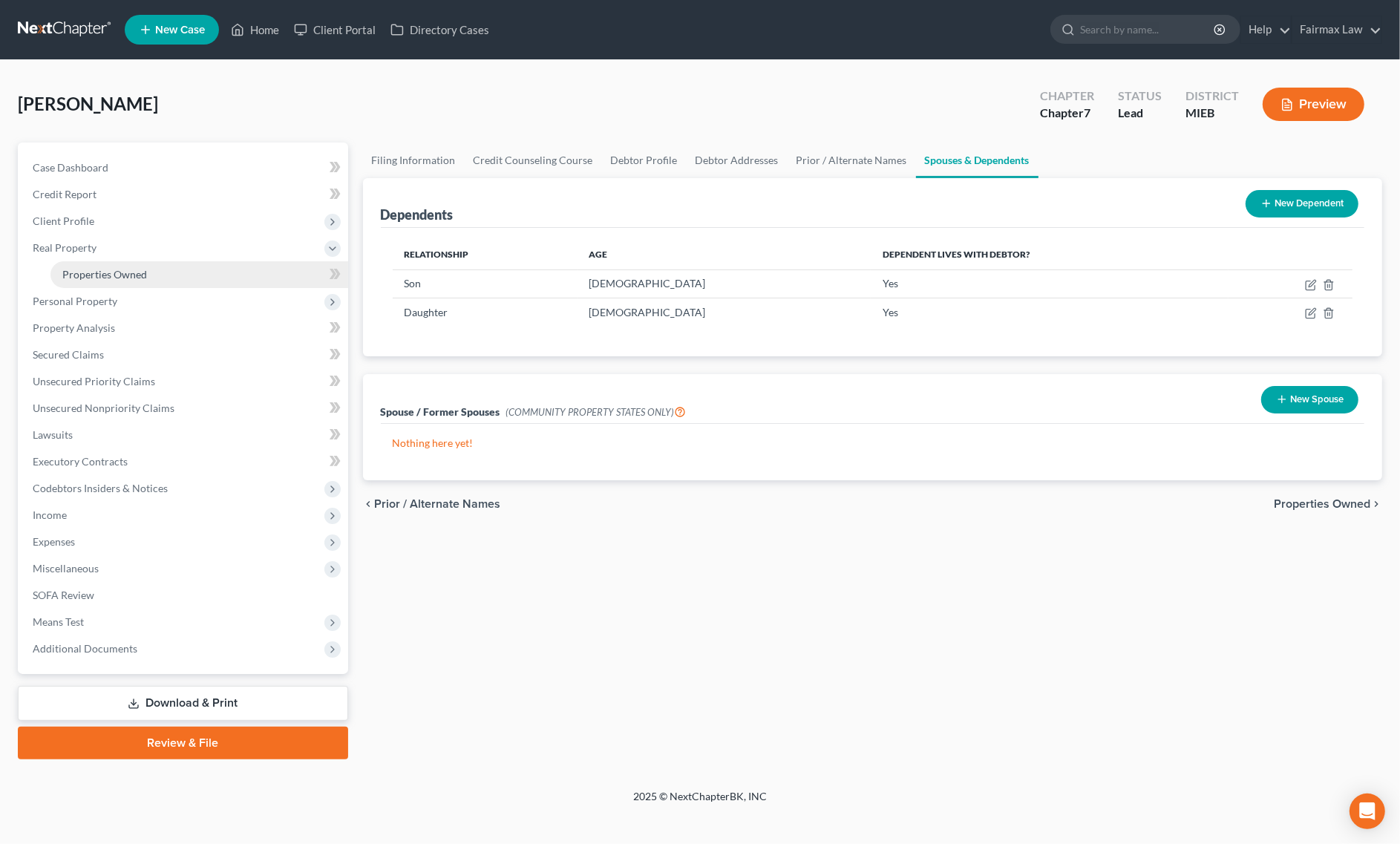
click at [156, 265] on link "Properties Owned" at bounding box center [200, 275] width 298 height 27
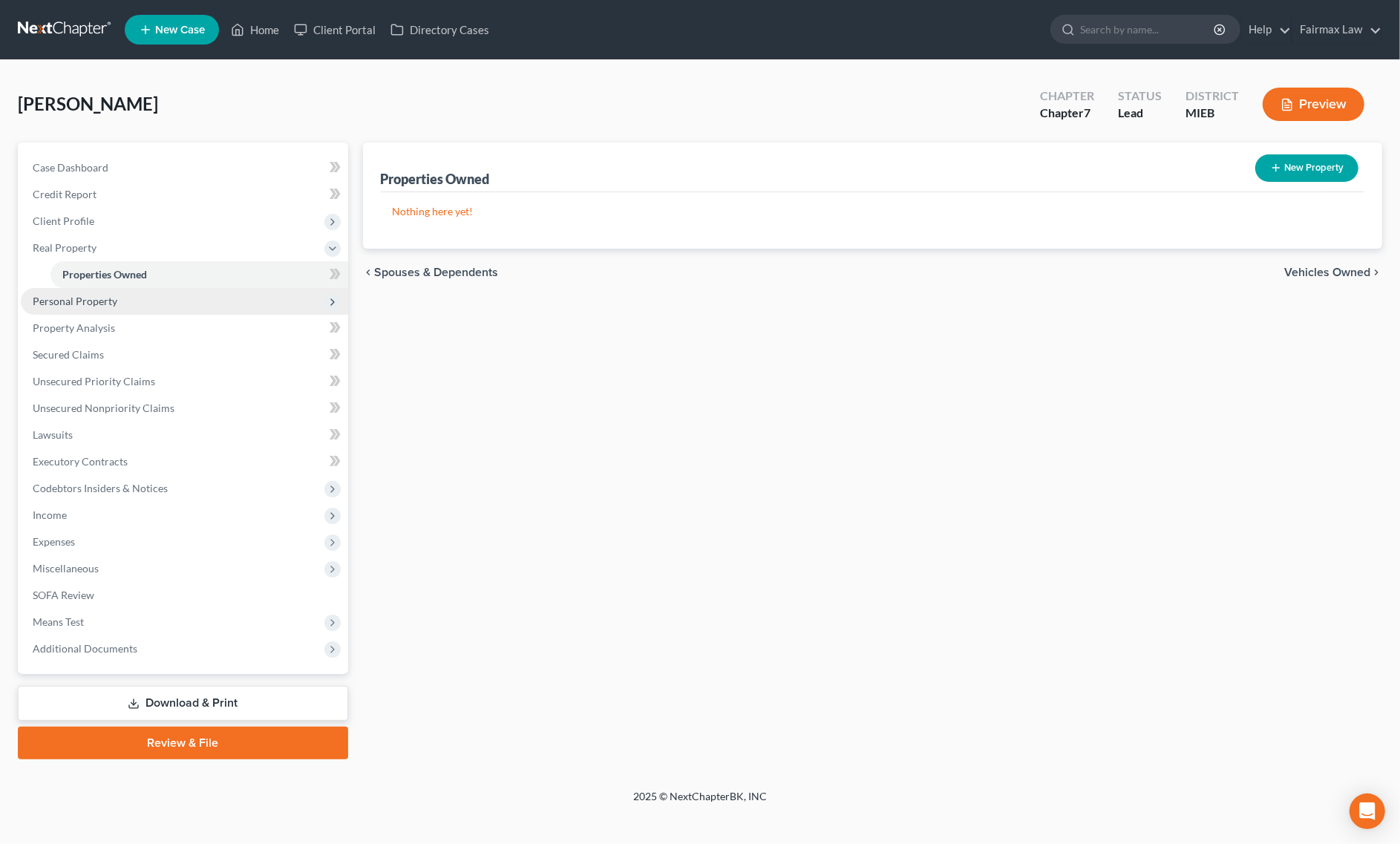
click at [145, 301] on span "Personal Property" at bounding box center [184, 302] width 327 height 27
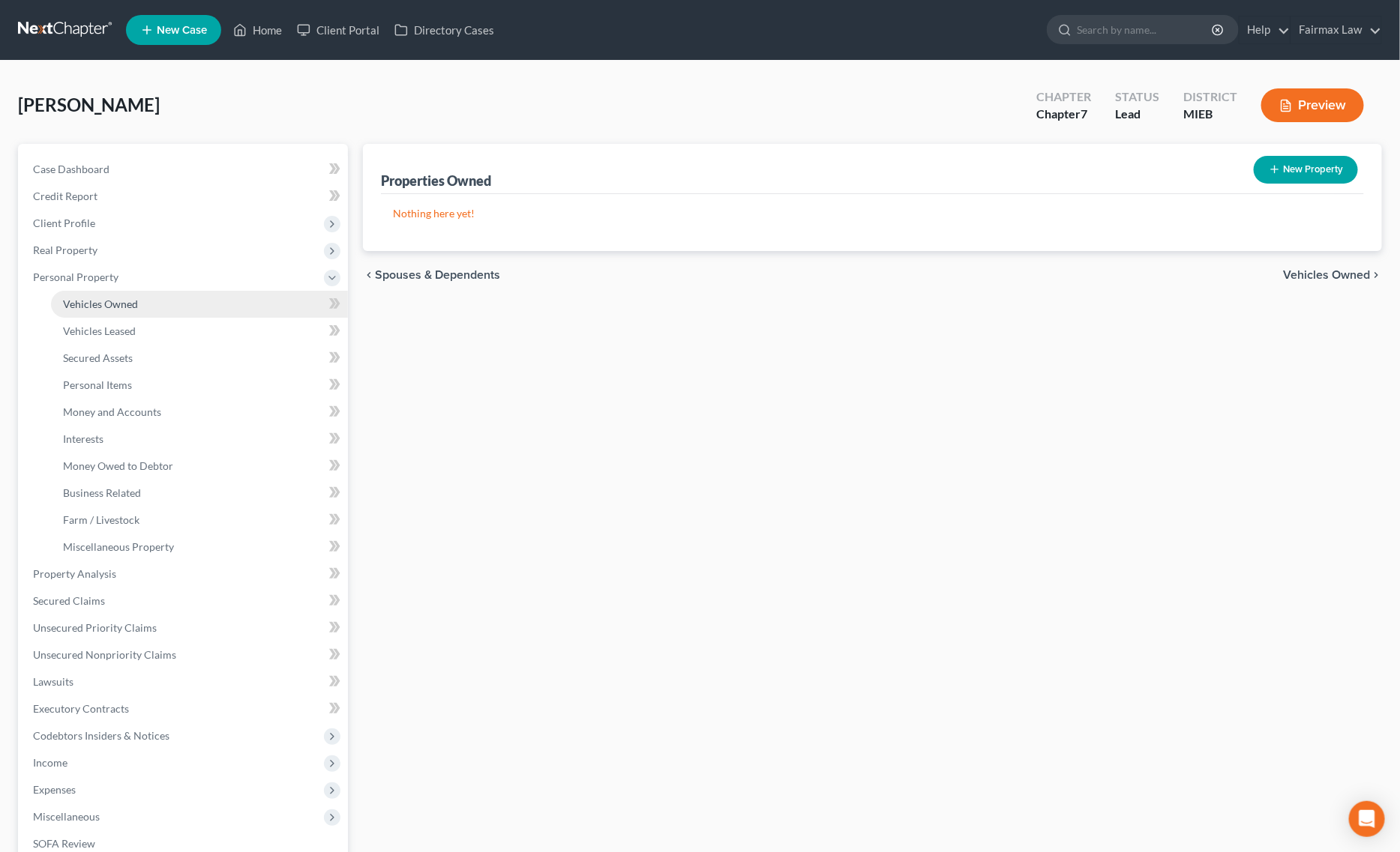
click at [141, 297] on link "Vehicles Owned" at bounding box center [200, 305] width 297 height 27
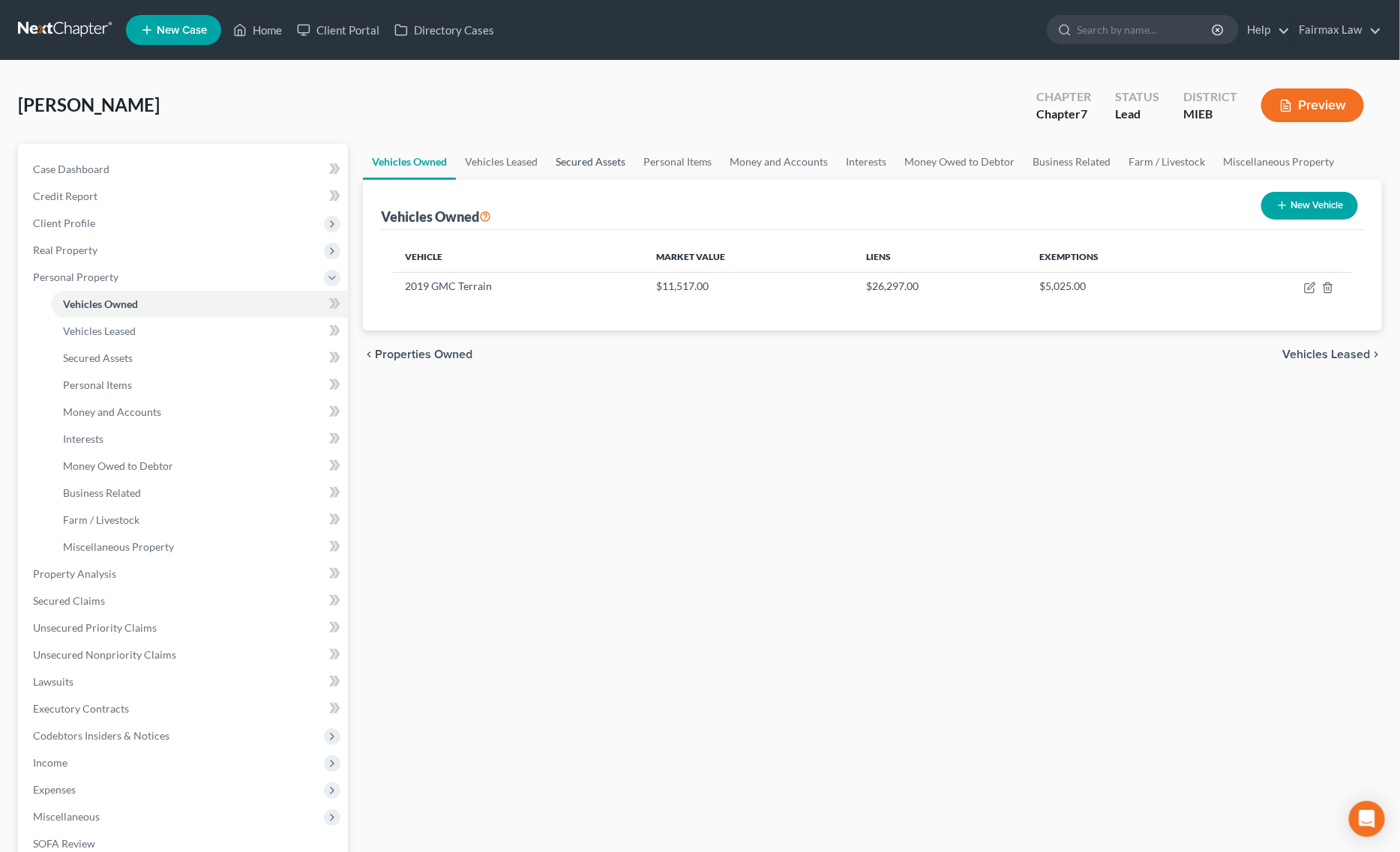
drag, startPoint x: 600, startPoint y: 171, endPoint x: 618, endPoint y: 161, distance: 20.6
click at [600, 169] on link "Secured Assets" at bounding box center [590, 162] width 88 height 36
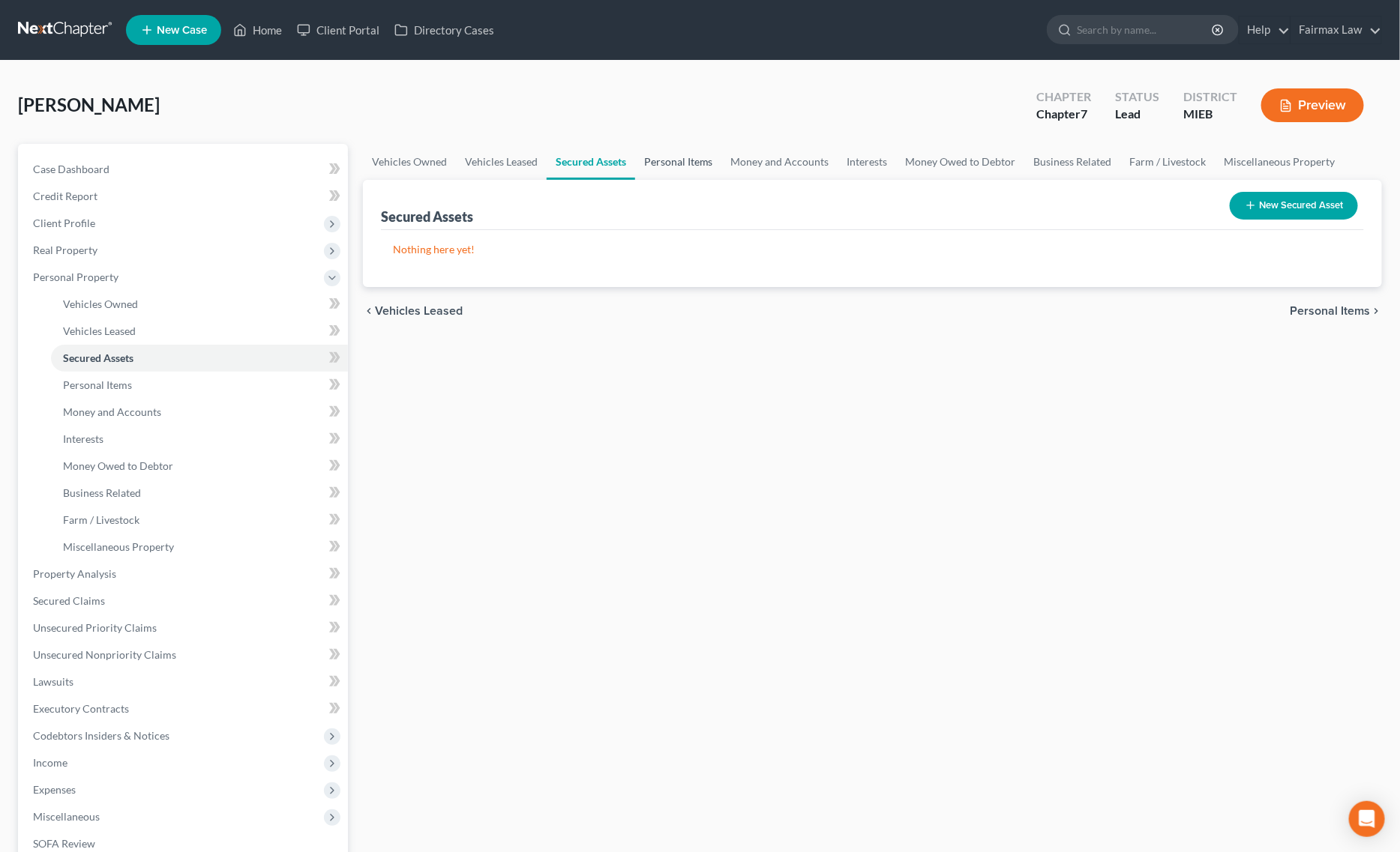
click at [673, 174] on link "Personal Items" at bounding box center [679, 162] width 87 height 36
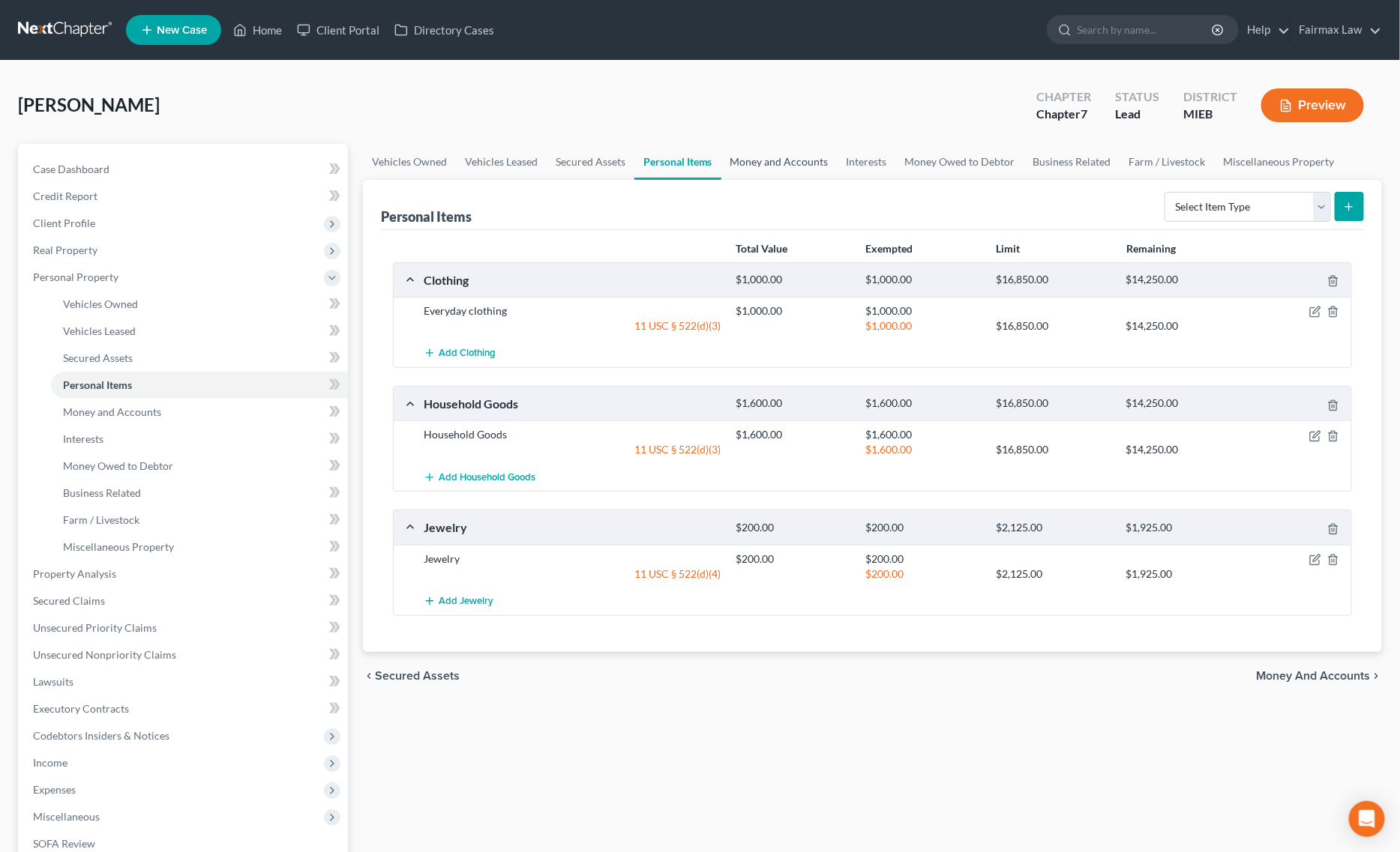
click at [788, 154] on link "Money and Accounts" at bounding box center [780, 162] width 116 height 36
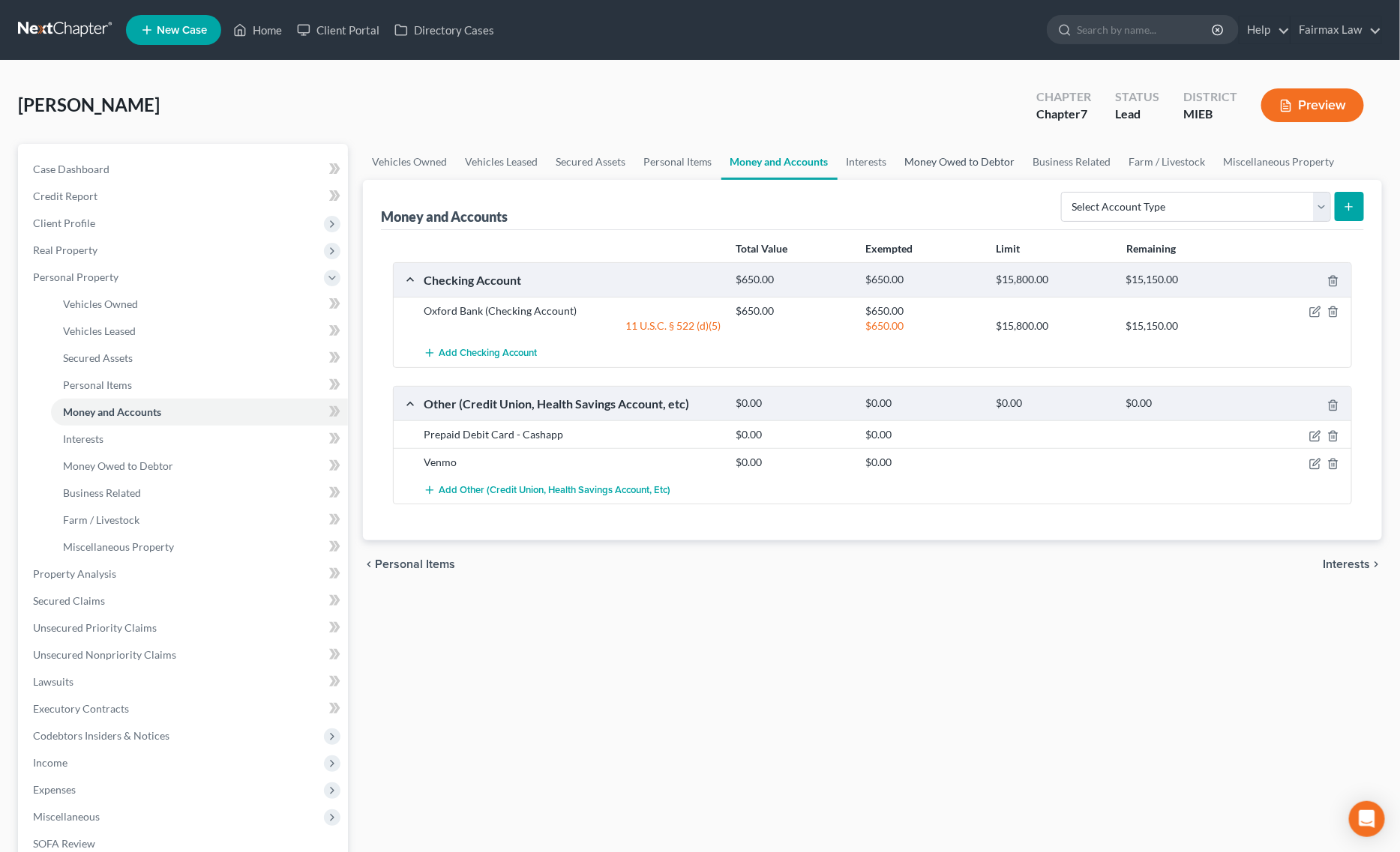
click at [975, 149] on link "Money Owed to Debtor" at bounding box center [960, 162] width 128 height 36
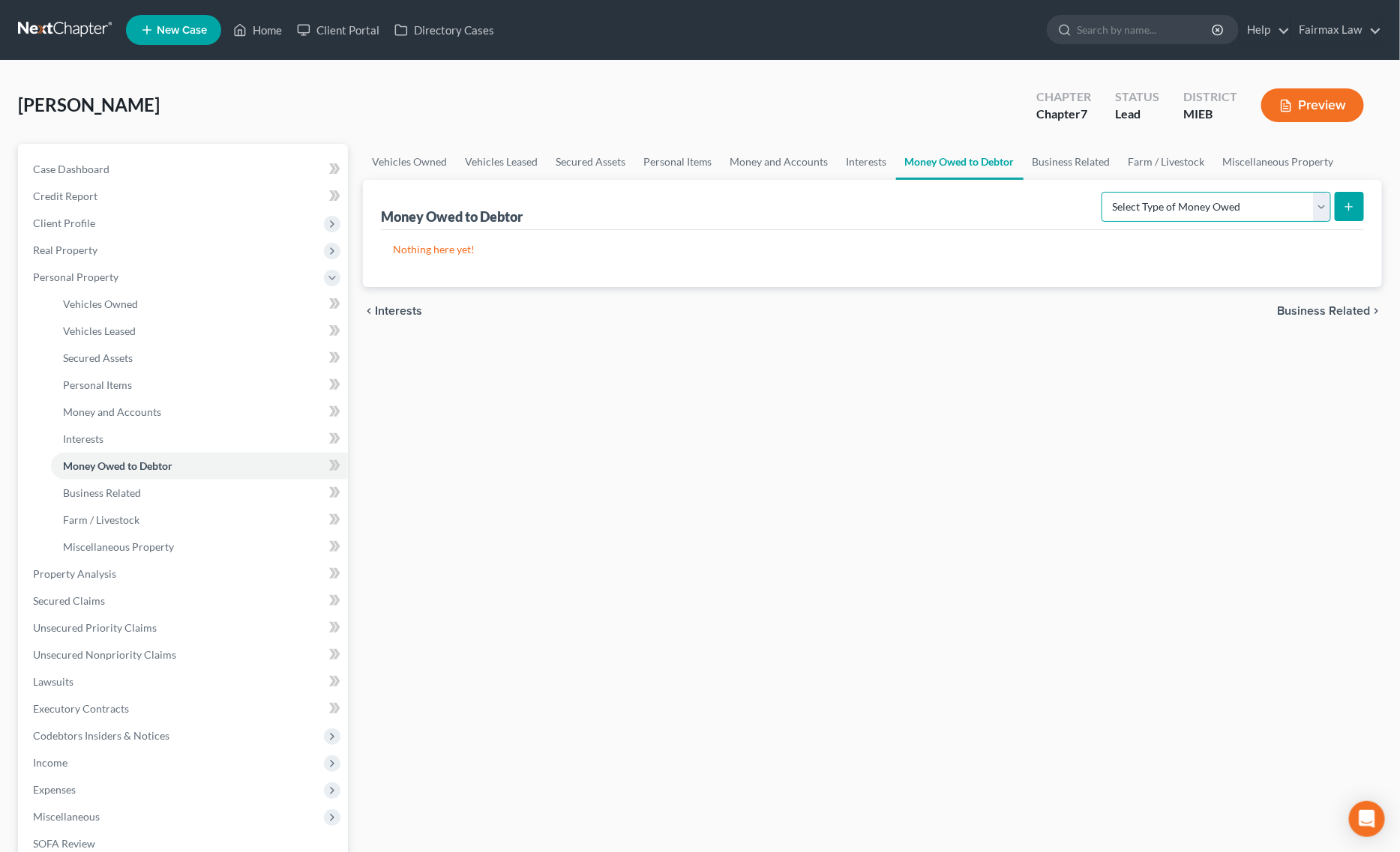
click at [1245, 216] on select "Select Type of Money Owed Accounts Receivable Alimony Child Support Claims Agai…" at bounding box center [1216, 207] width 230 height 30
click at [1104, 192] on select "Select Type of Money Owed Accounts Receivable Alimony Child Support Claims Agai…" at bounding box center [1216, 207] width 230 height 30
click at [1355, 201] on button "submit" at bounding box center [1350, 207] width 29 height 29
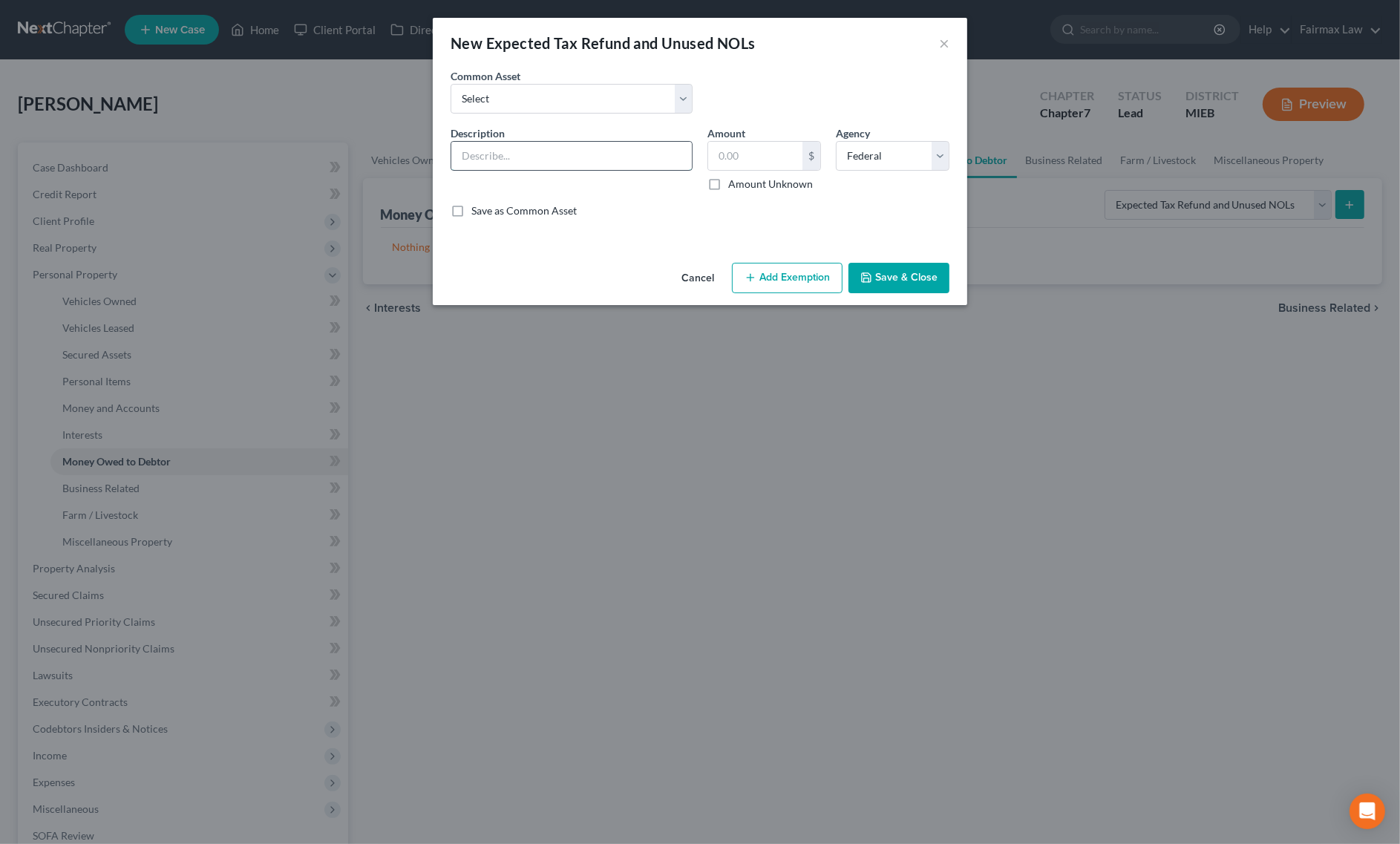
click at [566, 155] on input "text" at bounding box center [571, 156] width 240 height 28
click at [769, 161] on input "text" at bounding box center [756, 156] width 95 height 28
click at [878, 276] on button "Save & Close" at bounding box center [899, 278] width 101 height 31
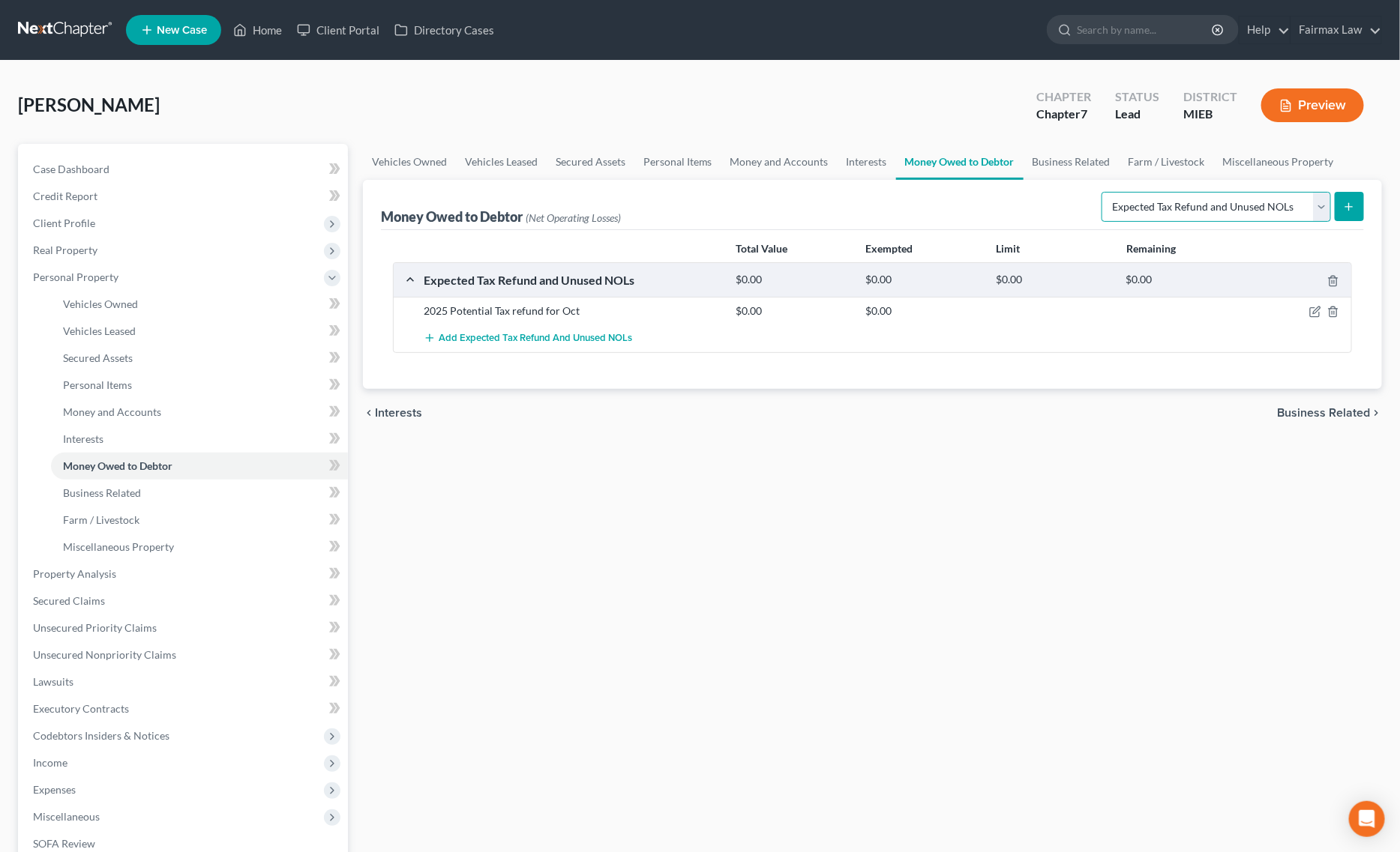
click at [1178, 200] on select "Select Type of Money Owed Accounts Receivable Alimony Child Support Claims Agai…" at bounding box center [1216, 207] width 230 height 30
click at [1104, 192] on select "Select Type of Money Owed Accounts Receivable Alimony Child Support Claims Agai…" at bounding box center [1216, 207] width 230 height 30
click at [1349, 207] on line "submit" at bounding box center [1349, 207] width 0 height 7
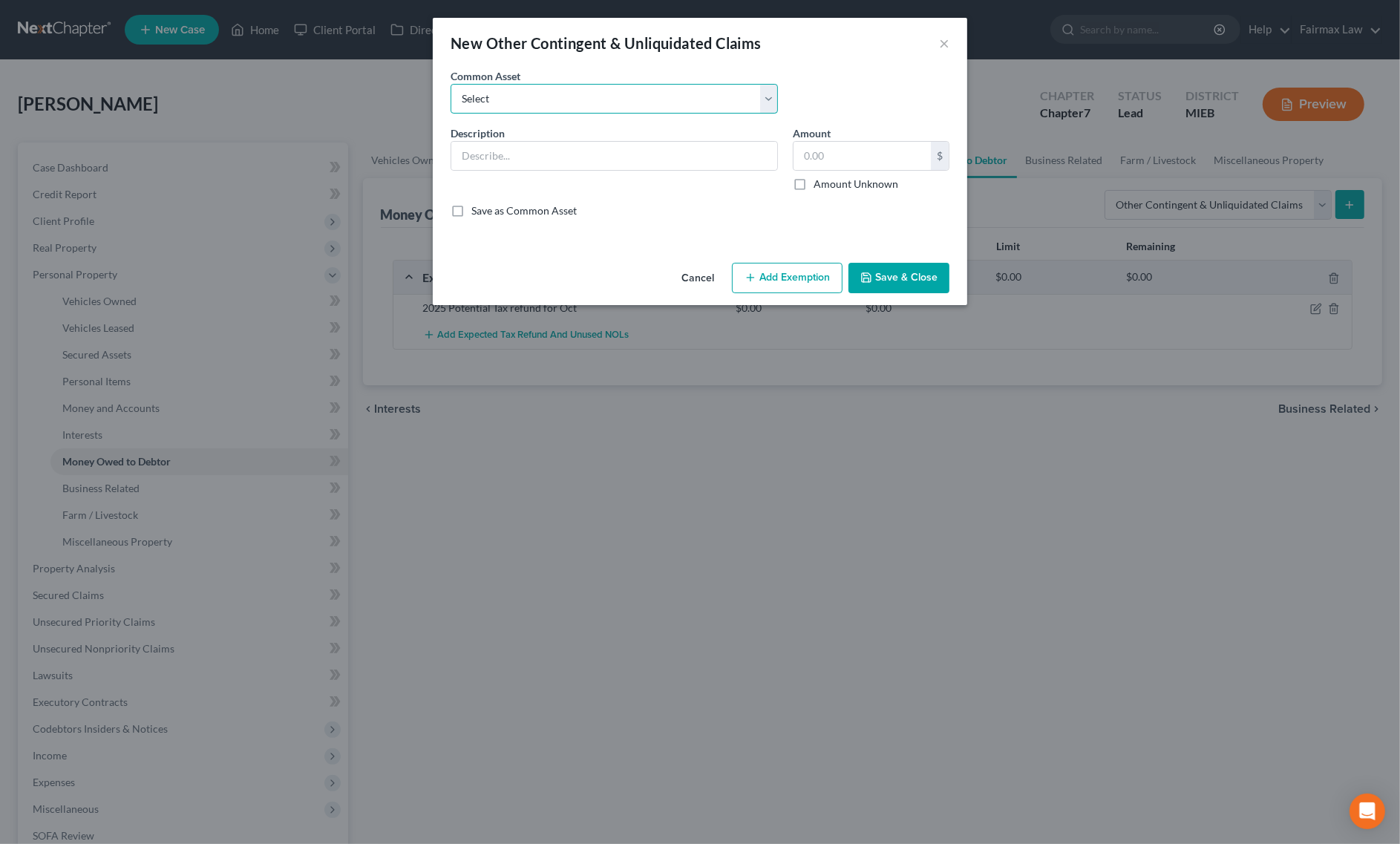
click at [542, 105] on select "Select Rights, including any right of recovery, in wages garnished within 90 da…" at bounding box center [614, 98] width 327 height 30
click at [451, 84] on select "Select Rights, including any right of recovery, in wages garnished within 90 da…" at bounding box center [614, 98] width 327 height 30
click at [817, 164] on input "3,000.00" at bounding box center [862, 156] width 137 height 28
click at [878, 268] on button "Save & Close" at bounding box center [899, 278] width 101 height 31
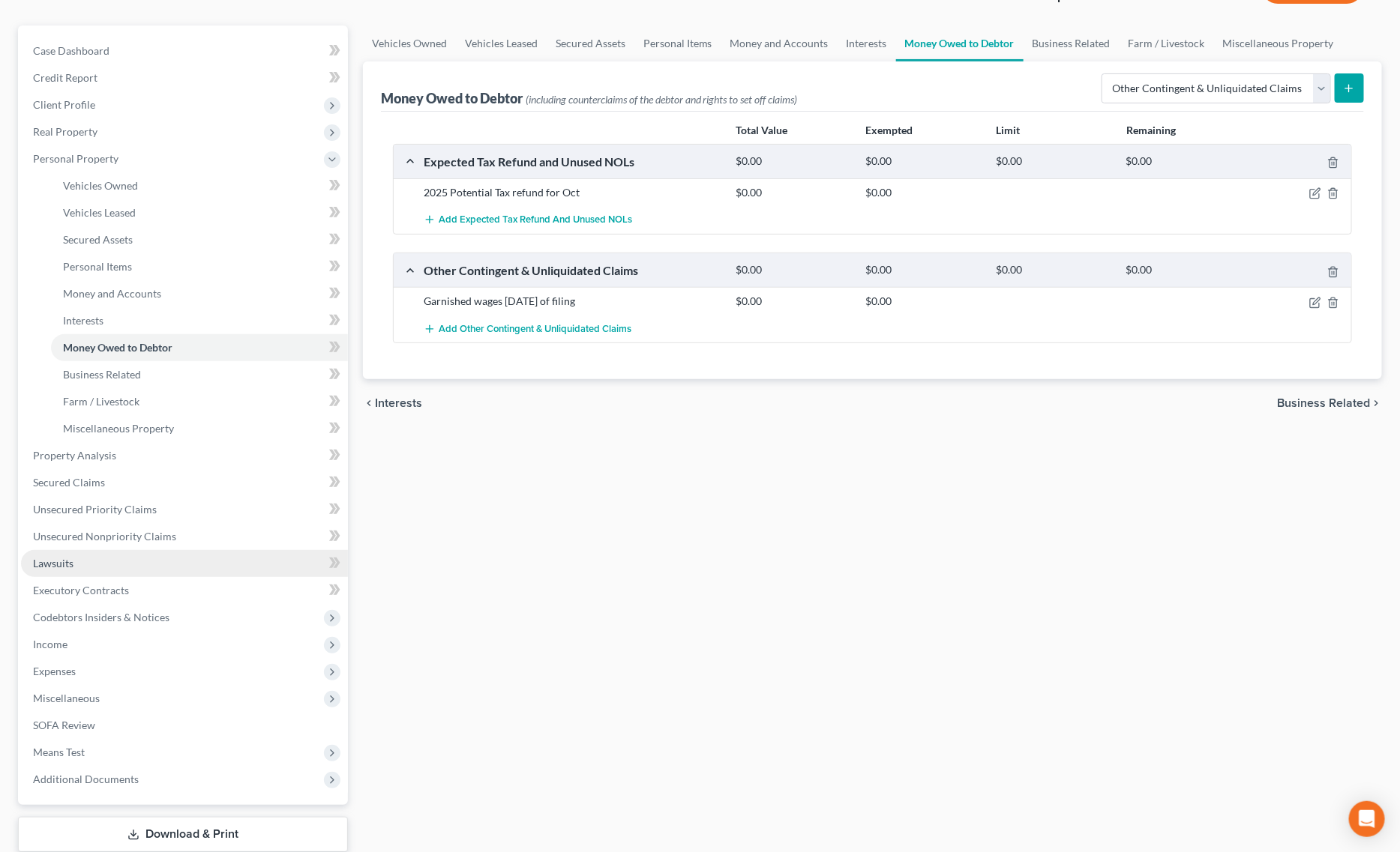
scroll to position [212, 0]
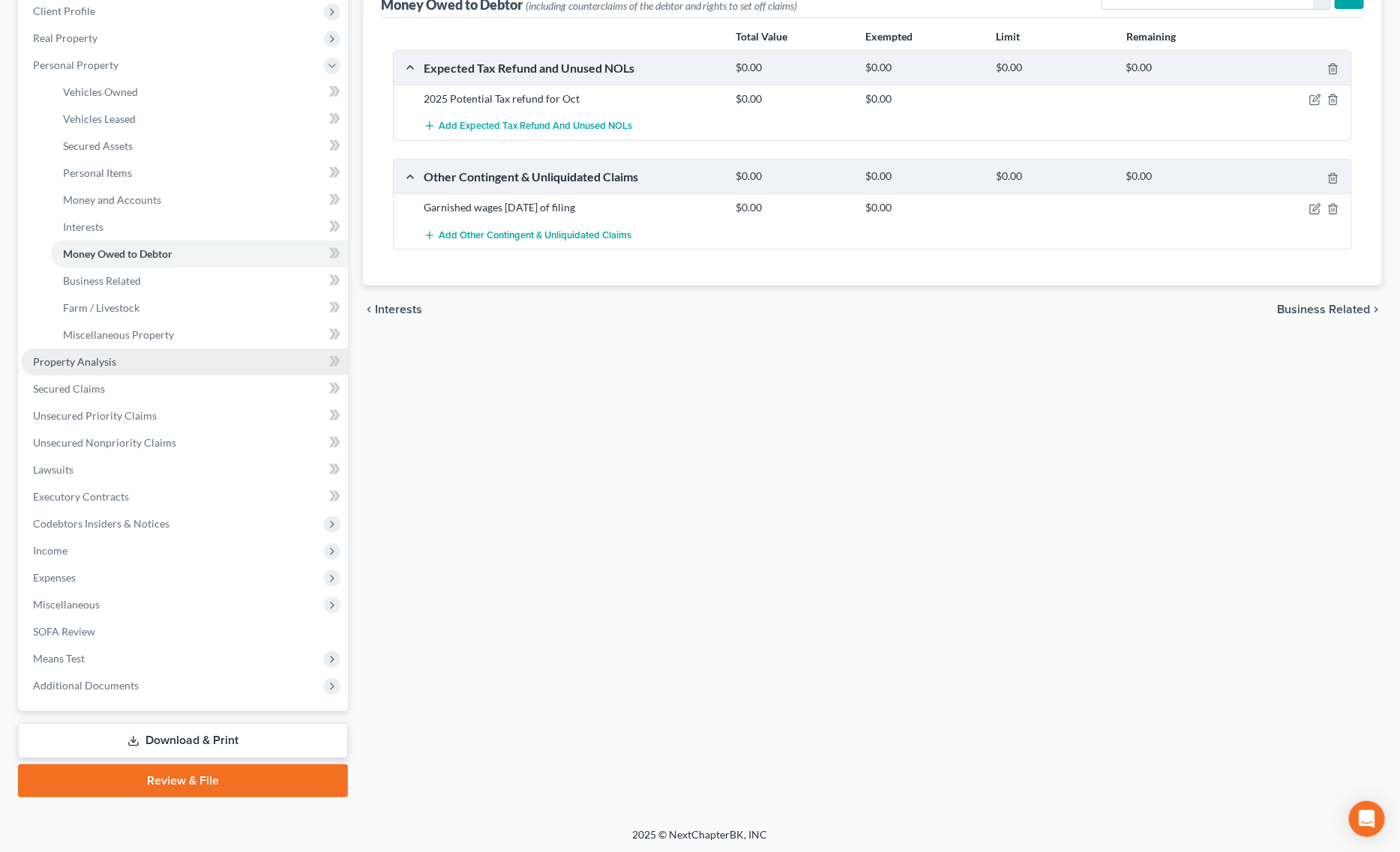
click at [121, 359] on link "Property Analysis" at bounding box center [185, 362] width 327 height 27
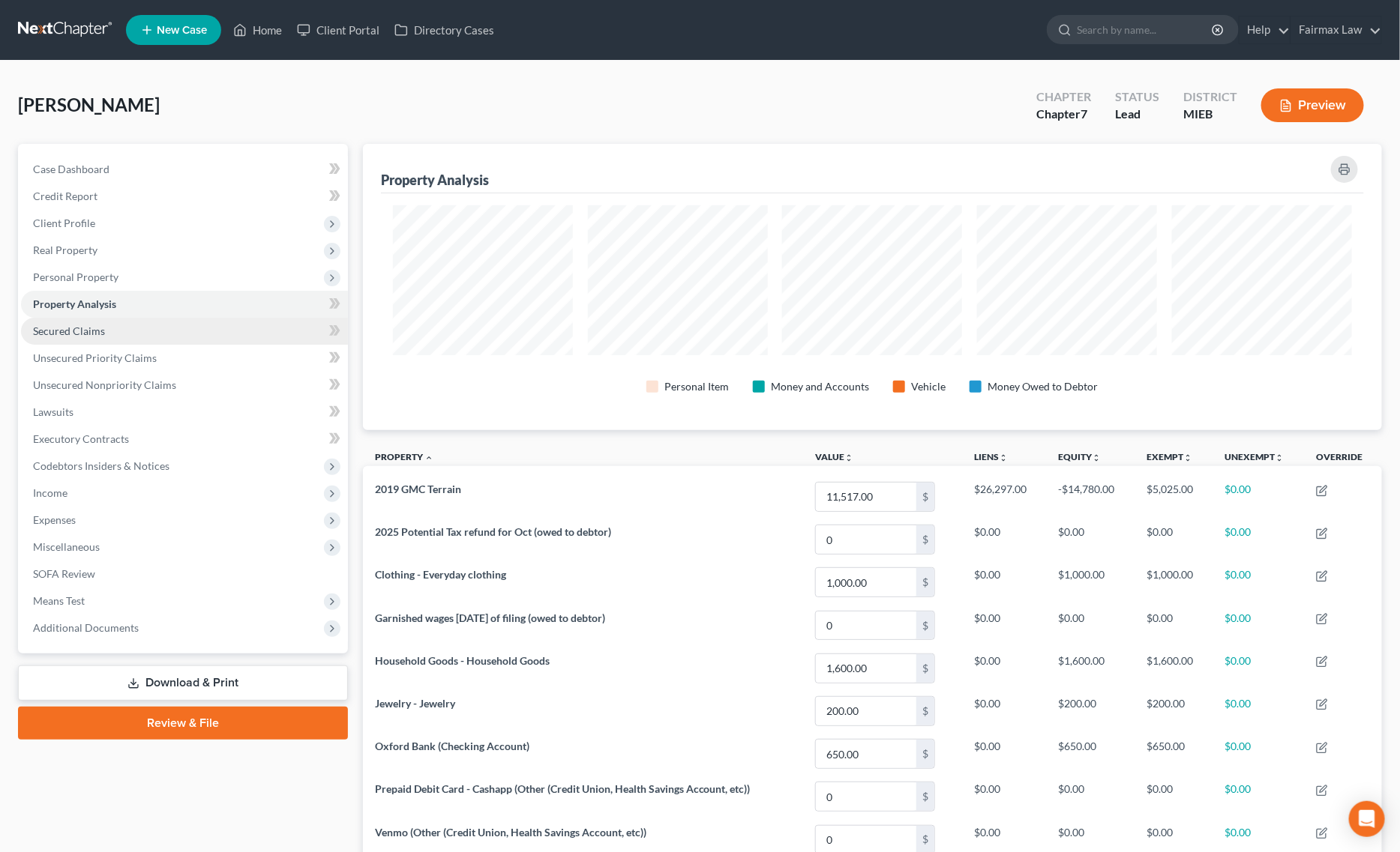
click at [91, 329] on span "Secured Claims" at bounding box center [69, 330] width 72 height 13
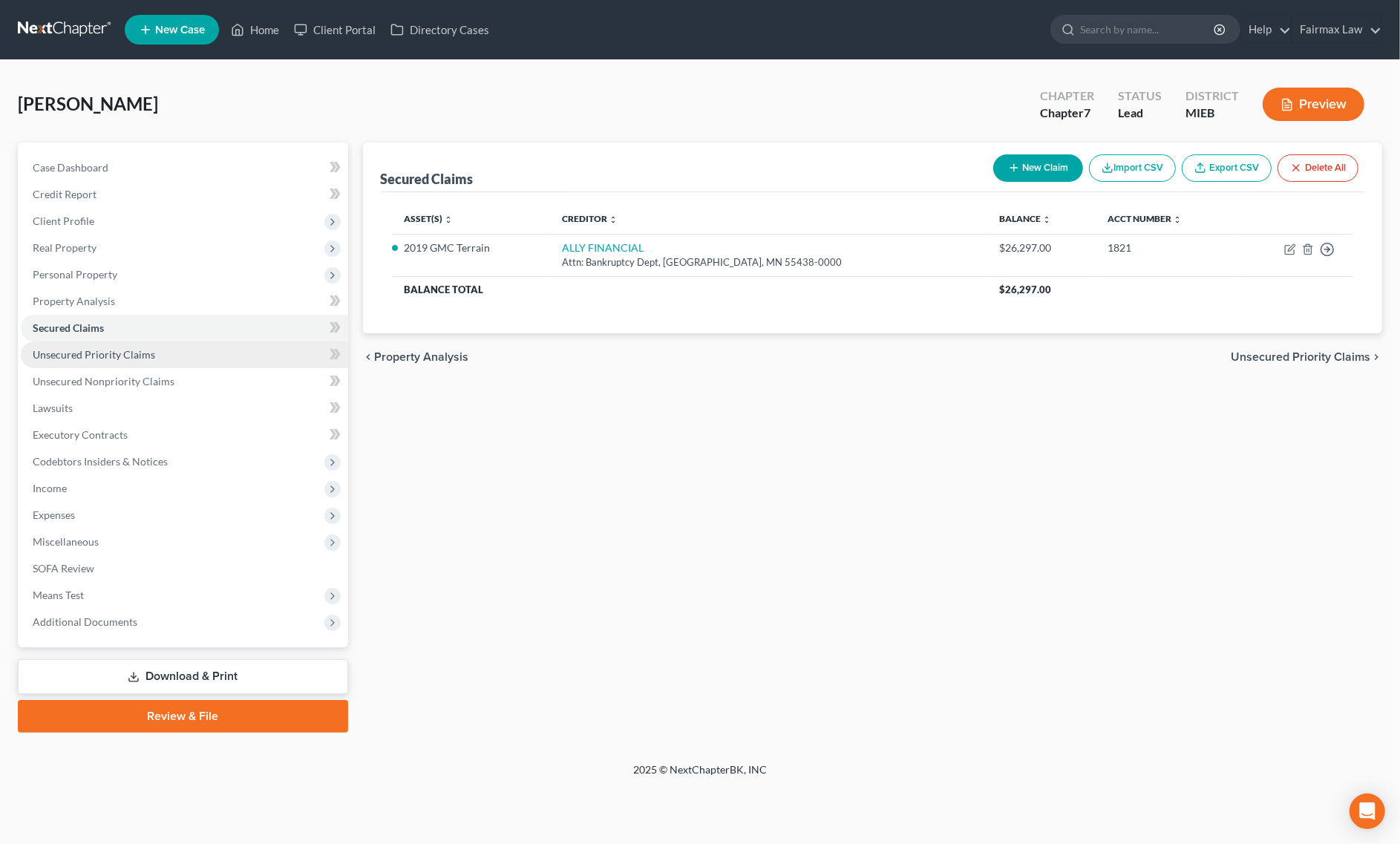
click at [105, 348] on span "Unsecured Priority Claims" at bounding box center [94, 354] width 123 height 13
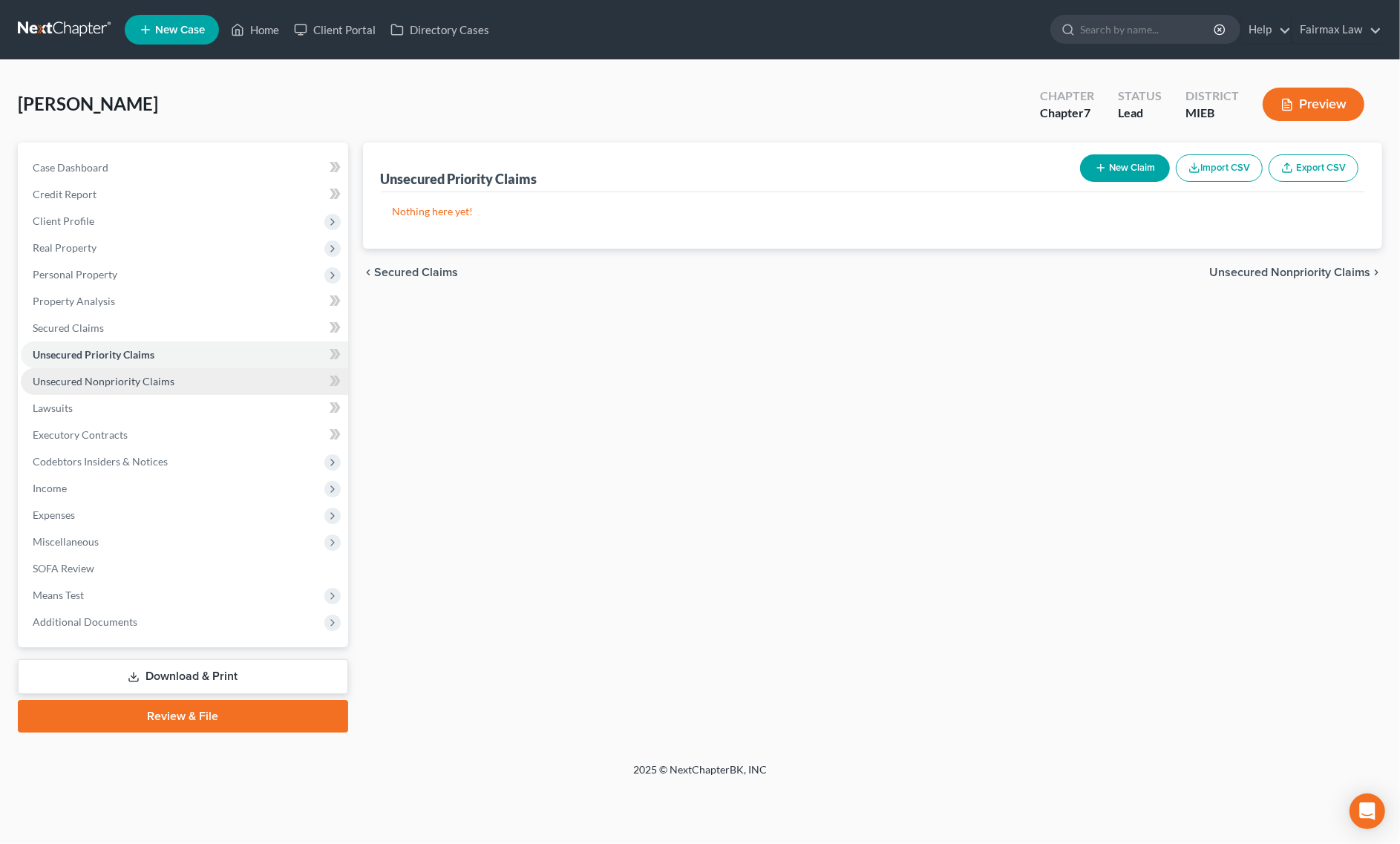
click at [127, 375] on span "Unsecured Nonpriority Claims" at bounding box center [104, 381] width 142 height 13
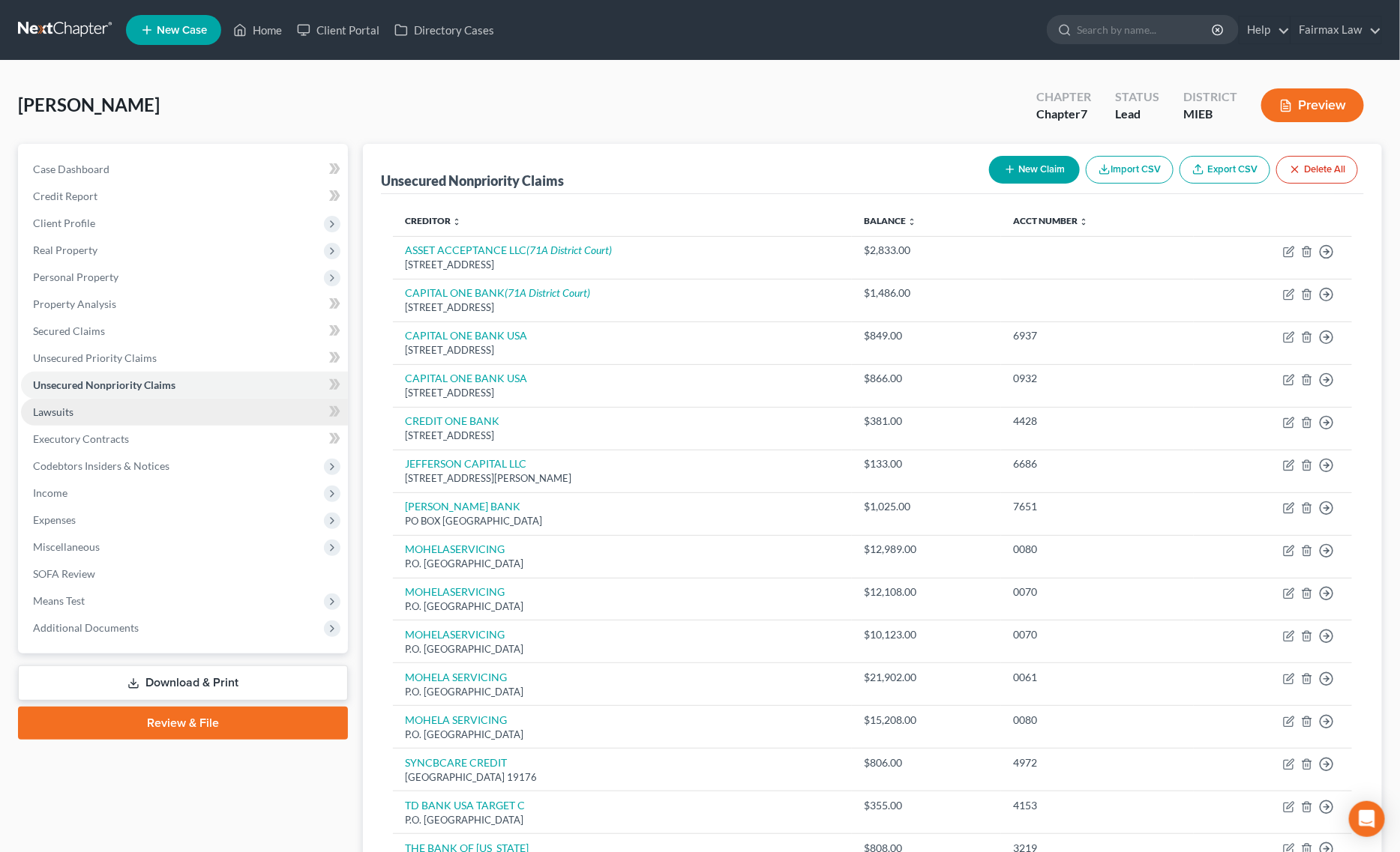
click at [43, 420] on link "Lawsuits" at bounding box center [185, 412] width 327 height 27
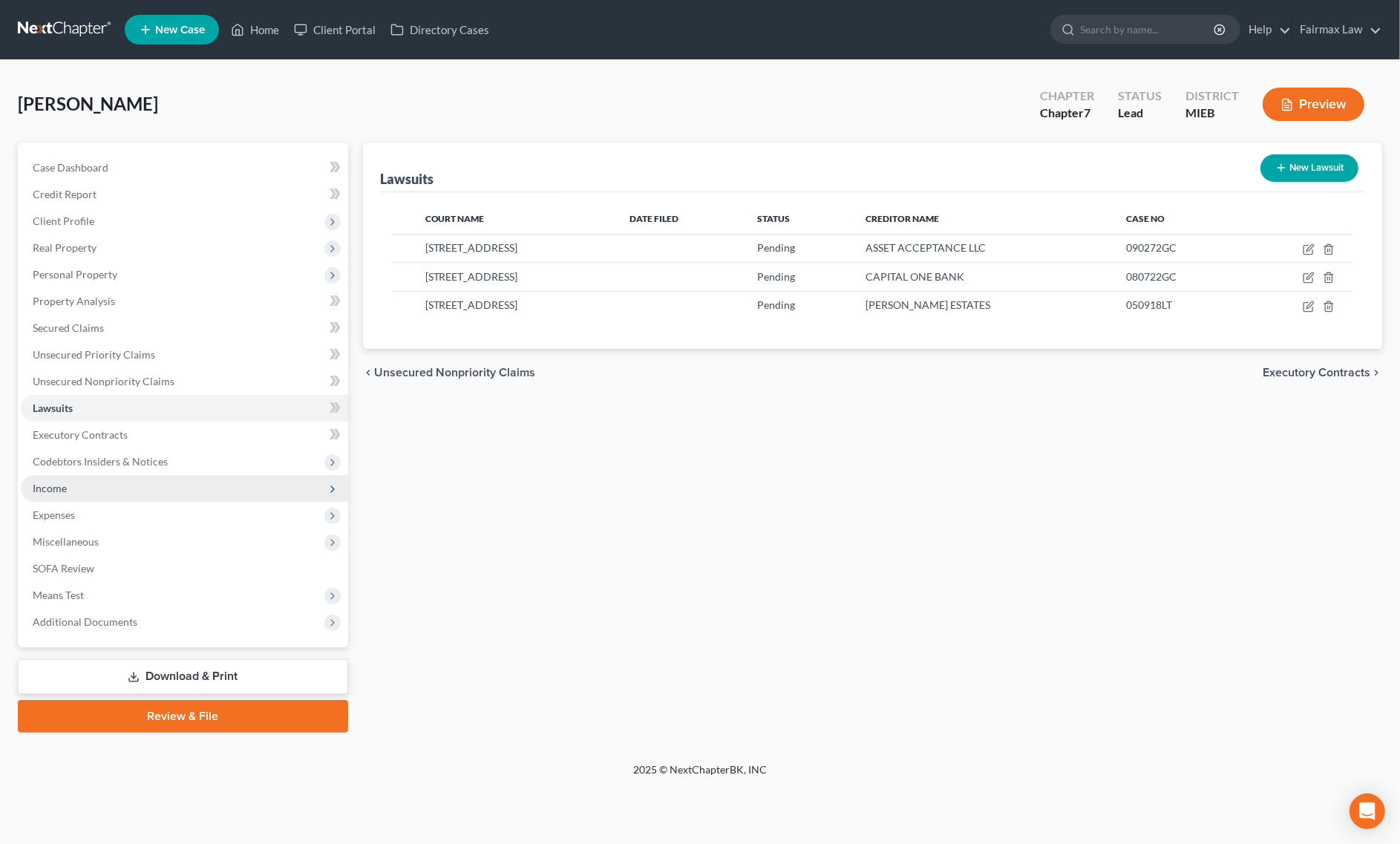
click at [79, 495] on span "Income" at bounding box center [184, 489] width 327 height 27
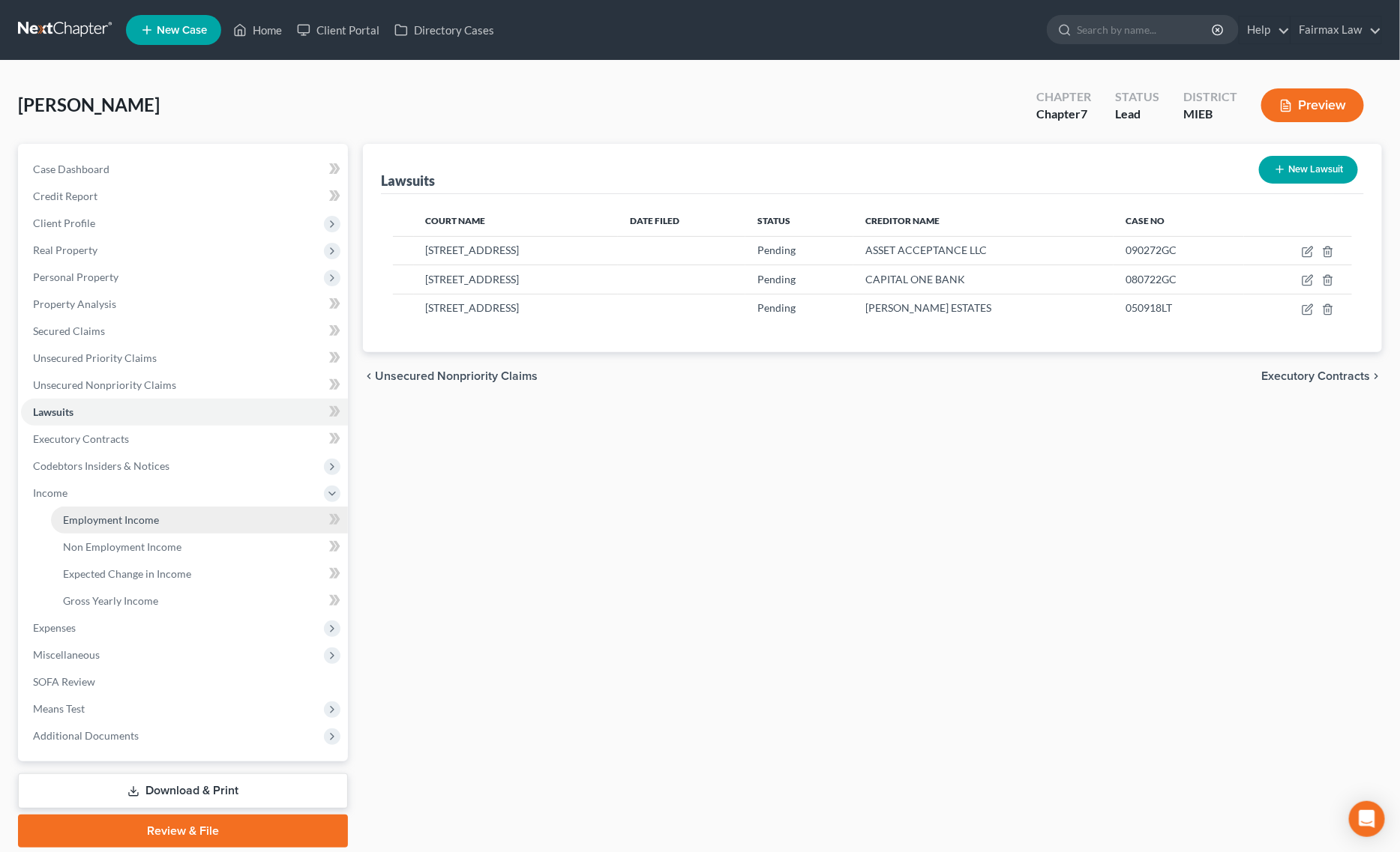
click at [114, 522] on span "Employment Income" at bounding box center [111, 519] width 96 height 13
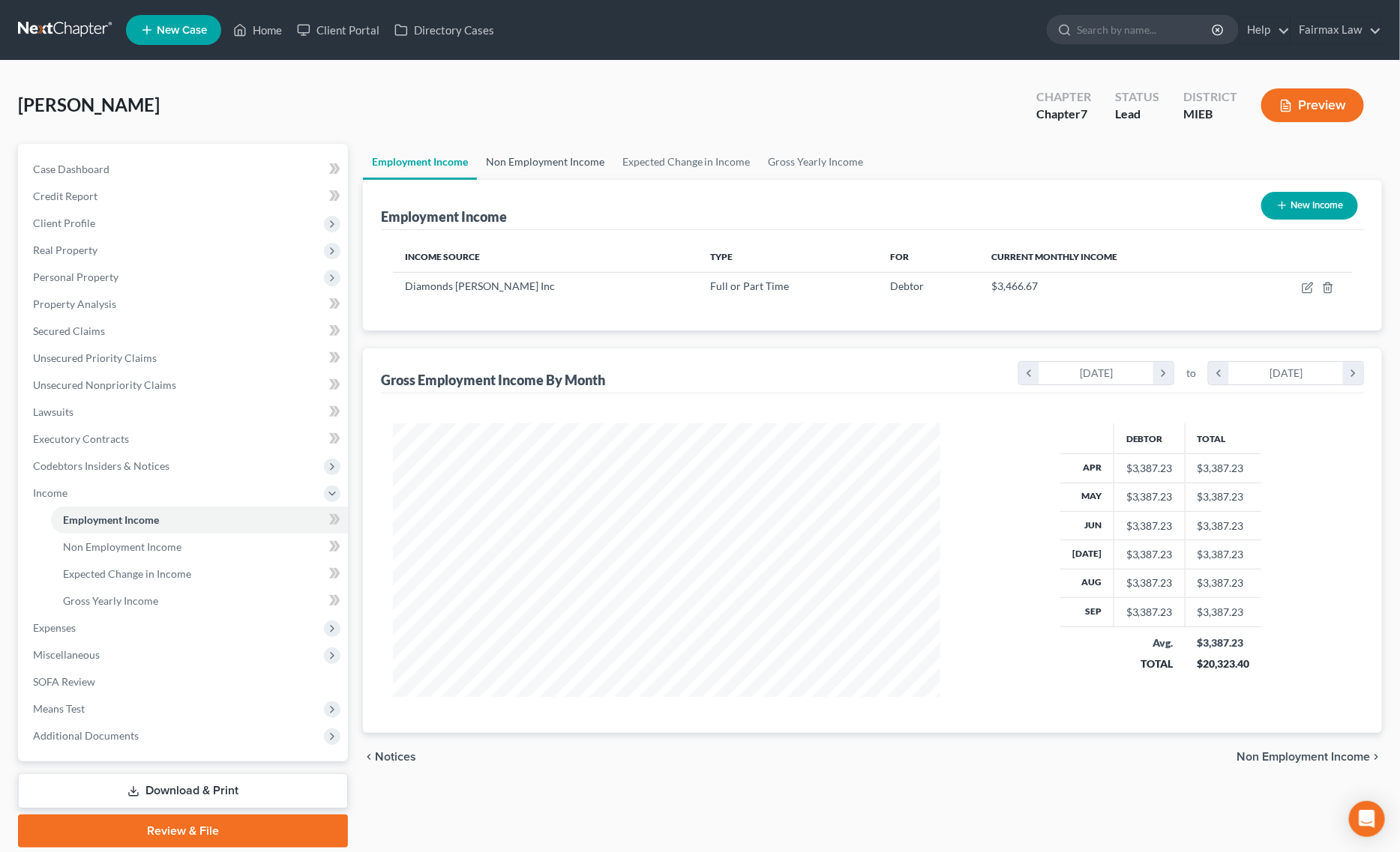
scroll to position [273, 577]
click at [545, 157] on link "Non Employment Income" at bounding box center [545, 162] width 137 height 36
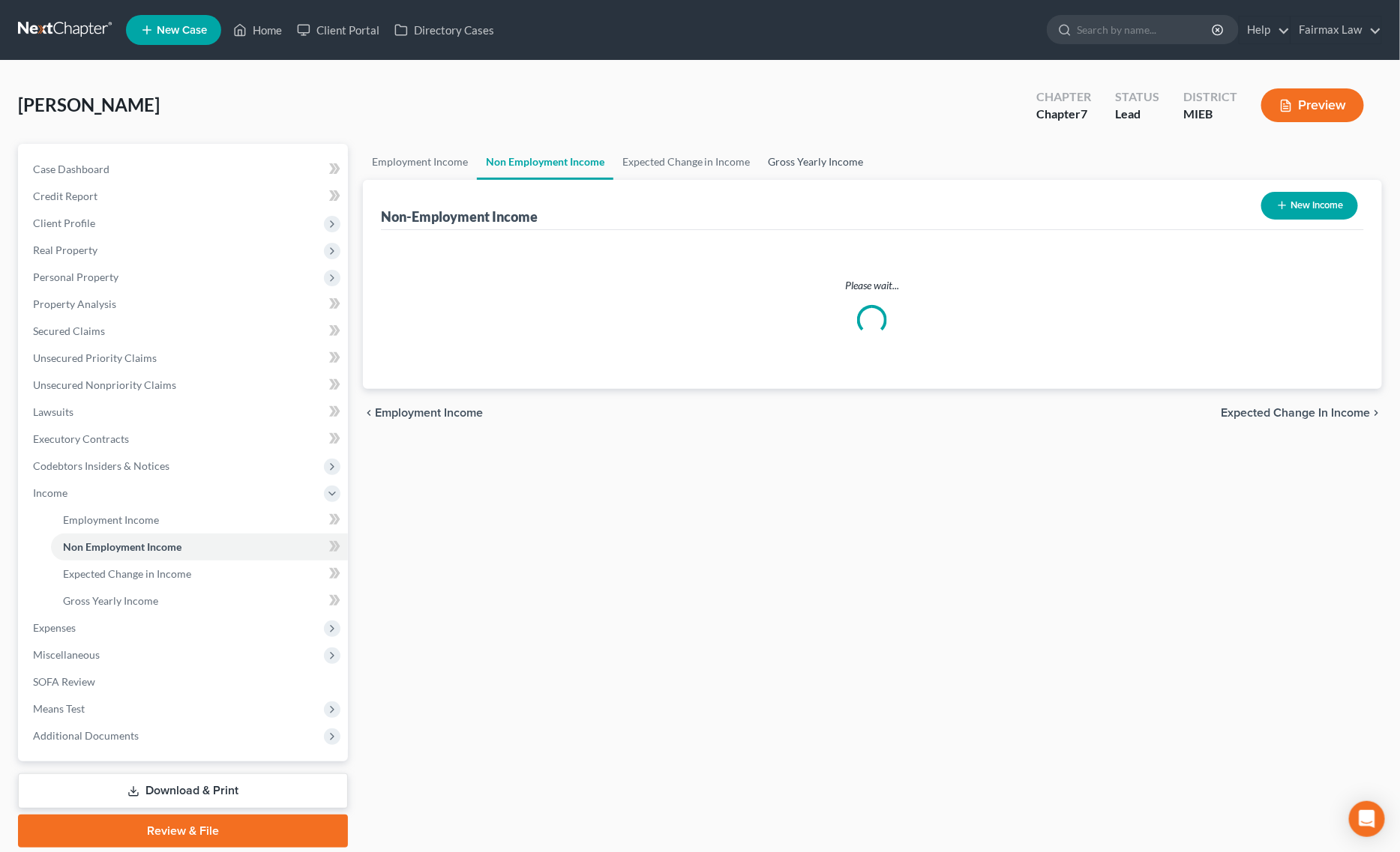
click at [827, 166] on link "Gross Yearly Income" at bounding box center [816, 162] width 114 height 36
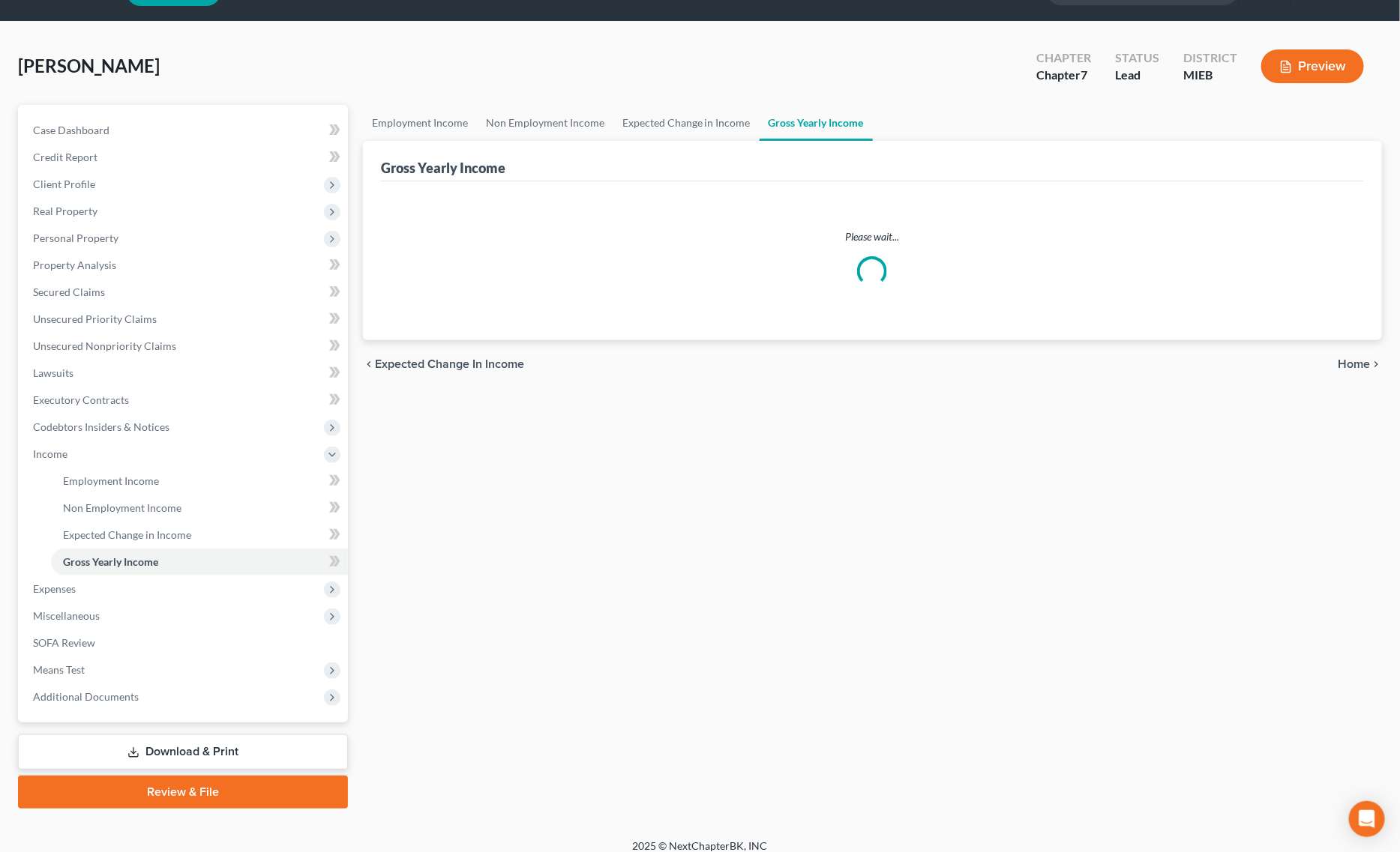
scroll to position [50, 0]
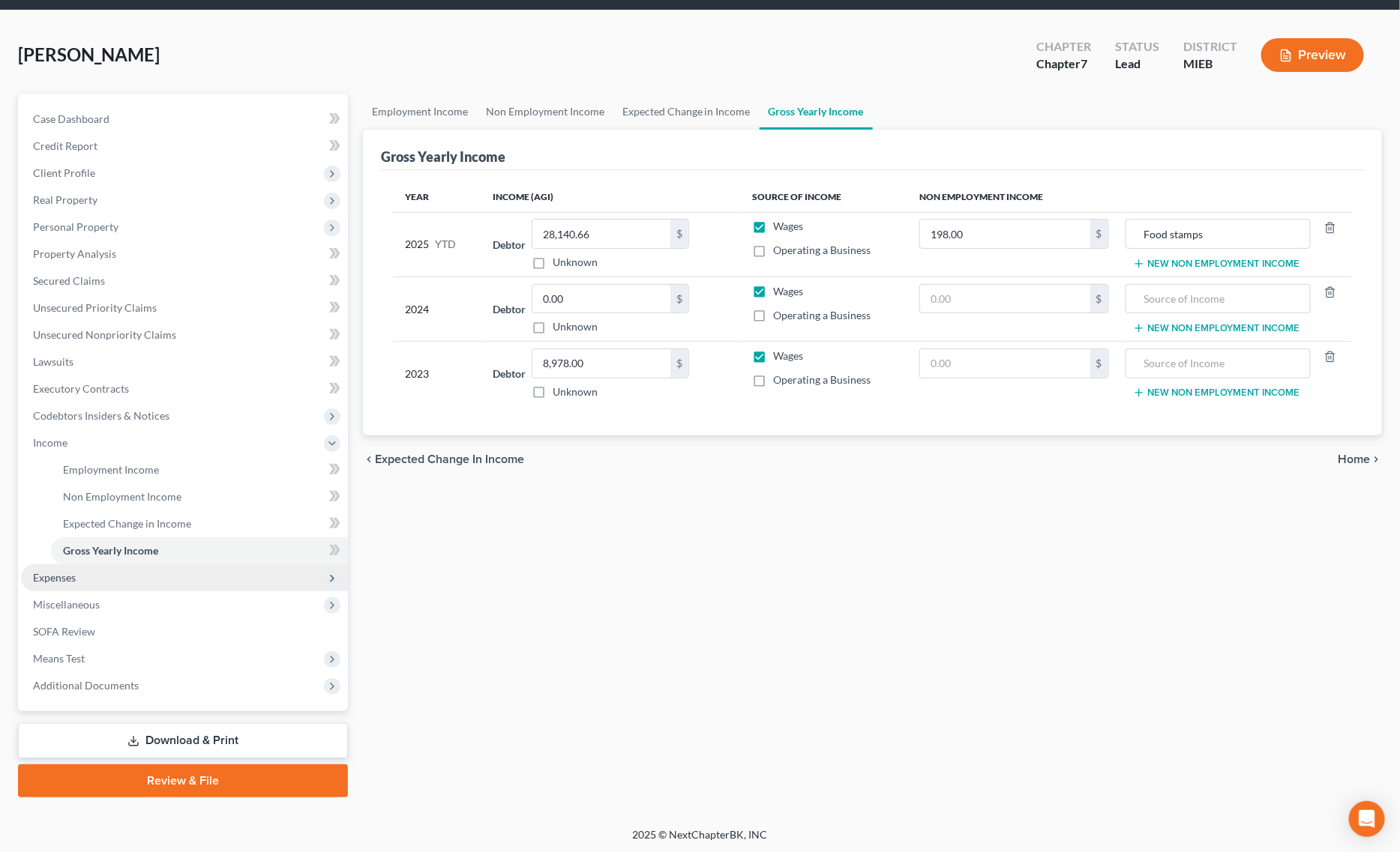
click at [127, 575] on span "Expenses" at bounding box center [185, 578] width 327 height 27
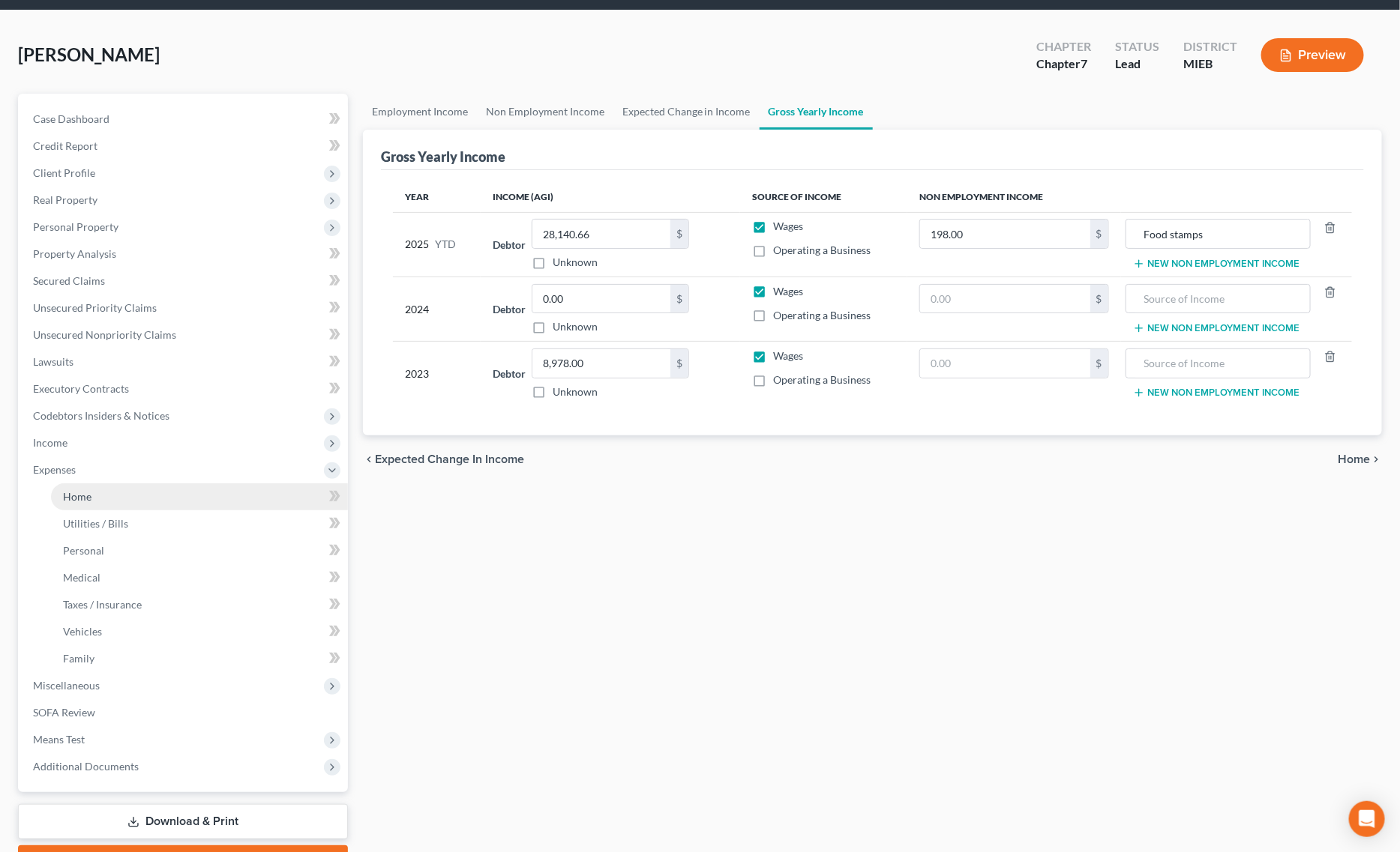
click at [121, 500] on link "Home" at bounding box center [200, 497] width 297 height 27
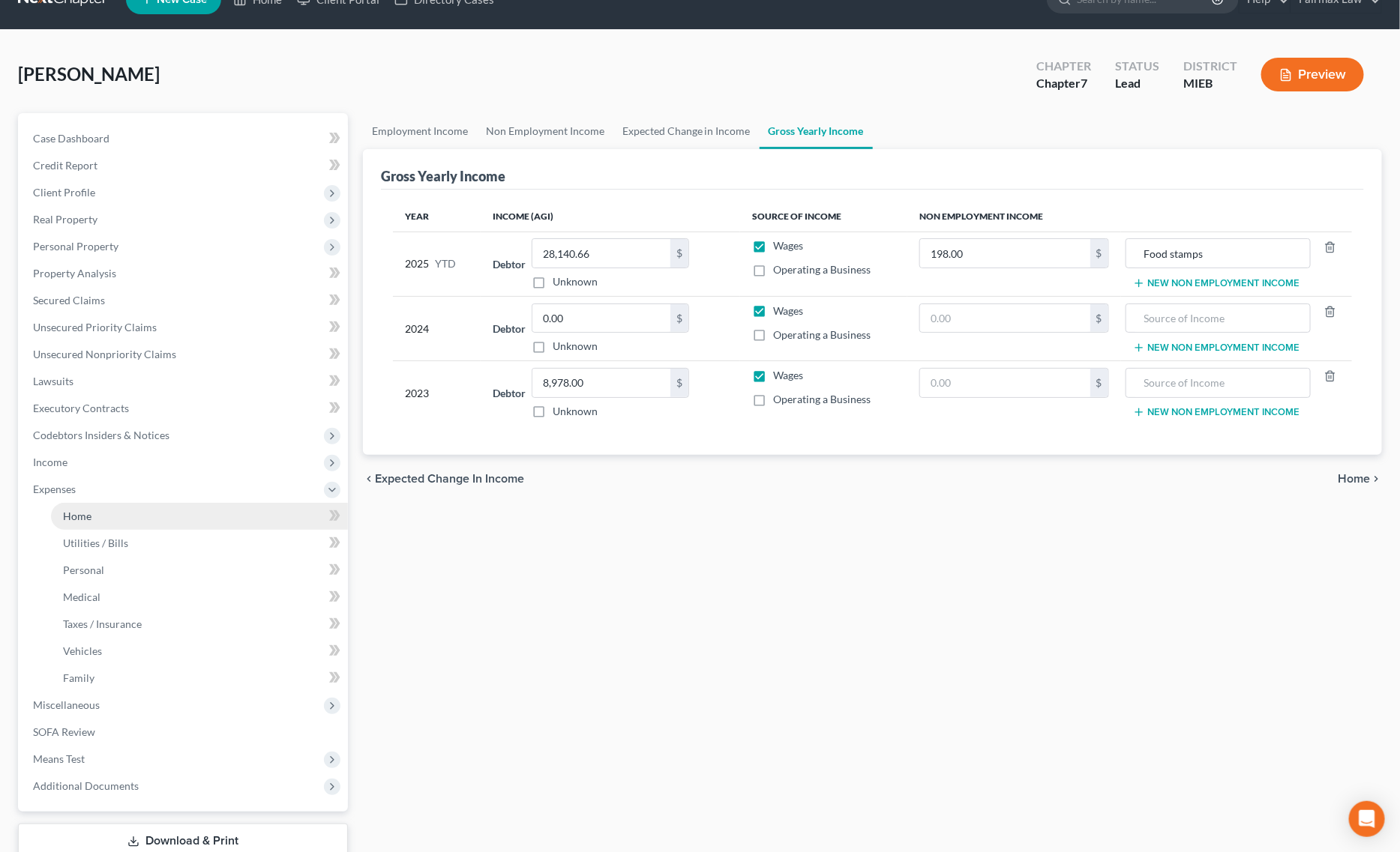
scroll to position [0, 0]
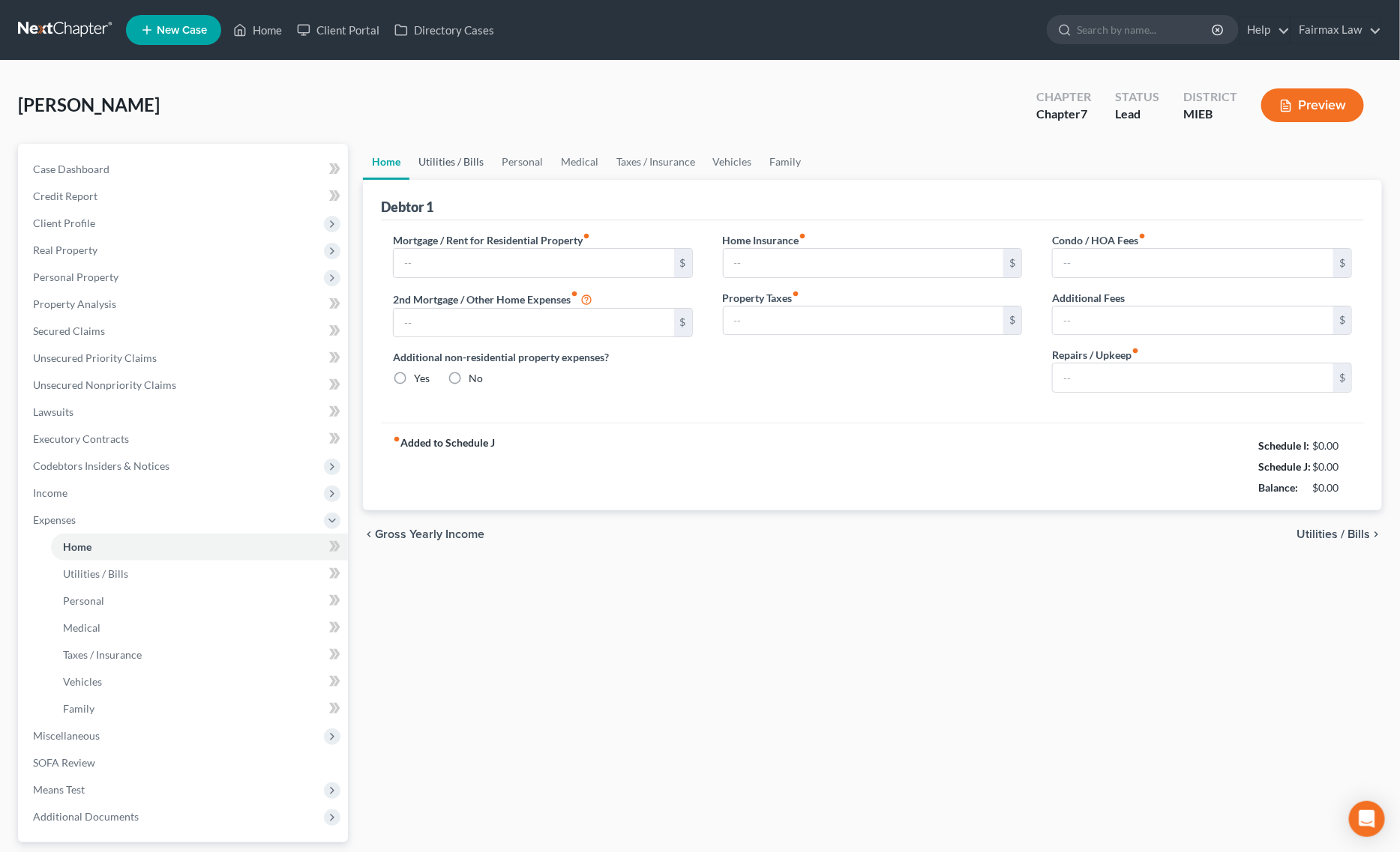
click at [474, 161] on link "Utilities / Bills" at bounding box center [450, 162] width 83 height 36
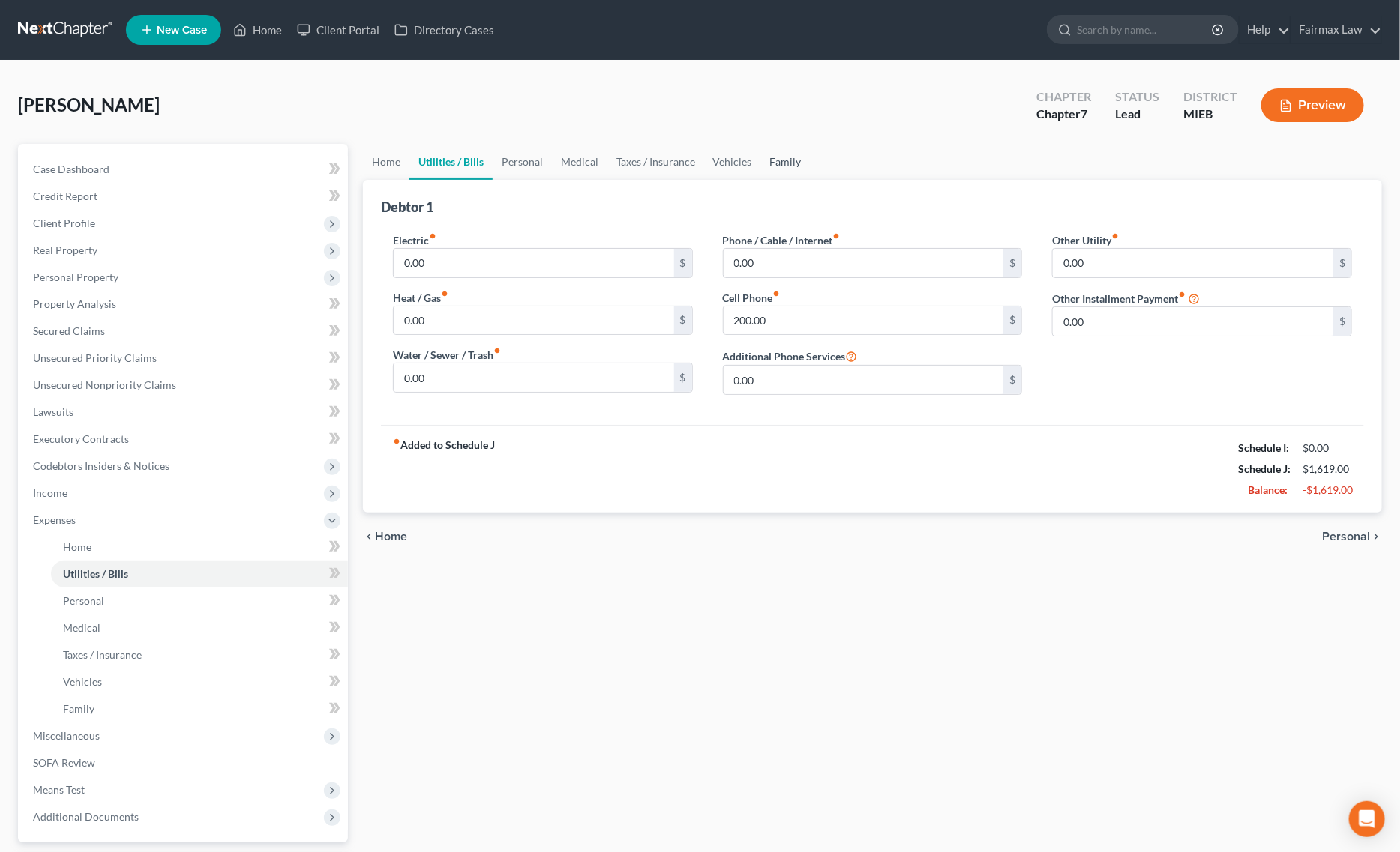
click at [782, 163] on link "Family" at bounding box center [786, 162] width 50 height 36
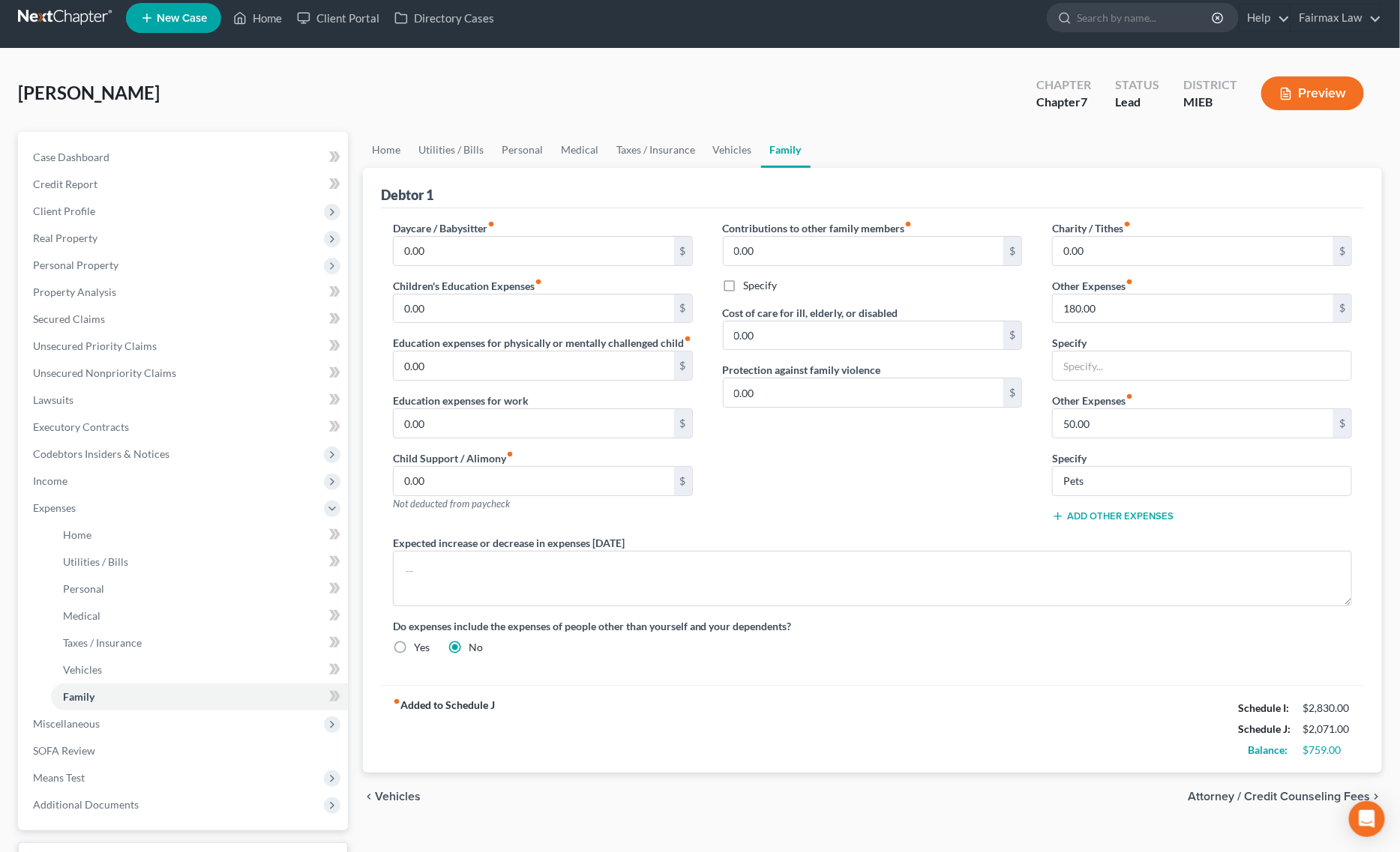
scroll to position [132, 0]
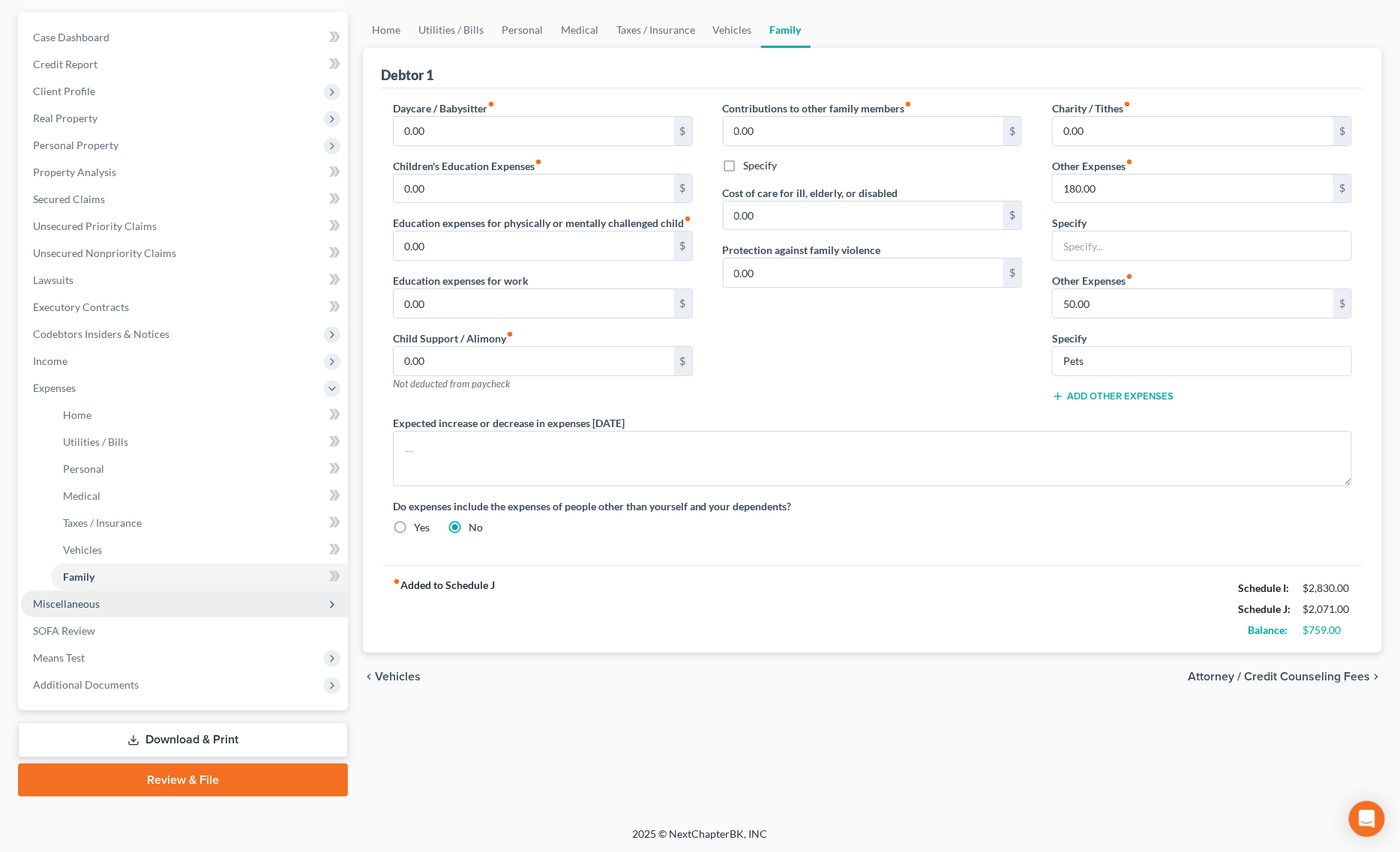
click at [127, 604] on span "Miscellaneous" at bounding box center [185, 604] width 327 height 27
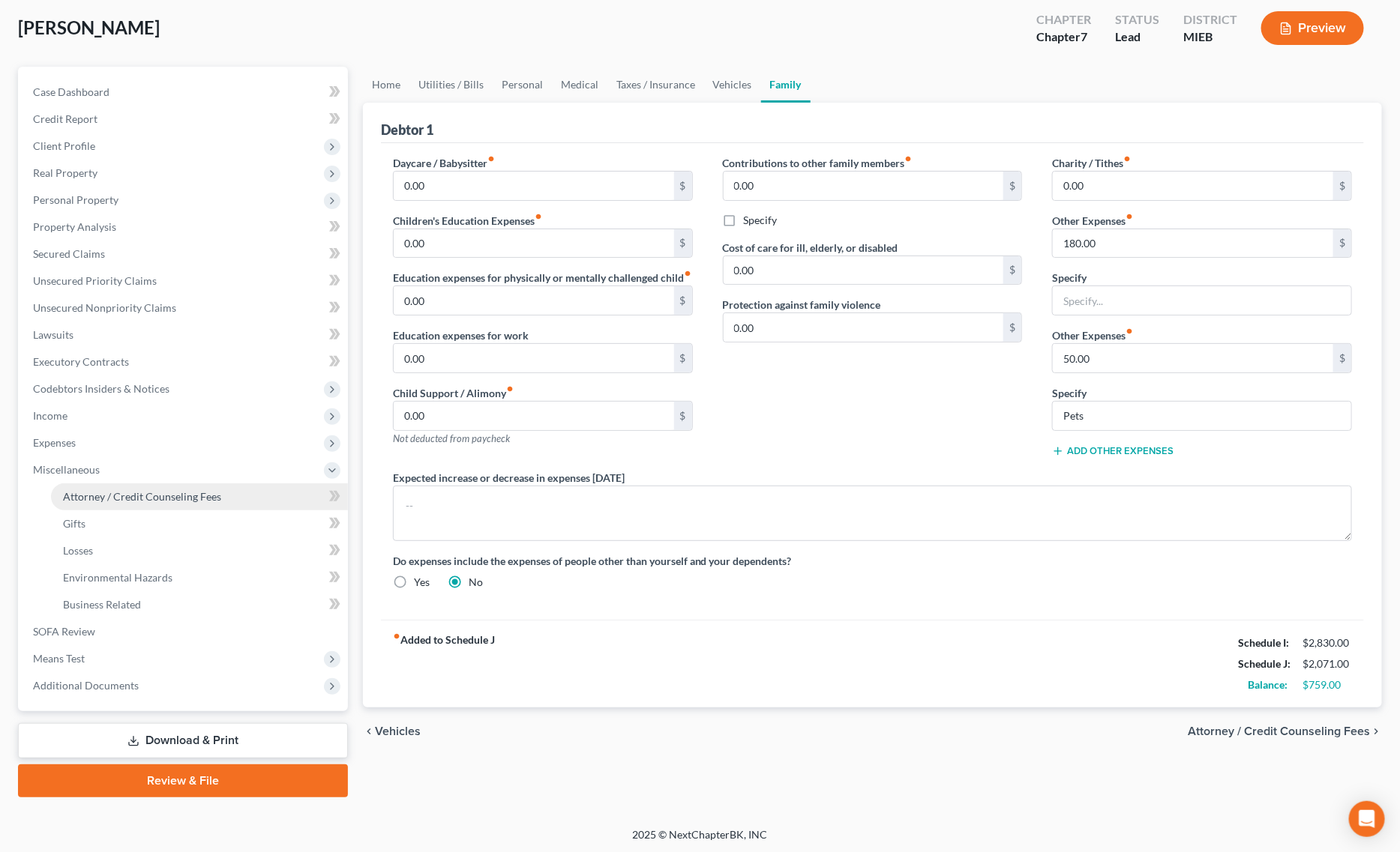
click at [178, 485] on link "Attorney / Credit Counseling Fees" at bounding box center [200, 497] width 297 height 27
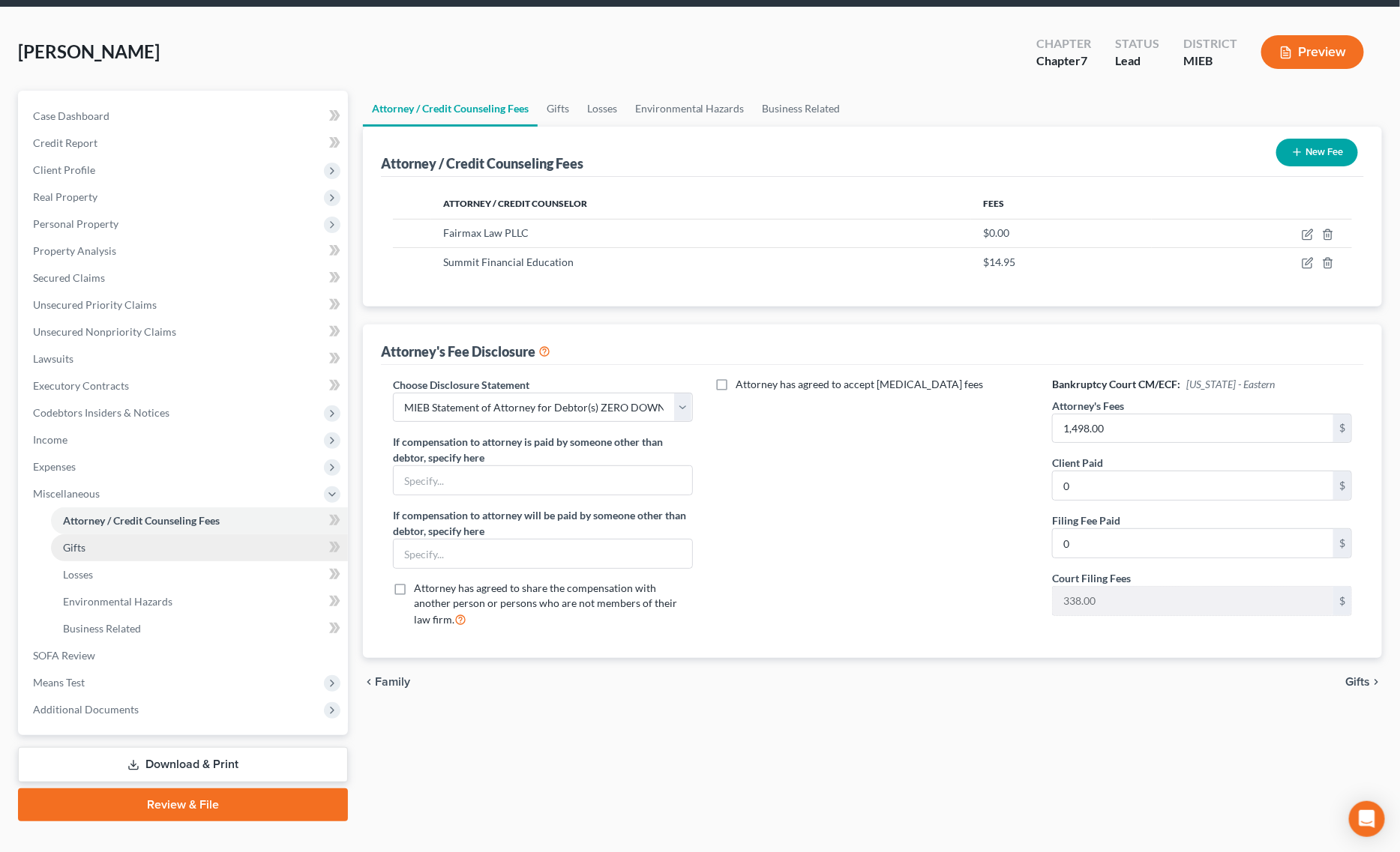
scroll to position [77, 0]
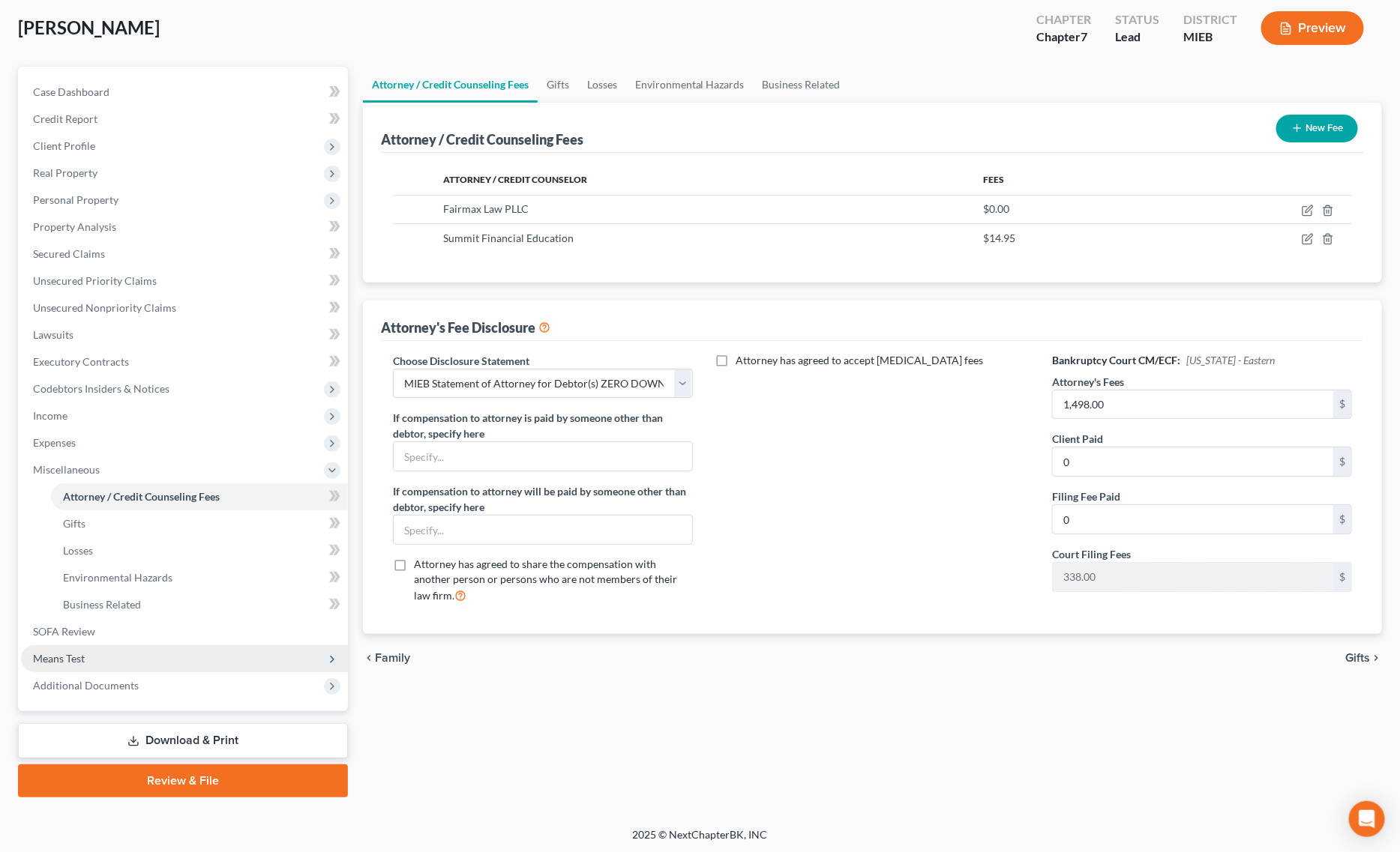
click at [124, 651] on span "Means Test" at bounding box center [185, 659] width 327 height 27
click at [169, 656] on span "Calculation and Presumption" at bounding box center [132, 658] width 137 height 13
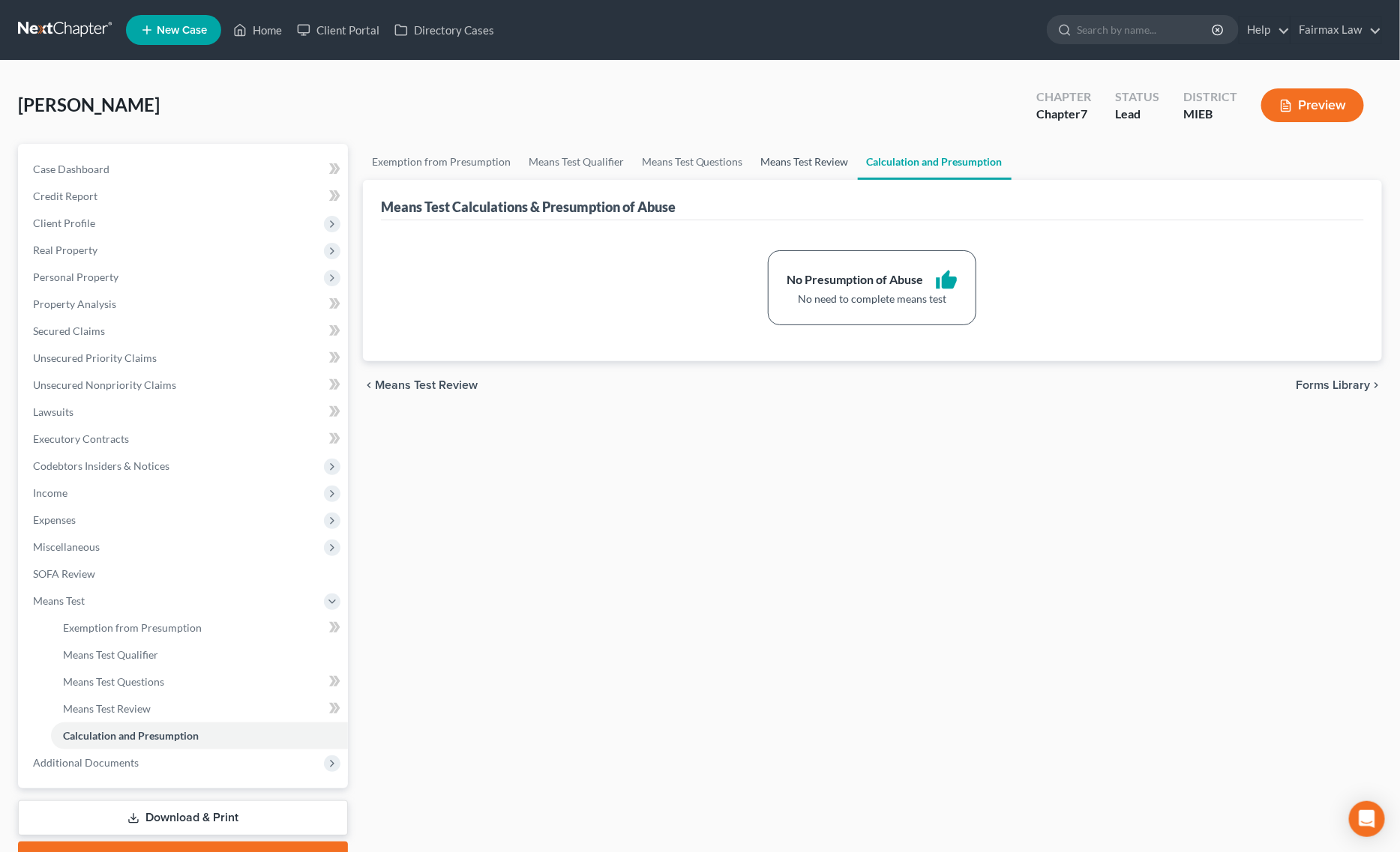
click at [800, 161] on link "Means Test Review" at bounding box center [805, 162] width 106 height 36
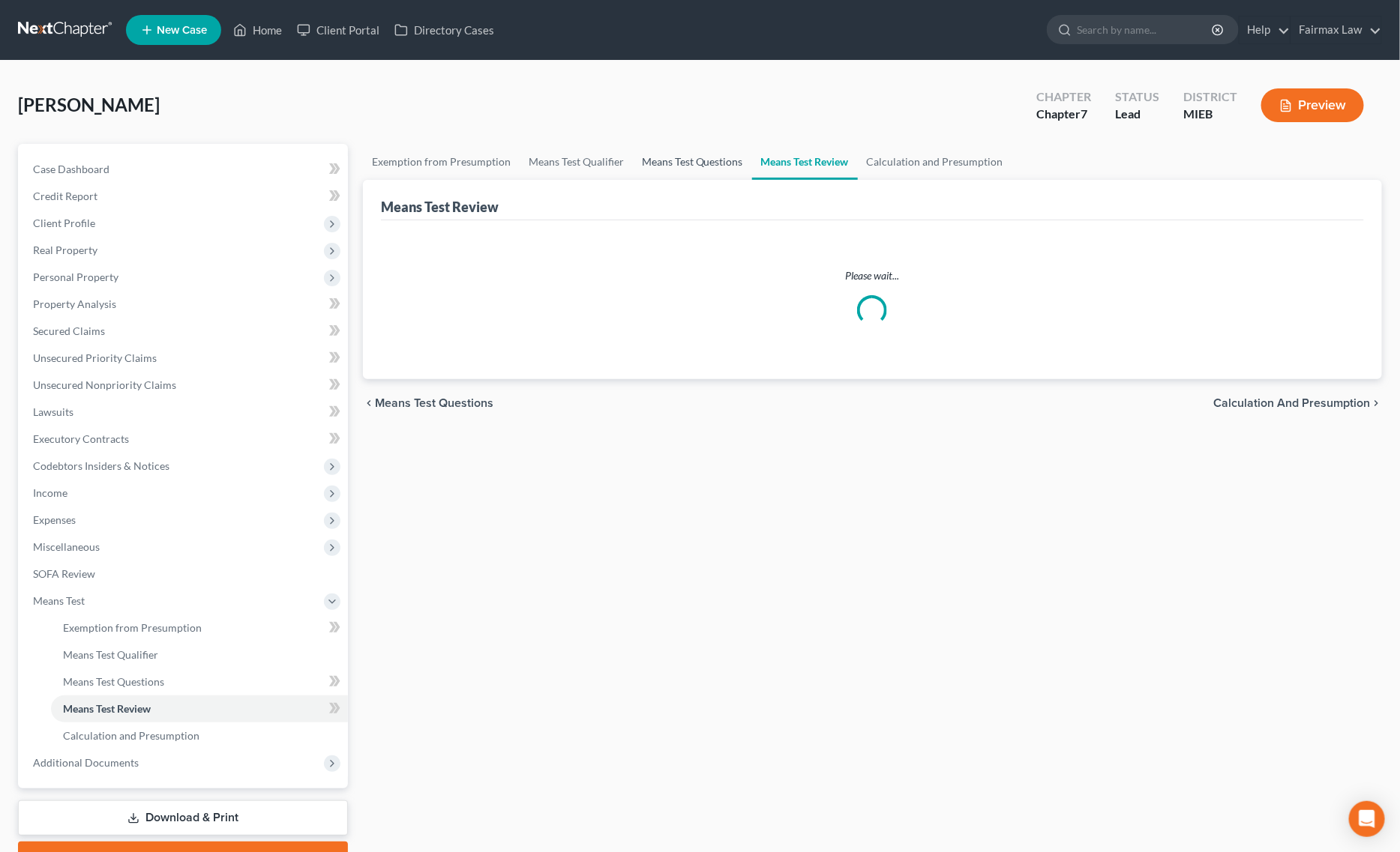
click at [679, 159] on link "Means Test Questions" at bounding box center [693, 162] width 120 height 36
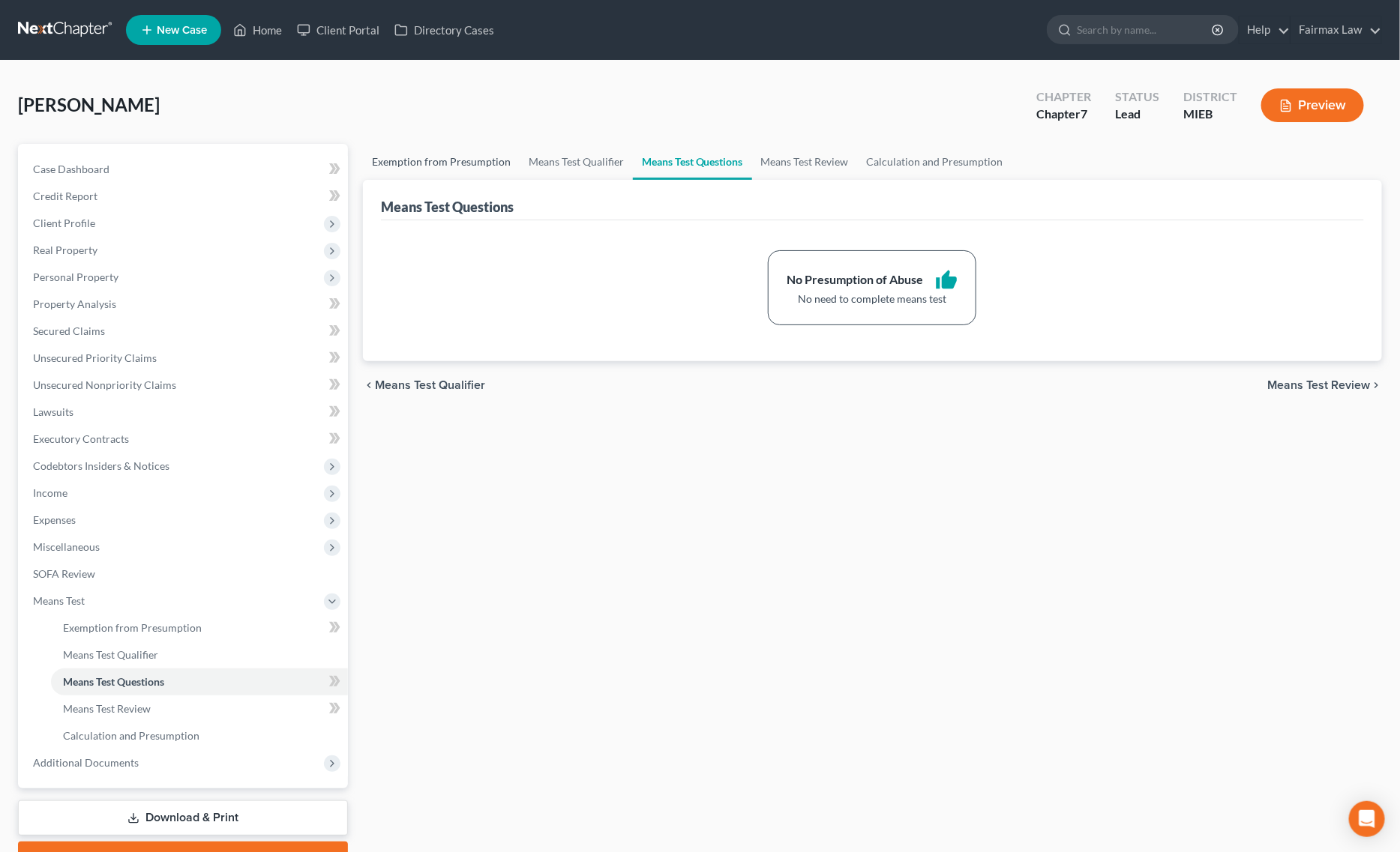
click at [508, 165] on link "Exemption from Presumption" at bounding box center [441, 162] width 156 height 36
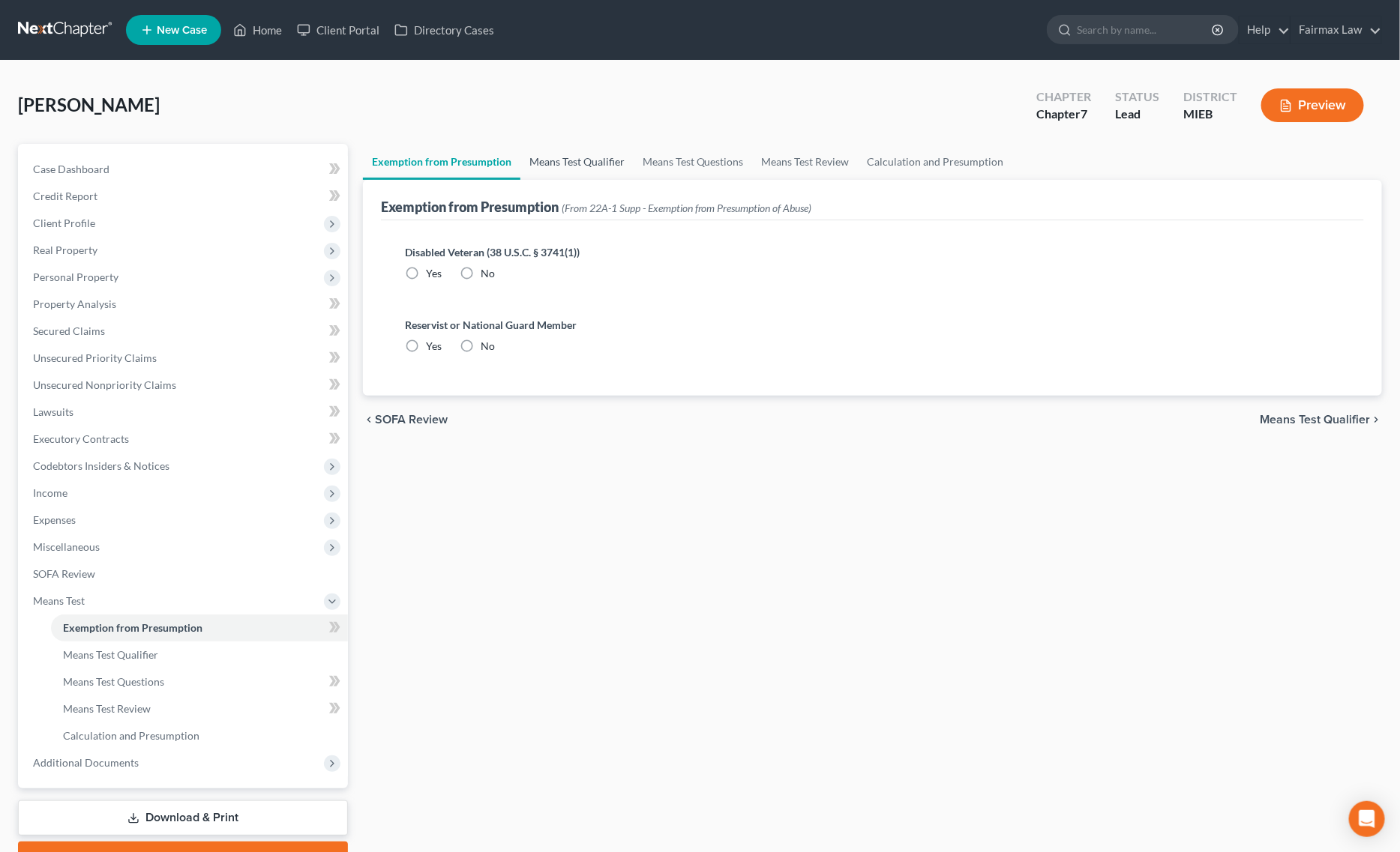
click at [567, 160] on link "Means Test Qualifier" at bounding box center [577, 162] width 114 height 36
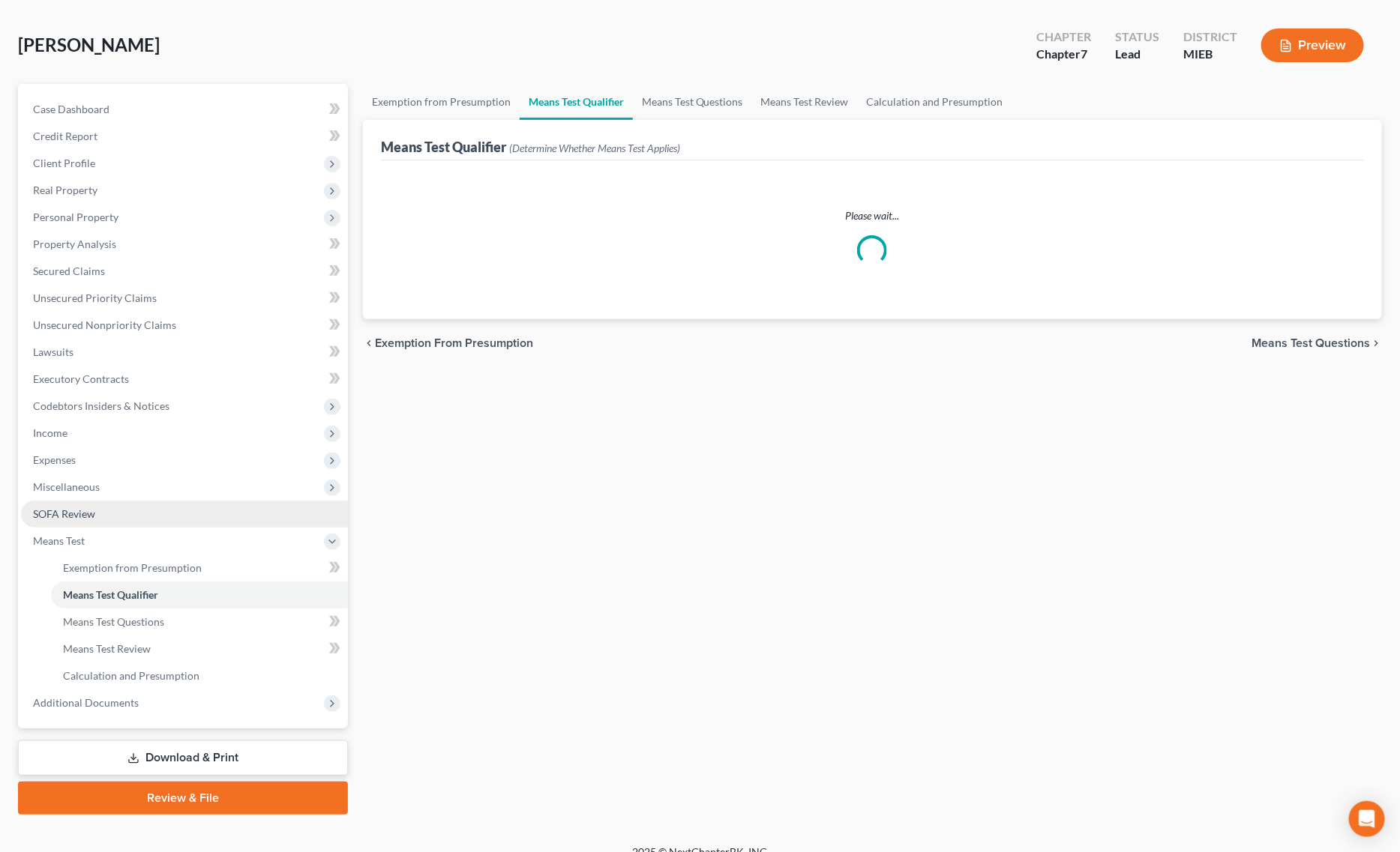
scroll to position [77, 0]
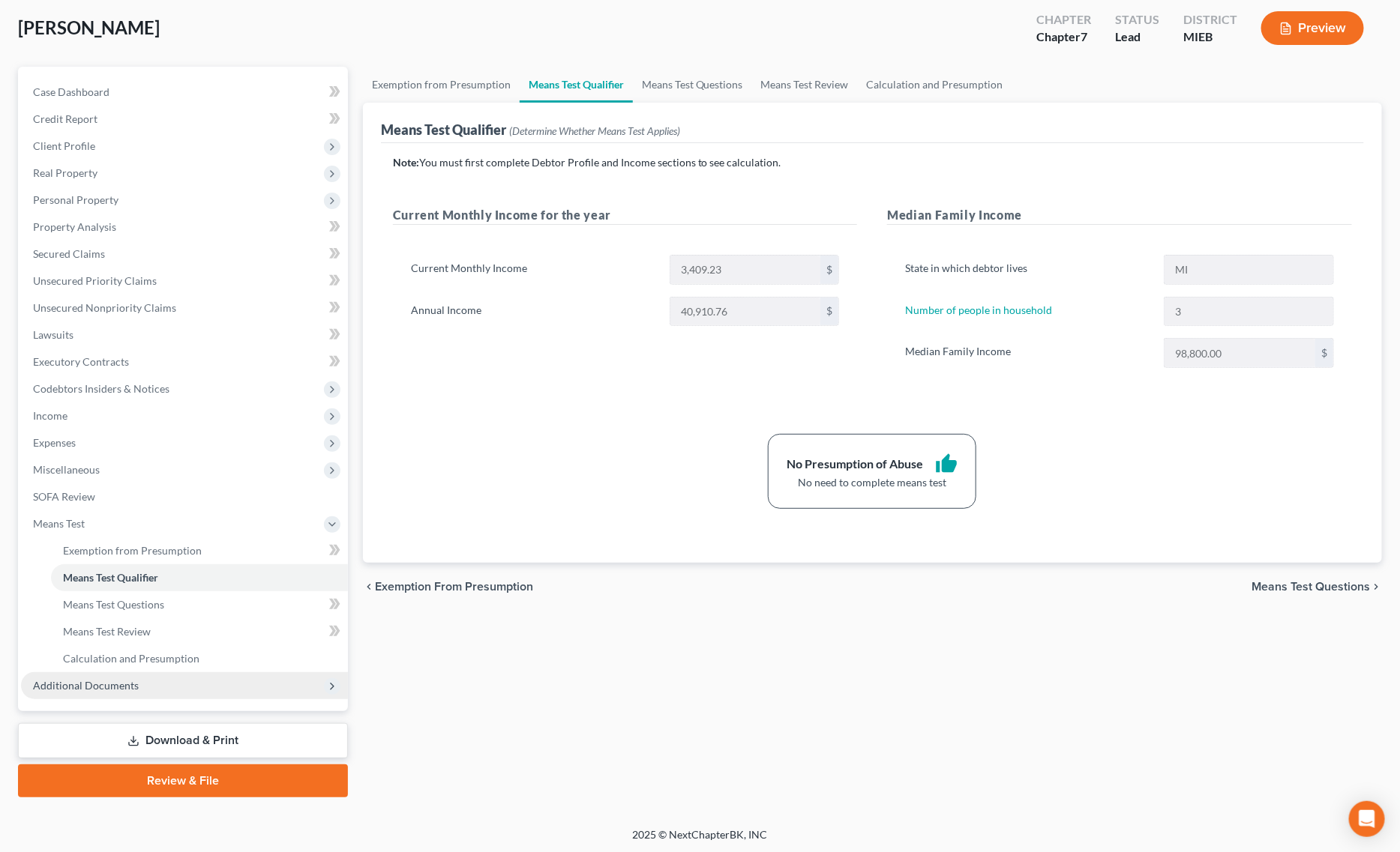
click at [173, 691] on span "Additional Documents" at bounding box center [185, 686] width 327 height 27
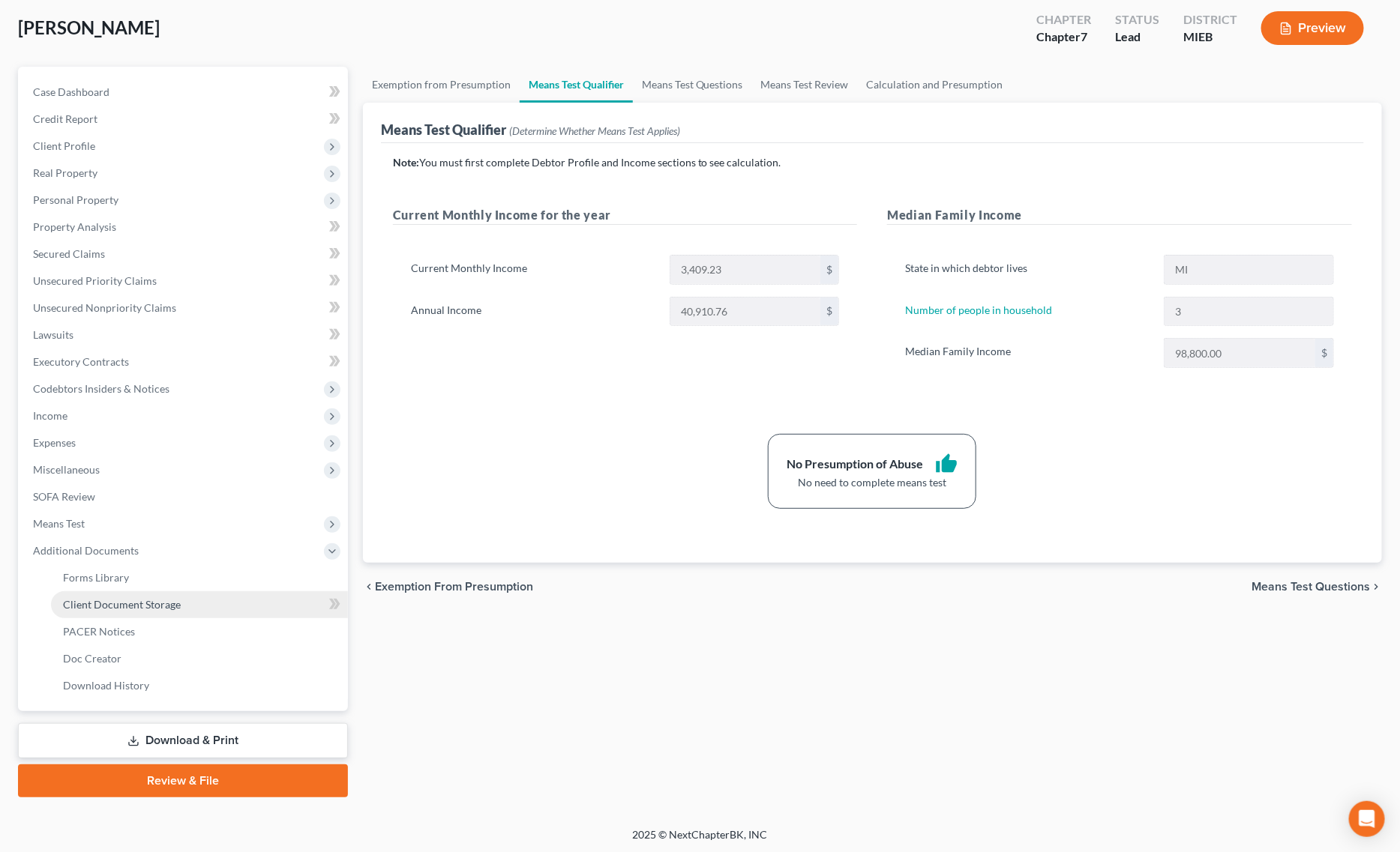
click at [196, 599] on link "Client Document Storage" at bounding box center [200, 605] width 297 height 27
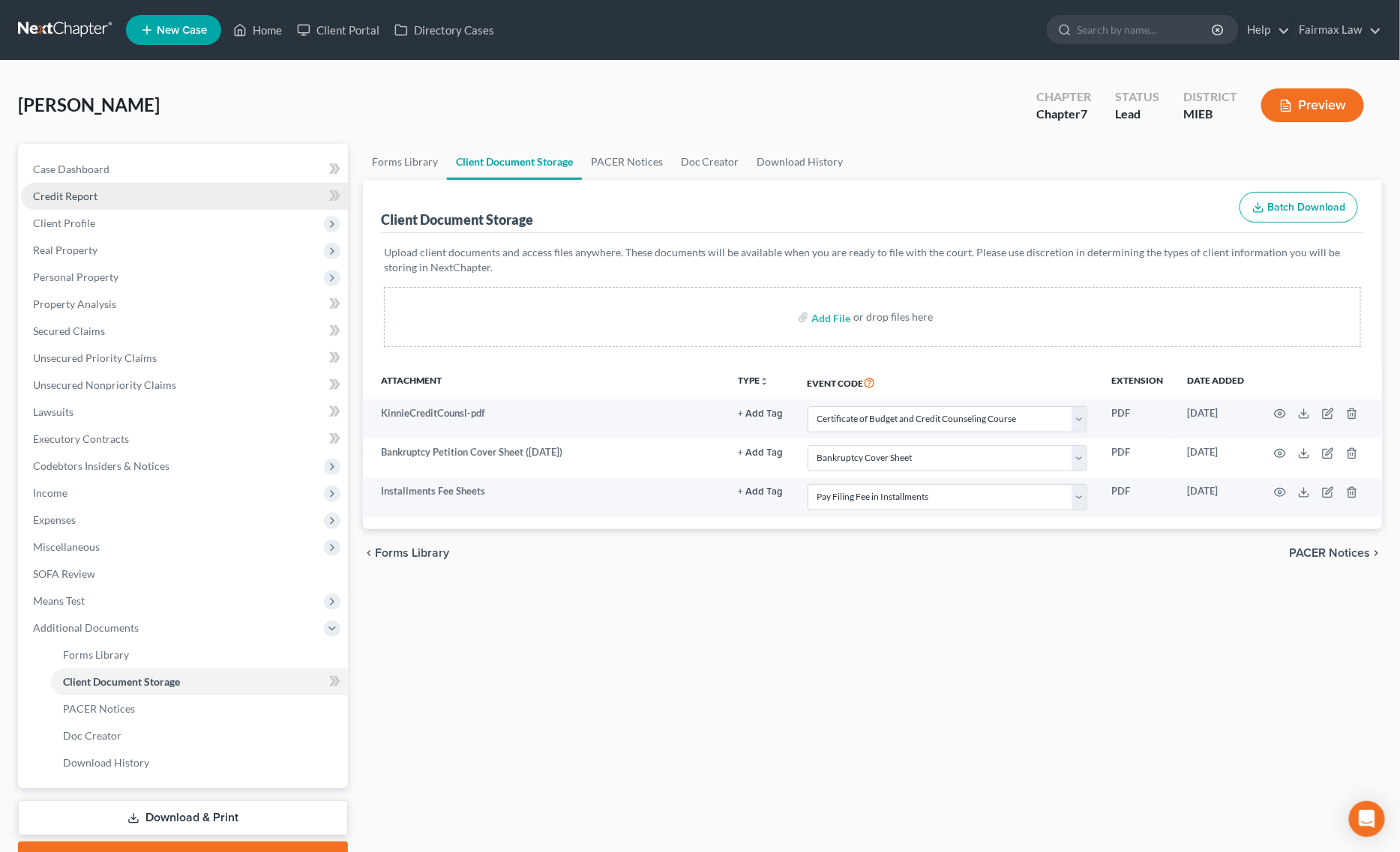
click at [155, 207] on link "Credit Report" at bounding box center [185, 196] width 327 height 27
click at [154, 218] on span "Client Profile" at bounding box center [185, 224] width 327 height 27
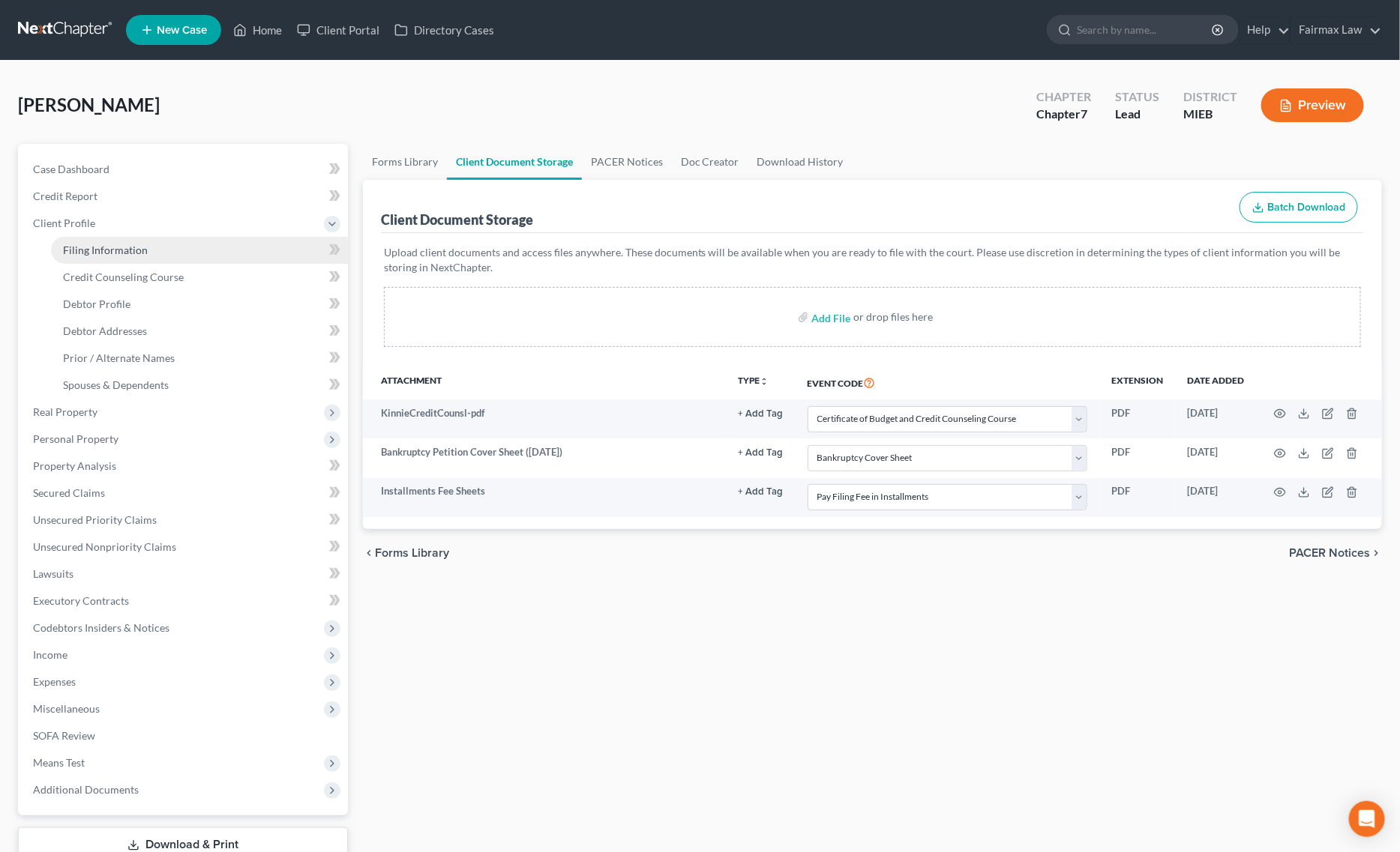
click at [132, 244] on span "Filing Information" at bounding box center [105, 249] width 85 height 13
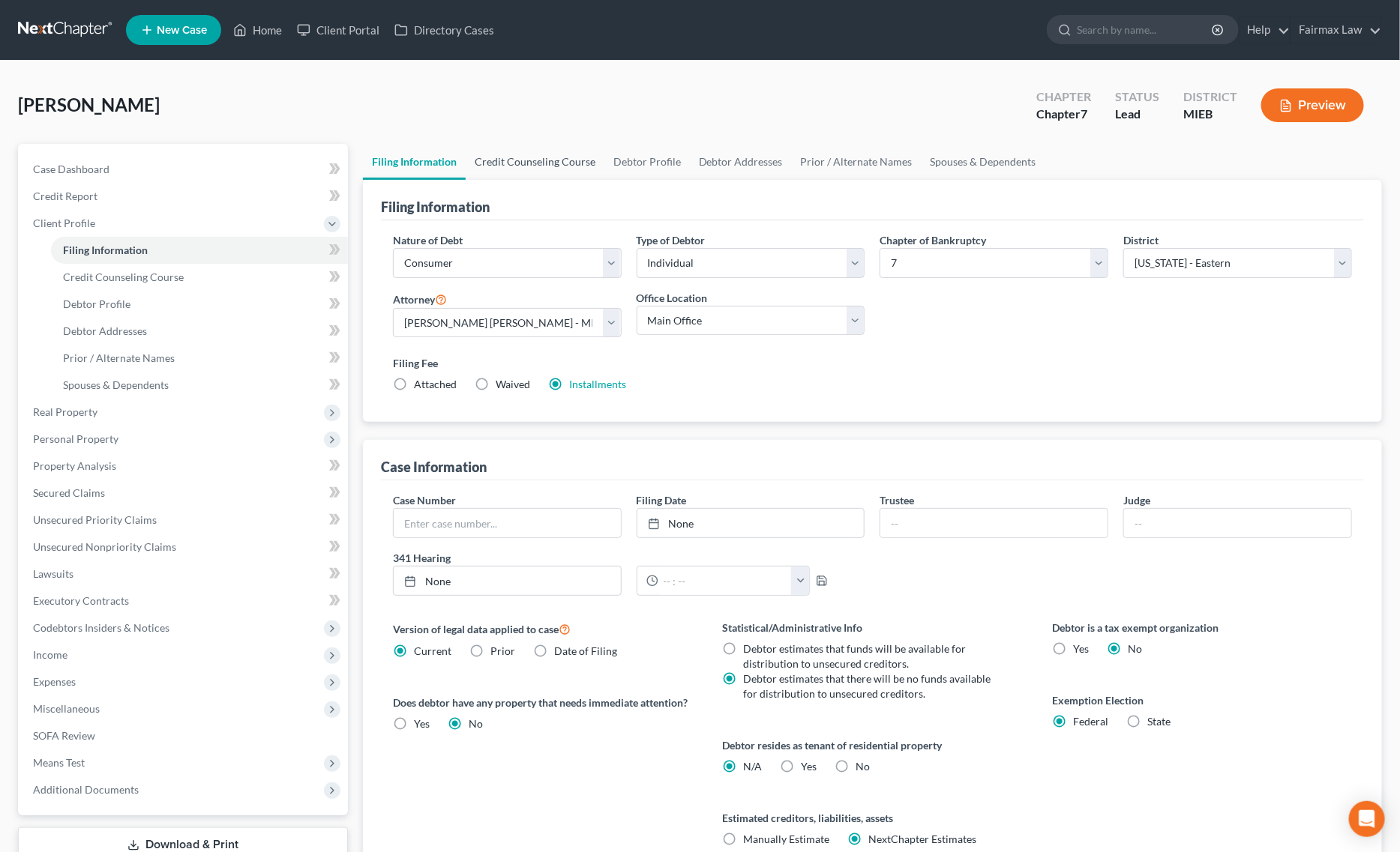
click at [529, 155] on link "Credit Counseling Course" at bounding box center [535, 162] width 138 height 36
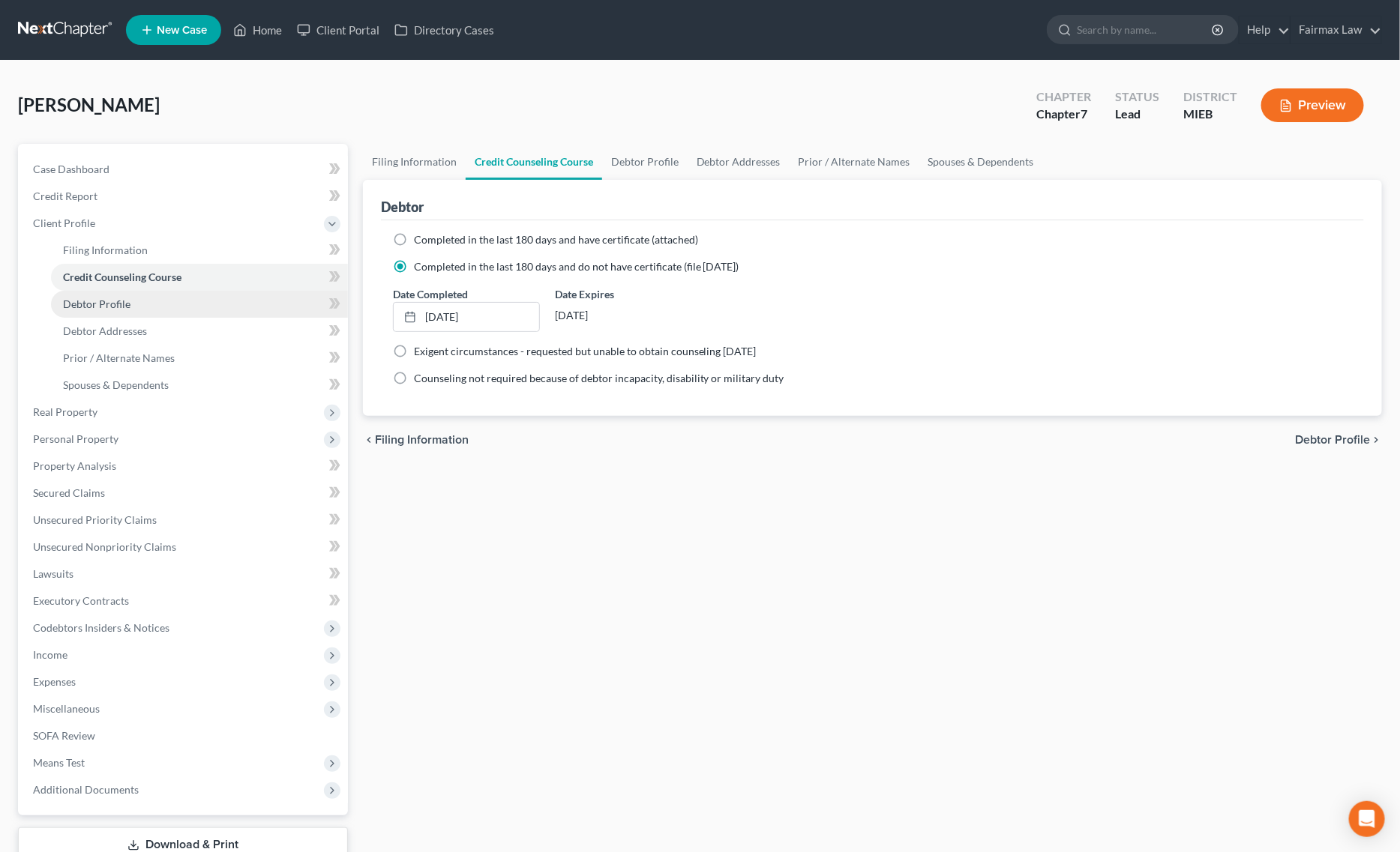
click at [192, 305] on link "Debtor Profile" at bounding box center [200, 305] width 297 height 27
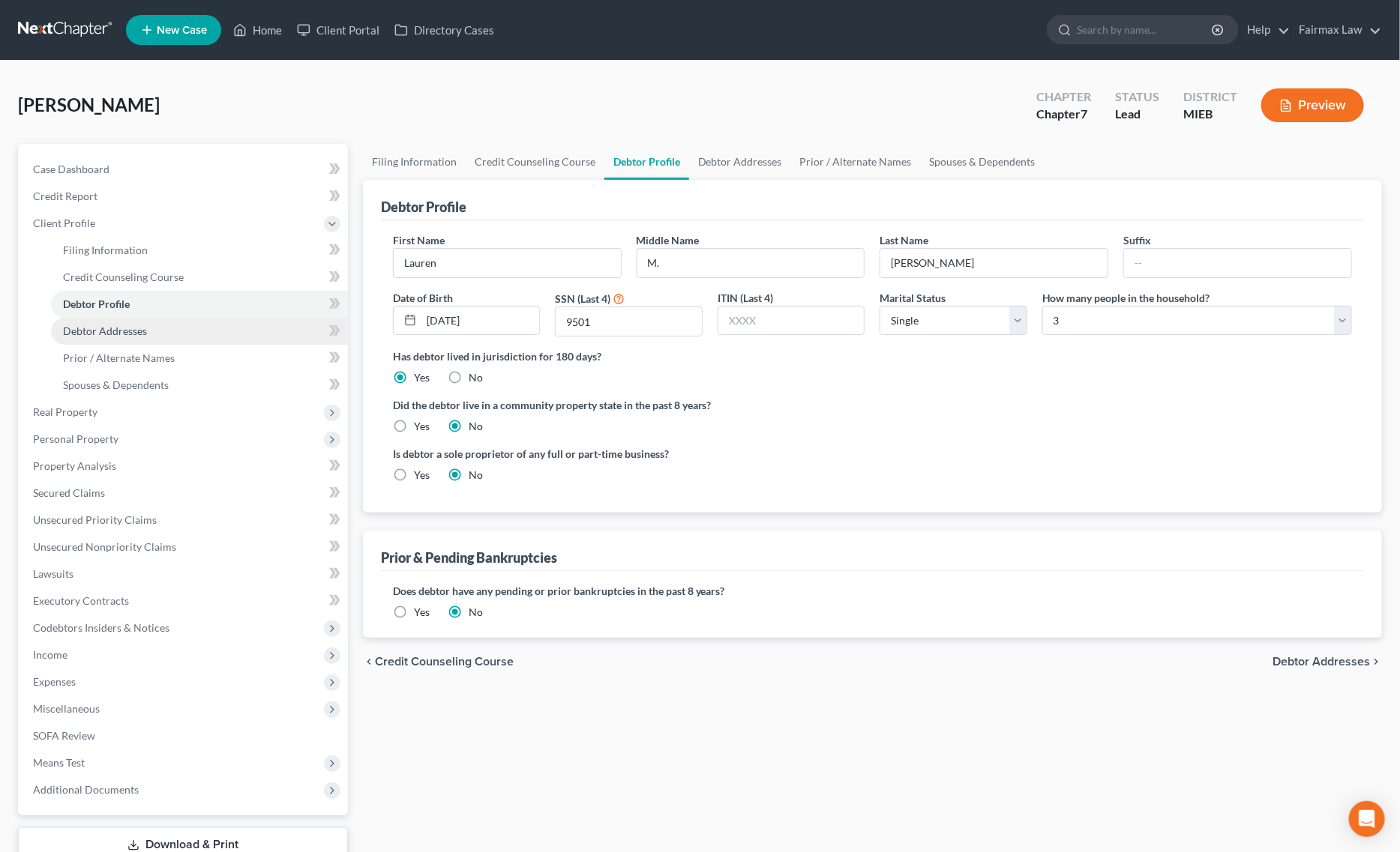
click at [146, 335] on link "Debtor Addresses" at bounding box center [200, 331] width 297 height 27
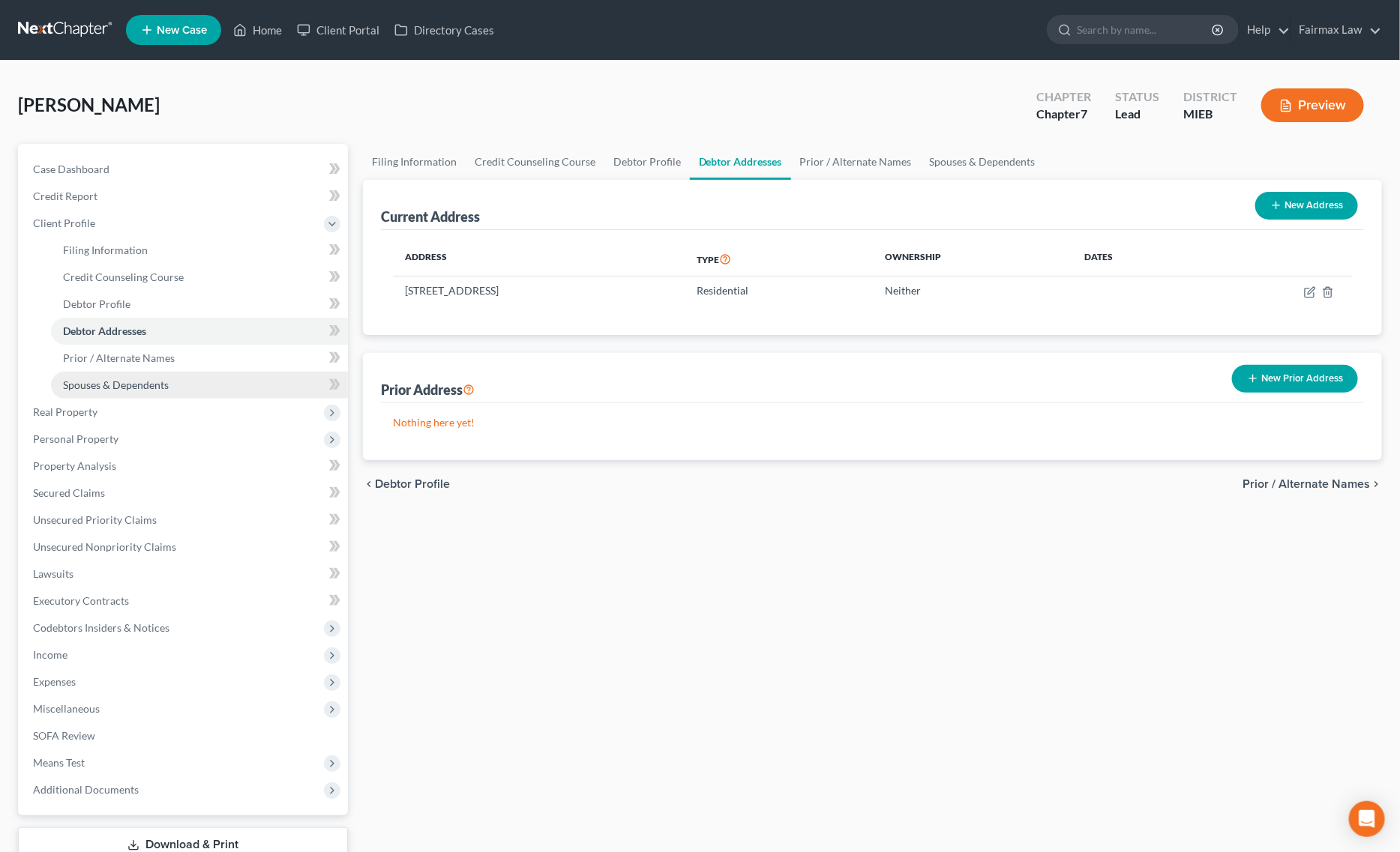
click at [137, 388] on span "Spouses & Dependents" at bounding box center [116, 384] width 106 height 13
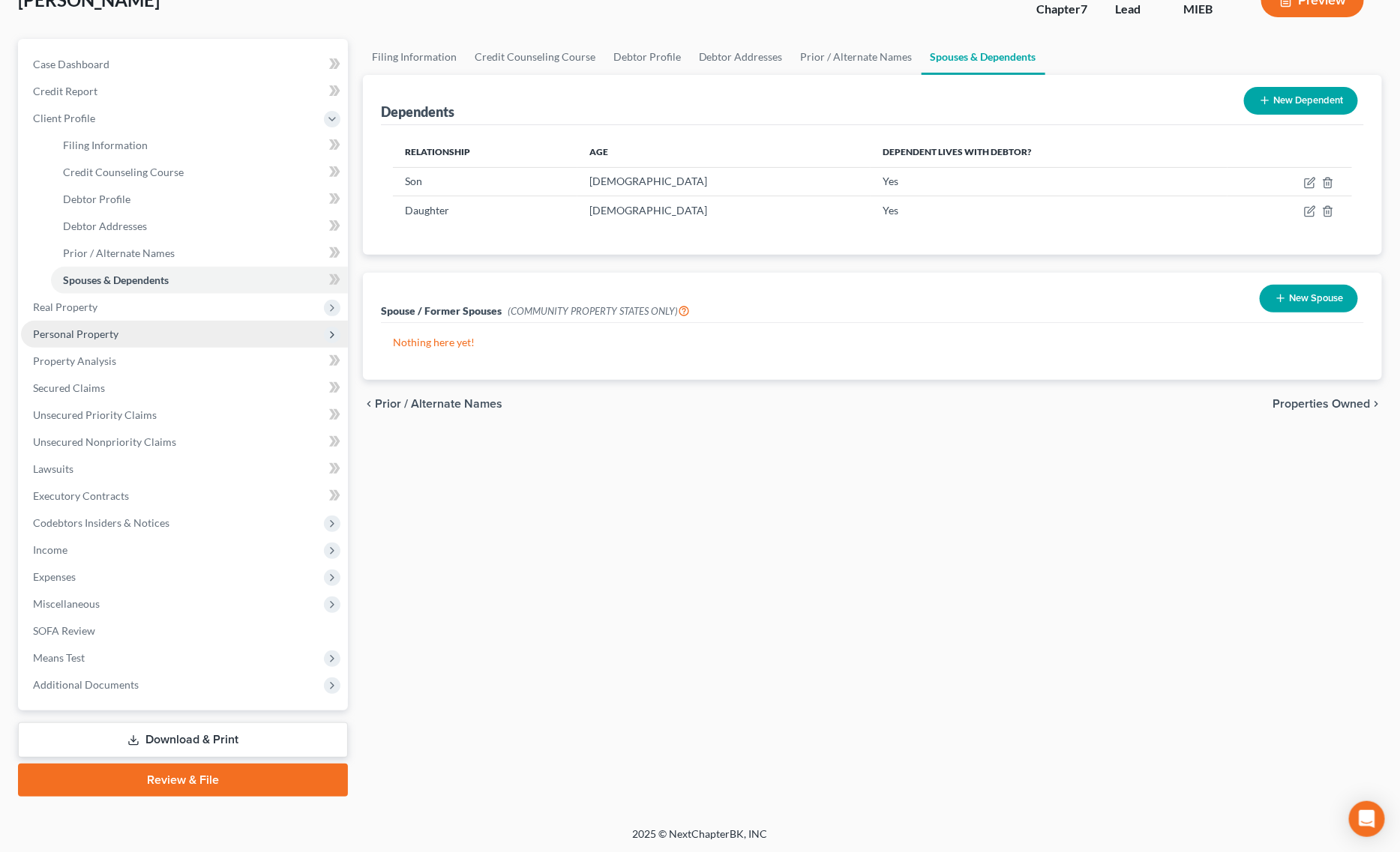
click at [102, 335] on span "Personal Property" at bounding box center [76, 334] width 85 height 13
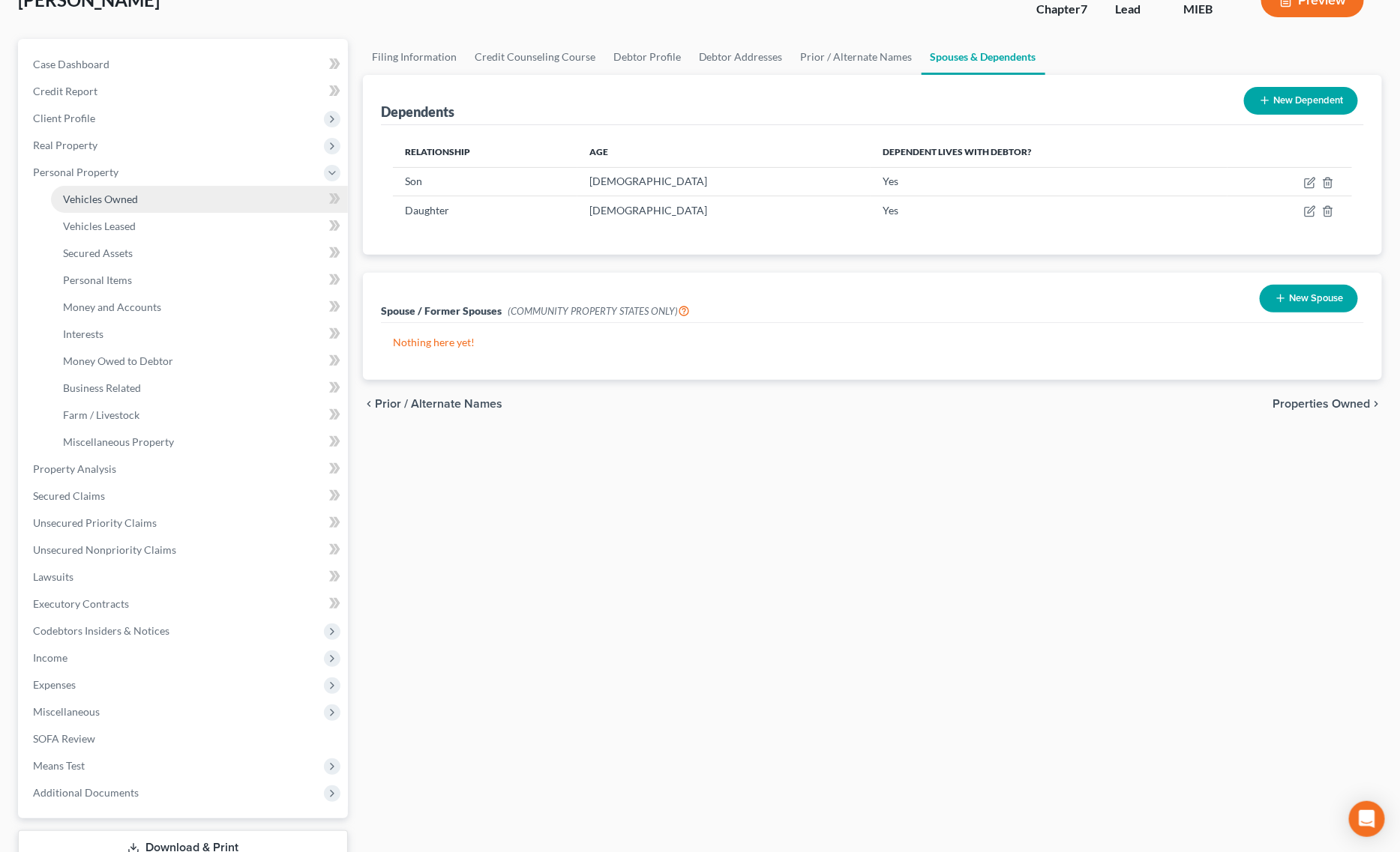
click at [167, 204] on link "Vehicles Owned" at bounding box center [200, 200] width 297 height 27
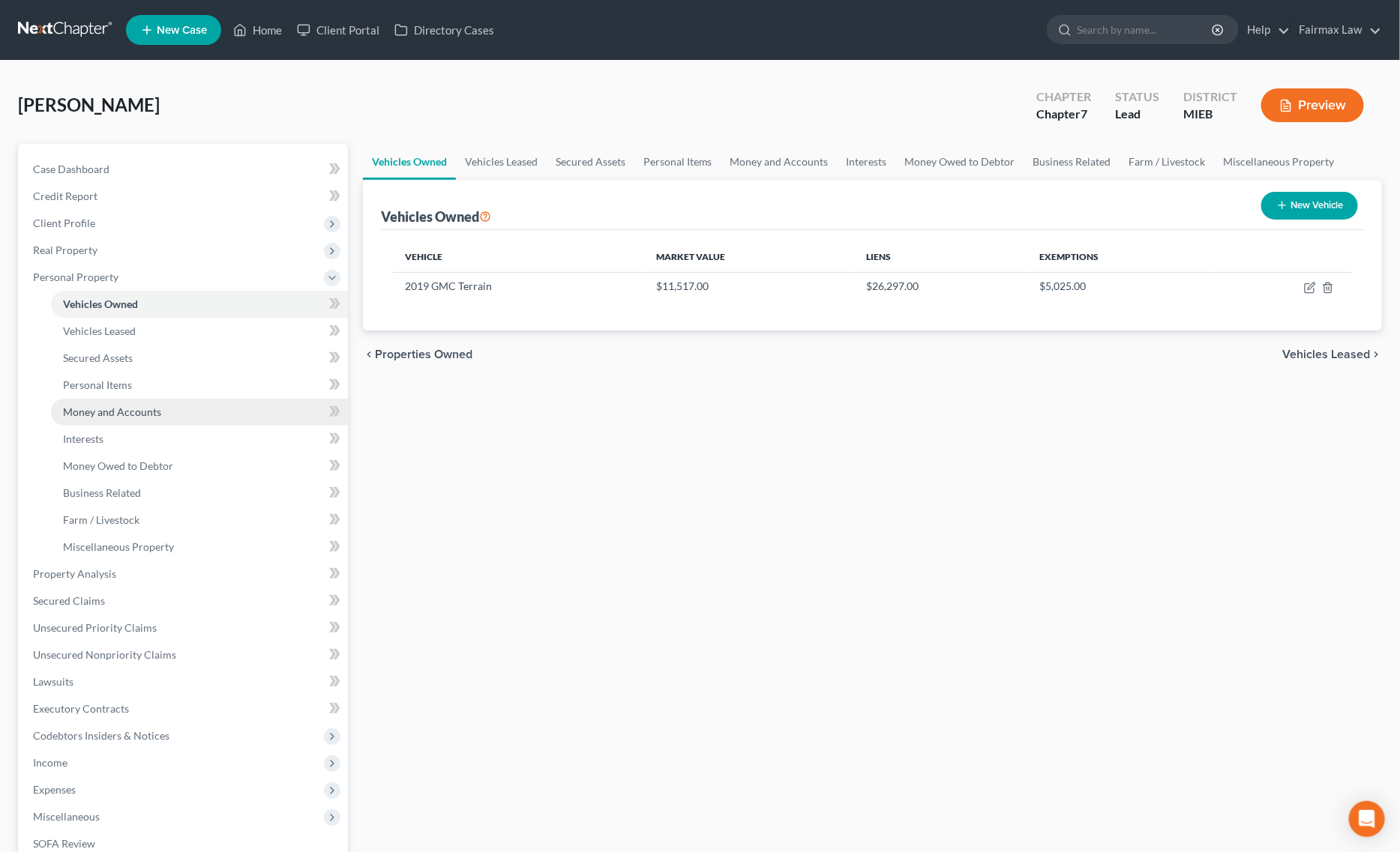
click at [144, 401] on link "Money and Accounts" at bounding box center [200, 412] width 297 height 27
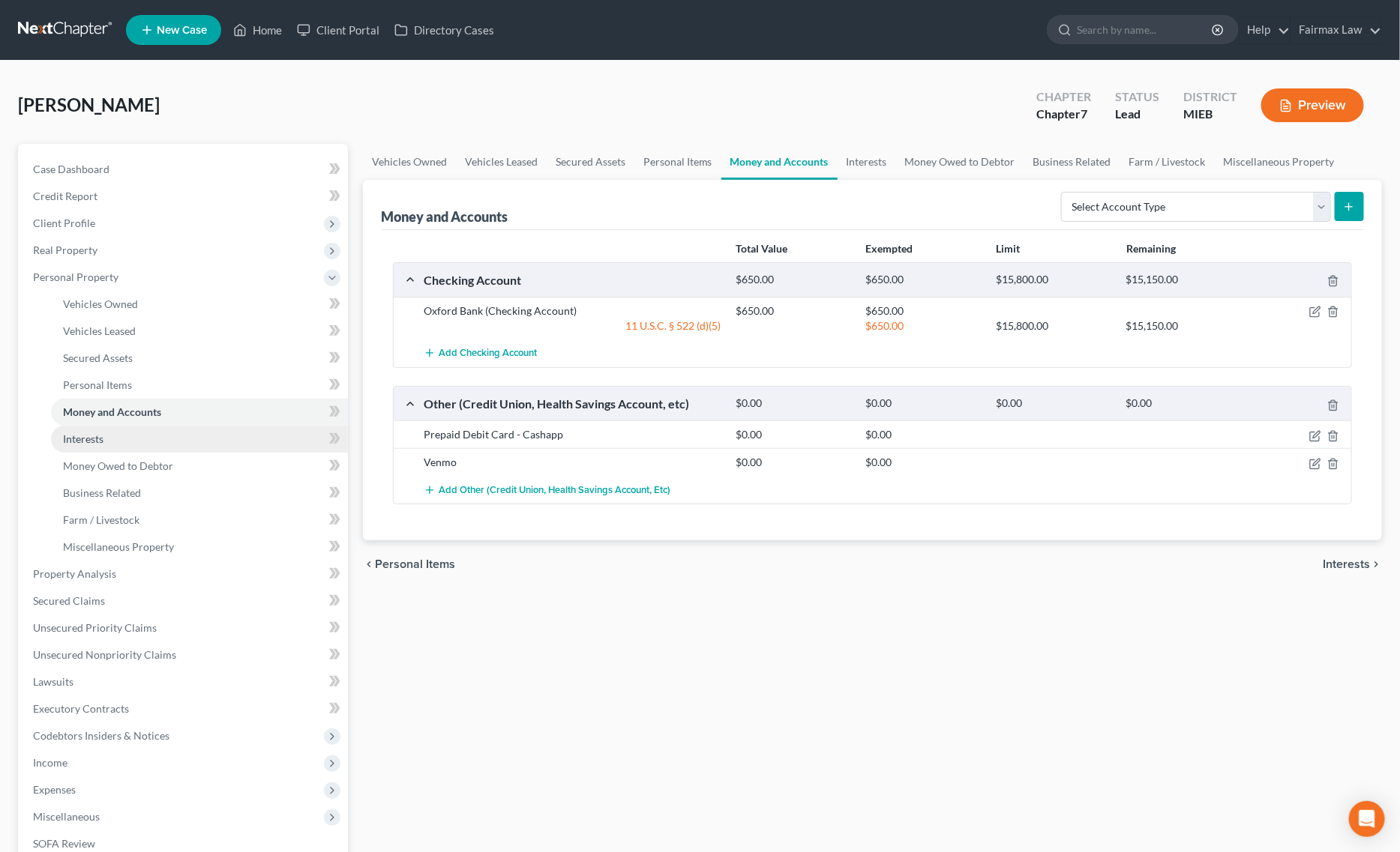
click at [113, 439] on link "Interests" at bounding box center [200, 440] width 297 height 27
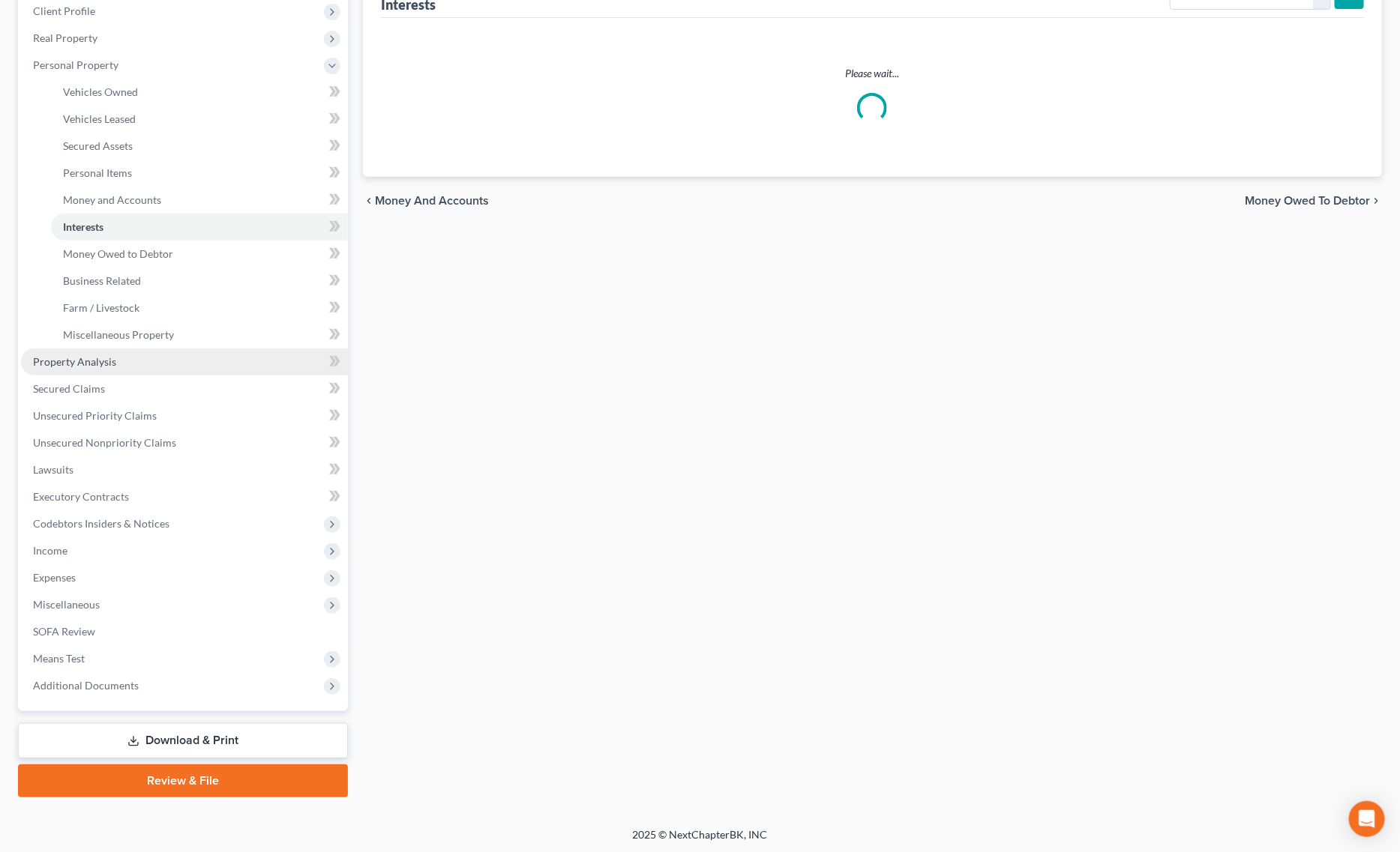
click at [124, 365] on link "Property Analysis" at bounding box center [185, 362] width 327 height 27
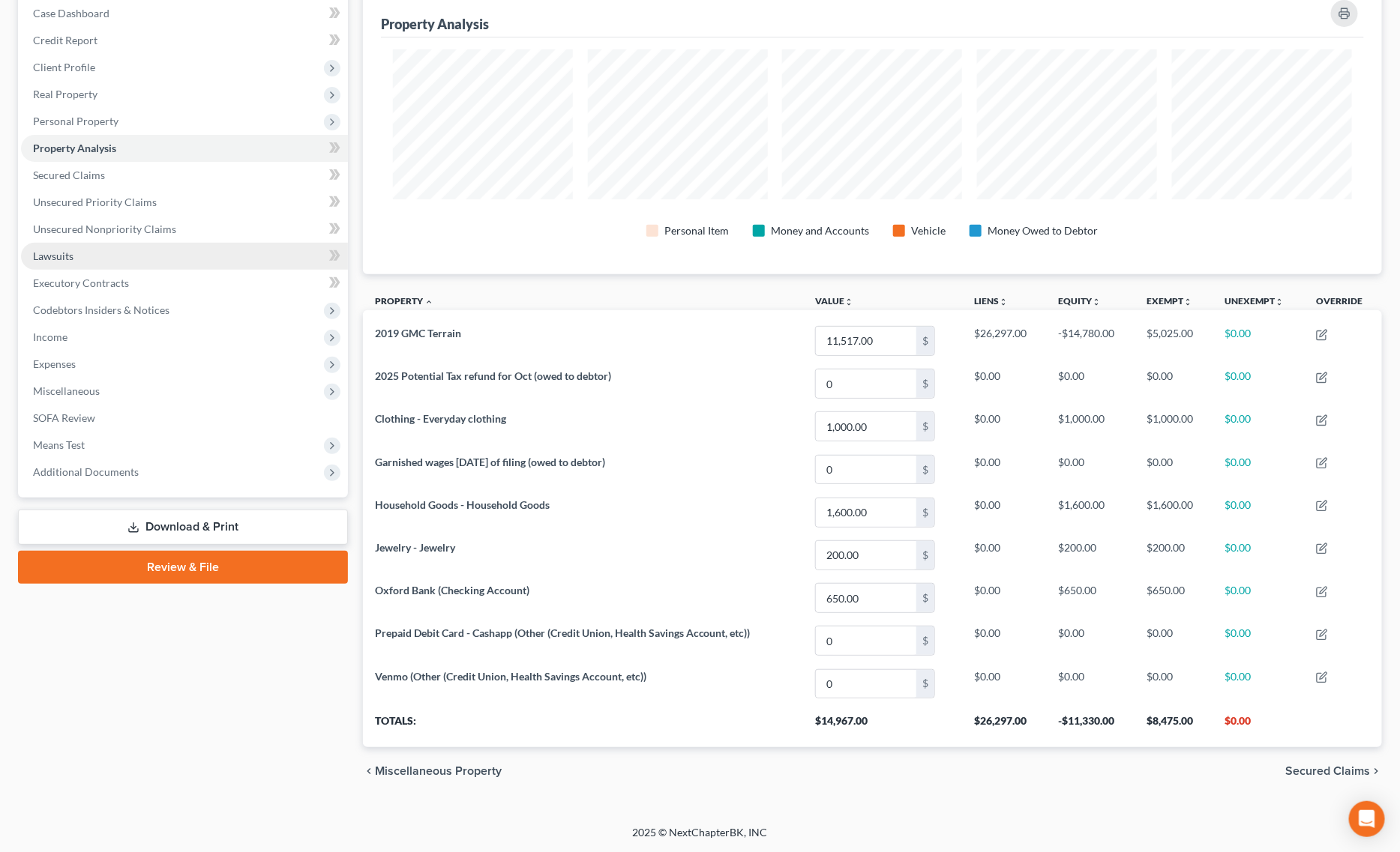
click at [106, 245] on link "Lawsuits" at bounding box center [185, 256] width 327 height 27
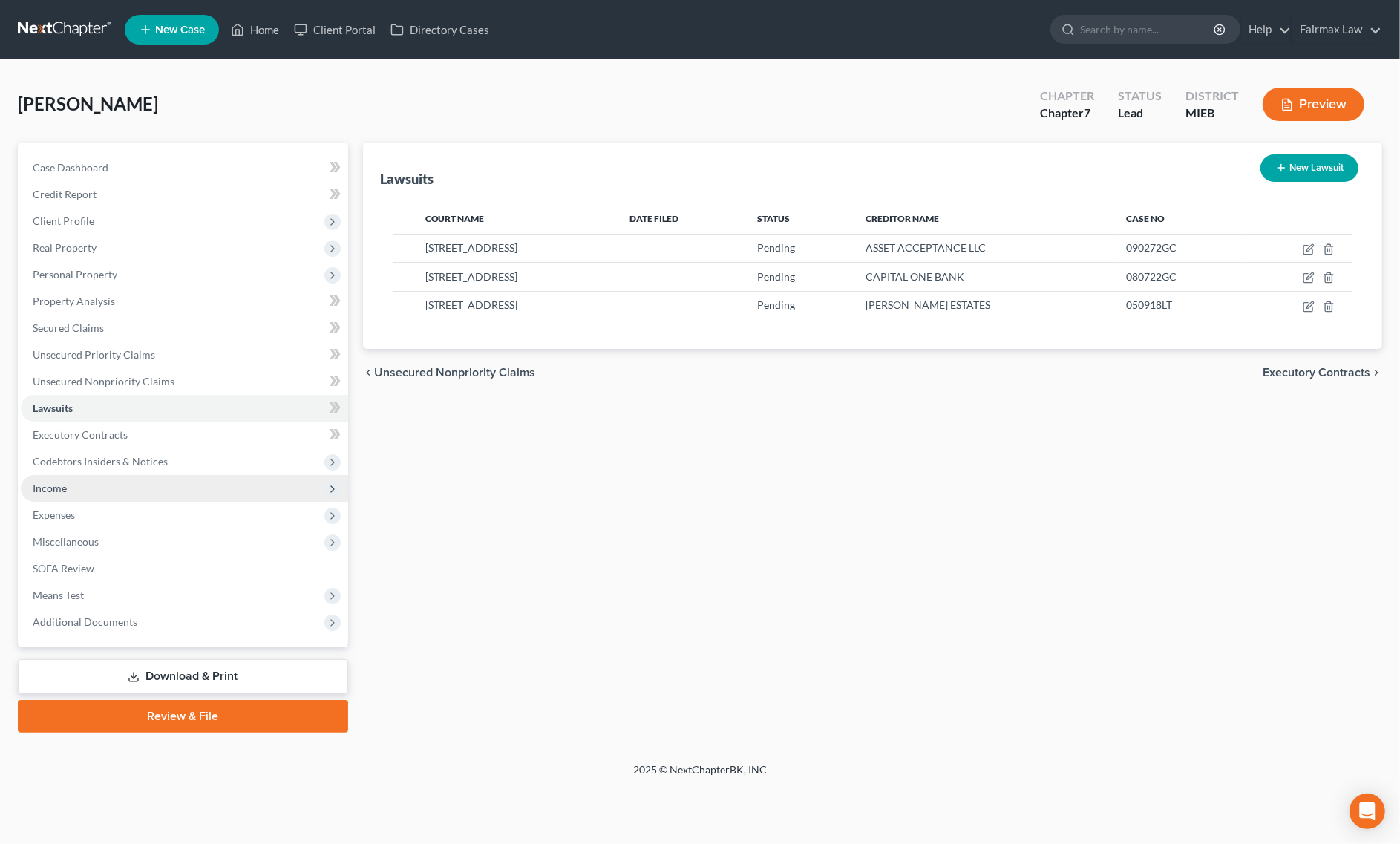
click at [64, 488] on span "Income" at bounding box center [50, 488] width 34 height 13
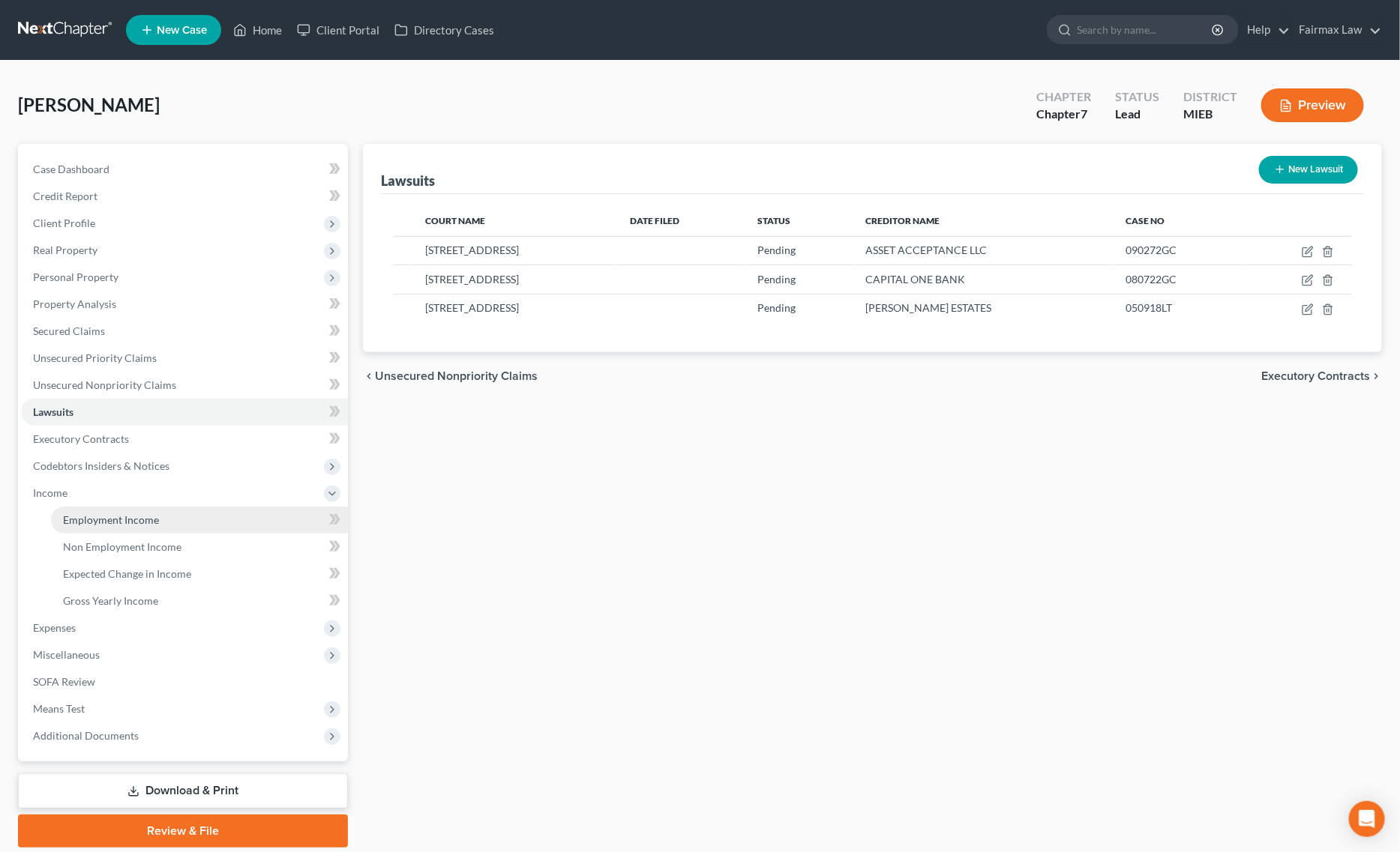
click at [124, 508] on link "Employment Income" at bounding box center [200, 521] width 297 height 27
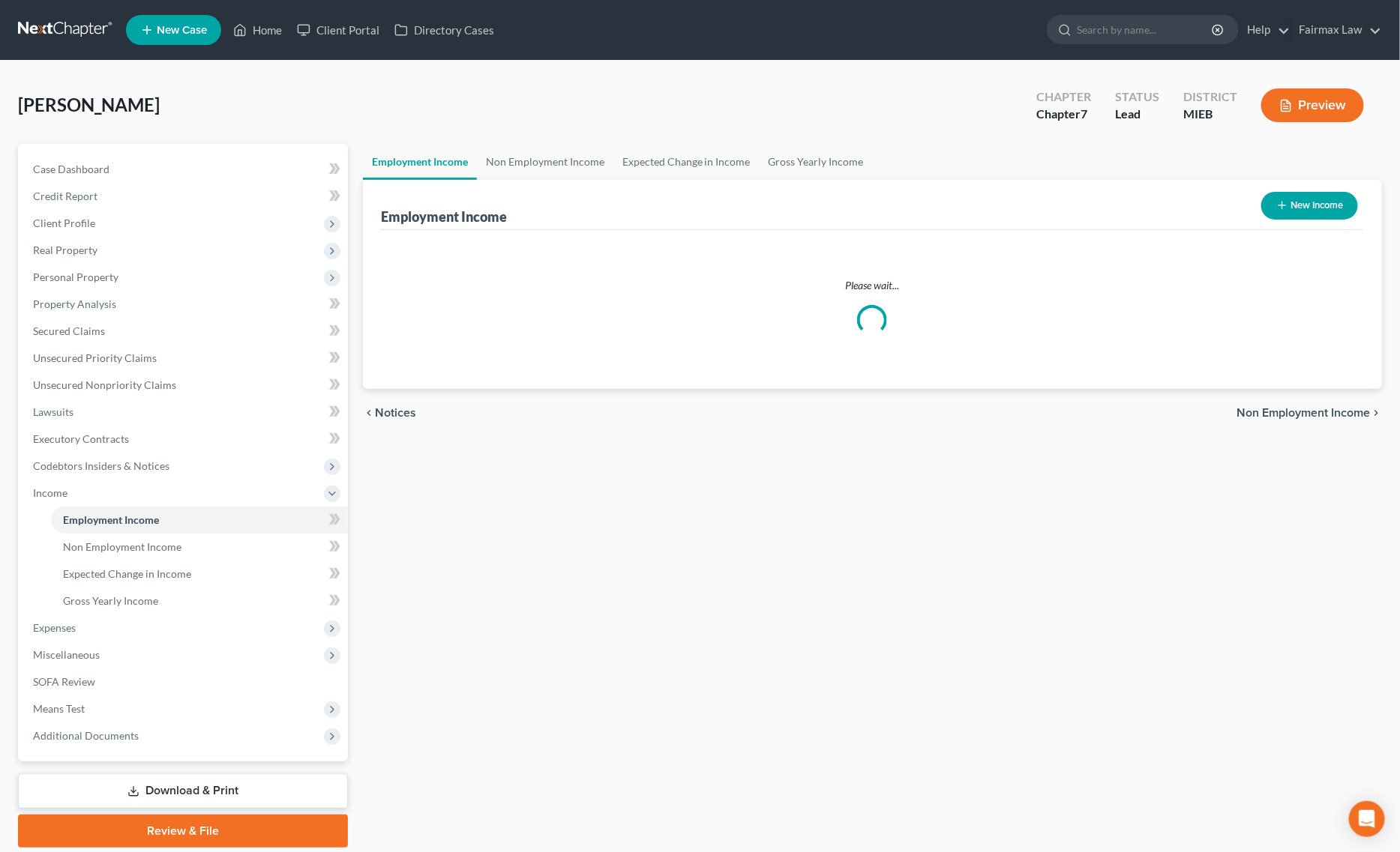
click at [535, 141] on div "Kinnie, Lauren Upgraded Chapter Chapter 7 Status Lead District MIEB Preview" at bounding box center [700, 111] width 1364 height 65
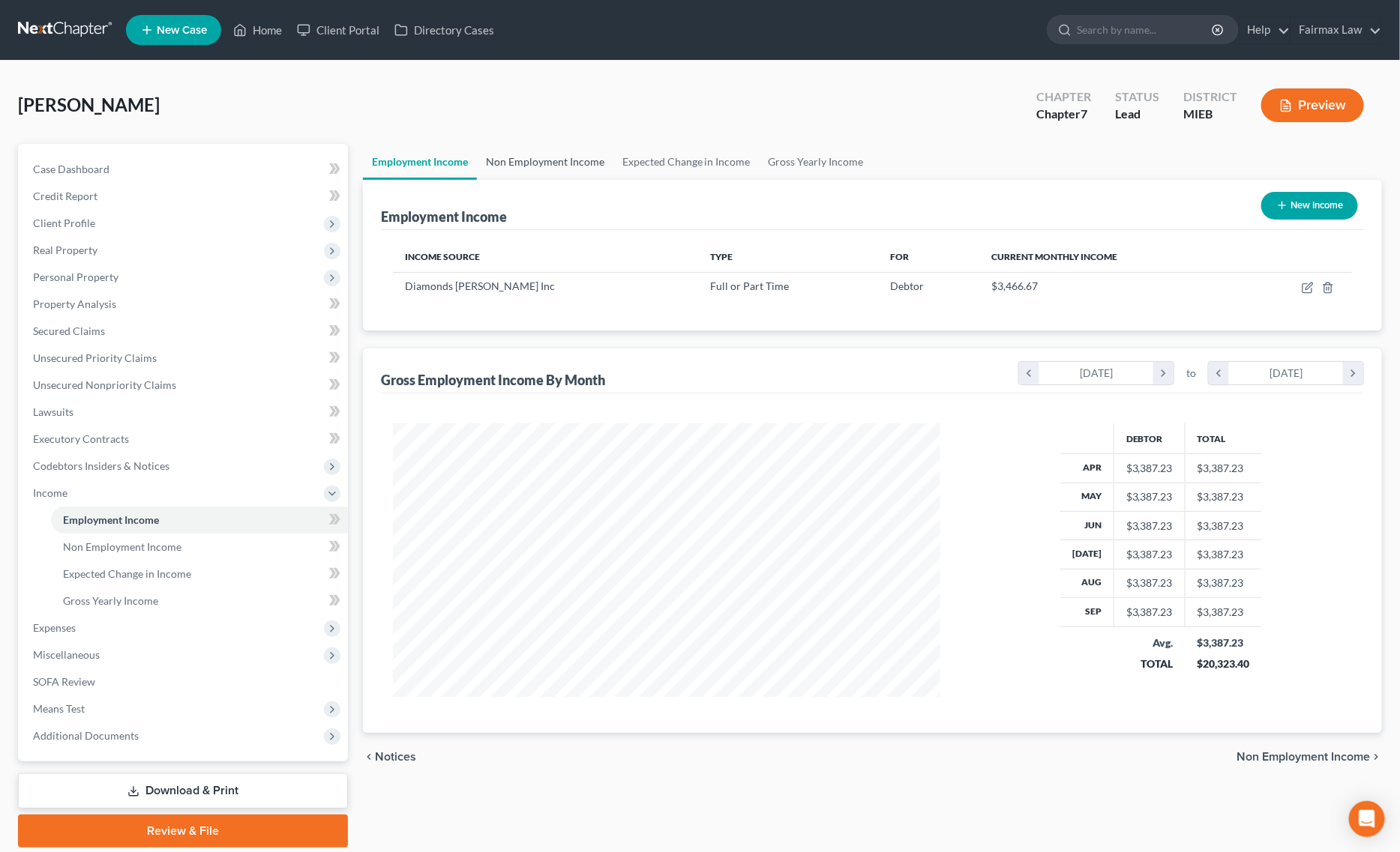
click at [538, 156] on link "Non Employment Income" at bounding box center [545, 162] width 137 height 36
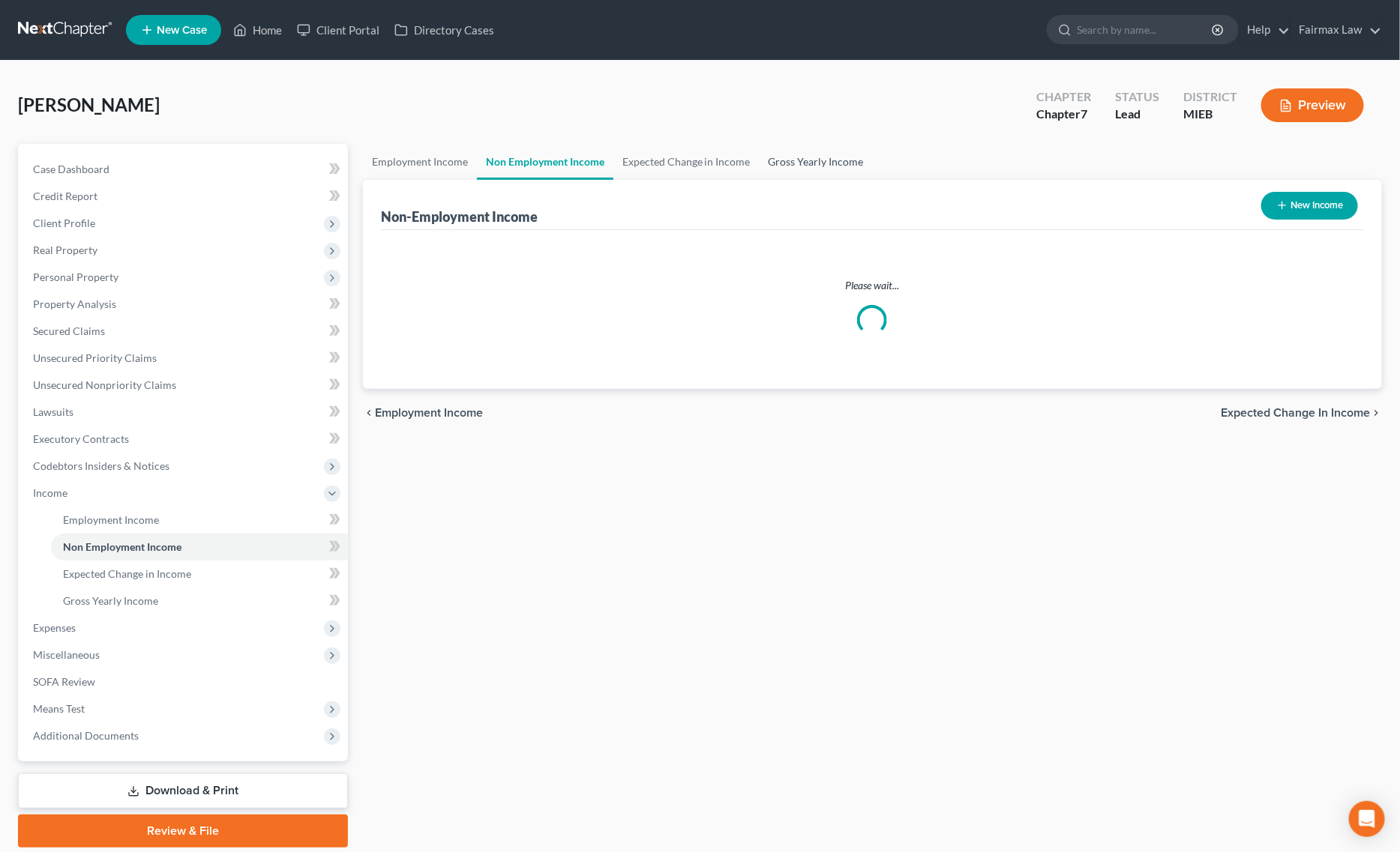
click at [818, 158] on link "Gross Yearly Income" at bounding box center [816, 162] width 114 height 36
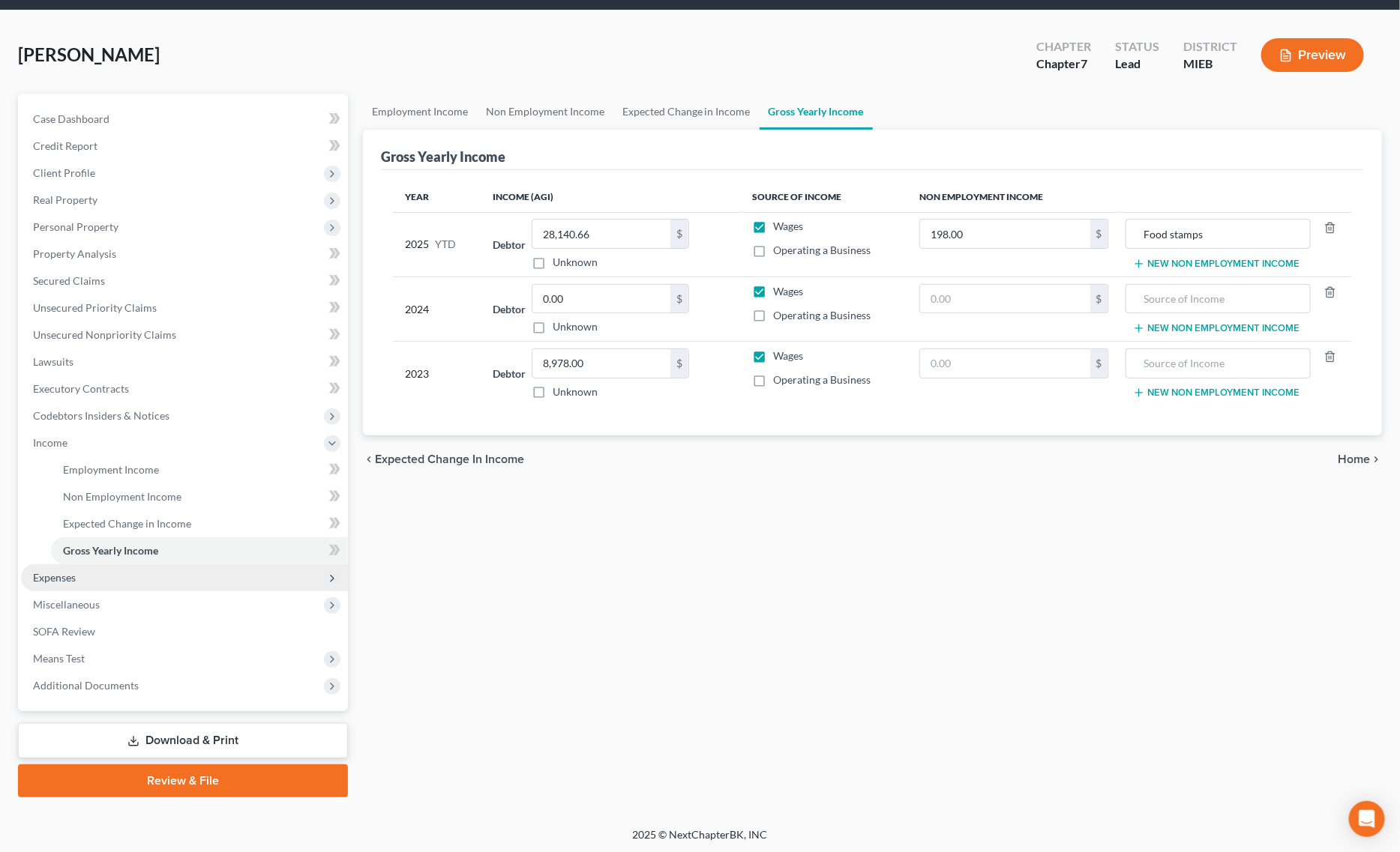
click at [96, 570] on span "Expenses" at bounding box center [185, 578] width 327 height 27
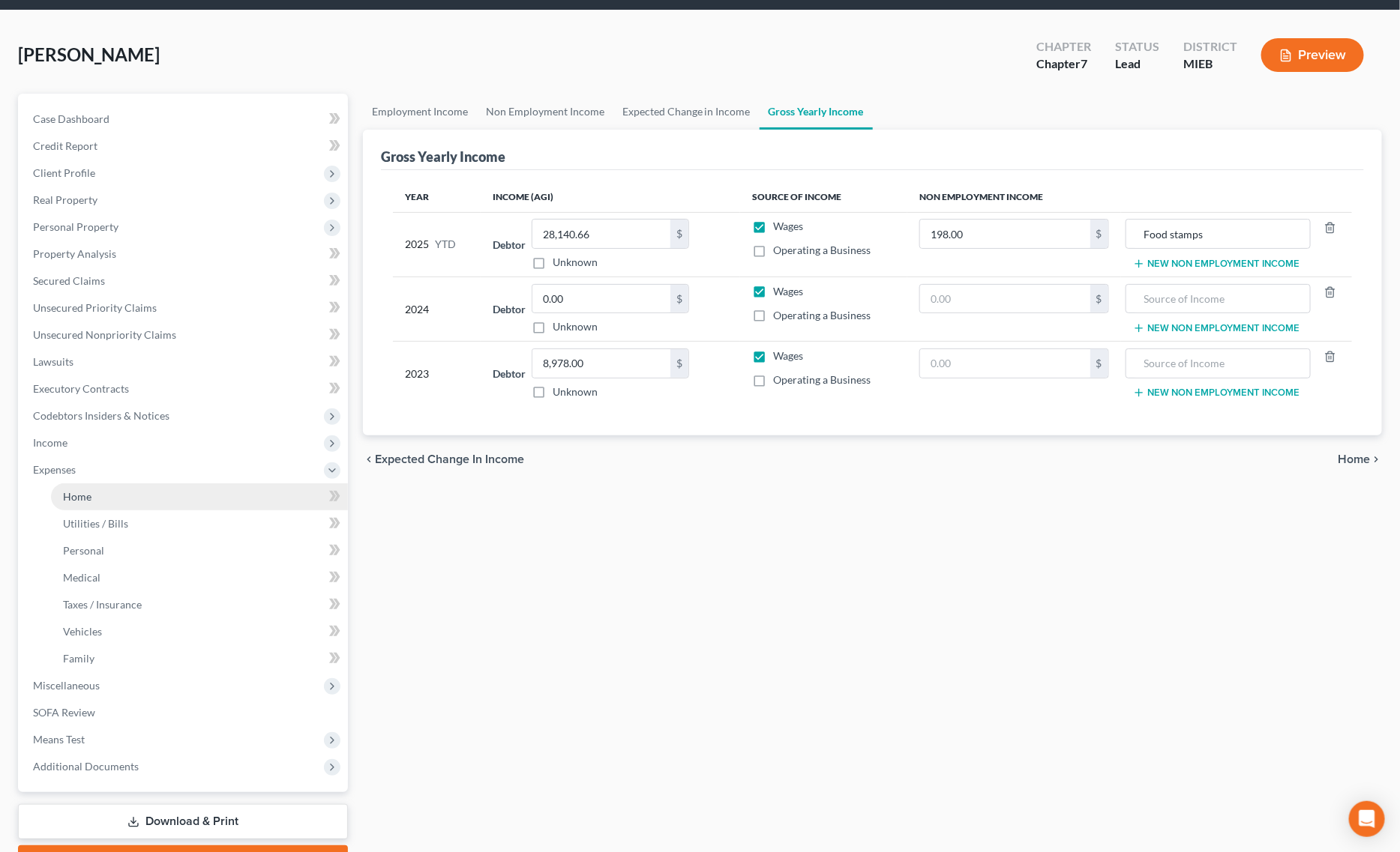
click at [99, 500] on link "Home" at bounding box center [200, 497] width 297 height 27
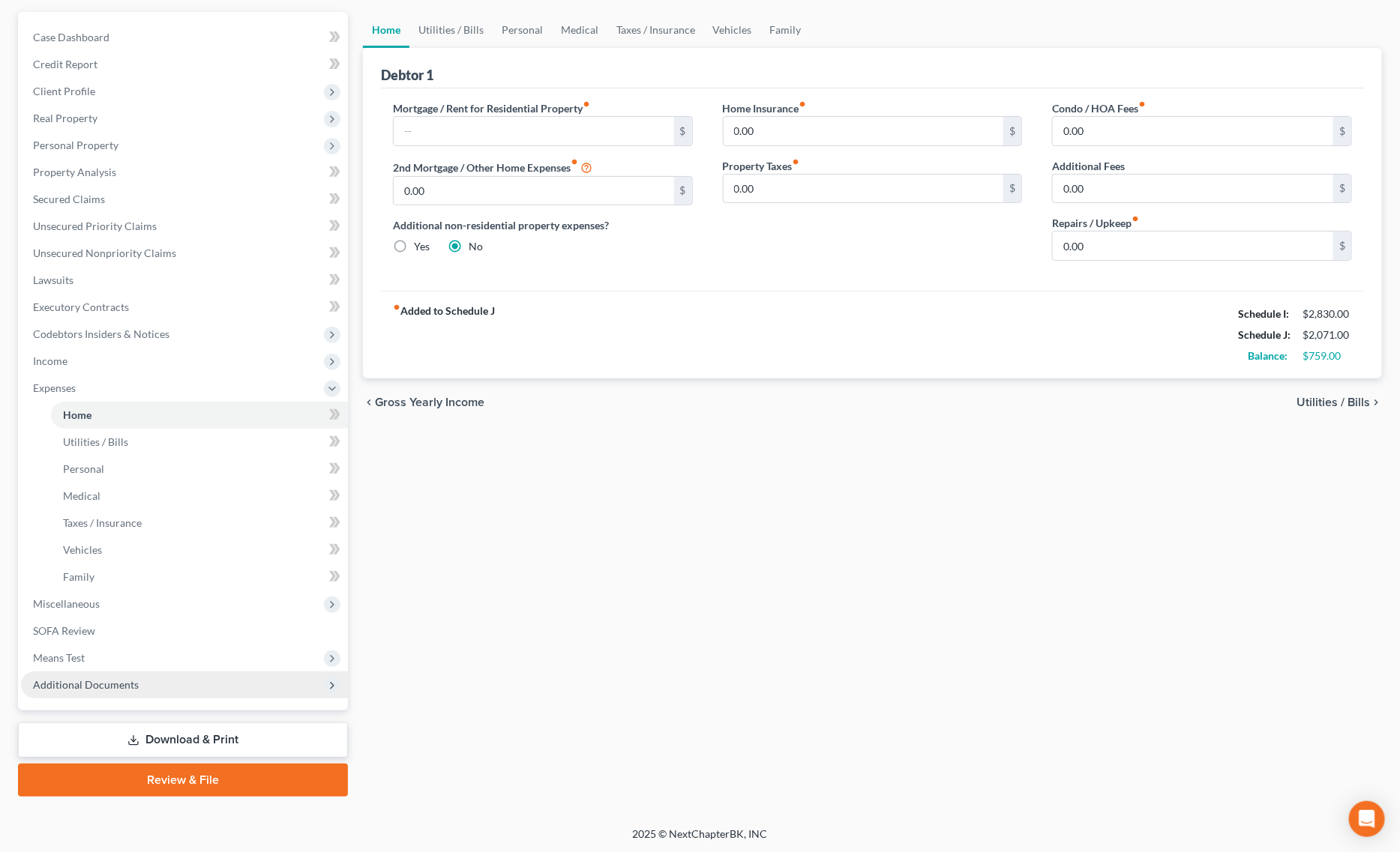
click at [116, 694] on span "Additional Documents" at bounding box center [185, 686] width 327 height 27
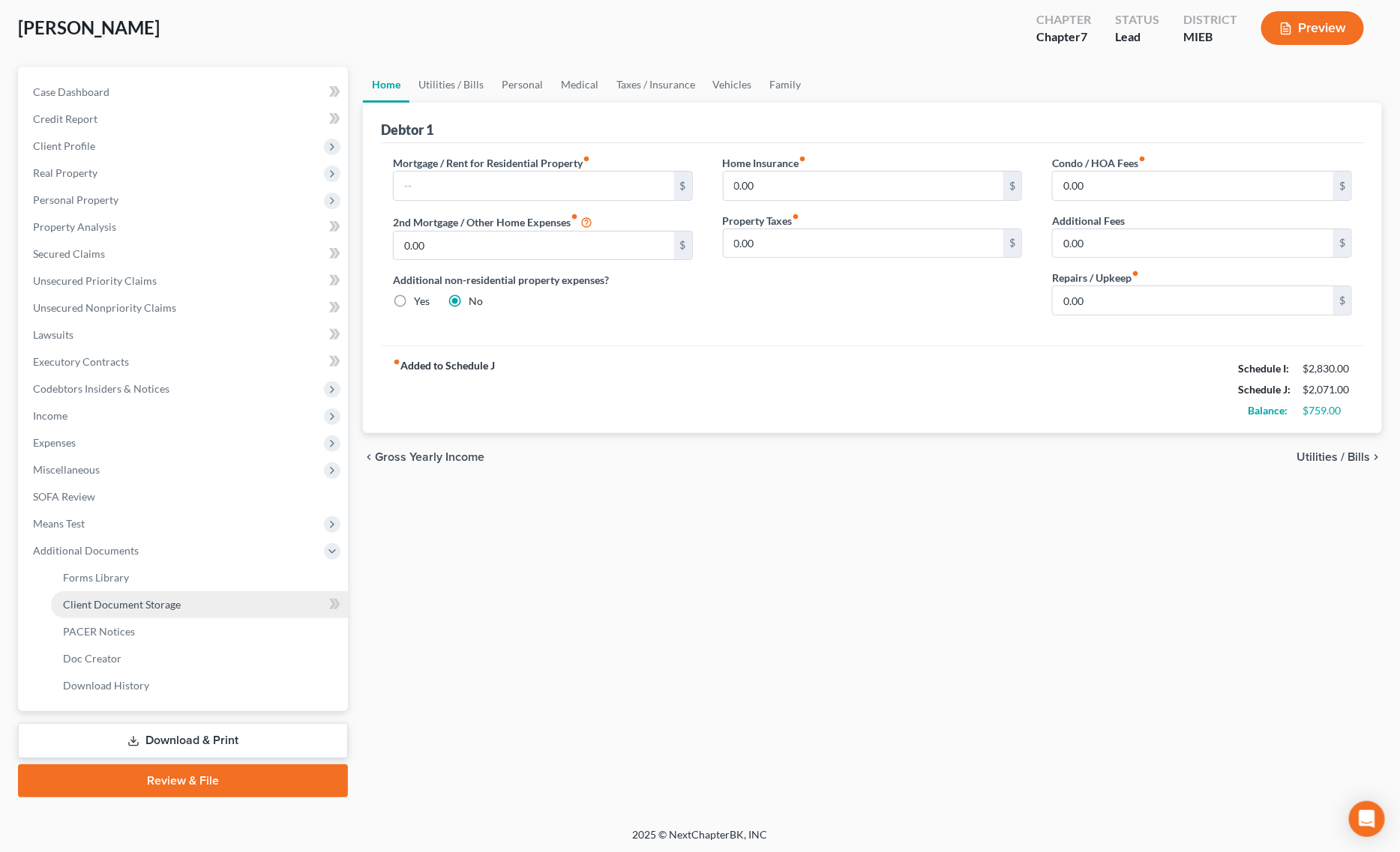
click at [162, 604] on span "Client Document Storage" at bounding box center [122, 604] width 118 height 13
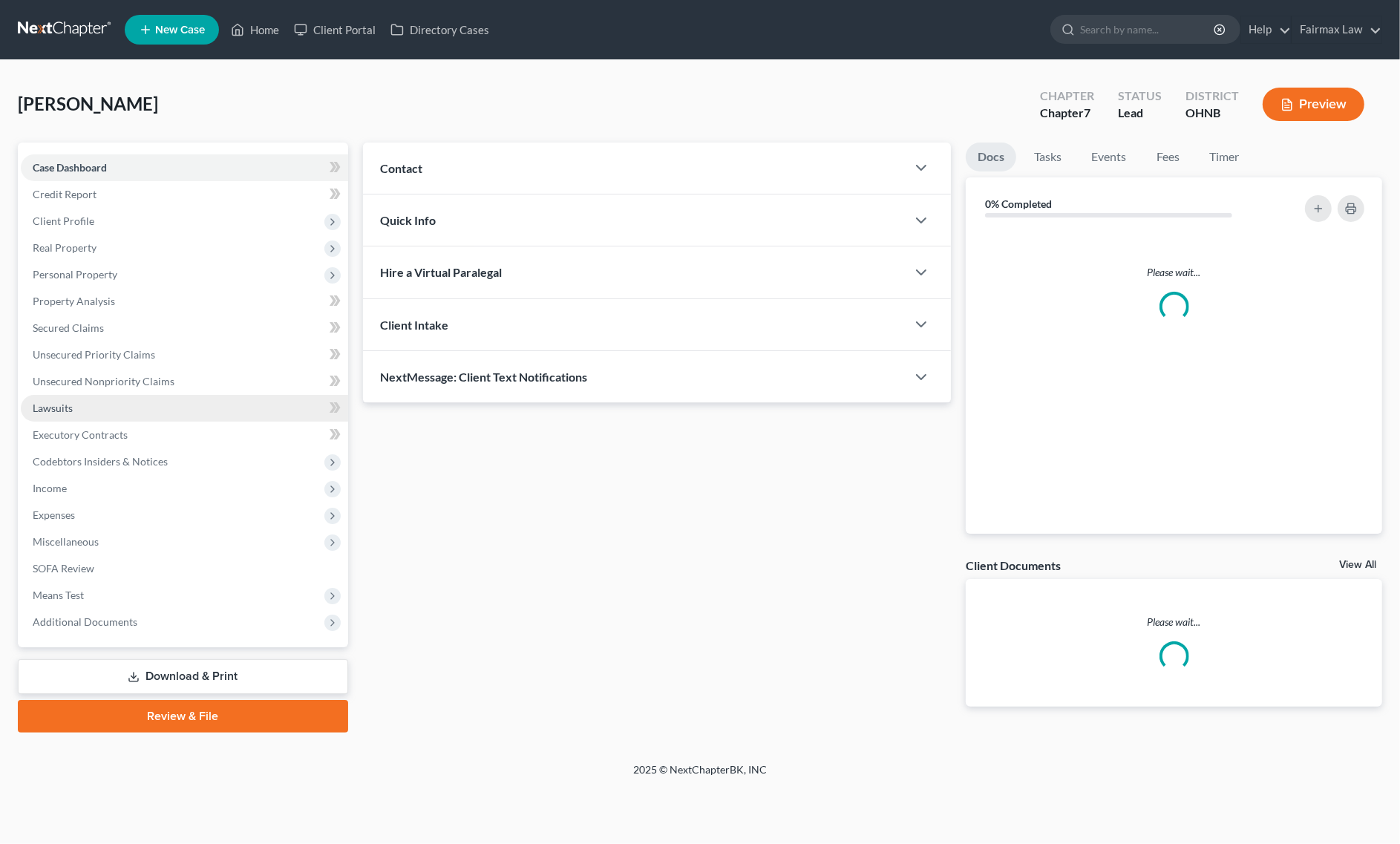
click at [134, 408] on link "Lawsuits" at bounding box center [184, 408] width 327 height 27
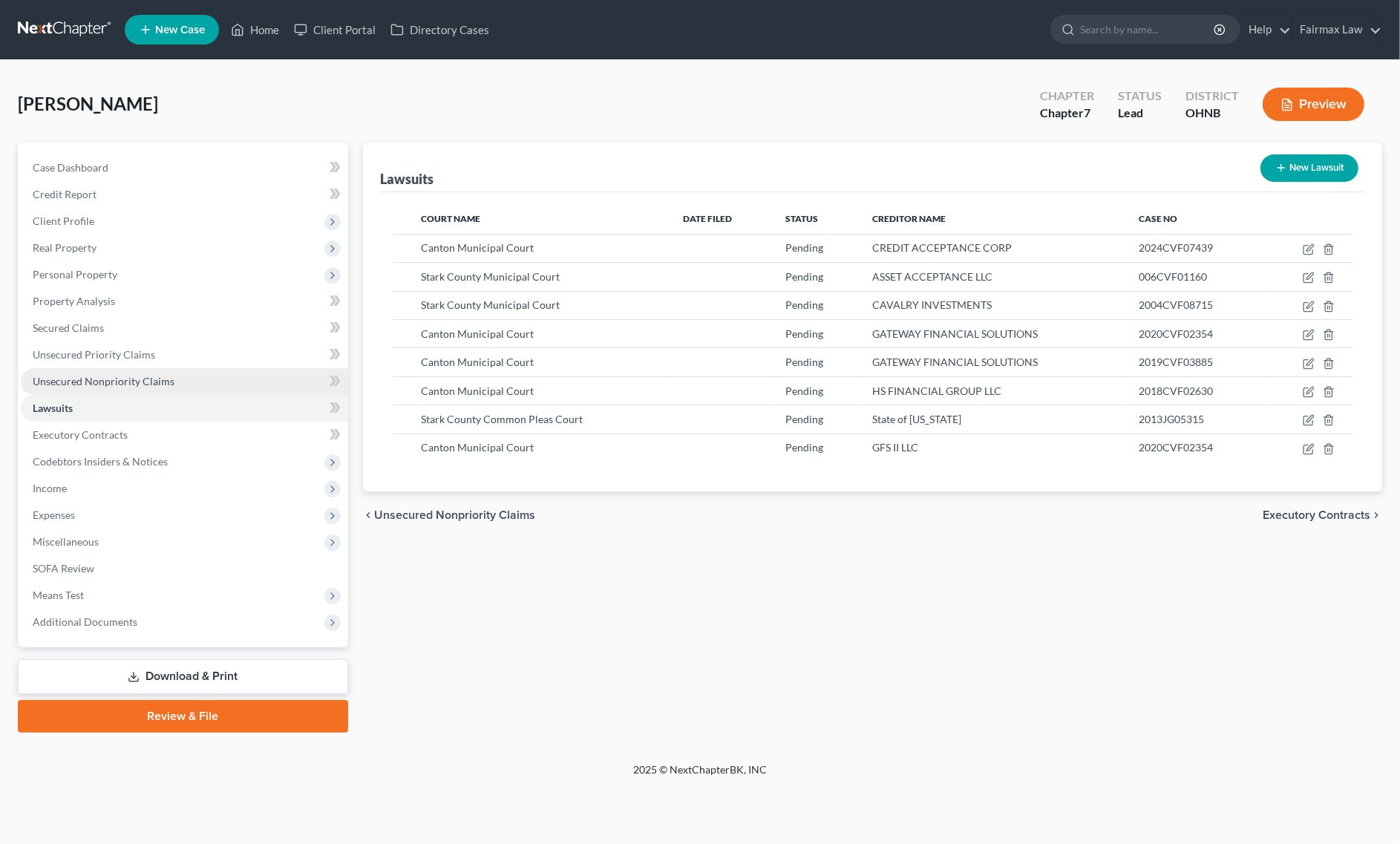
click at [166, 385] on span "Unsecured Nonpriority Claims" at bounding box center [104, 381] width 142 height 13
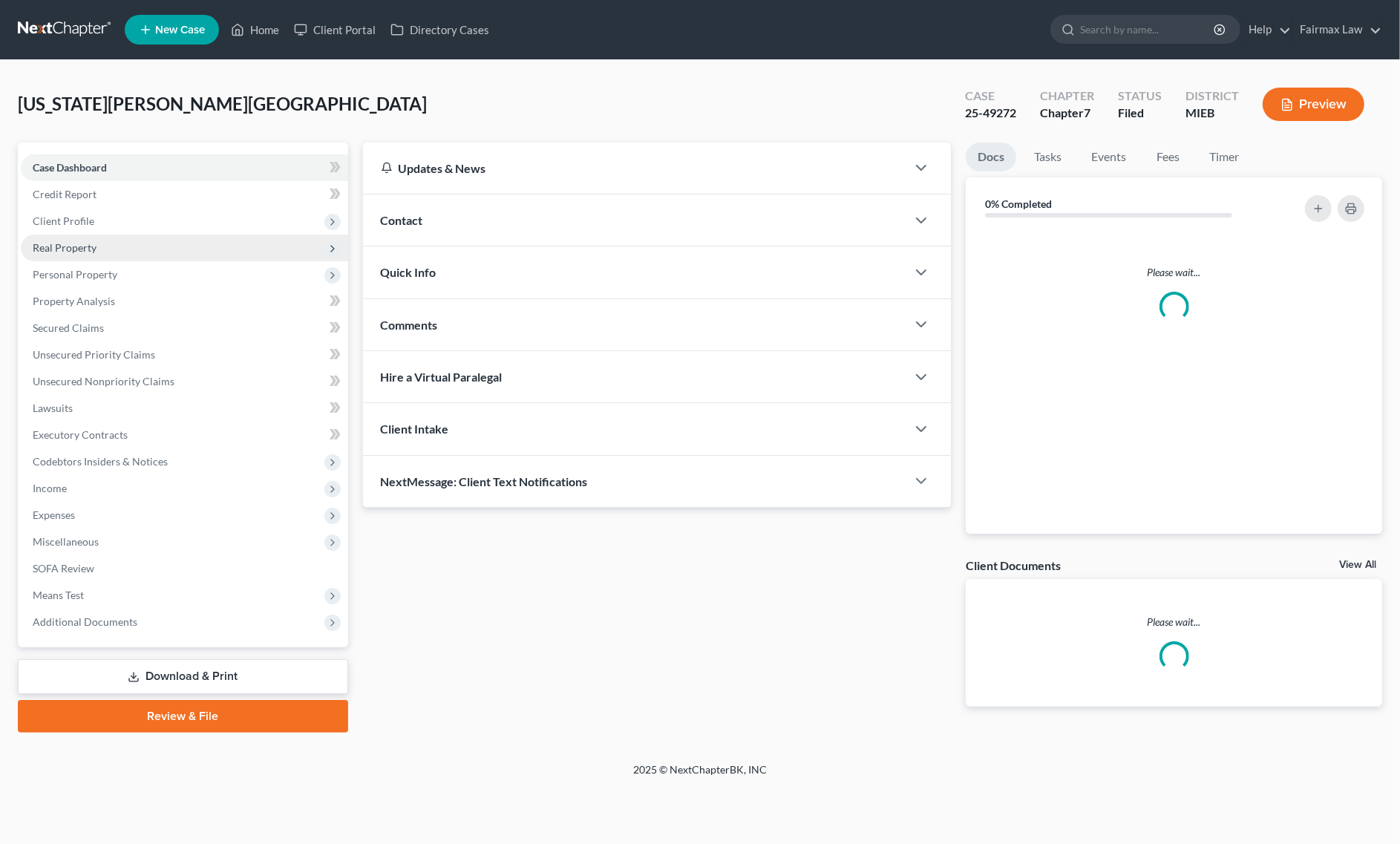
click at [112, 258] on span "Real Property" at bounding box center [184, 248] width 327 height 27
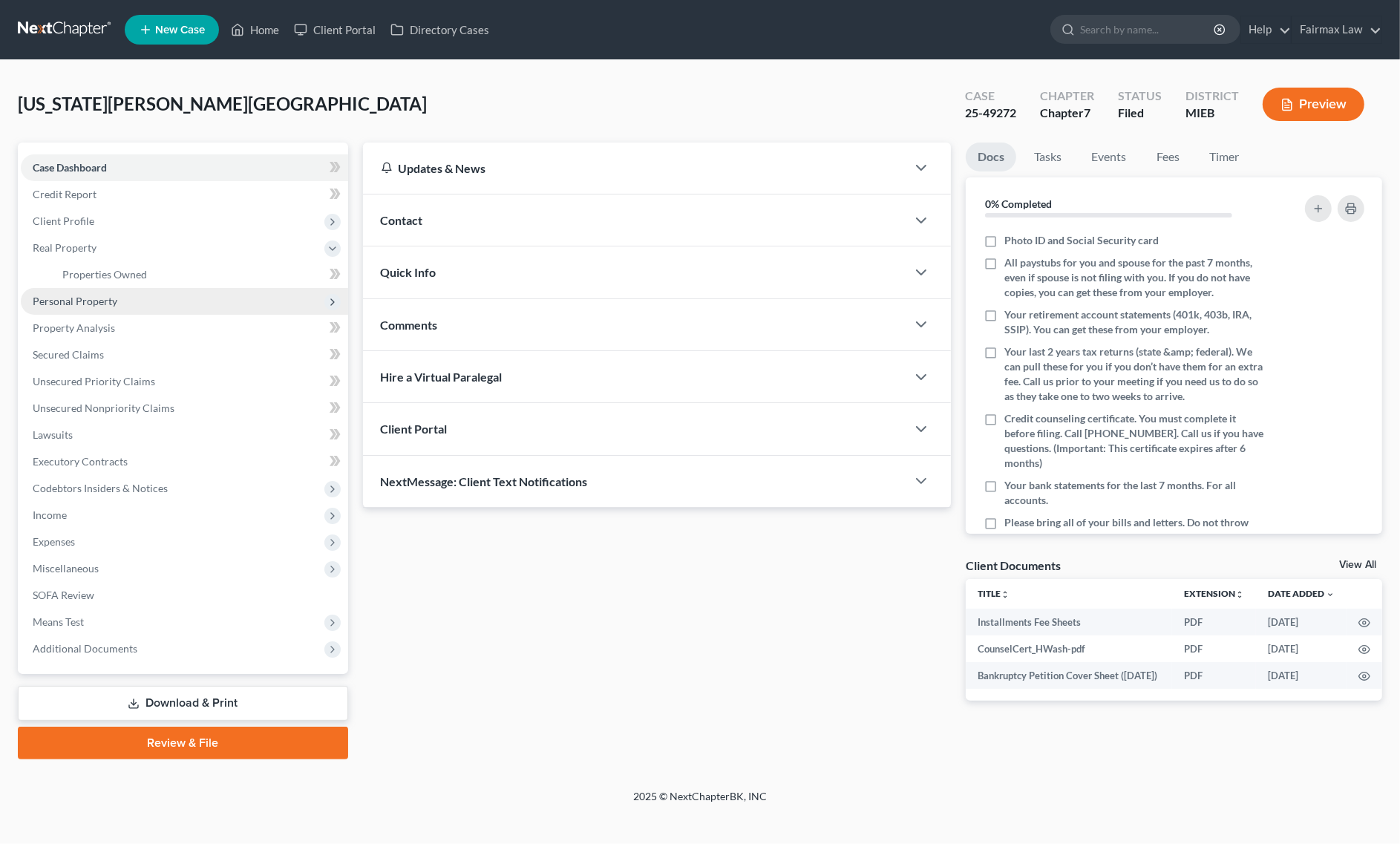
click at [115, 295] on span "Personal Property" at bounding box center [75, 301] width 85 height 13
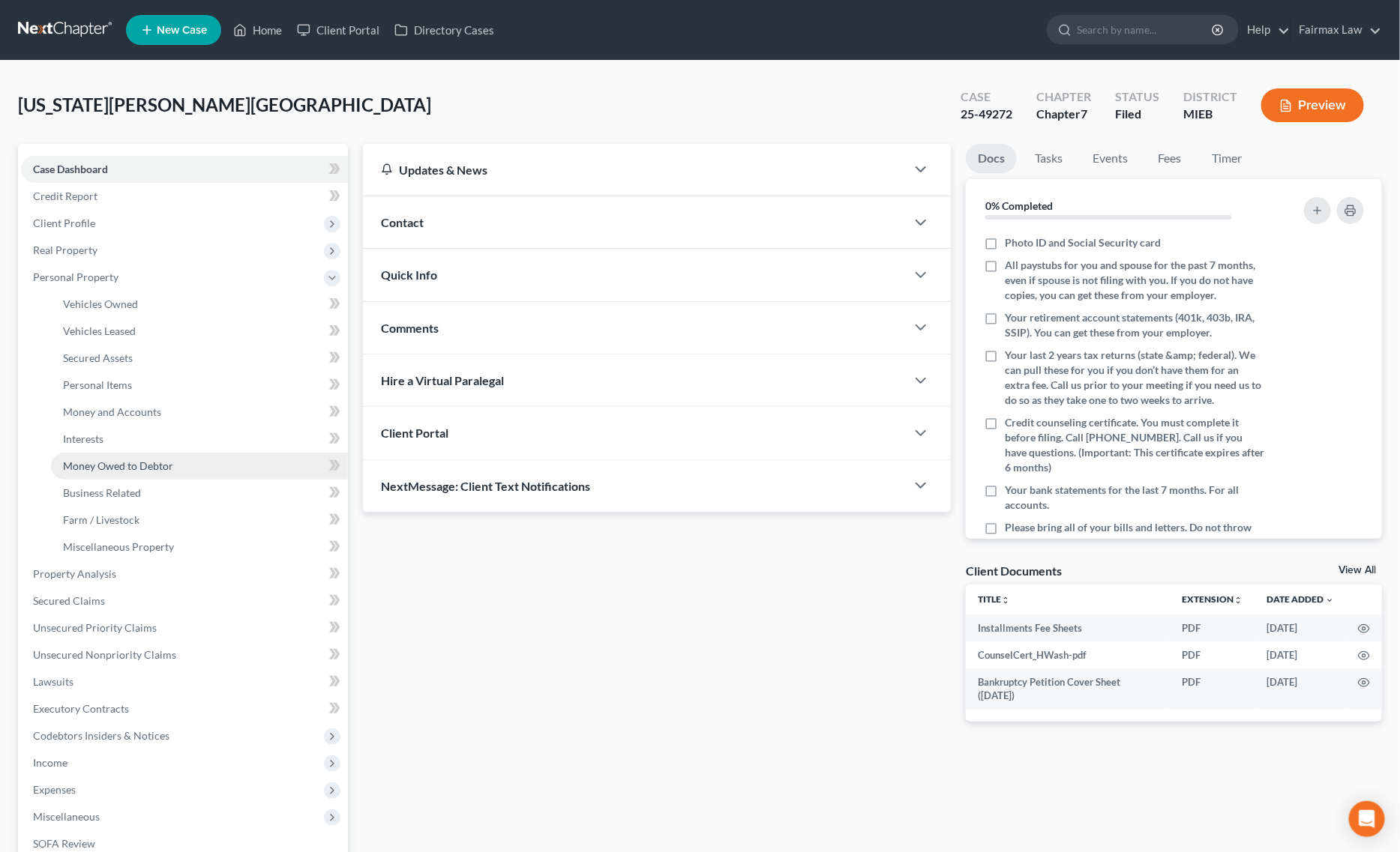
click at [159, 473] on link "Money Owed to Debtor" at bounding box center [200, 466] width 297 height 27
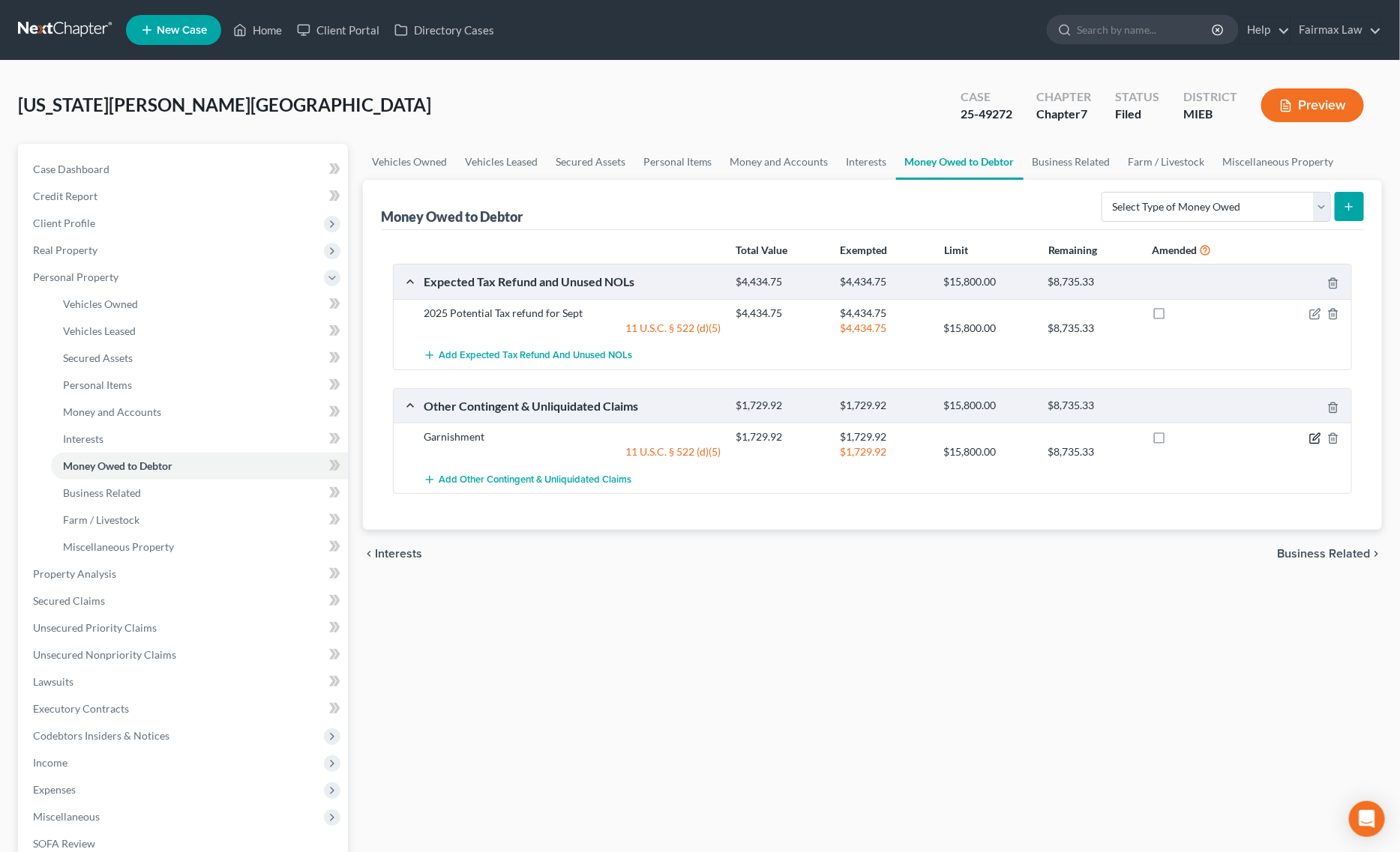
click at [1314, 439] on icon "button" at bounding box center [1316, 436] width 7 height 7
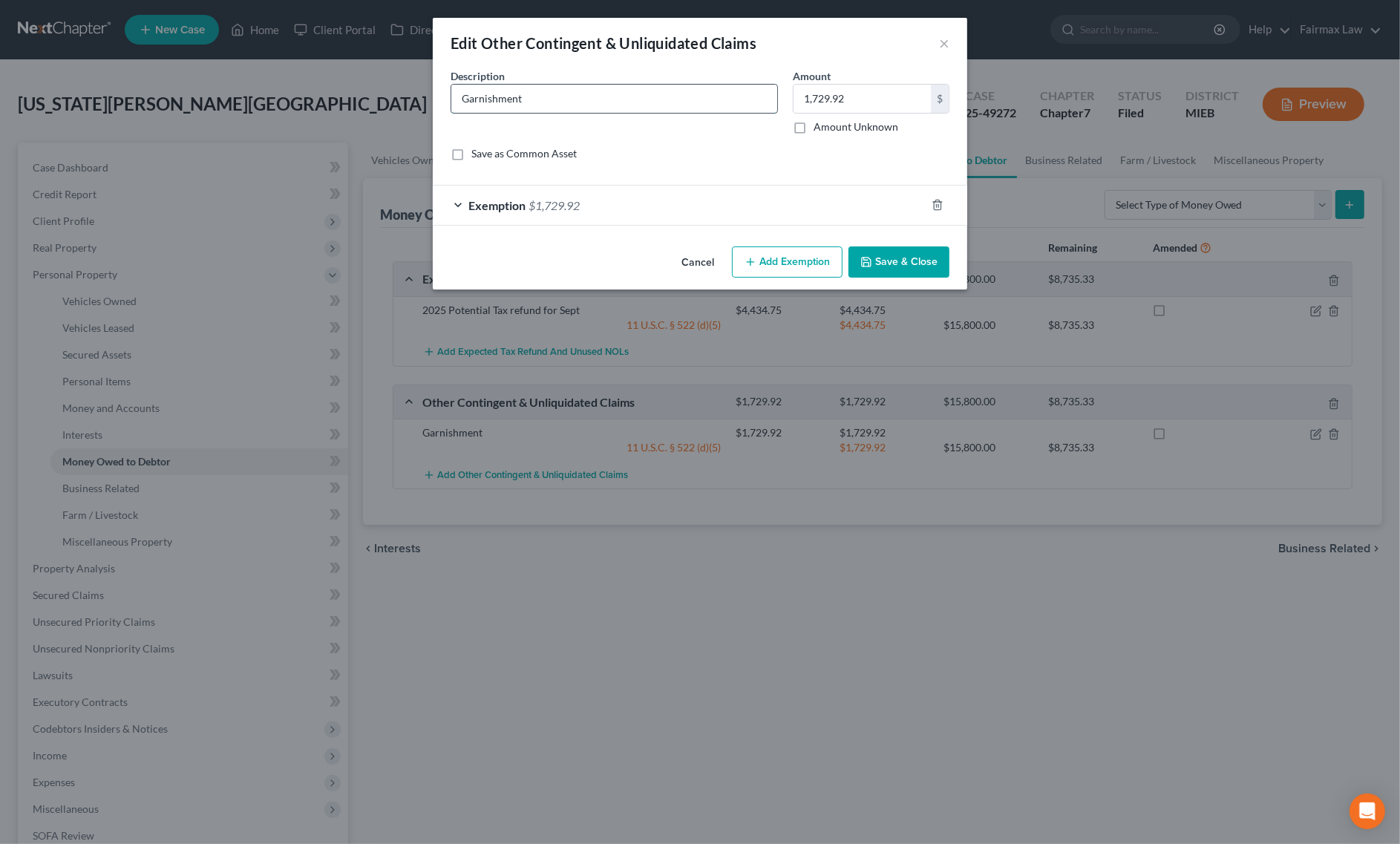
click at [687, 91] on input "Garnishment" at bounding box center [614, 98] width 325 height 28
click at [670, 108] on input "Garnishment" at bounding box center [614, 98] width 325 height 28
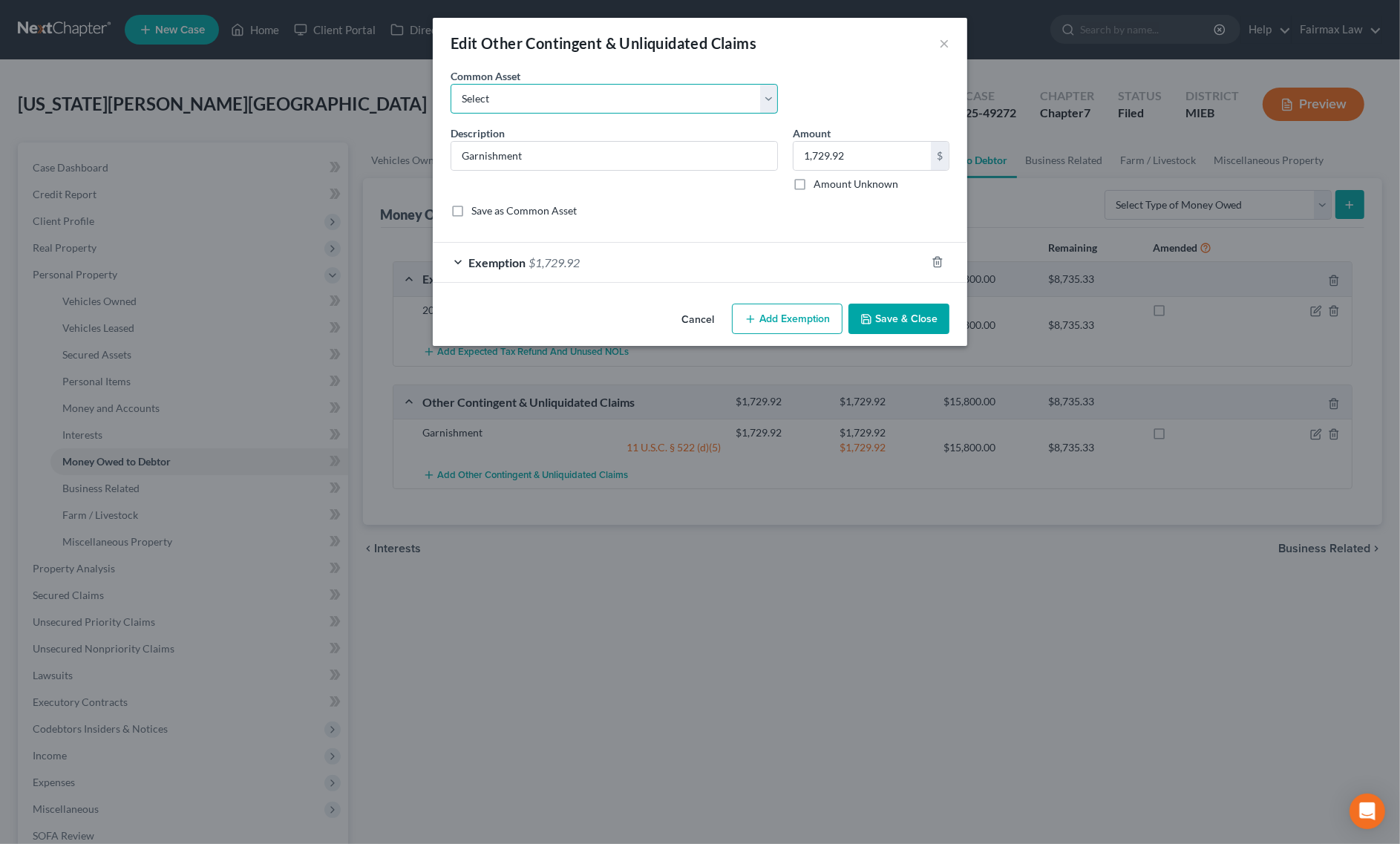
click at [660, 93] on select "Select Rights, including any right of recovery, in wages garnished within 90 da…" at bounding box center [614, 98] width 327 height 30
select select "4"
click at [451, 84] on select "Select Rights, including any right of recovery, in wages garnished within 90 da…" at bounding box center [614, 98] width 327 height 30
type input "Garnished wages [DATE] of filing"
click at [850, 147] on input "3,000.00" at bounding box center [862, 156] width 137 height 28
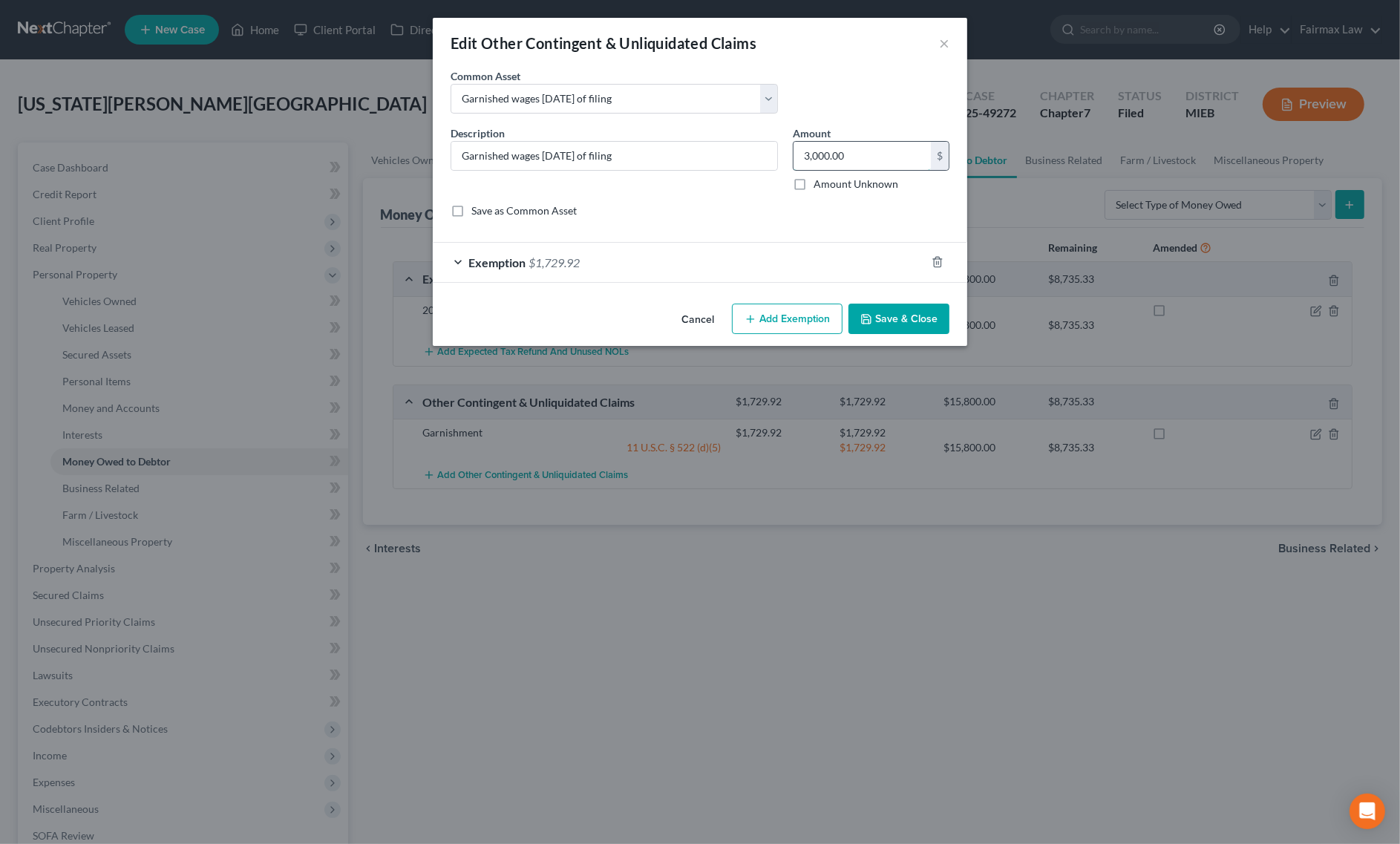
paste input "1729.92"
type input "1,729.92"
click at [863, 304] on div "Cancel Add Exemption Save & Close" at bounding box center [700, 322] width 534 height 49
click at [872, 321] on icon "button" at bounding box center [867, 320] width 12 height 12
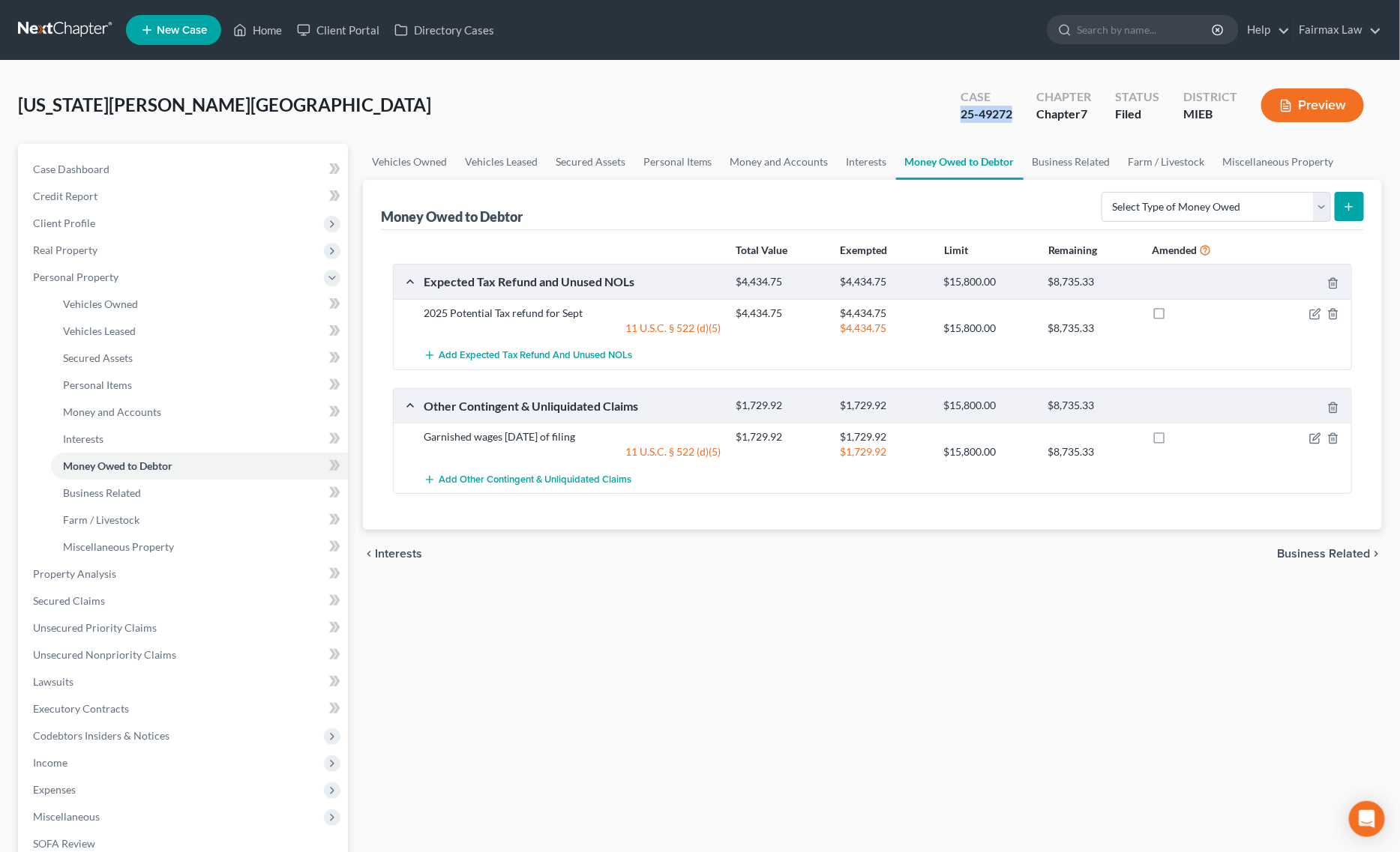
drag, startPoint x: 952, startPoint y: 124, endPoint x: 1016, endPoint y: 122, distance: 64.0
click at [1016, 122] on div "Case 25-49272" at bounding box center [987, 107] width 76 height 44
copy div "25-49272"
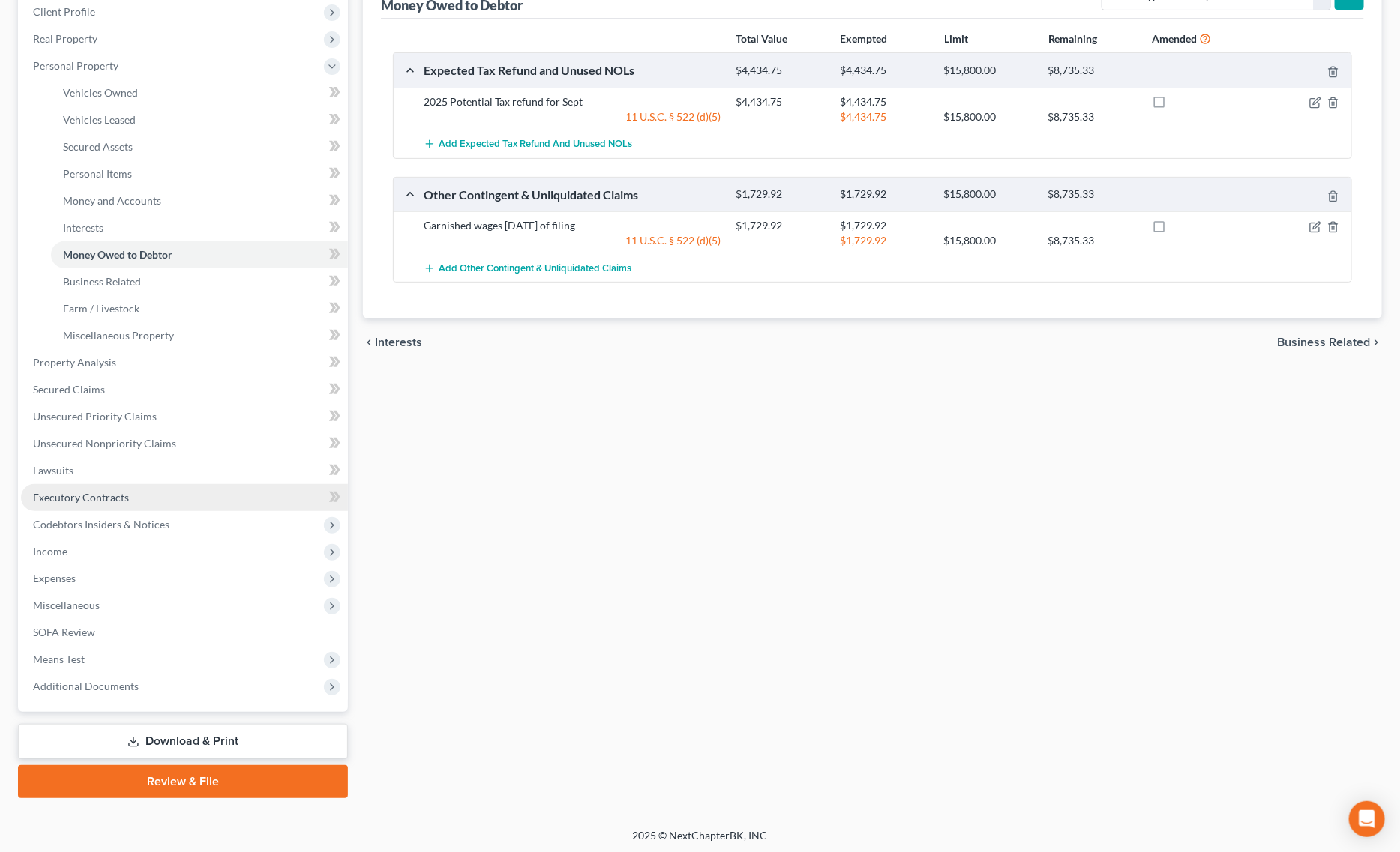
scroll to position [212, 0]
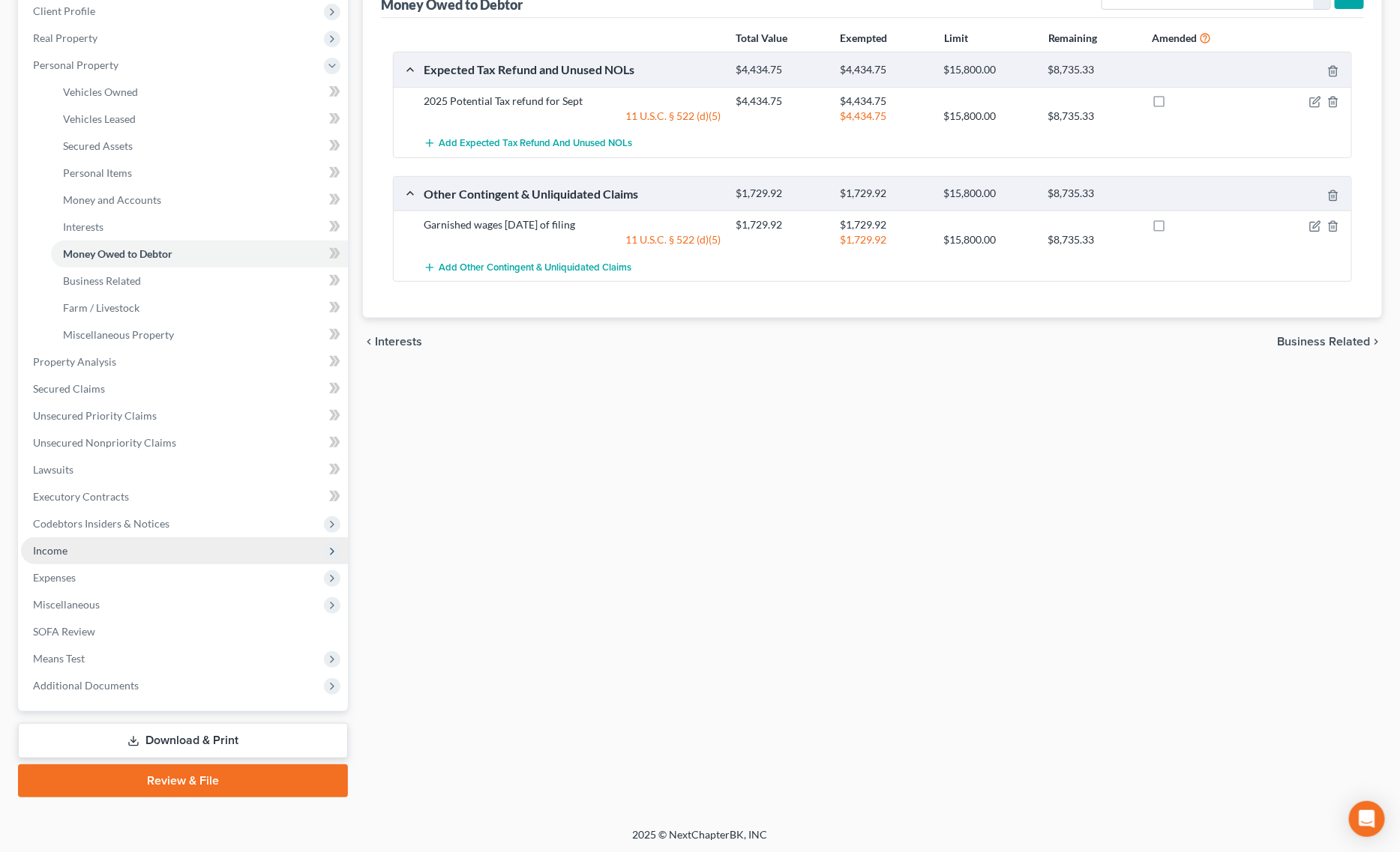
click at [76, 542] on span "Income" at bounding box center [185, 551] width 327 height 27
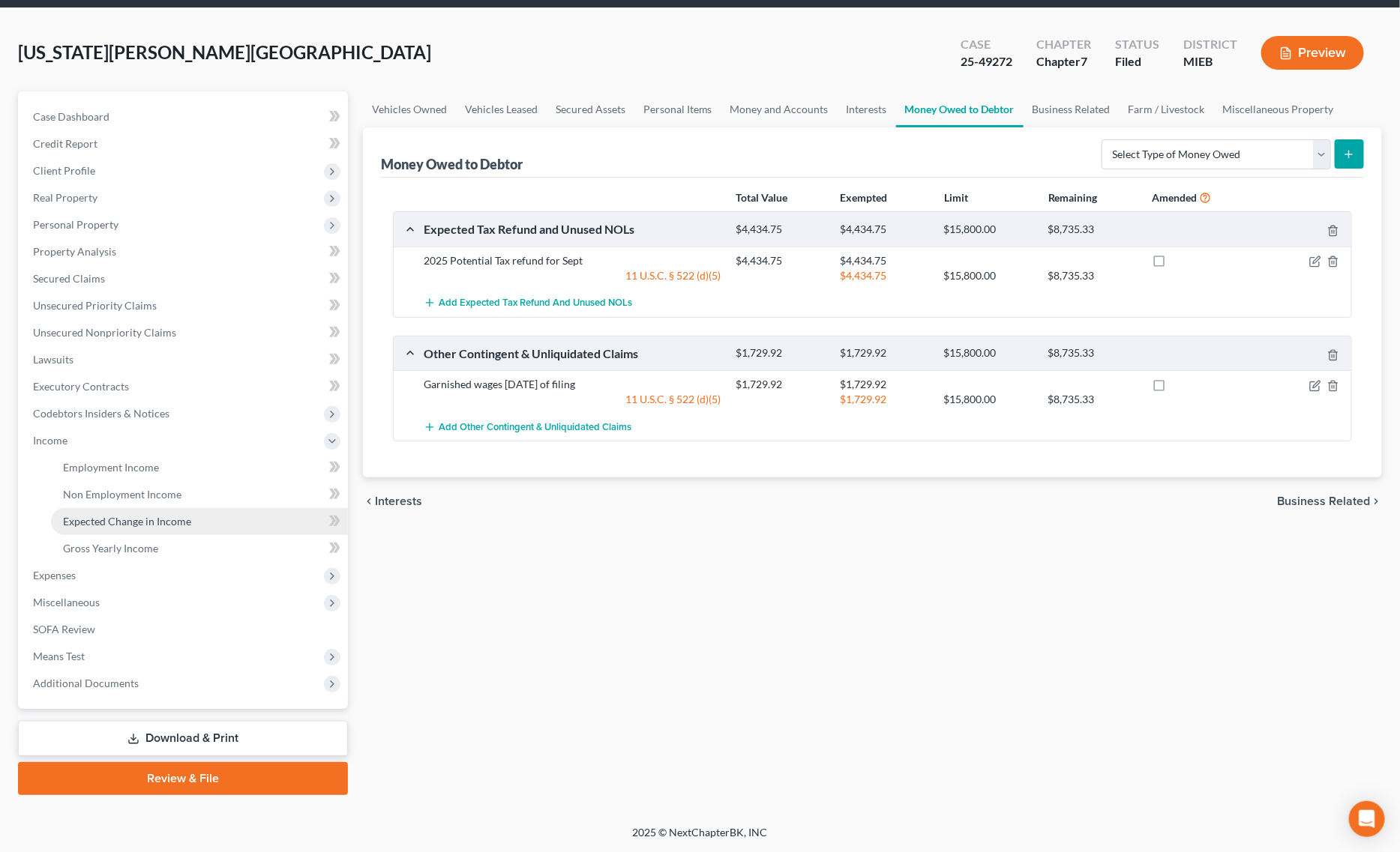
scroll to position [50, 0]
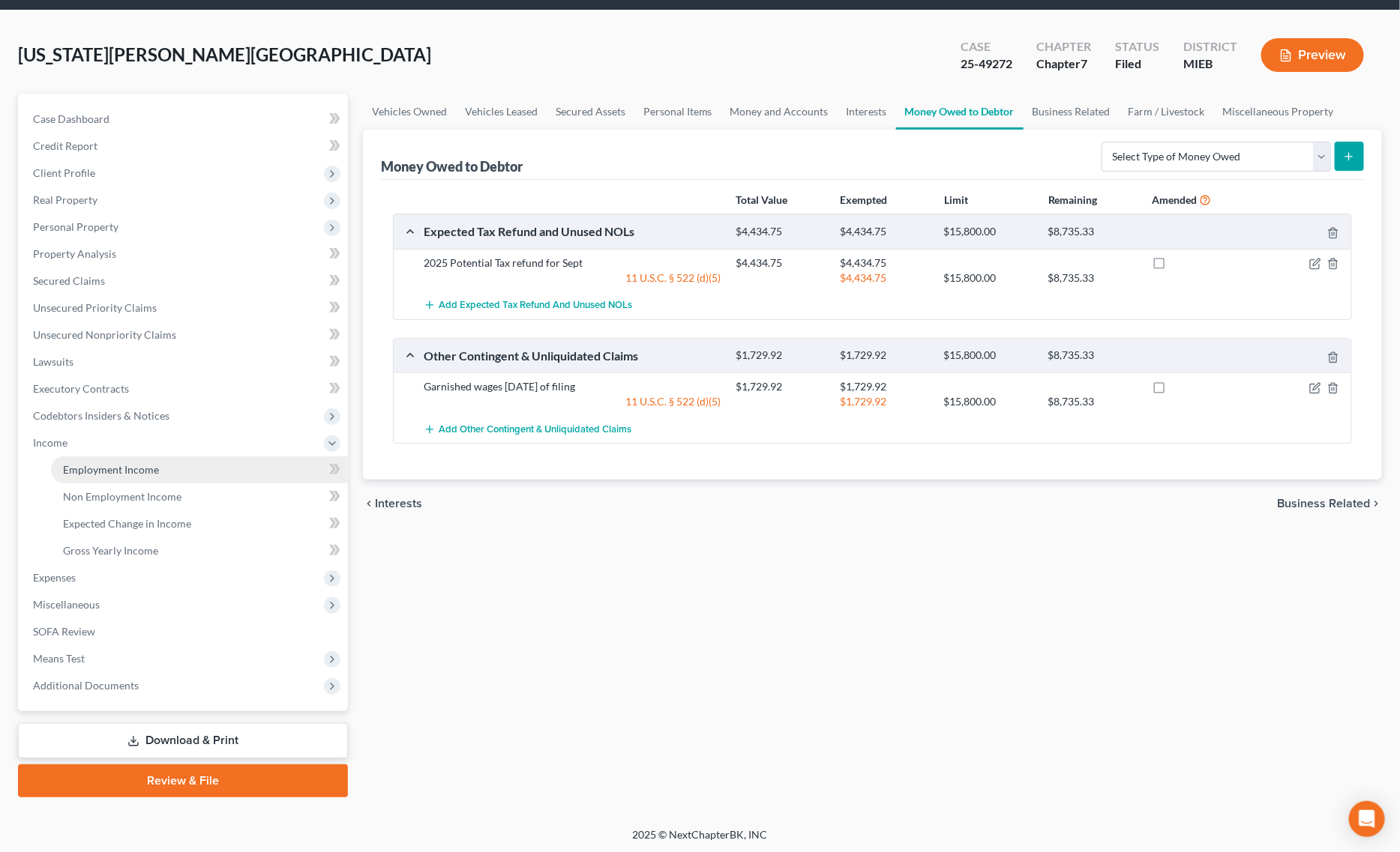
click at [132, 470] on span "Employment Income" at bounding box center [111, 470] width 96 height 13
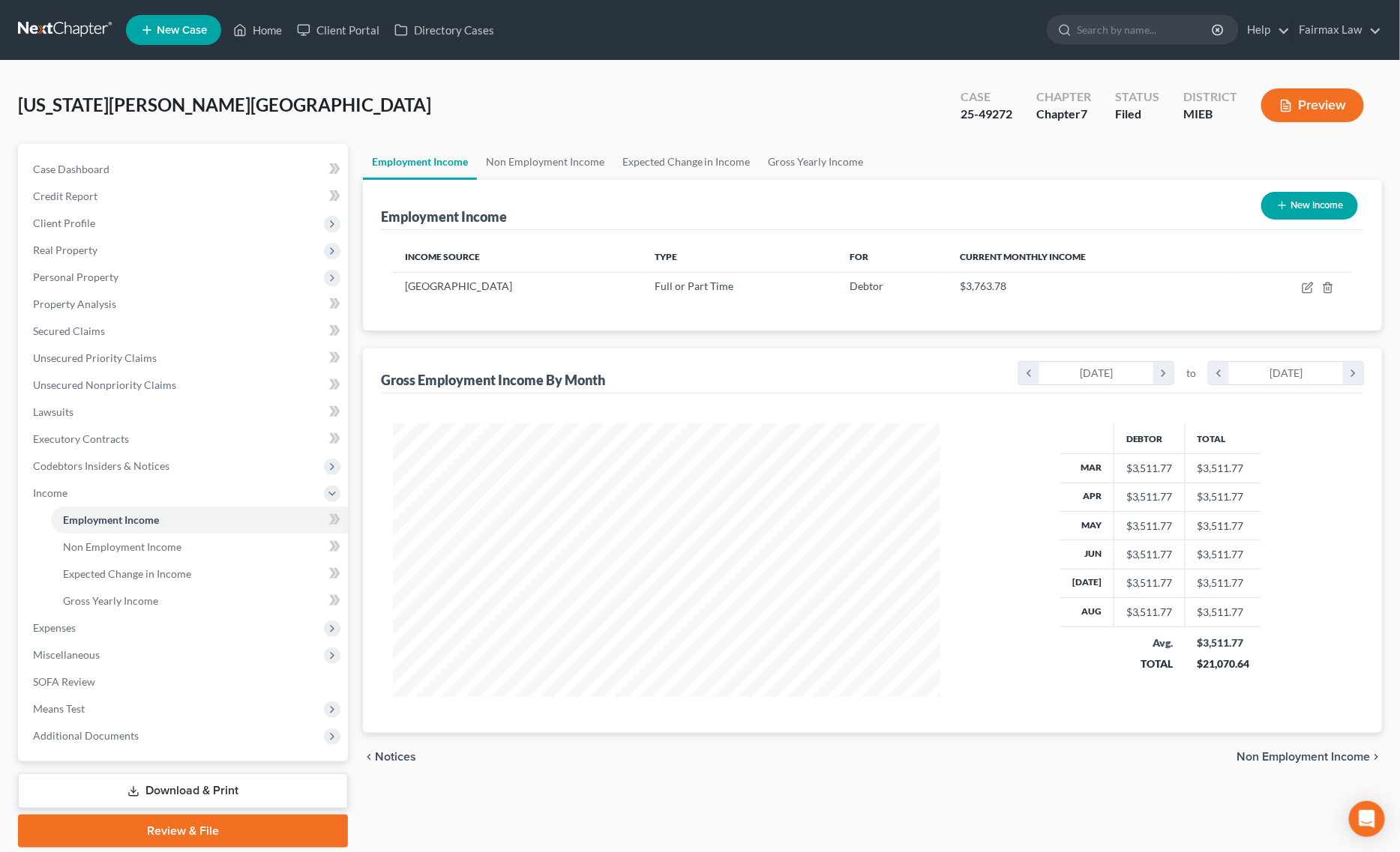
scroll to position [273, 577]
click at [150, 218] on span "Client Profile" at bounding box center [185, 224] width 327 height 27
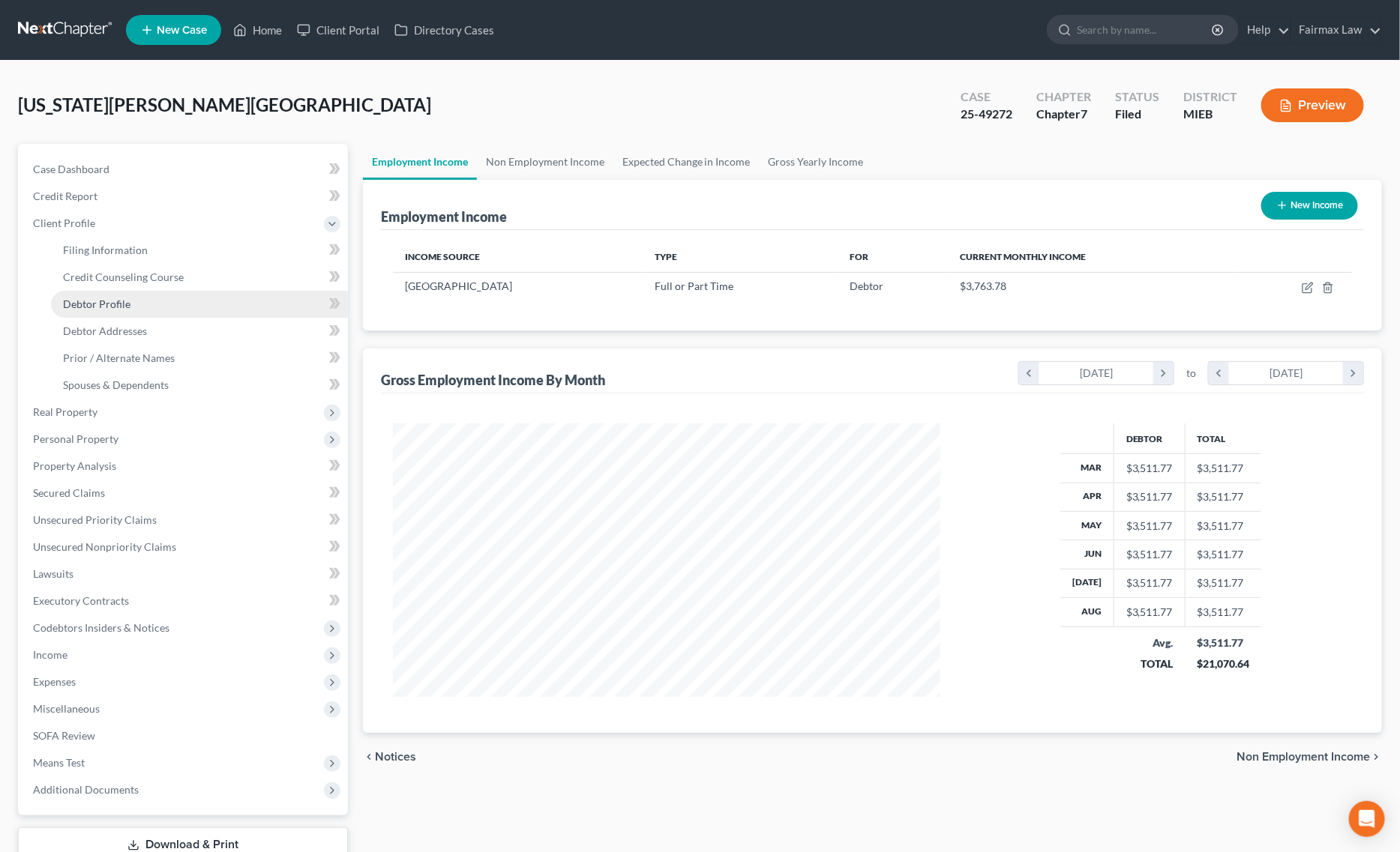
click at [116, 301] on span "Debtor Profile" at bounding box center [97, 304] width 67 height 13
select select "0"
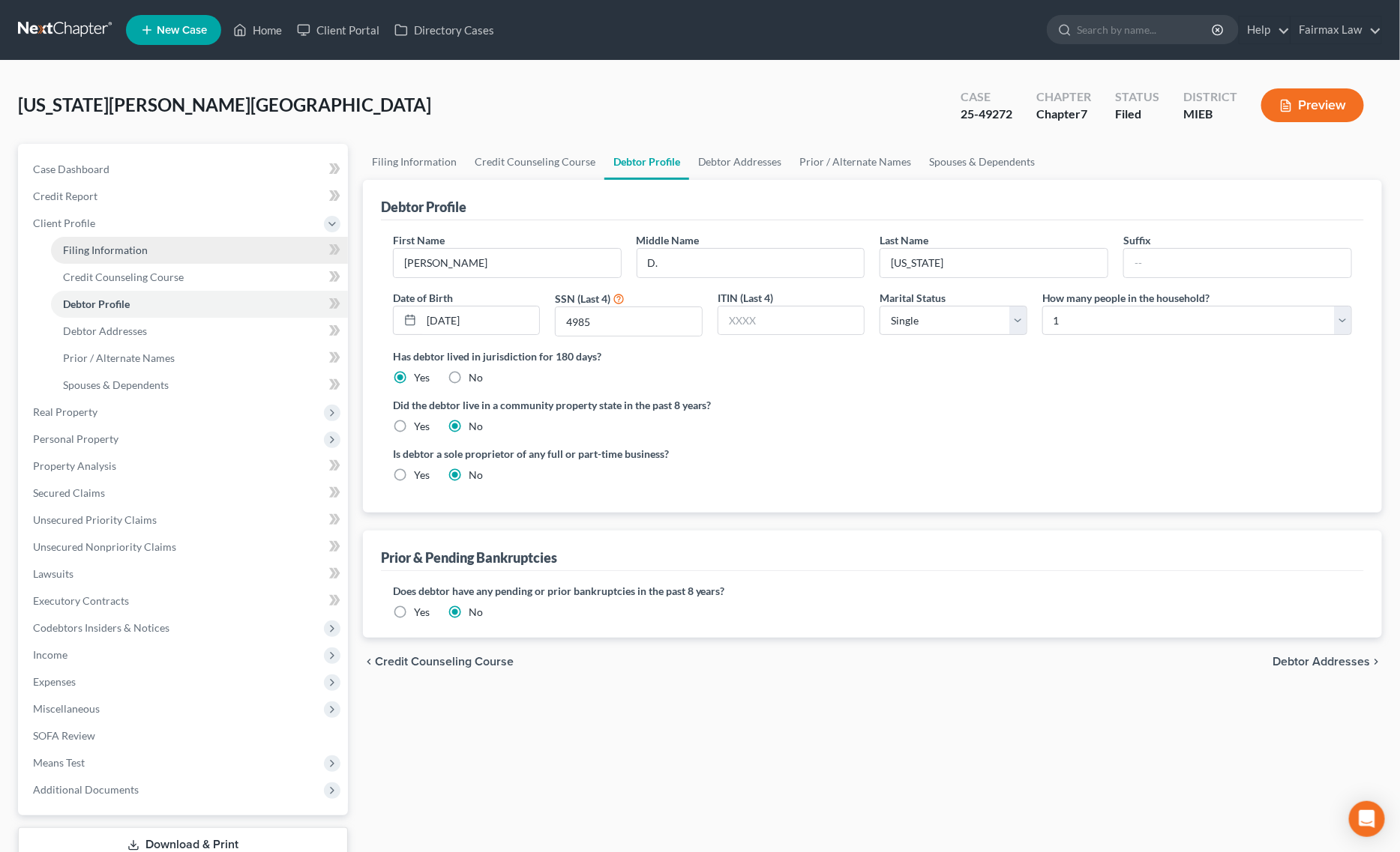
click at [126, 238] on link "Filing Information" at bounding box center [200, 250] width 297 height 27
select select "1"
select select "0"
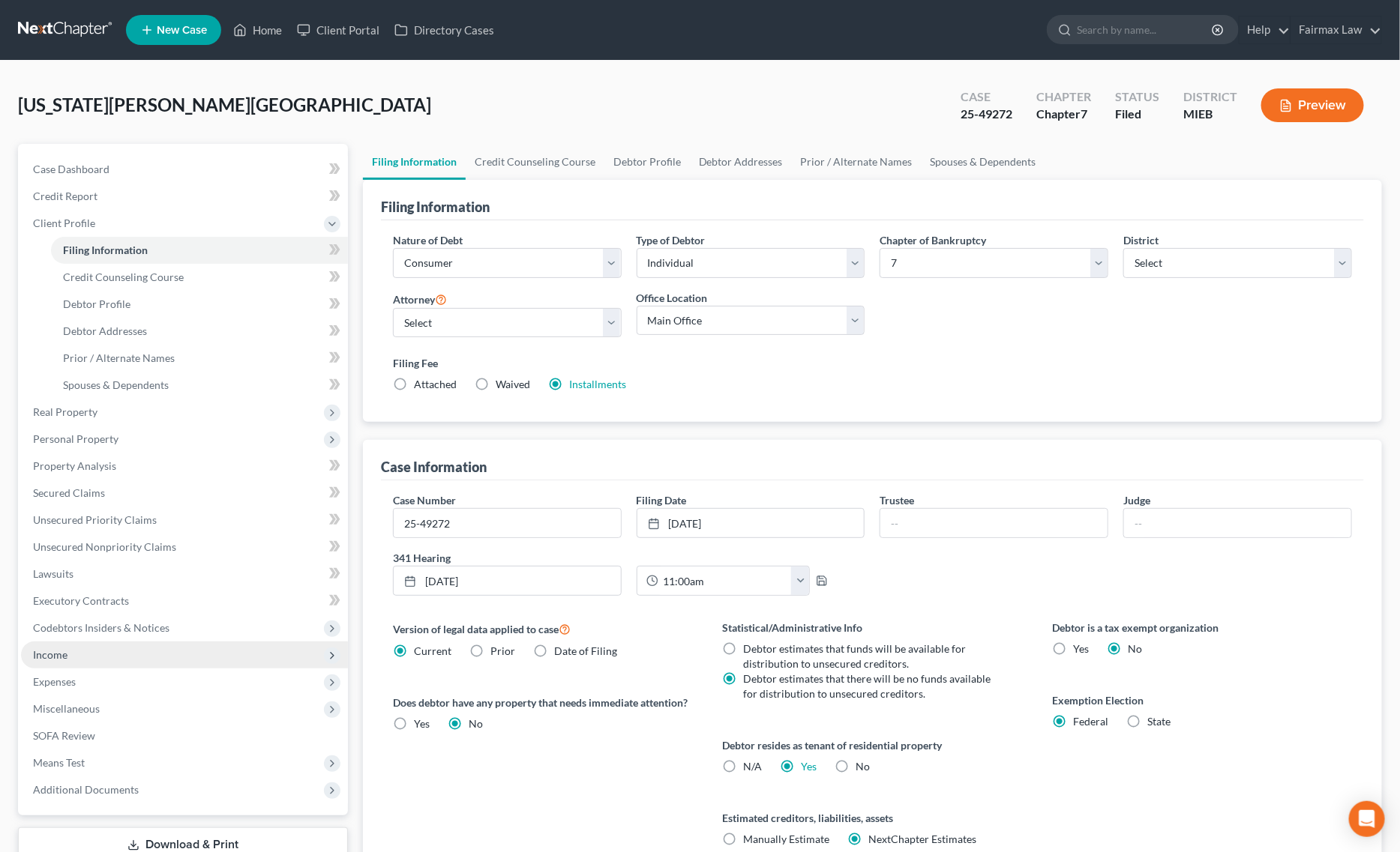
click at [76, 648] on span "Income" at bounding box center [185, 656] width 327 height 27
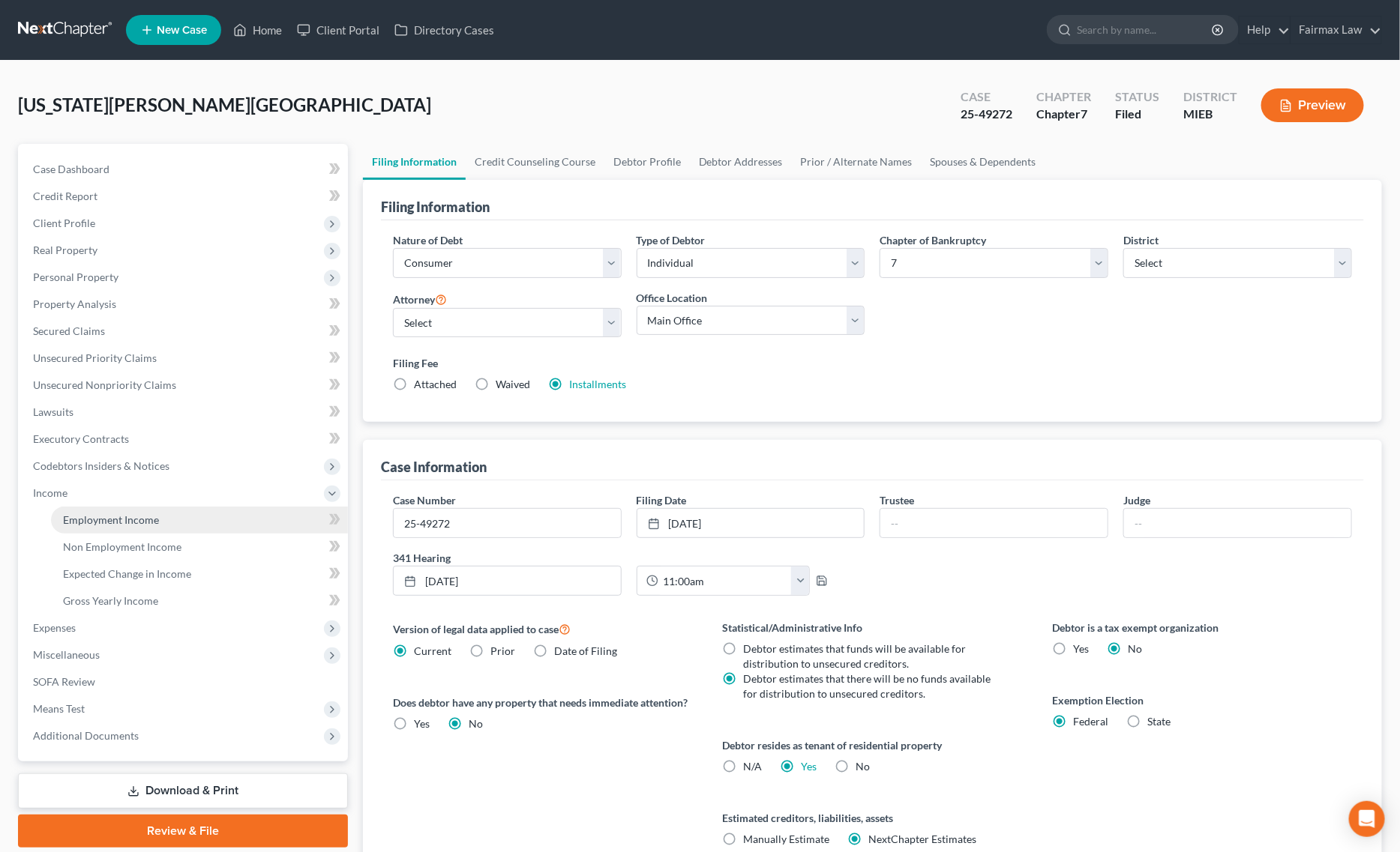
click at [128, 521] on span "Employment Income" at bounding box center [111, 519] width 96 height 13
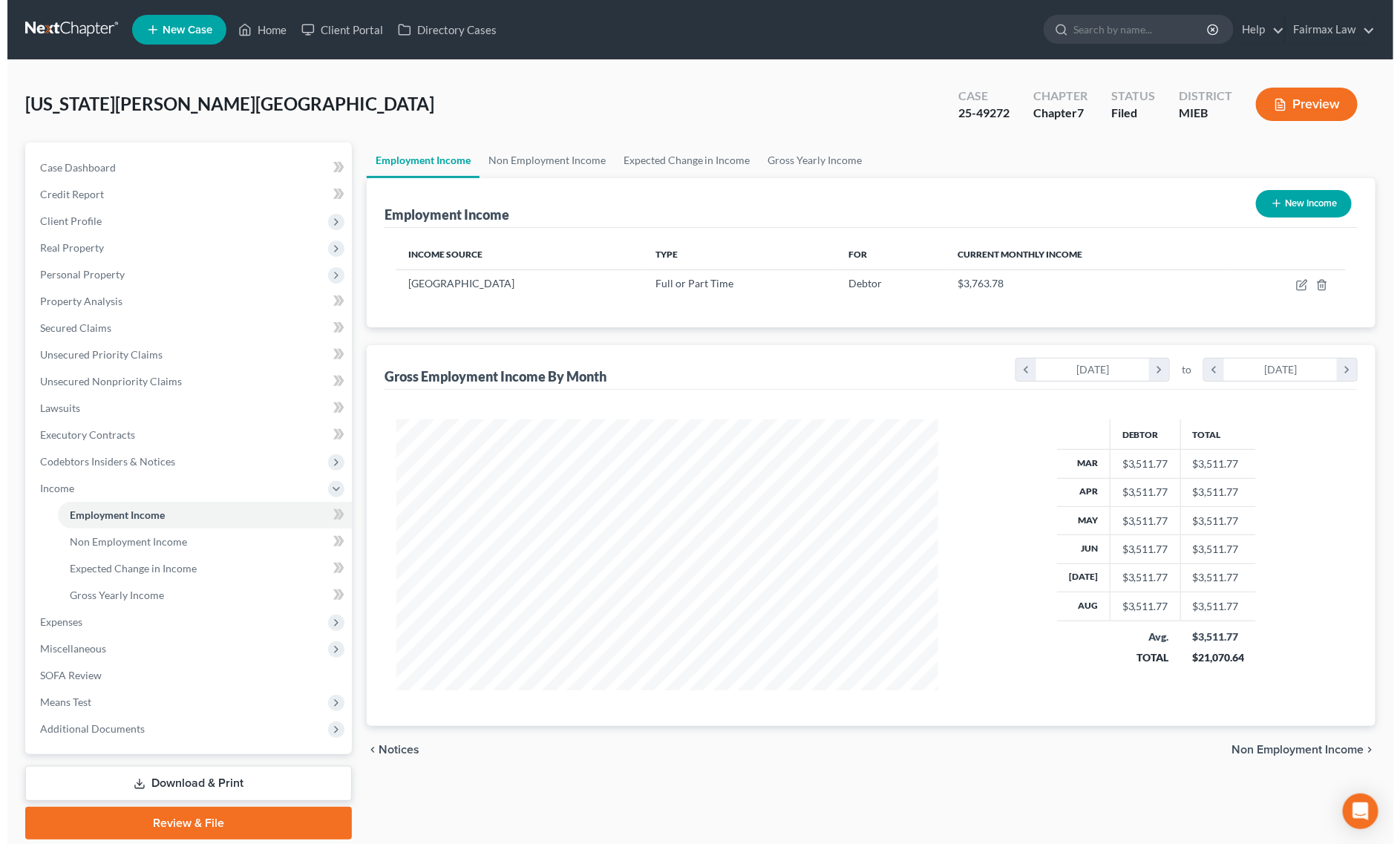
scroll to position [271, 571]
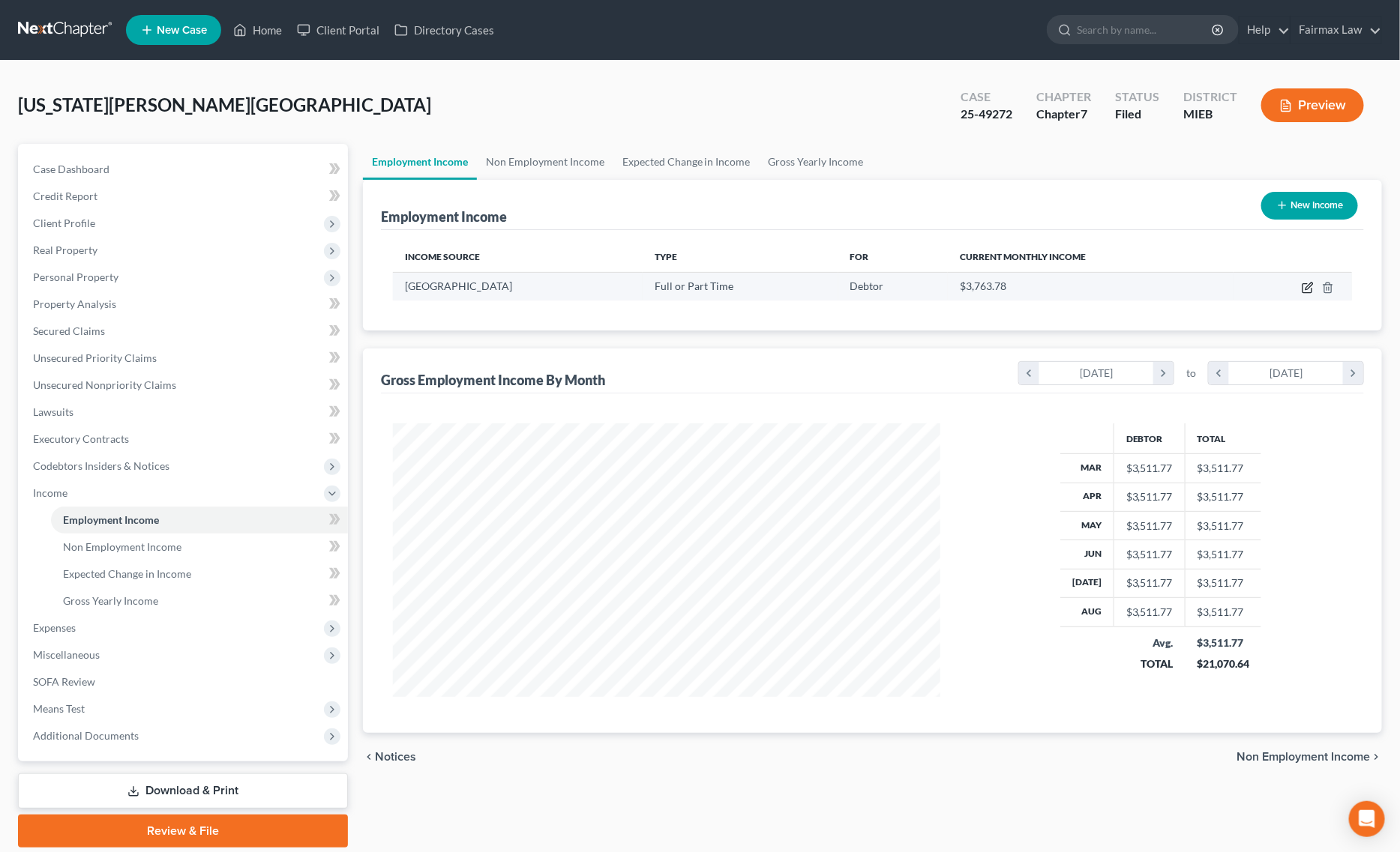
click at [1311, 282] on icon "button" at bounding box center [1308, 288] width 12 height 12
select select "0"
select select "23"
select select "2"
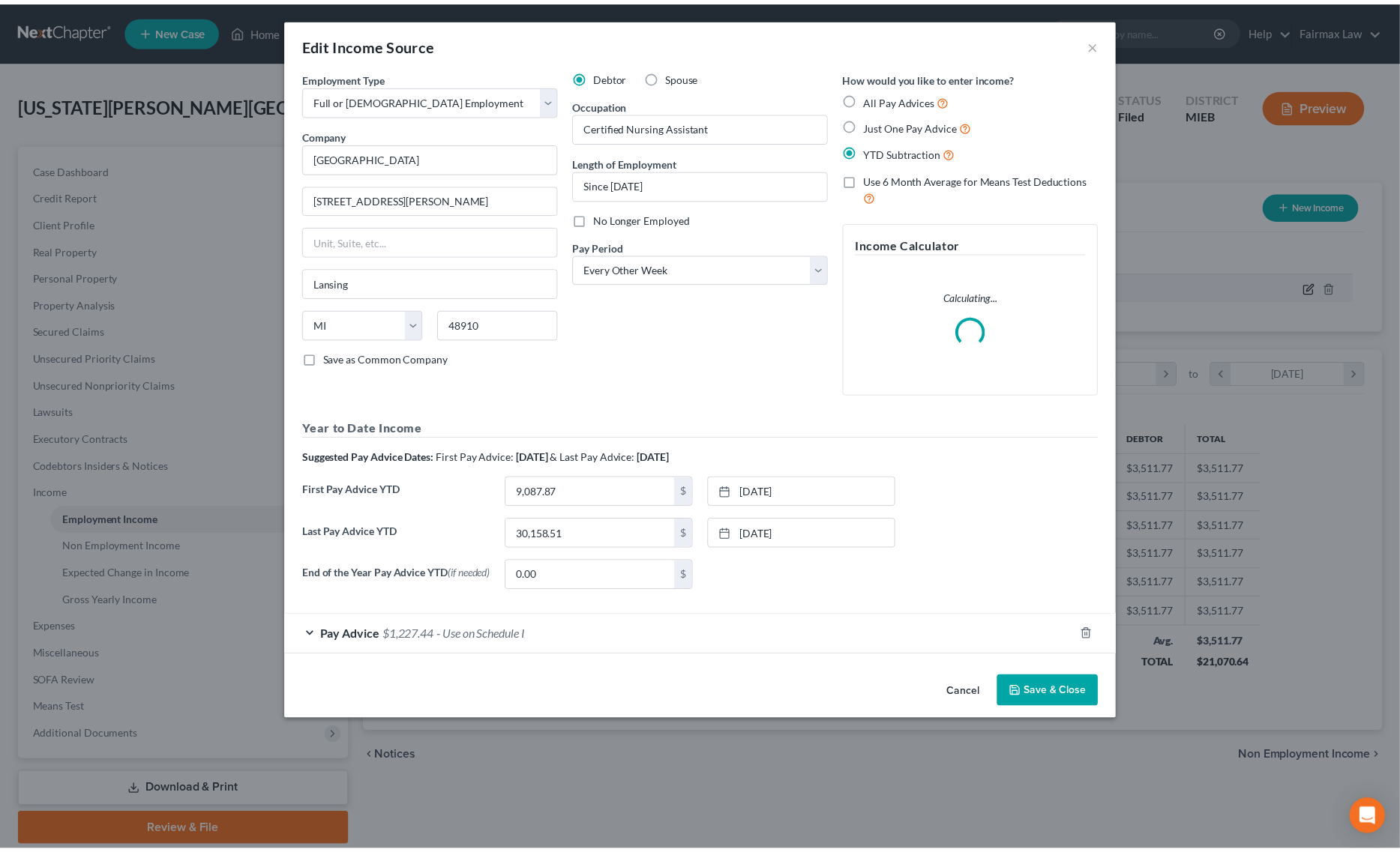
scroll to position [276, 583]
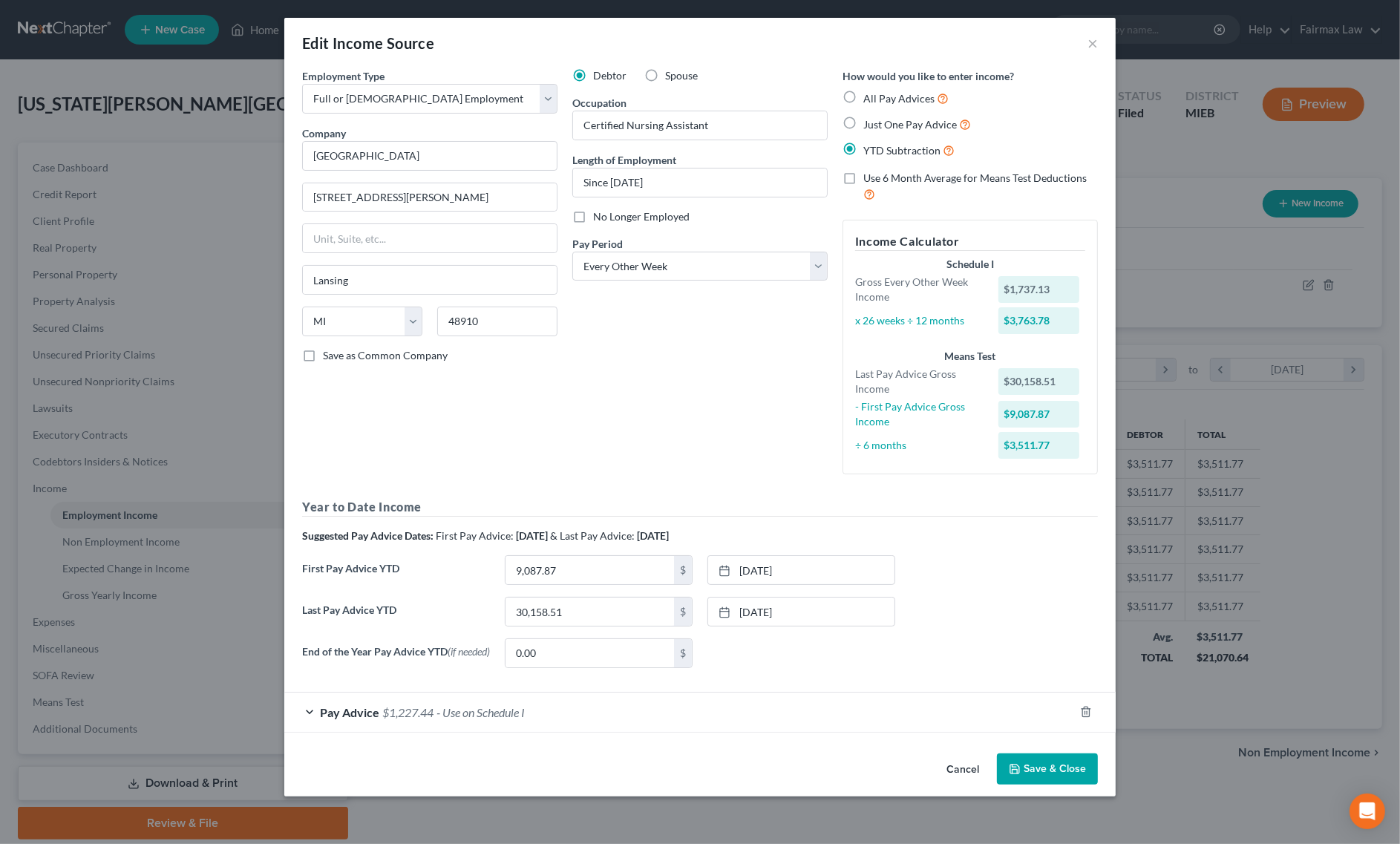
click at [1031, 763] on button "Save & Close" at bounding box center [1047, 769] width 101 height 31
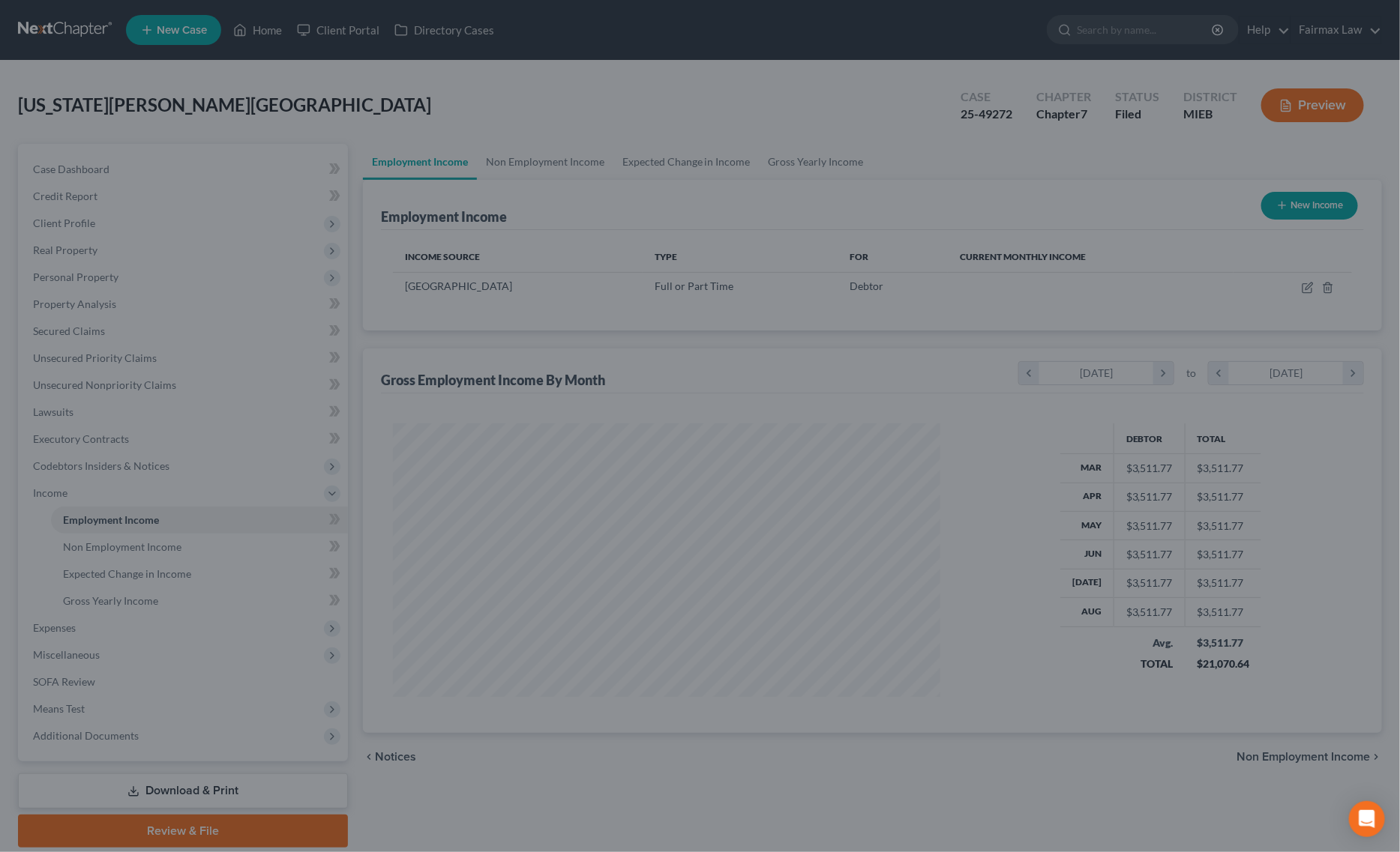
scroll to position [749253, 749363]
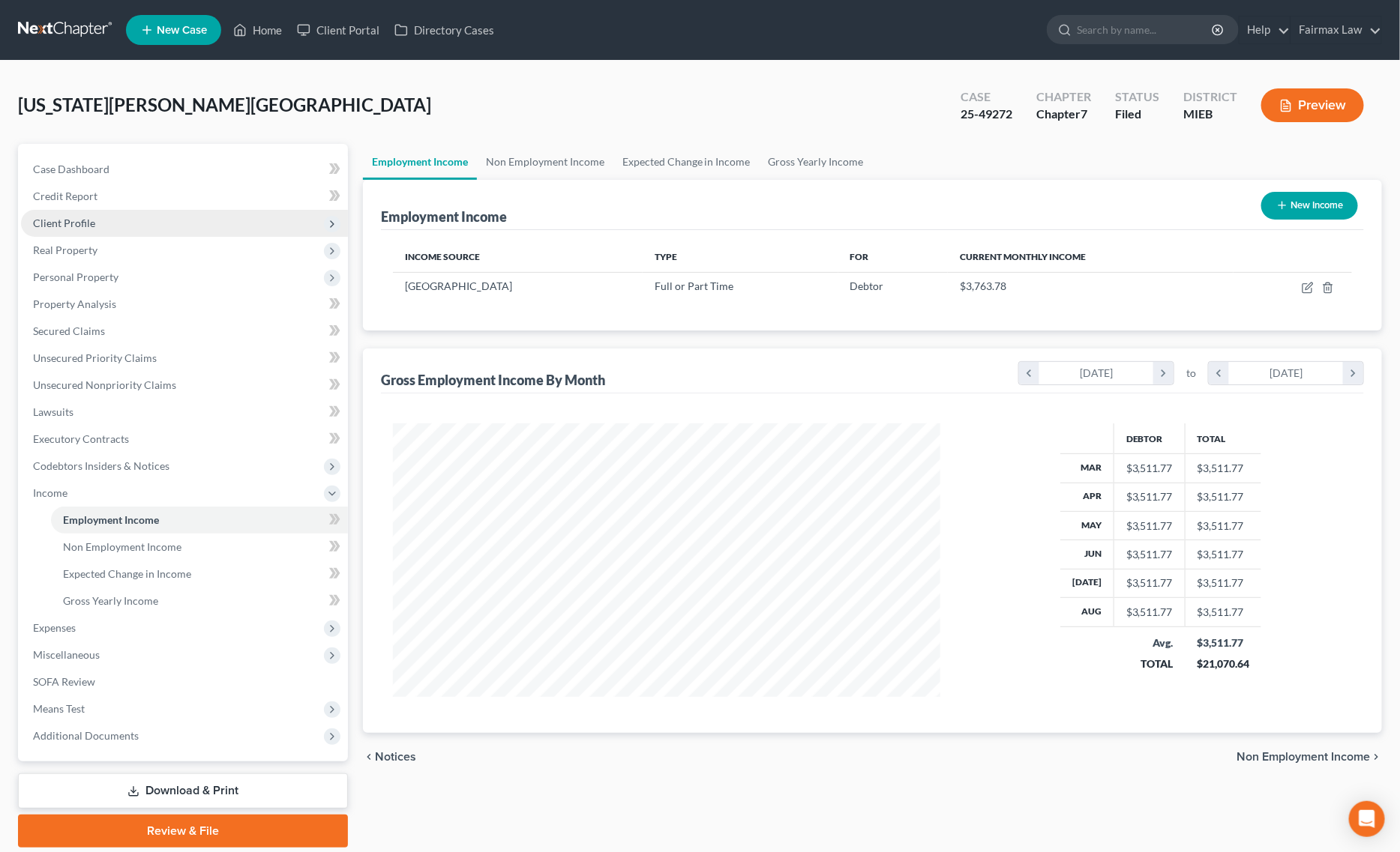
click at [108, 230] on span "Client Profile" at bounding box center [185, 224] width 327 height 27
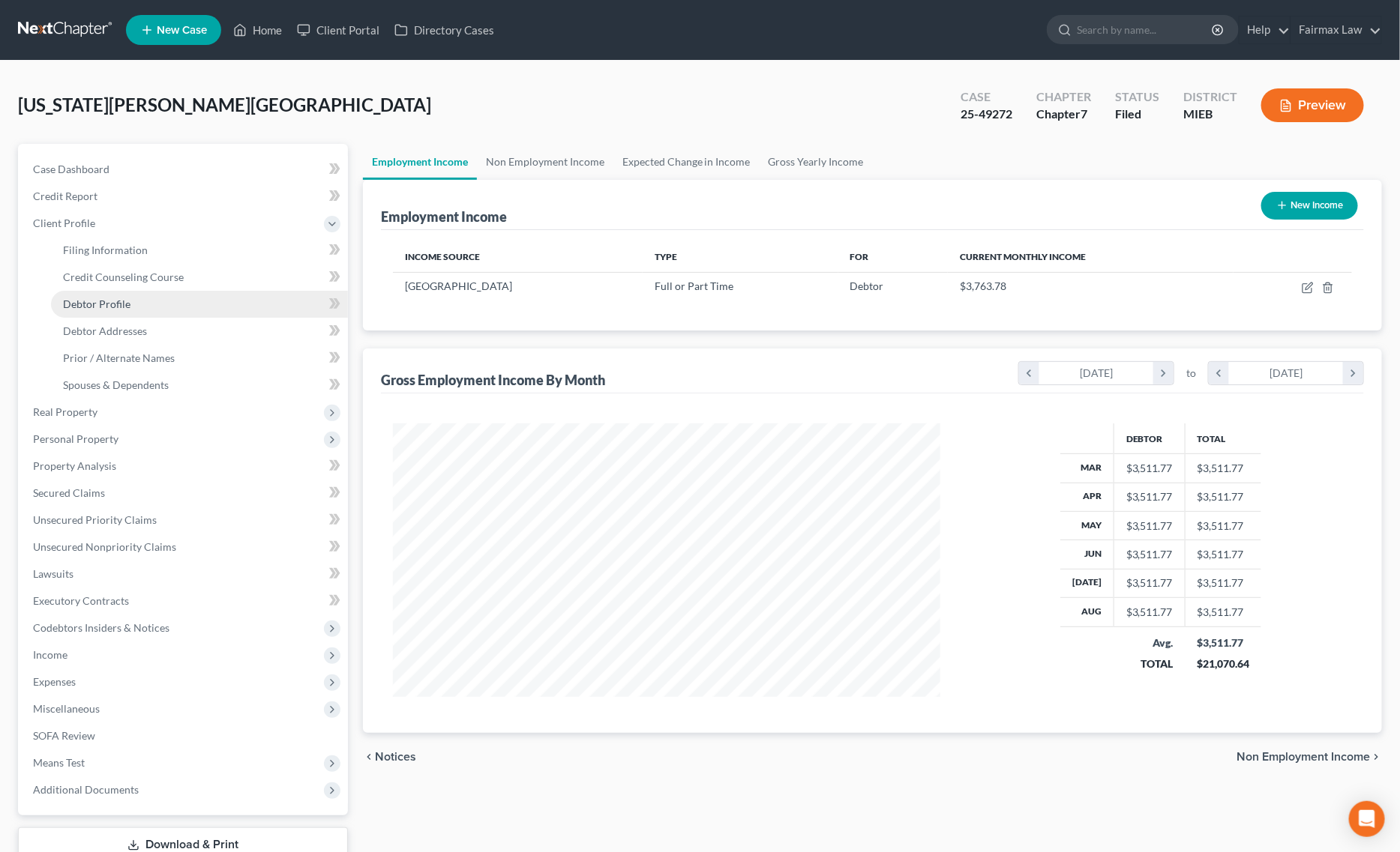
click at [114, 298] on span "Debtor Profile" at bounding box center [97, 304] width 67 height 13
select select "0"
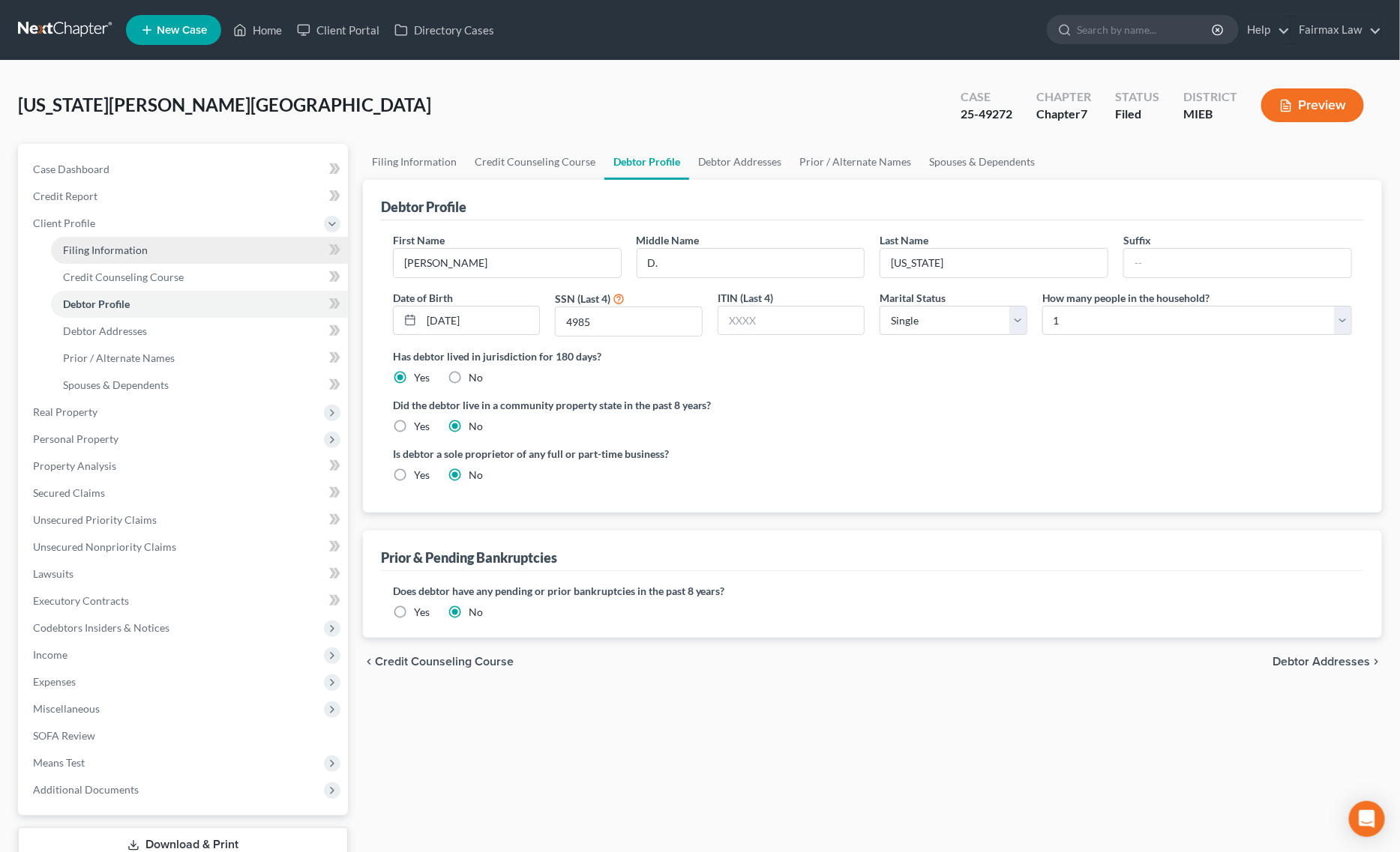
click at [129, 248] on span "Filing Information" at bounding box center [105, 249] width 85 height 13
select select "1"
select select "0"
select select "40"
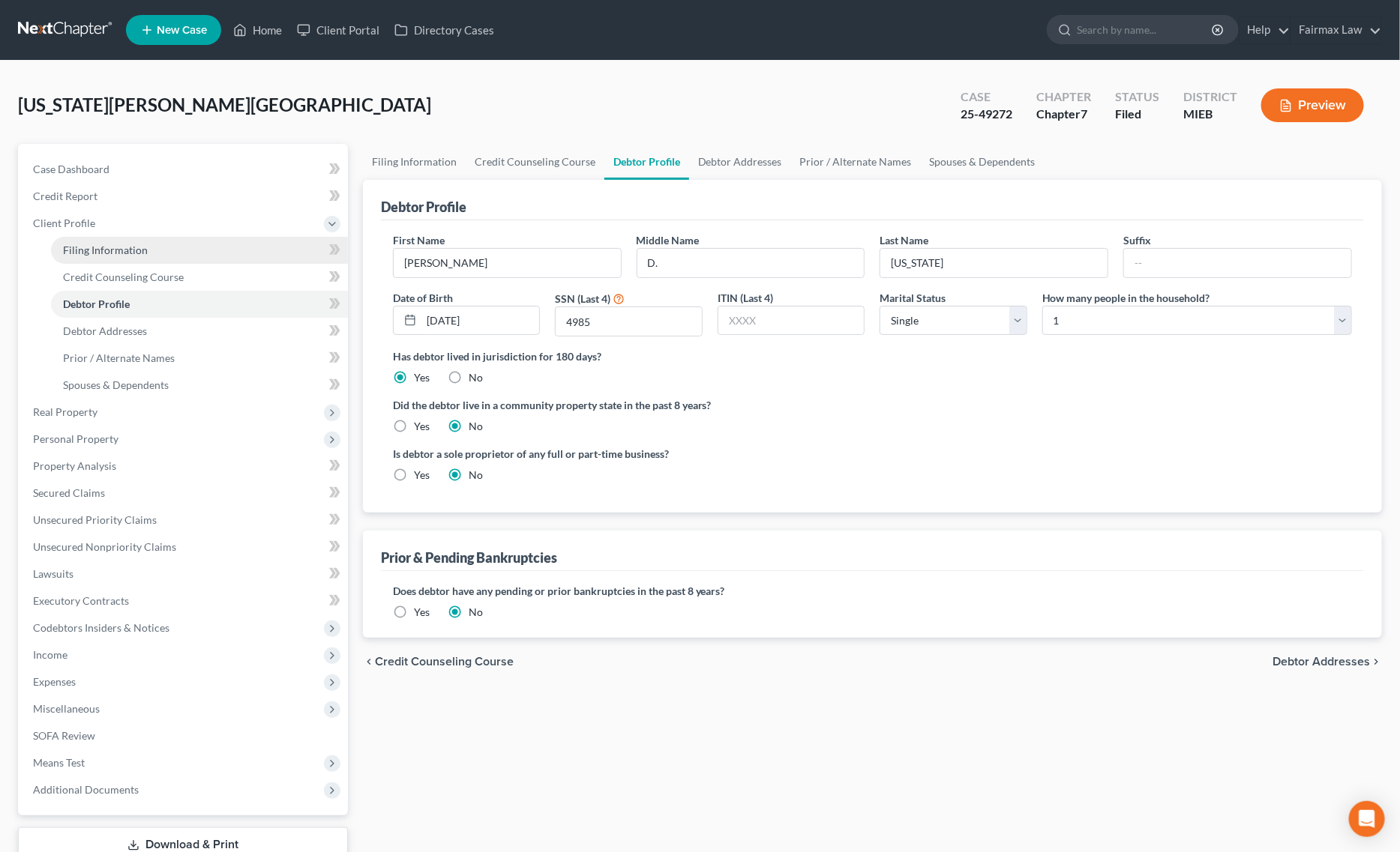
select select "0"
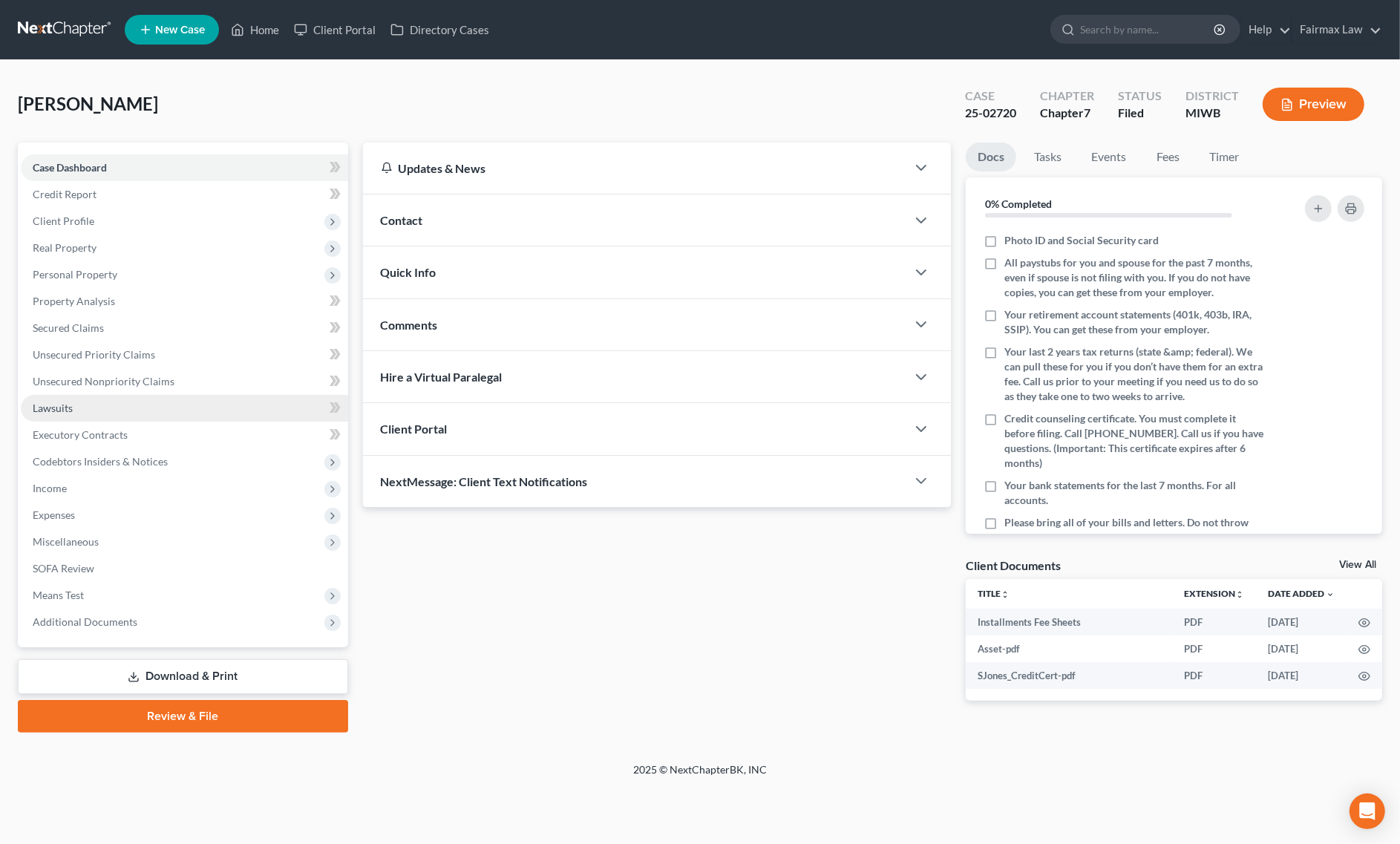
click at [112, 413] on link "Lawsuits" at bounding box center [184, 408] width 327 height 27
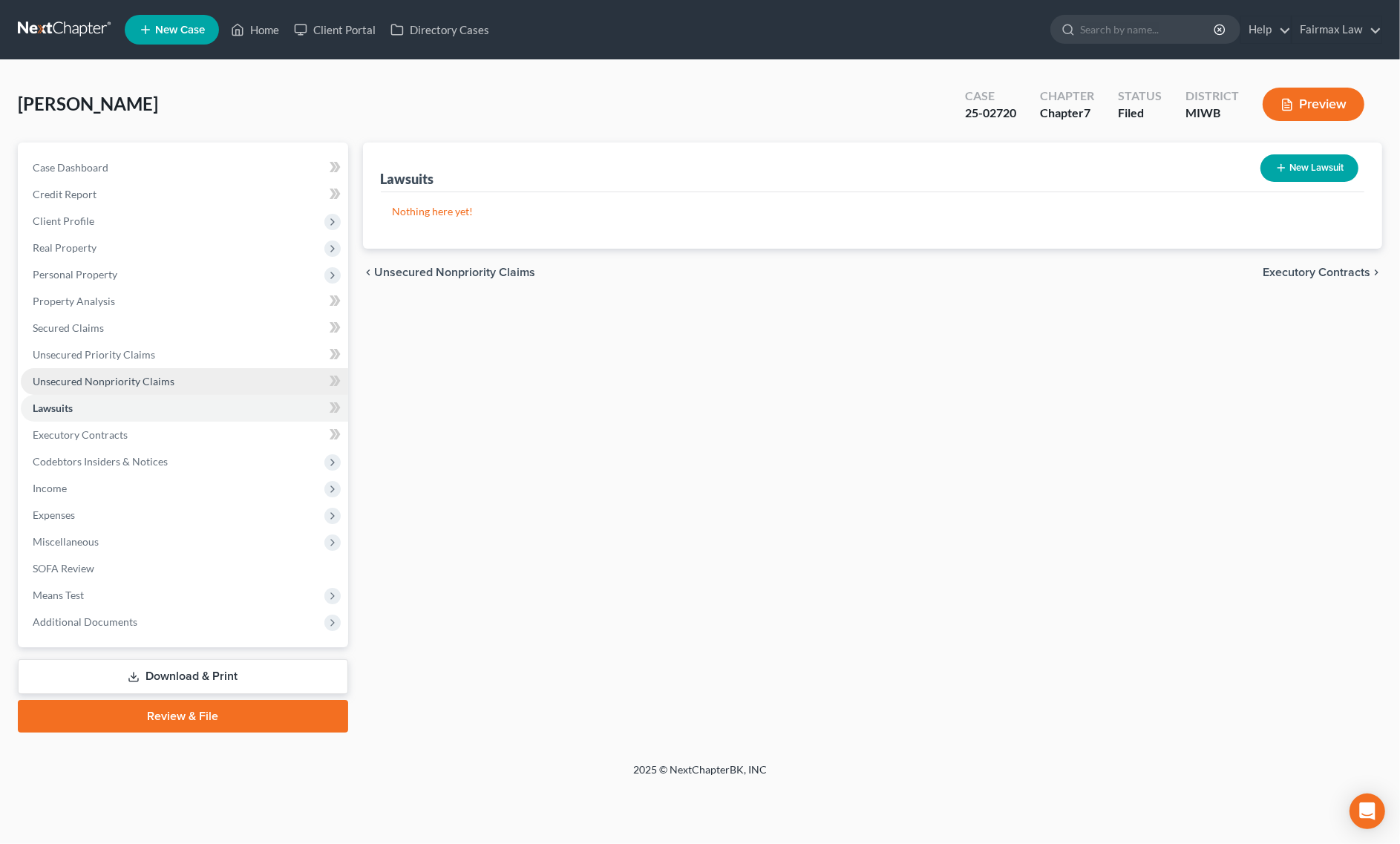
click at [163, 381] on span "Unsecured Nonpriority Claims" at bounding box center [104, 381] width 142 height 13
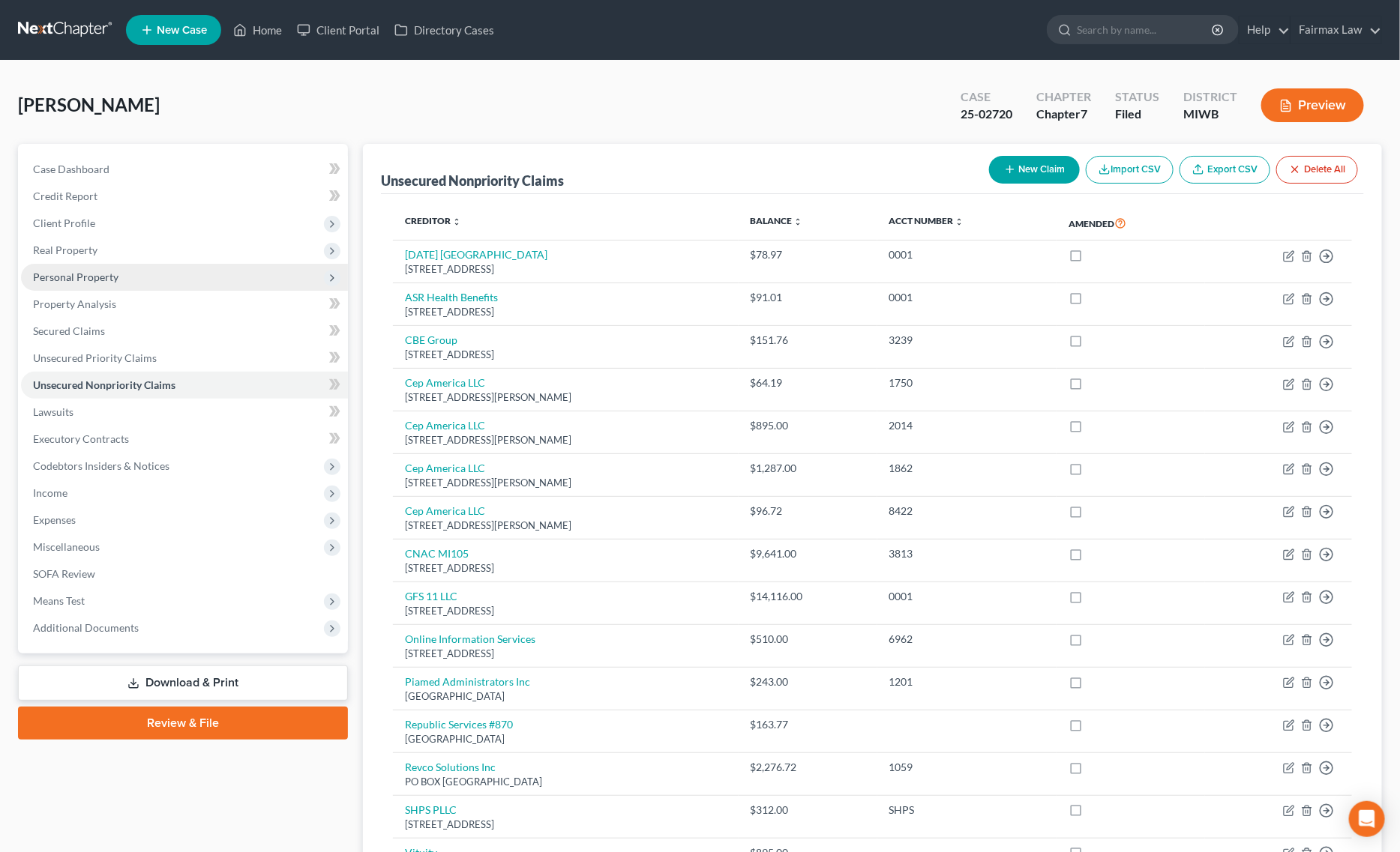
click at [124, 271] on span "Personal Property" at bounding box center [185, 277] width 327 height 27
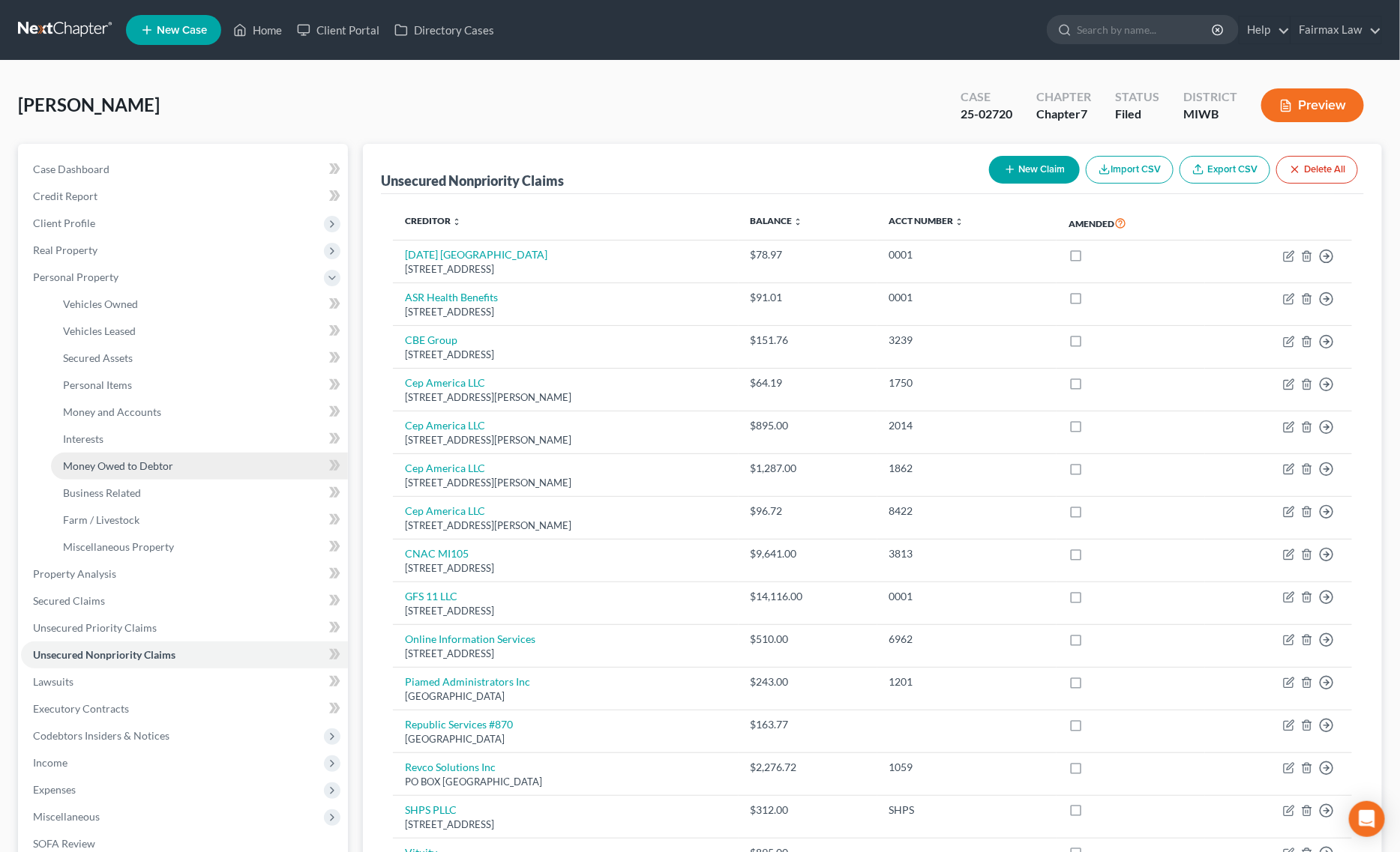
click at [152, 463] on span "Money Owed to Debtor" at bounding box center [118, 465] width 110 height 13
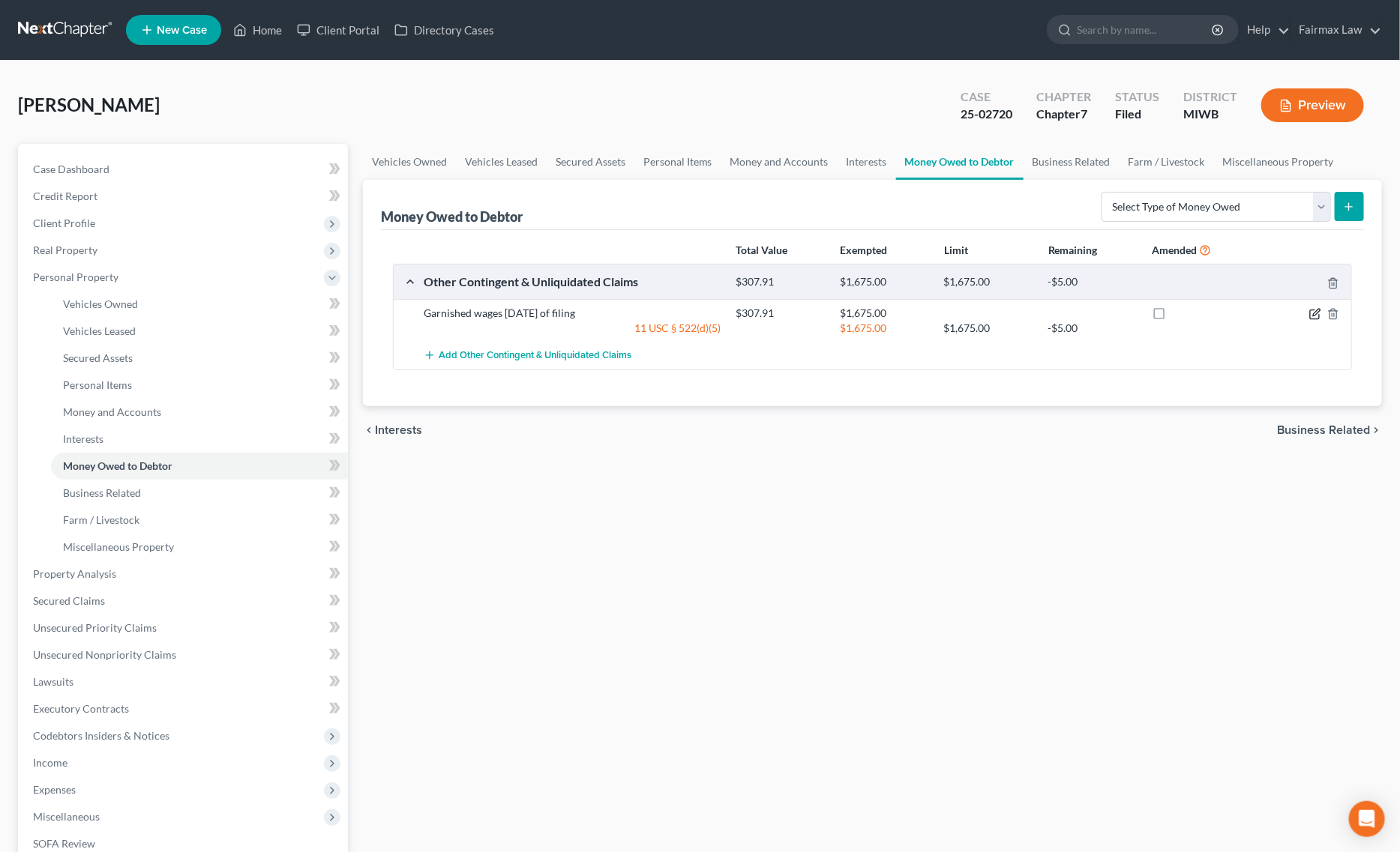
click at [1317, 317] on icon "button" at bounding box center [1315, 314] width 12 height 12
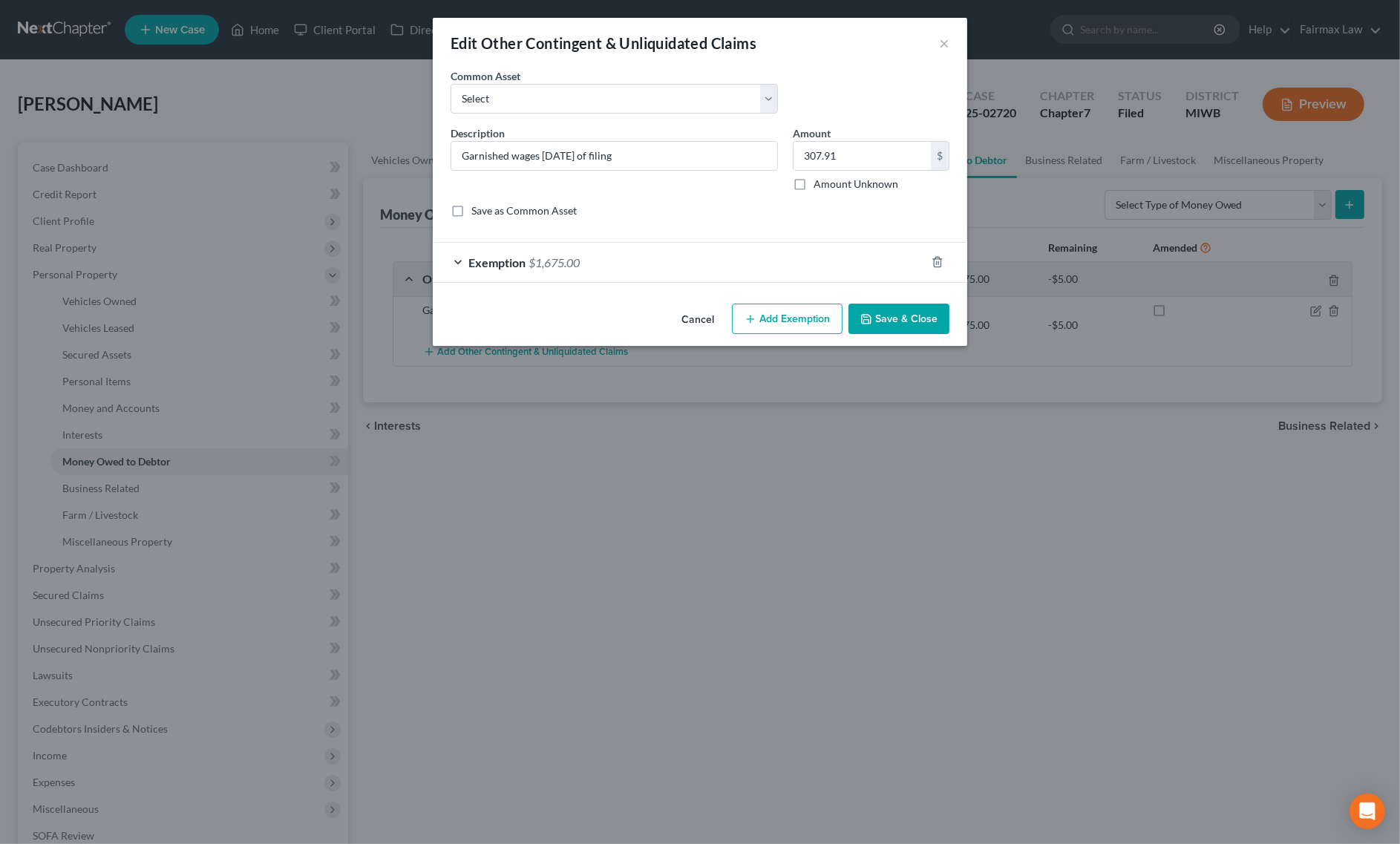
click at [648, 266] on div "Exemption $1,675.00" at bounding box center [679, 262] width 493 height 40
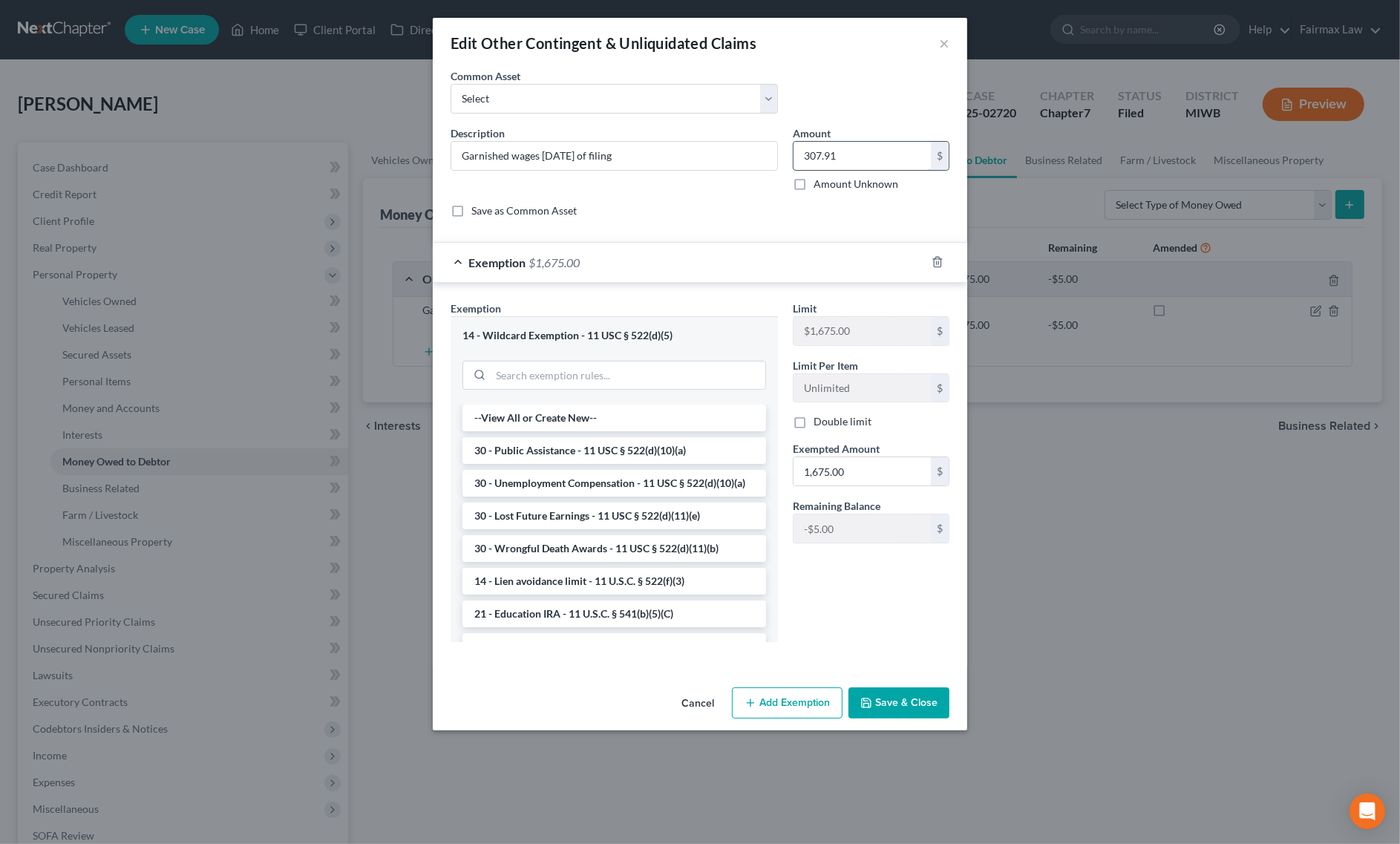
click at [850, 151] on input "307.91" at bounding box center [862, 156] width 137 height 28
click at [865, 484] on input "1,675.00" at bounding box center [862, 471] width 137 height 28
paste input "307.91"
type input "307.91"
click at [926, 710] on button "Save & Close" at bounding box center [899, 703] width 101 height 31
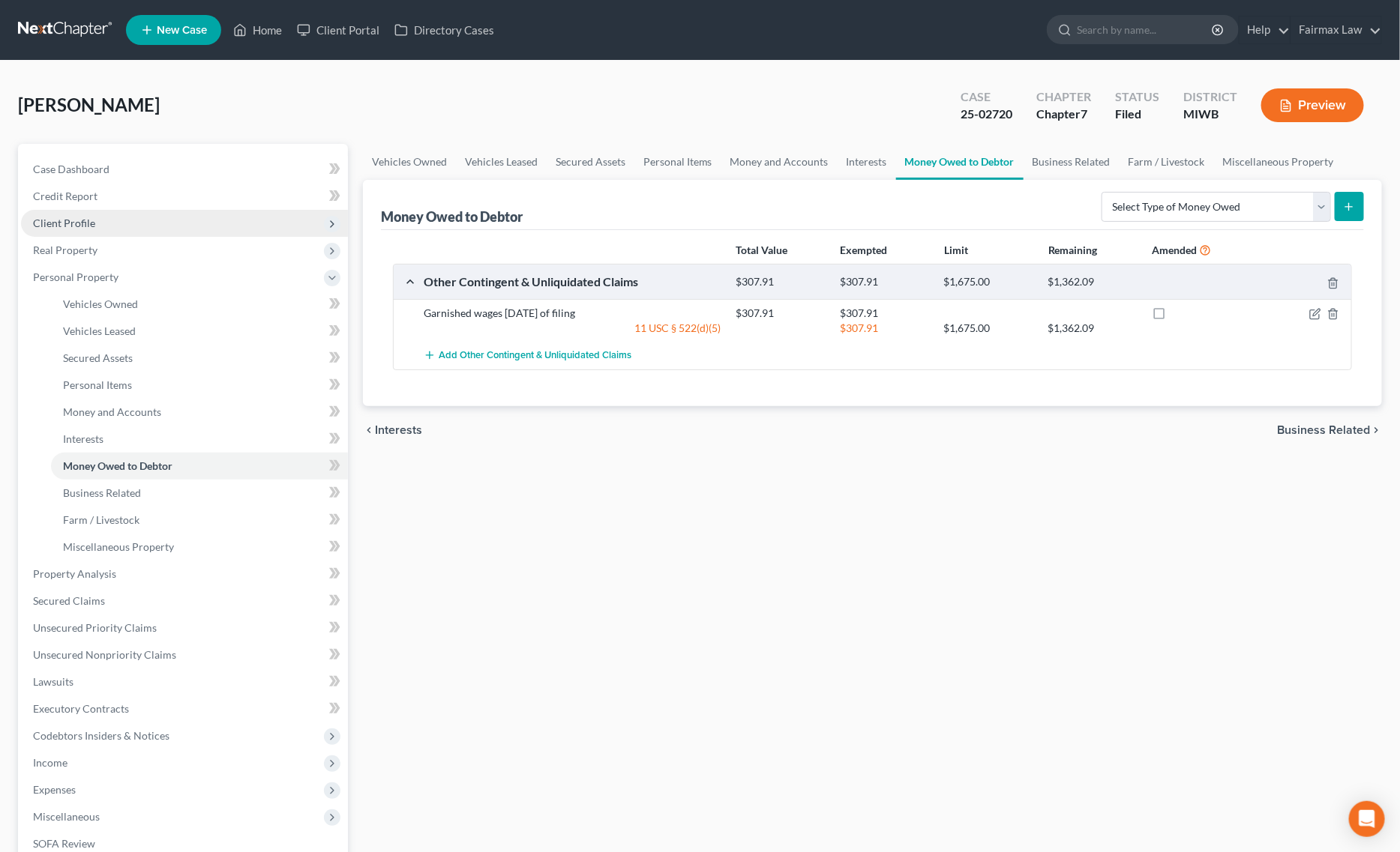
click at [120, 232] on span "Client Profile" at bounding box center [185, 224] width 327 height 27
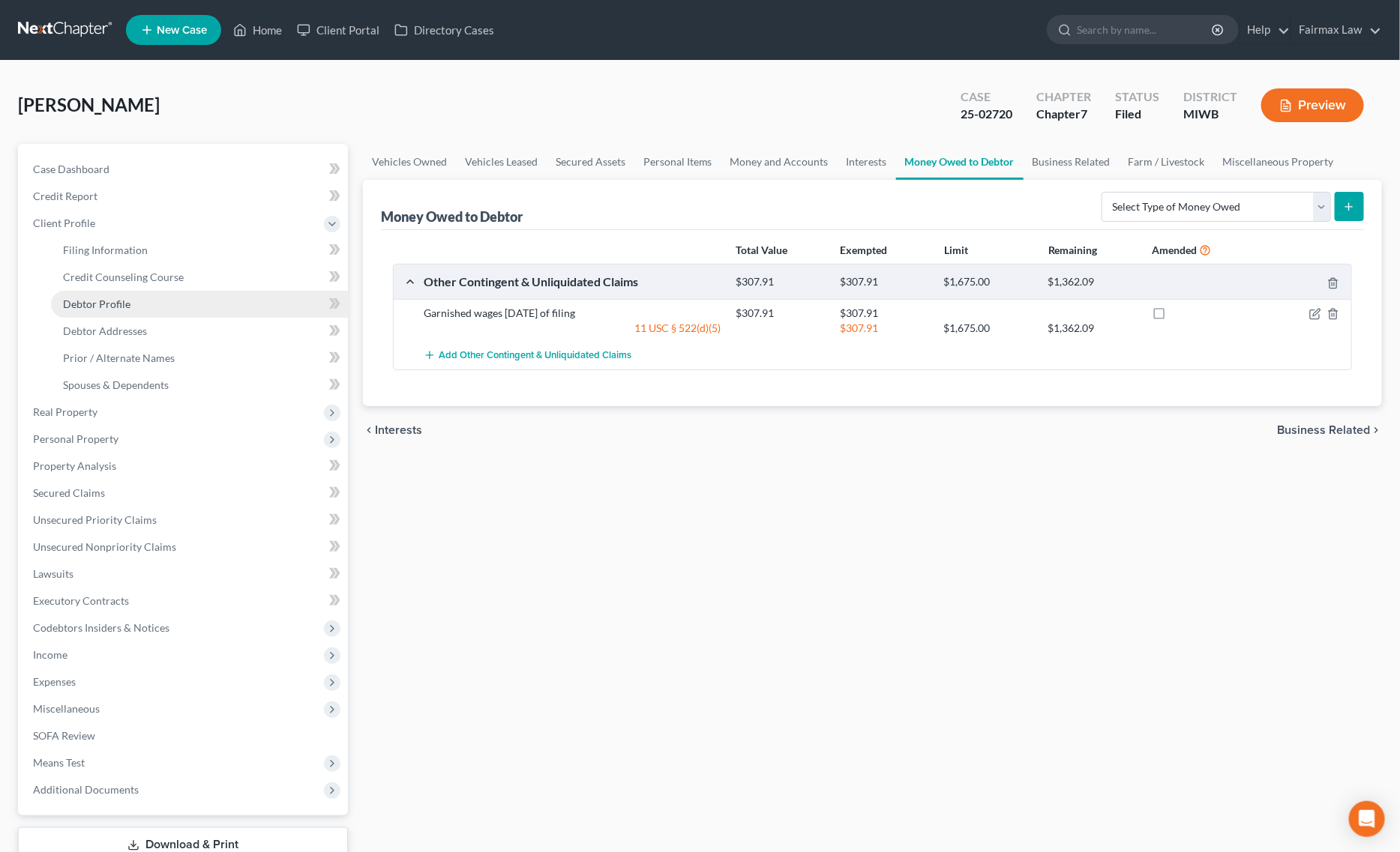
click at [118, 310] on link "Debtor Profile" at bounding box center [200, 305] width 297 height 27
select select "0"
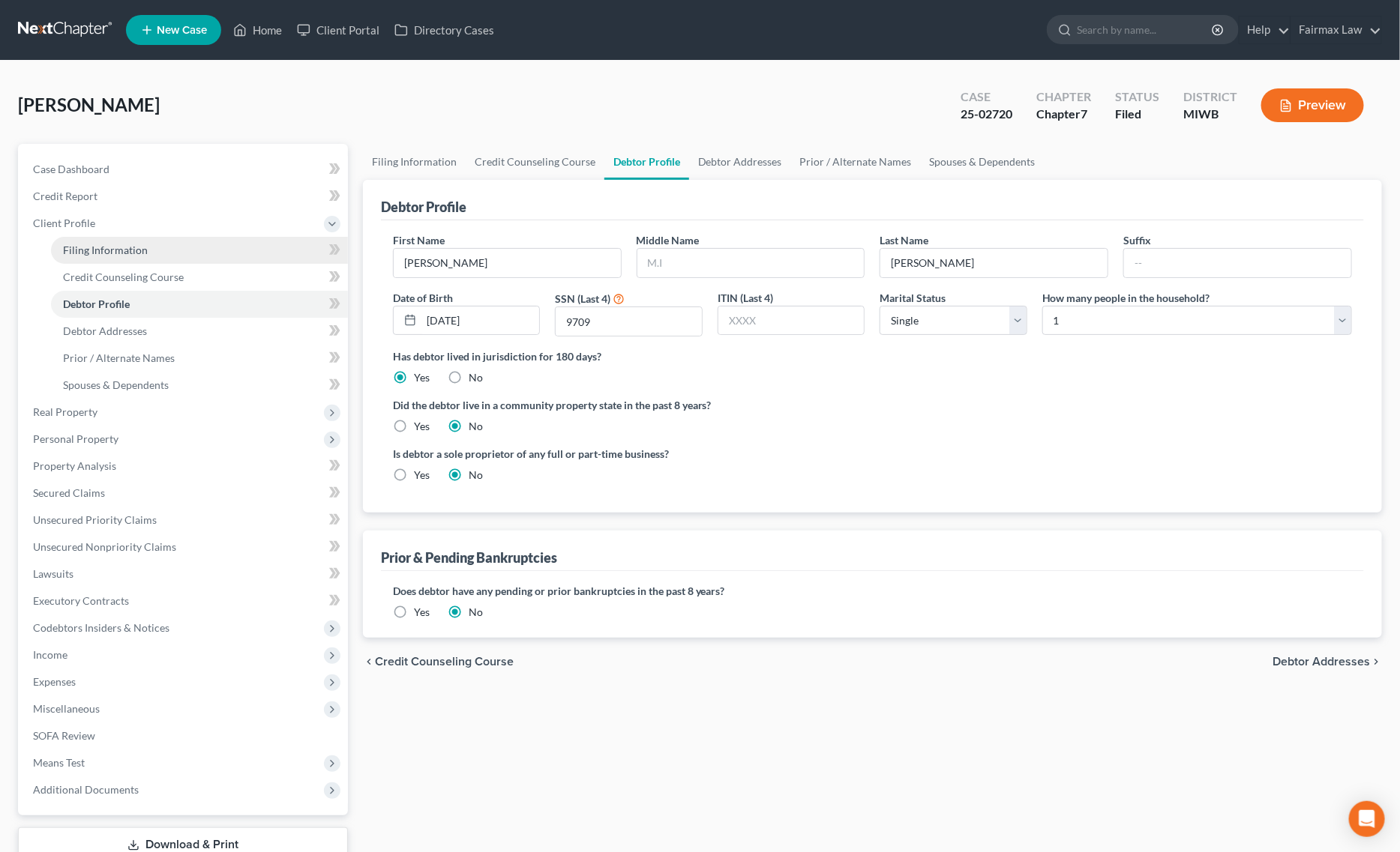
click at [139, 253] on span "Filing Information" at bounding box center [105, 249] width 85 height 13
select select "1"
select select "0"
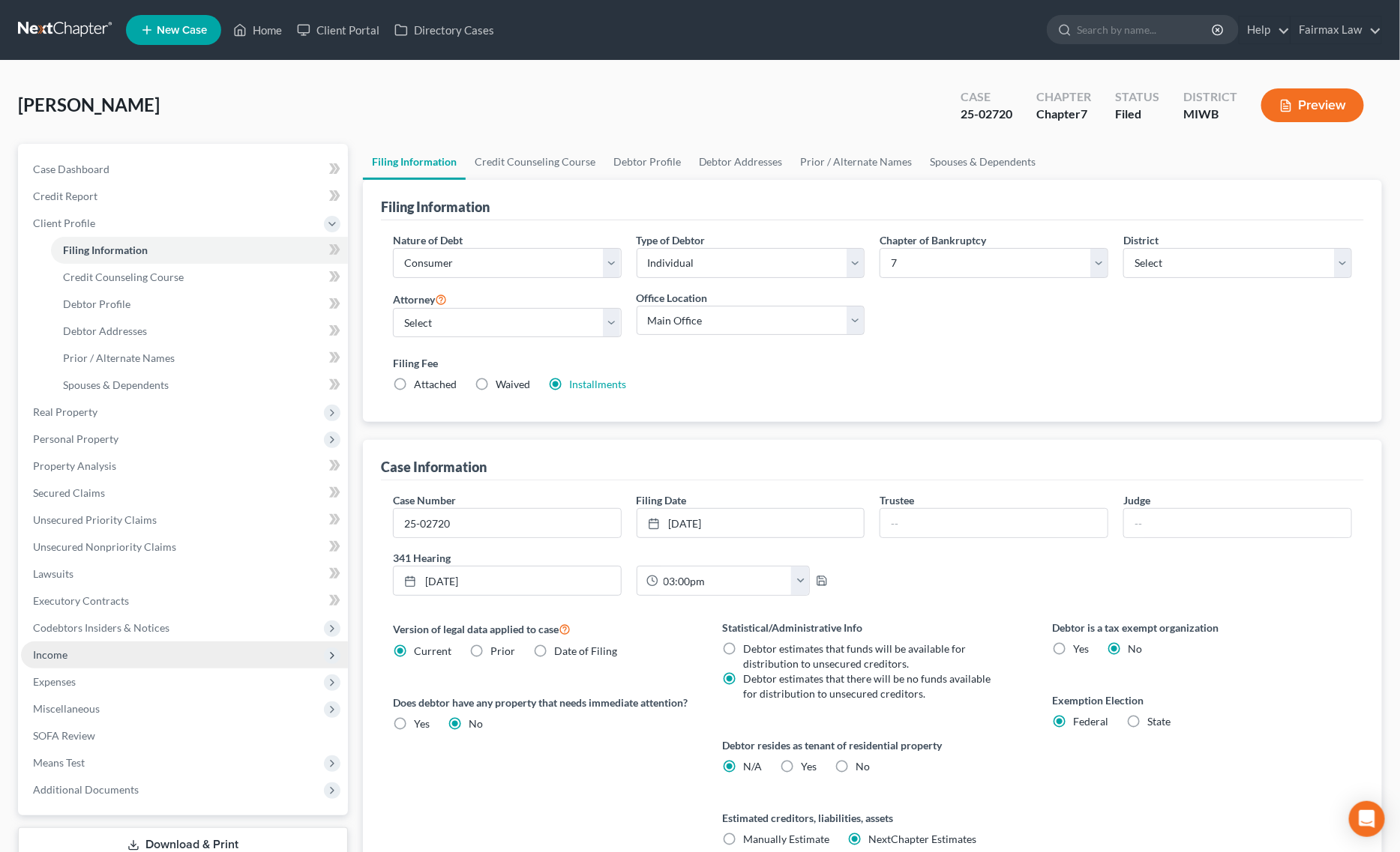
click at [107, 651] on span "Income" at bounding box center [185, 656] width 327 height 27
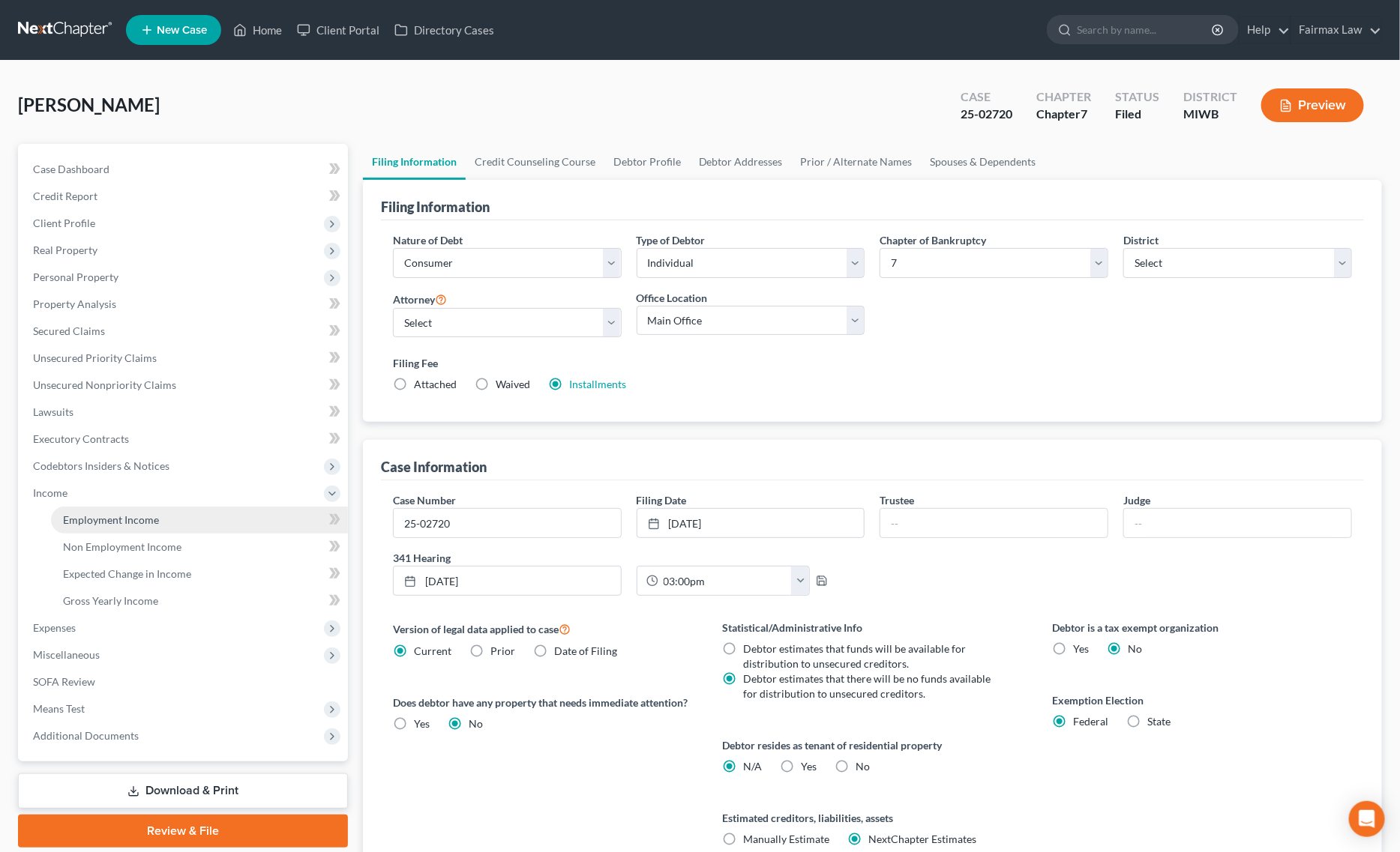
click at [132, 519] on span "Employment Income" at bounding box center [111, 519] width 96 height 13
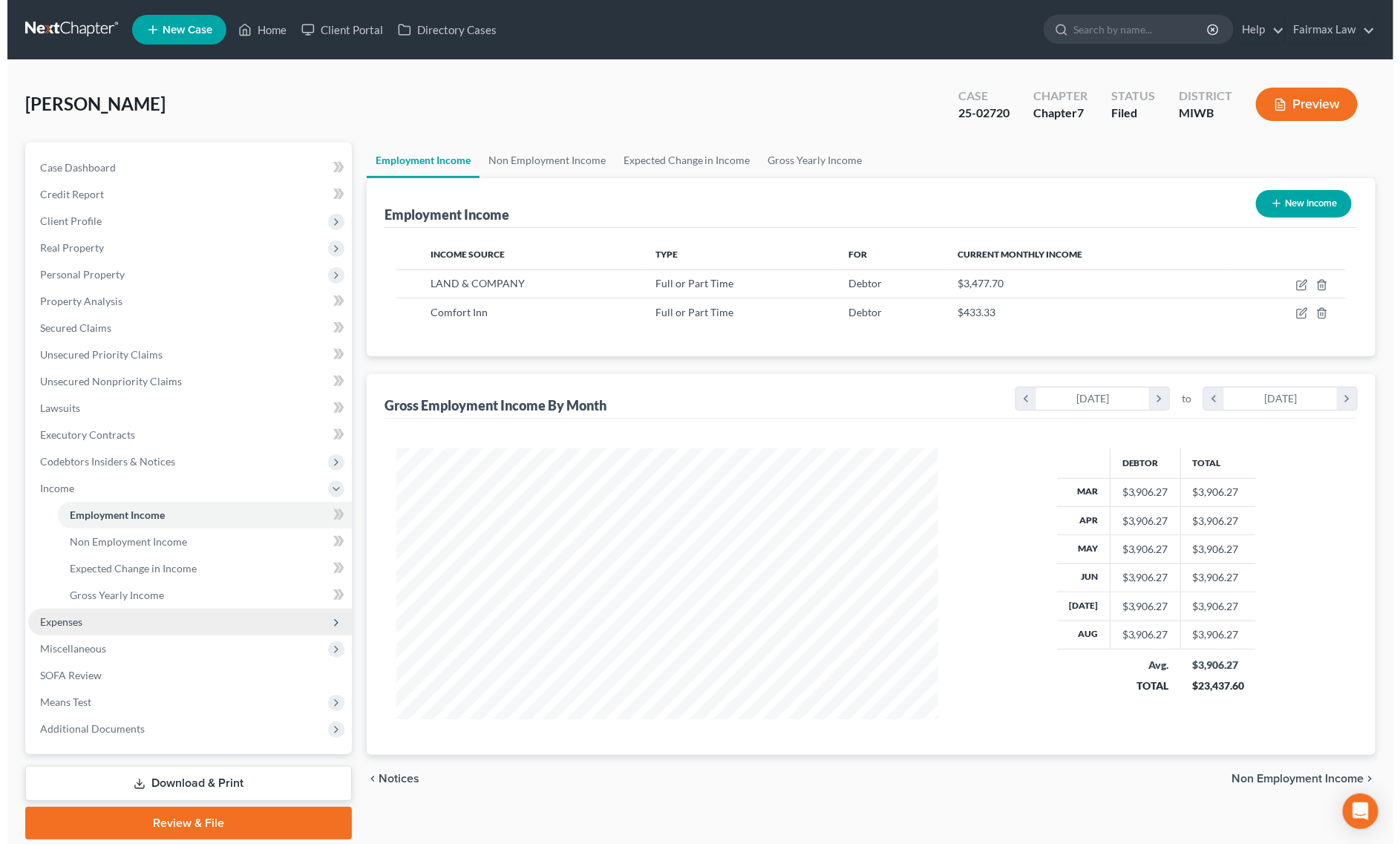
scroll to position [271, 571]
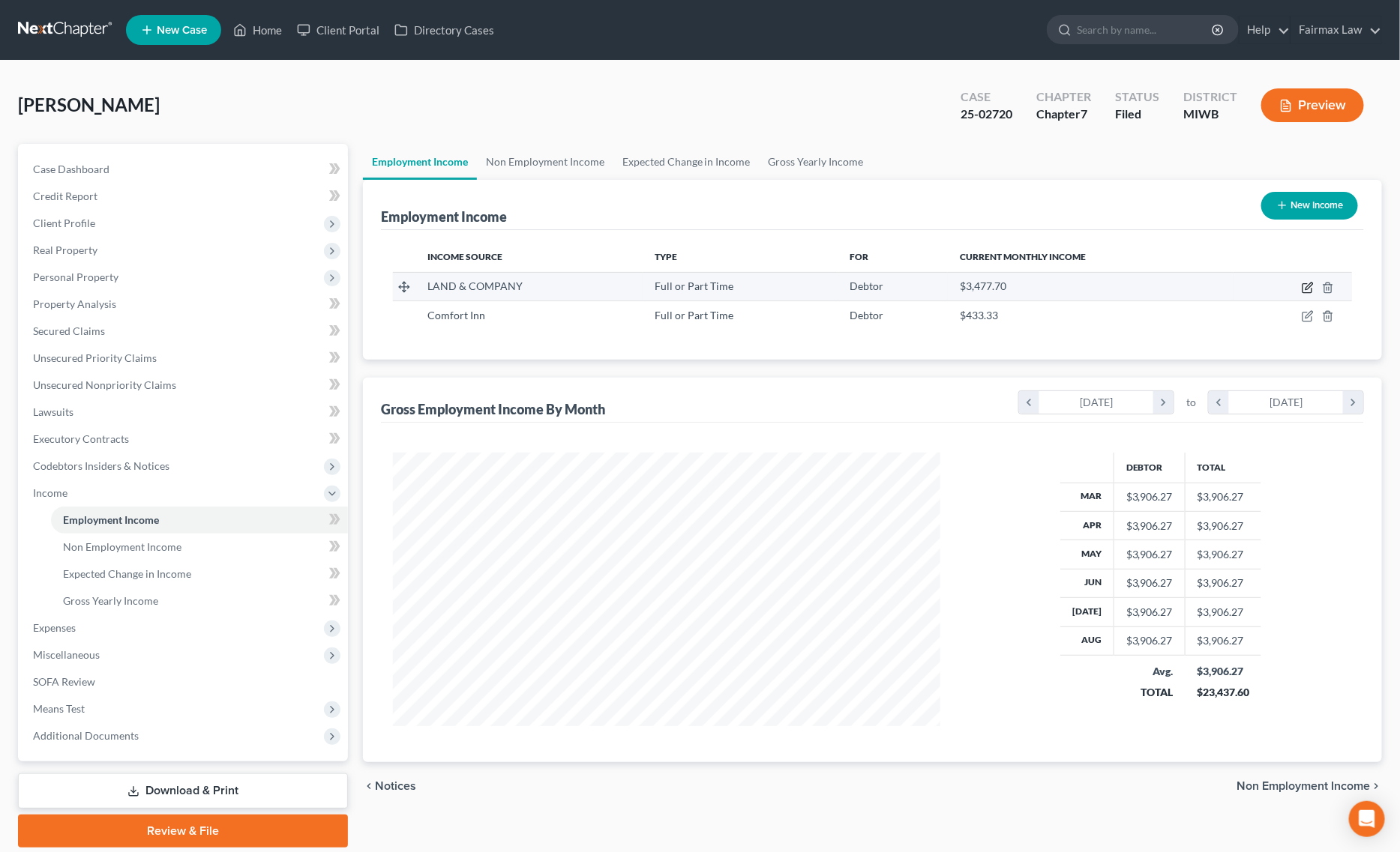
click at [1302, 283] on icon "button" at bounding box center [1308, 288] width 12 height 12
select select "0"
select select "23"
select select "2"
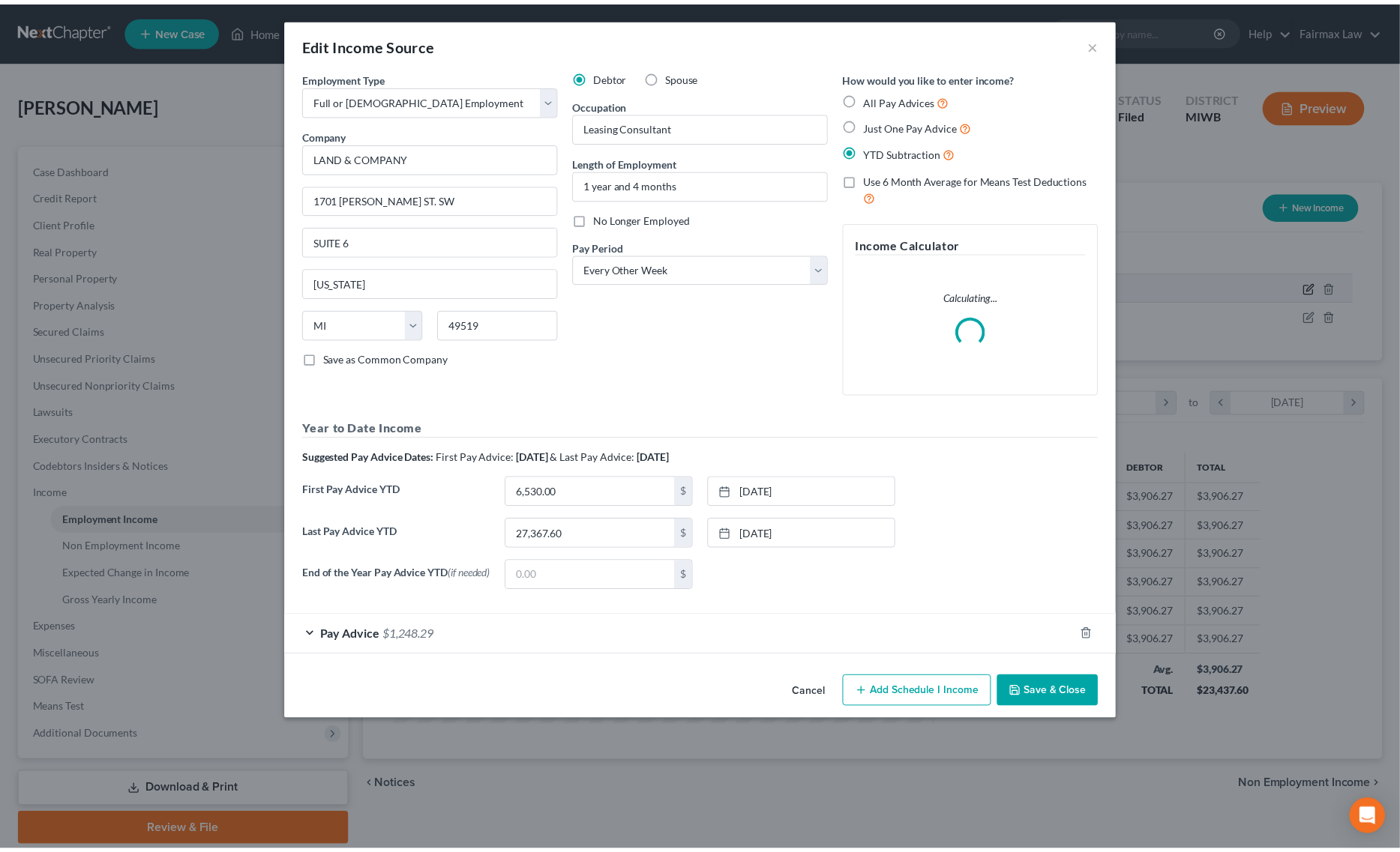
scroll to position [276, 583]
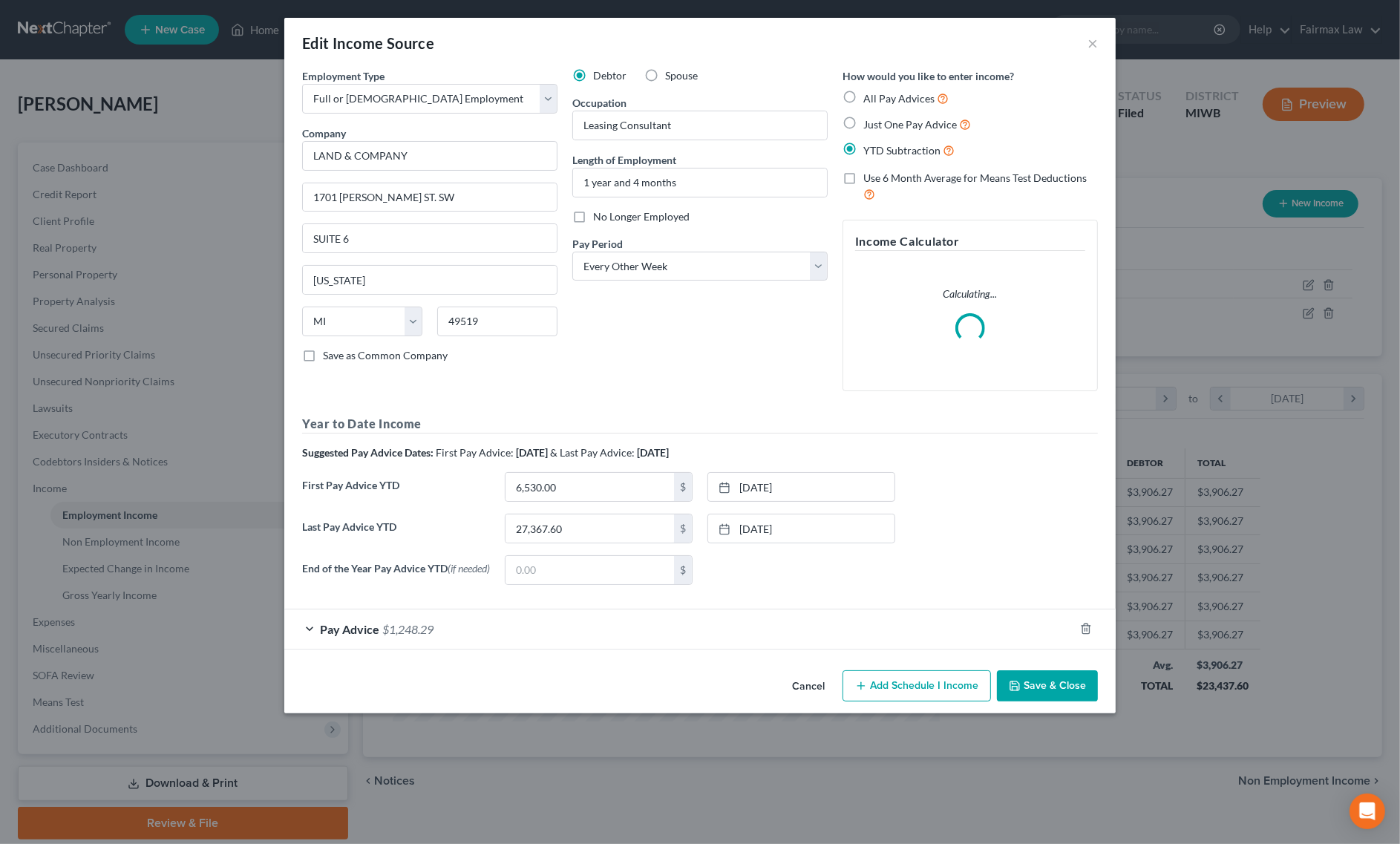
click at [1042, 689] on button "Save & Close" at bounding box center [1047, 686] width 101 height 31
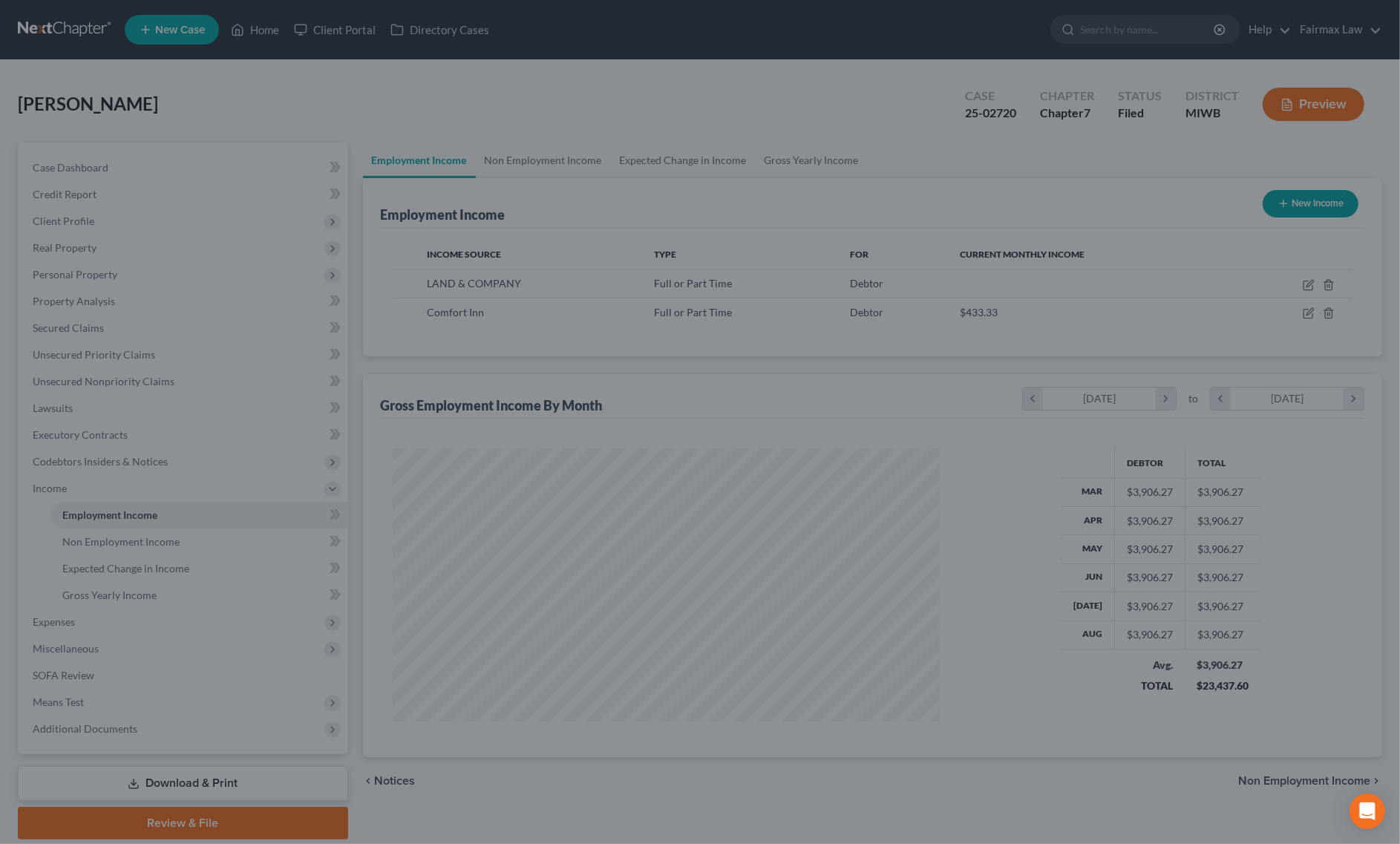
scroll to position [742218, 741670]
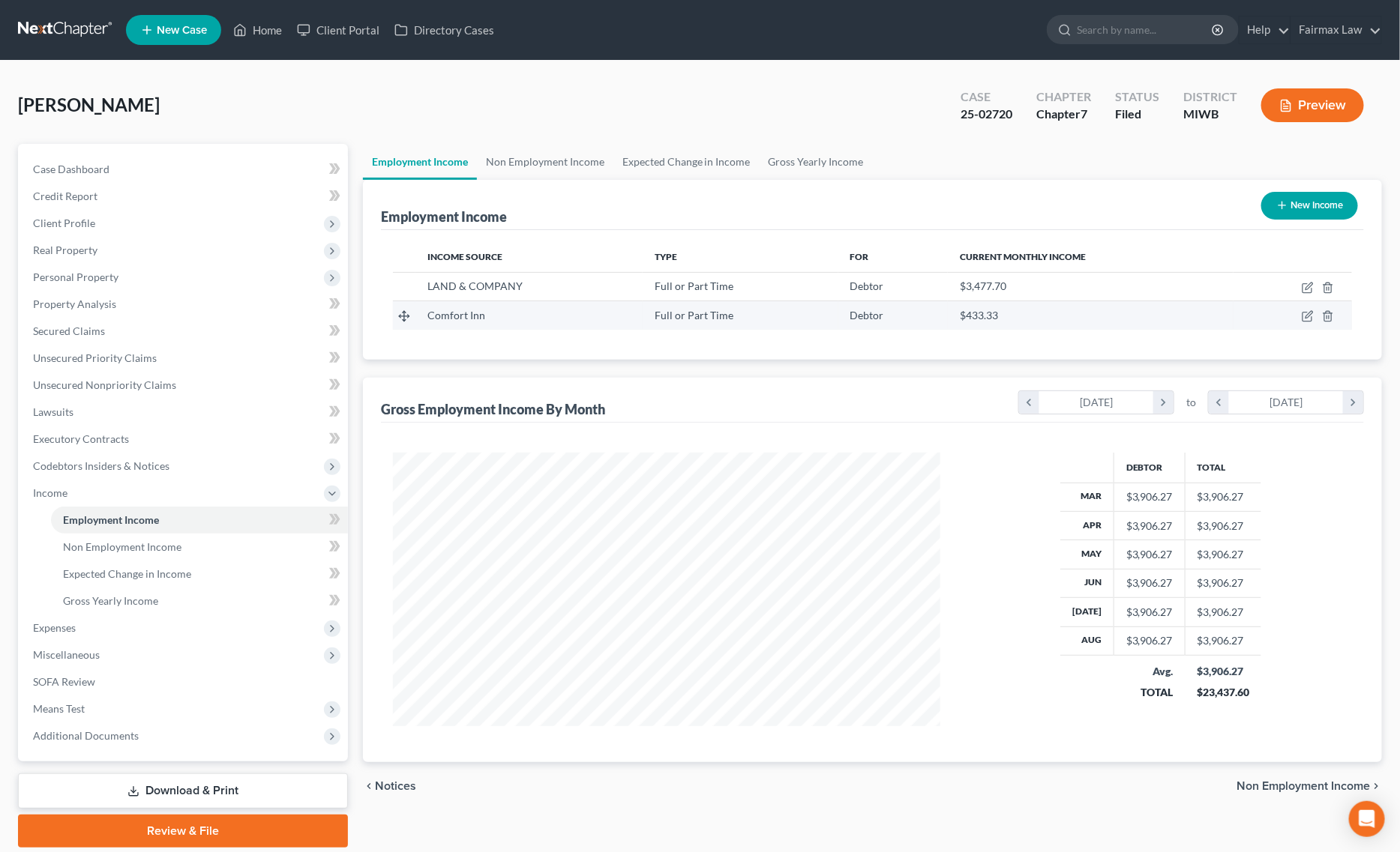
click at [1299, 312] on td at bounding box center [1292, 315] width 119 height 28
click at [1303, 318] on icon "button" at bounding box center [1308, 316] width 12 height 12
select select "0"
select select "23"
select select "2"
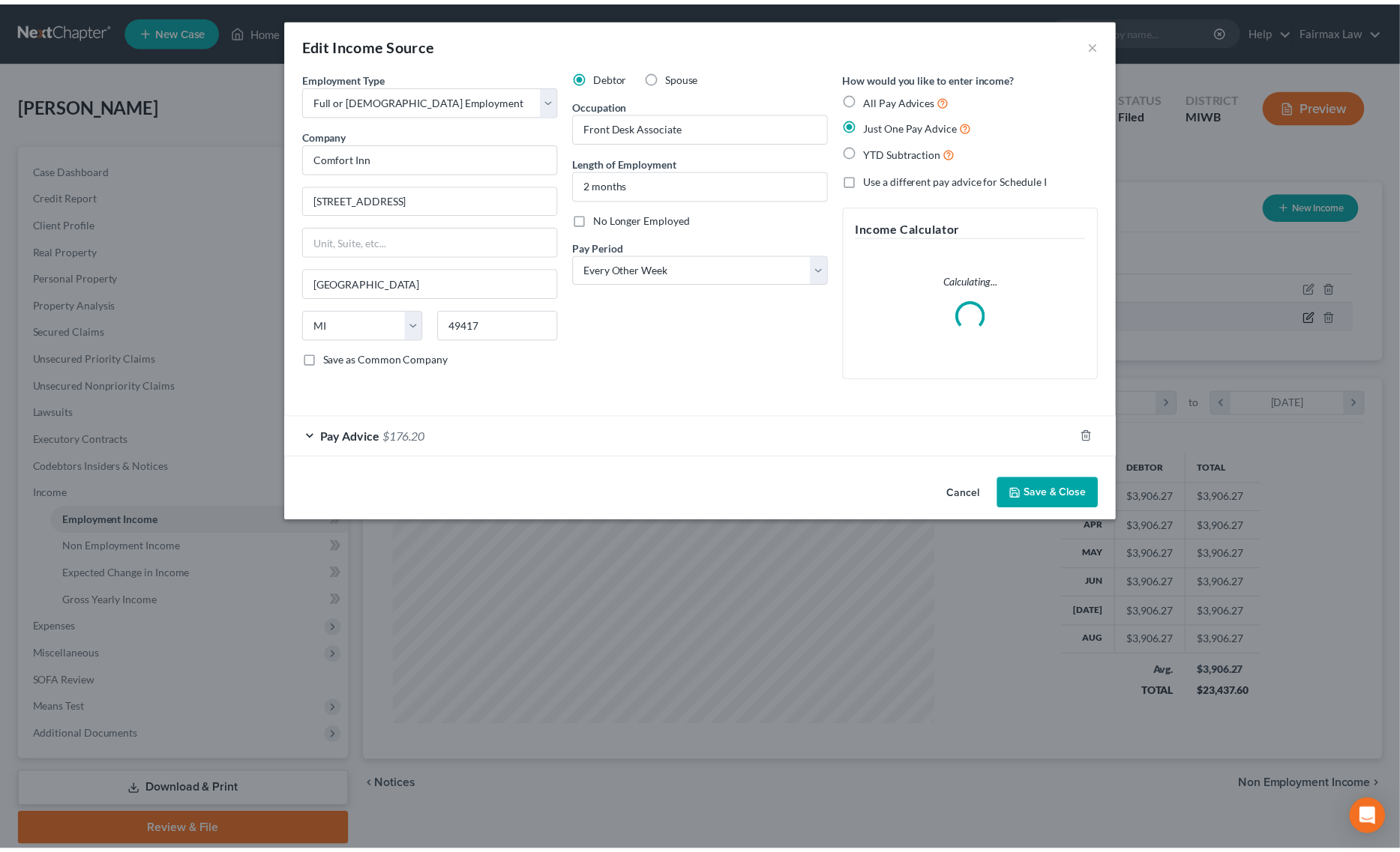
scroll to position [276, 583]
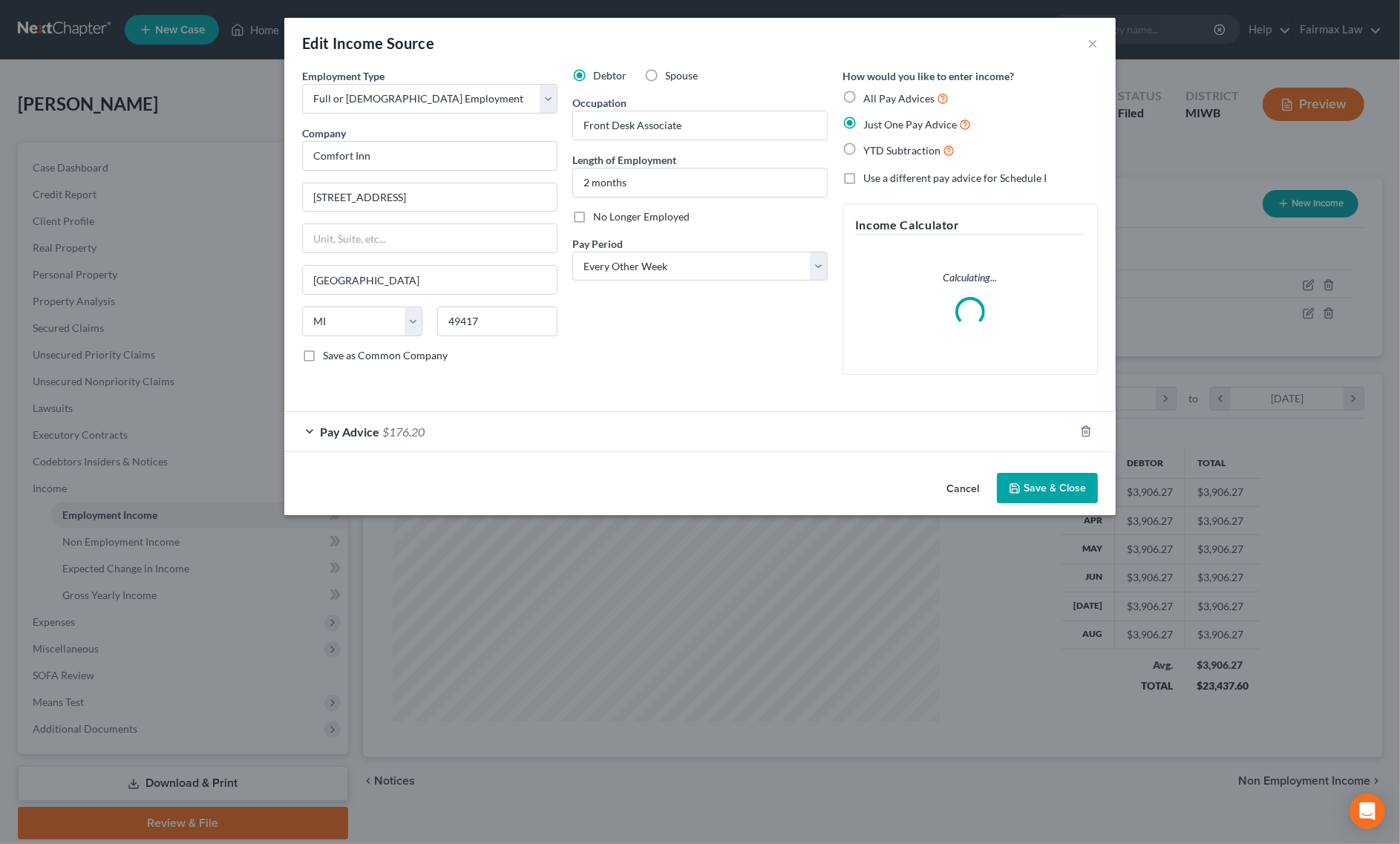
click at [1048, 495] on button "Save & Close" at bounding box center [1047, 488] width 101 height 31
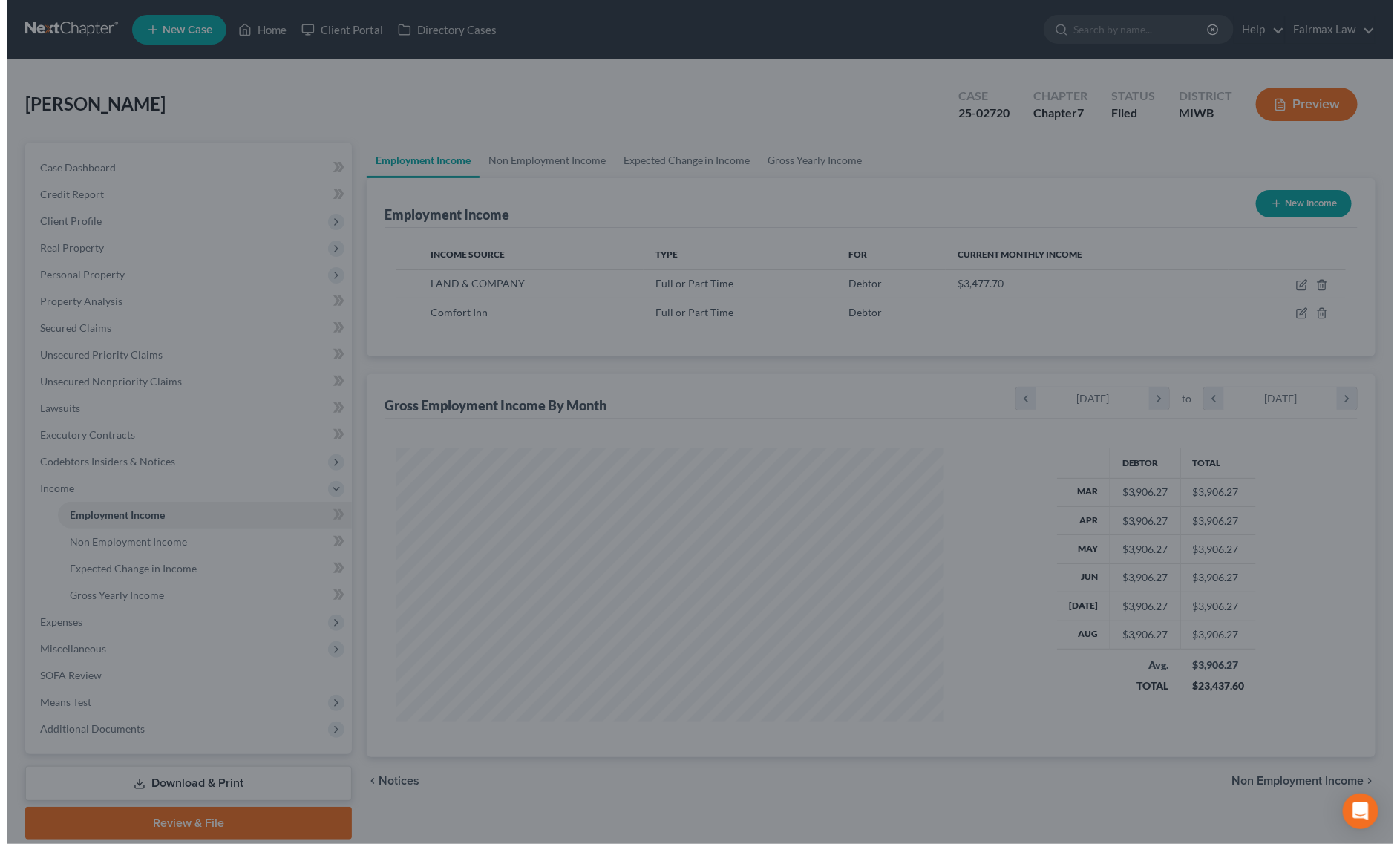
scroll to position [742218, 741670]
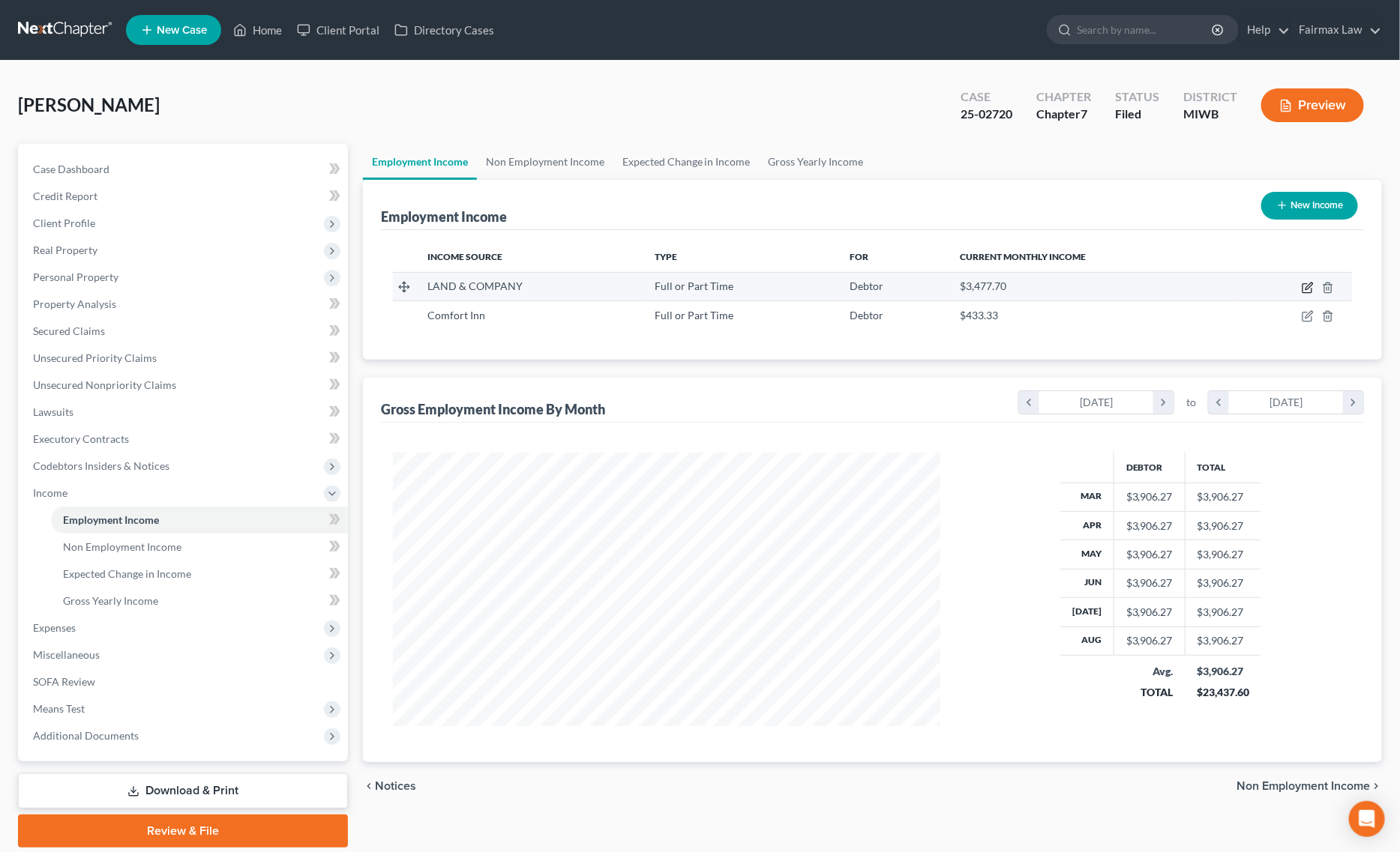
click at [1305, 289] on icon "button" at bounding box center [1308, 288] width 12 height 12
select select "0"
select select "23"
select select "2"
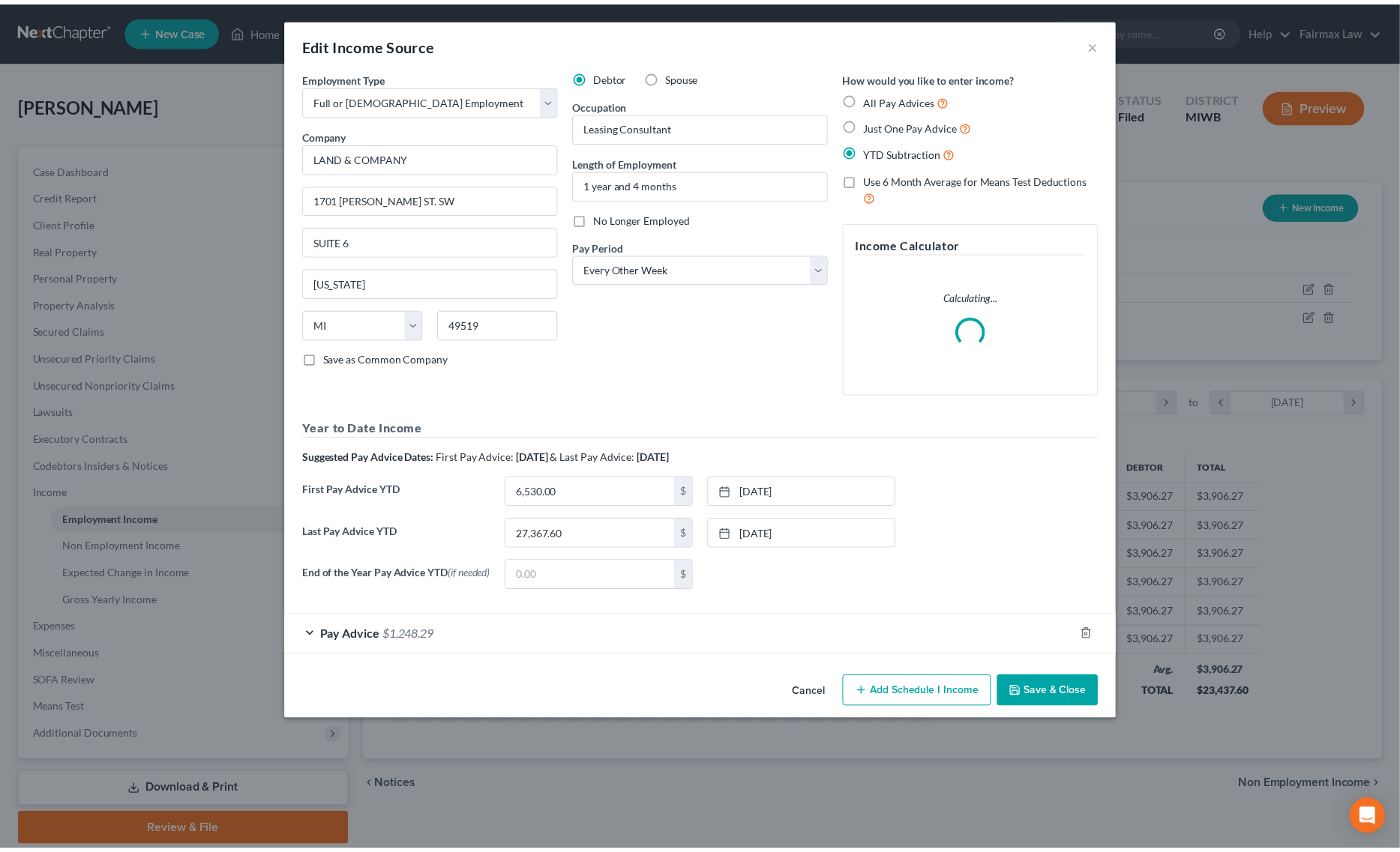
scroll to position [276, 583]
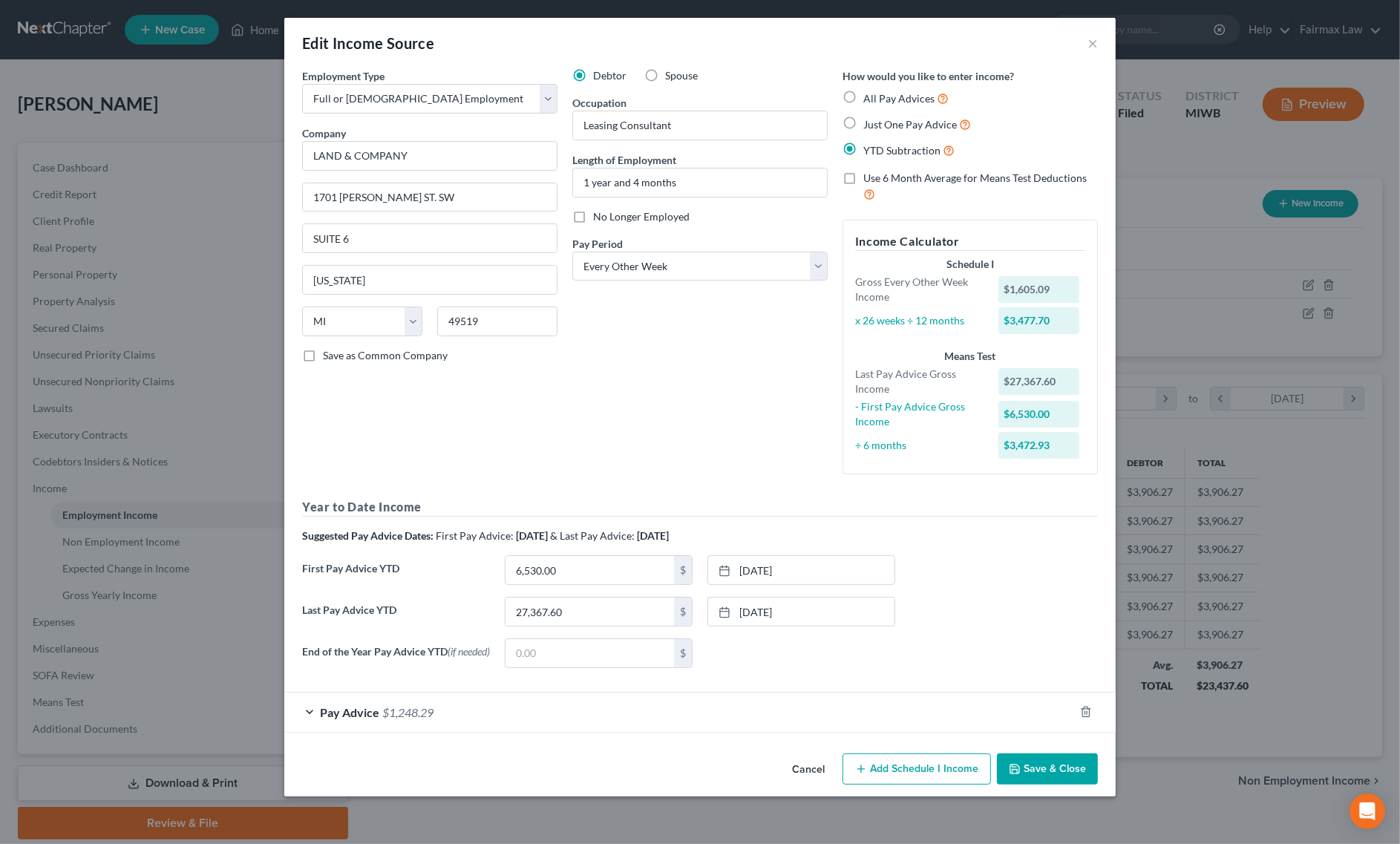
click at [1208, 86] on div "Edit Income Source × Employment Type * Select Full or Part Time Employment Self…" at bounding box center [700, 422] width 1400 height 844
click at [1140, 102] on div "Edit Income Source × Employment Type * Select Full or Part Time Employment Self…" at bounding box center [700, 422] width 1400 height 844
click at [1093, 45] on button "×" at bounding box center [1092, 42] width 10 height 18
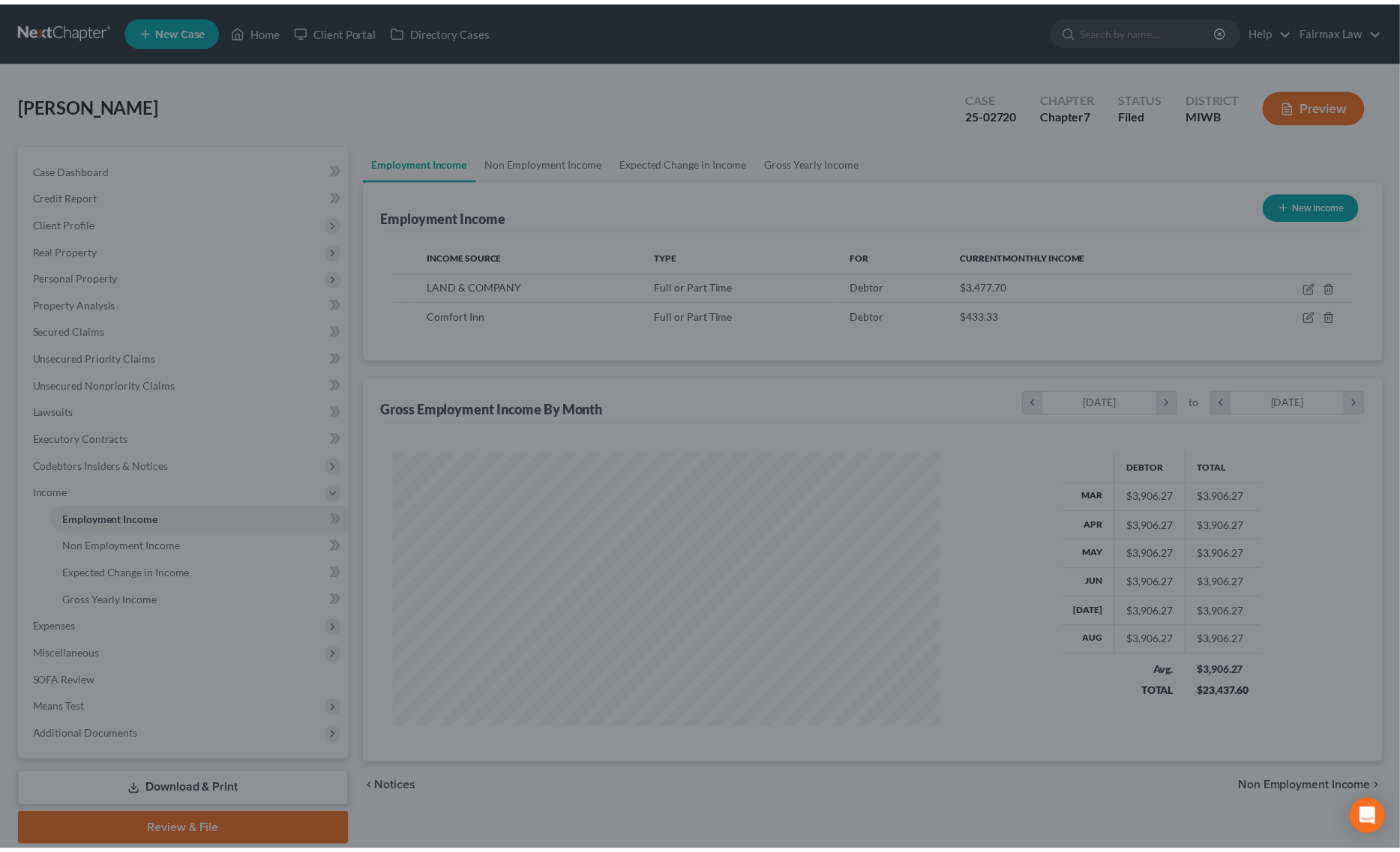
scroll to position [749253, 749363]
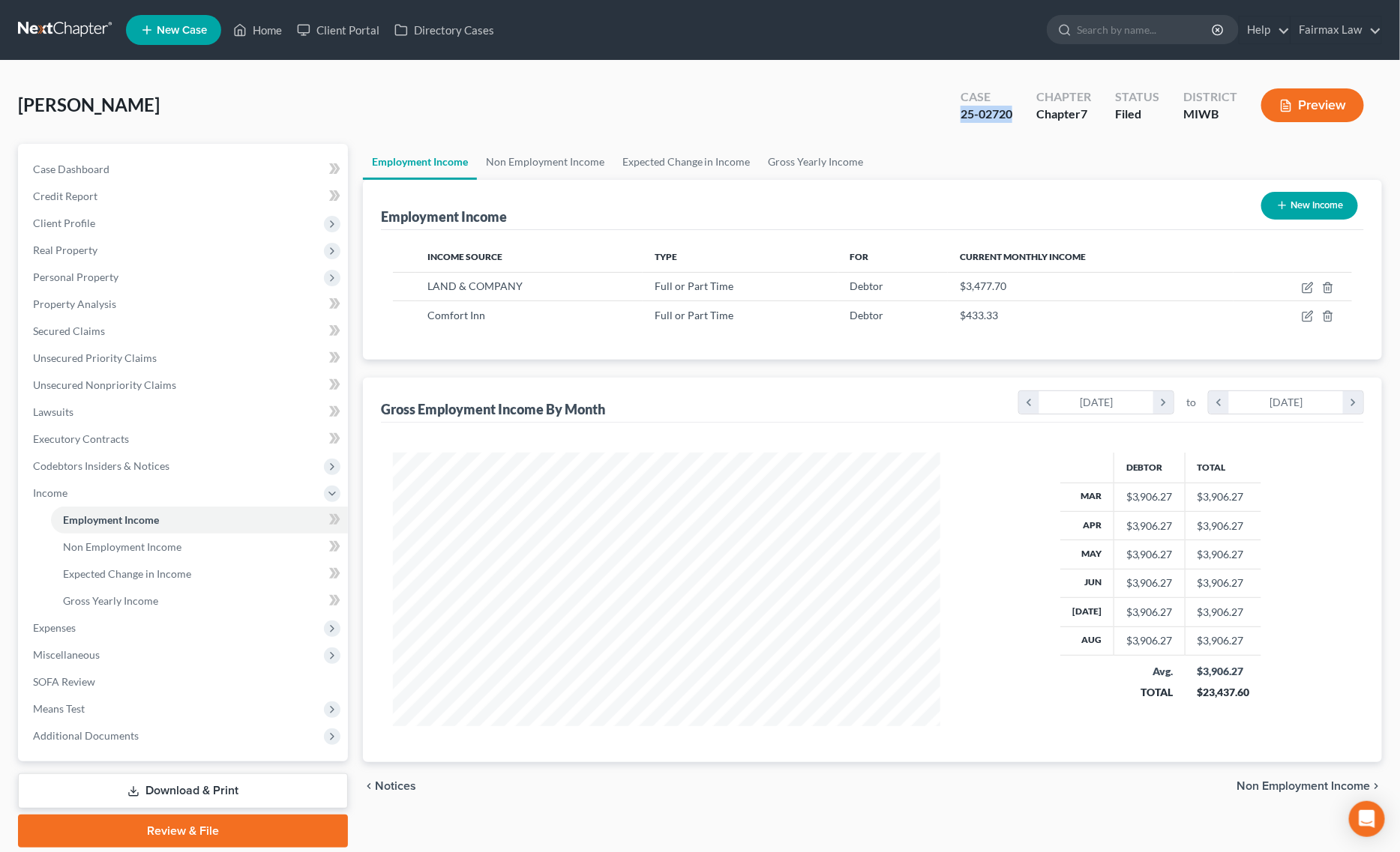
drag, startPoint x: 961, startPoint y: 113, endPoint x: 1014, endPoint y: 128, distance: 55.1
click at [1014, 128] on div "Case 25-02720 Chapter Chapter 7 Status Filed District MIWB Preview" at bounding box center [1163, 105] width 439 height 53
copy div "25-02720"
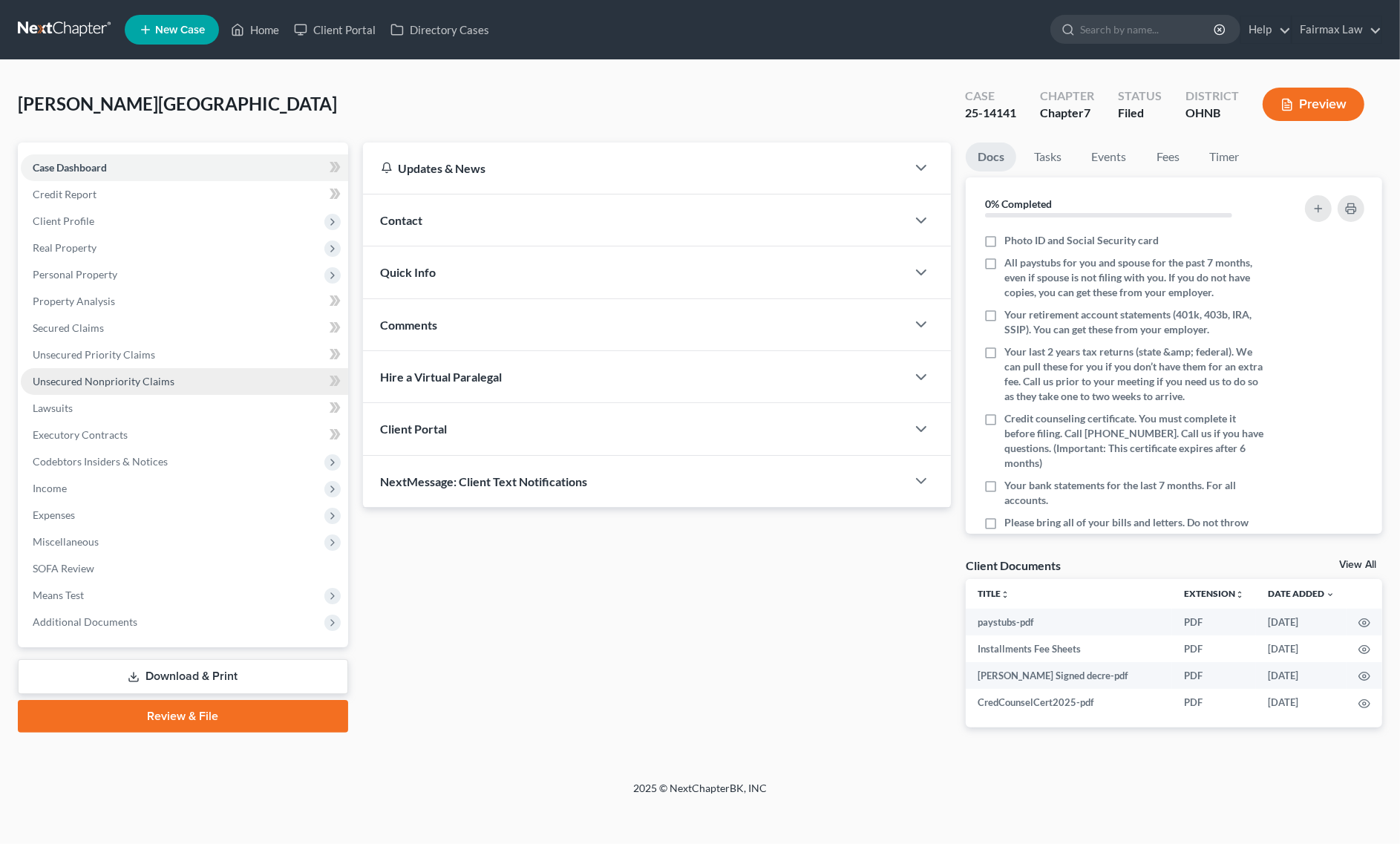
click at [105, 392] on link "Unsecured Nonpriority Claims" at bounding box center [184, 381] width 327 height 27
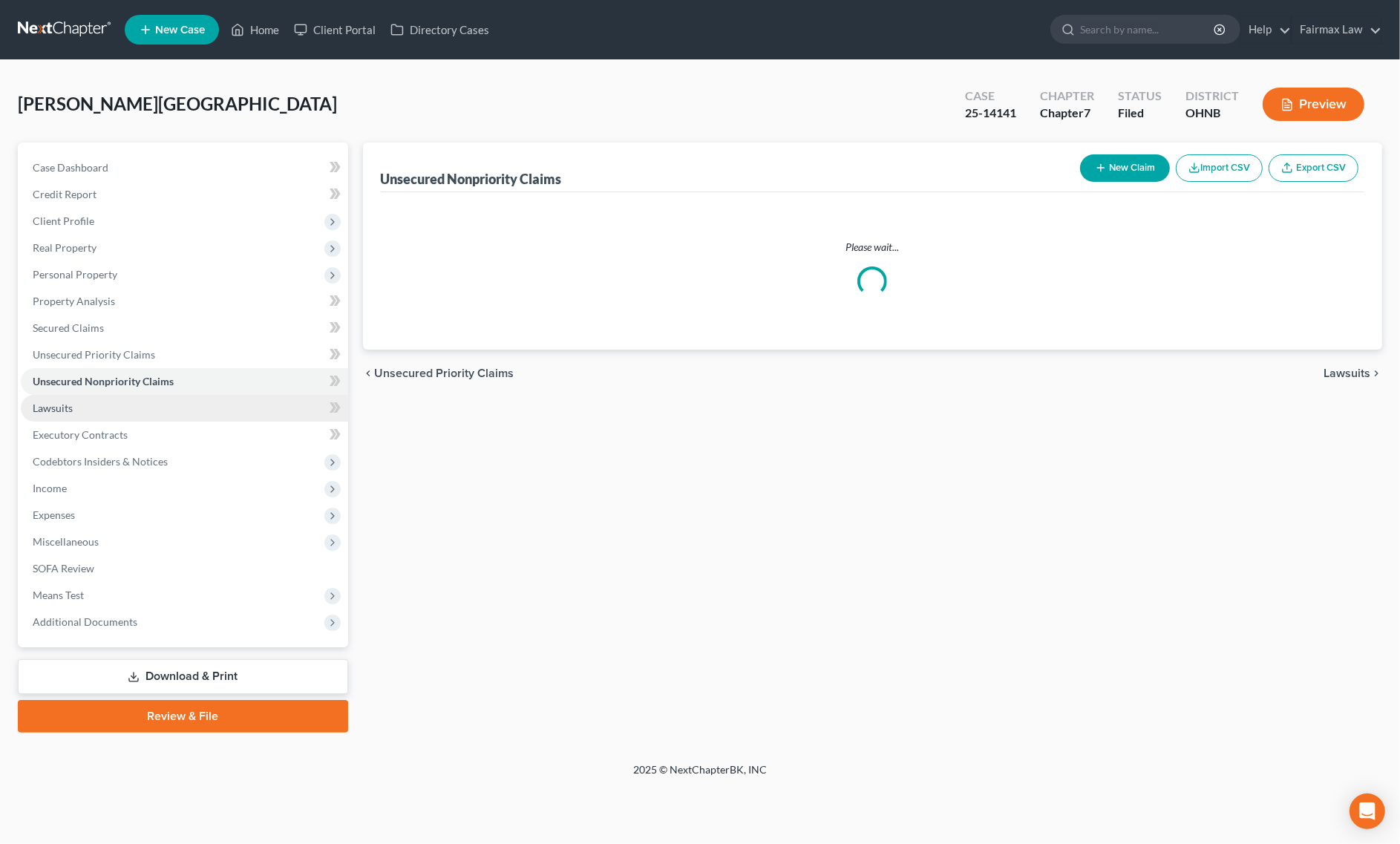
click at [107, 409] on link "Lawsuits" at bounding box center [184, 408] width 327 height 27
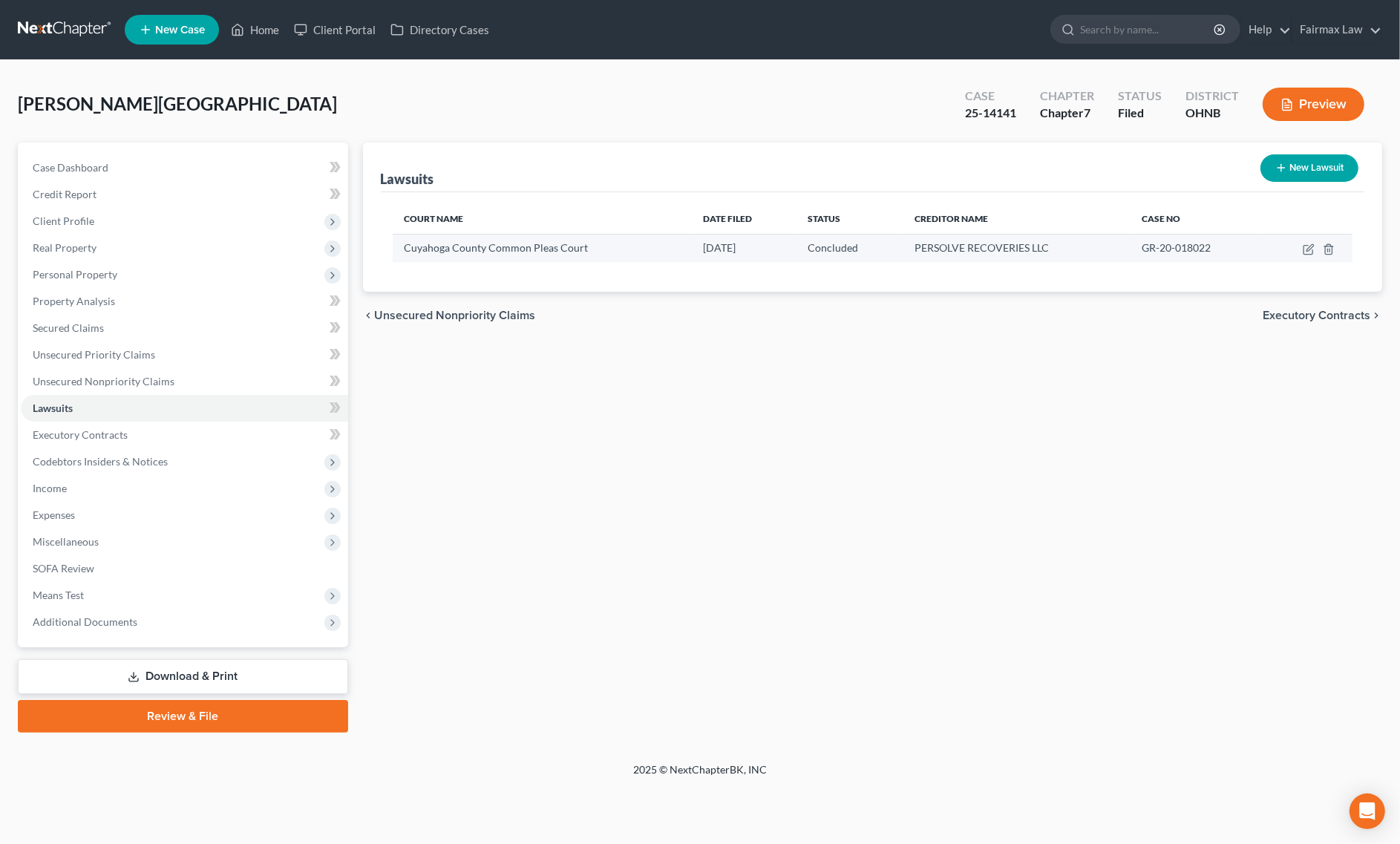
click at [1301, 249] on td at bounding box center [1308, 248] width 88 height 28
click at [1307, 247] on icon "button" at bounding box center [1309, 249] width 12 height 12
select select "36"
select select "2"
select select "1"
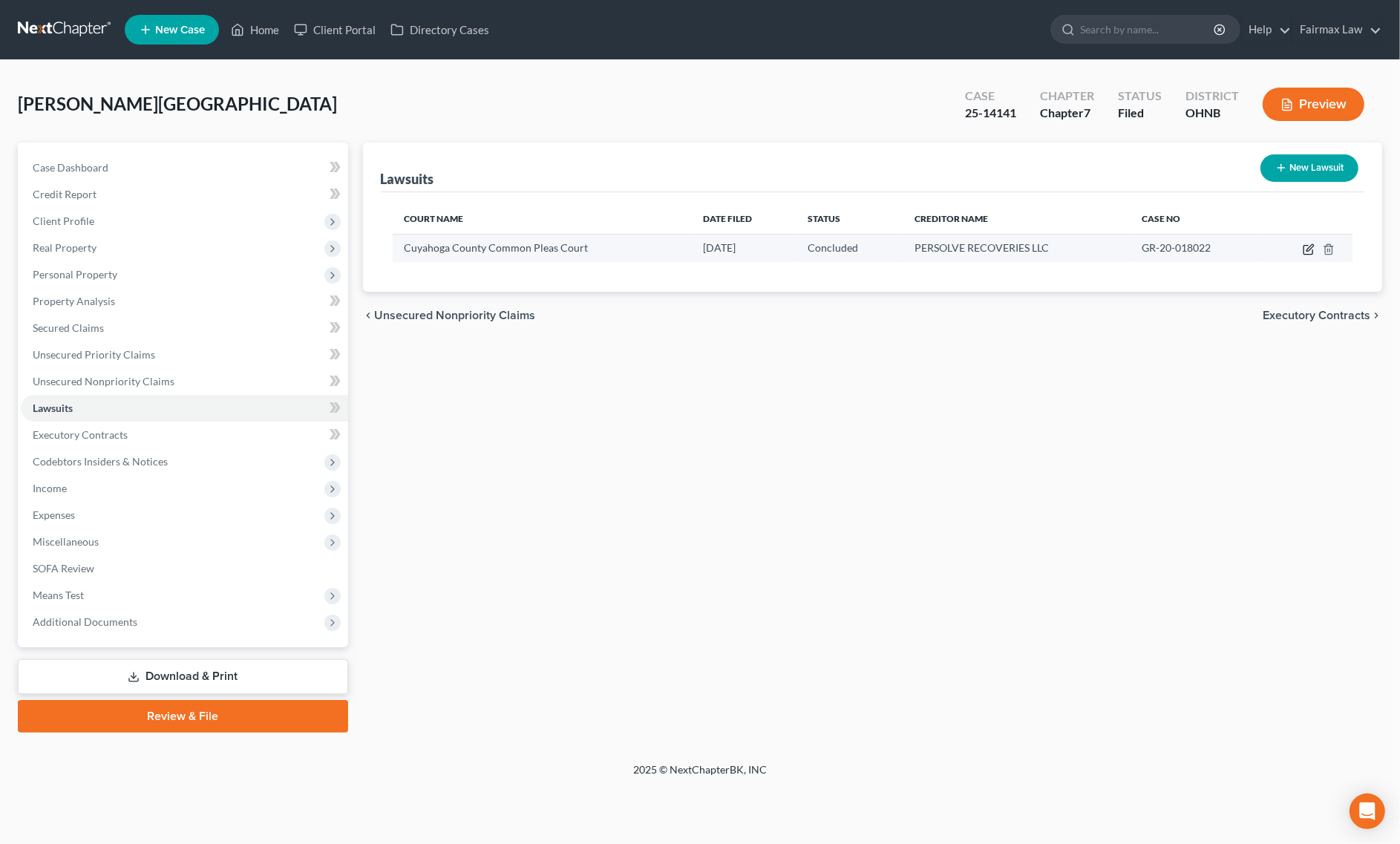
select select "4"
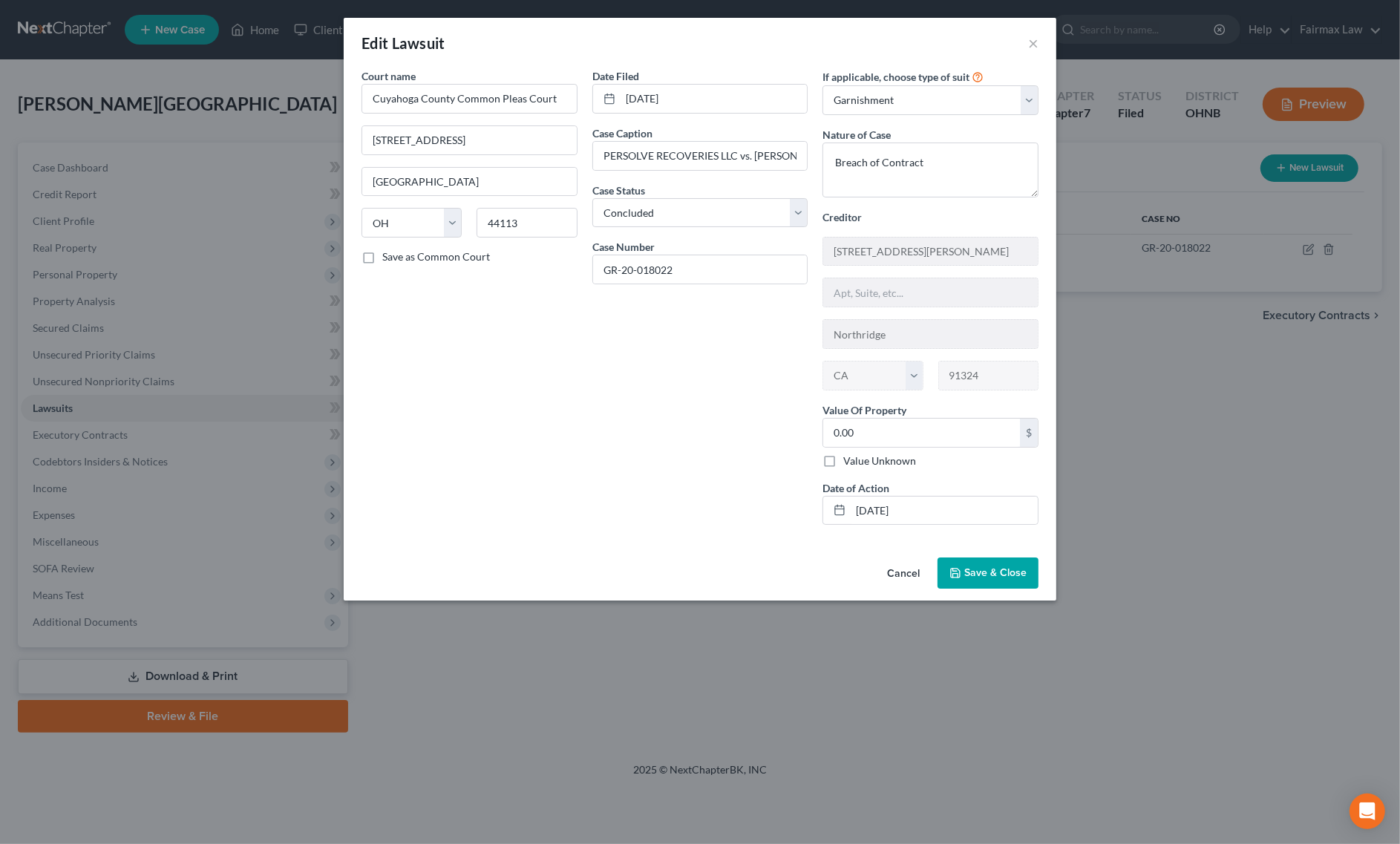
click at [971, 579] on span "Save & Close" at bounding box center [995, 573] width 63 height 13
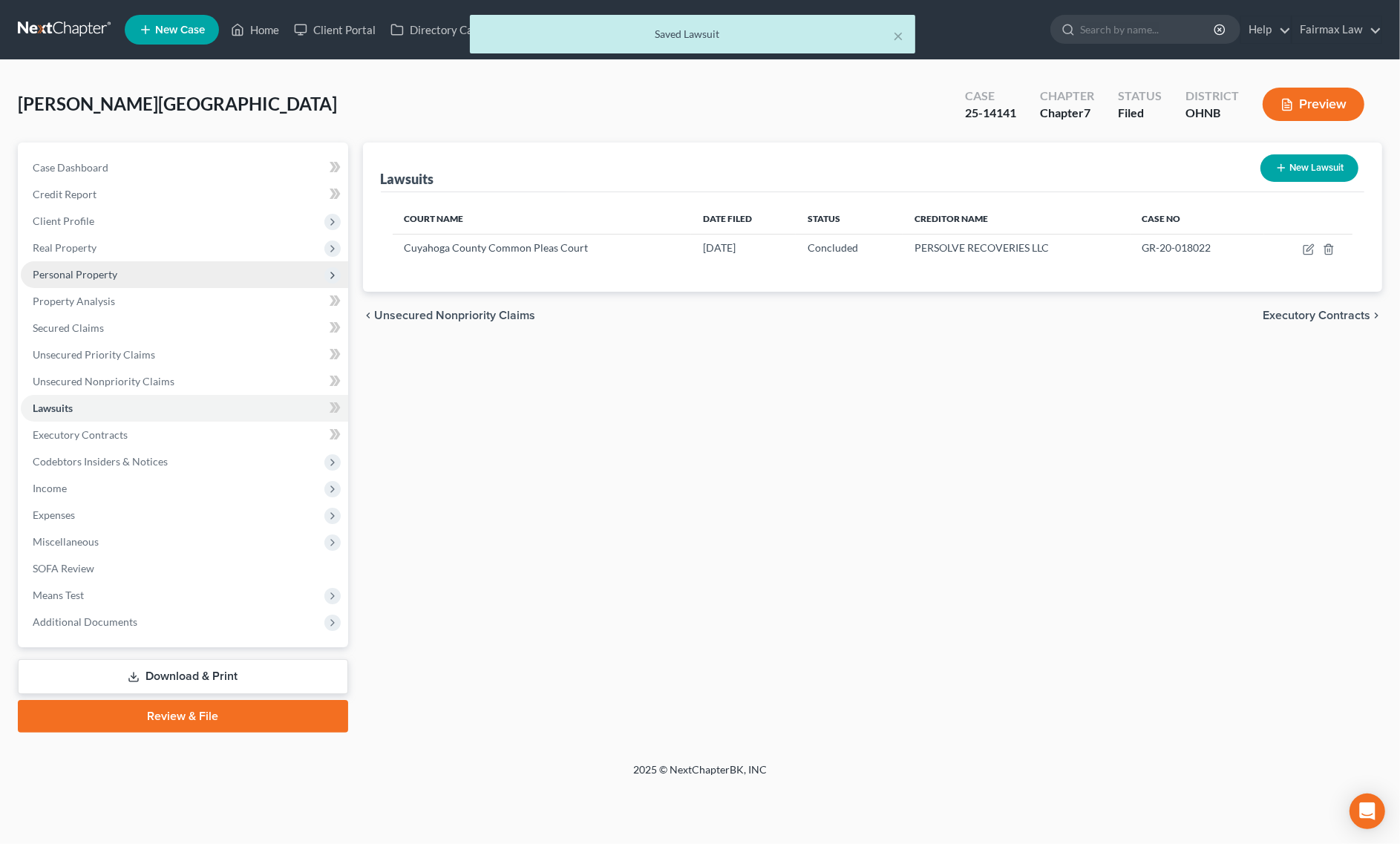
click at [120, 281] on span "Personal Property" at bounding box center [184, 275] width 327 height 27
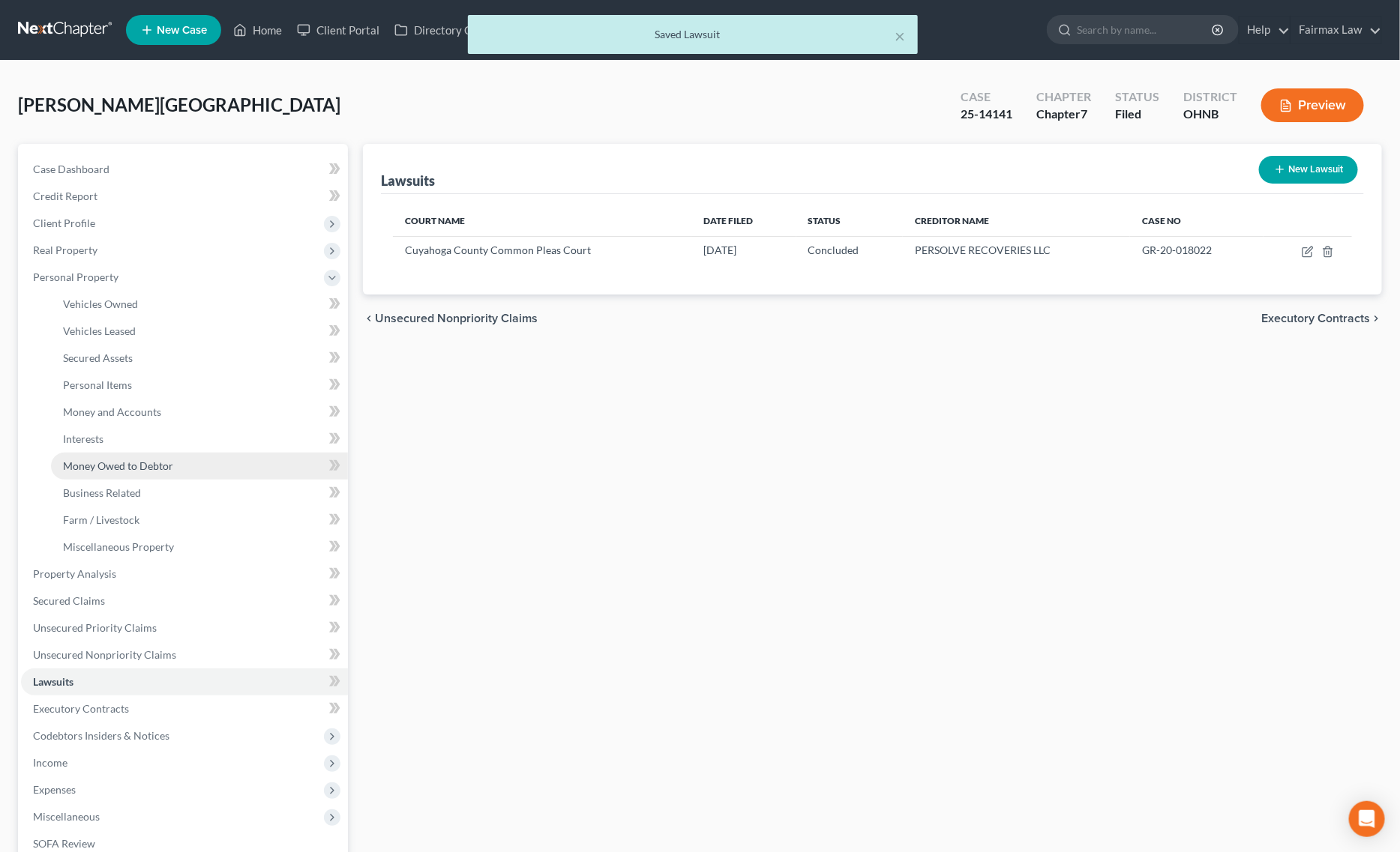
click at [144, 459] on span "Money Owed to Debtor" at bounding box center [118, 465] width 110 height 13
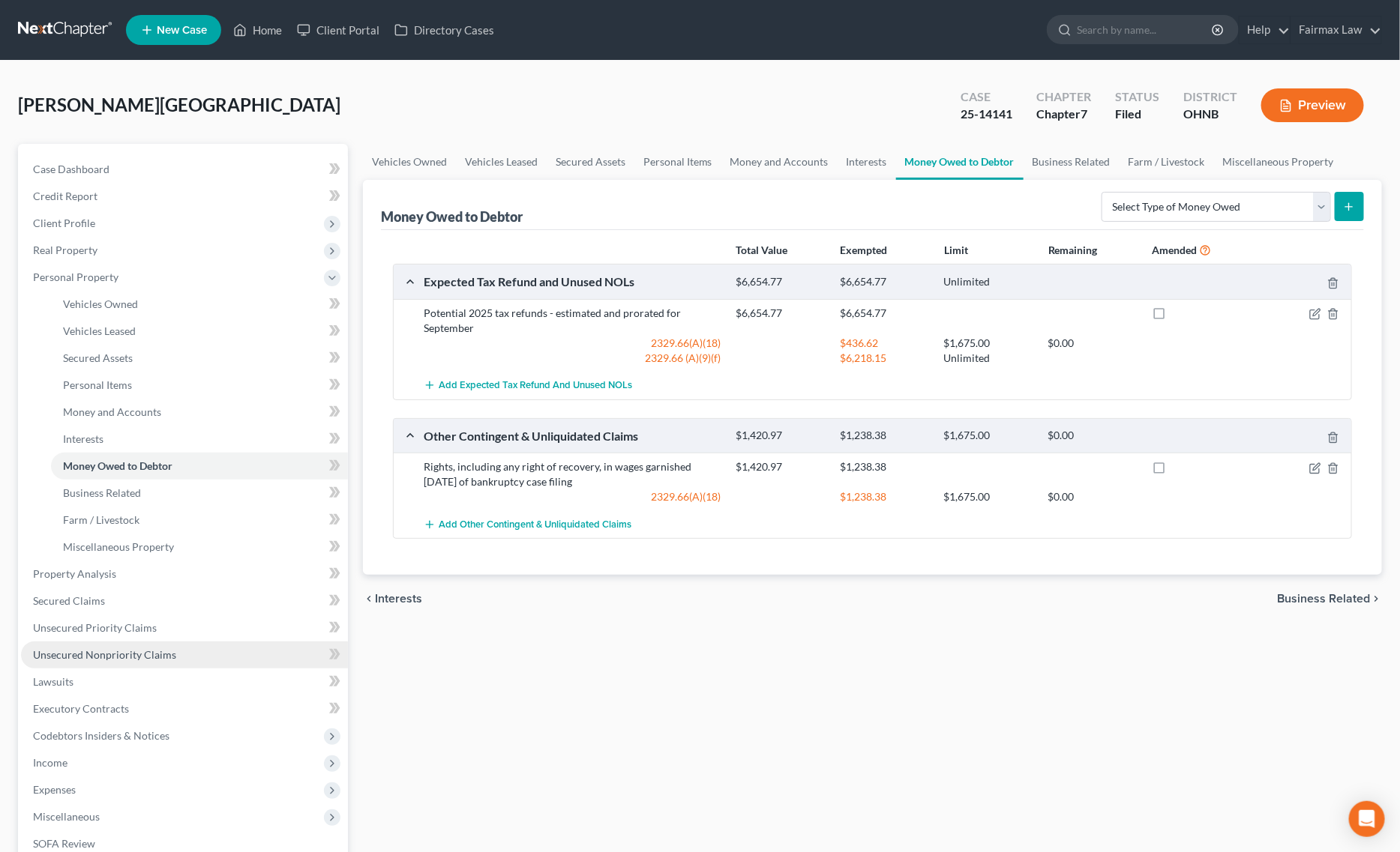
click at [154, 643] on link "Unsecured Nonpriority Claims" at bounding box center [185, 656] width 327 height 27
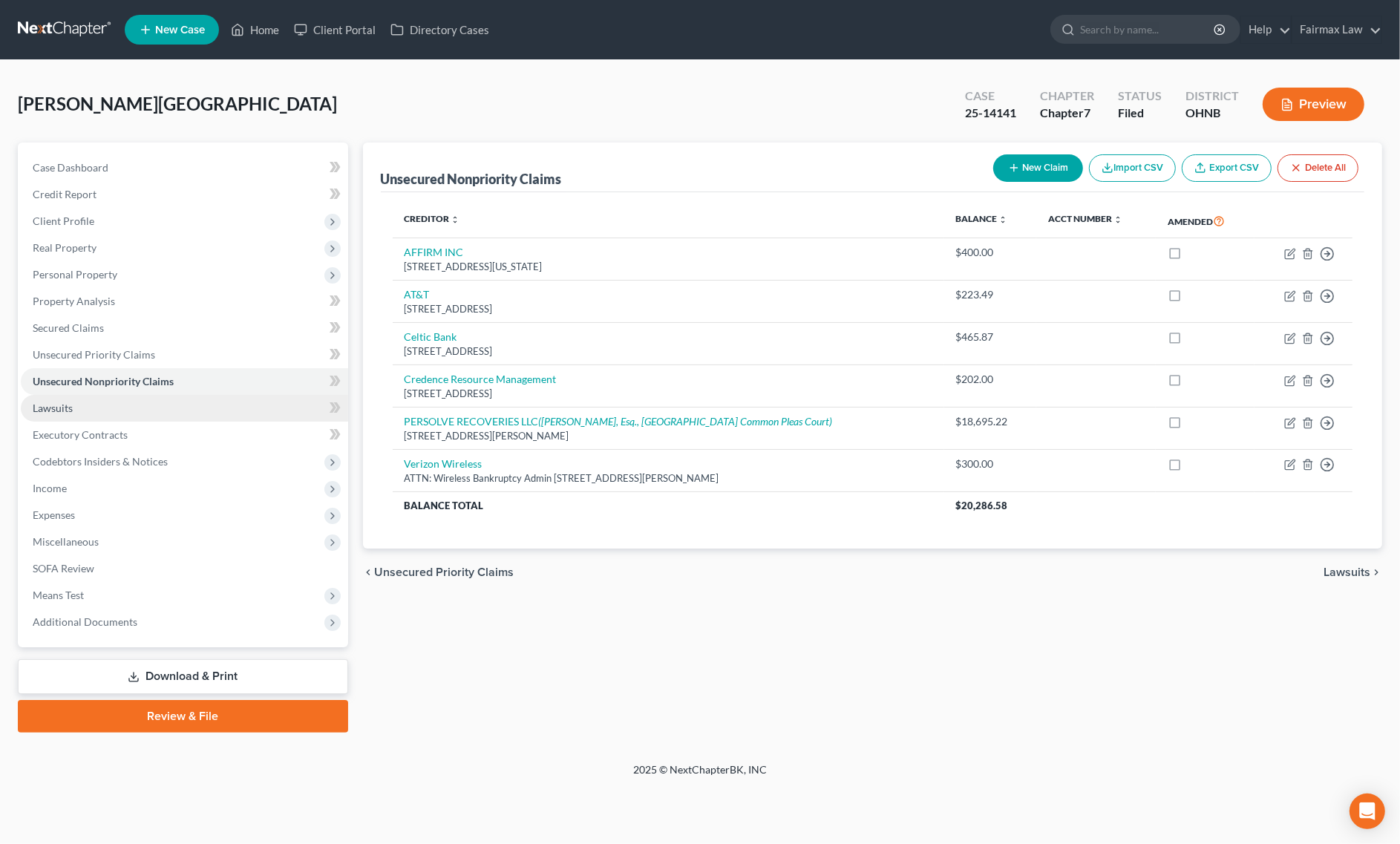
click at [106, 399] on link "Lawsuits" at bounding box center [184, 408] width 327 height 27
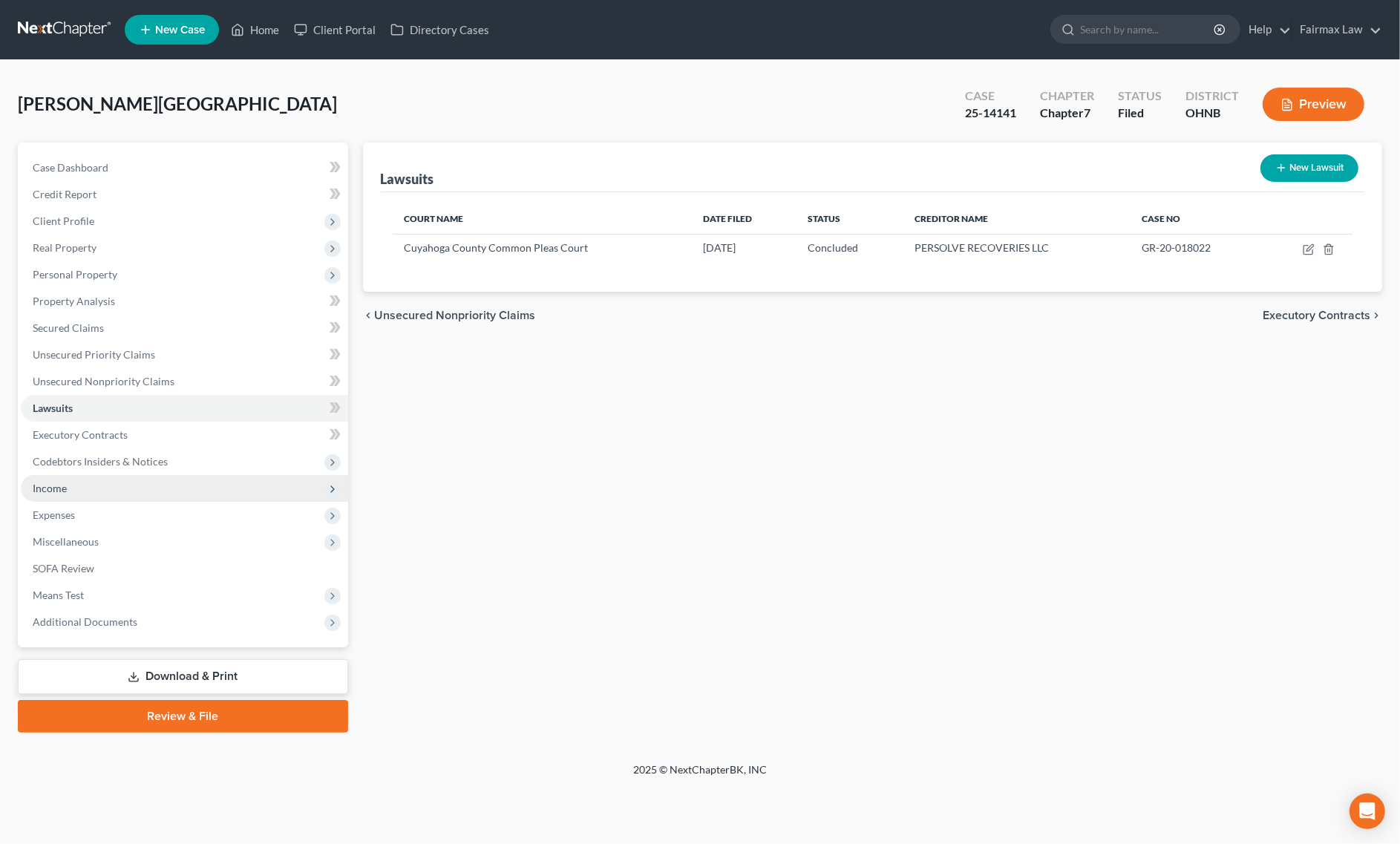
click at [79, 496] on span "Income" at bounding box center [184, 489] width 327 height 27
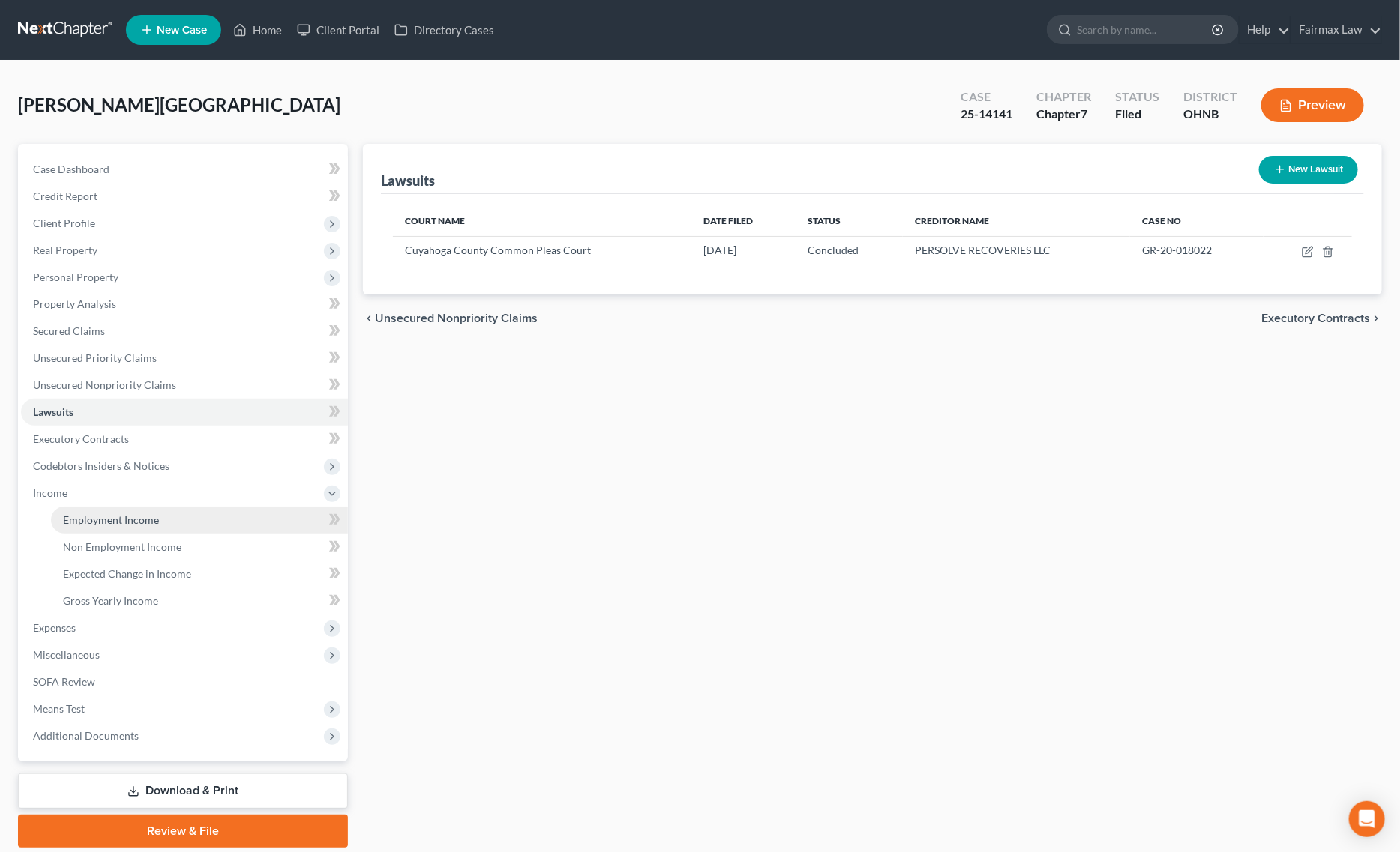
click at [109, 513] on span "Employment Income" at bounding box center [111, 519] width 96 height 13
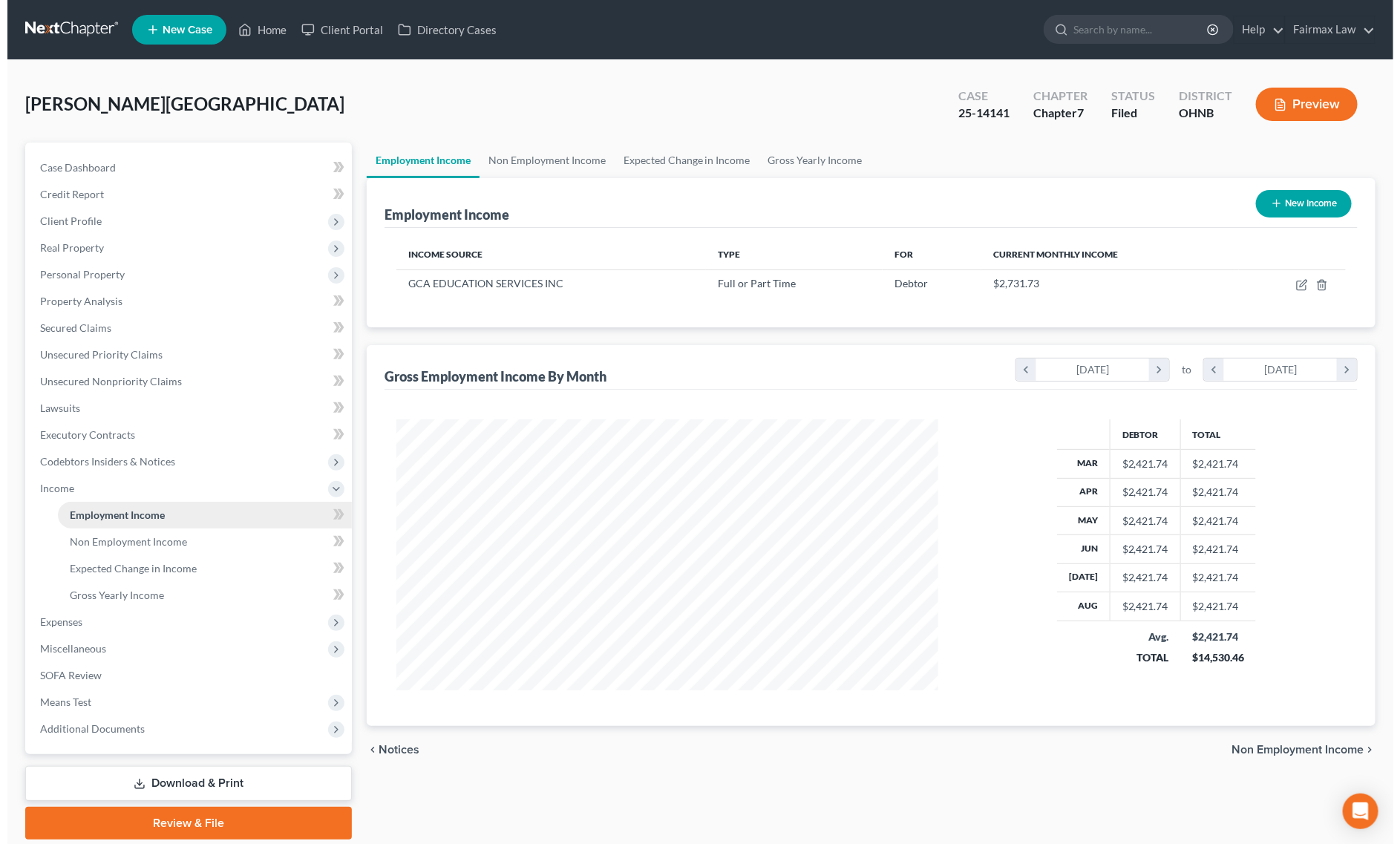
scroll to position [271, 571]
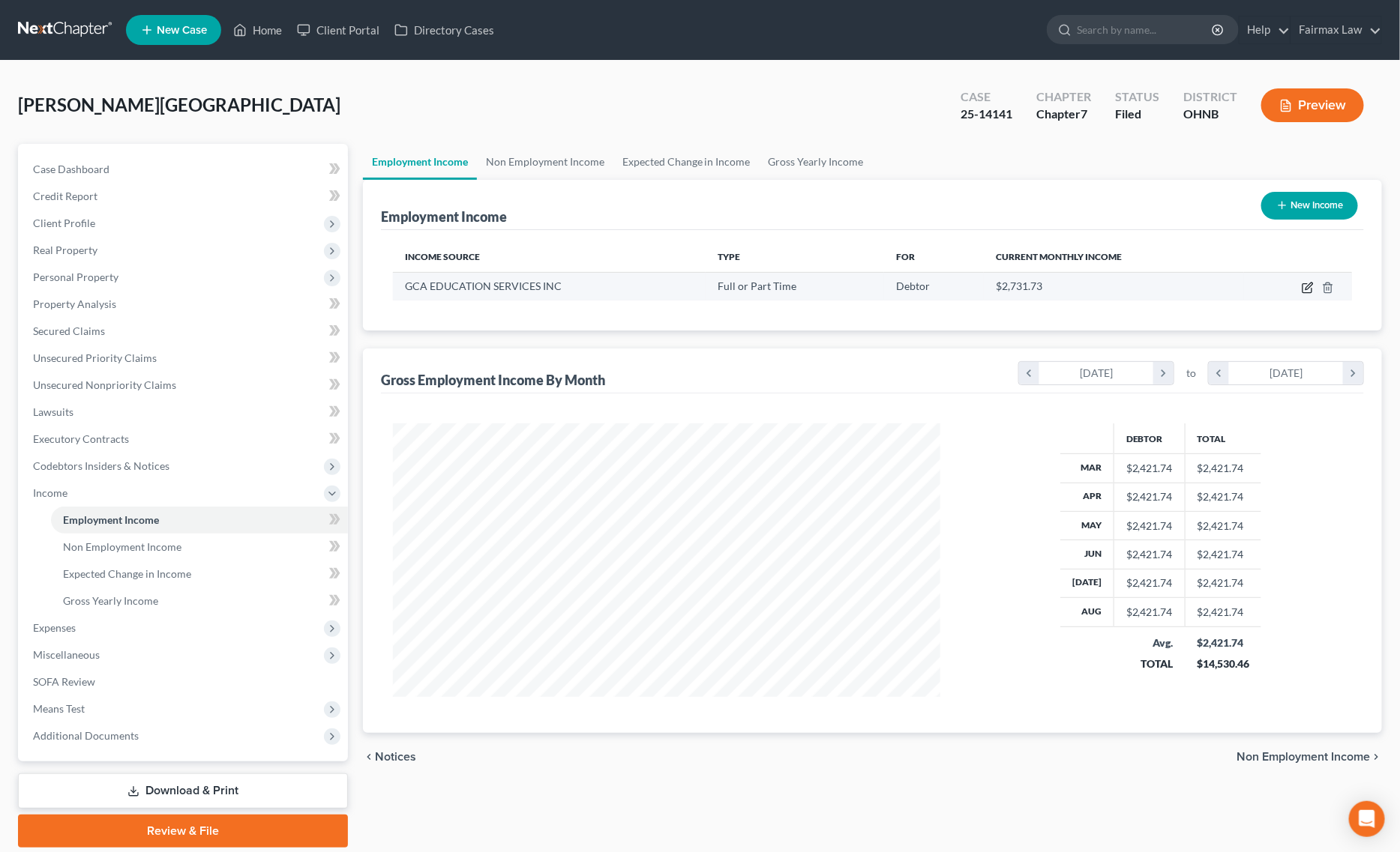
click at [1302, 287] on icon "button" at bounding box center [1308, 288] width 12 height 12
select select "0"
select select "36"
select select "2"
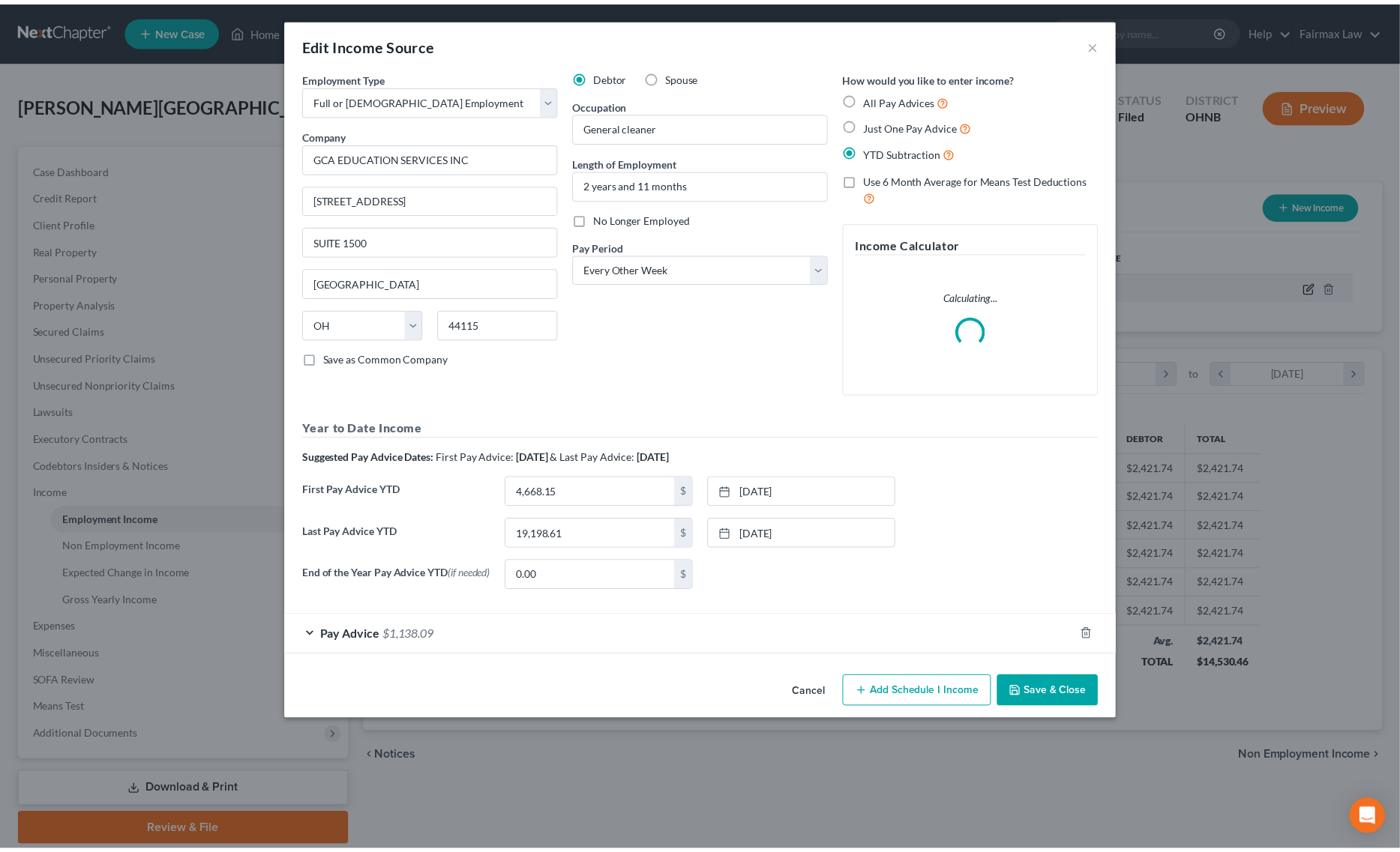
scroll to position [276, 583]
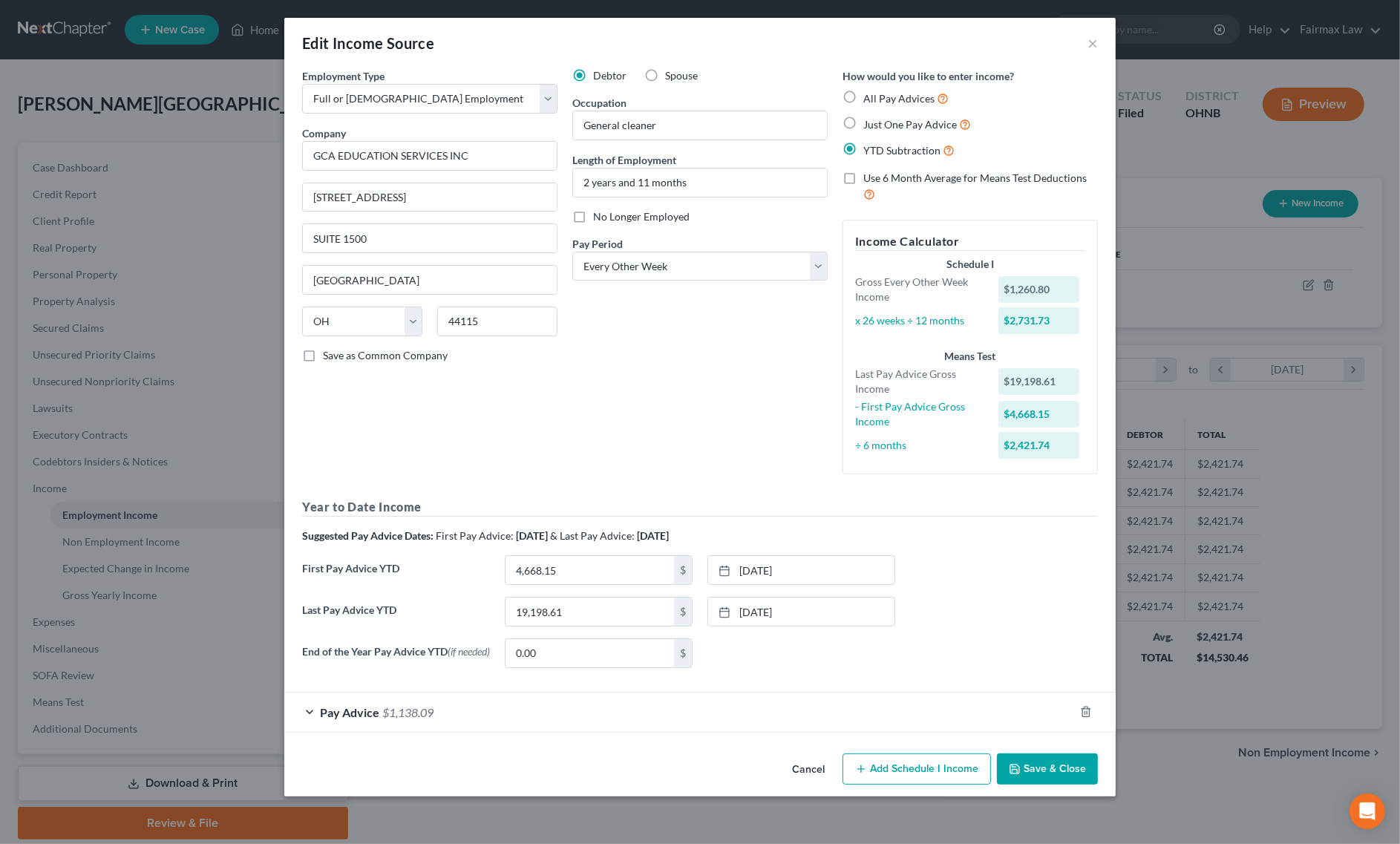
click at [1070, 774] on button "Save & Close" at bounding box center [1047, 769] width 101 height 31
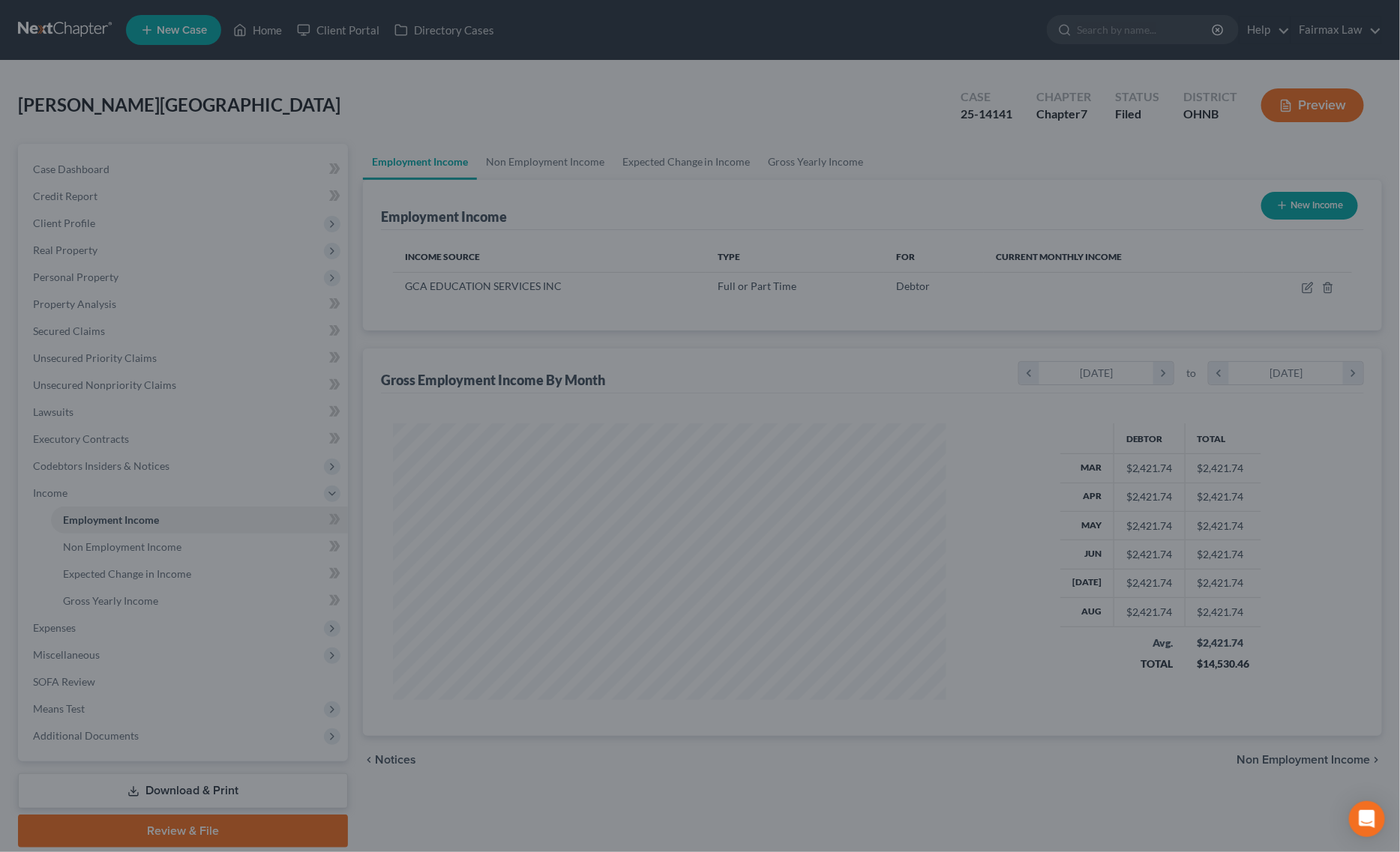
scroll to position [749253, 749363]
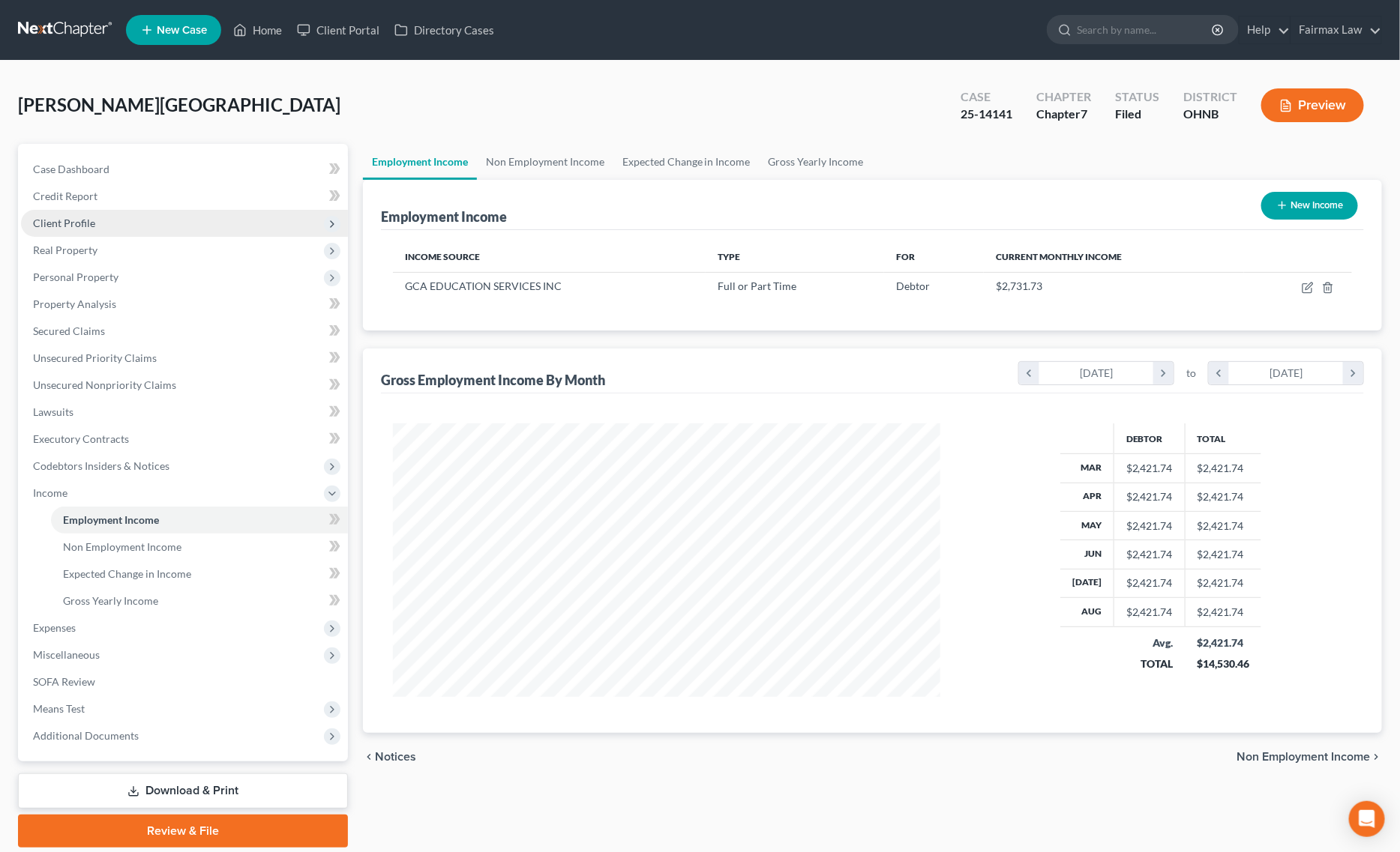
click at [102, 225] on span "Client Profile" at bounding box center [185, 224] width 327 height 27
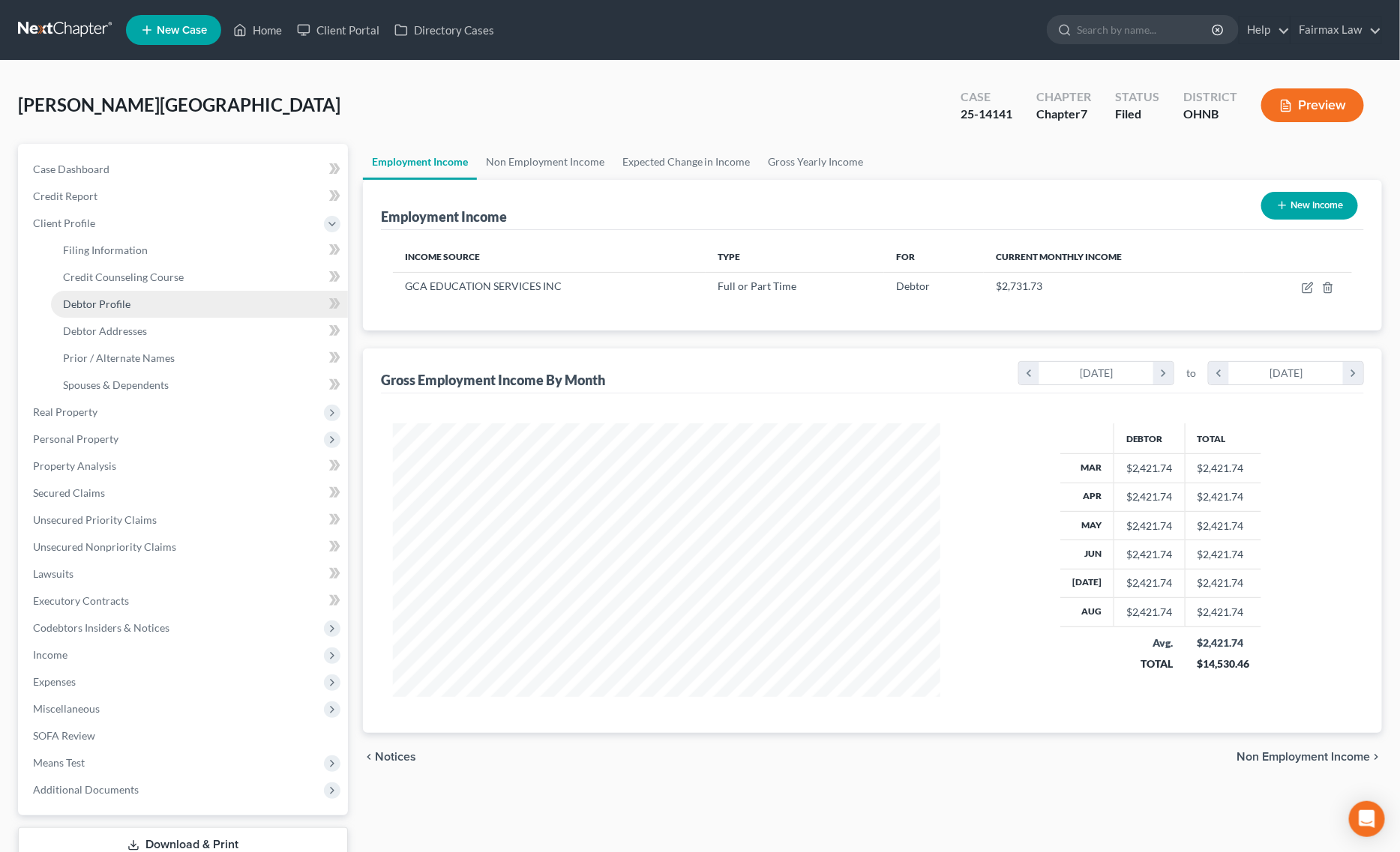
click at [111, 304] on span "Debtor Profile" at bounding box center [97, 304] width 67 height 13
select select "0"
select select "2"
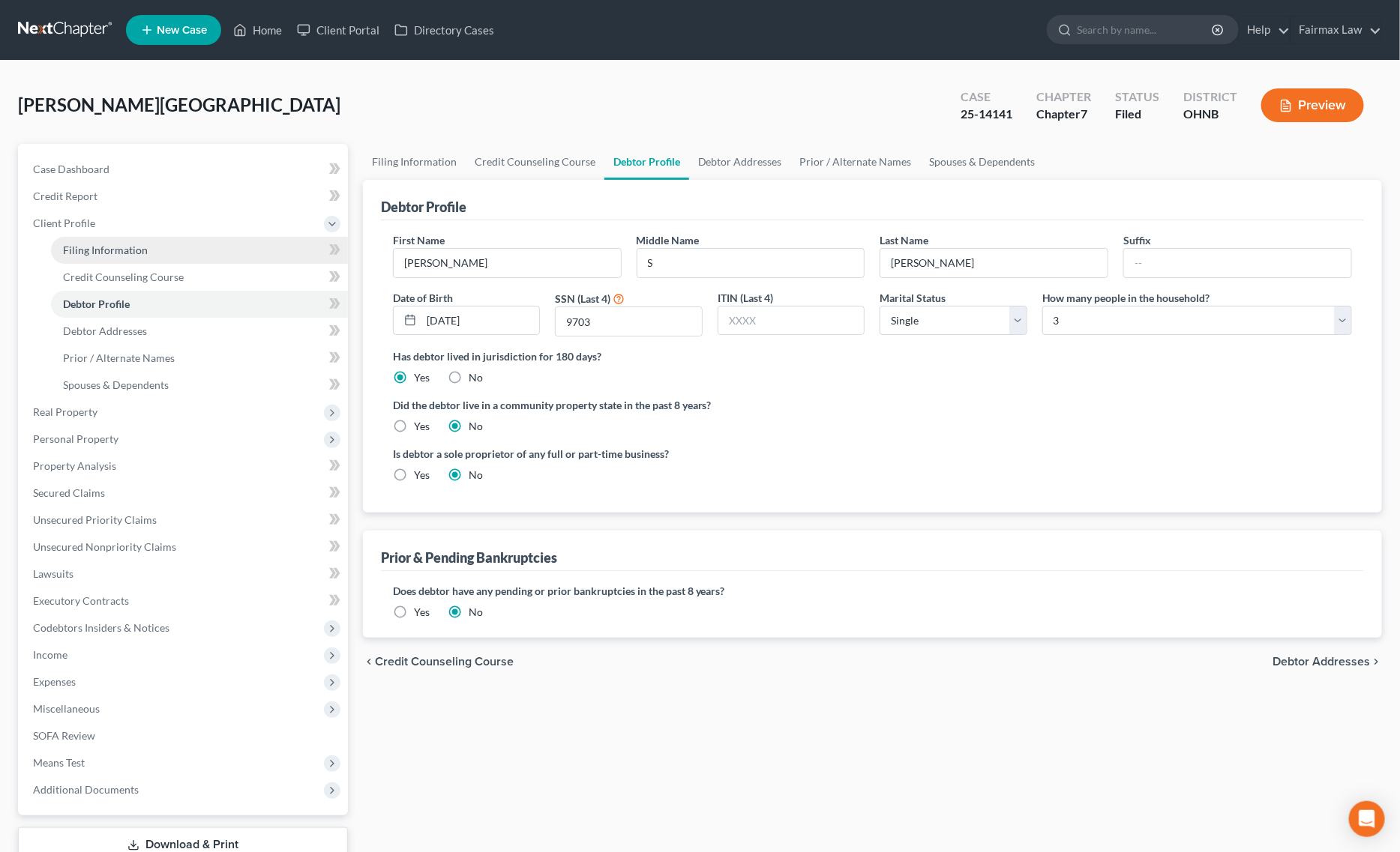
click at [118, 243] on span "Filing Information" at bounding box center [105, 249] width 85 height 13
select select "1"
select select "0"
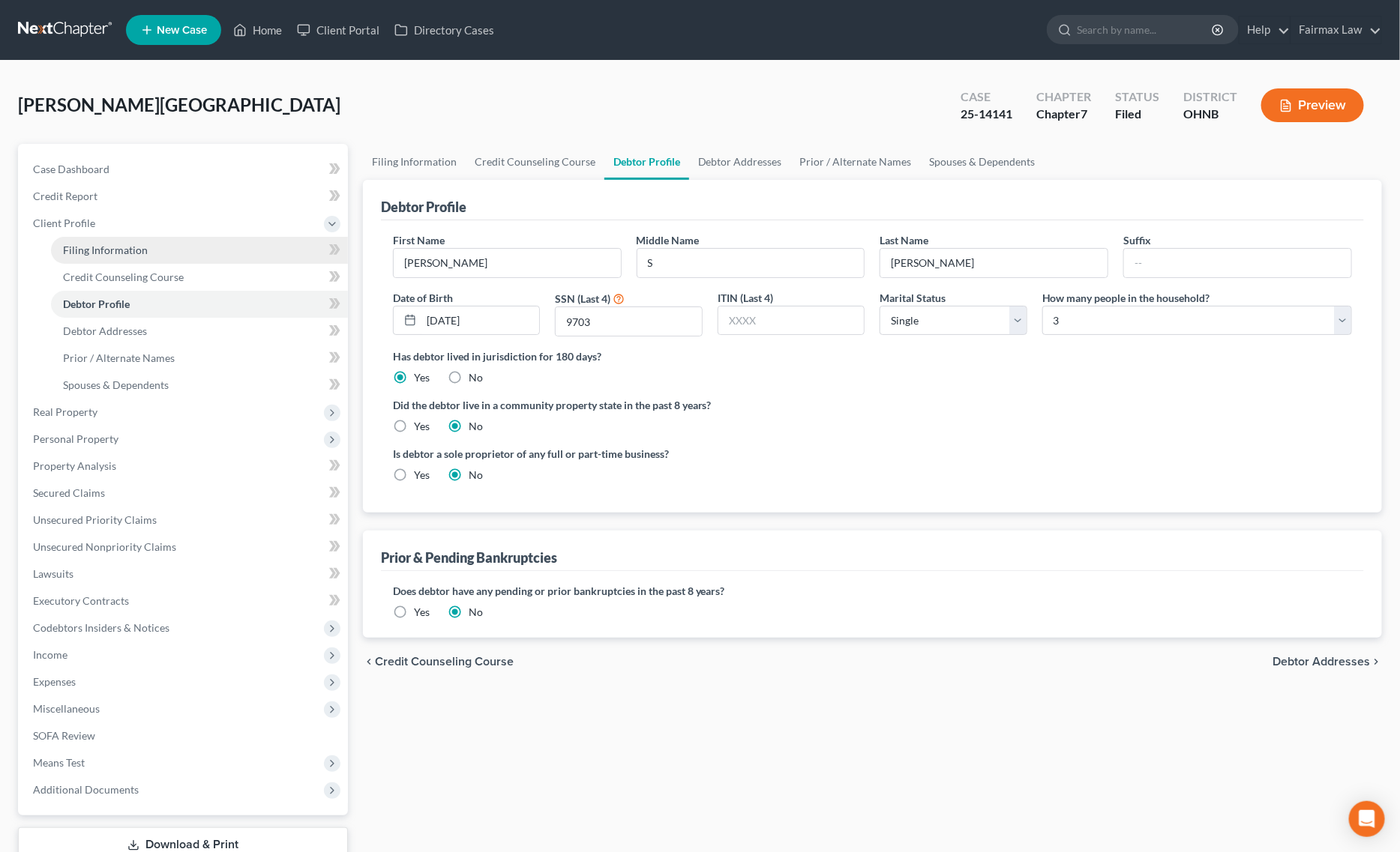
select select "36"
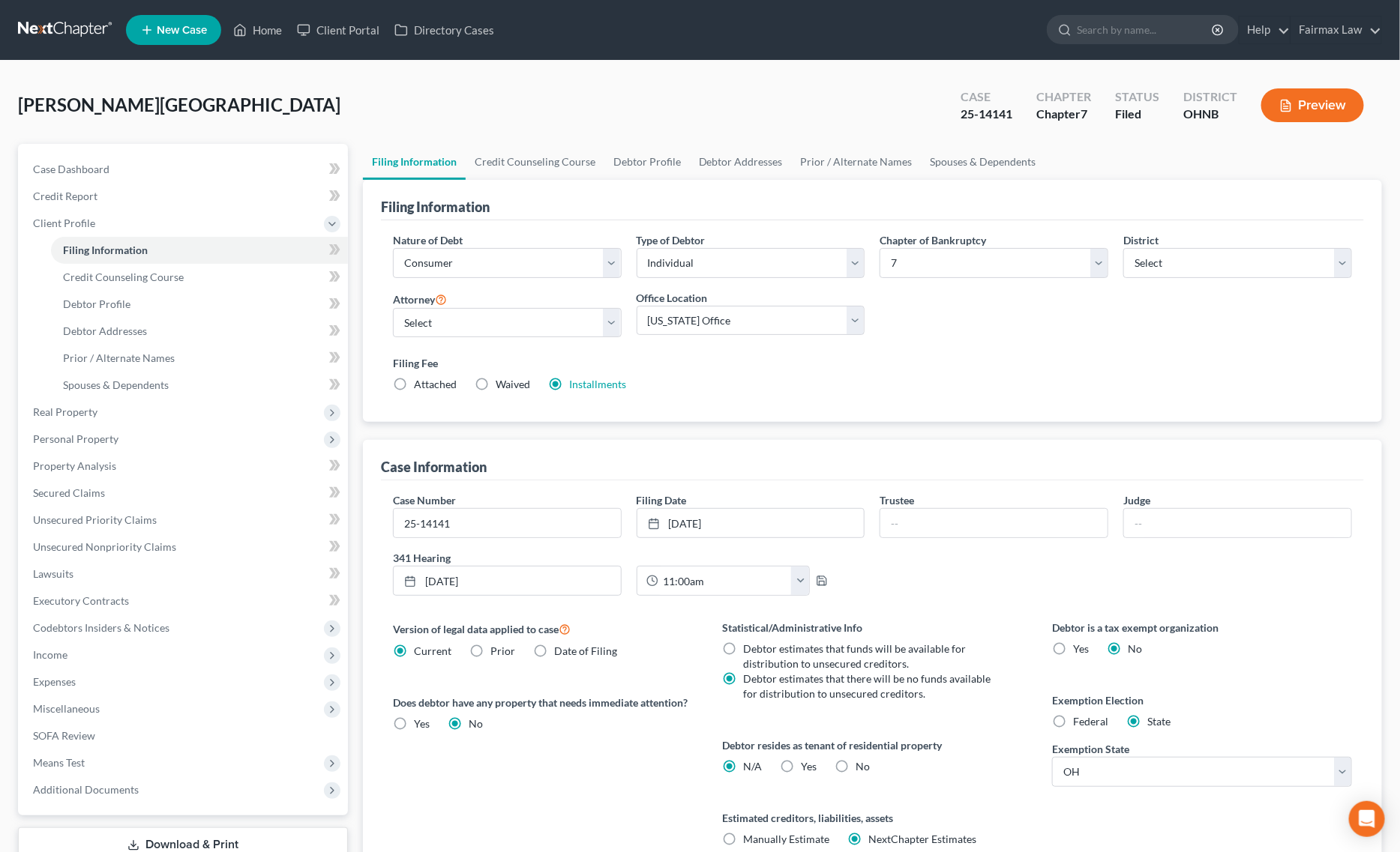
click at [1216, 167] on ul "Filing Information Credit Counseling Course Debtor Profile Debtor Addresses Pri…" at bounding box center [872, 162] width 1019 height 36
drag, startPoint x: 951, startPoint y: 110, endPoint x: 1025, endPoint y: 122, distance: 75.0
click at [1024, 122] on div "Case 25-14141" at bounding box center [987, 107] width 76 height 44
copy div "25-14141"
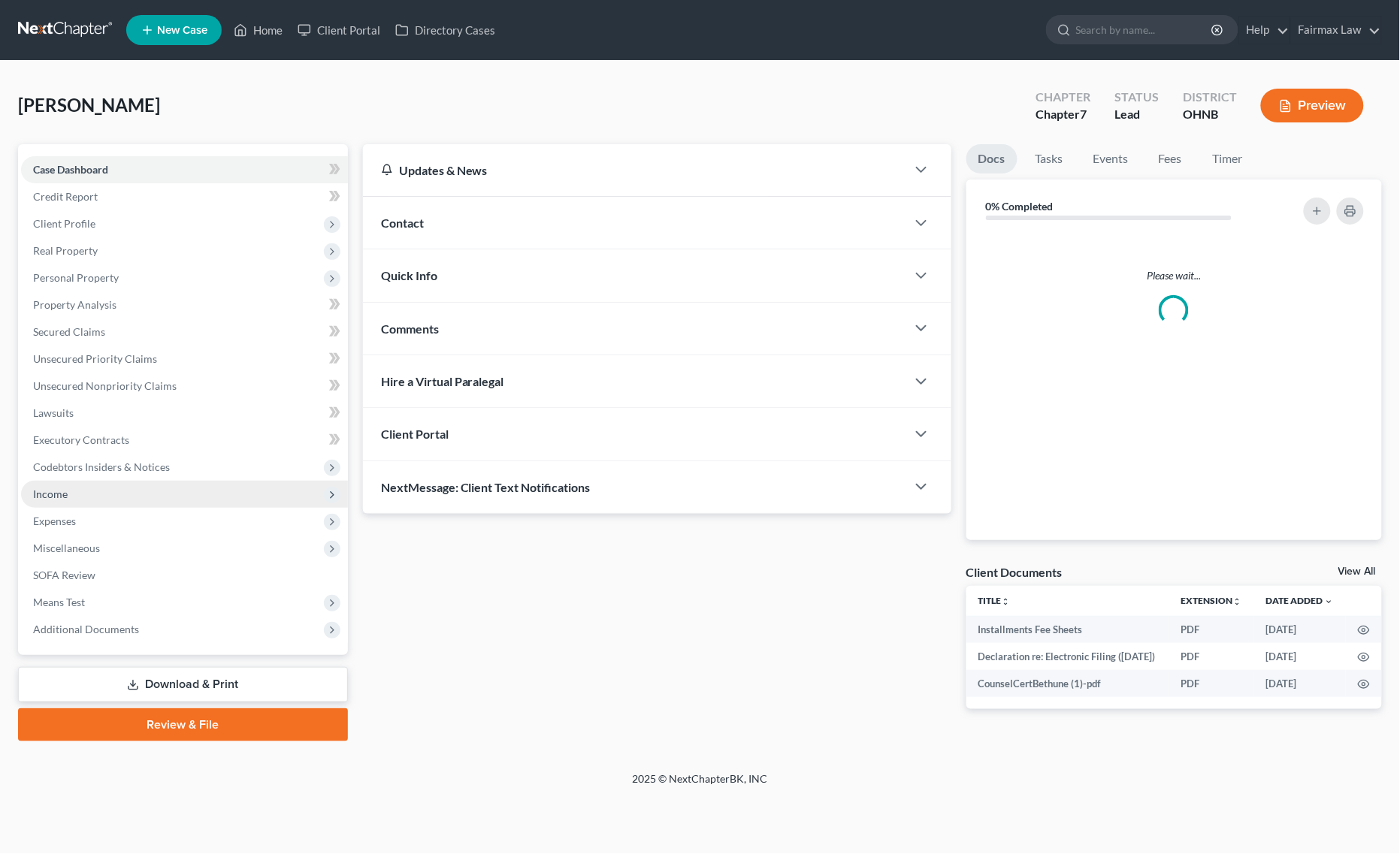
click at [90, 490] on span "Income" at bounding box center [185, 495] width 327 height 27
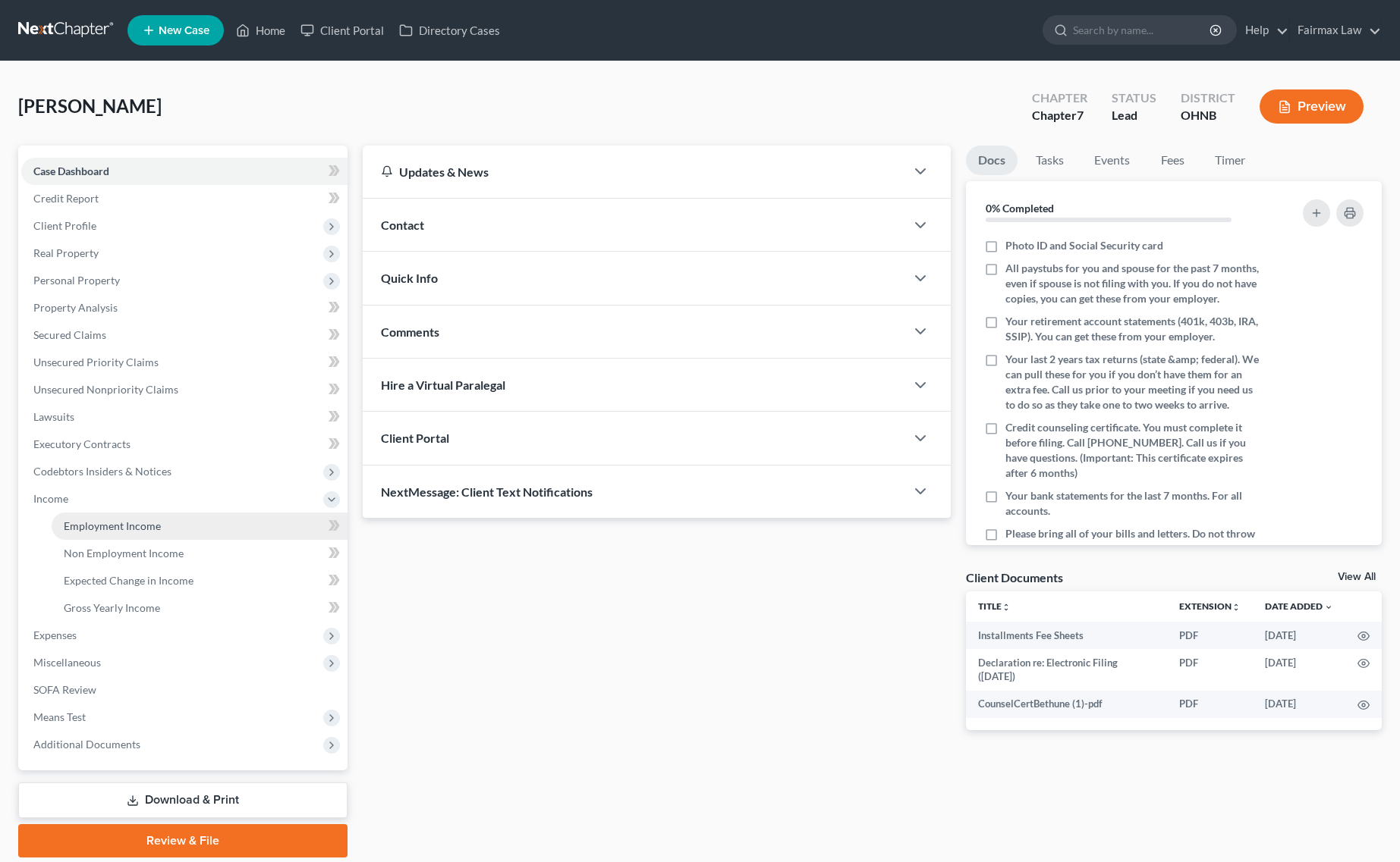
click at [107, 519] on span "Employment Income" at bounding box center [112, 525] width 97 height 13
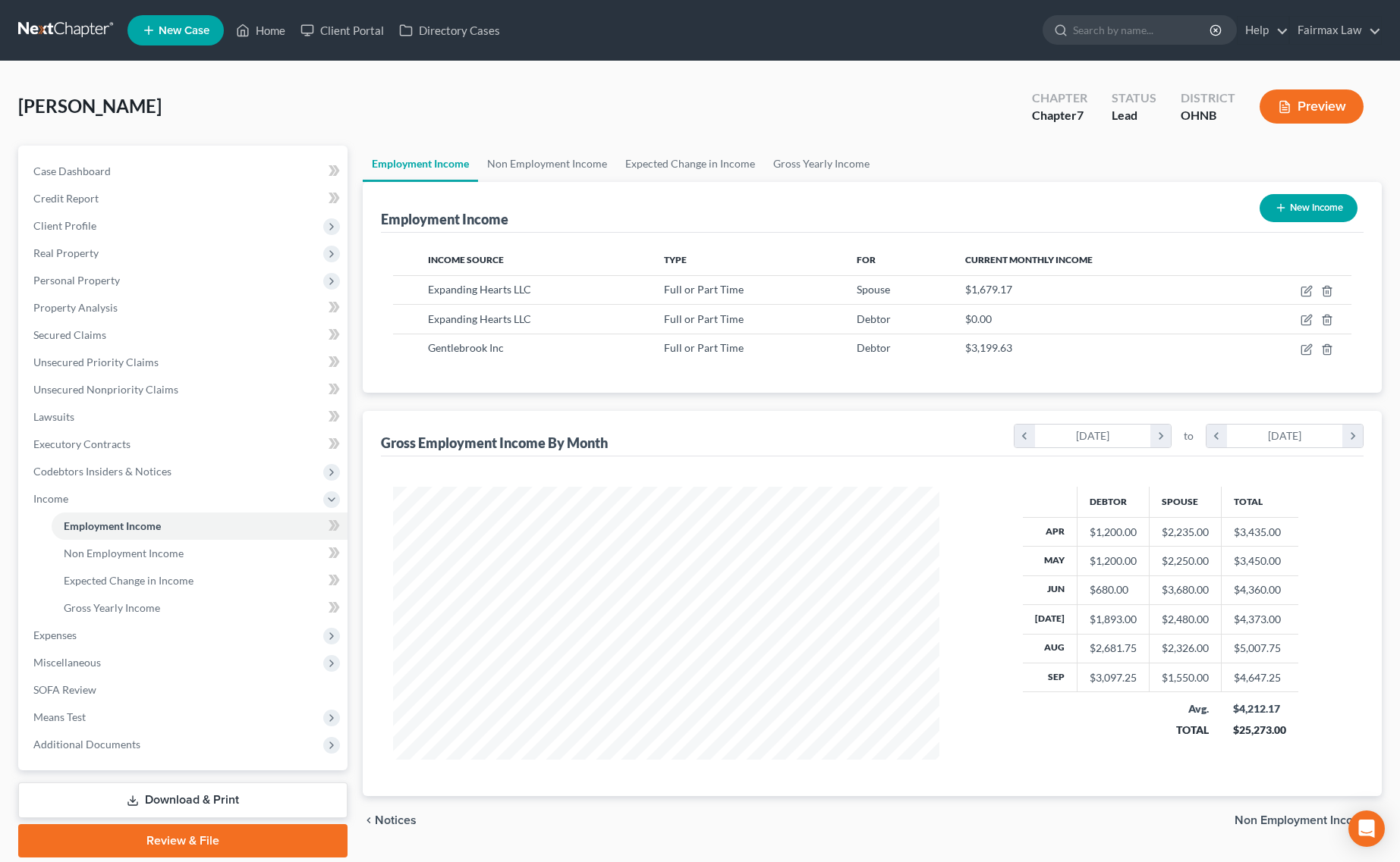
scroll to position [273, 576]
click at [129, 550] on span "Non Employment Income" at bounding box center [124, 553] width 120 height 13
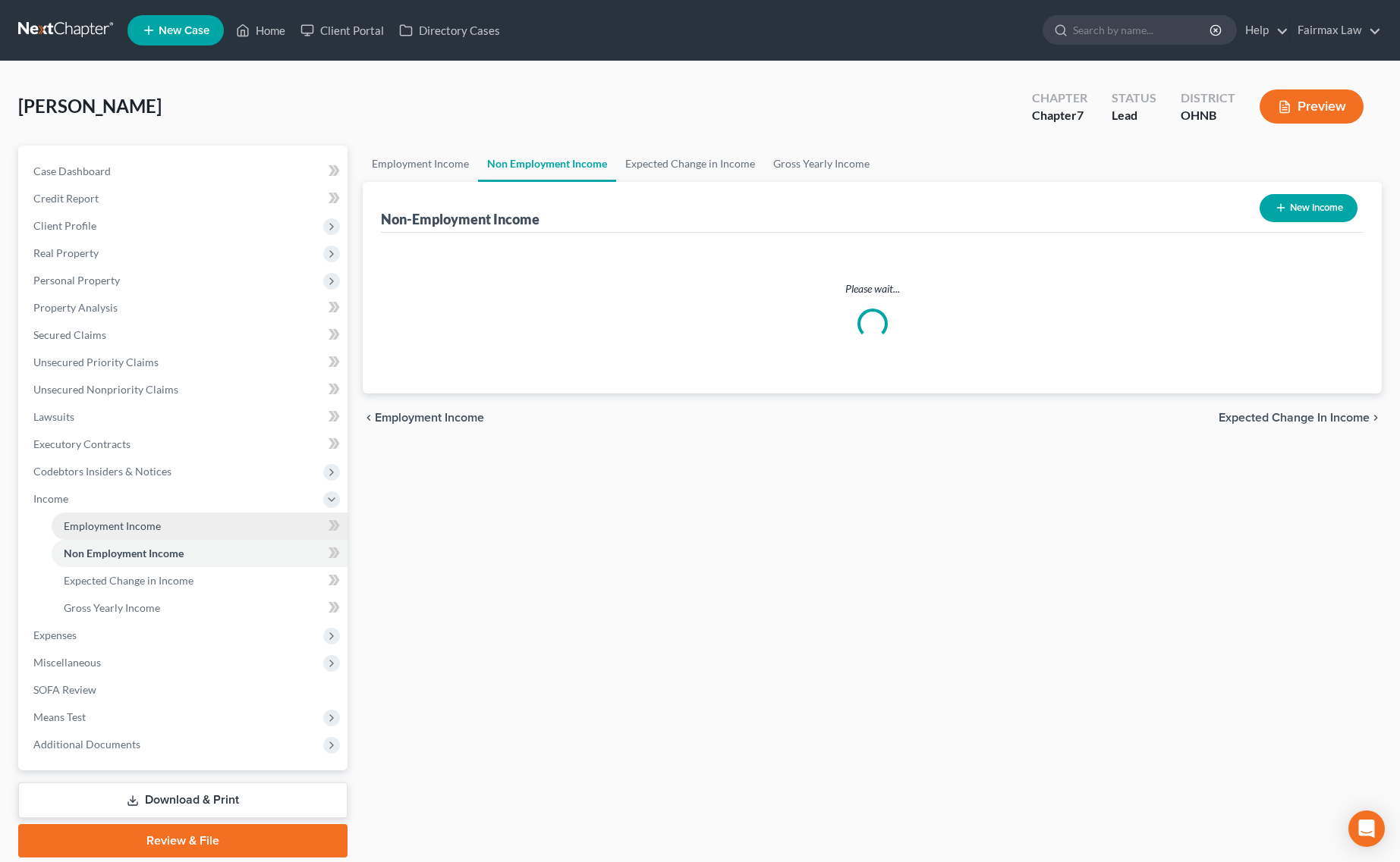
click at [152, 525] on span "Employment Income" at bounding box center [112, 525] width 97 height 13
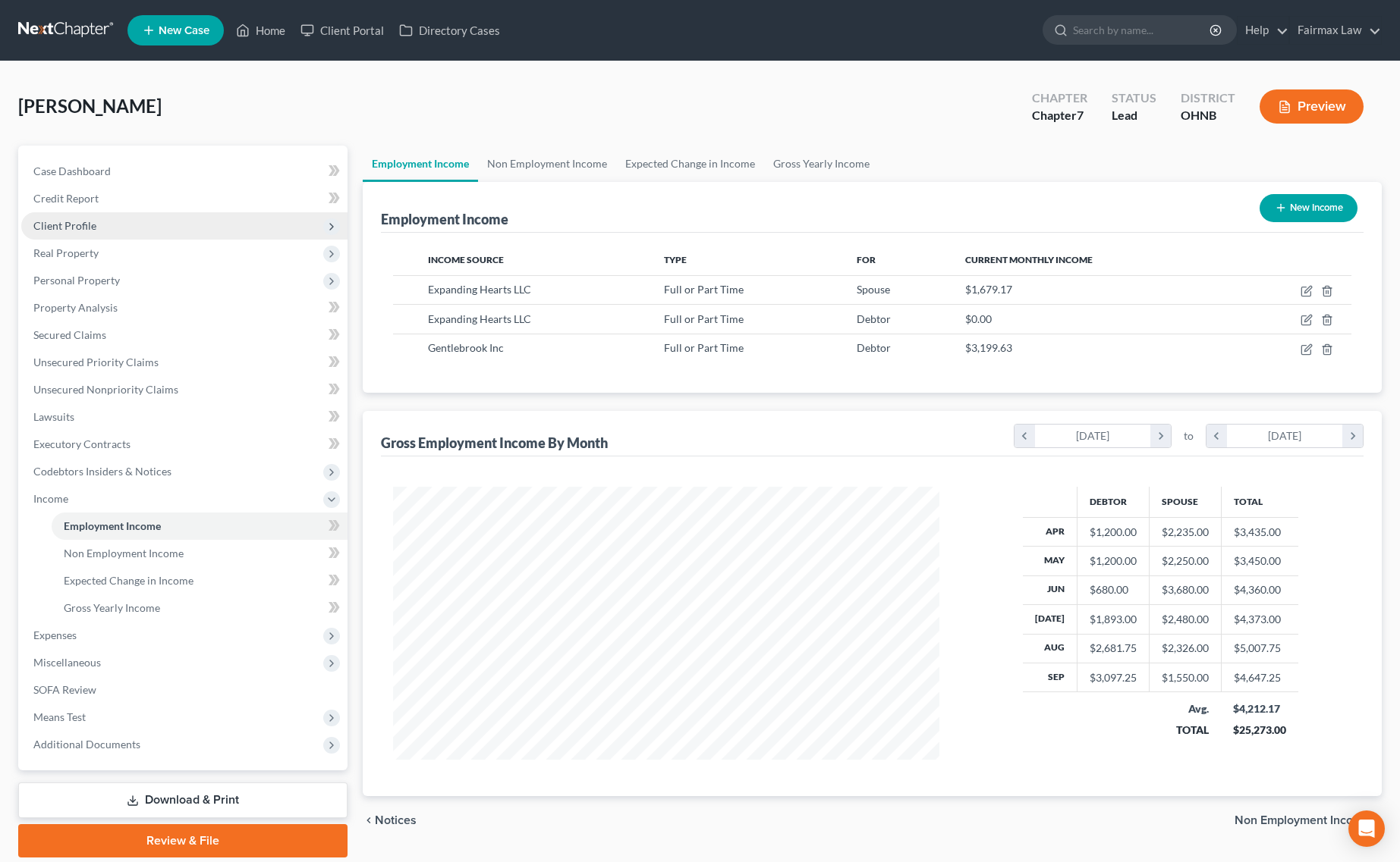
click at [156, 225] on span "Client Profile" at bounding box center [185, 226] width 327 height 28
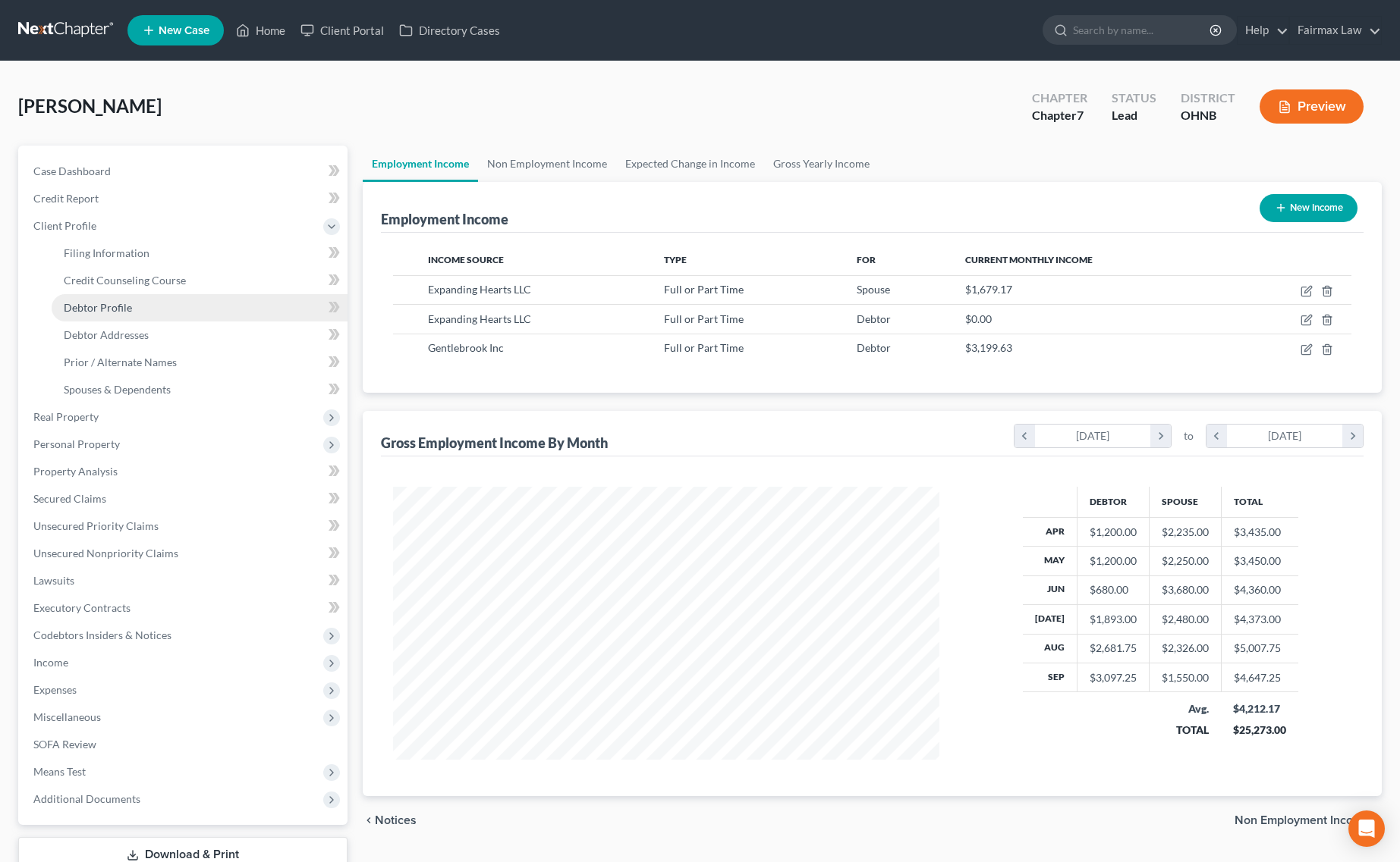
click at [130, 306] on span "Debtor Profile" at bounding box center [98, 307] width 68 height 13
select select "1"
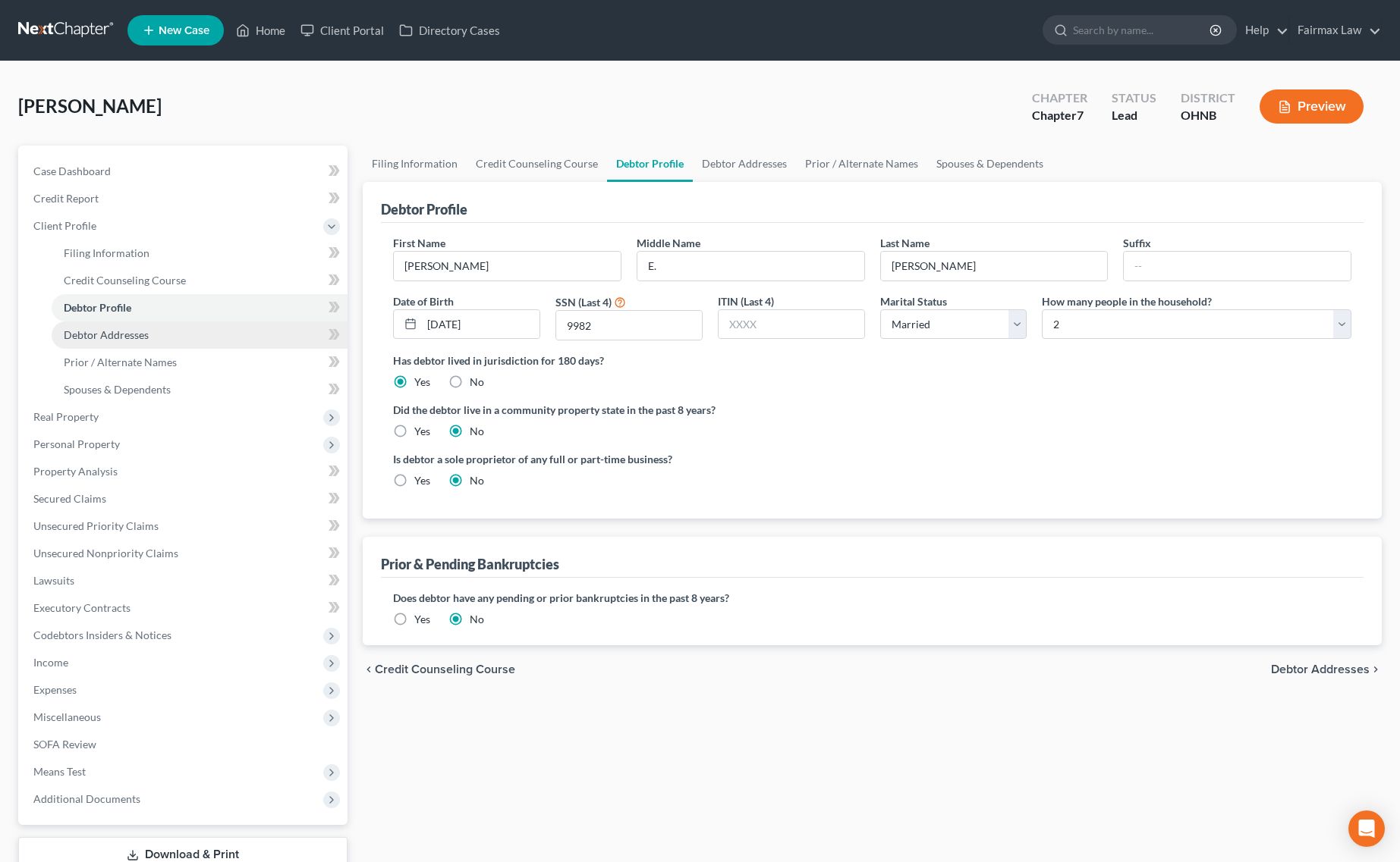
radio input "true"
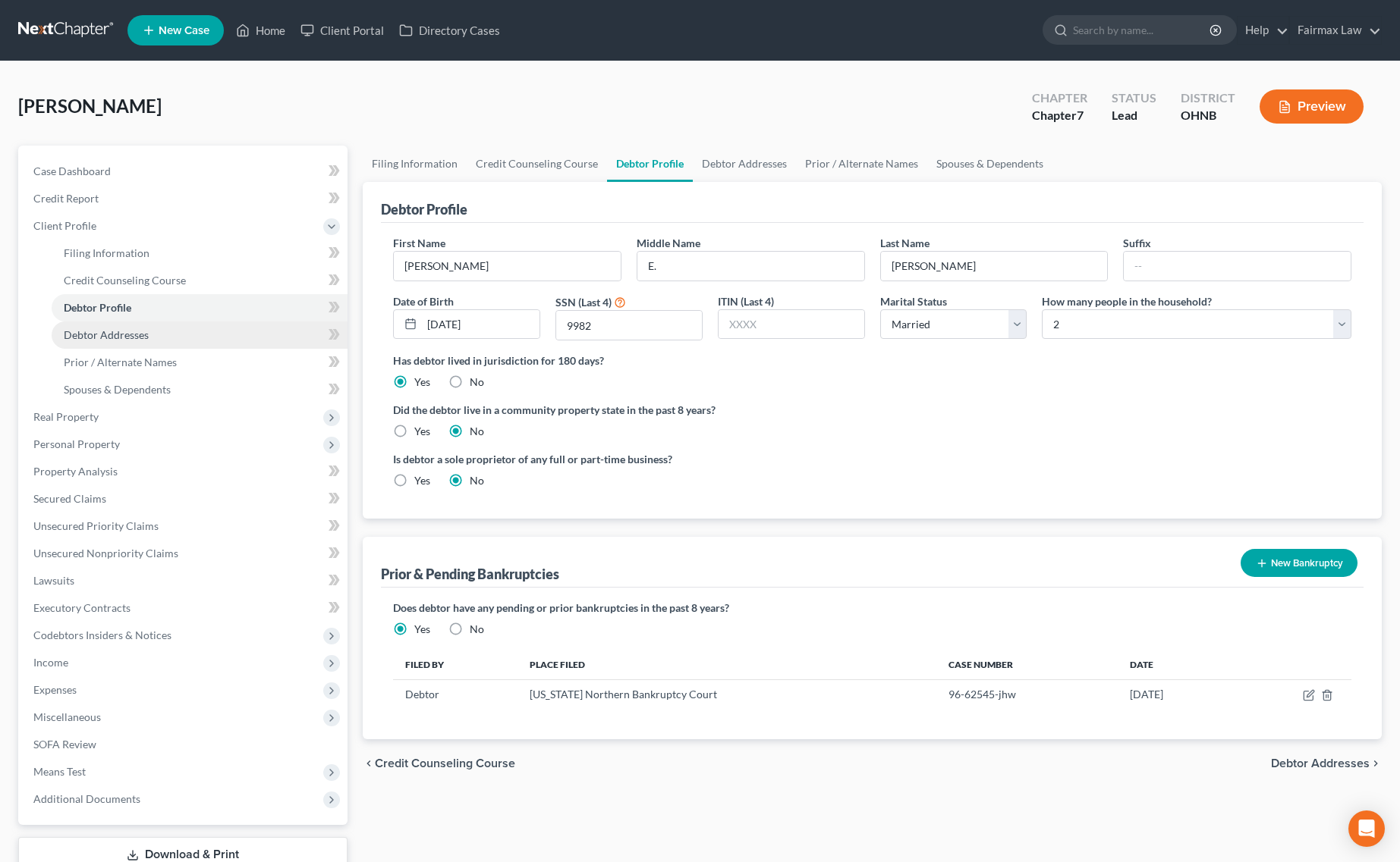
click at [156, 335] on link "Debtor Addresses" at bounding box center [200, 335] width 296 height 28
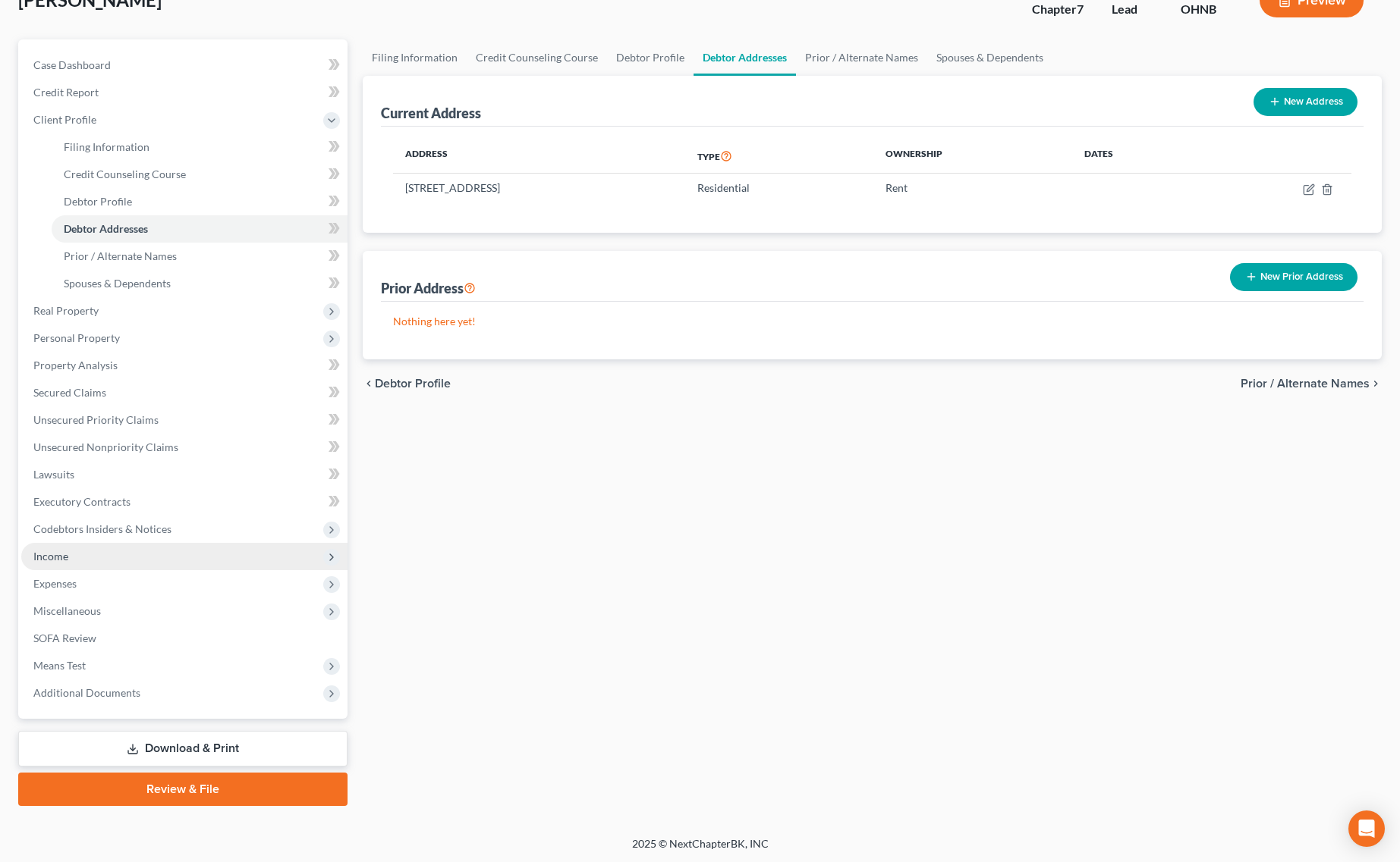
click at [86, 558] on span "Income" at bounding box center [185, 557] width 327 height 28
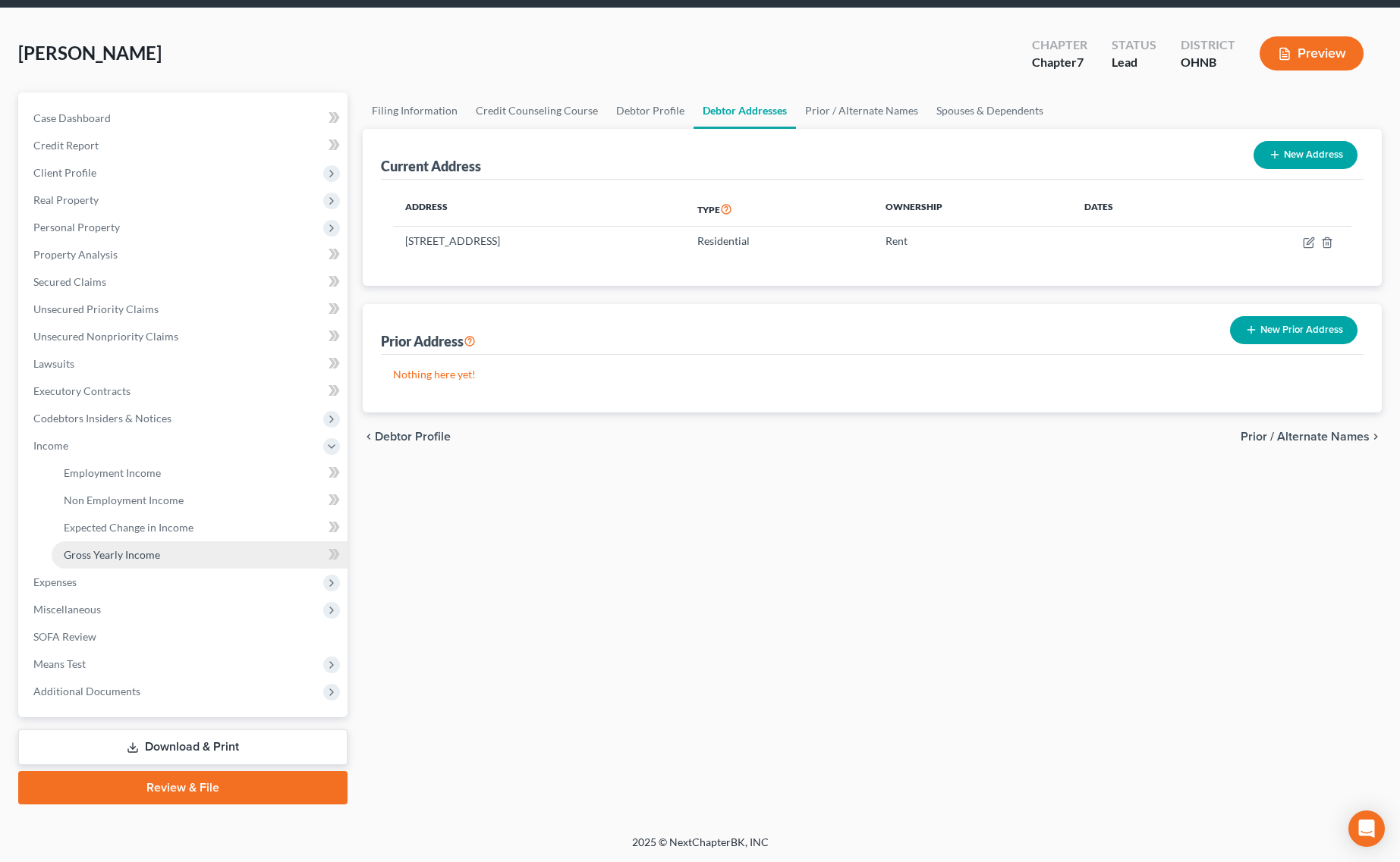
scroll to position [51, 0]
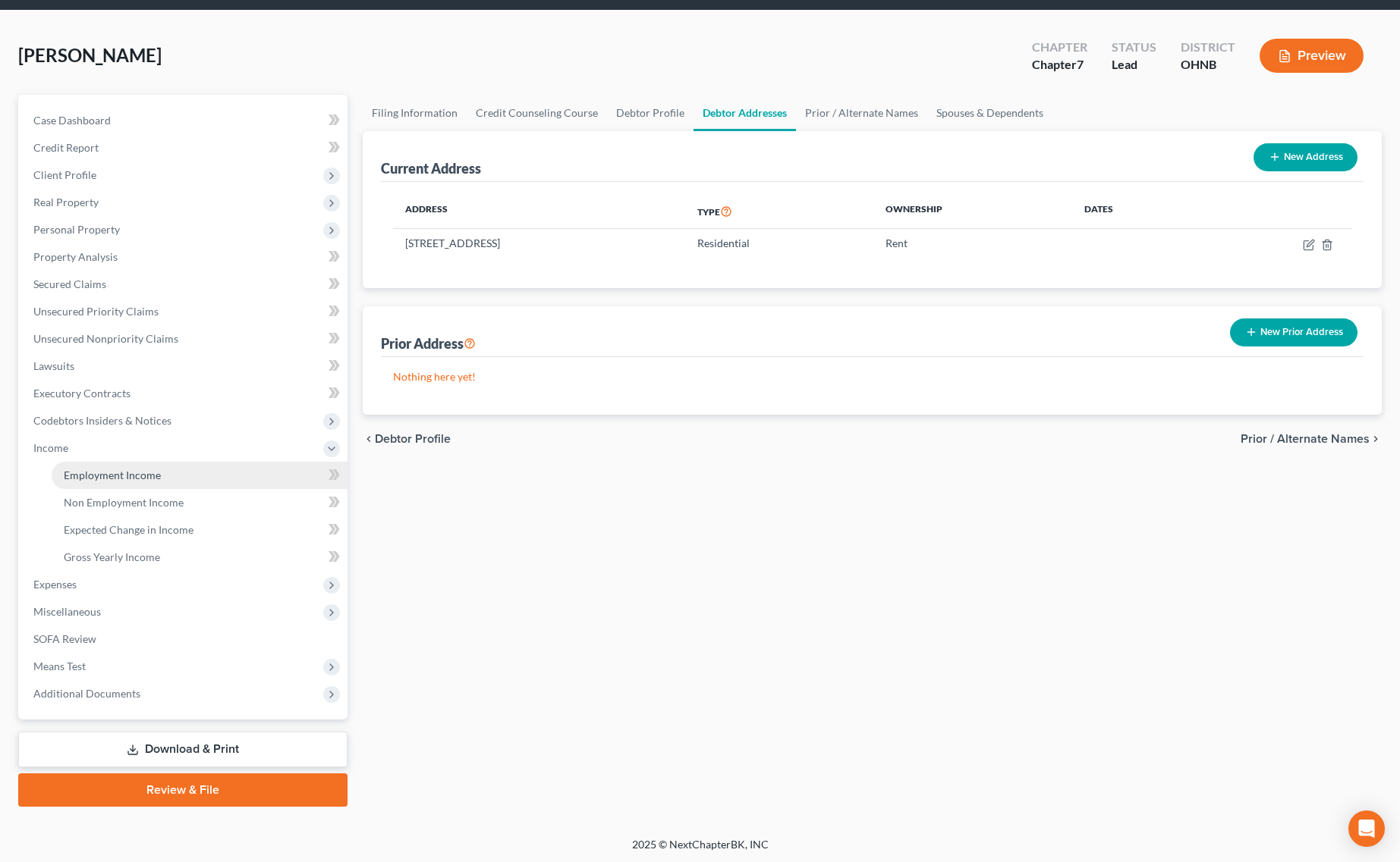
click at [125, 484] on link "Employment Income" at bounding box center [200, 476] width 296 height 28
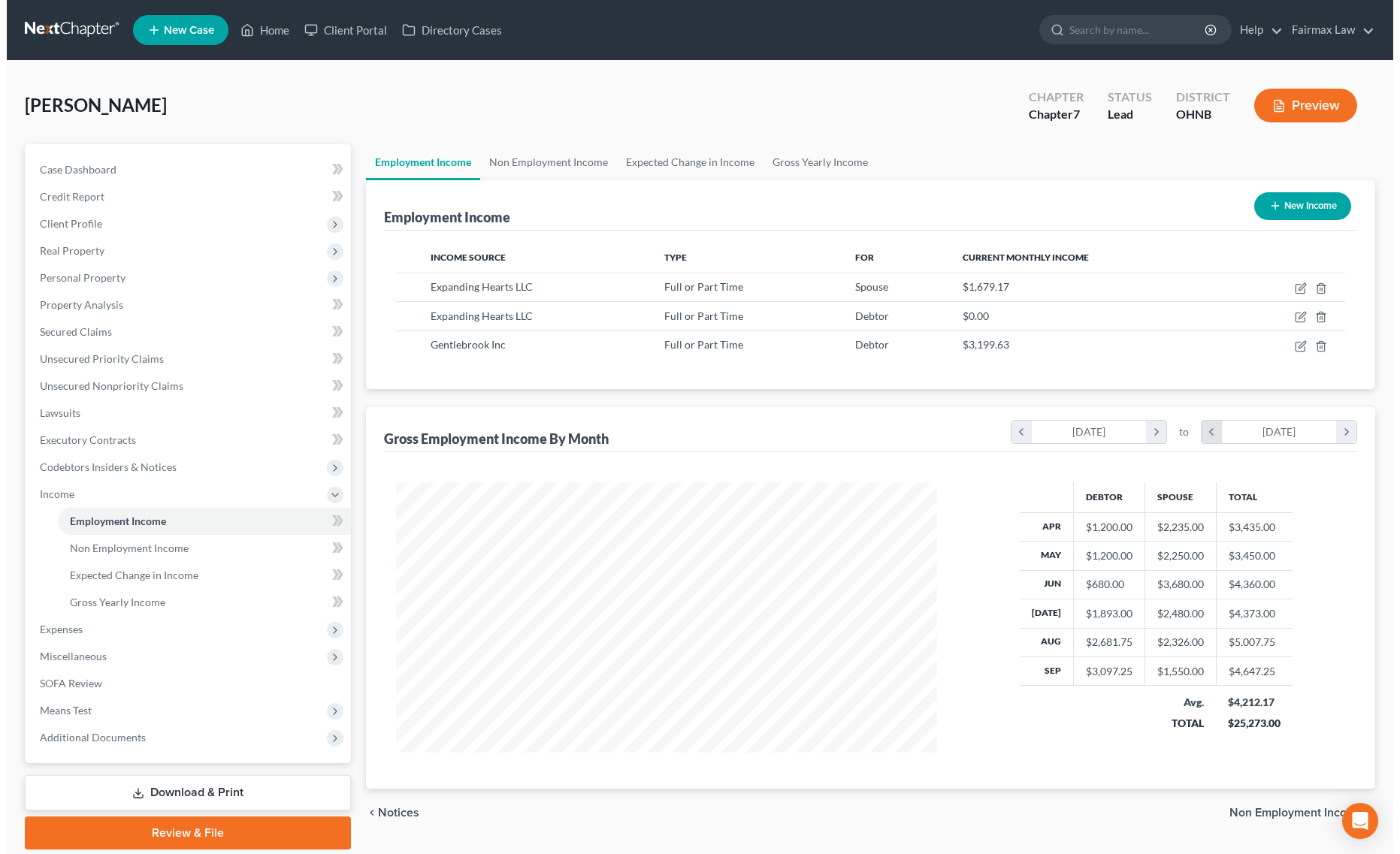
scroll to position [270, 571]
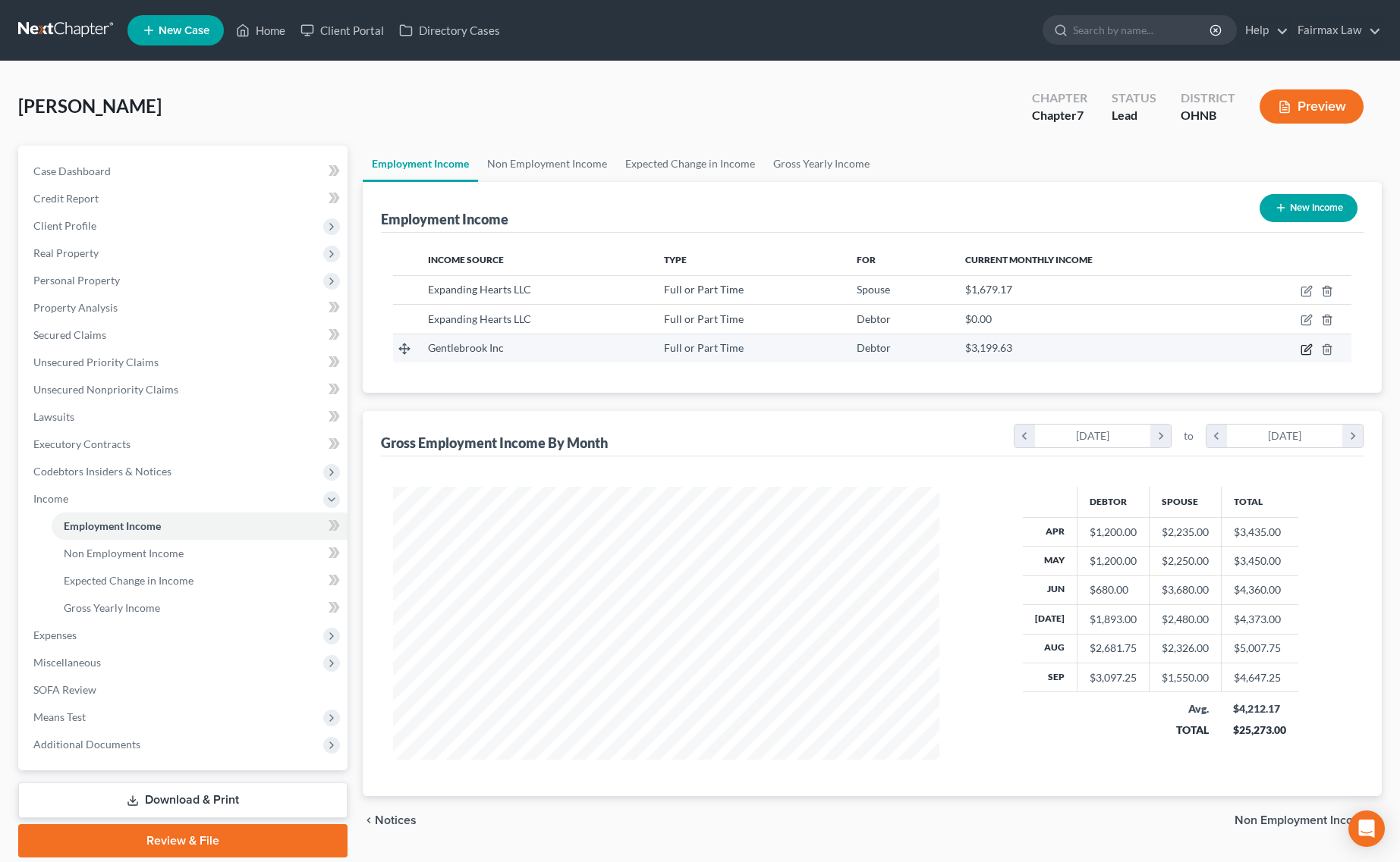
click at [1308, 354] on icon "button" at bounding box center [1306, 349] width 10 height 10
select select "0"
select select "36"
select select "2"
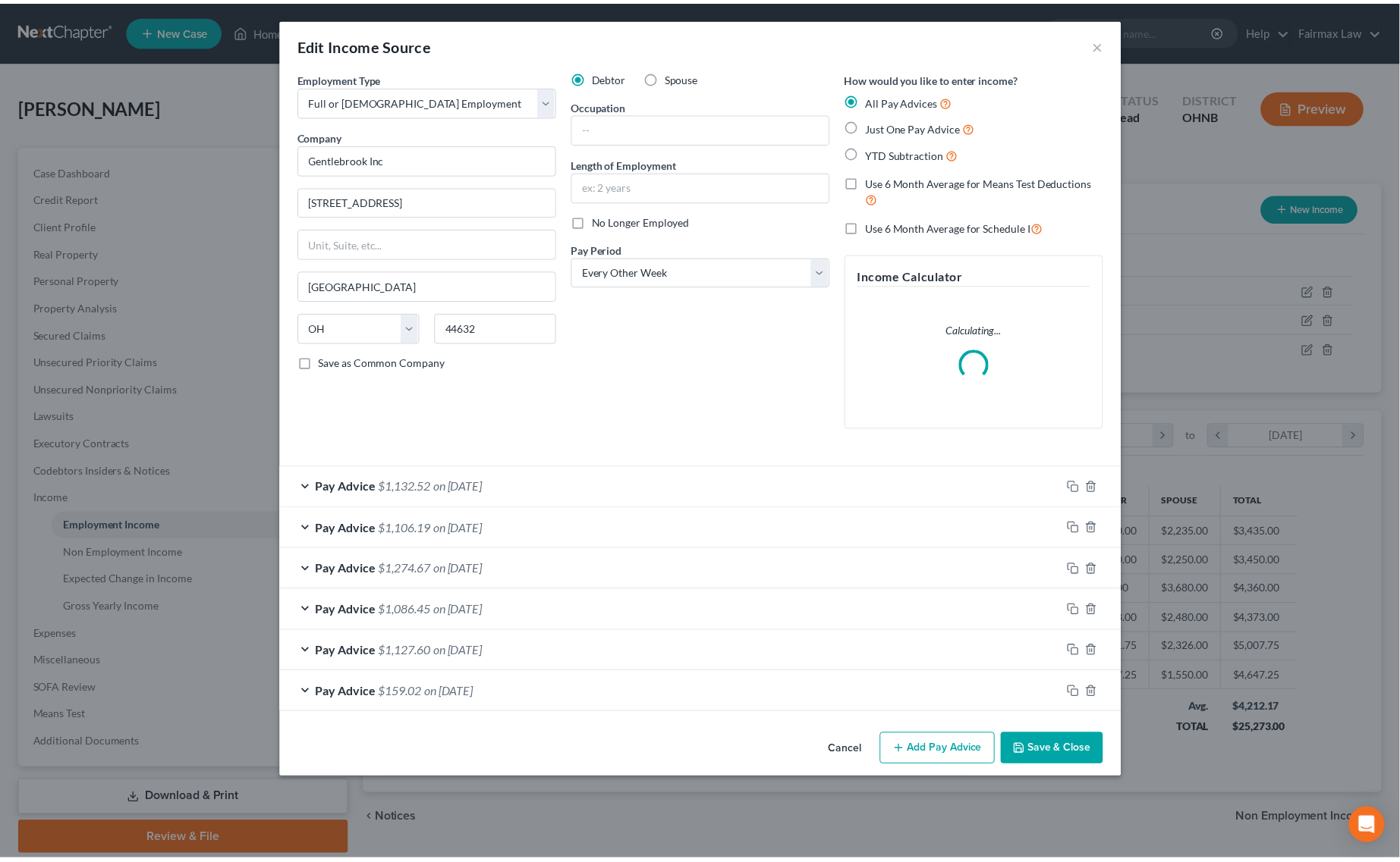
scroll to position [276, 582]
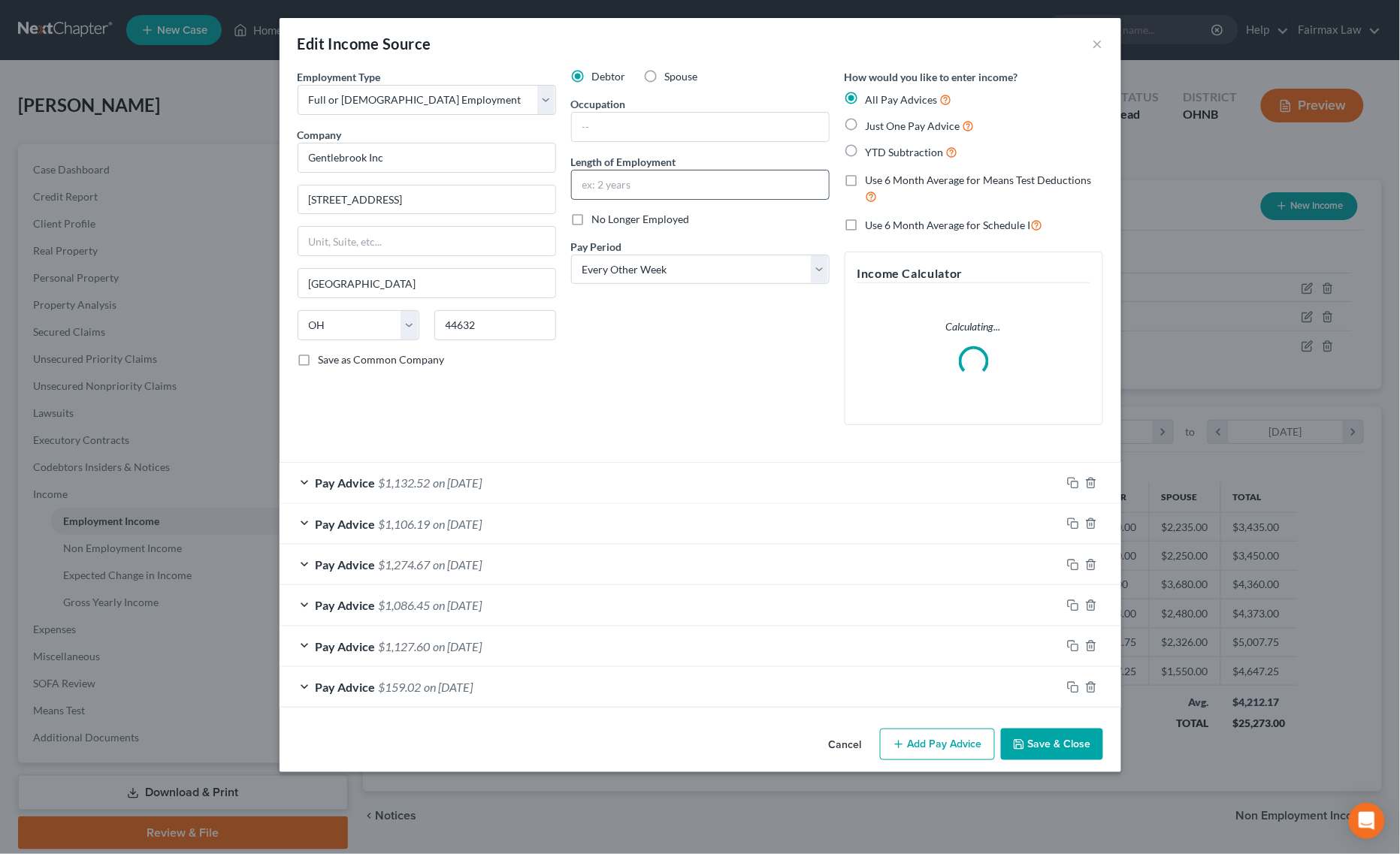
click at [677, 193] on input "text" at bounding box center [700, 184] width 257 height 28
type input "Since July 16, 2025"
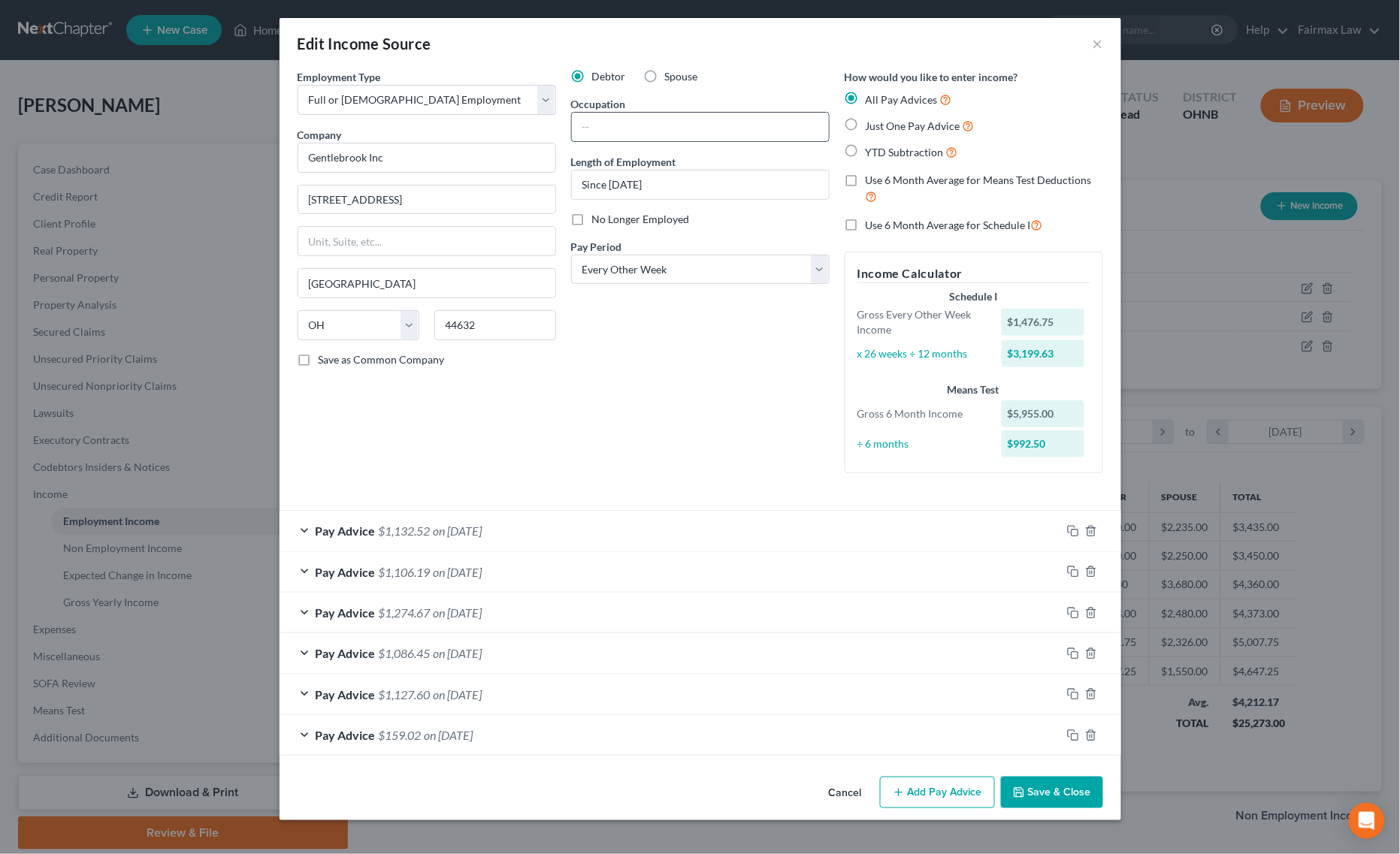
click at [791, 129] on input "text" at bounding box center [700, 127] width 257 height 28
paste input "Resident care coordinator"
type input "Resident Care Coordinator"
click at [1039, 785] on button "Save & Close" at bounding box center [1051, 792] width 102 height 32
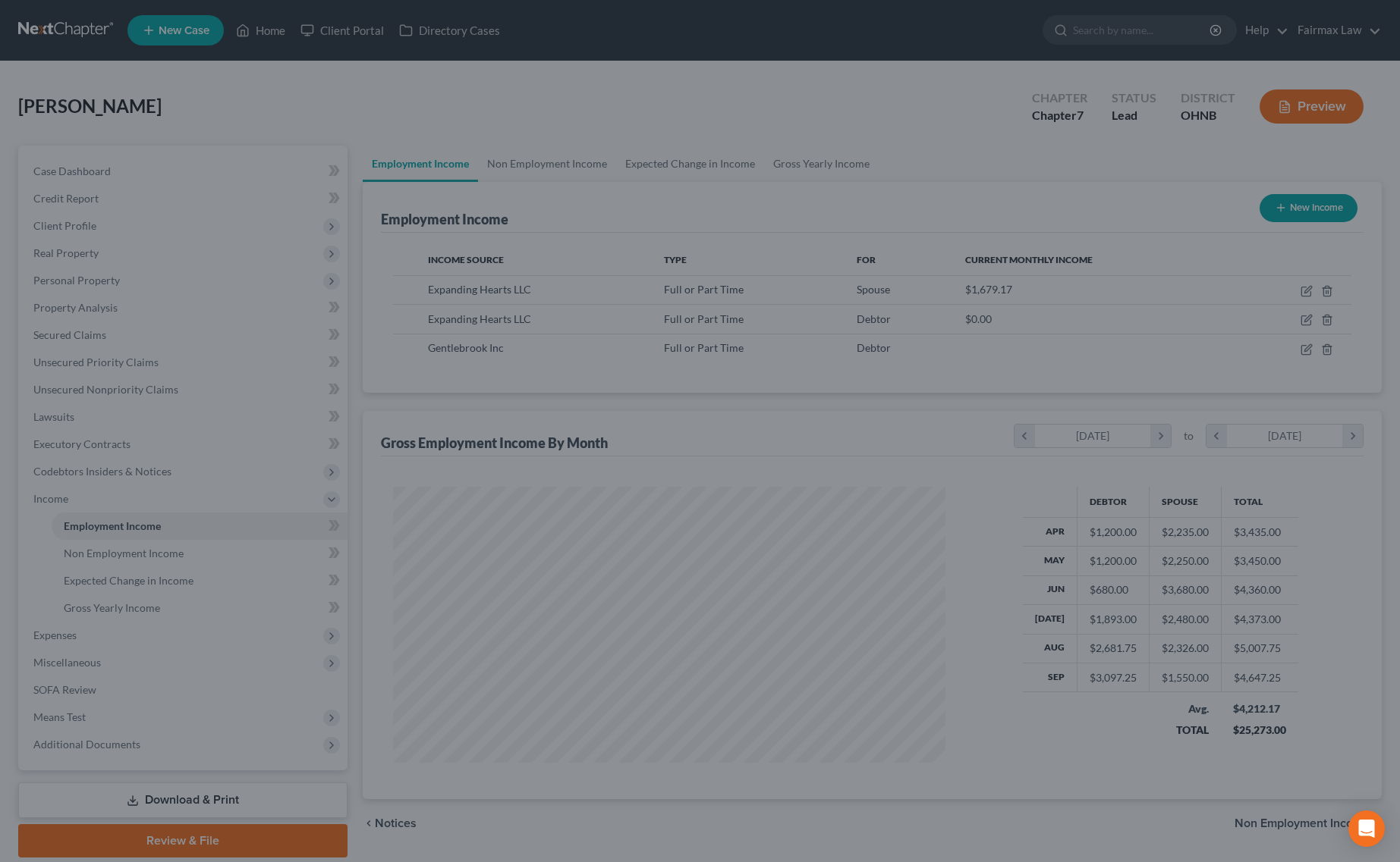
scroll to position [758050, 758160]
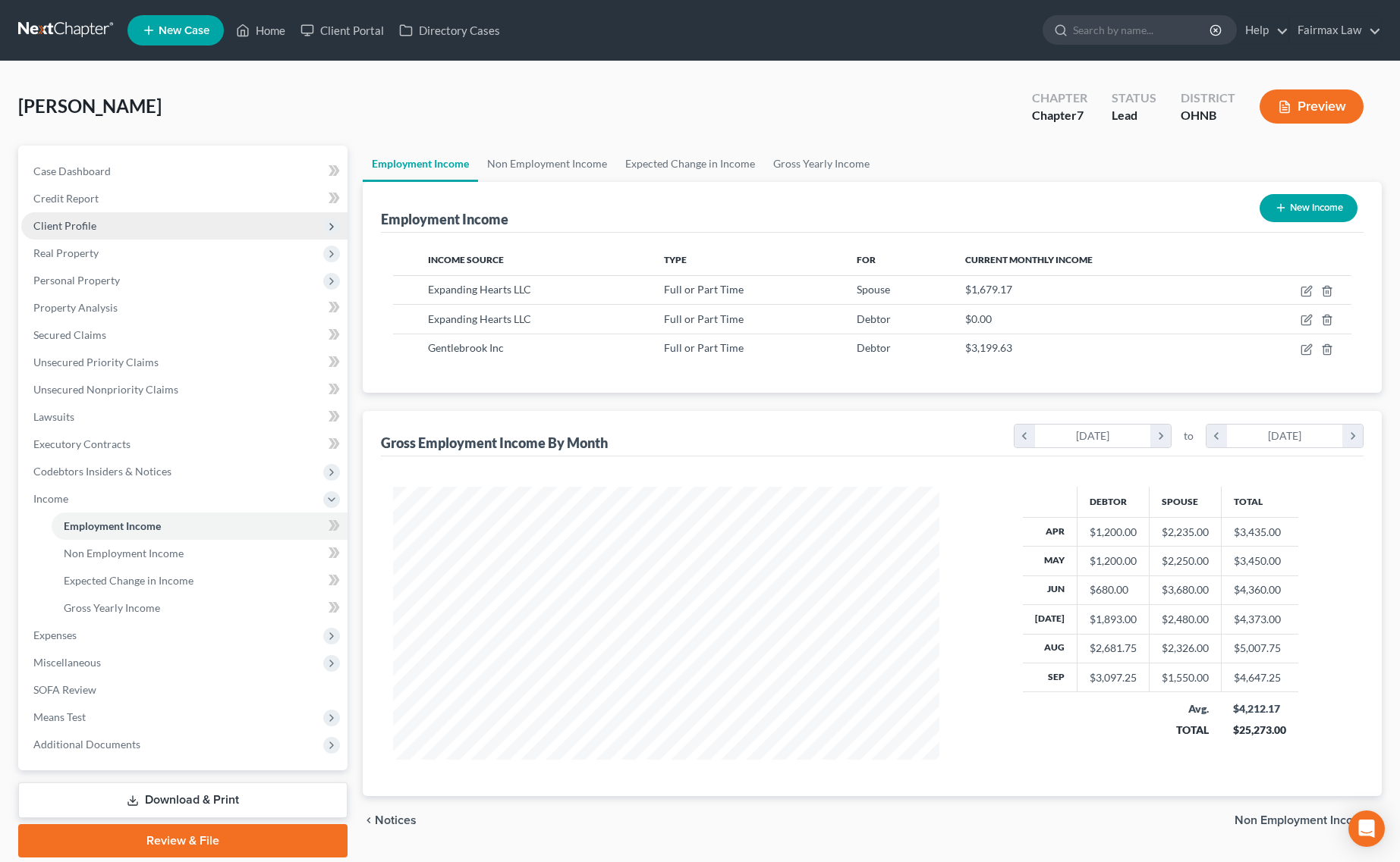
click at [202, 221] on span "Client Profile" at bounding box center [185, 226] width 327 height 28
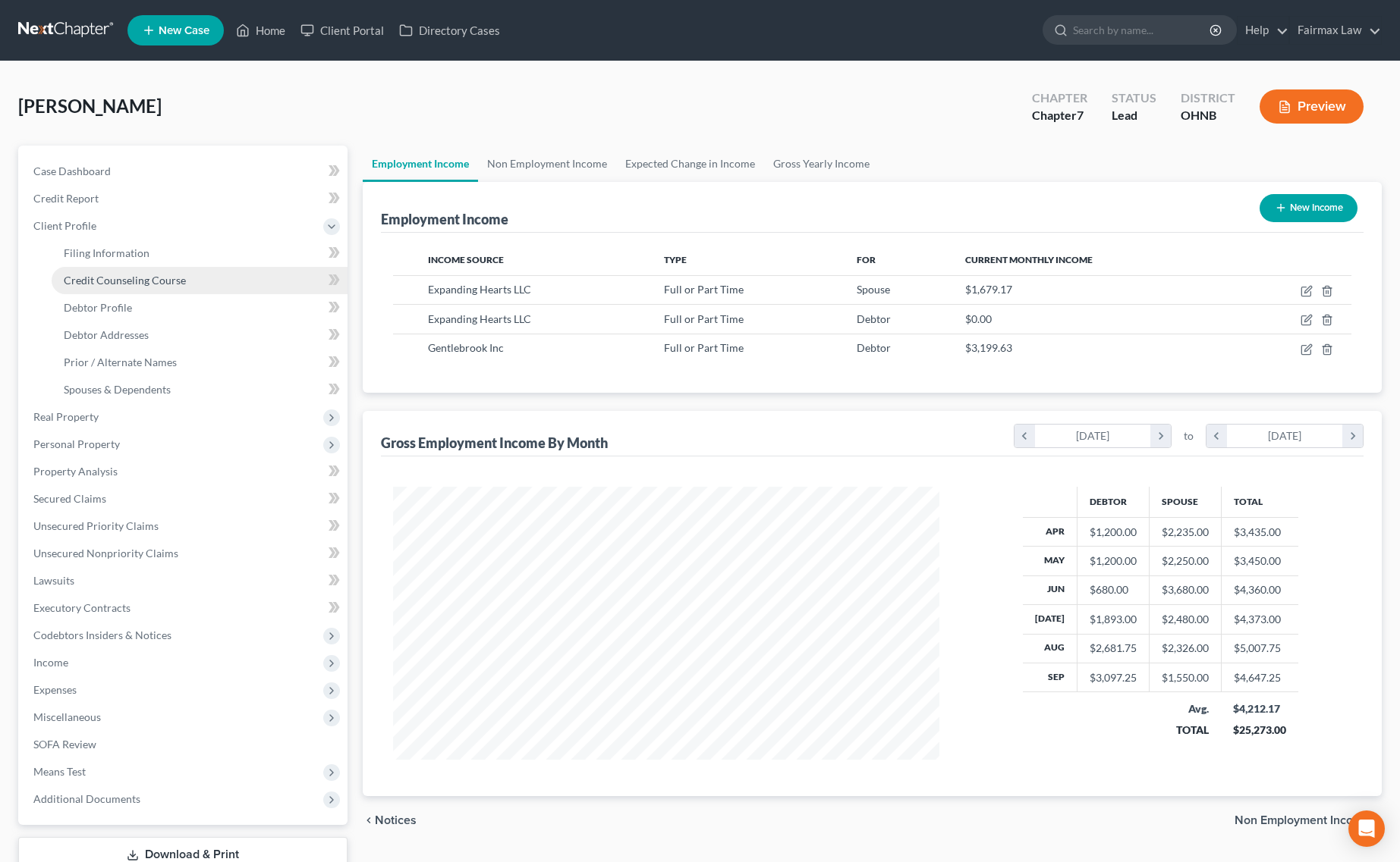
click at [159, 267] on link "Credit Counseling Course" at bounding box center [200, 281] width 296 height 28
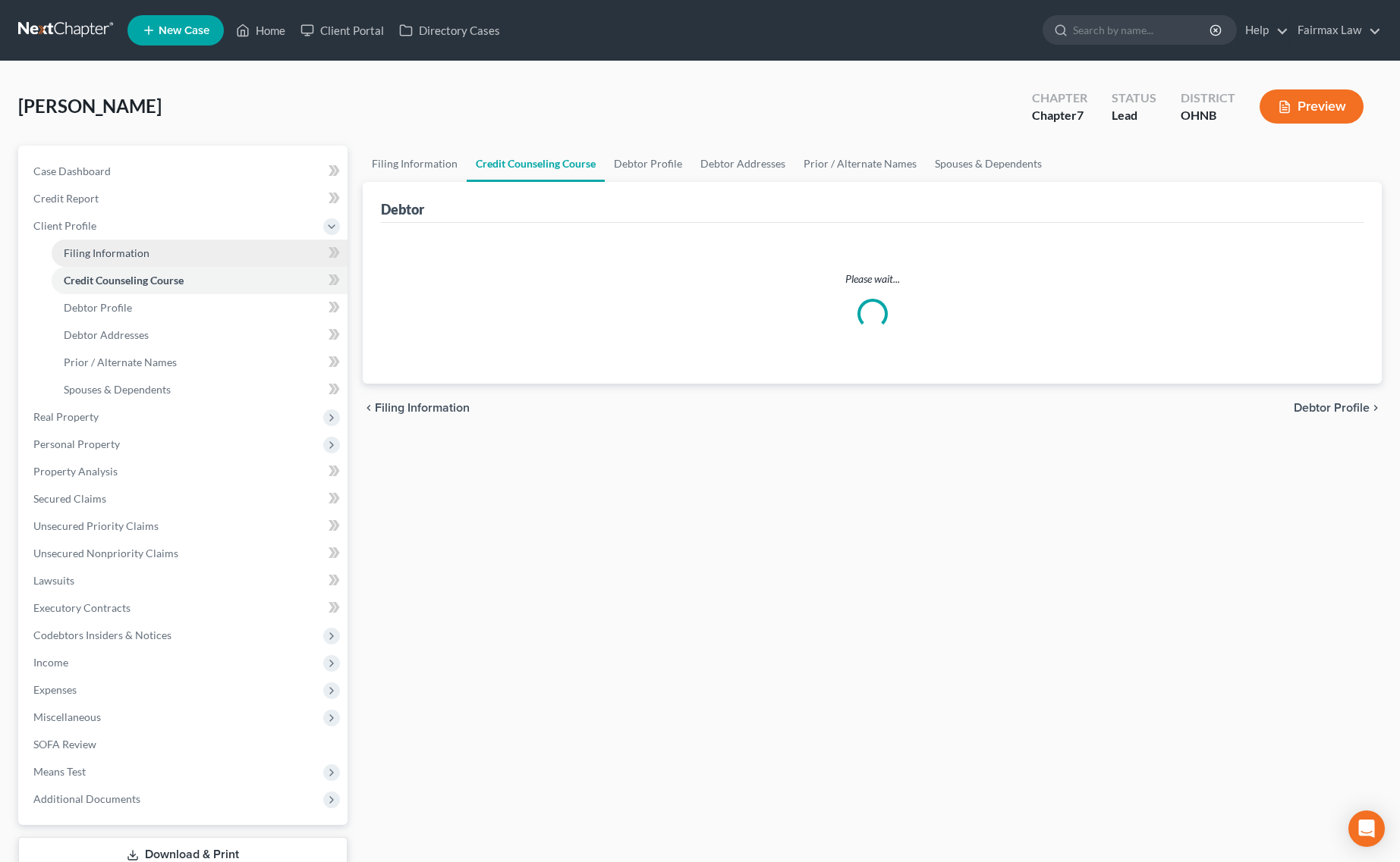
click at [160, 256] on link "Filing Information" at bounding box center [200, 253] width 296 height 28
select select "1"
select select "0"
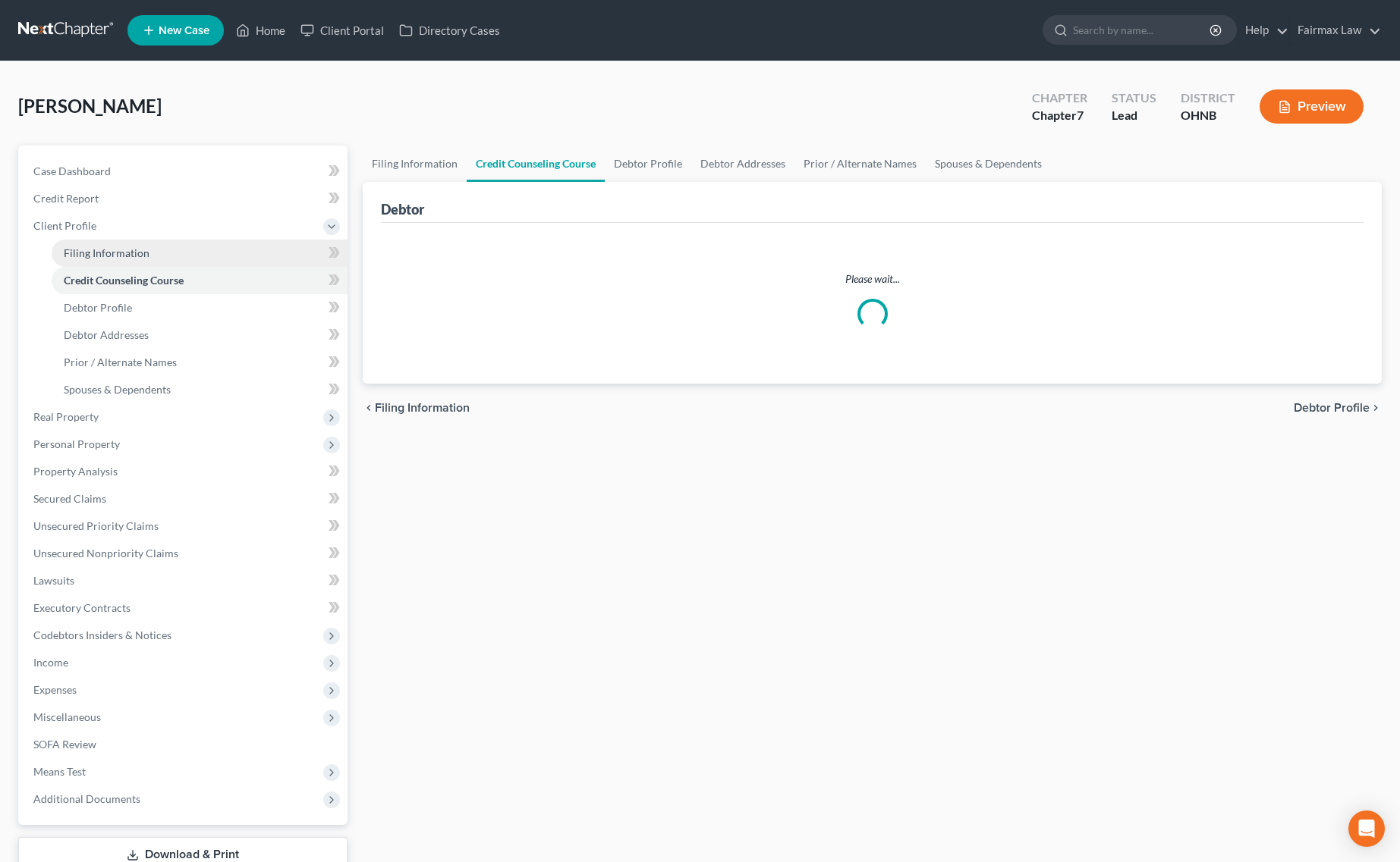
select select "36"
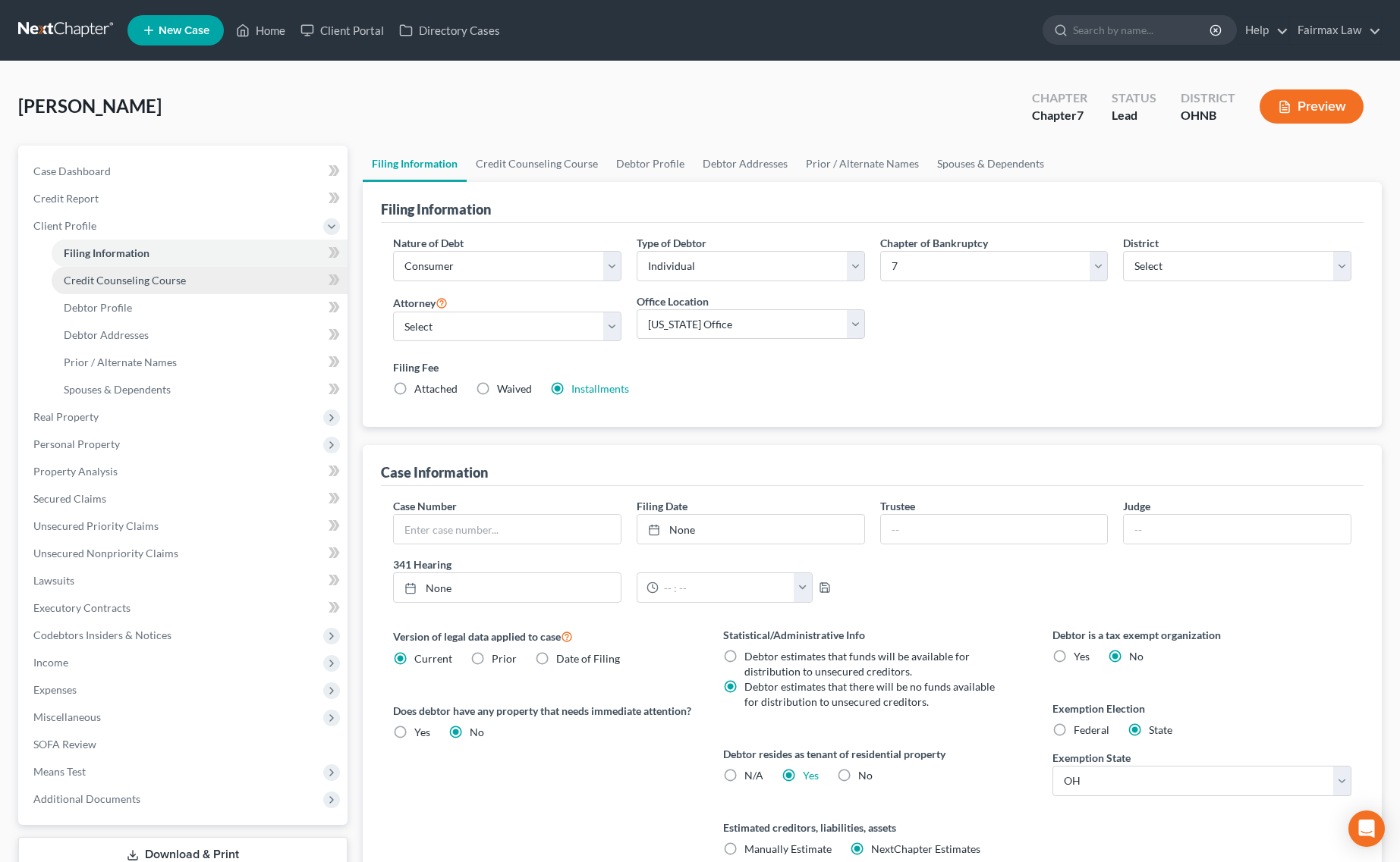
click at [160, 276] on span "Credit Counseling Course" at bounding box center [124, 280] width 122 height 13
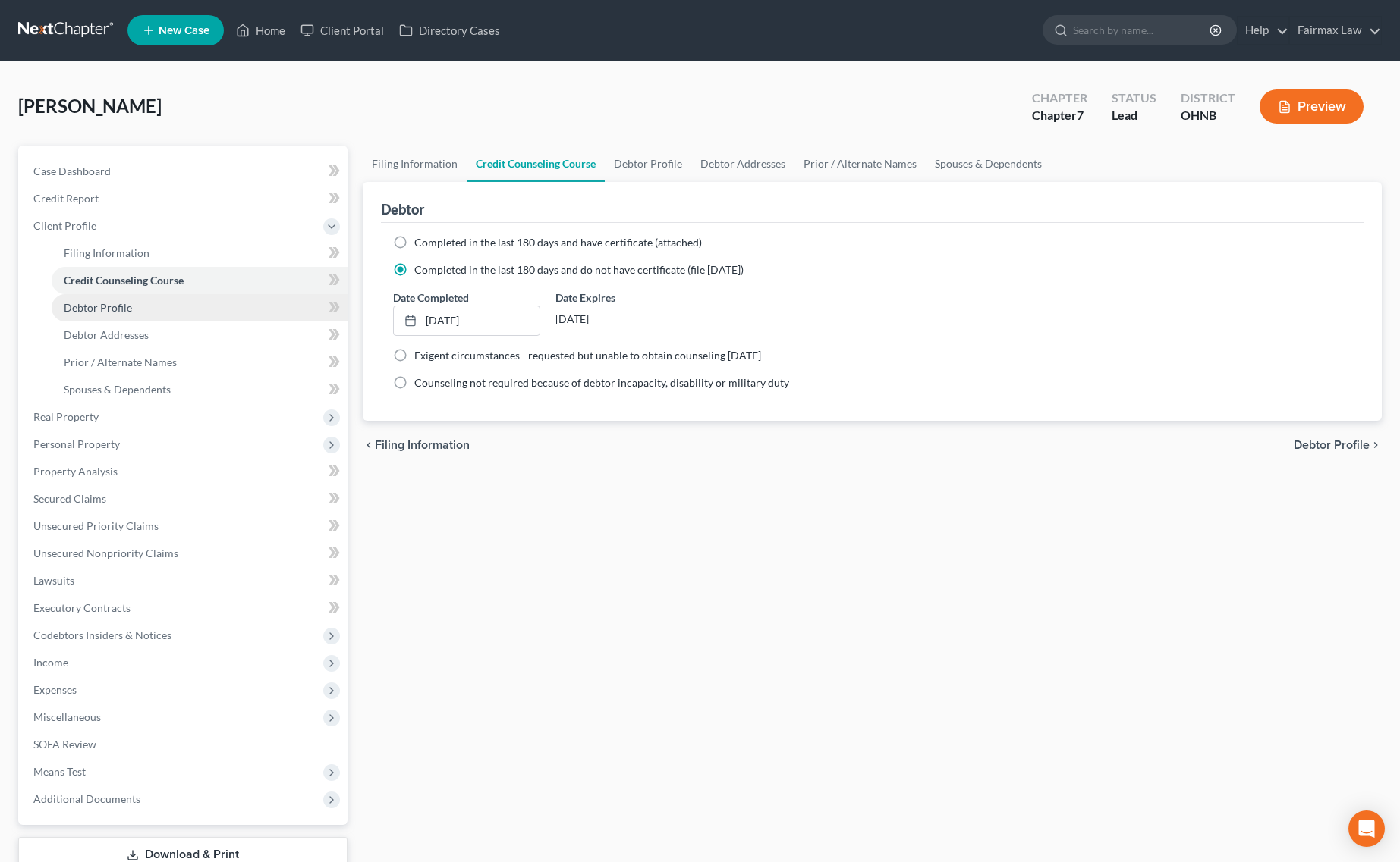
click at [115, 304] on span "Debtor Profile" at bounding box center [98, 307] width 68 height 13
select select "1"
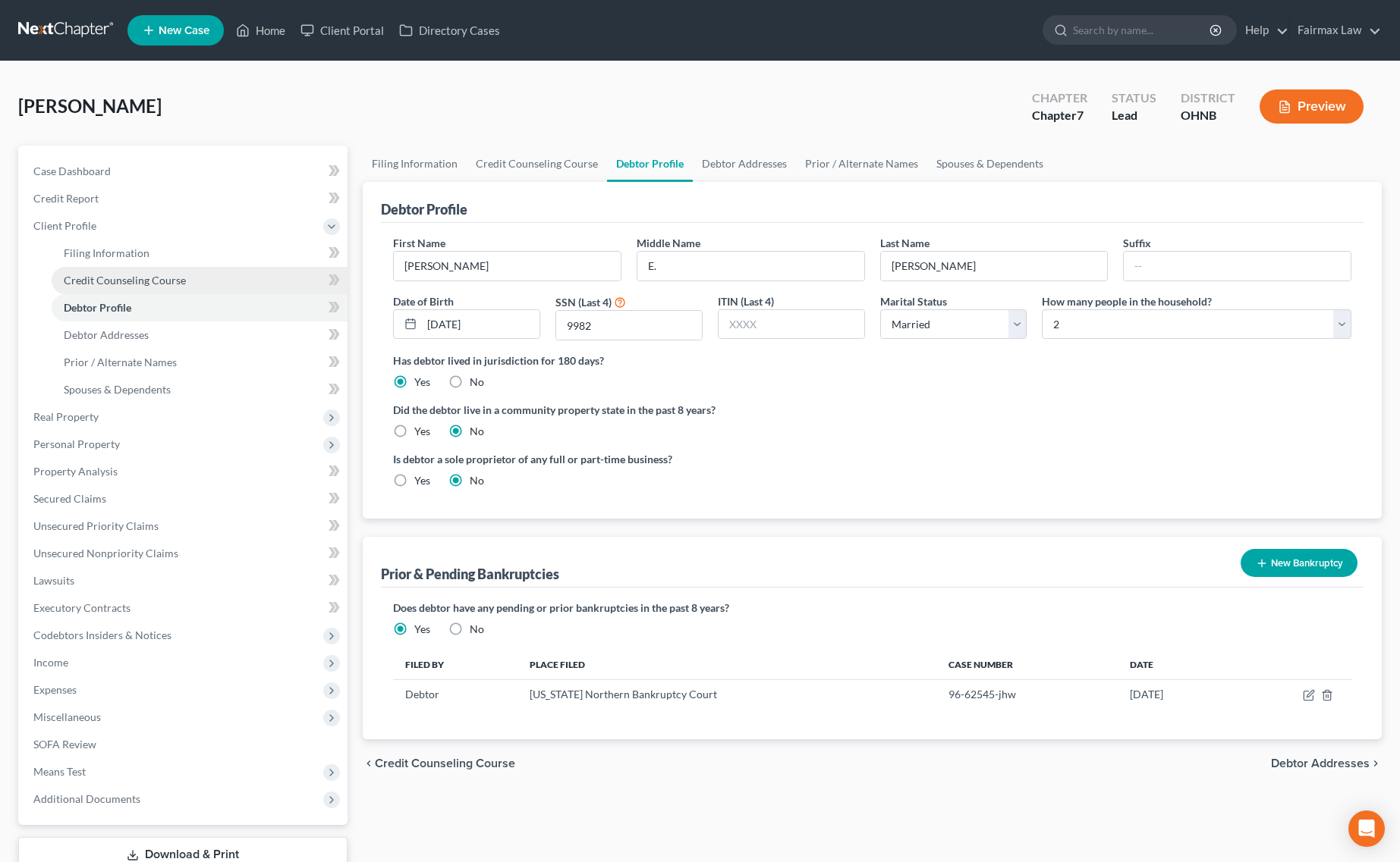
click at [126, 285] on link "Credit Counseling Course" at bounding box center [200, 281] width 296 height 28
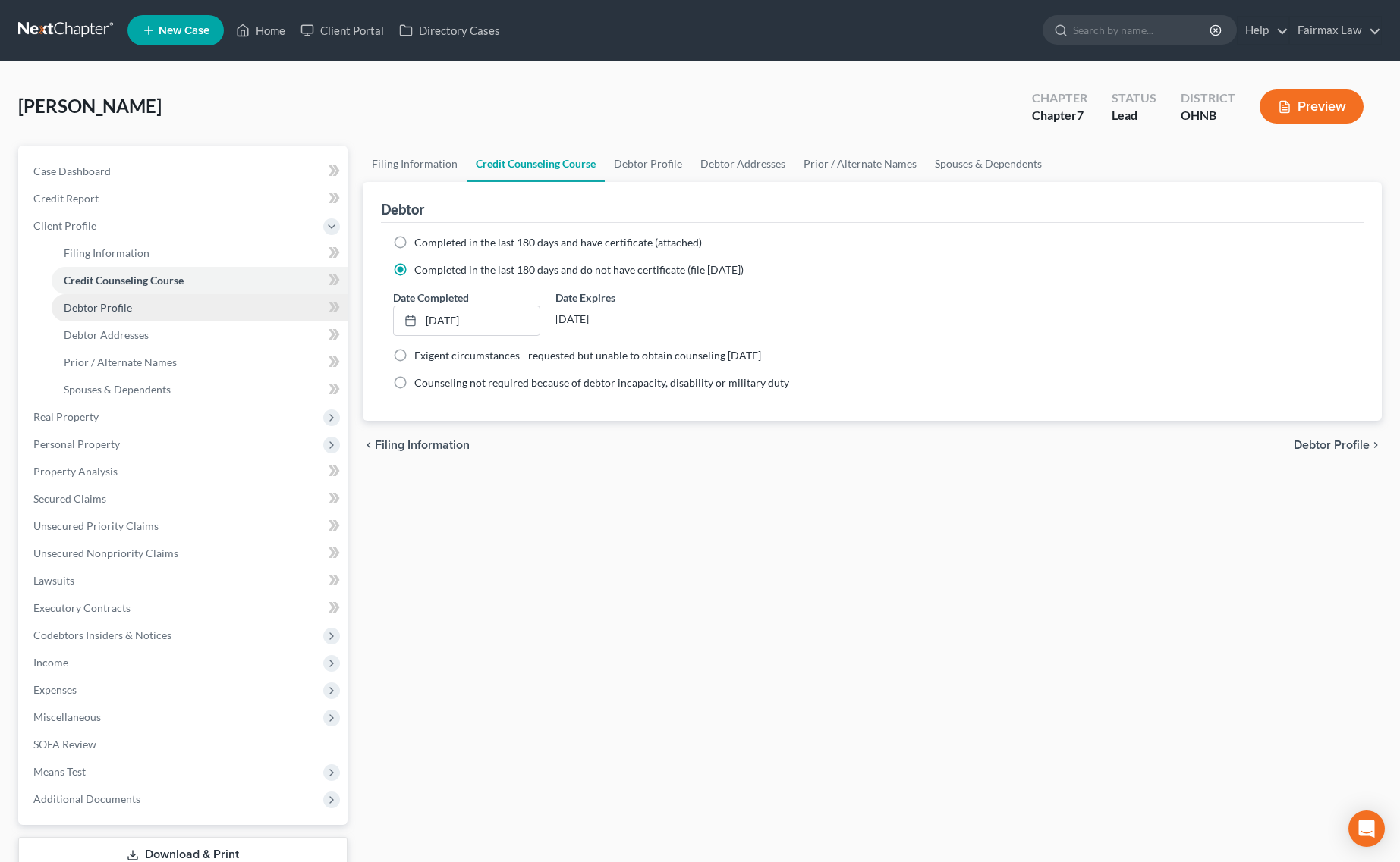
click at [115, 301] on span "Debtor Profile" at bounding box center [98, 307] width 68 height 13
select select "1"
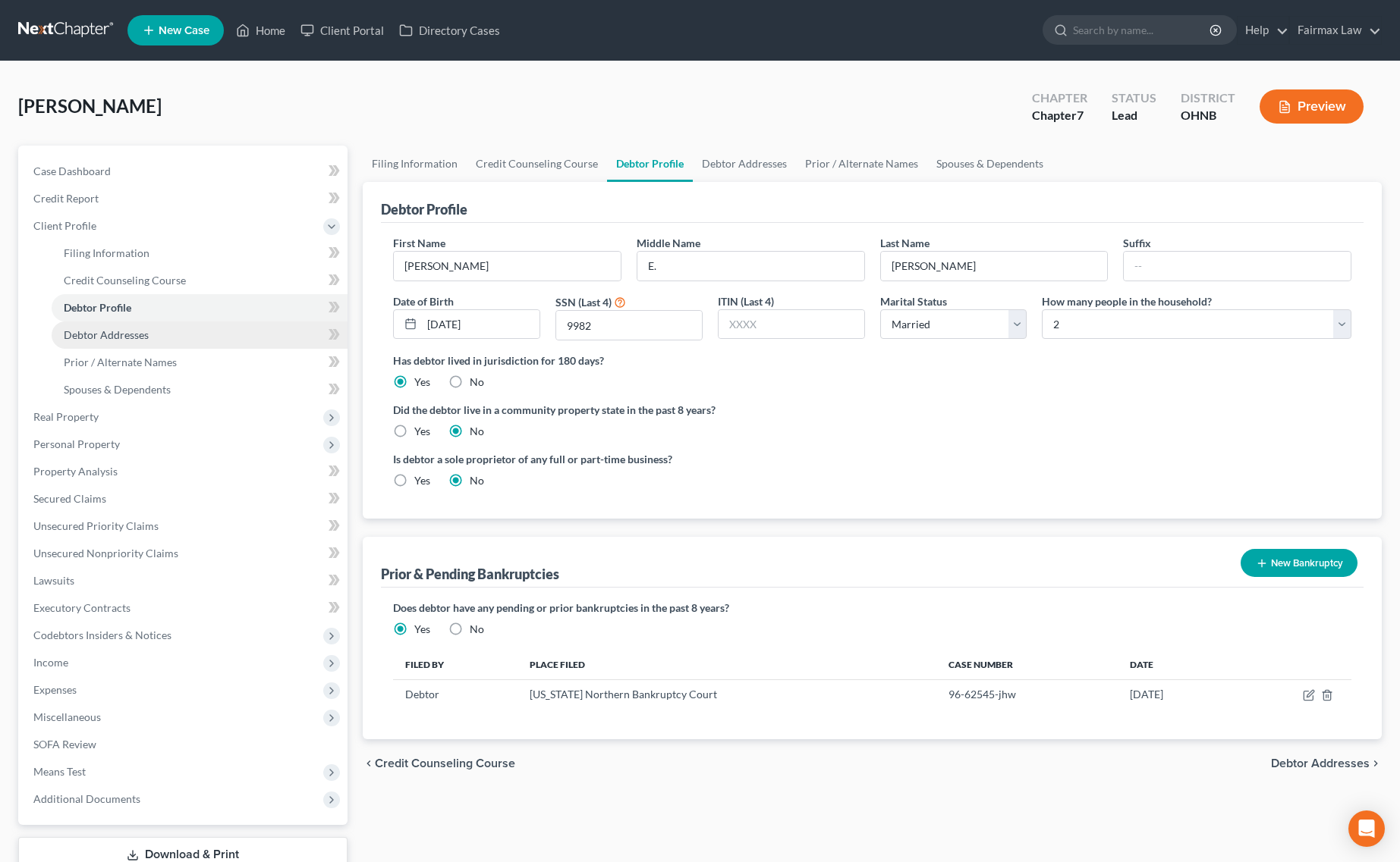
click at [108, 325] on link "Debtor Addresses" at bounding box center [200, 335] width 296 height 28
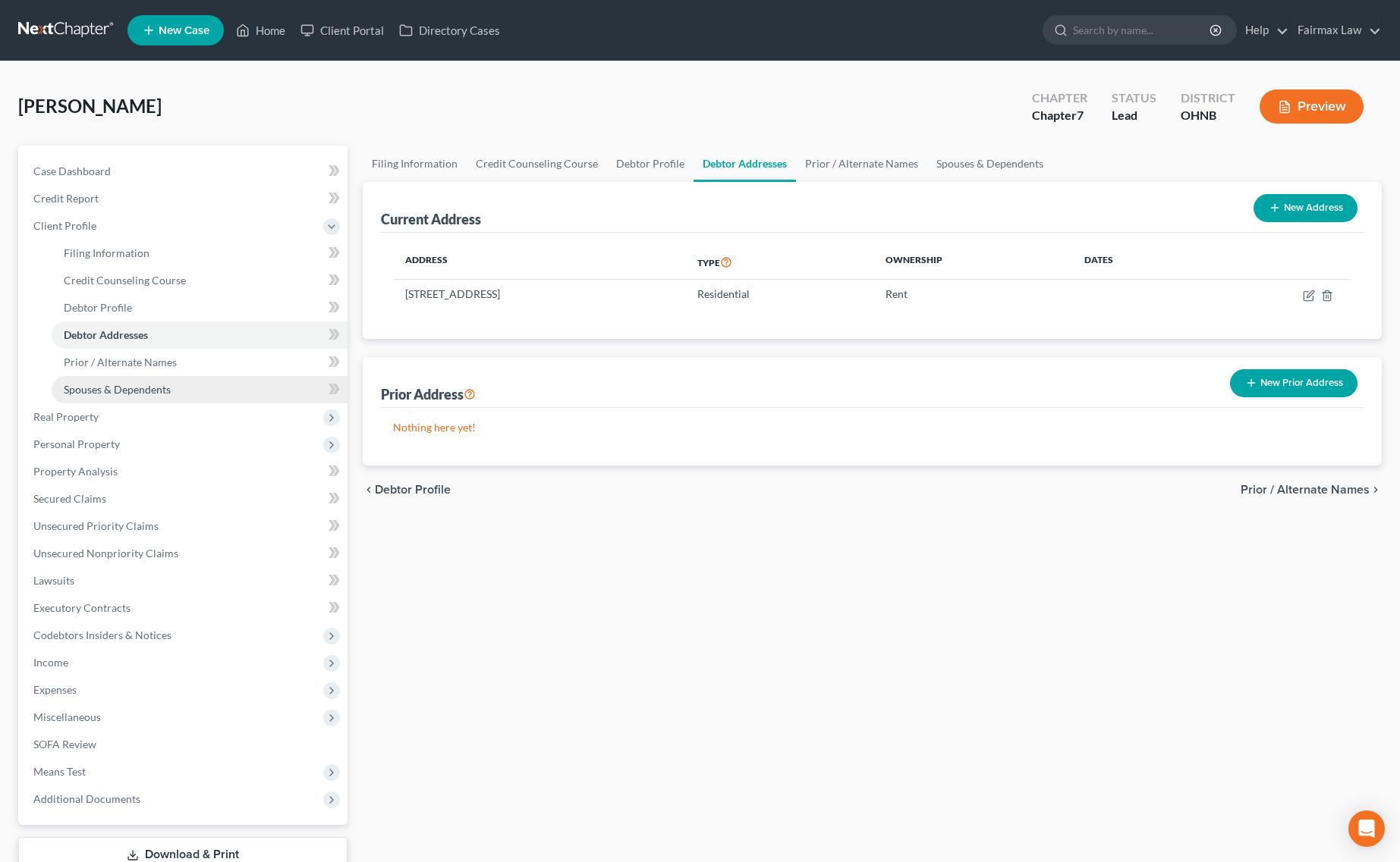
click at [137, 385] on span "Spouses & Dependents" at bounding box center [118, 389] width 107 height 13
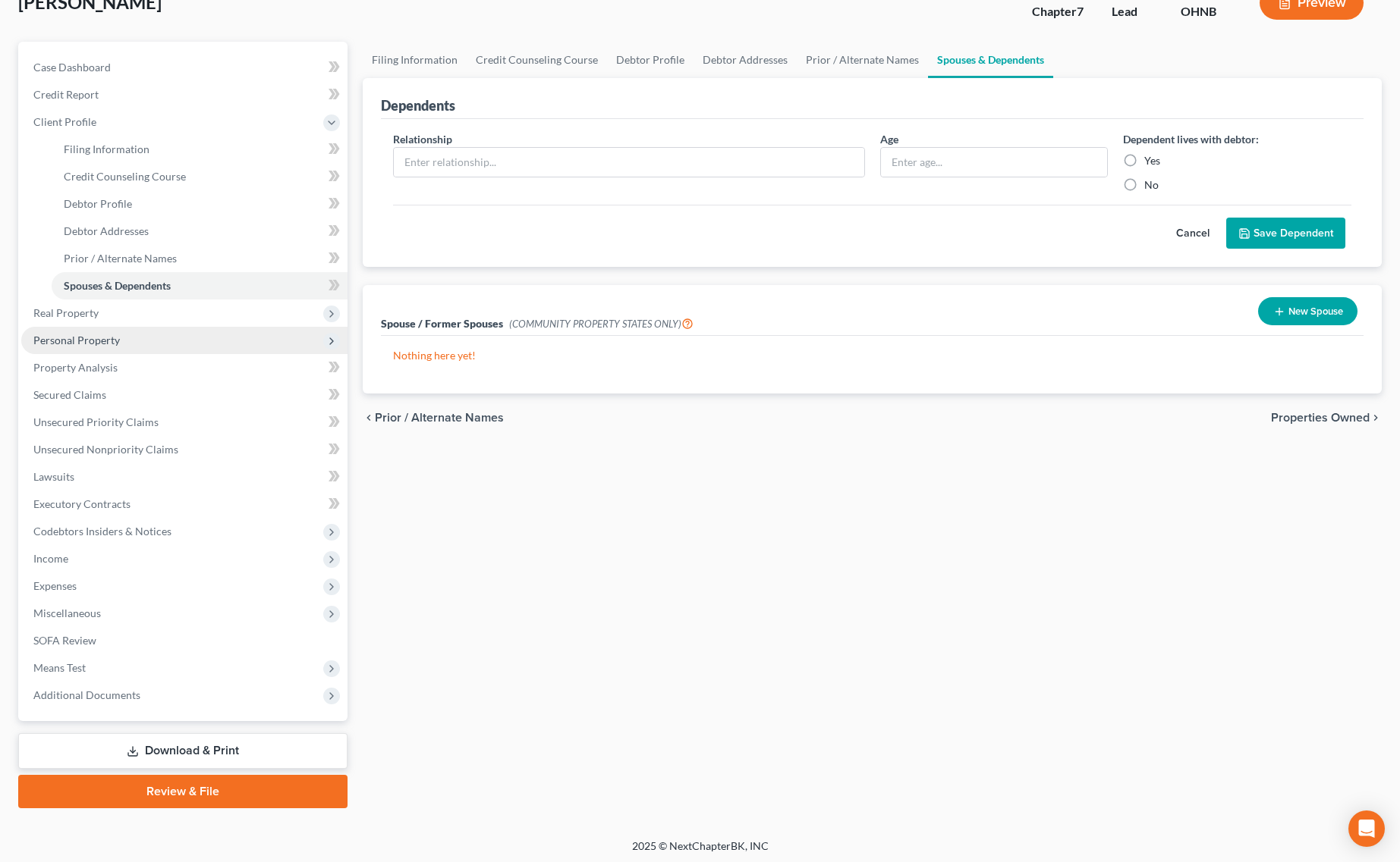
scroll to position [106, 0]
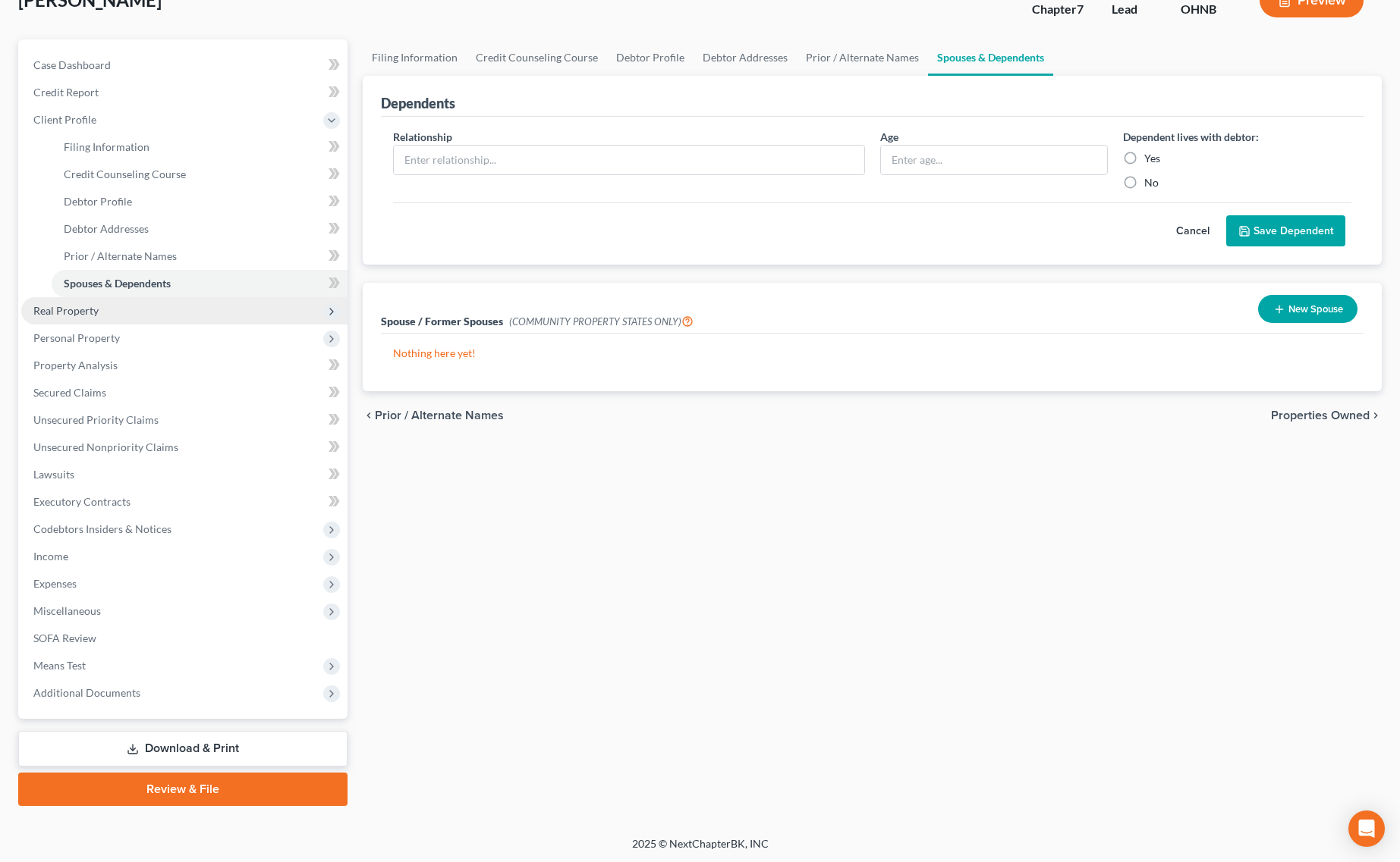
click at [135, 309] on span "Real Property" at bounding box center [185, 311] width 327 height 28
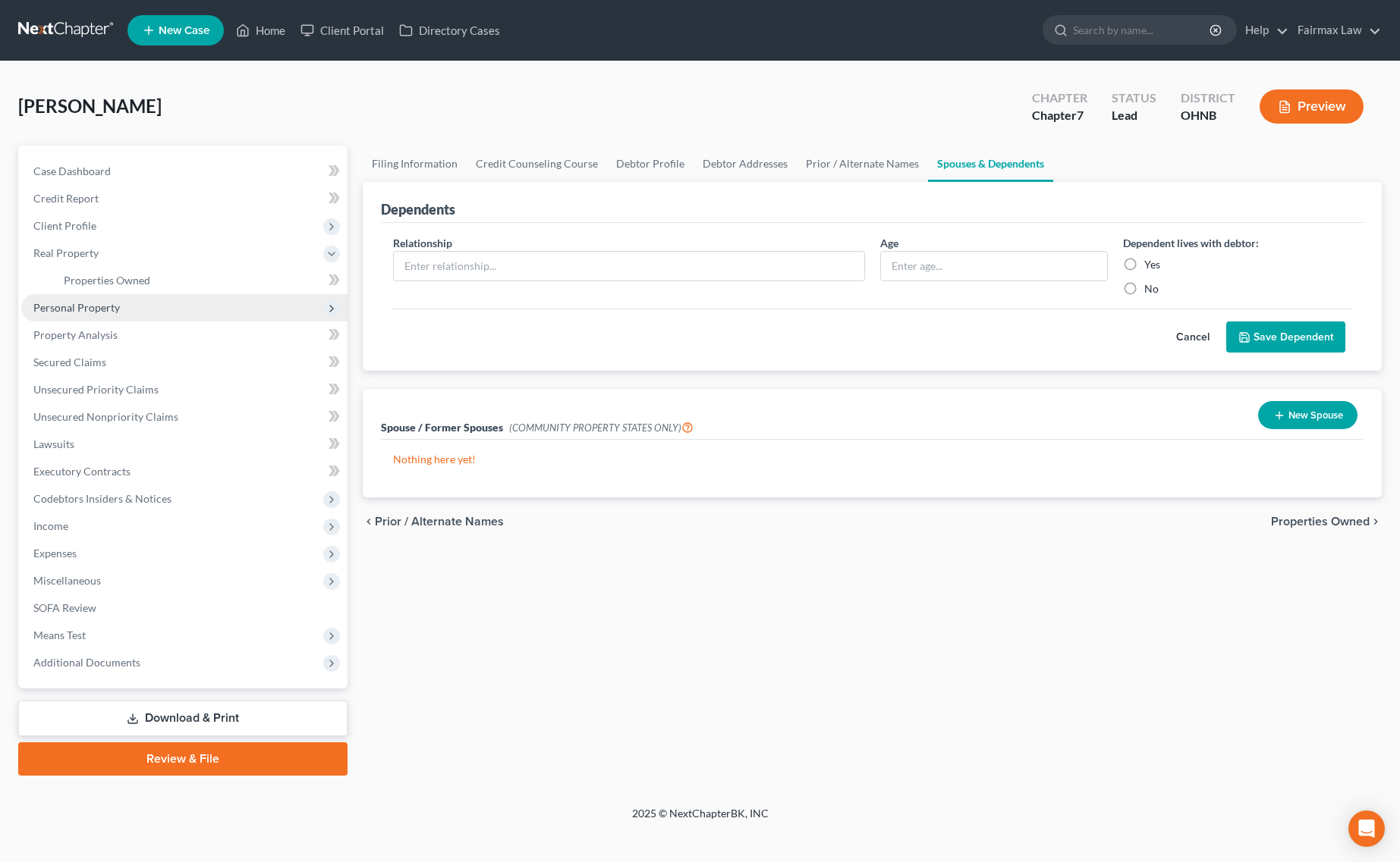
scroll to position [0, 0]
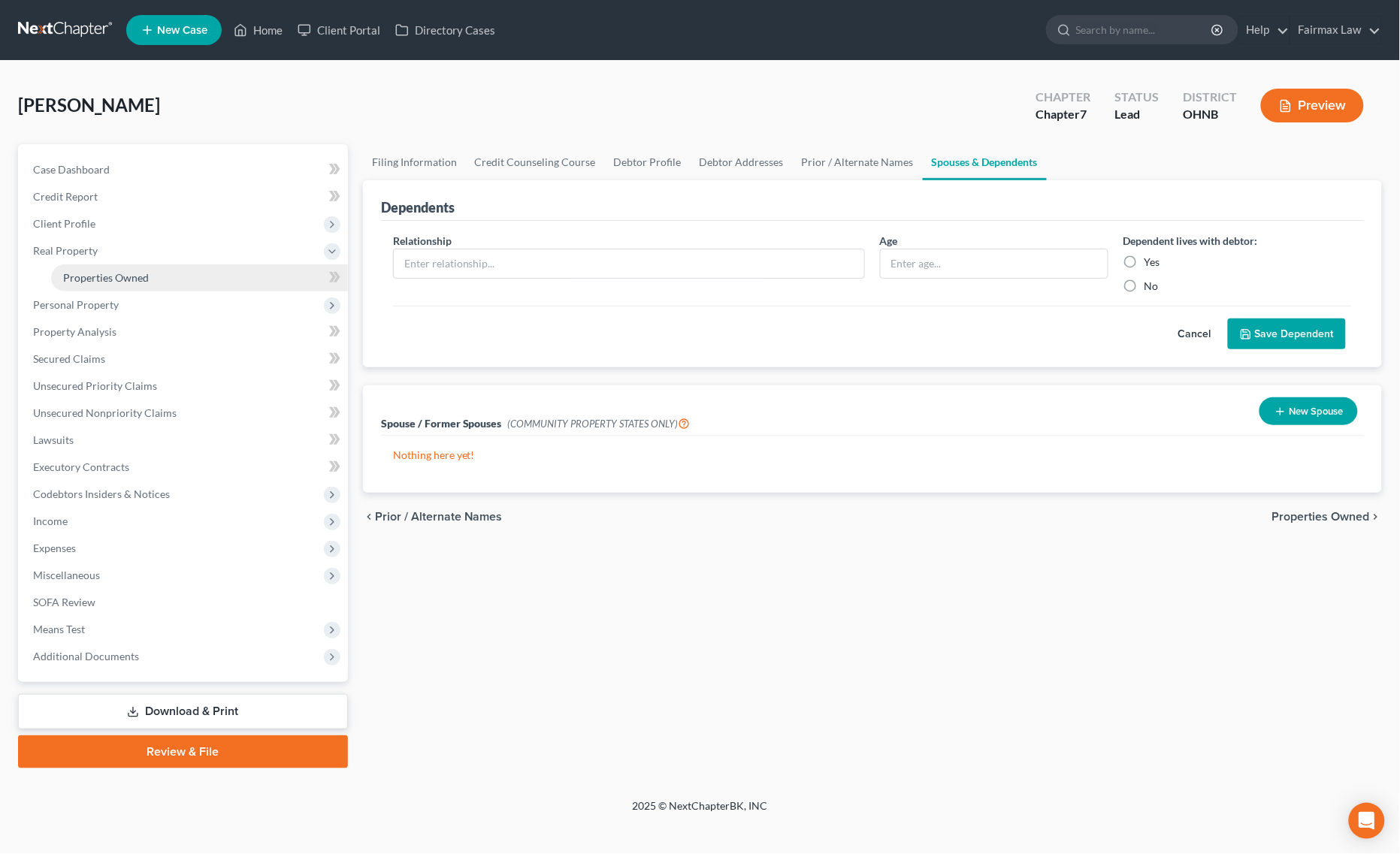
click at [162, 280] on link "Properties Owned" at bounding box center [199, 278] width 297 height 27
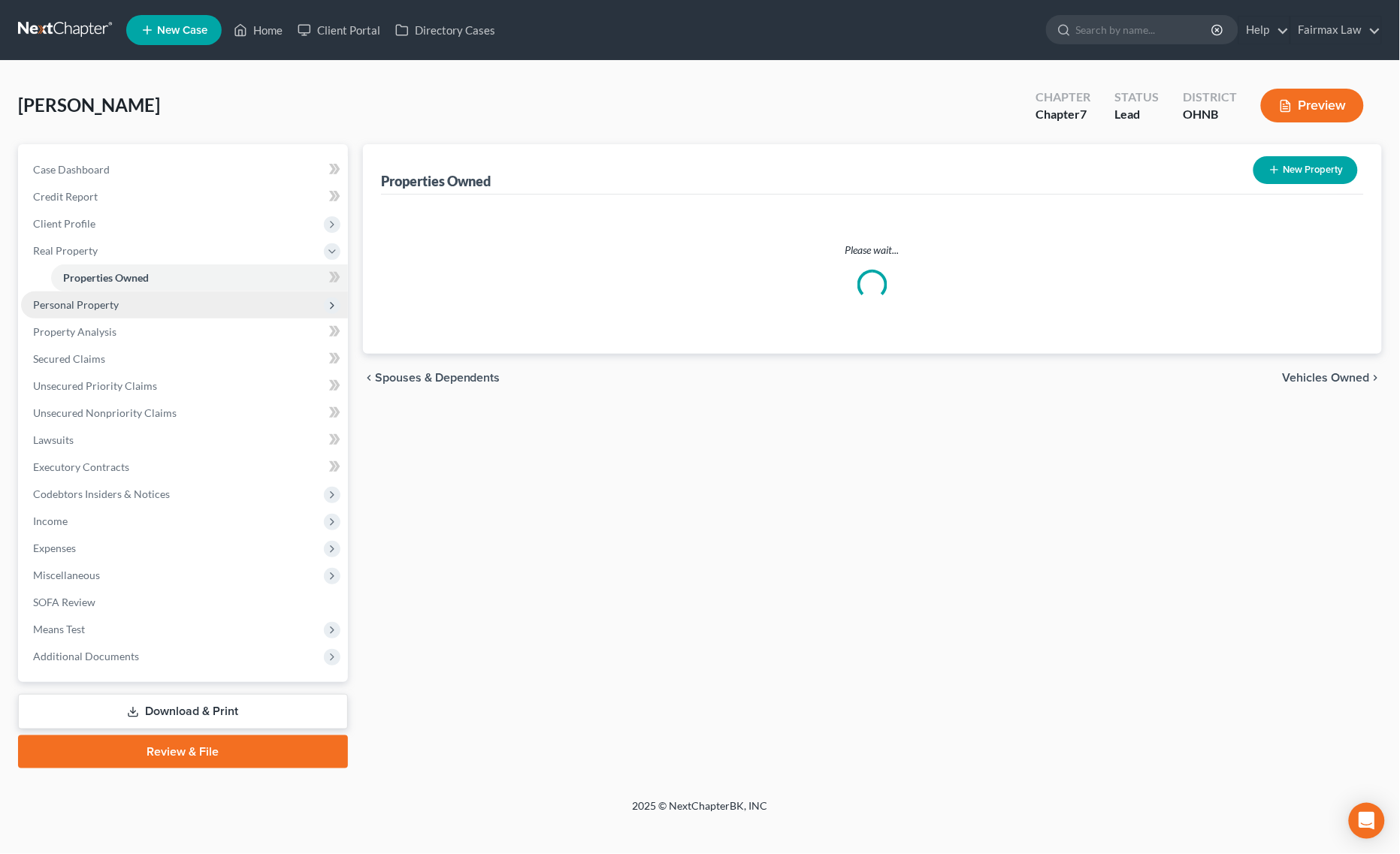
click at [124, 305] on span "Personal Property" at bounding box center [185, 305] width 327 height 27
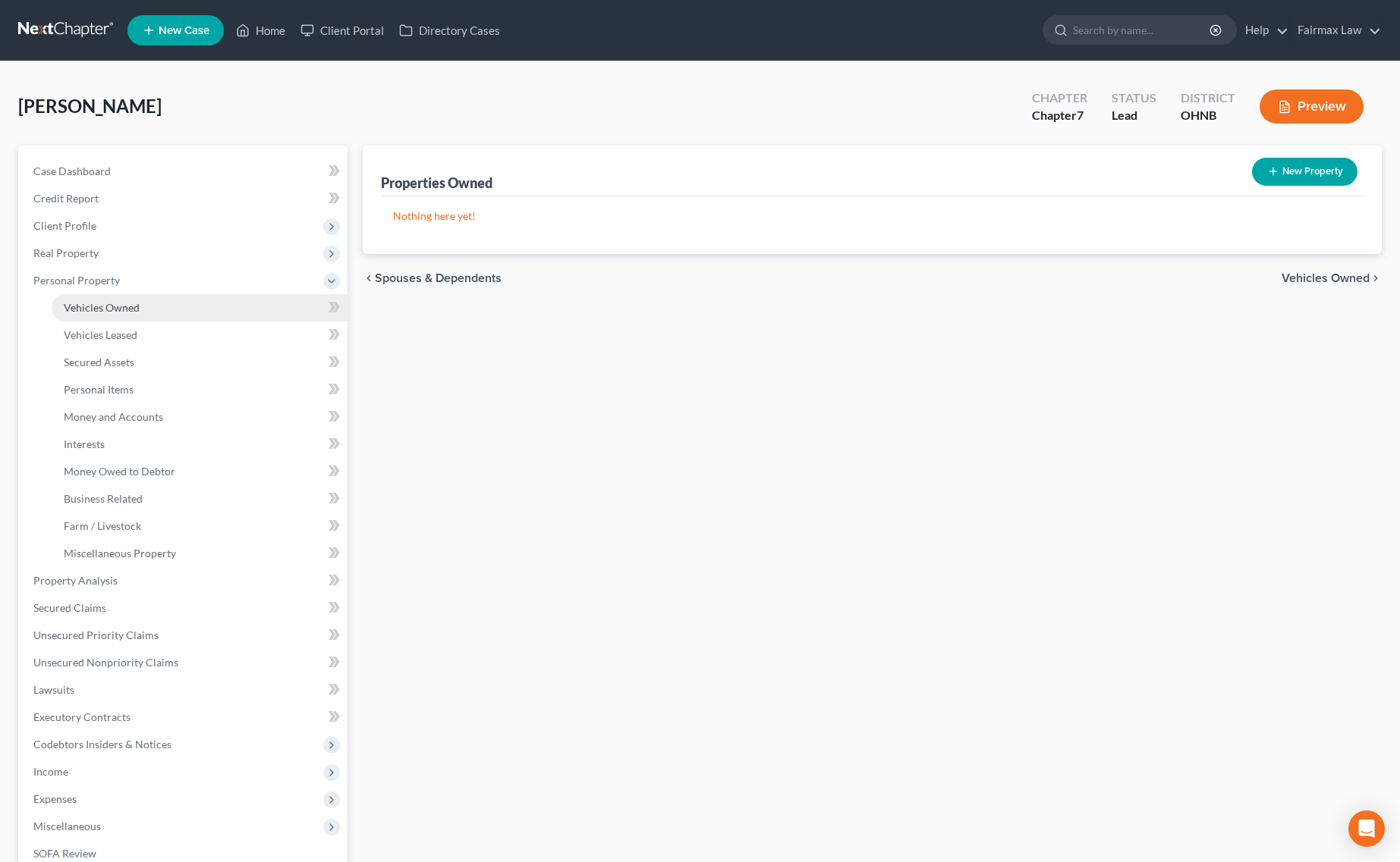
click at [141, 305] on link "Vehicles Owned" at bounding box center [200, 308] width 296 height 28
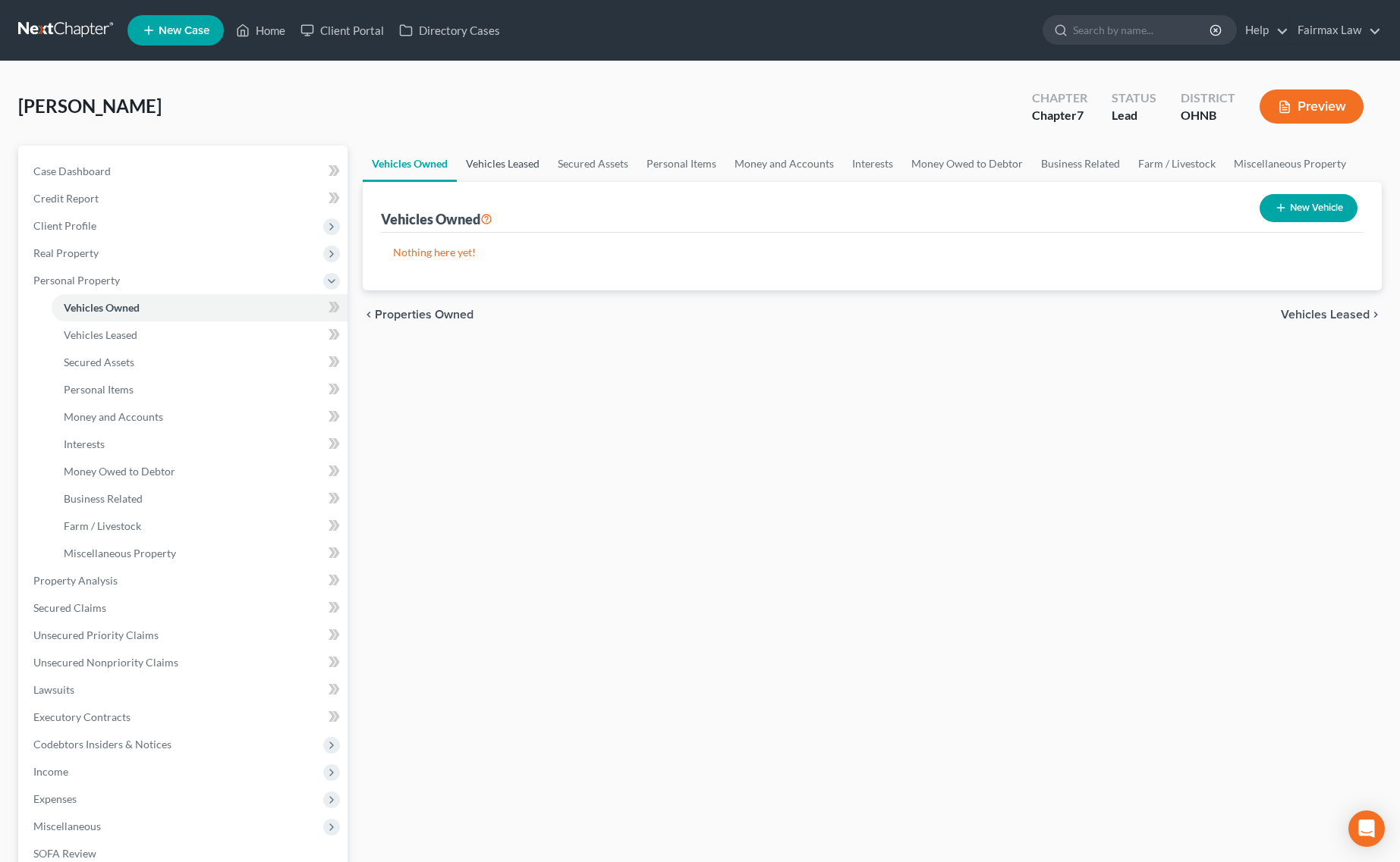
click at [494, 161] on link "Vehicles Leased" at bounding box center [503, 164] width 92 height 36
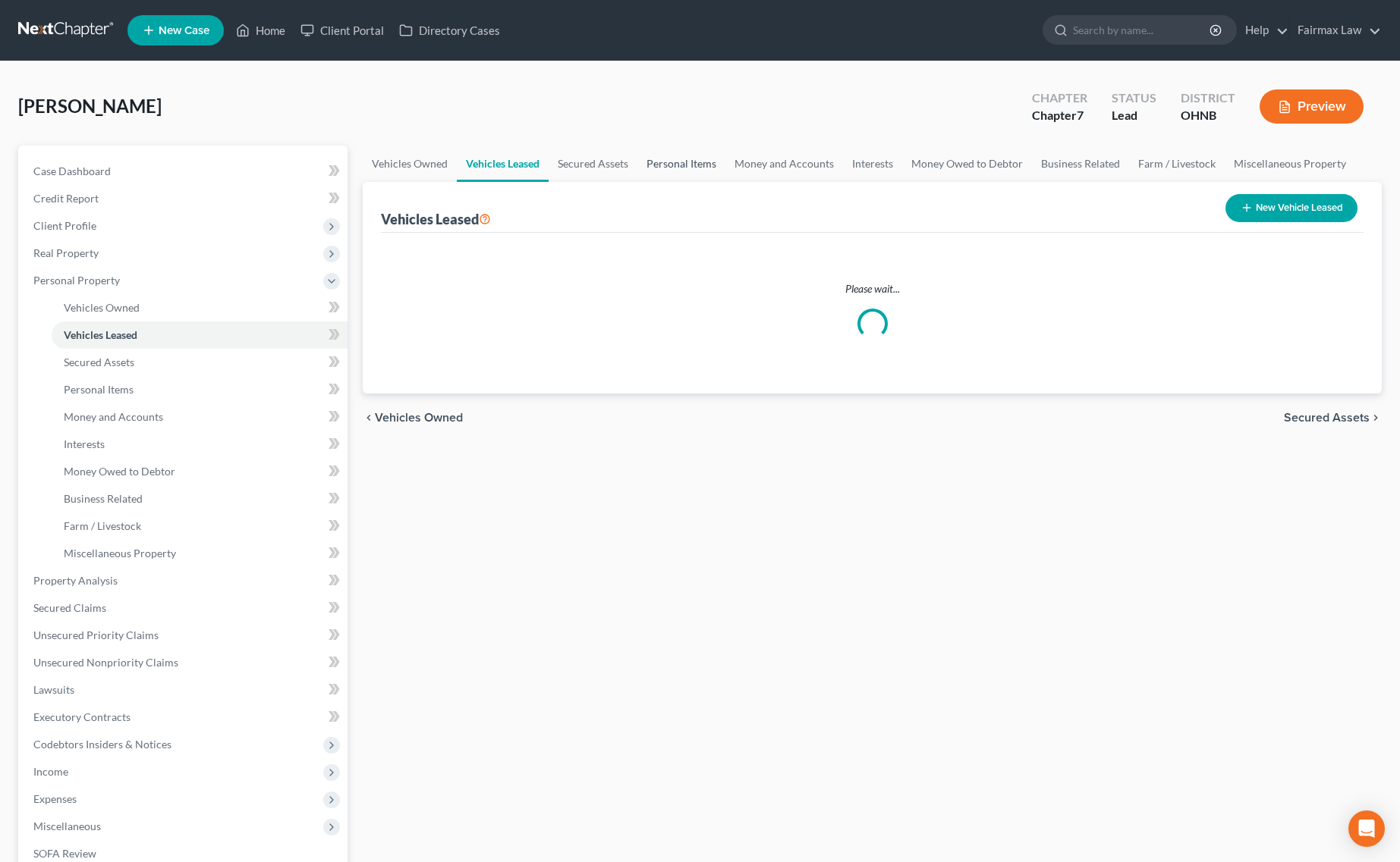
click at [711, 161] on link "Personal Items" at bounding box center [681, 164] width 88 height 36
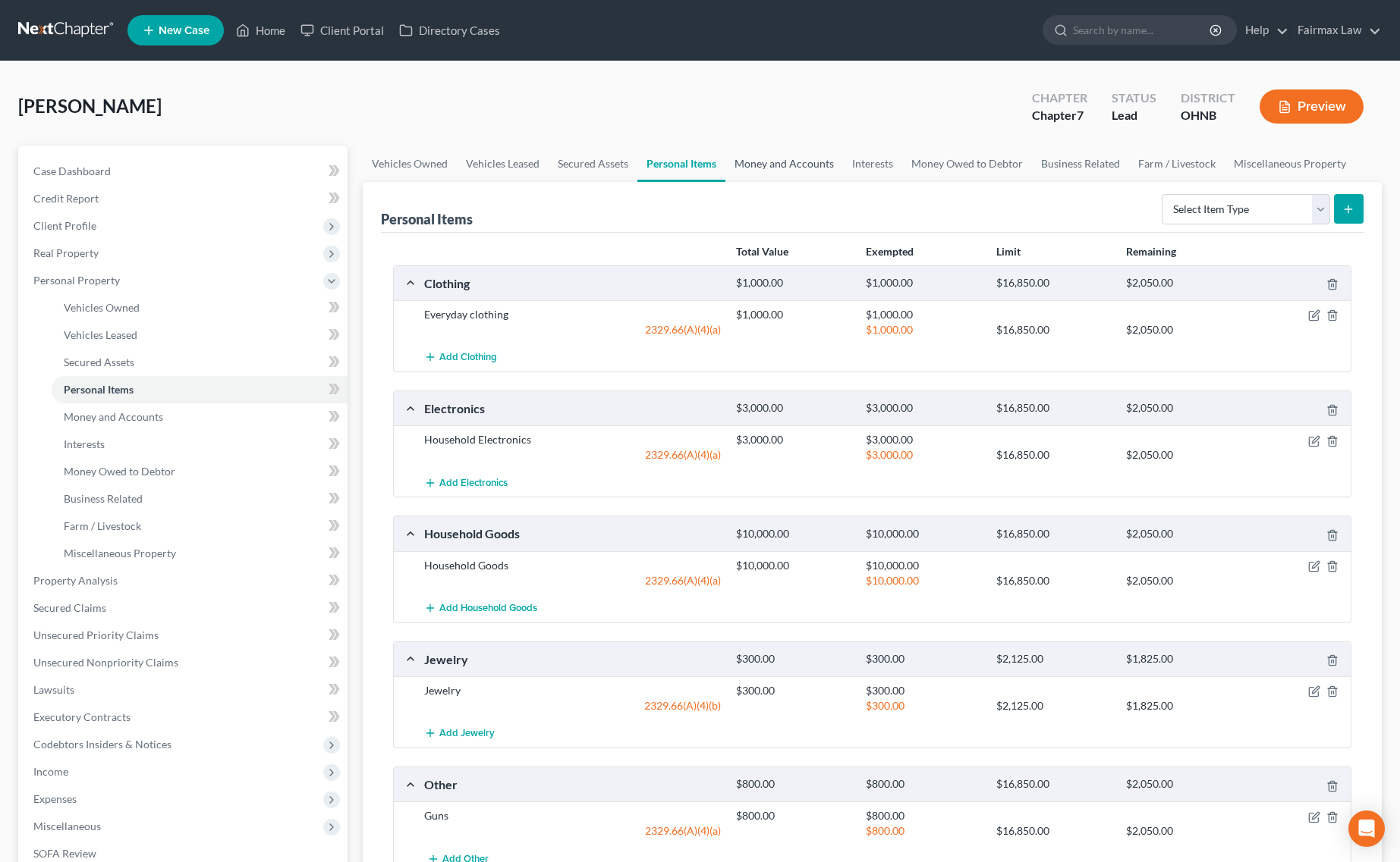
click at [794, 159] on link "Money and Accounts" at bounding box center [784, 164] width 118 height 36
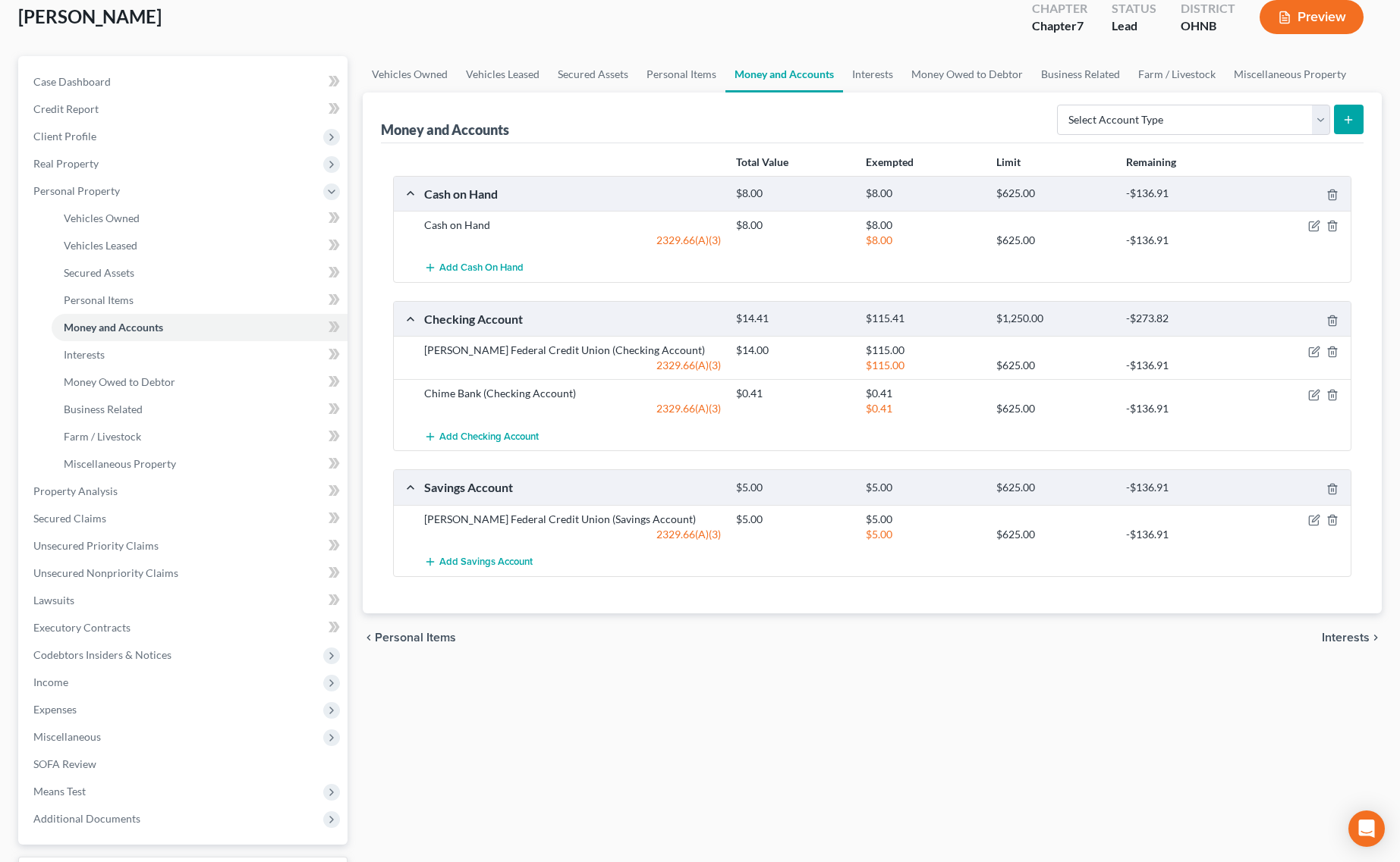
scroll to position [214, 0]
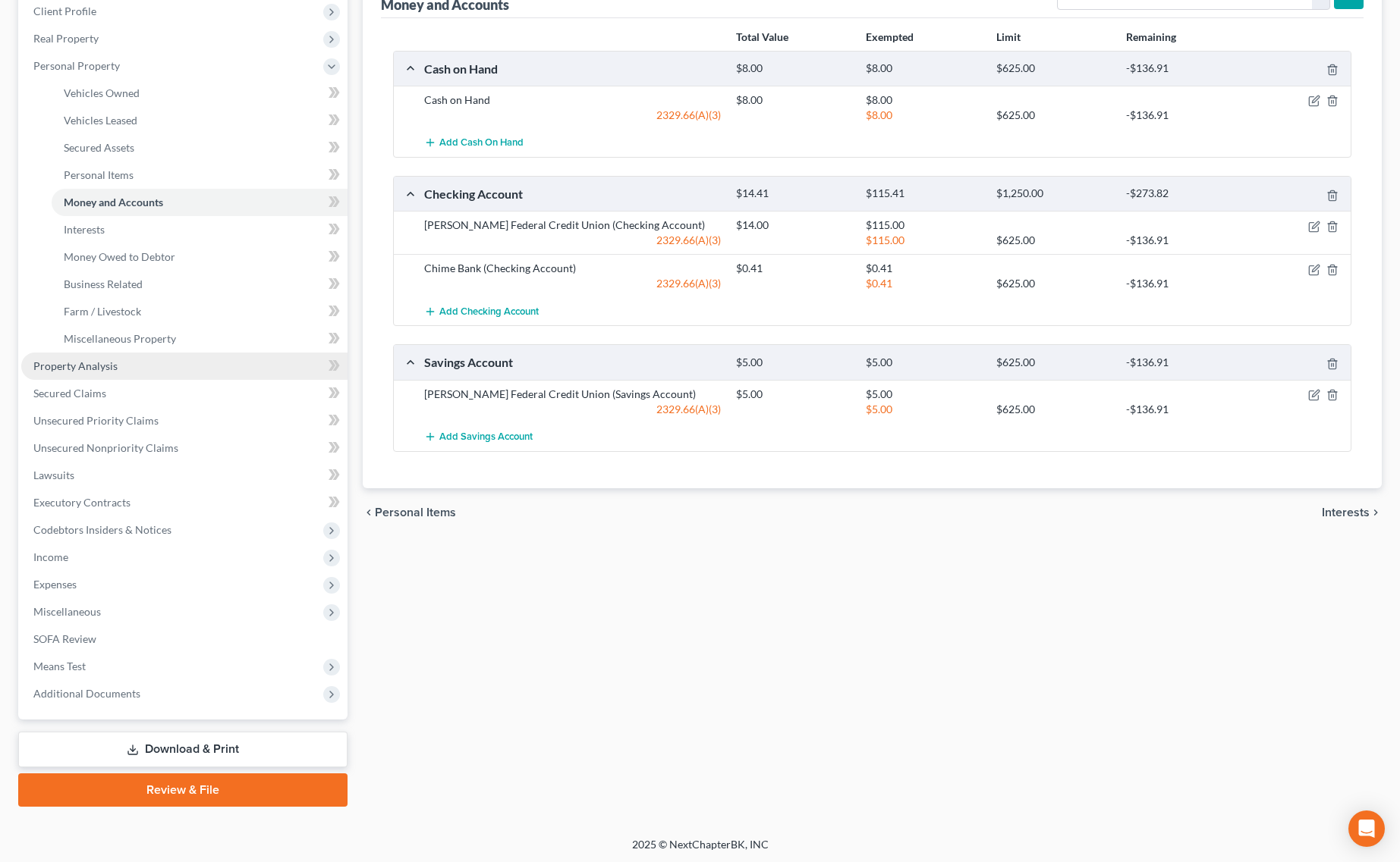
click at [111, 364] on span "Property Analysis" at bounding box center [75, 365] width 84 height 13
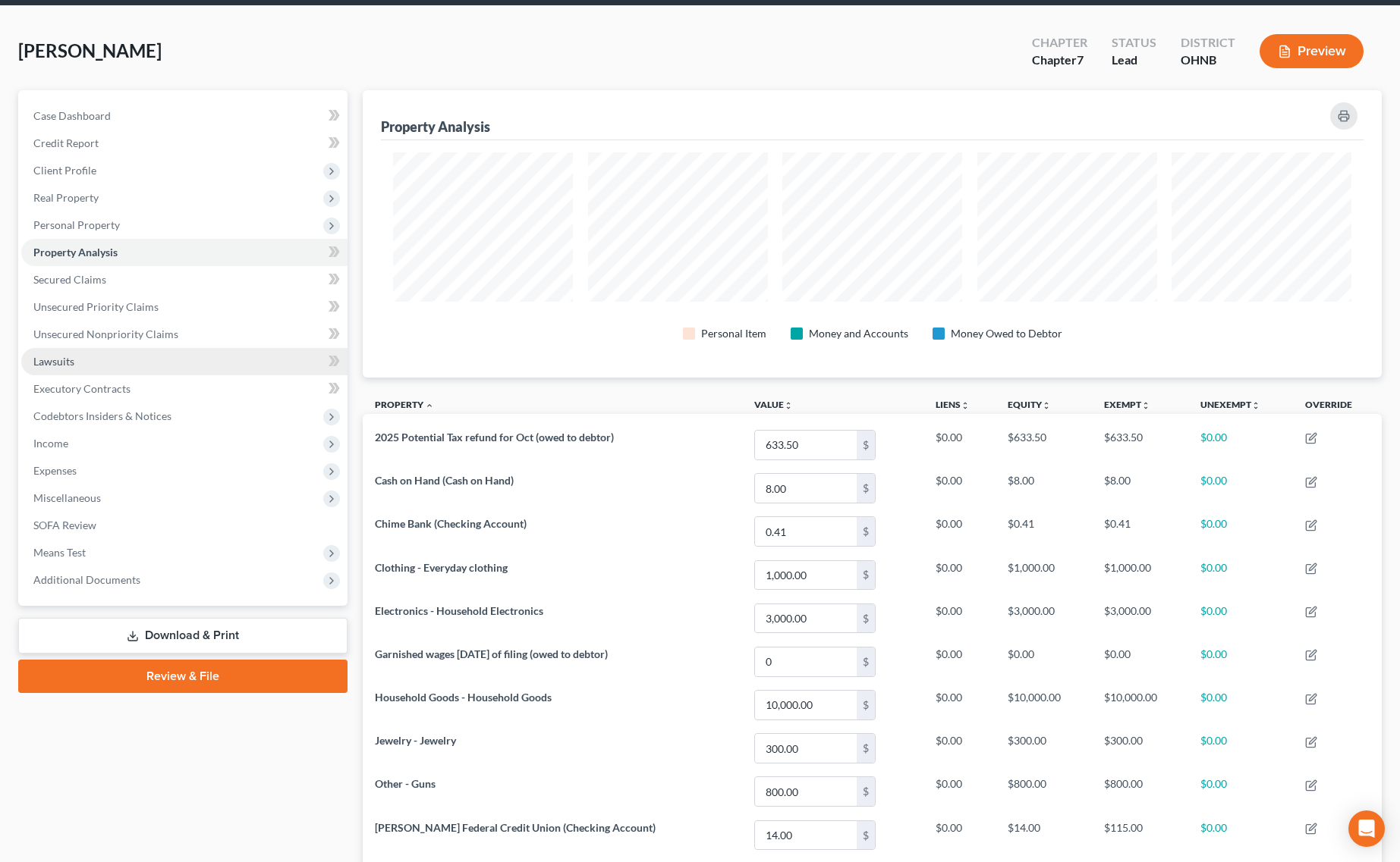
click at [110, 358] on link "Lawsuits" at bounding box center [185, 362] width 327 height 28
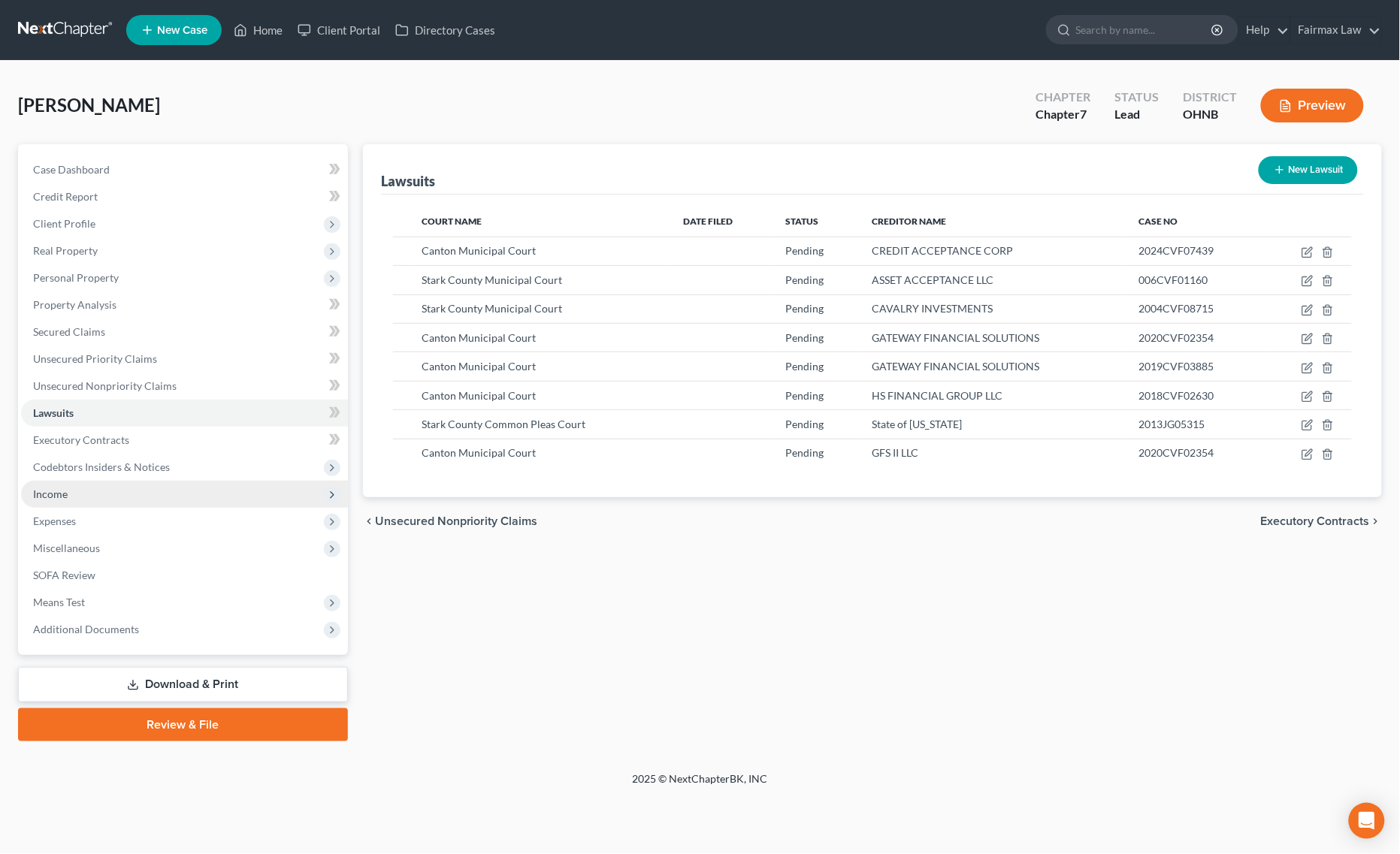
click at [81, 501] on span "Income" at bounding box center [185, 495] width 327 height 27
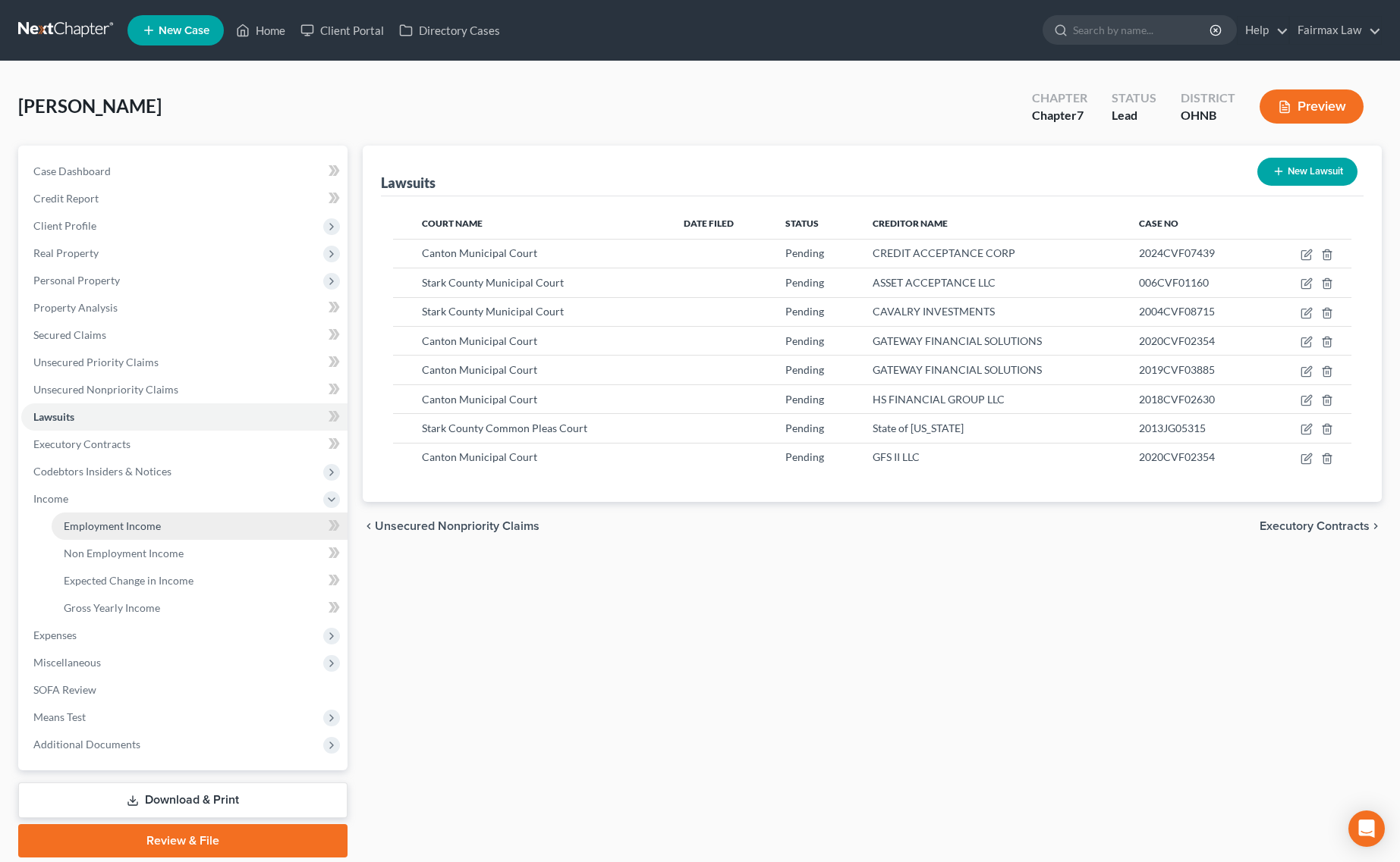
click at [112, 522] on span "Employment Income" at bounding box center [112, 525] width 97 height 13
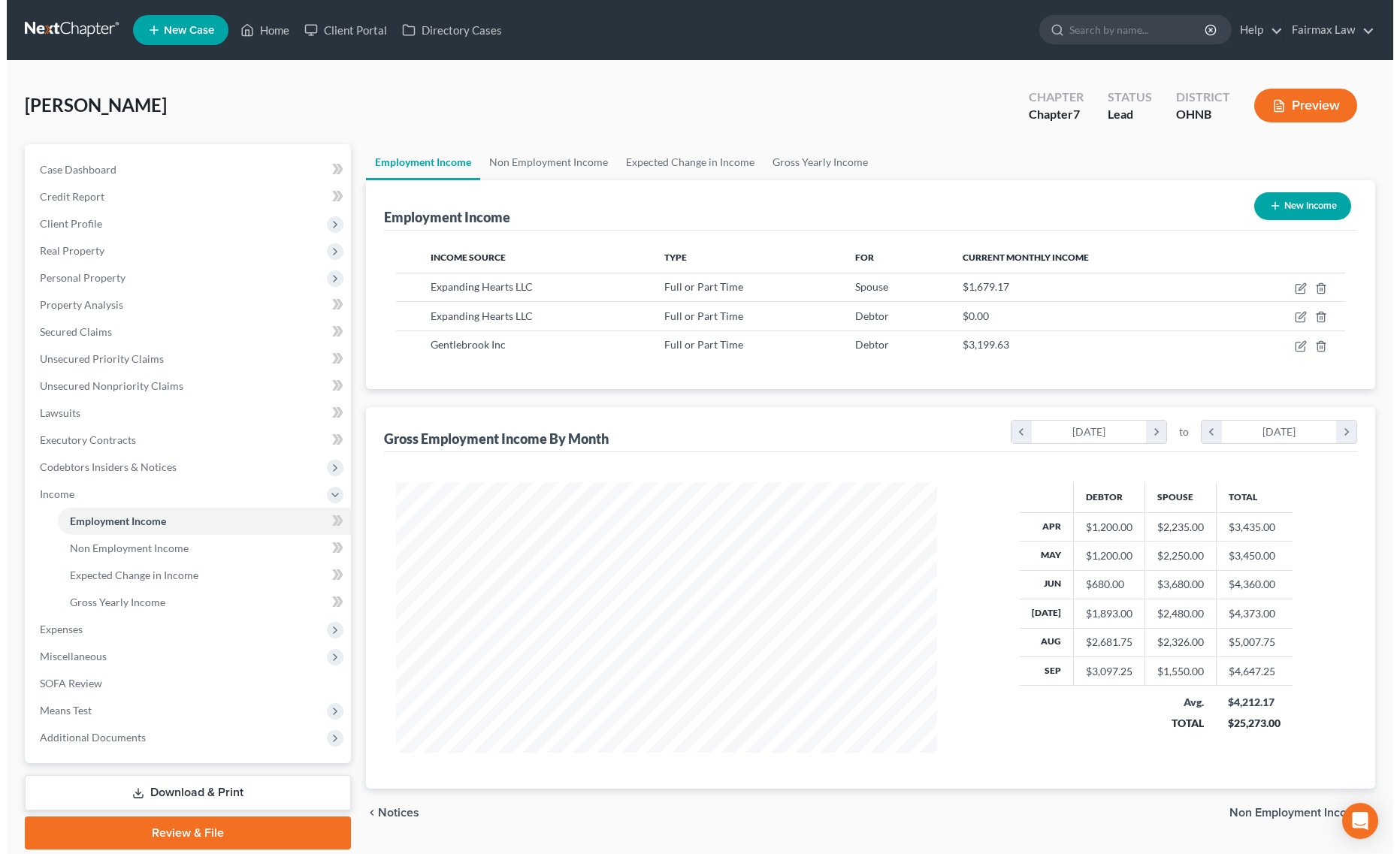
scroll to position [270, 571]
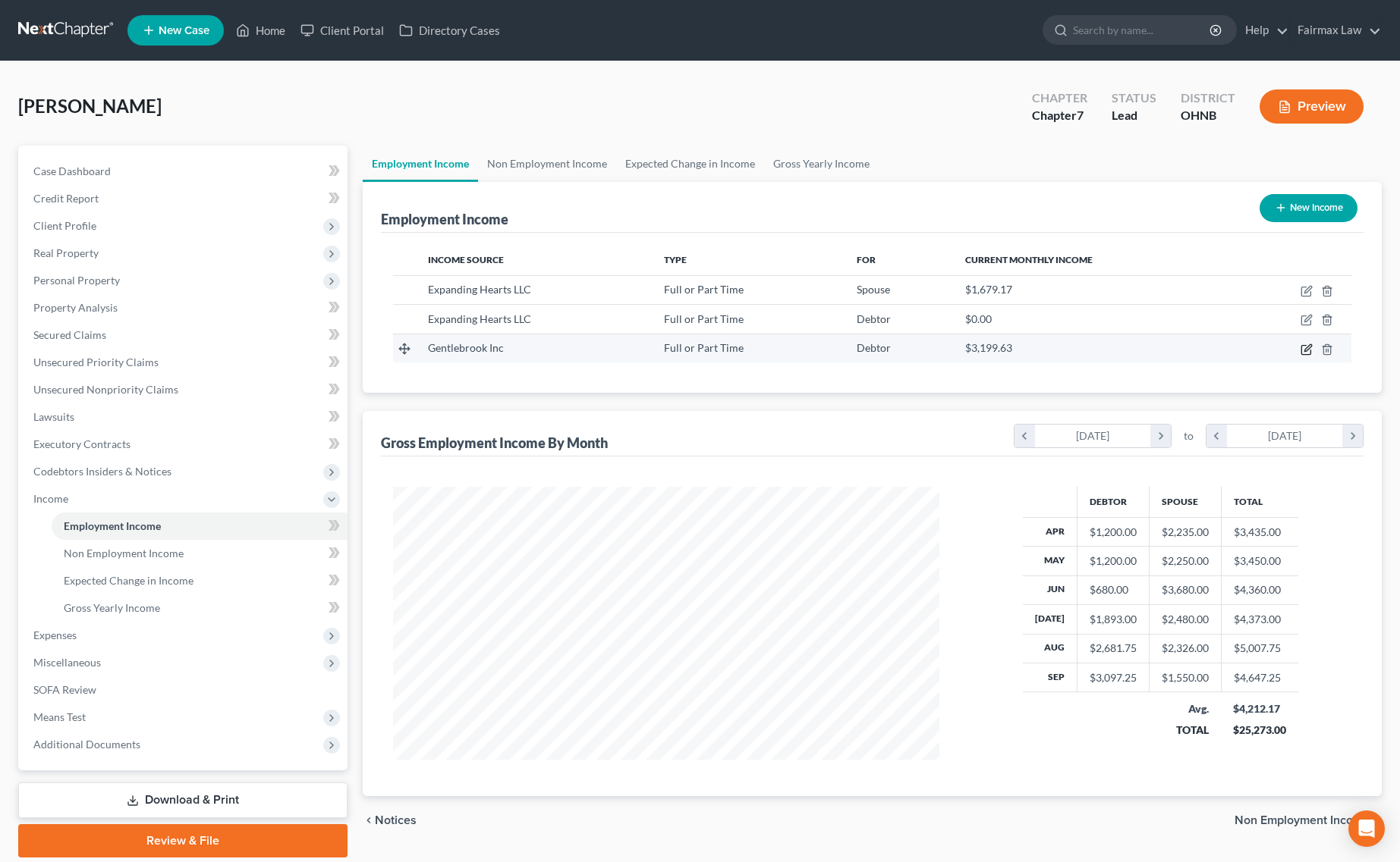
click at [1306, 347] on icon "button" at bounding box center [1307, 350] width 12 height 12
select select "0"
select select "36"
select select "2"
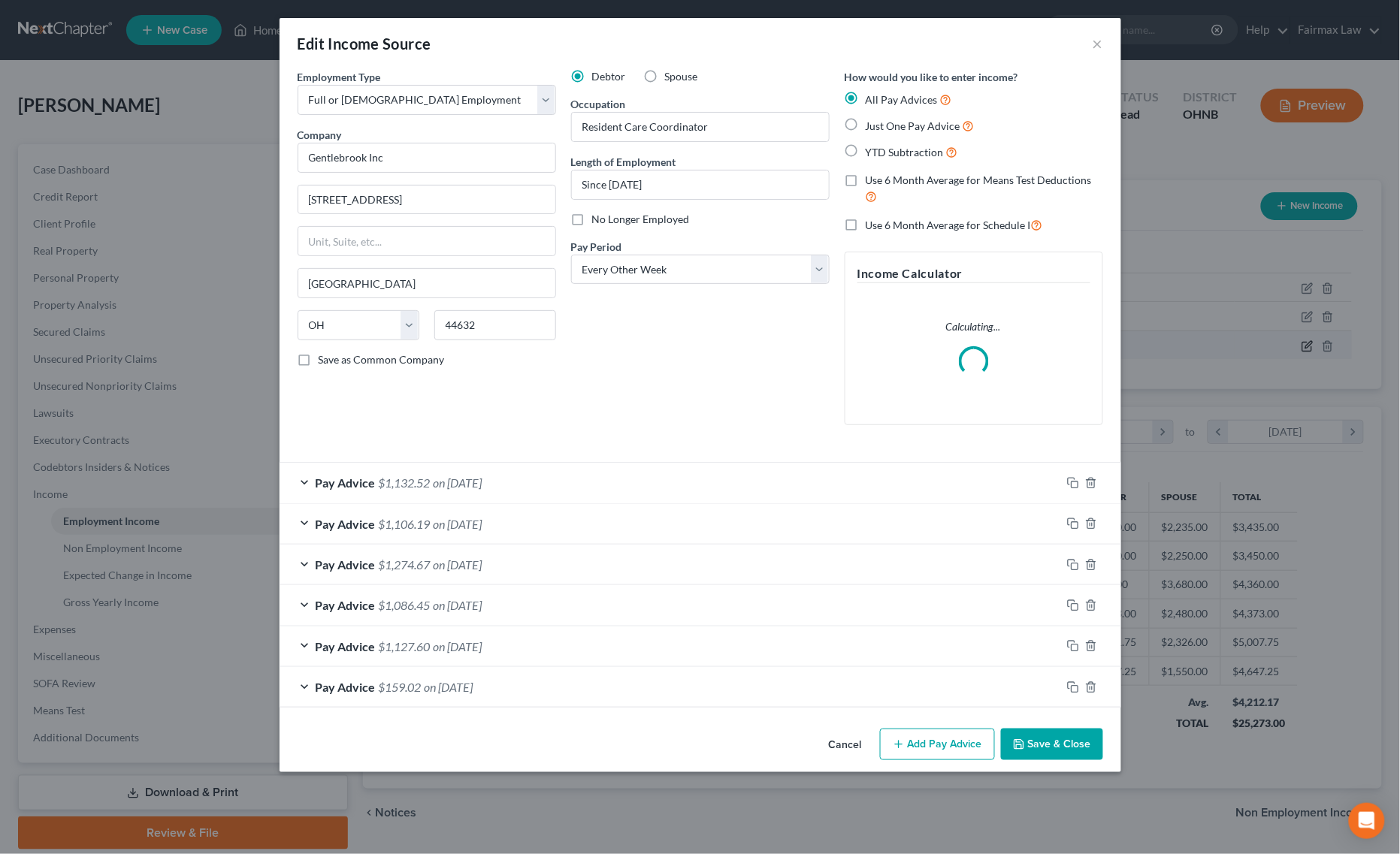
scroll to position [751012, 750738]
click at [1026, 742] on button "Save & Close" at bounding box center [1051, 744] width 102 height 32
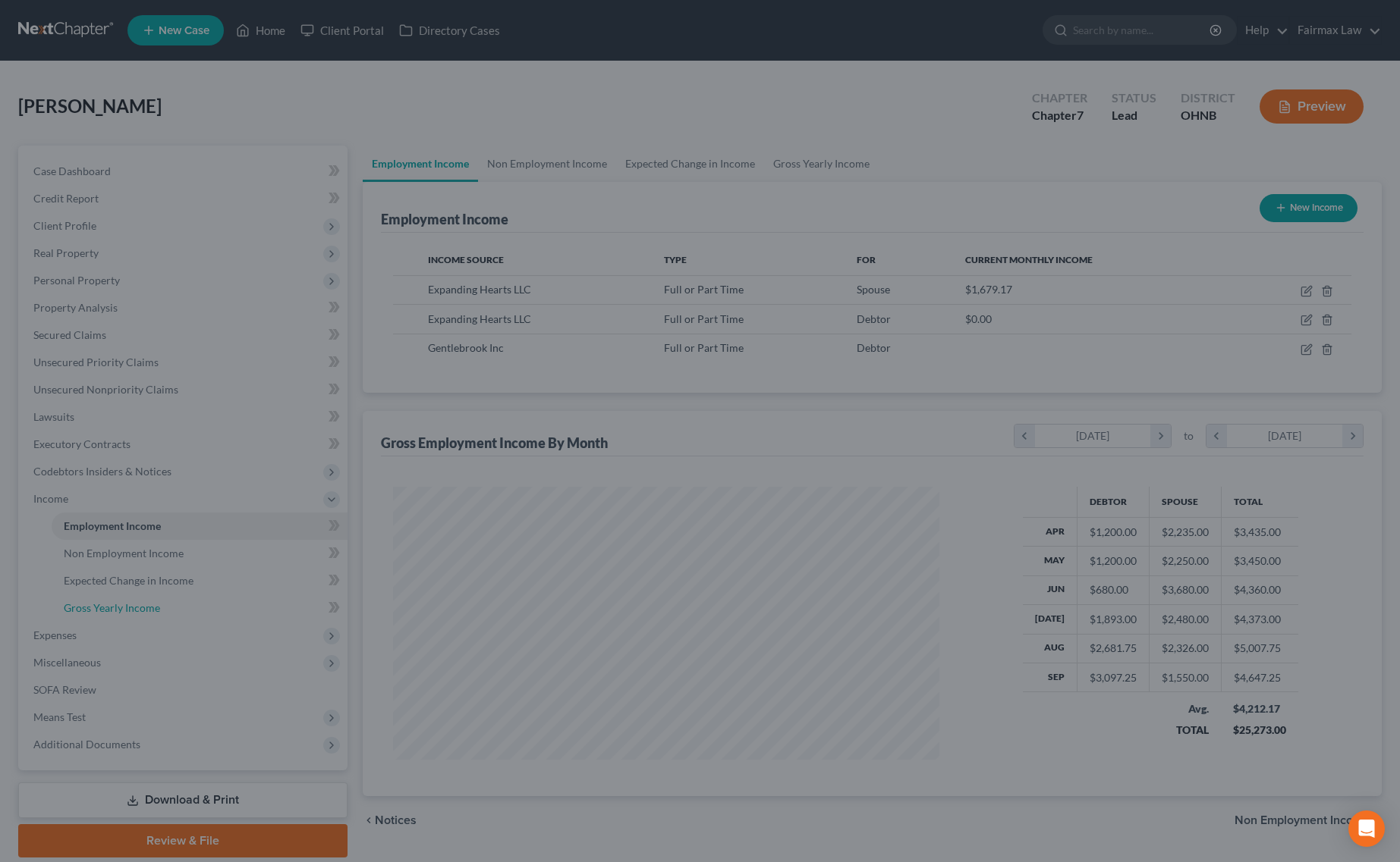
click at [100, 606] on span "Gross Yearly Income" at bounding box center [112, 607] width 97 height 13
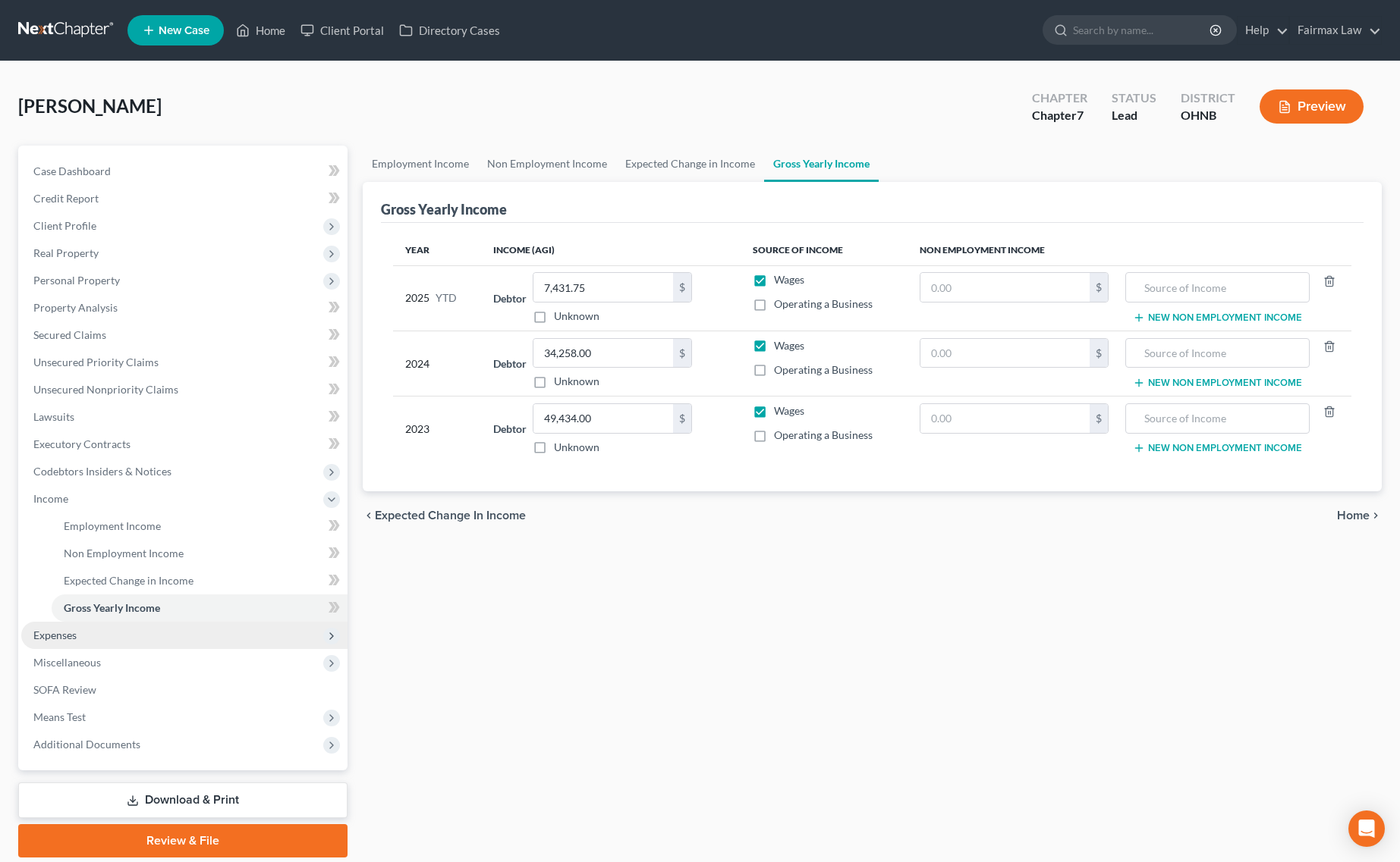
click at [58, 634] on span "Expenses" at bounding box center [55, 635] width 43 height 13
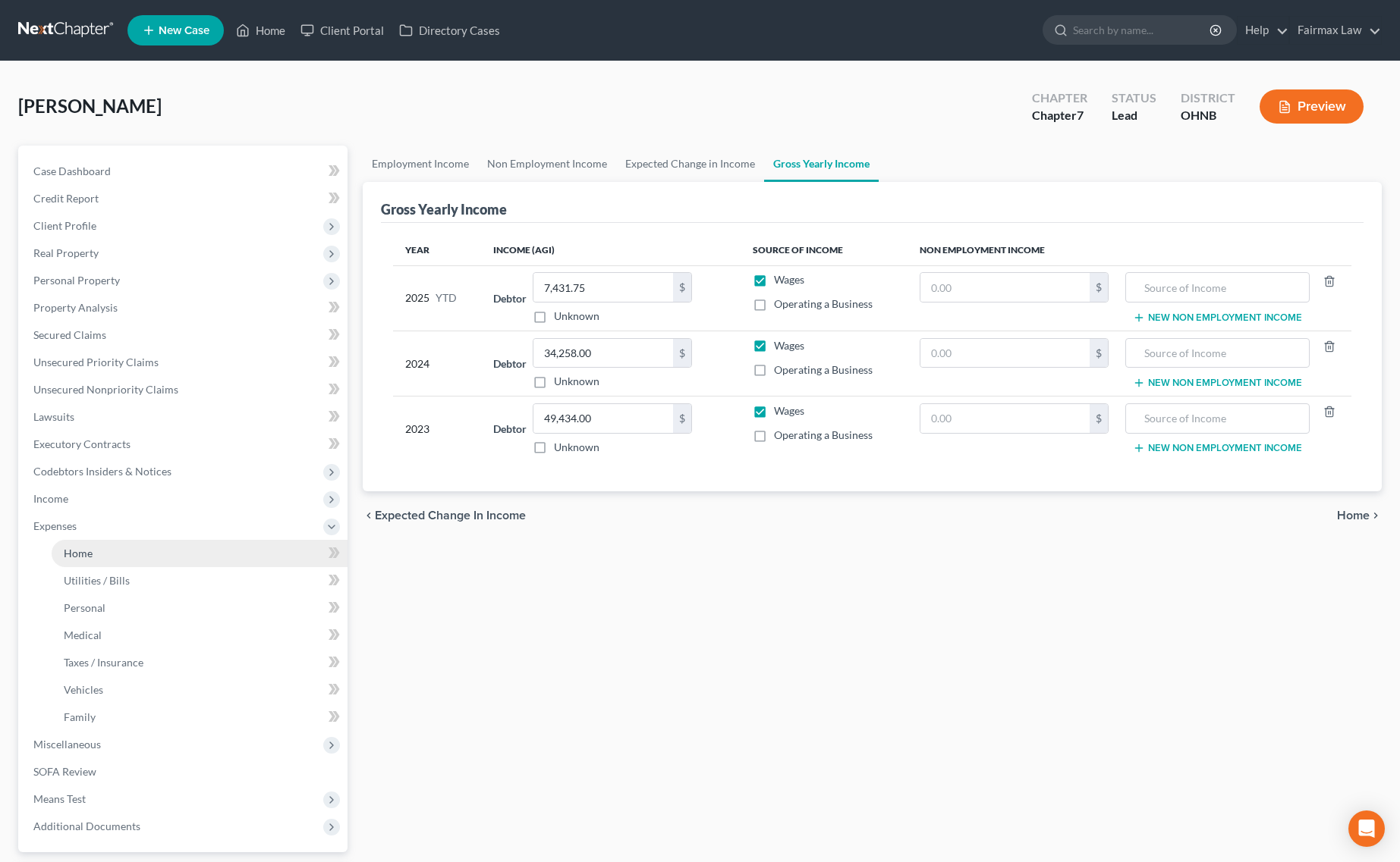
click at [81, 550] on span "Home" at bounding box center [78, 553] width 29 height 13
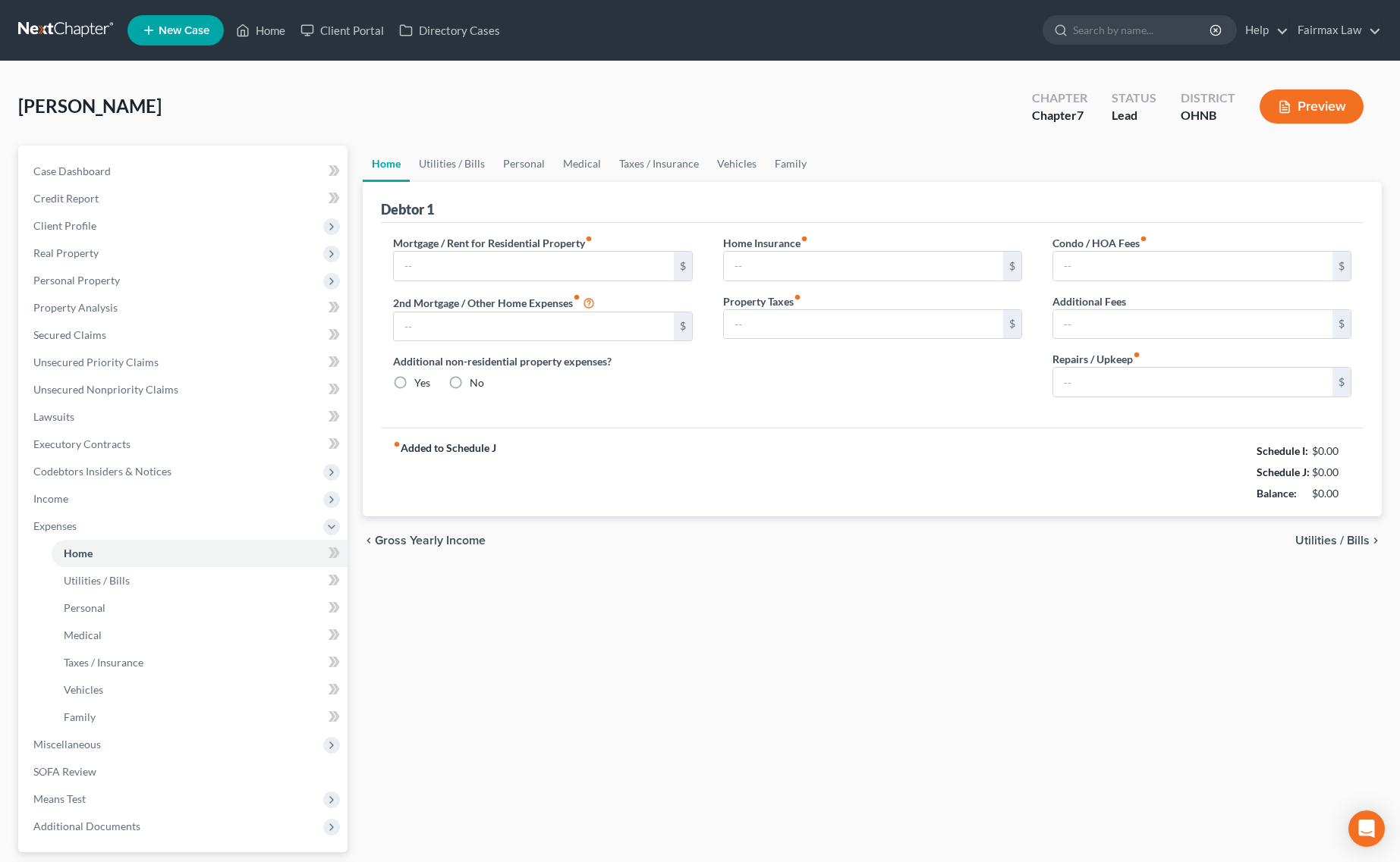
type input "700.00"
type input "0.00"
radio input "true"
type input "0.00"
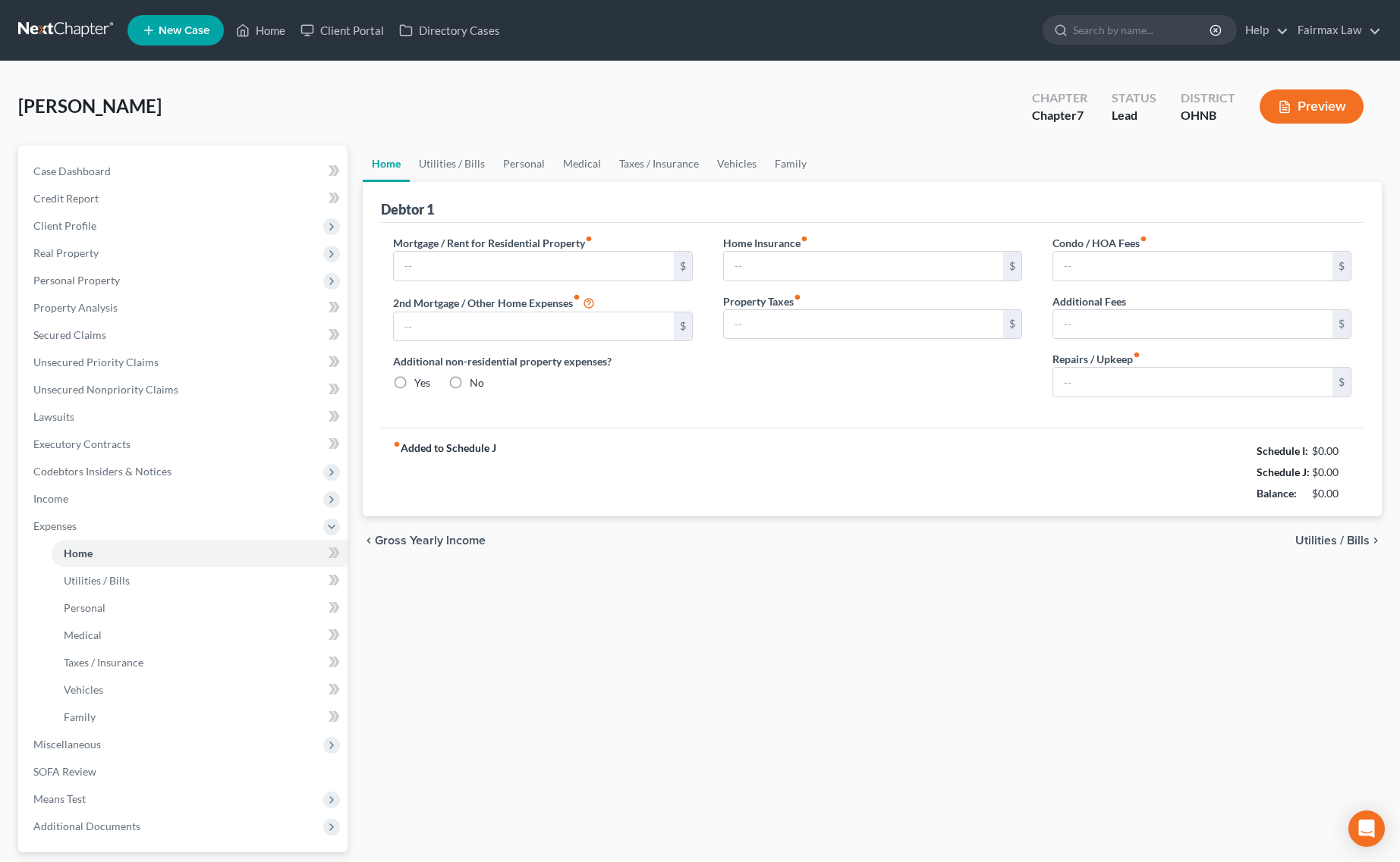
type input "0.00"
click at [459, 165] on link "Utilities / Bills" at bounding box center [451, 164] width 84 height 36
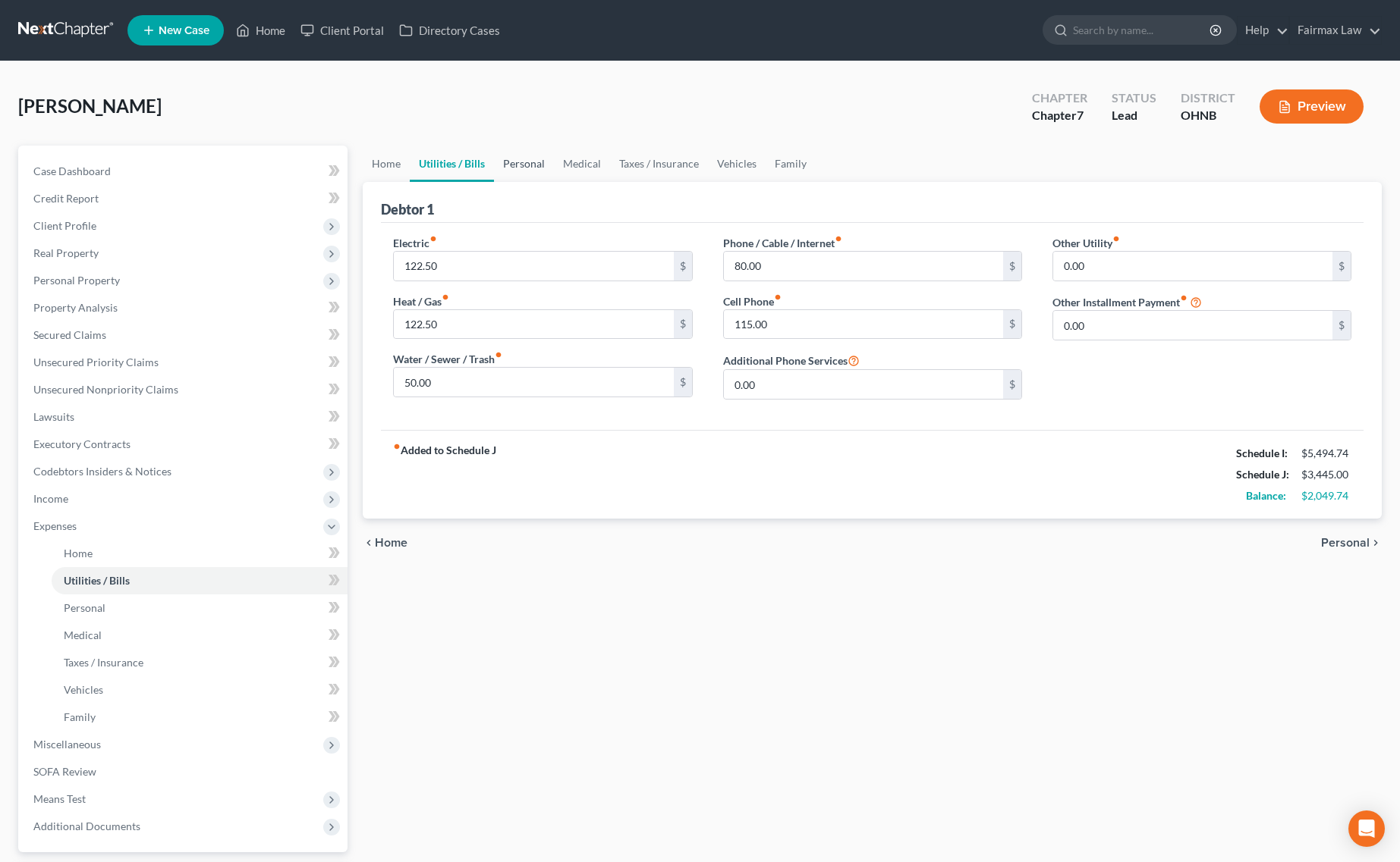
click at [529, 165] on link "Personal" at bounding box center [524, 164] width 60 height 36
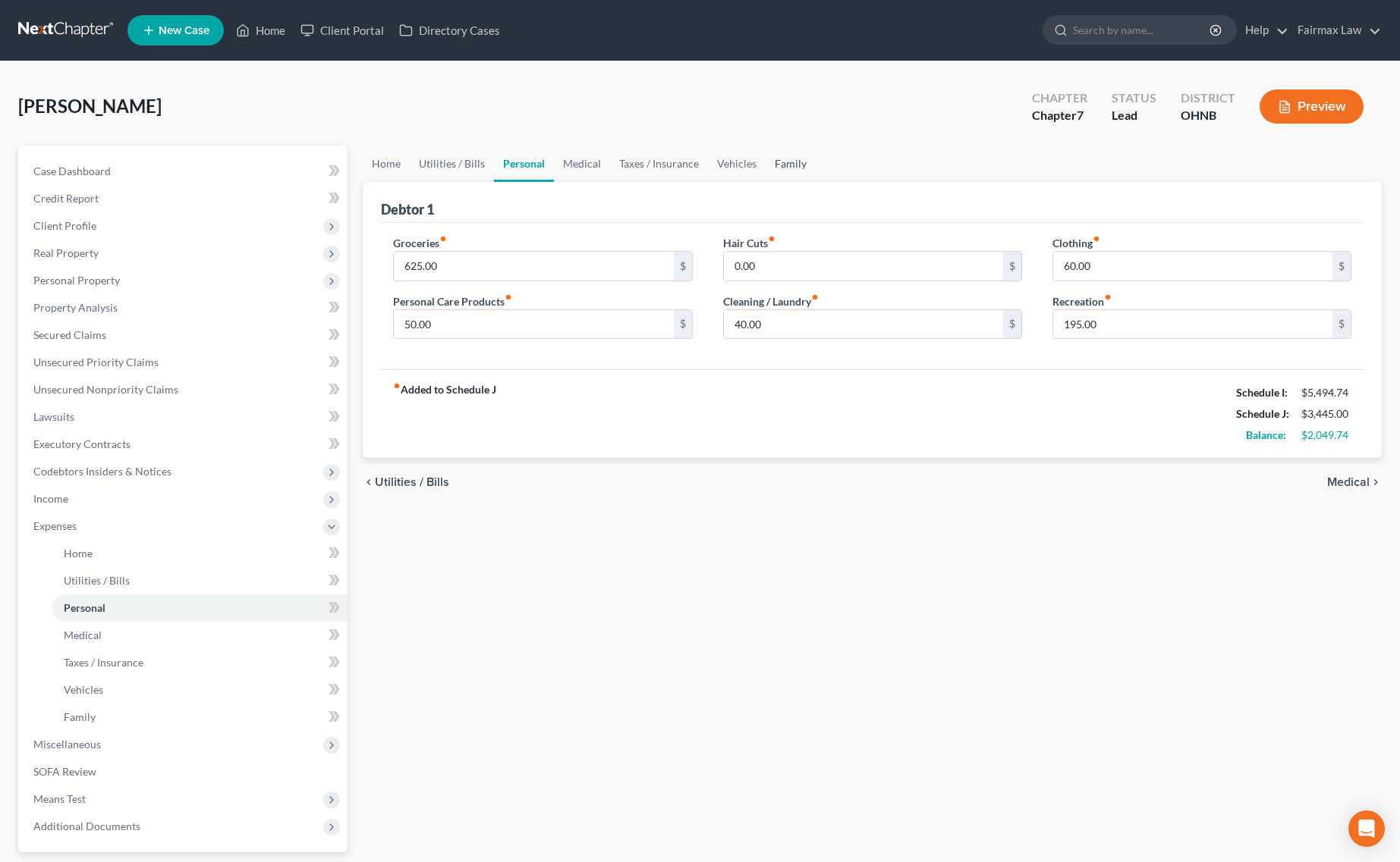
click at [792, 158] on link "Family" at bounding box center [791, 164] width 50 height 36
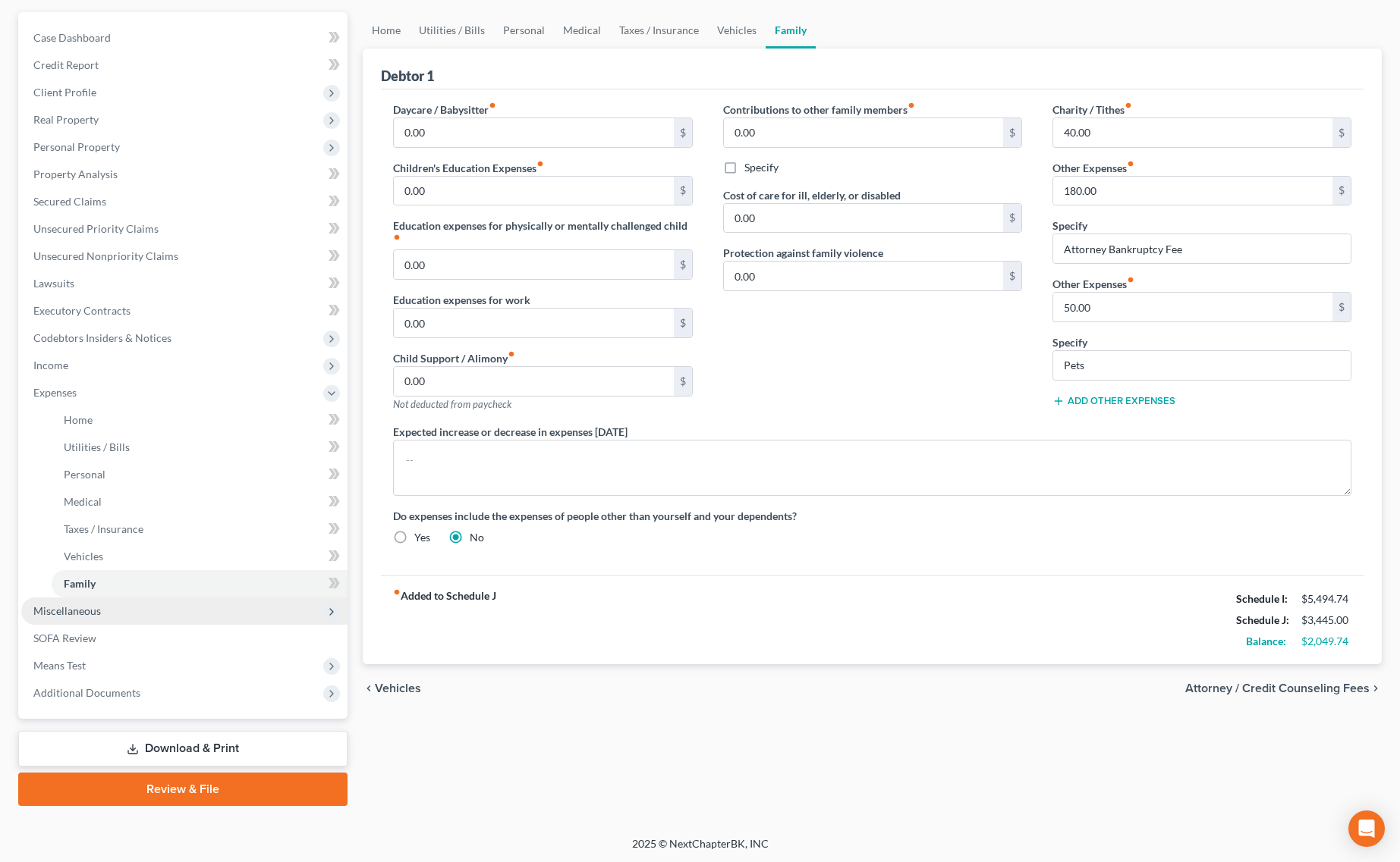
click at [115, 614] on span "Miscellaneous" at bounding box center [185, 612] width 327 height 28
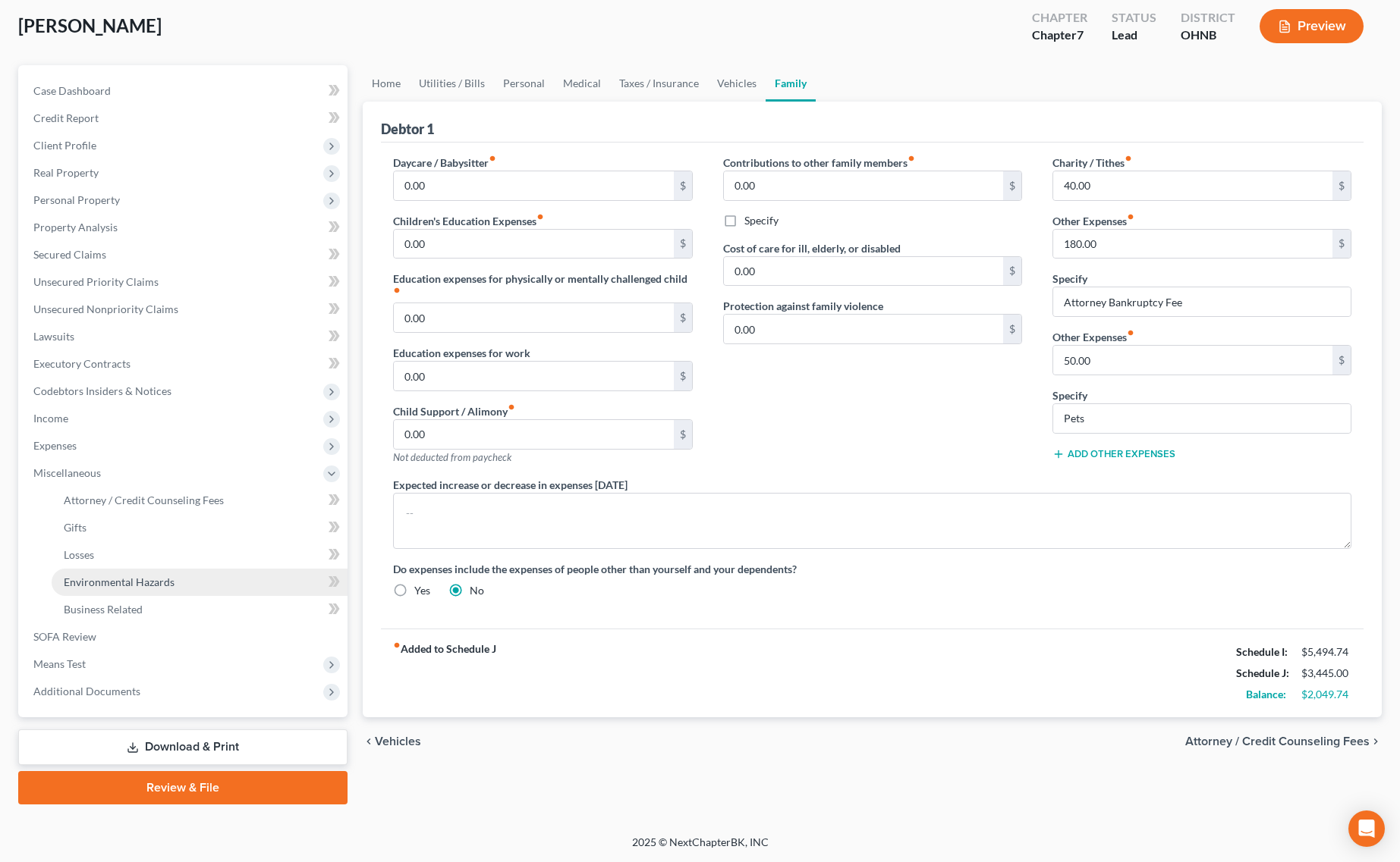
scroll to position [78, 0]
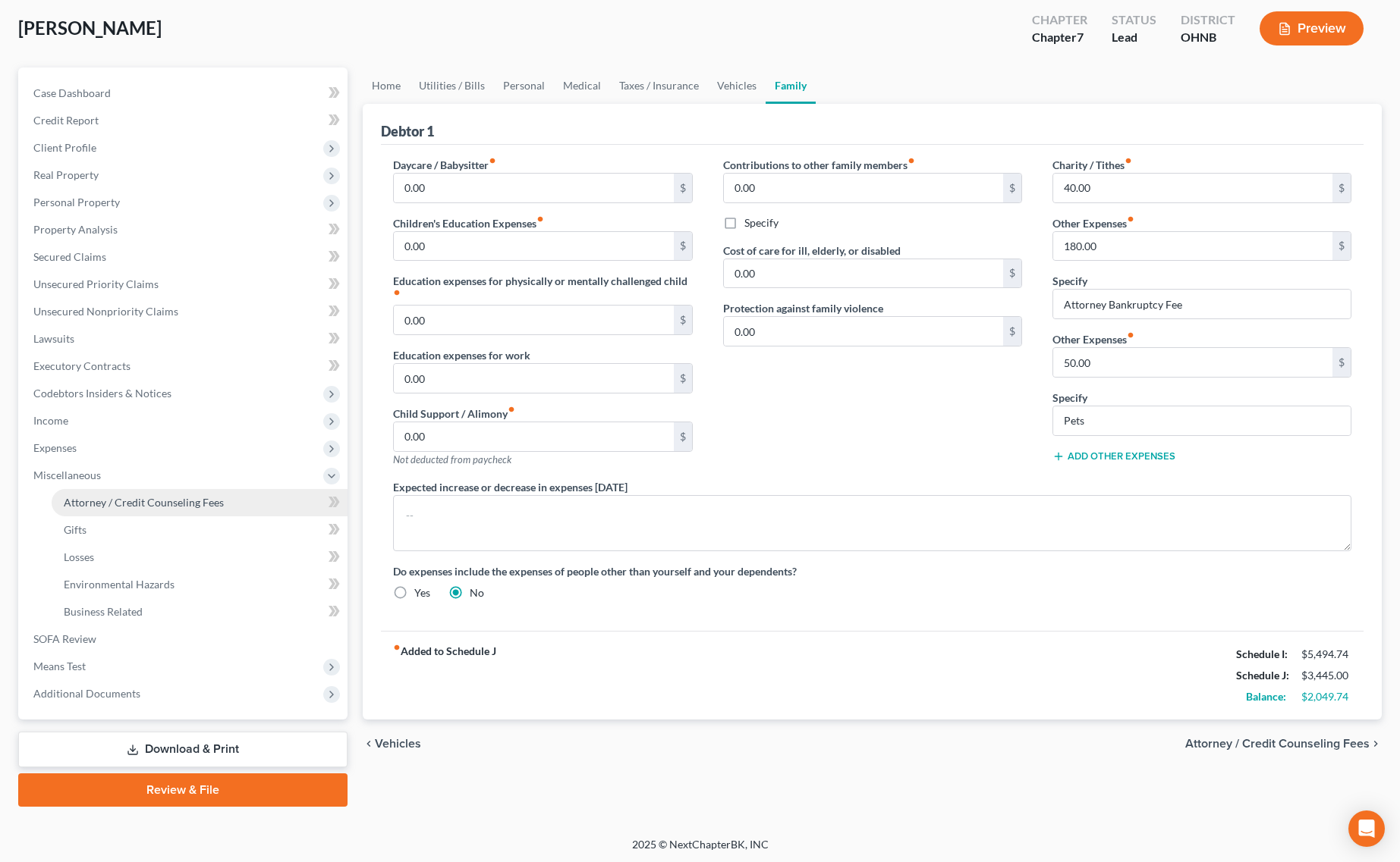
click at [183, 493] on link "Attorney / Credit Counseling Fees" at bounding box center [200, 503] width 296 height 28
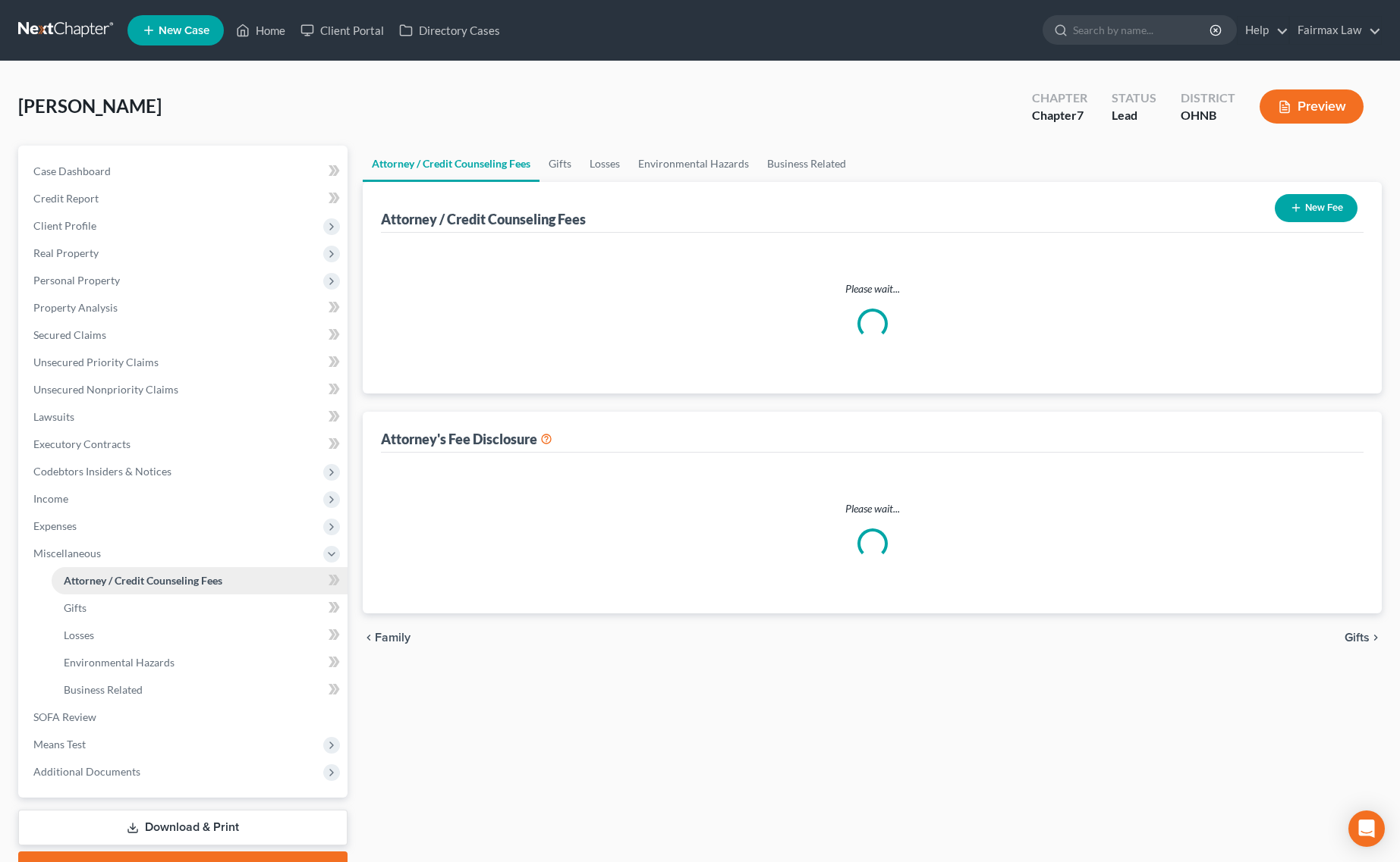
select select "5"
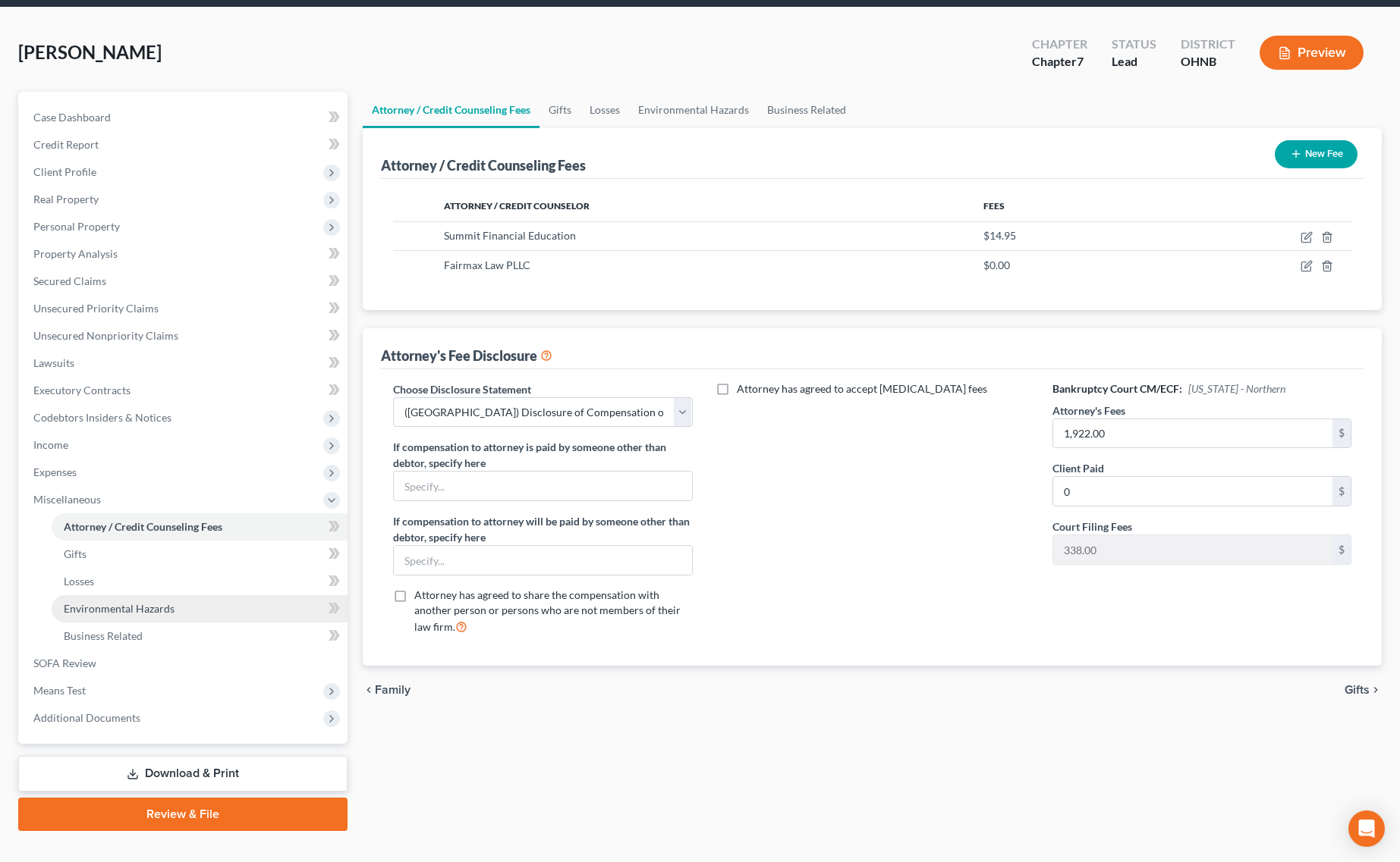
scroll to position [78, 0]
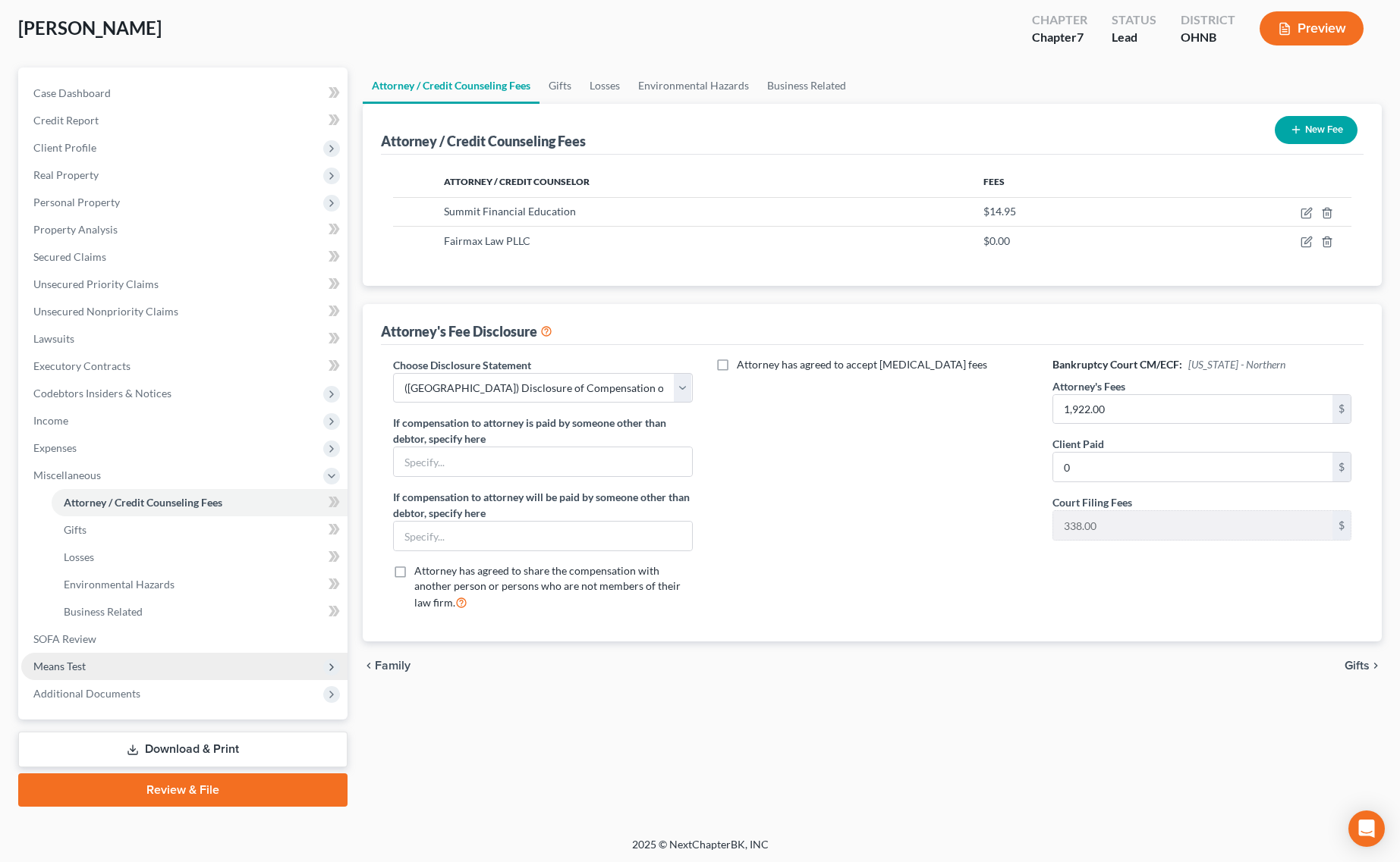
click at [114, 653] on span "Means Test" at bounding box center [185, 667] width 327 height 28
click at [153, 663] on span "Calculation and Presumption" at bounding box center [133, 666] width 138 height 13
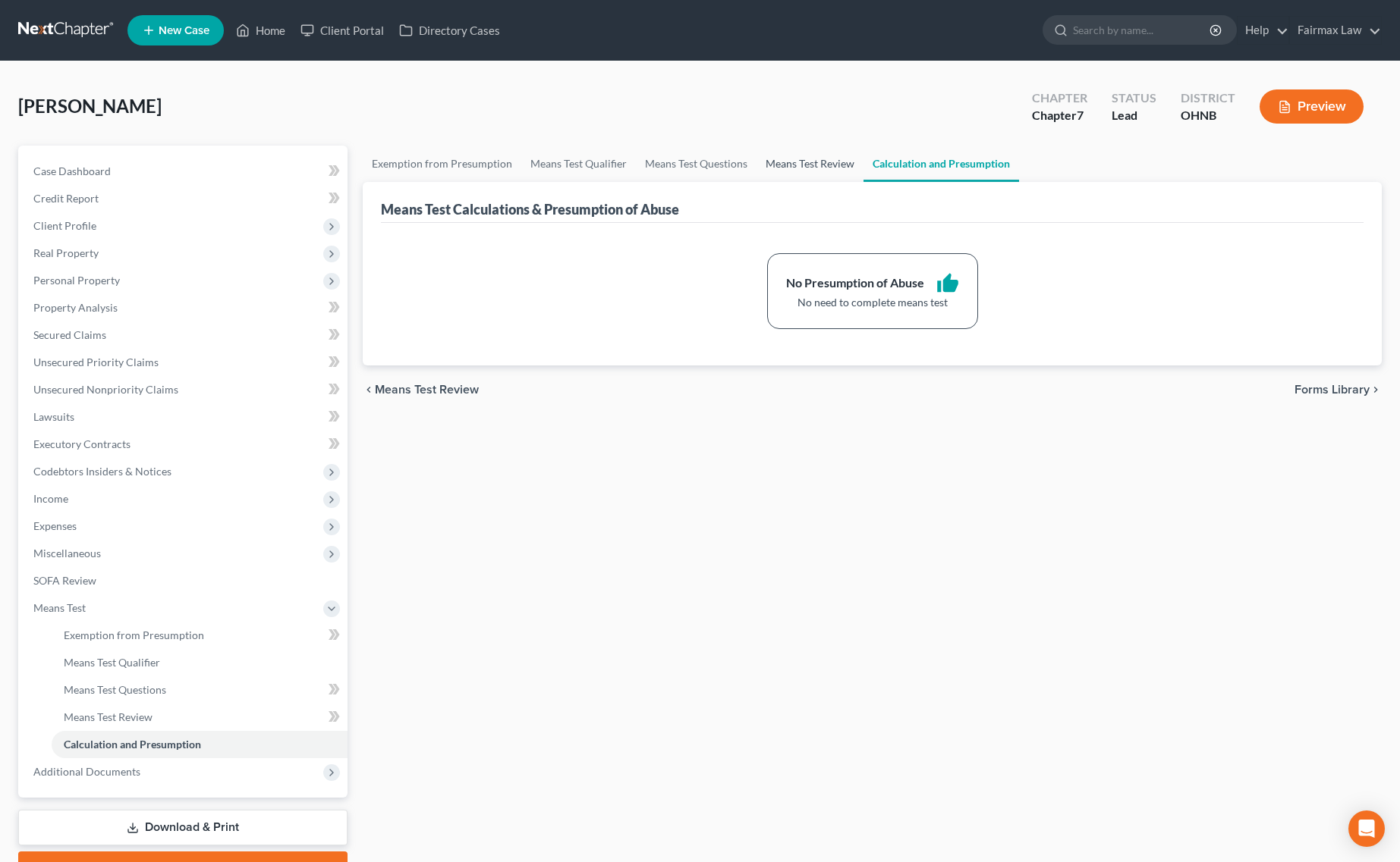
click at [799, 154] on link "Means Test Review" at bounding box center [810, 164] width 107 height 36
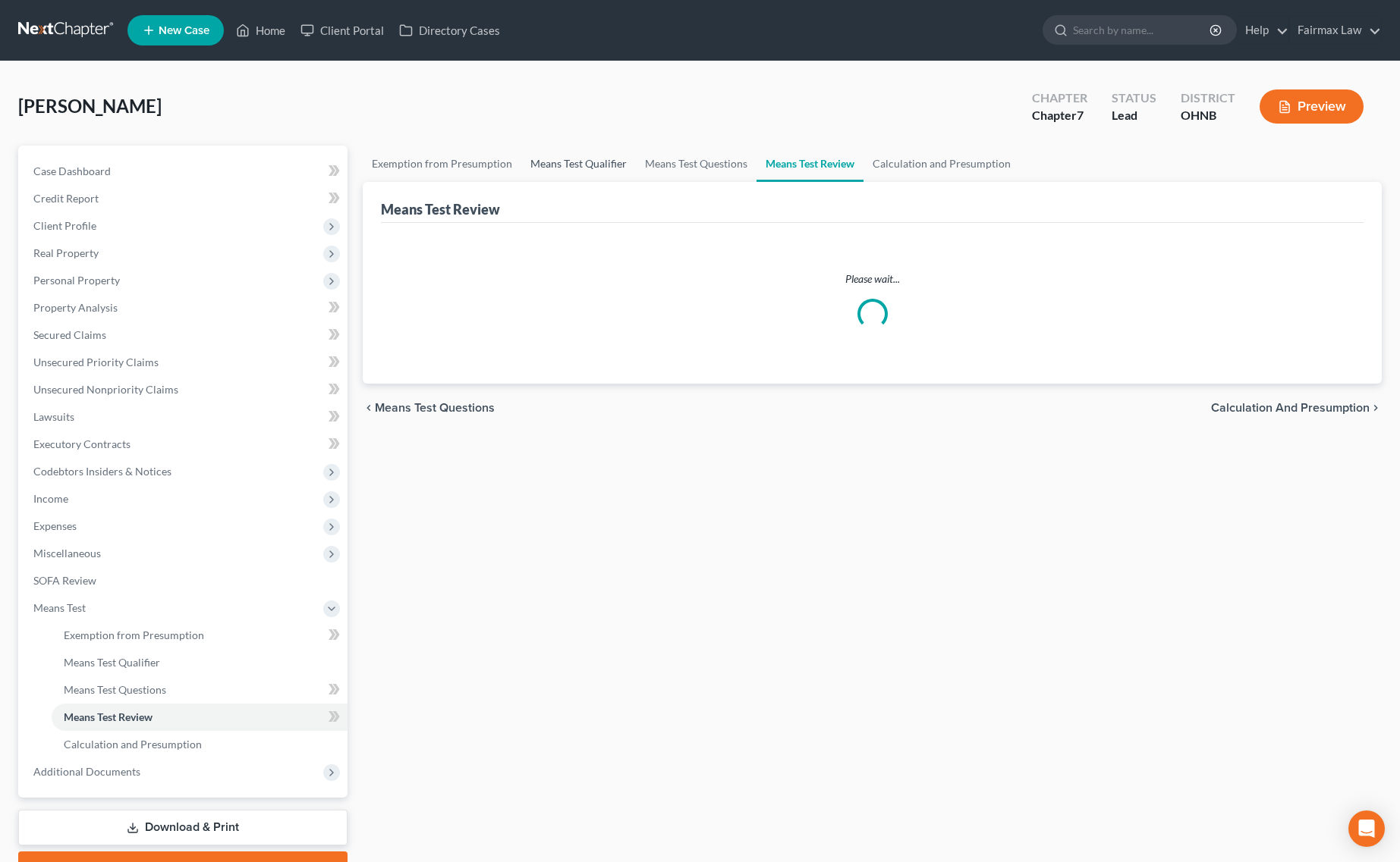
click at [575, 160] on link "Means Test Qualifier" at bounding box center [578, 164] width 115 height 36
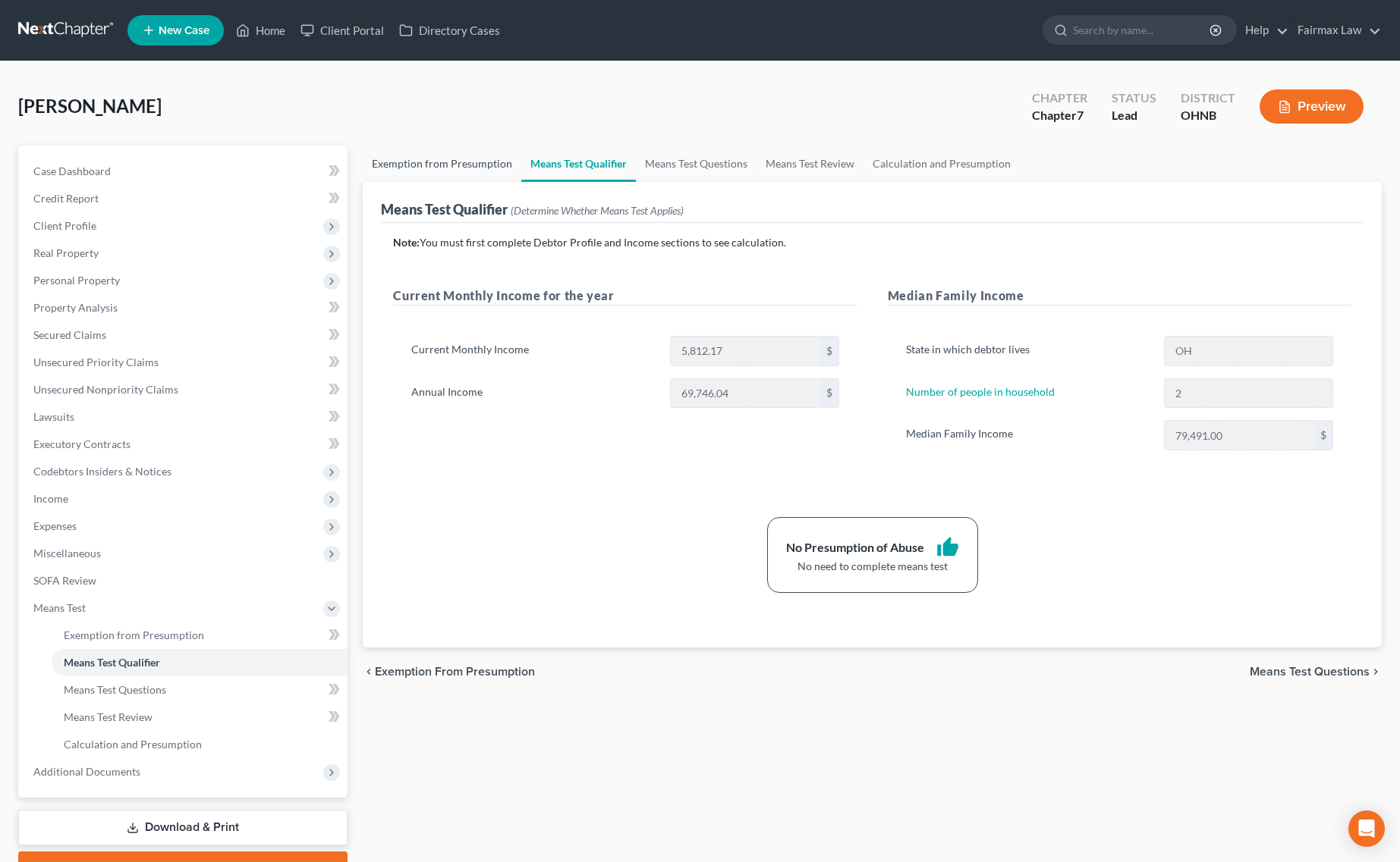
click at [446, 159] on link "Exemption from Presumption" at bounding box center [442, 164] width 158 height 36
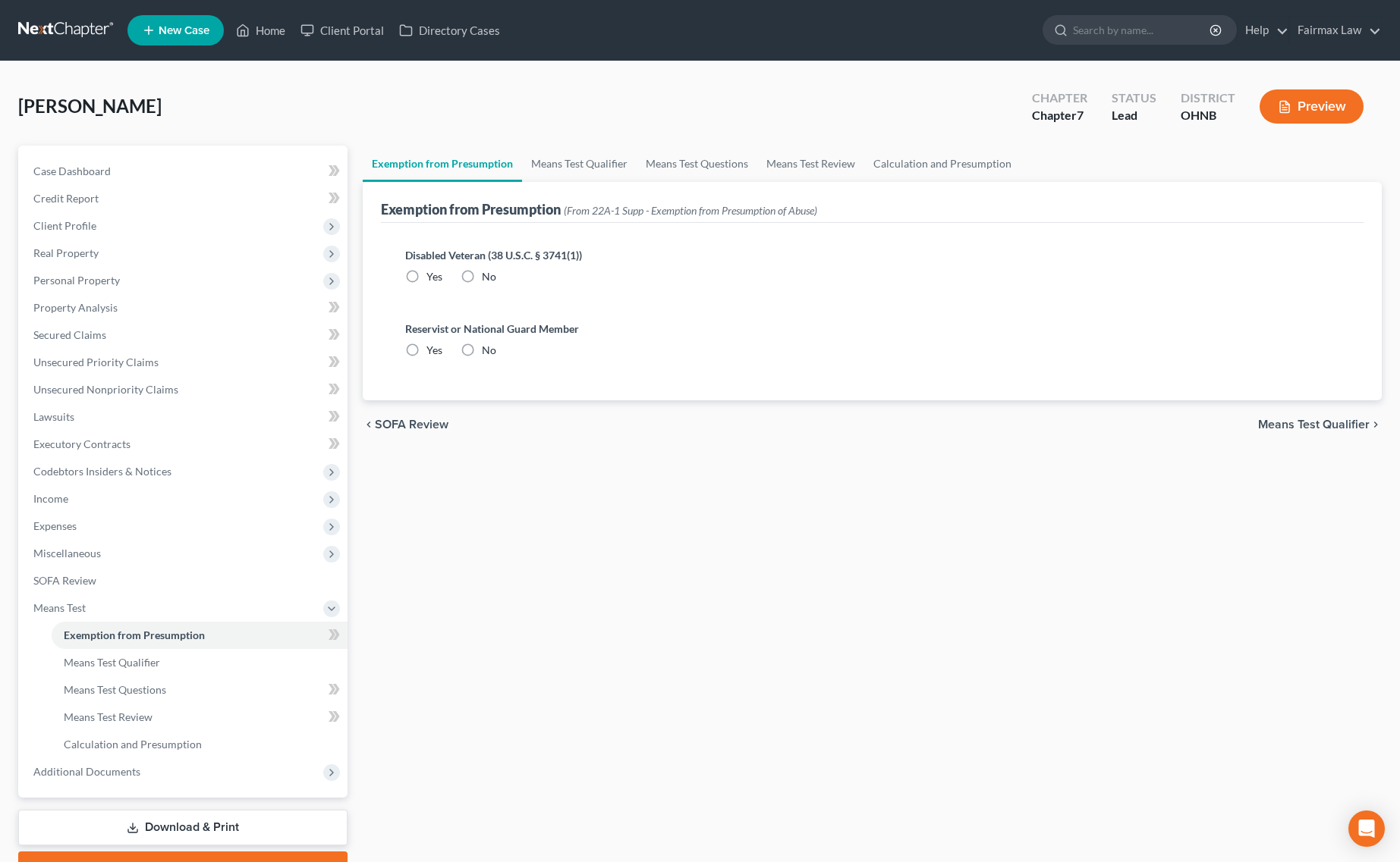
radio input "true"
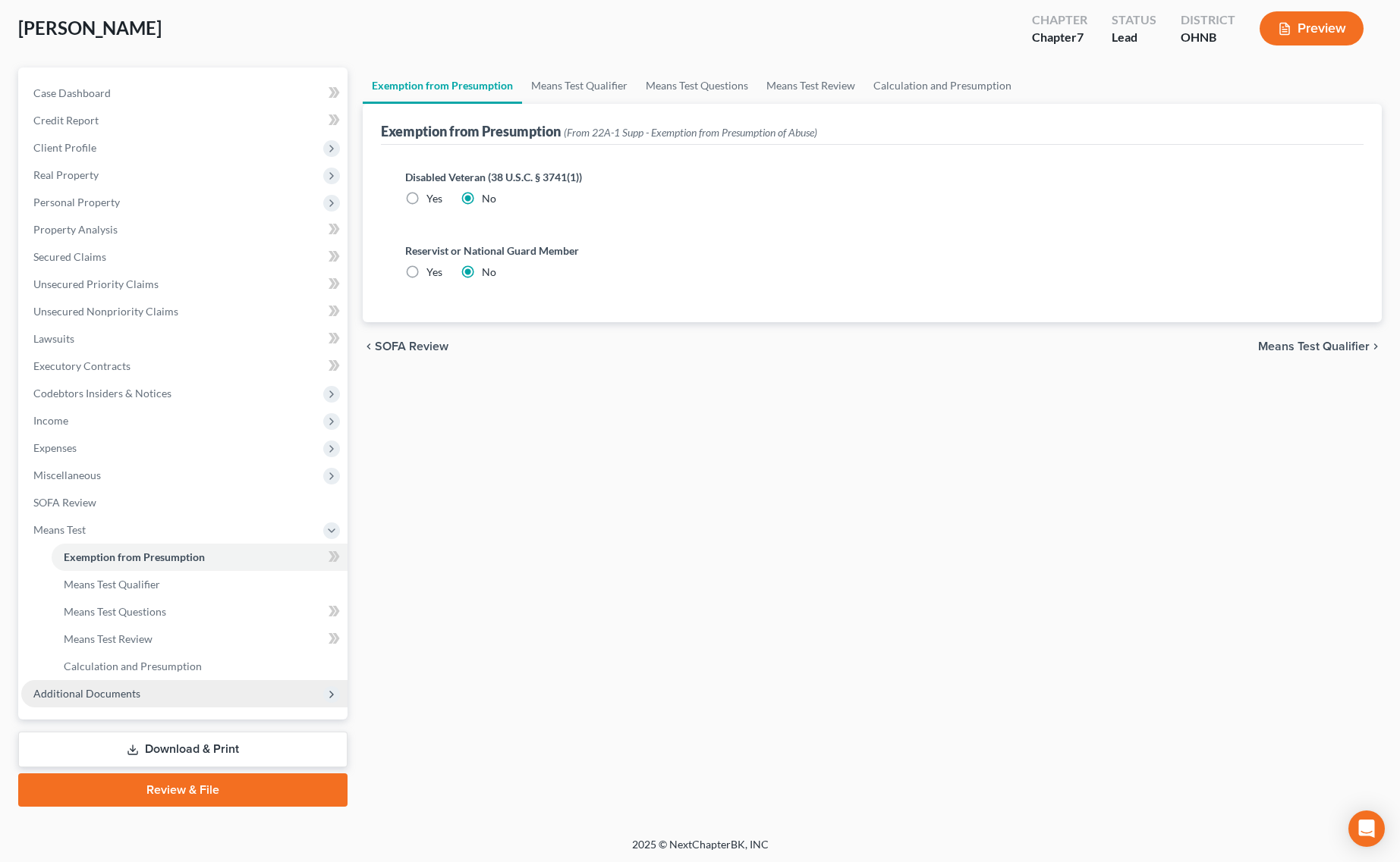
click at [189, 690] on span "Additional Documents" at bounding box center [185, 694] width 327 height 28
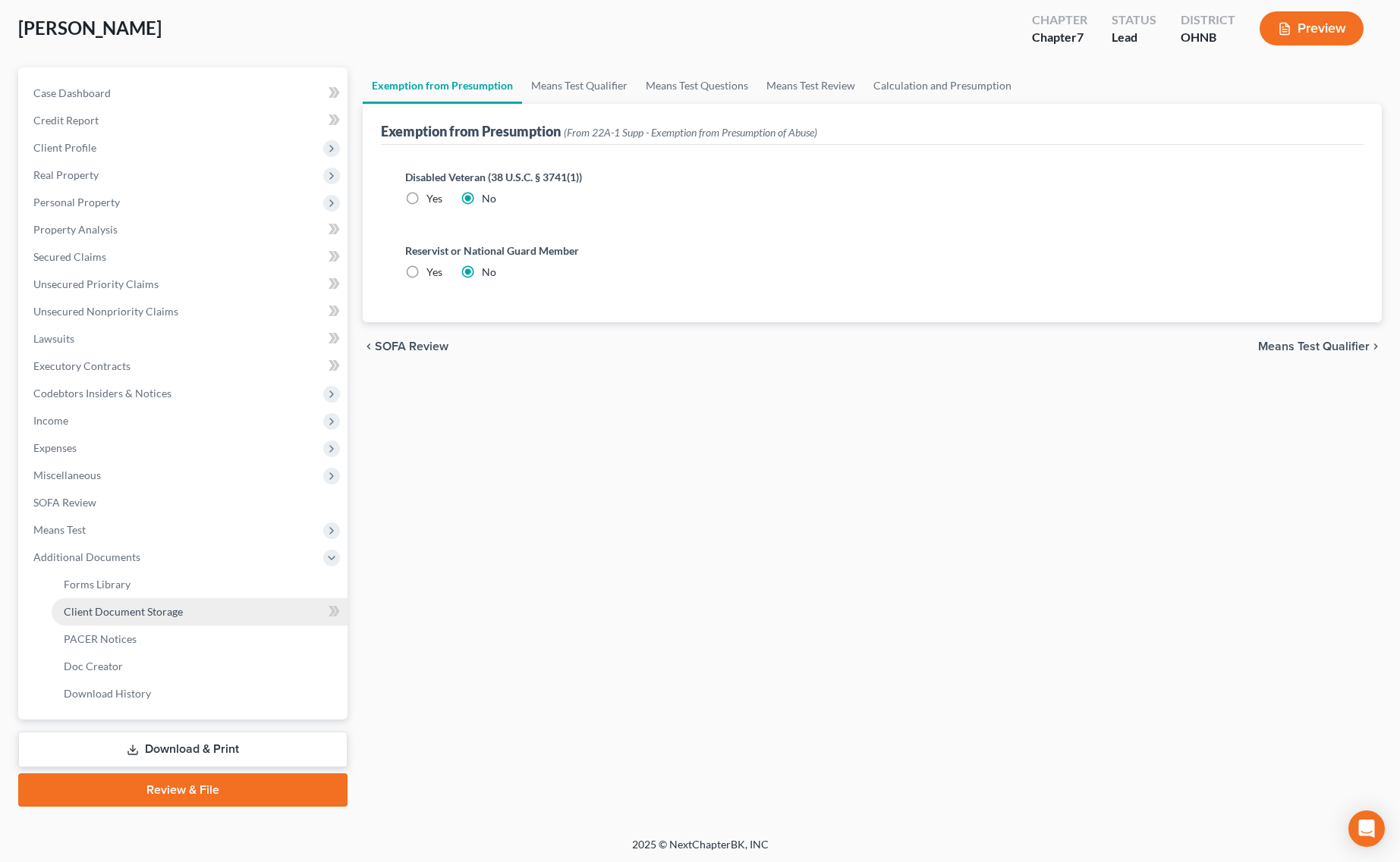
click at [213, 612] on link "Client Document Storage" at bounding box center [200, 612] width 296 height 28
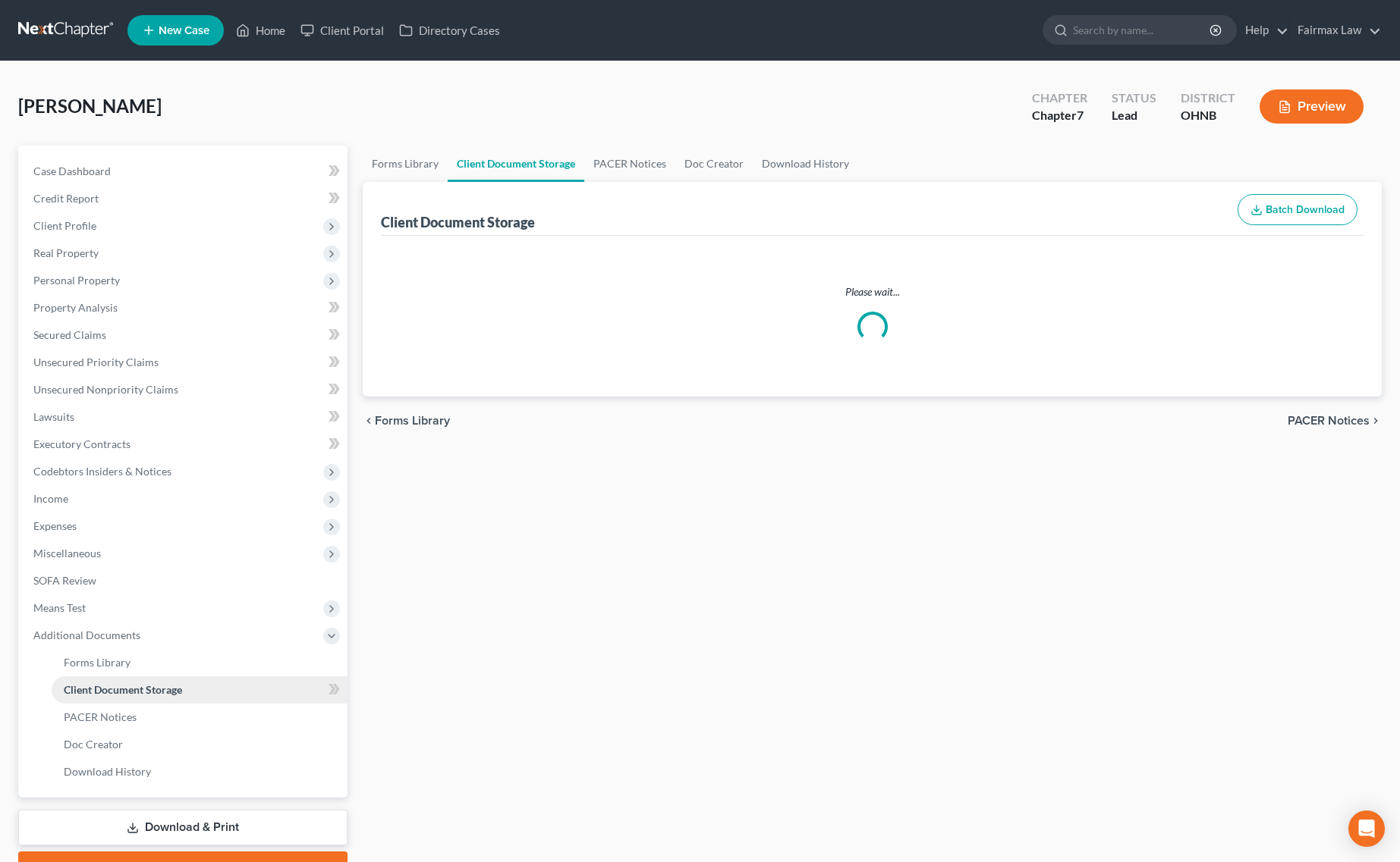
select select "5"
select select "24"
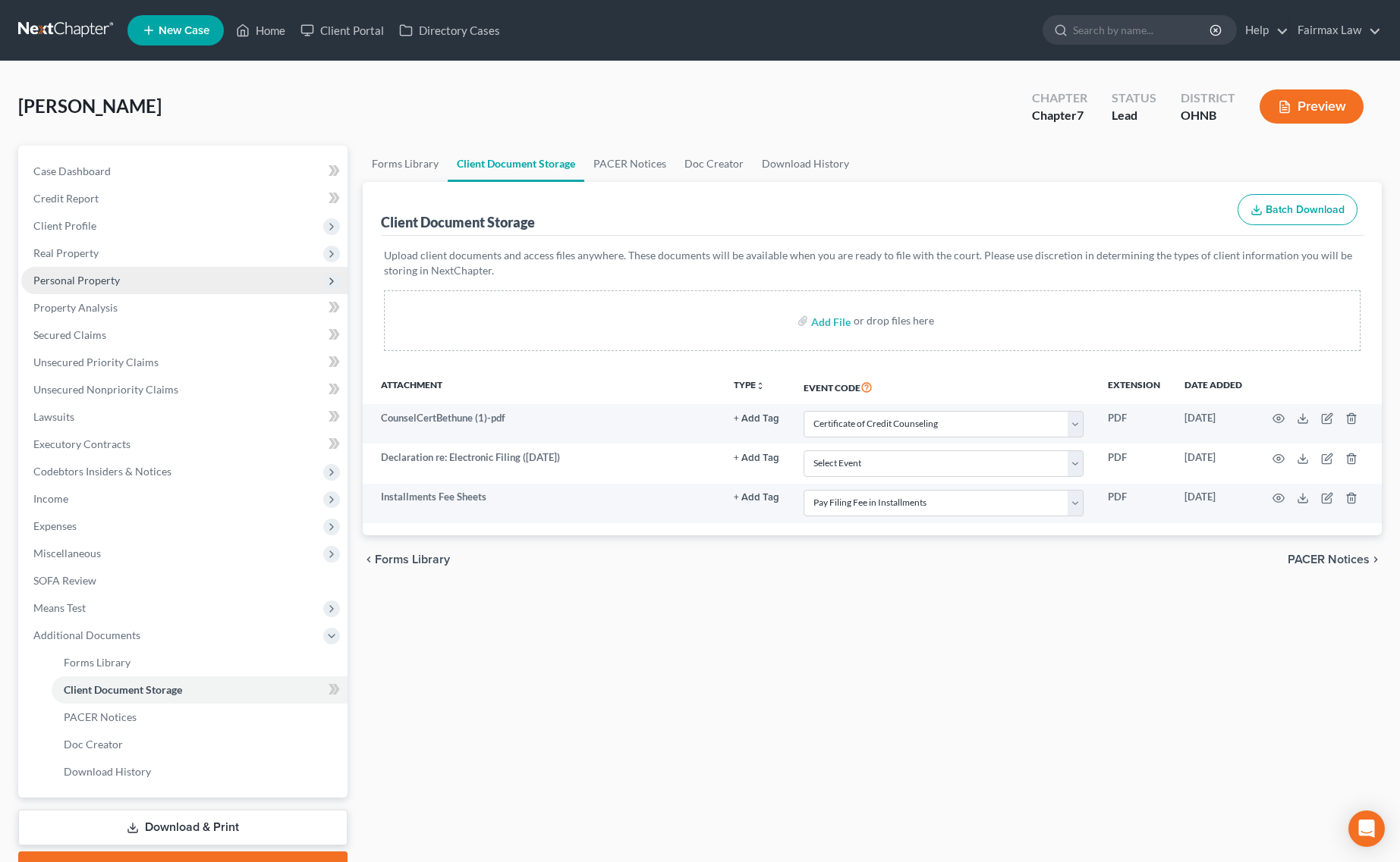
click at [131, 282] on span "Personal Property" at bounding box center [185, 281] width 327 height 28
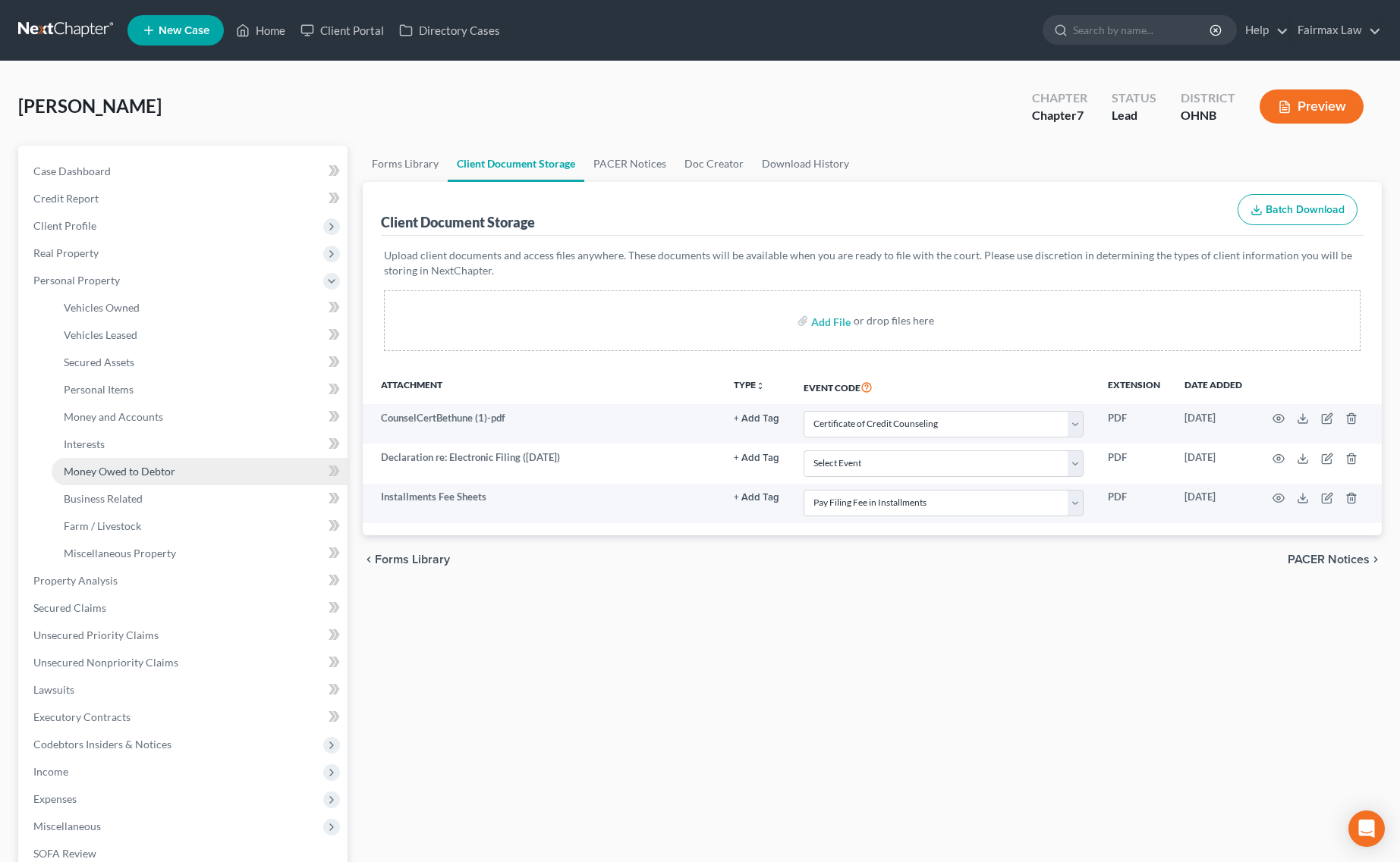
click at [161, 465] on span "Money Owed to Debtor" at bounding box center [119, 471] width 111 height 13
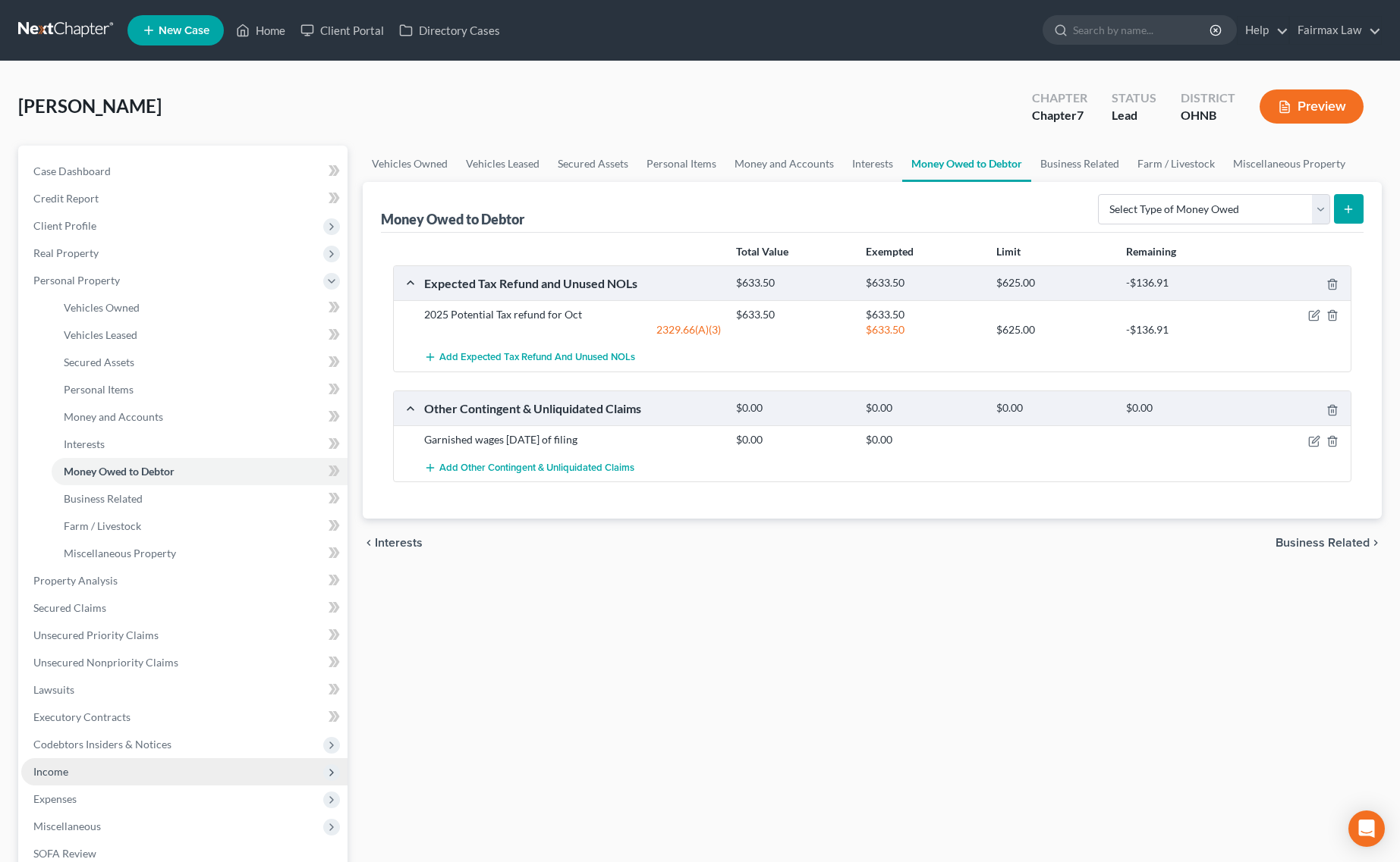
click at [82, 758] on span "Income" at bounding box center [185, 772] width 327 height 28
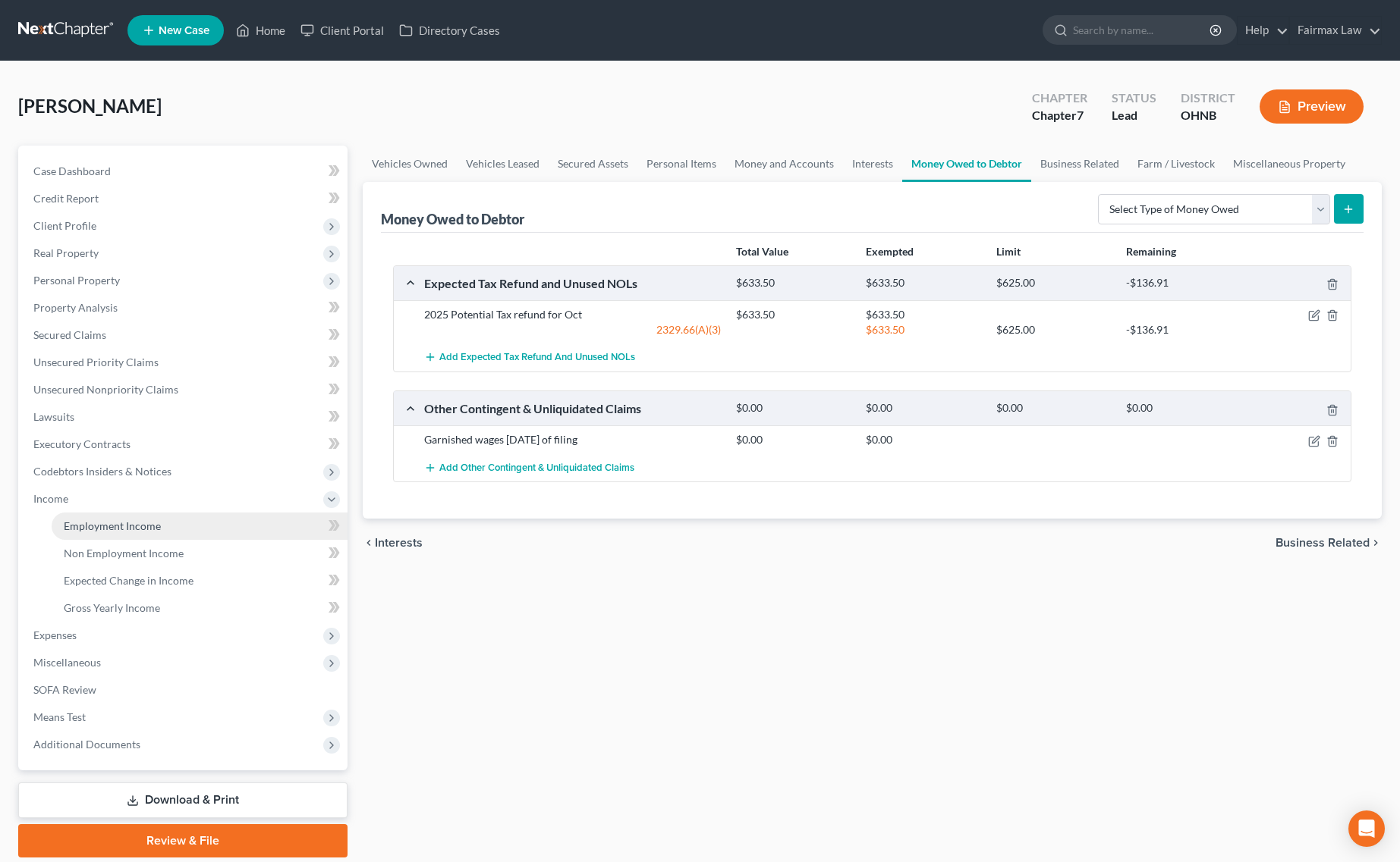
click at [139, 524] on span "Employment Income" at bounding box center [112, 525] width 97 height 13
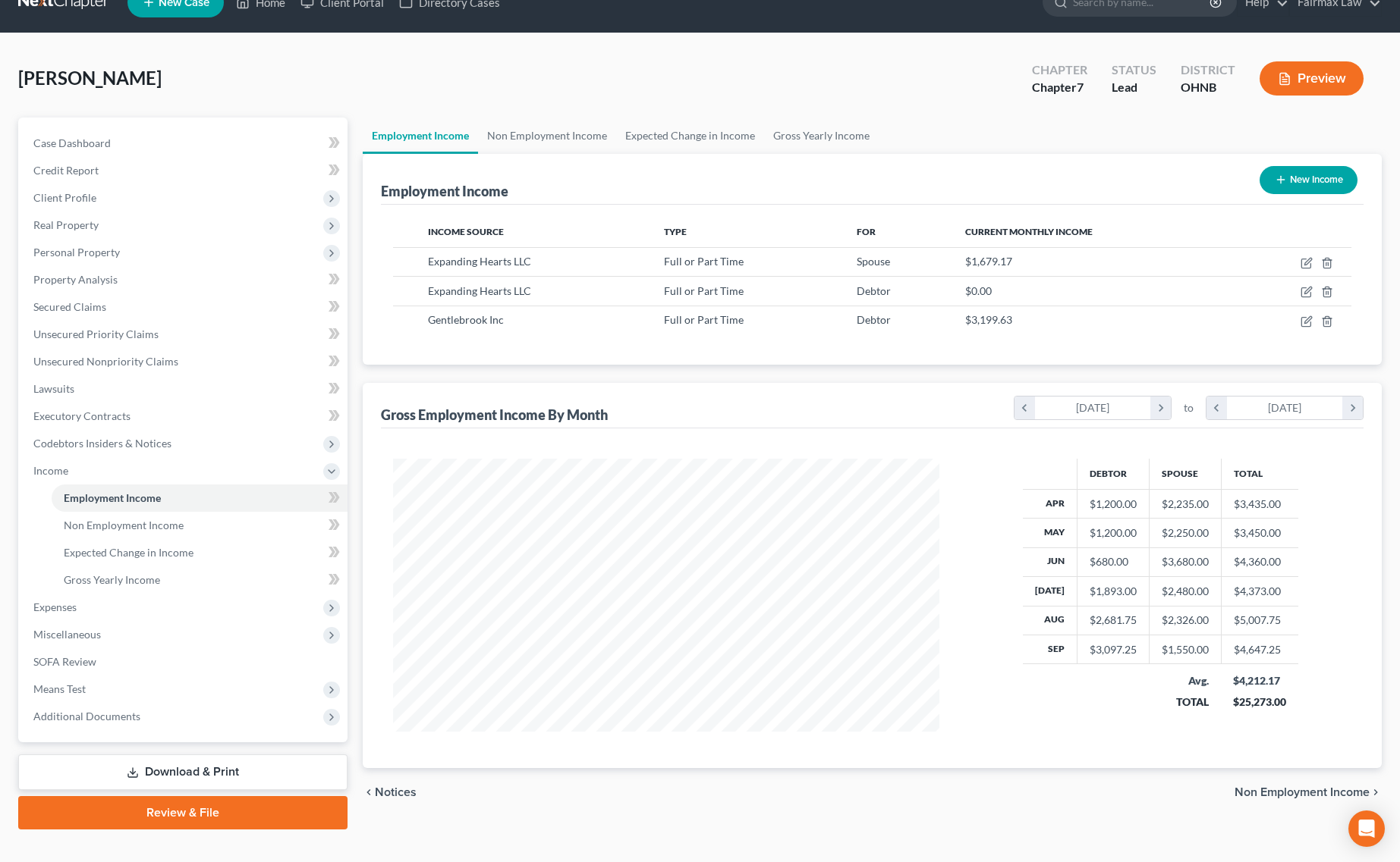
scroll to position [51, 0]
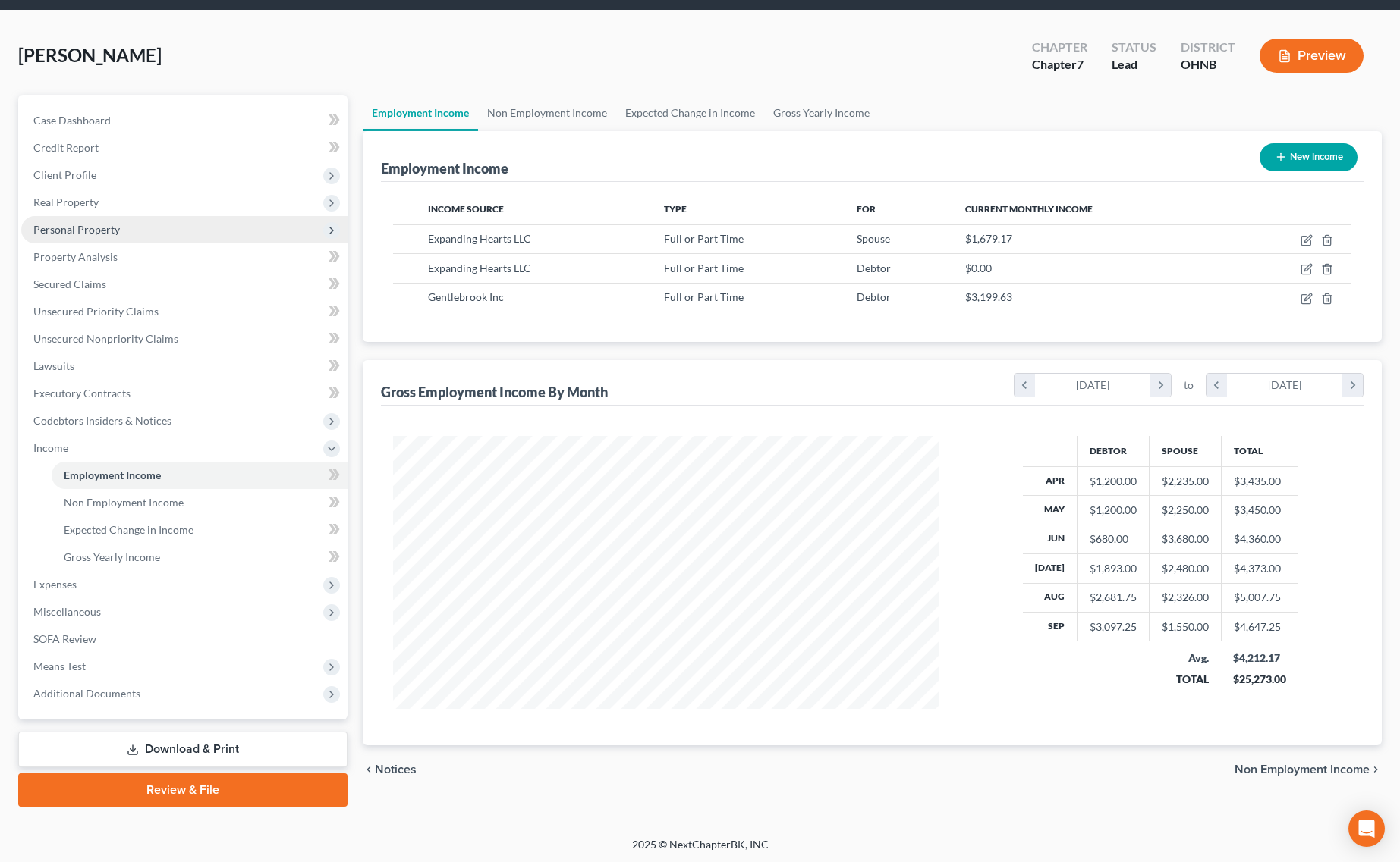
click at [125, 232] on span "Personal Property" at bounding box center [185, 230] width 327 height 28
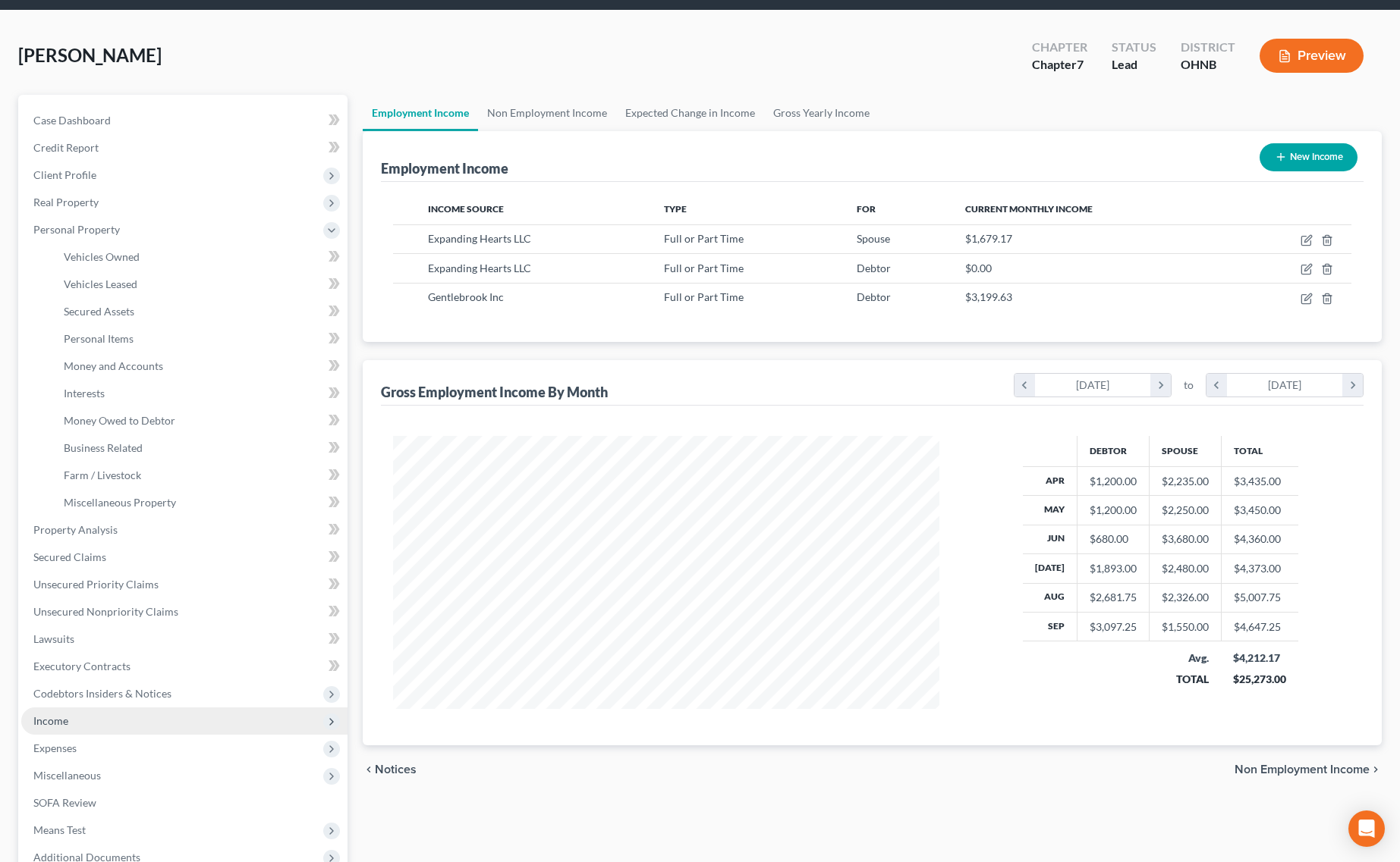
click at [78, 718] on span "Income" at bounding box center [185, 721] width 327 height 28
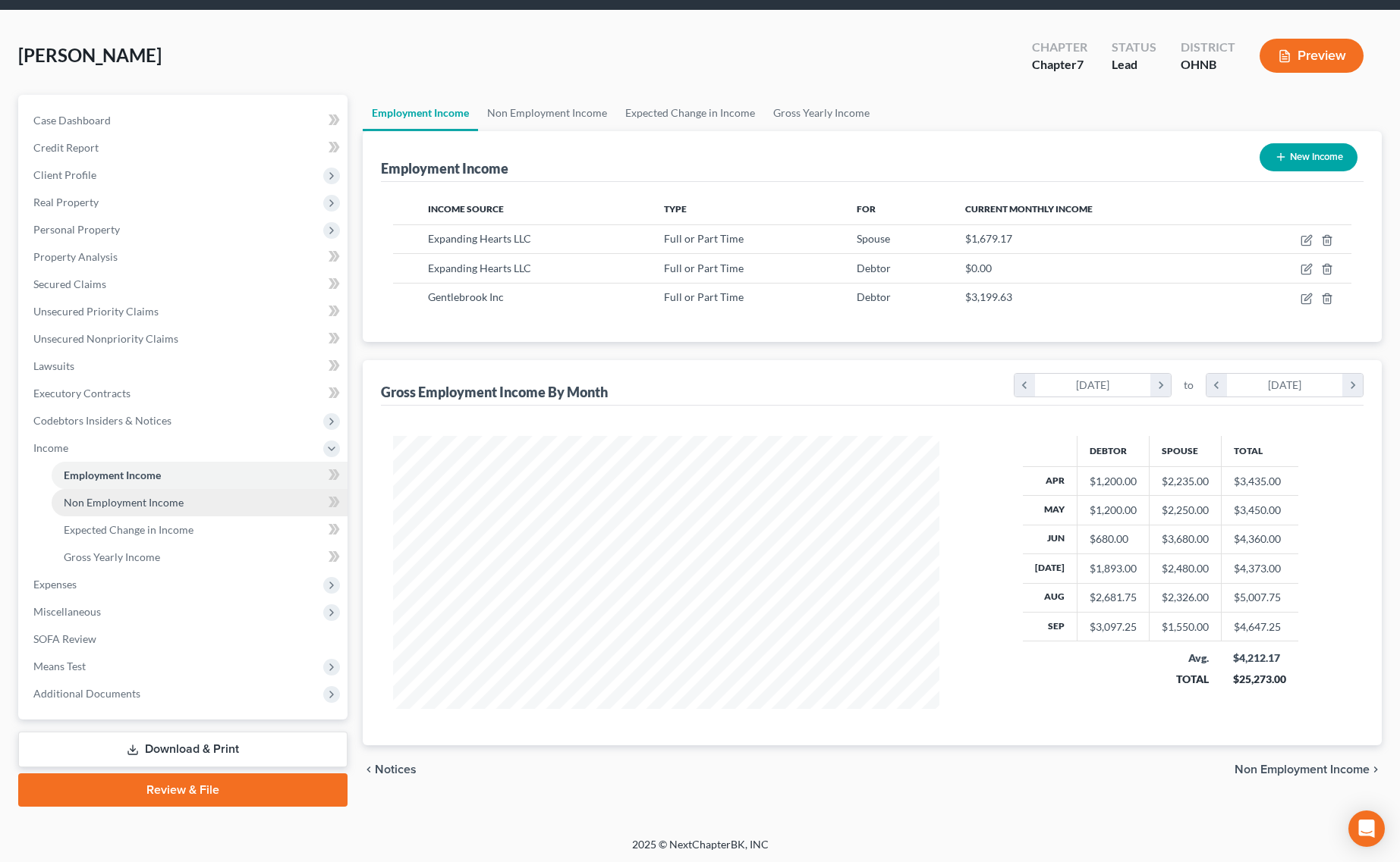
click at [130, 509] on link "Non Employment Income" at bounding box center [200, 503] width 296 height 28
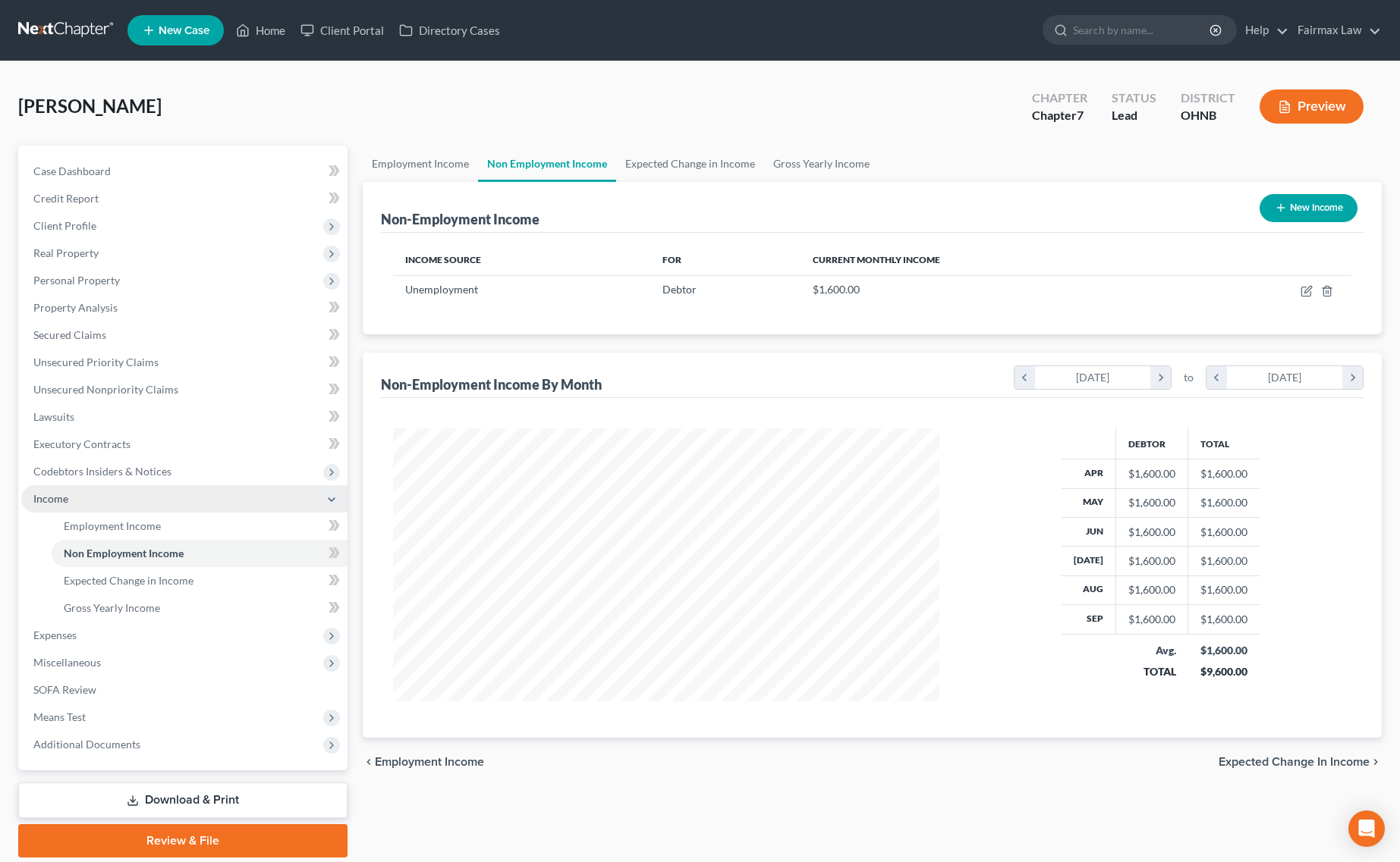
scroll to position [273, 576]
click at [141, 523] on span "Employment Income" at bounding box center [112, 525] width 97 height 13
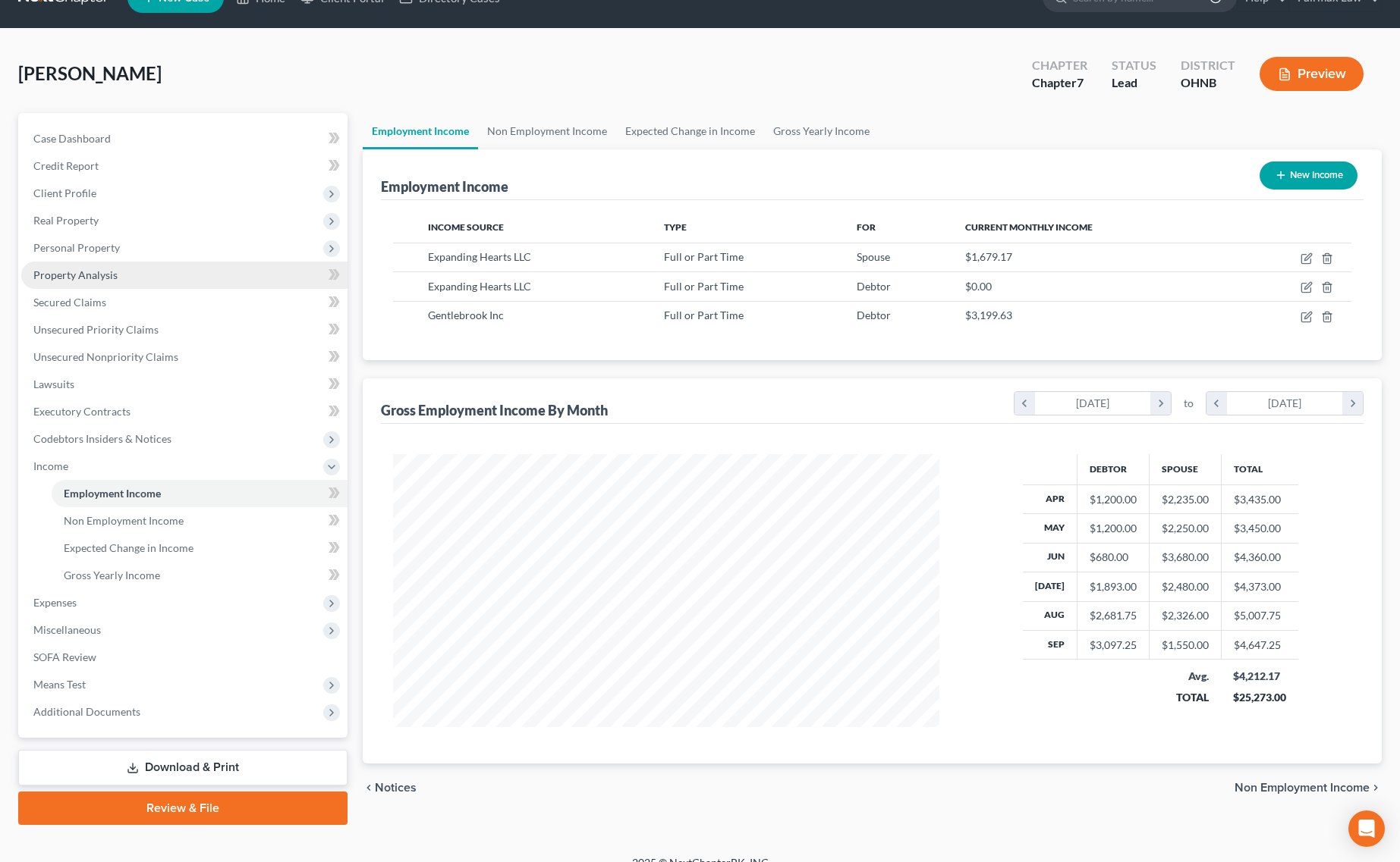
scroll to position [51, 0]
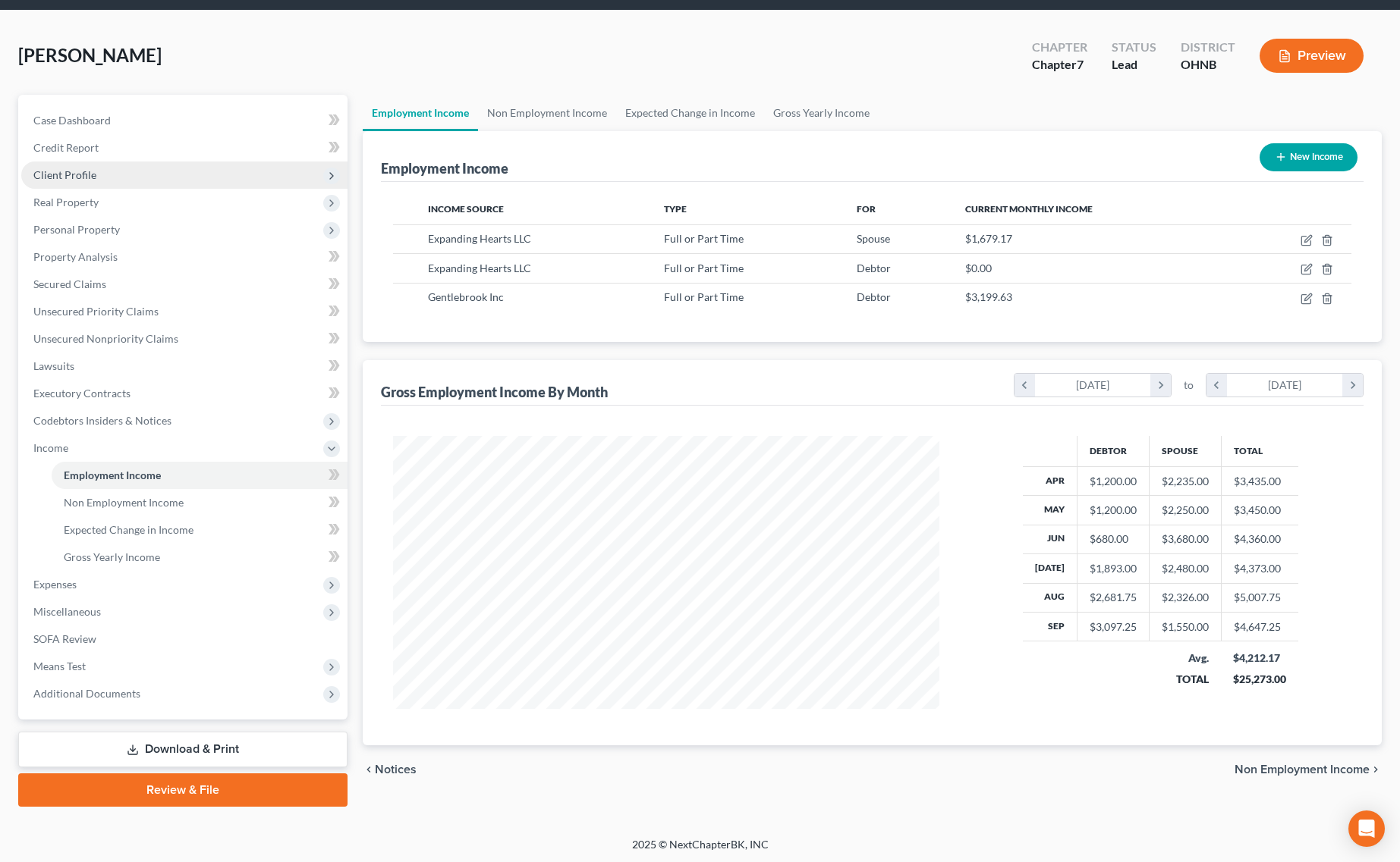
click at [137, 169] on span "Client Profile" at bounding box center [185, 175] width 327 height 28
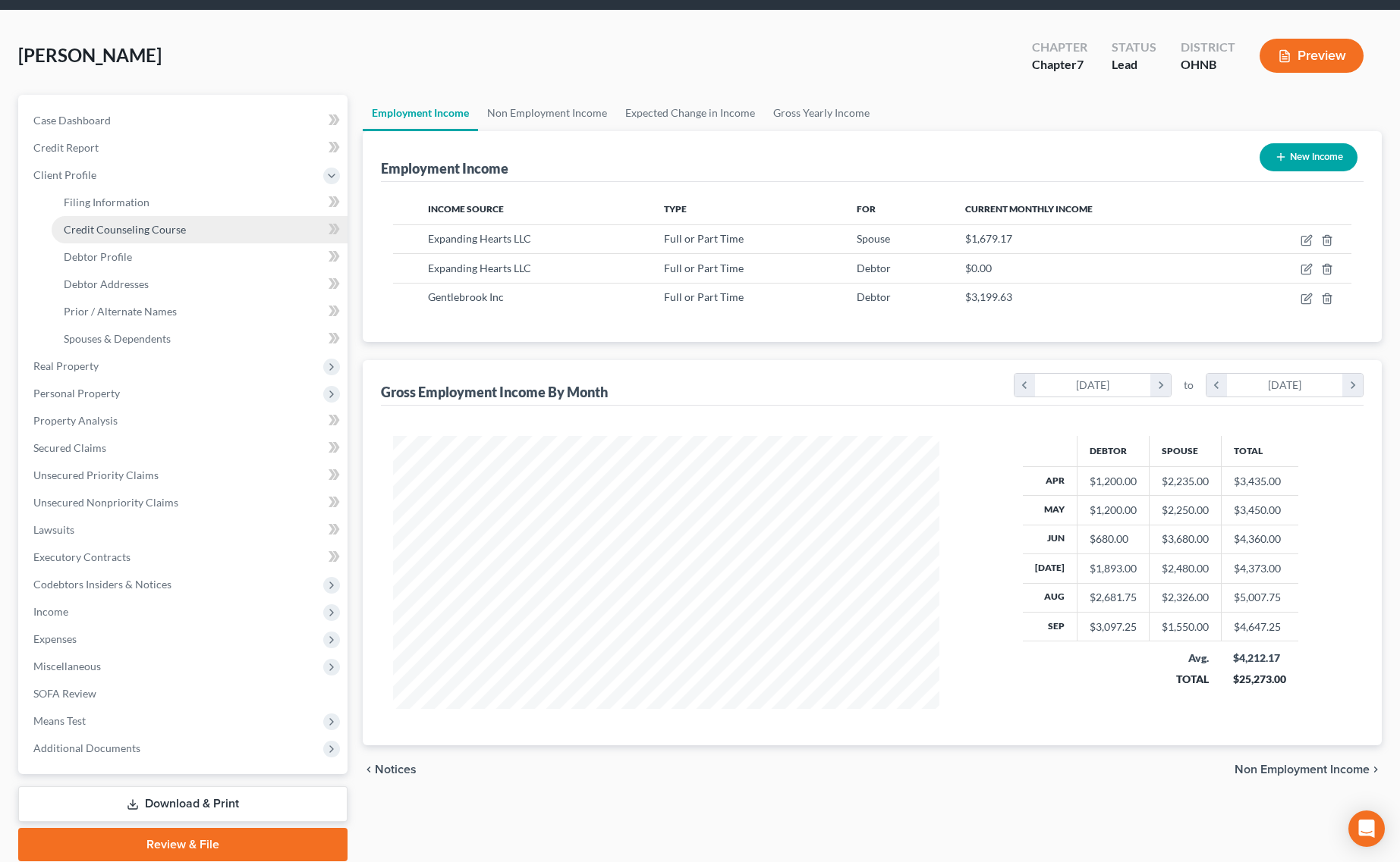
click at [137, 217] on link "Credit Counseling Course" at bounding box center [200, 230] width 296 height 28
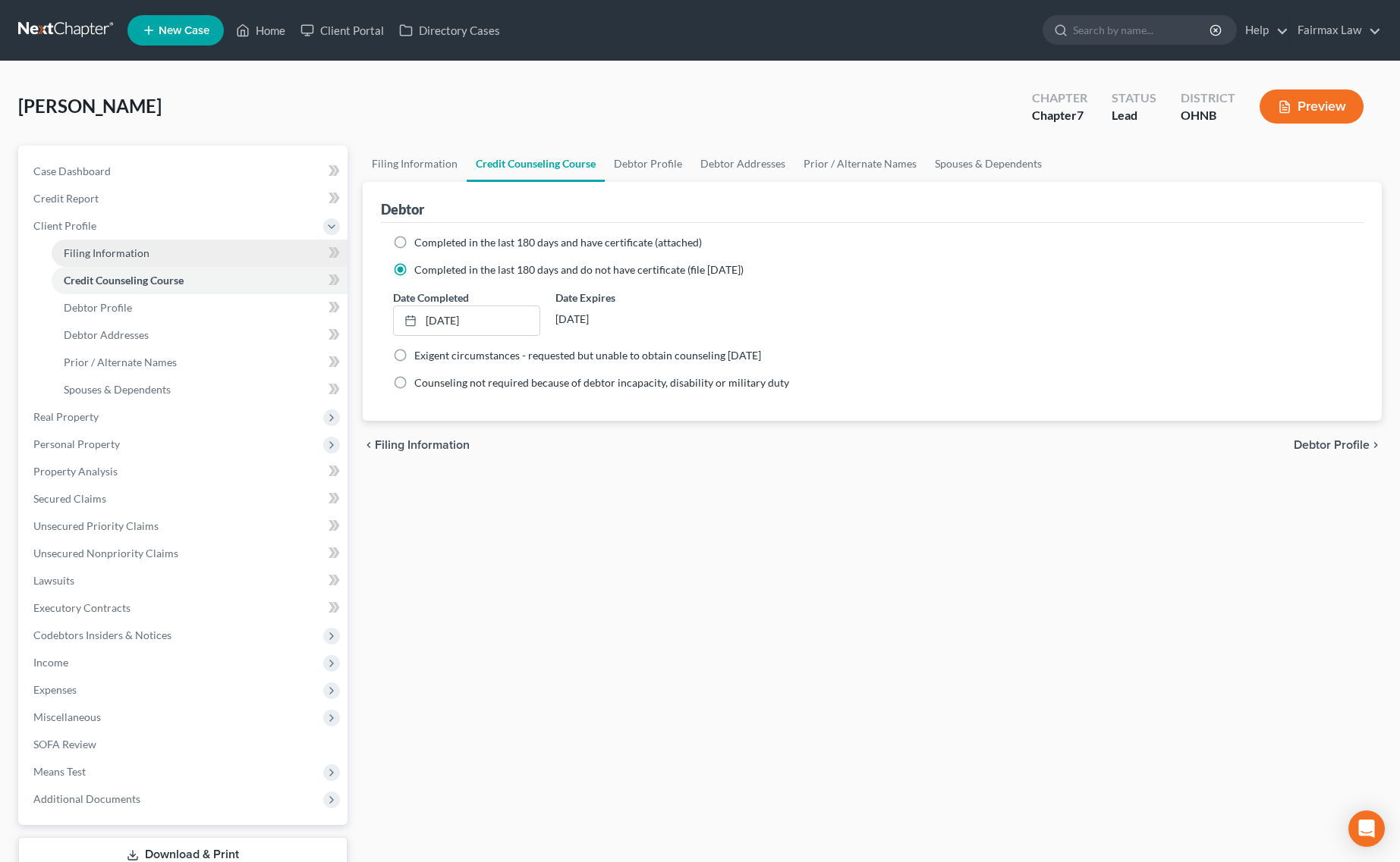
click at [134, 250] on span "Filing Information" at bounding box center [106, 252] width 86 height 13
select select "1"
select select "0"
select select "61"
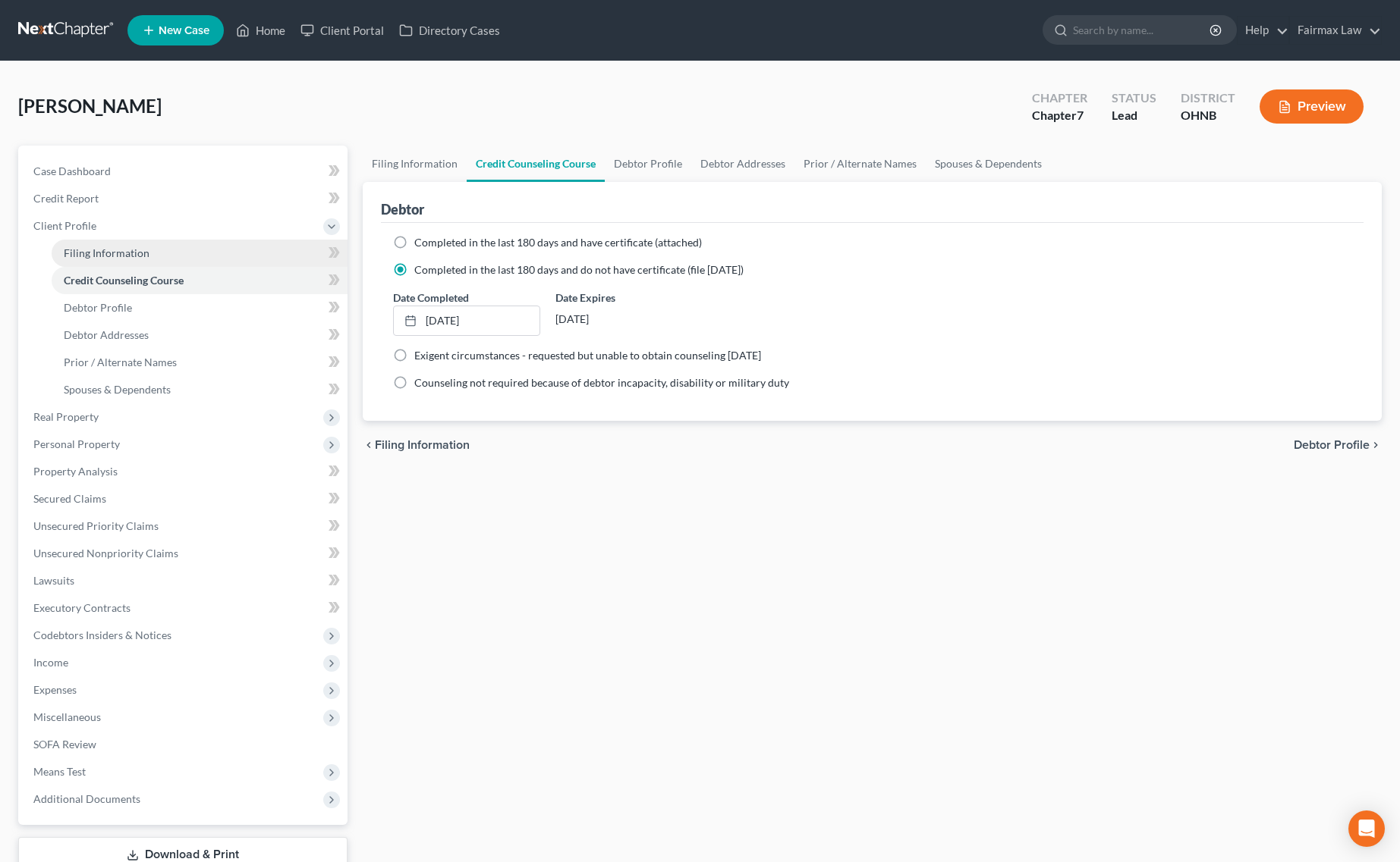
select select "12"
select select "0"
select select "36"
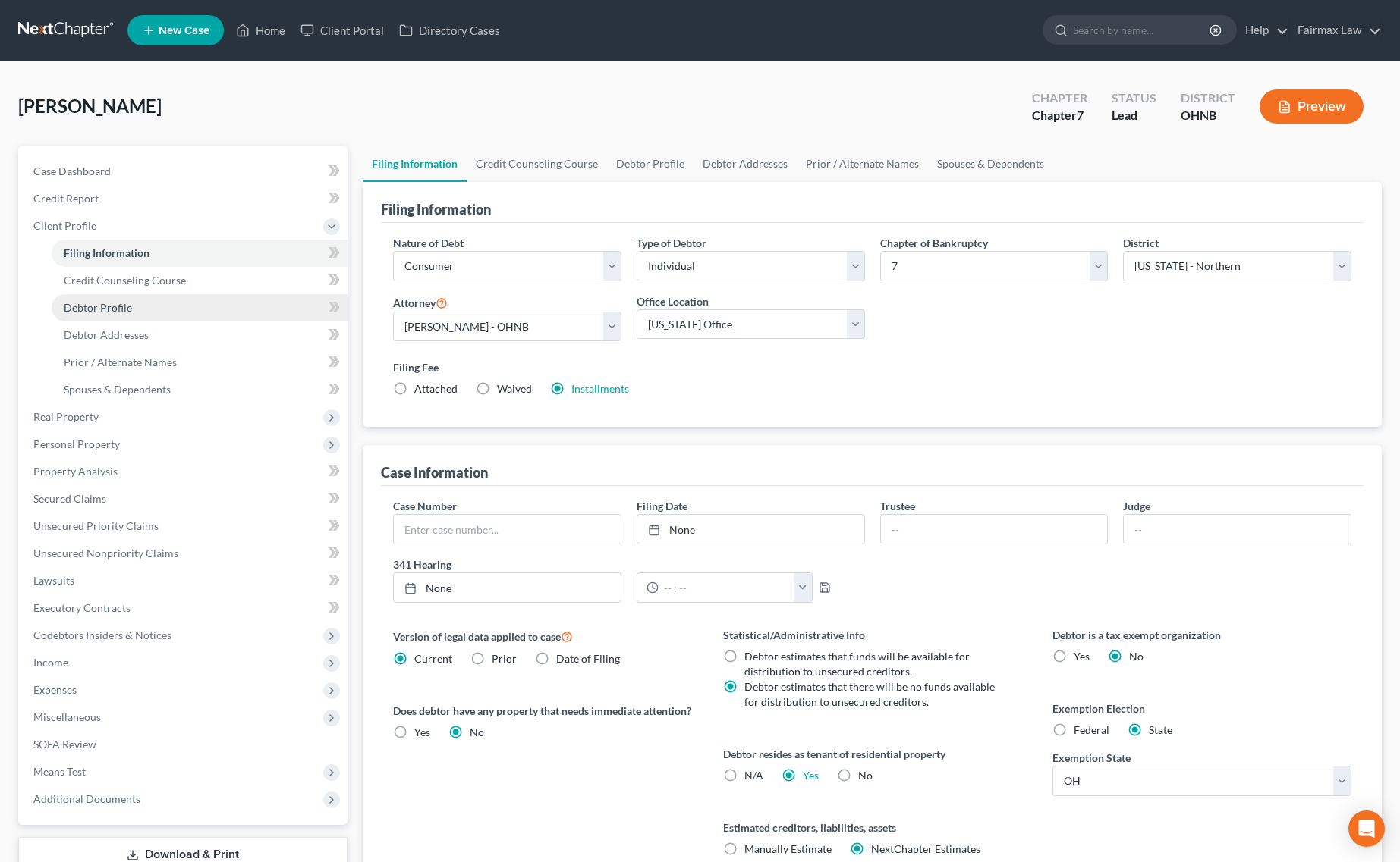
click at [140, 309] on link "Debtor Profile" at bounding box center [200, 308] width 296 height 28
select select "1"
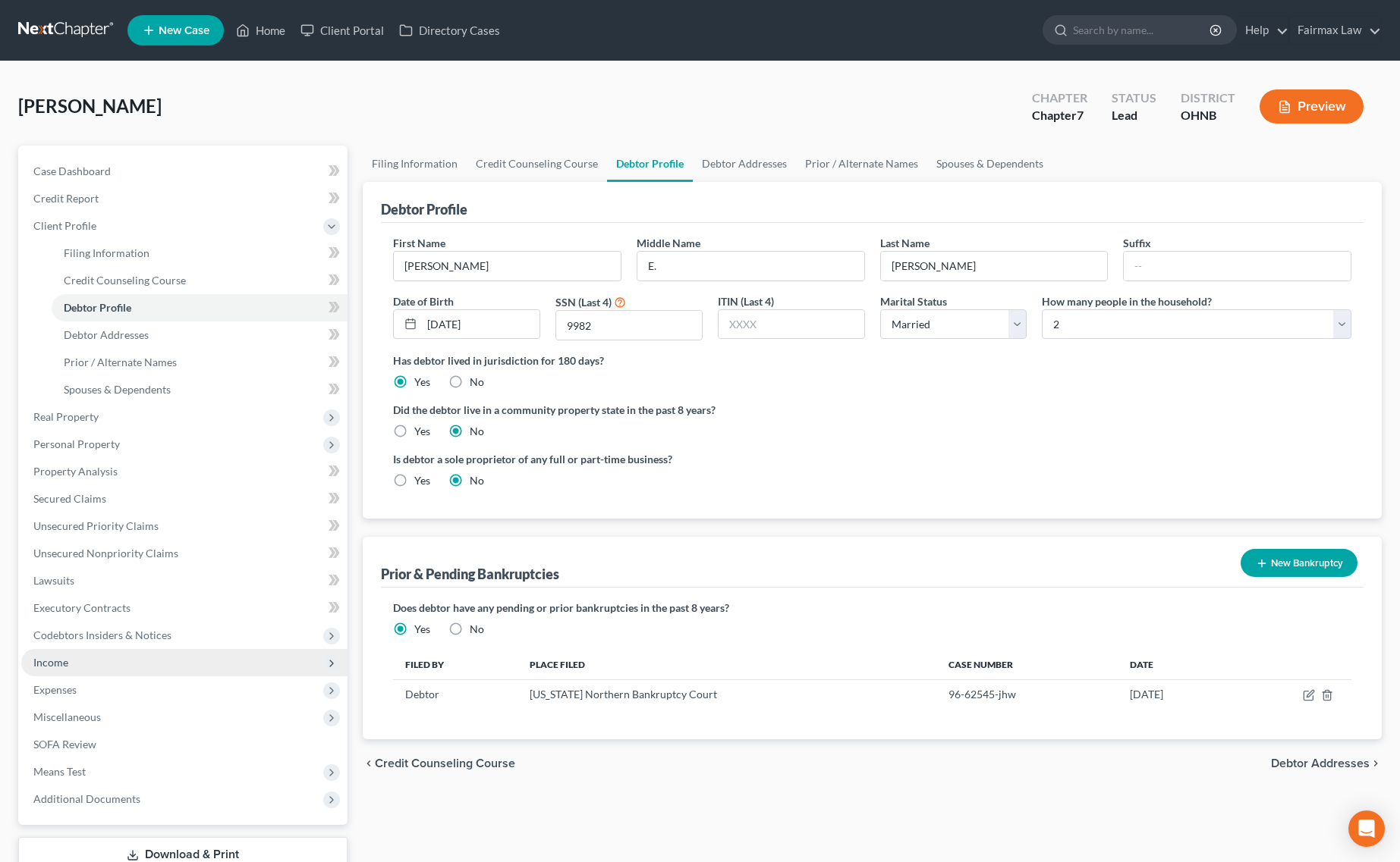
click at [99, 654] on span "Income" at bounding box center [185, 663] width 327 height 28
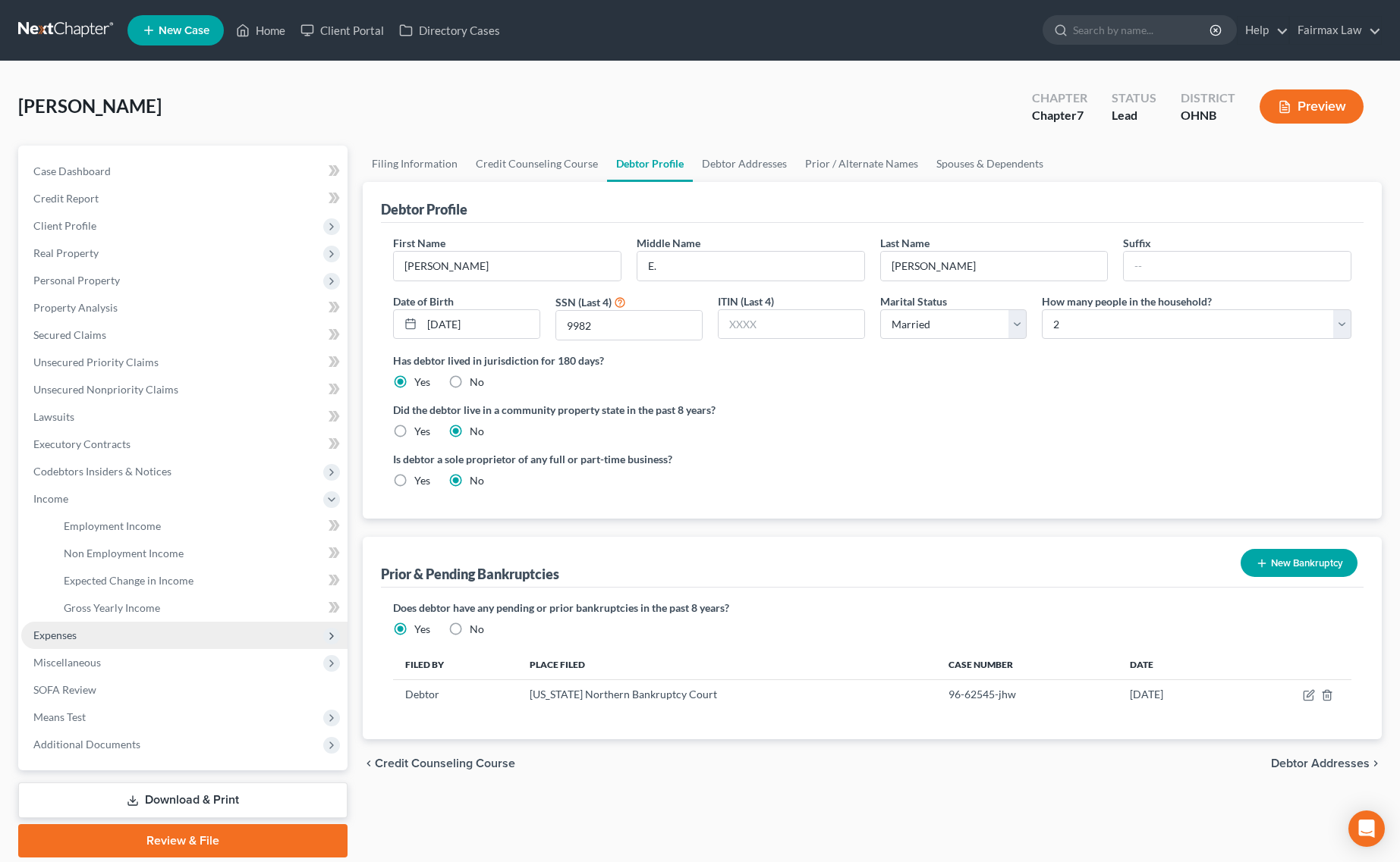
click at [71, 630] on span "Expenses" at bounding box center [55, 635] width 43 height 13
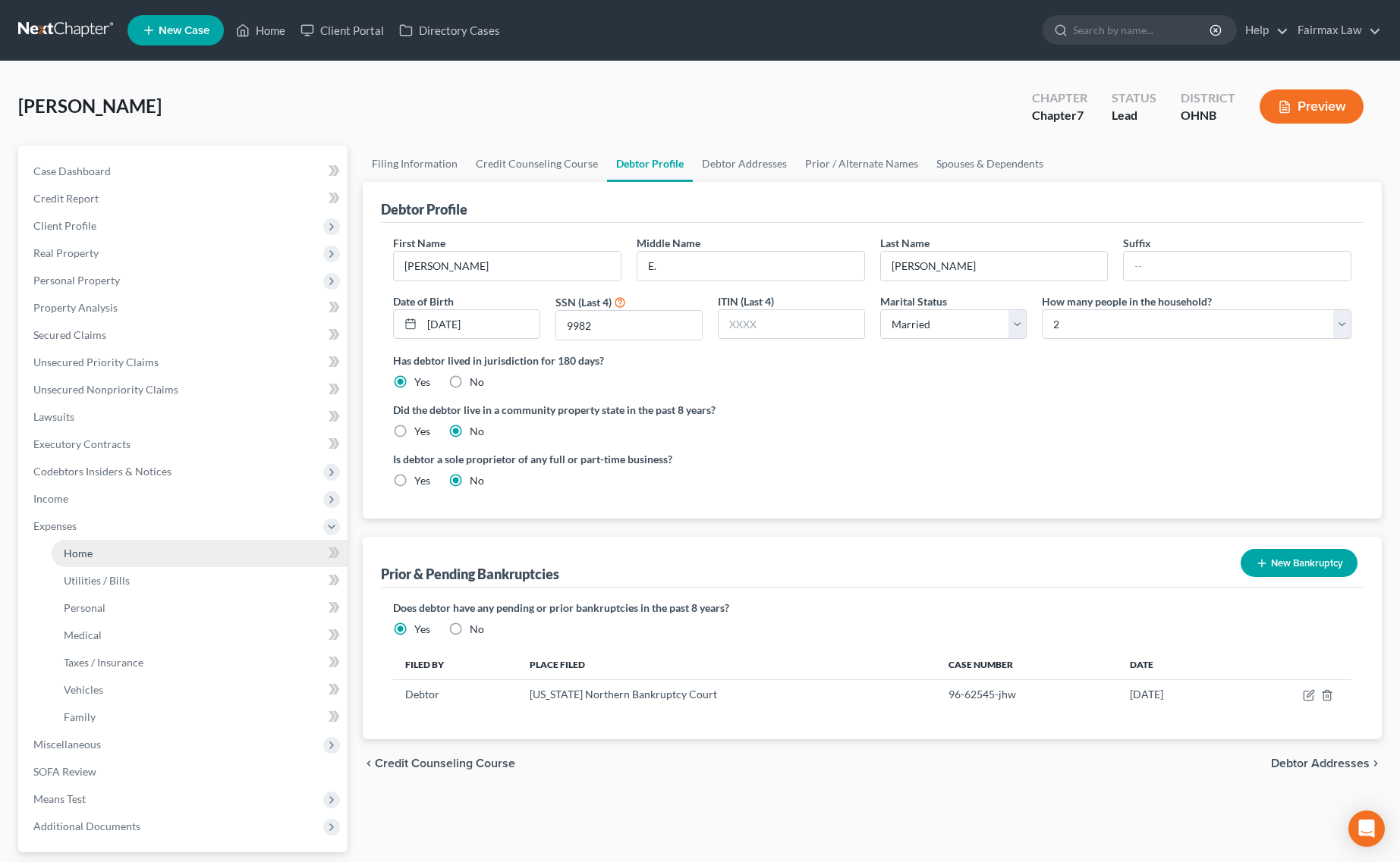
click at [97, 540] on link "Home" at bounding box center [200, 554] width 296 height 28
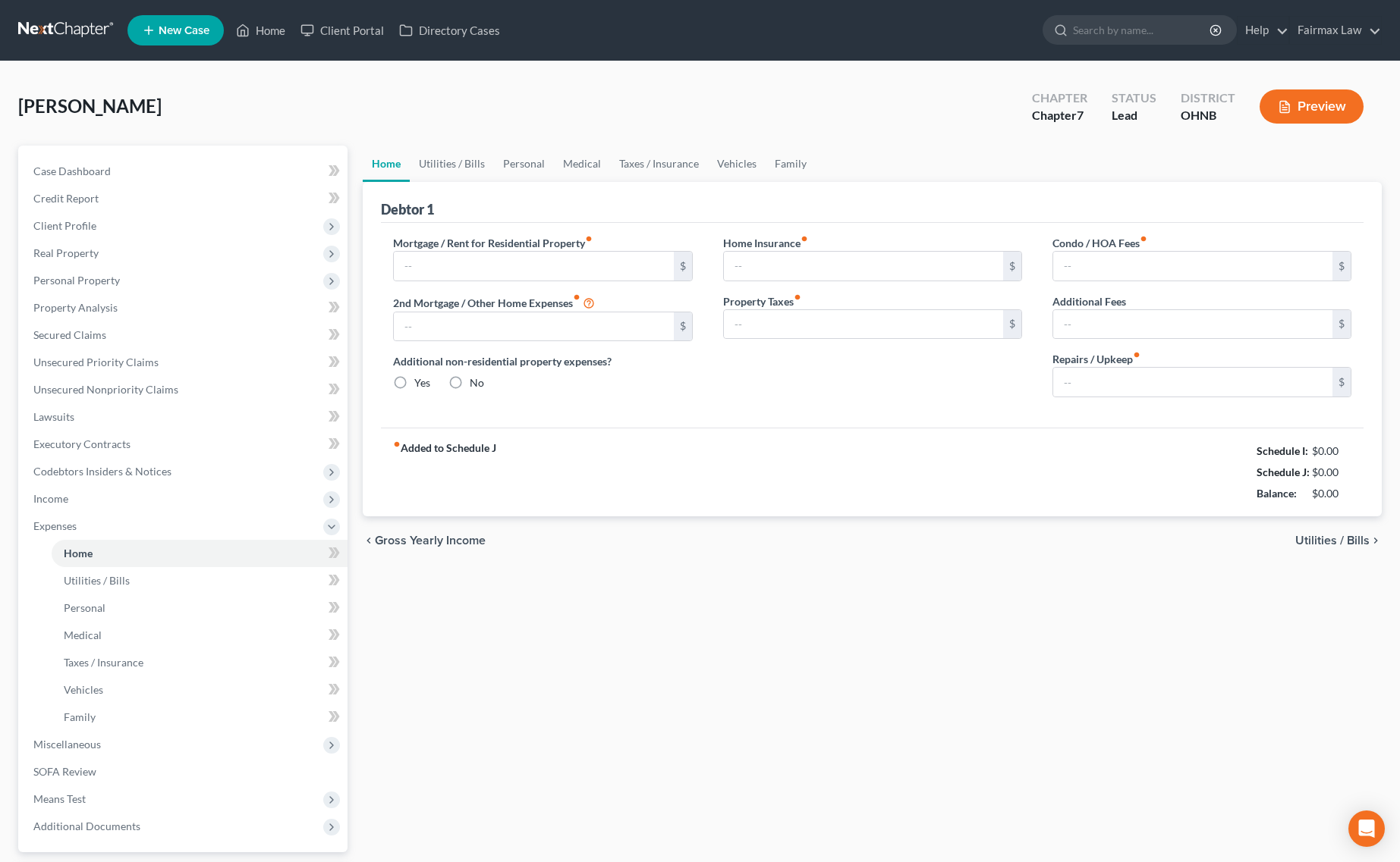
type input "700.00"
type input "0.00"
radio input "true"
type input "0.00"
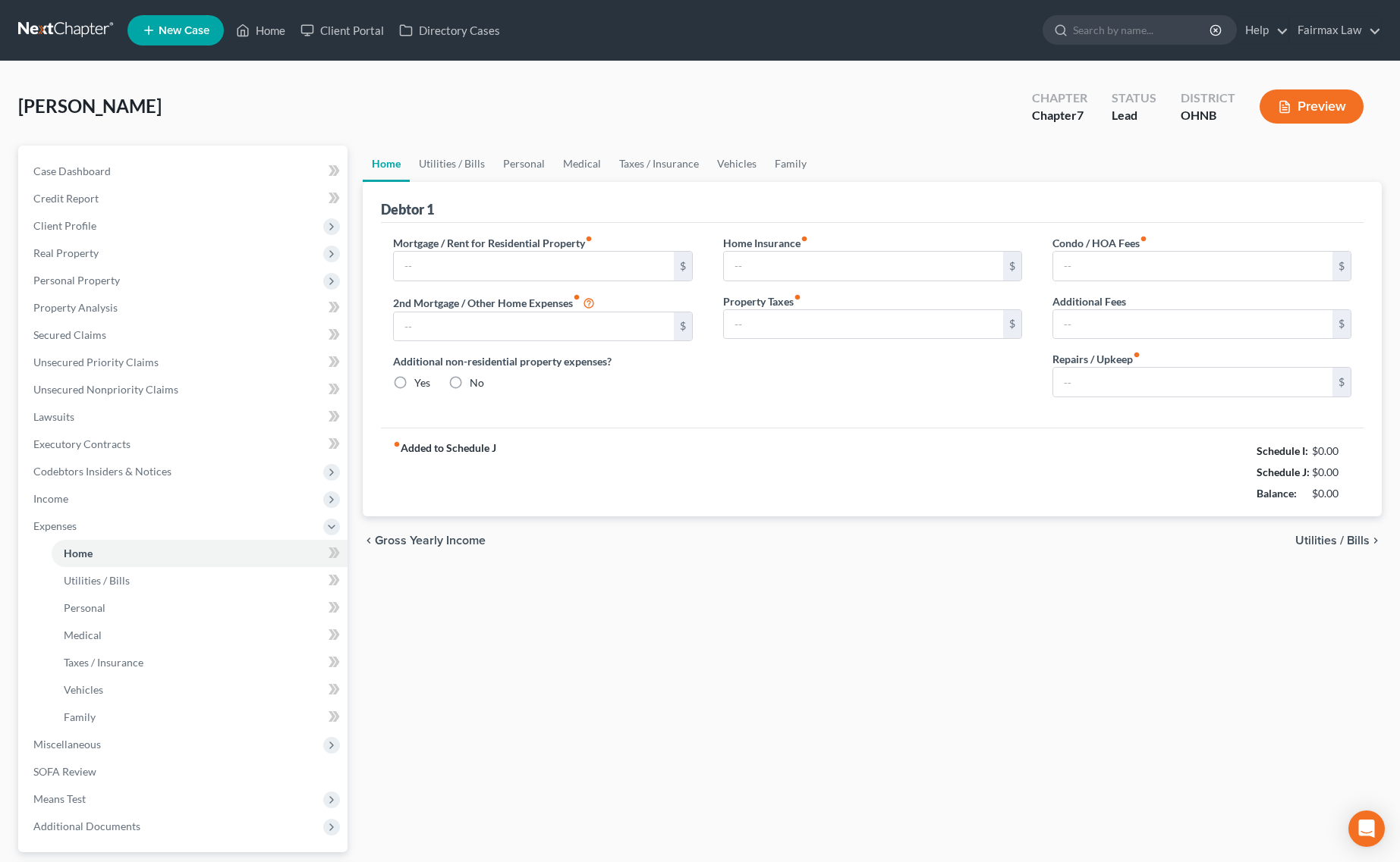
type input "0.00"
drag, startPoint x: 1229, startPoint y: 452, endPoint x: 1364, endPoint y: 512, distance: 147.7
click at [1364, 512] on div "Debtor 1 Mortgage / Rent for Residential Property fiber_manual_record 700.00 $ …" at bounding box center [872, 349] width 1019 height 334
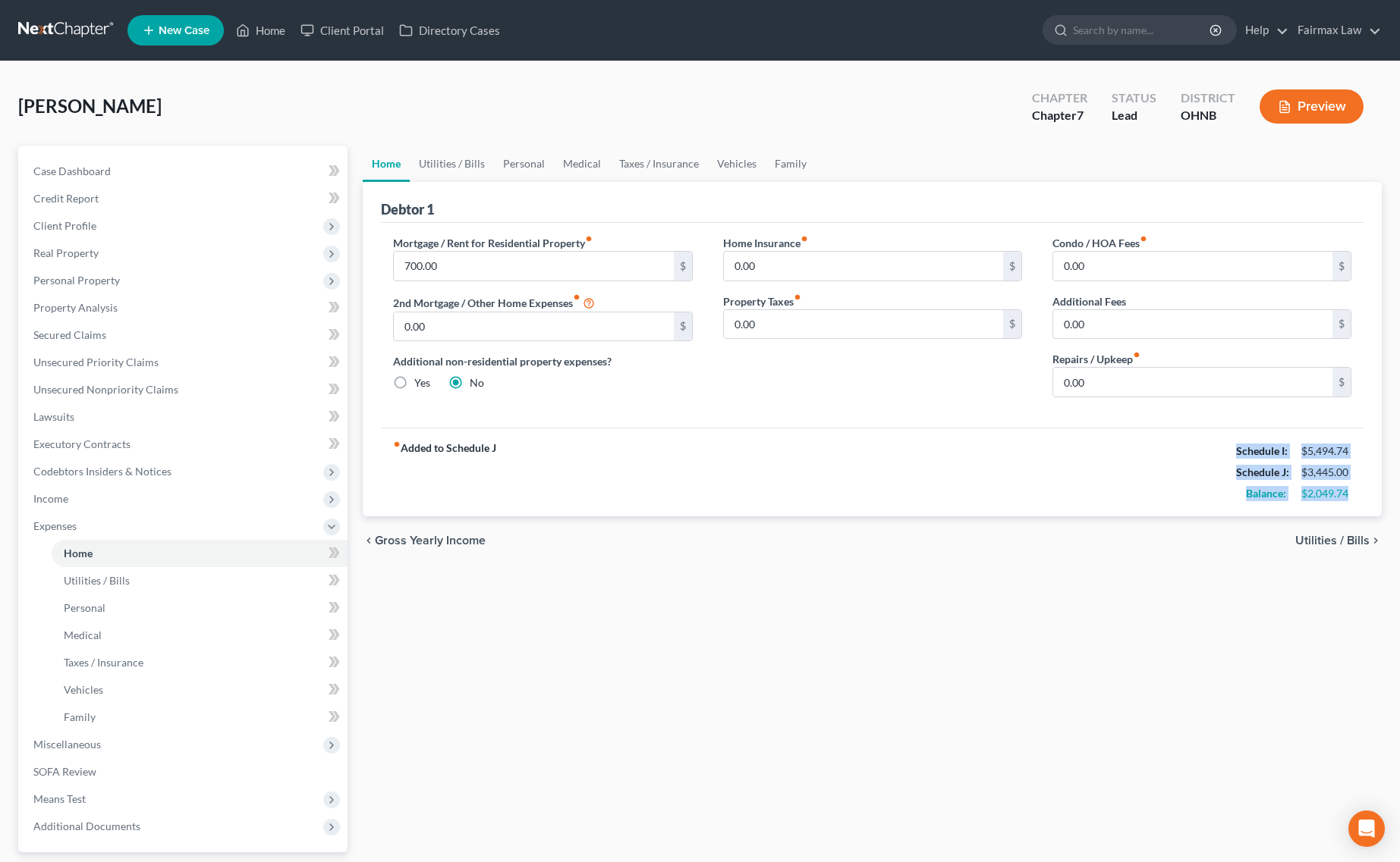
copy div "Schedule I: $5,494.74 Schedule J: $3,445.00 Balance: $2,049.74"
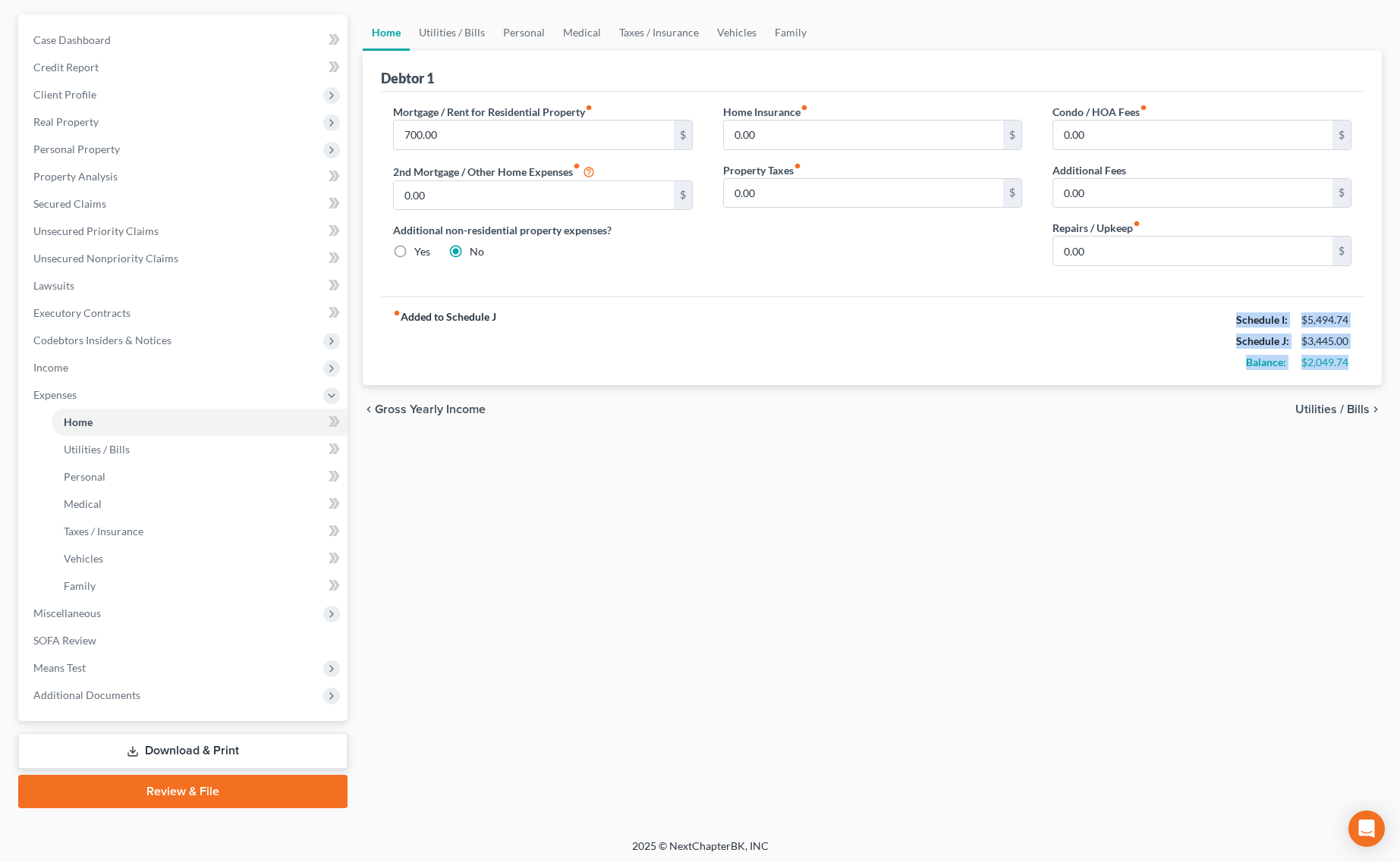
scroll to position [134, 0]
click at [1119, 355] on div "fiber_manual_record Added to Schedule J Schedule I: $5,494.74 Schedule J: $3,44…" at bounding box center [872, 339] width 983 height 89
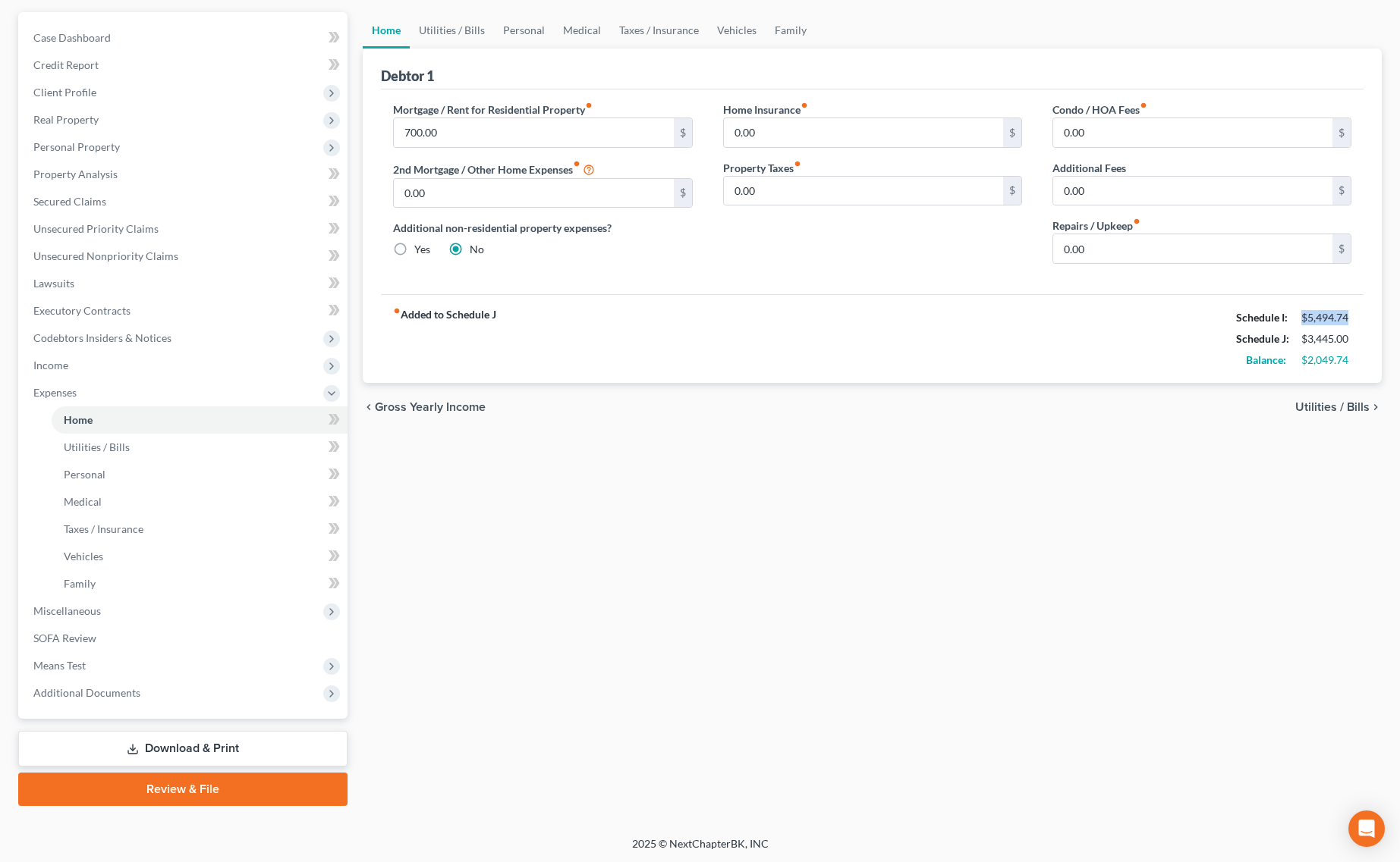
drag, startPoint x: 1302, startPoint y: 314, endPoint x: 1362, endPoint y: 320, distance: 60.3
click at [1362, 320] on div "fiber_manual_record Added to Schedule J Schedule I: $5,494.74 Schedule J: $3,44…" at bounding box center [872, 339] width 983 height 89
drag, startPoint x: 1299, startPoint y: 342, endPoint x: 1359, endPoint y: 345, distance: 60.1
click at [1359, 345] on div "fiber_manual_record Added to Schedule J Schedule I: $5,494.74 Schedule J: $3,44…" at bounding box center [872, 339] width 983 height 89
copy div "$3,445.00"
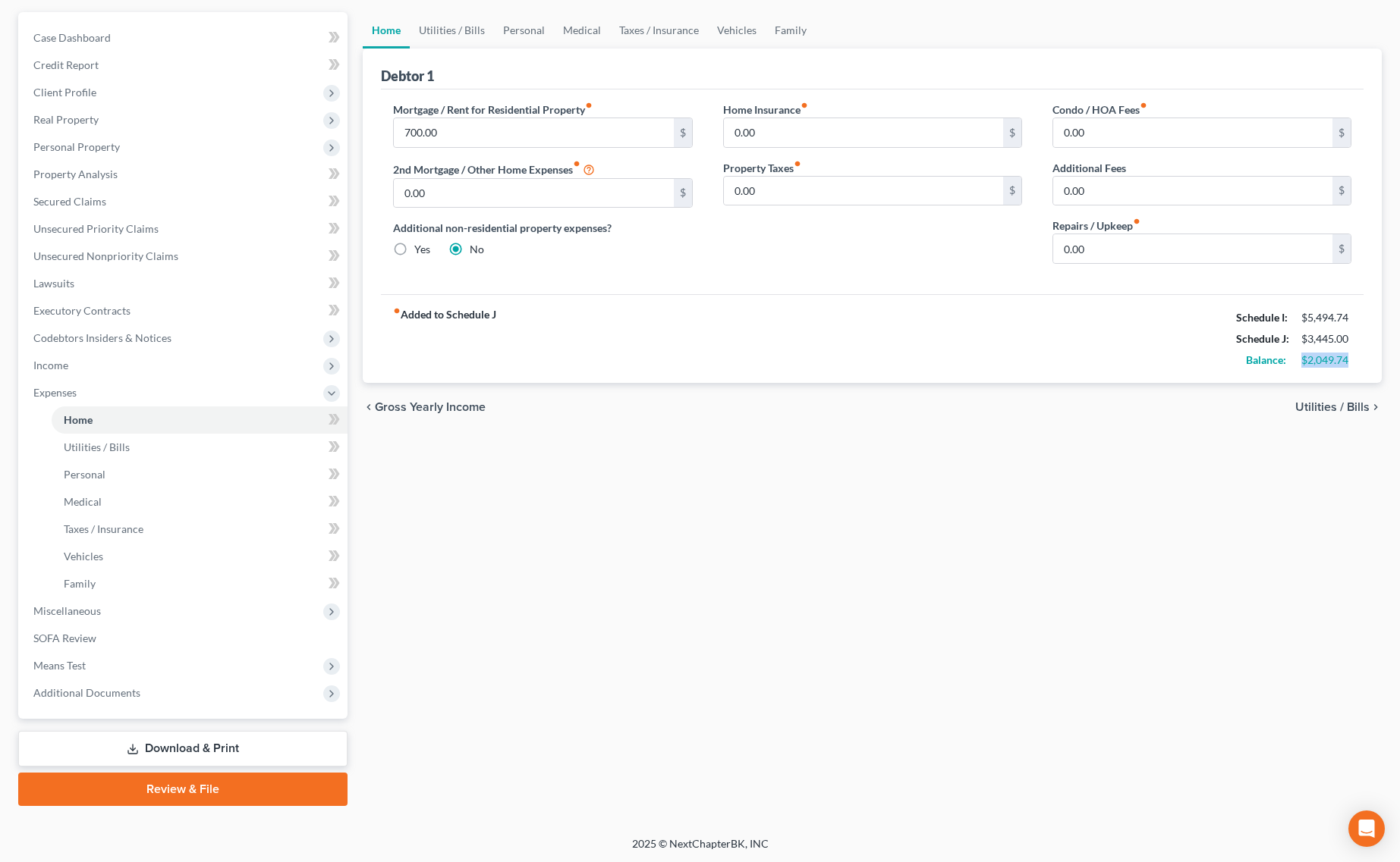
drag, startPoint x: 1297, startPoint y: 362, endPoint x: 1352, endPoint y: 377, distance: 57.0
click at [1352, 377] on div "fiber_manual_record Added to Schedule J Schedule I: $5,494.74 Schedule J: $3,44…" at bounding box center [872, 339] width 983 height 89
copy div "$2,049.74"
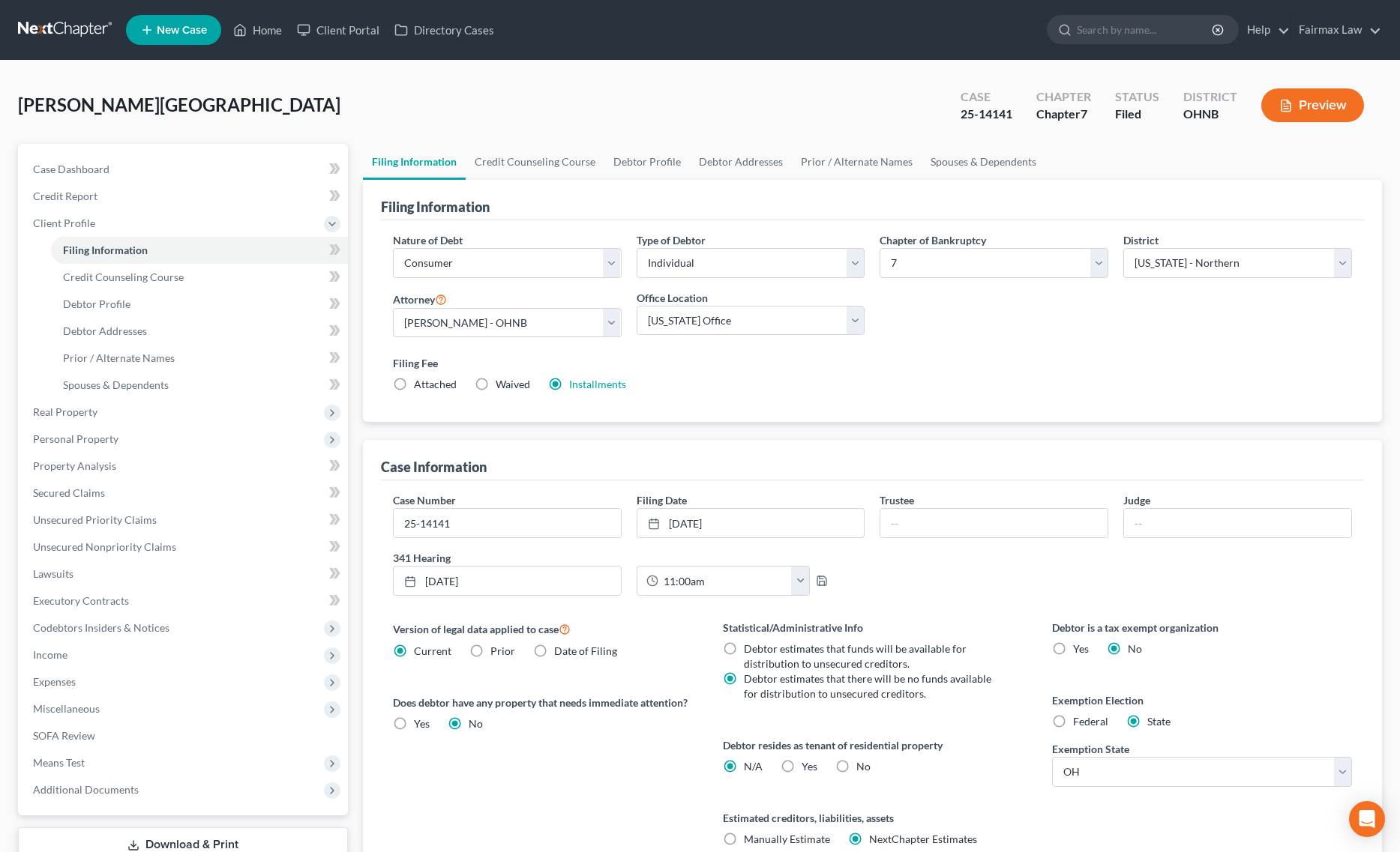
select select "1"
select select "0"
select select "61"
select select "12"
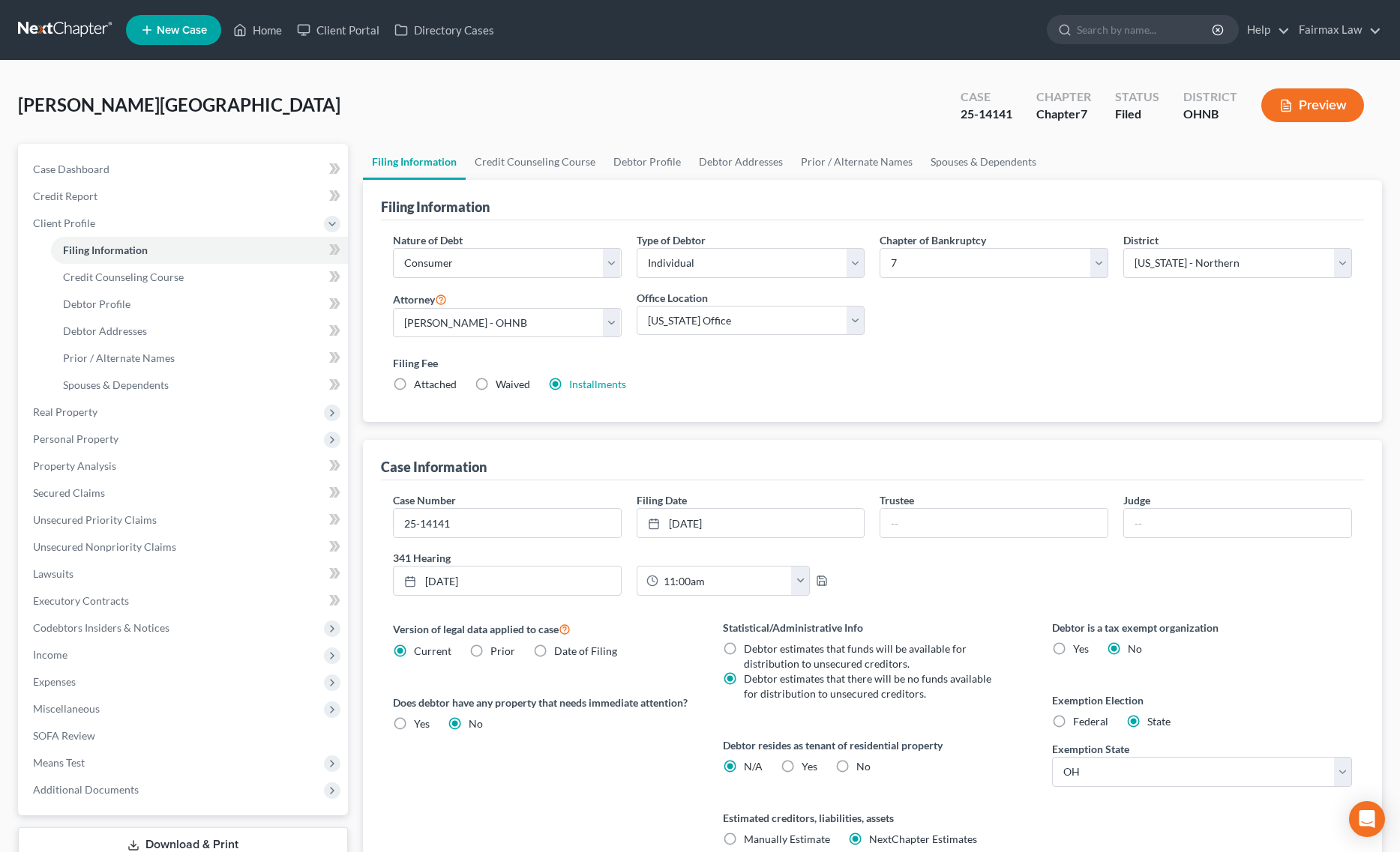
select select "0"
select select "36"
click at [852, 144] on link "Prior / Alternate Names" at bounding box center [857, 162] width 130 height 36
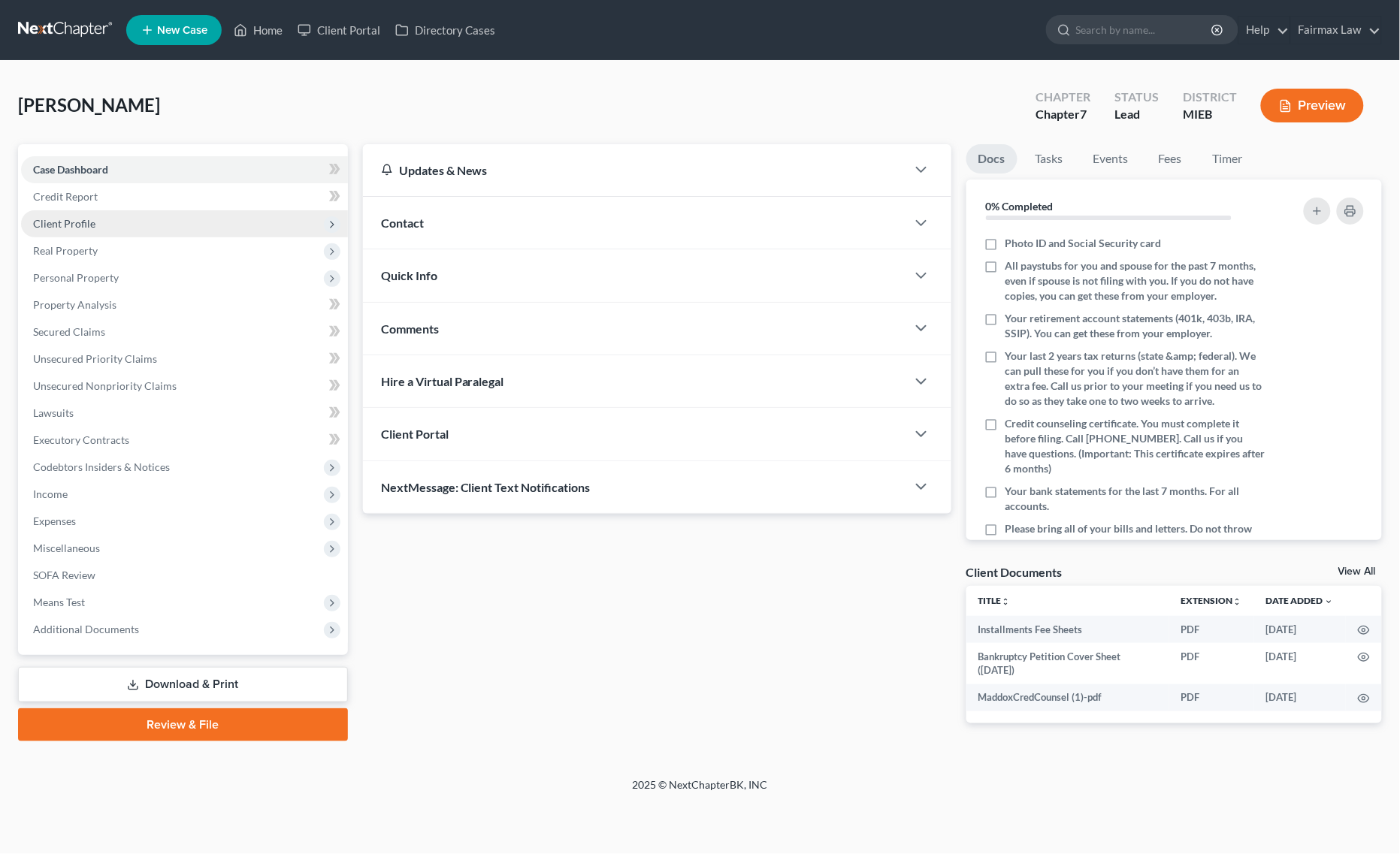
click at [106, 211] on span "Client Profile" at bounding box center [185, 224] width 327 height 27
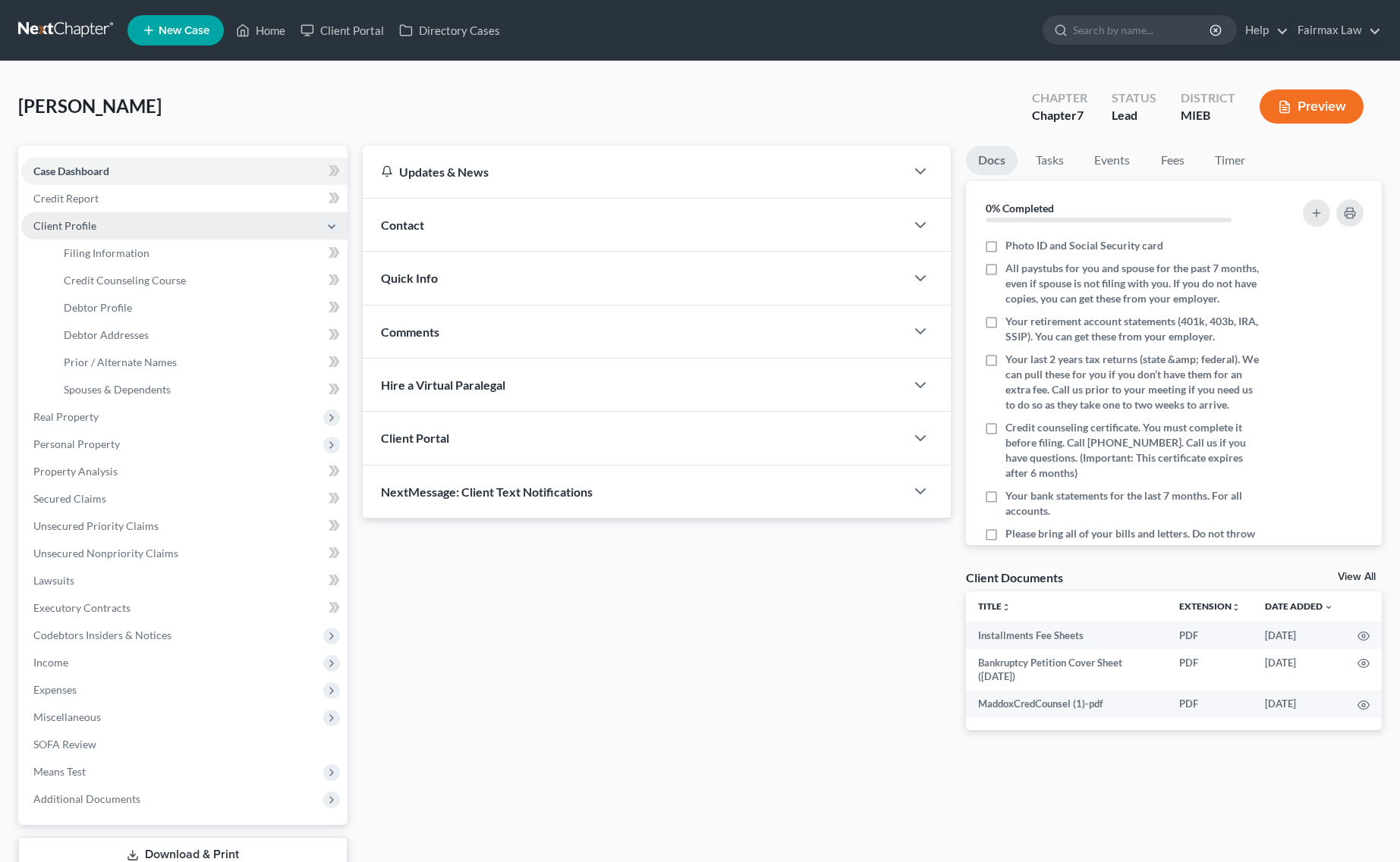
click at [107, 235] on span "Client Profile" at bounding box center [185, 226] width 327 height 28
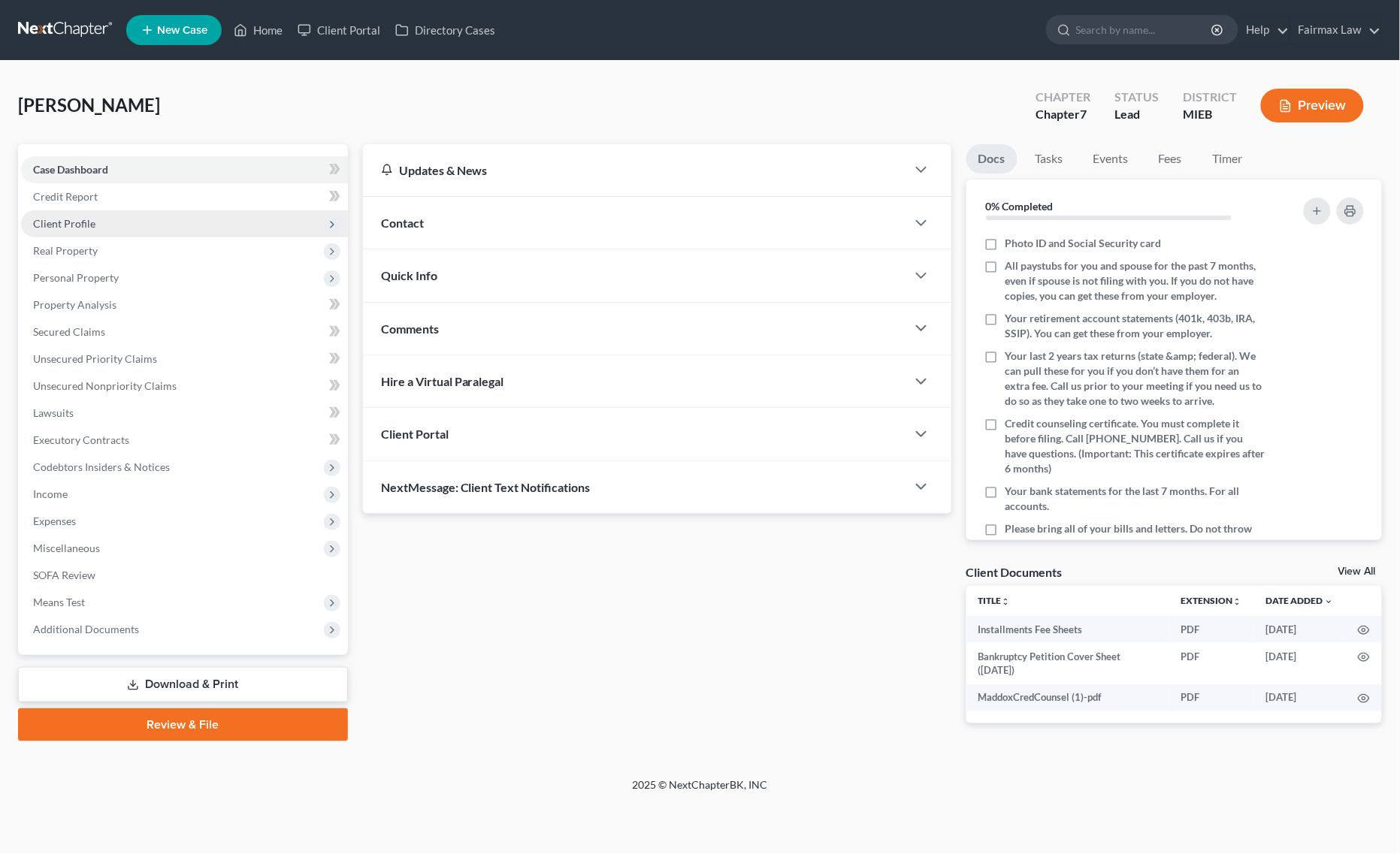
click at [102, 219] on span "Client Profile" at bounding box center [185, 224] width 327 height 27
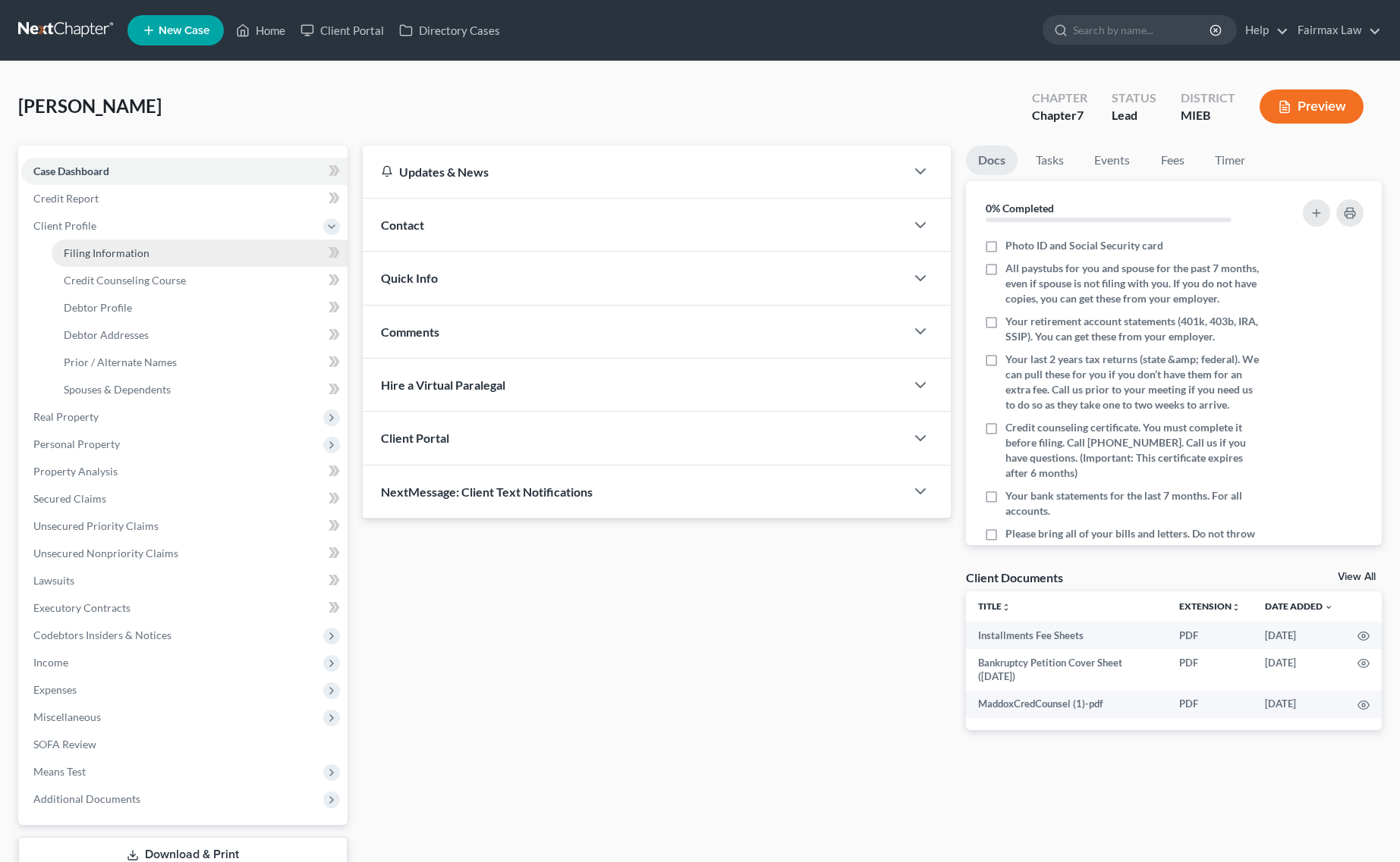
click at [96, 244] on link "Filing Information" at bounding box center [200, 253] width 296 height 28
select select "1"
select select "0"
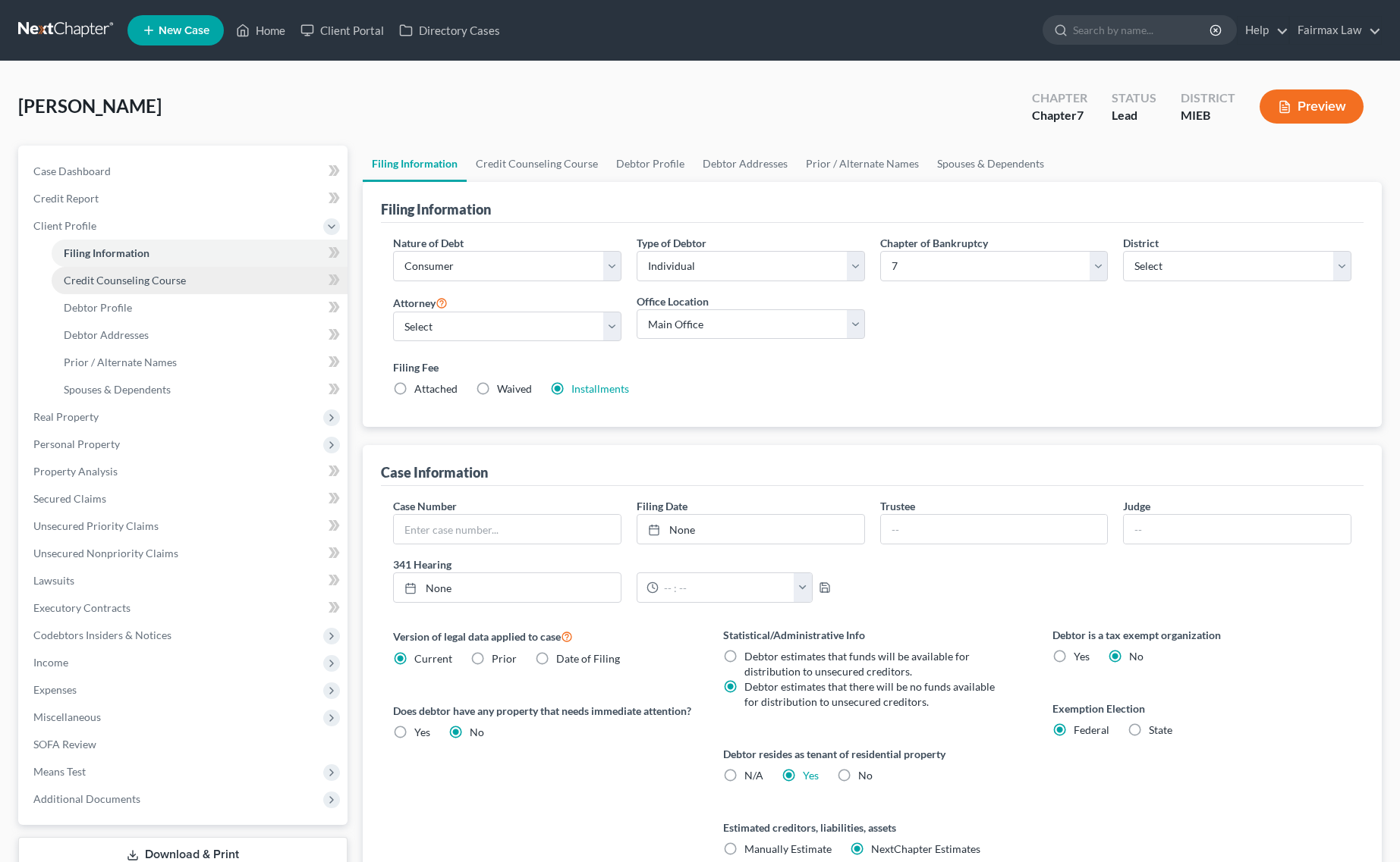
click at [118, 278] on span "Credit Counseling Course" at bounding box center [124, 280] width 122 height 13
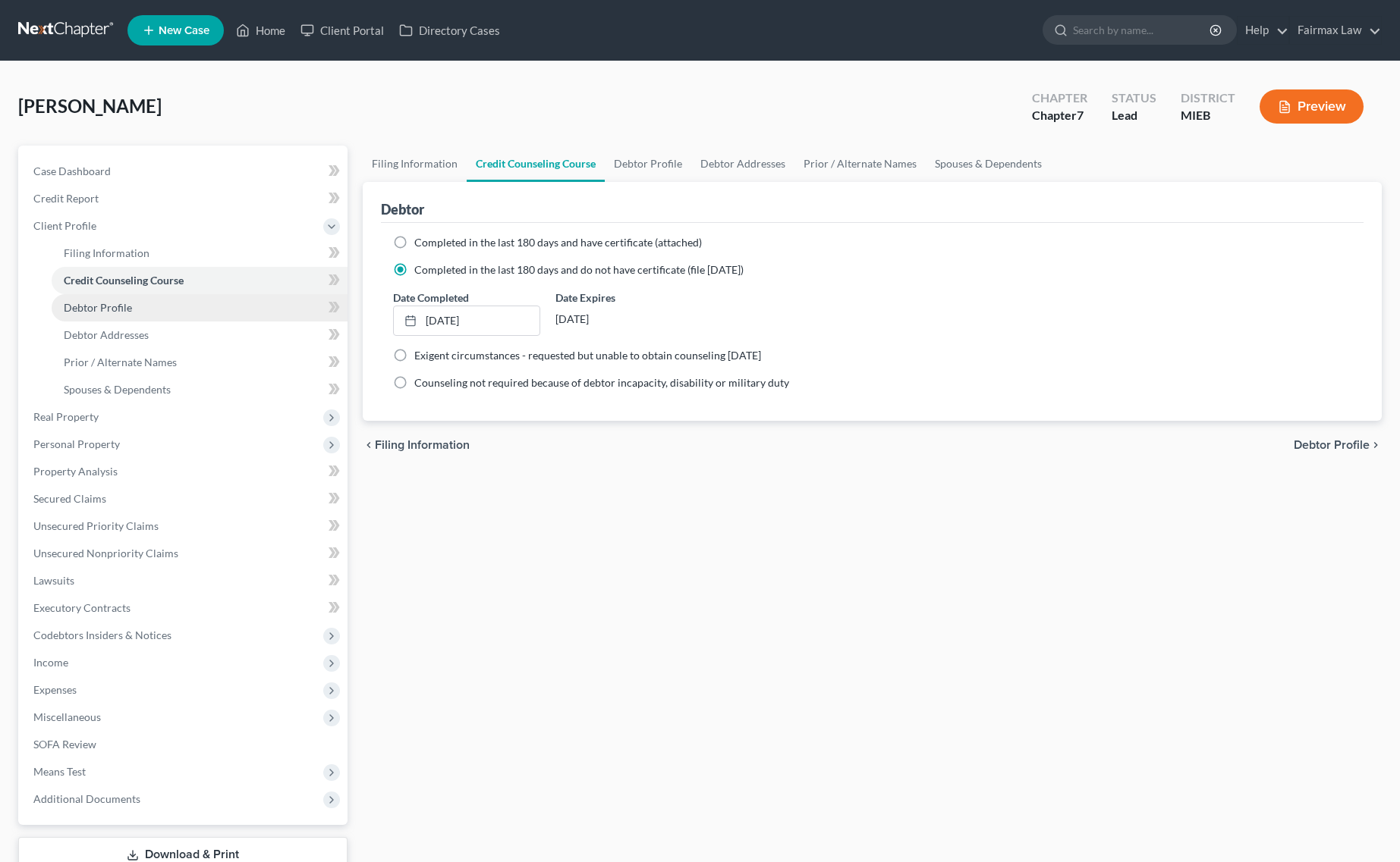
click at [106, 301] on span "Debtor Profile" at bounding box center [98, 307] width 68 height 13
select select "0"
select select "4"
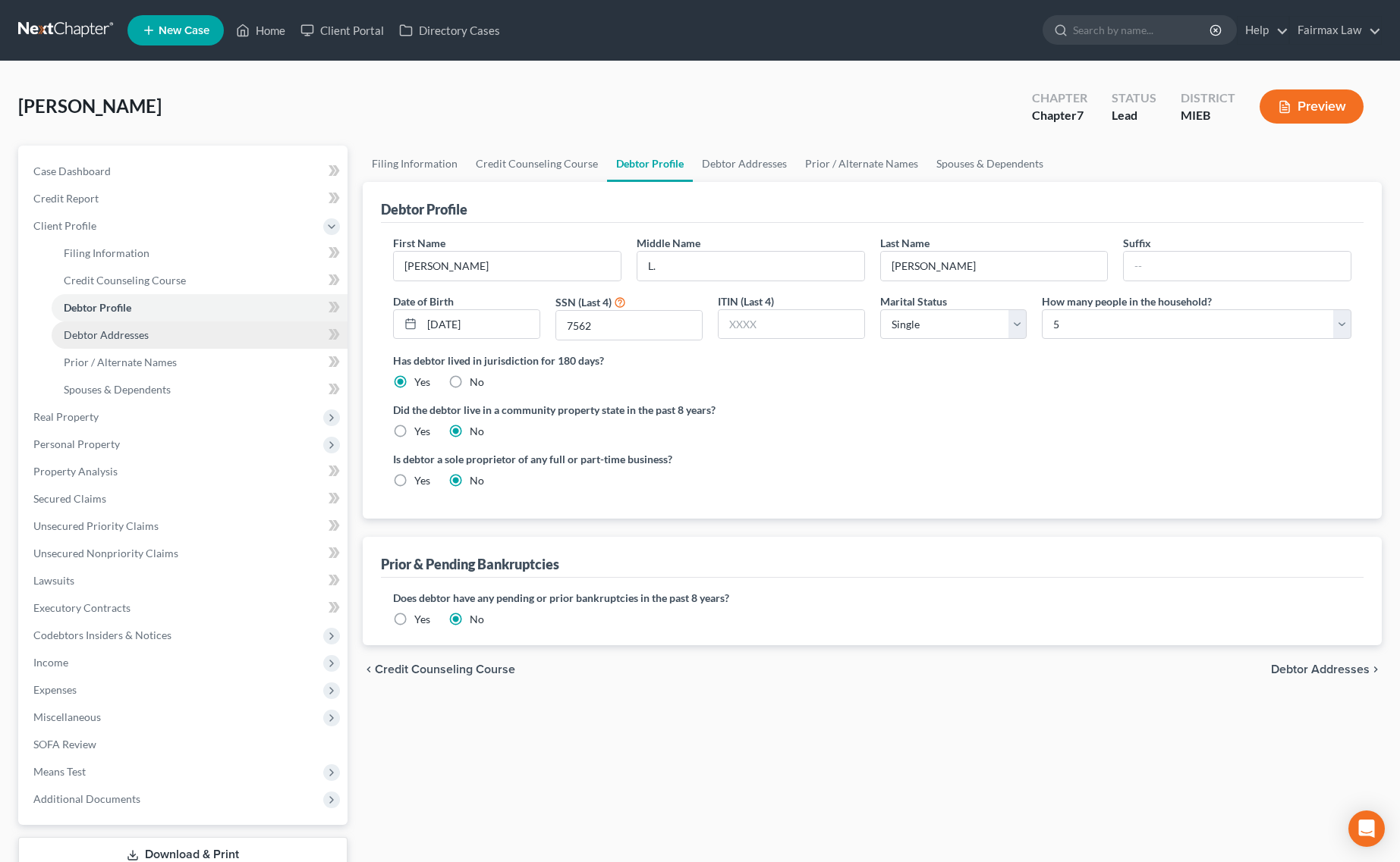
click at [120, 332] on span "Debtor Addresses" at bounding box center [106, 334] width 85 height 13
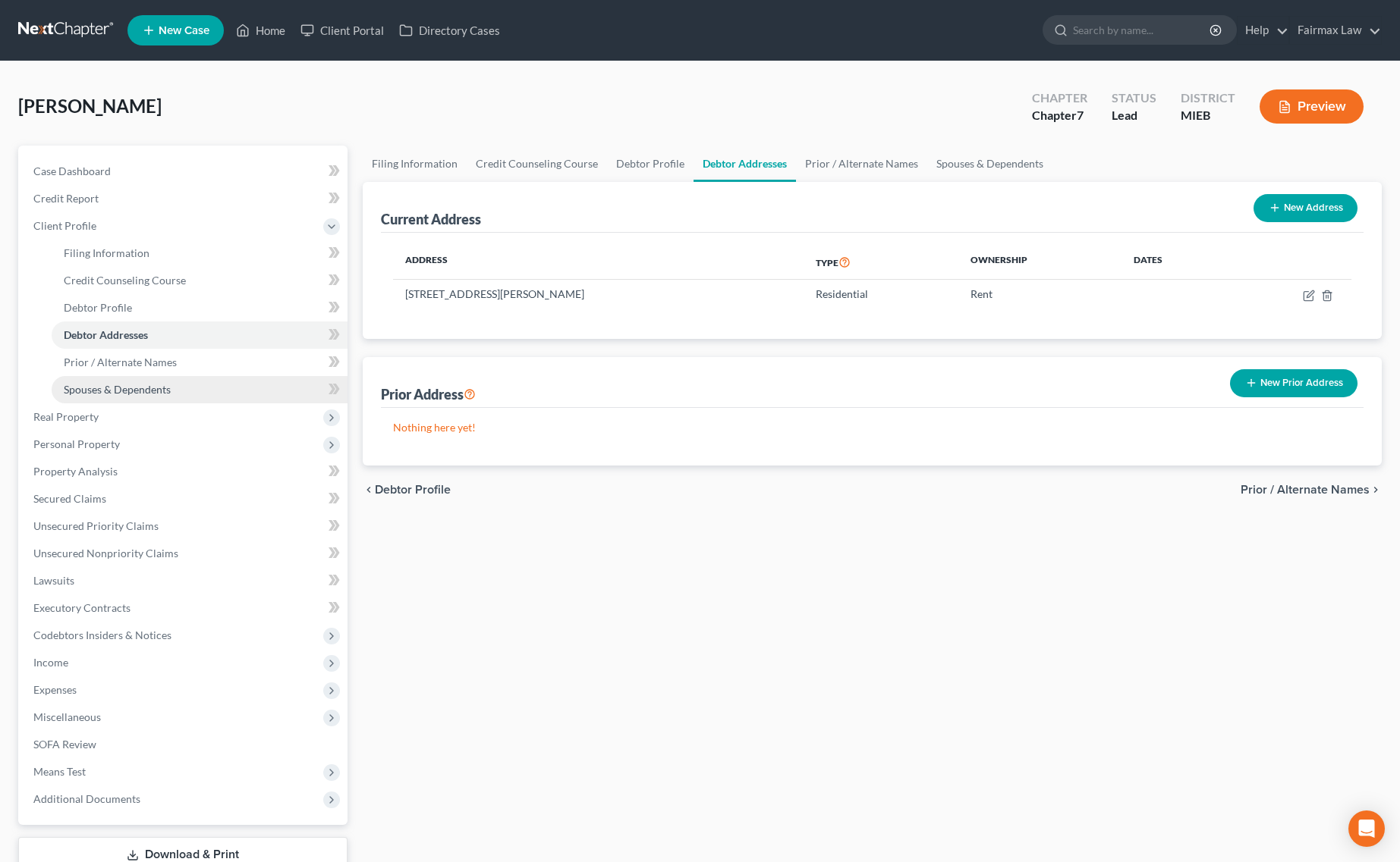
click at [156, 379] on link "Spouses & Dependents" at bounding box center [200, 390] width 296 height 28
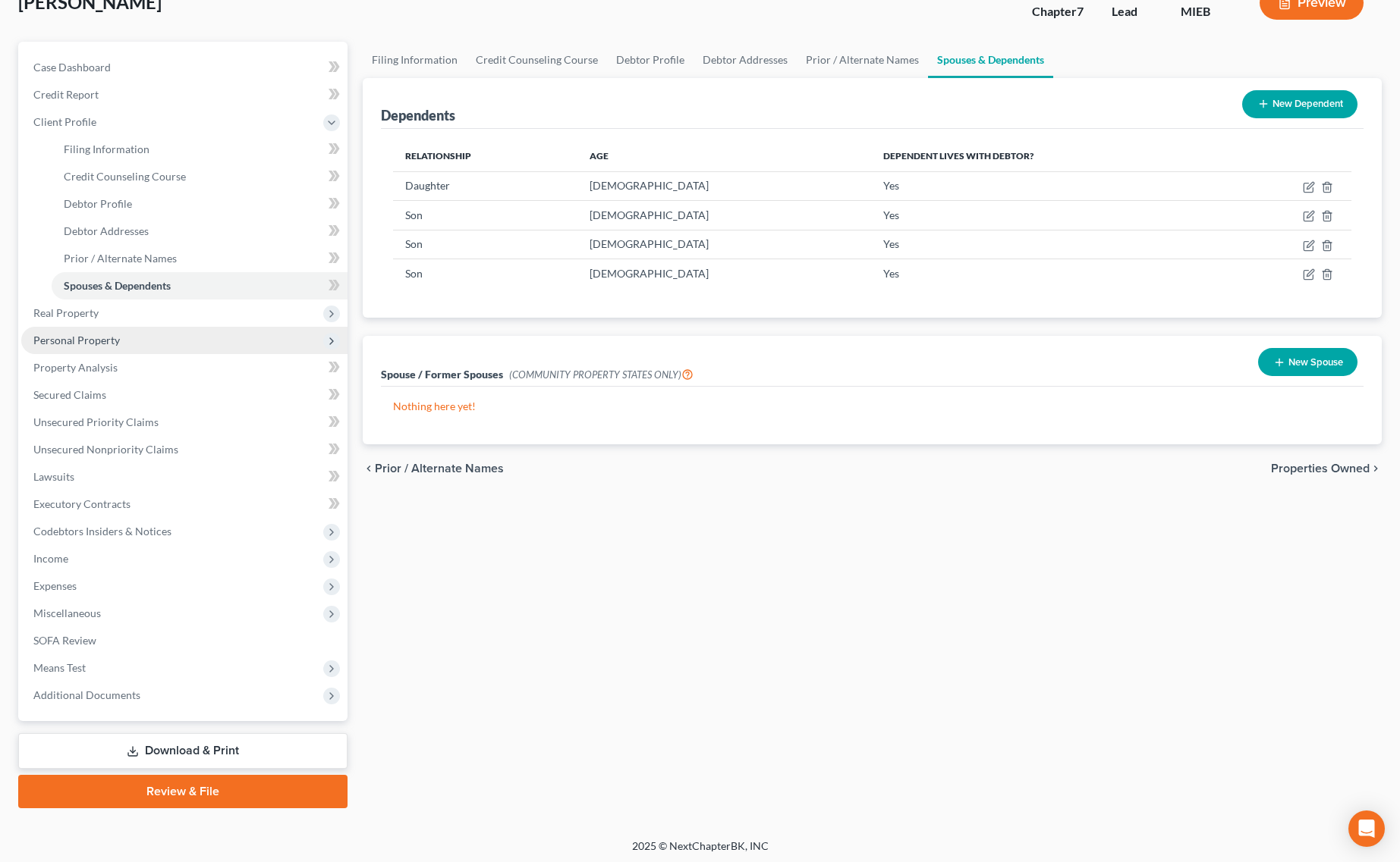
scroll to position [106, 0]
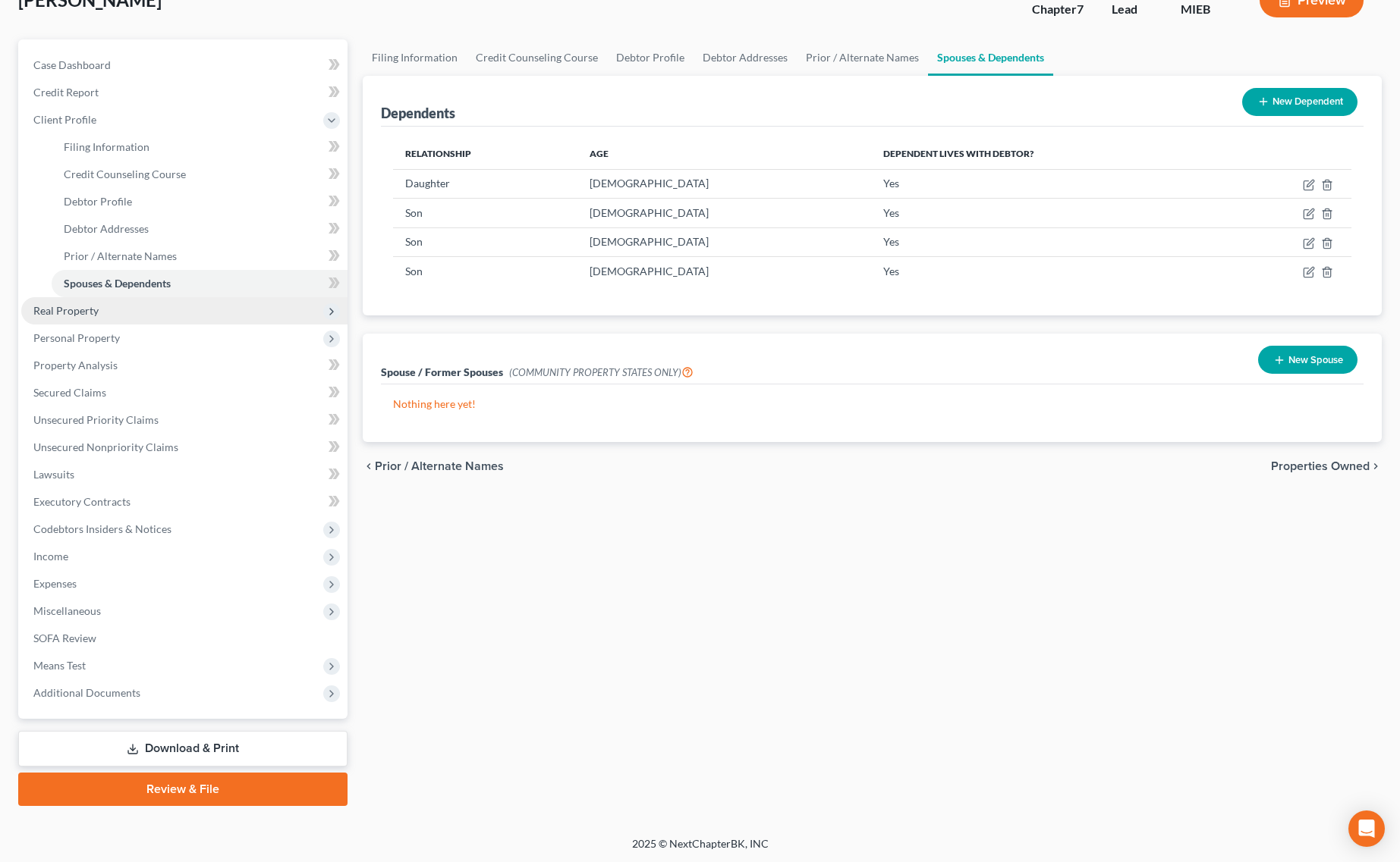
click at [114, 308] on span "Real Property" at bounding box center [185, 311] width 327 height 28
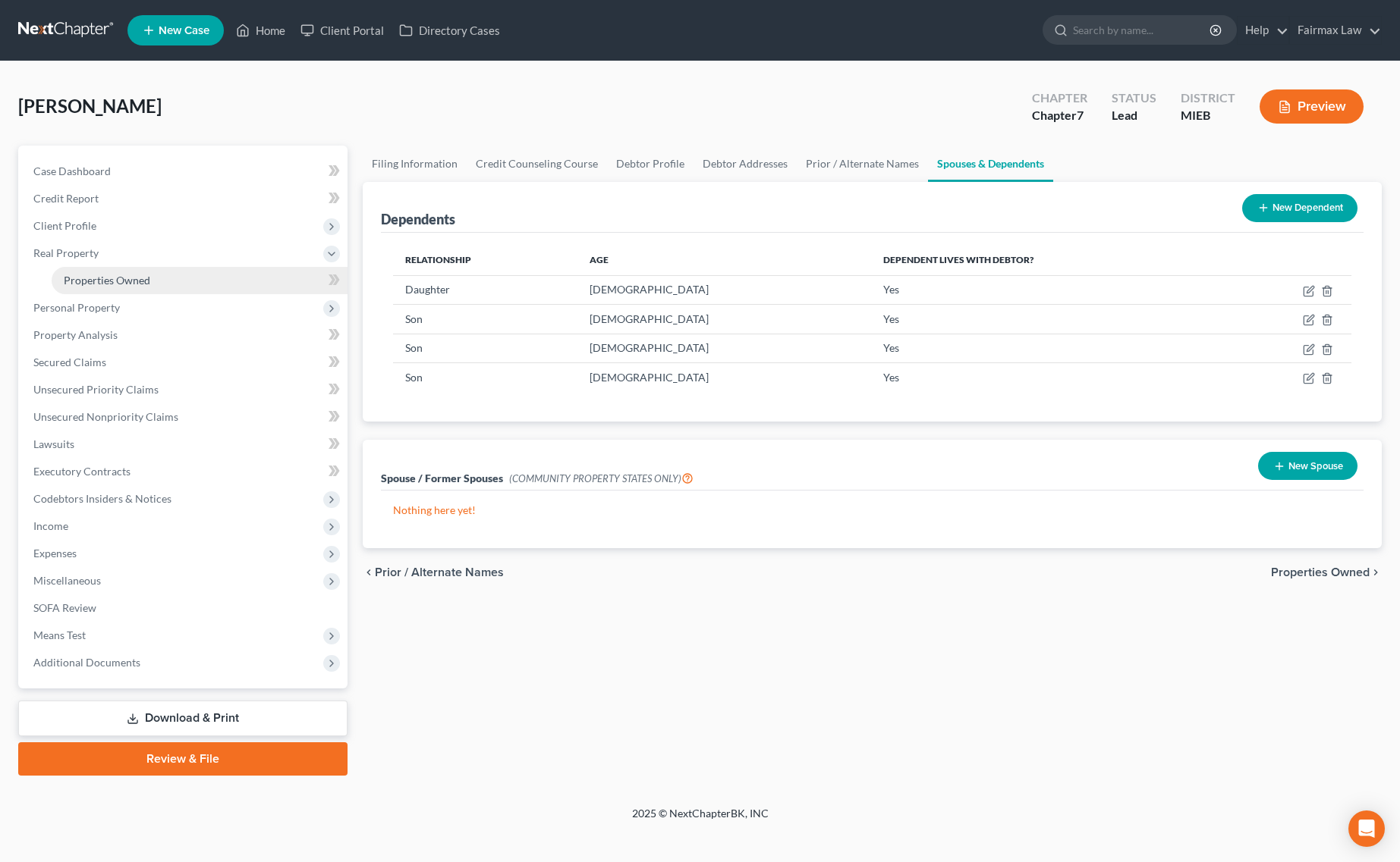
scroll to position [0, 0]
click at [121, 276] on span "Properties Owned" at bounding box center [107, 280] width 86 height 13
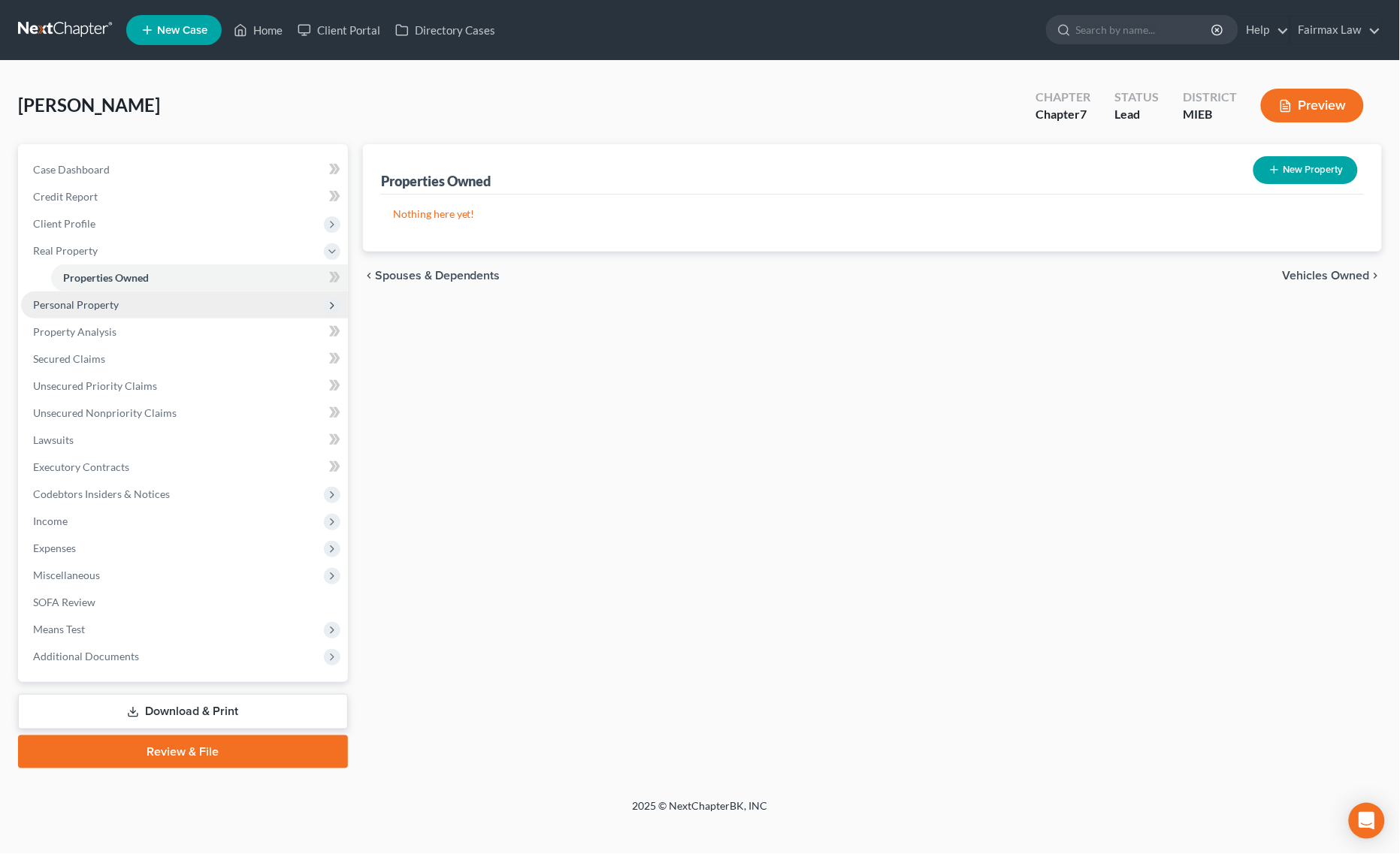
click at [143, 309] on span "Personal Property" at bounding box center [185, 305] width 327 height 27
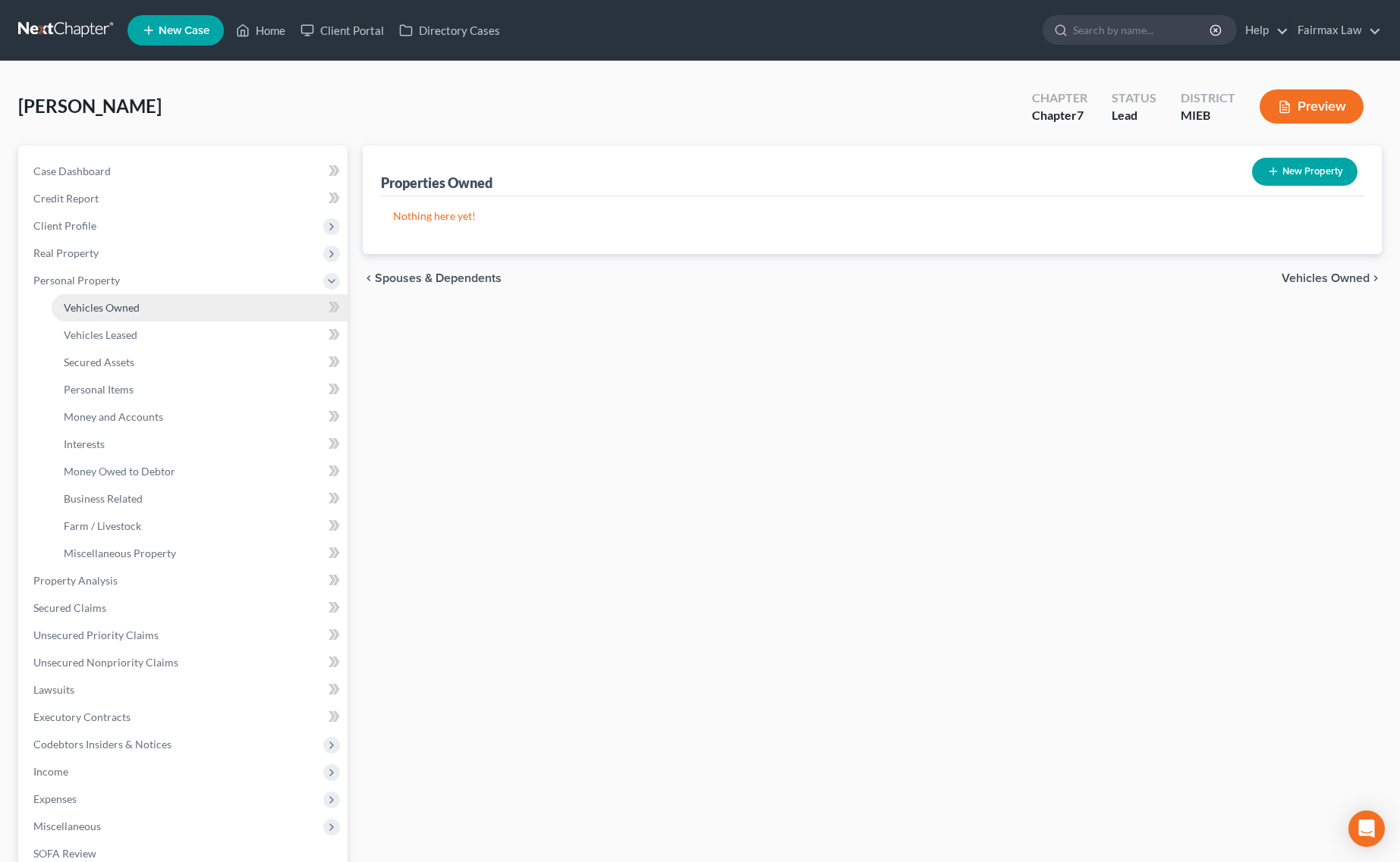
click at [149, 314] on link "Vehicles Owned" at bounding box center [200, 308] width 296 height 28
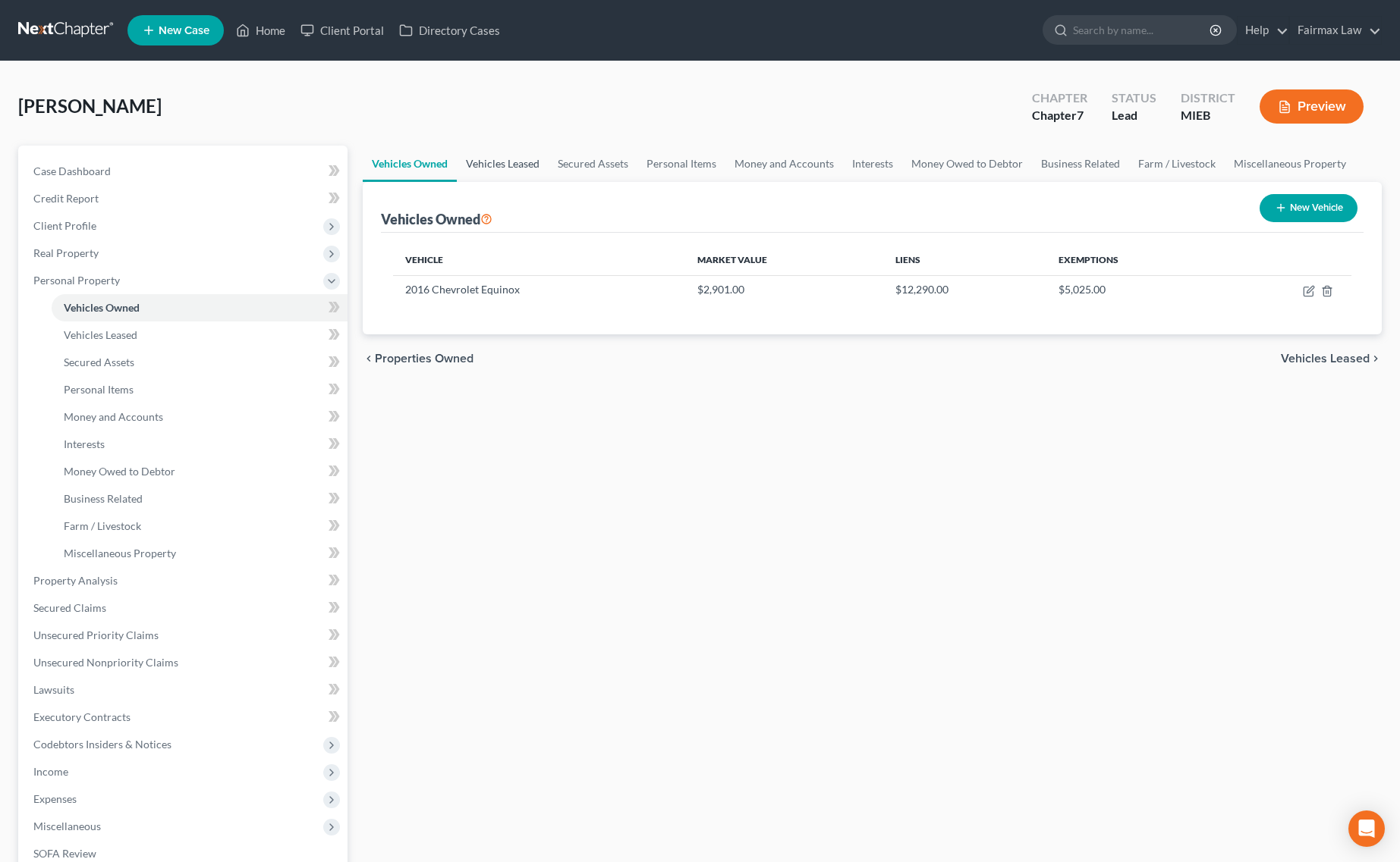
click at [499, 153] on link "Vehicles Leased" at bounding box center [503, 164] width 92 height 36
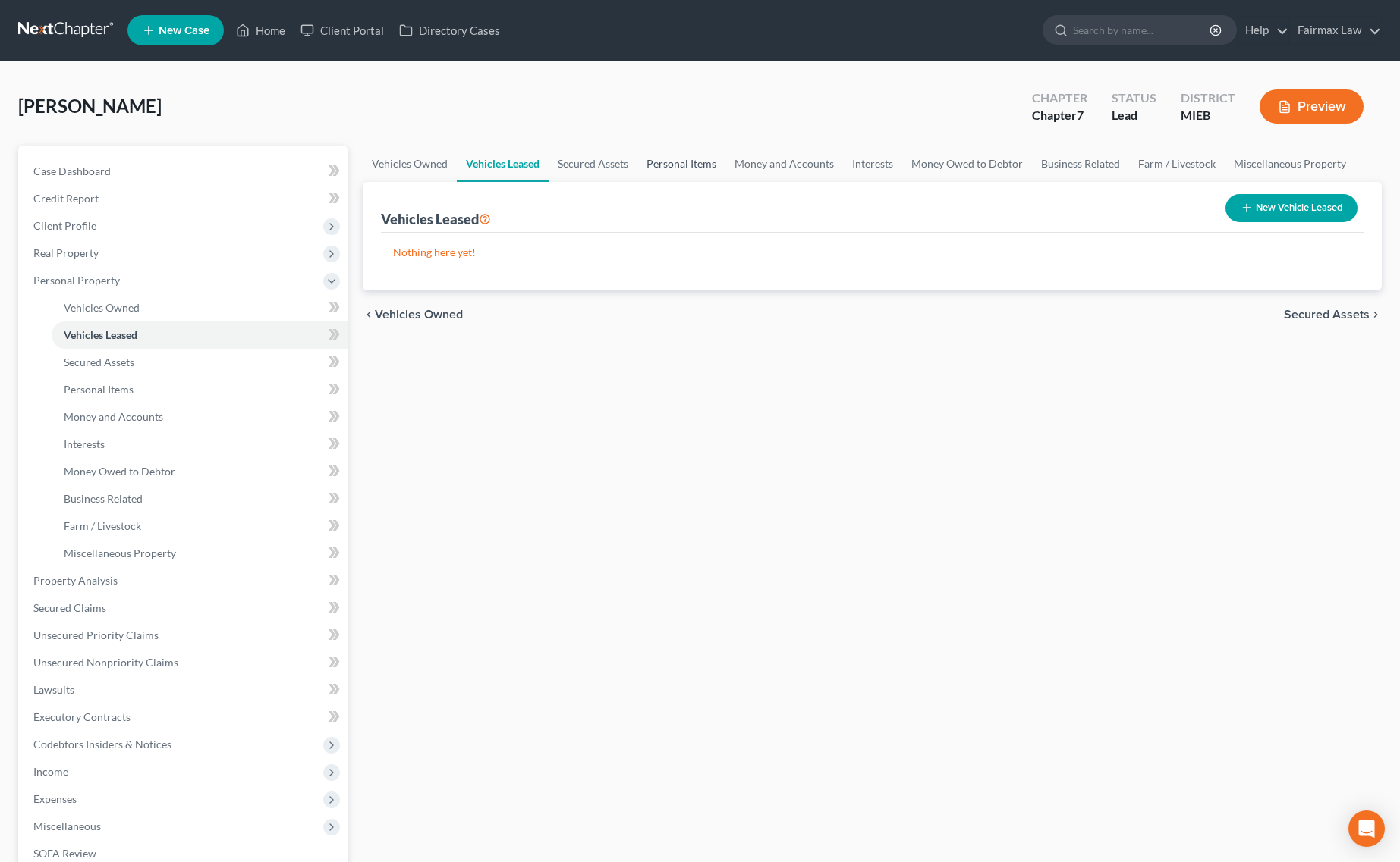
click at [638, 153] on link "Personal Items" at bounding box center [681, 164] width 88 height 36
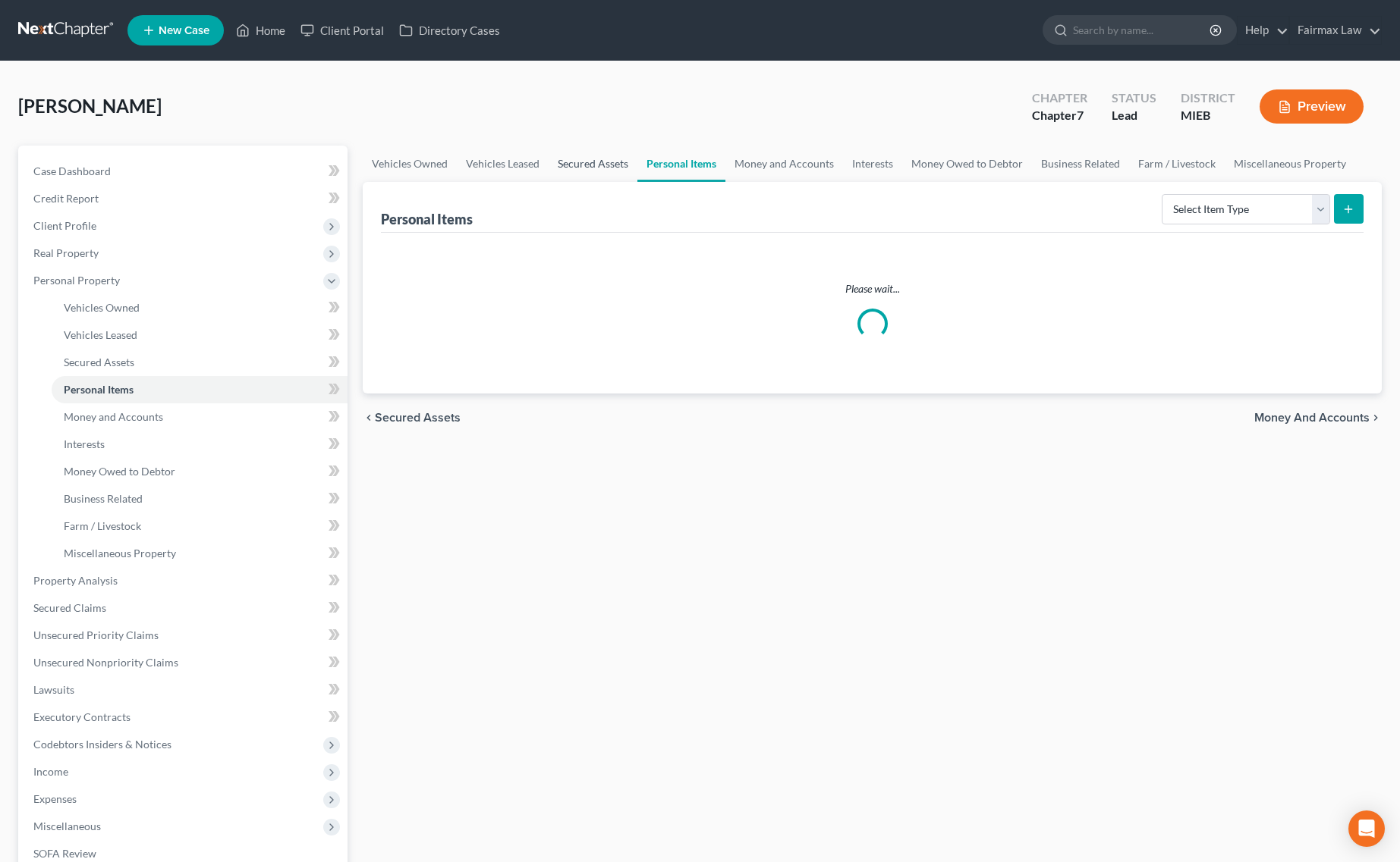
click at [615, 156] on link "Secured Assets" at bounding box center [593, 164] width 89 height 36
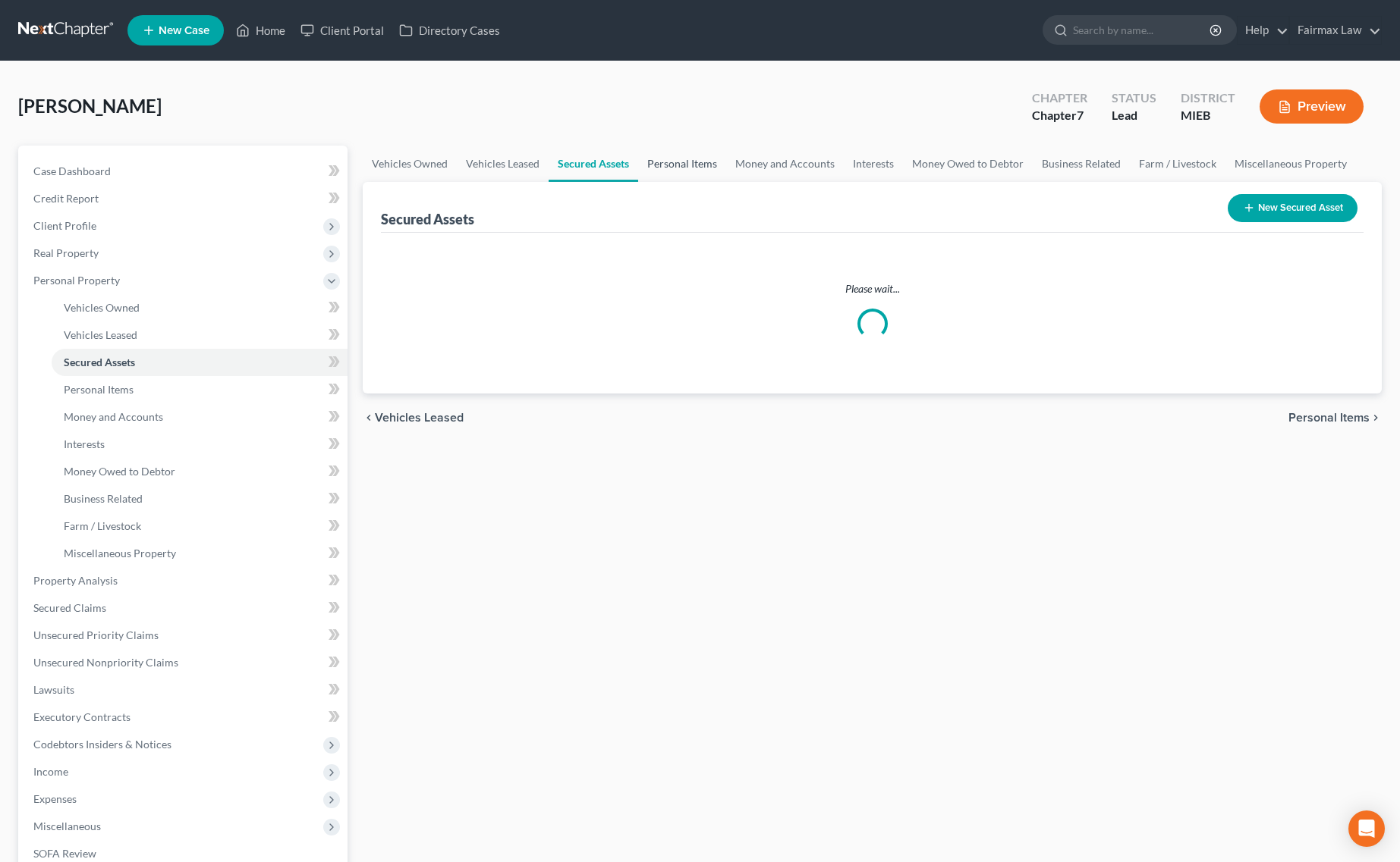
click at [651, 156] on link "Personal Items" at bounding box center [682, 164] width 88 height 36
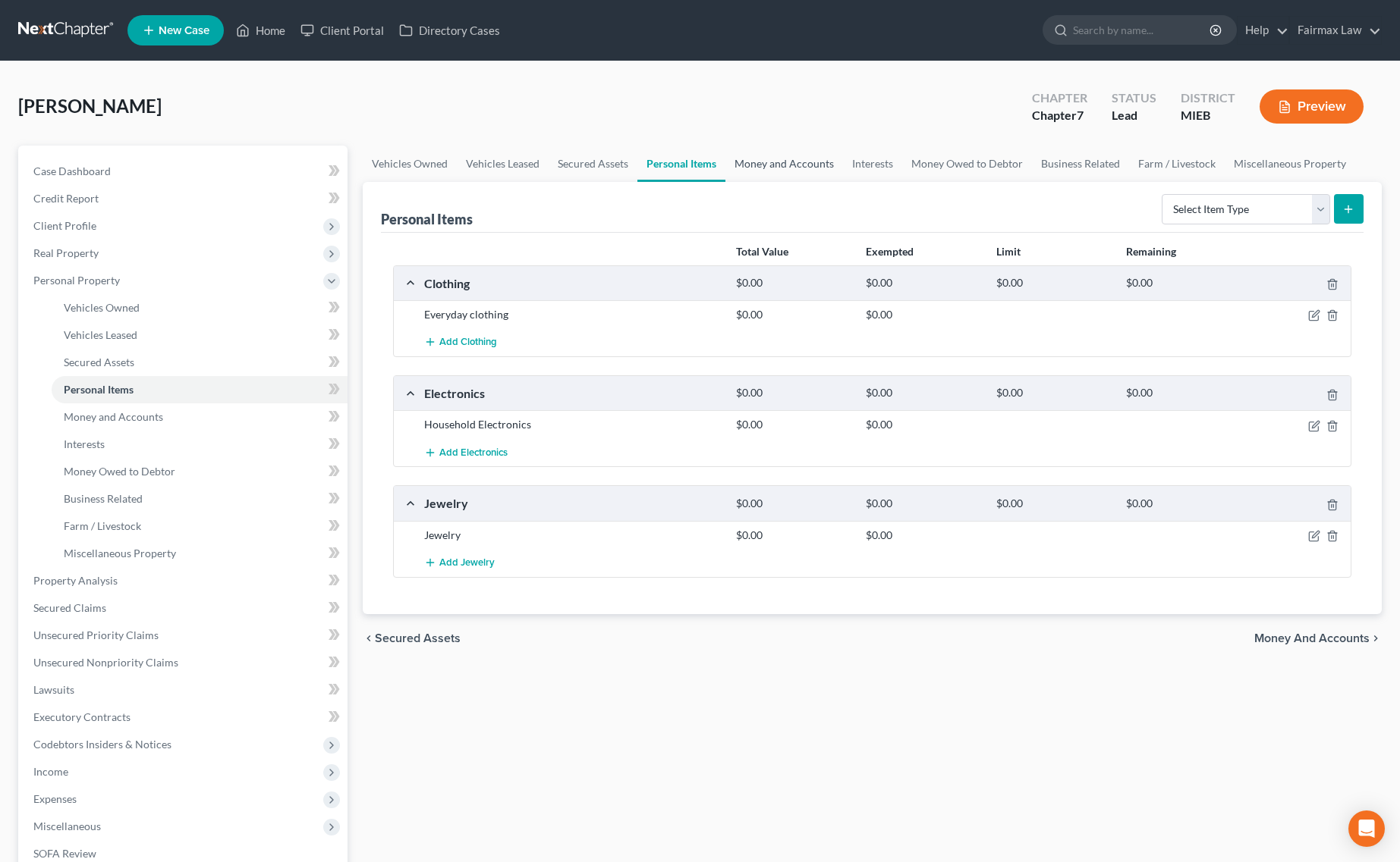
click at [795, 158] on link "Money and Accounts" at bounding box center [784, 164] width 118 height 36
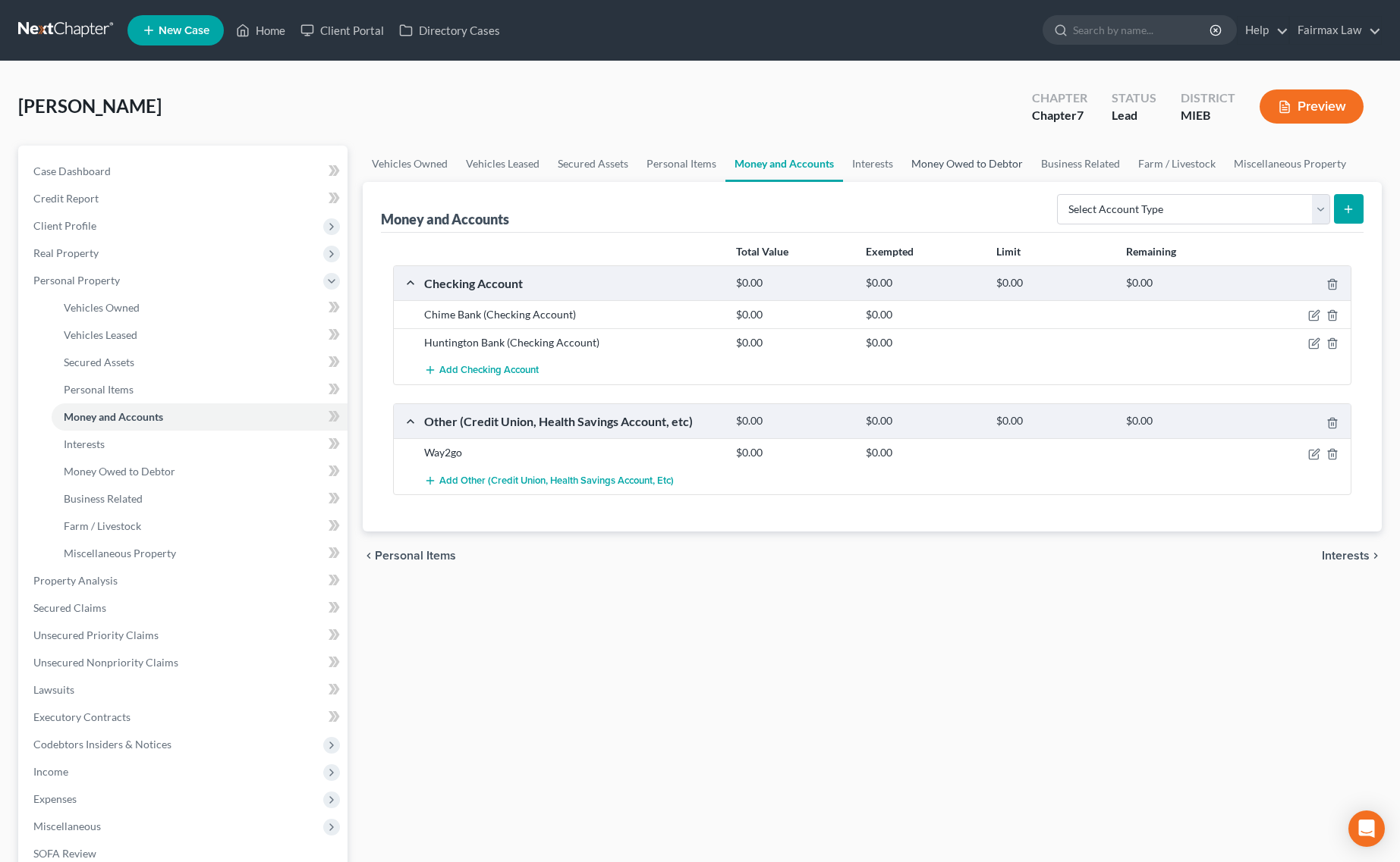
click at [975, 160] on link "Money Owed to Debtor" at bounding box center [967, 164] width 130 height 36
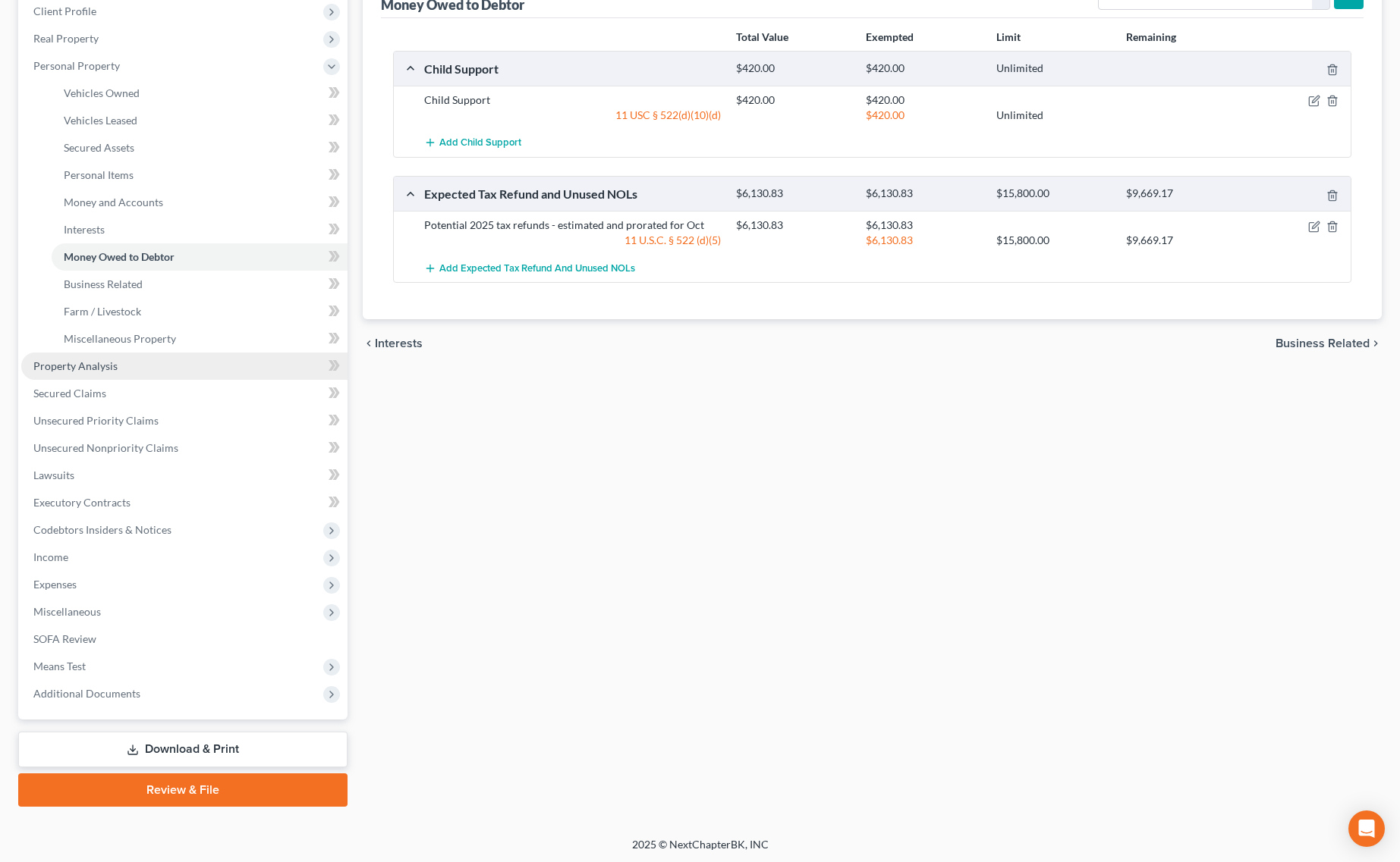
click at [107, 368] on span "Property Analysis" at bounding box center [75, 365] width 84 height 13
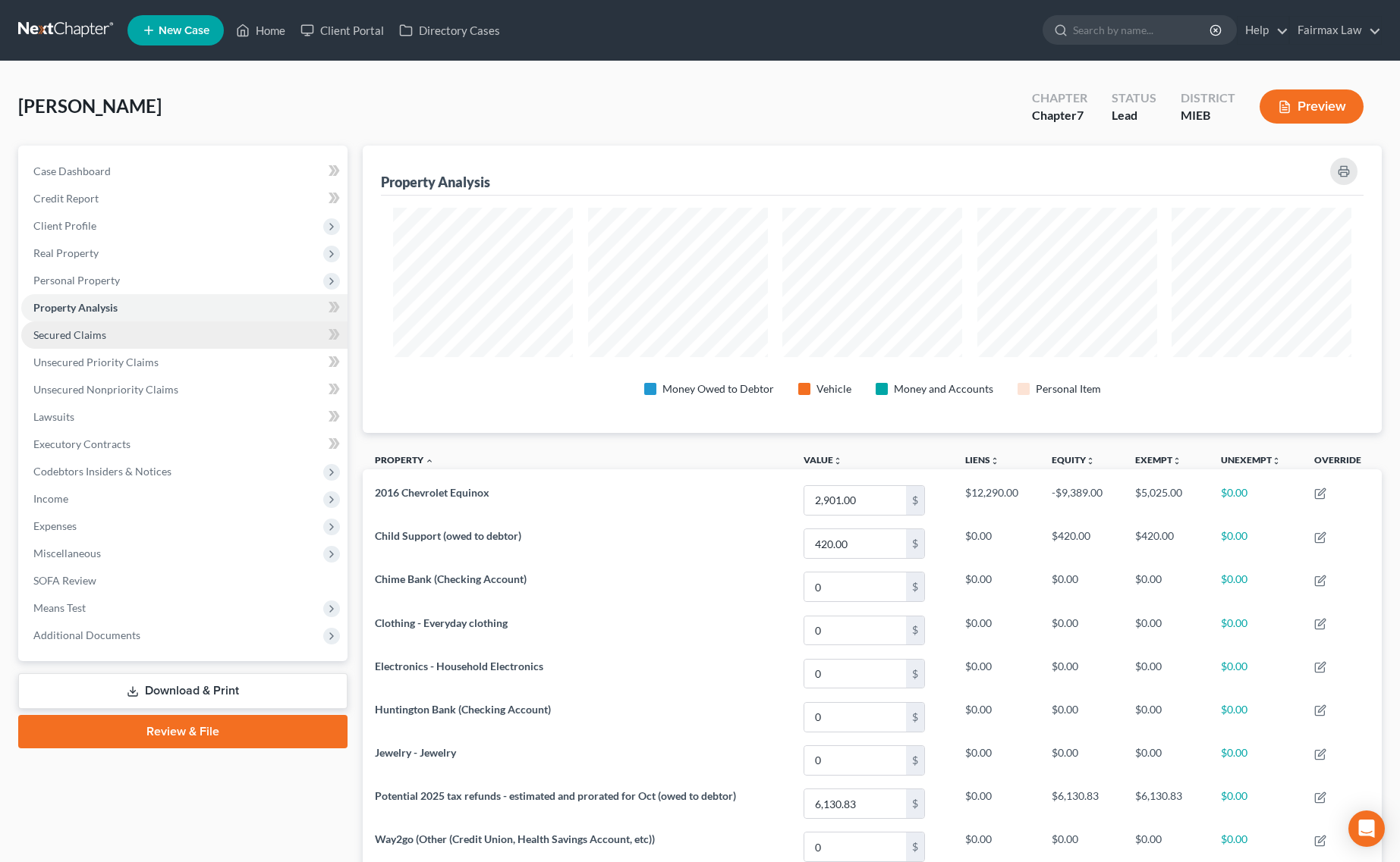
click at [122, 325] on link "Secured Claims" at bounding box center [185, 335] width 327 height 28
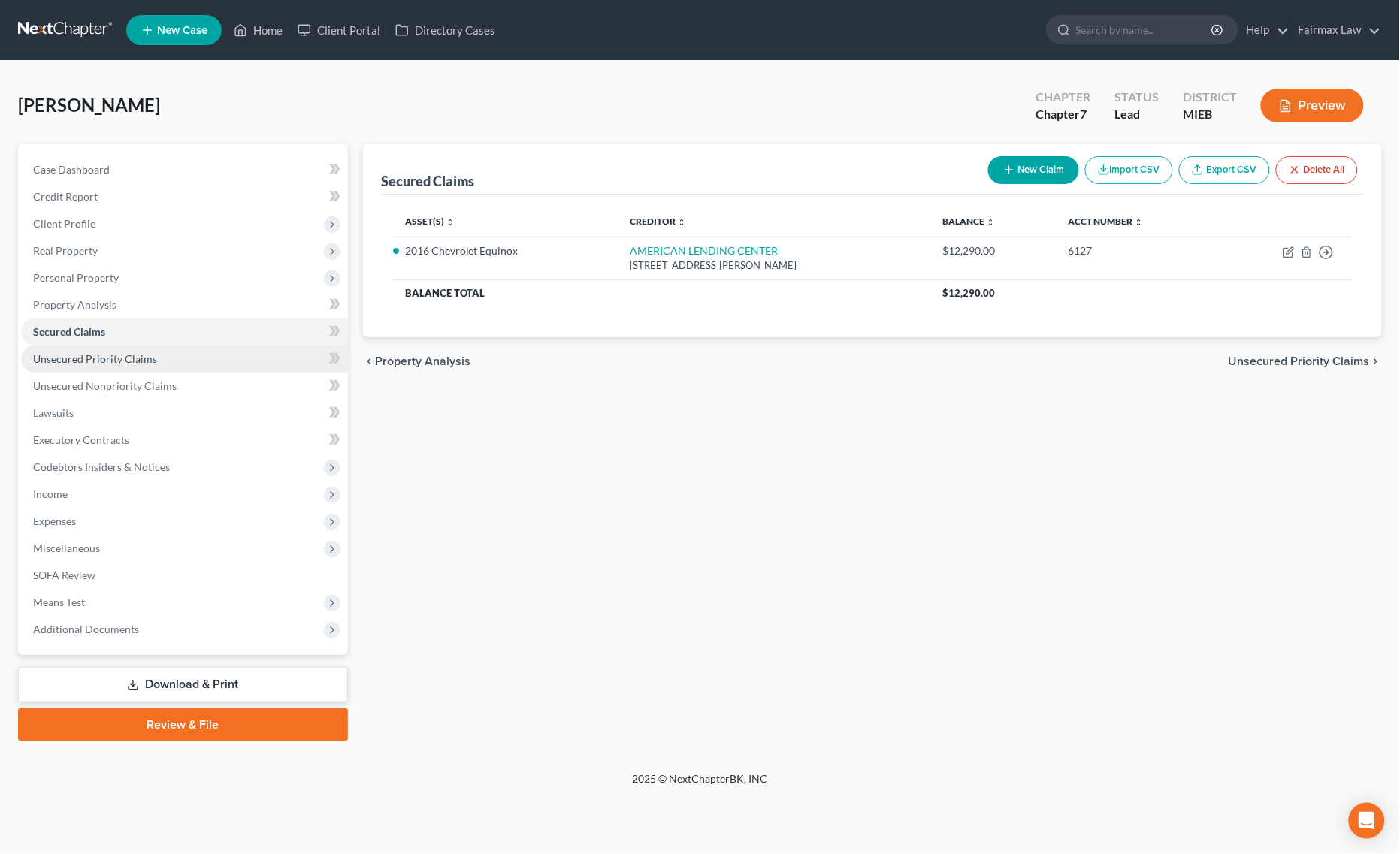
click at [118, 347] on link "Unsecured Priority Claims" at bounding box center [185, 359] width 327 height 27
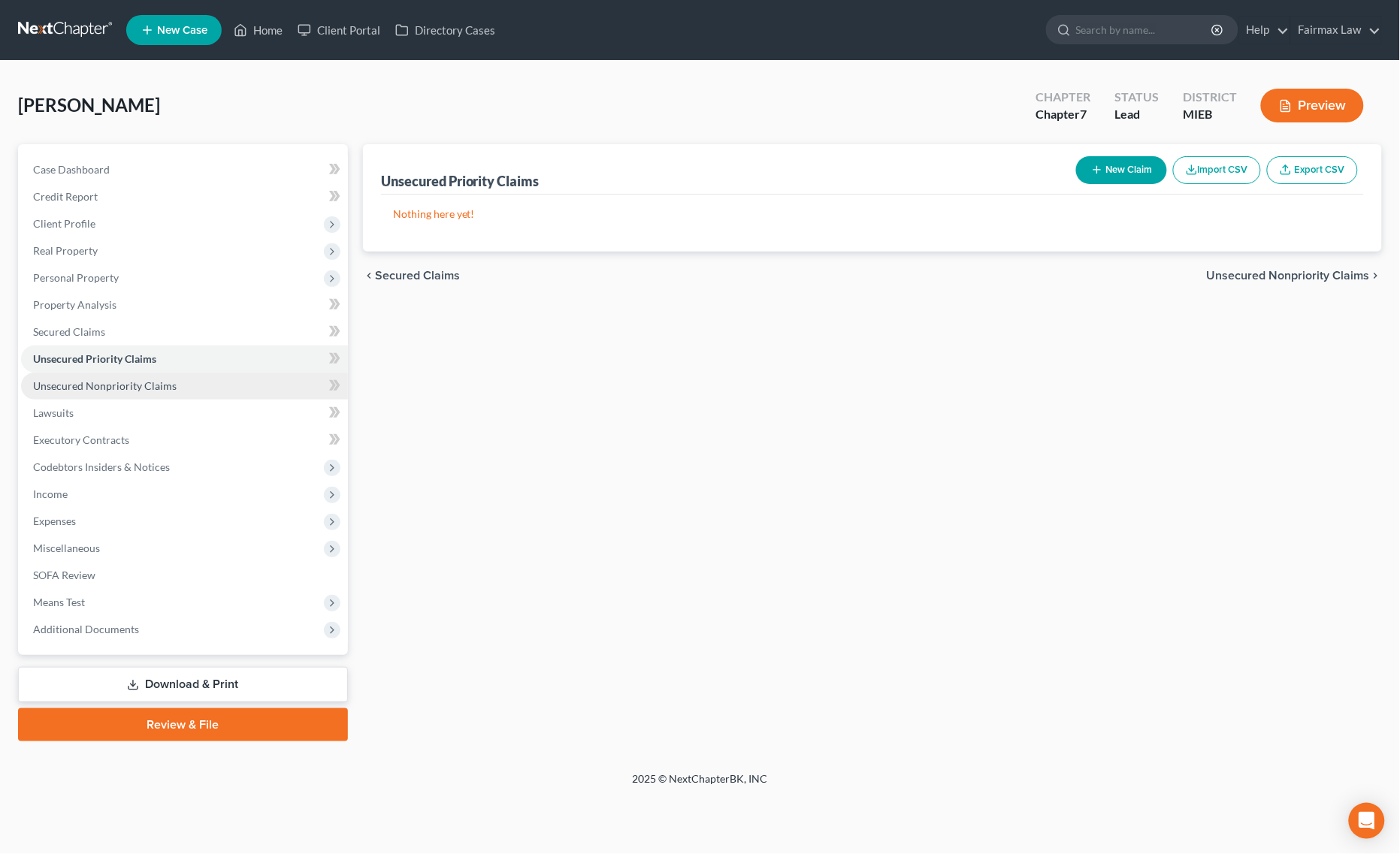
click at [119, 380] on span "Unsecured Nonpriority Claims" at bounding box center [105, 385] width 144 height 13
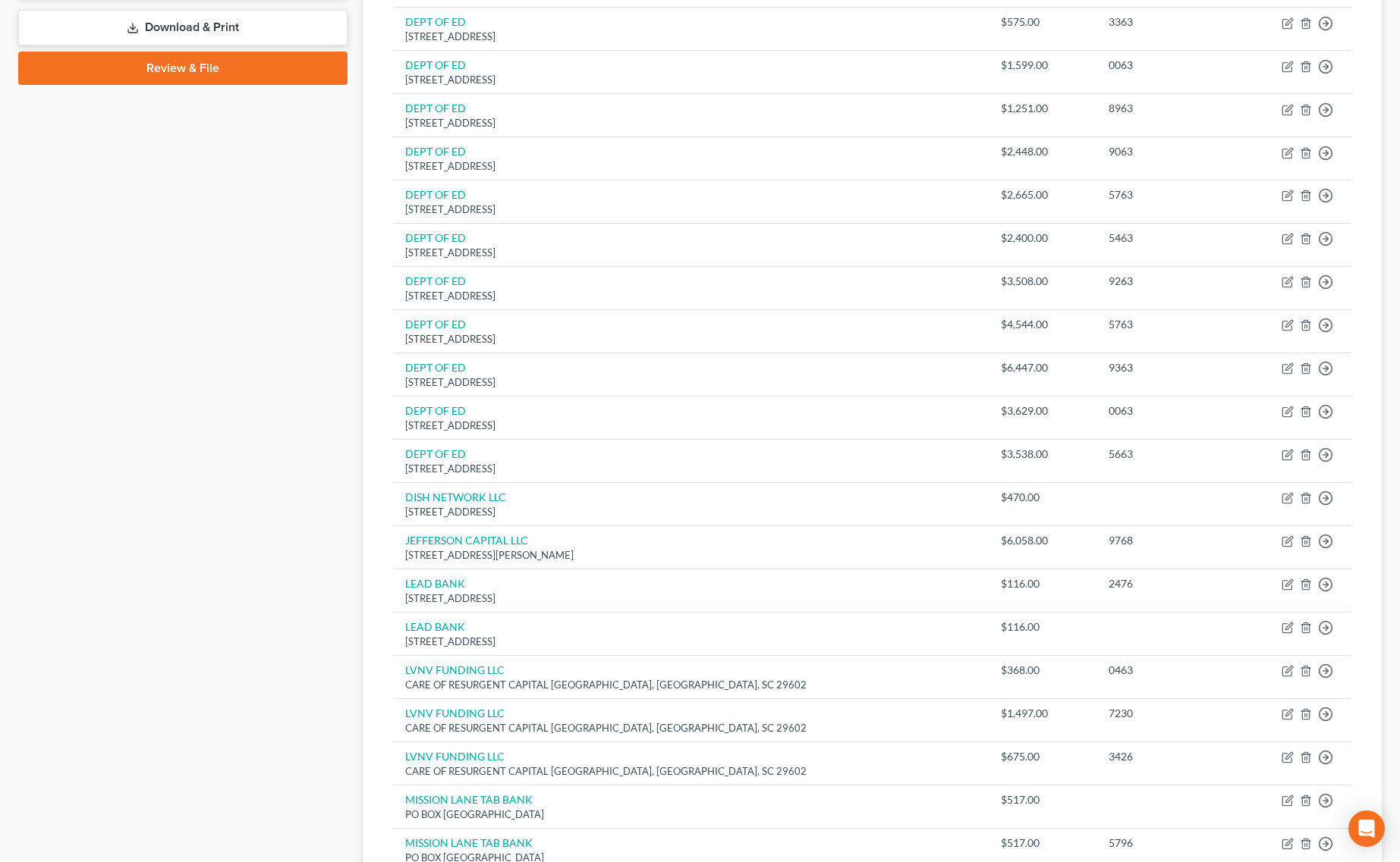
scroll to position [95, 0]
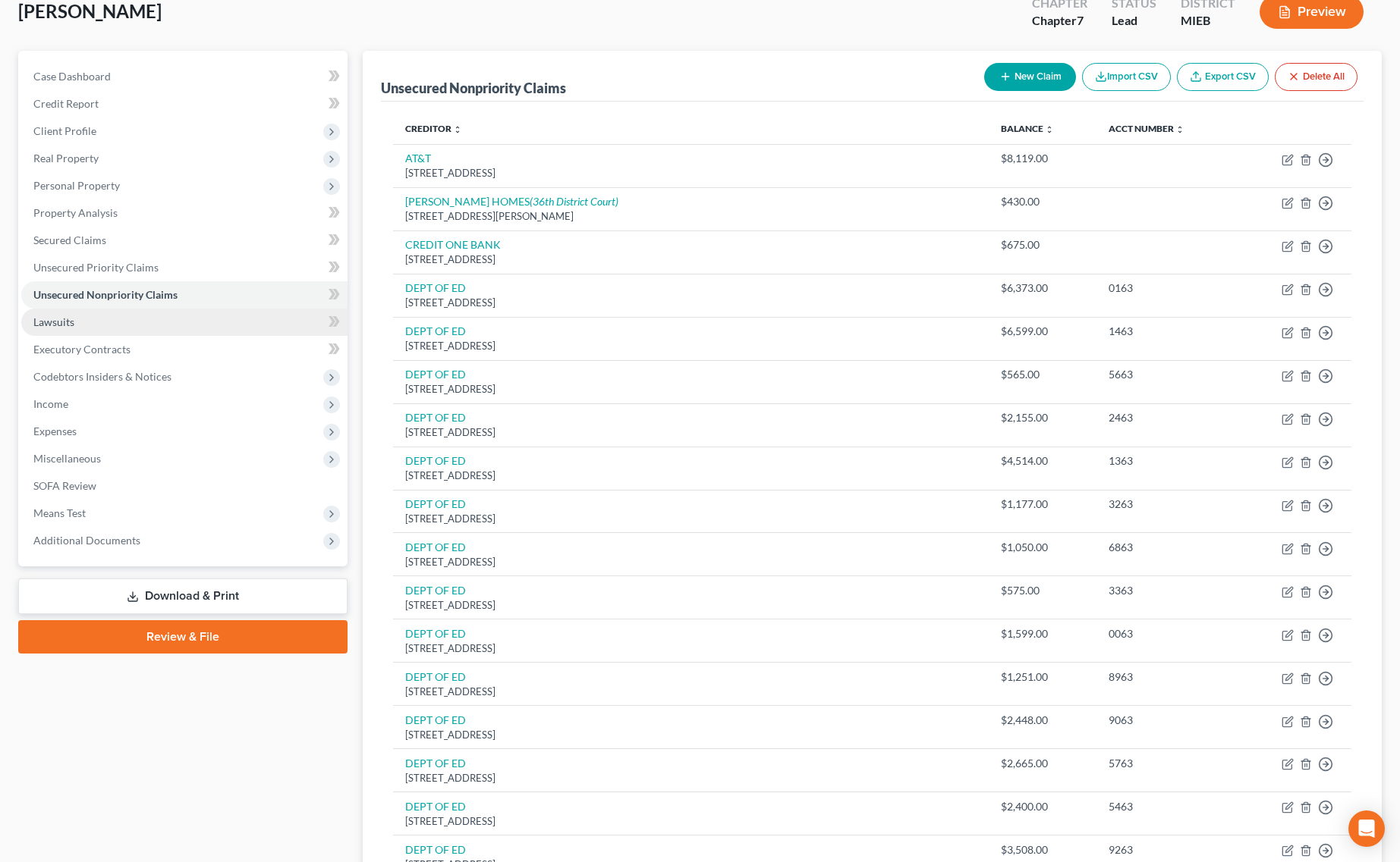
click at [109, 320] on link "Lawsuits" at bounding box center [185, 322] width 327 height 28
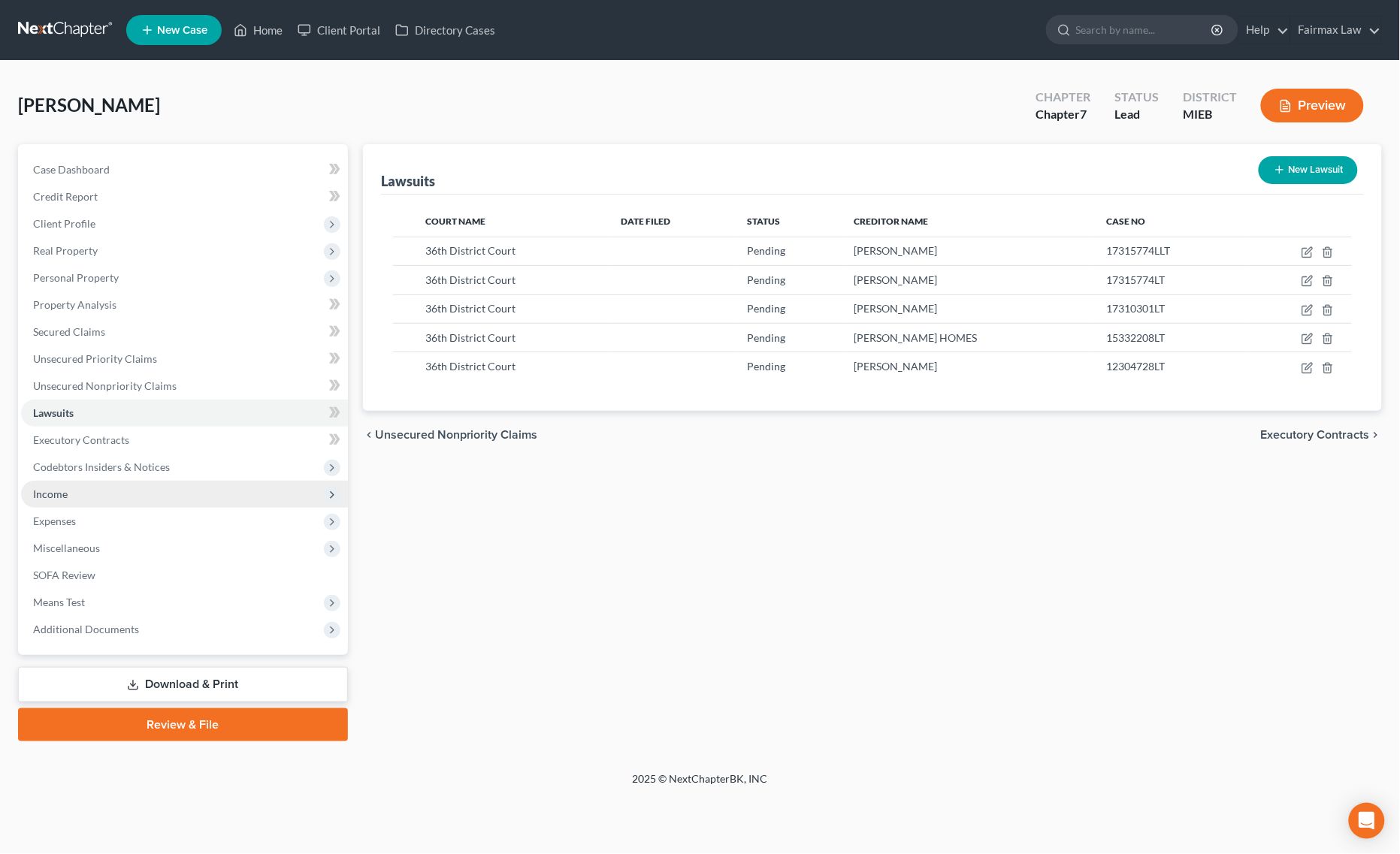
click at [98, 501] on span "Income" at bounding box center [185, 495] width 327 height 27
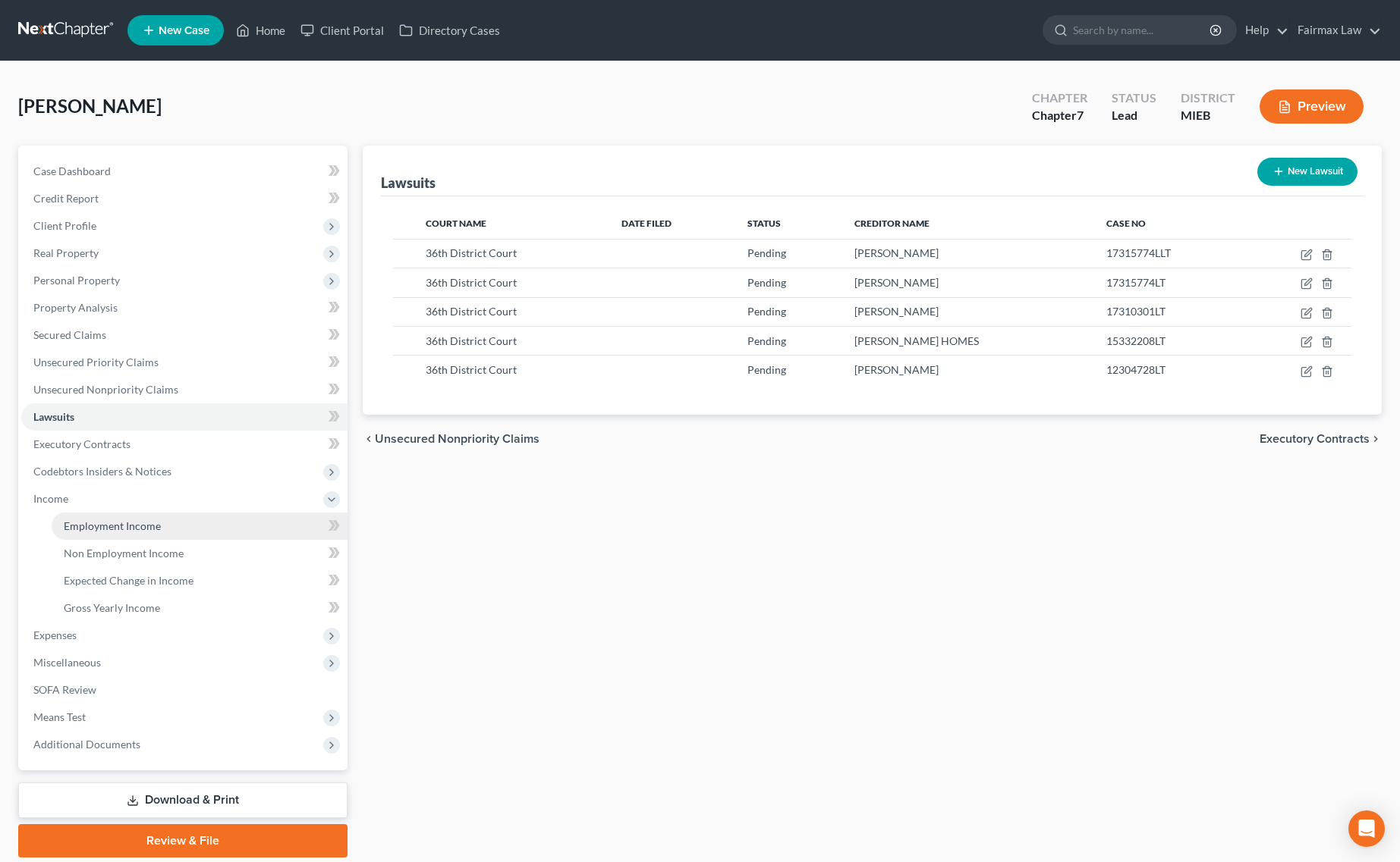
click at [120, 524] on span "Employment Income" at bounding box center [112, 525] width 97 height 13
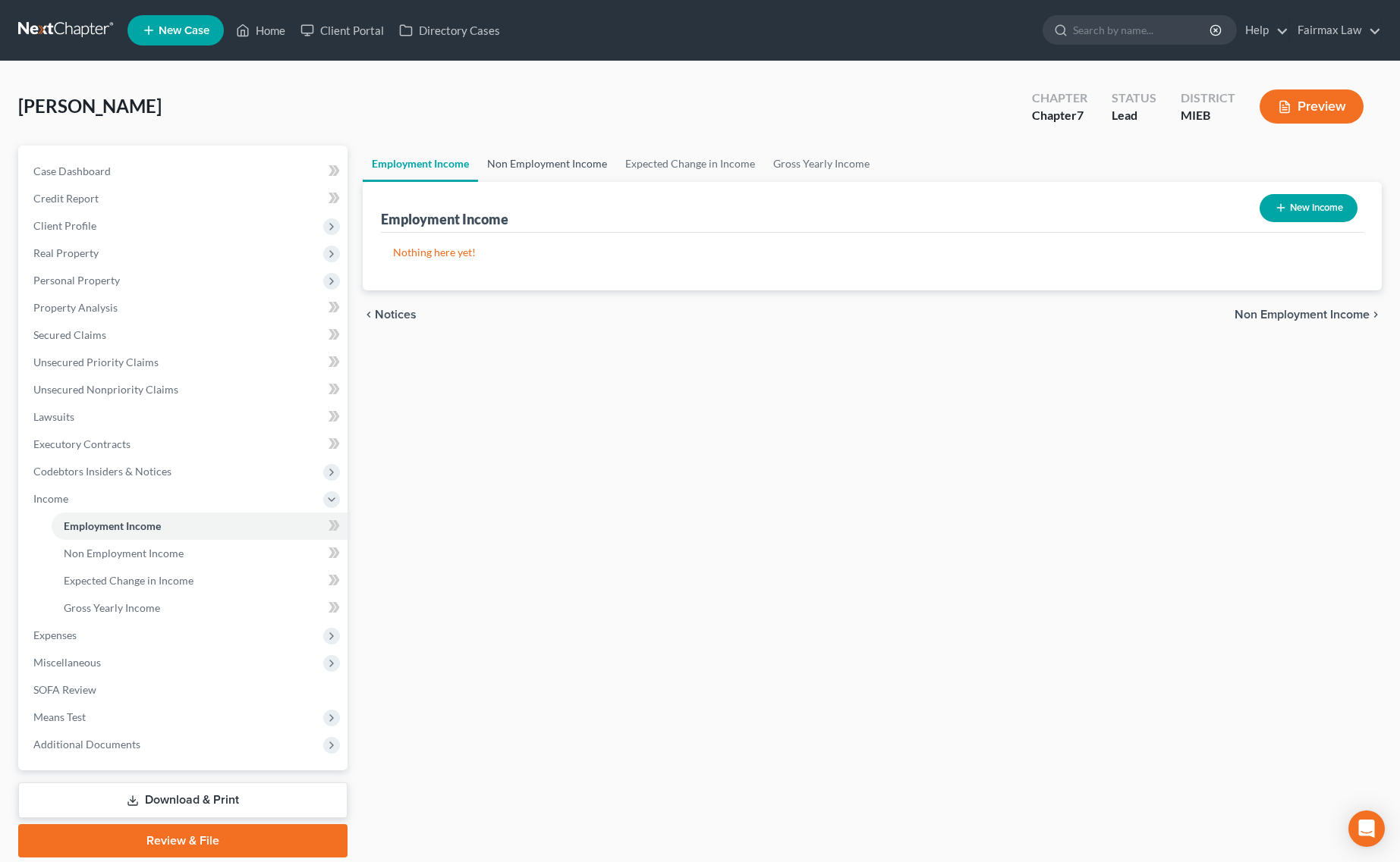
click at [539, 159] on link "Non Employment Income" at bounding box center [547, 164] width 138 height 36
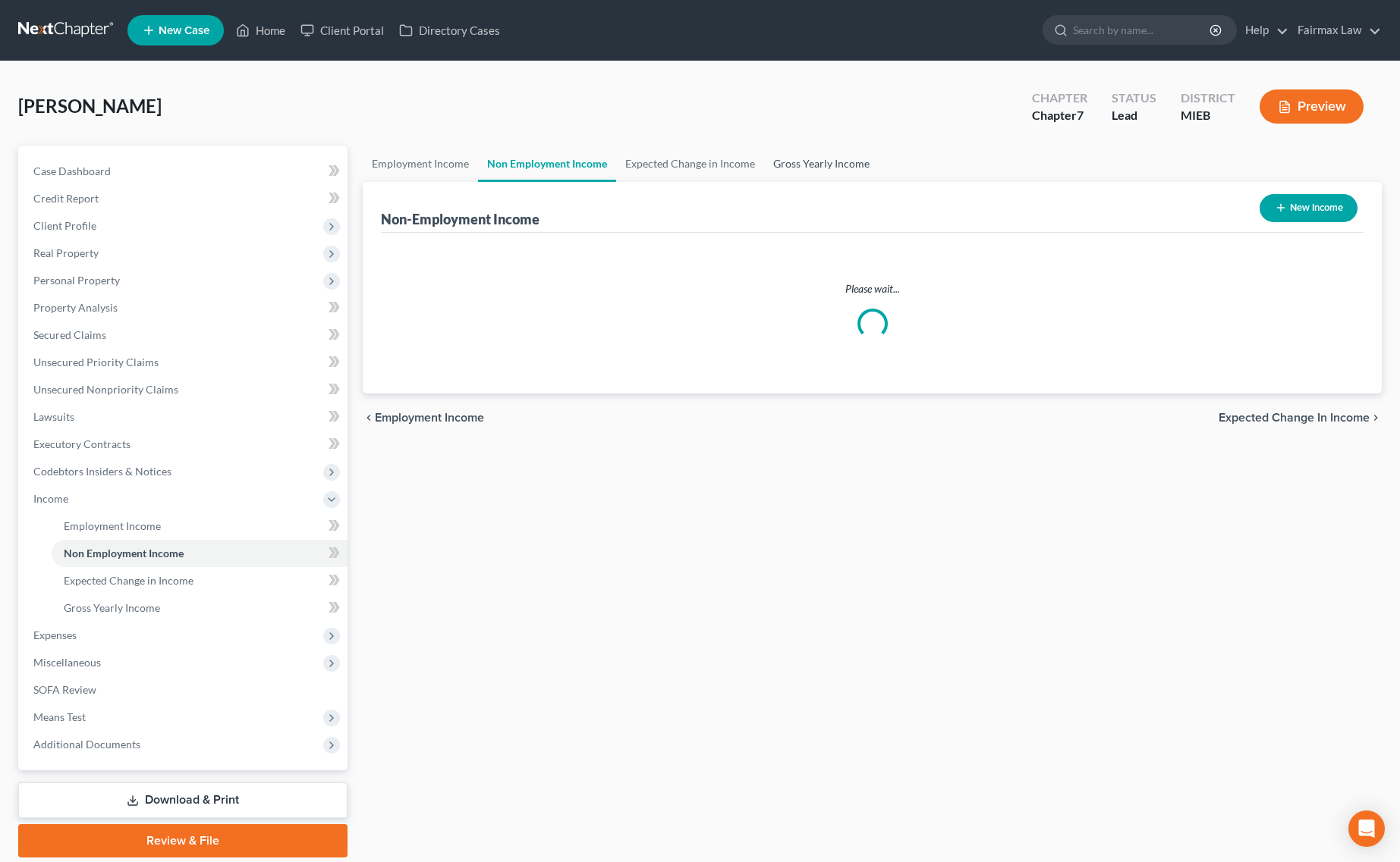
click at [828, 157] on link "Gross Yearly Income" at bounding box center [821, 164] width 115 height 36
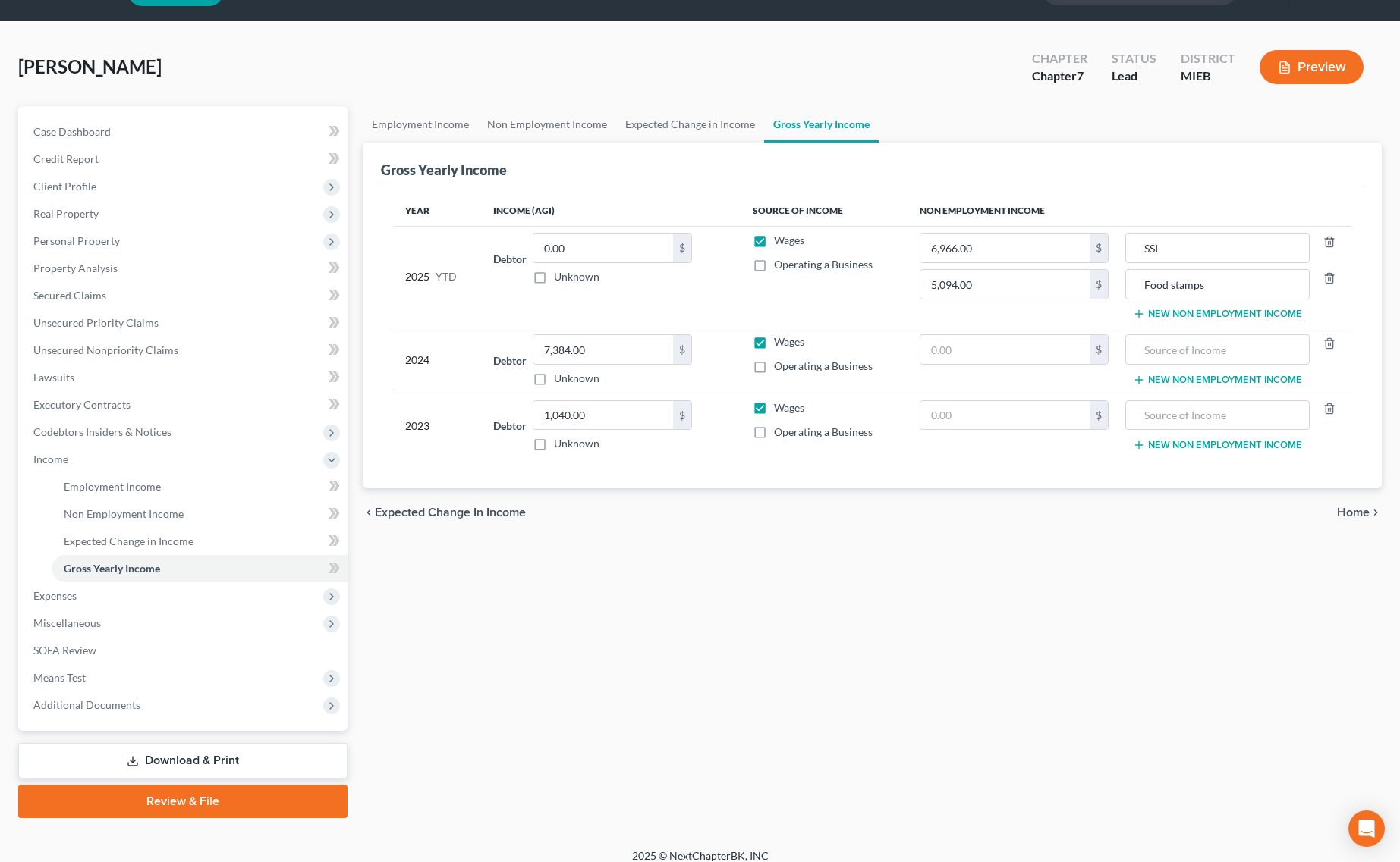
scroll to position [51, 0]
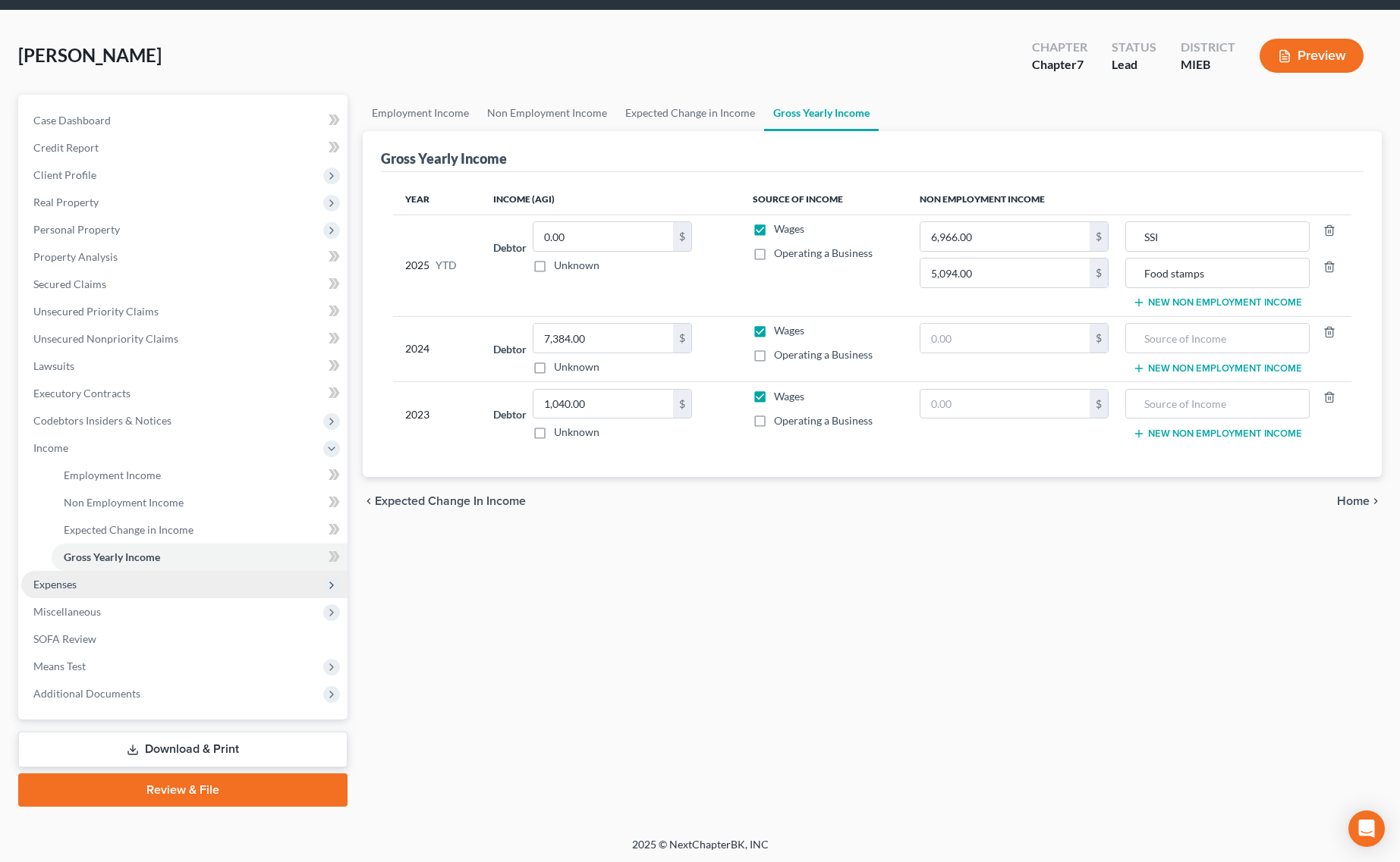
click at [111, 587] on span "Expenses" at bounding box center [185, 585] width 327 height 28
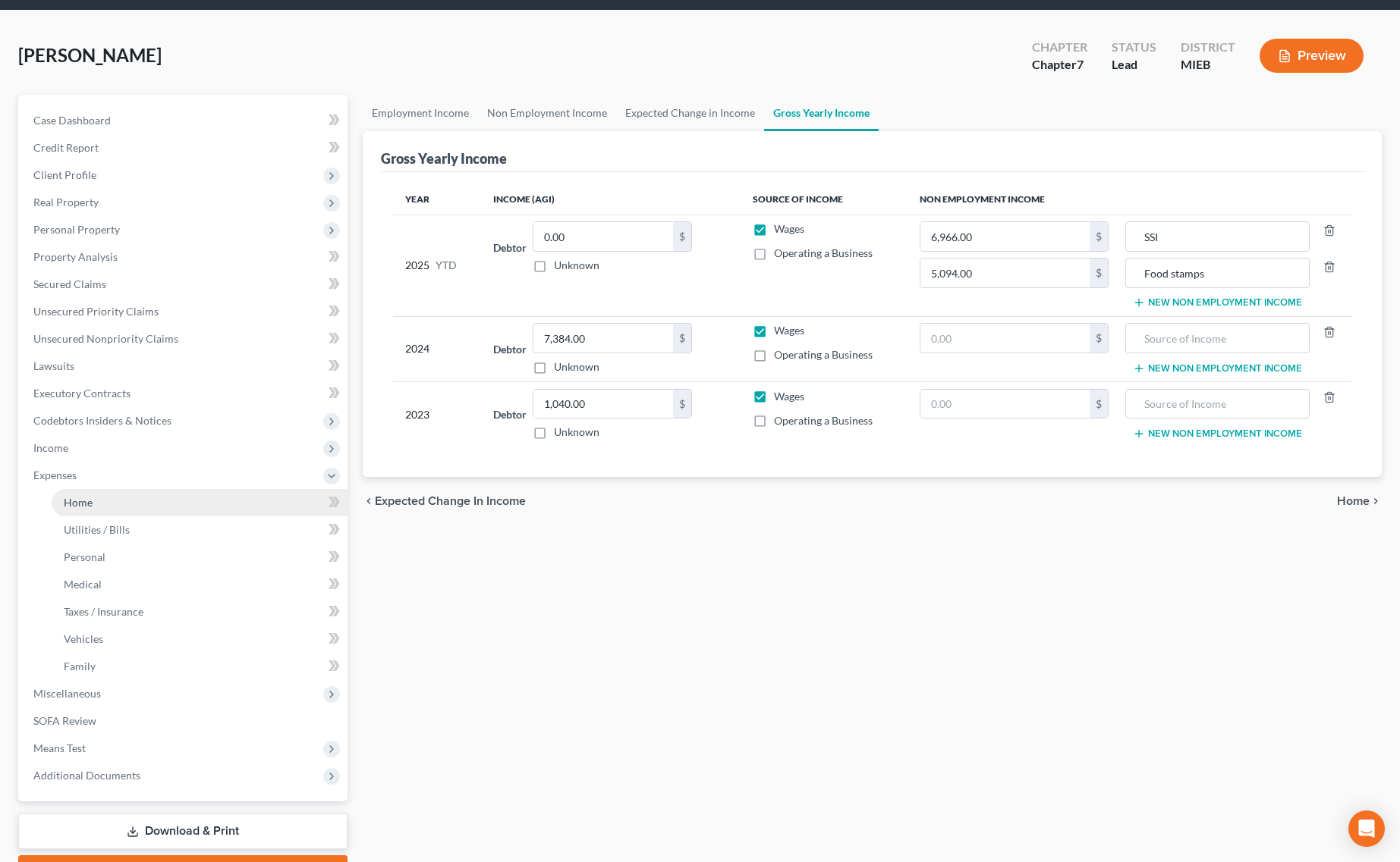
click at [135, 508] on link "Home" at bounding box center [200, 503] width 296 height 28
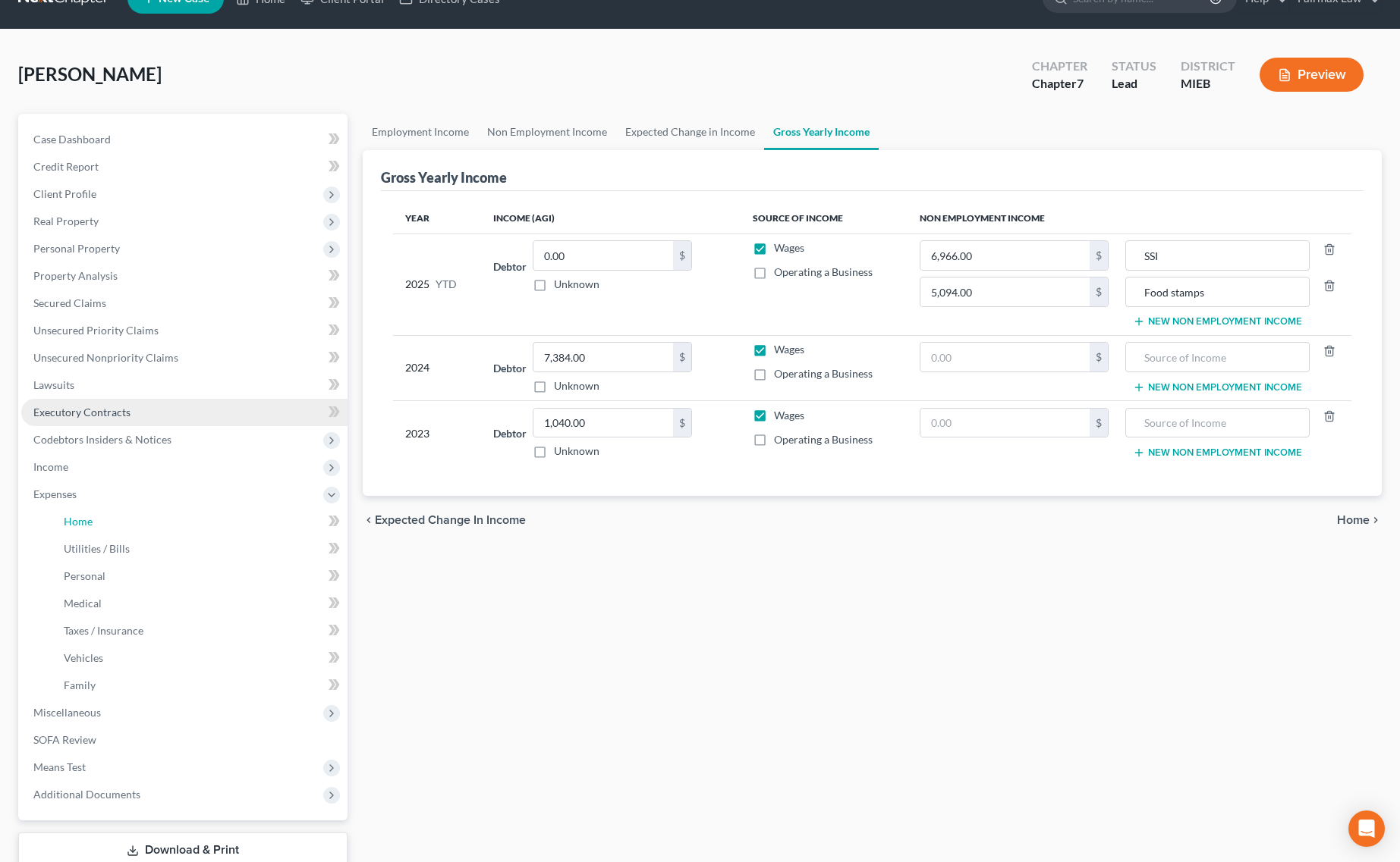
scroll to position [0, 0]
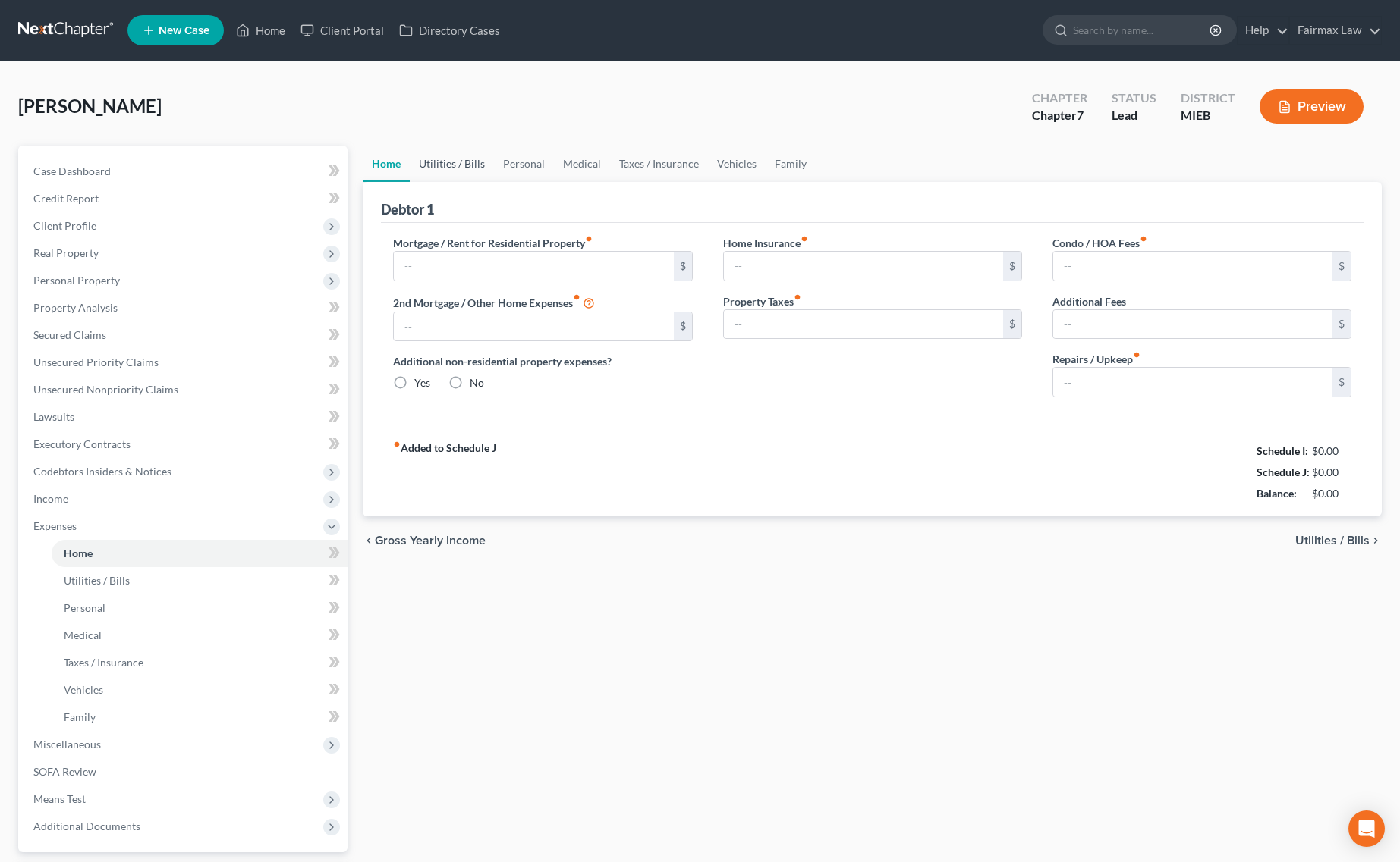
type input "365.00"
type input "0.00"
radio input "true"
type input "0.00"
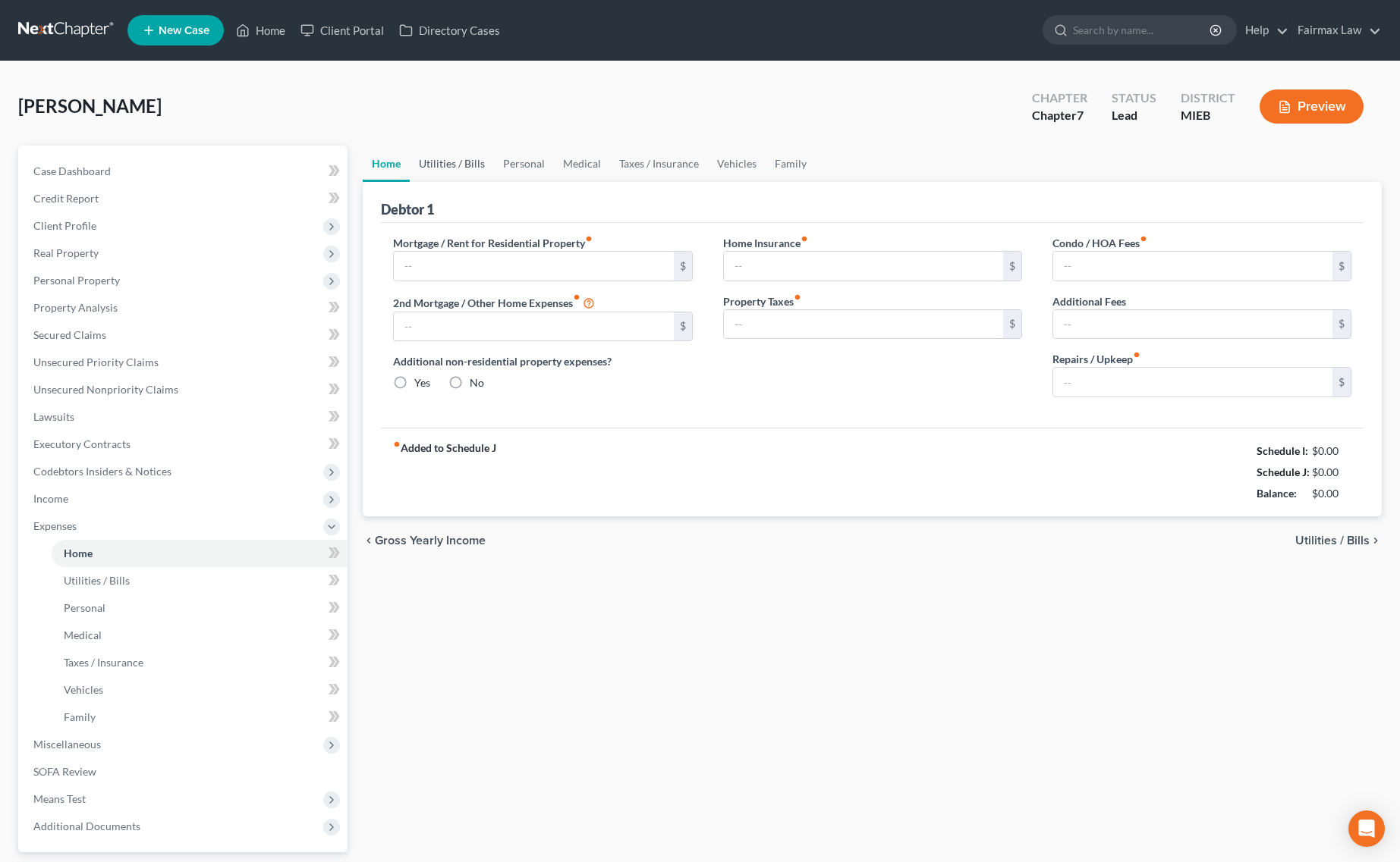
type input "0.00"
click at [440, 153] on link "Utilities / Bills" at bounding box center [451, 164] width 84 height 36
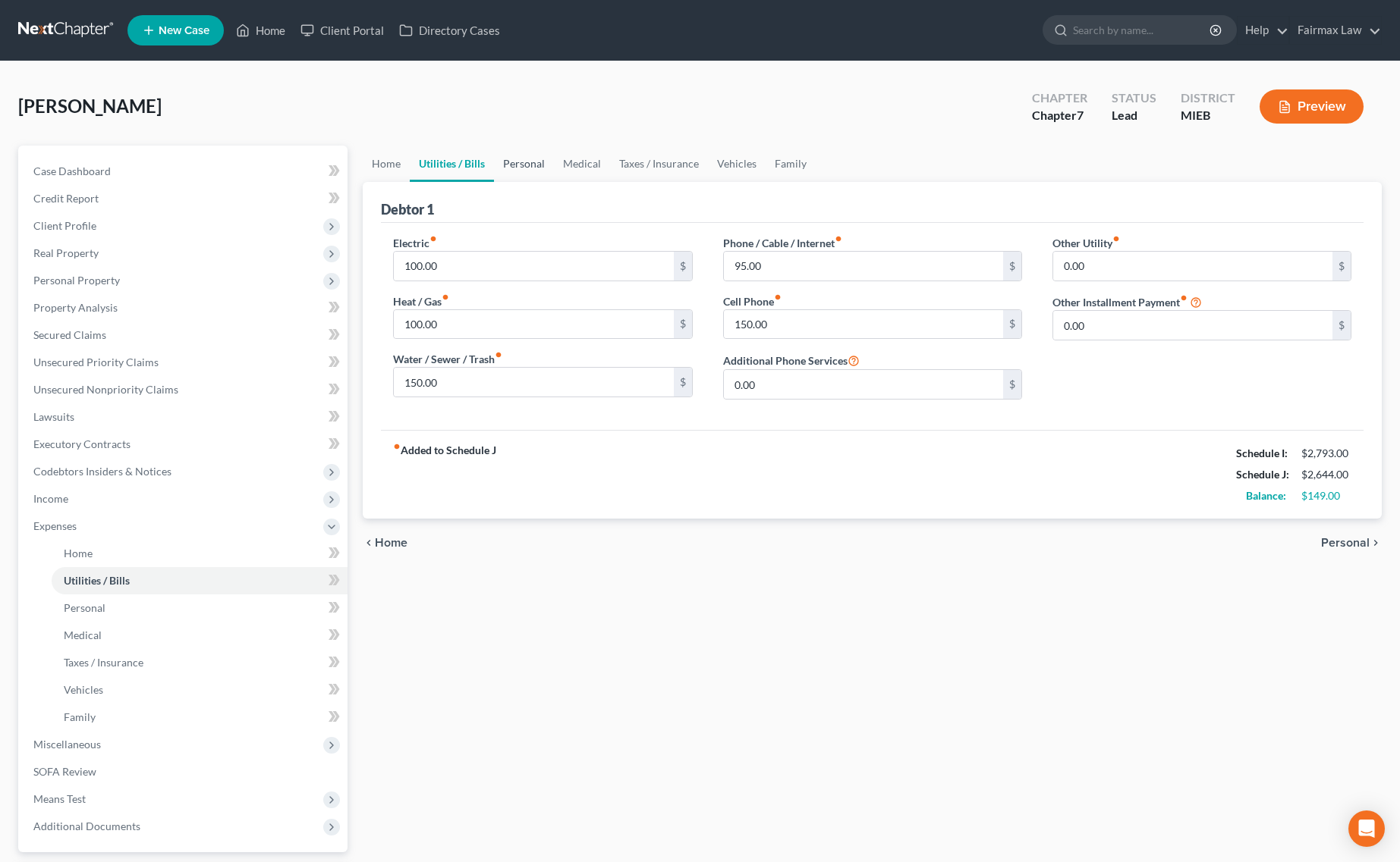
click at [506, 156] on link "Personal" at bounding box center [524, 164] width 60 height 36
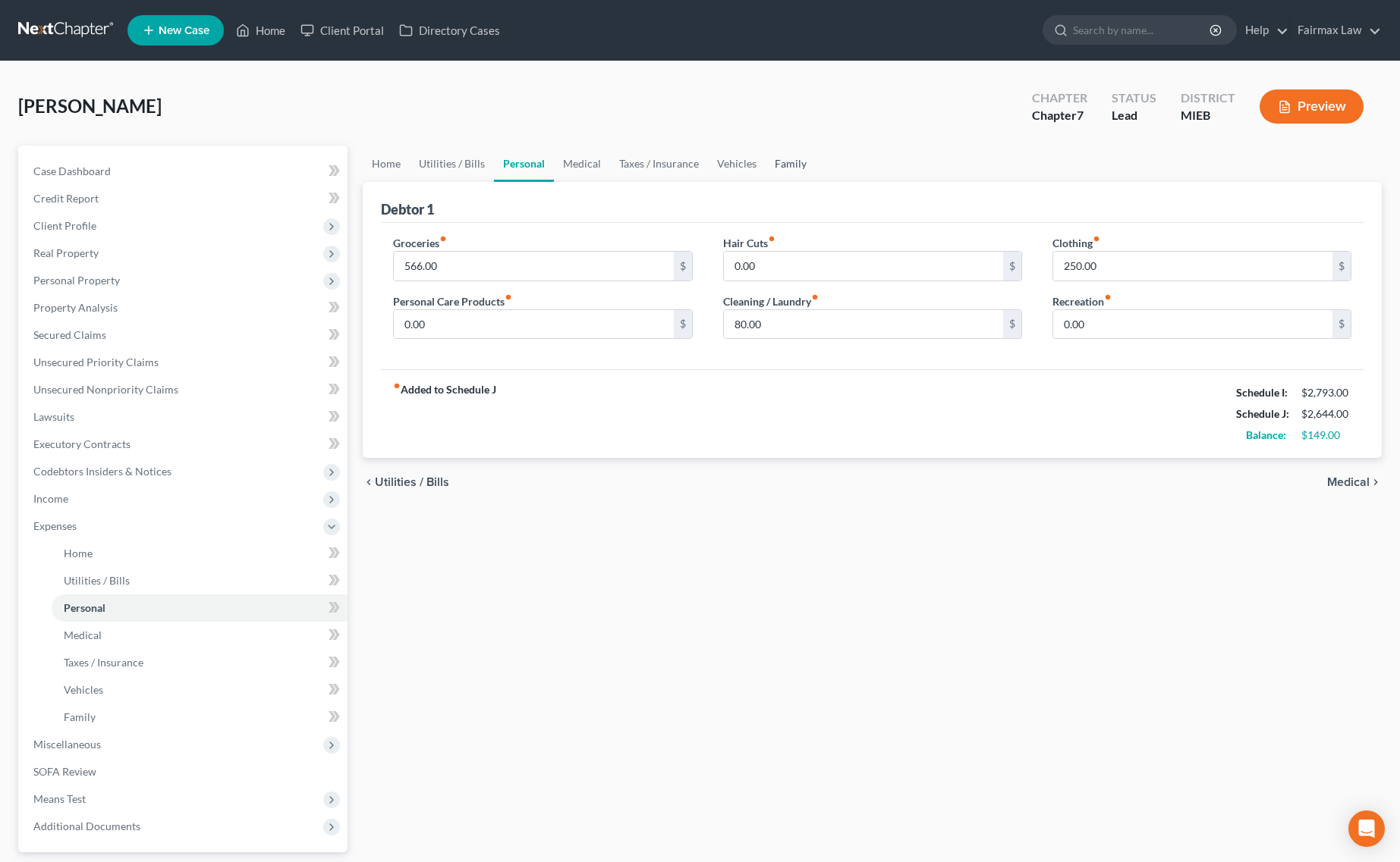
click at [792, 152] on link "Family" at bounding box center [791, 164] width 50 height 36
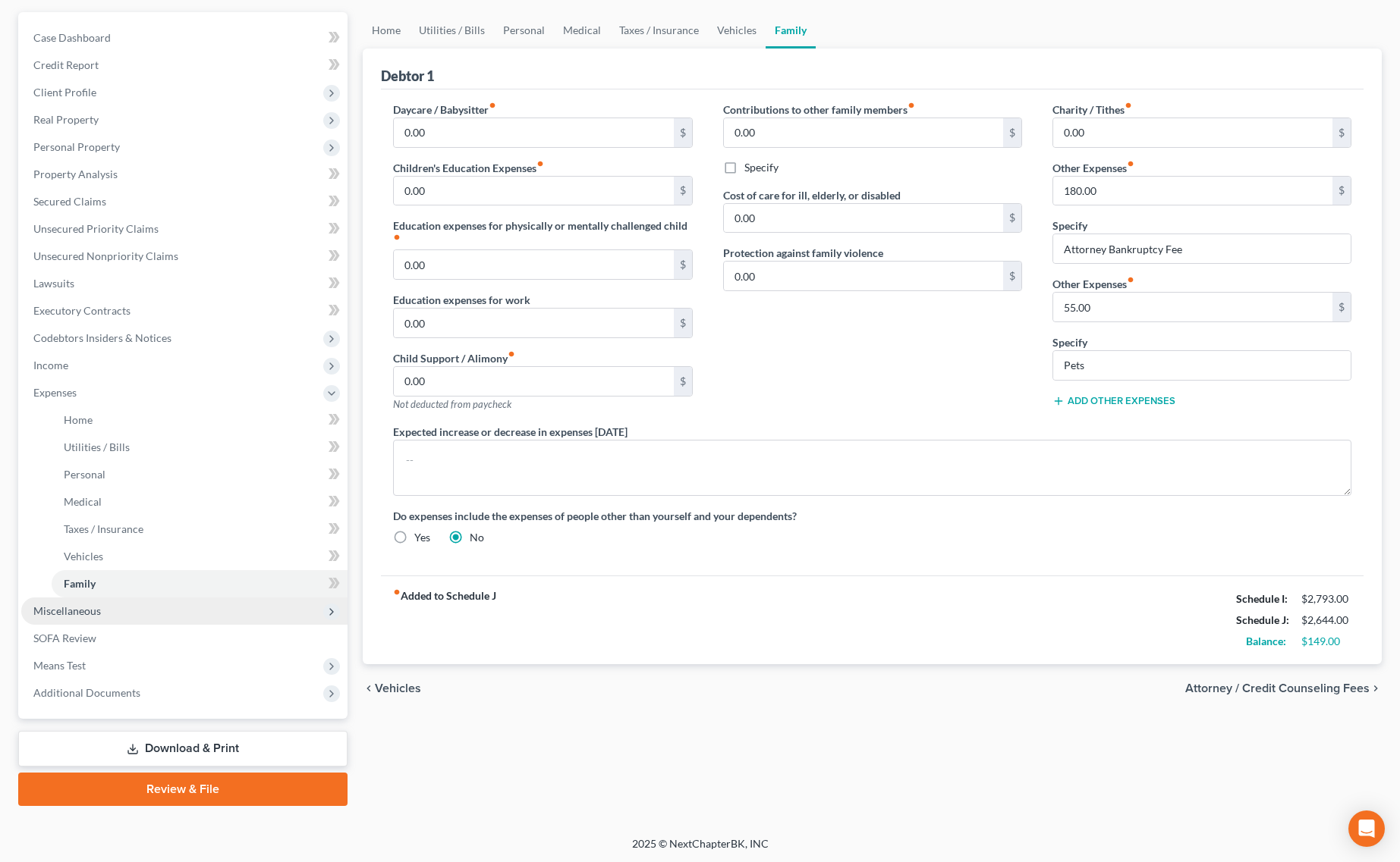
click at [59, 598] on span "Miscellaneous" at bounding box center [185, 612] width 327 height 28
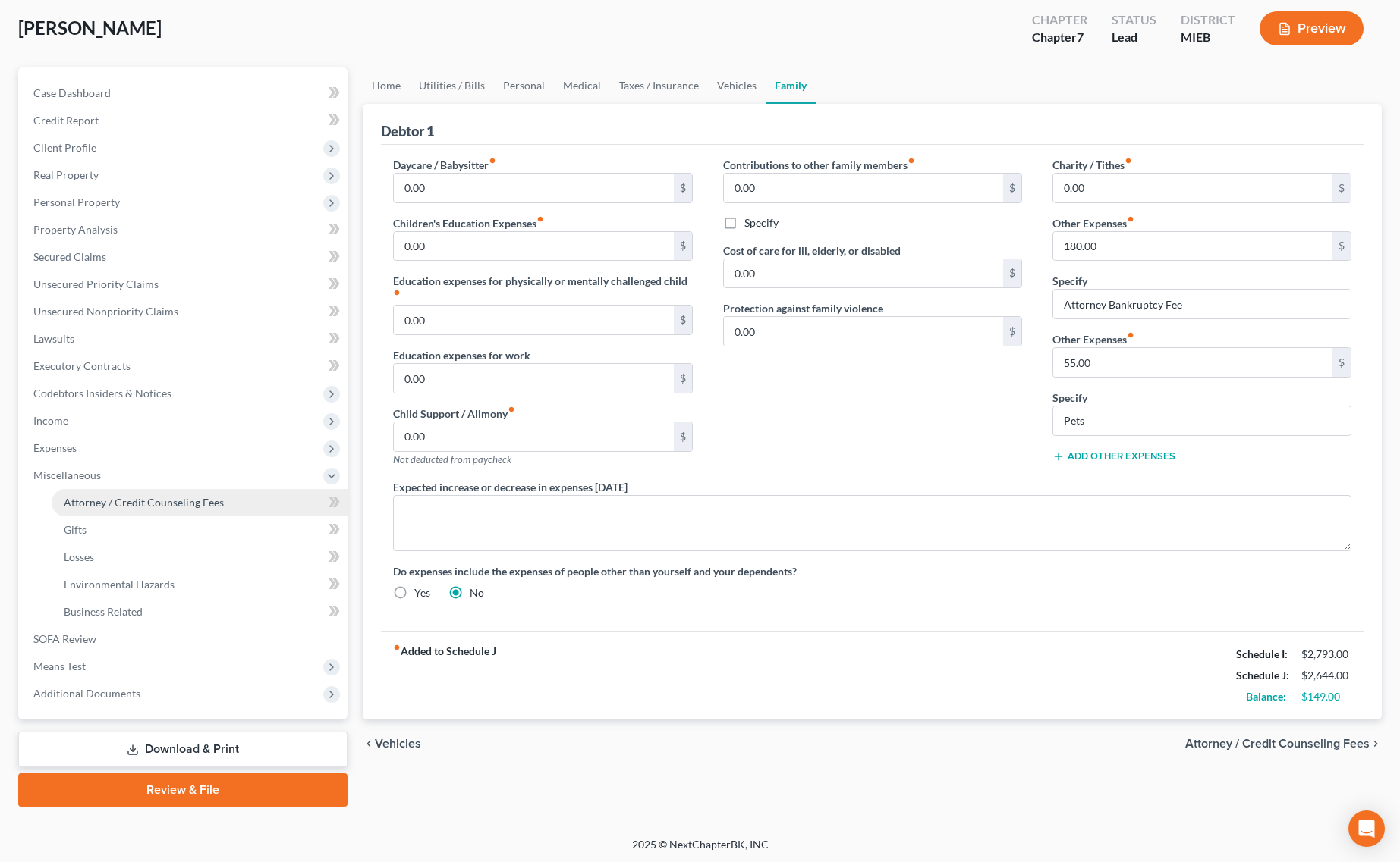
click at [165, 499] on span "Attorney / Credit Counseling Fees" at bounding box center [143, 502] width 160 height 13
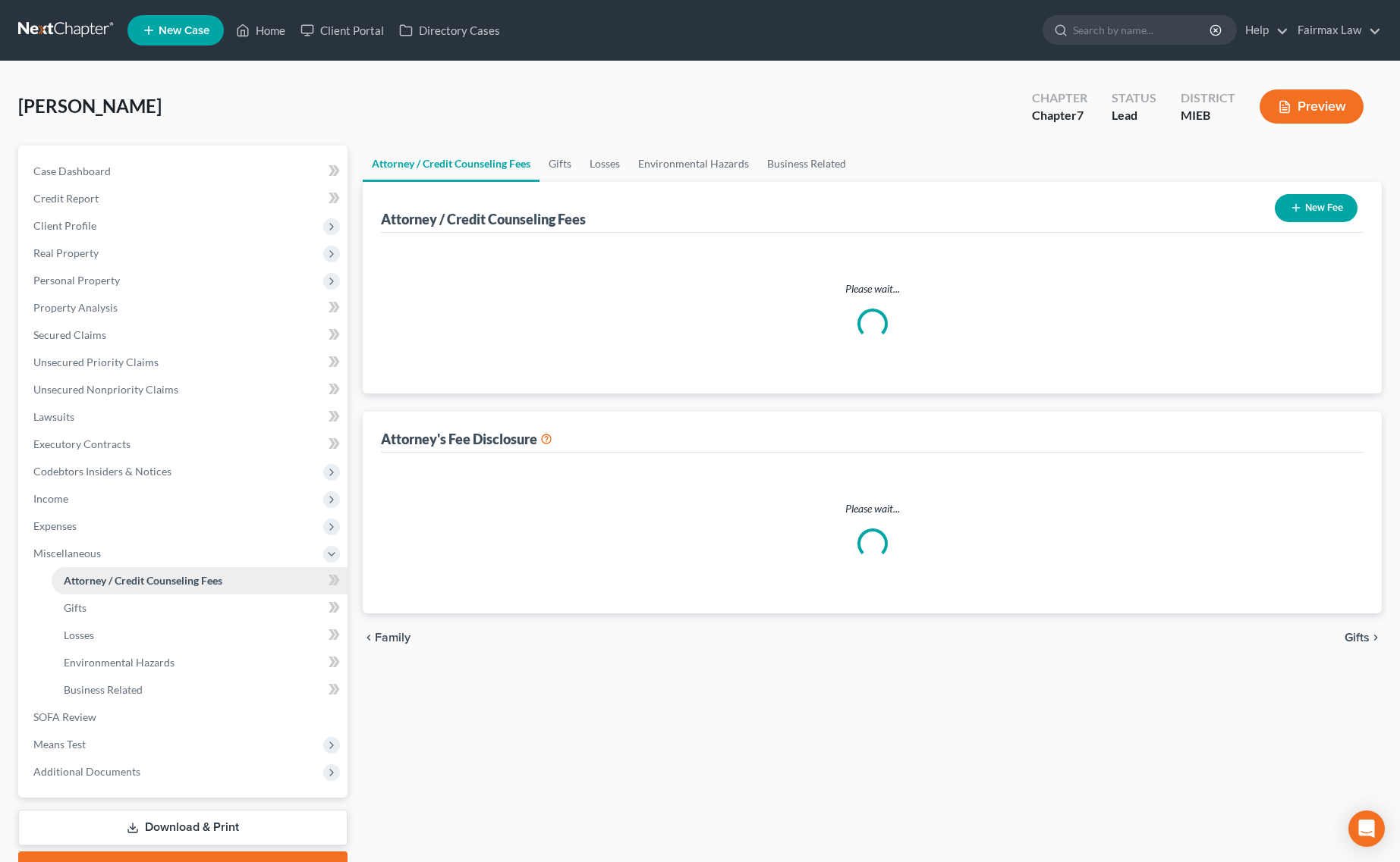
select select "2"
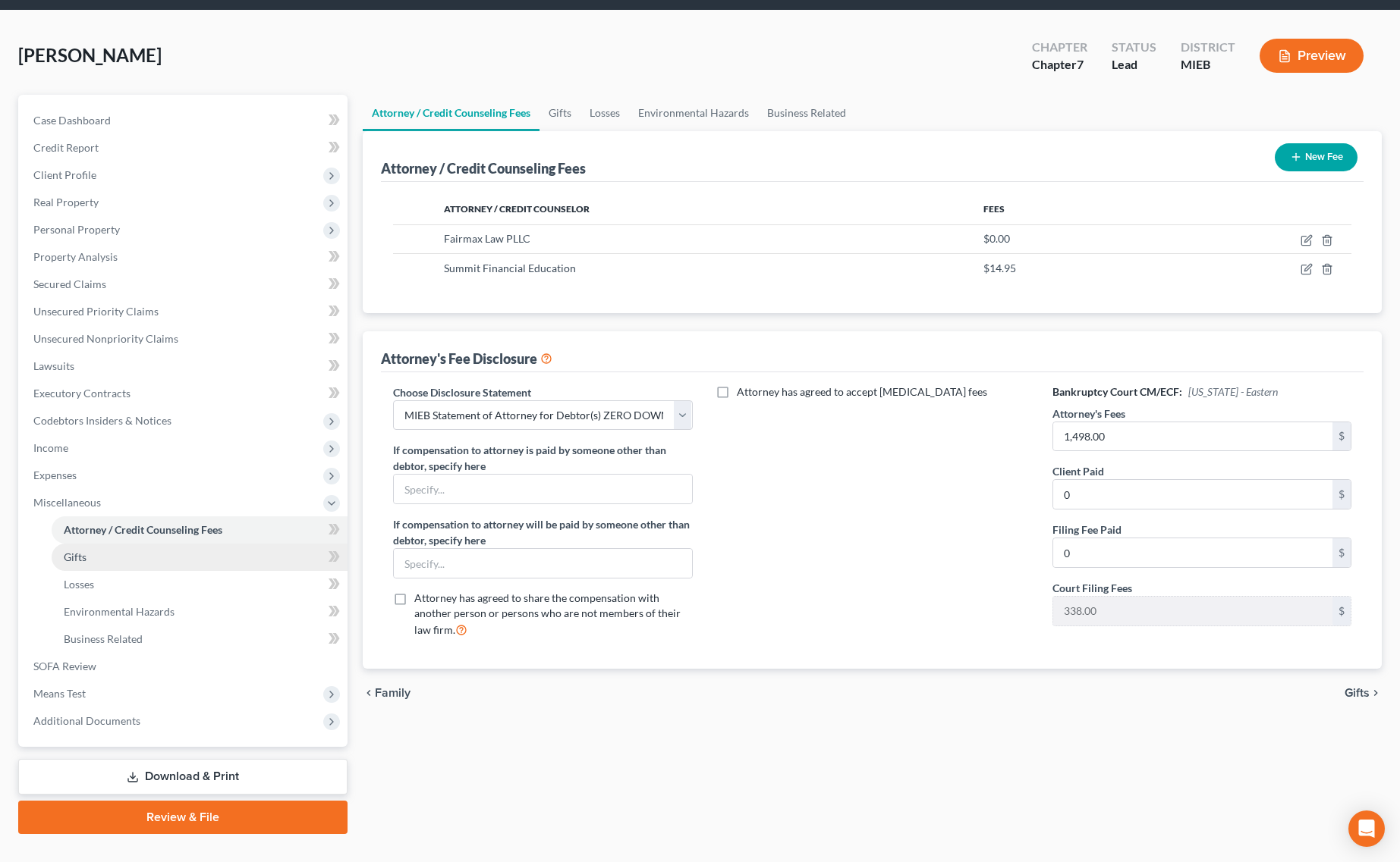
scroll to position [78, 0]
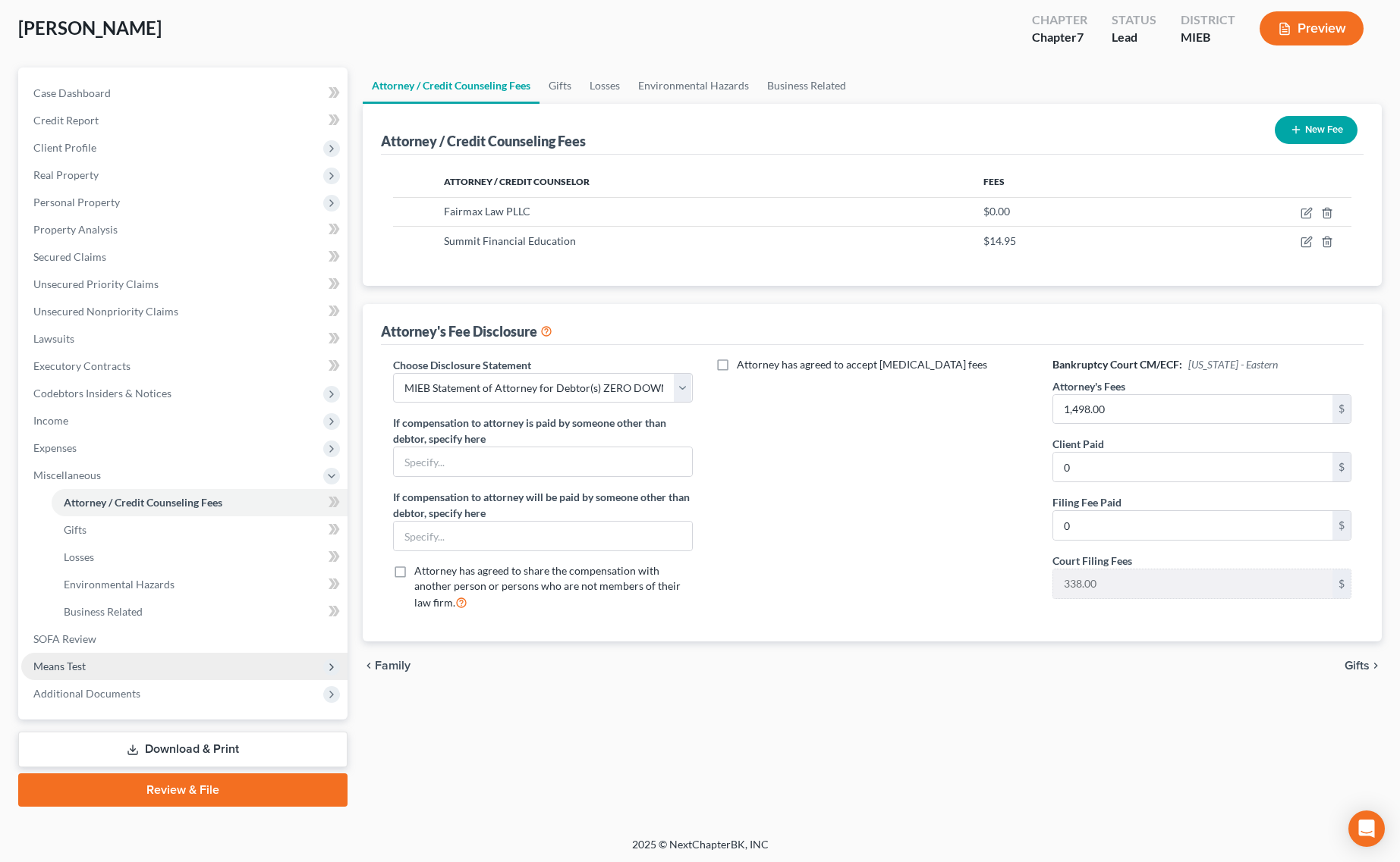
click at [66, 657] on span "Means Test" at bounding box center [185, 667] width 327 height 28
click at [134, 666] on span "Calculation and Presumption" at bounding box center [133, 666] width 138 height 13
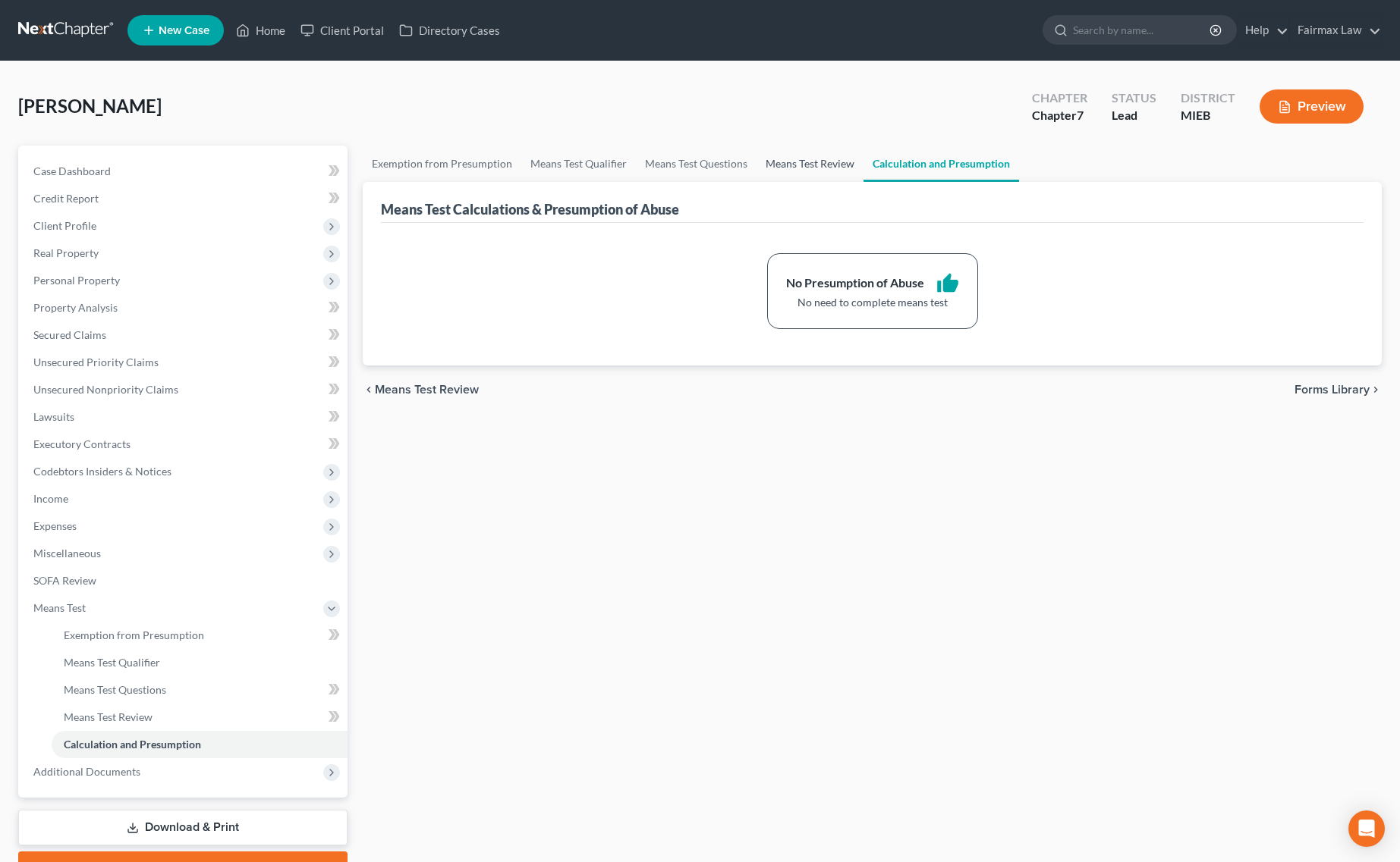
click at [792, 156] on link "Means Test Review" at bounding box center [810, 164] width 107 height 36
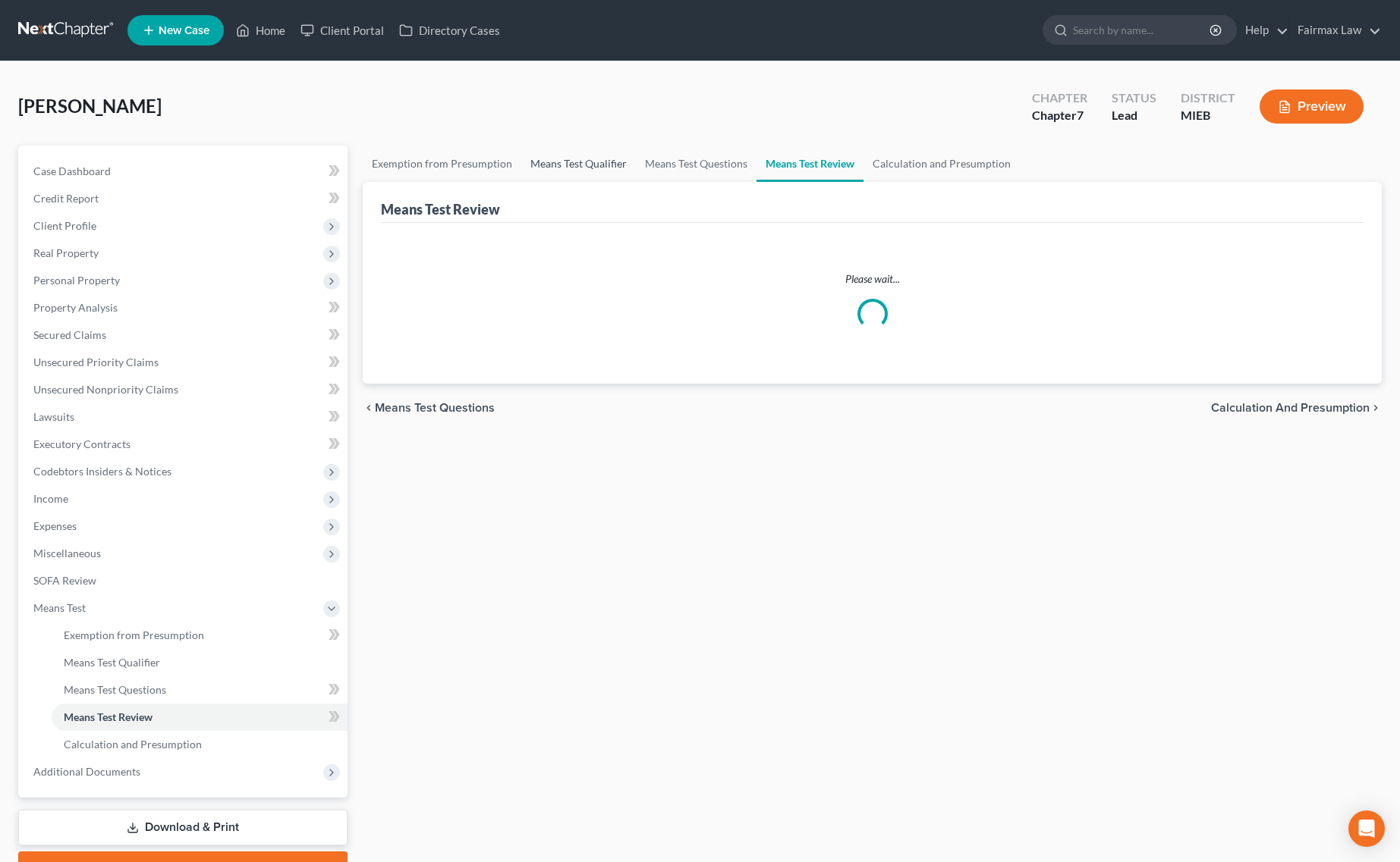
click at [569, 152] on link "Means Test Qualifier" at bounding box center [578, 164] width 115 height 36
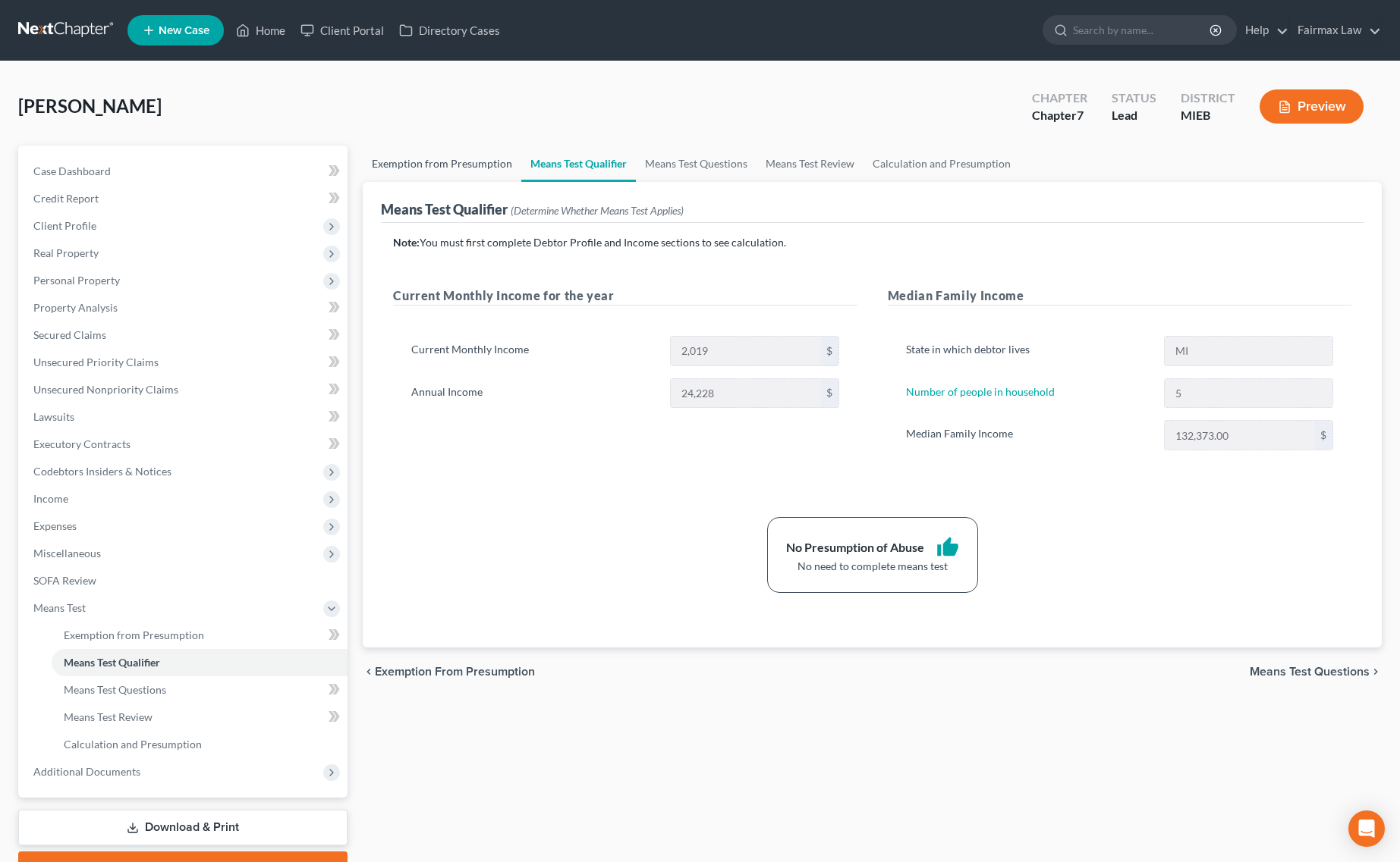
click at [453, 154] on link "Exemption from Presumption" at bounding box center [442, 164] width 158 height 36
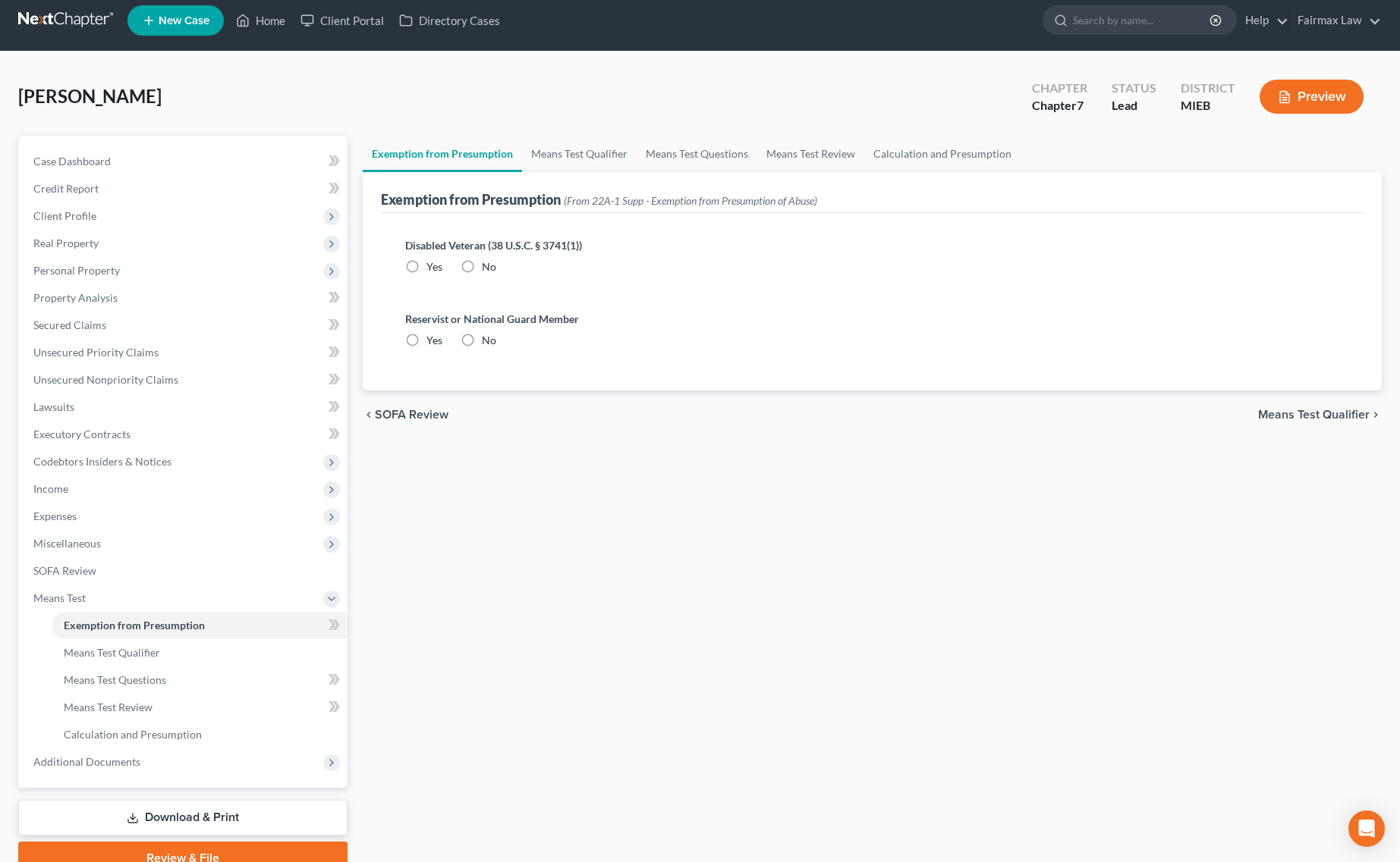
scroll to position [78, 0]
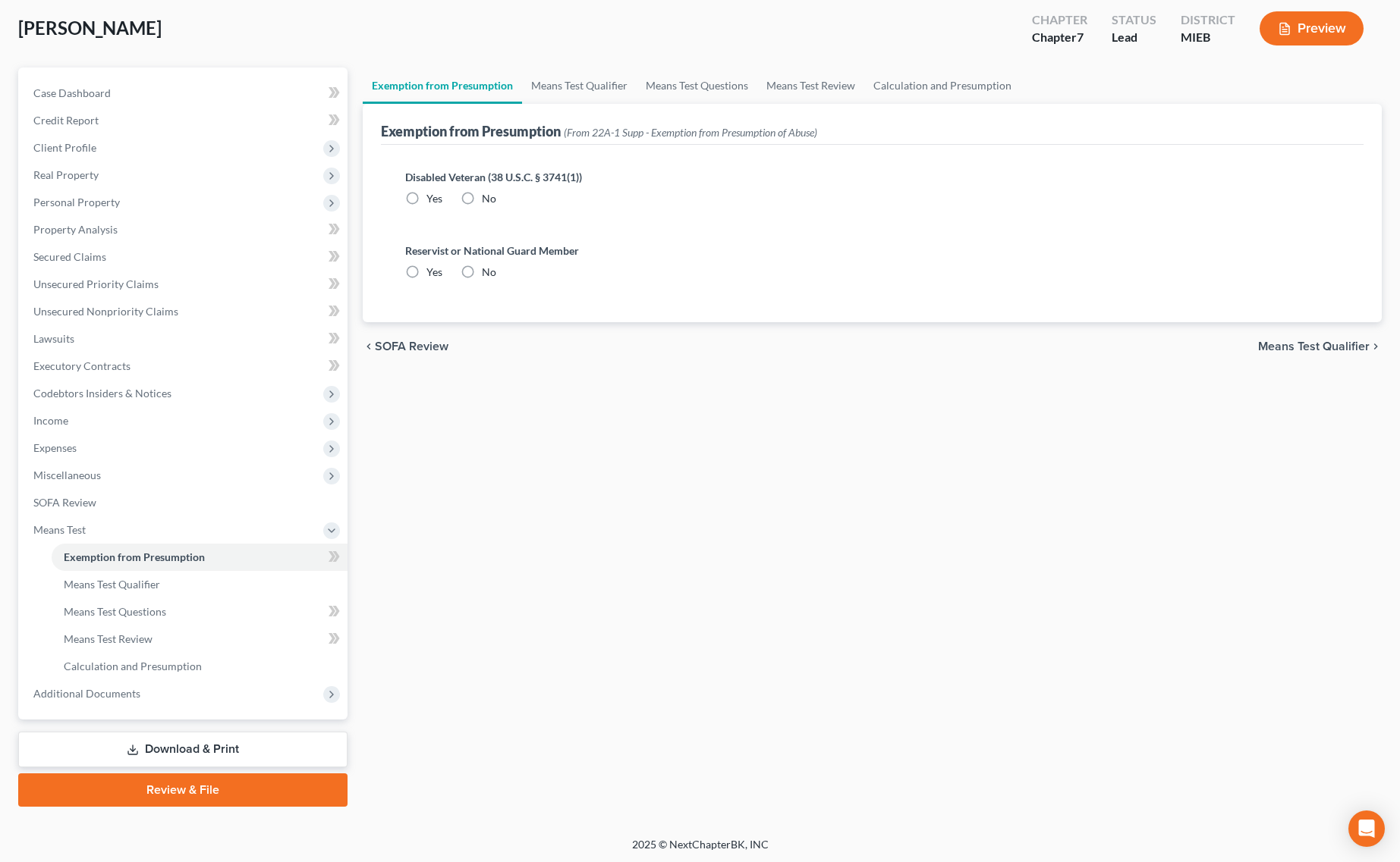
click at [152, 706] on div "Case Dashboard Payments Invoices Payments Payments Credit Report Client Profile…" at bounding box center [182, 393] width 329 height 652
click at [157, 690] on span "Additional Documents" at bounding box center [185, 694] width 327 height 28
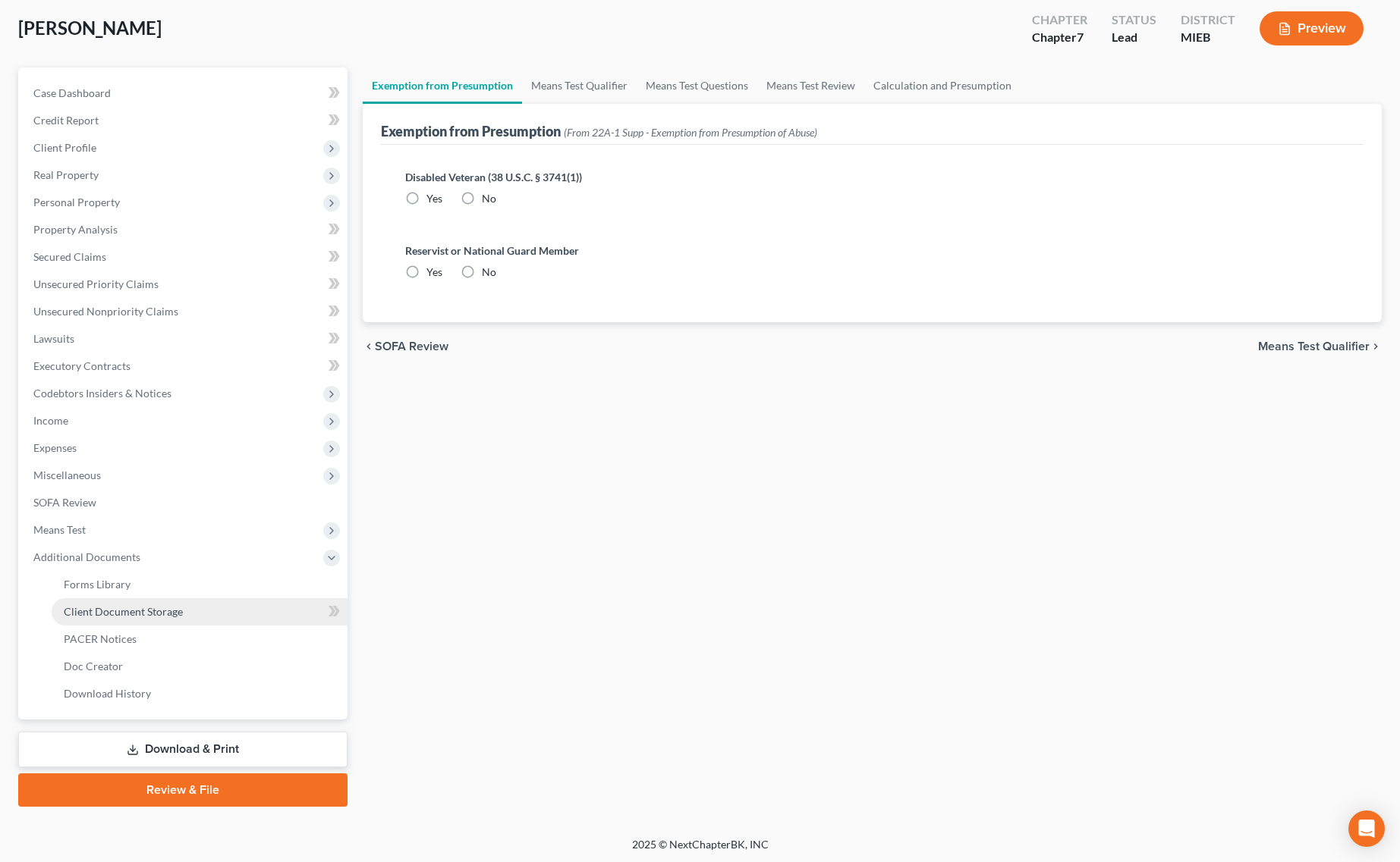
click at [182, 612] on link "Client Document Storage" at bounding box center [200, 612] width 296 height 28
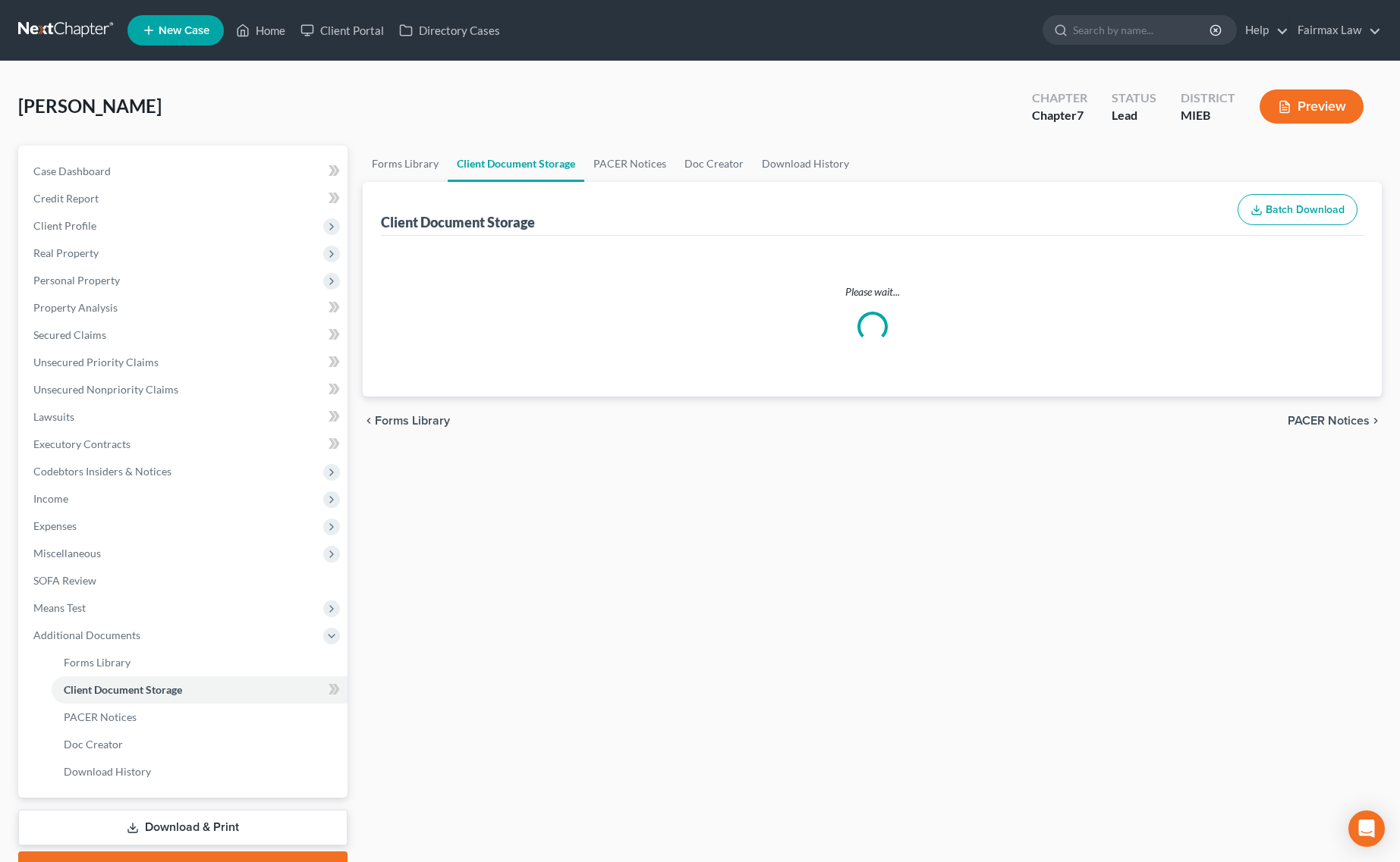
select select "7"
select select "6"
select select "32"
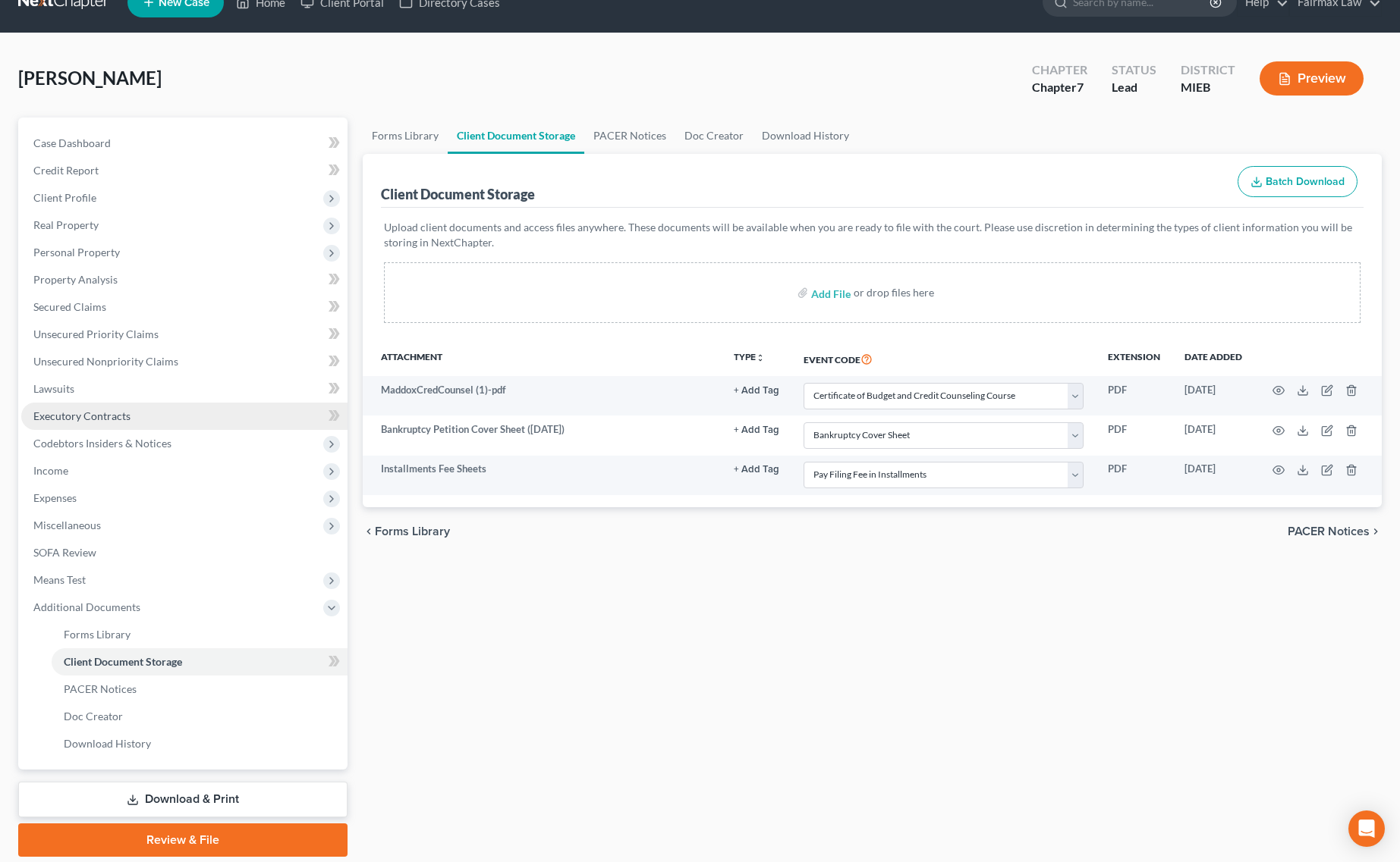
scroll to position [78, 0]
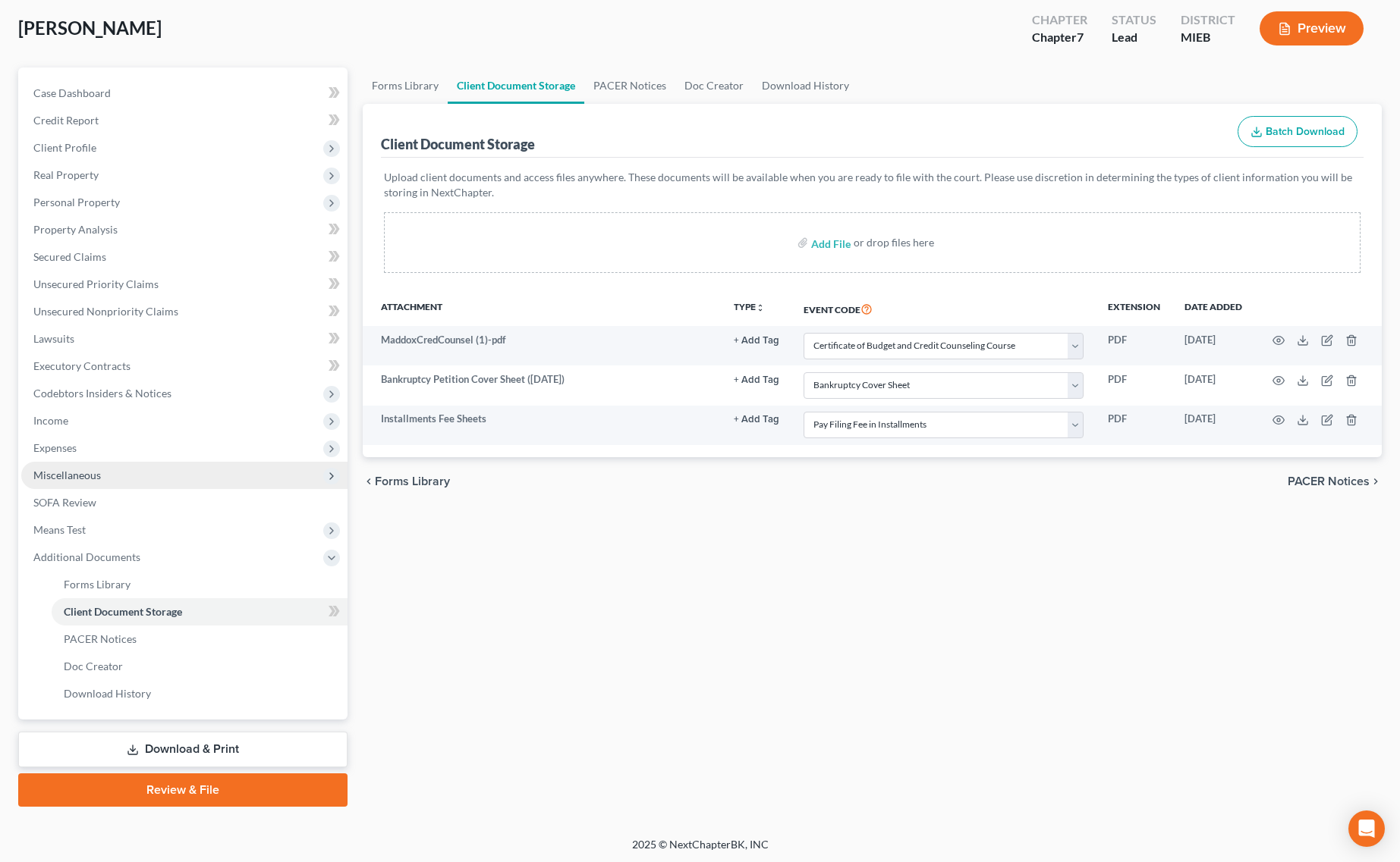
click at [100, 462] on span "Miscellaneous" at bounding box center [185, 476] width 327 height 28
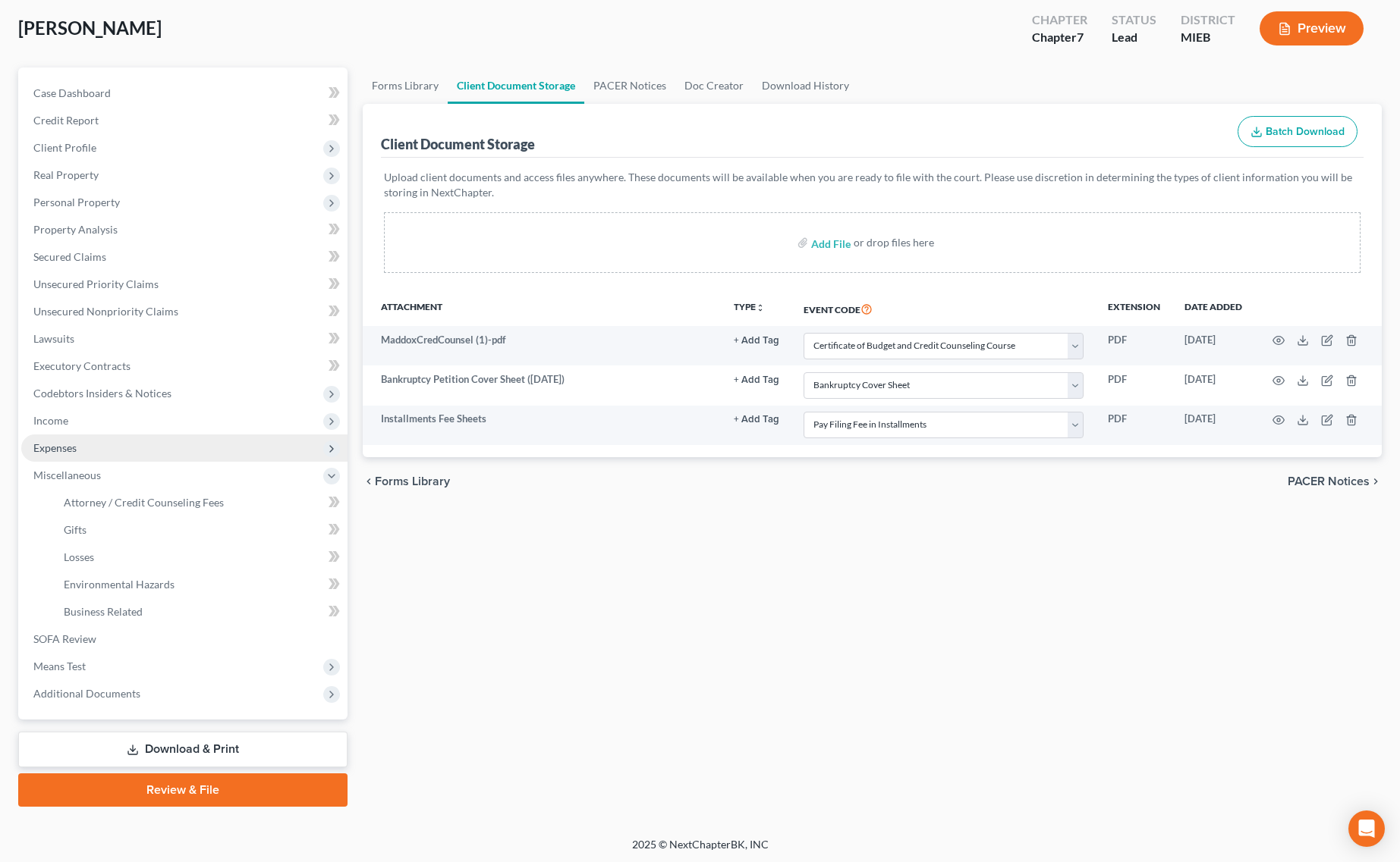
click at [100, 442] on span "Expenses" at bounding box center [185, 448] width 327 height 28
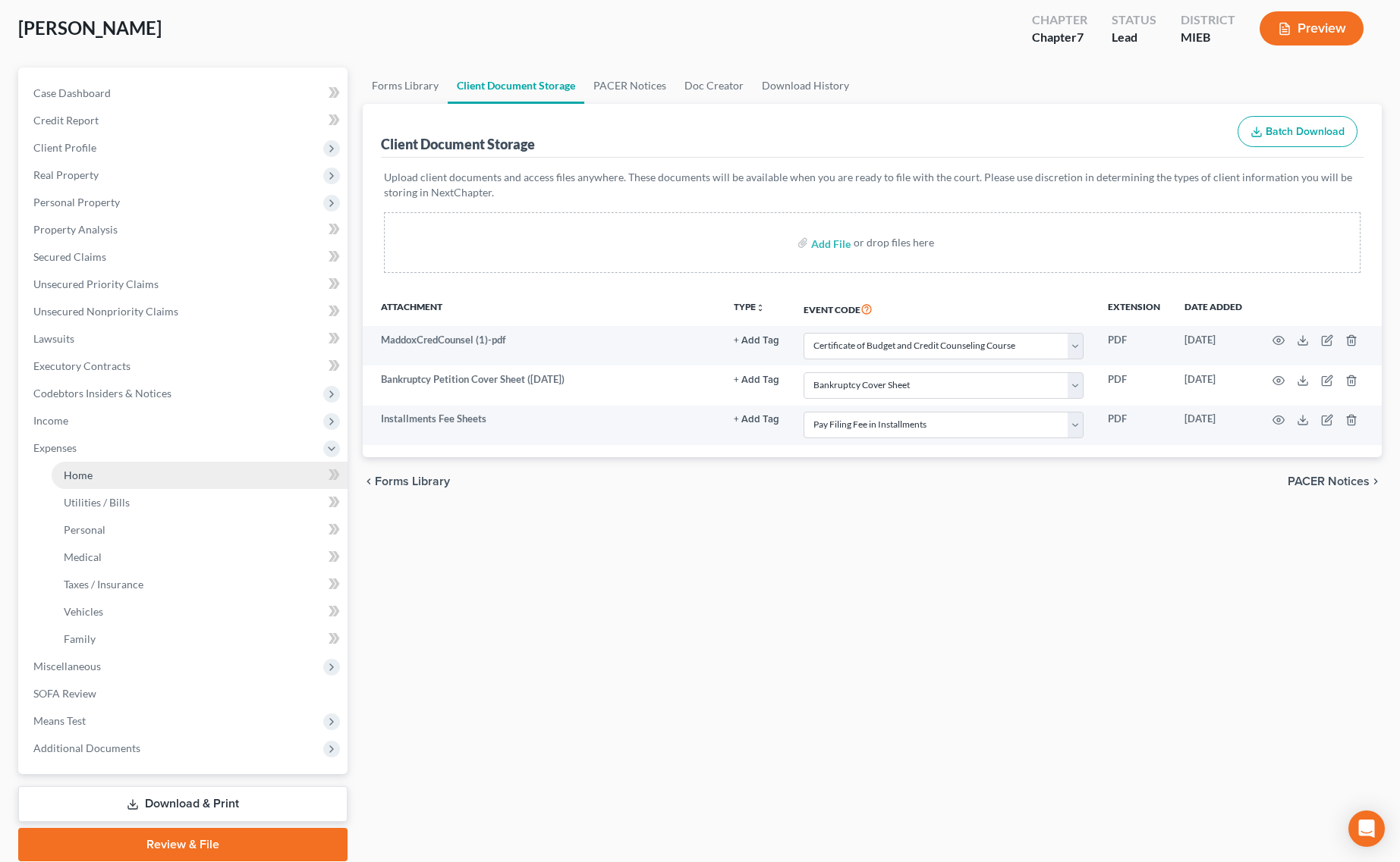
click at [88, 482] on link "Home" at bounding box center [200, 476] width 296 height 28
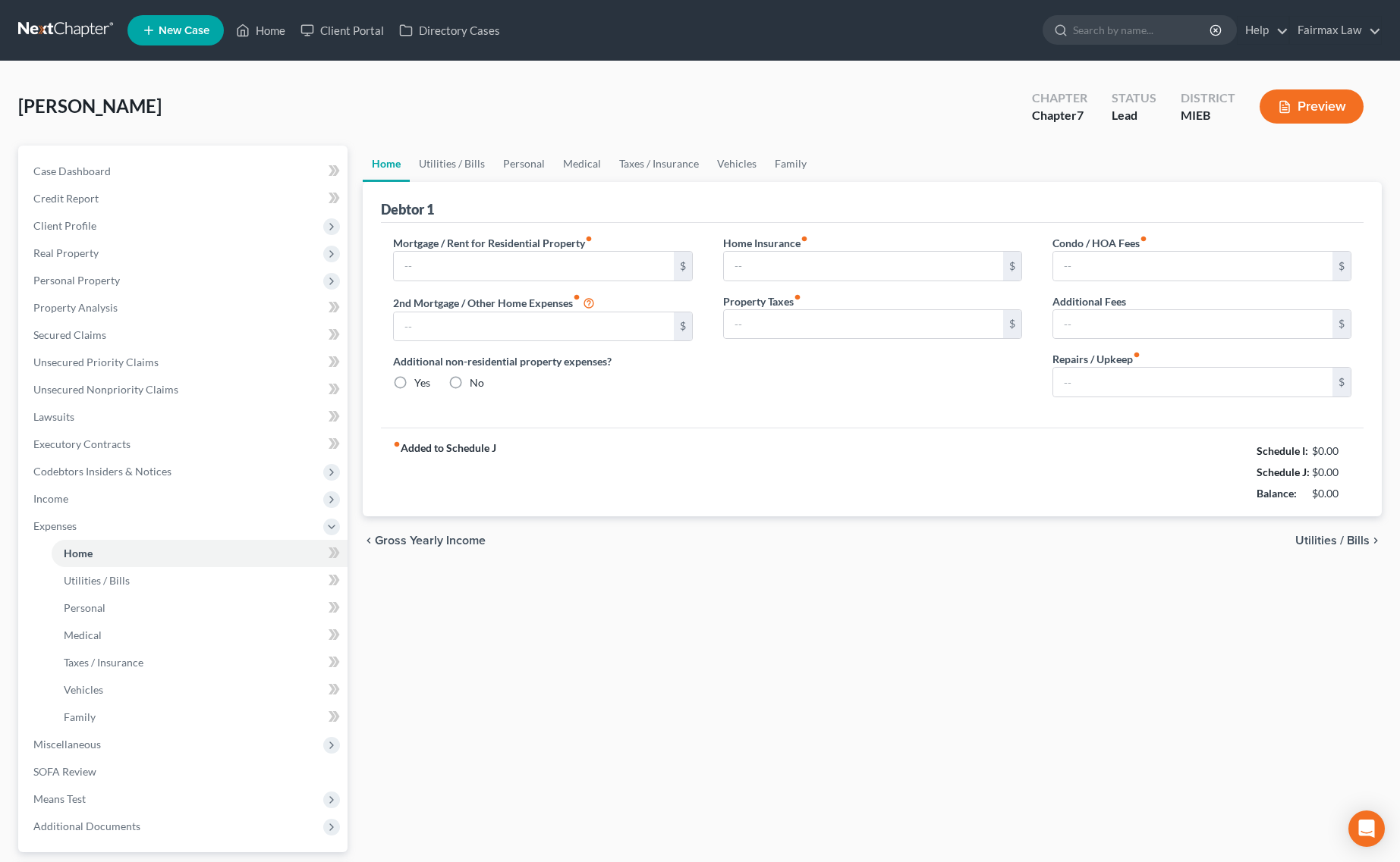
type input "365.00"
type input "0.00"
radio input "true"
type input "0.00"
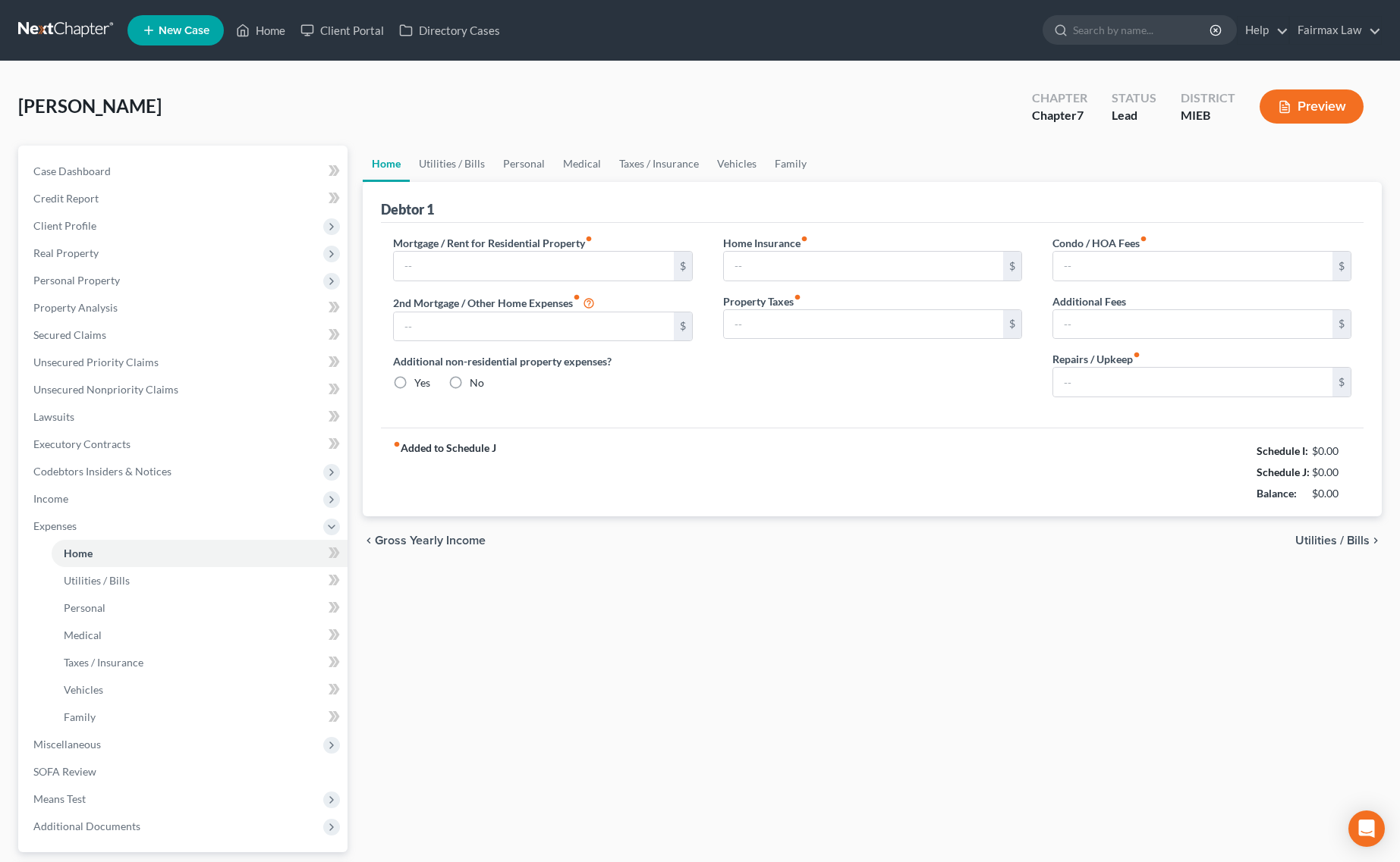
type input "0.00"
drag, startPoint x: 1231, startPoint y: 447, endPoint x: 1356, endPoint y: 506, distance: 138.2
click at [1356, 506] on div "fiber_manual_record Added to Schedule J Schedule I: $2,793.00 Schedule J: $2,64…" at bounding box center [872, 472] width 983 height 89
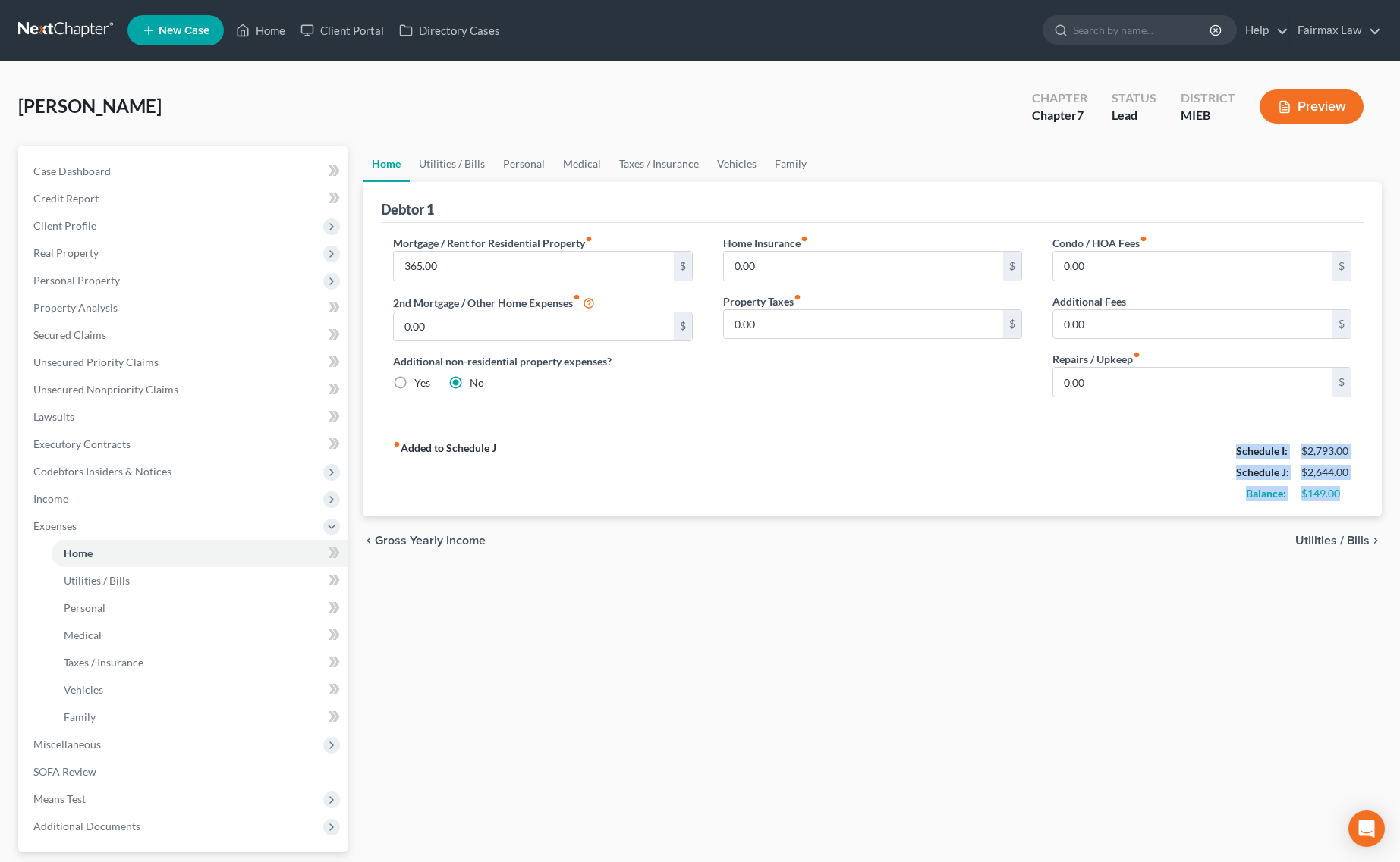
copy div "Schedule I: $2,793.00 Schedule J: $2,644.00 Balance: $149.00"
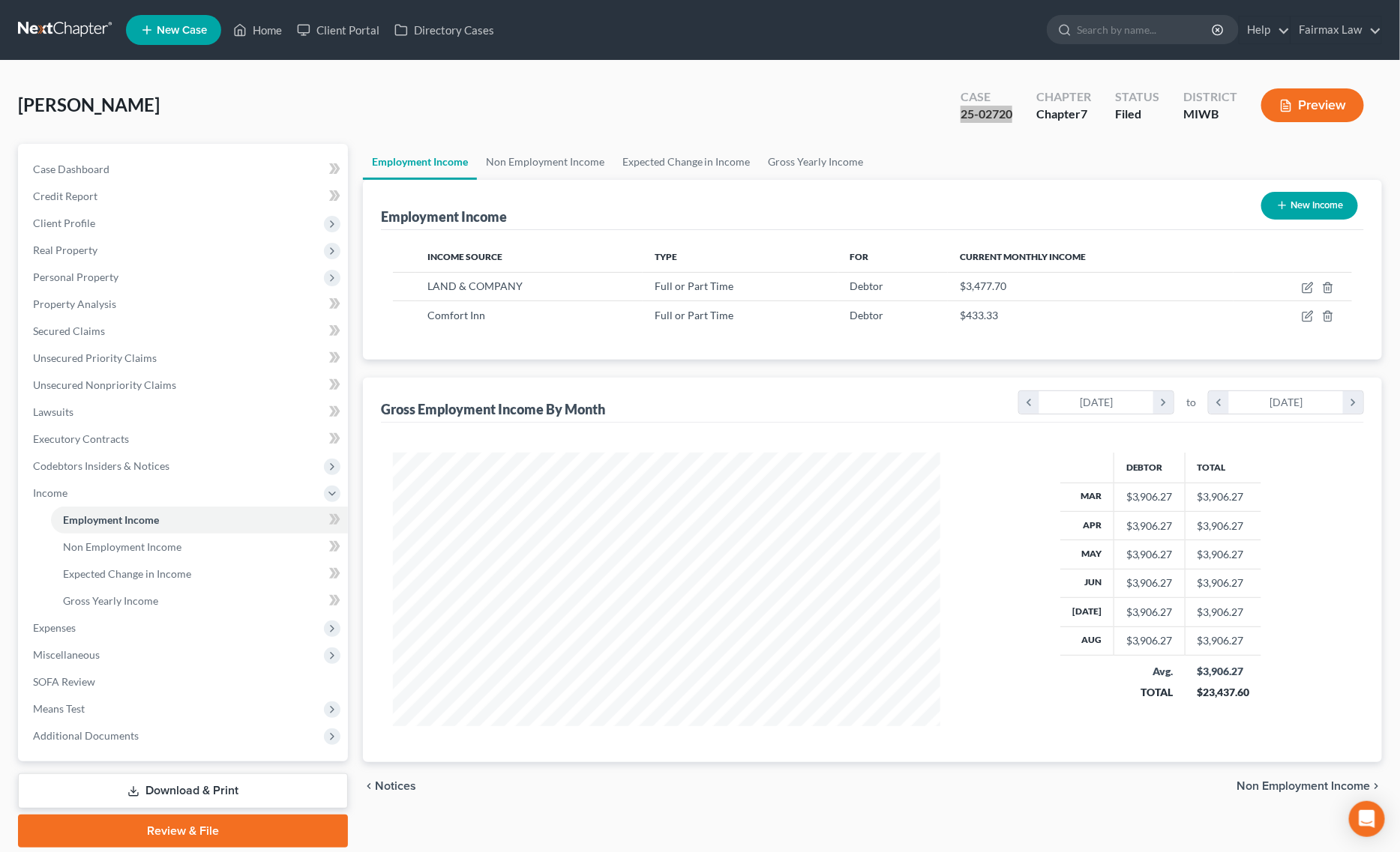
scroll to position [273, 577]
